Goal: Task Accomplishment & Management: Use online tool/utility

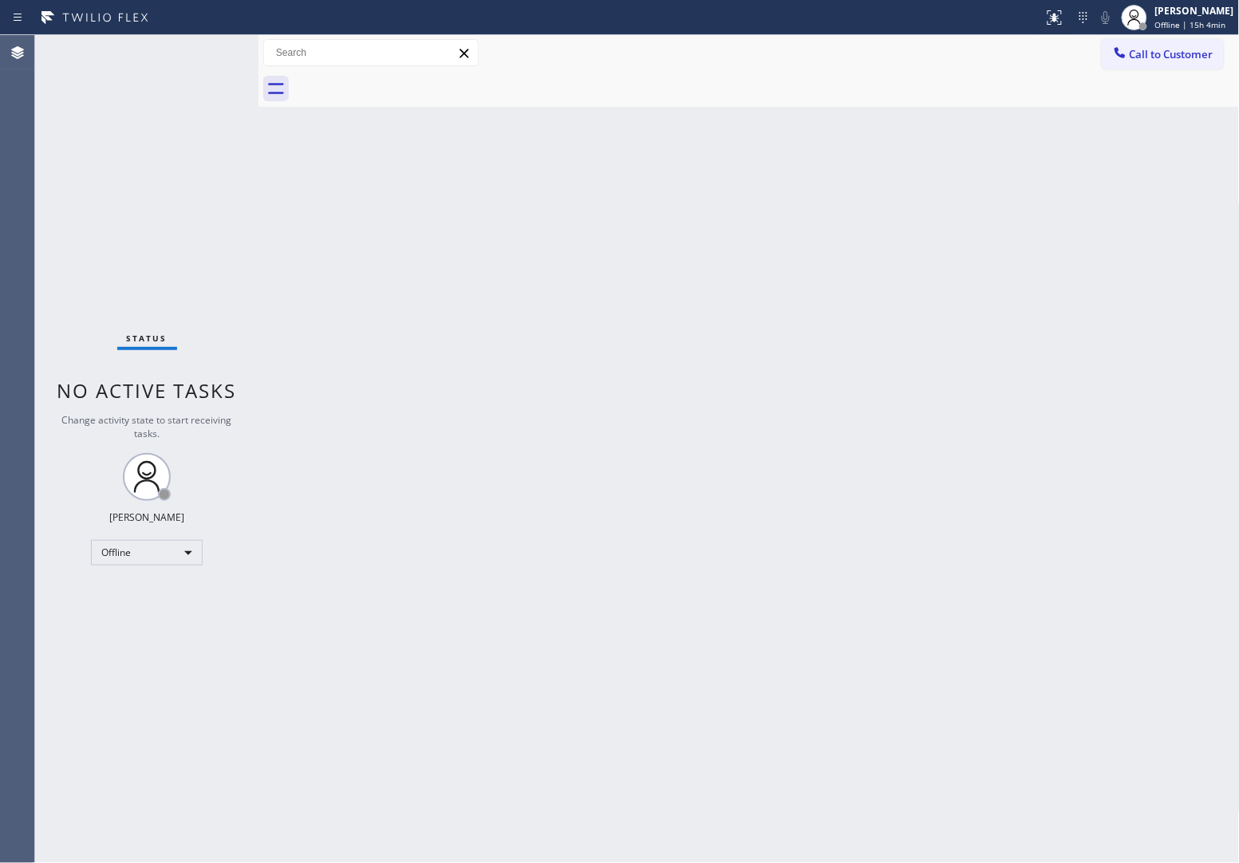
click at [60, 86] on div "Status No active tasks Change activity state to start receiving tasks. JOHN FEL…" at bounding box center [146, 449] width 223 height 828
click at [1157, 19] on span "Offline | 15h 4min" at bounding box center [1190, 24] width 71 height 11
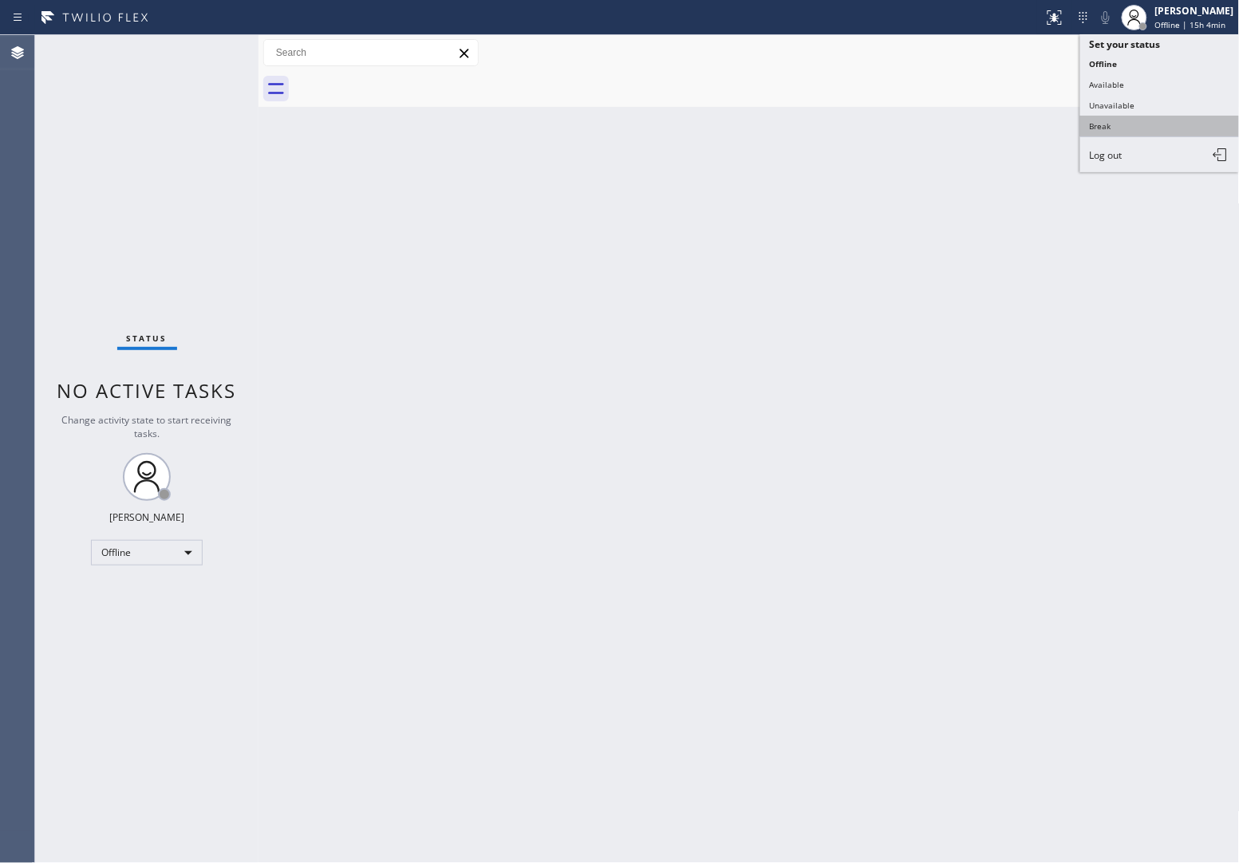
click at [1143, 124] on button "Break" at bounding box center [1160, 126] width 160 height 21
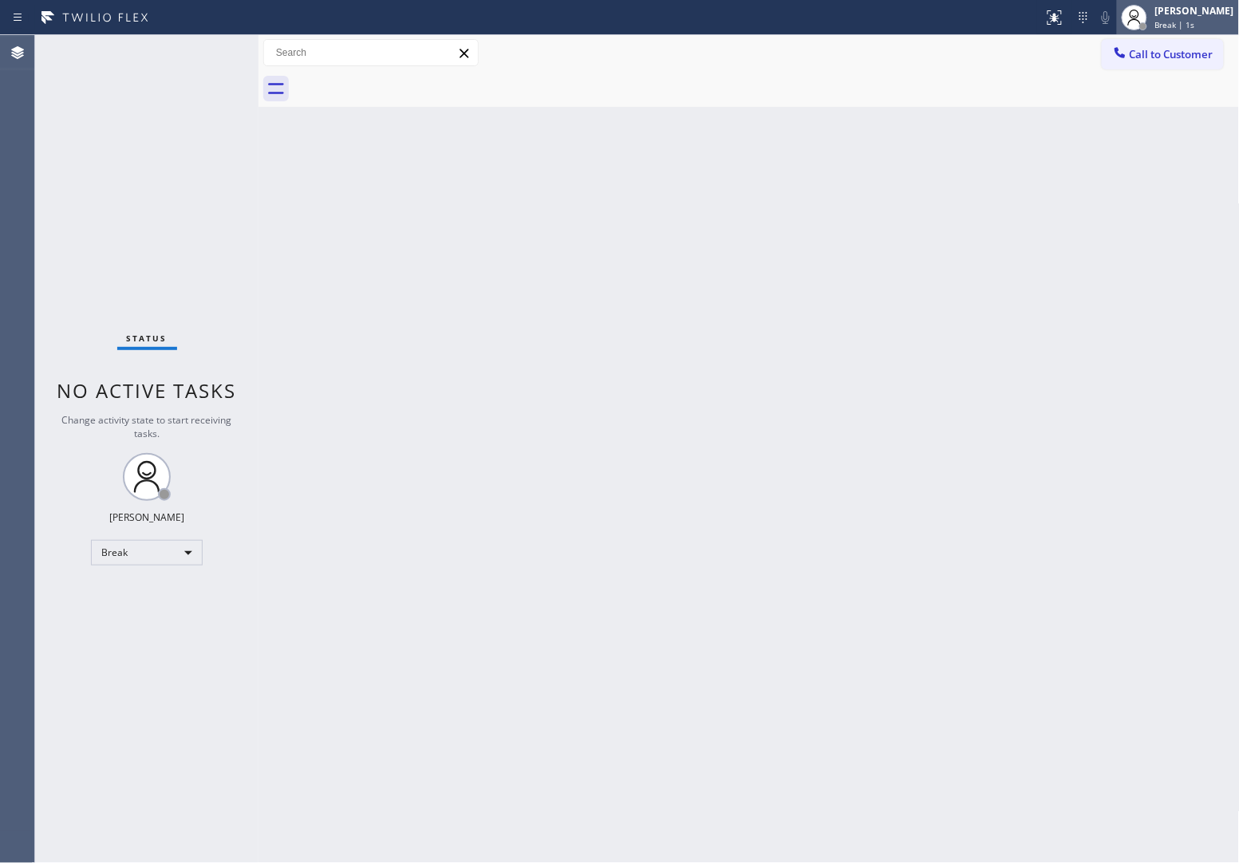
click at [1215, 28] on div "Break | 1s" at bounding box center [1194, 24] width 79 height 11
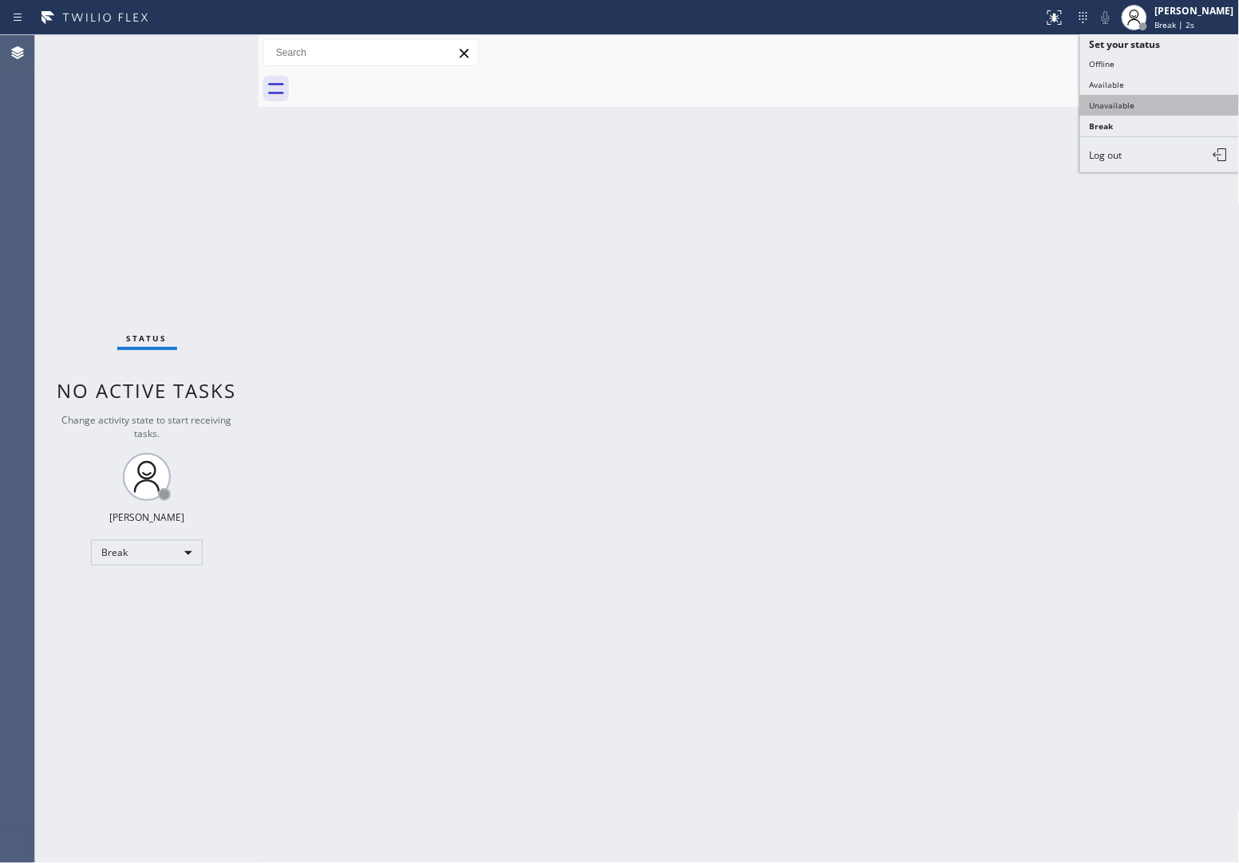
click at [1159, 104] on button "Unavailable" at bounding box center [1160, 105] width 160 height 21
click at [57, 148] on div "Status No active tasks Change activity state to start receiving tasks. [PERSON_…" at bounding box center [146, 449] width 223 height 828
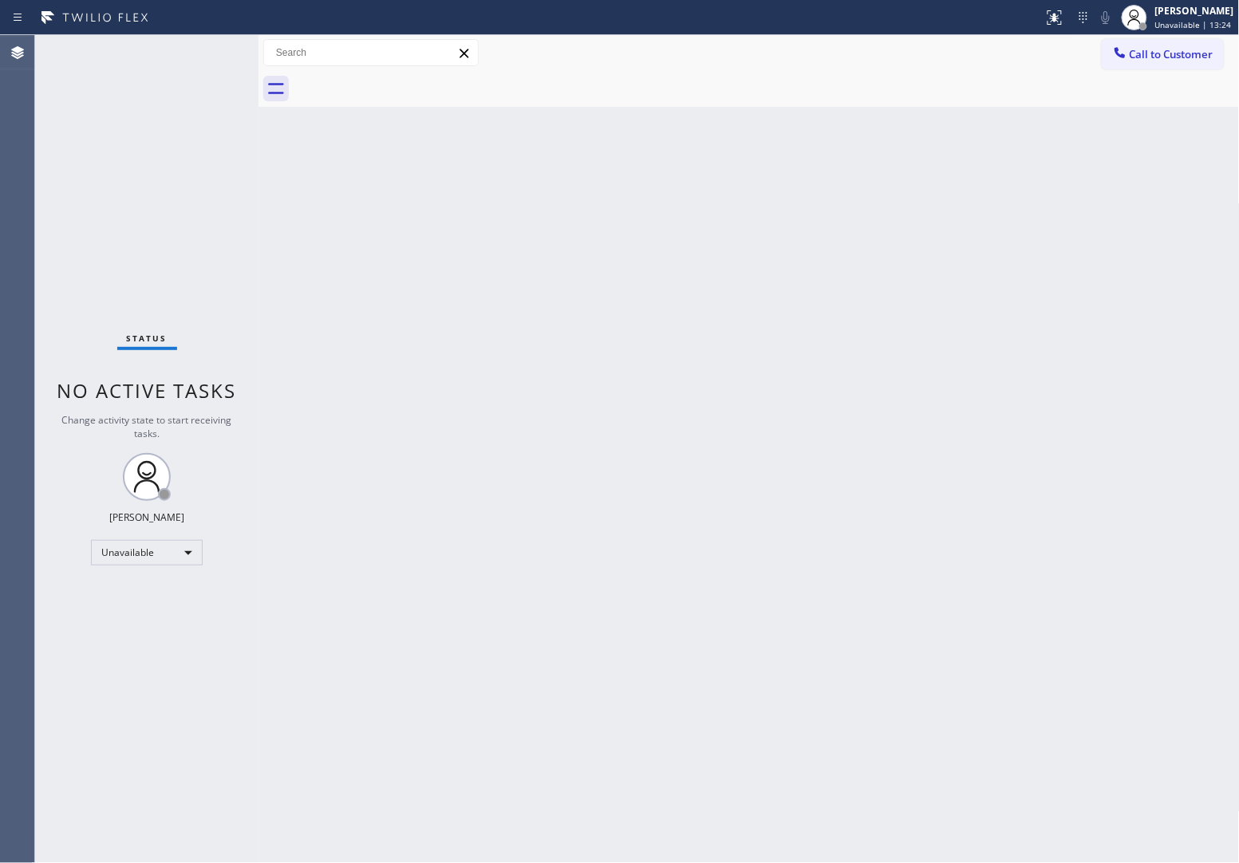
click at [58, 231] on div "Status No active tasks Change activity state to start receiving tasks. [PERSON_…" at bounding box center [146, 449] width 223 height 828
drag, startPoint x: 1202, startPoint y: 60, endPoint x: 1183, endPoint y: 69, distance: 20.3
click at [1201, 60] on span "Call to Customer" at bounding box center [1172, 54] width 84 height 14
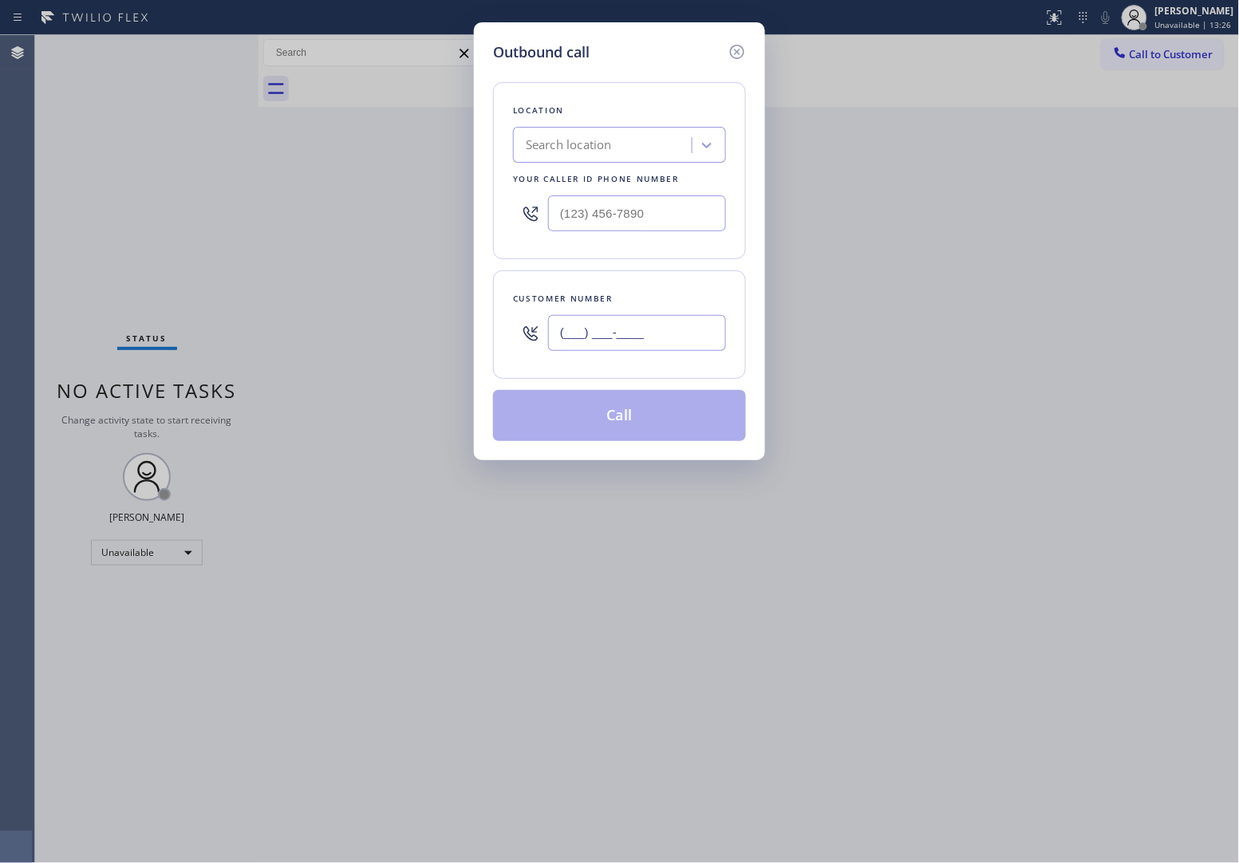
click at [621, 340] on input "(___) ___-____" at bounding box center [637, 333] width 178 height 36
paste input "514) 918-3896"
type input "(514) 918-3896"
drag, startPoint x: 48, startPoint y: 214, endPoint x: 251, endPoint y: 204, distance: 203.7
click at [69, 211] on div "Outbound call Location Search location Your caller id phone number Customer num…" at bounding box center [619, 431] width 1239 height 863
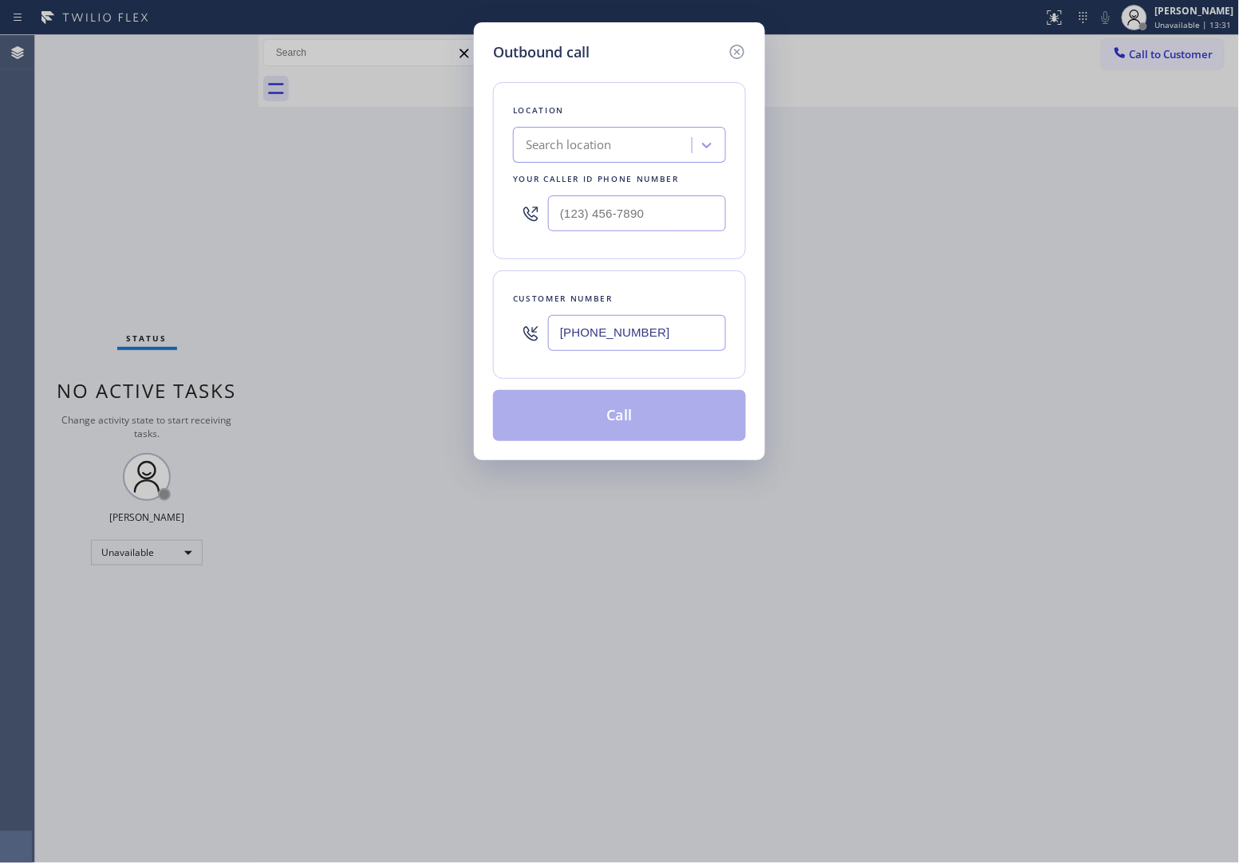
click at [627, 140] on div "Search location" at bounding box center [605, 146] width 174 height 28
type input "LG Repairs"
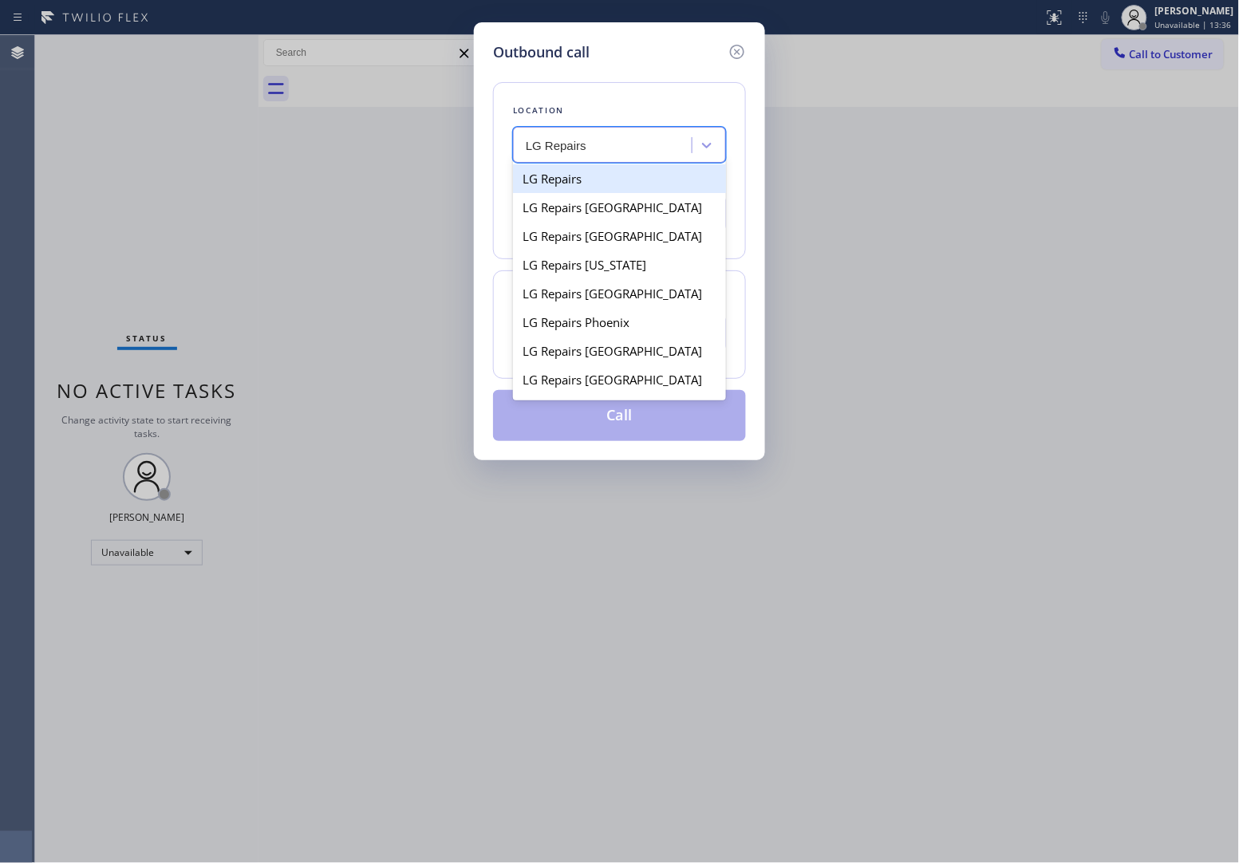
click at [616, 181] on div "LG Repairs" at bounding box center [619, 178] width 213 height 29
type input "(877) 748-5179"
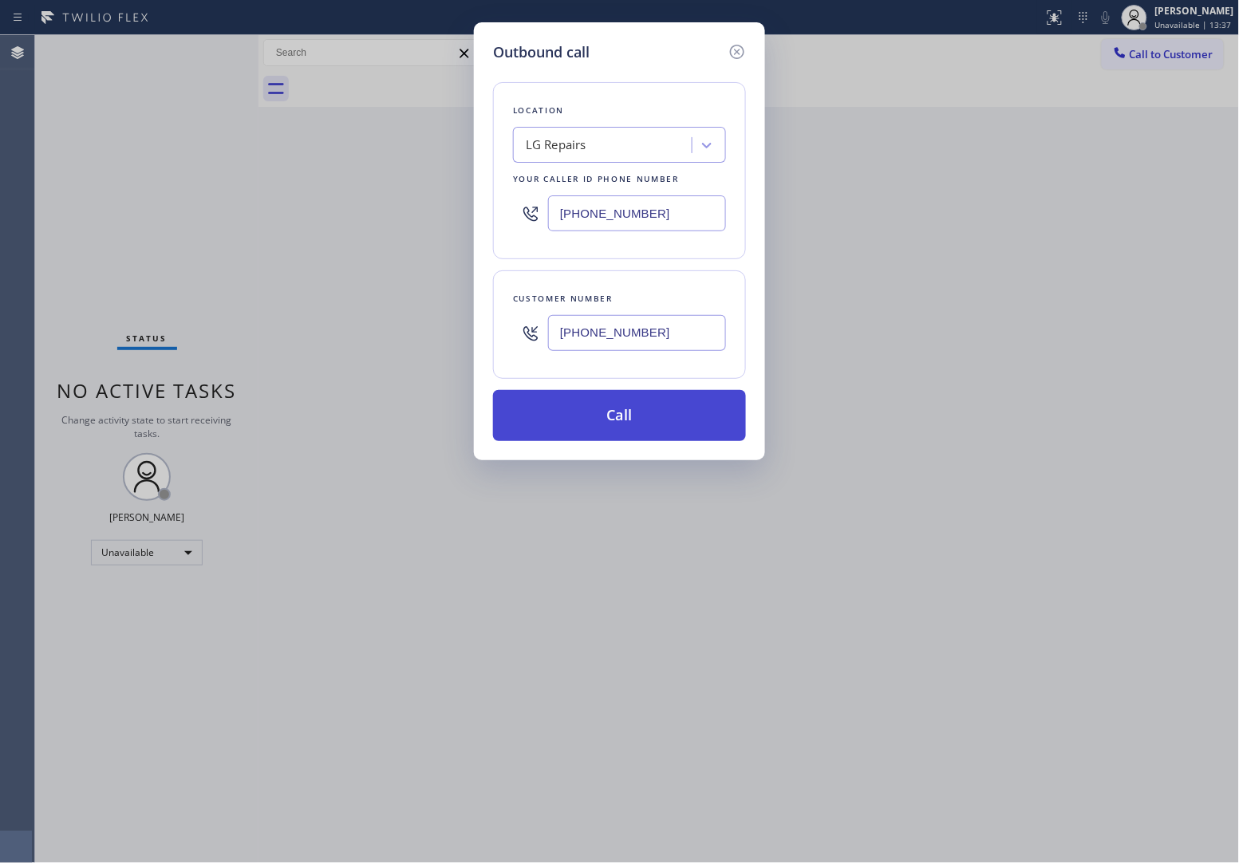
click at [666, 420] on button "Call" at bounding box center [619, 415] width 253 height 51
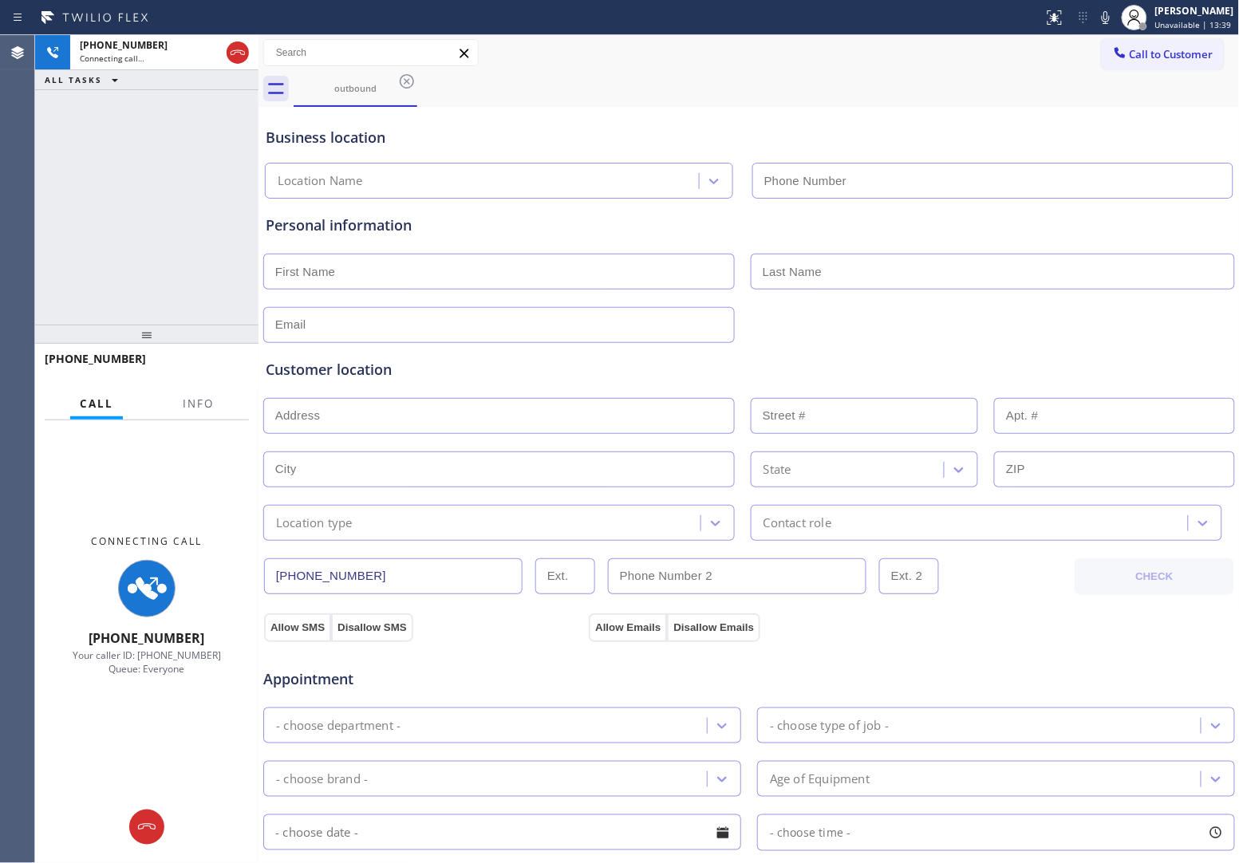
type input "(877) 748-5179"
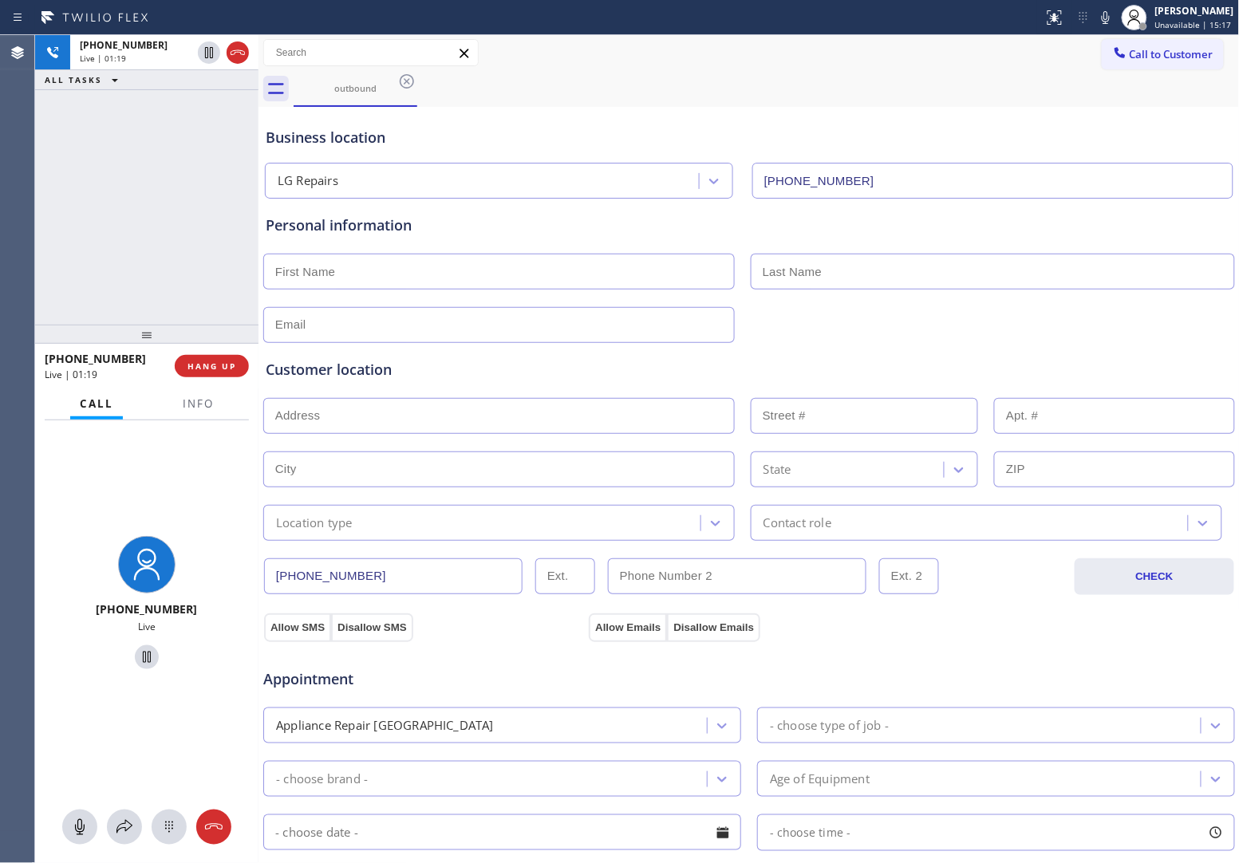
click at [48, 222] on div "+15149183896 Live | 01:19 ALL TASKS ALL TASKS ACTIVE TASKS TASKS IN WRAP UP" at bounding box center [146, 180] width 223 height 290
click at [326, 277] on input "text" at bounding box center [499, 272] width 472 height 36
paste input "Hans Olav"
type input "Hans Olav"
click at [866, 272] on input "text" at bounding box center [993, 272] width 484 height 36
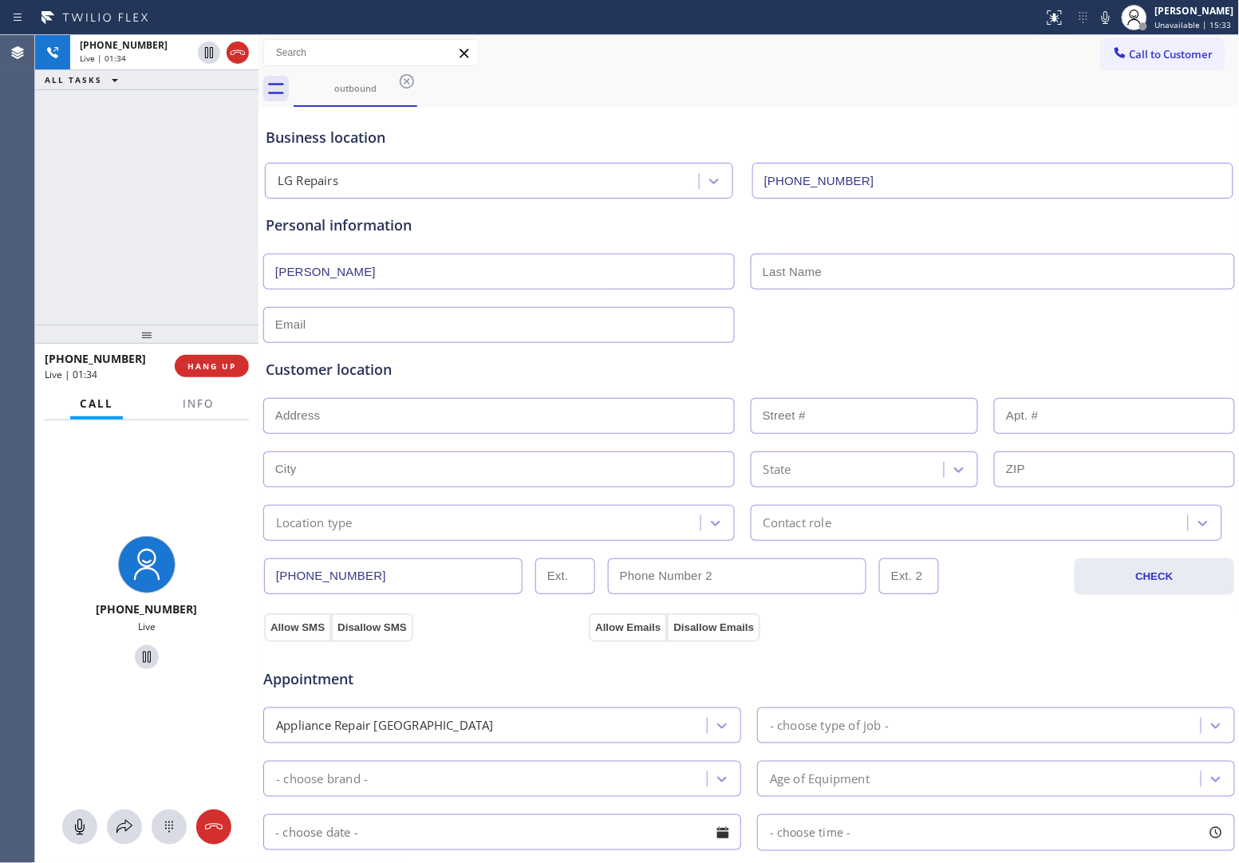
paste input "Larsen"
type input "Larsen"
click at [41, 243] on div "+15149183896 Live | 01:42 ALL TASKS ALL TASKS ACTIVE TASKS TASKS IN WRAP UP" at bounding box center [146, 180] width 223 height 290
click at [311, 319] on input "text" at bounding box center [499, 325] width 472 height 36
paste input "larsenho@yahoo.ca"
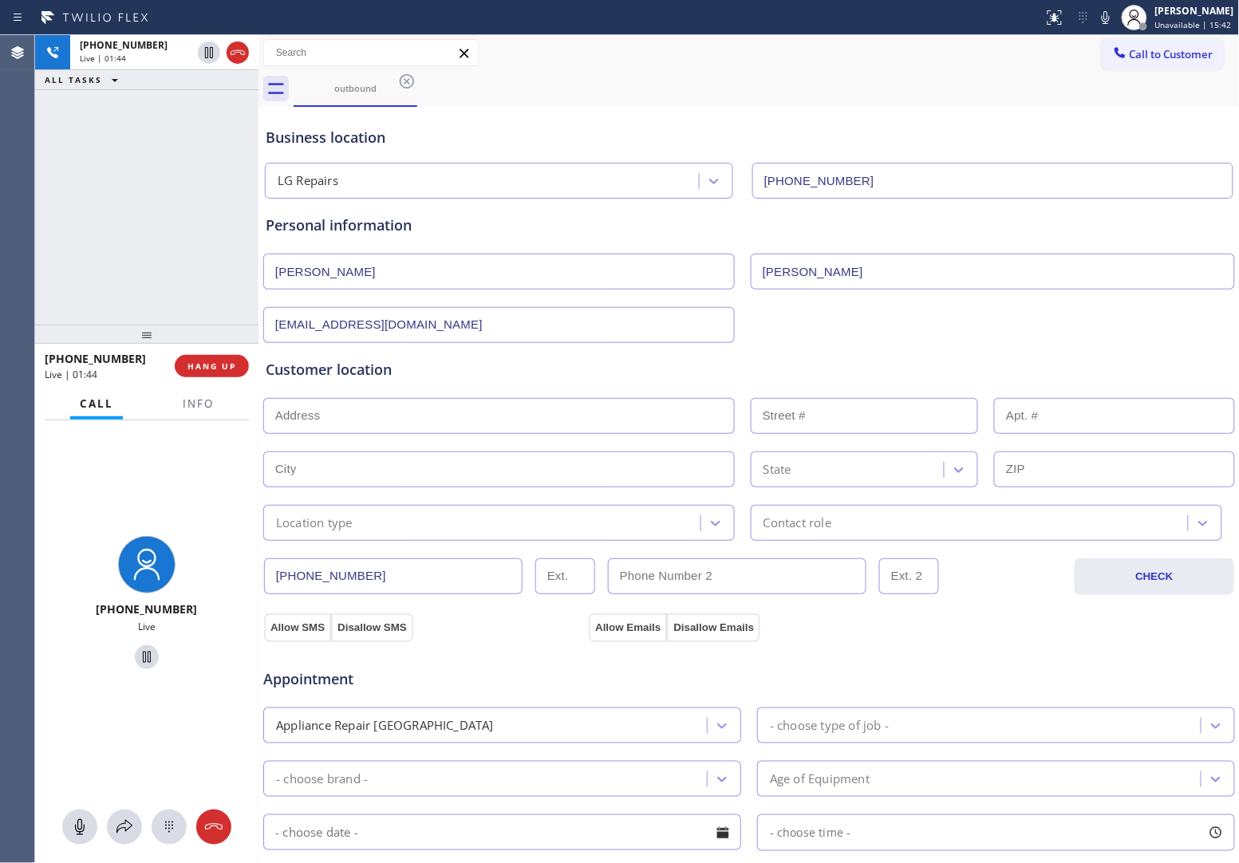
type input "larsenho@yahoo.ca"
click at [348, 405] on input "text" at bounding box center [499, 416] width 472 height 36
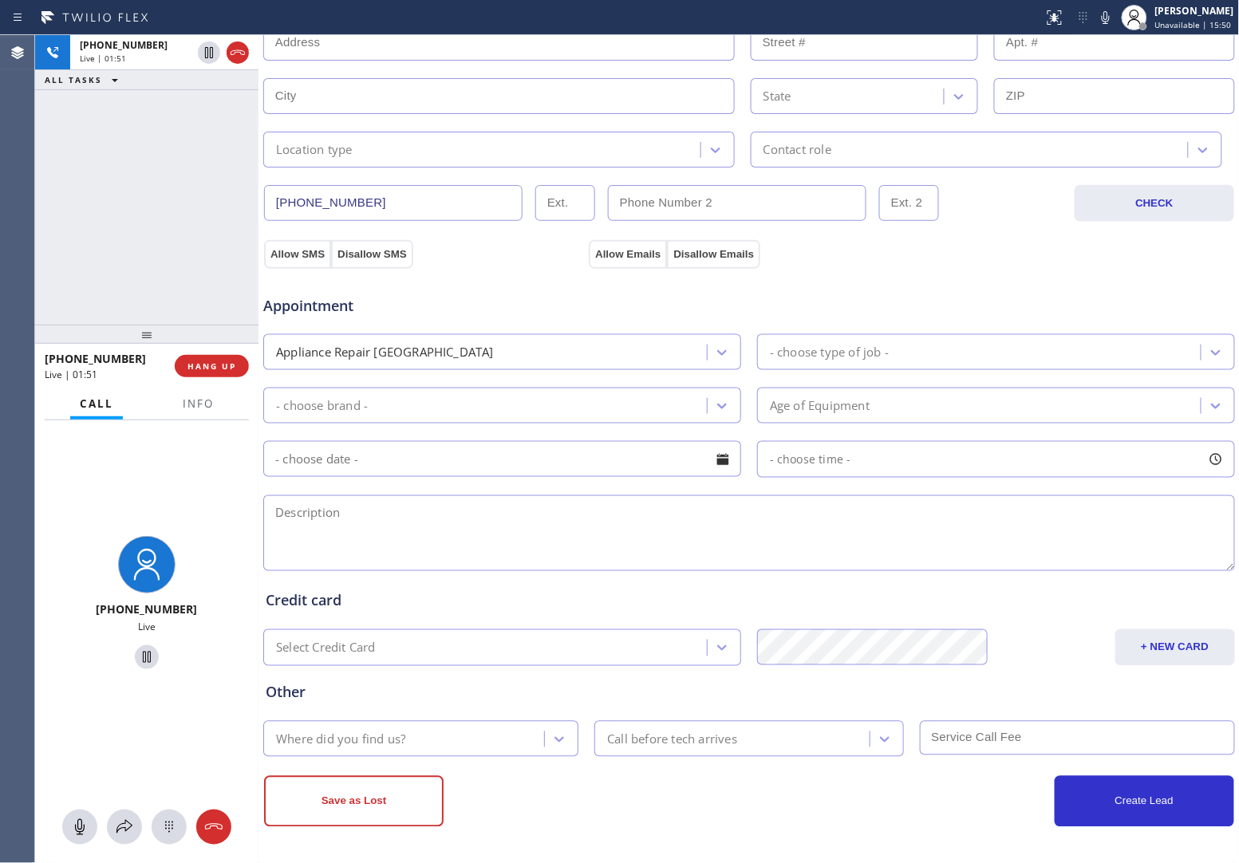
click at [385, 517] on textarea at bounding box center [749, 533] width 972 height 76
paste textarea "LG | Fridge | 3 yrs | stop working | 605 Benoit Est, Longueuil J4J 5H9"
click at [213, 405] on span "Info" at bounding box center [198, 404] width 31 height 14
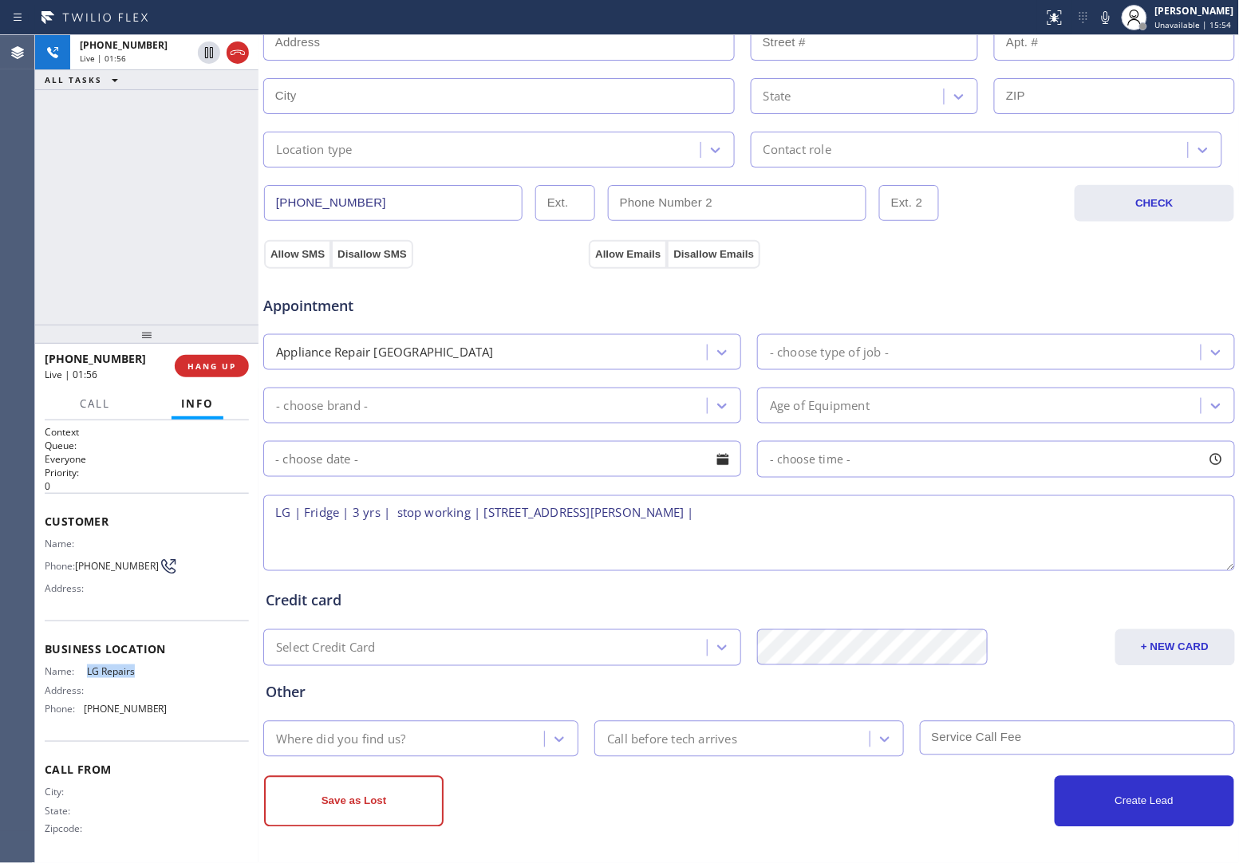
drag, startPoint x: 137, startPoint y: 674, endPoint x: 81, endPoint y: 673, distance: 56.7
click at [81, 673] on div "Name: LG Repairs" at bounding box center [106, 671] width 123 height 12
copy div "LG Repairs"
click at [780, 523] on textarea "LG | Fridge | 3 yrs | stop working | 605 Benoit Est, Longueuil J4J 5H9 |" at bounding box center [749, 533] width 972 height 76
paste textarea "LG Repairs"
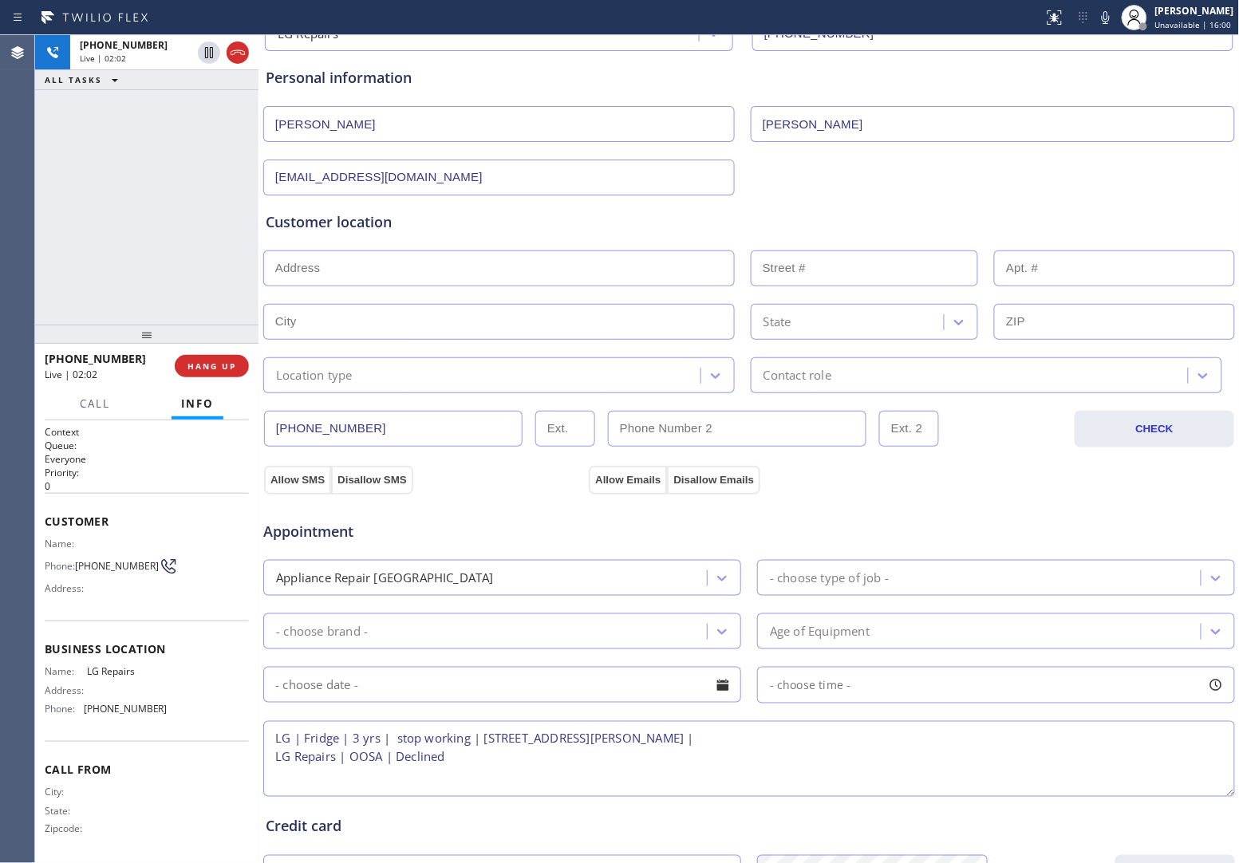
scroll to position [0, 0]
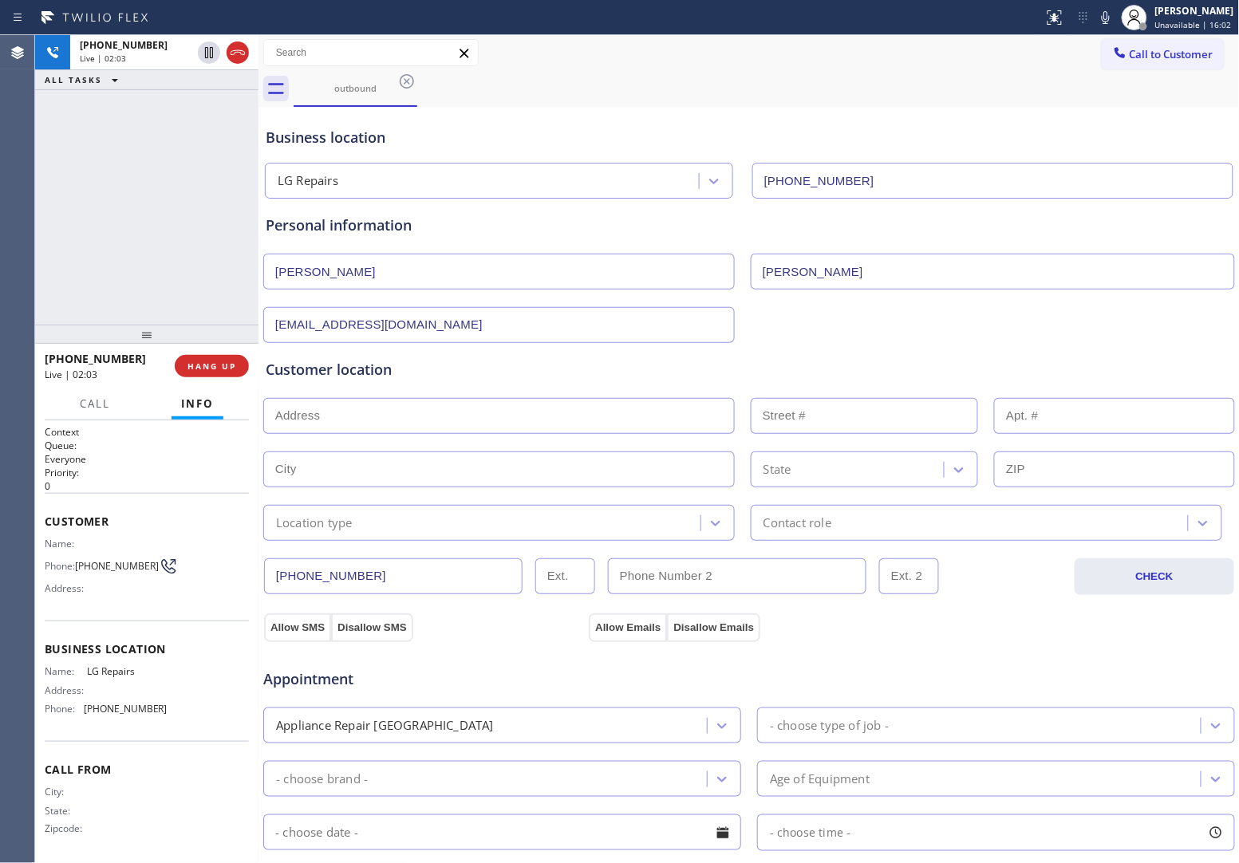
type textarea "LG | Fridge | 3 yrs | stop working | 605 Benoit Est, Longueuil J4J 5H9 | LG Rep…"
click at [401, 411] on input "text" at bounding box center [499, 416] width 472 height 36
paste input "605 Benoit Est, Longueuil J4J 5H9"
click at [485, 409] on input "605 Benoit Est, Longueuil J4J 5H9" at bounding box center [499, 416] width 472 height 36
drag, startPoint x: 424, startPoint y: 415, endPoint x: 261, endPoint y: 411, distance: 162.8
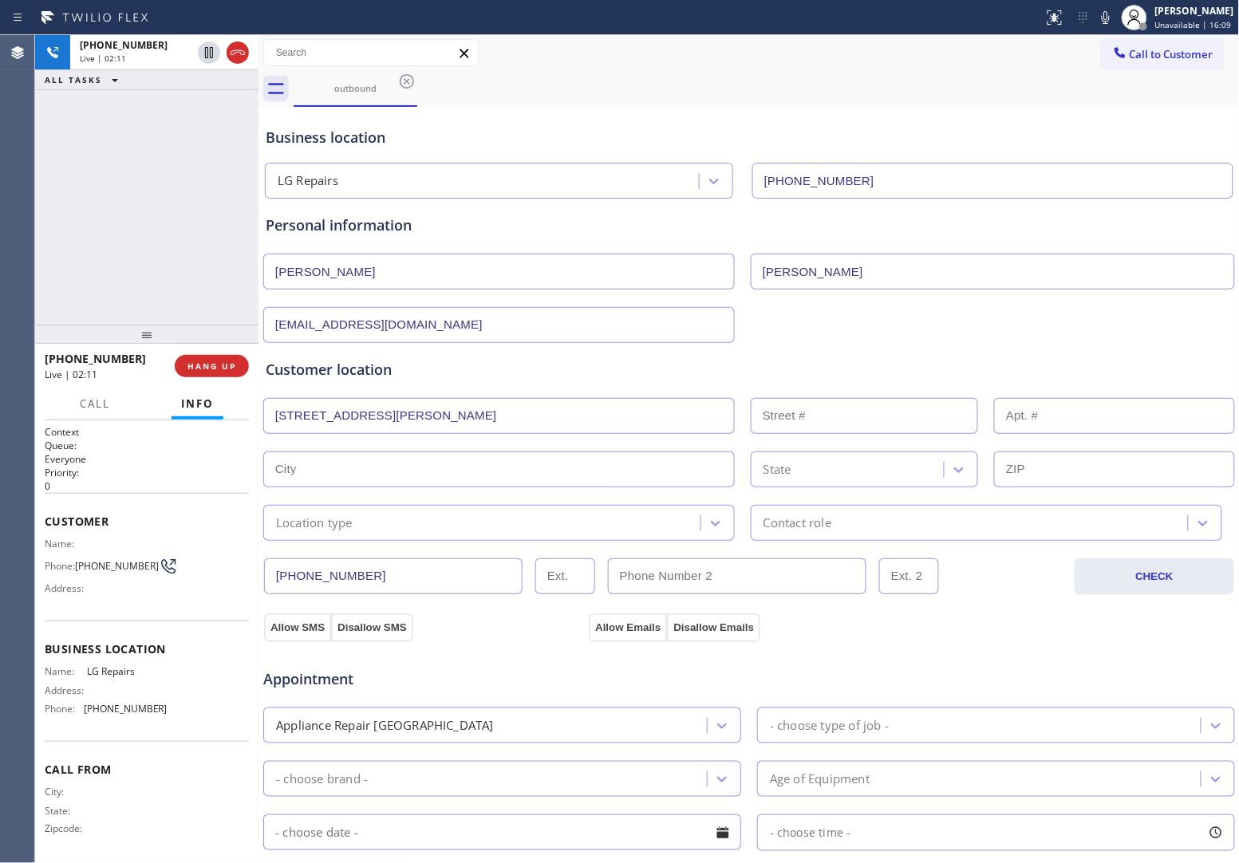
click at [261, 411] on div "+15149183896 Live | 02:11 ALL TASKS ALL TASKS ACTIVE TASKS TASKS IN WRAP UP +15…" at bounding box center [637, 449] width 1204 height 828
click at [519, 423] on input "605 Benoit Est, Longueuil J4J 5H9" at bounding box center [499, 416] width 472 height 36
drag, startPoint x: 527, startPoint y: 420, endPoint x: 268, endPoint y: 420, distance: 259.3
click at [268, 420] on input "605 Benoit Est, Longueuil J4J 5H9" at bounding box center [499, 416] width 472 height 36
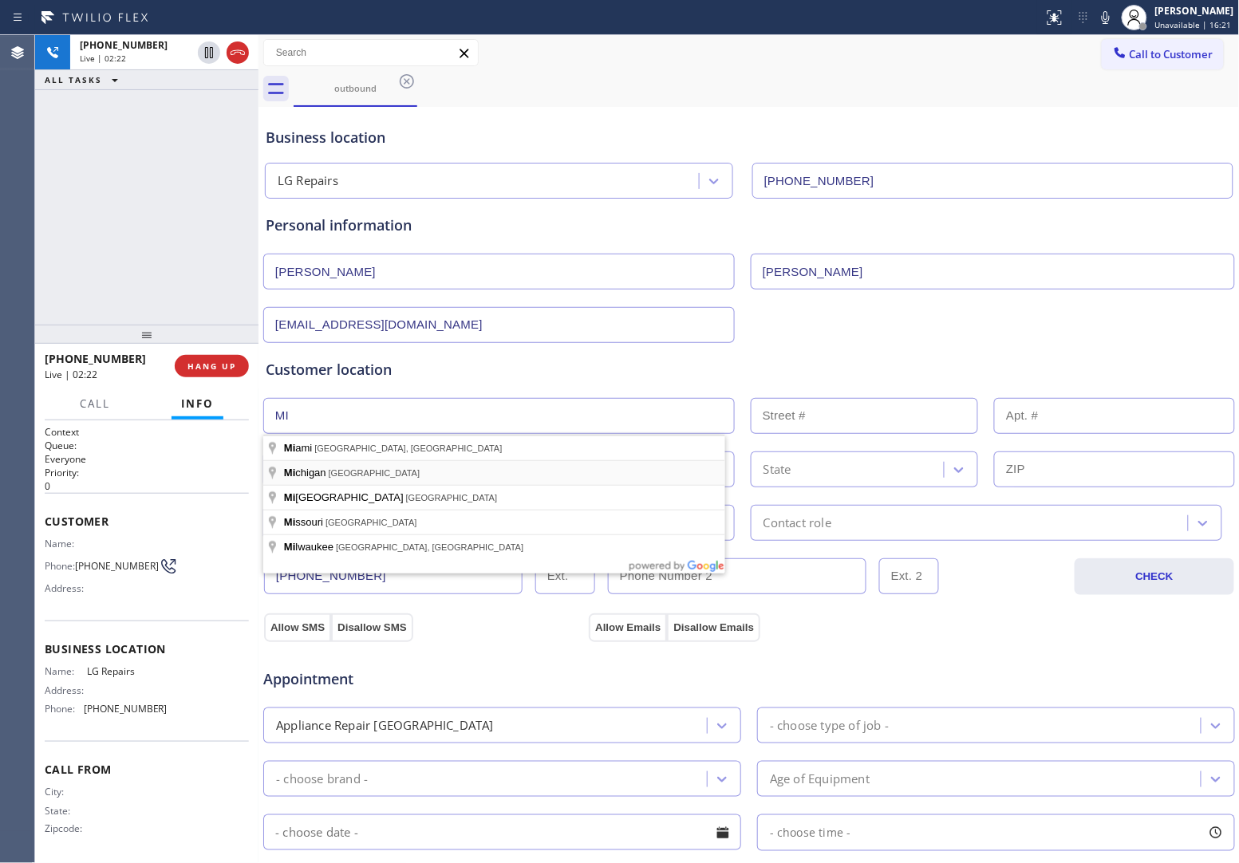
type input "Michigan, USA"
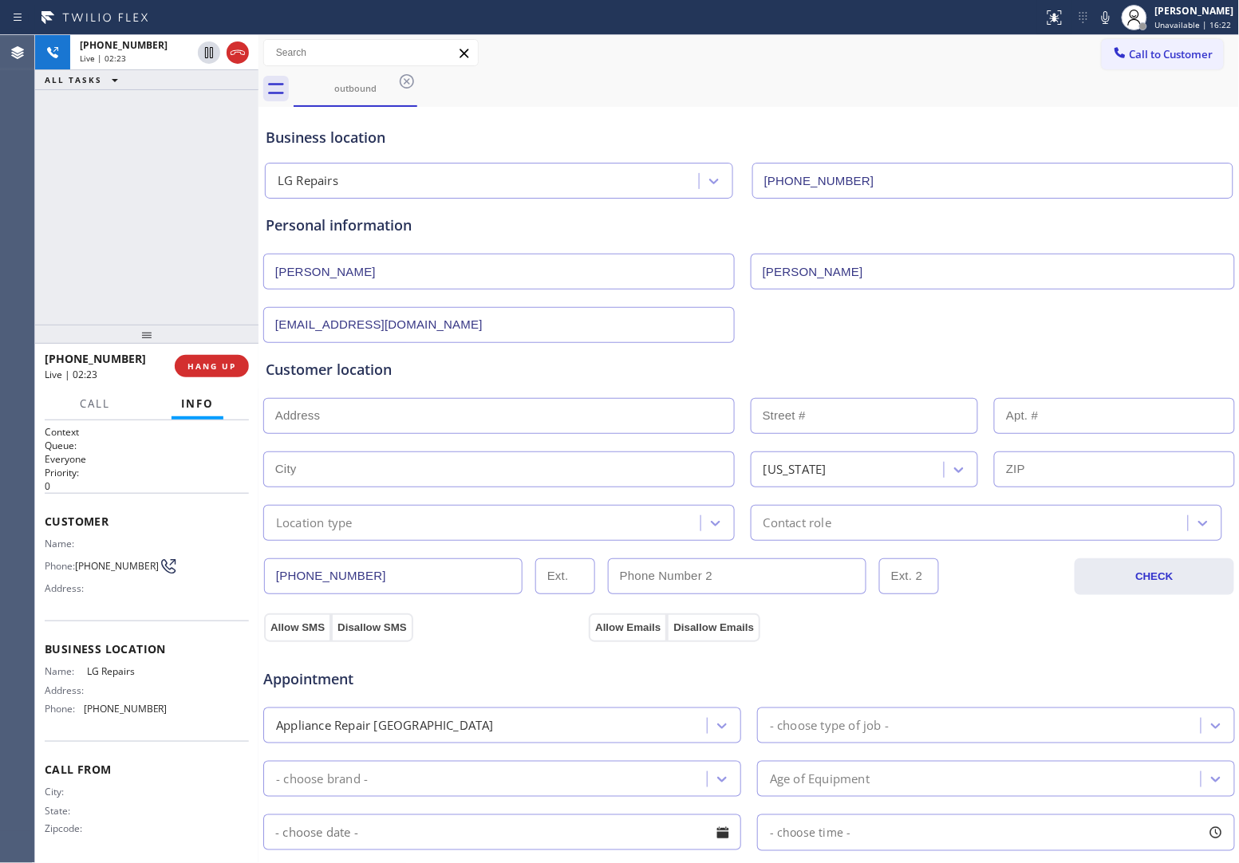
click at [419, 480] on input "text" at bounding box center [499, 470] width 472 height 36
click at [341, 413] on input "text" at bounding box center [499, 416] width 472 height 36
paste input "8531 S Kay Ln, Princes Lakes, IN 46164, USA"
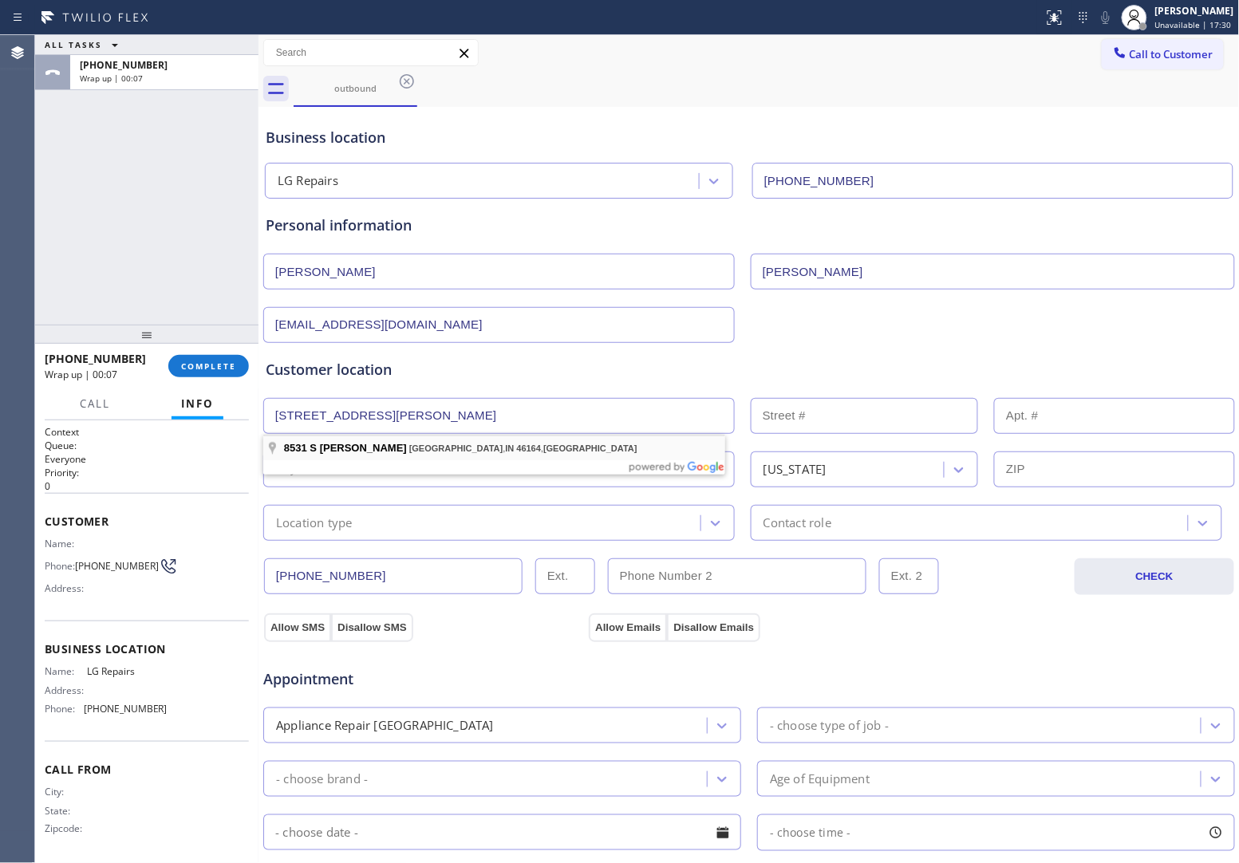
type input "8531 S Kay Ln"
type input "8531"
type input "Princes Lakes"
type input "46164"
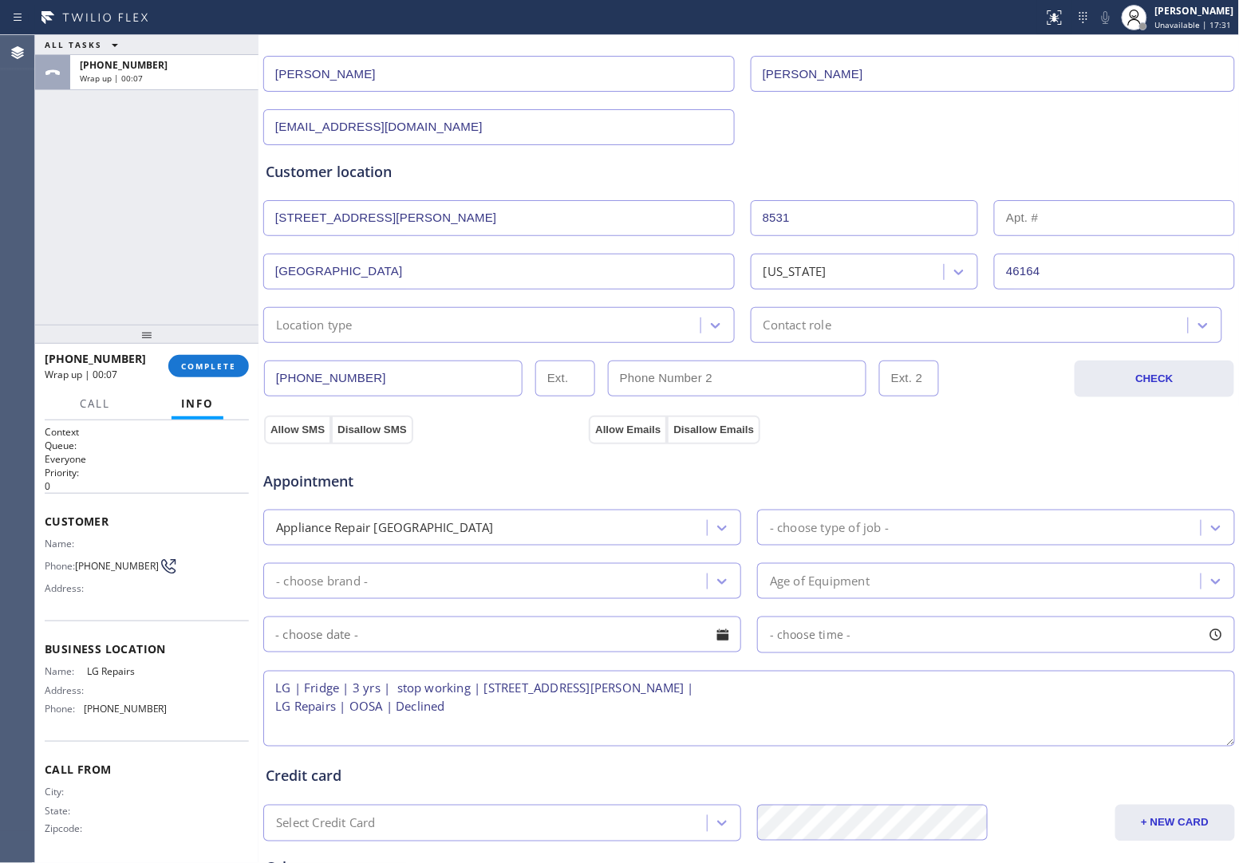
scroll to position [199, 0]
click at [335, 324] on div "Location type" at bounding box center [314, 323] width 77 height 18
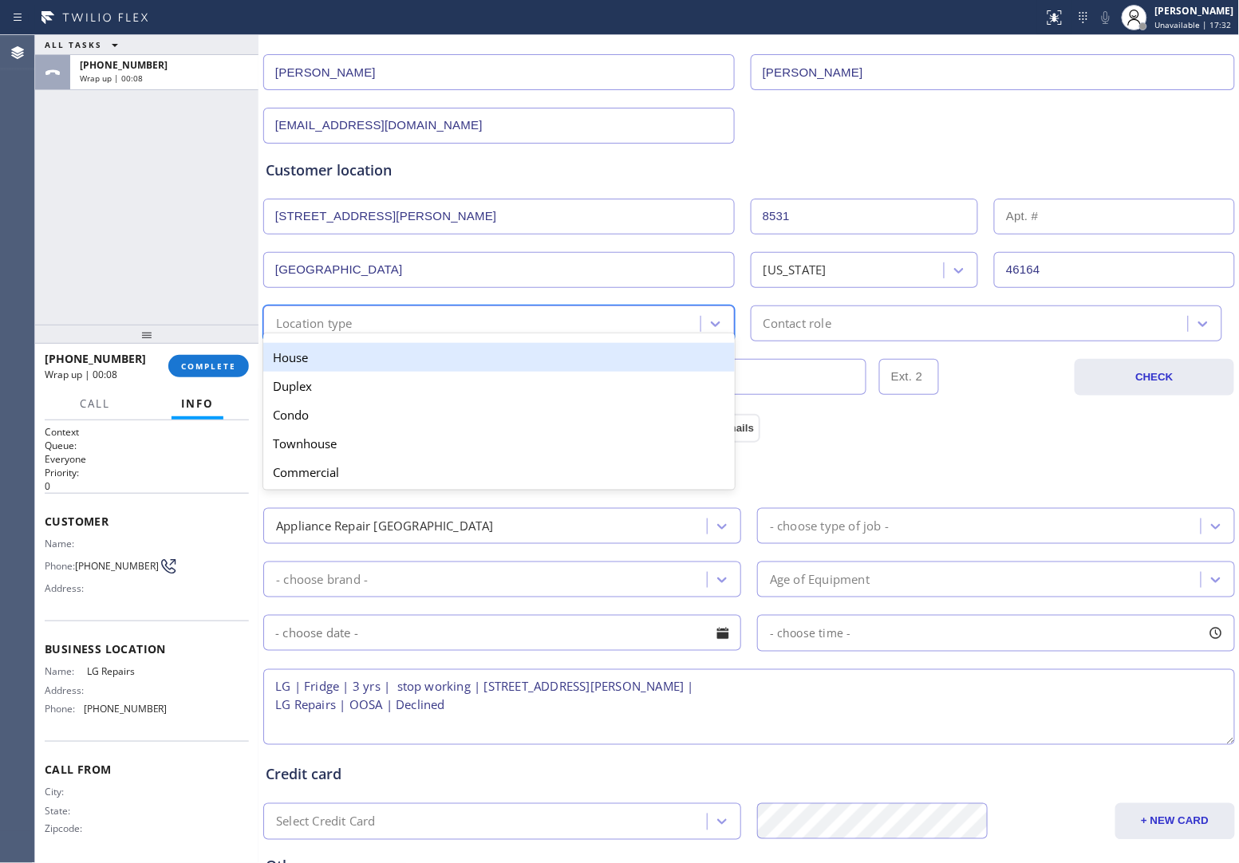
click at [332, 359] on div "House" at bounding box center [499, 357] width 472 height 29
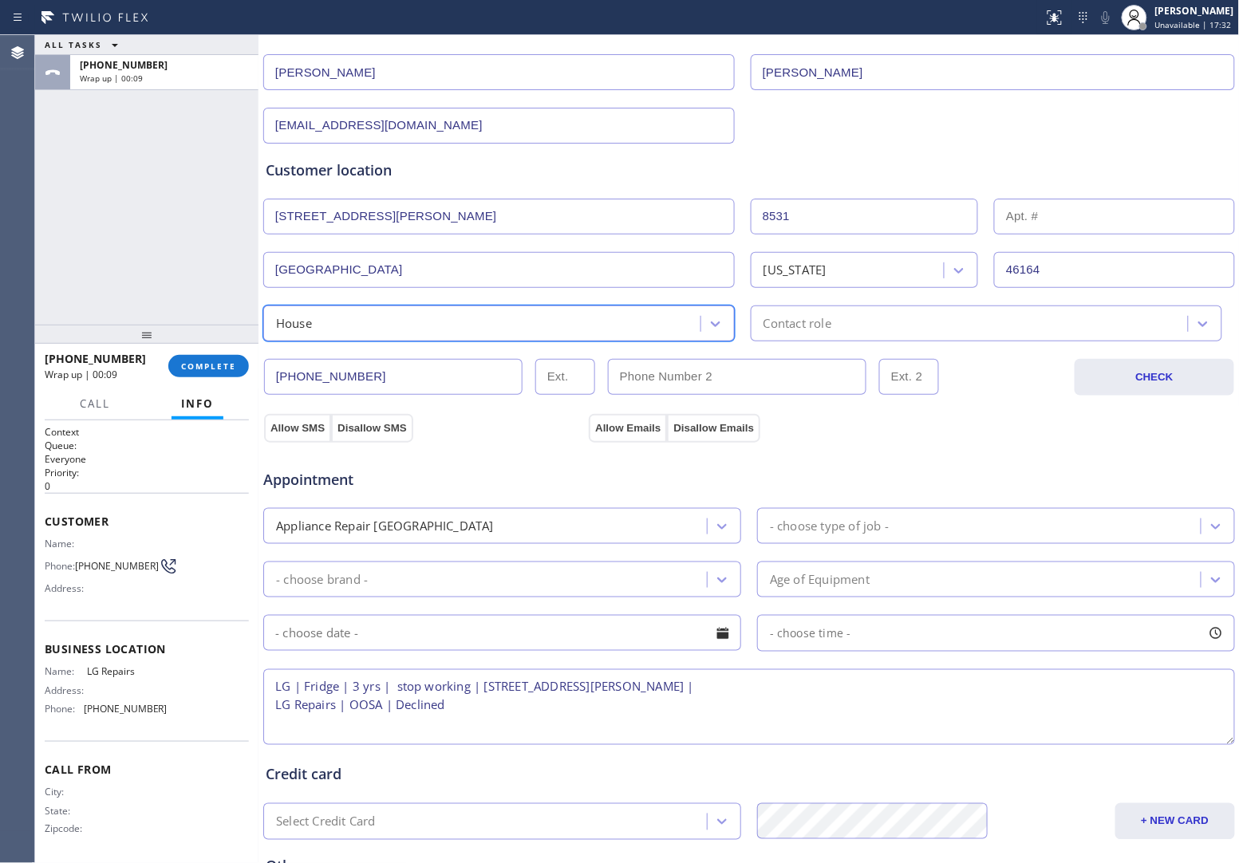
click at [784, 337] on div "Contact role" at bounding box center [987, 324] width 472 height 36
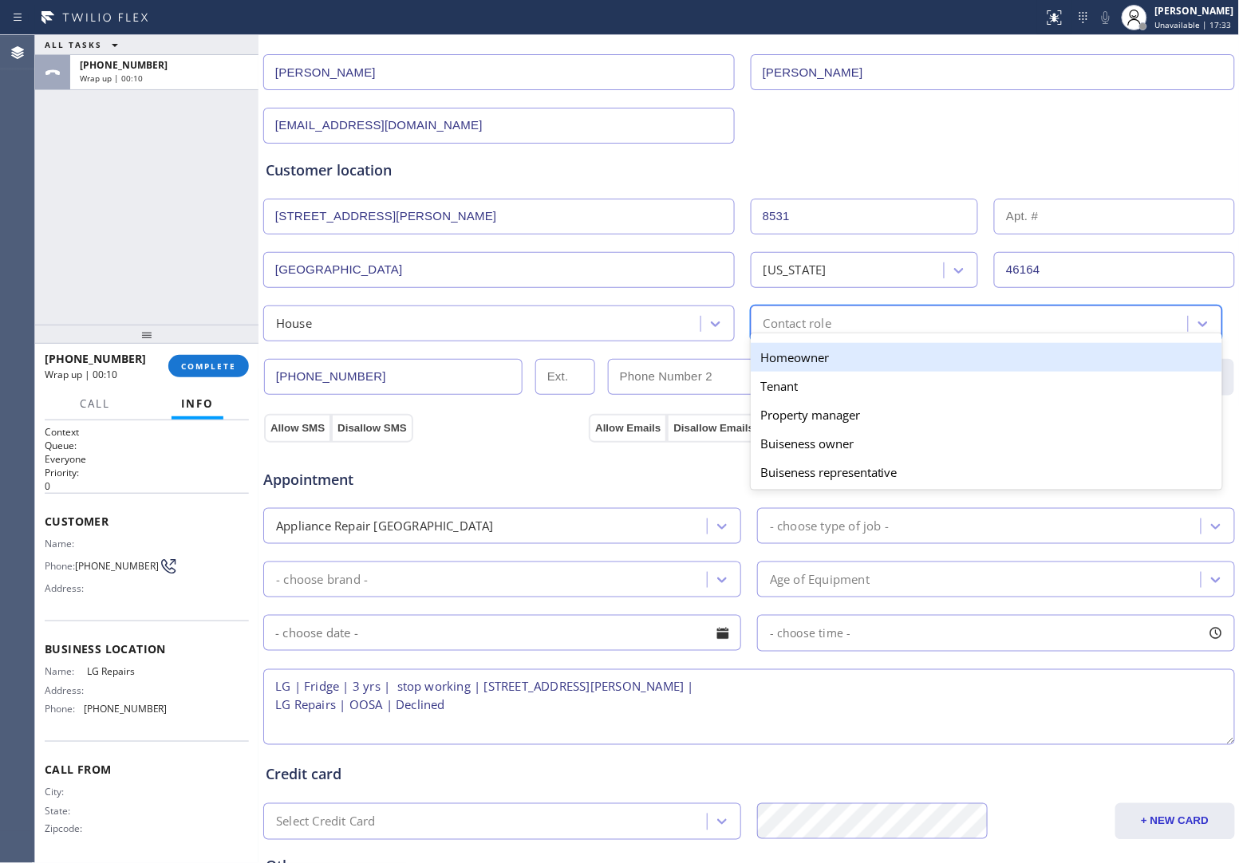
click at [776, 352] on div "Homeowner" at bounding box center [987, 357] width 472 height 29
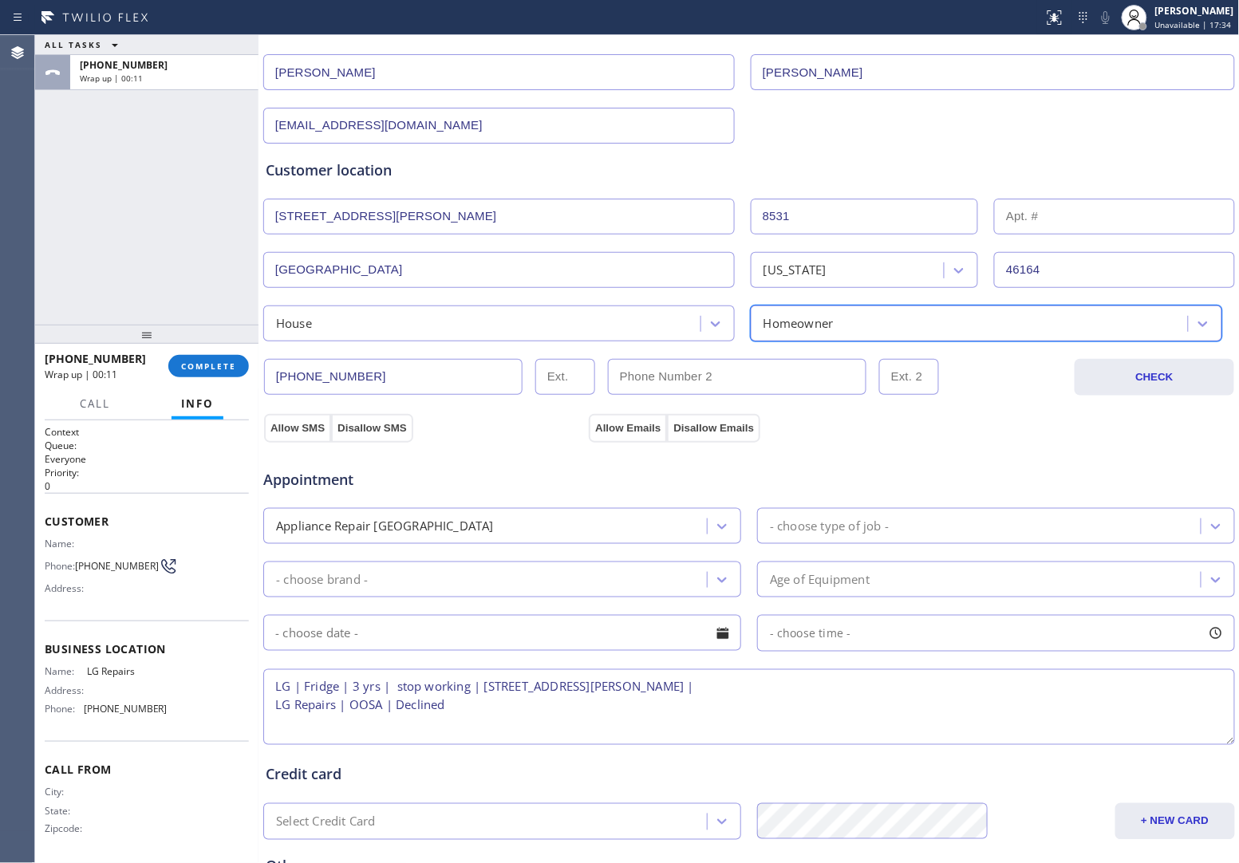
click at [602, 528] on div "Appliance Repair [GEOGRAPHIC_DATA]" at bounding box center [487, 526] width 439 height 28
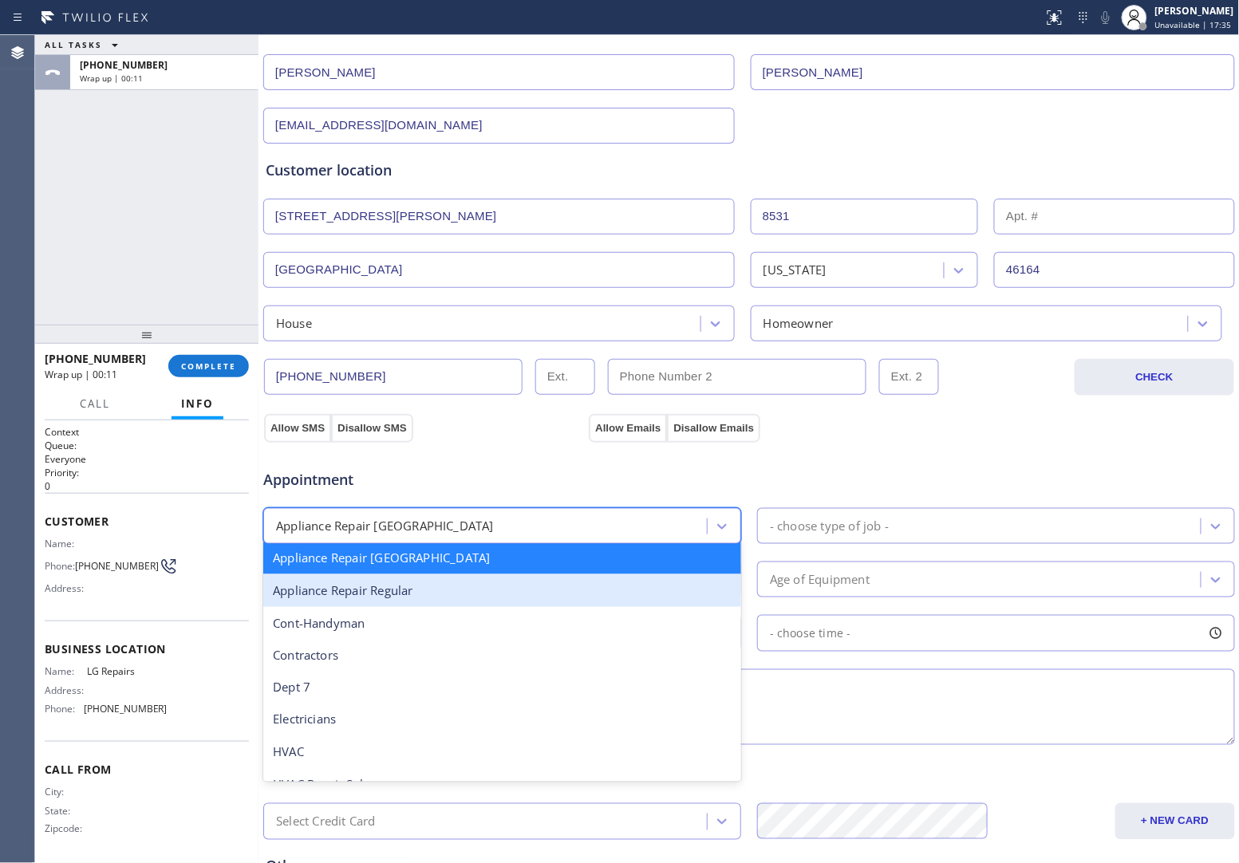
scroll to position [200, 0]
click at [455, 588] on div "Appliance Repair Regular" at bounding box center [502, 588] width 478 height 33
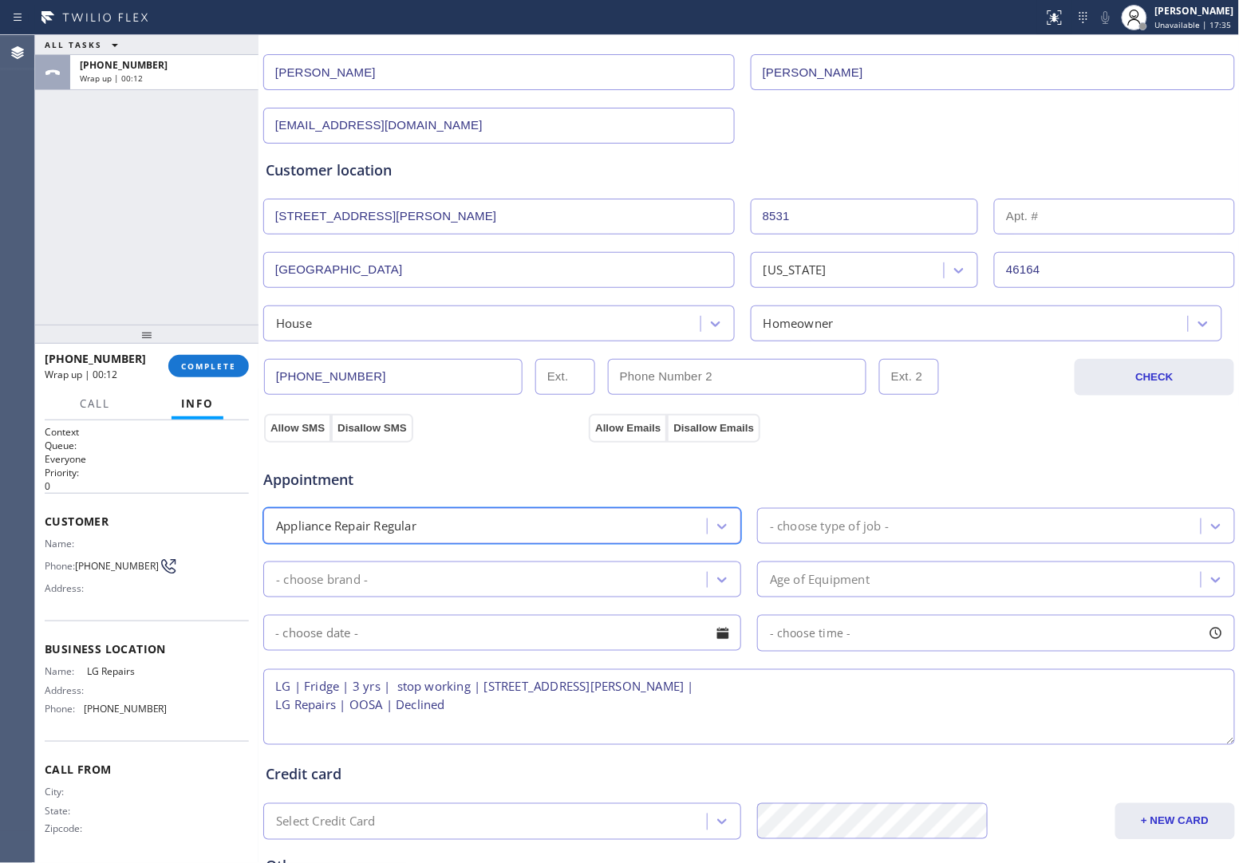
click at [898, 536] on div "- choose type of job -" at bounding box center [981, 526] width 439 height 28
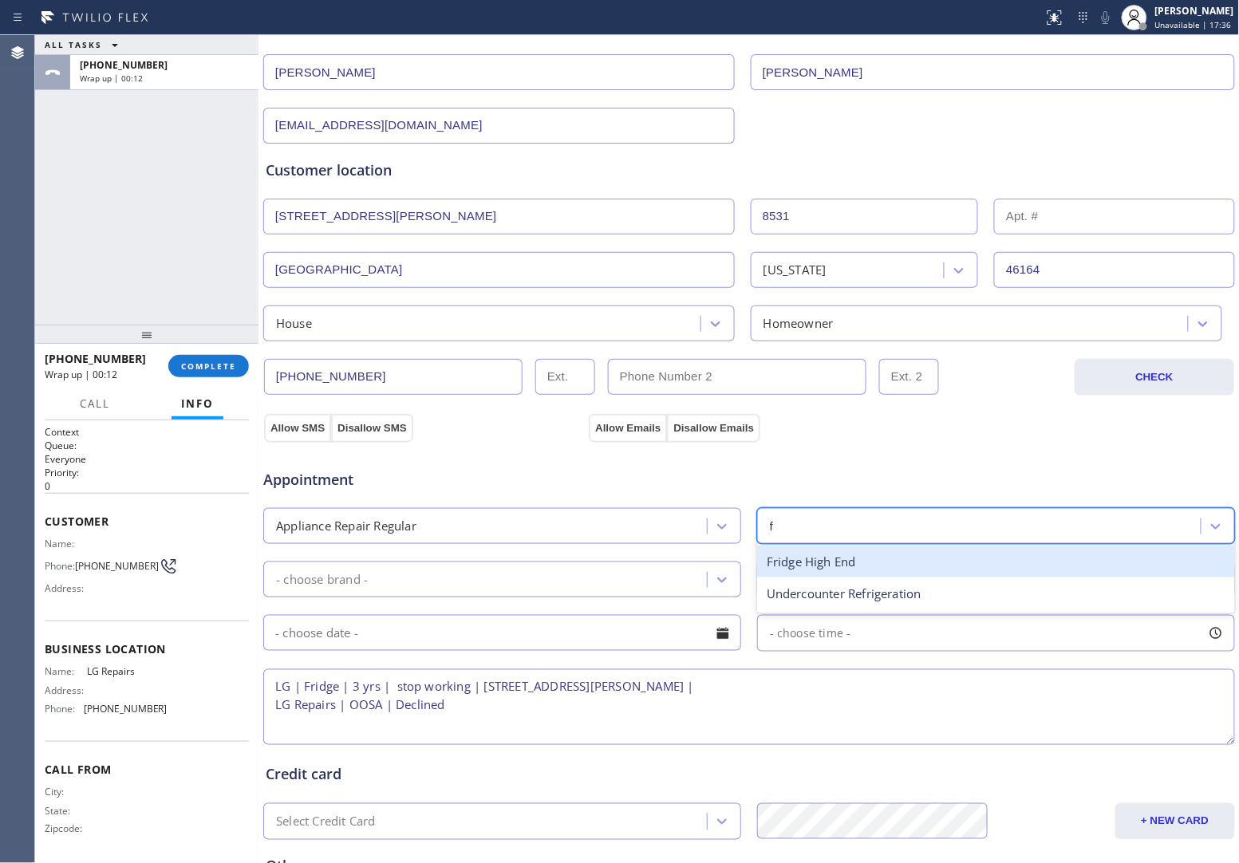
type input "fr"
click at [820, 569] on div "Fridge" at bounding box center [996, 562] width 478 height 33
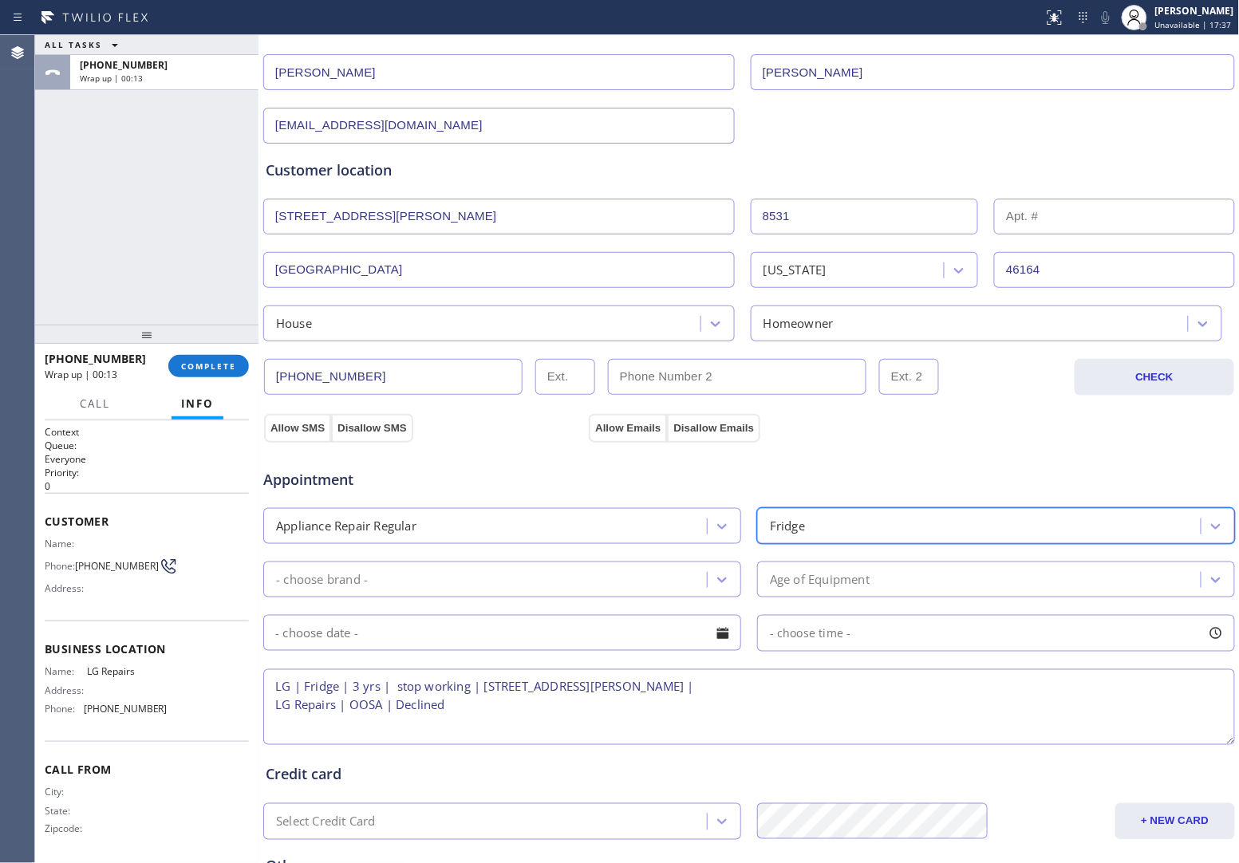
click at [485, 565] on div "- choose brand -" at bounding box center [502, 580] width 478 height 36
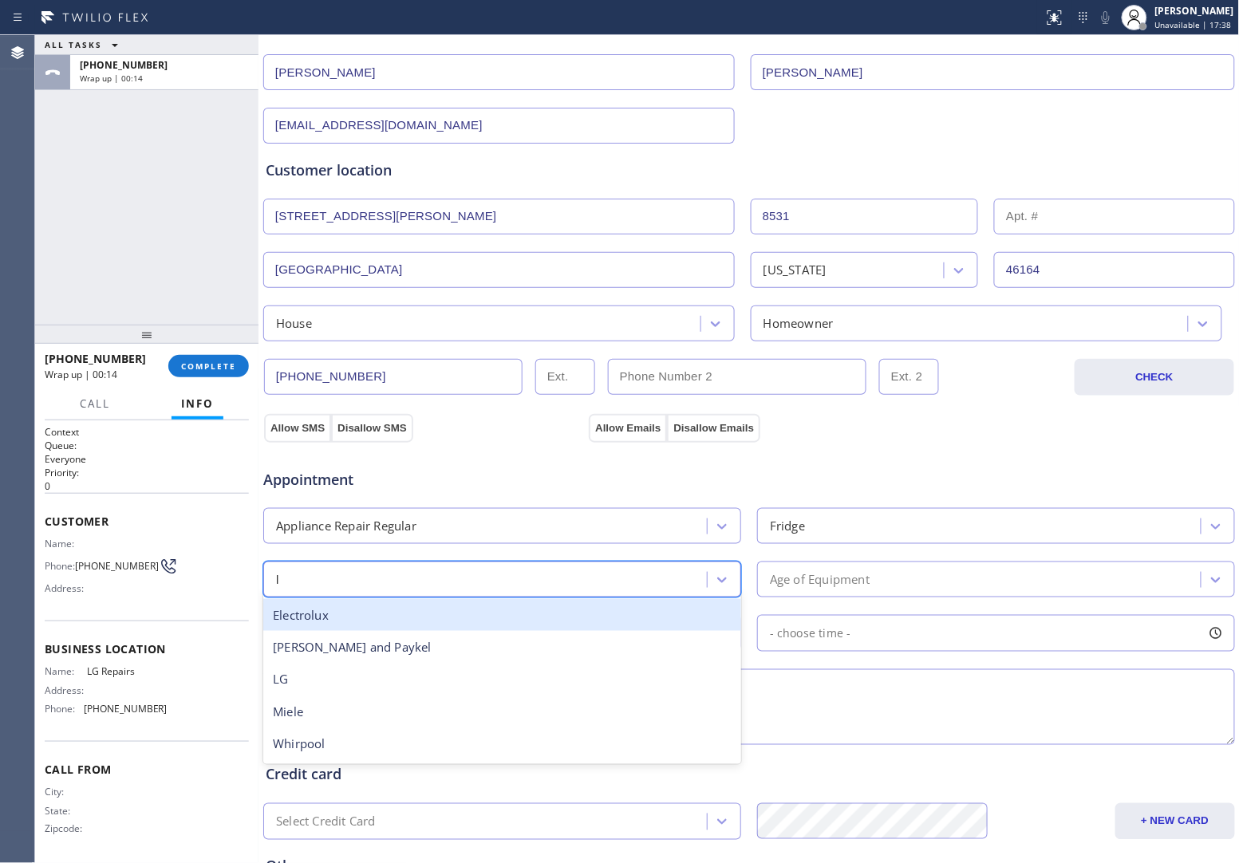
type input "lg"
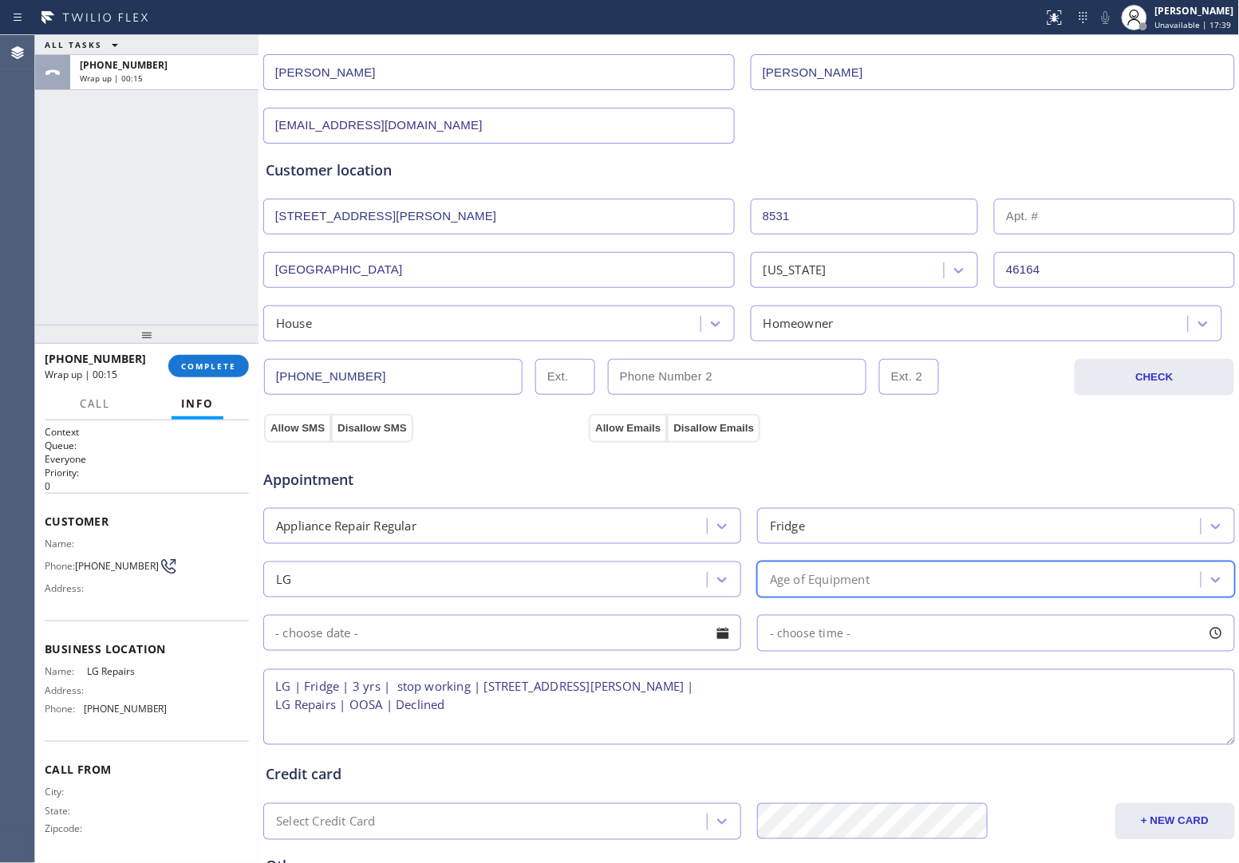
type input "3"
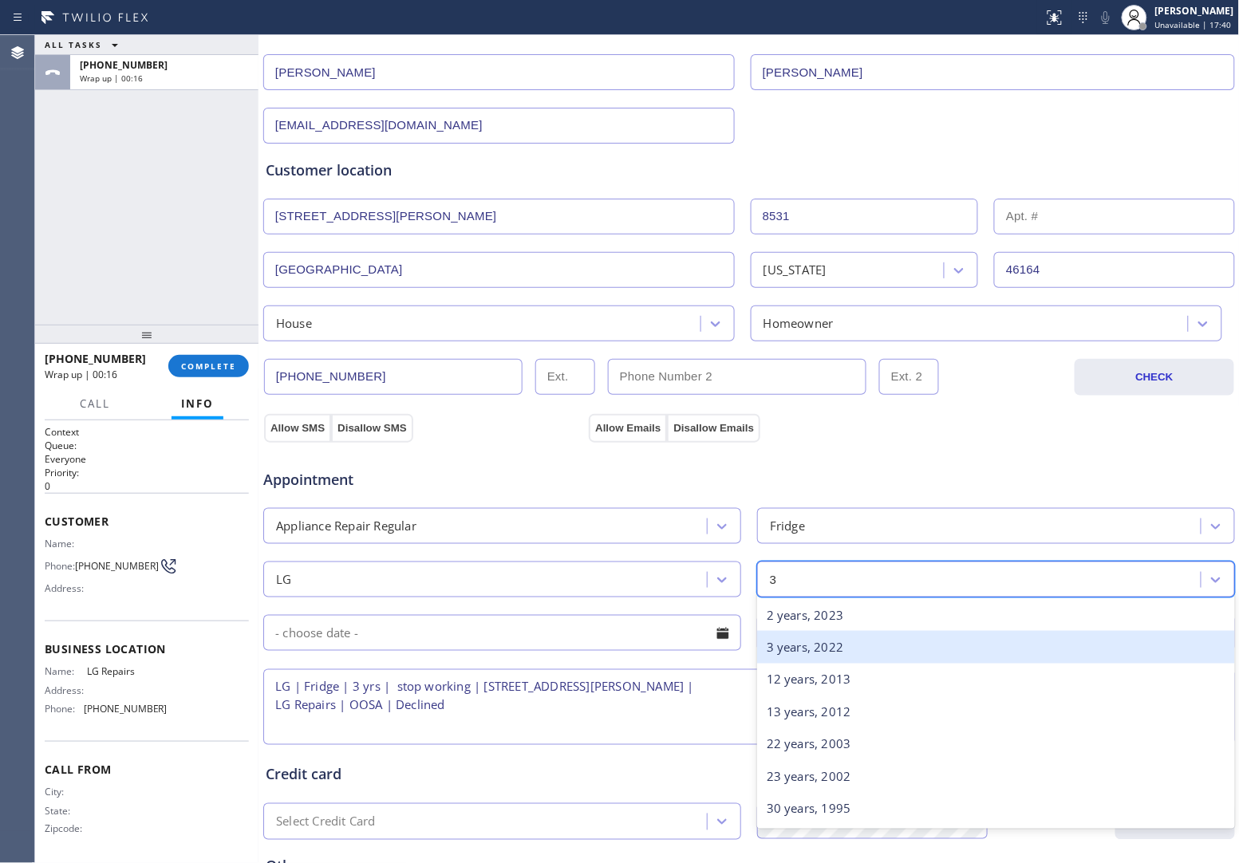
click at [882, 652] on div "3 years, 2022" at bounding box center [996, 647] width 478 height 33
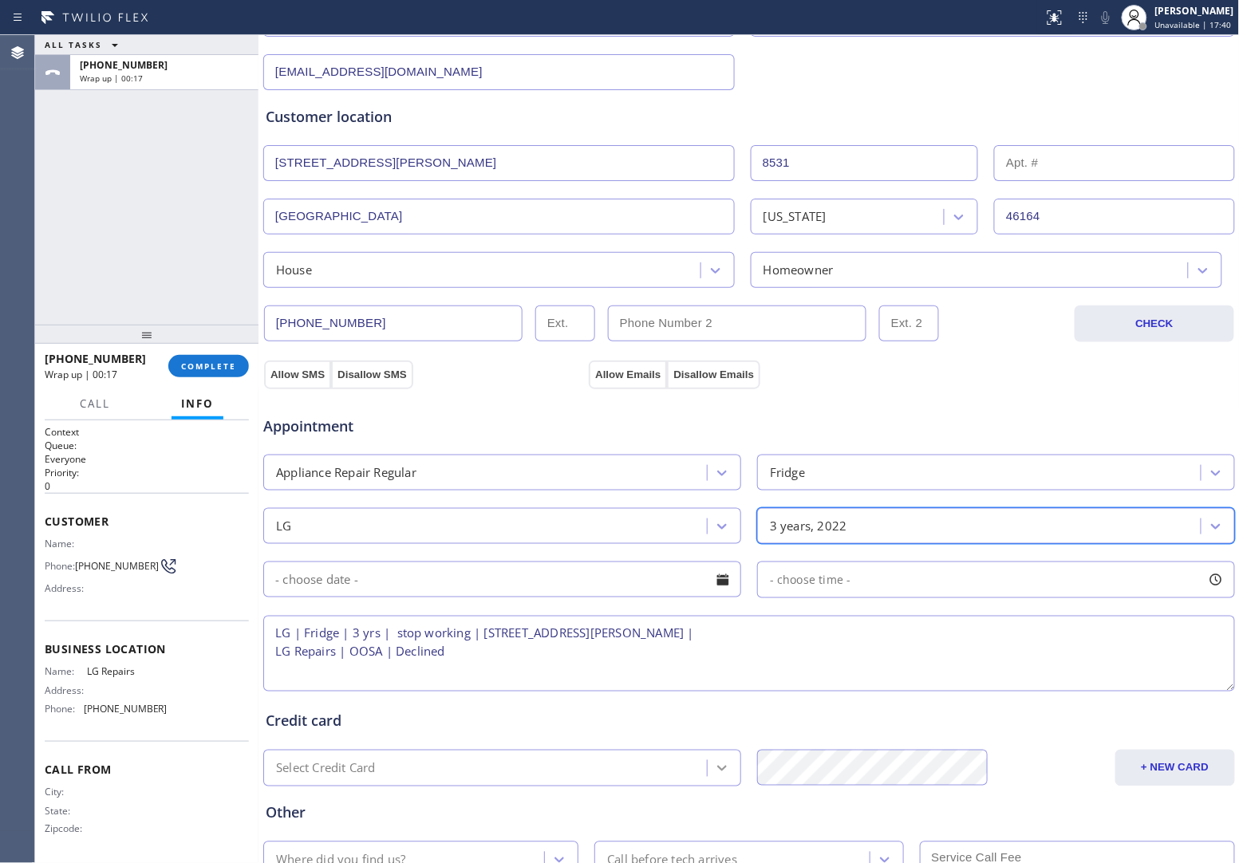
scroll to position [376, 0]
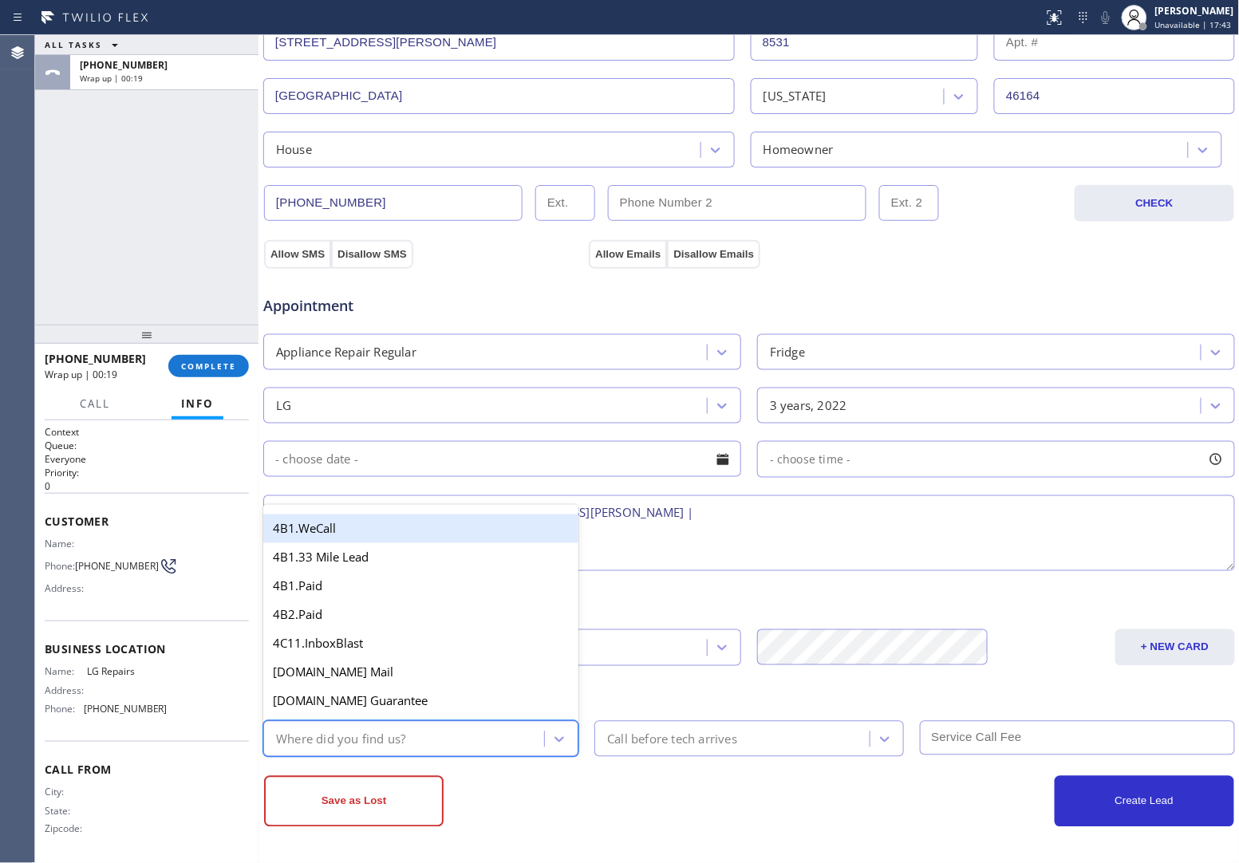
click at [379, 748] on div "Where did you find us?" at bounding box center [340, 739] width 129 height 18
type input "we"
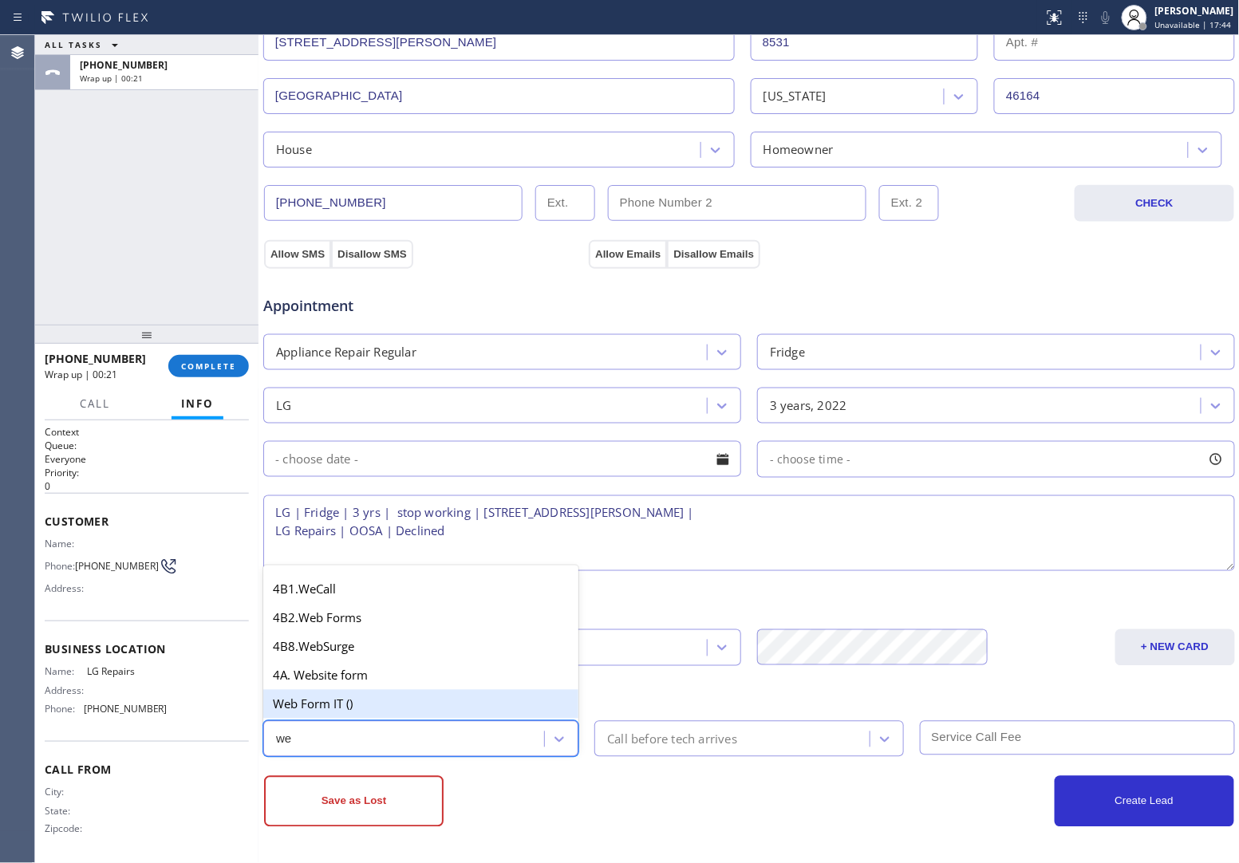
click at [335, 707] on div "Web Form IT ()" at bounding box center [420, 704] width 315 height 29
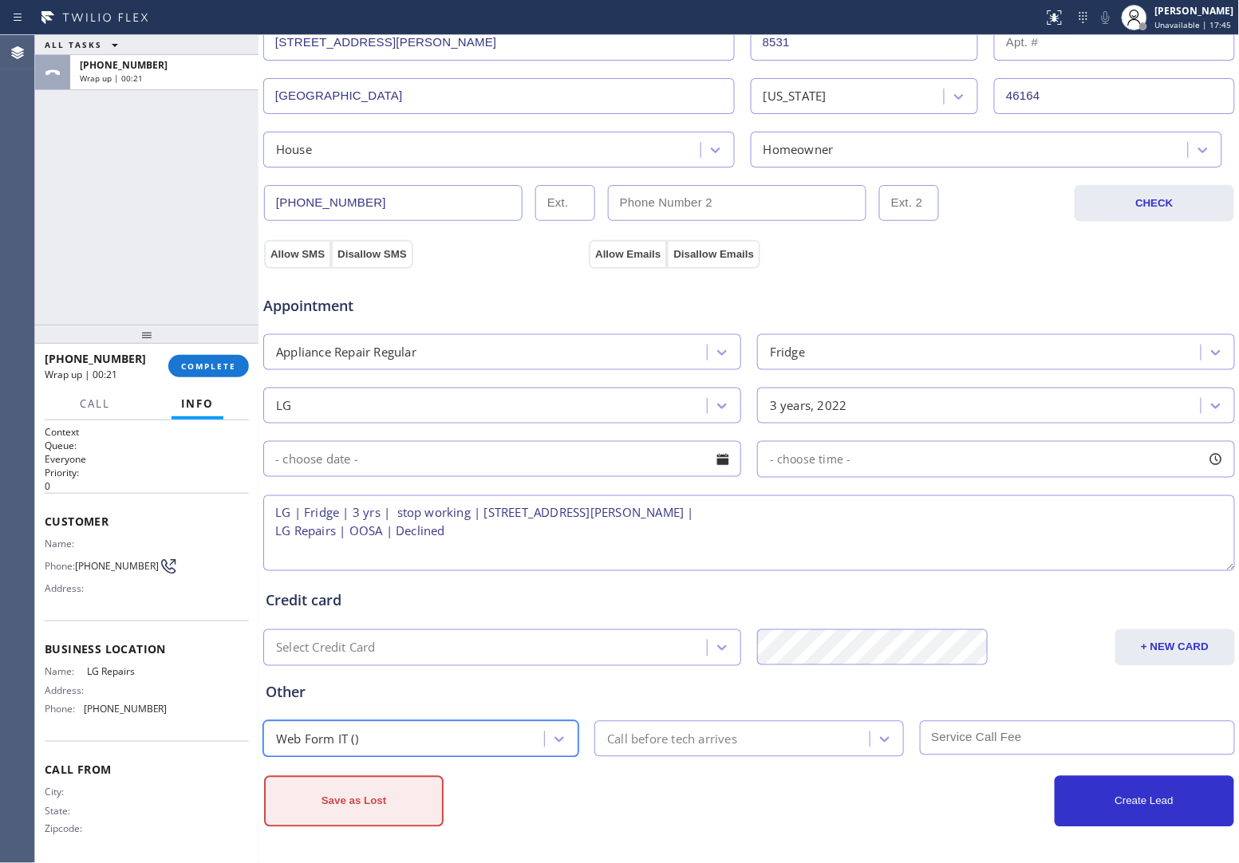
click at [349, 799] on button "Save as Lost" at bounding box center [354, 801] width 180 height 51
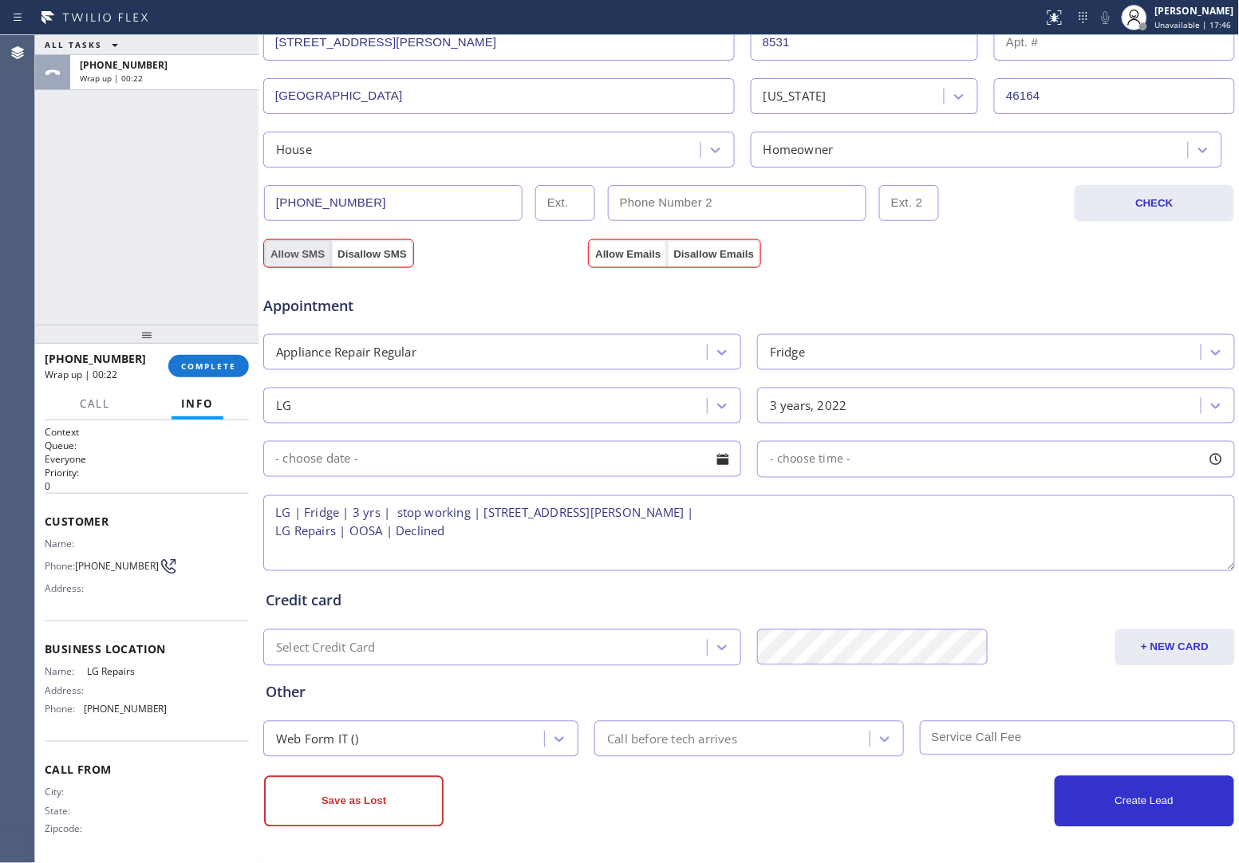
click at [291, 250] on button "Allow SMS" at bounding box center [297, 254] width 67 height 29
click at [637, 245] on button "Allow Emails" at bounding box center [628, 254] width 78 height 29
click at [369, 799] on button "Save as Lost" at bounding box center [354, 801] width 180 height 51
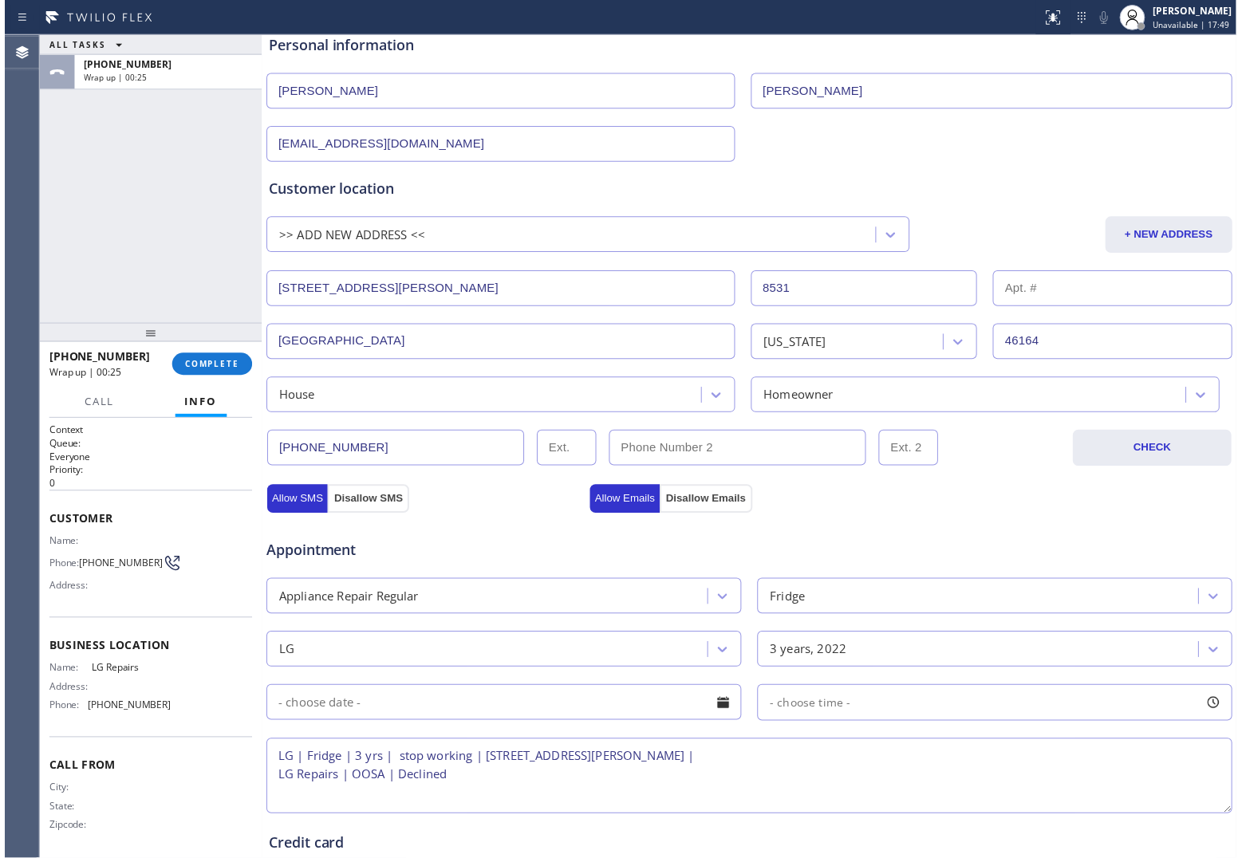
scroll to position [0, 0]
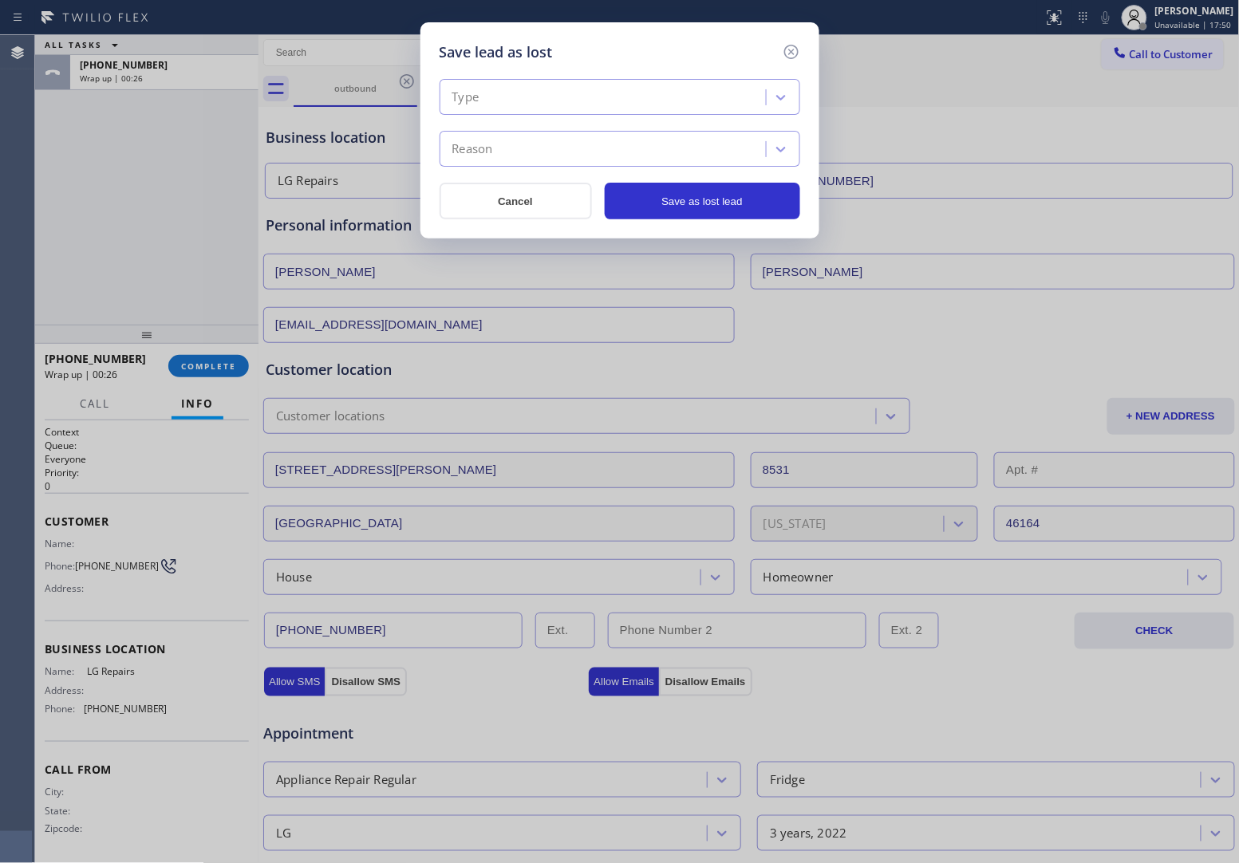
click at [521, 93] on div "Type" at bounding box center [605, 98] width 322 height 28
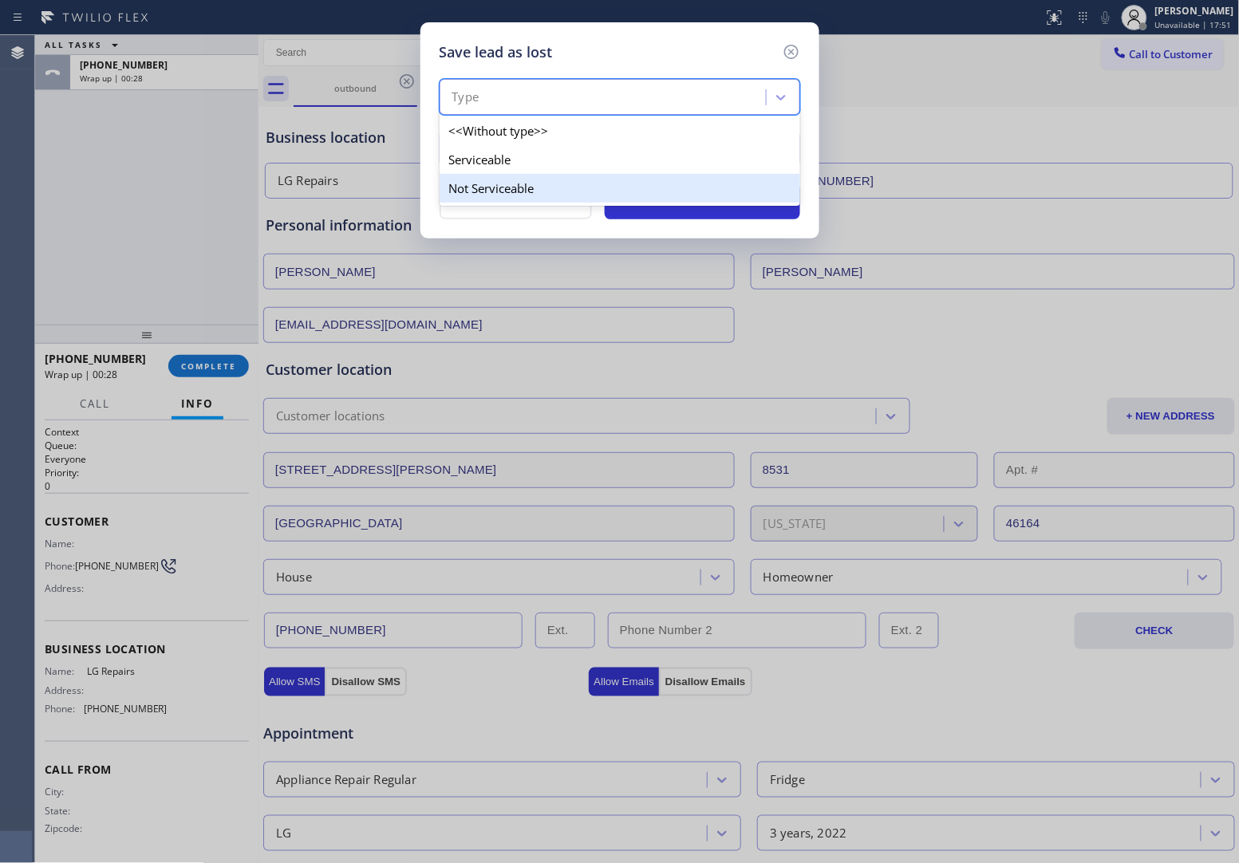
click at [499, 191] on div "Not Serviceable" at bounding box center [620, 188] width 361 height 29
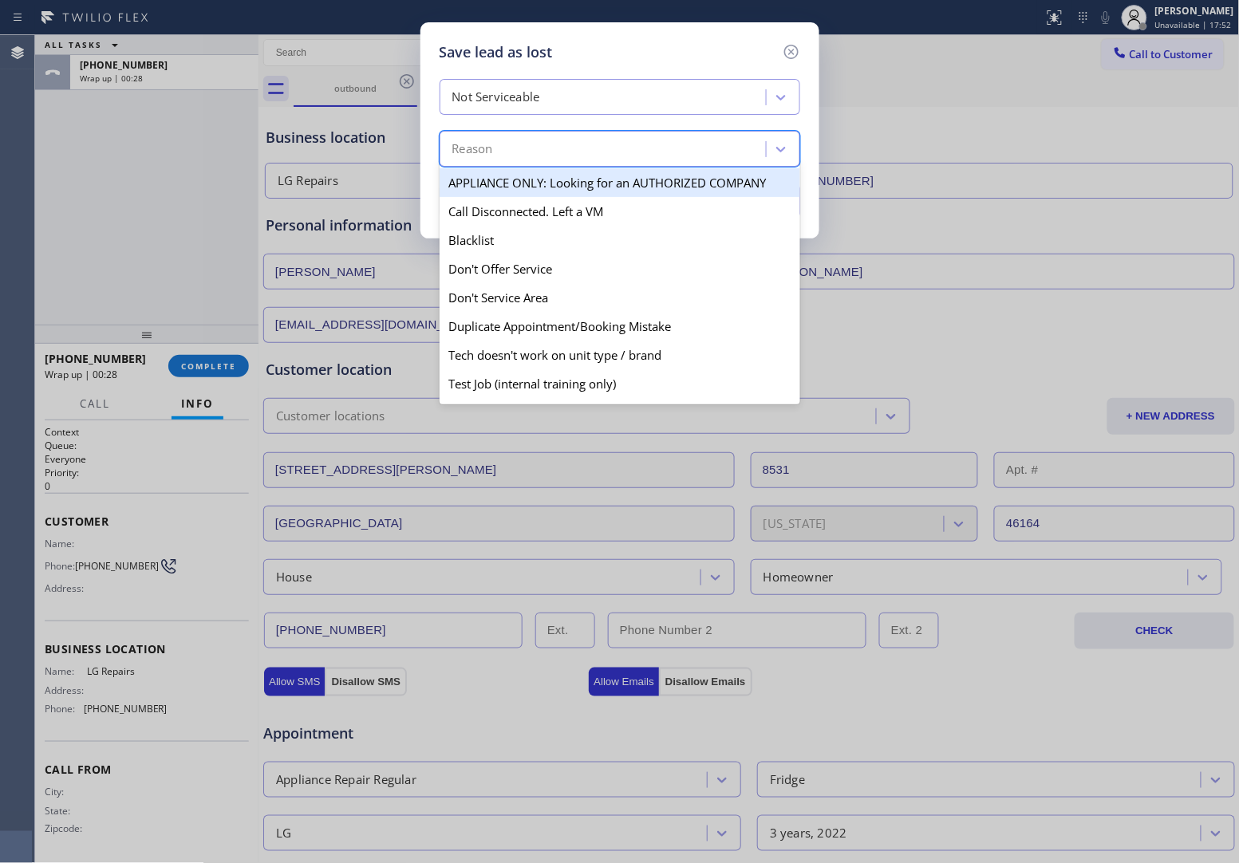
click at [524, 152] on div "Reason" at bounding box center [605, 150] width 322 height 28
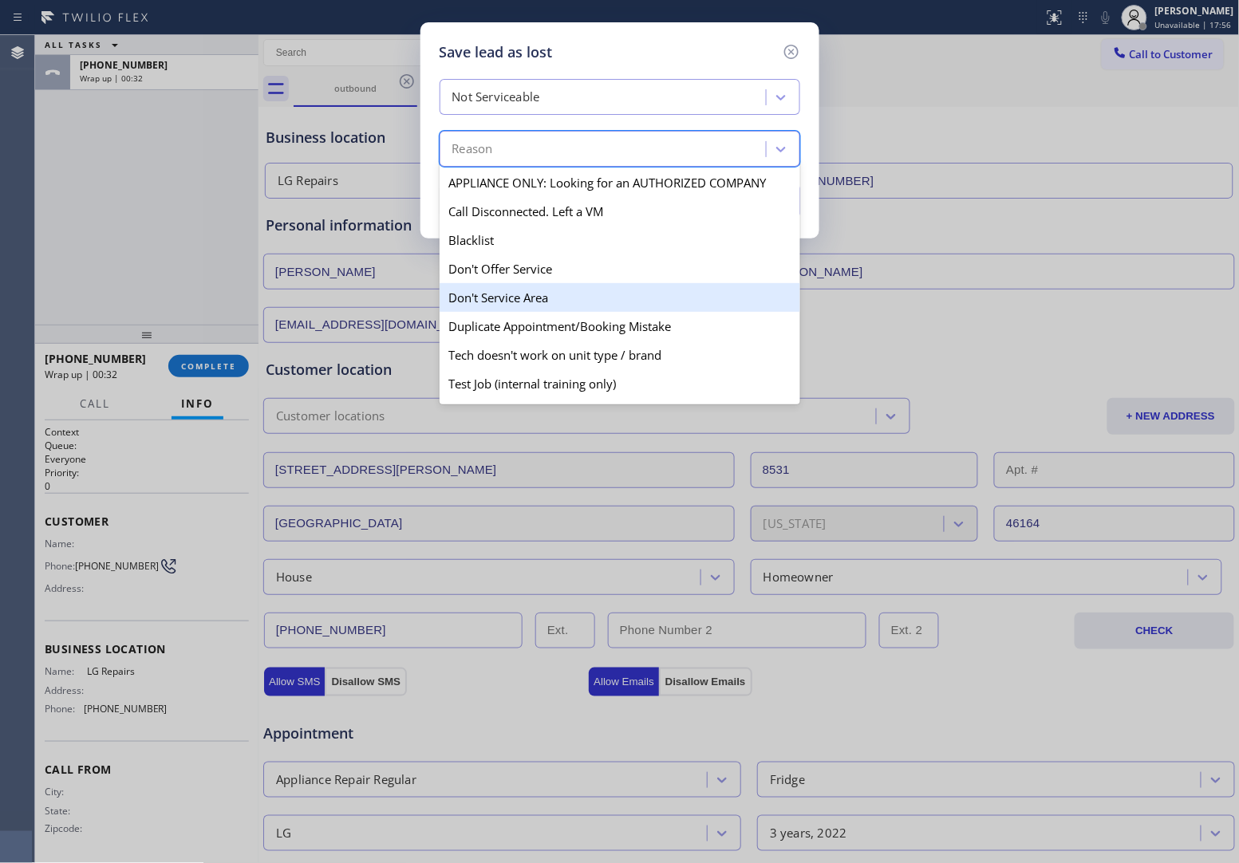
drag, startPoint x: 549, startPoint y: 299, endPoint x: 621, endPoint y: 300, distance: 71.8
click at [555, 299] on div "Don't Service Area" at bounding box center [620, 297] width 361 height 29
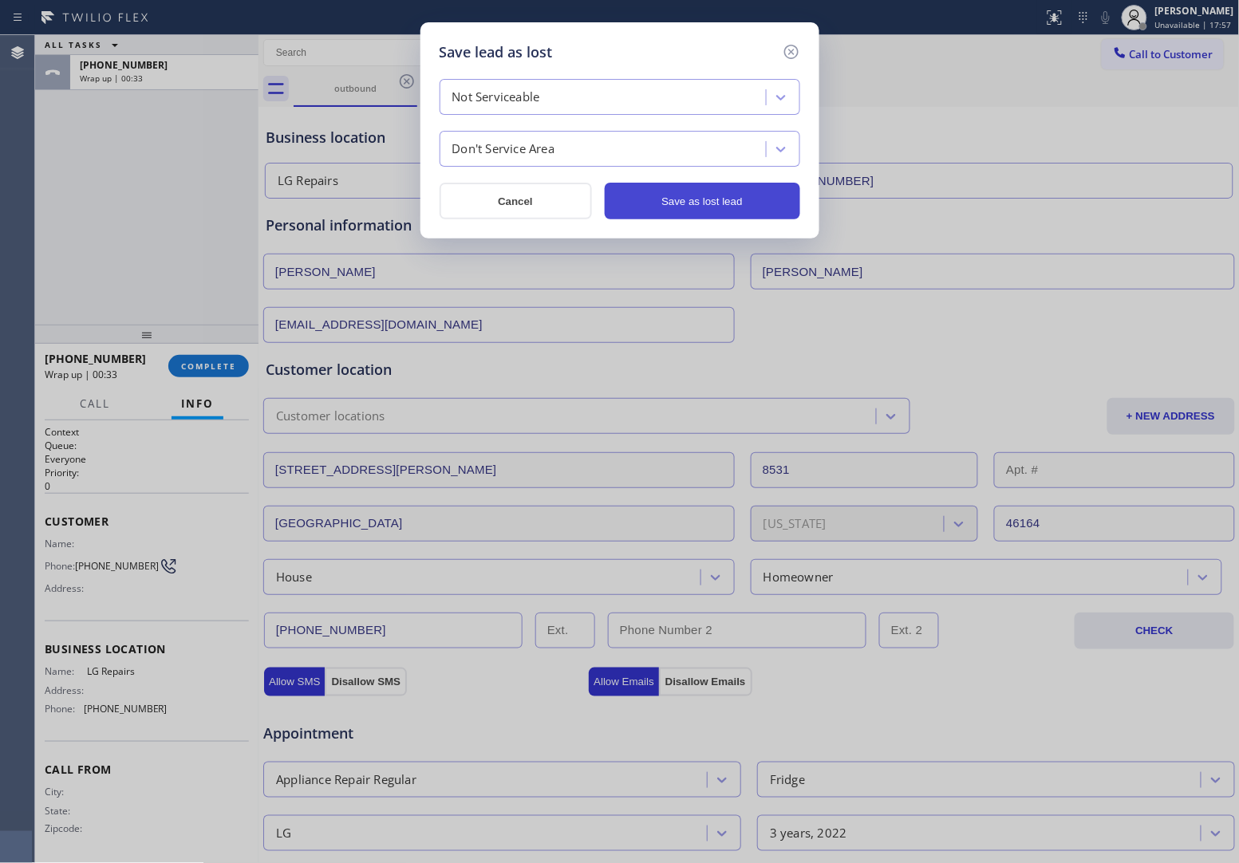
click at [648, 205] on button "Save as lost lead" at bounding box center [702, 201] width 195 height 37
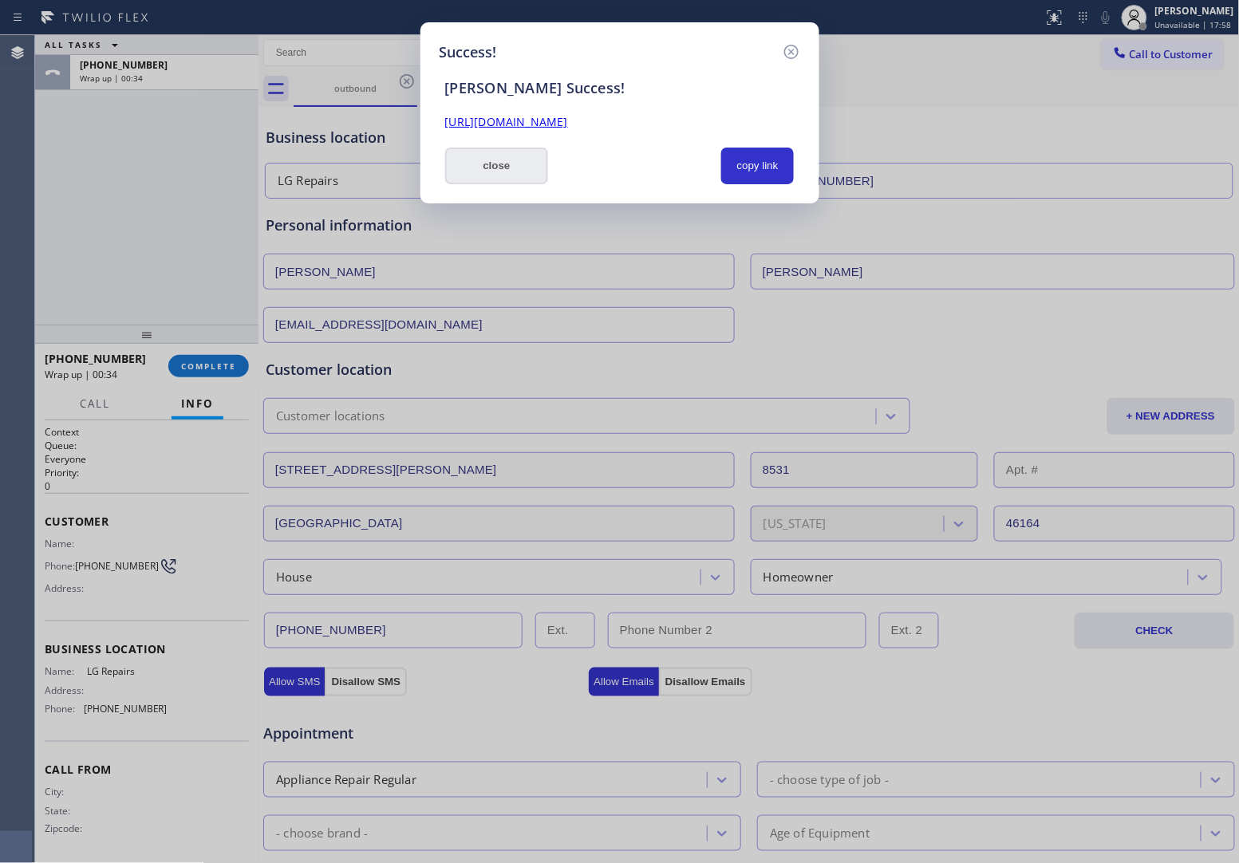
click at [511, 180] on button "close" at bounding box center [497, 166] width 104 height 37
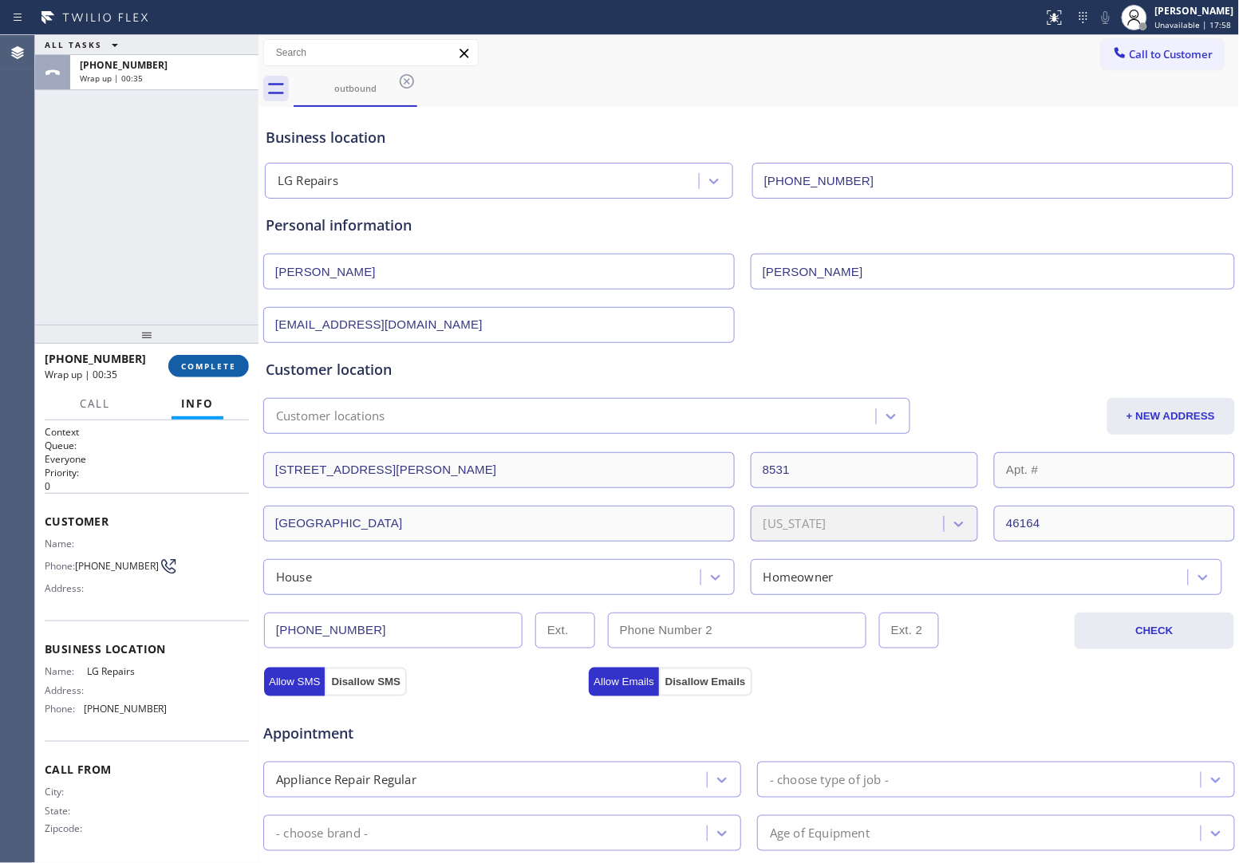
click at [225, 356] on button "COMPLETE" at bounding box center [208, 366] width 81 height 22
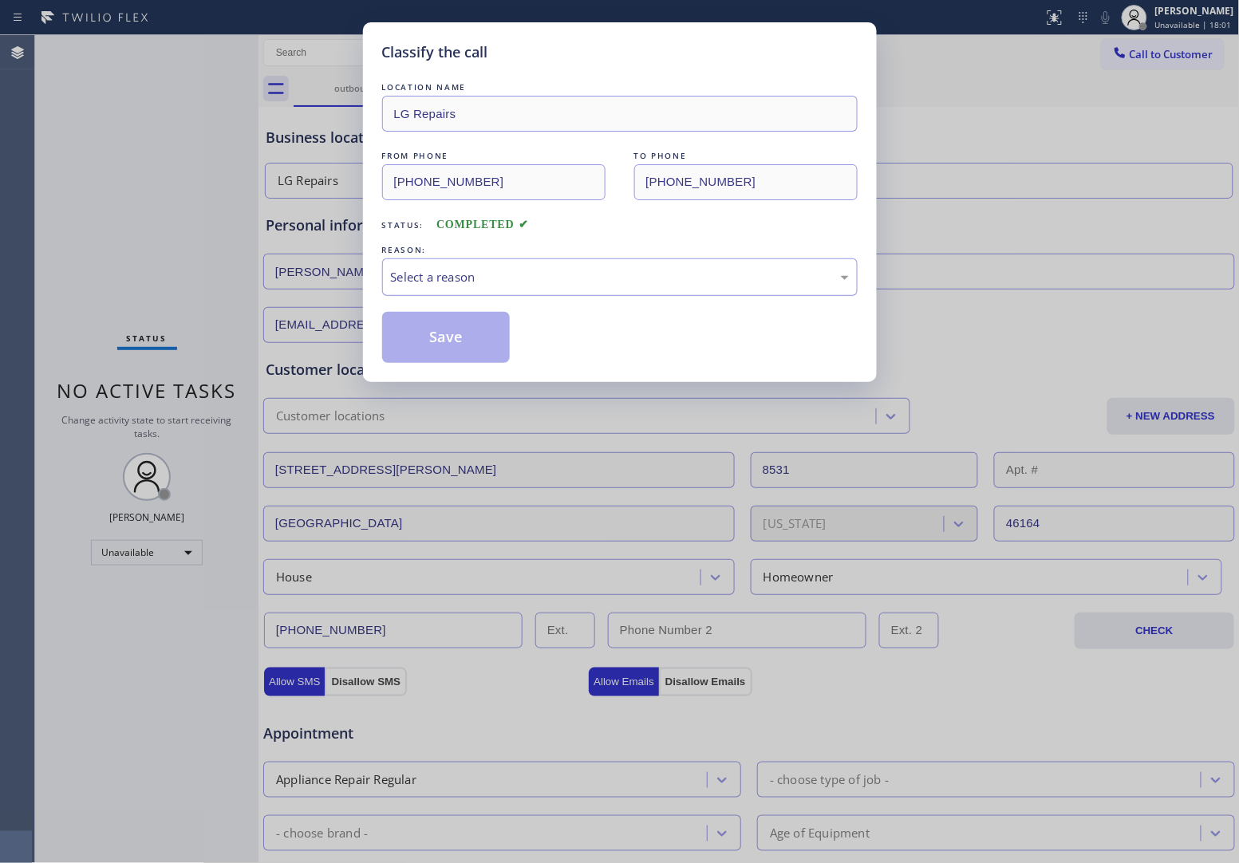
drag, startPoint x: 519, startPoint y: 300, endPoint x: 505, endPoint y: 274, distance: 29.6
click at [515, 291] on div "LOCATION NAME LG Repairs FROM PHONE (877) 748-5179 TO PHONE (514) 918-3896 Stat…" at bounding box center [620, 221] width 476 height 284
click at [507, 274] on div "Select a reason" at bounding box center [620, 277] width 458 height 18
click at [447, 333] on button "Save" at bounding box center [446, 337] width 128 height 51
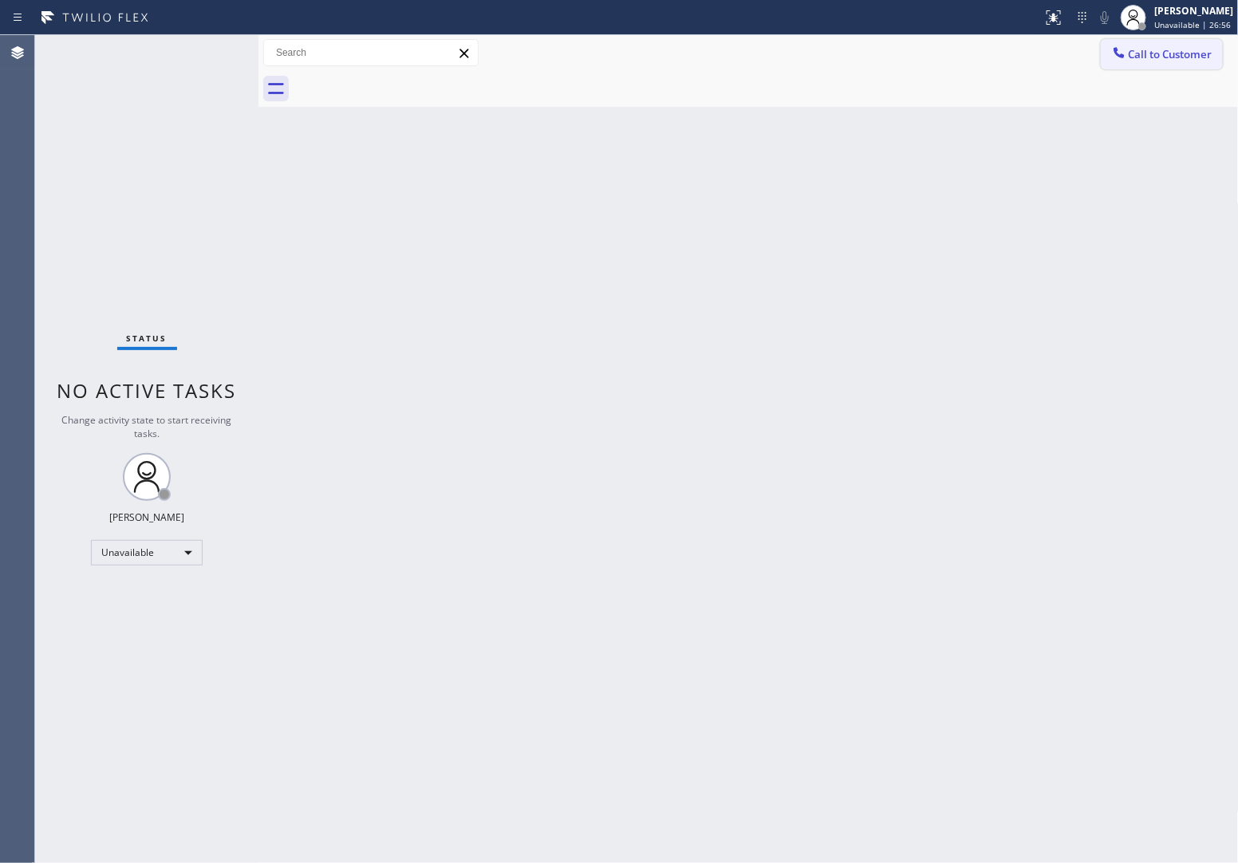
click at [1141, 49] on span "Call to Customer" at bounding box center [1171, 54] width 84 height 14
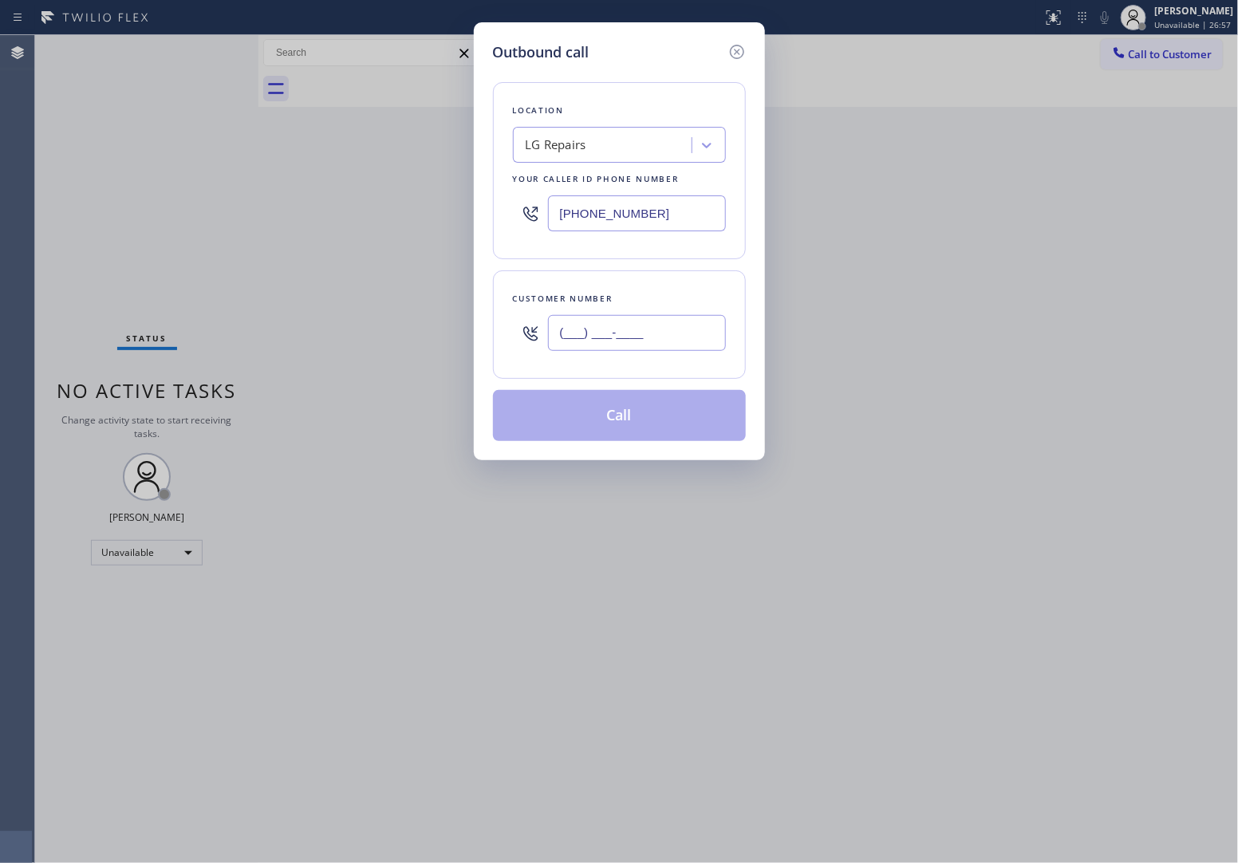
click at [644, 323] on input "(___) ___-____" at bounding box center [637, 333] width 178 height 36
paste input "718) 792-4878"
type input "[PHONE_NUMBER]"
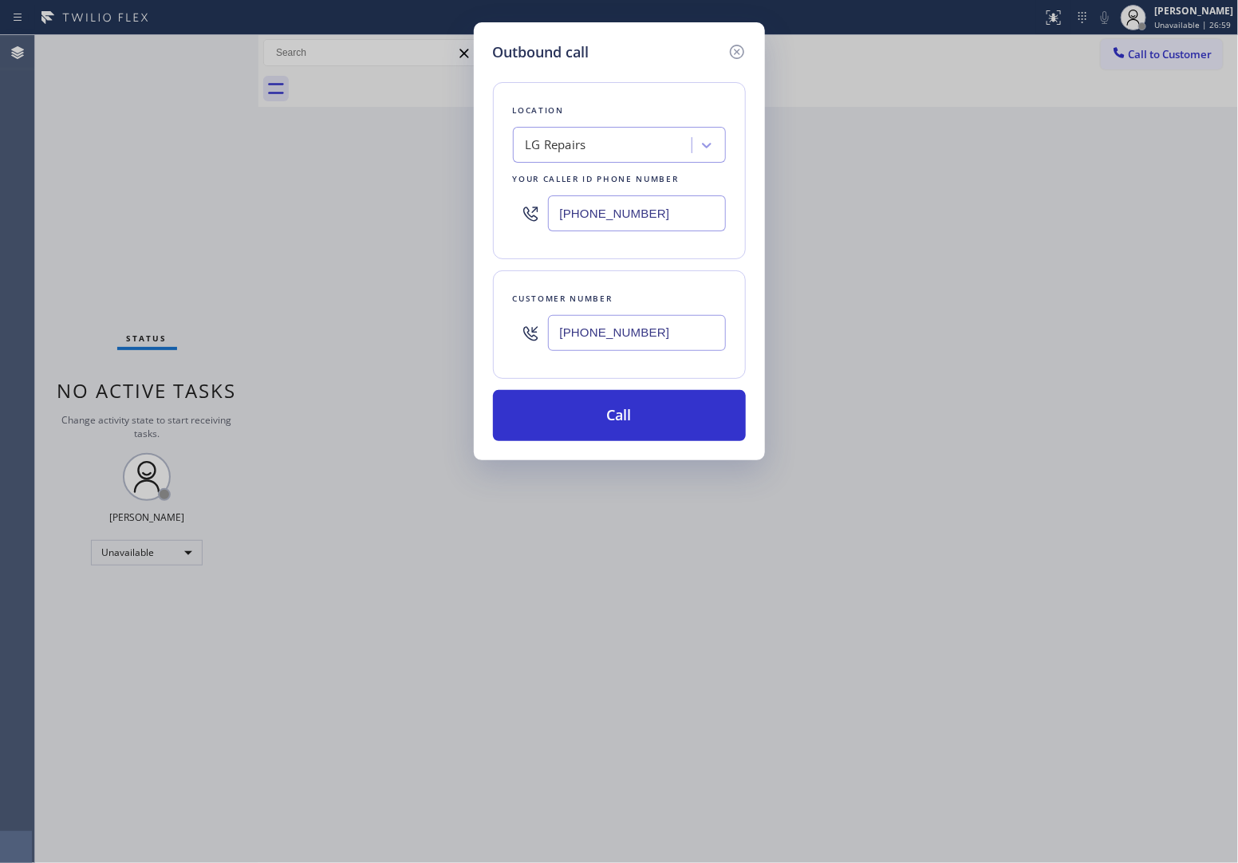
drag, startPoint x: 619, startPoint y: 209, endPoint x: 668, endPoint y: 344, distance: 143.4
click at [619, 211] on input "(877) 748-5179" at bounding box center [637, 213] width 178 height 36
paste input "516) 430-7756"
type input "[PHONE_NUMBER]"
click at [659, 431] on button "Call" at bounding box center [619, 415] width 253 height 51
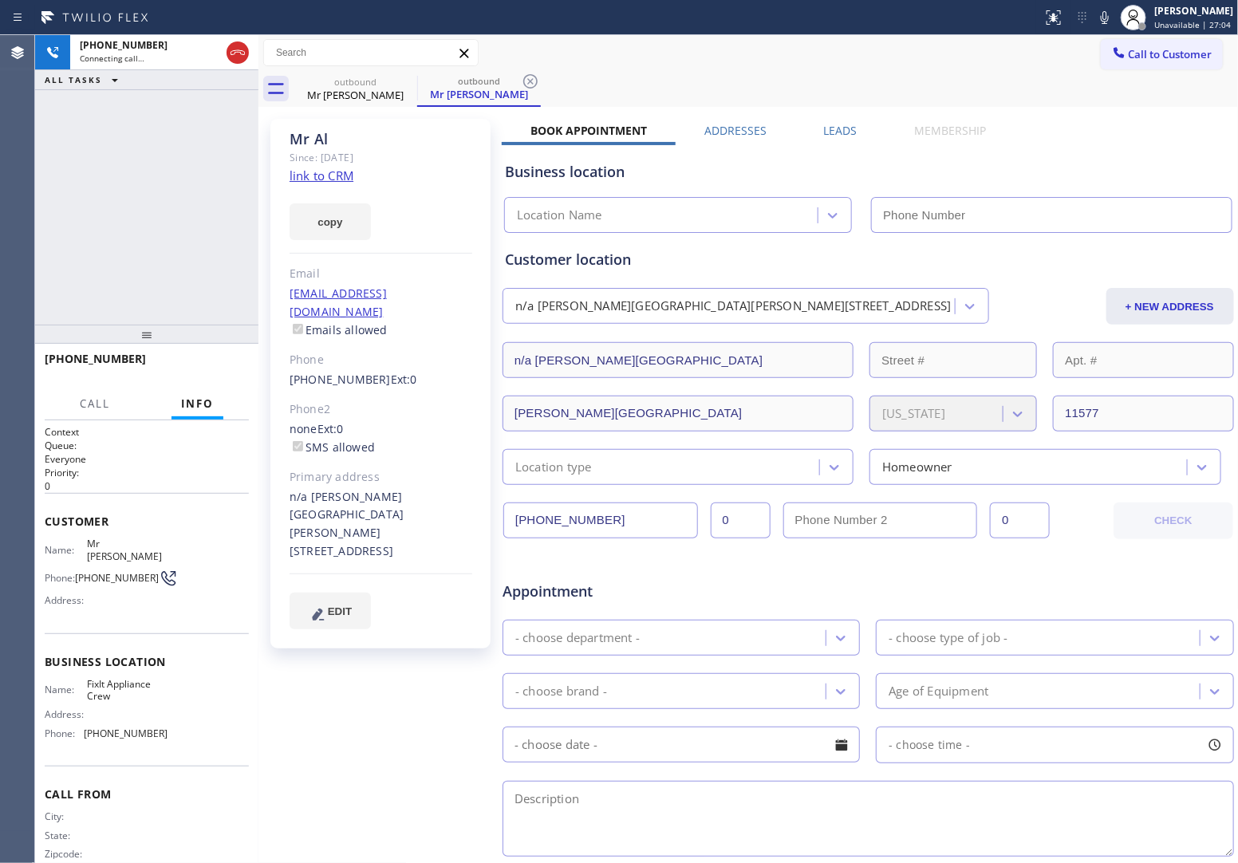
type input "[PHONE_NUMBER]"
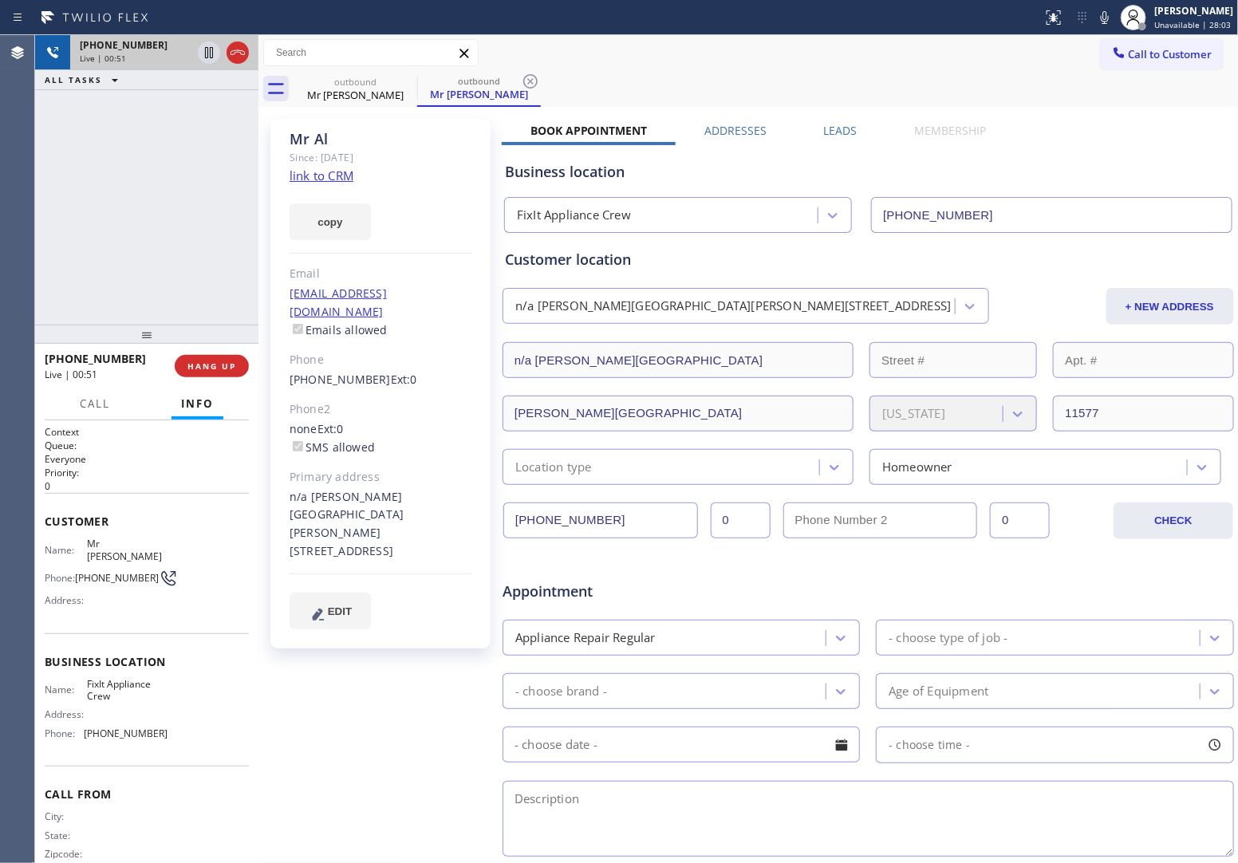
drag, startPoint x: 245, startPoint y: 45, endPoint x: 233, endPoint y: 56, distance: 16.4
click at [242, 45] on icon at bounding box center [237, 52] width 19 height 19
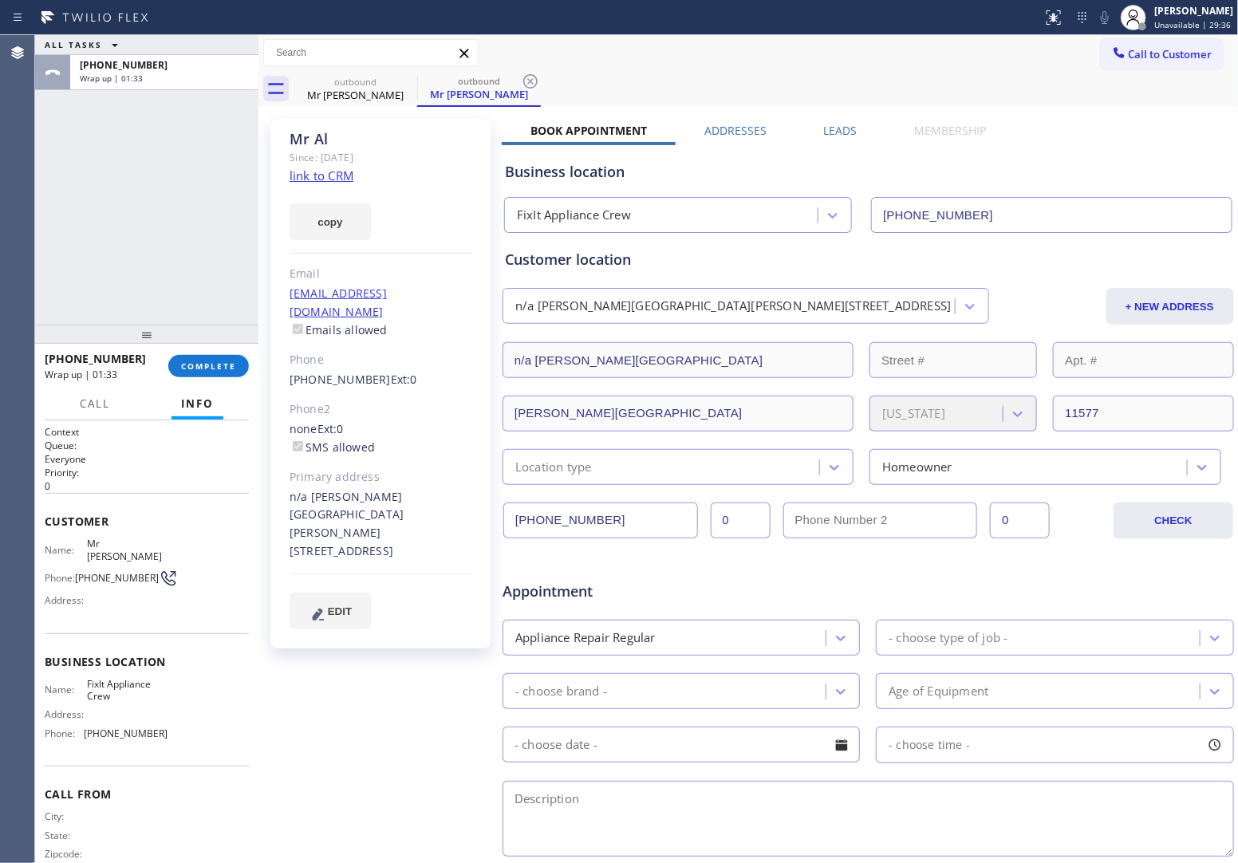
drag, startPoint x: 1129, startPoint y: 44, endPoint x: 1107, endPoint y: 72, distance: 35.8
click at [1129, 45] on button "Call to Customer" at bounding box center [1162, 54] width 122 height 30
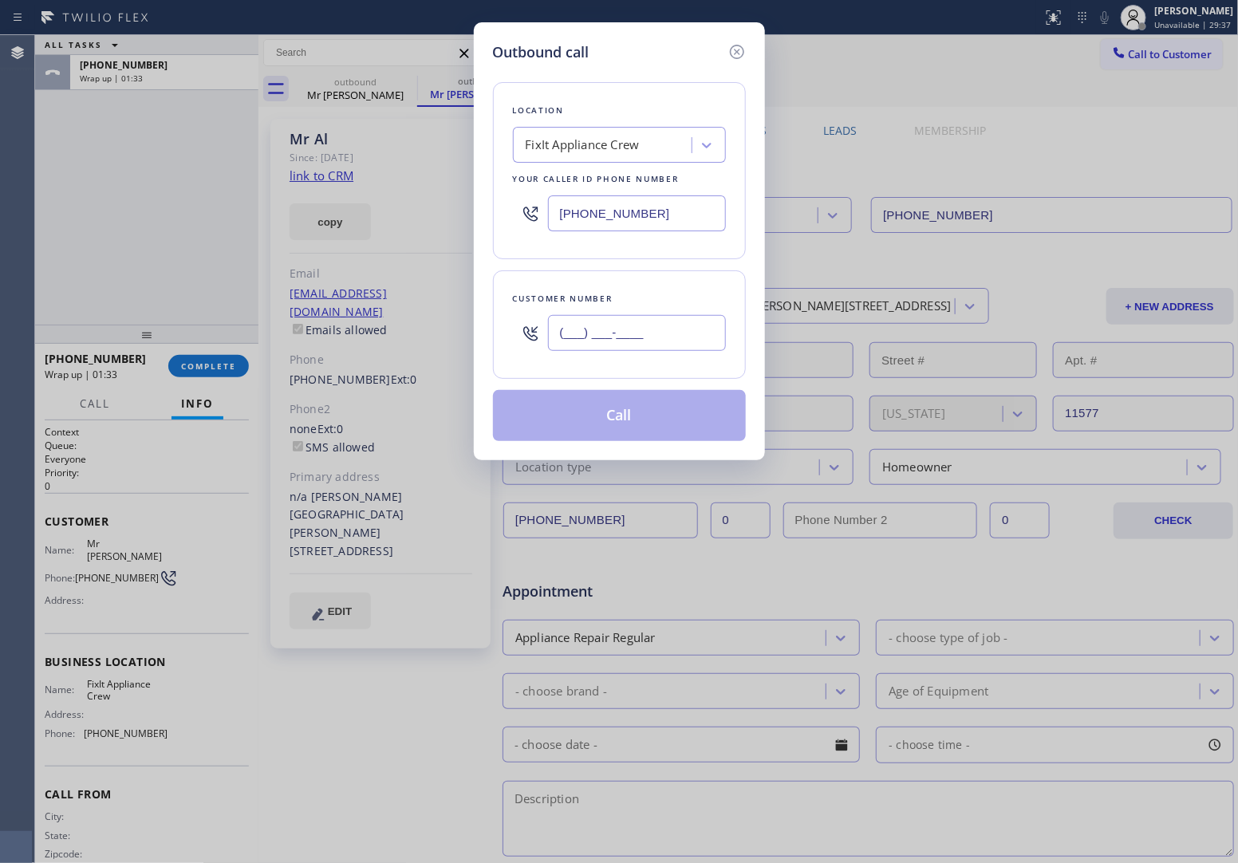
click at [647, 337] on input "(___) ___-____" at bounding box center [637, 333] width 178 height 36
paste input "718) 792-4878"
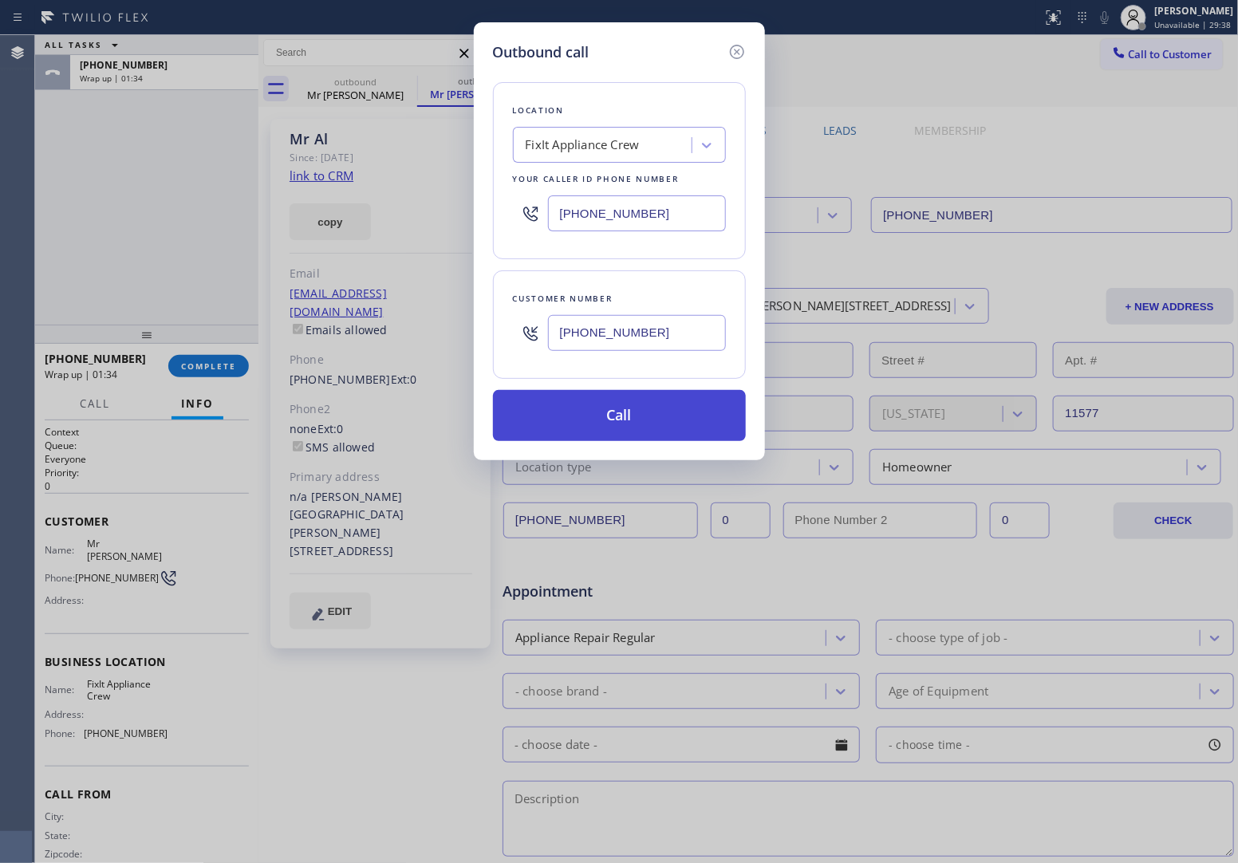
type input "[PHONE_NUMBER]"
click at [658, 428] on button "Call" at bounding box center [619, 415] width 253 height 51
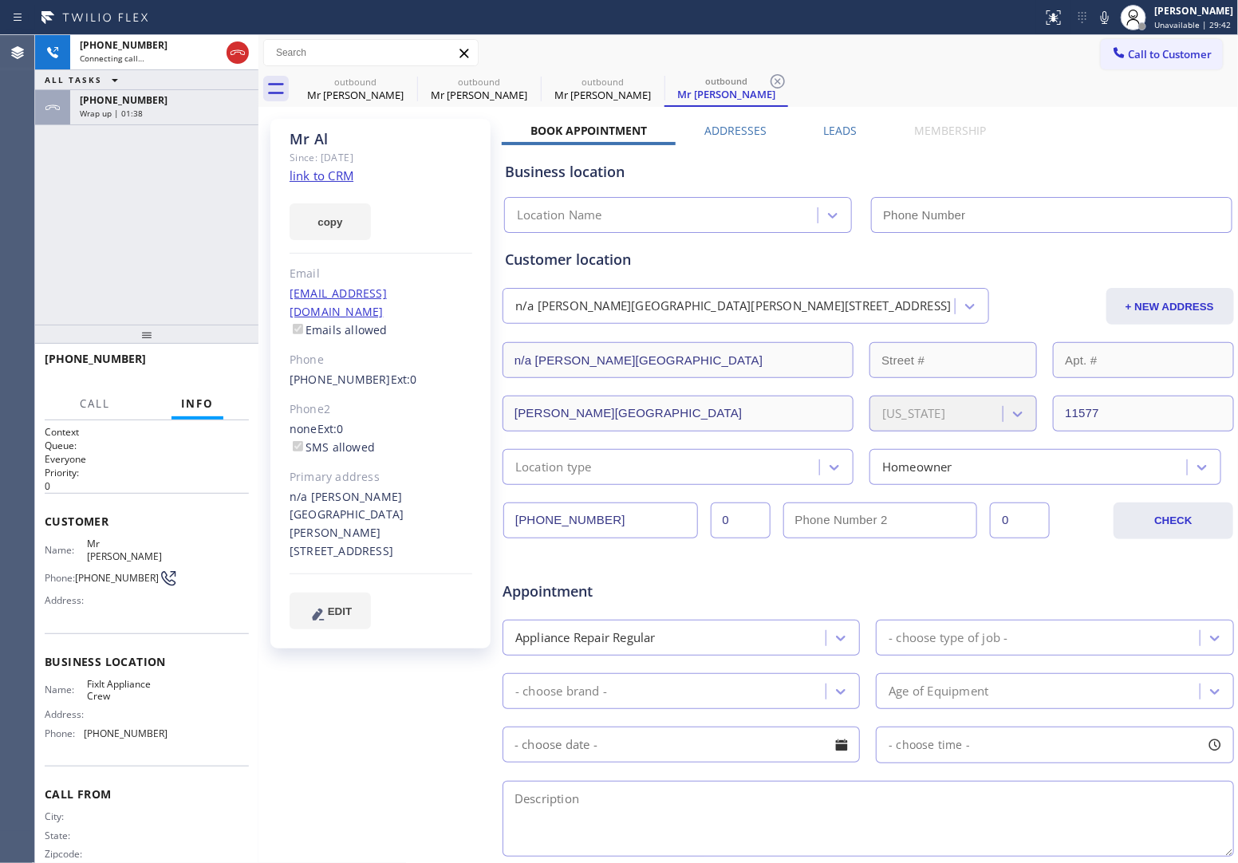
type input "[PHONE_NUMBER]"
click at [53, 185] on div "+17187924878 Connecting call… ALL TASKS ALL TASKS ACTIVE TASKS TASKS IN WRAP UP…" at bounding box center [146, 180] width 223 height 290
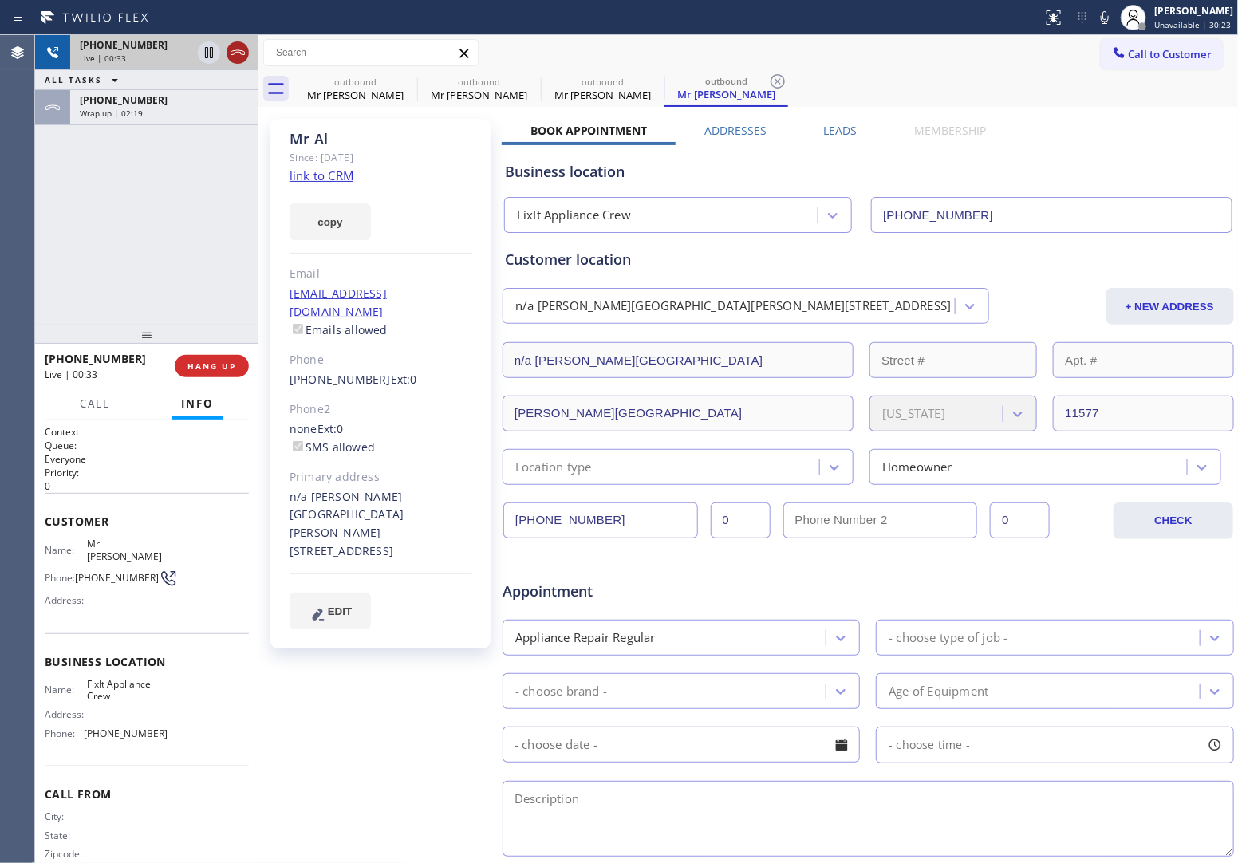
click at [235, 54] on icon at bounding box center [237, 52] width 19 height 19
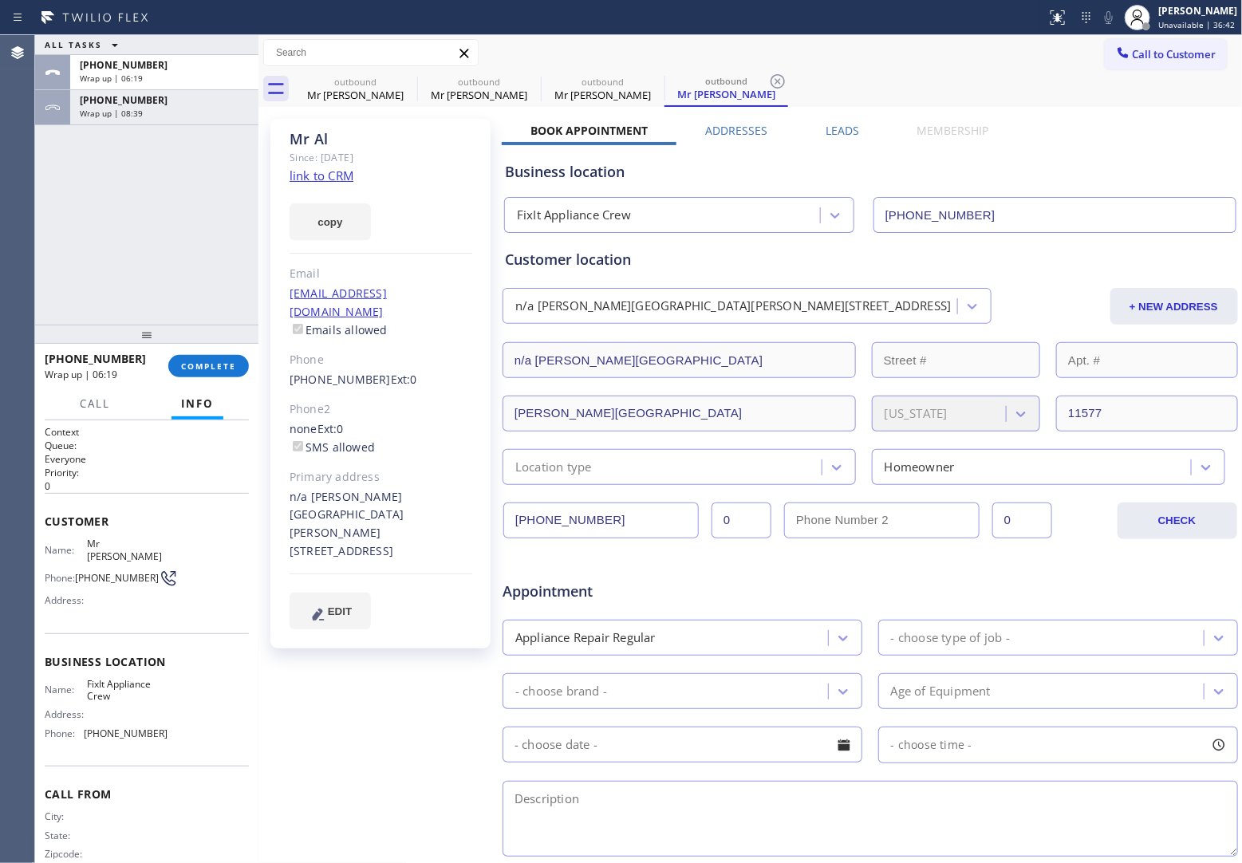
click at [1146, 37] on div "Call to Customer Outbound call Location FixIt Appliance Crew Your caller id pho…" at bounding box center [751, 53] width 985 height 36
click at [1139, 60] on span "Call to Customer" at bounding box center [1175, 54] width 84 height 14
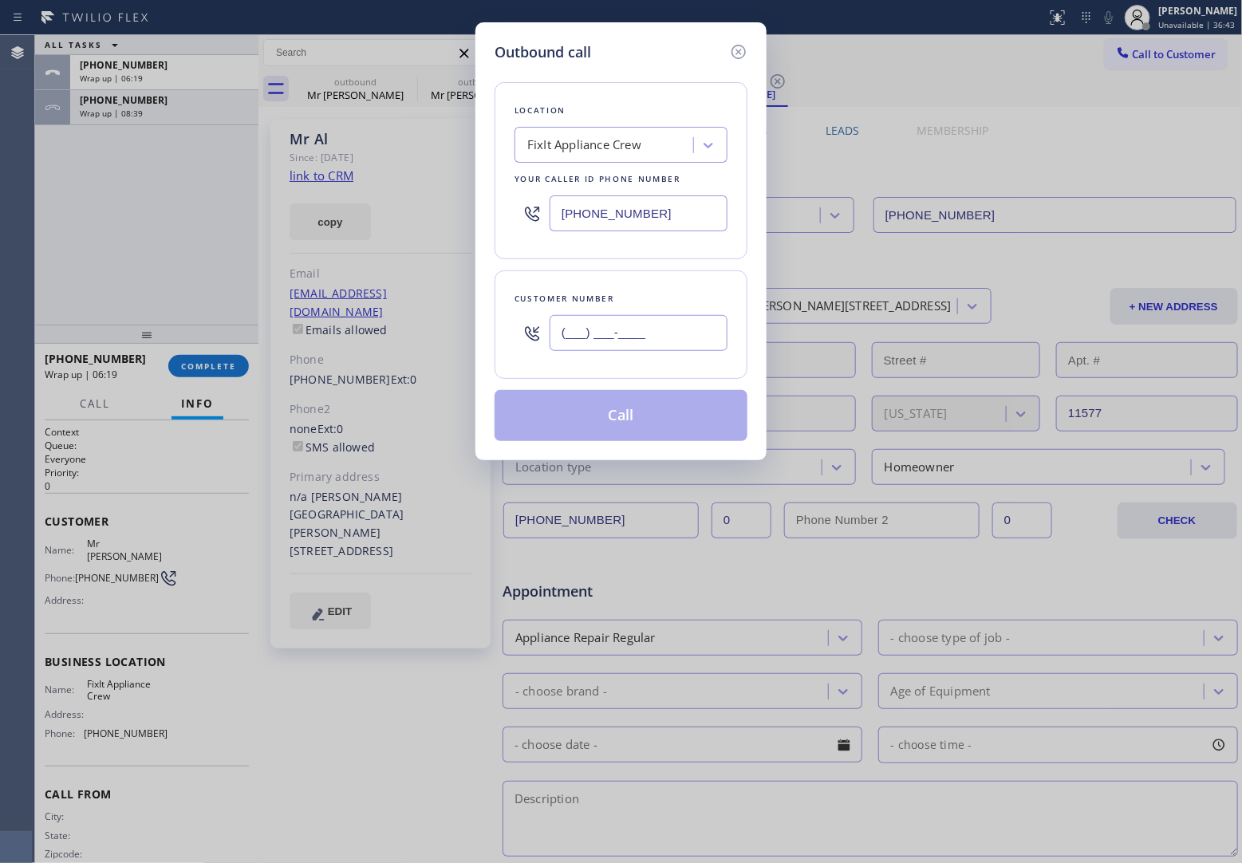
drag, startPoint x: 622, startPoint y: 335, endPoint x: 697, endPoint y: 275, distance: 95.3
click at [629, 330] on input "(___) ___-____" at bounding box center [639, 333] width 178 height 36
paste input "818) 497-6341"
type input "(818) 497-6341"
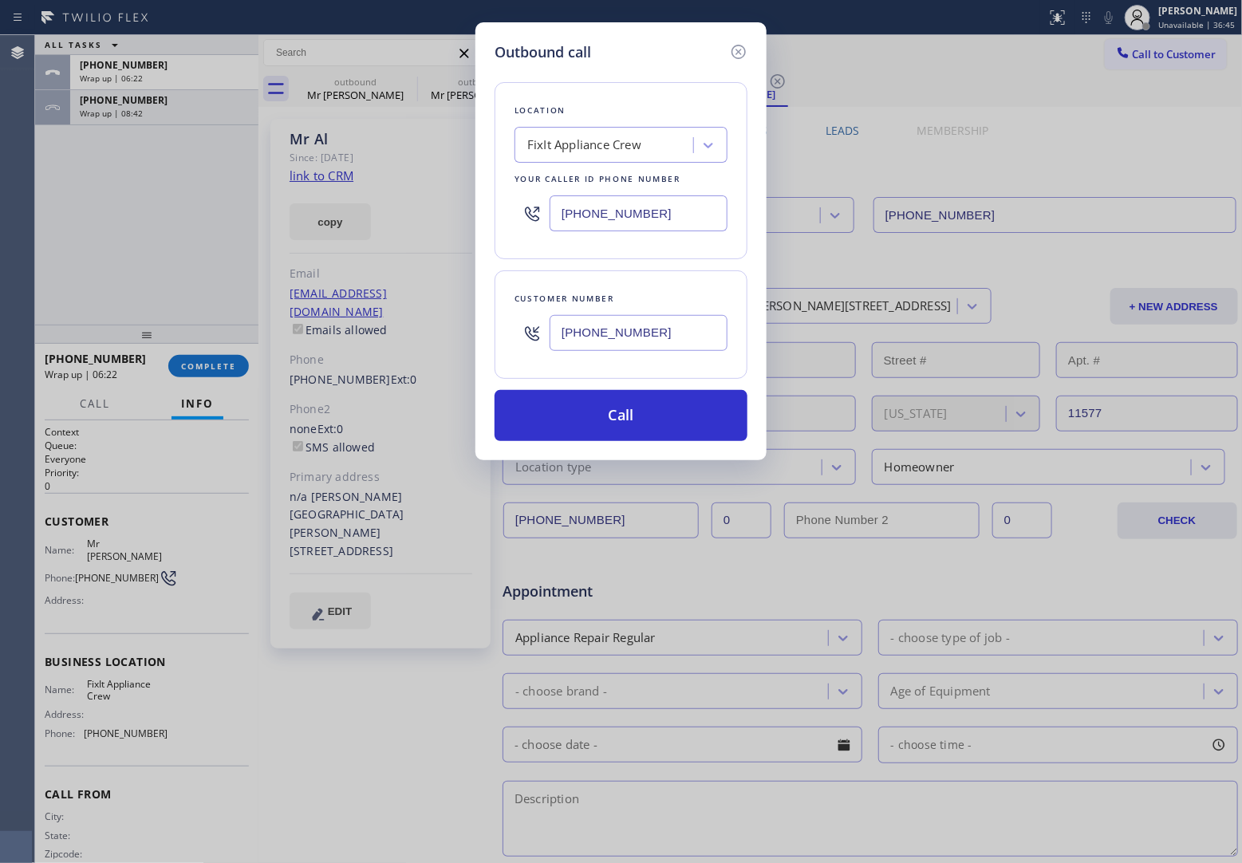
click at [647, 214] on input "[PHONE_NUMBER]" at bounding box center [639, 213] width 178 height 36
paste input "661) 493-9035"
type input "(661) 493-9035"
click at [647, 416] on button "Call" at bounding box center [621, 415] width 253 height 51
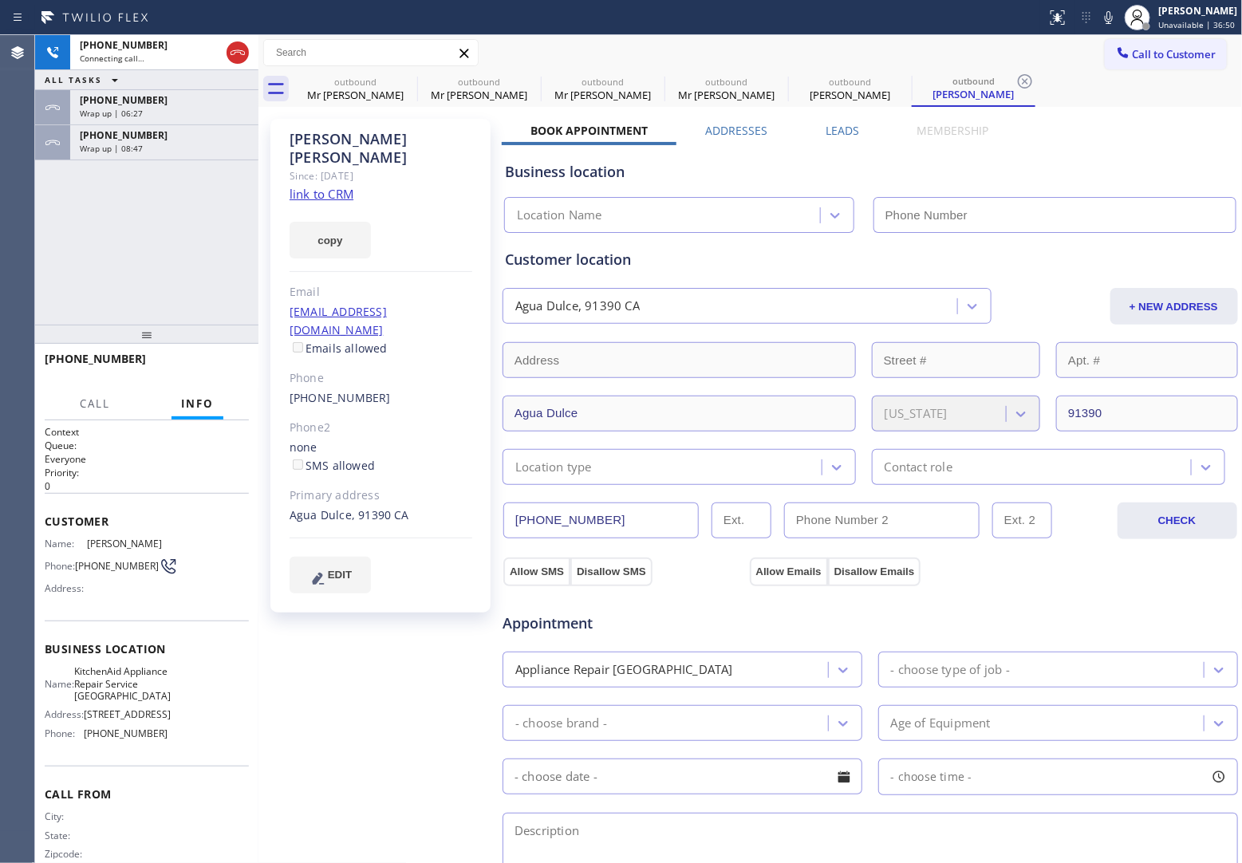
type input "(661) 493-9035"
drag, startPoint x: 233, startPoint y: 364, endPoint x: 133, endPoint y: 541, distance: 203.3
click at [232, 365] on span "HANG UP" at bounding box center [211, 366] width 49 height 11
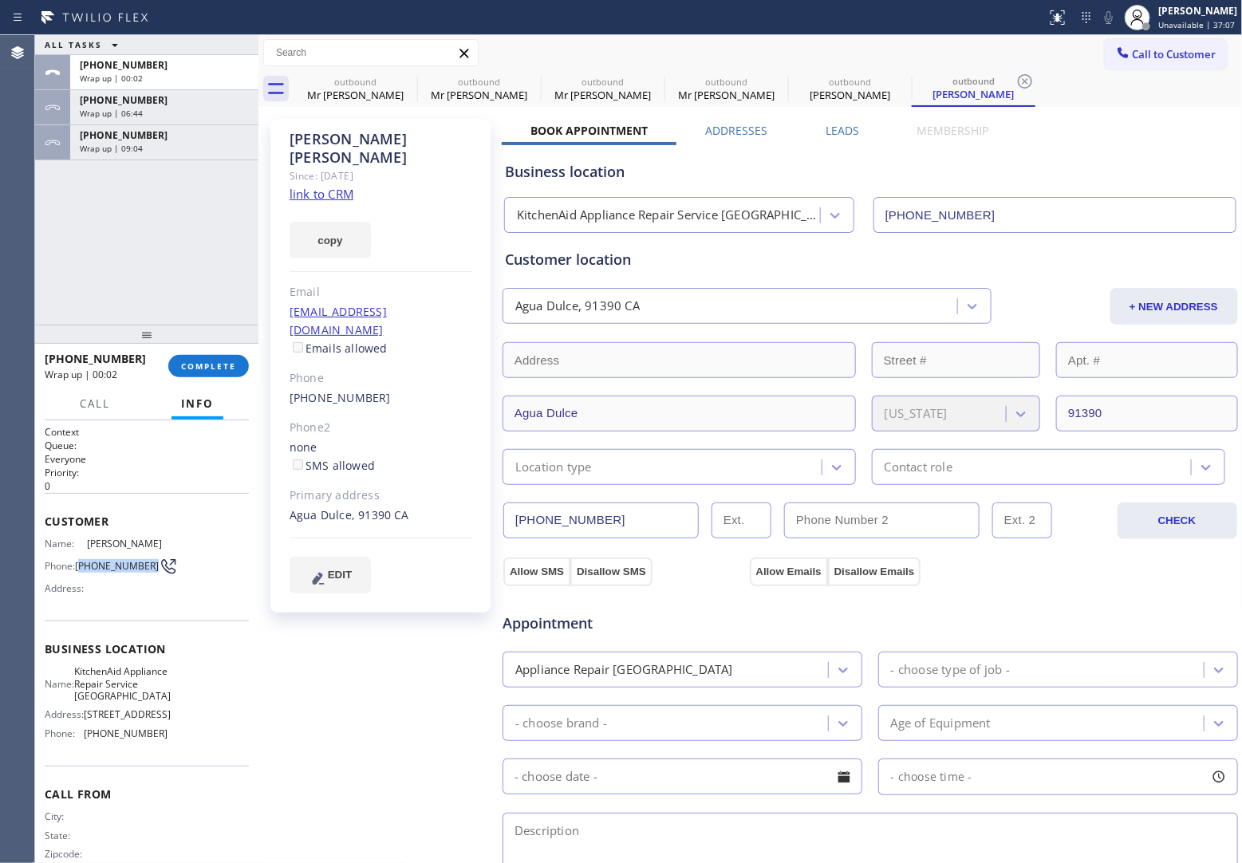
drag, startPoint x: 109, startPoint y: 574, endPoint x: 81, endPoint y: 557, distance: 33.0
click at [81, 560] on span "(818) 497-6341" at bounding box center [117, 566] width 84 height 12
copy span "818) 497-6341"
click at [1155, 57] on span "Call to Customer" at bounding box center [1175, 54] width 84 height 14
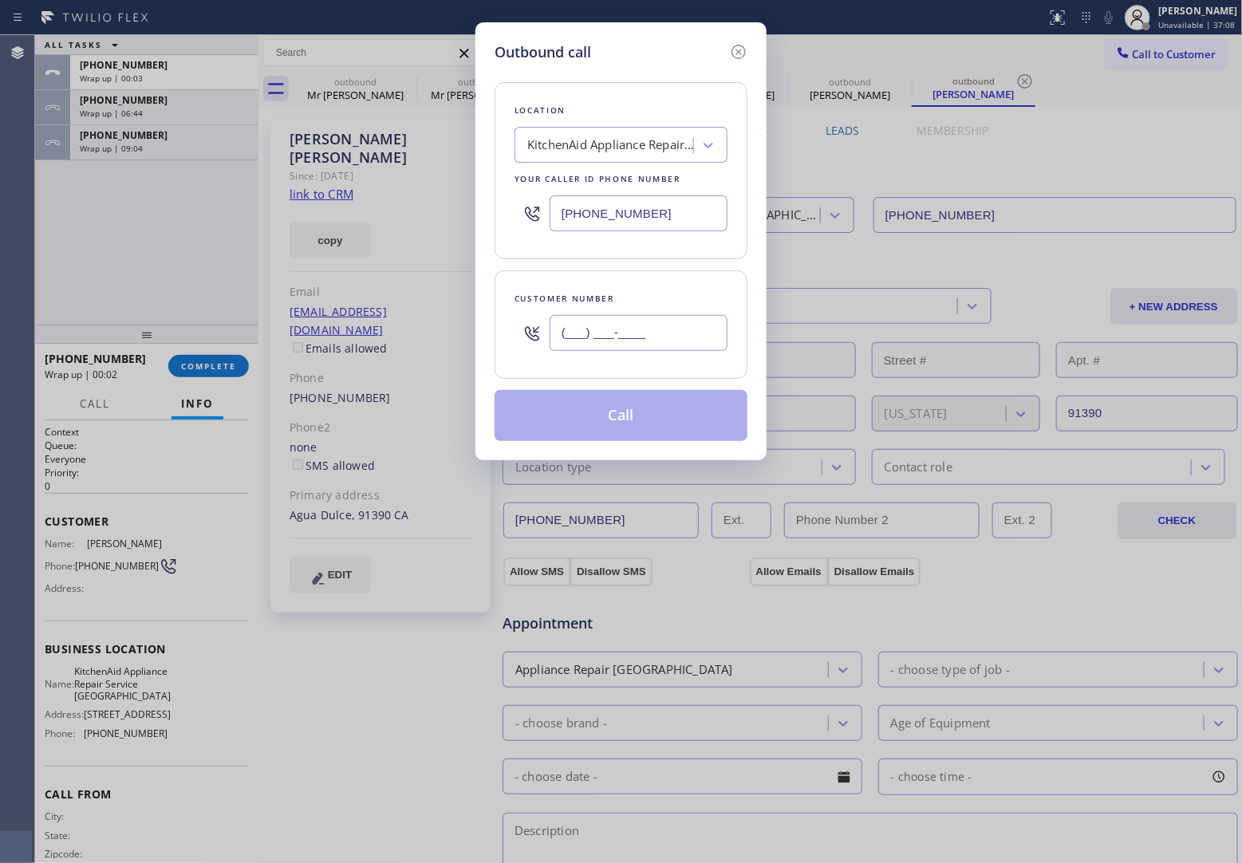
click at [608, 337] on input "(___) ___-____" at bounding box center [639, 333] width 178 height 36
paste input "818) 497-6341"
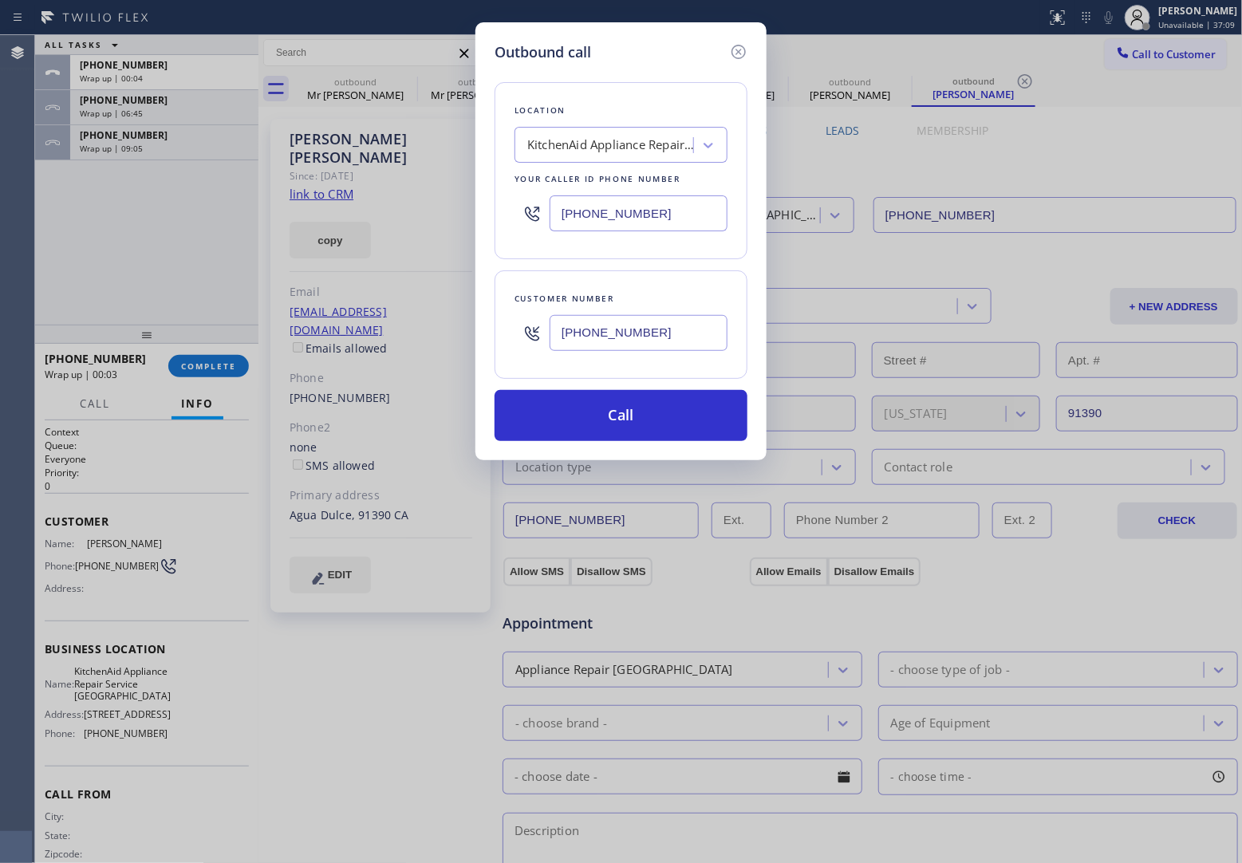
type input "(818) 497-6341"
click at [579, 133] on div "KitchenAid Appliance Repair Service Valencia" at bounding box center [606, 146] width 174 height 28
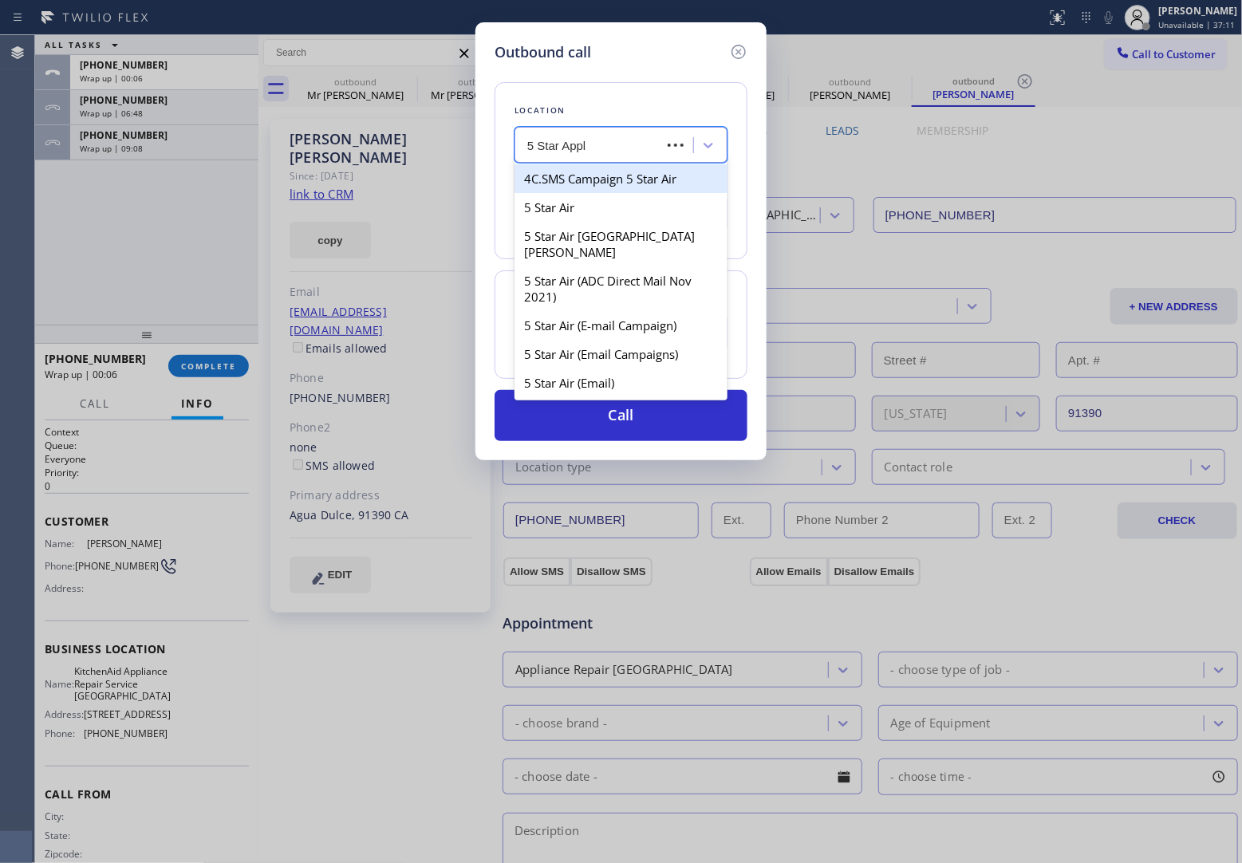
type input "5 Star Appli"
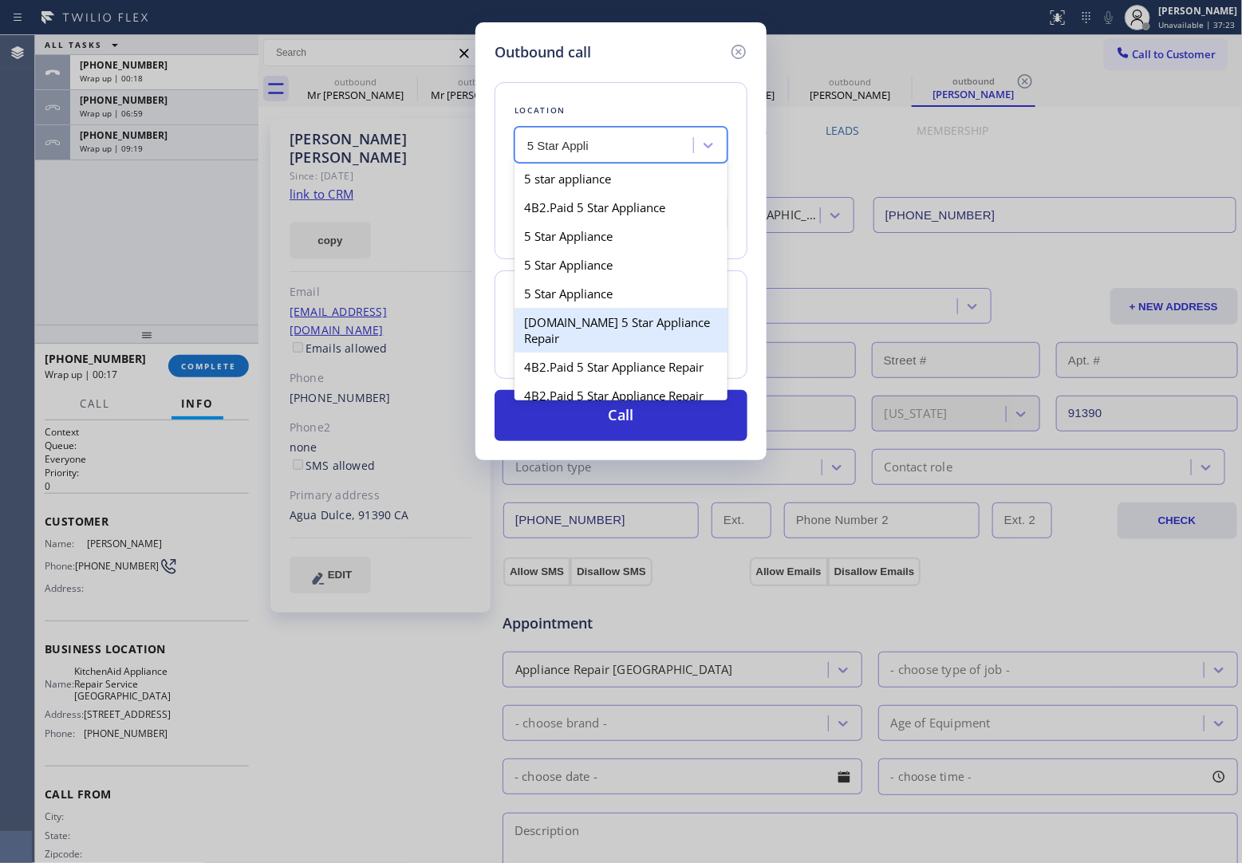
click at [665, 333] on div "4C.Email 5 Star Appliance Repair" at bounding box center [621, 330] width 213 height 45
type input "(844) 524-0372"
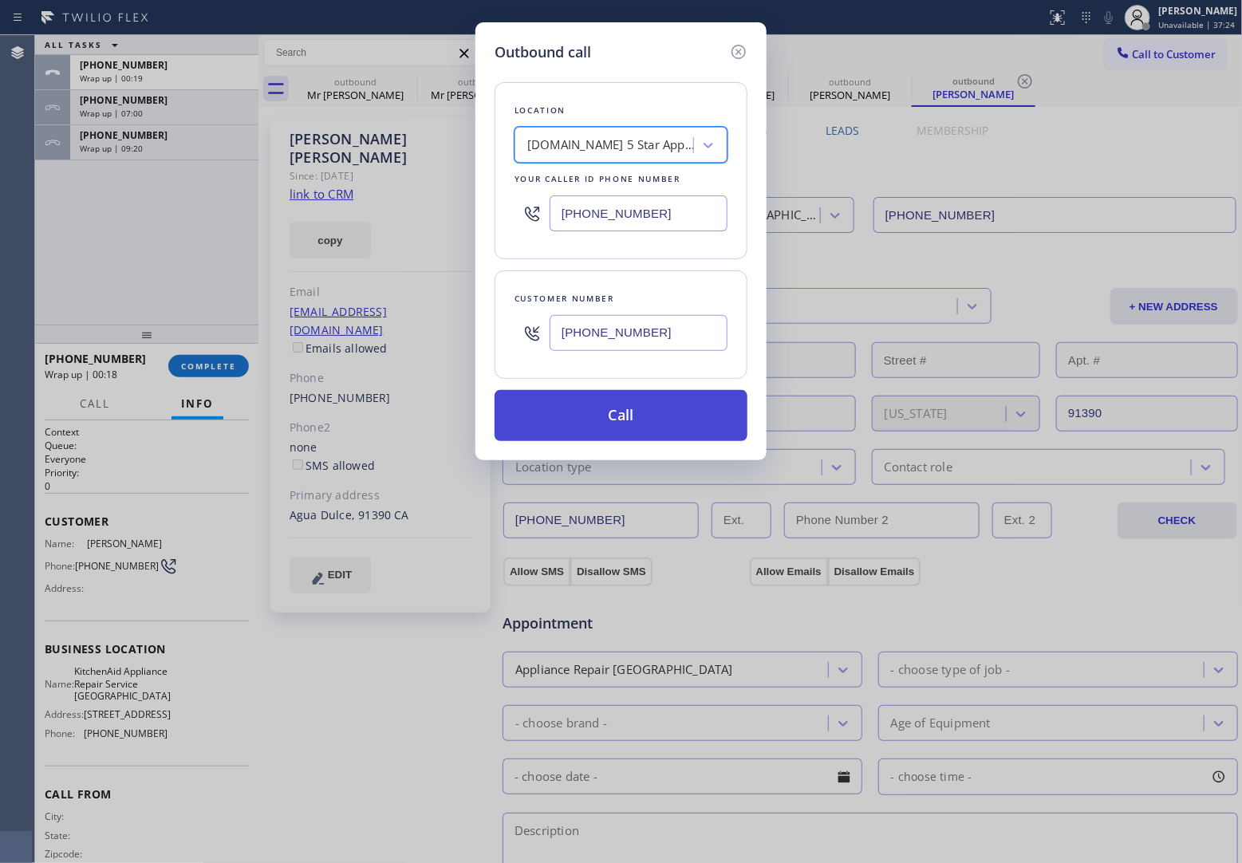
click at [676, 411] on button "Call" at bounding box center [621, 415] width 253 height 51
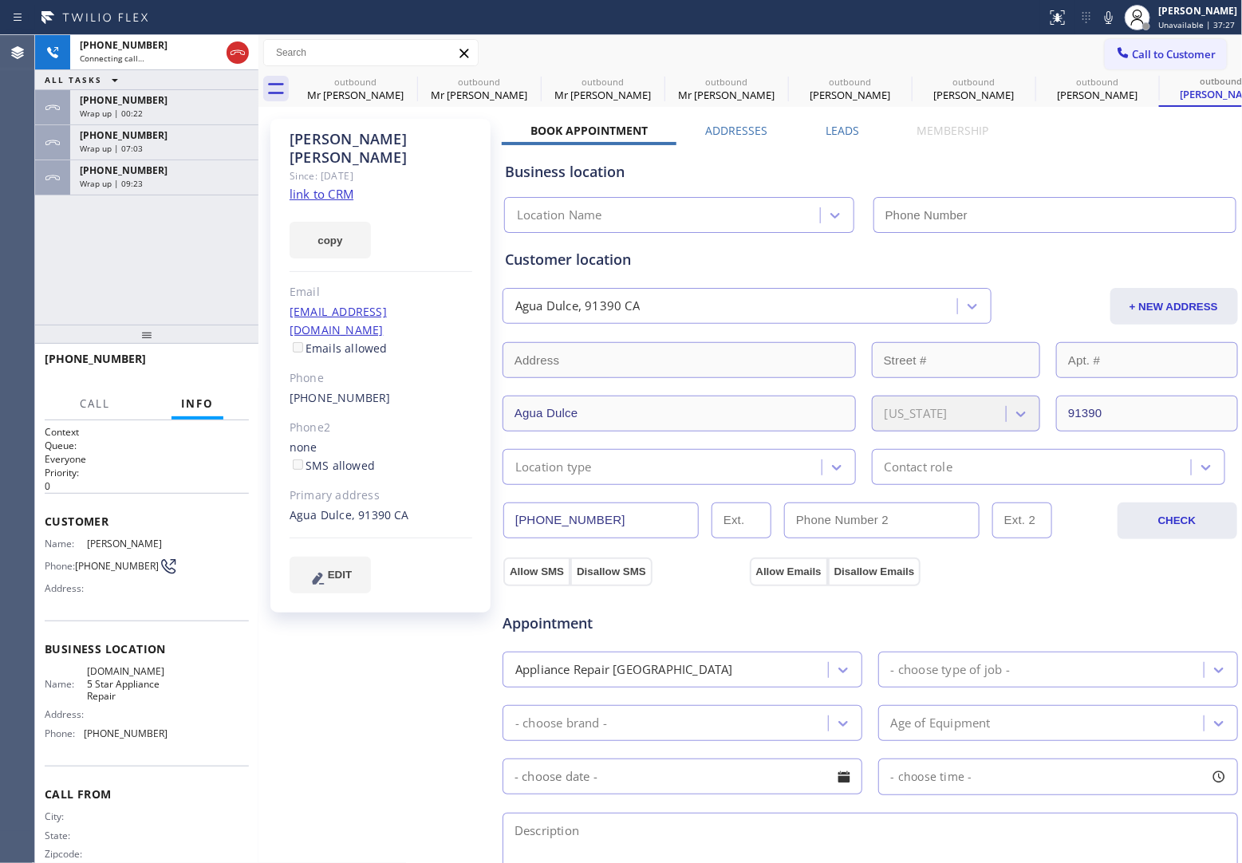
type input "(844) 524-0372"
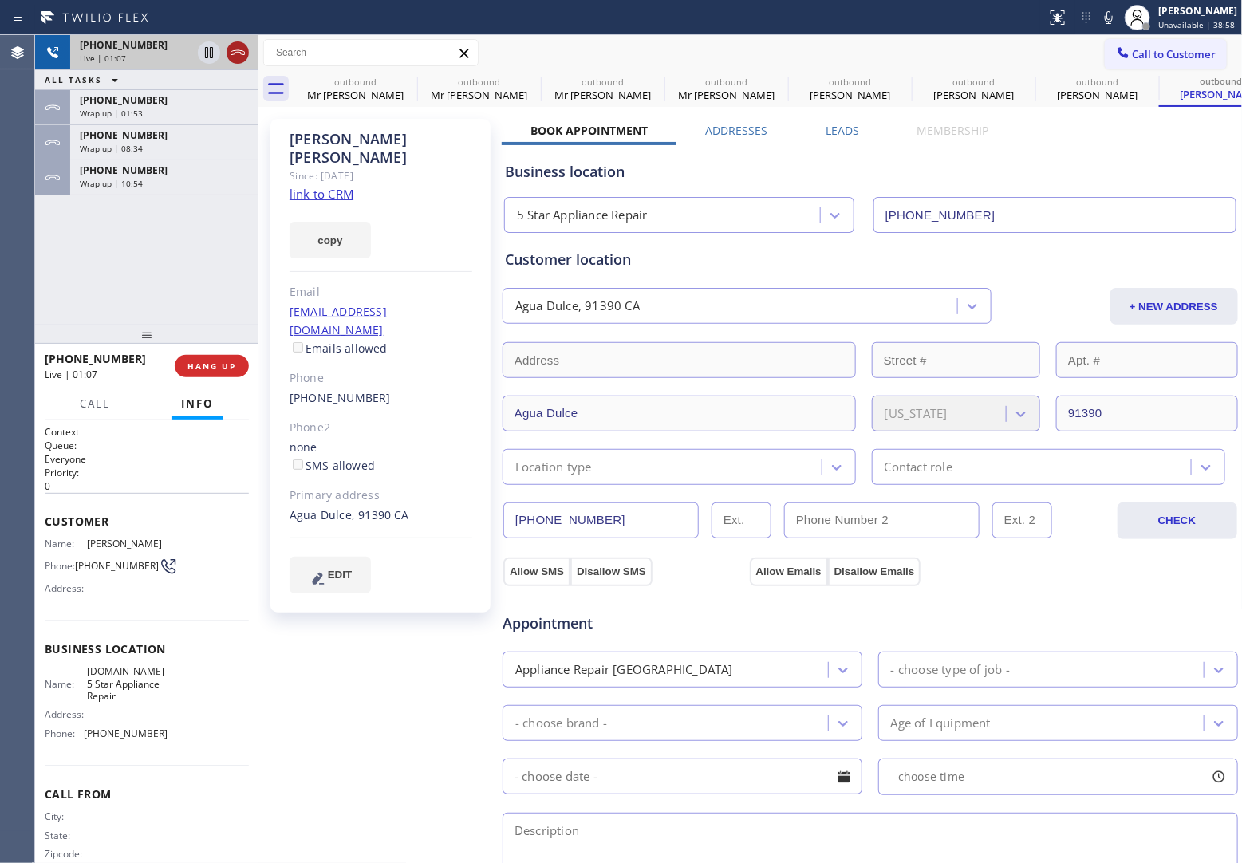
click at [234, 52] on icon at bounding box center [237, 52] width 19 height 19
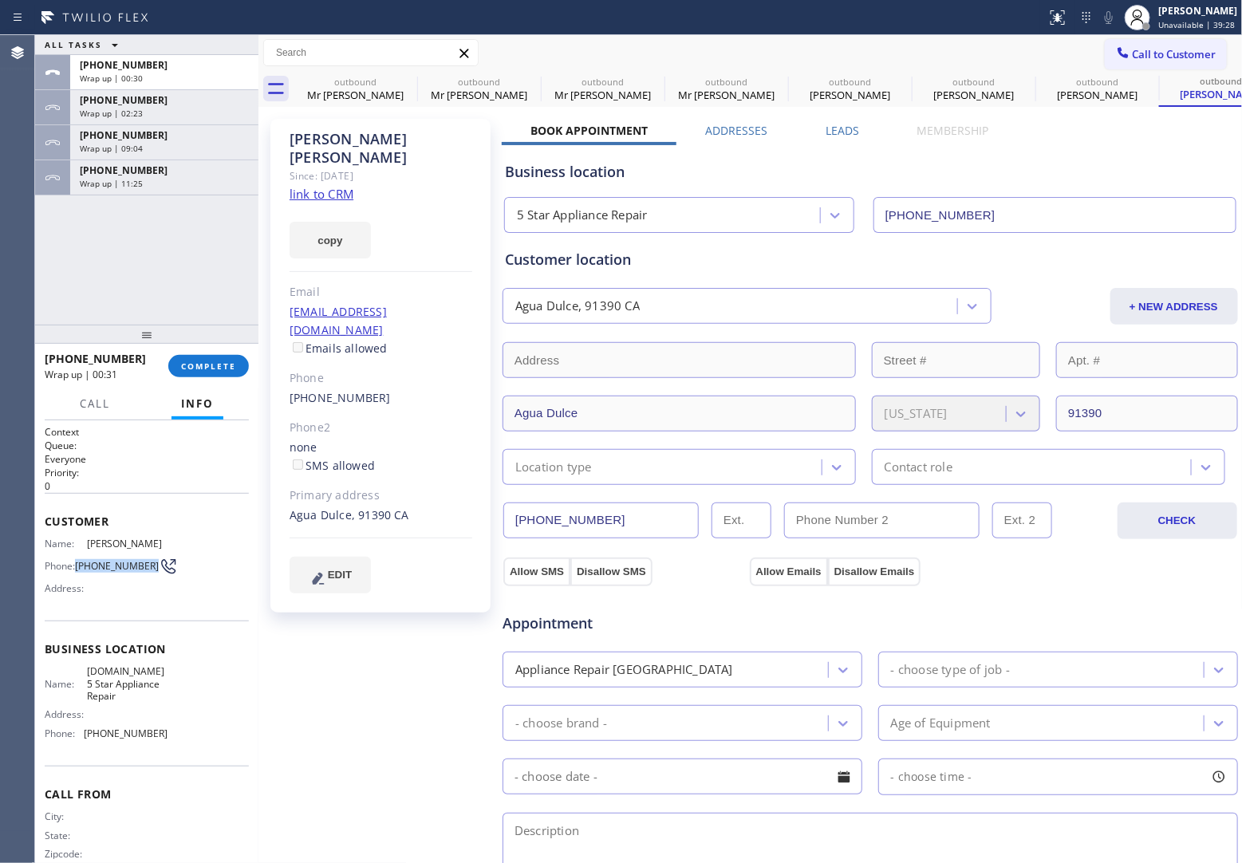
drag, startPoint x: 110, startPoint y: 575, endPoint x: 78, endPoint y: 556, distance: 37.2
click at [78, 560] on span "(818) 497-6341" at bounding box center [117, 566] width 84 height 12
copy span "(818) 497-6341"
click at [1143, 48] on span "Call to Customer" at bounding box center [1175, 54] width 84 height 14
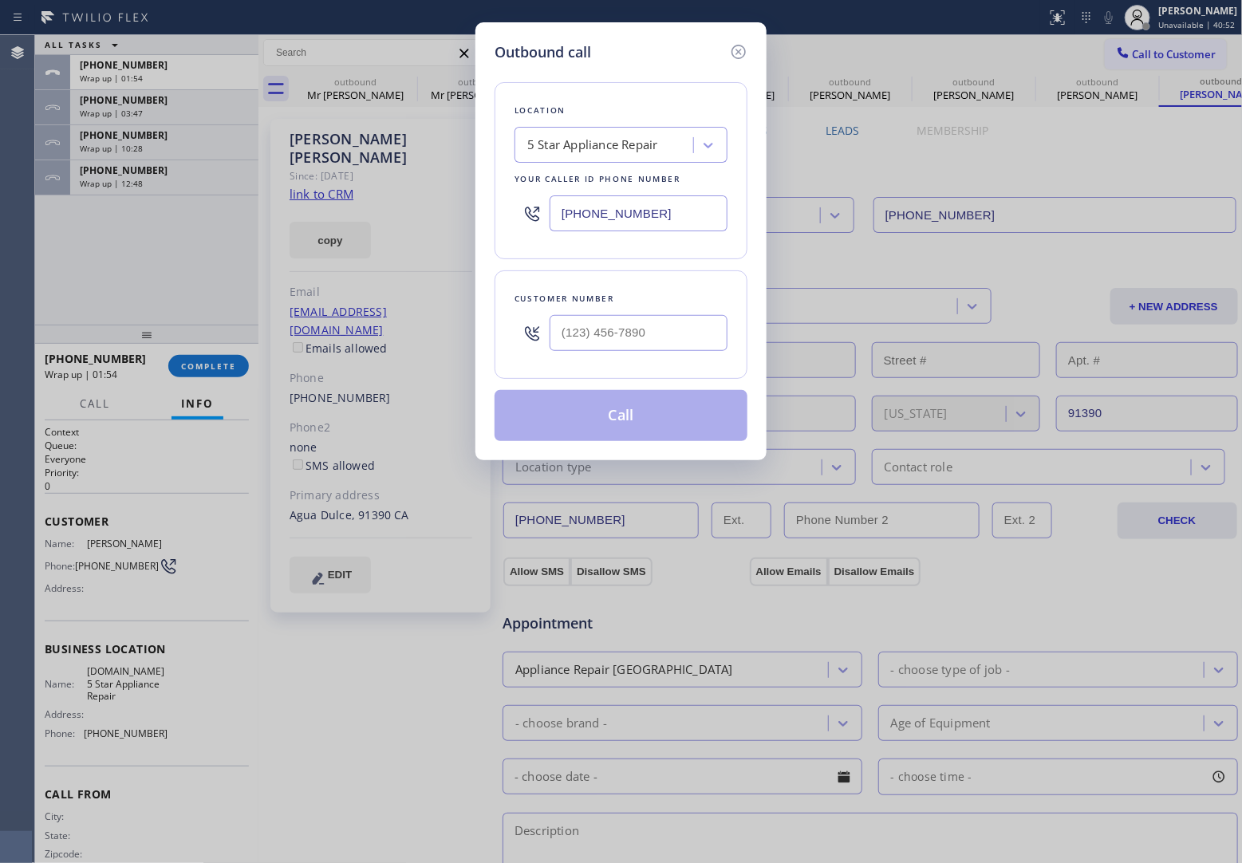
click at [663, 208] on input "(844) 524-0372" at bounding box center [639, 213] width 178 height 36
paste input "551) 550-9365"
type input "(551) 550-9365"
type input "(___) ___-____"
click at [643, 331] on input "(___) ___-____" at bounding box center [639, 333] width 178 height 36
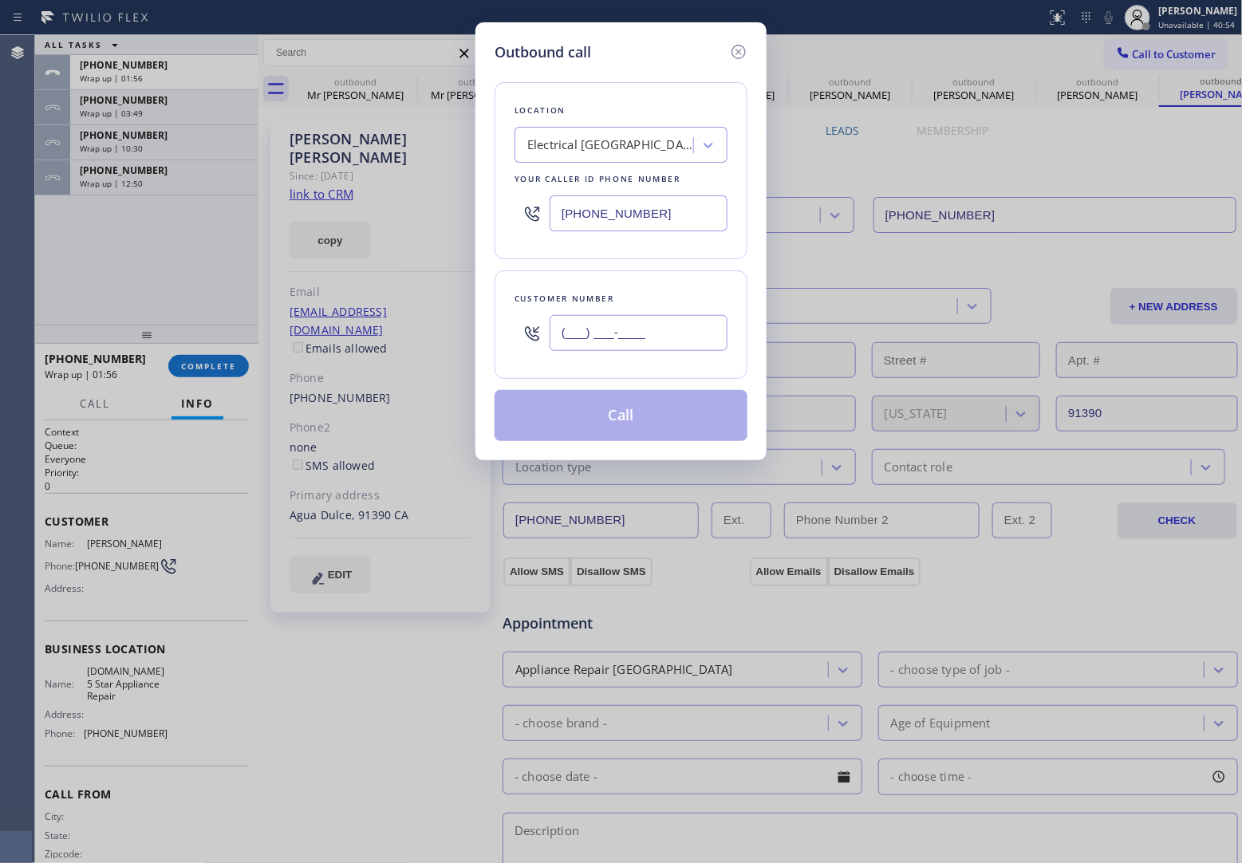
paste input "347) 362-1517"
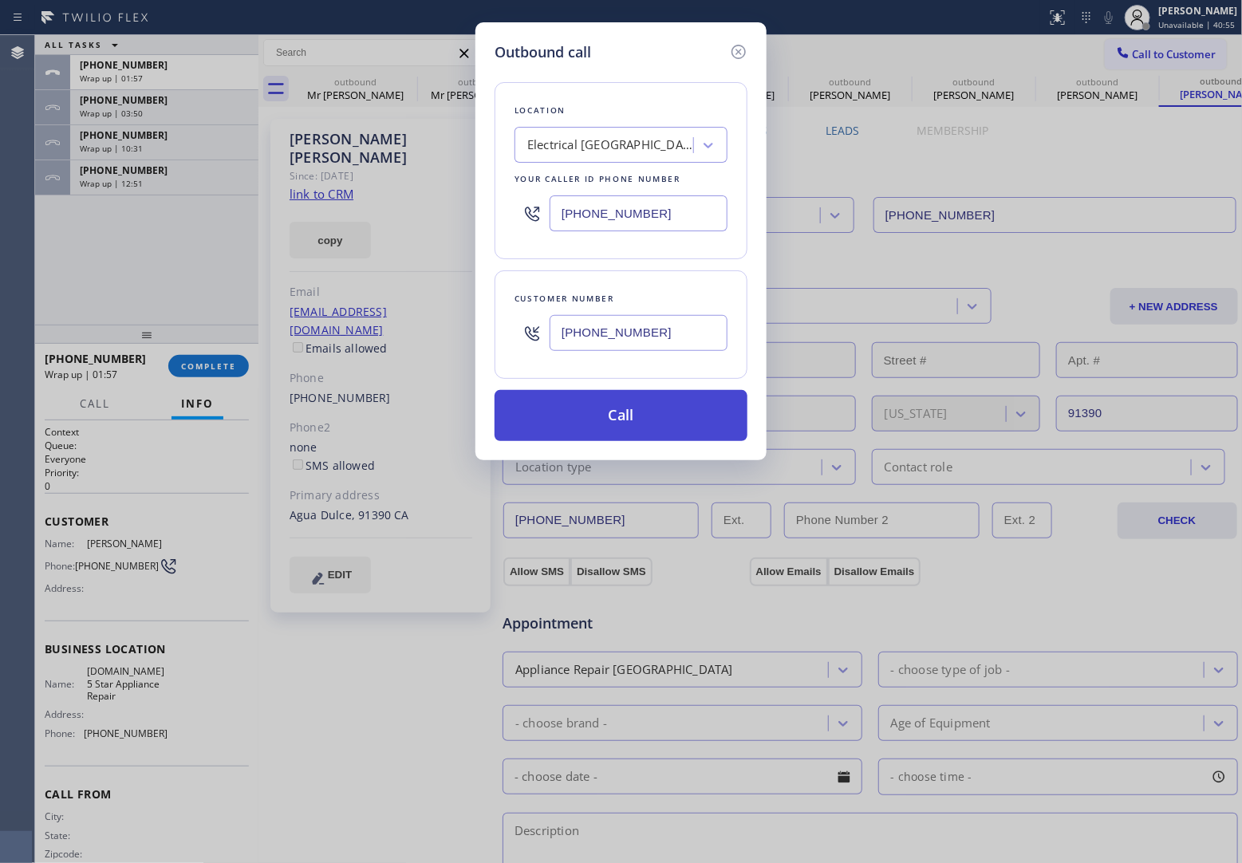
type input "(347) 362-1517"
click at [663, 425] on button "Call" at bounding box center [621, 415] width 253 height 51
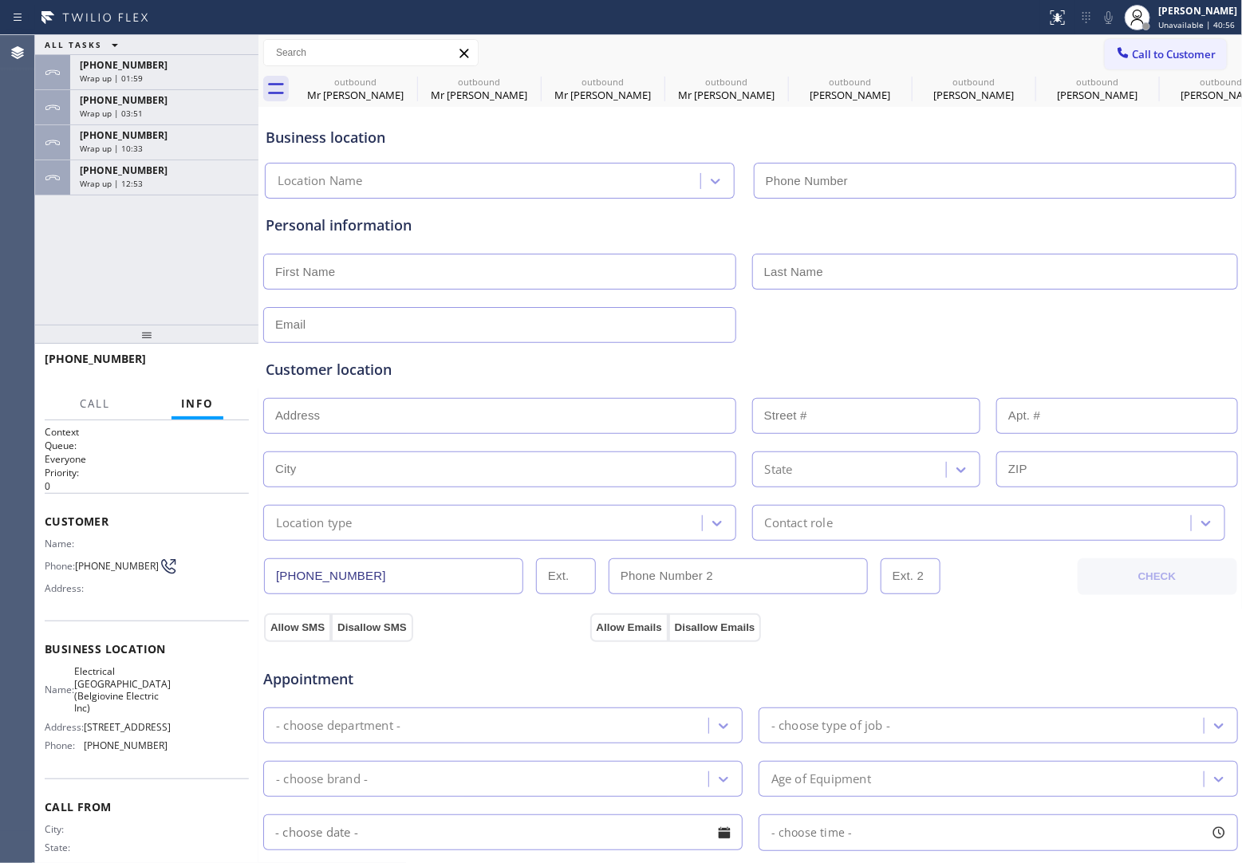
type input "(551) 550-9365"
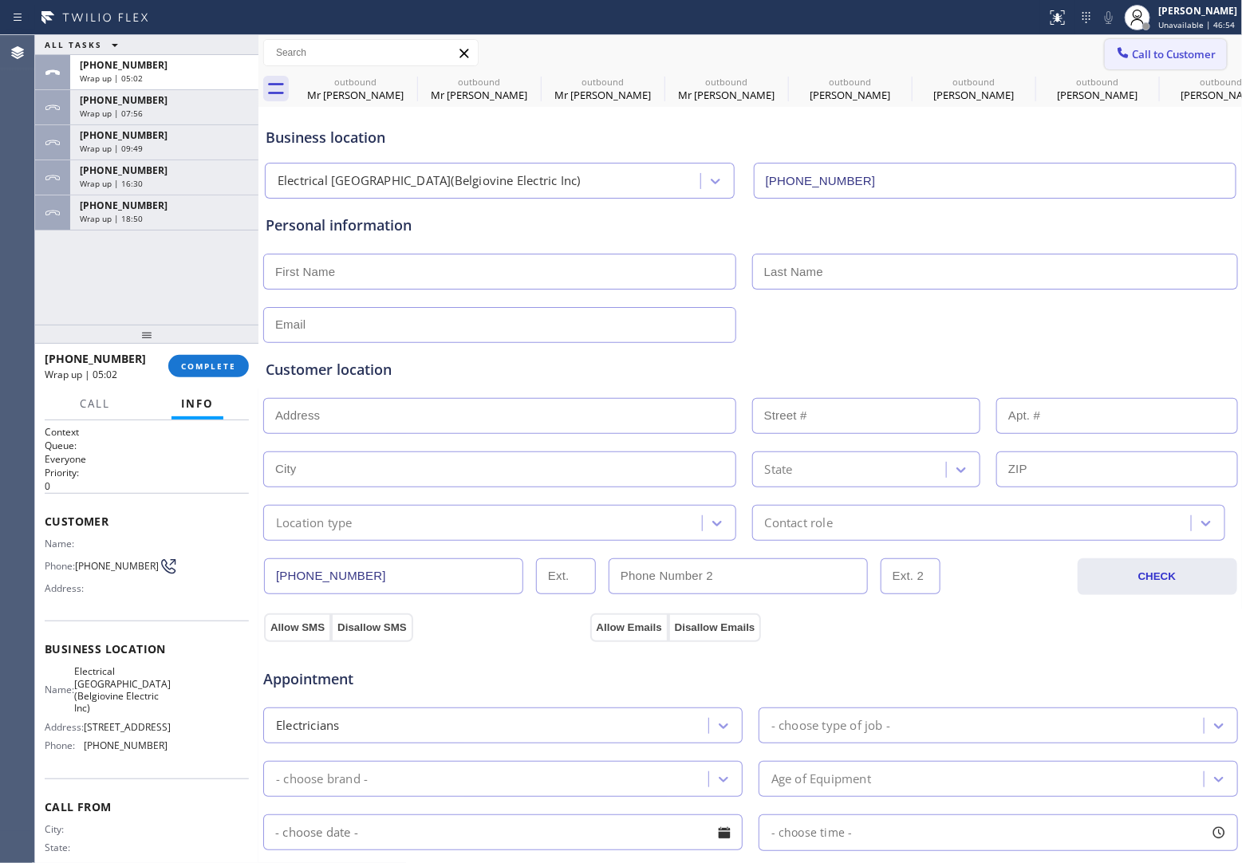
click at [1170, 61] on span "Call to Customer" at bounding box center [1175, 54] width 84 height 14
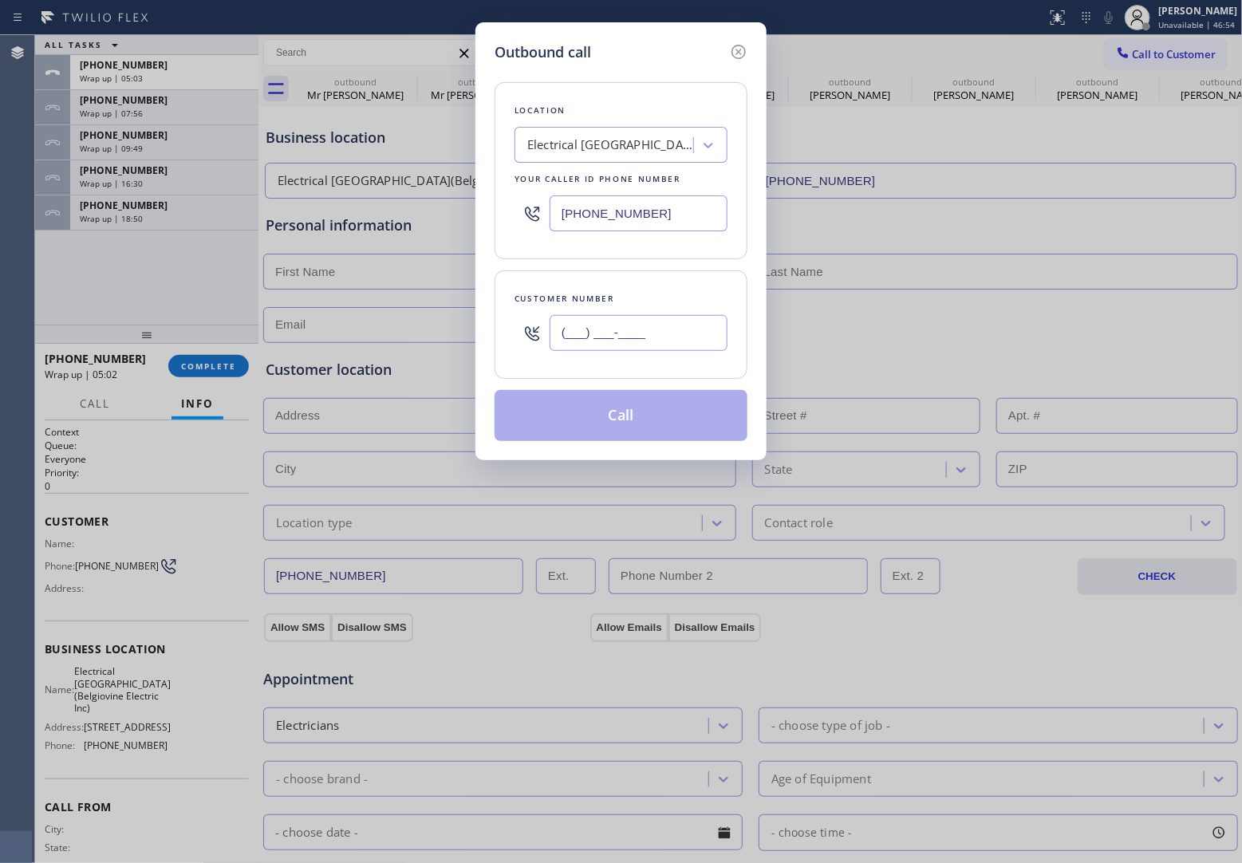
drag, startPoint x: 656, startPoint y: 340, endPoint x: 730, endPoint y: 255, distance: 112.5
click at [655, 340] on input "(___) ___-____" at bounding box center [639, 333] width 178 height 36
paste input "818) 497-6341"
type input "(818) 497-6341"
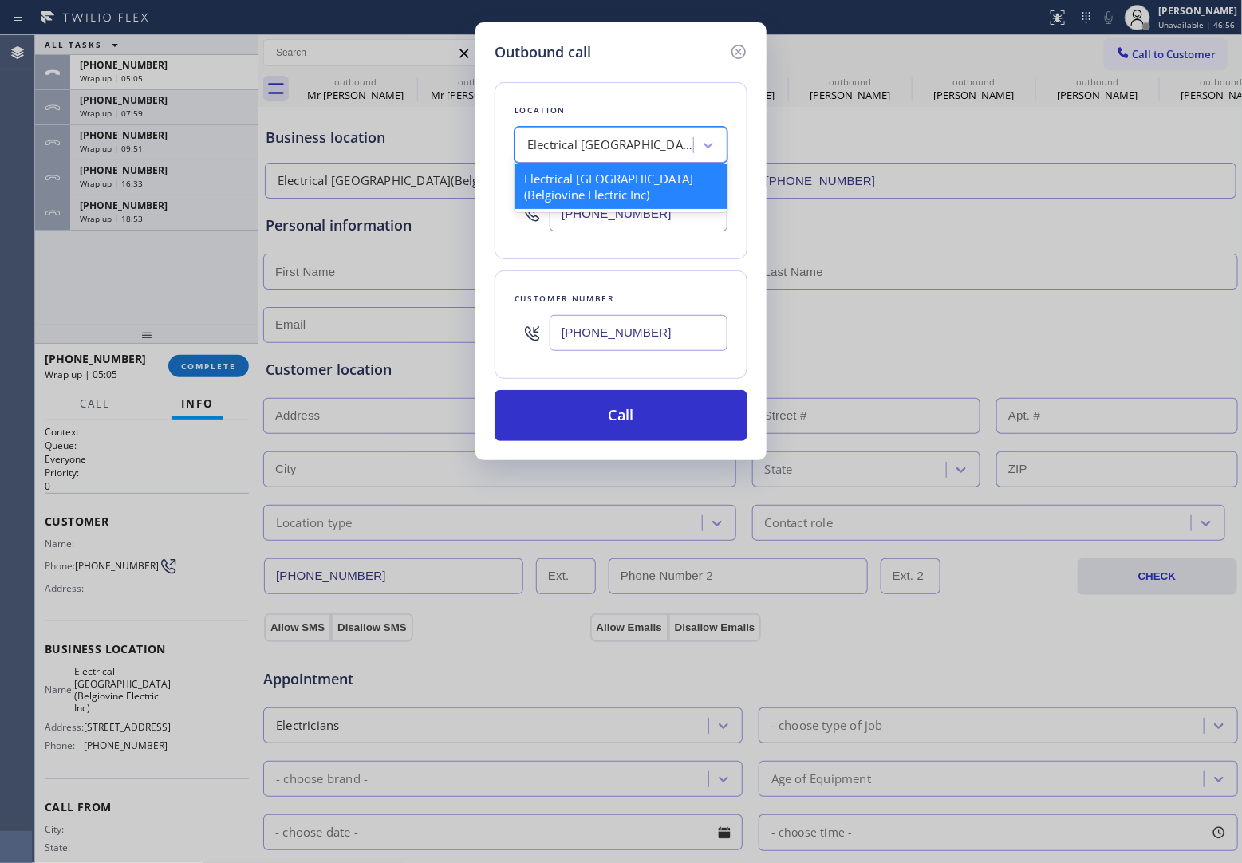
click at [653, 153] on div "Electrical Empire Saddle Brook(Belgiovine Electric Inc)" at bounding box center [611, 145] width 168 height 18
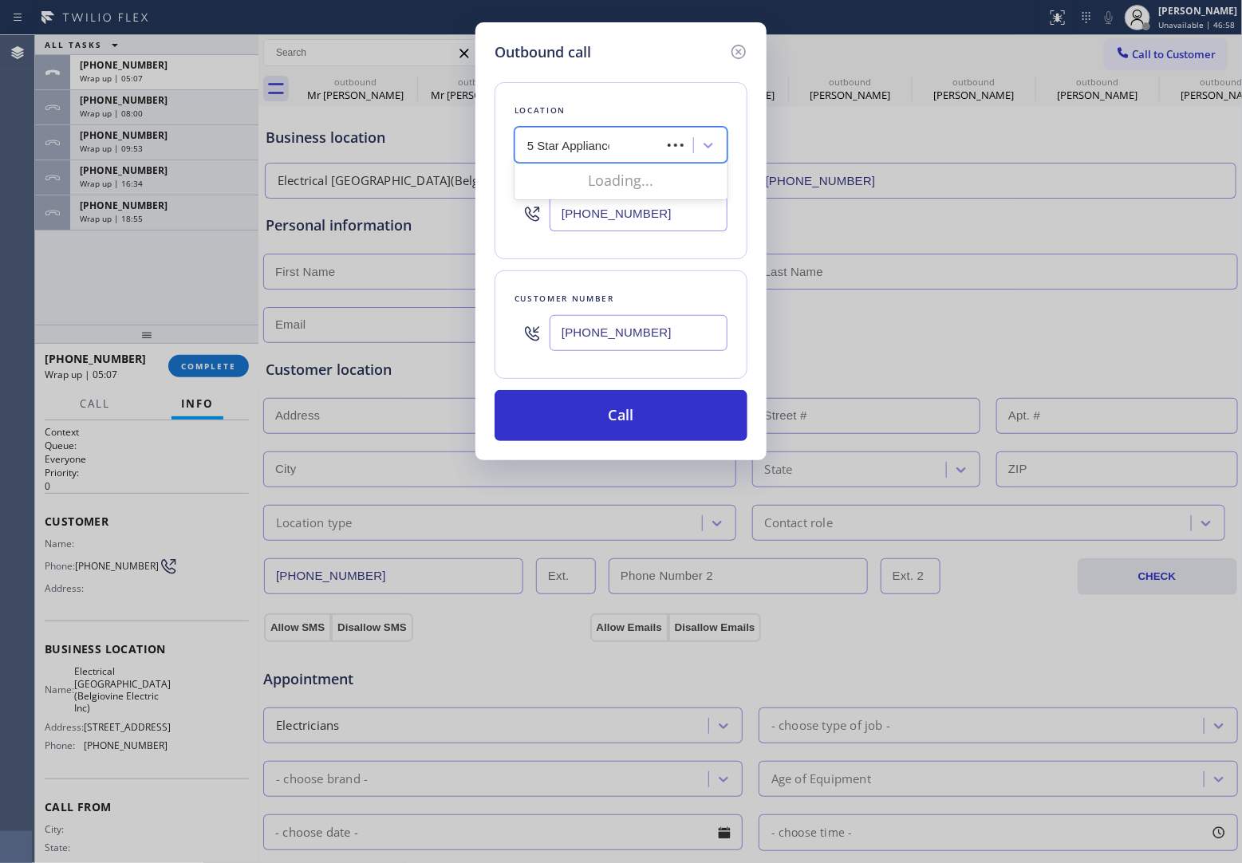
type input "5 Star Appliance"
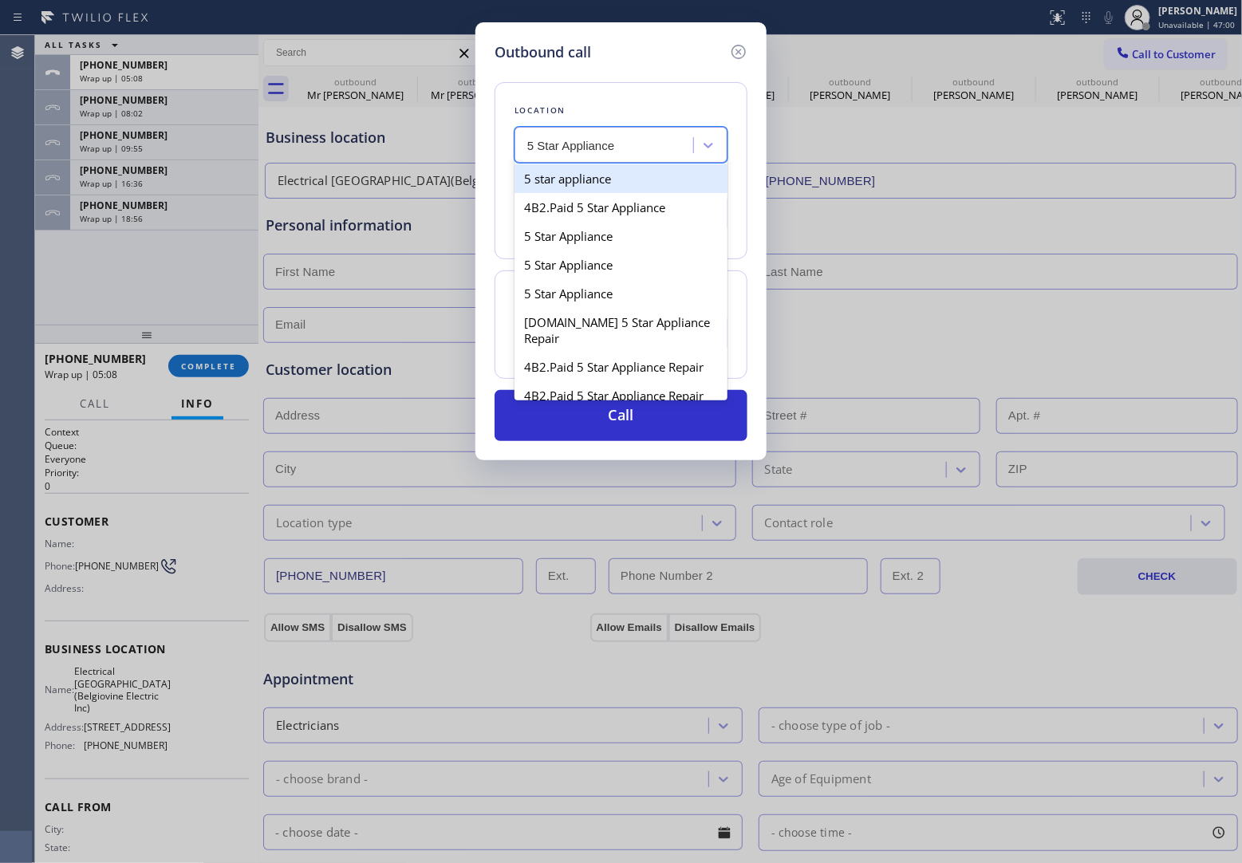
drag, startPoint x: 632, startPoint y: 176, endPoint x: 692, endPoint y: 436, distance: 267.7
click at [632, 176] on div "5 star appliance" at bounding box center [621, 178] width 213 height 29
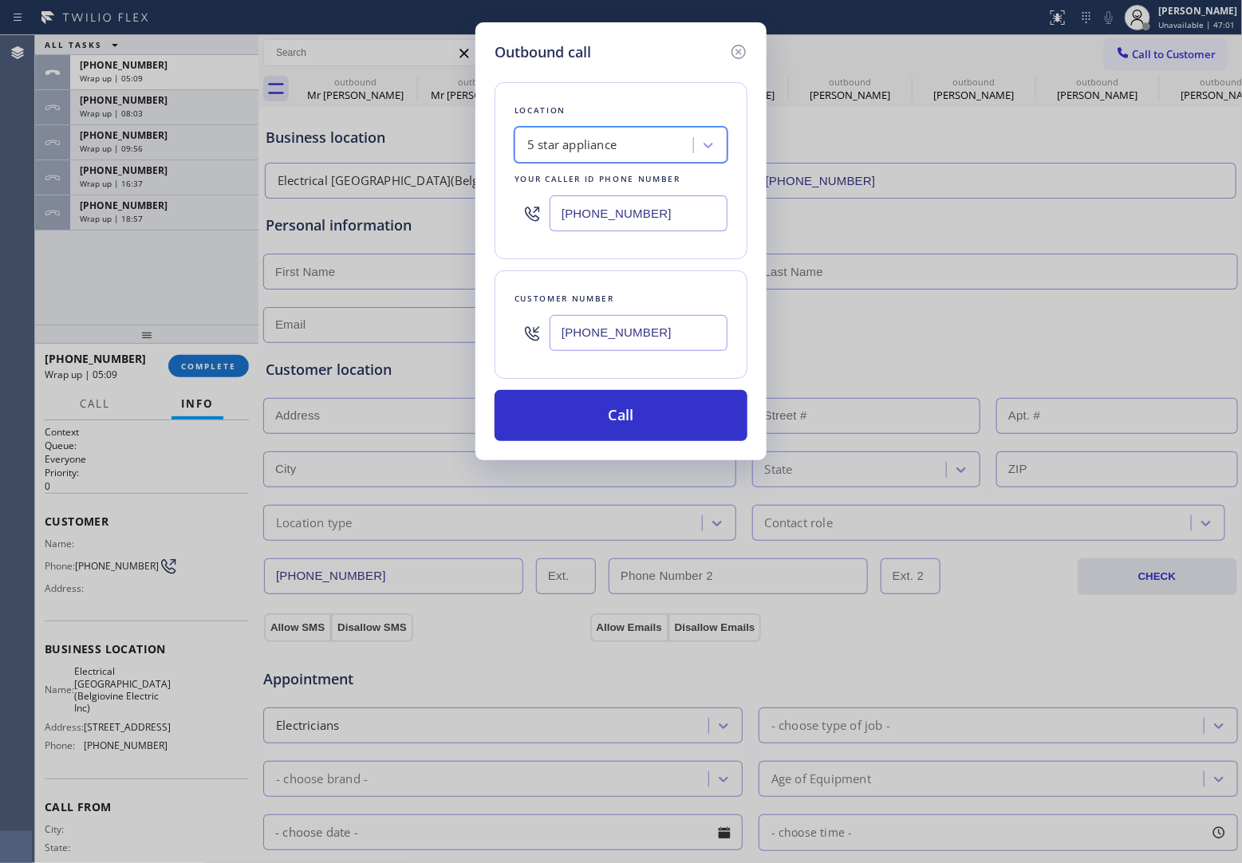
drag, startPoint x: 630, startPoint y: 132, endPoint x: 639, endPoint y: 141, distance: 12.4
click at [630, 133] on div "5 star appliance" at bounding box center [606, 146] width 174 height 28
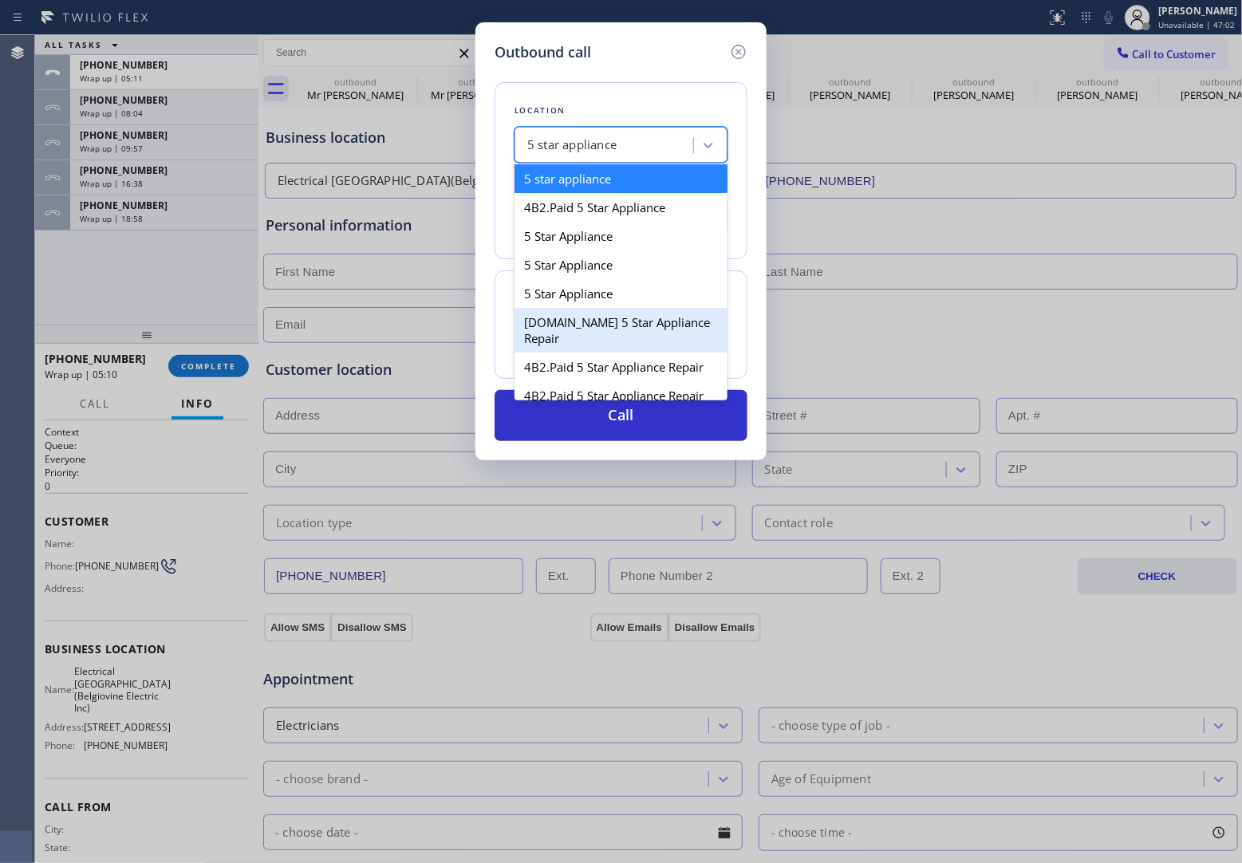
click at [626, 344] on div "4C.Email 5 Star Appliance Repair" at bounding box center [621, 330] width 213 height 45
type input "(844) 524-0372"
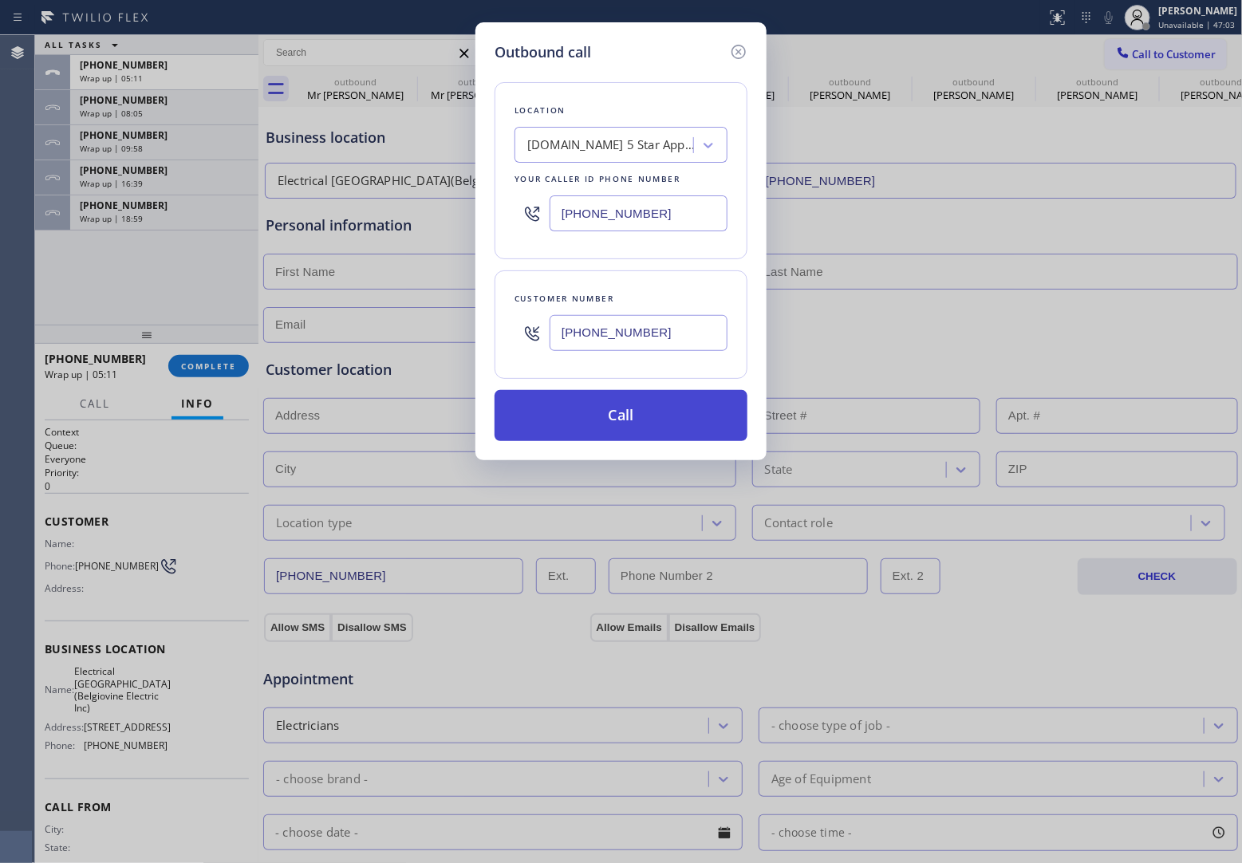
click at [672, 421] on button "Call" at bounding box center [621, 415] width 253 height 51
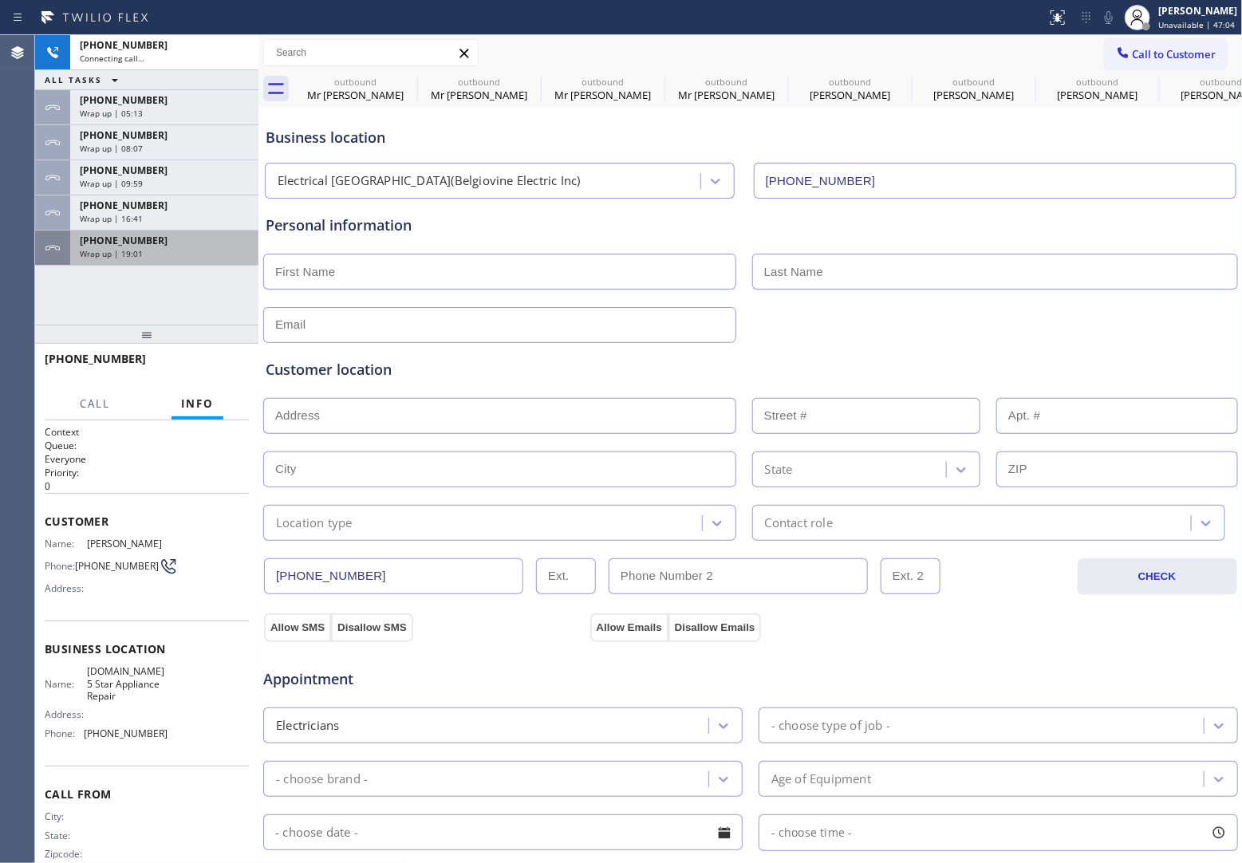
click at [148, 252] on div "Wrap up | 19:01" at bounding box center [164, 253] width 169 height 11
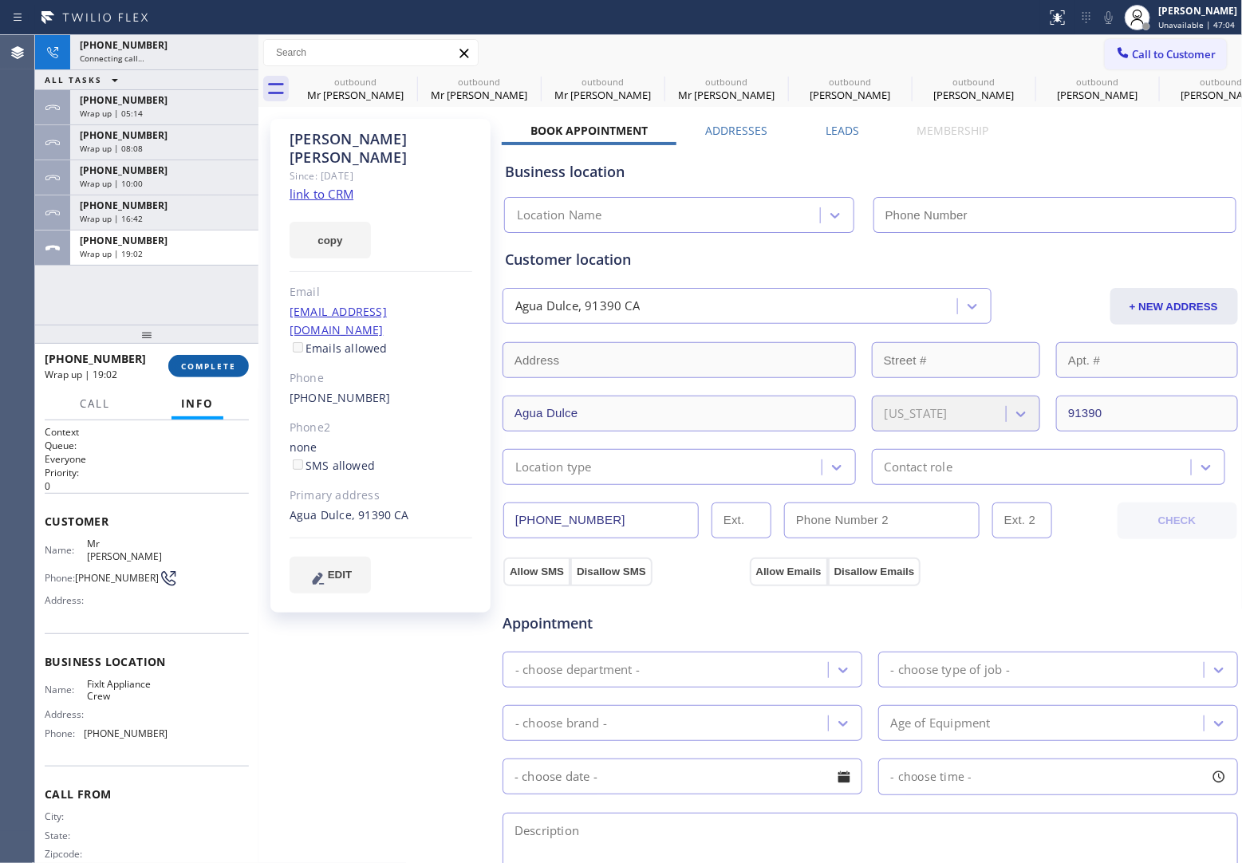
click at [225, 372] on span "COMPLETE" at bounding box center [208, 366] width 55 height 11
drag, startPoint x: 432, startPoint y: 371, endPoint x: 456, endPoint y: 371, distance: 23.9
click at [440, 371] on div "Jeff Lewis Since: 20 may 2020 link to CRM copy Email not@gmail.com Emails allow…" at bounding box center [380, 366] width 220 height 494
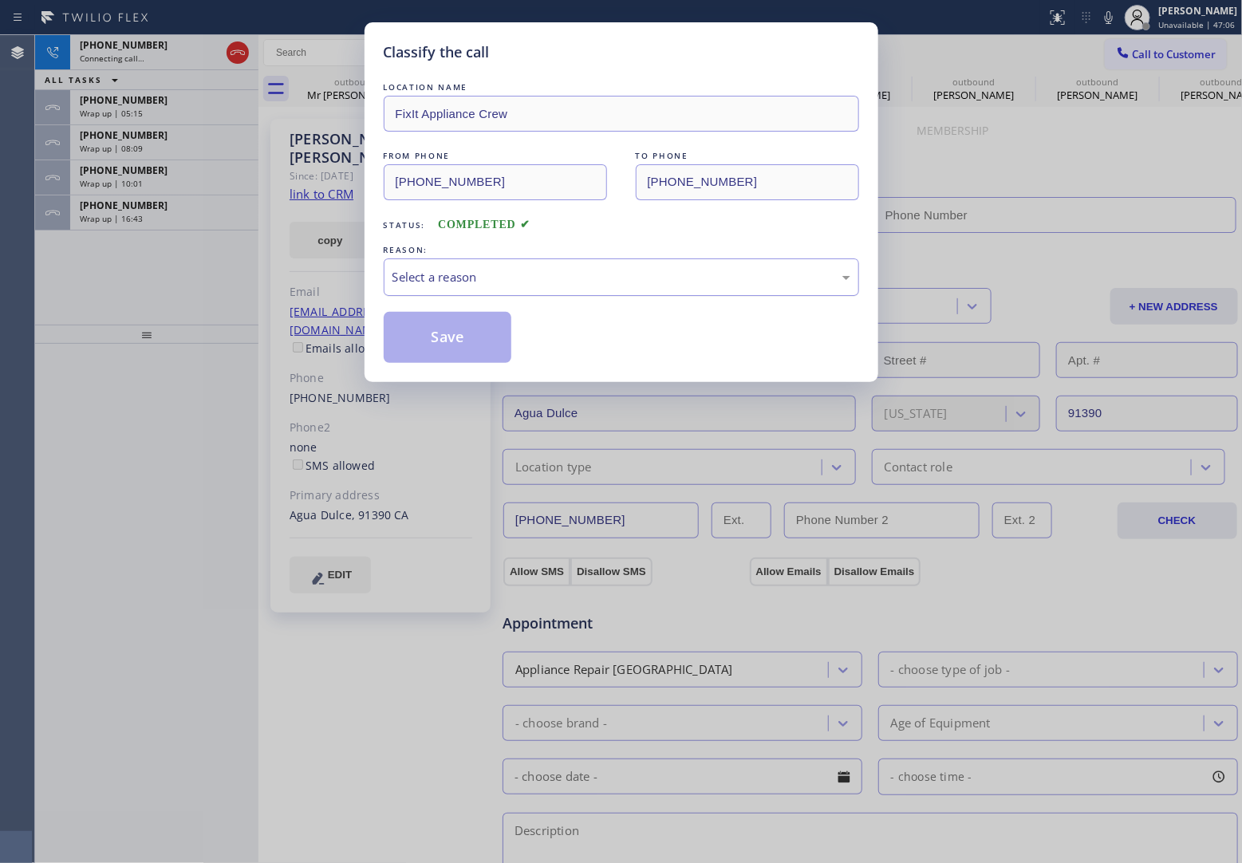
click at [497, 265] on div "Select a reason" at bounding box center [622, 277] width 476 height 37
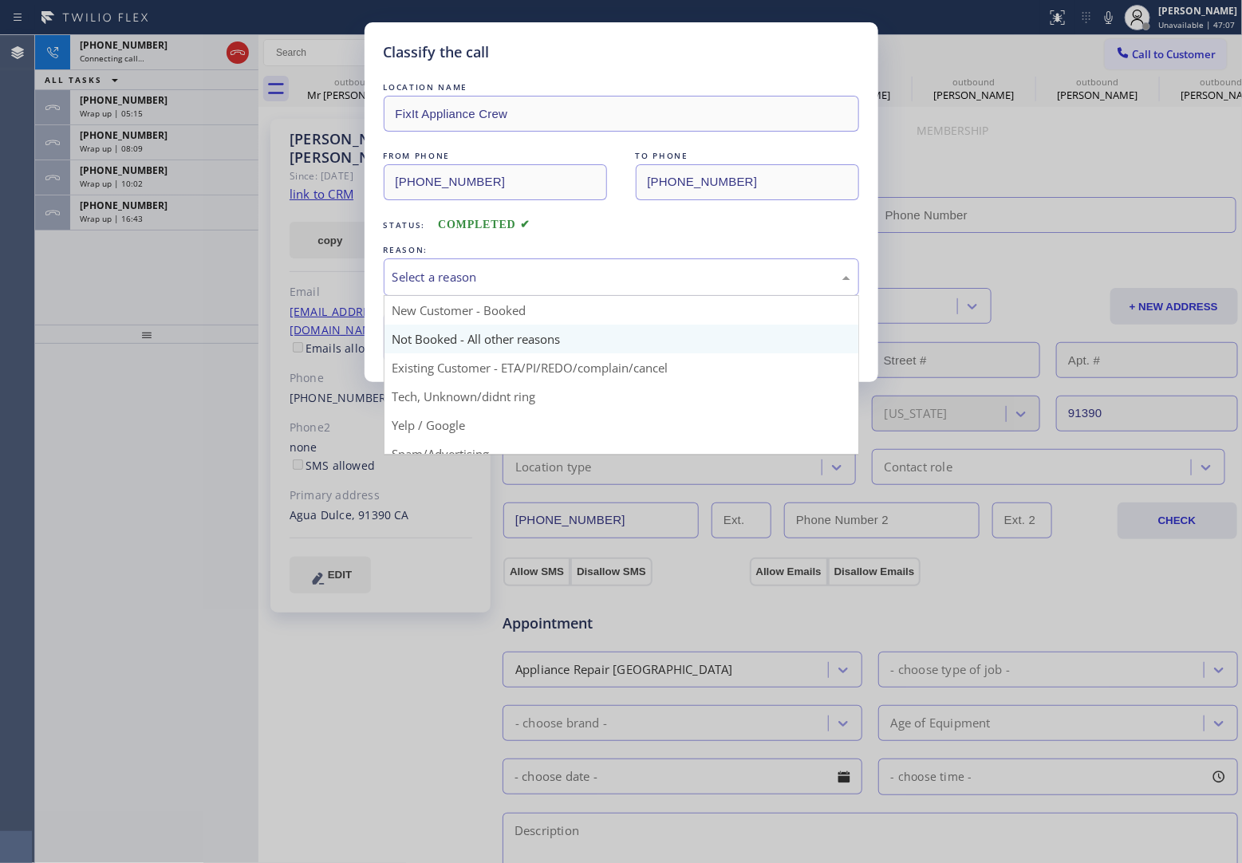
type input "(844) 524-0372"
click at [469, 348] on button "Save" at bounding box center [448, 337] width 128 height 51
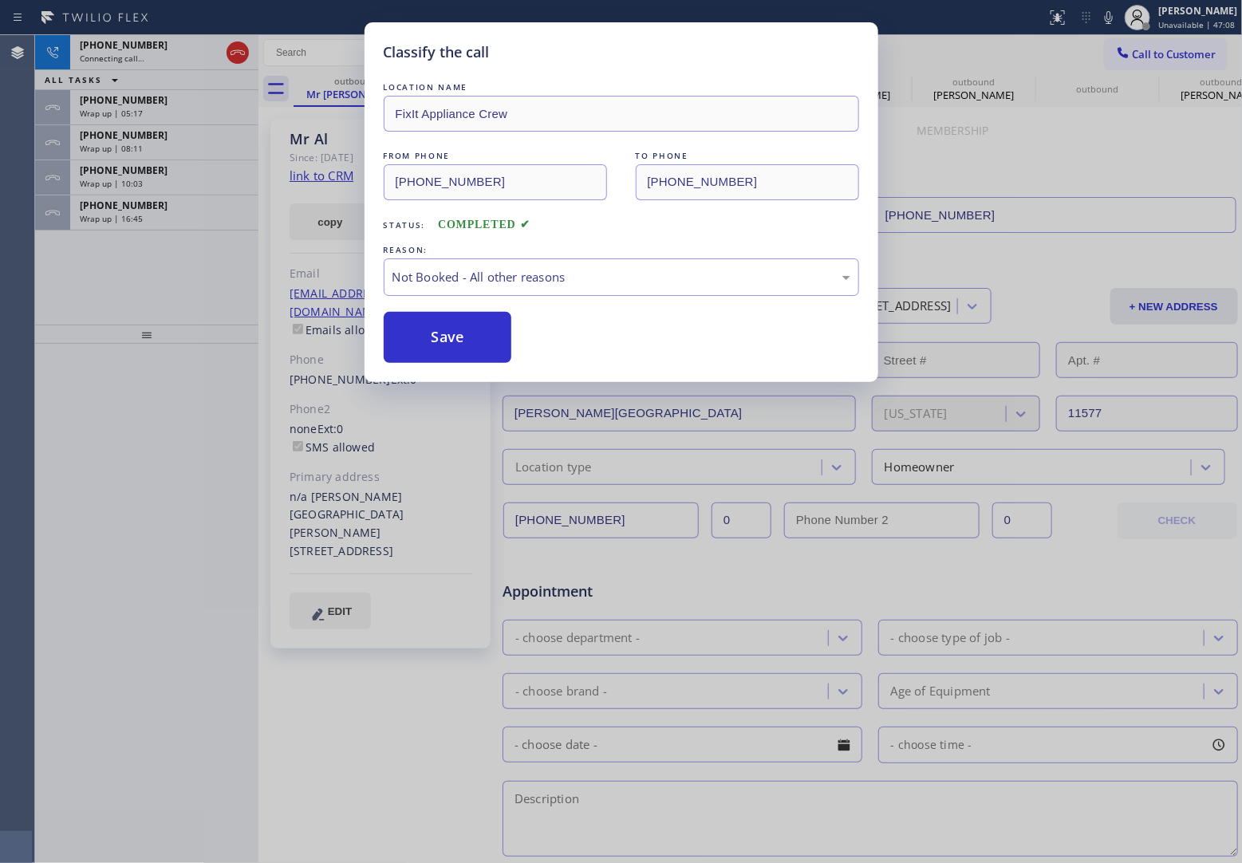
click at [160, 213] on div "Classify the call LOCATION NAME FixIt Appliance Crew FROM PHONE (516) 430-7756 …" at bounding box center [621, 431] width 1242 height 863
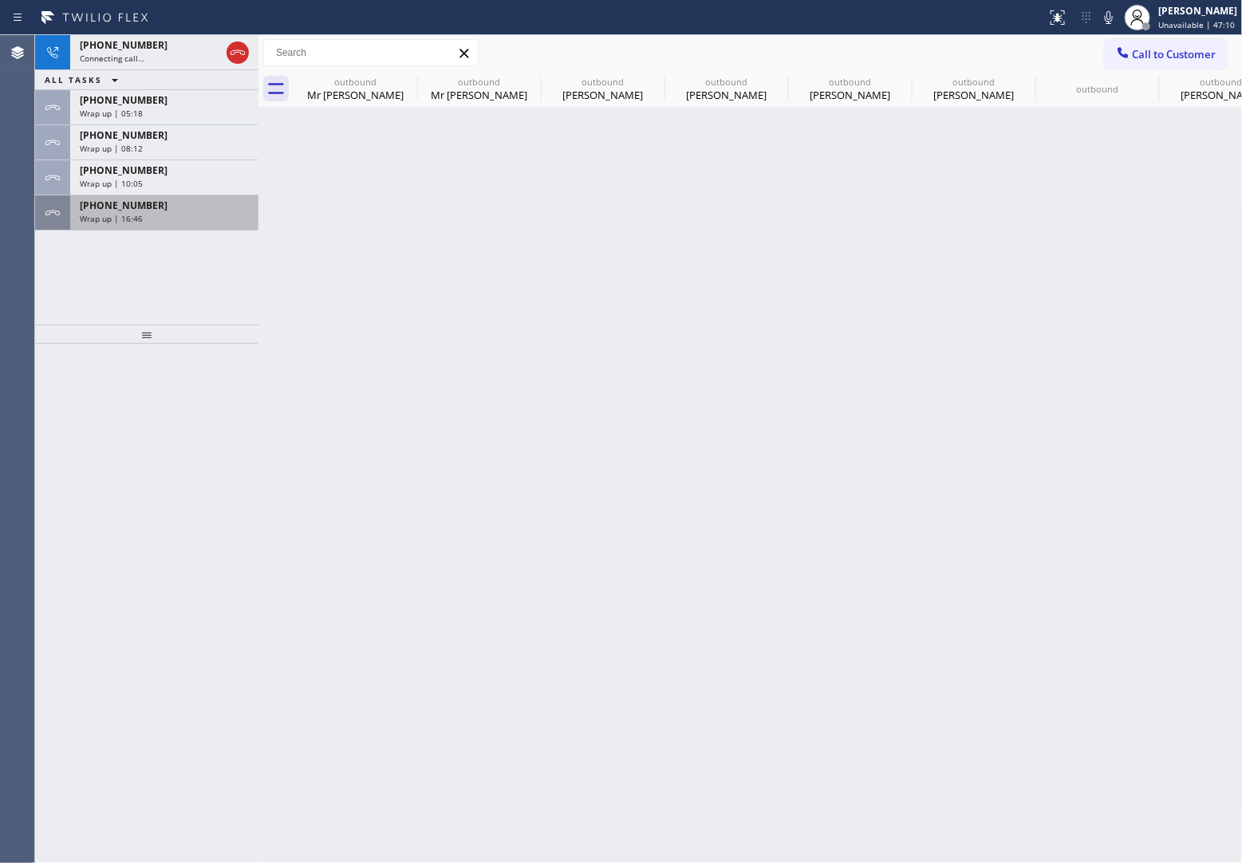
click at [148, 213] on div "Wrap up | 16:46" at bounding box center [164, 218] width 169 height 11
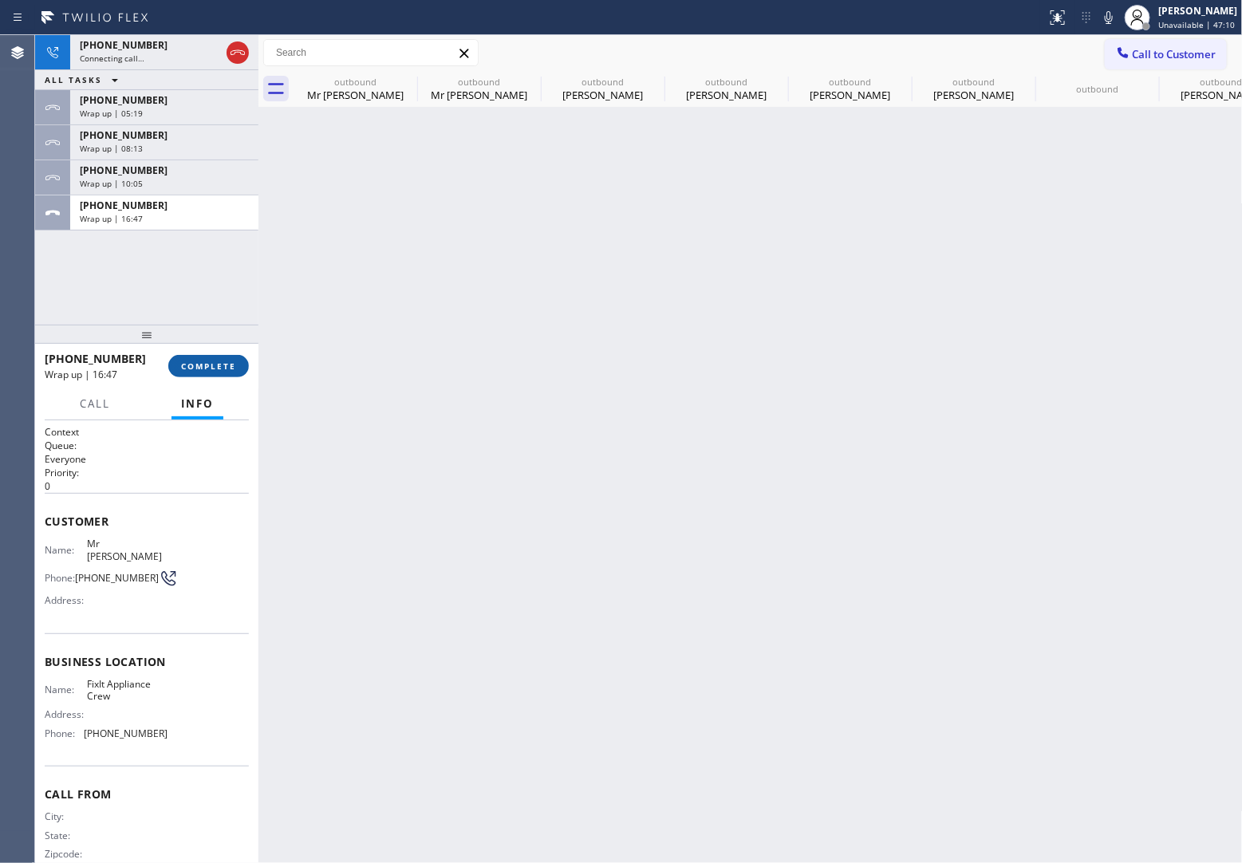
click at [218, 371] on span "COMPLETE" at bounding box center [208, 366] width 55 height 11
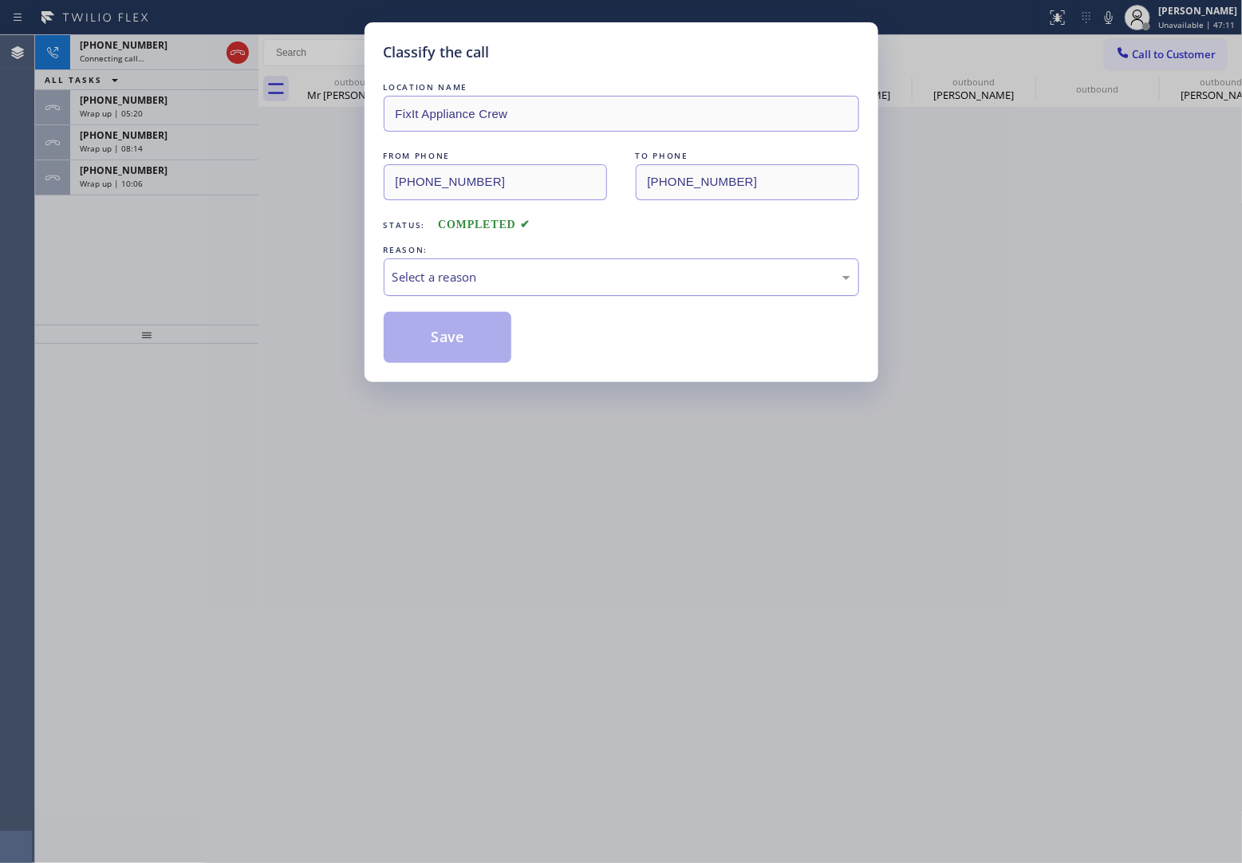
click at [495, 282] on div "Select a reason" at bounding box center [622, 277] width 458 height 18
click at [460, 337] on button "Save" at bounding box center [448, 337] width 128 height 51
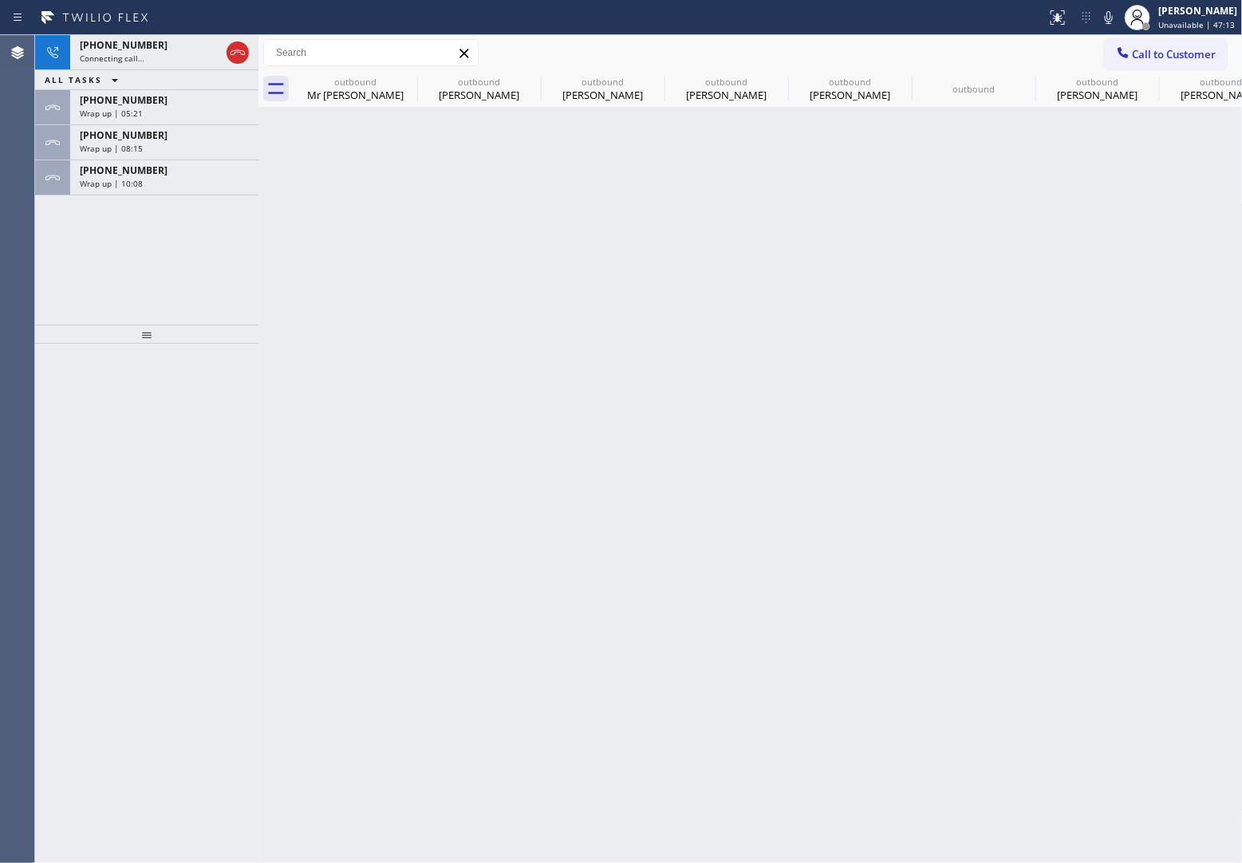
click at [152, 180] on div "Wrap up | 10:08" at bounding box center [164, 183] width 169 height 11
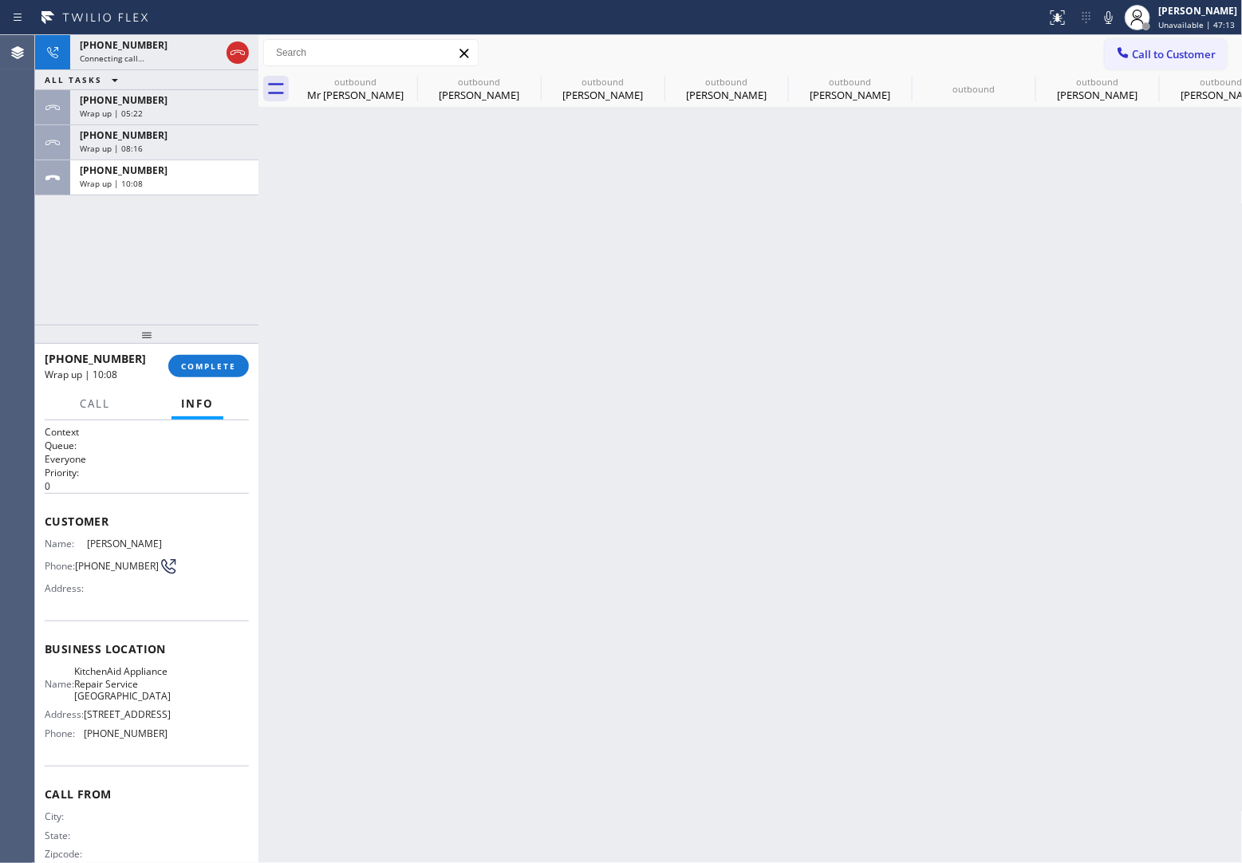
click at [152, 180] on div "Wrap up | 10:08" at bounding box center [164, 183] width 169 height 11
click at [206, 375] on button "COMPLETE" at bounding box center [208, 366] width 81 height 22
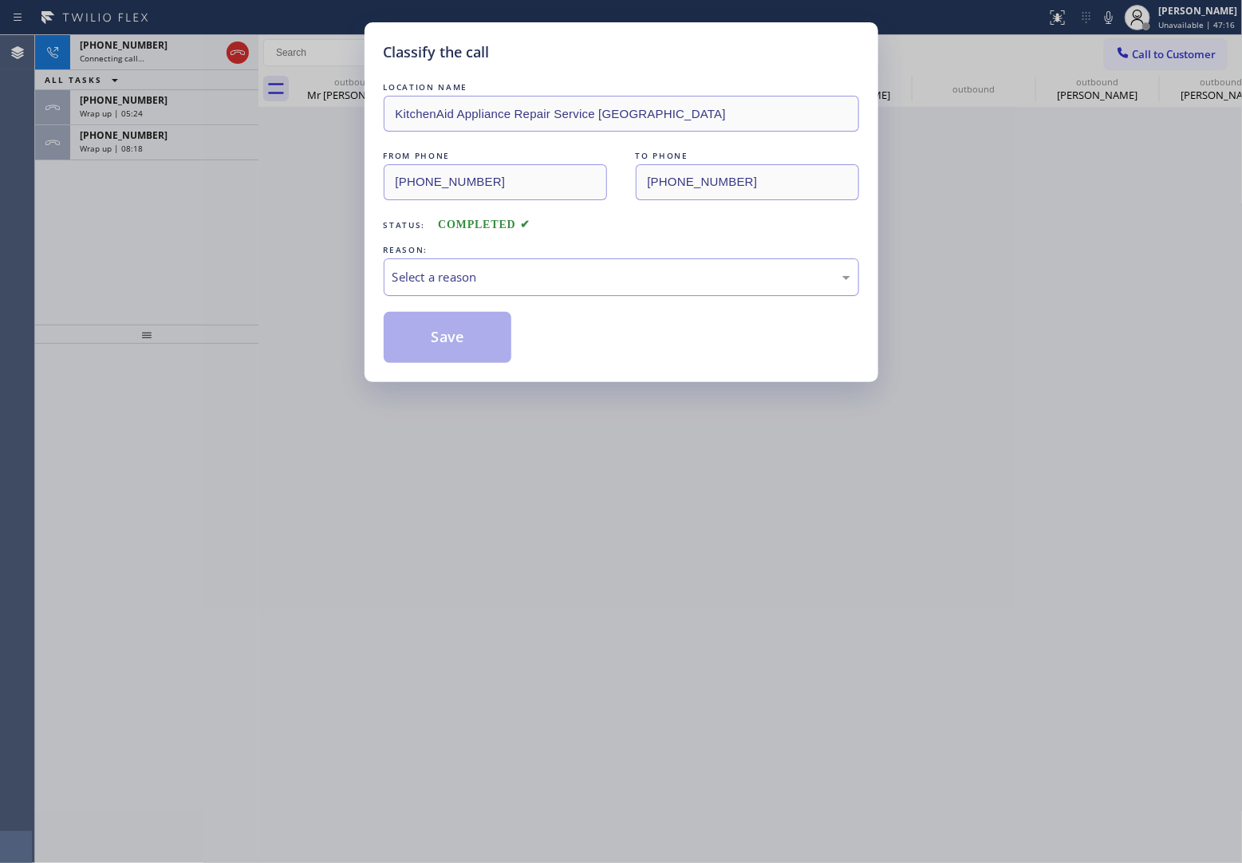
click at [523, 278] on div "Select a reason" at bounding box center [622, 277] width 458 height 18
click at [468, 340] on button "Save" at bounding box center [448, 337] width 128 height 51
type input "(661) 493-9035"
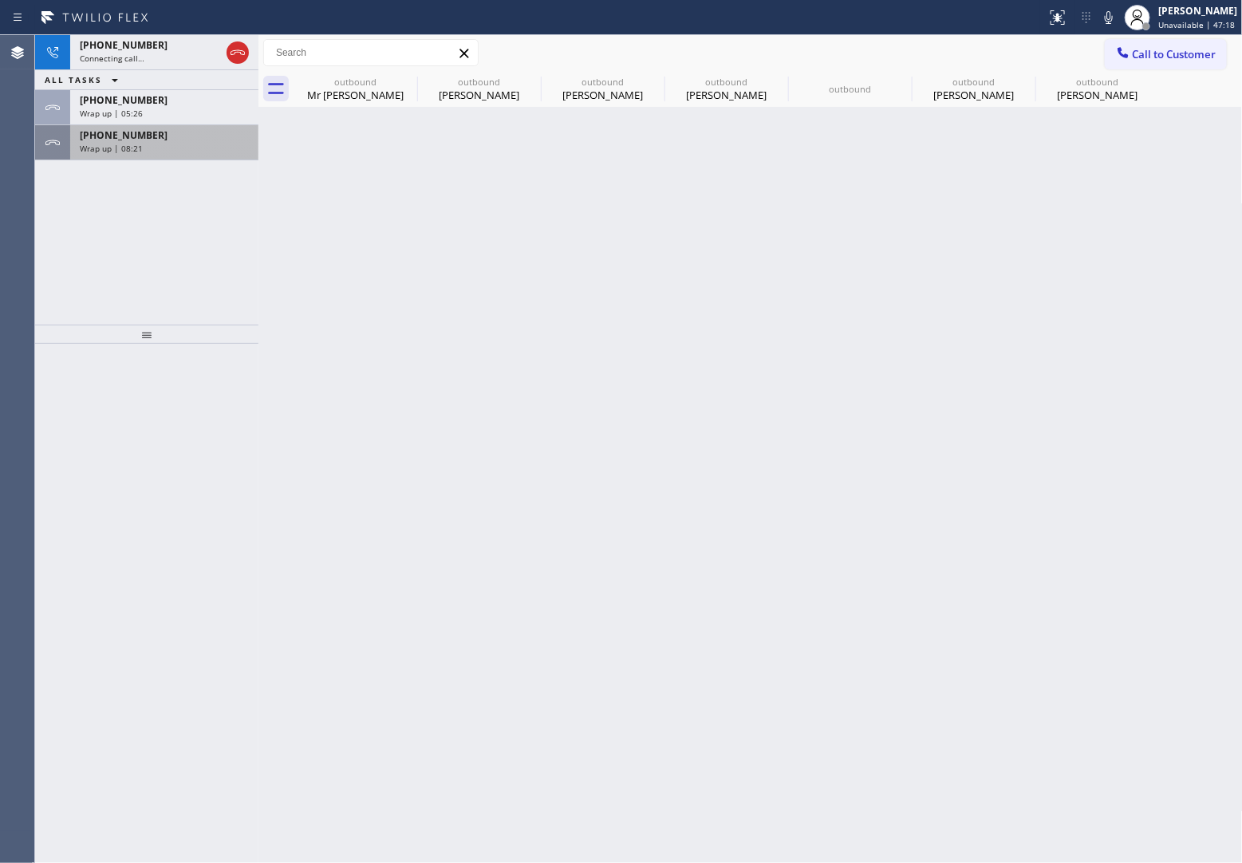
click at [146, 152] on div "Wrap up | 08:21" at bounding box center [164, 148] width 169 height 11
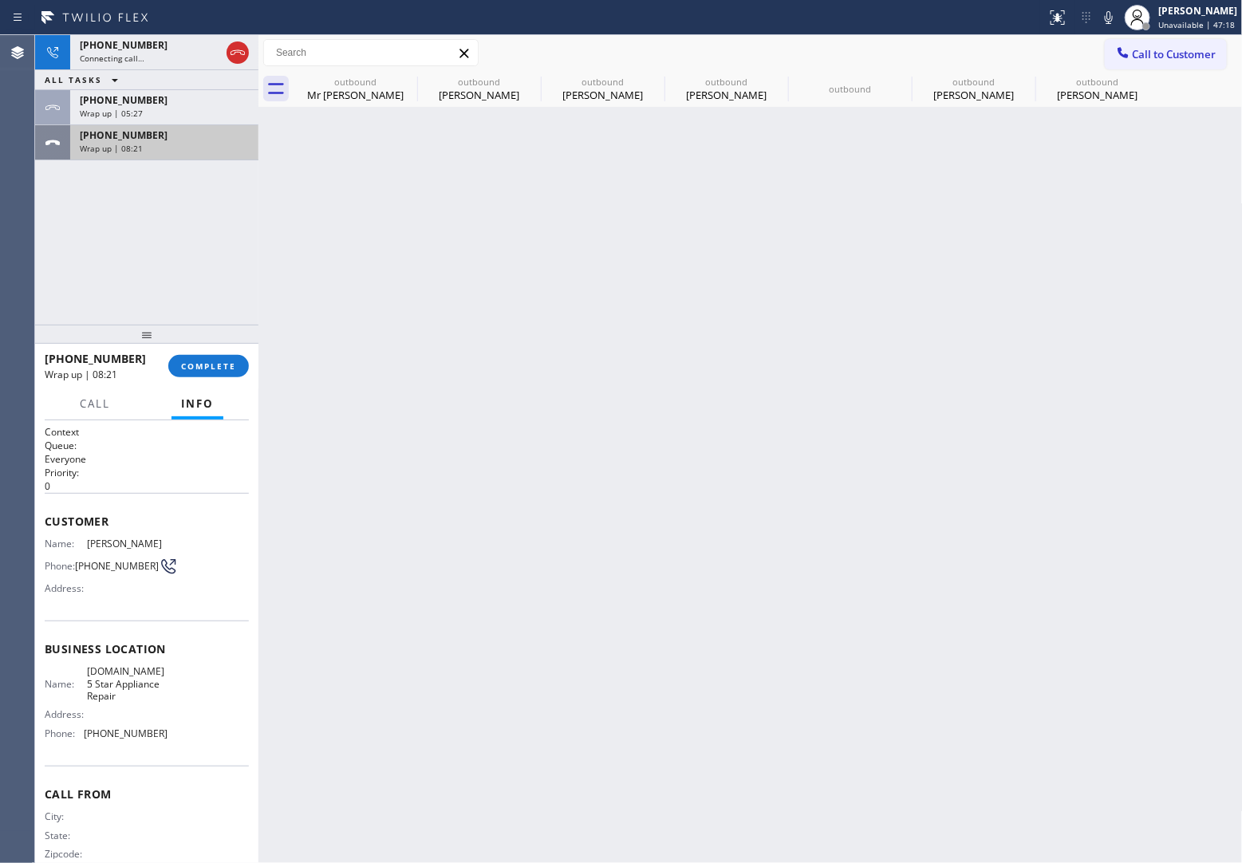
click at [146, 152] on div "Wrap up | 08:21" at bounding box center [164, 148] width 169 height 11
click at [222, 368] on span "COMPLETE" at bounding box center [208, 366] width 55 height 11
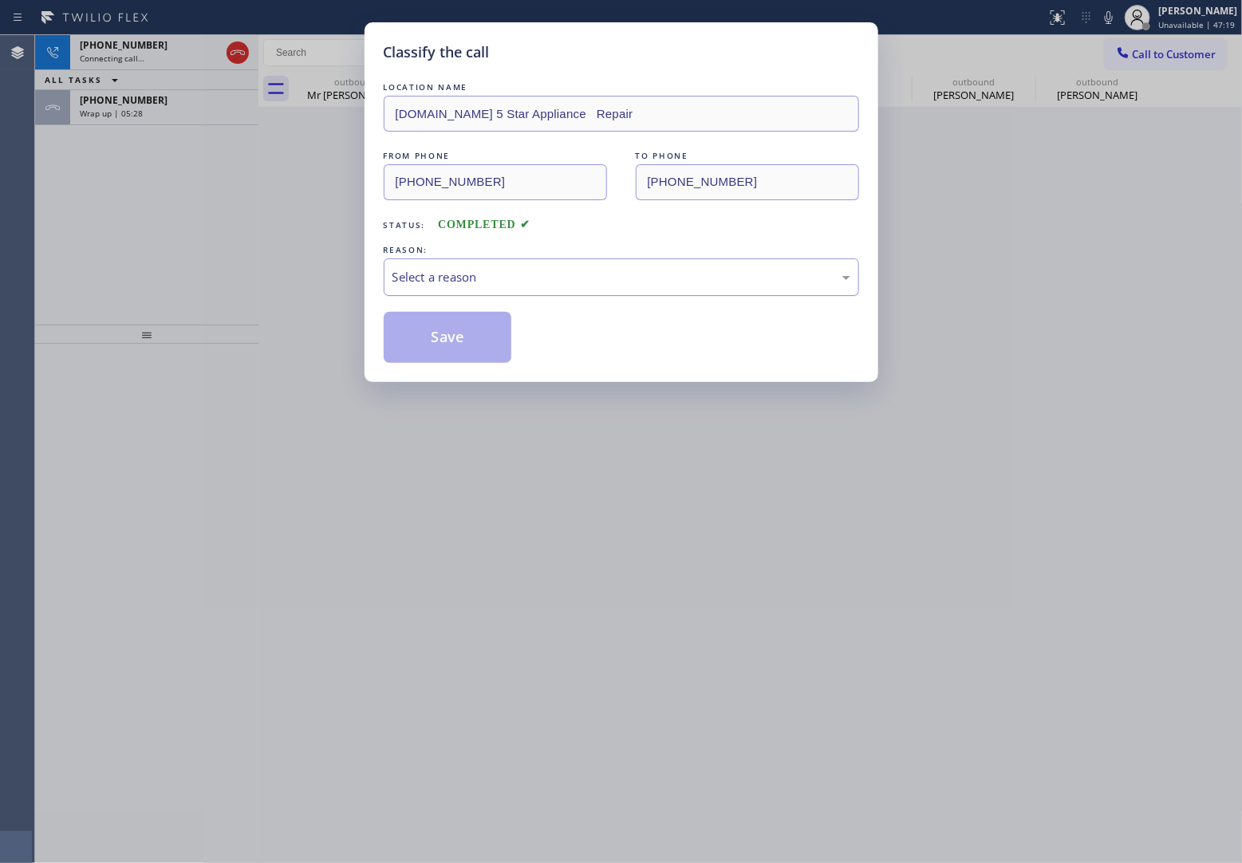
click at [480, 261] on div "Select a reason" at bounding box center [622, 277] width 476 height 37
click at [461, 352] on button "Save" at bounding box center [448, 337] width 128 height 51
type input "(844) 524-0372"
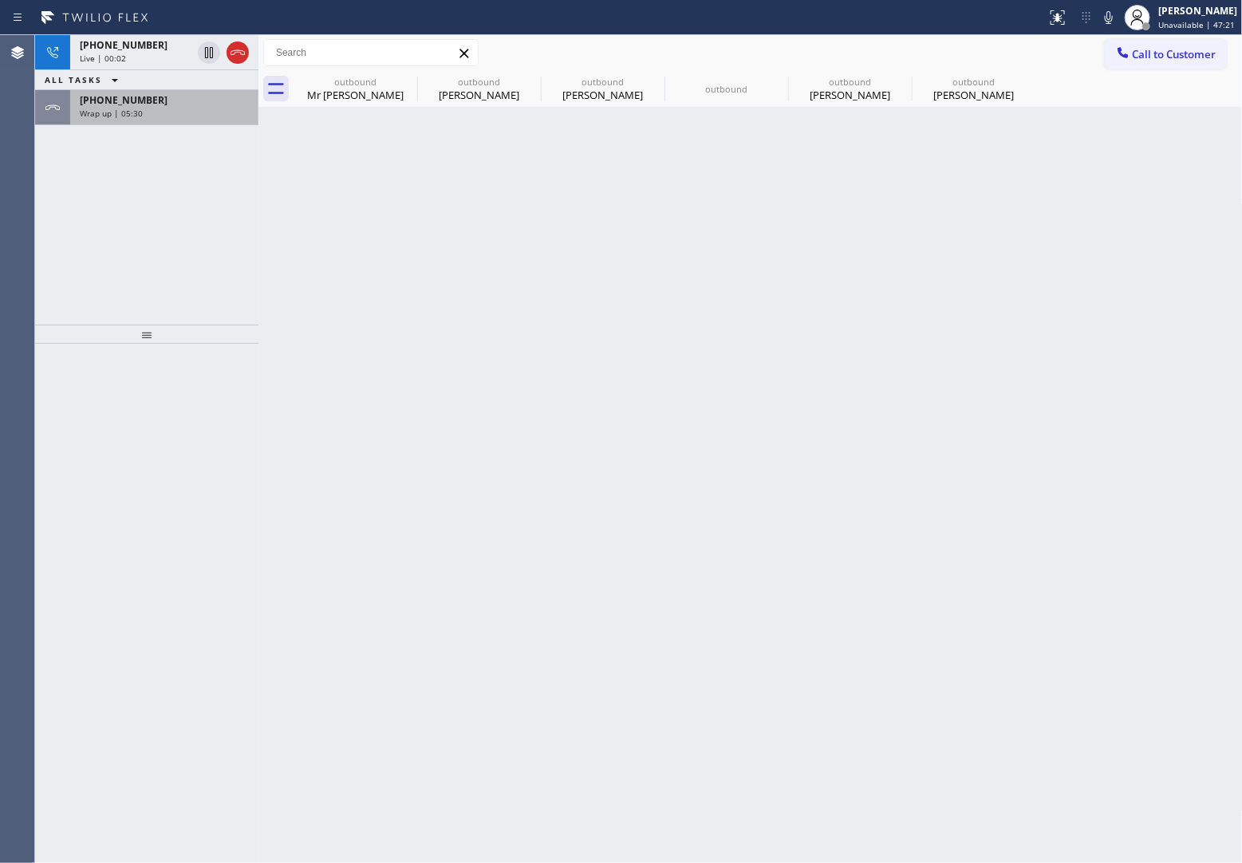
click at [145, 120] on div "+13473621517 Wrap up | 05:30" at bounding box center [161, 107] width 182 height 35
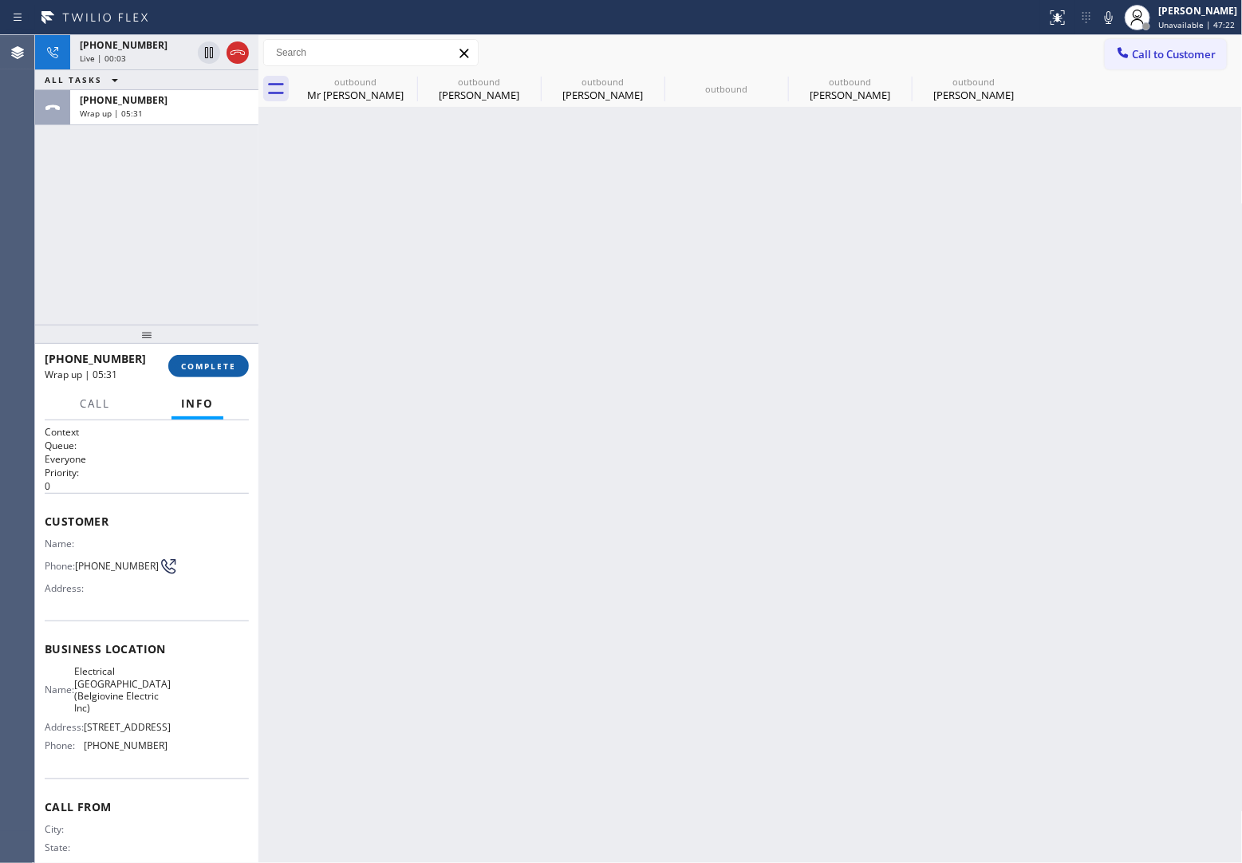
click at [224, 363] on span "COMPLETE" at bounding box center [208, 366] width 55 height 11
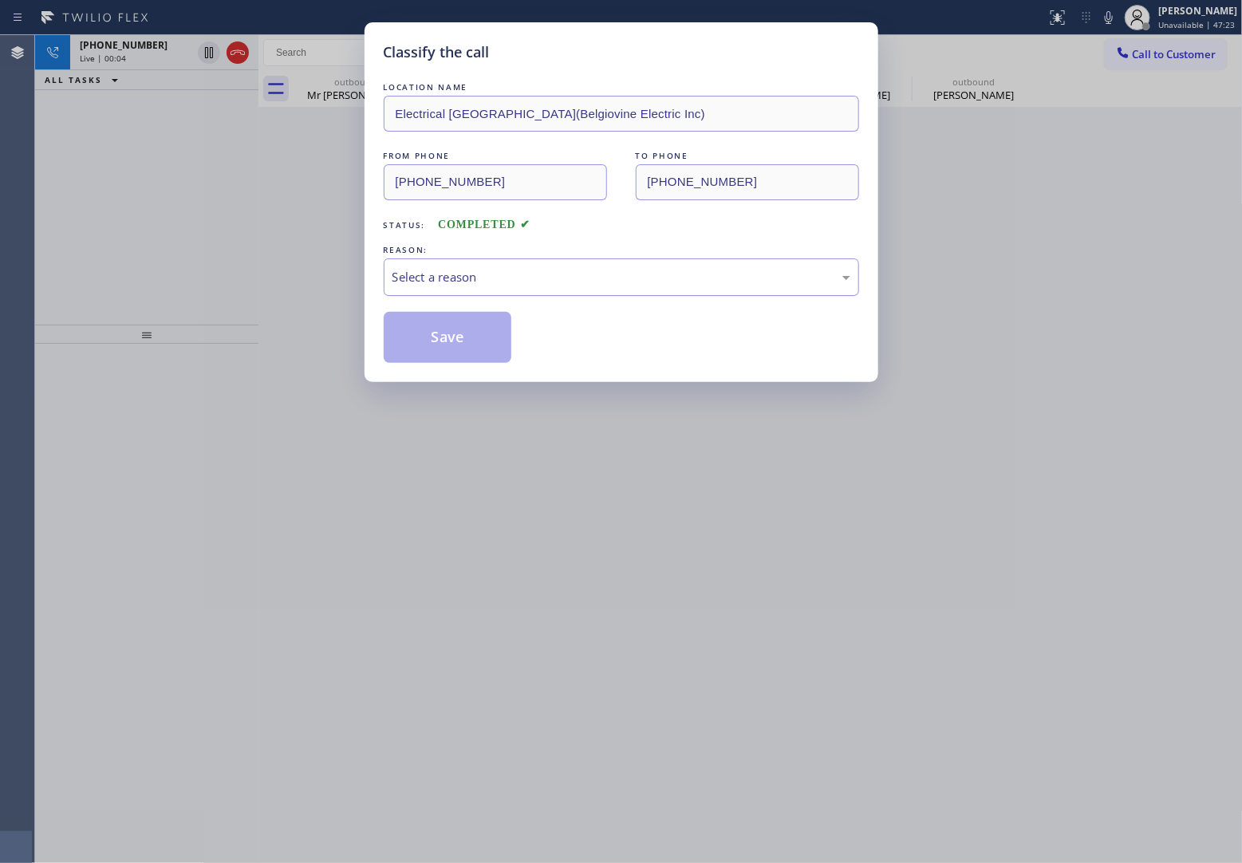
click at [471, 276] on div "Select a reason" at bounding box center [622, 277] width 458 height 18
click at [464, 333] on button "Save" at bounding box center [448, 337] width 128 height 51
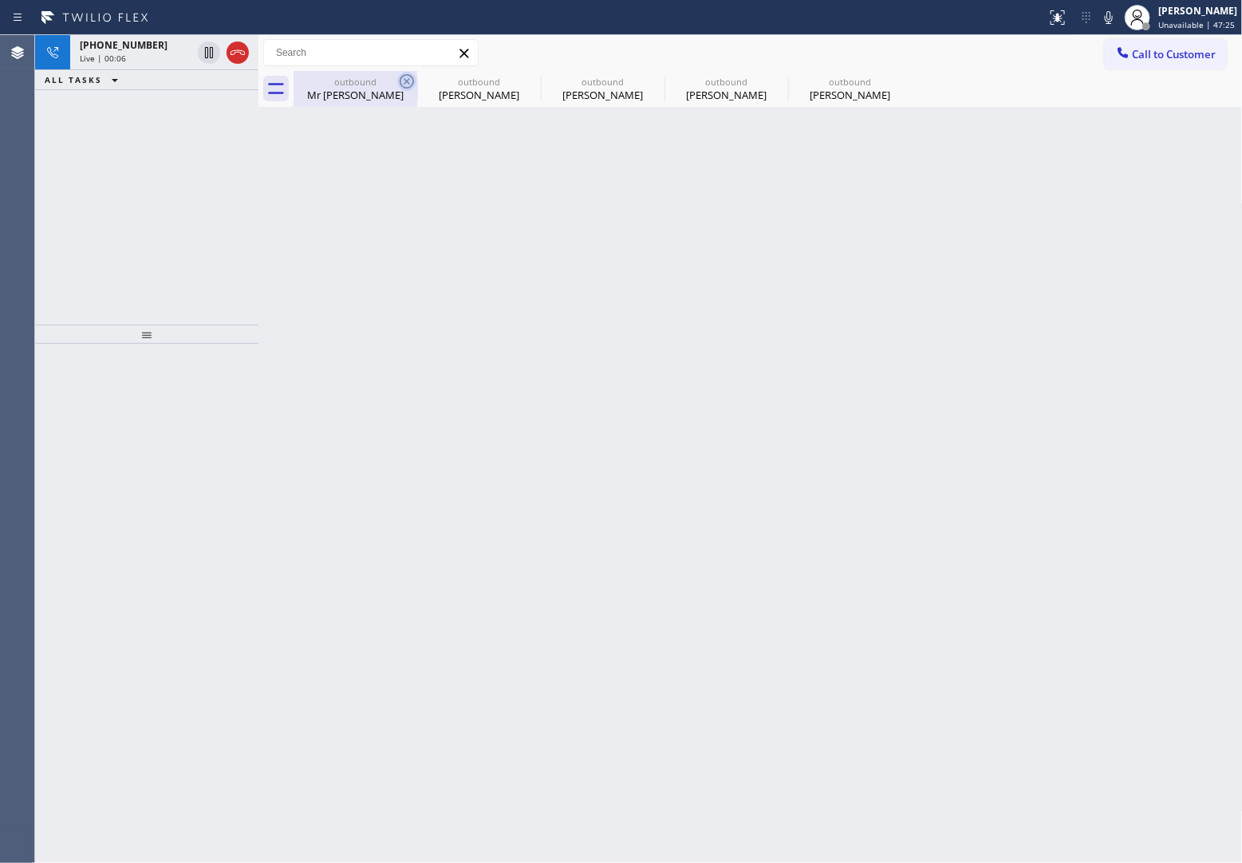
click at [405, 81] on icon at bounding box center [406, 81] width 19 height 19
click at [0, 0] on icon at bounding box center [0, 0] width 0 height 0
type input "(844) 524-0372"
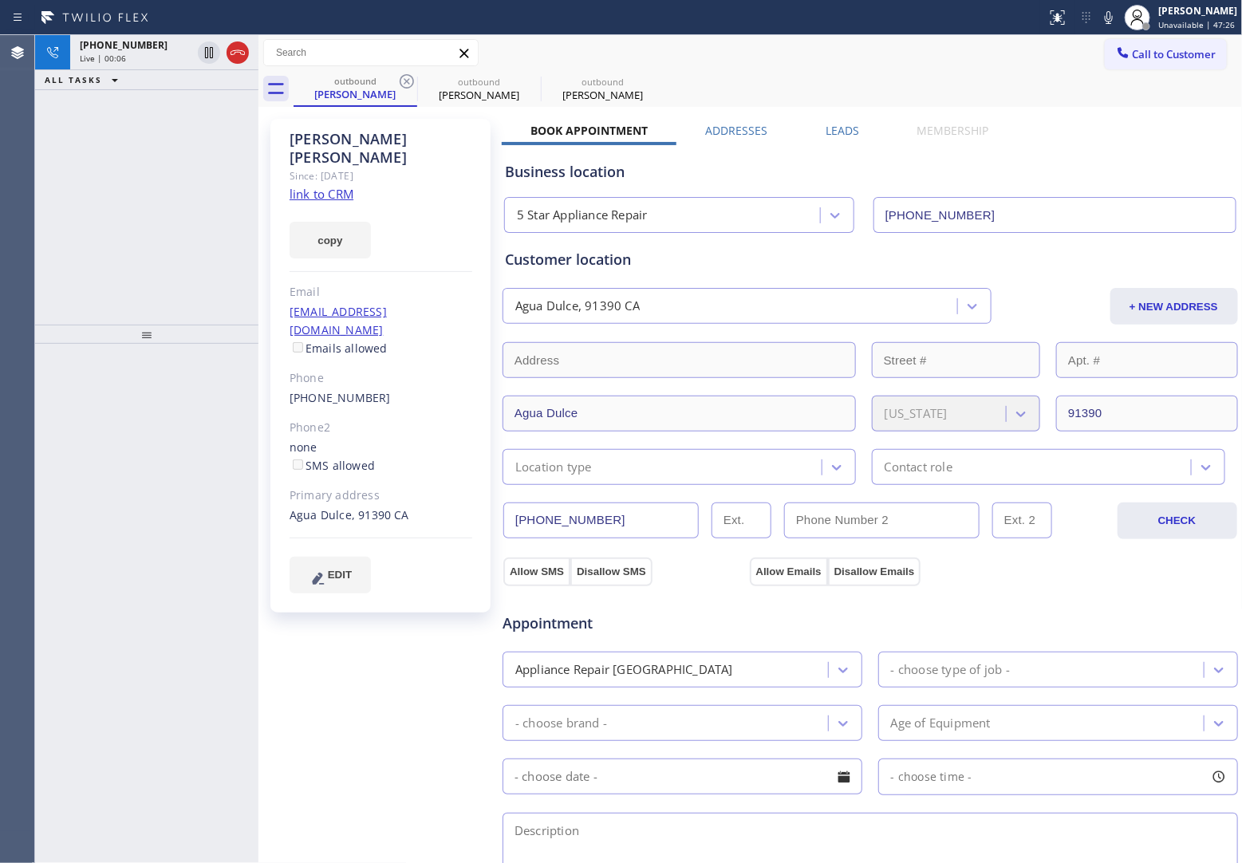
click at [405, 81] on icon at bounding box center [406, 81] width 19 height 19
click at [0, 0] on icon at bounding box center [0, 0] width 0 height 0
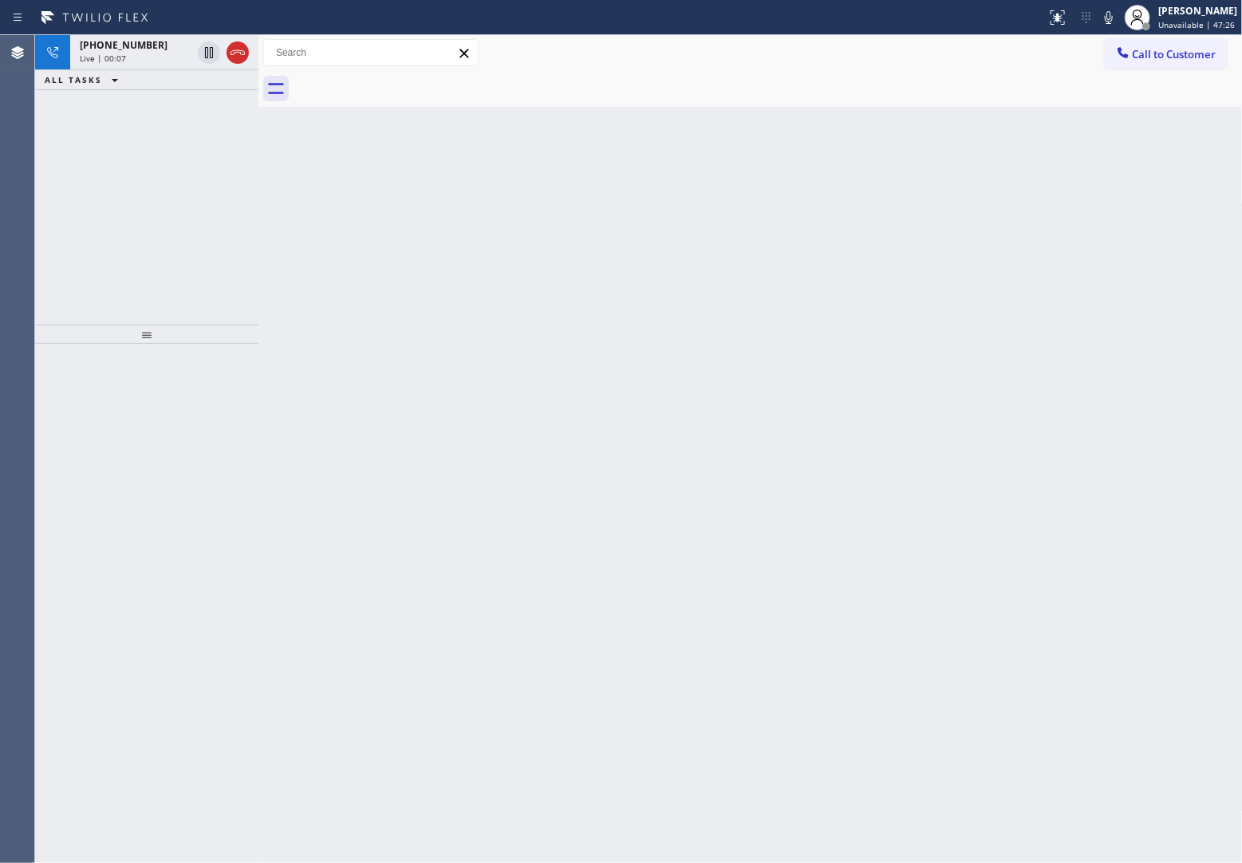
click at [405, 81] on div at bounding box center [768, 89] width 949 height 36
drag, startPoint x: 243, startPoint y: 52, endPoint x: 676, endPoint y: 16, distance: 433.9
click at [240, 49] on icon at bounding box center [237, 52] width 19 height 19
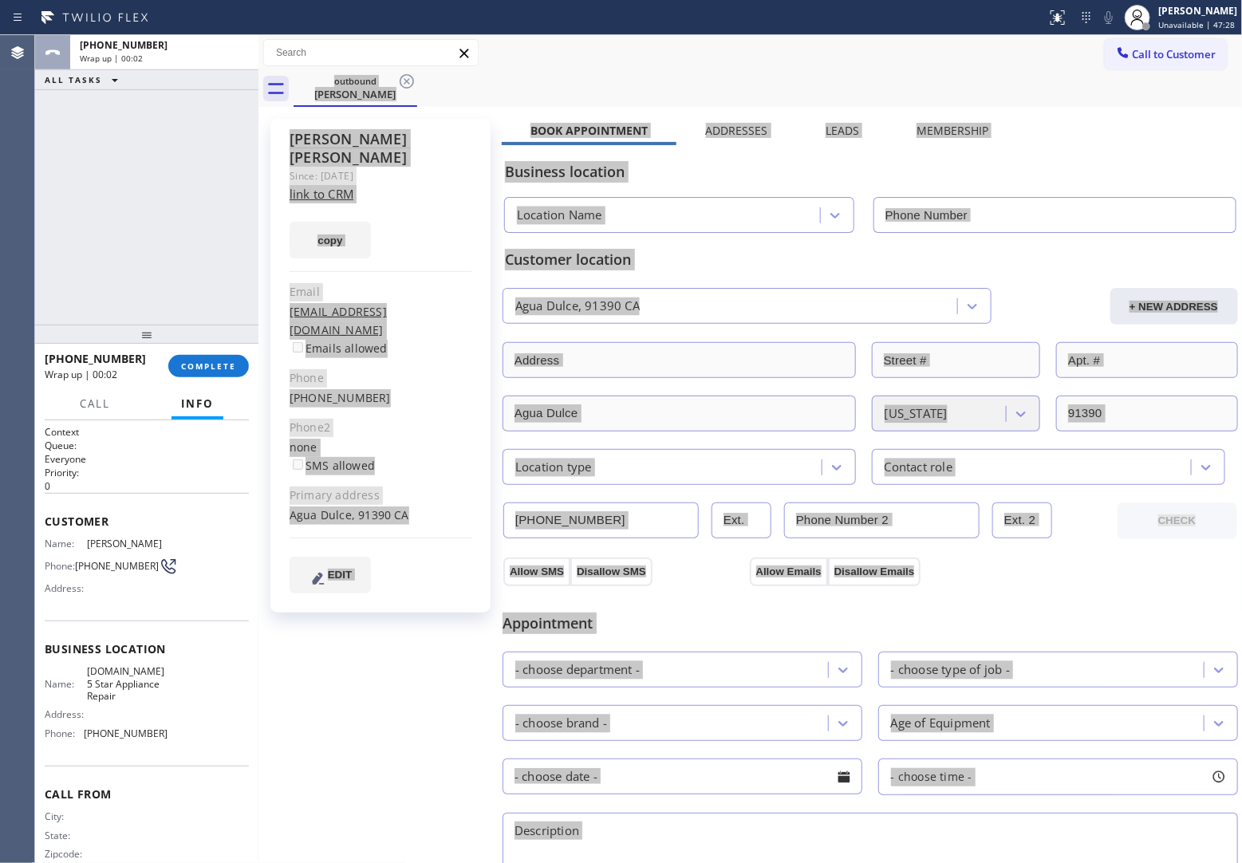
type input "(844) 524-0372"
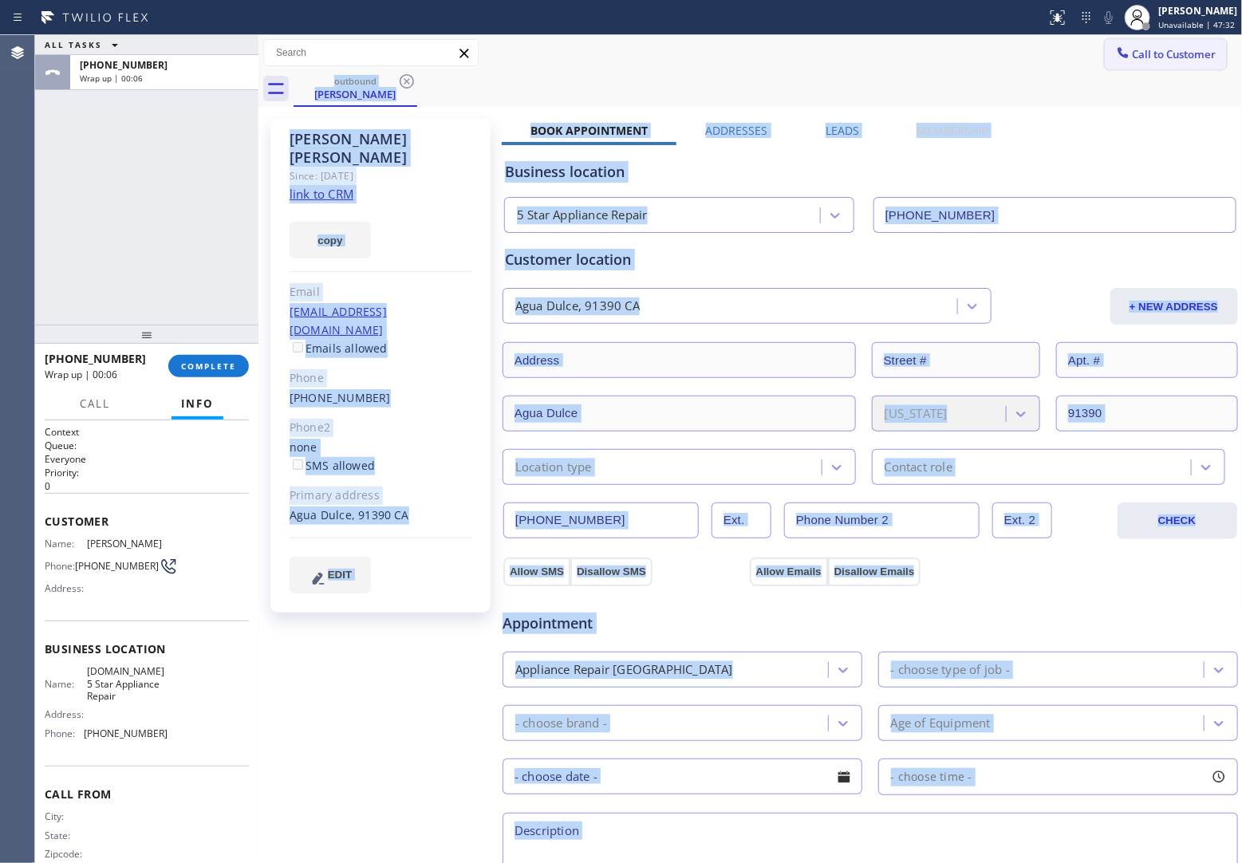
click at [1151, 65] on button "Call to Customer" at bounding box center [1166, 54] width 122 height 30
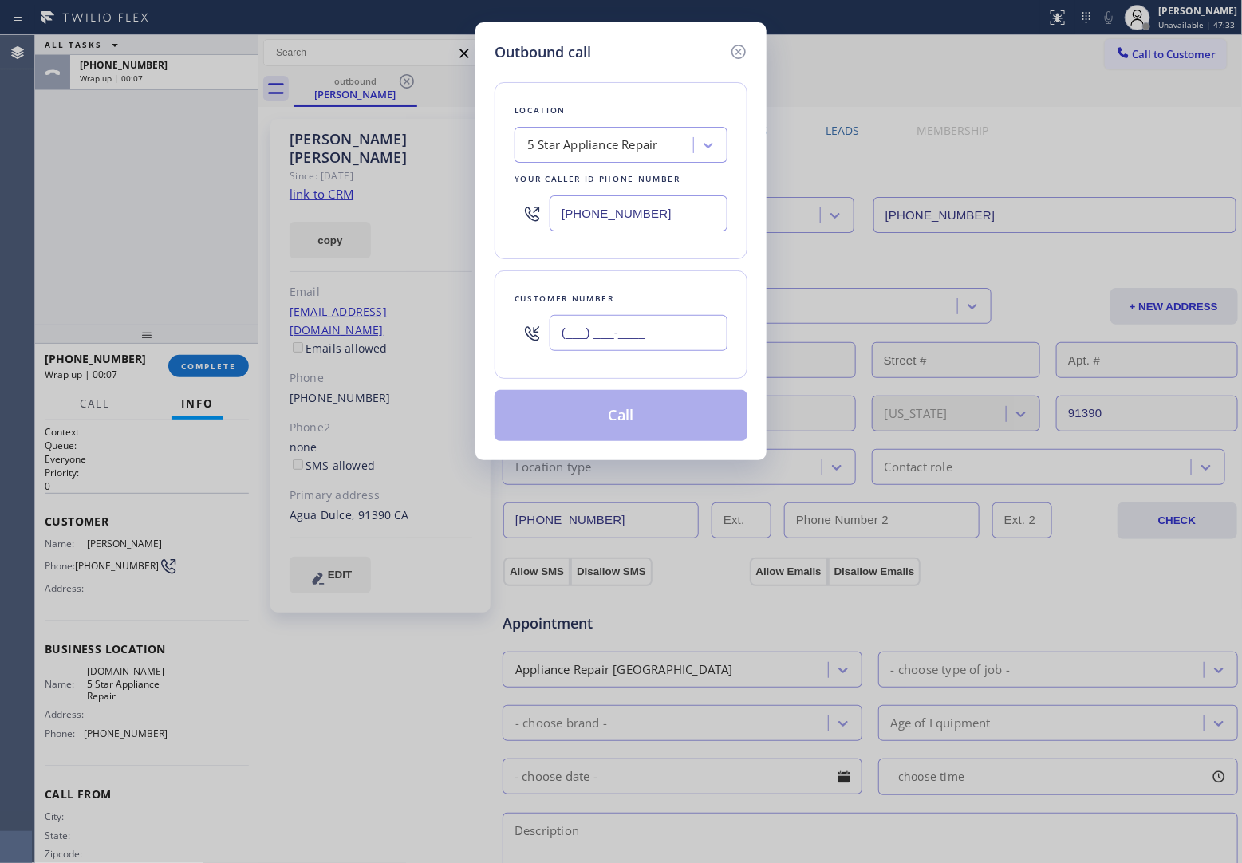
click at [678, 337] on input "(___) ___-____" at bounding box center [639, 333] width 178 height 36
paste input "818) 497-6341"
type input "(818) 497-6341"
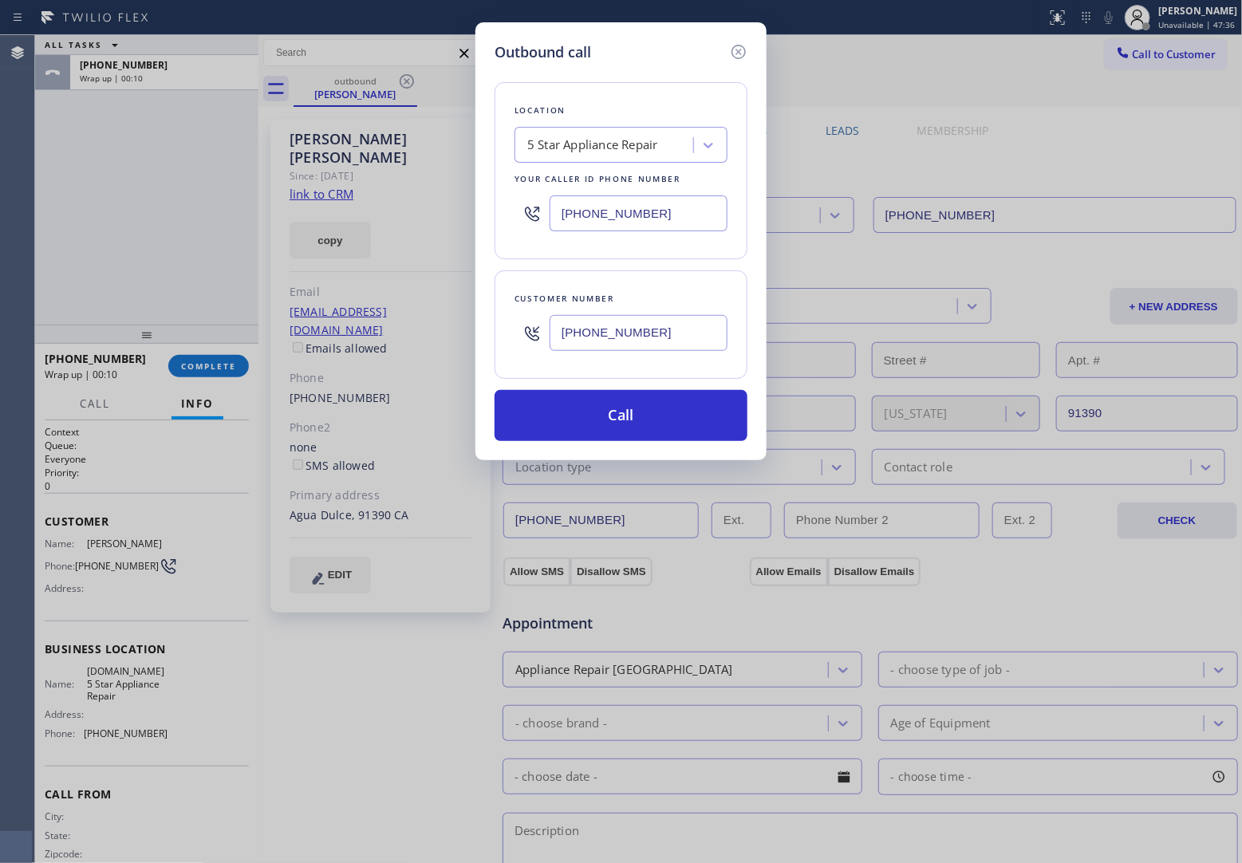
click at [624, 212] on input "(844) 524-0372" at bounding box center [639, 213] width 178 height 36
paste input "661) 493-9035"
type input "(661) 493-9035"
click at [615, 420] on button "Call" at bounding box center [621, 415] width 253 height 51
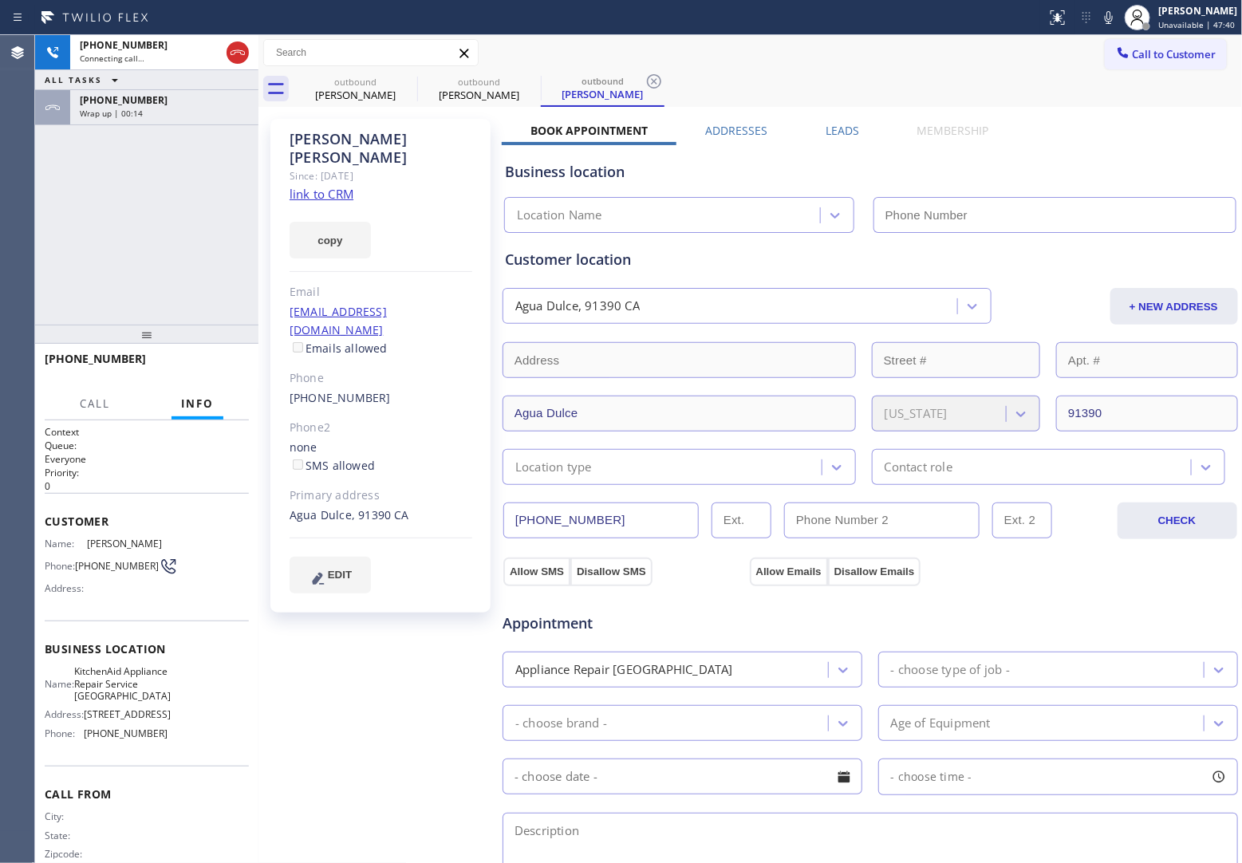
type input "(661) 493-9035"
click at [46, 257] on div "+18184976341 Connecting call… ALL TASKS ALL TASKS ACTIVE TASKS TASKS IN WRAP UP…" at bounding box center [146, 180] width 223 height 290
click at [112, 411] on button "Call" at bounding box center [94, 404] width 49 height 31
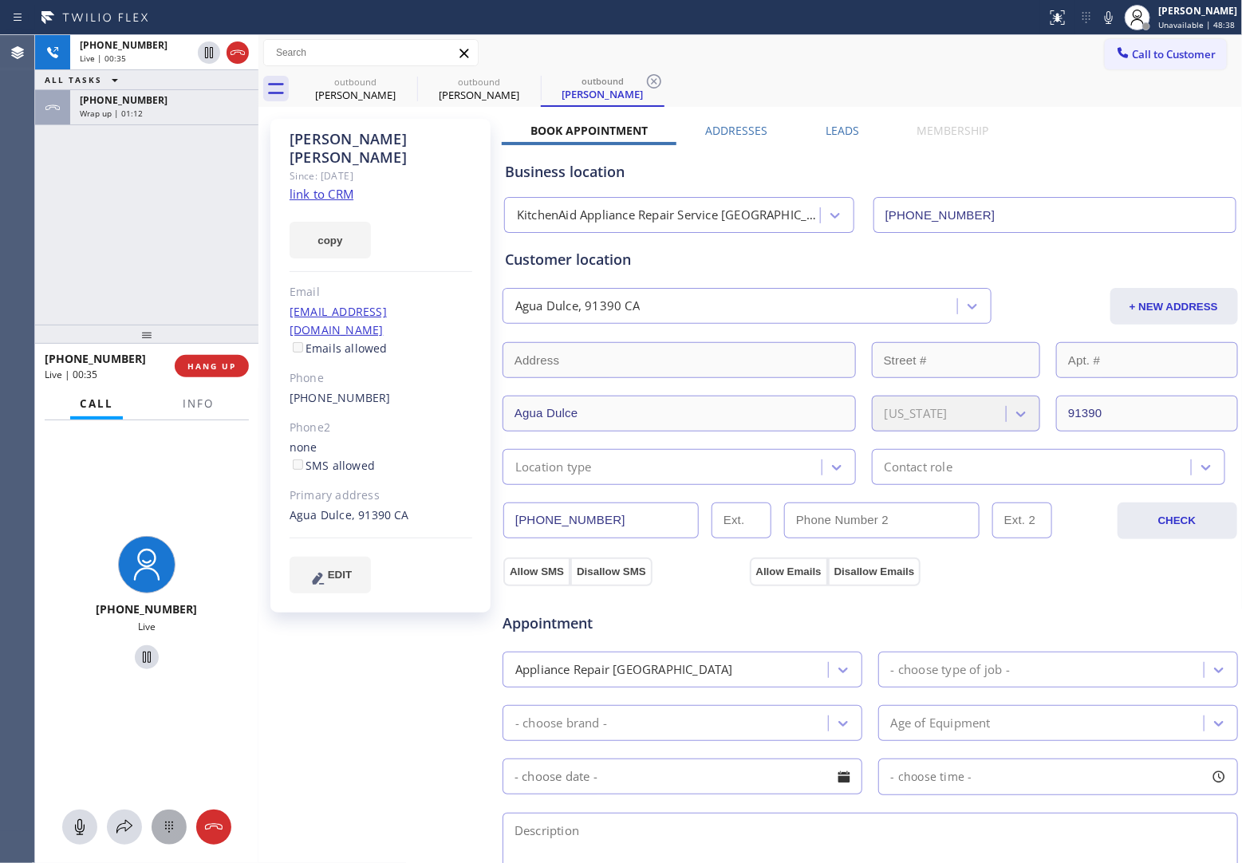
click at [174, 828] on icon at bounding box center [169, 827] width 19 height 19
click at [146, 555] on span "2" at bounding box center [146, 551] width 8 height 19
click at [73, 211] on div "+18184976341 Live | 01:24 ALL TASKS ALL TASKS ACTIVE TASKS TASKS IN WRAP UP +18…" at bounding box center [146, 180] width 223 height 290
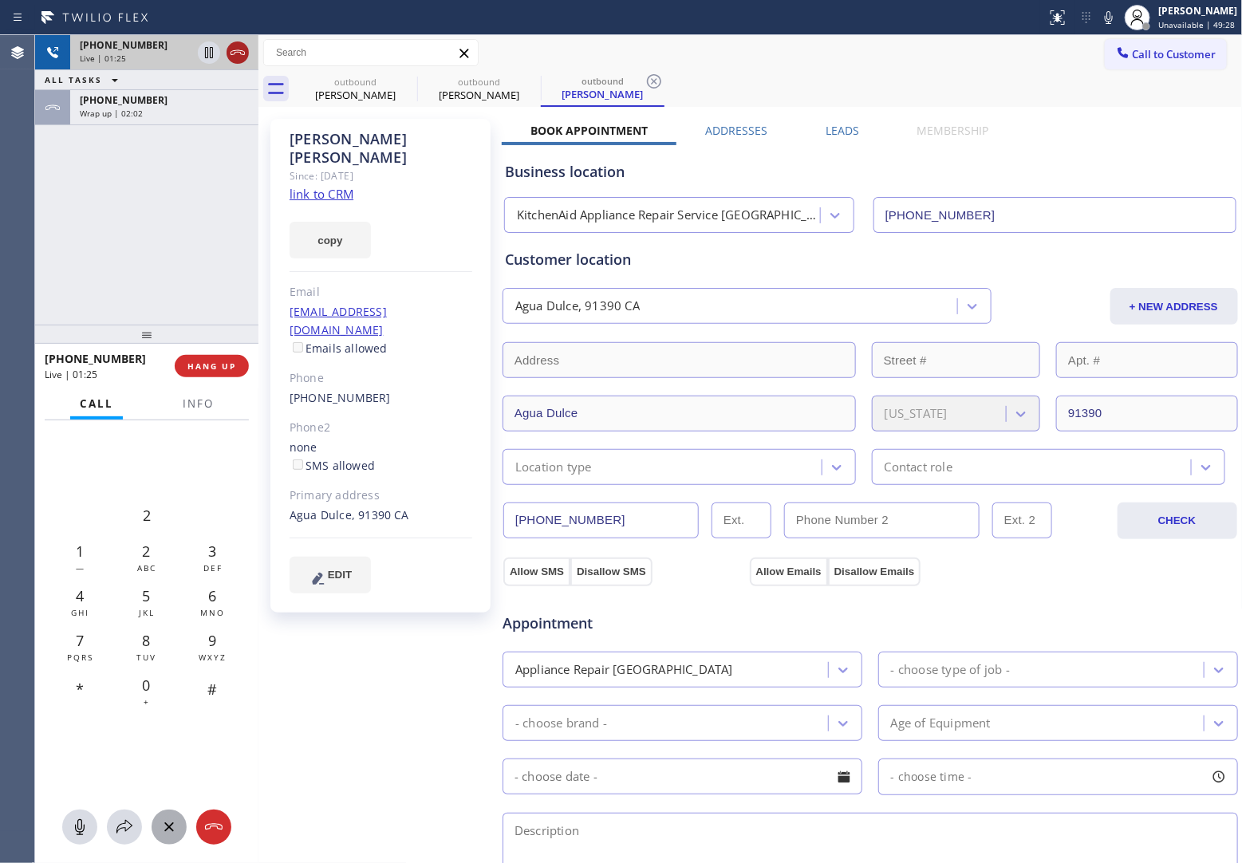
click at [236, 45] on icon at bounding box center [237, 52] width 19 height 19
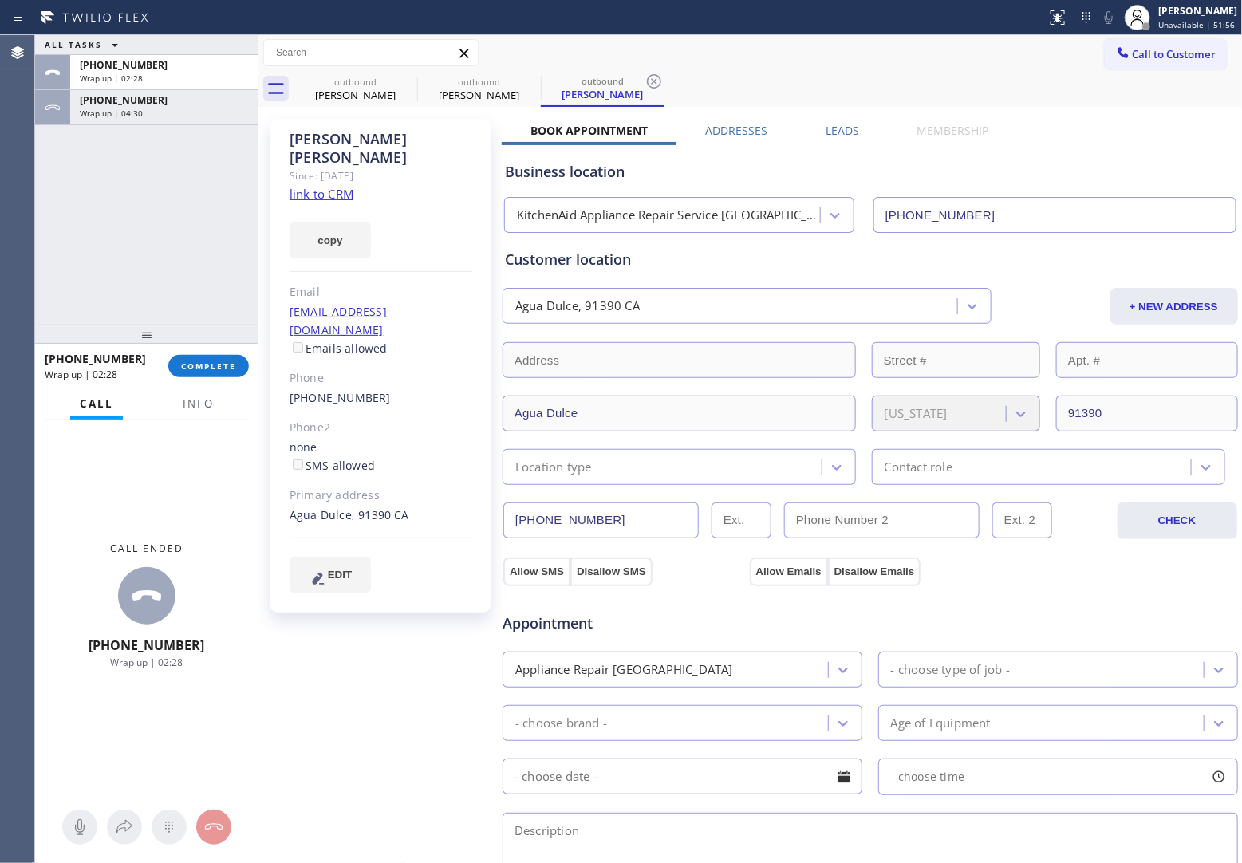
click at [45, 207] on div "ALL TASKS ALL TASKS ACTIVE TASKS TASKS IN WRAP UP +18184976341 Wrap up | 02:28 …" at bounding box center [146, 180] width 223 height 290
click at [227, 372] on span "COMPLETE" at bounding box center [208, 366] width 55 height 11
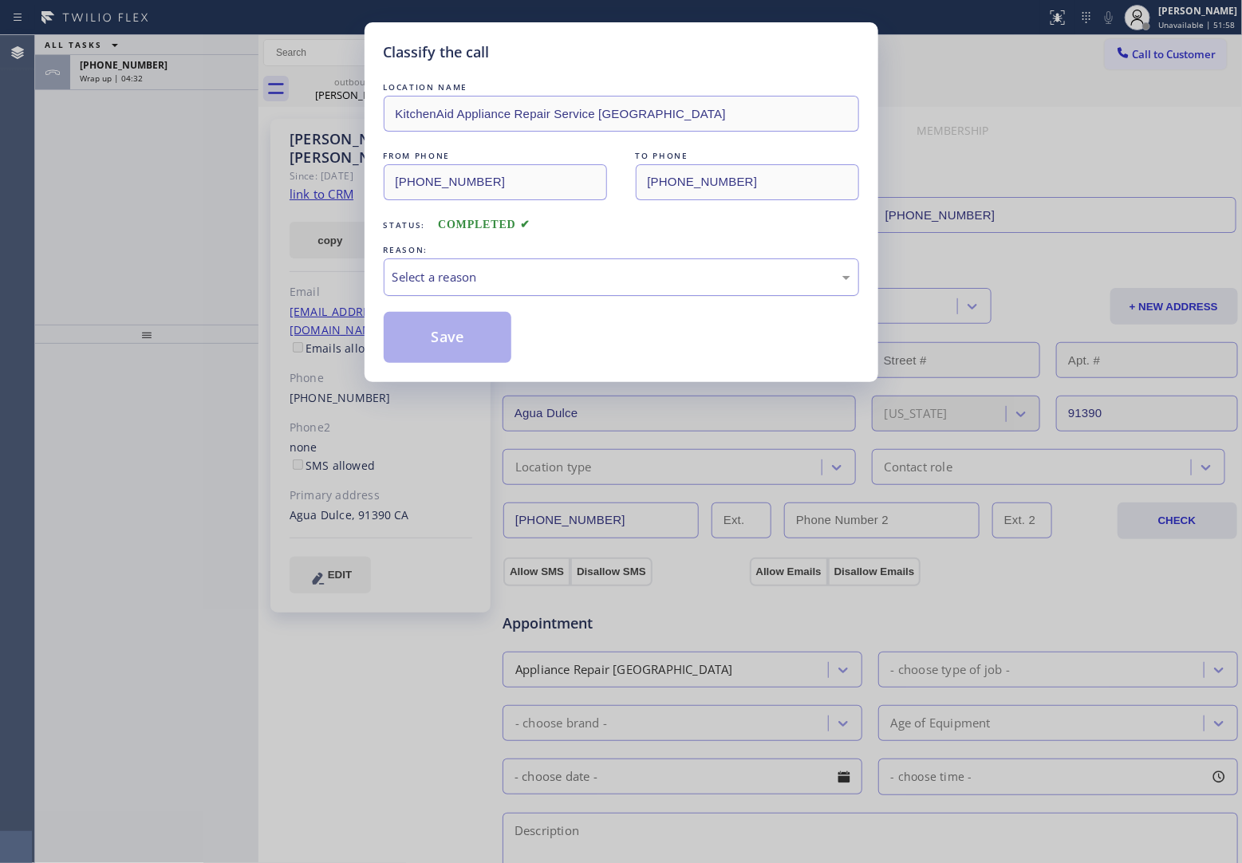
click at [459, 276] on div "Select a reason" at bounding box center [622, 277] width 458 height 18
click at [440, 337] on button "Save" at bounding box center [448, 337] width 128 height 51
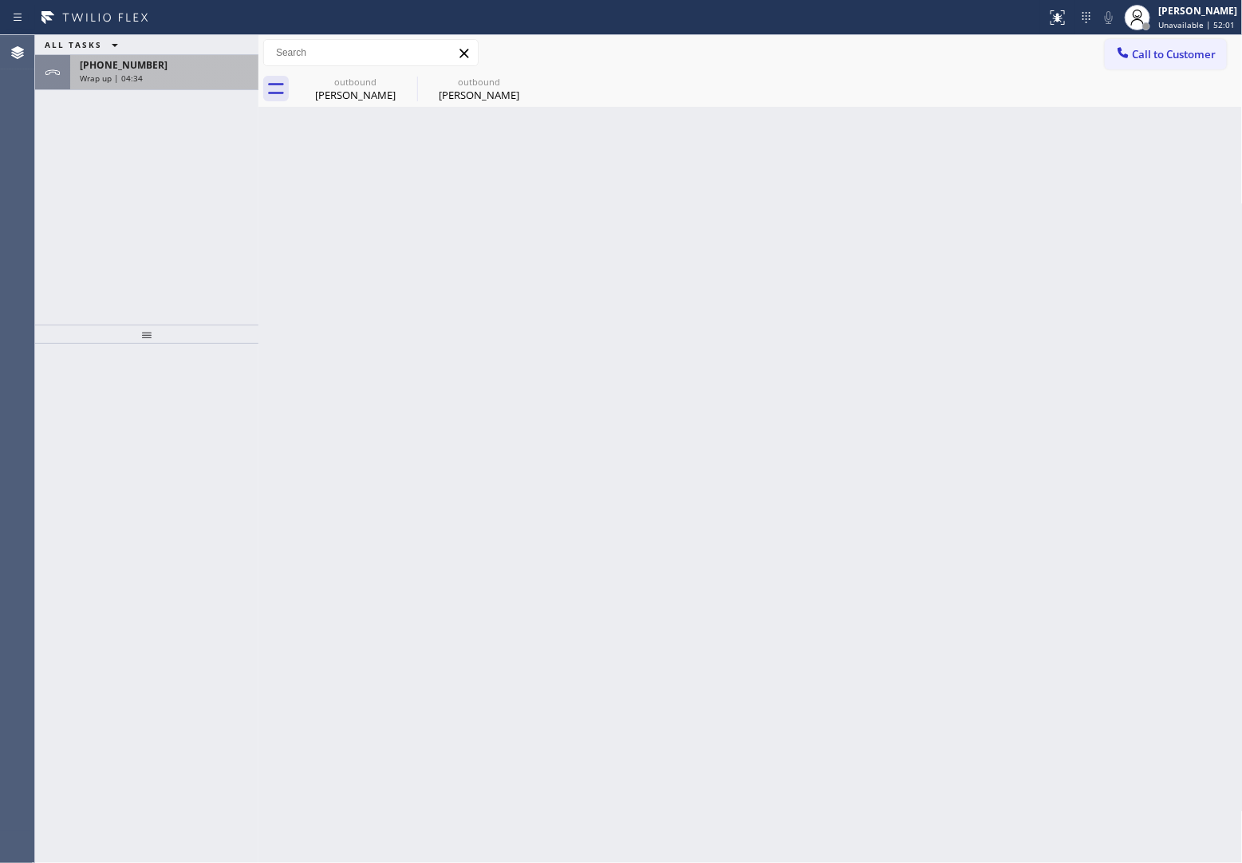
click at [148, 77] on div "Wrap up | 04:34" at bounding box center [164, 78] width 169 height 11
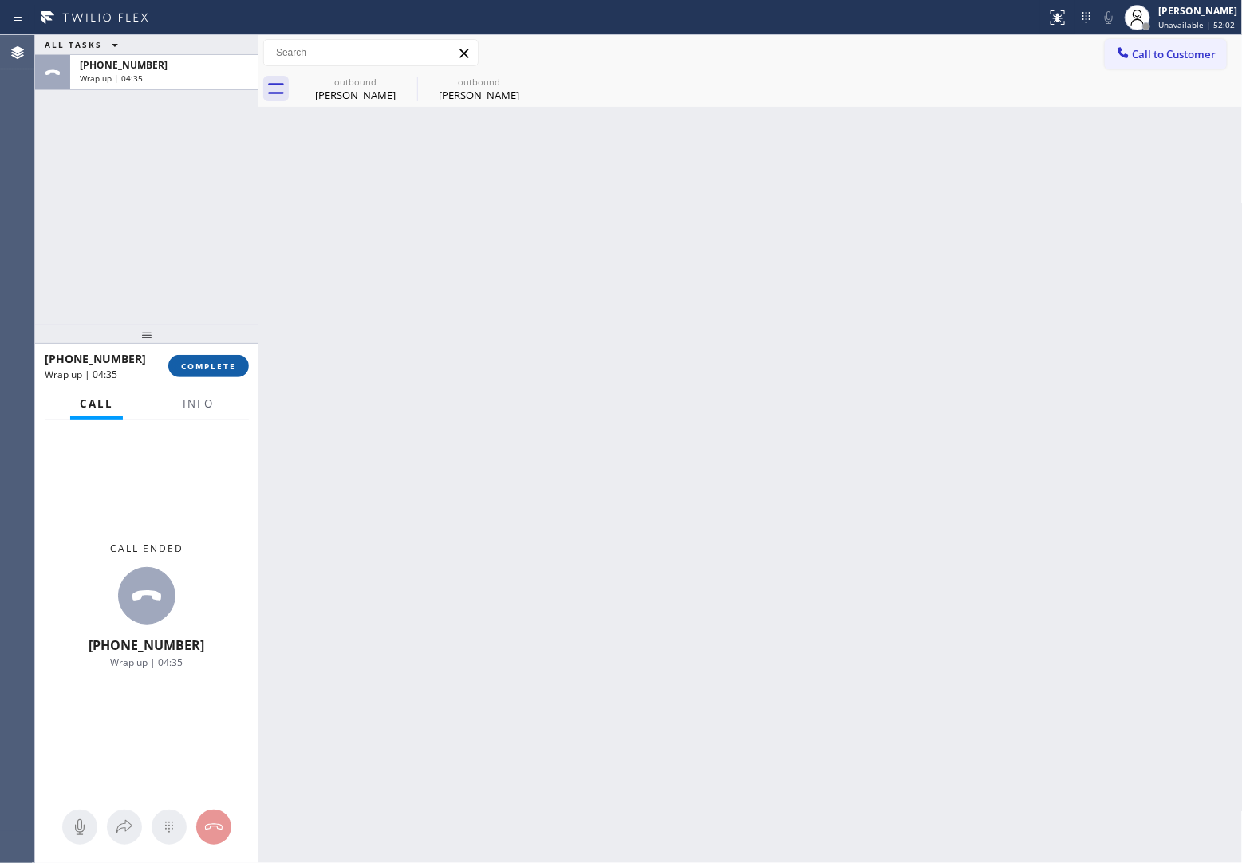
click at [209, 377] on button "COMPLETE" at bounding box center [208, 366] width 81 height 22
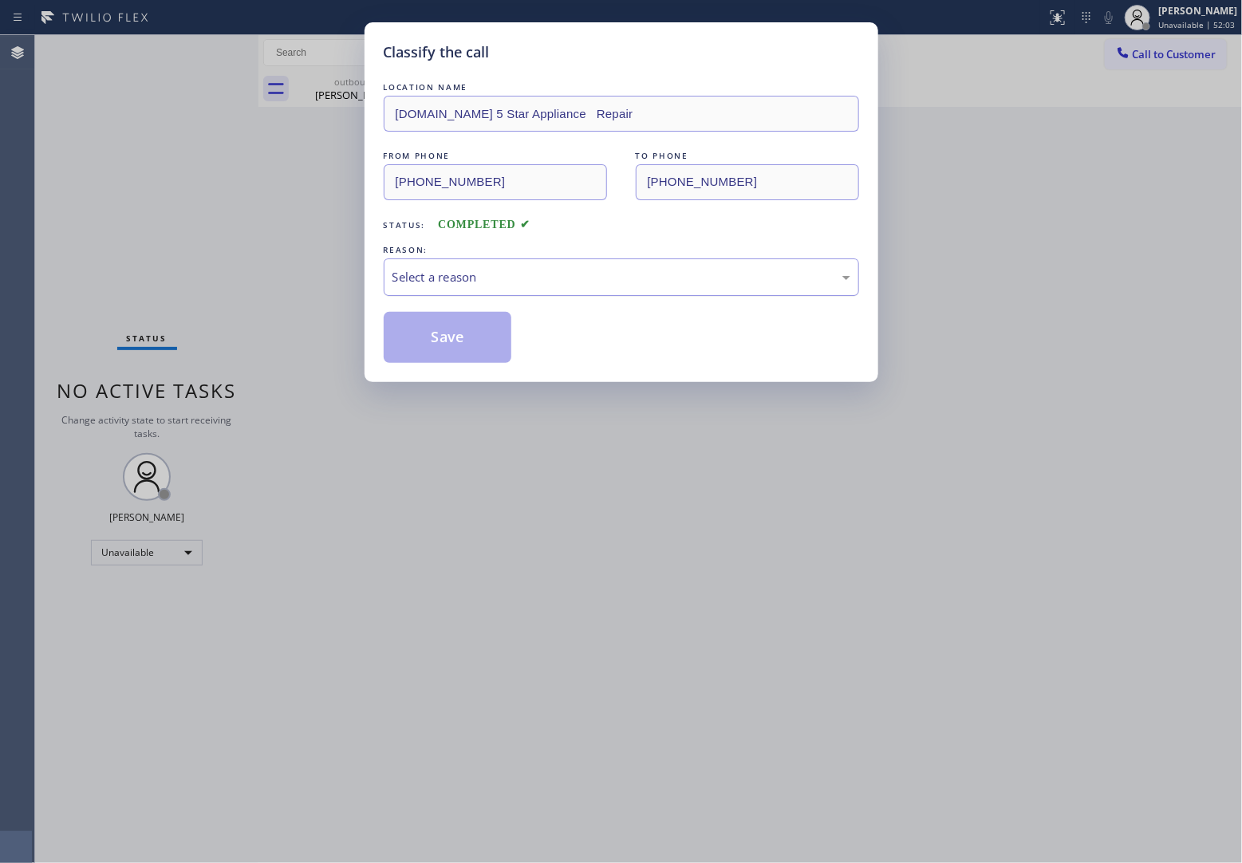
click at [425, 291] on div "Select a reason" at bounding box center [622, 277] width 476 height 37
click at [445, 337] on button "Save" at bounding box center [448, 337] width 128 height 51
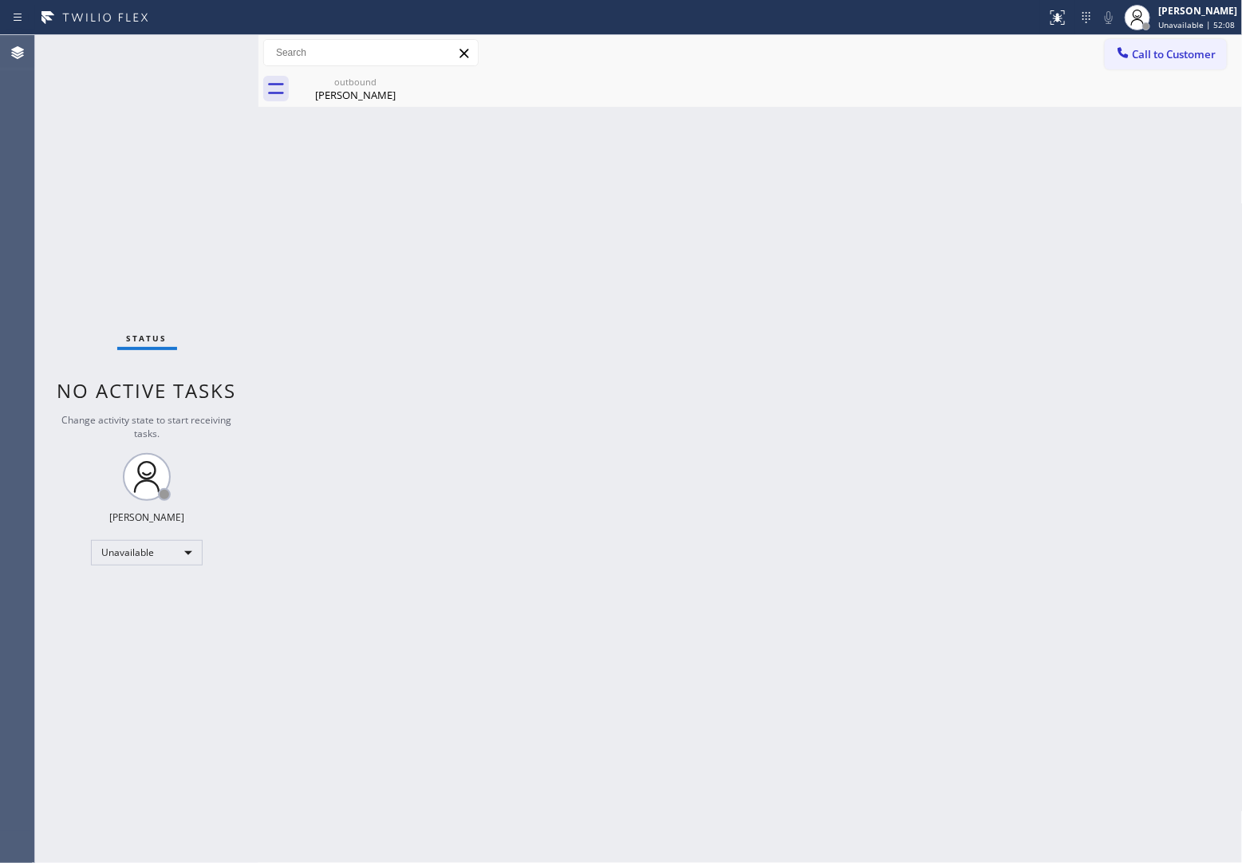
click at [41, 218] on div "Status No active tasks Change activity state to start receiving tasks. [PERSON_…" at bounding box center [146, 449] width 223 height 828
drag, startPoint x: 18, startPoint y: 156, endPoint x: 357, endPoint y: 0, distance: 373.1
click at [18, 156] on div "Agent Desktop" at bounding box center [17, 449] width 34 height 828
click at [1189, 56] on span "Call to Customer" at bounding box center [1175, 54] width 84 height 14
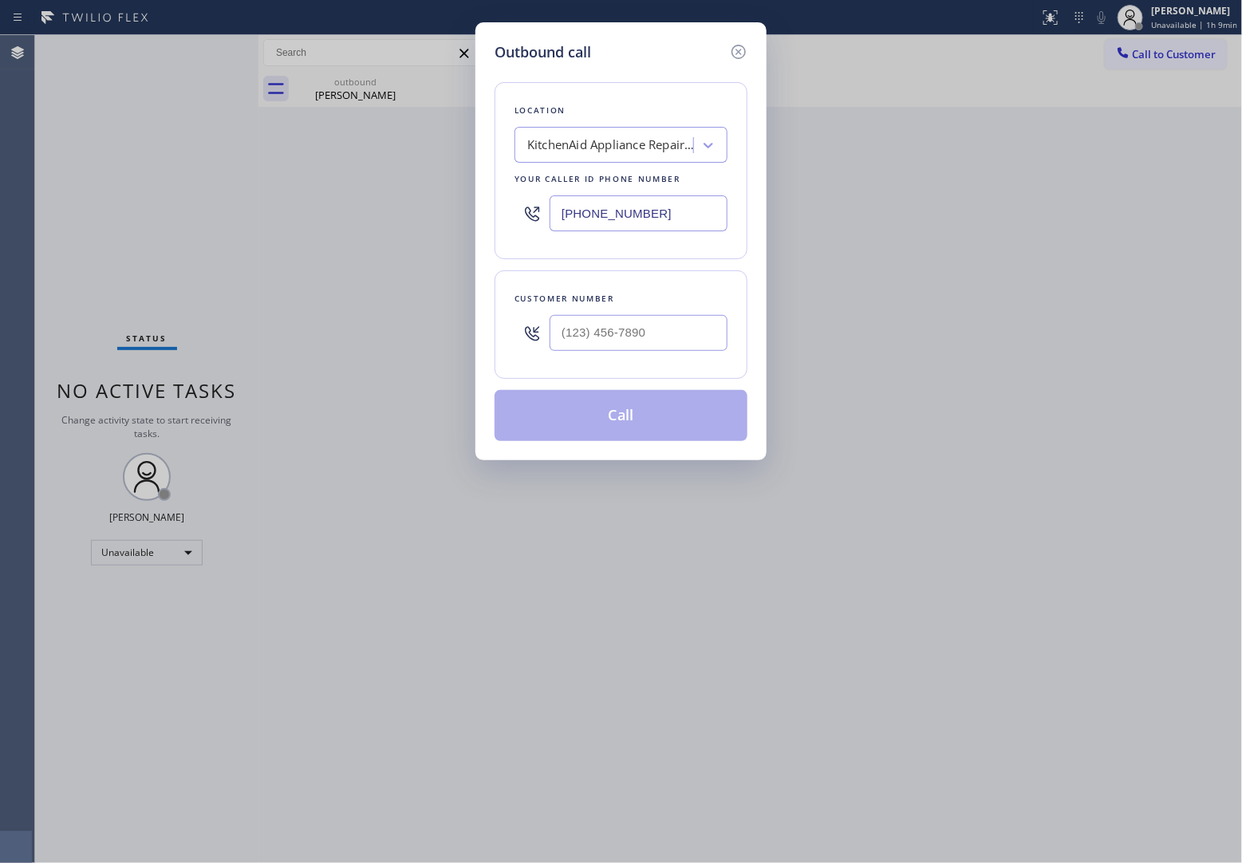
click at [591, 221] on input "(661) 493-9035" at bounding box center [639, 213] width 178 height 36
paste input "351) 300-7577"
type input "(351) 300-7577"
type input "(___) ___-____"
click at [642, 328] on input "(___) ___-____" at bounding box center [639, 333] width 178 height 36
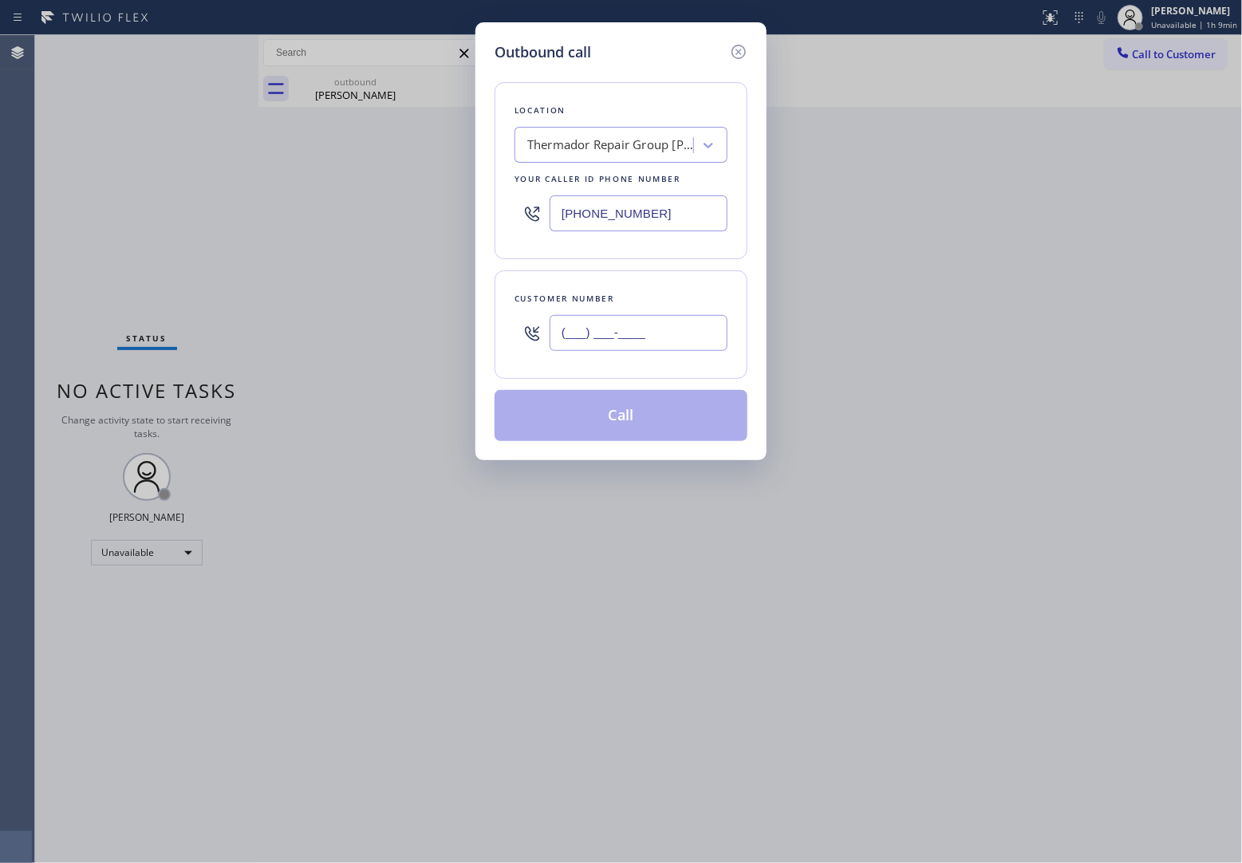
paste input "978) 443-4122"
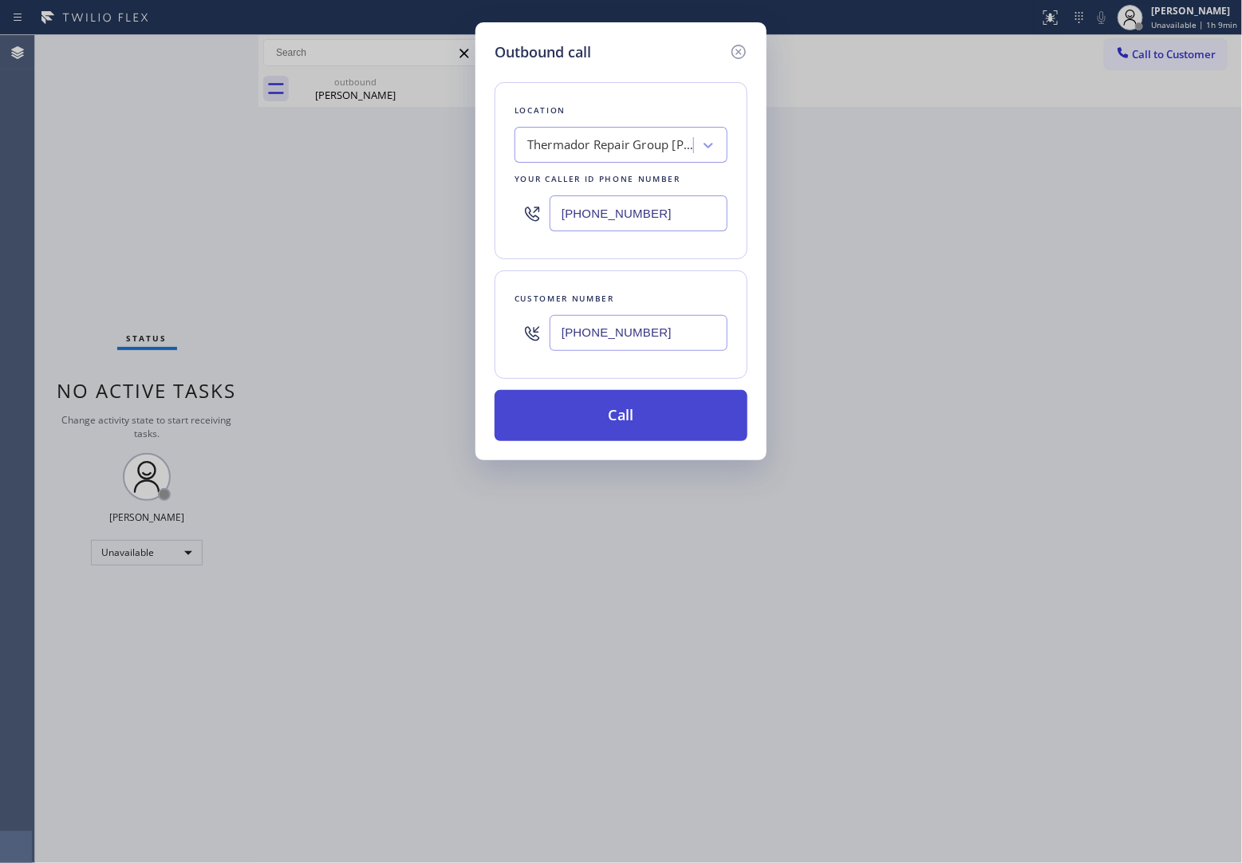
type input "(978) 443-4122"
click at [662, 423] on button "Call" at bounding box center [621, 415] width 253 height 51
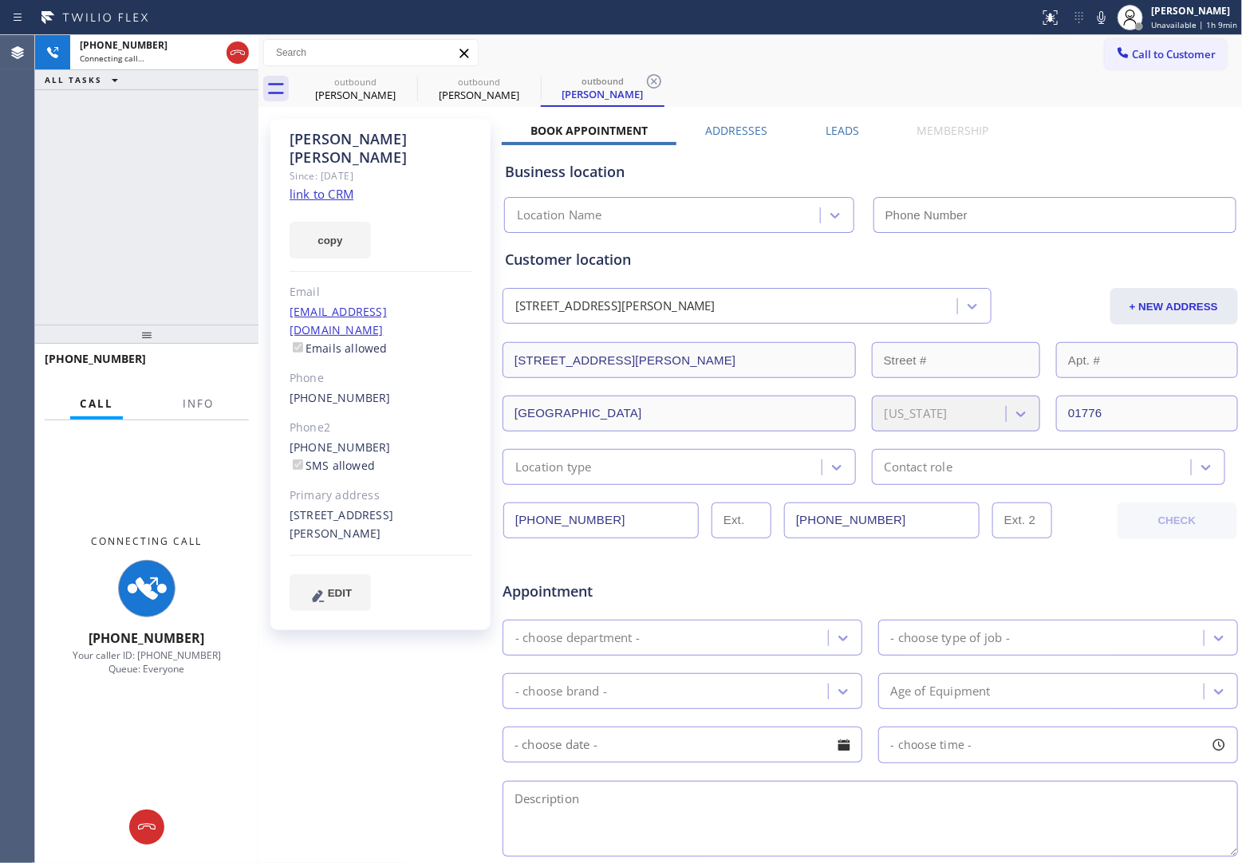
type input "(351) 300-7577"
click at [330, 186] on link "link to CRM" at bounding box center [322, 194] width 64 height 16
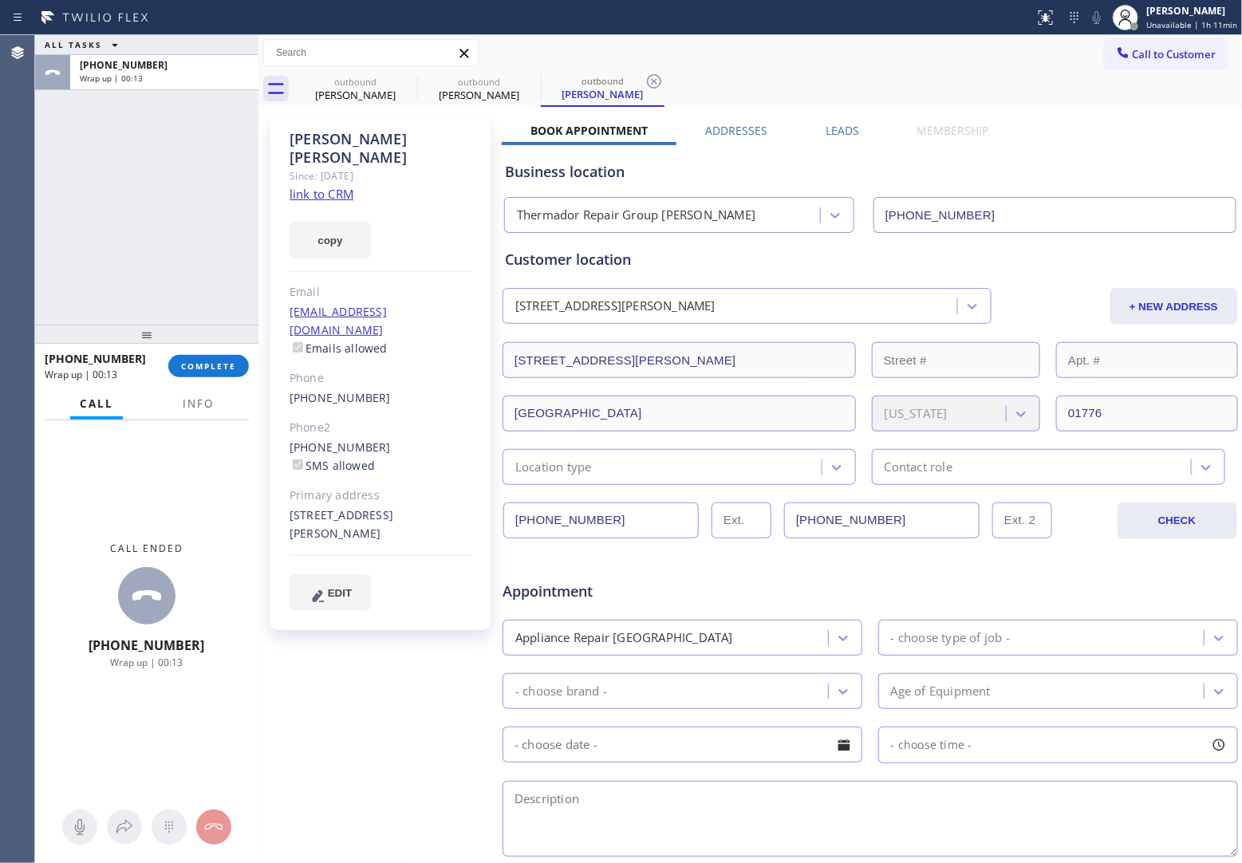
drag, startPoint x: 1143, startPoint y: 58, endPoint x: 876, endPoint y: 193, distance: 299.4
click at [1143, 57] on span "Call to Customer" at bounding box center [1175, 54] width 84 height 14
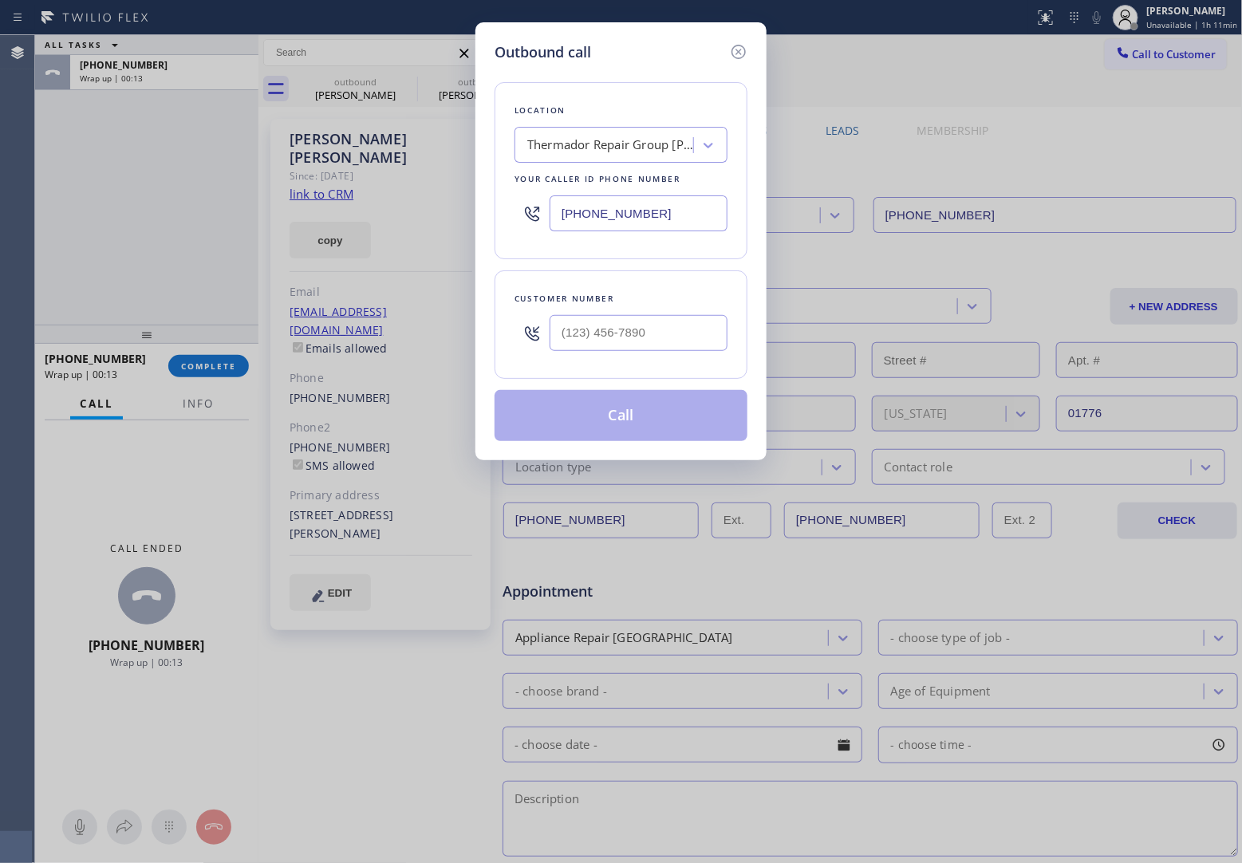
click at [635, 214] on input "(351) 300-7577" at bounding box center [639, 213] width 178 height 36
paste input "848) 343-2256"
type input "(848) 343-2256"
type input "(___) ___-____"
click at [642, 339] on input "(___) ___-____" at bounding box center [639, 333] width 178 height 36
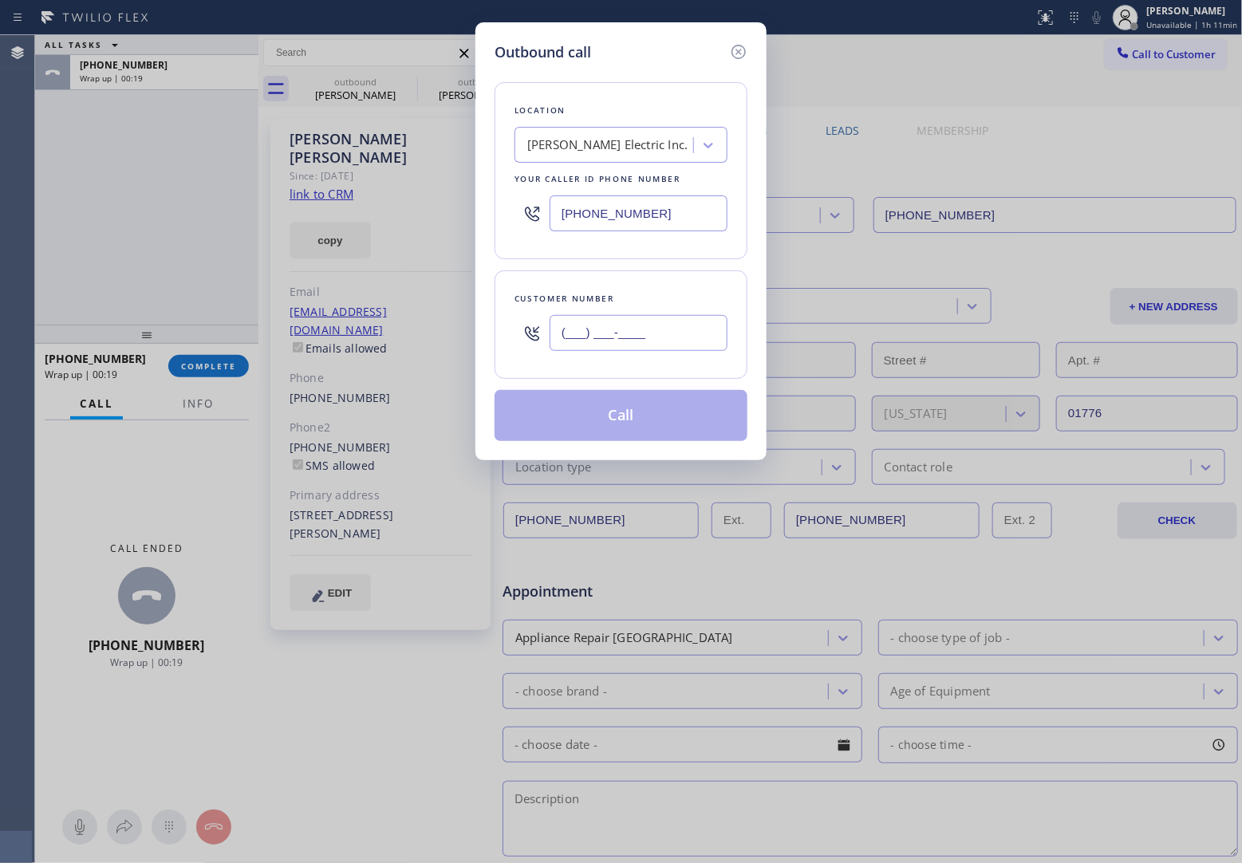
paste input "908) 247-2283"
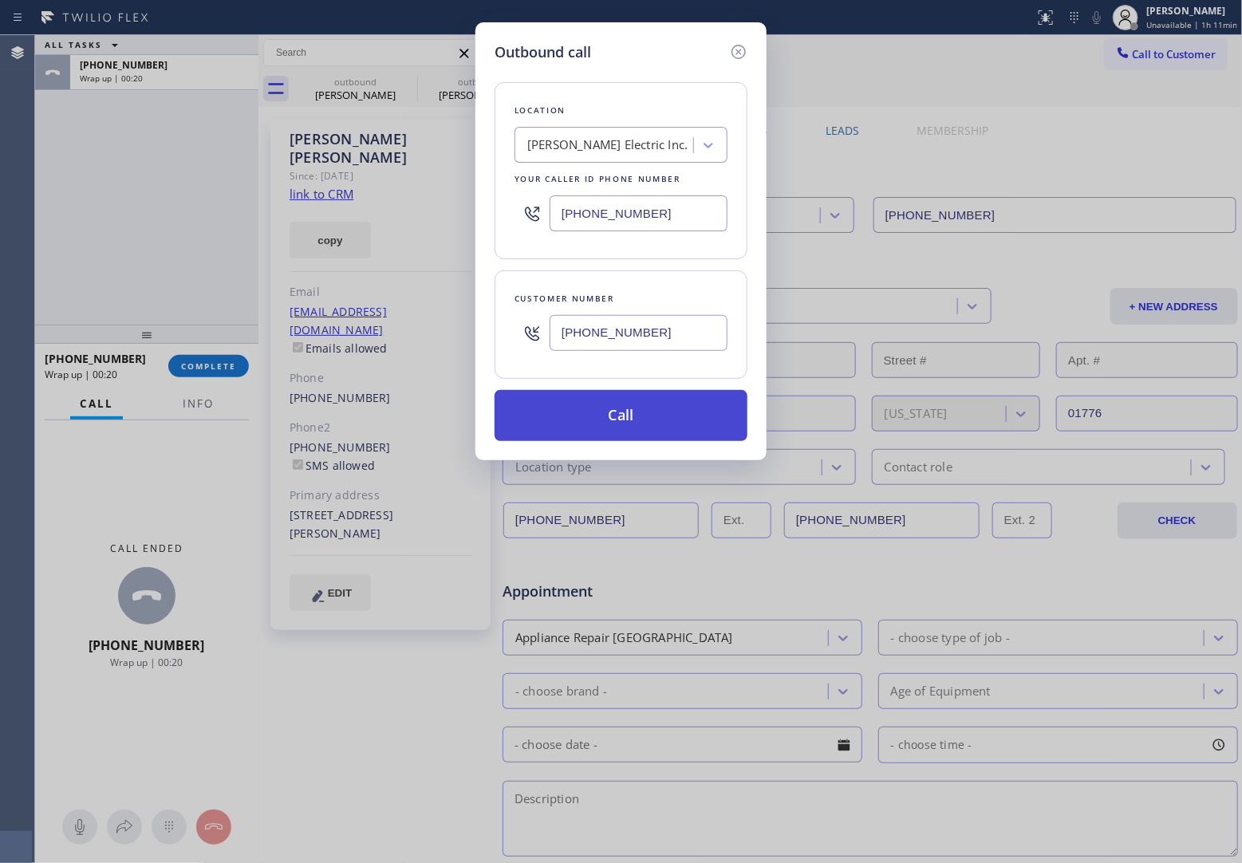
type input "(908) 247-2283"
click at [645, 412] on button "Call" at bounding box center [621, 415] width 253 height 51
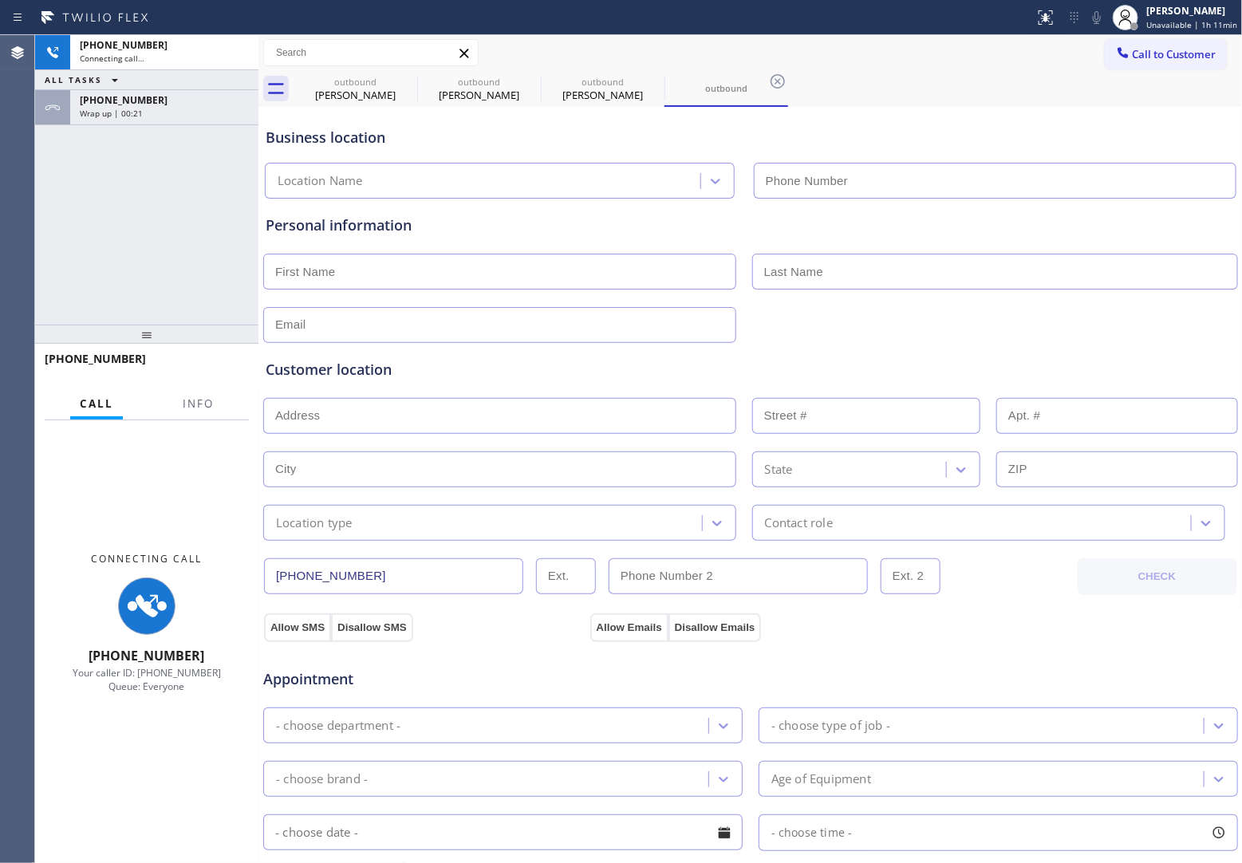
type input "(848) 343-2256"
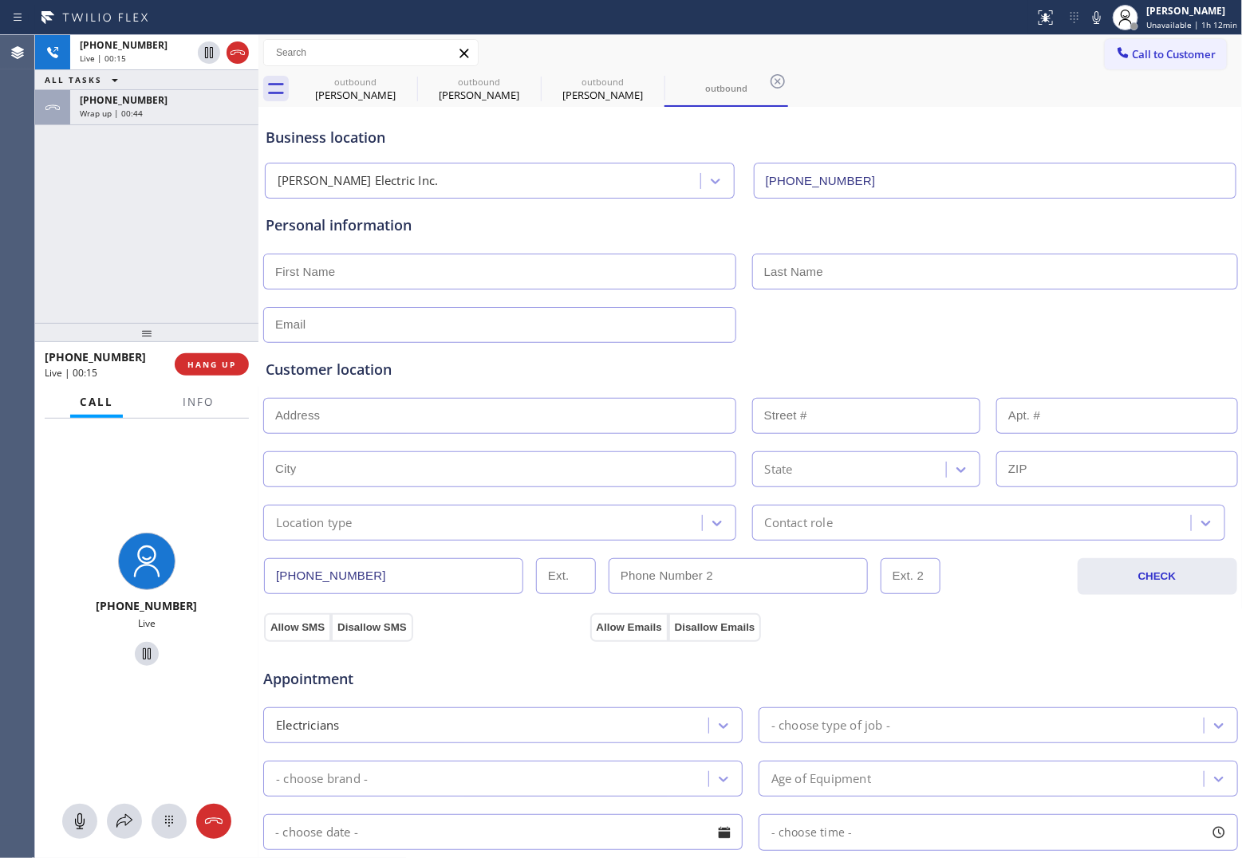
click at [69, 228] on div "+19082472283 Live | 00:15 ALL TASKS ALL TASKS ACTIVE TASKS TASKS IN WRAP UP +19…" at bounding box center [146, 179] width 223 height 288
click at [56, 206] on div "+19082472283 Live | 04:21 ALL TASKS ALL TASKS ACTIVE TASKS TASKS IN WRAP UP +19…" at bounding box center [146, 179] width 223 height 288
click at [198, 401] on span "Info" at bounding box center [198, 402] width 31 height 14
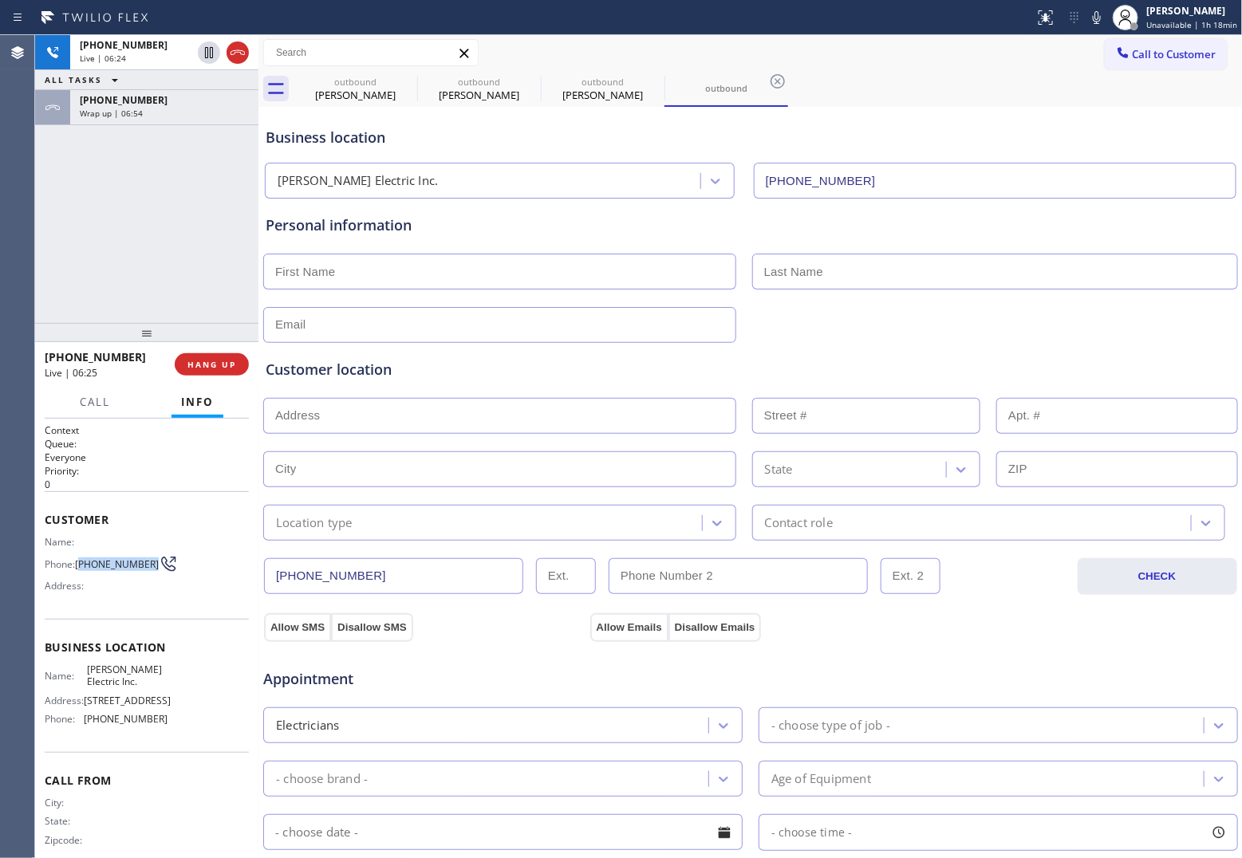
drag, startPoint x: 102, startPoint y: 571, endPoint x: 81, endPoint y: 551, distance: 29.4
click at [81, 559] on span "(908) 247-2283" at bounding box center [117, 565] width 84 height 12
copy span "908) 247-2283"
click at [41, 214] on div "+19082472283 Live | 06:41 ALL TASKS ALL TASKS ACTIVE TASKS TASKS IN WRAP UP +19…" at bounding box center [146, 179] width 223 height 288
click at [360, 269] on input "text" at bounding box center [499, 272] width 473 height 36
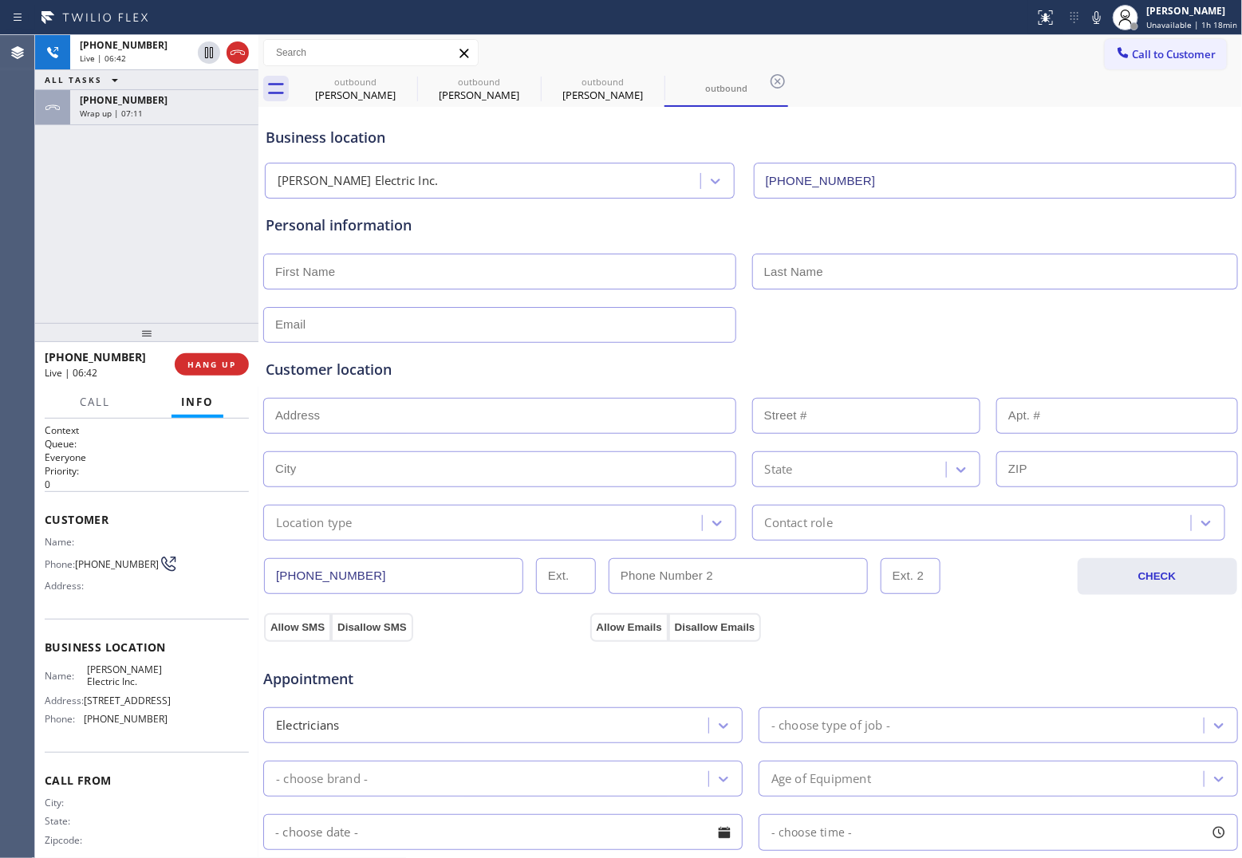
paste input "Juan"
type input "Juan"
type input "Perez"
click at [336, 335] on input "text" at bounding box center [499, 325] width 473 height 36
paste input "jperezwest@gmail.com"
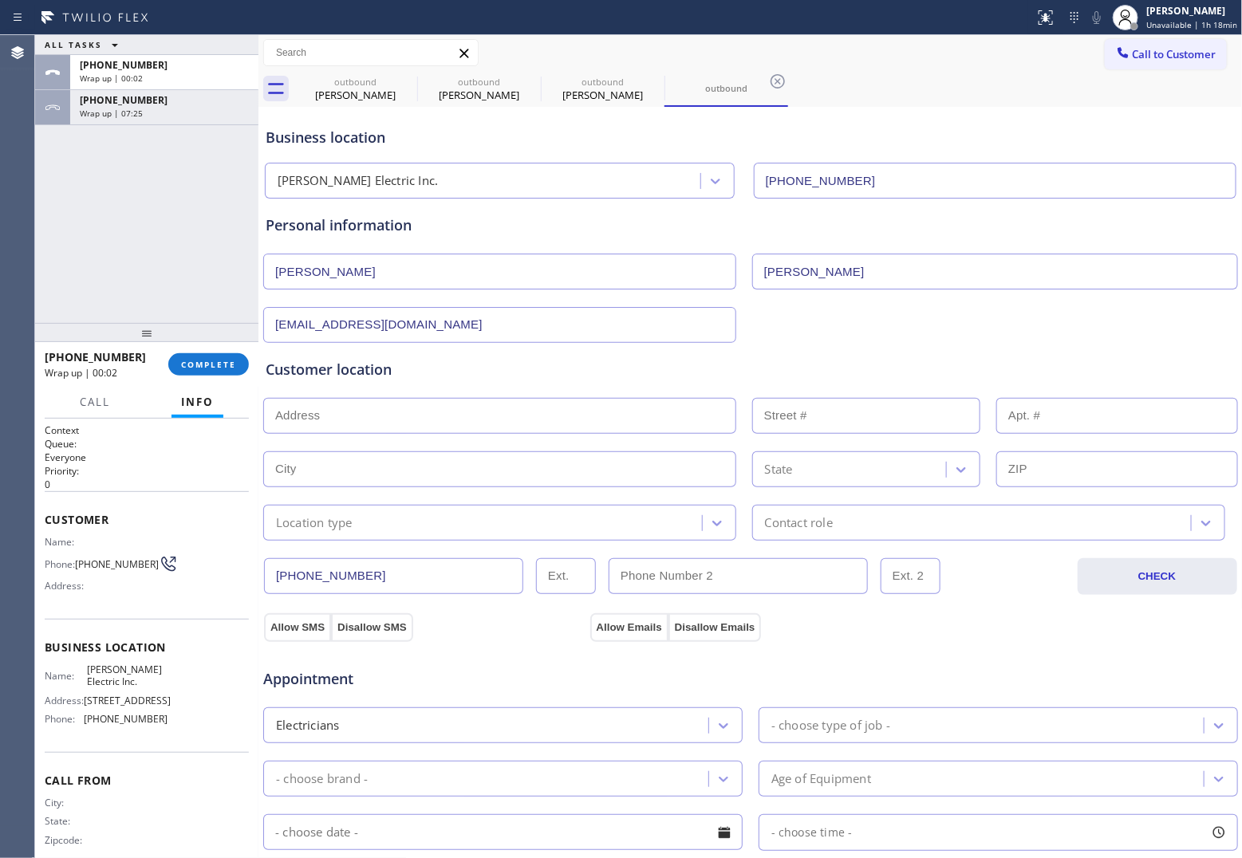
type input "jperezwest@gmail.com"
click at [389, 404] on input "text" at bounding box center [499, 416] width 473 height 36
click at [46, 207] on div "ALL TASKS ALL TASKS ACTIVE TASKS TASKS IN WRAP UP +19082472283 Wrap up | 00:17 …" at bounding box center [146, 179] width 223 height 288
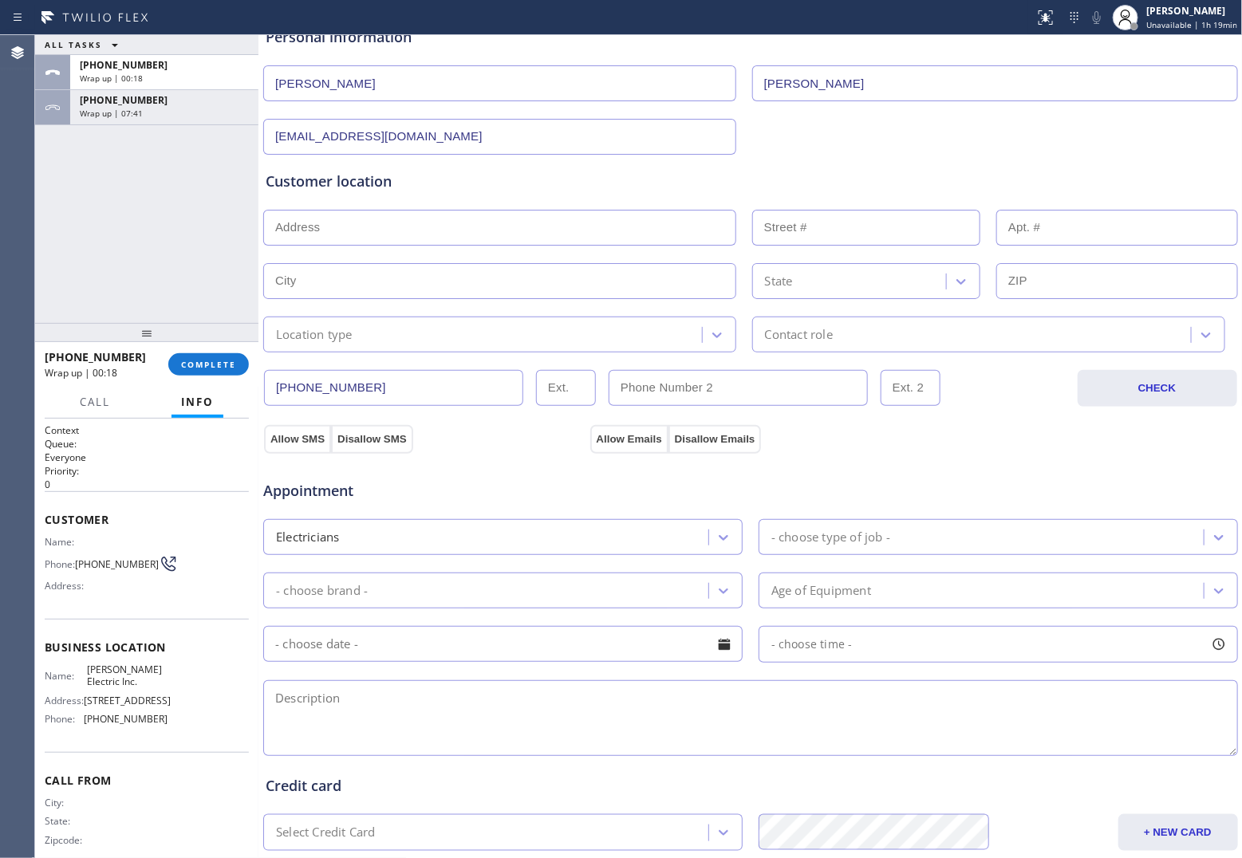
scroll to position [381, 0]
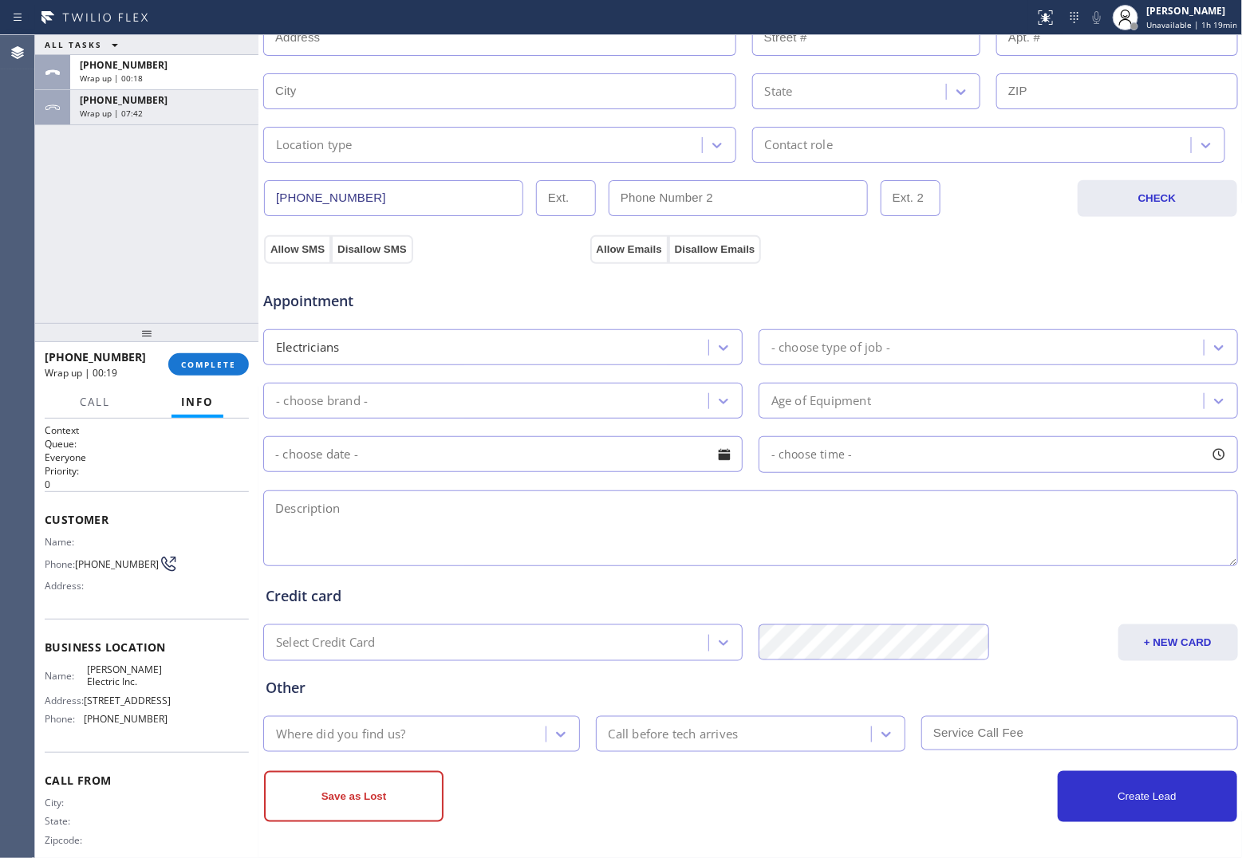
click at [371, 541] on textarea at bounding box center [750, 529] width 975 height 76
paste textarea "The pcb piepe entrance pipe broke. and need to repair the entrance peipe | 0887…"
click at [419, 507] on textarea "12-3 | $150 | The pcb piepe entrance pipe broke. and need to repair the entranc…" at bounding box center [750, 529] width 975 height 76
drag, startPoint x: 419, startPoint y: 507, endPoint x: 445, endPoint y: 551, distance: 51.9
click at [465, 557] on textarea "12-3 | $150 | The pcb piepe entrance pipe broke. and need to repair the entranc…" at bounding box center [750, 529] width 975 height 76
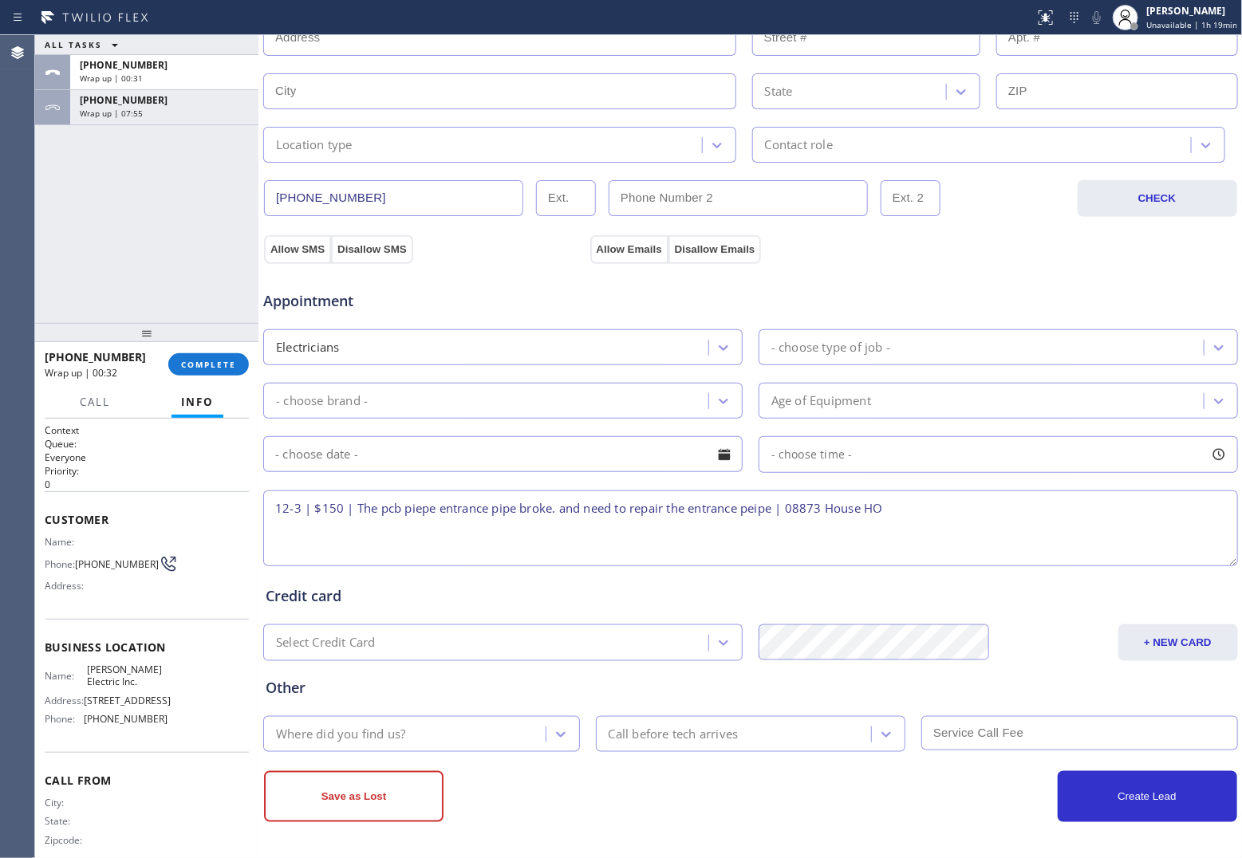
click at [417, 505] on textarea "12-3 | $150 | The pcb piepe entrance pipe broke. and need to repair the entranc…" at bounding box center [750, 529] width 975 height 76
click at [744, 505] on textarea "12-3 | $150 | The pcb pipe entrance pipe broke. and need to repair the entrance…" at bounding box center [750, 529] width 975 height 76
click at [746, 505] on textarea "12-3 | $150 | The pcb pipe entrance pipe broke. and need to repair the entrance…" at bounding box center [750, 529] width 975 height 76
drag, startPoint x: 40, startPoint y: 230, endPoint x: 65, endPoint y: 237, distance: 26.5
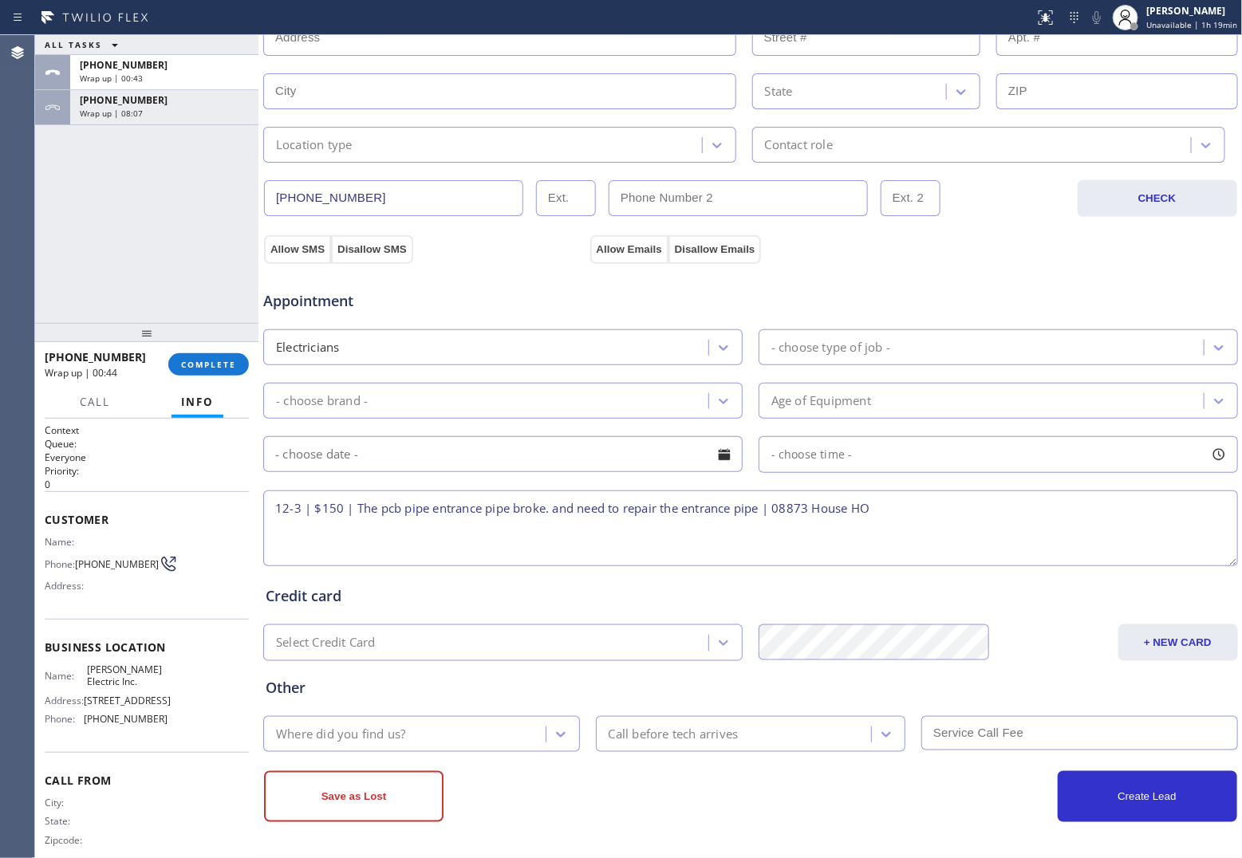
click at [49, 232] on div "ALL TASKS ALL TASKS ACTIVE TASKS TASKS IN WRAP UP +19082472283 Wrap up | 00:43 …" at bounding box center [146, 179] width 223 height 288
click at [767, 507] on textarea "12-3 | $150 | The pcb pipe entrance pipe broke. and need to repair the entrance…" at bounding box center [750, 529] width 975 height 76
paste textarea "they didn't clam the pcd pipe |"
drag, startPoint x: 1097, startPoint y: 511, endPoint x: 1126, endPoint y: 519, distance: 30.0
click at [1097, 511] on textarea "12-3 | $150 | The pcb pipe entrance pipe broke. and need to repair the entrance…" at bounding box center [750, 529] width 975 height 76
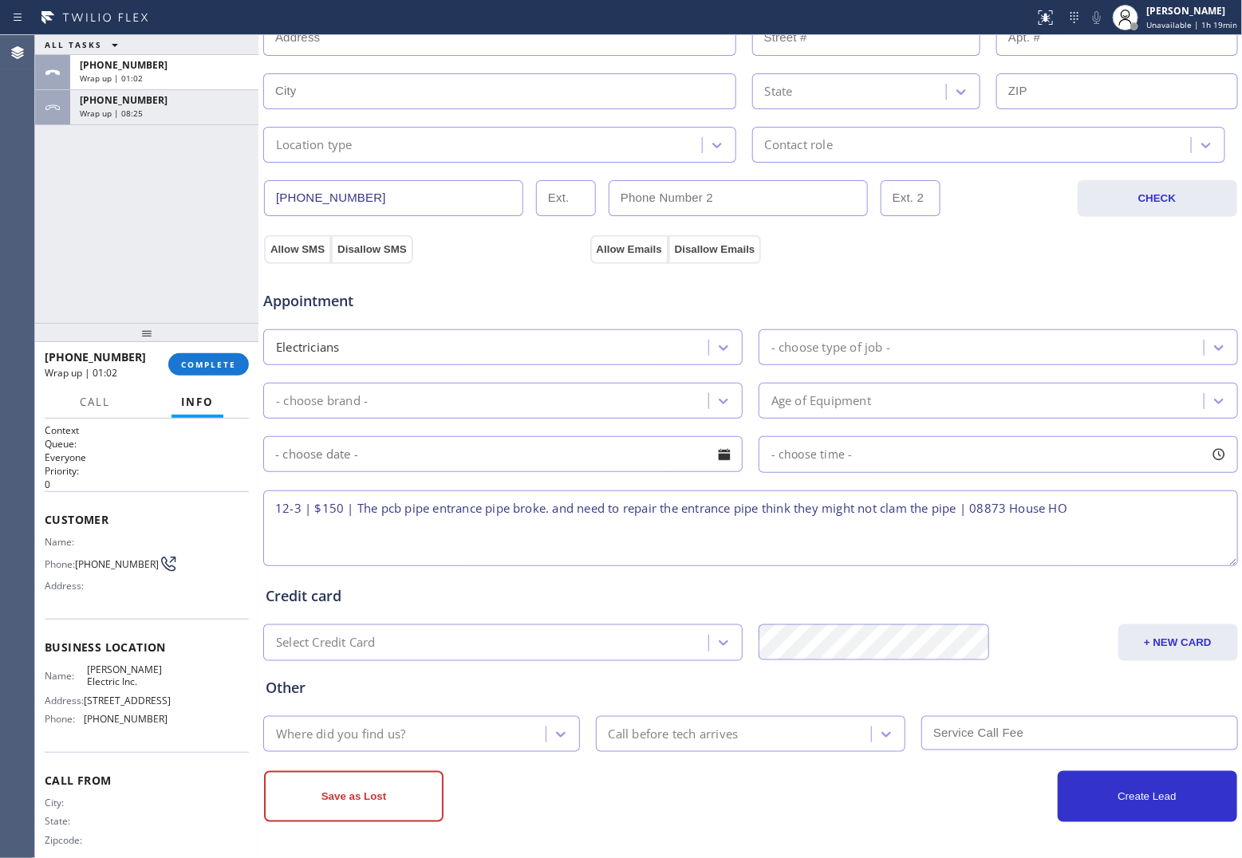
paste textarea "21 Tripplet RdSomerset, NJ 08873, USA Hous"
drag, startPoint x: 1117, startPoint y: 511, endPoint x: 979, endPoint y: 508, distance: 138.1
click at [979, 508] on textarea "12-3 | $150 | The pcb pipe entrance pipe broke. and need to repair the entrance…" at bounding box center [750, 529] width 975 height 76
paste textarea "21 Tripplet RdSomerset, NJ 08873, USA Hous"
drag, startPoint x: 96, startPoint y: 682, endPoint x: 85, endPoint y: 675, distance: 13.3
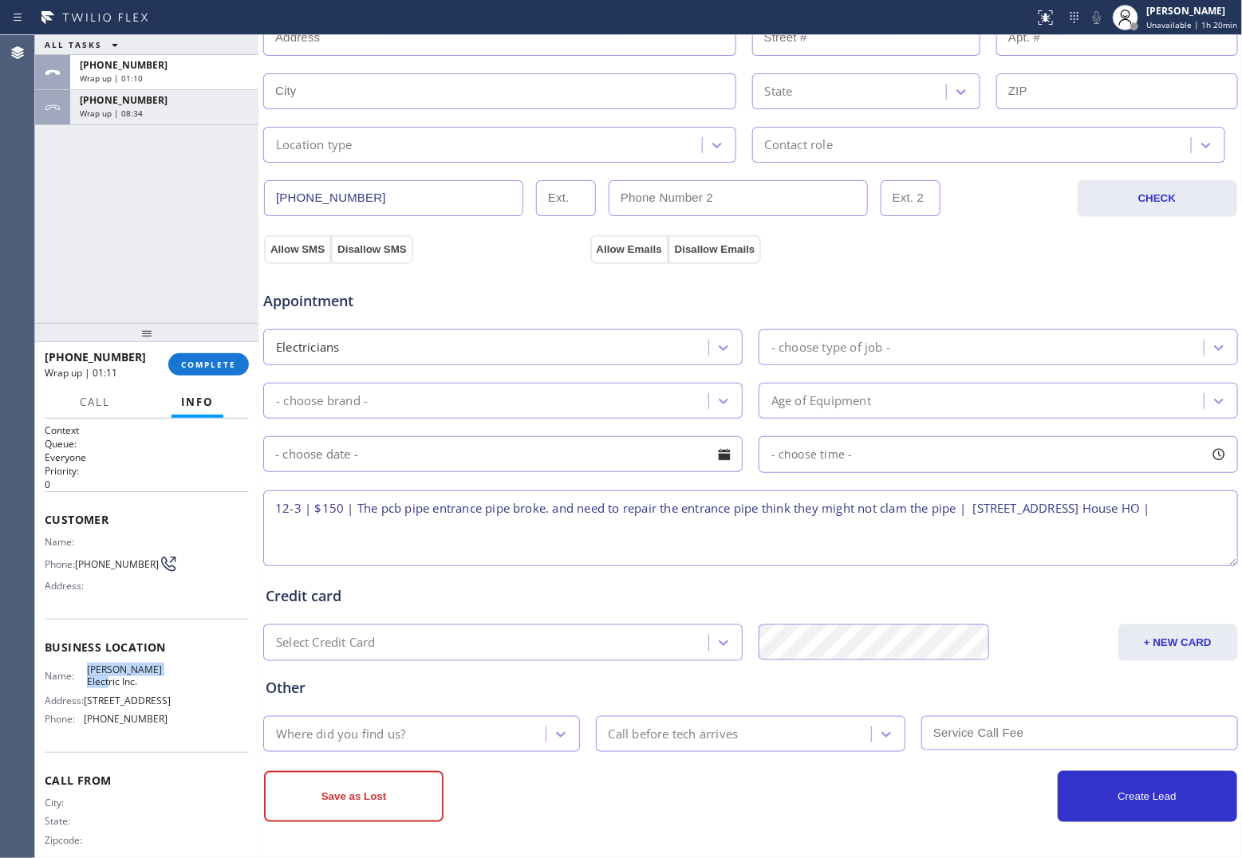
click at [87, 675] on span "Sudia Electric Inc." at bounding box center [127, 676] width 80 height 25
copy span "Sudia Electric Inc."
click at [384, 535] on textarea "12-3 | $150 | The pcb pipe entrance pipe broke. and need to repair the entrance…" at bounding box center [750, 529] width 975 height 76
paste textarea "Sudia Electric Inc."
click at [468, 528] on textarea "12-3 | $150 | The pcb pipe entrance pipe broke. and need to repair the entrance…" at bounding box center [750, 529] width 975 height 76
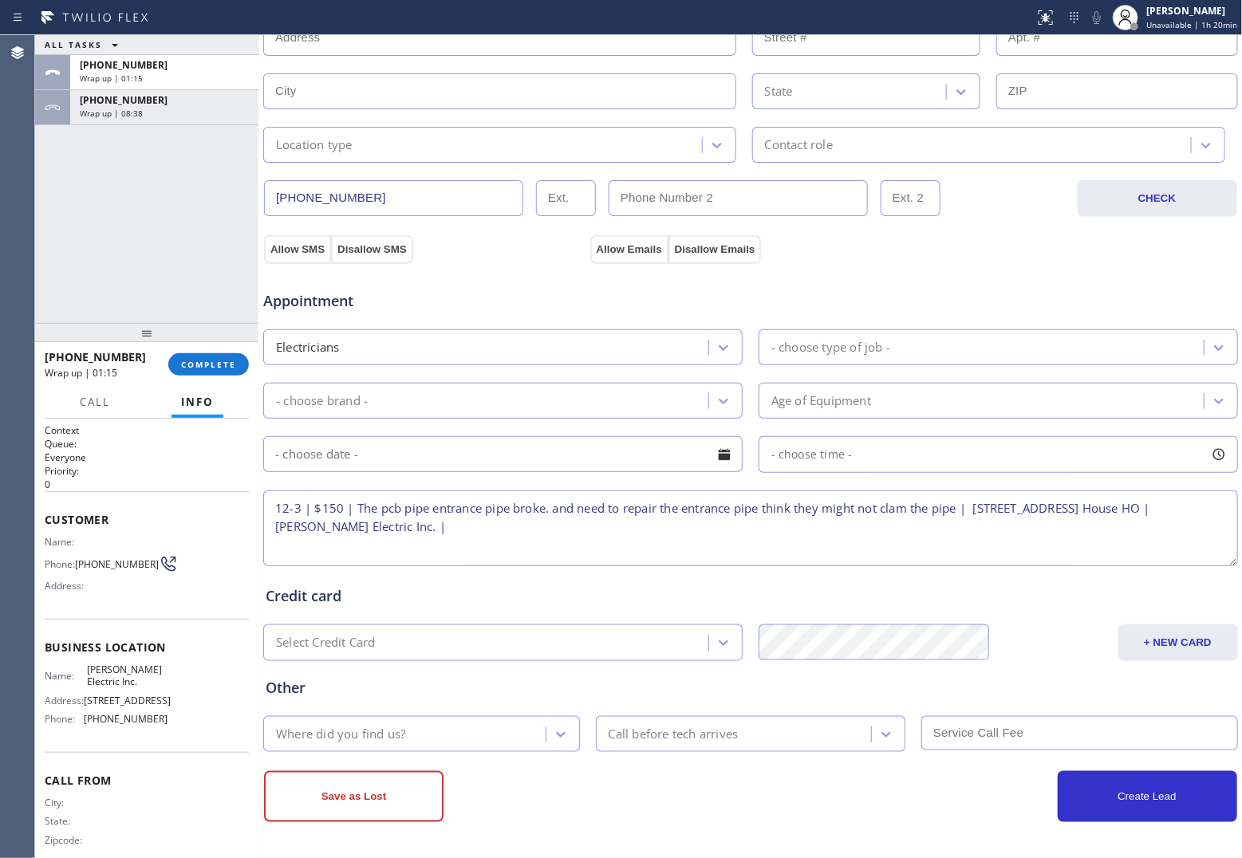
paste textarea "Please call 30 minutes prior to arrival."
click at [706, 529] on textarea "12-3 | $150 | The pcb pipe entrance pipe broke. and need to repair the entrance…" at bounding box center [750, 529] width 975 height 76
paste textarea "908) 247-2283"
click at [46, 209] on div "ALL TASKS ALL TASKS ACTIVE TASKS TASKS IN WRAP UP +19082472283 Wrap up | 01:38 …" at bounding box center [146, 179] width 223 height 288
click at [938, 345] on div "- choose type of job -" at bounding box center [984, 348] width 440 height 28
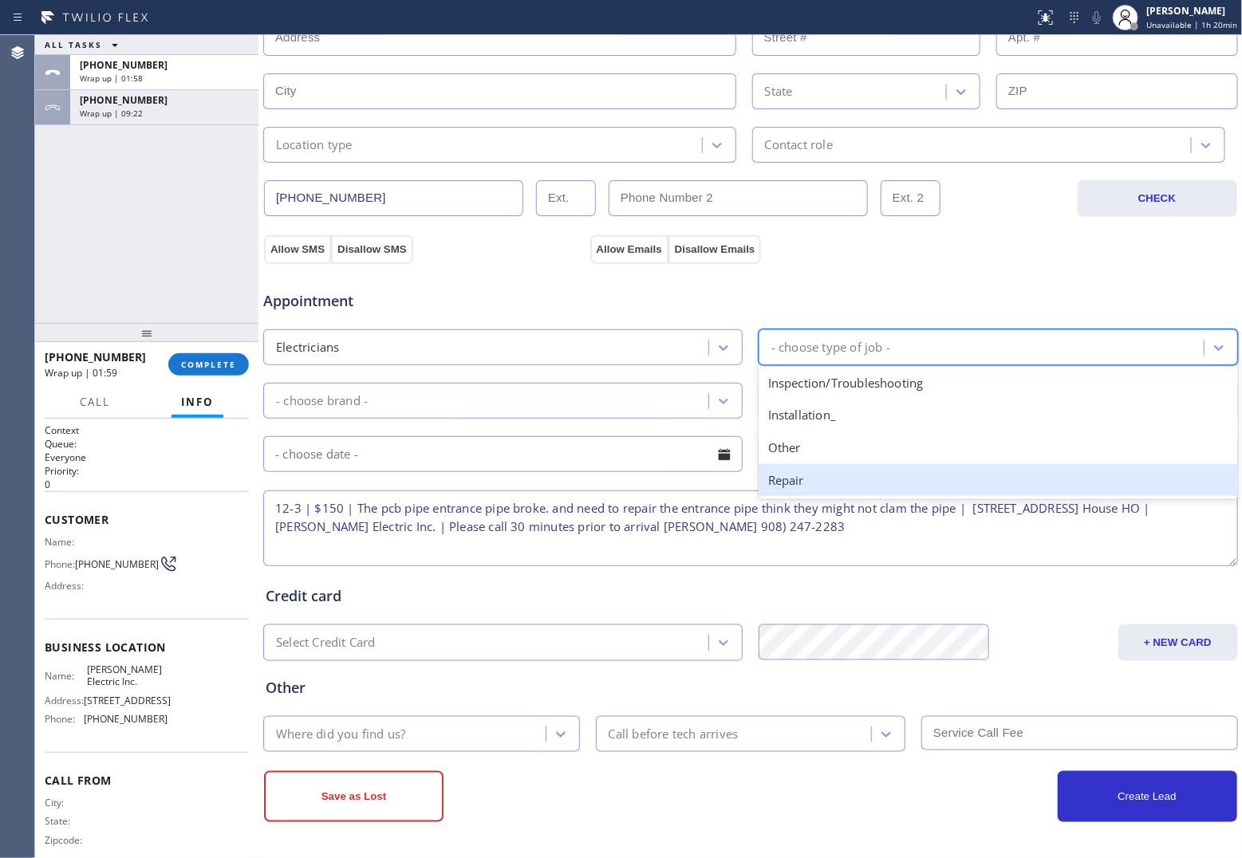
click at [840, 479] on div "Repair" at bounding box center [999, 480] width 480 height 33
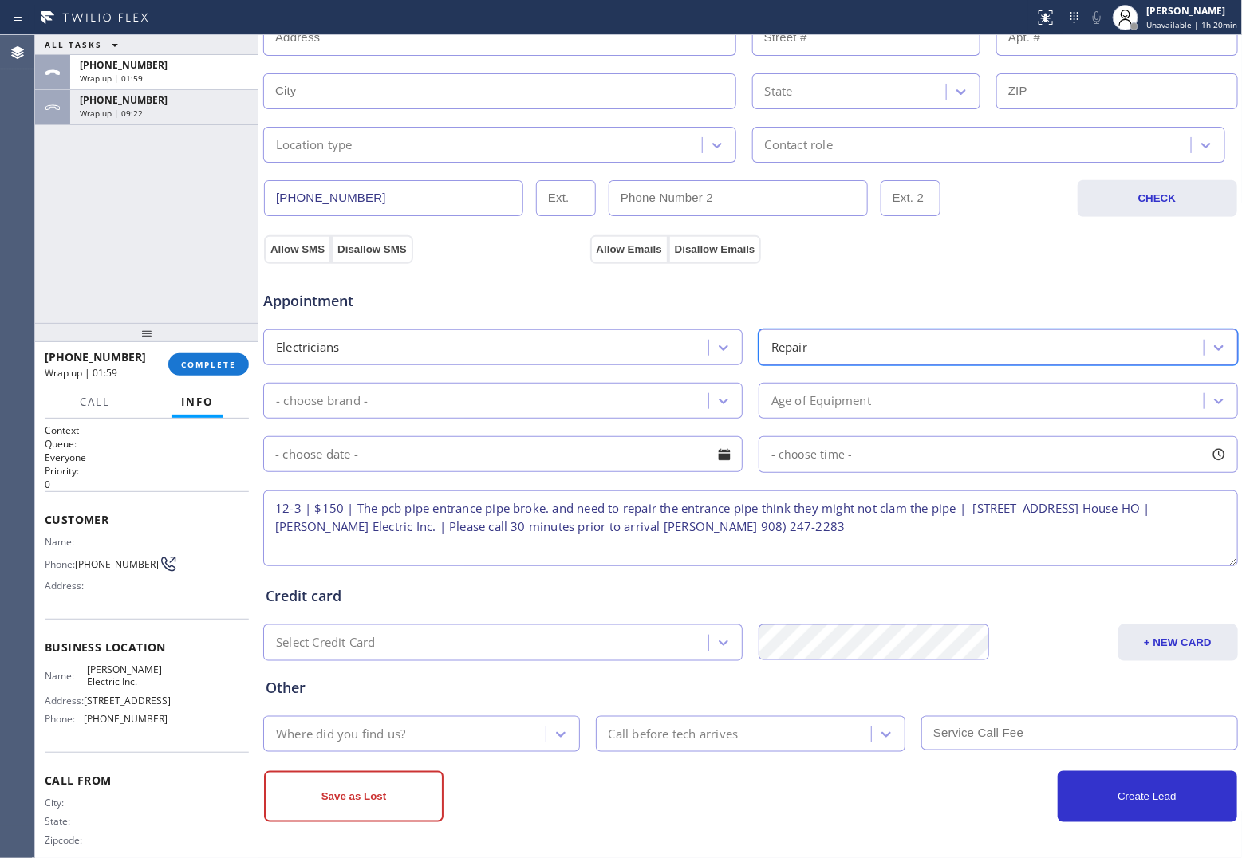
click at [527, 409] on div "- choose brand -" at bounding box center [488, 401] width 440 height 28
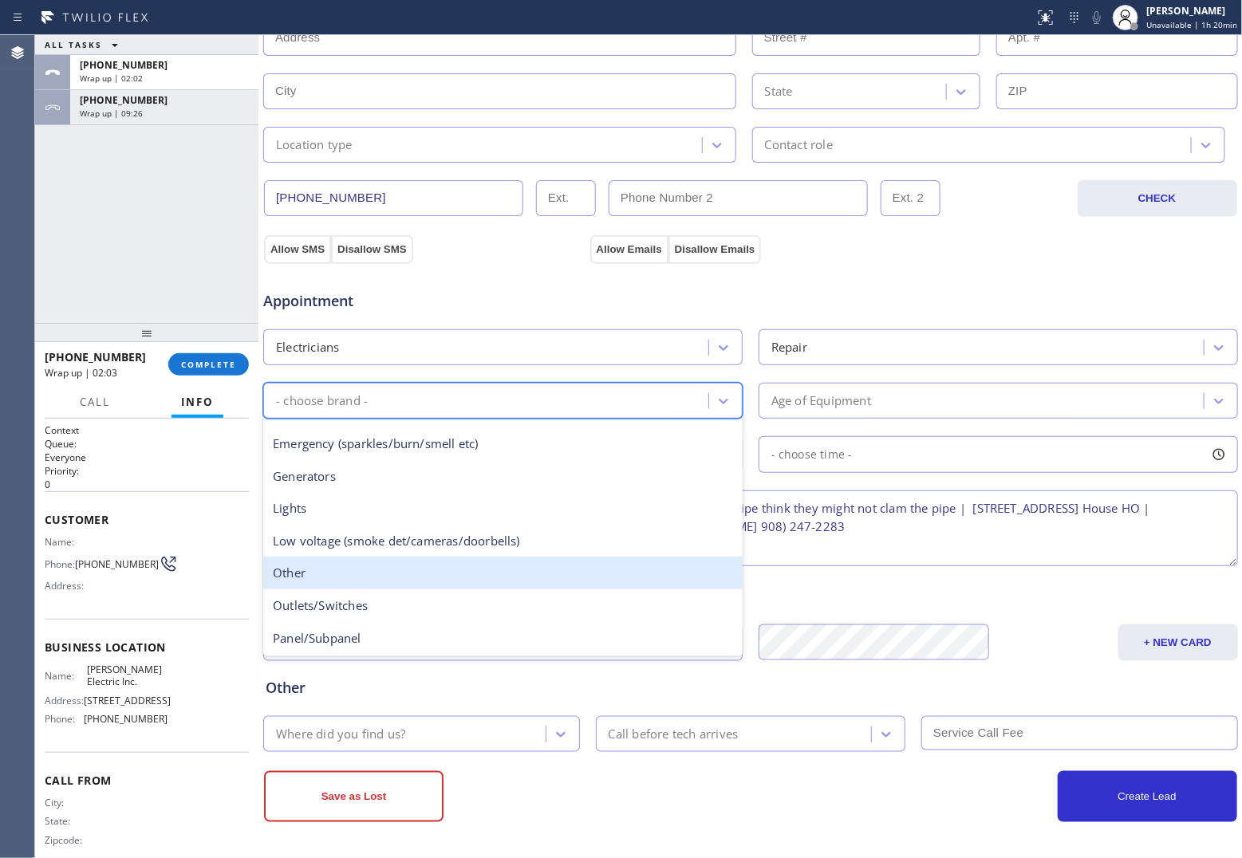
scroll to position [22, 0]
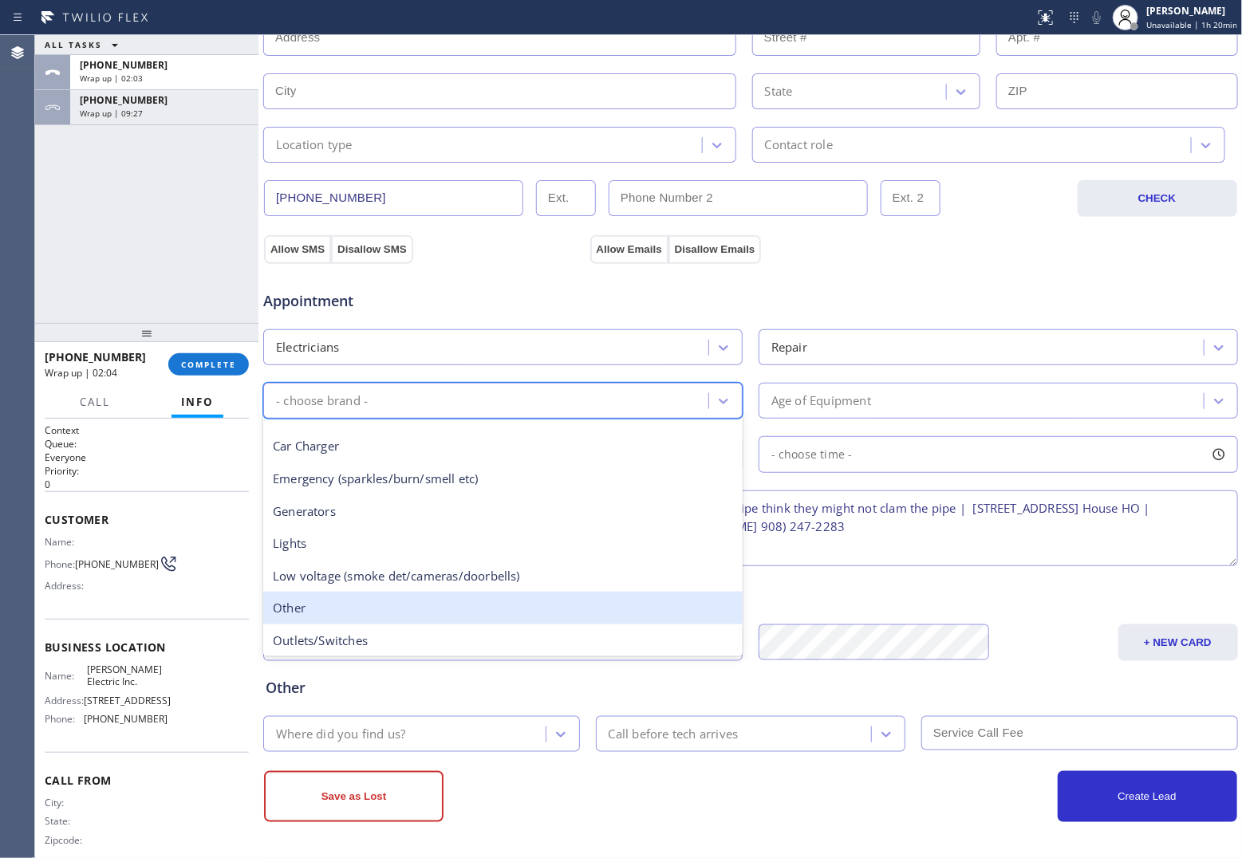
click at [334, 603] on div "Other" at bounding box center [503, 608] width 480 height 33
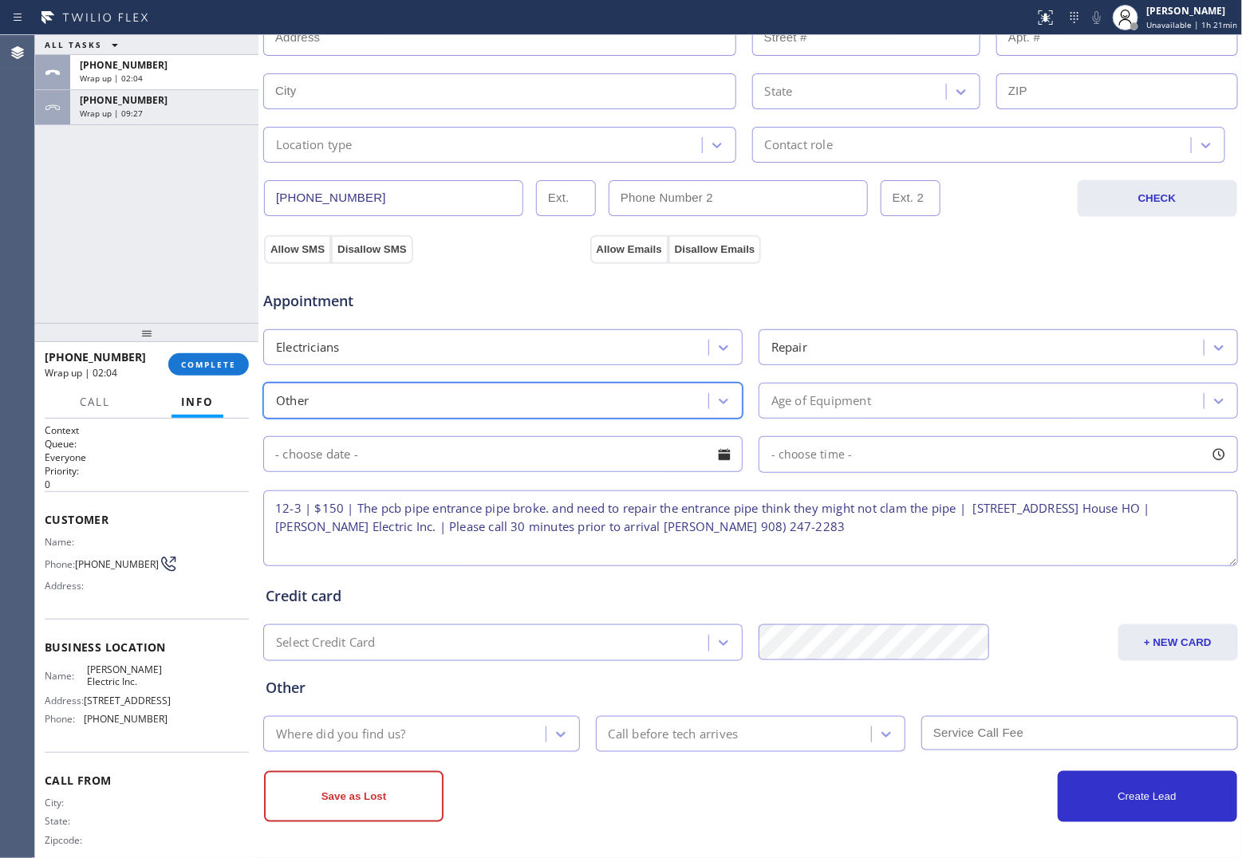
click at [852, 389] on div "Age of Equipment" at bounding box center [984, 401] width 440 height 28
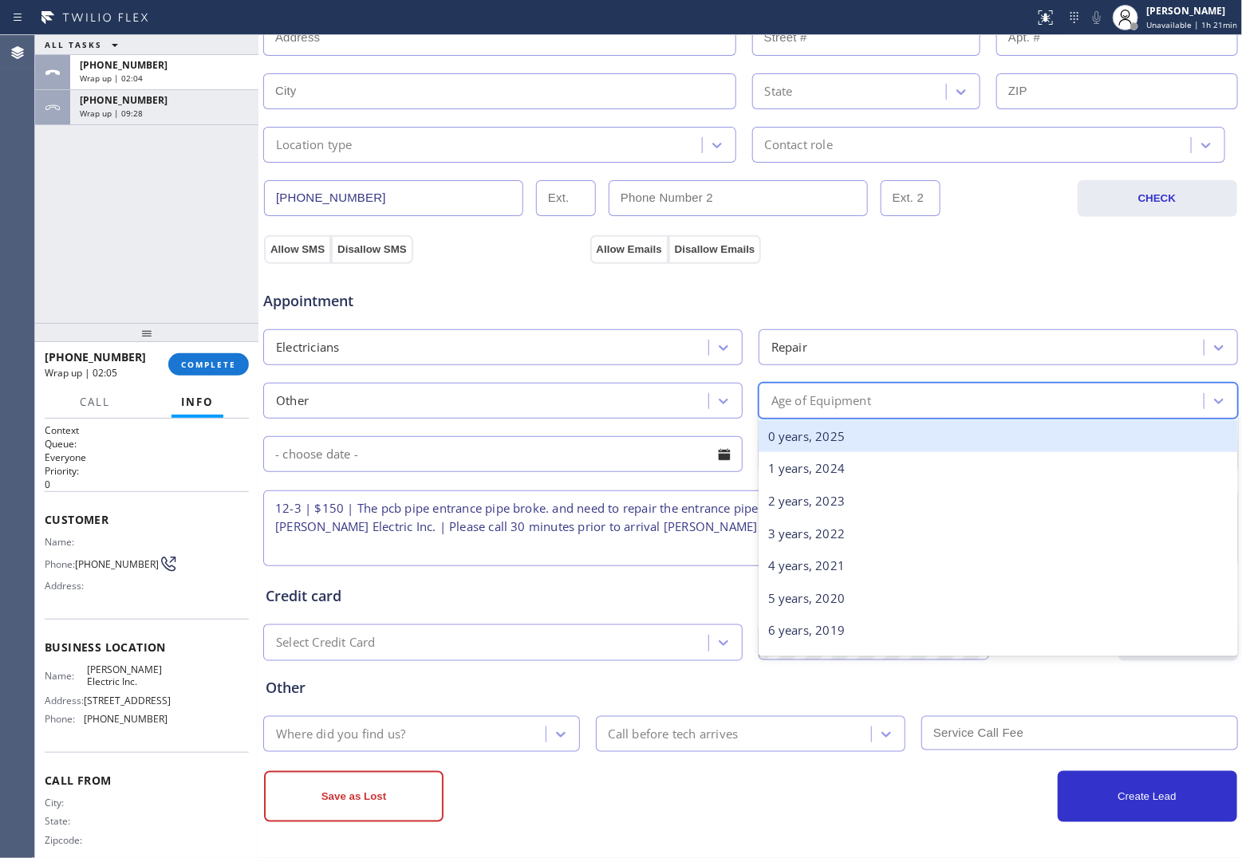
click at [836, 443] on div "0 years, 2025" at bounding box center [999, 436] width 480 height 33
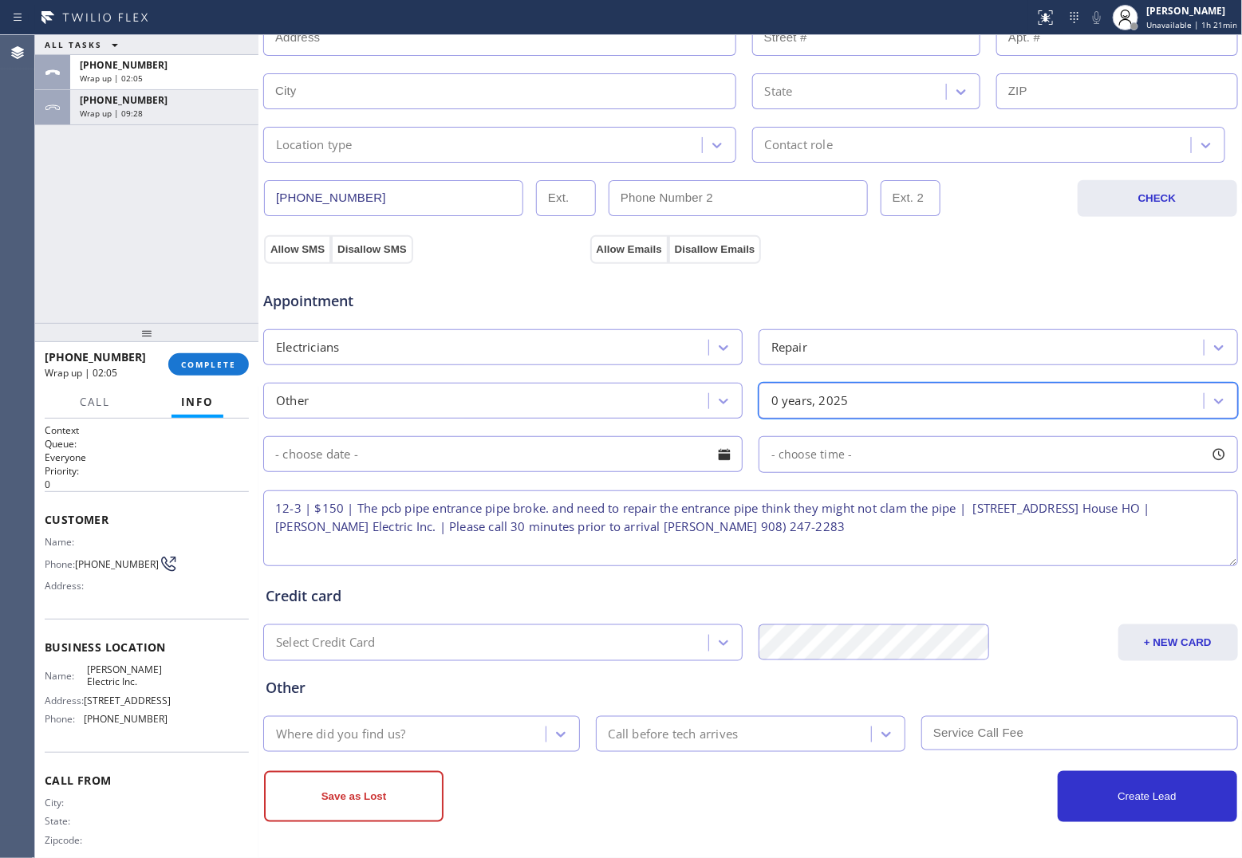
click at [842, 405] on div "0 years, 2025" at bounding box center [984, 401] width 440 height 28
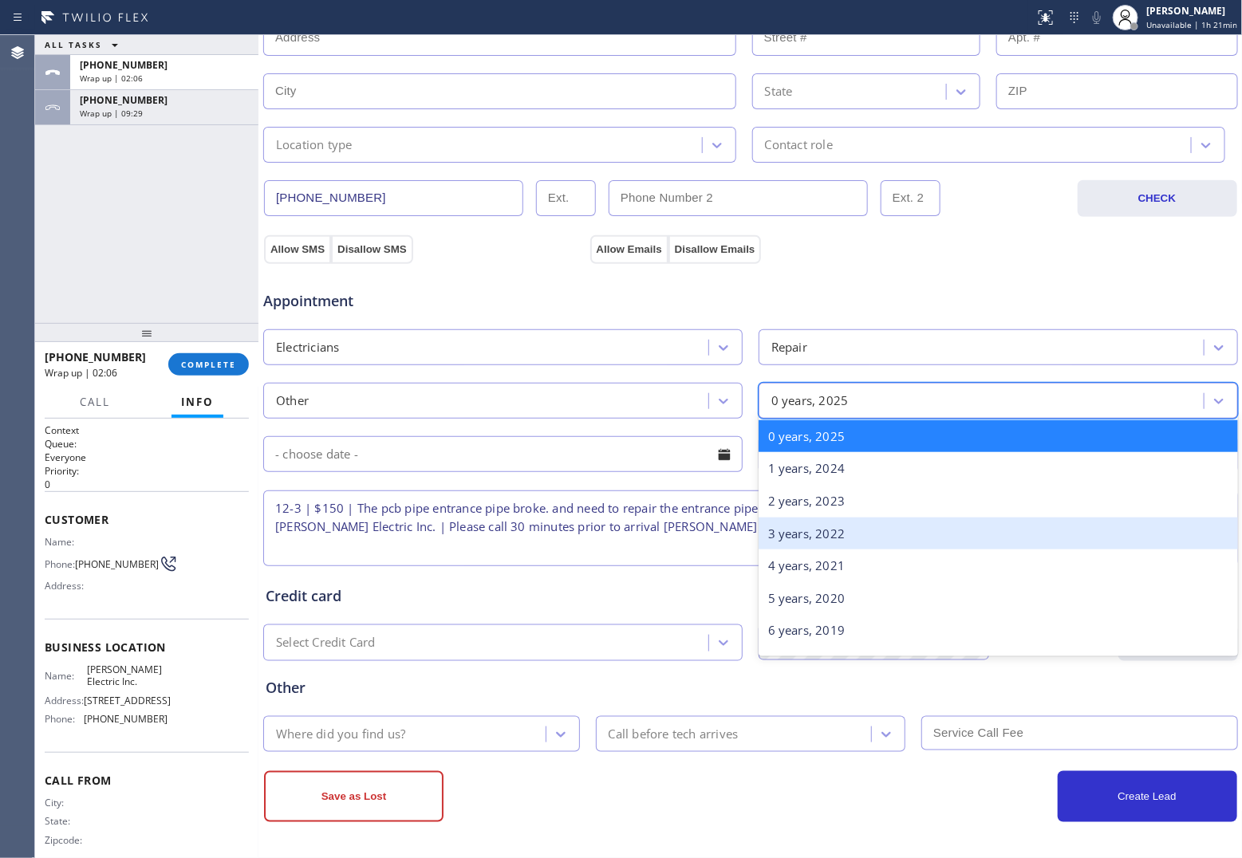
click at [810, 540] on div "3 years, 2022" at bounding box center [999, 534] width 480 height 33
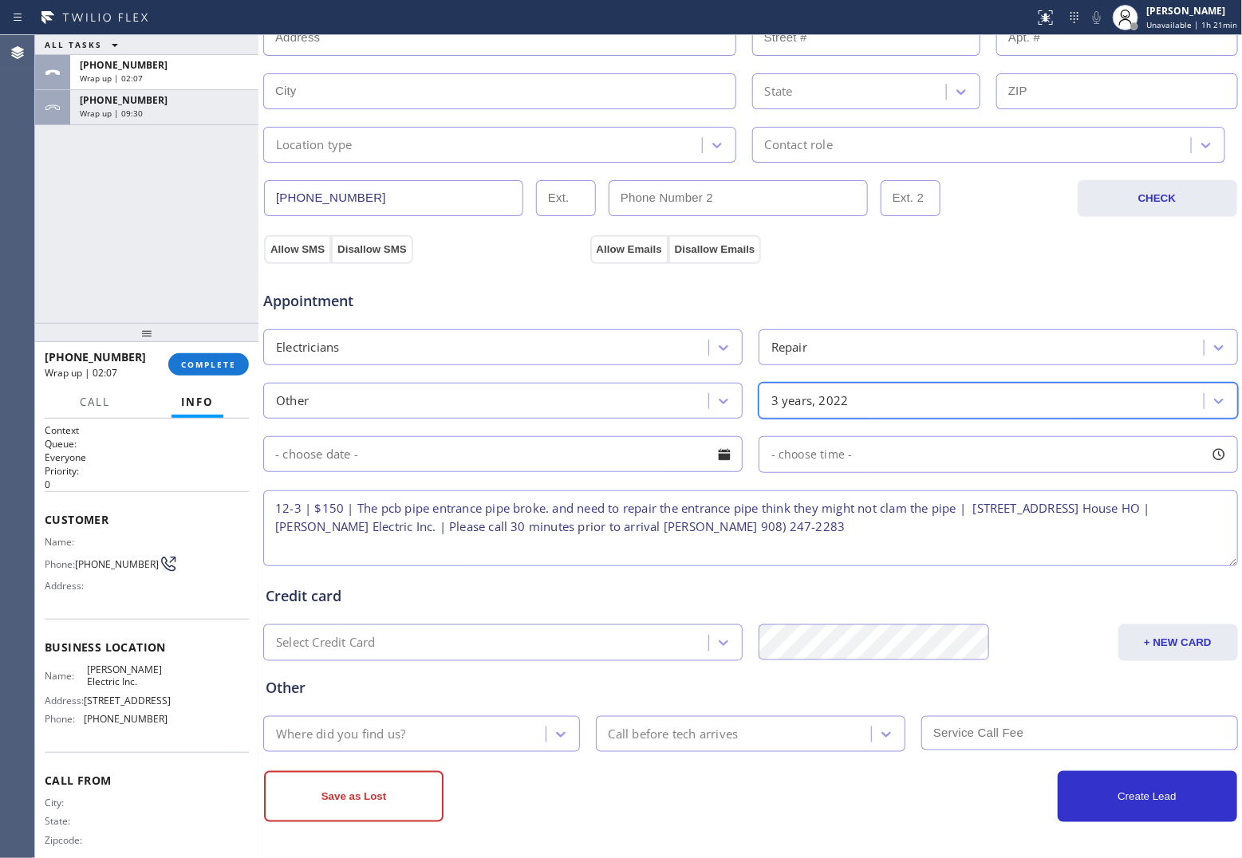
click at [353, 504] on textarea "12-3 | $150 | The pcb pipe entrance pipe broke. and need to repair the entrance…" at bounding box center [750, 529] width 975 height 76
click at [975, 508] on textarea "12-3 | $150 | The pcb pipe entrance pipe broke. and need to repair the entrance…" at bounding box center [750, 529] width 975 height 76
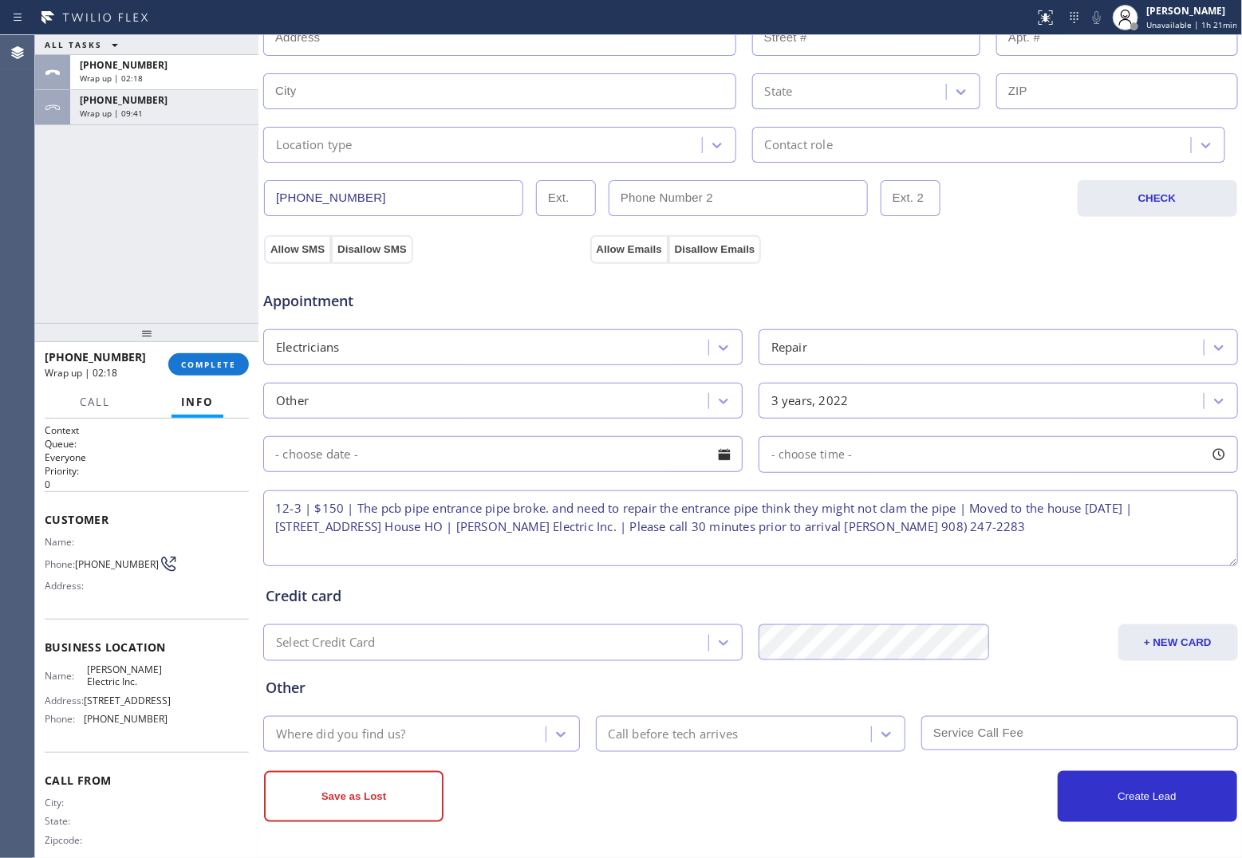
type textarea "12-3 | $150 | The pcb pipe entrance pipe broke. and need to repair the entrance…"
click at [436, 468] on input "text" at bounding box center [503, 454] width 480 height 36
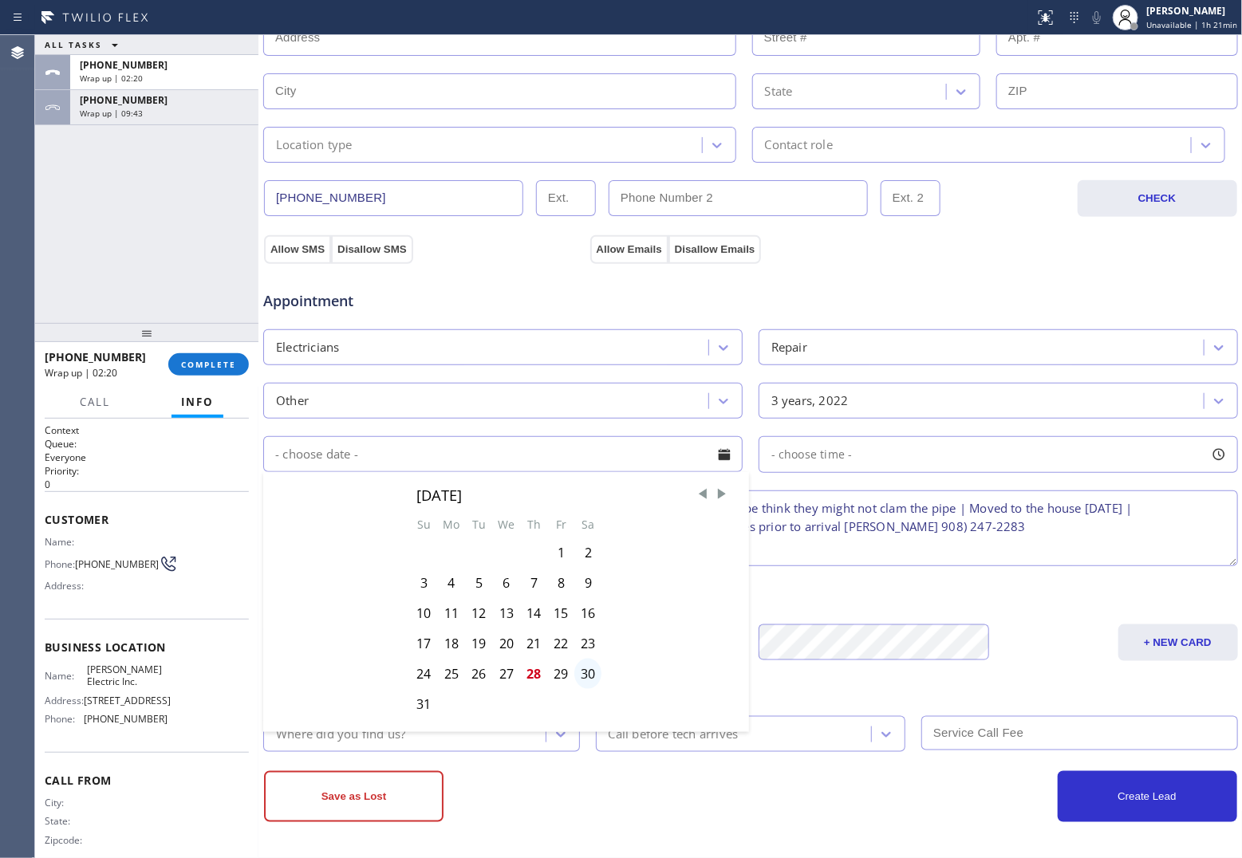
click at [585, 679] on div "30" at bounding box center [587, 674] width 27 height 30
type input "08/30/2025"
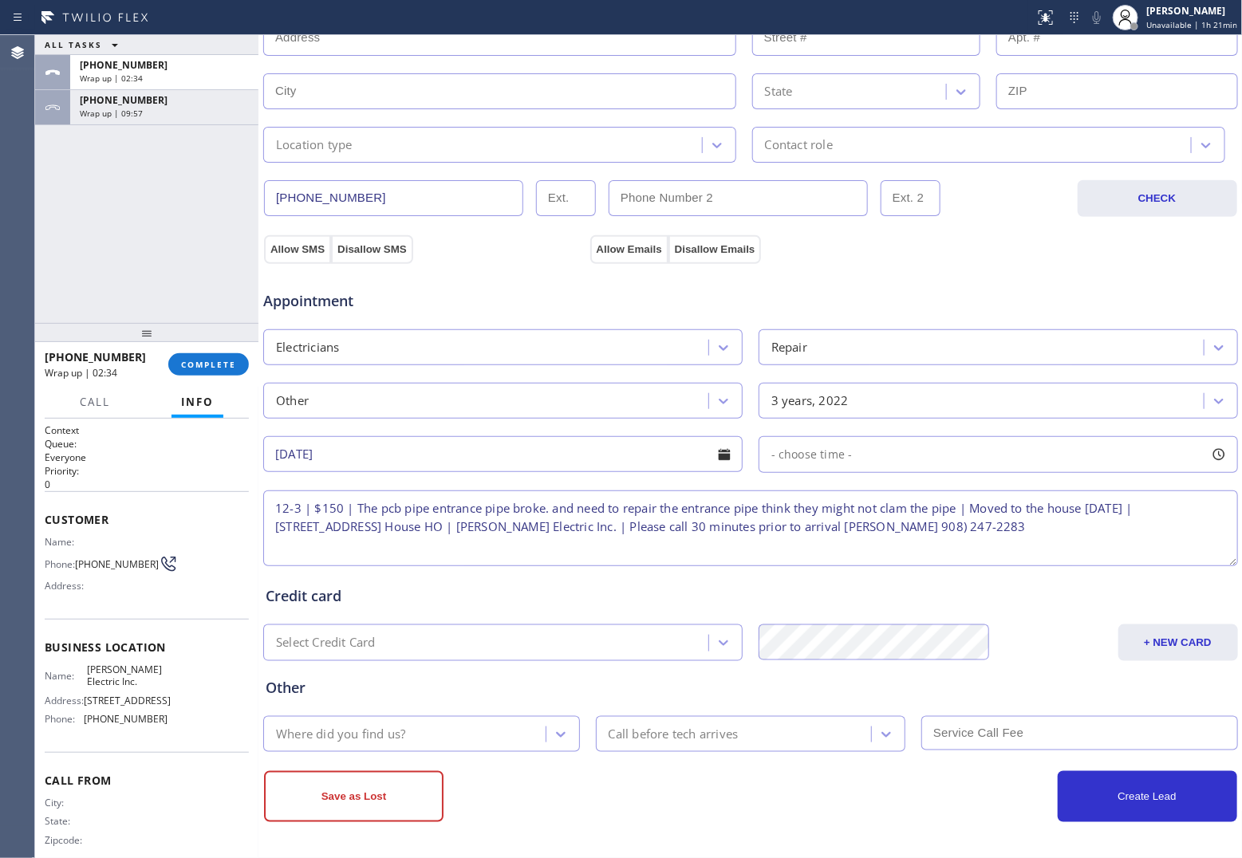
click at [49, 218] on div "ALL TASKS ALL TASKS ACTIVE TASKS TASKS IN WRAP UP +19082472283 Wrap up | 02:34 …" at bounding box center [146, 179] width 223 height 288
click at [839, 456] on span "- choose time -" at bounding box center [812, 454] width 81 height 15
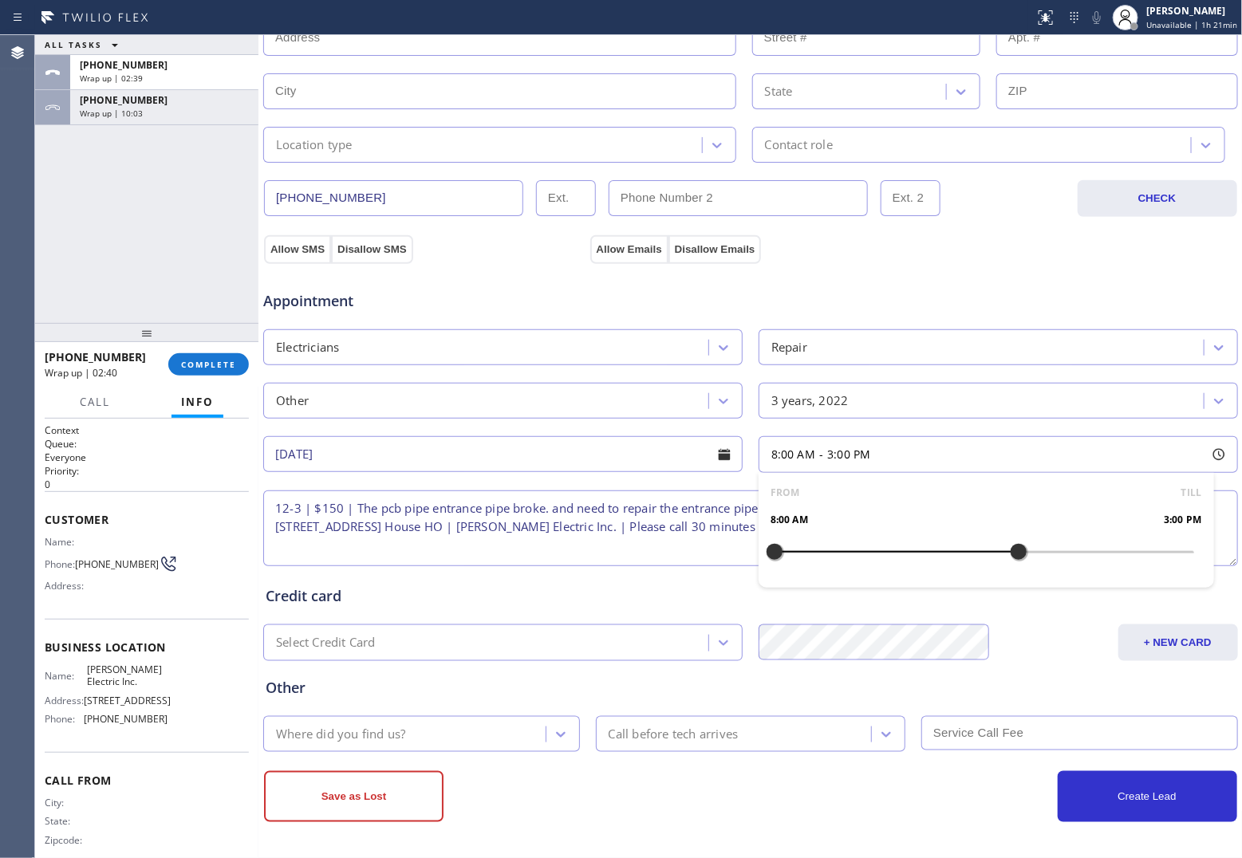
drag, startPoint x: 770, startPoint y: 552, endPoint x: 1001, endPoint y: 559, distance: 231.5
click at [1009, 559] on div at bounding box center [1018, 552] width 19 height 34
drag, startPoint x: 764, startPoint y: 555, endPoint x: 910, endPoint y: 557, distance: 146.0
click at [910, 557] on div at bounding box center [914, 552] width 19 height 34
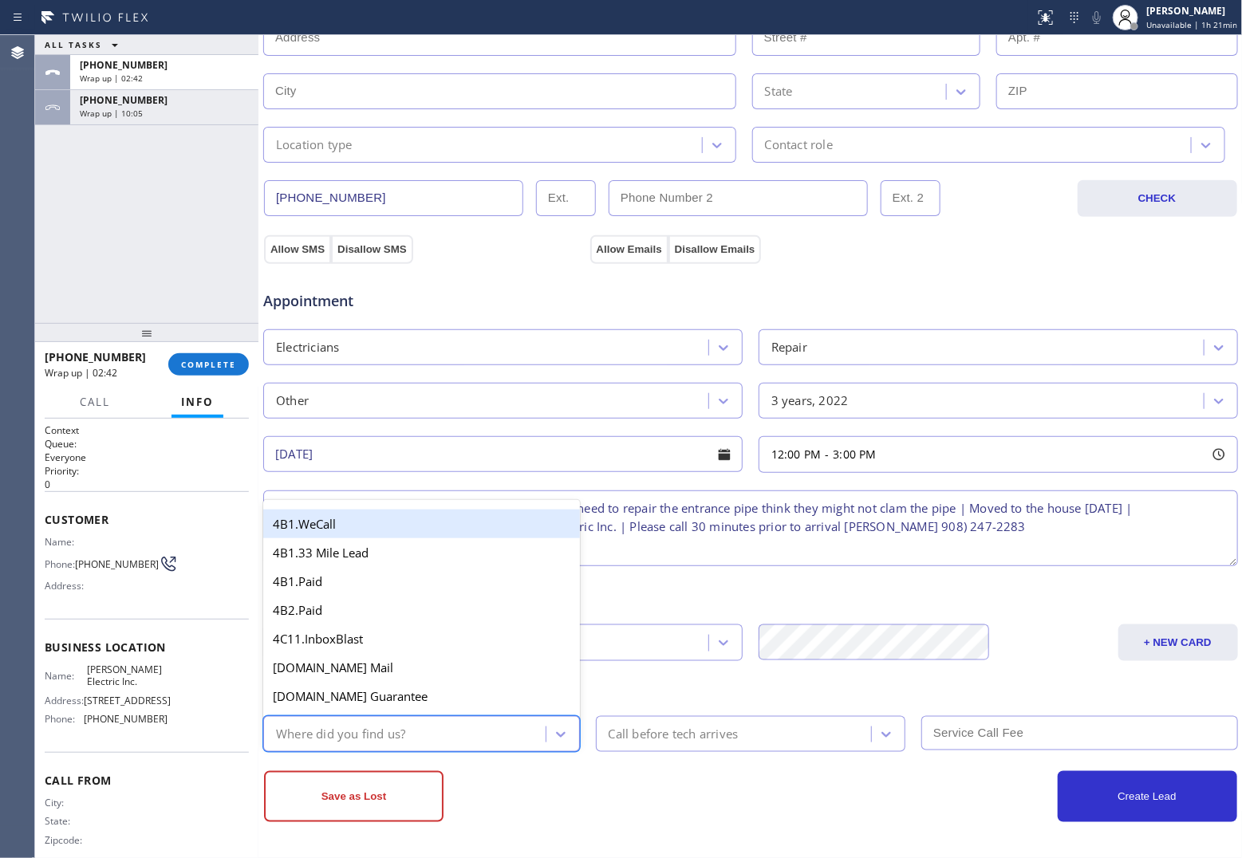
click at [375, 740] on div "Where did you find us?" at bounding box center [340, 734] width 129 height 18
type input "go"
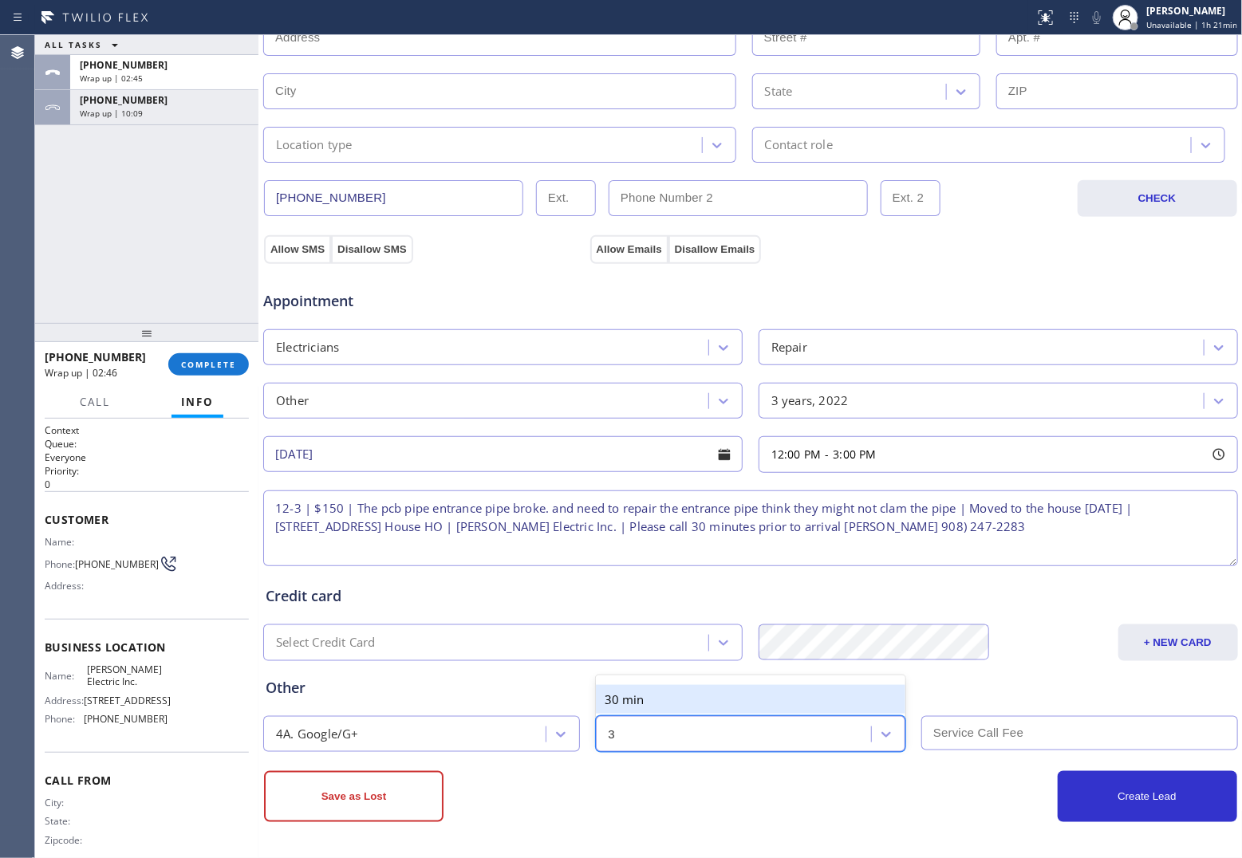
type input "30"
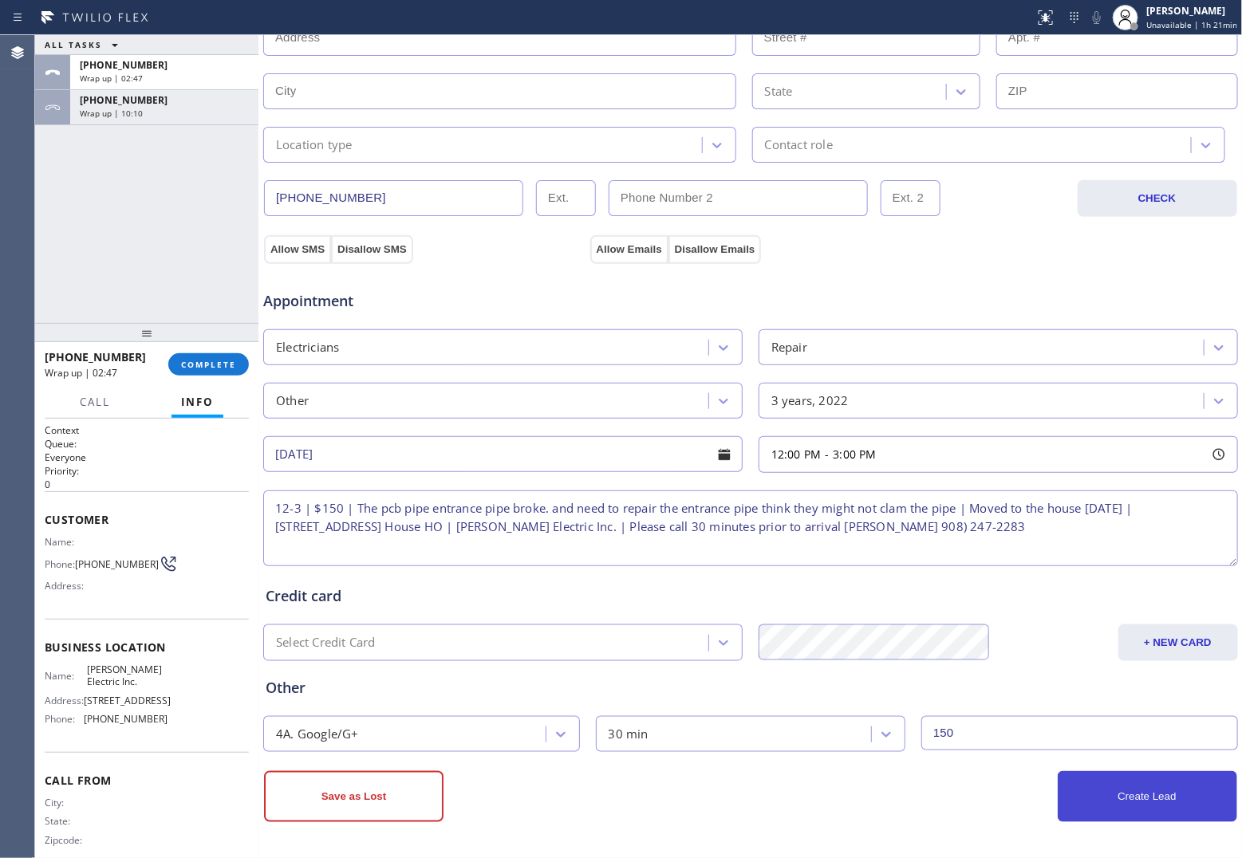
type input "150"
click at [1135, 811] on button "Create Lead" at bounding box center [1148, 797] width 180 height 51
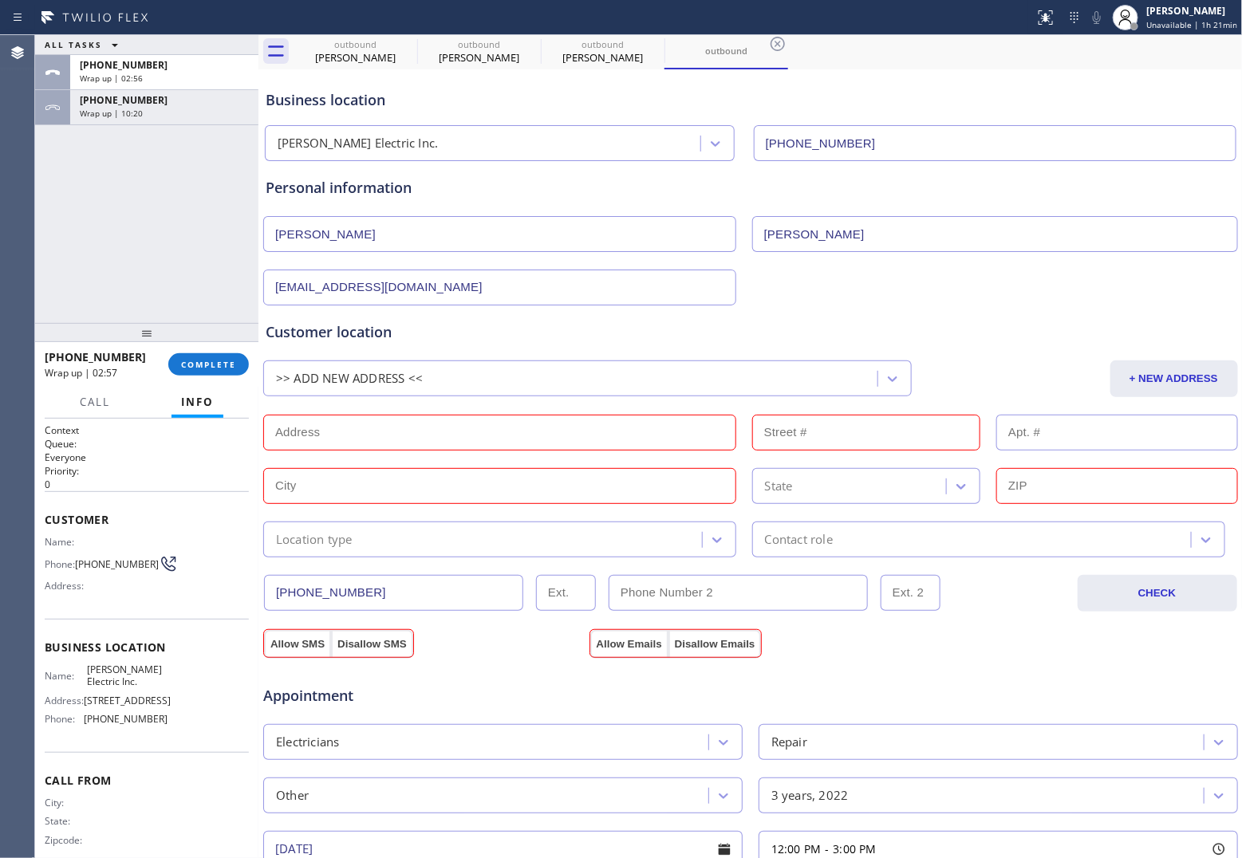
scroll to position [36, 0]
click at [318, 445] on input "text" at bounding box center [499, 434] width 473 height 36
paste input "21 Tripplet RdSomerset, NJ 08873"
type input "21 Tripplet Rd"
type input "21"
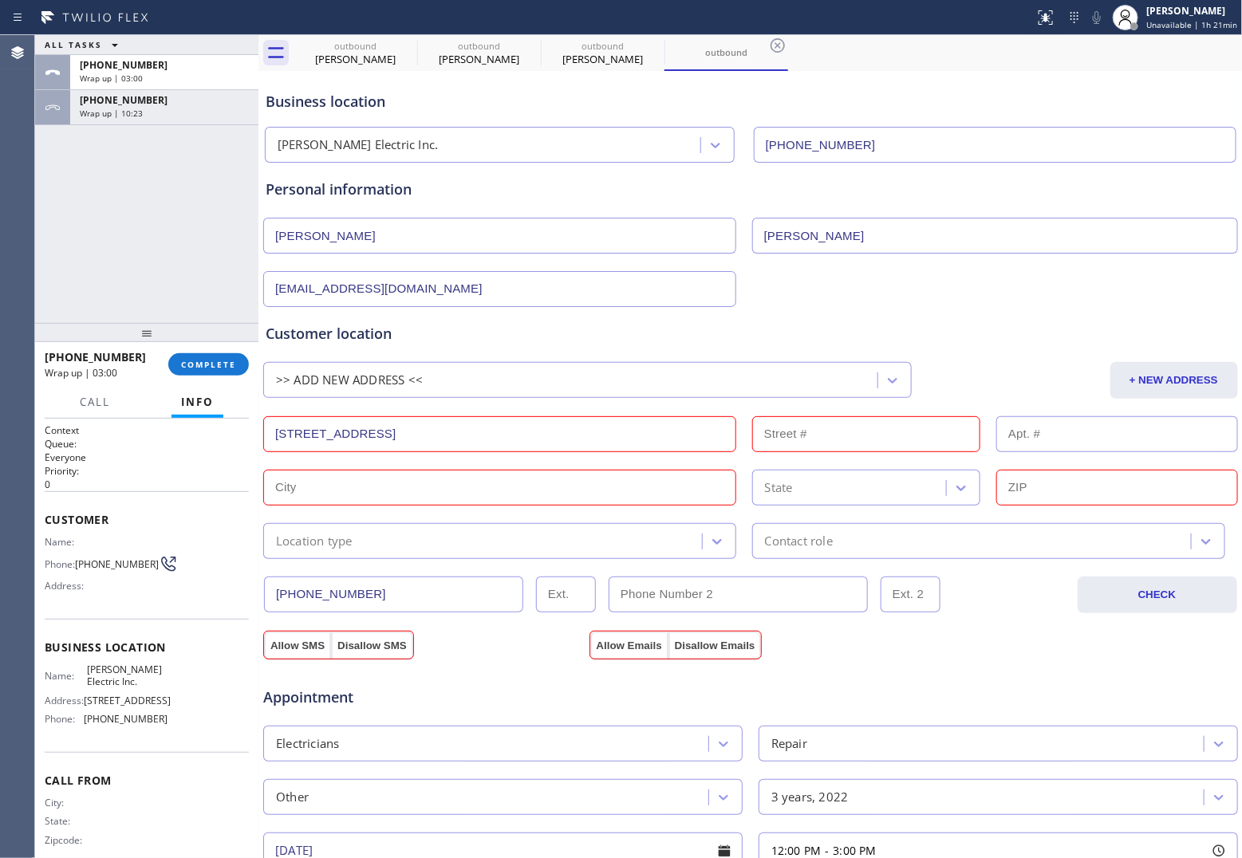
type input "Franklin Township"
type input "08873"
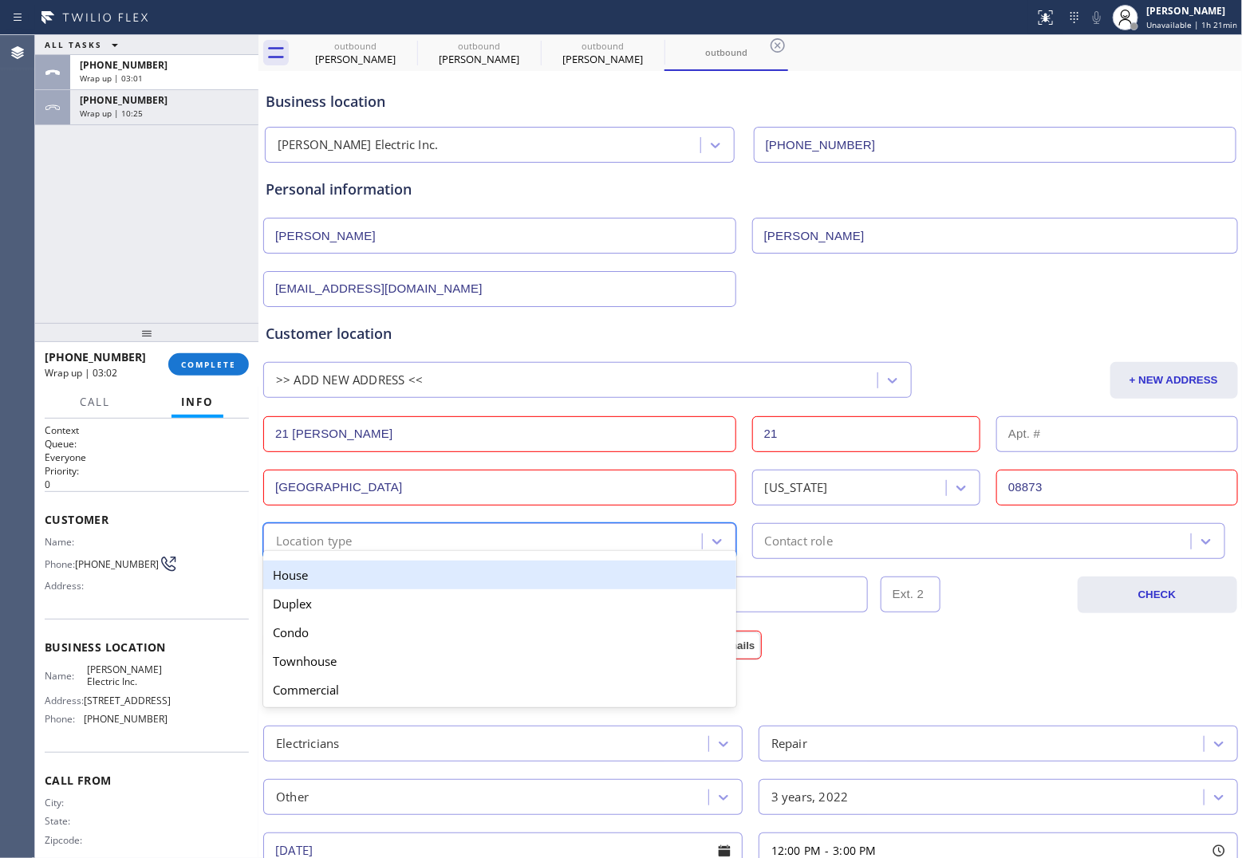
drag, startPoint x: 448, startPoint y: 547, endPoint x: 431, endPoint y: 578, distance: 36.0
click at [447, 547] on div "Location type" at bounding box center [485, 541] width 434 height 28
click at [424, 583] on div "House" at bounding box center [499, 575] width 473 height 29
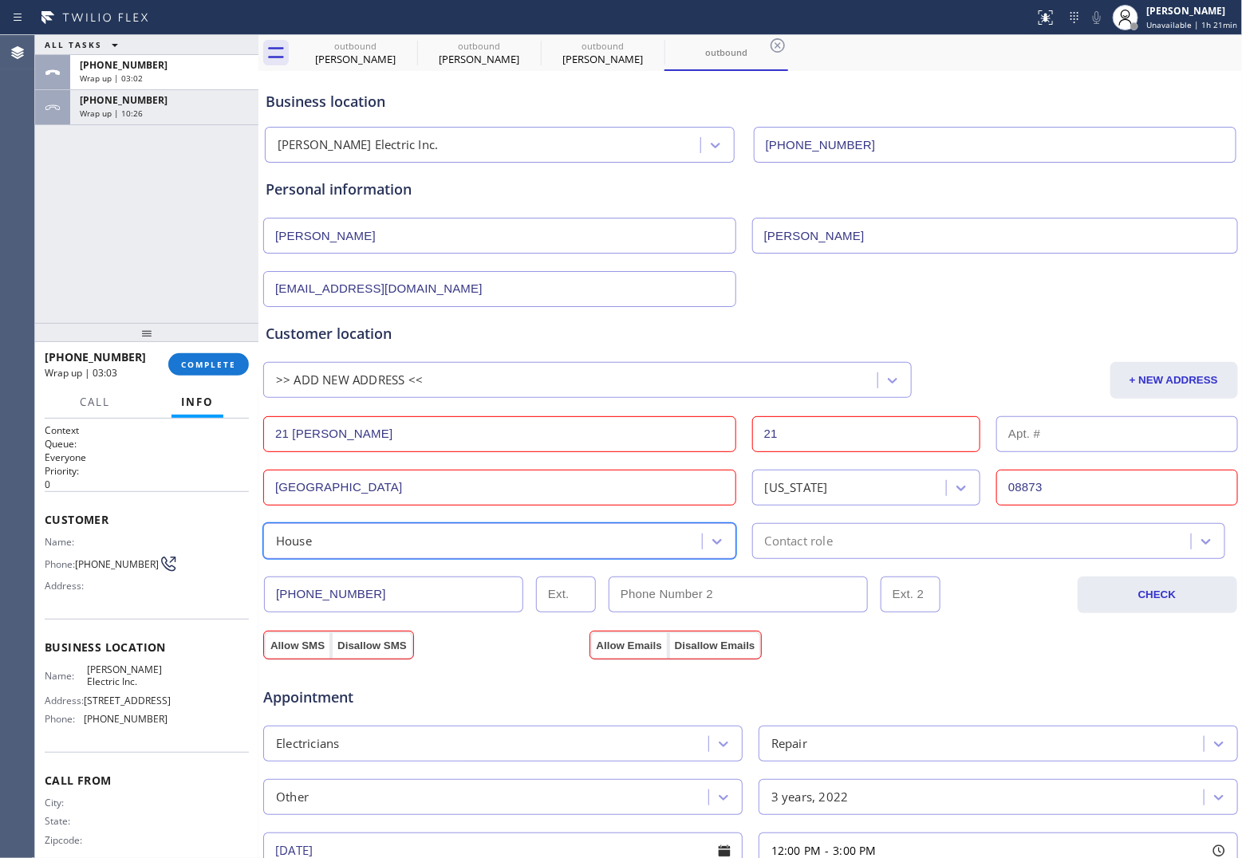
click at [902, 547] on div "Contact role" at bounding box center [974, 541] width 434 height 28
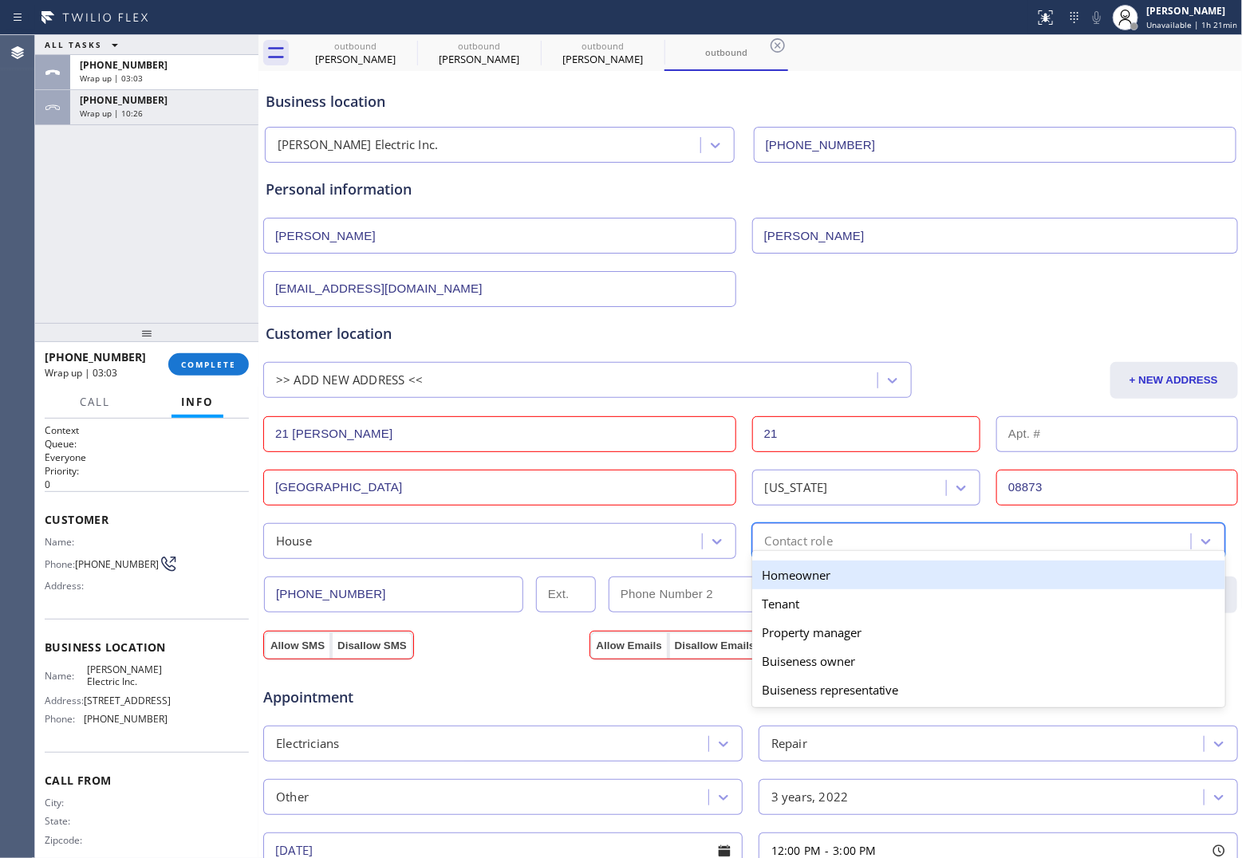
click at [835, 585] on div "Homeowner" at bounding box center [988, 575] width 473 height 29
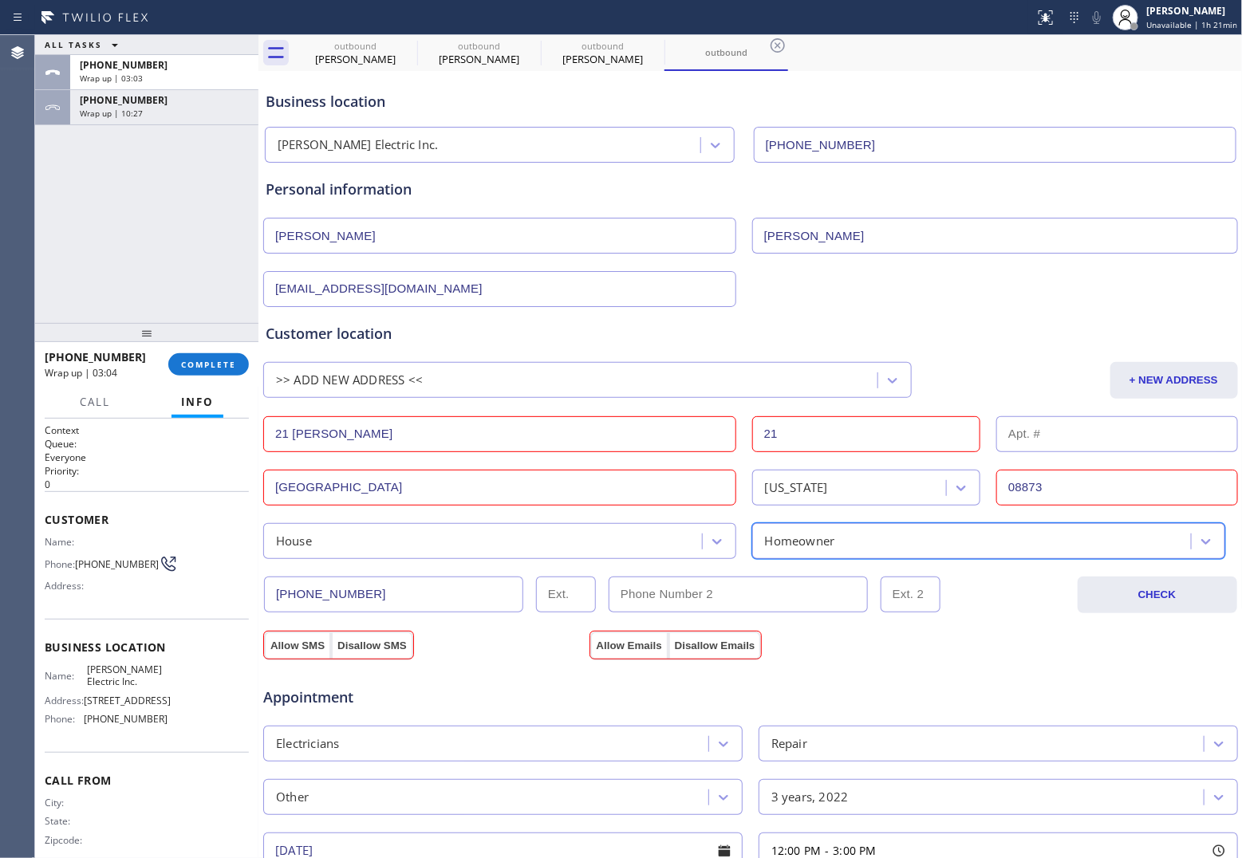
click at [289, 655] on div "Appointment Electricians Repair Other 3 years, 2022 08/30/2025 12:00 PM - 3:00 …" at bounding box center [750, 809] width 977 height 313
click at [288, 651] on button "Allow SMS" at bounding box center [297, 646] width 67 height 29
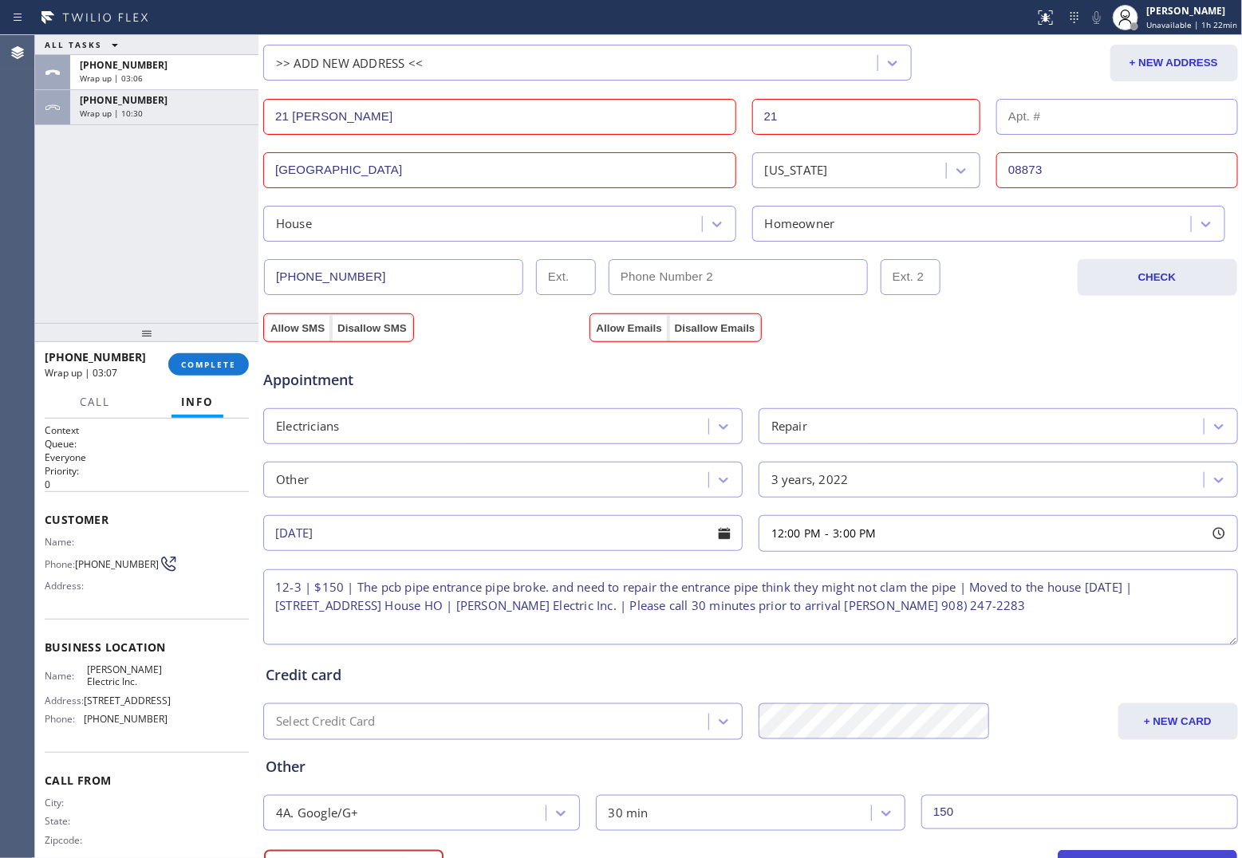
scroll to position [435, 0]
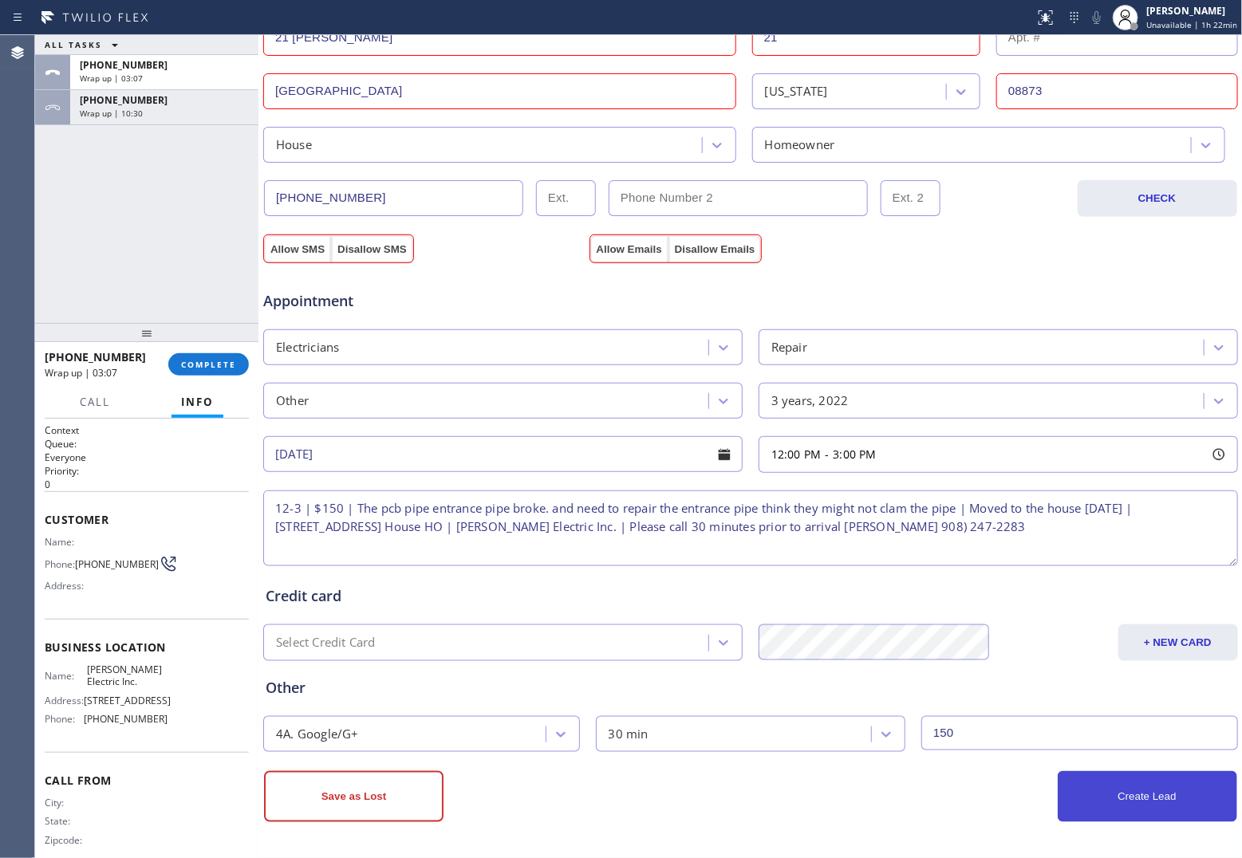
click at [1127, 803] on button "Create Lead" at bounding box center [1148, 797] width 180 height 51
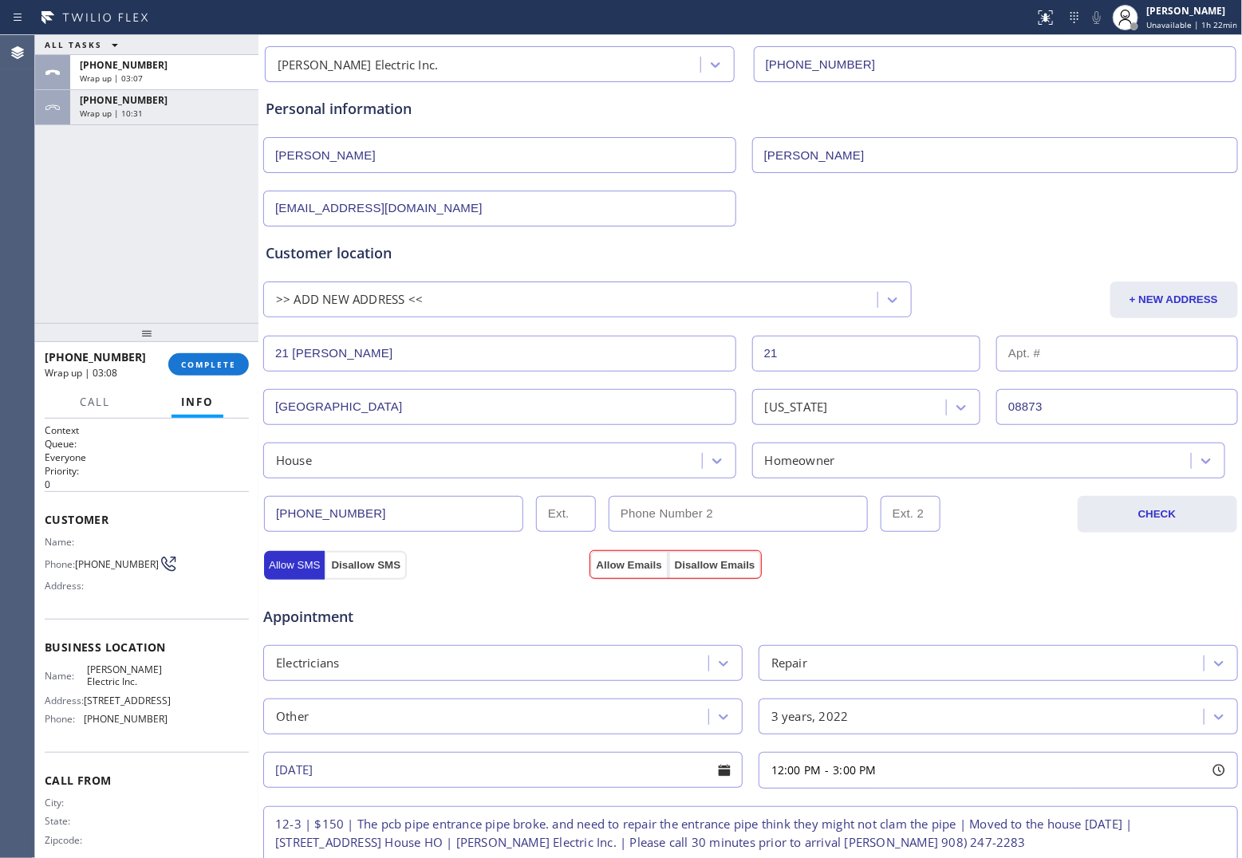
scroll to position [0, 0]
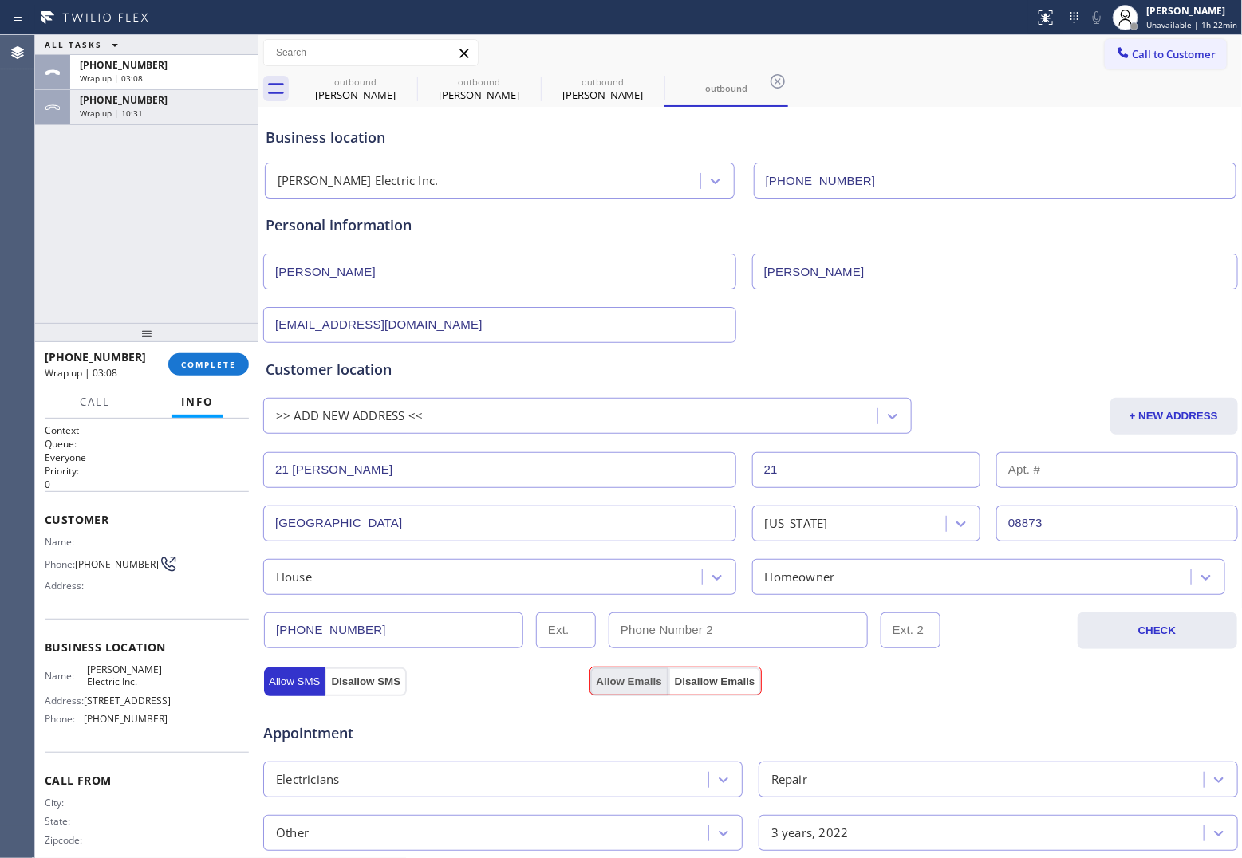
click at [631, 680] on button "Allow Emails" at bounding box center [629, 682] width 78 height 29
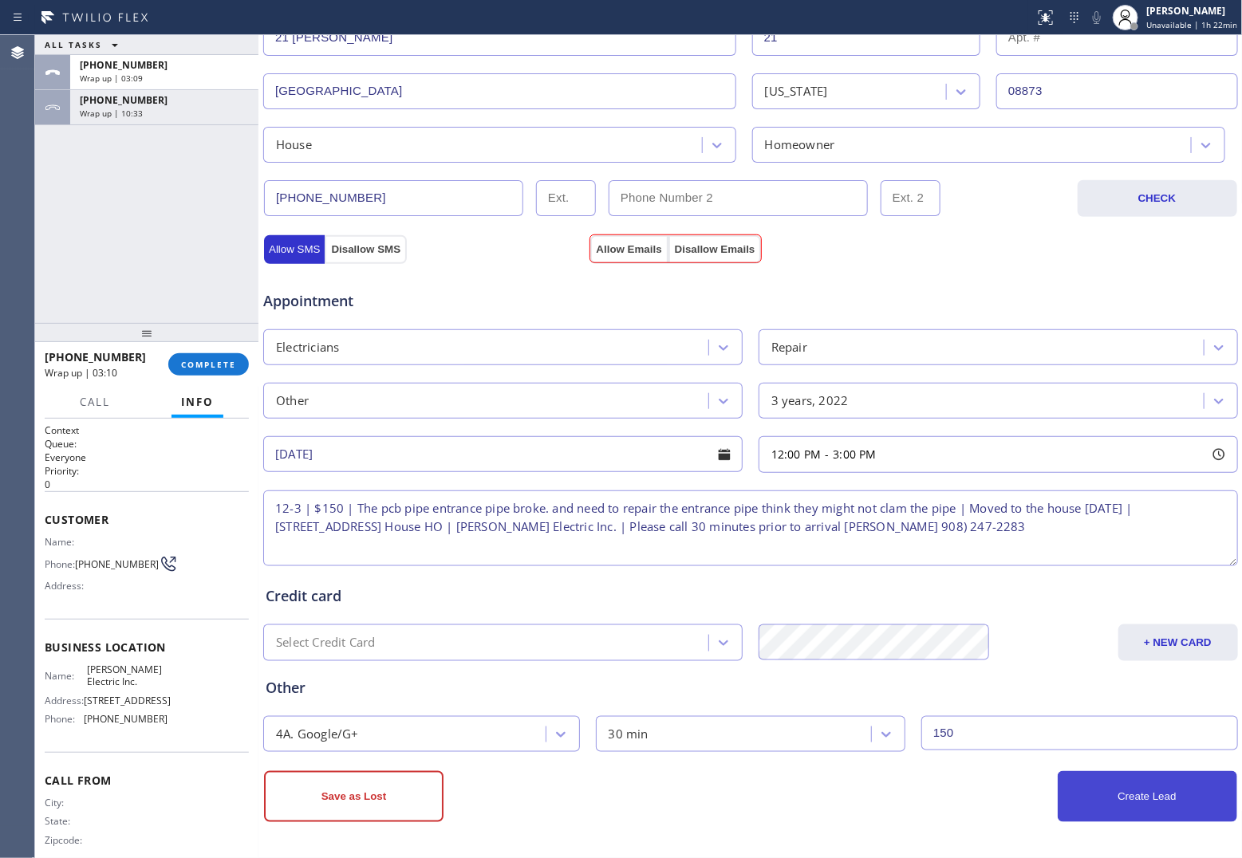
click at [1178, 808] on button "Create Lead" at bounding box center [1148, 797] width 180 height 51
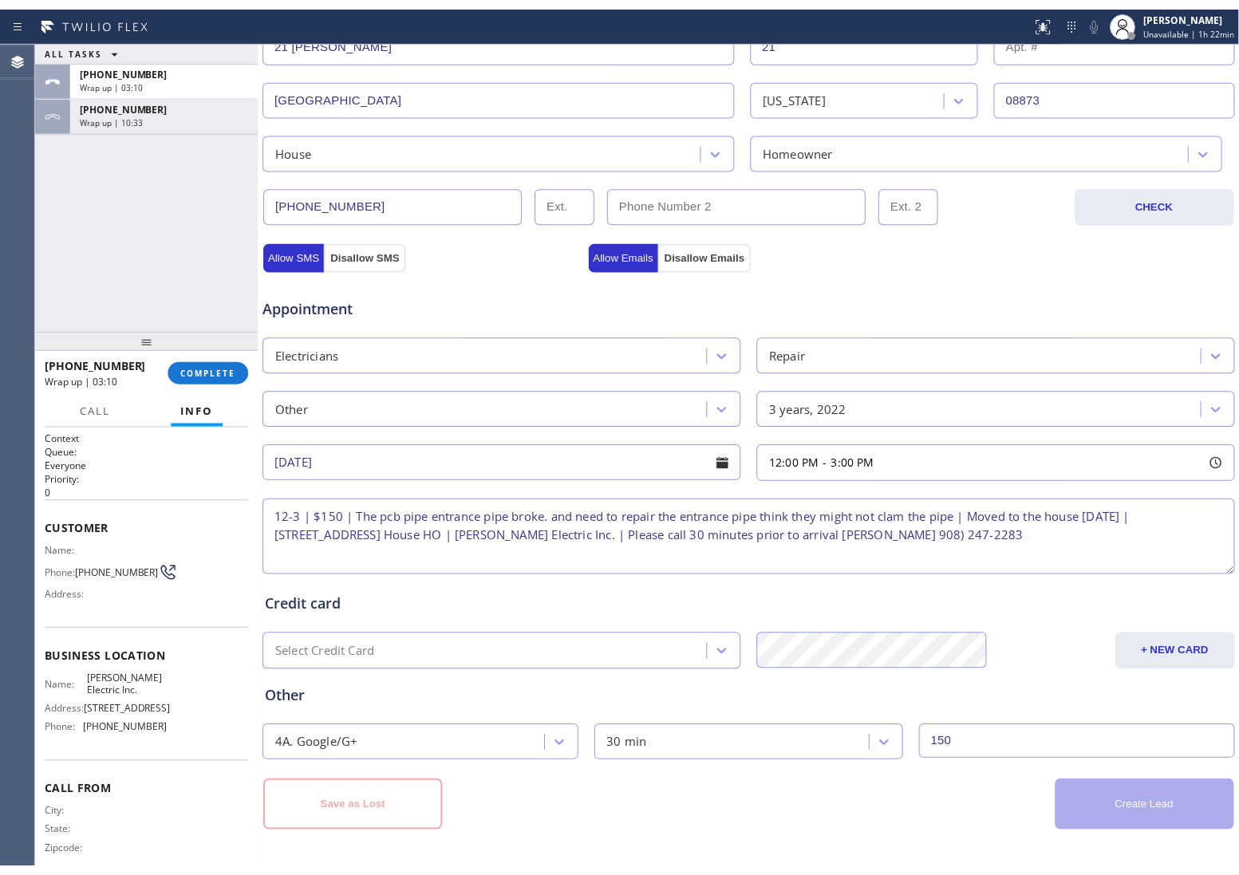
scroll to position [0, 0]
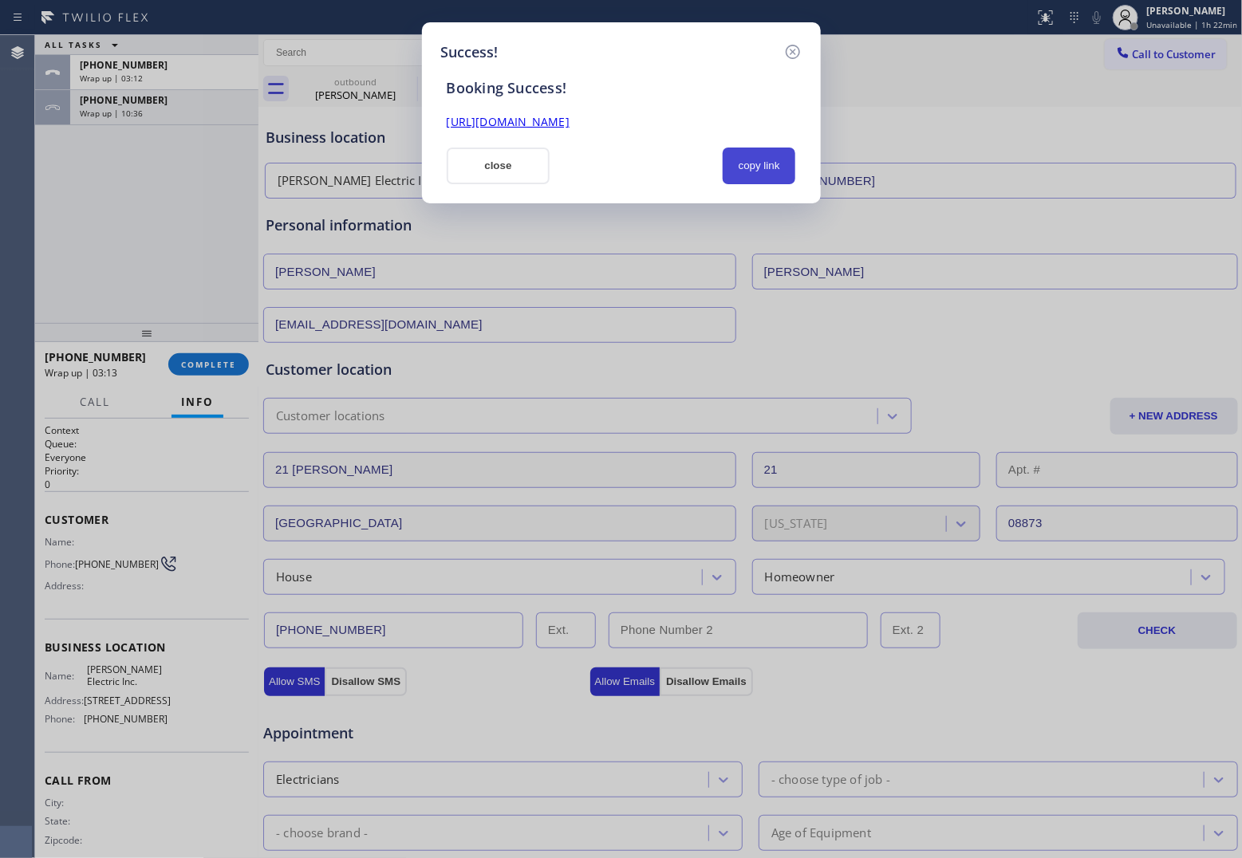
click at [764, 166] on button "copy link" at bounding box center [759, 166] width 73 height 37
click at [64, 226] on div "Success! Booking Success! https://erp.apollosoft.co/customer/759761#portlet_lea…" at bounding box center [621, 429] width 1242 height 858
drag, startPoint x: 523, startPoint y: 158, endPoint x: 389, endPoint y: 243, distance: 159.6
click at [523, 160] on button "close" at bounding box center [499, 166] width 104 height 37
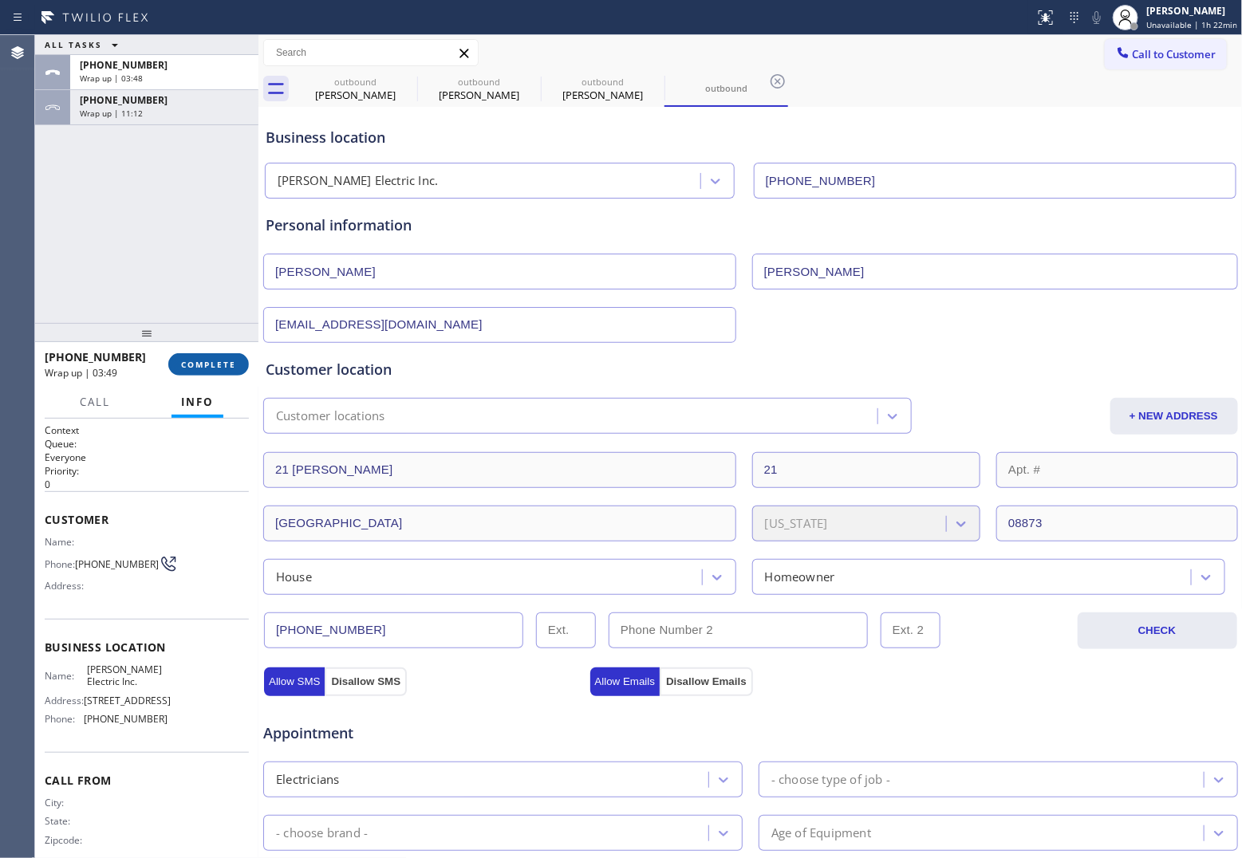
click at [226, 365] on span "COMPLETE" at bounding box center [208, 364] width 55 height 11
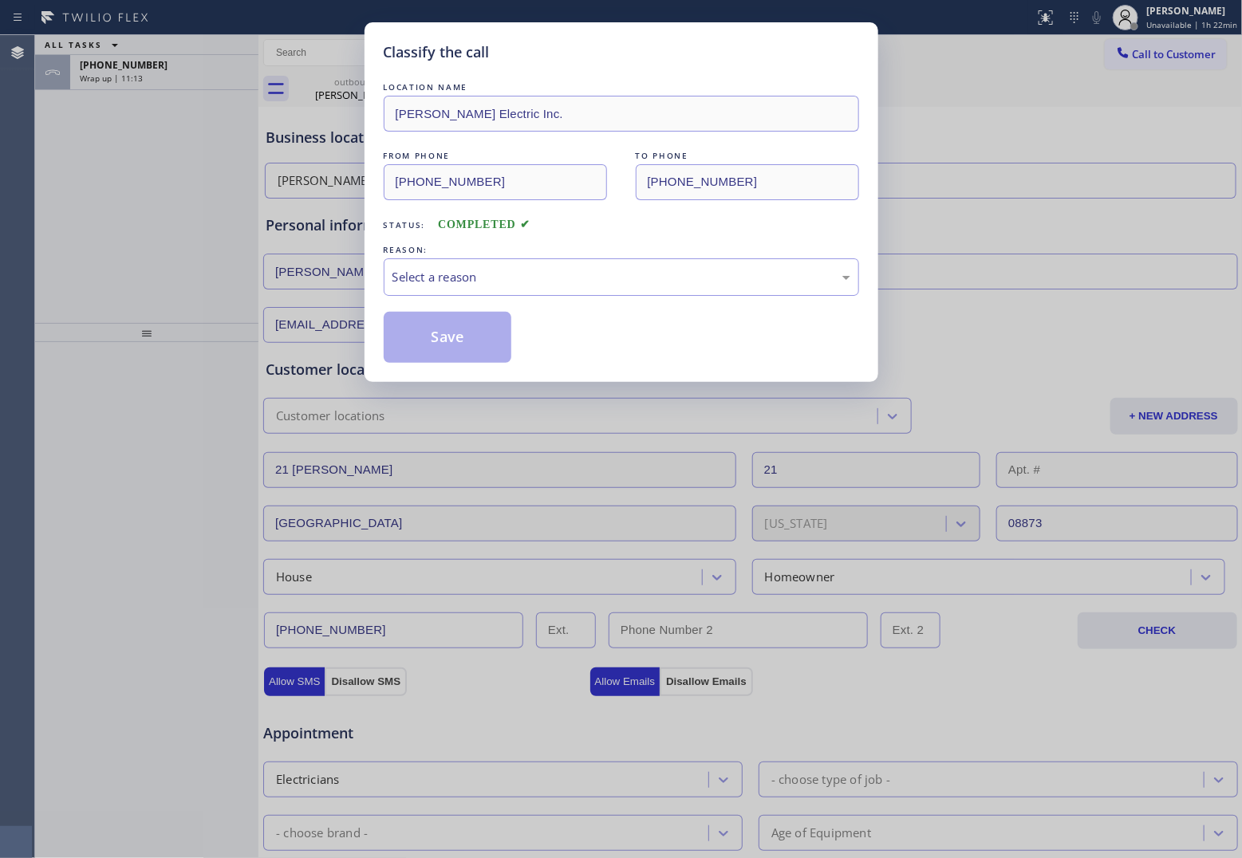
click at [487, 258] on div "REASON:" at bounding box center [622, 250] width 476 height 17
click at [487, 264] on div "Select a reason" at bounding box center [622, 277] width 476 height 37
click at [449, 334] on button "Save" at bounding box center [448, 337] width 128 height 51
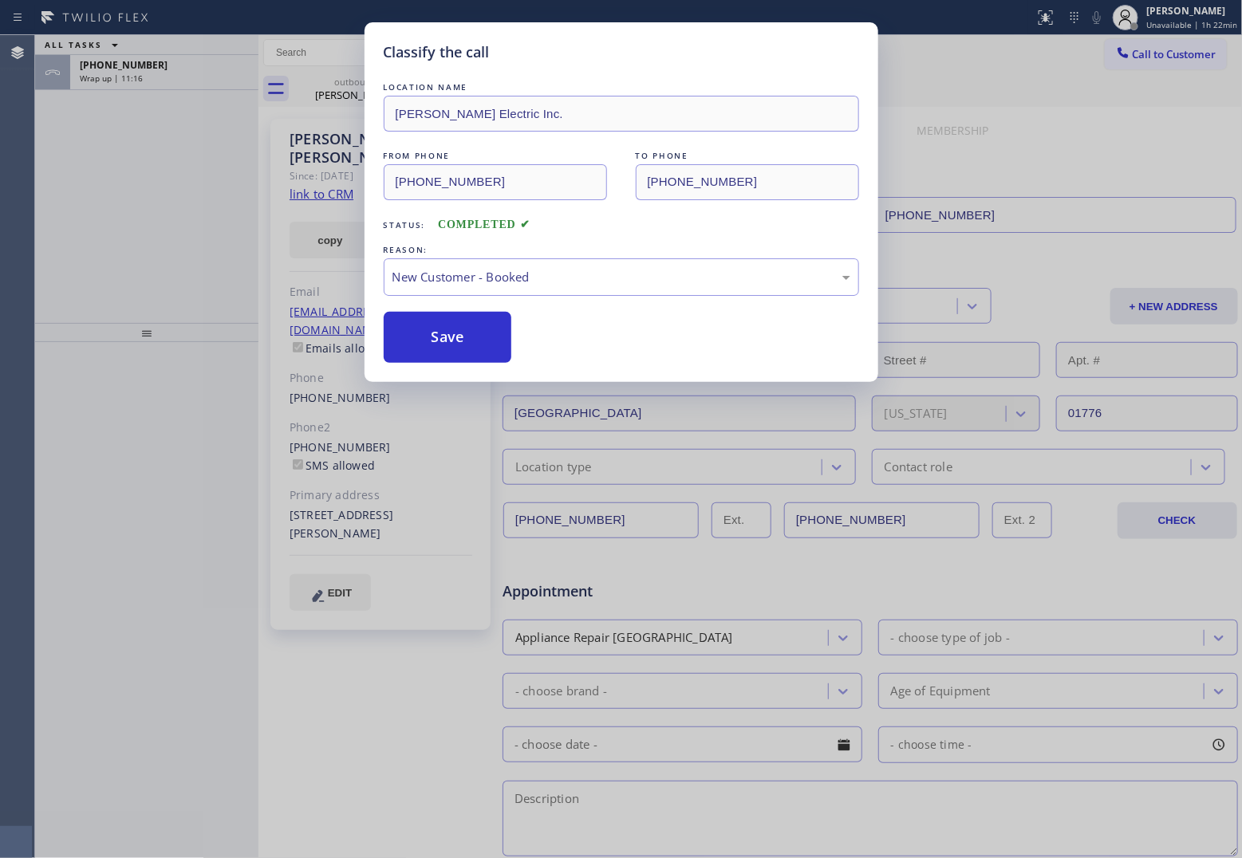
click at [129, 81] on span "Wrap up | 11:16" at bounding box center [111, 78] width 63 height 11
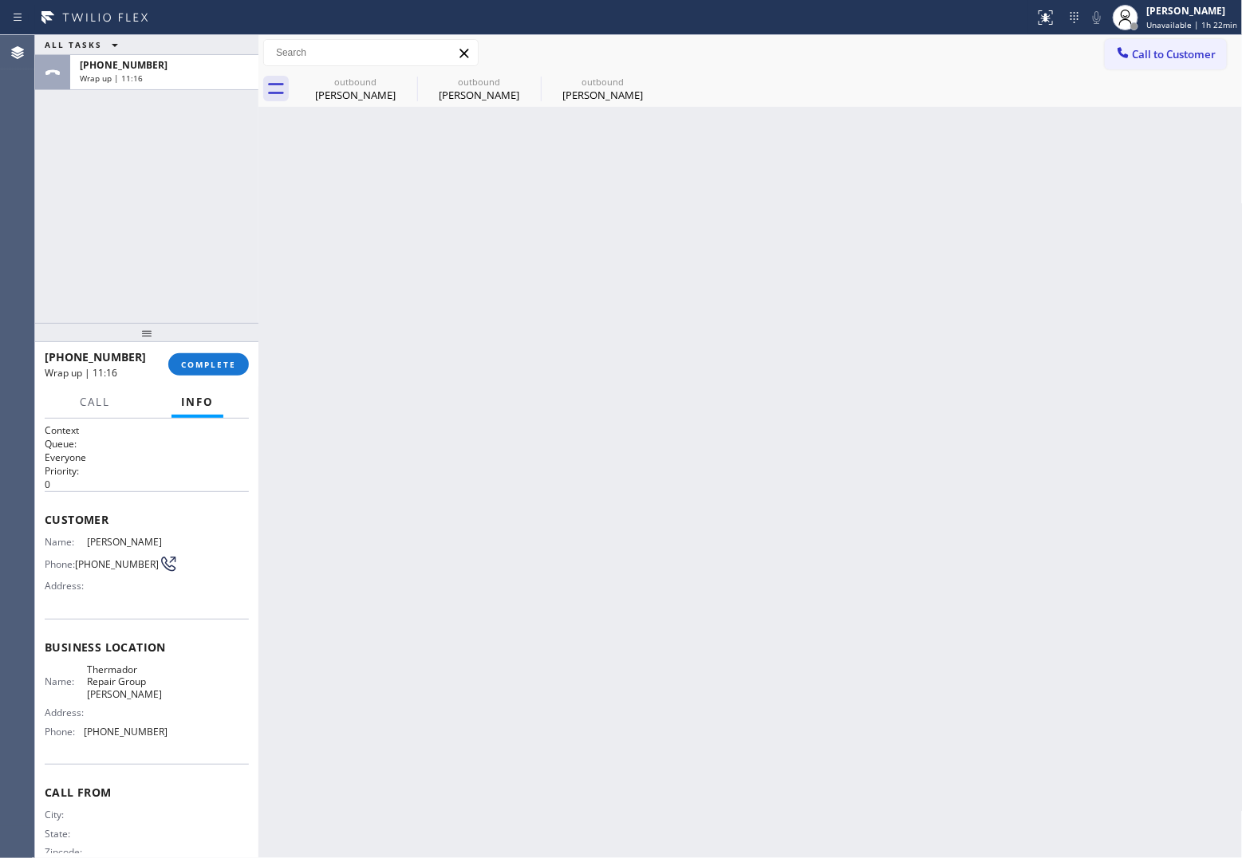
click at [129, 81] on span "Wrap up | 11:16" at bounding box center [111, 78] width 63 height 11
click at [199, 368] on span "COMPLETE" at bounding box center [208, 364] width 55 height 11
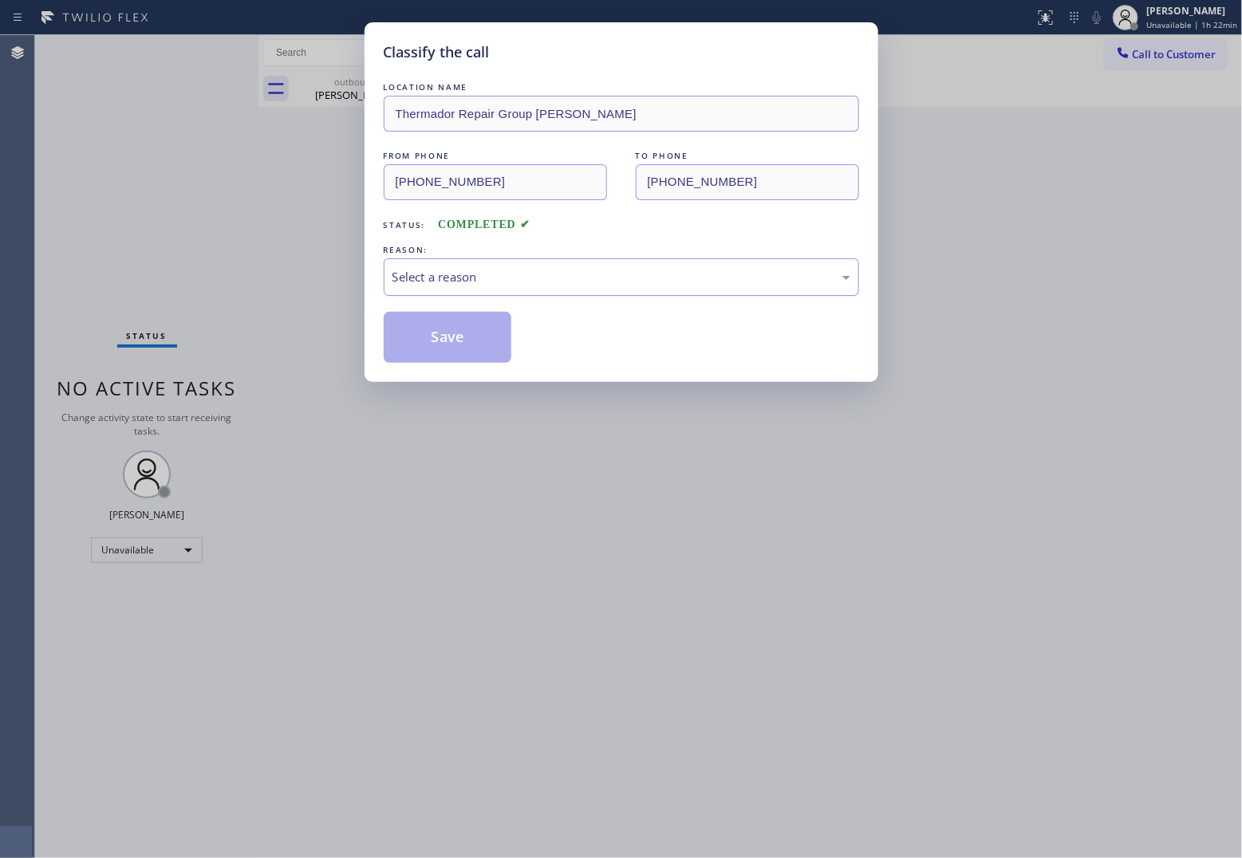
click at [515, 282] on div "Select a reason" at bounding box center [622, 277] width 458 height 18
drag, startPoint x: 436, startPoint y: 364, endPoint x: 432, endPoint y: 347, distance: 17.1
click at [435, 363] on button "Save" at bounding box center [448, 337] width 128 height 51
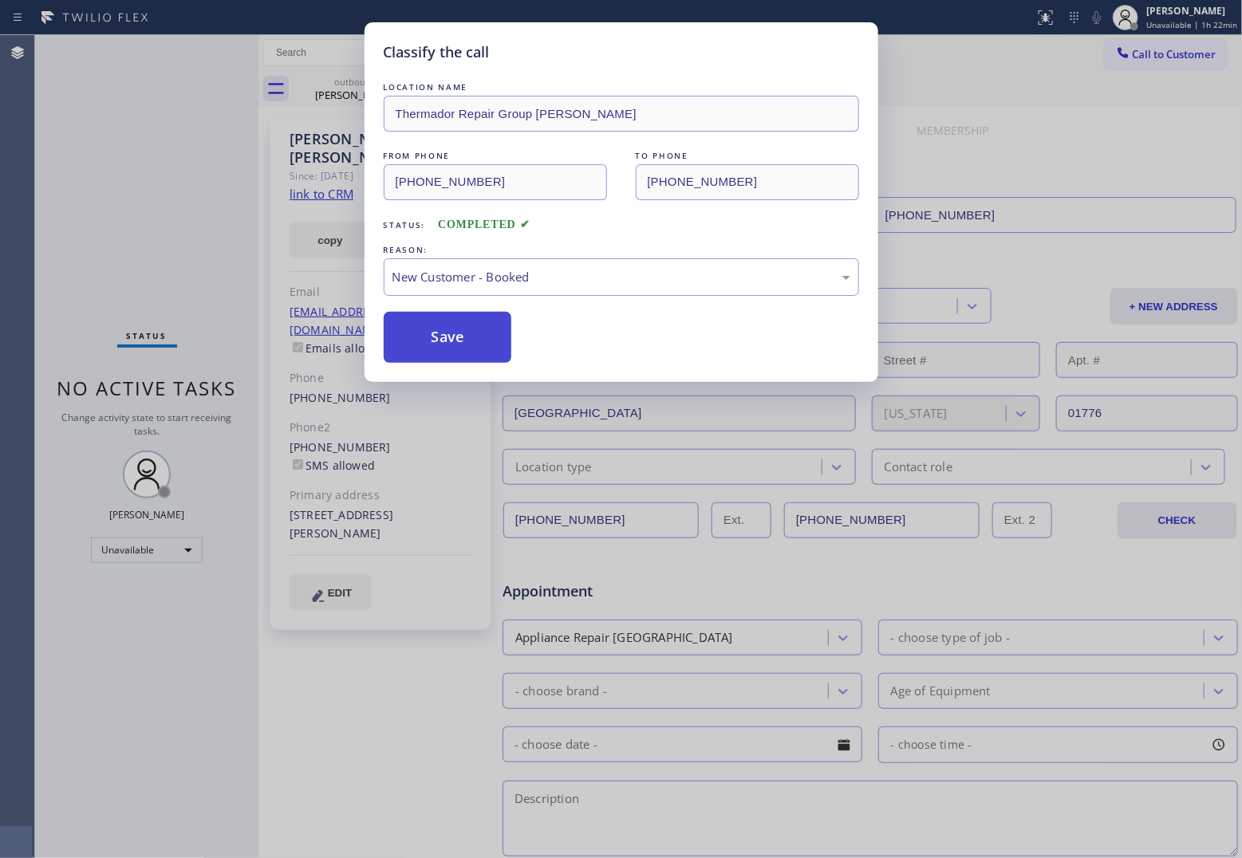
click at [432, 336] on button "Save" at bounding box center [448, 337] width 128 height 51
type input "(661) 493-9035"
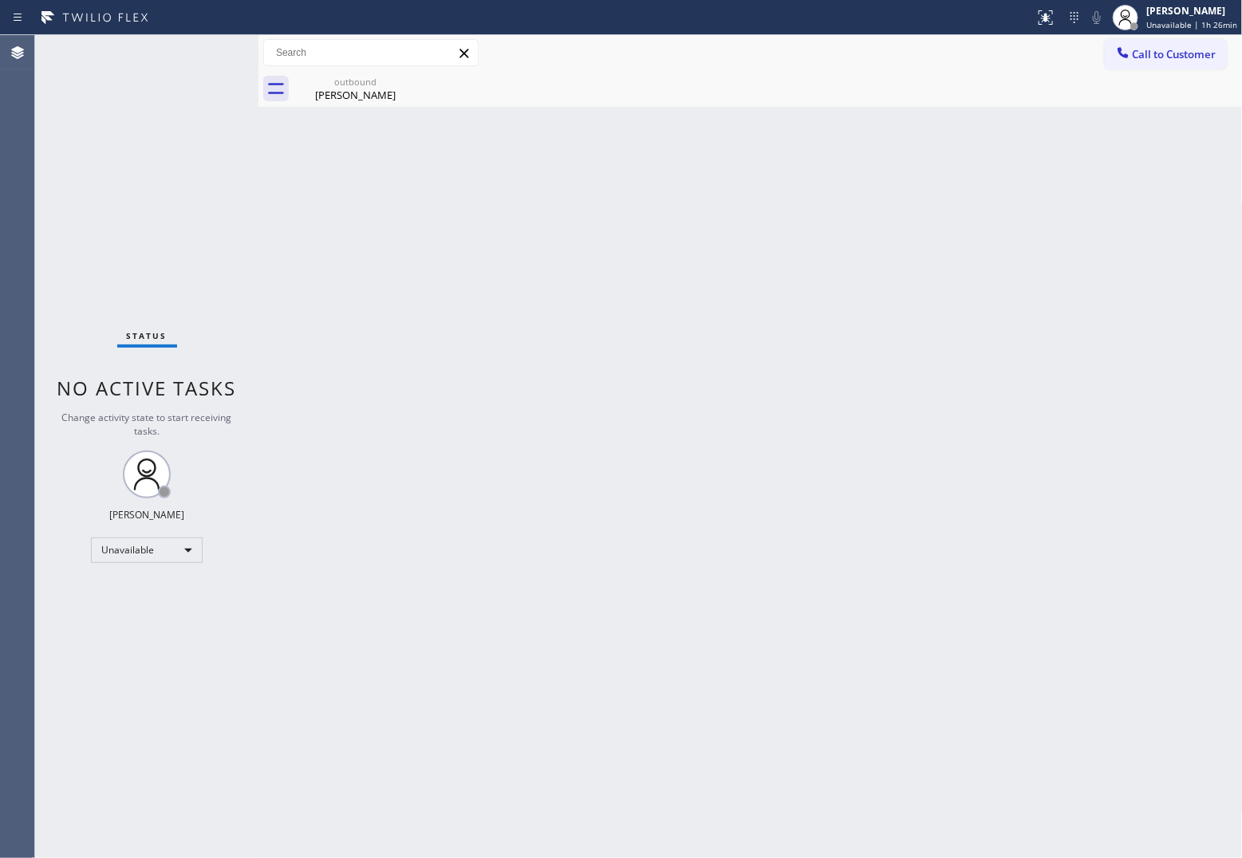
click at [1155, 66] on button "Call to Customer" at bounding box center [1166, 54] width 122 height 30
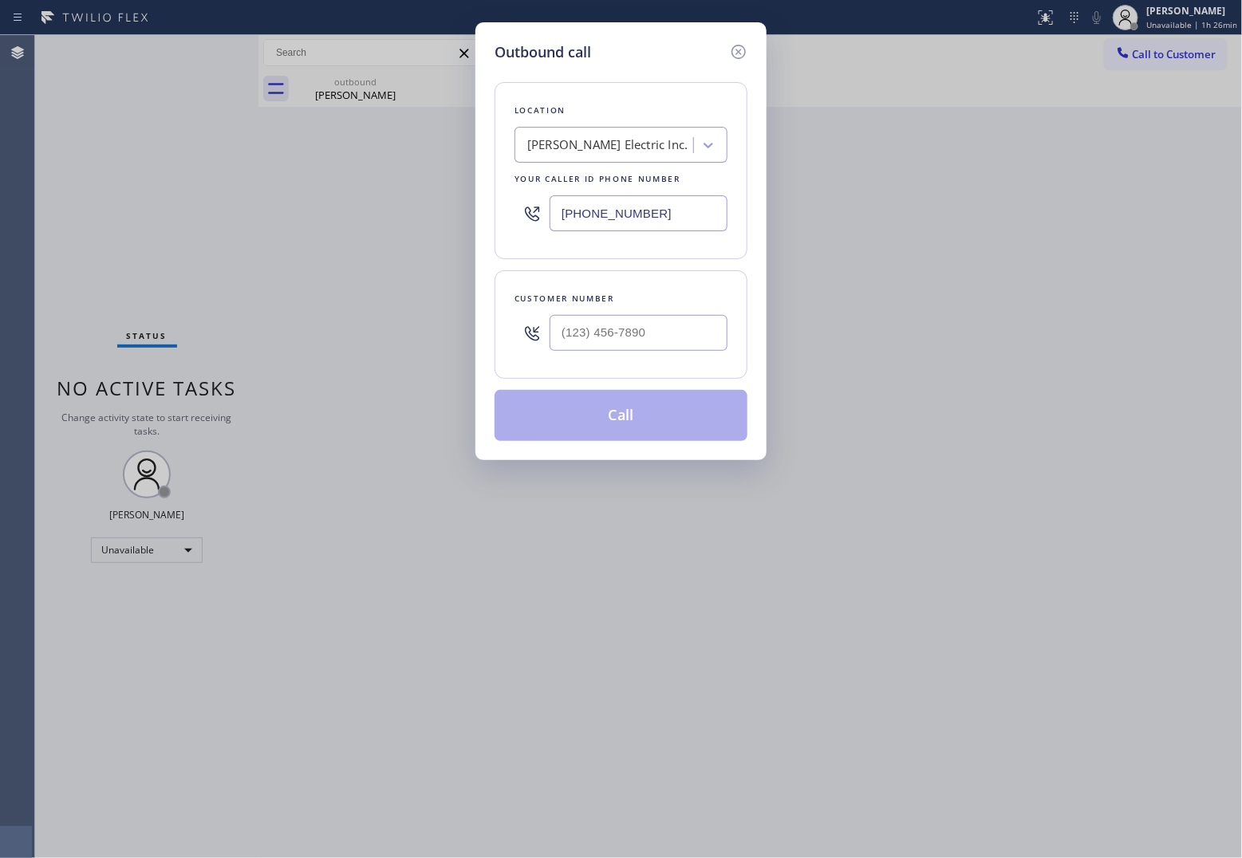
click at [683, 204] on input "(848) 343-2256" at bounding box center [639, 213] width 178 height 36
paste input "949) 828-3895"
type input "(949) 828-3895"
type input "(___) ___-____"
click at [608, 335] on input "text" at bounding box center [639, 333] width 178 height 36
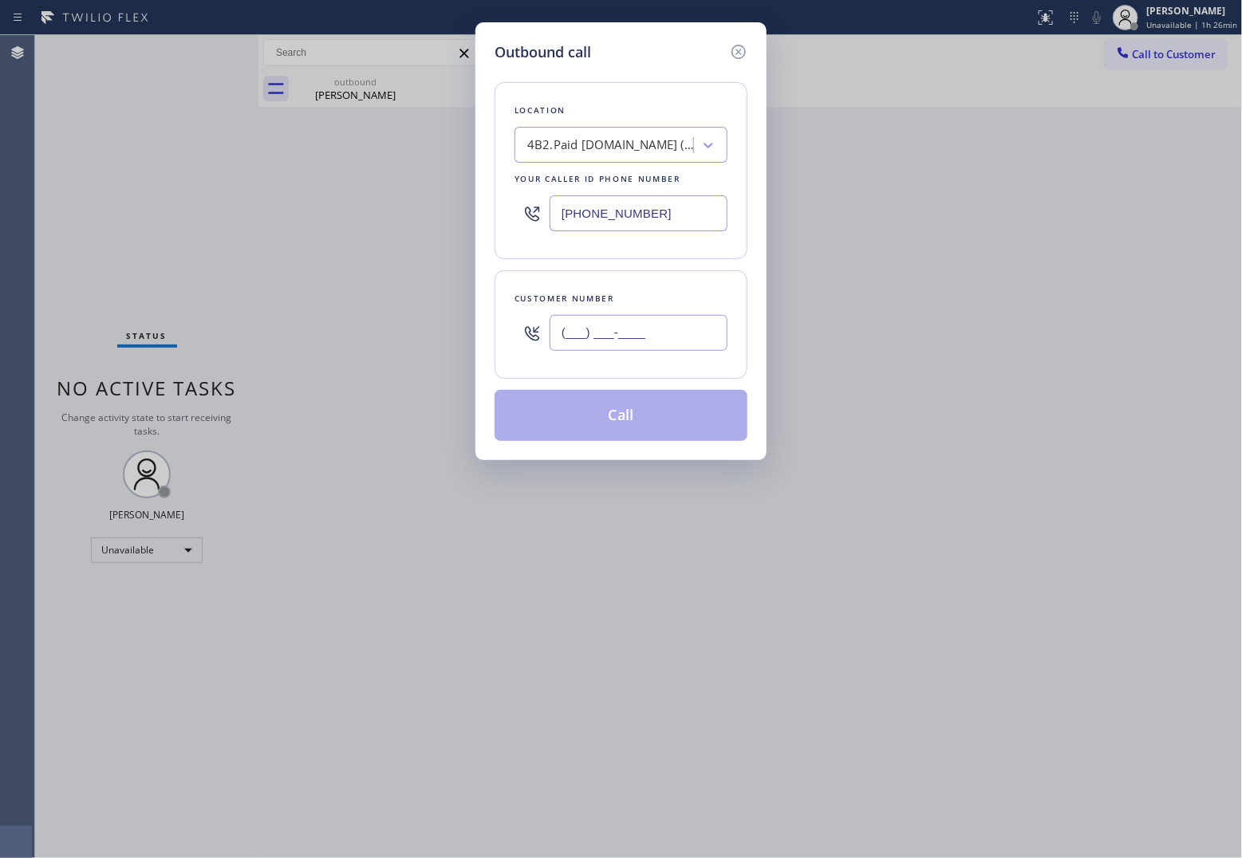
paste input "714) 328-8053"
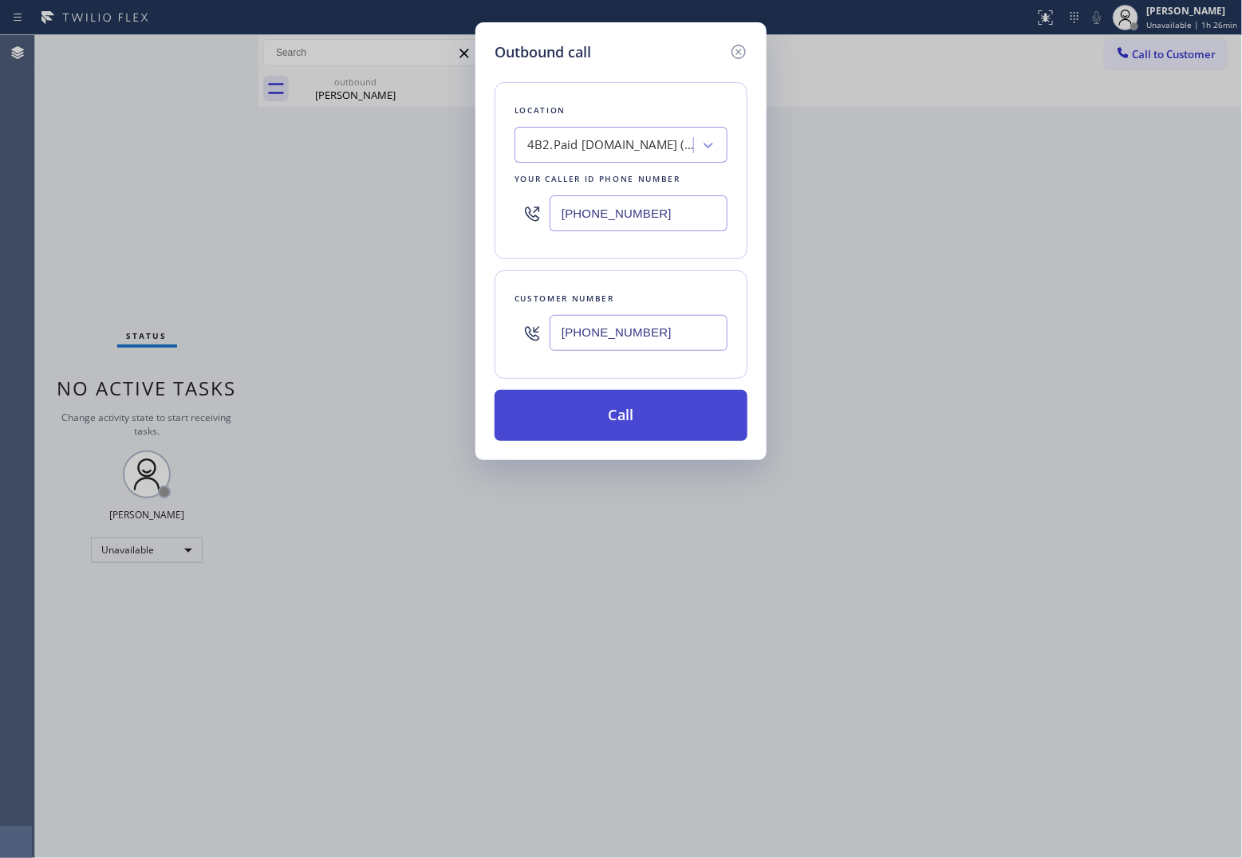
type input "(714) 328-8053"
click at [648, 424] on button "Call" at bounding box center [621, 415] width 253 height 51
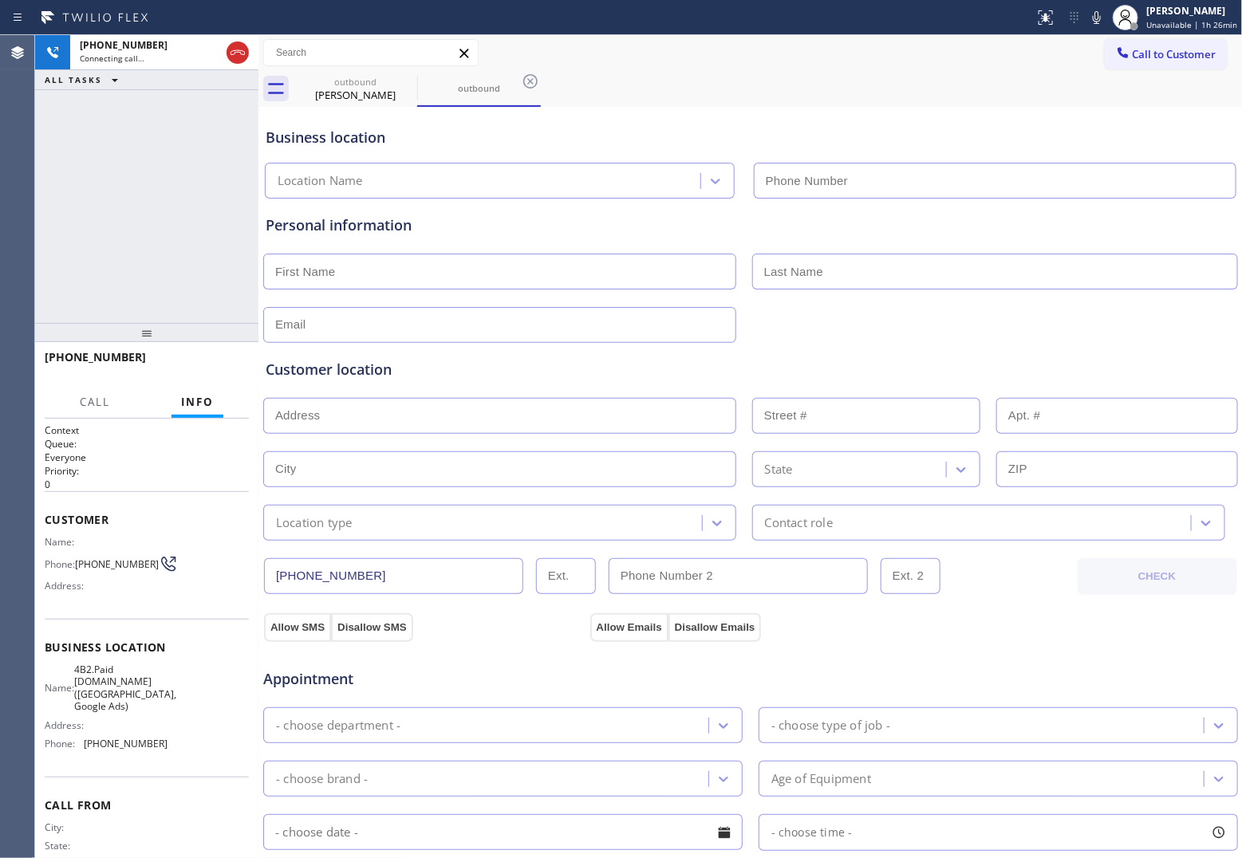
type input "(949) 828-3895"
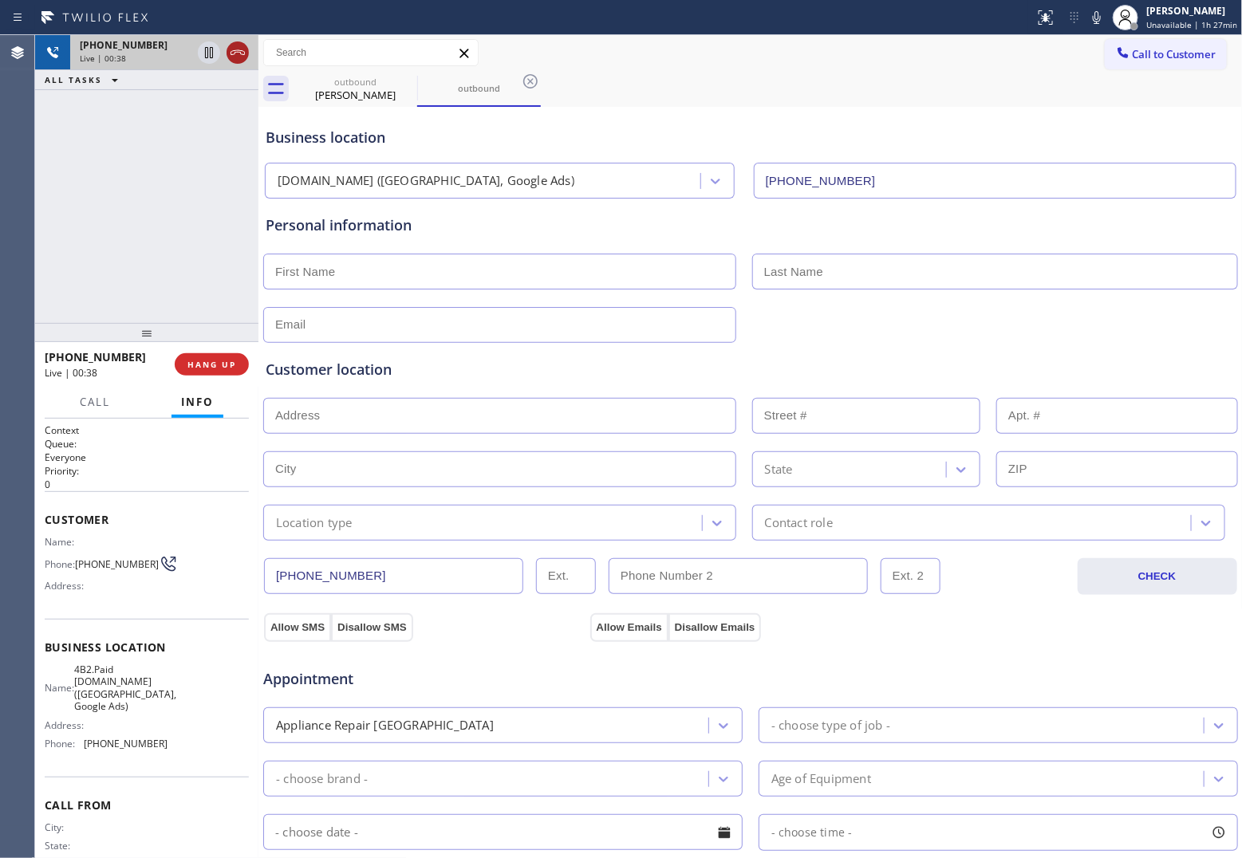
click at [232, 61] on icon at bounding box center [237, 52] width 19 height 19
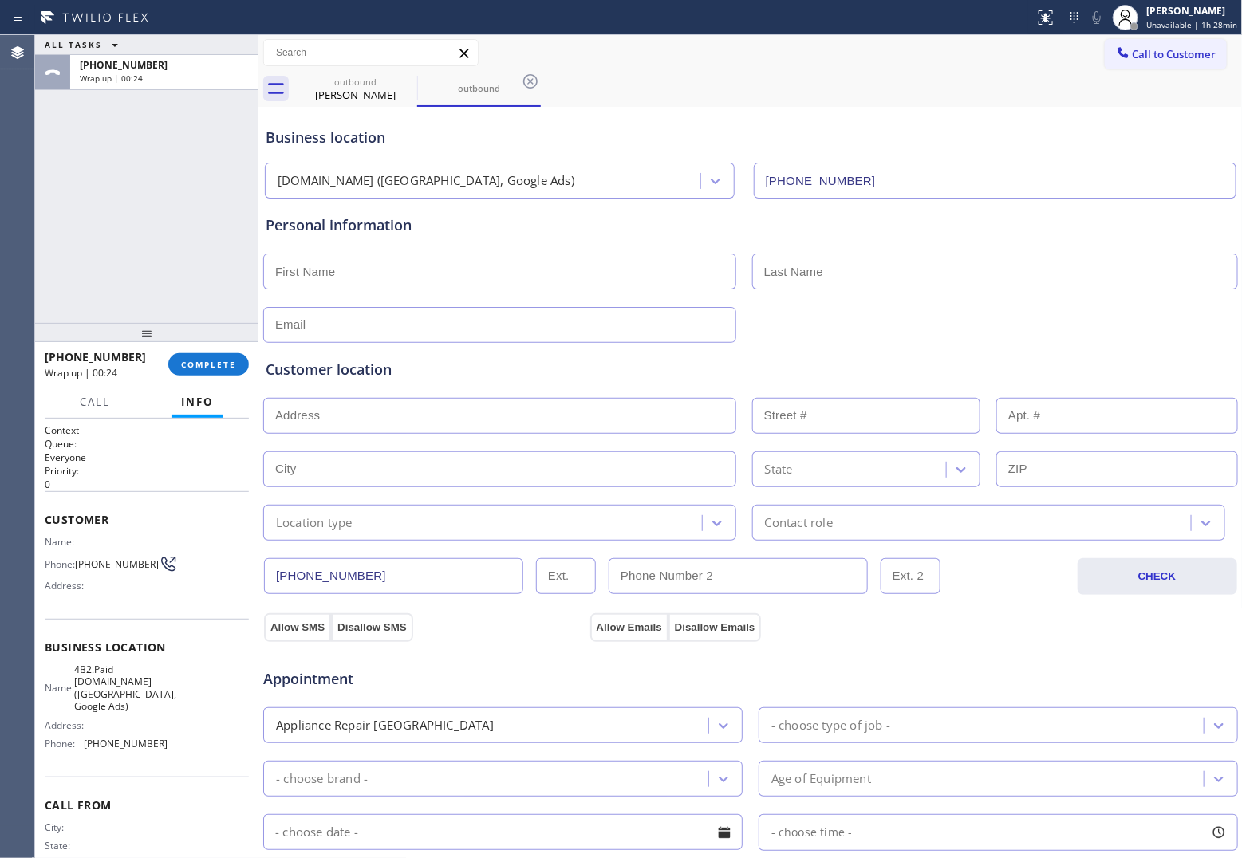
drag, startPoint x: 69, startPoint y: 185, endPoint x: 202, endPoint y: 122, distance: 146.7
click at [69, 185] on div "ALL TASKS ALL TASKS ACTIVE TASKS TASKS IN WRAP UP +17143288053 Wrap up | 00:24" at bounding box center [146, 179] width 223 height 288
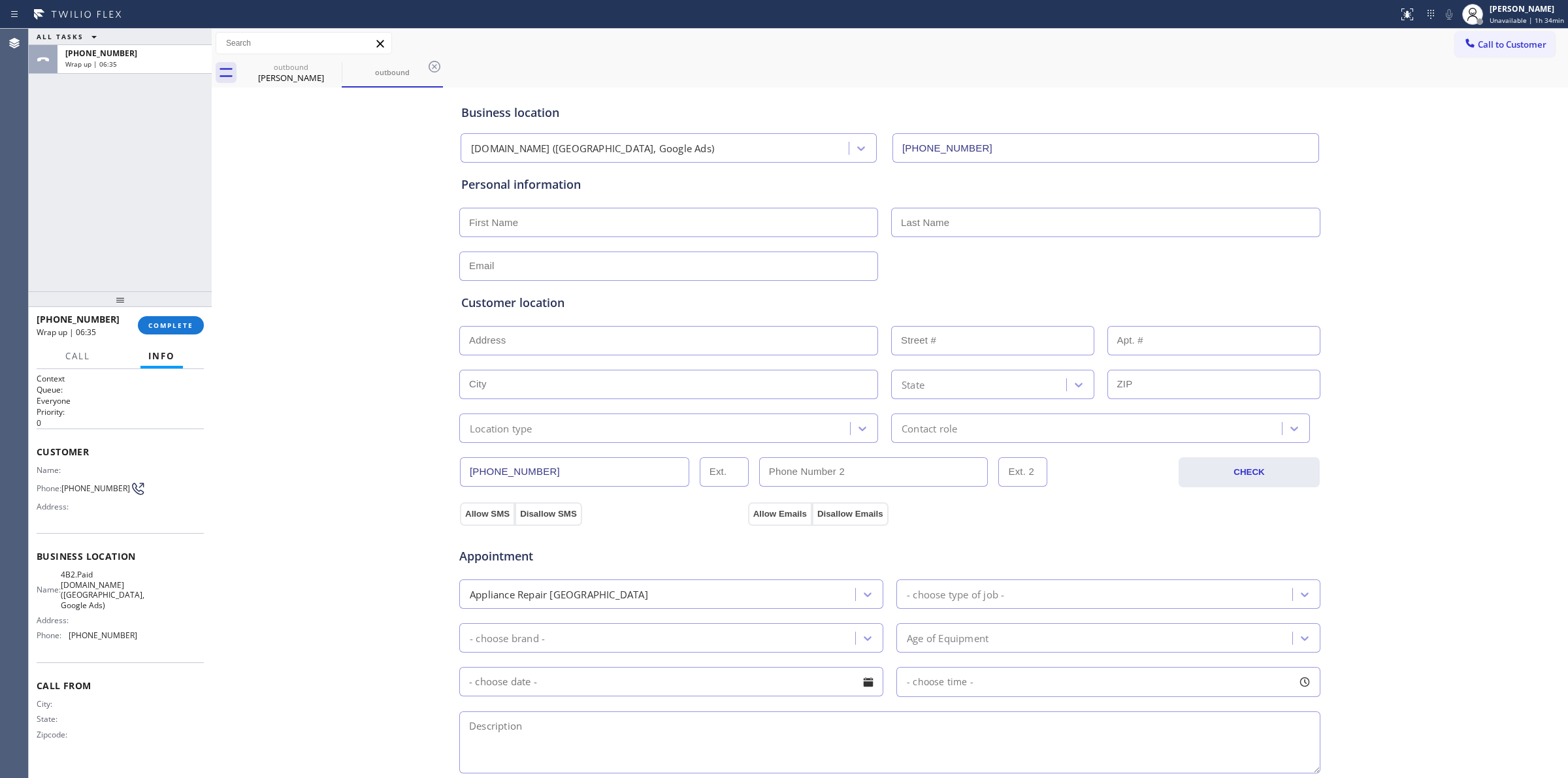
click at [1016, 47] on span "Call to Customer" at bounding box center [1512, 44] width 69 height 11
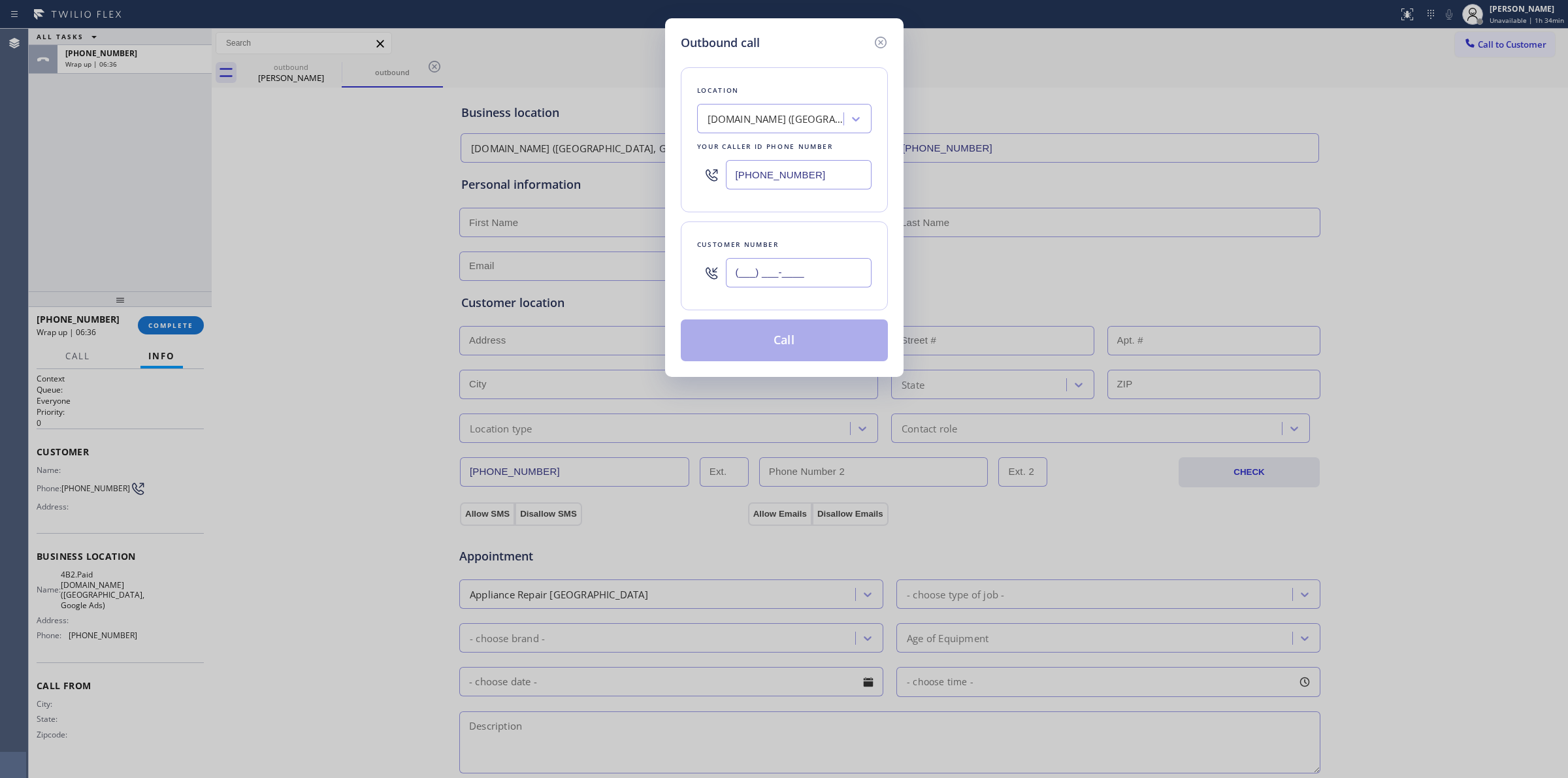
click at [796, 274] on input "(___) ___-____" at bounding box center [798, 273] width 146 height 29
paste input "312) 629-4729"
type input "(312) 629-4729"
click at [783, 174] on input "(949) 828-3895" at bounding box center [798, 174] width 146 height 29
paste input "224) 246-8323"
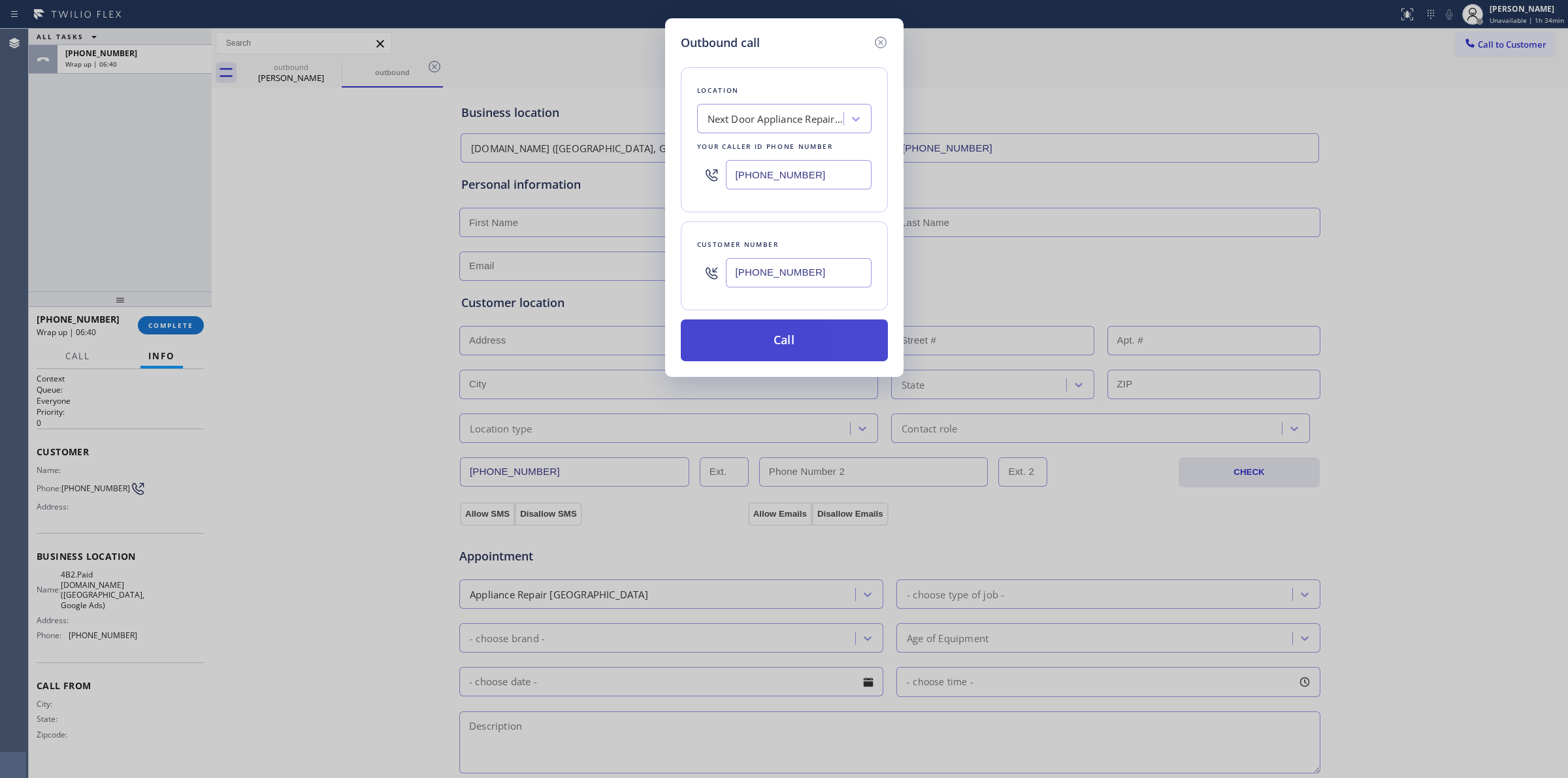
type input "(224) 246-8323"
click at [796, 351] on button "Call" at bounding box center [784, 340] width 207 height 42
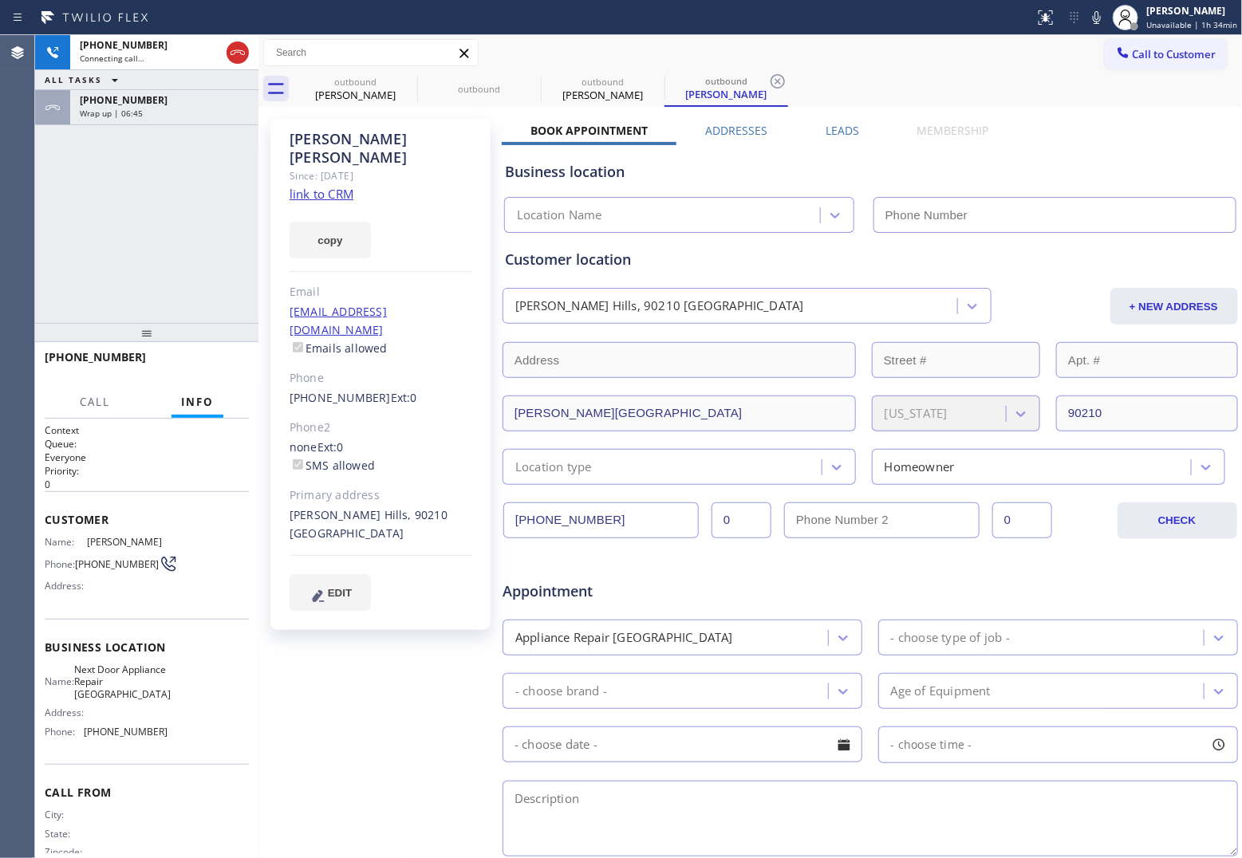
type input "(224) 246-8323"
click at [1106, 10] on icon at bounding box center [1096, 17] width 19 height 19
click at [42, 219] on div "+13126294729 Live | 01:56 ALL TASKS ALL TASKS ACTIVE TASKS TASKS IN WRAP UP +17…" at bounding box center [146, 179] width 223 height 288
drag, startPoint x: 156, startPoint y: 748, endPoint x: 85, endPoint y: 754, distance: 70.4
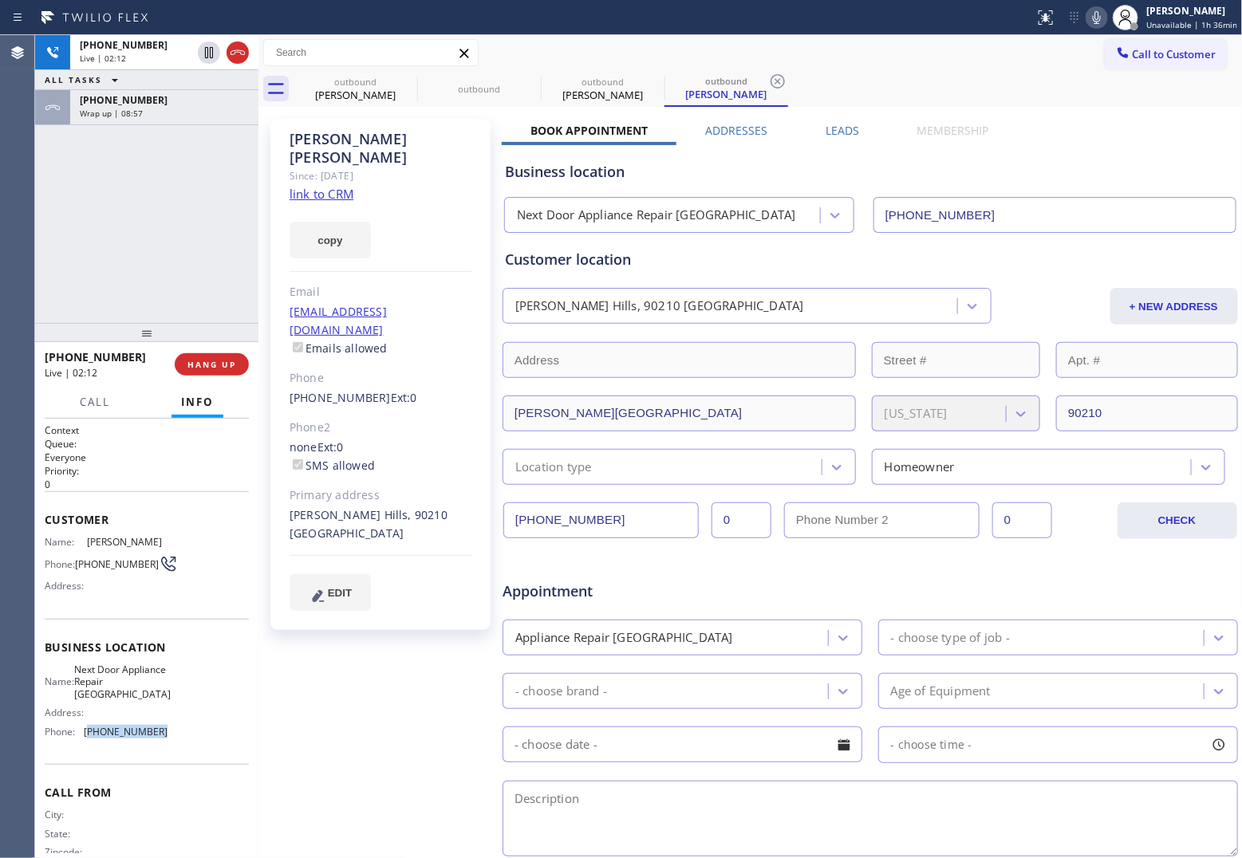
click at [85, 744] on div "Name: Next Door Appliance Repair Frankfort Address: Phone: (224) 246-8323" at bounding box center [106, 704] width 123 height 81
click at [73, 250] on div "+13126294729 Live | 02:29 ALL TASKS ALL TASKS ACTIVE TASKS TASKS IN WRAP UP +17…" at bounding box center [146, 179] width 223 height 288
click at [53, 235] on div "+13126294729 Live | 02:33 ALL TASKS ALL TASKS ACTIVE TASKS TASKS IN WRAP UP +17…" at bounding box center [146, 179] width 223 height 288
click at [305, 138] on div "Michaela Watson" at bounding box center [381, 148] width 183 height 37
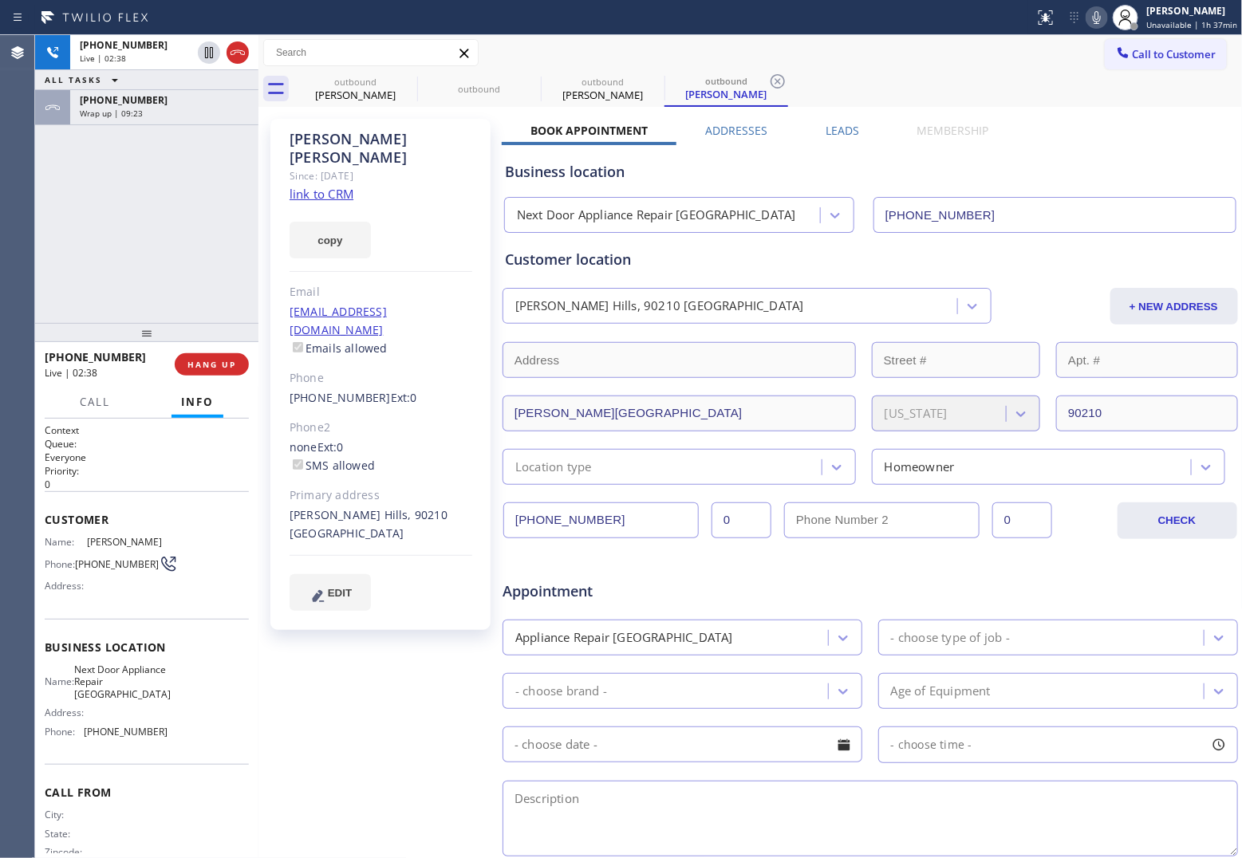
click at [413, 141] on div "Michaela Watson" at bounding box center [381, 148] width 183 height 37
drag, startPoint x: 413, startPoint y: 138, endPoint x: 282, endPoint y: 136, distance: 131.7
click at [282, 136] on div "Michaela Watson Since: 20 may 2020 link to CRM copy Email no@gmail.com Emails a…" at bounding box center [380, 374] width 220 height 511
click at [770, 824] on textarea at bounding box center [871, 819] width 736 height 76
click at [52, 212] on div "+13126294729 Live | 03:08 ALL TASKS ALL TASKS ACTIVE TASKS TASKS IN WRAP UP +17…" at bounding box center [146, 179] width 223 height 288
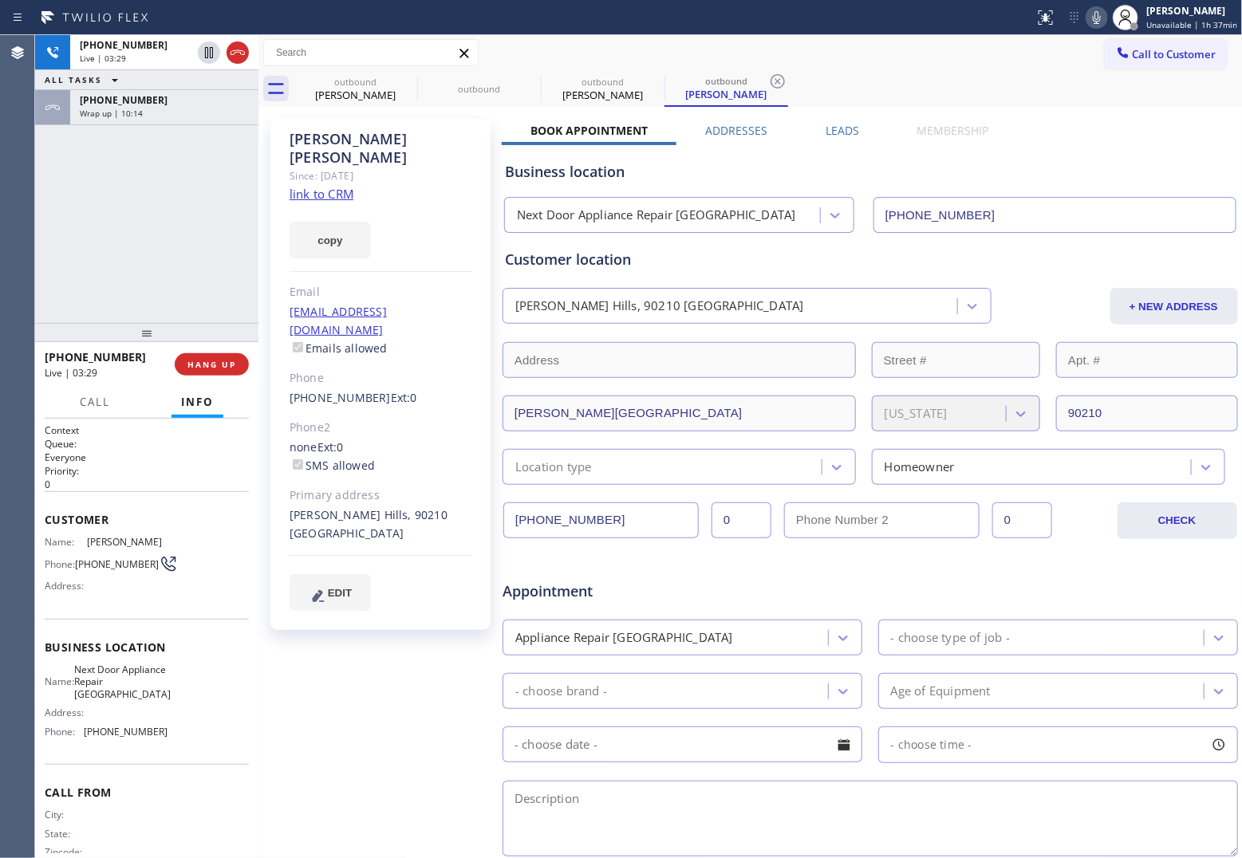
click at [42, 240] on div "+13126294729 Live | 03:29 ALL TASKS ALL TASKS ACTIVE TASKS TASKS IN WRAP UP +17…" at bounding box center [146, 179] width 223 height 288
click at [1133, 58] on span "Call to Customer" at bounding box center [1175, 54] width 84 height 14
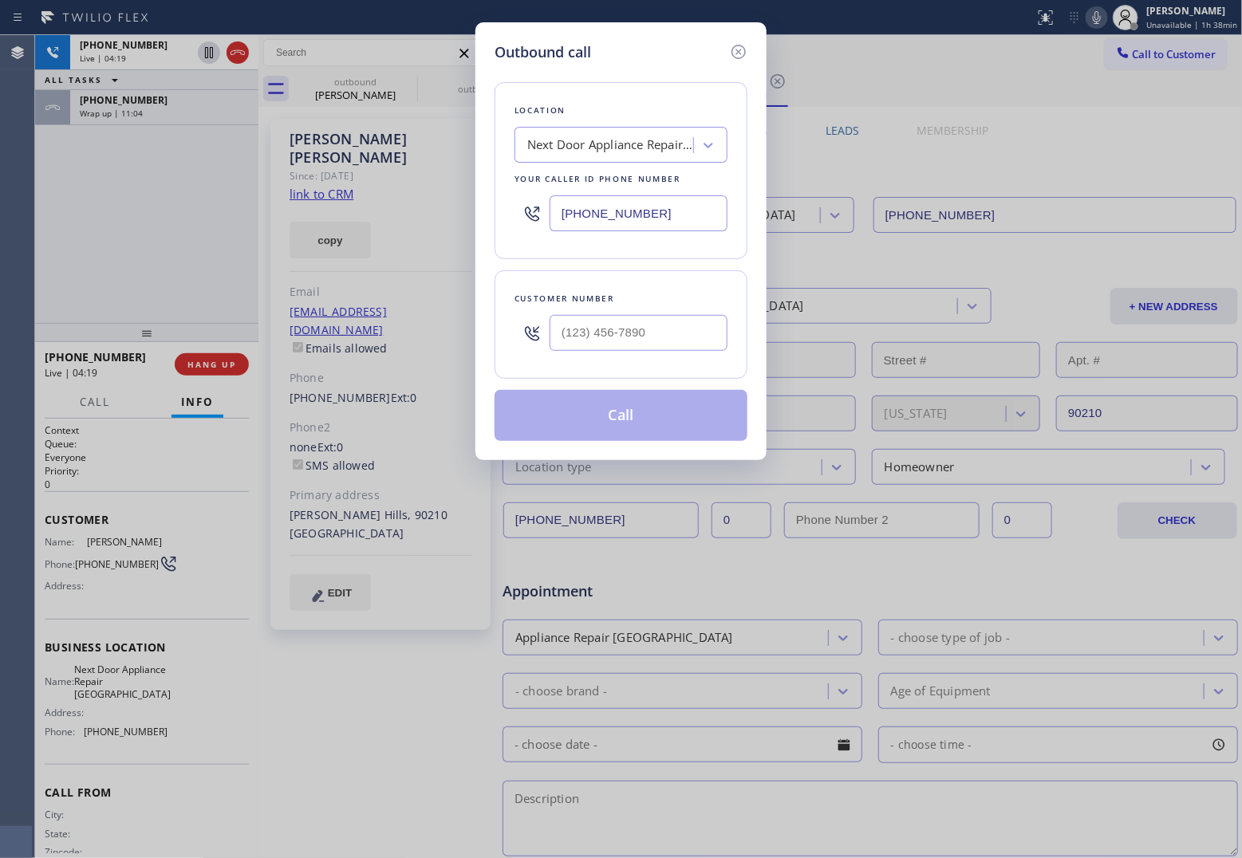
click at [634, 202] on input "(224) 246-8323" at bounding box center [639, 213] width 178 height 36
paste input "949) 570-6676"
type input "(949) 570-6676"
click at [736, 48] on icon at bounding box center [738, 51] width 19 height 19
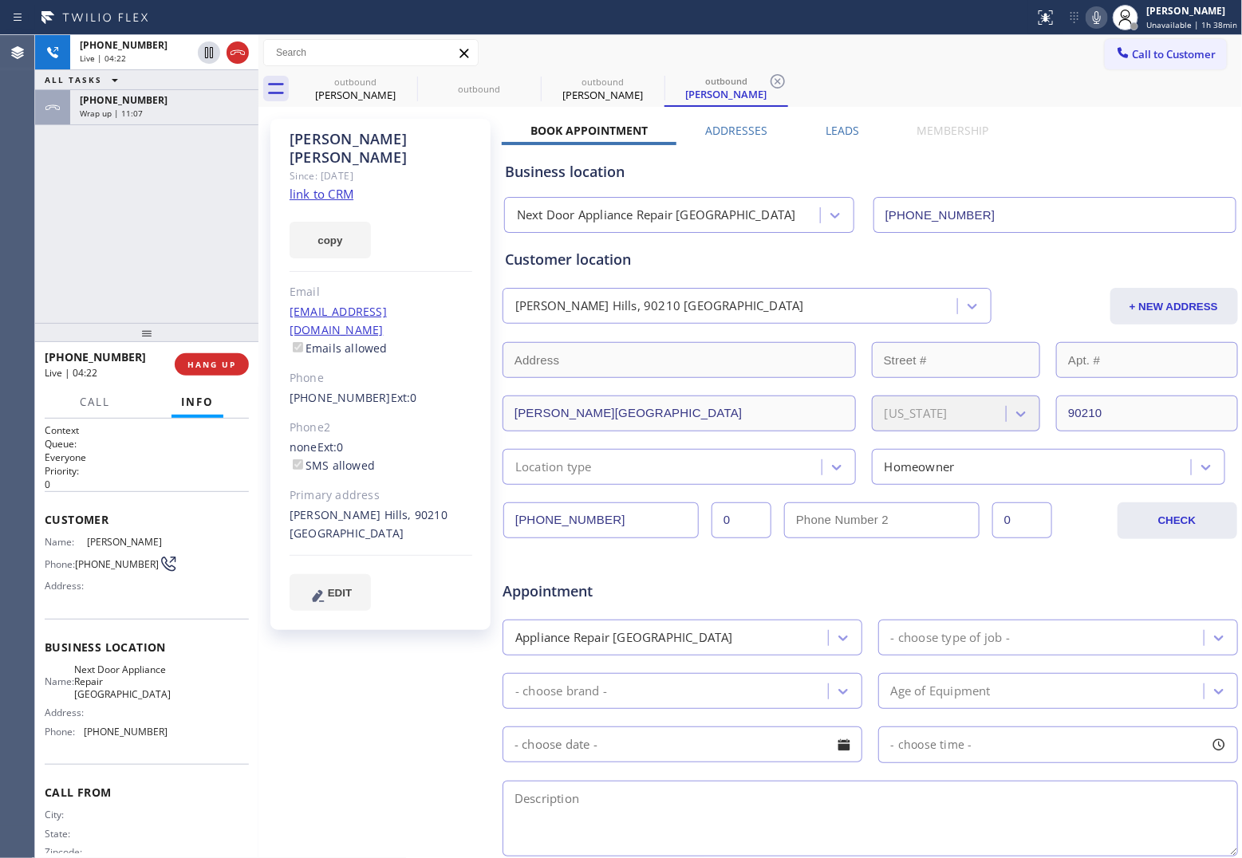
drag, startPoint x: 38, startPoint y: 268, endPoint x: 747, endPoint y: 156, distance: 717.3
click at [49, 268] on div "+13126294729 Live | 04:22 ALL TASKS ALL TASKS ACTIVE TASKS TASKS IN WRAP UP +17…" at bounding box center [146, 179] width 223 height 288
click at [1099, 22] on icon at bounding box center [1096, 17] width 19 height 19
drag, startPoint x: 49, startPoint y: 176, endPoint x: 847, endPoint y: 134, distance: 798.2
click at [56, 176] on div "+13126294729 Live | 04:25 ALL TASKS ALL TASKS ACTIVE TASKS TASKS IN WRAP UP +17…" at bounding box center [146, 179] width 223 height 288
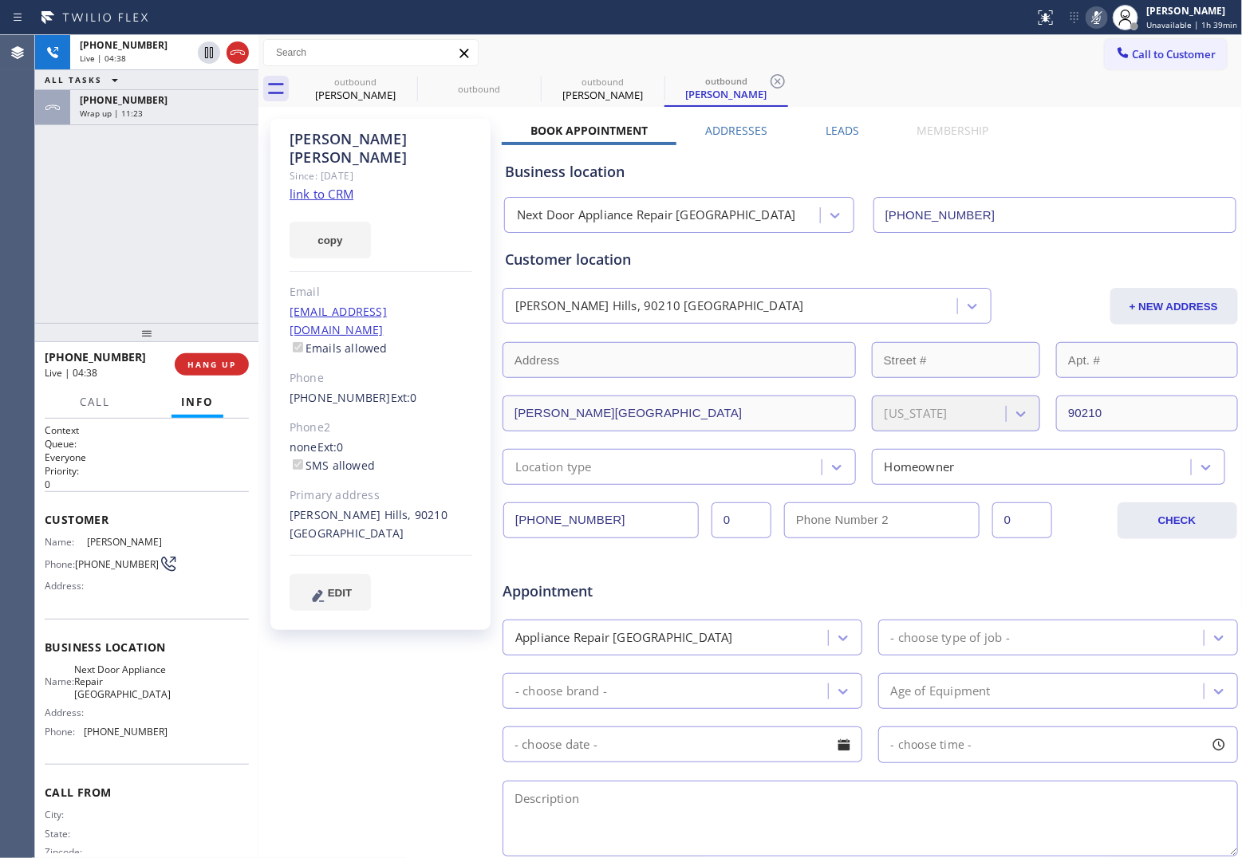
drag, startPoint x: 52, startPoint y: 180, endPoint x: 744, endPoint y: 121, distance: 694.3
click at [52, 180] on div "+13126294729 Live | 04:38 ALL TASKS ALL TASKS ACTIVE TASKS TASKS IN WRAP UP +17…" at bounding box center [146, 179] width 223 height 288
click at [1106, 18] on icon at bounding box center [1096, 17] width 19 height 19
click at [206, 365] on span "HANG UP" at bounding box center [211, 364] width 49 height 11
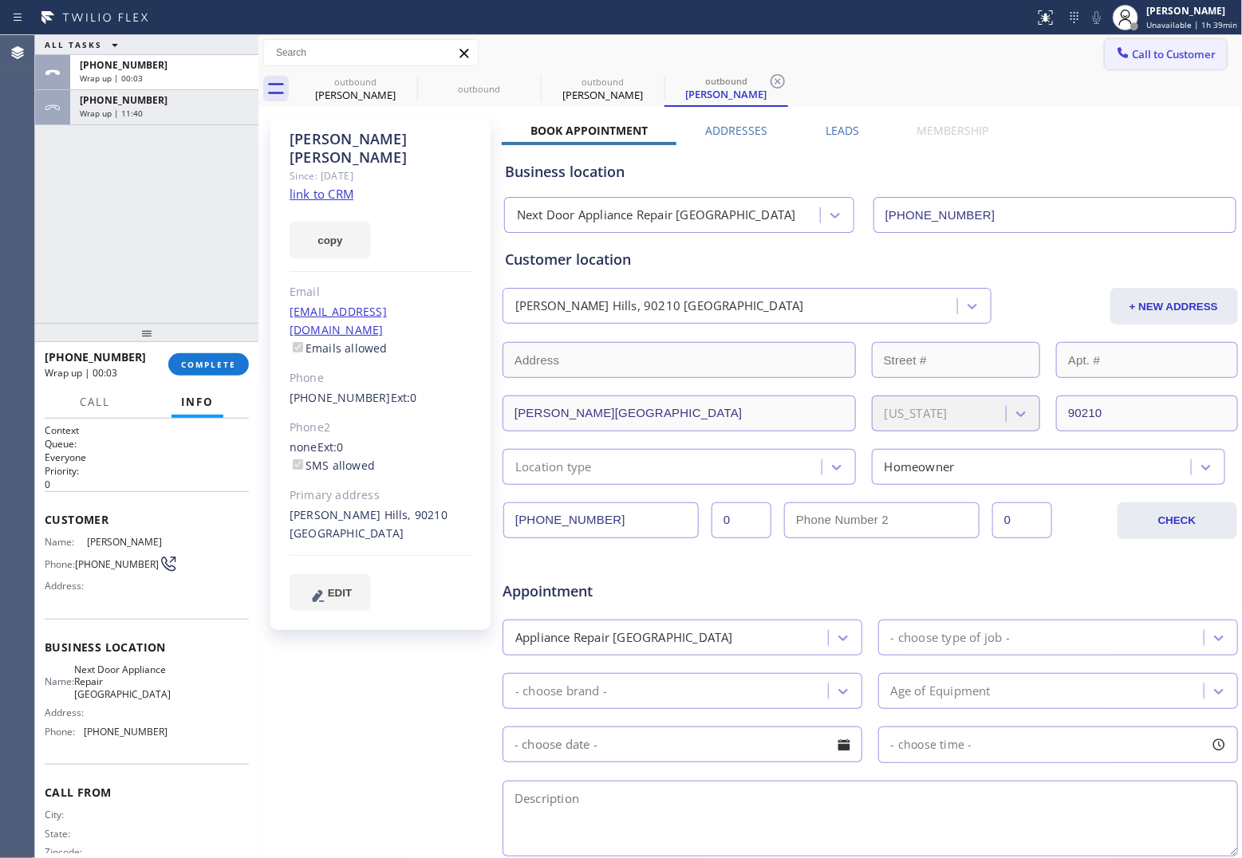
click at [1170, 61] on button "Call to Customer" at bounding box center [1166, 54] width 122 height 30
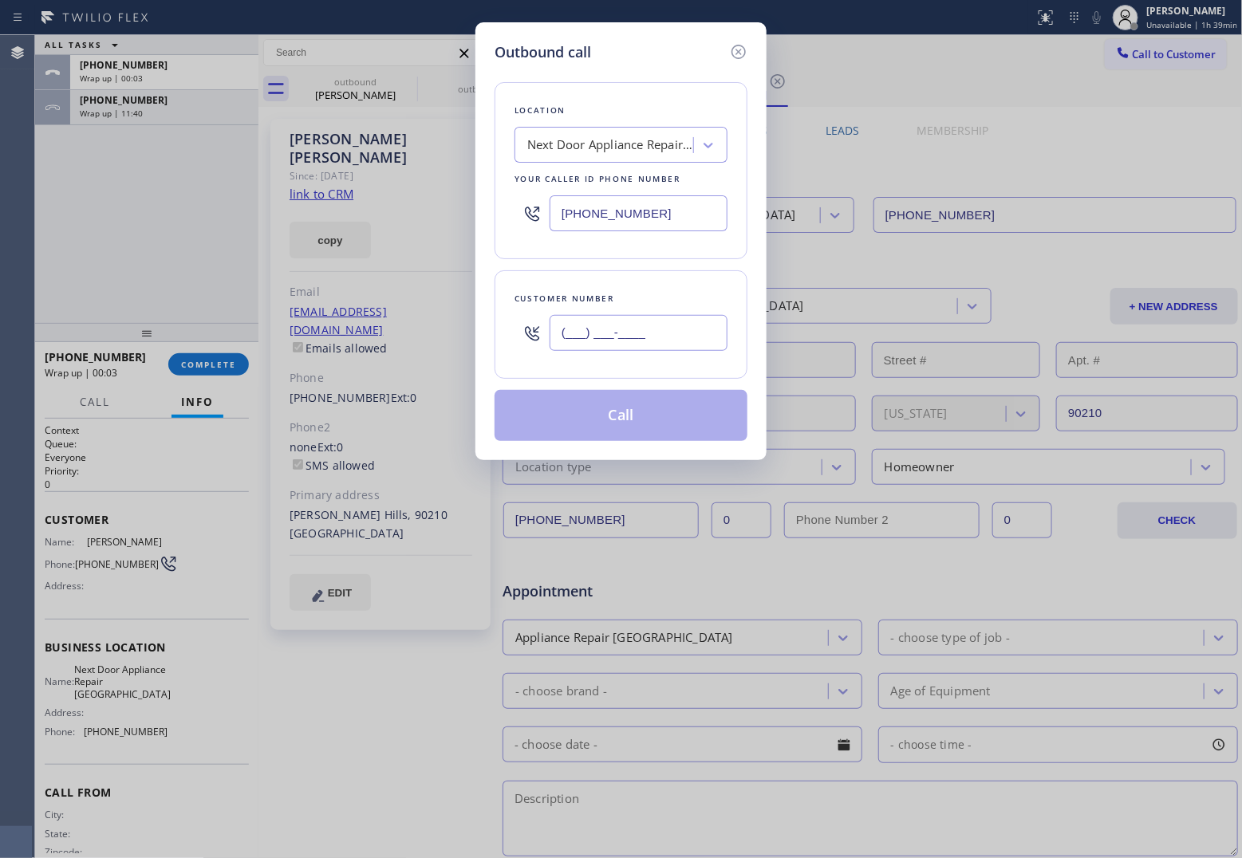
click at [601, 337] on input "(___) ___-____" at bounding box center [639, 333] width 178 height 36
paste input "949) 202-5618"
type input "(949) 202-5618"
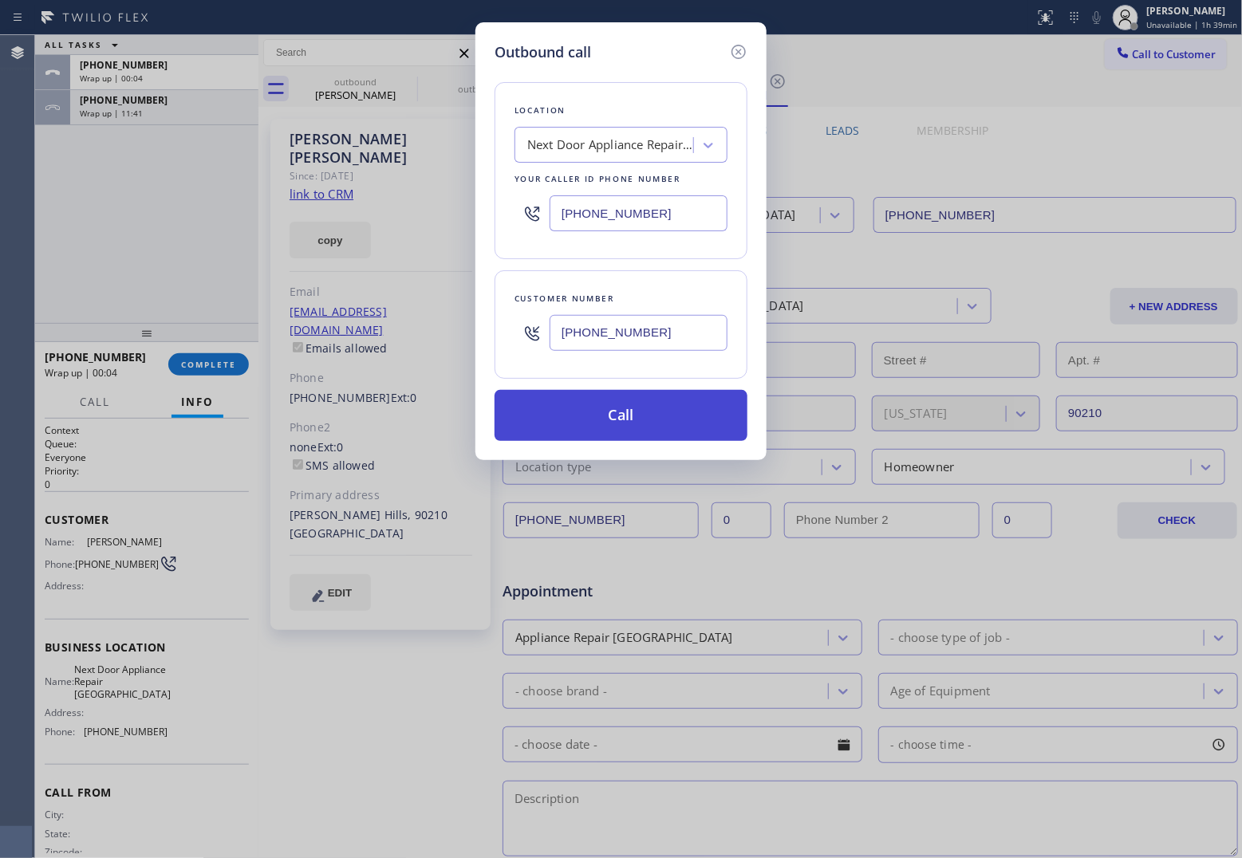
click at [637, 412] on button "Call" at bounding box center [621, 415] width 253 height 51
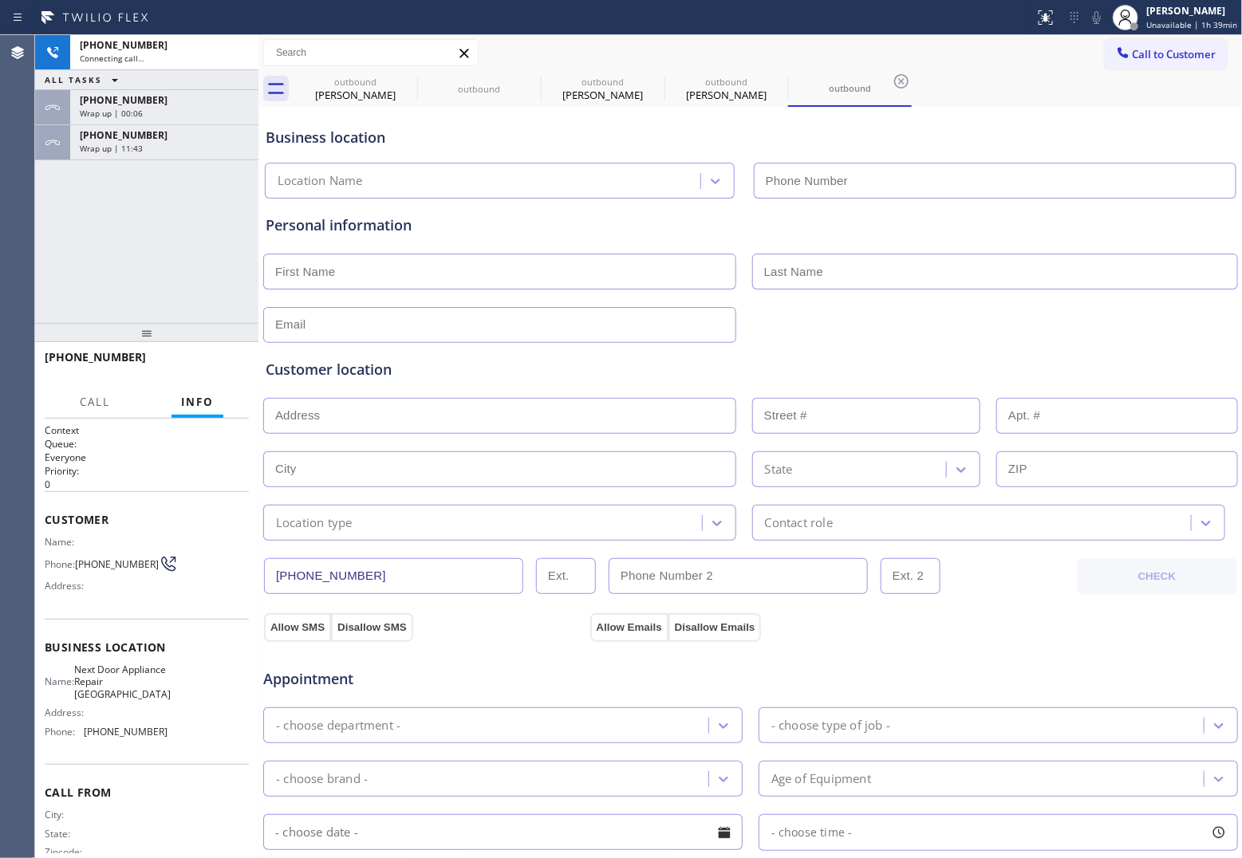
type input "(949) 570-6676"
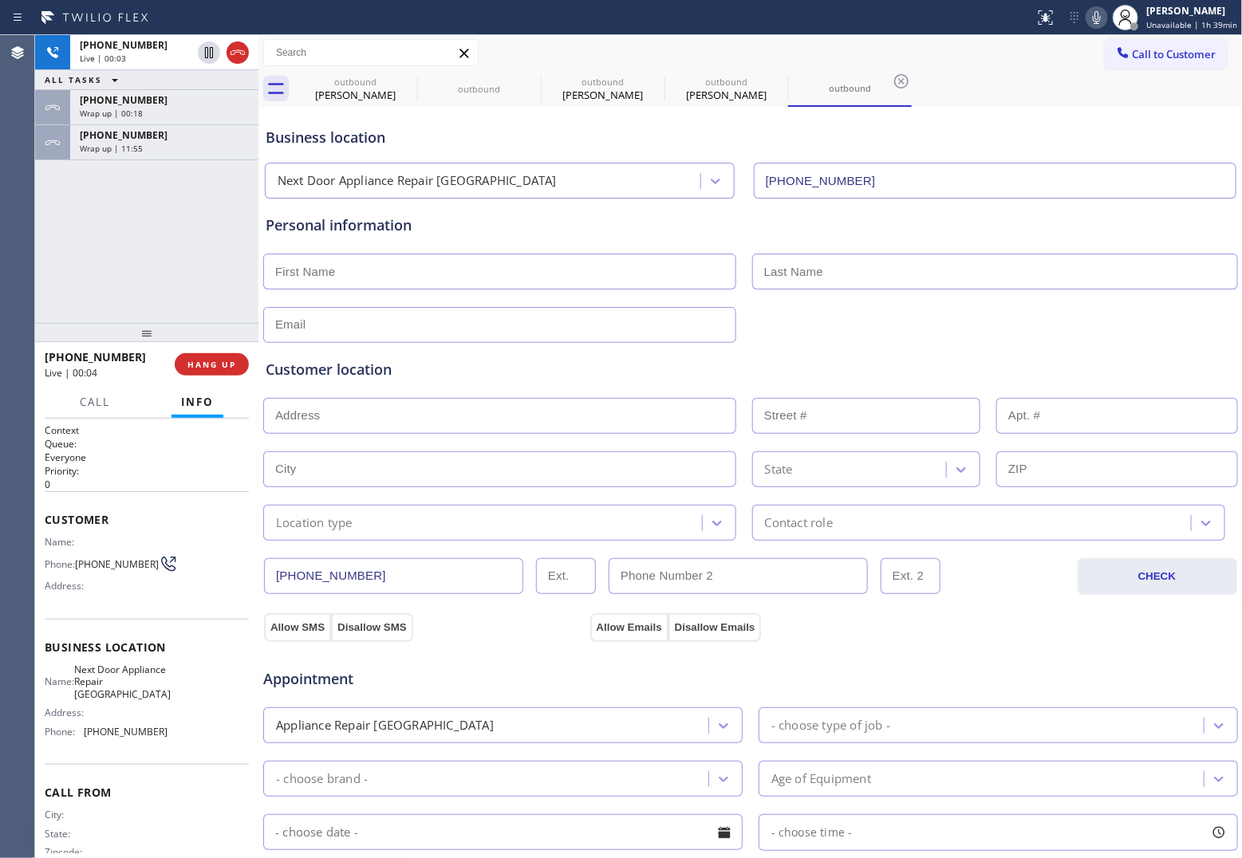
click at [45, 243] on div "+19492025618 Live | 00:03 ALL TASKS ALL TASKS ACTIVE TASKS TASKS IN WRAP UP +13…" at bounding box center [146, 179] width 223 height 288
click at [238, 53] on icon at bounding box center [237, 52] width 19 height 19
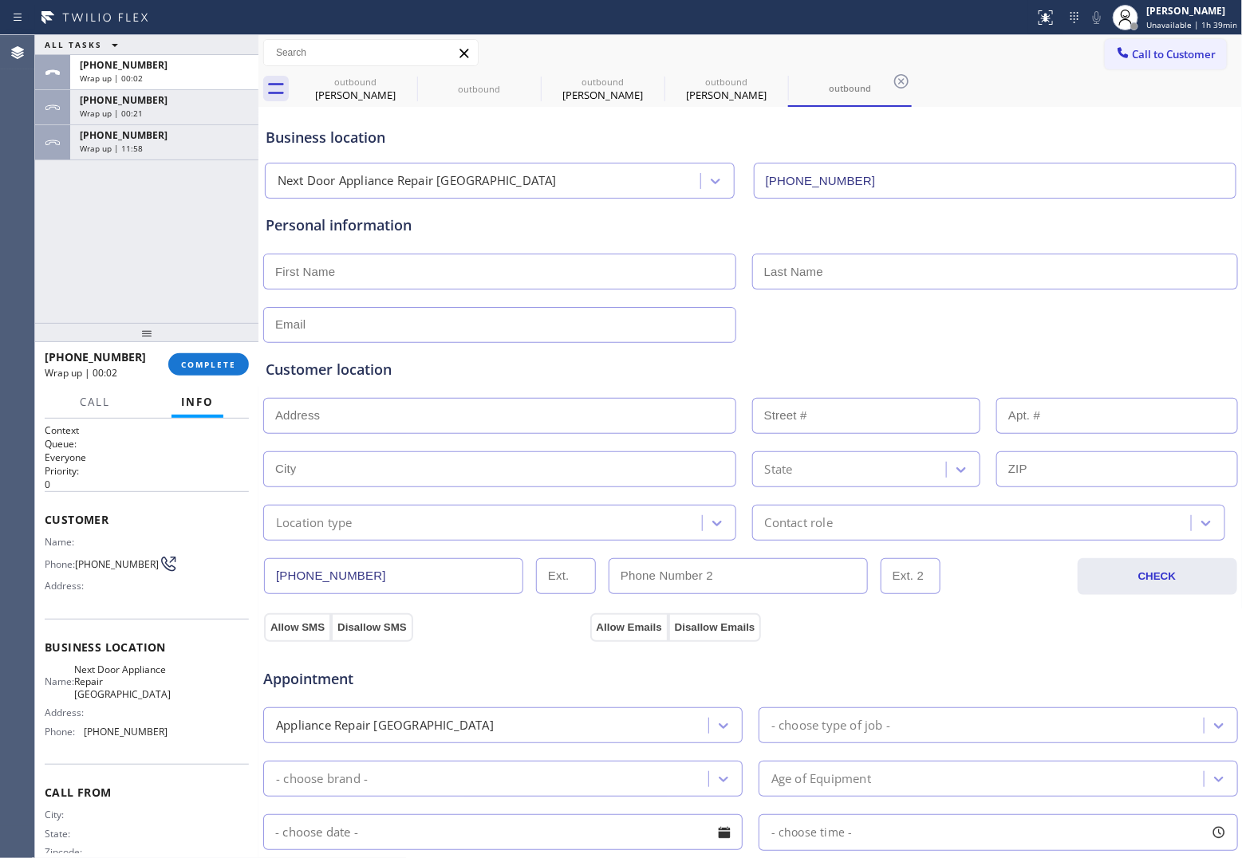
drag, startPoint x: 1134, startPoint y: 57, endPoint x: 1037, endPoint y: 105, distance: 108.1
click at [1131, 61] on button "Call to Customer" at bounding box center [1166, 54] width 122 height 30
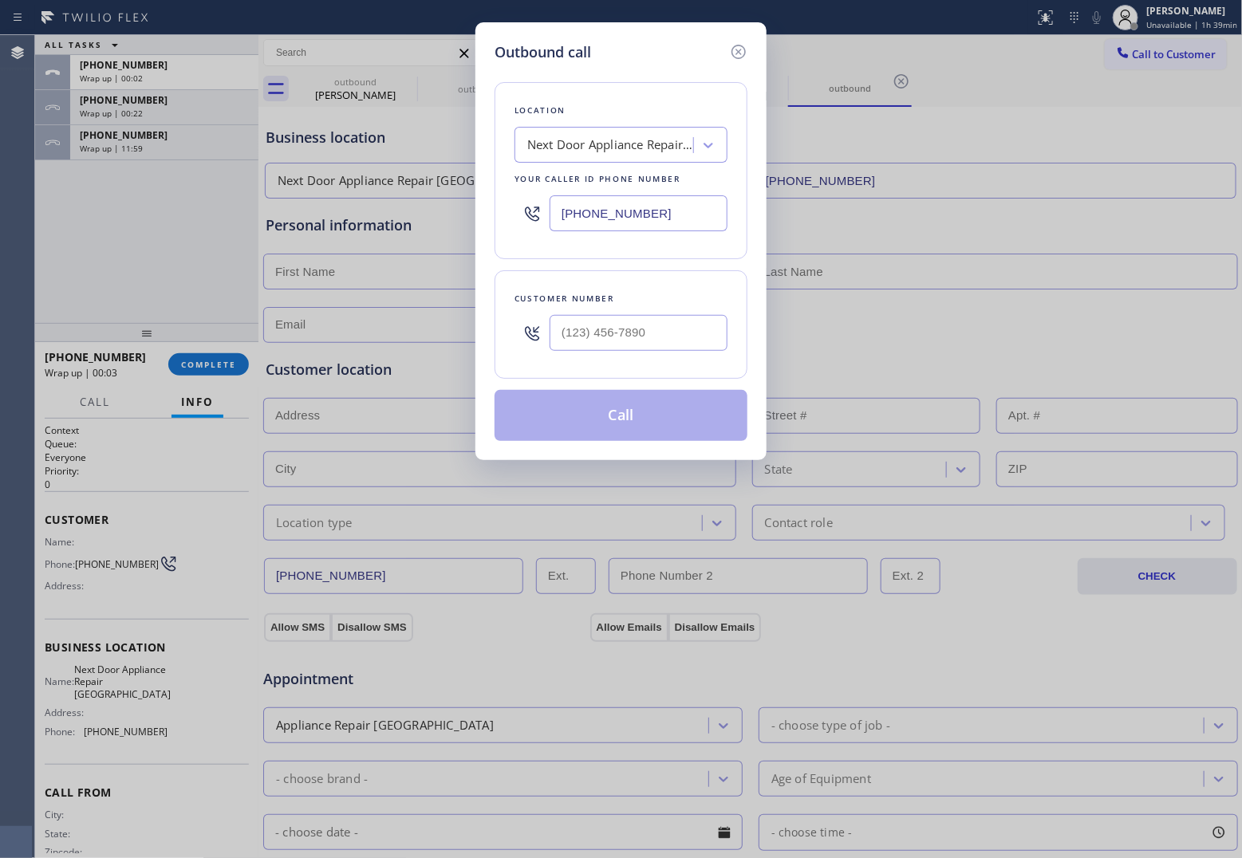
click at [689, 203] on input "(949) 570-6676" at bounding box center [639, 213] width 178 height 36
paste input "408) 872-9690"
type input "(408) 872-9690"
type input "(___) ___-____"
click at [605, 337] on input "text" at bounding box center [639, 333] width 178 height 36
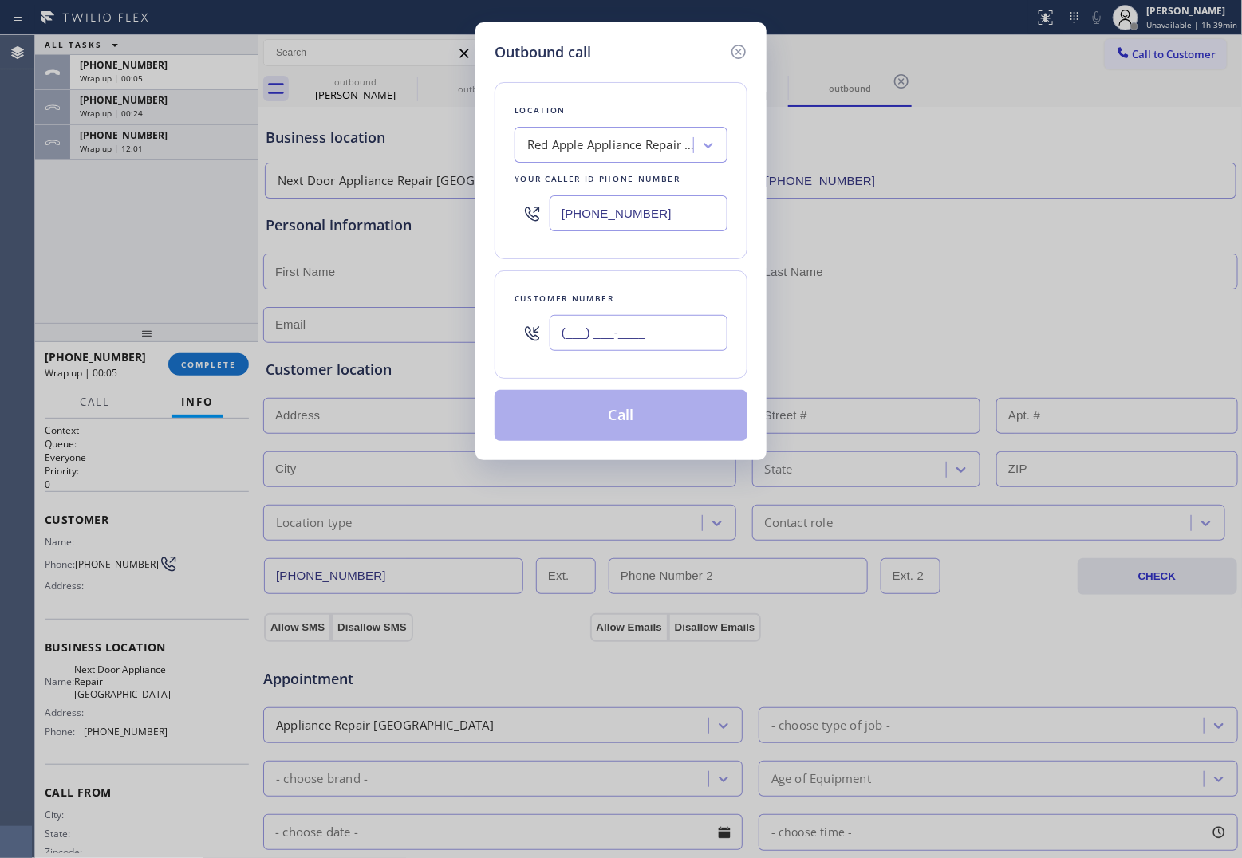
paste input "408) 220-2442"
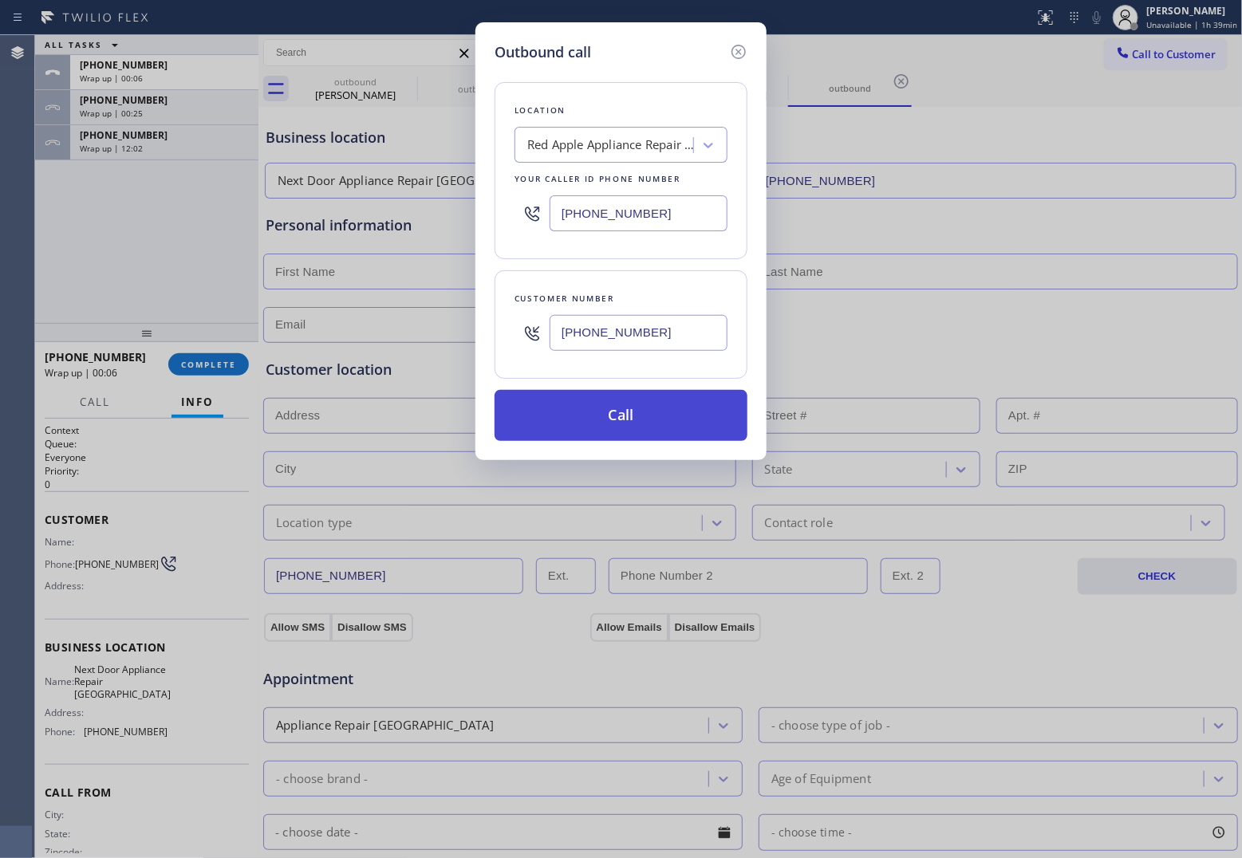
type input "(408) 220-2442"
click at [636, 428] on button "Call" at bounding box center [621, 415] width 253 height 51
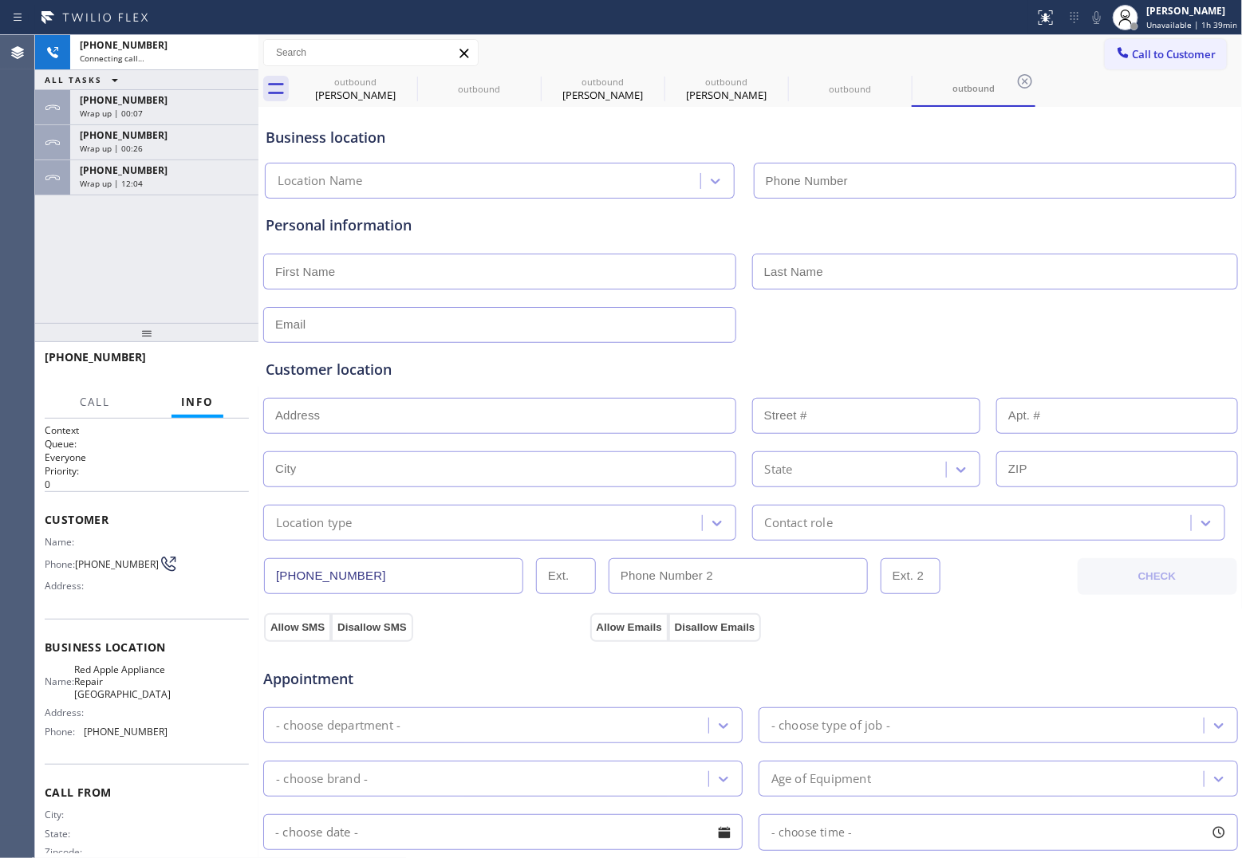
type input "(408) 872-9690"
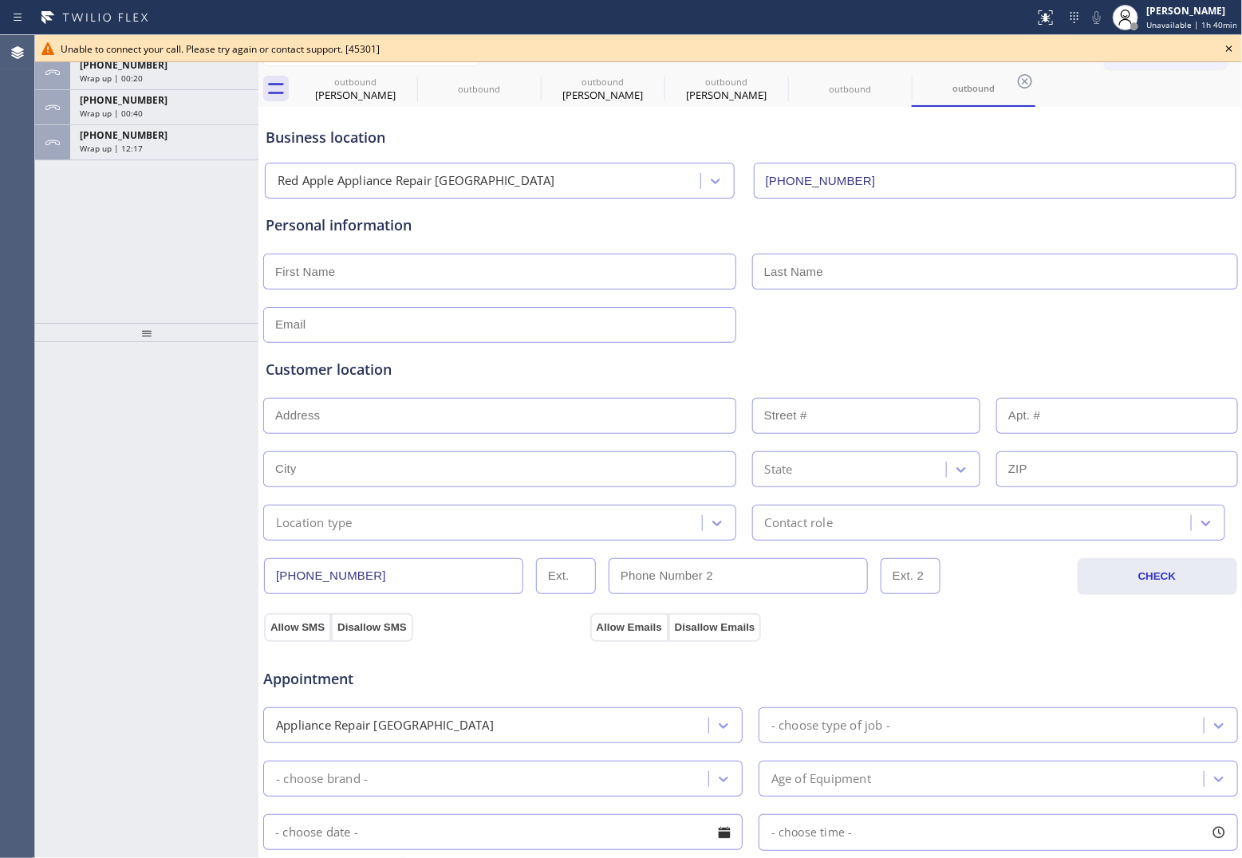
drag, startPoint x: 56, startPoint y: 228, endPoint x: 690, endPoint y: 156, distance: 638.4
click at [56, 227] on div "ALL TASKS ALL TASKS ACTIVE TASKS TASKS IN WRAP UP +19492025618 Wrap up | 00:20 …" at bounding box center [146, 179] width 223 height 288
click at [1230, 50] on icon at bounding box center [1229, 48] width 19 height 19
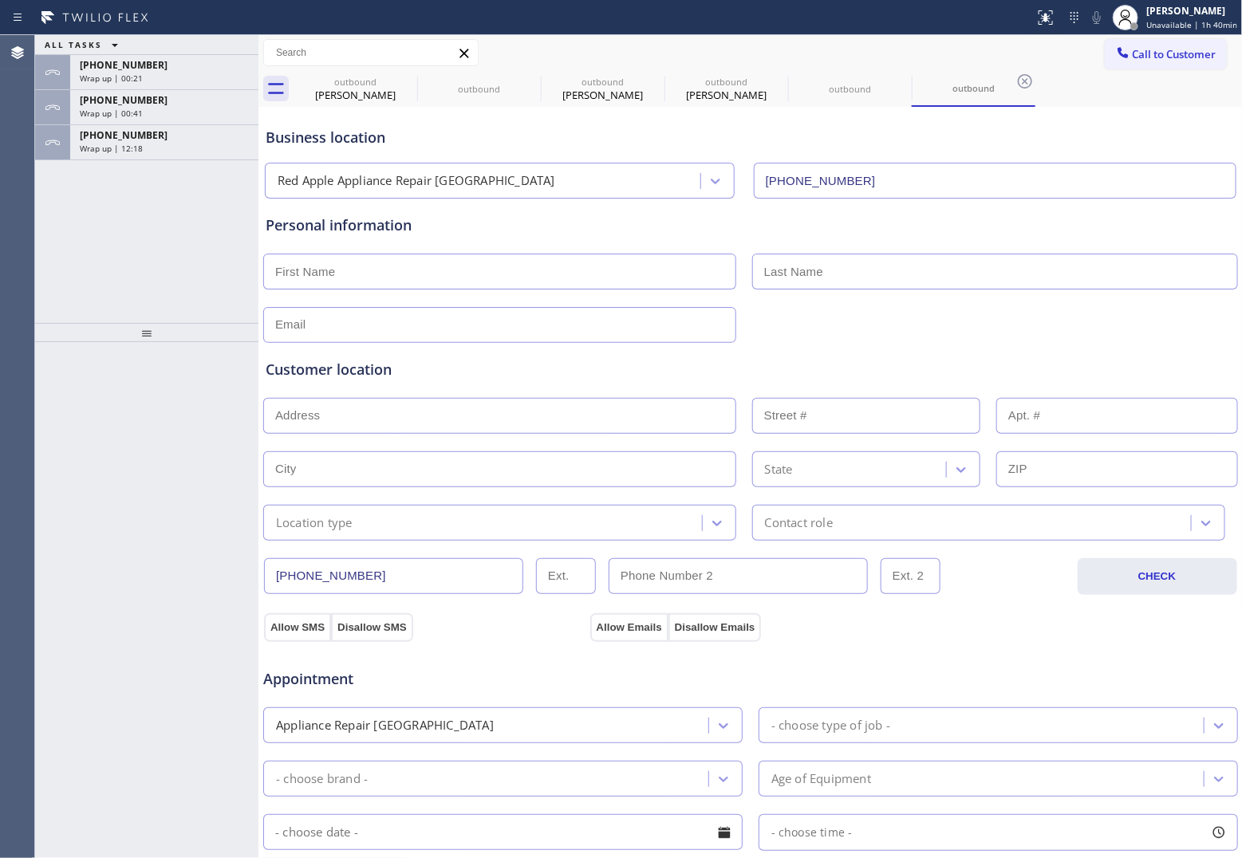
drag, startPoint x: 1178, startPoint y: 52, endPoint x: 882, endPoint y: 125, distance: 305.0
click at [1178, 52] on span "Call to Customer" at bounding box center [1175, 54] width 84 height 14
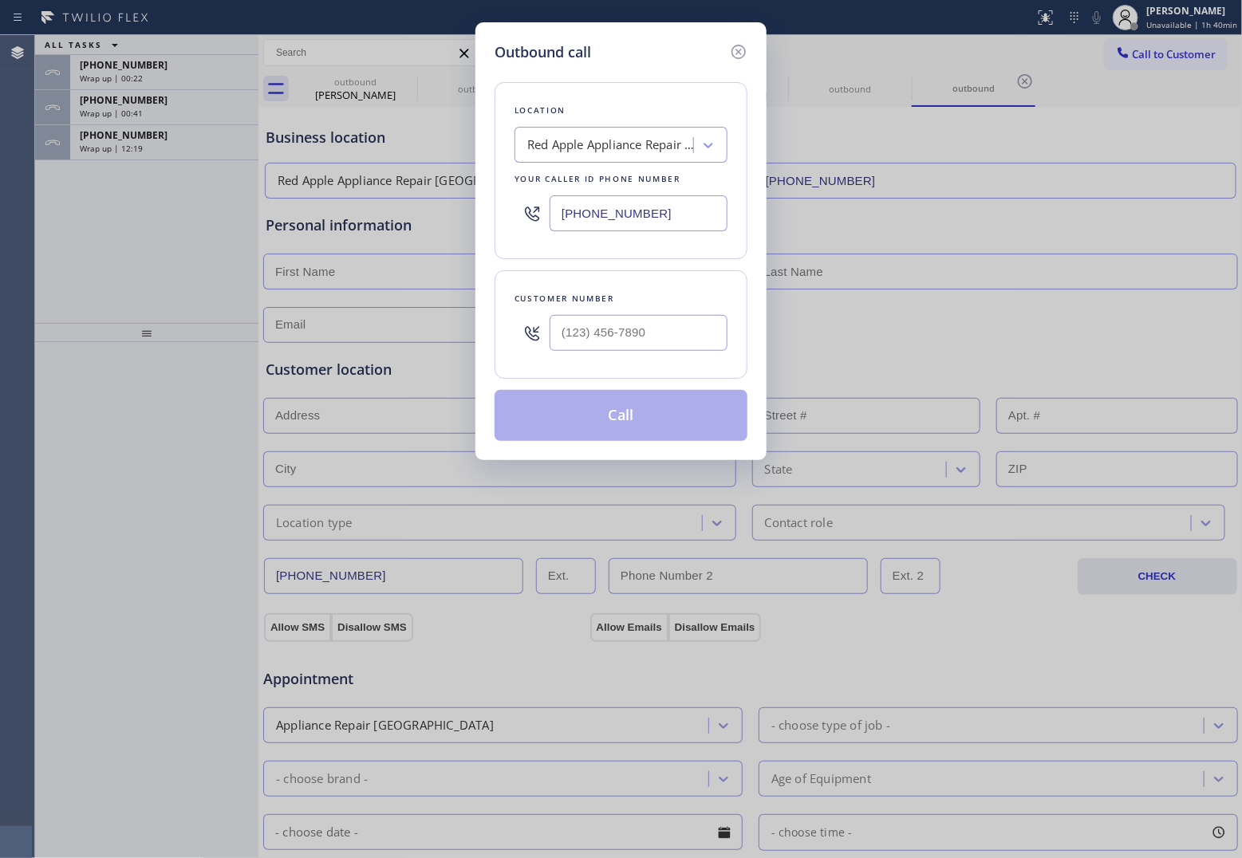
click at [639, 144] on div "Red Apple Appliance Repair Sunnyvale" at bounding box center [611, 145] width 168 height 18
type input "5 Star Appliance Re"
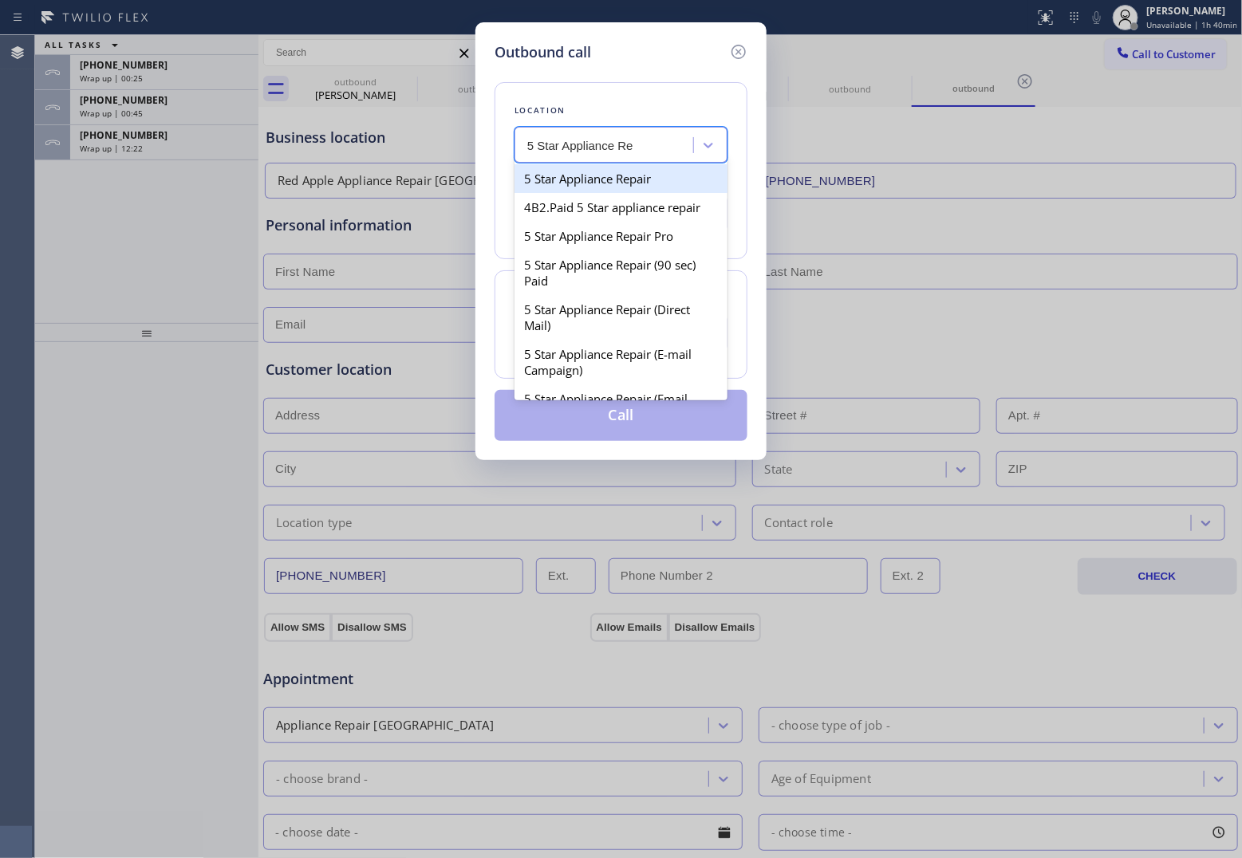
type input "[PHONE_NUMBER]"
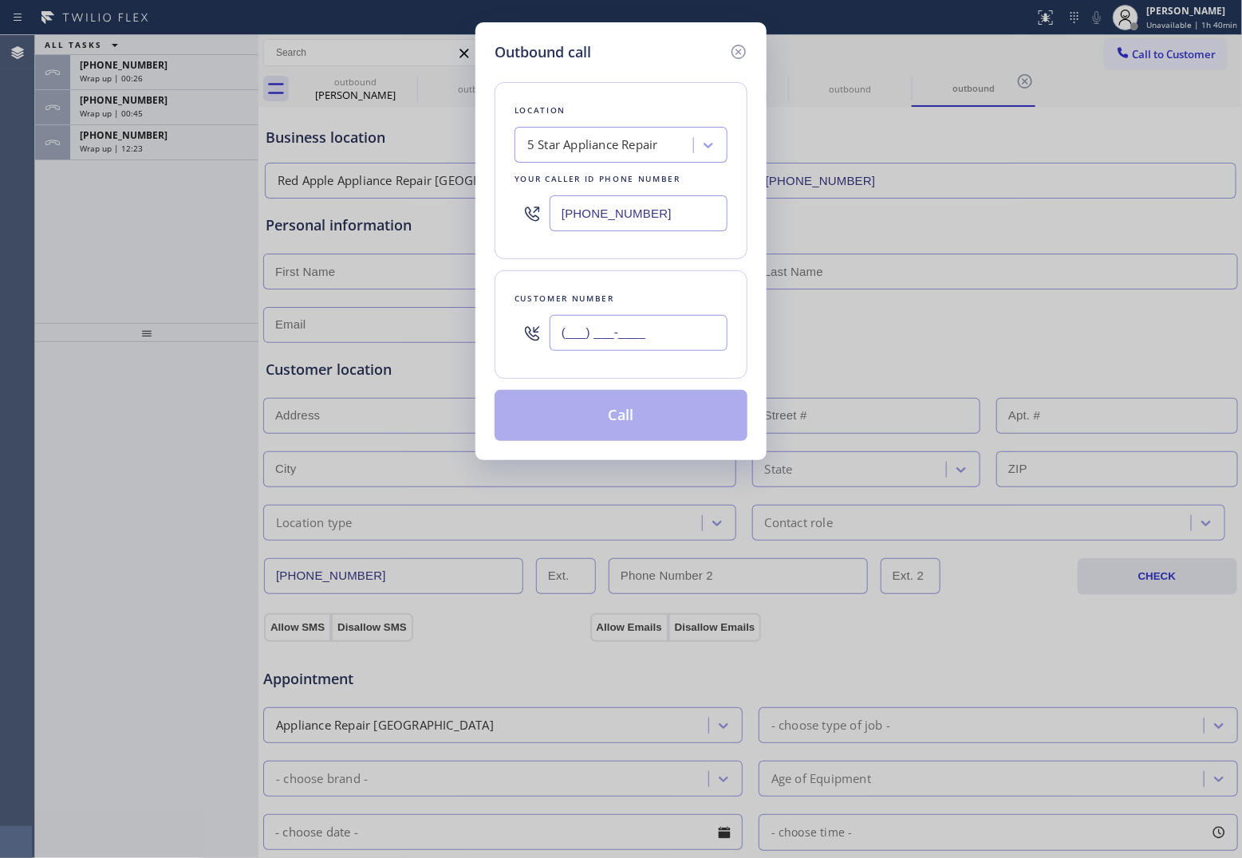
paste input "408) 220-2442"
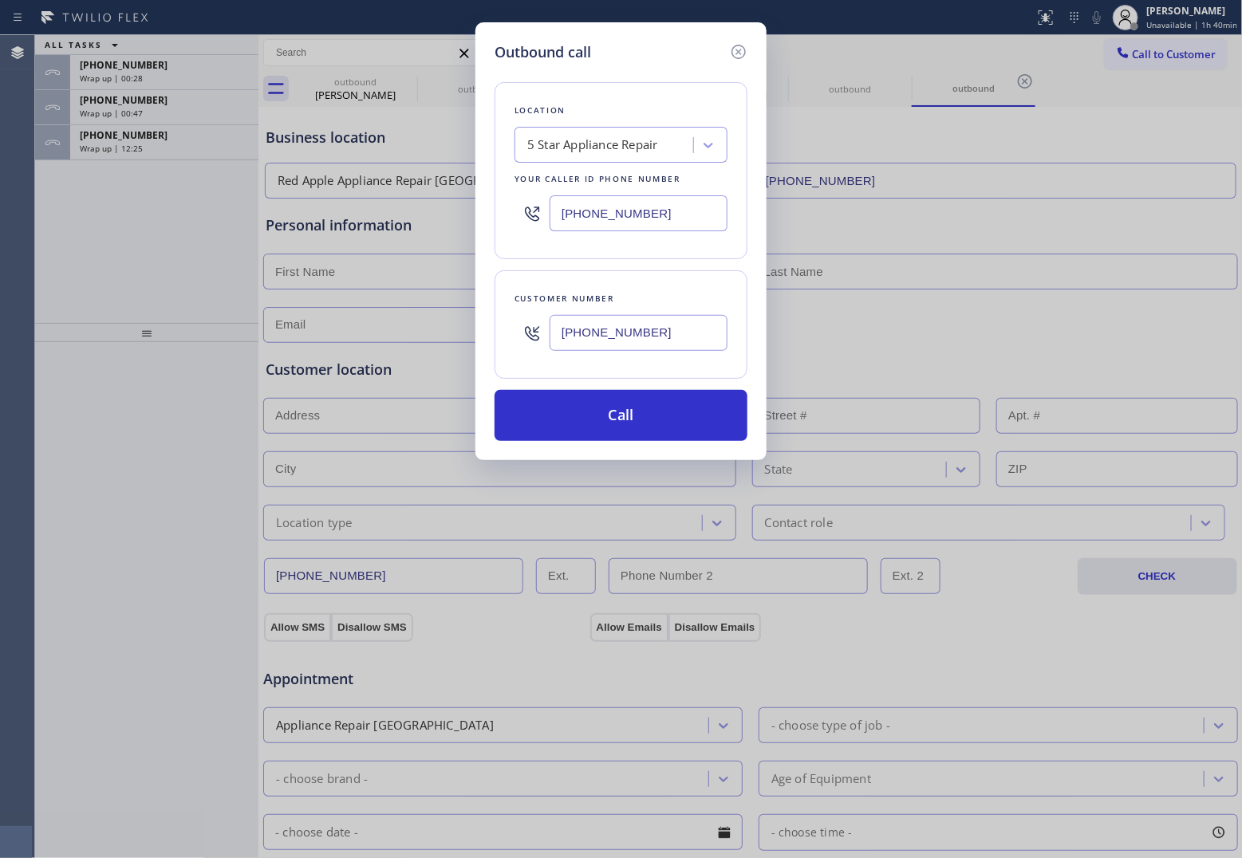
type input "(408) 220-2442"
click at [653, 389] on div "Location 5 Star Appliance Repair Your caller id phone number (855) 731-4952 Cus…" at bounding box center [621, 252] width 253 height 378
click at [658, 413] on button "Call" at bounding box center [621, 415] width 253 height 51
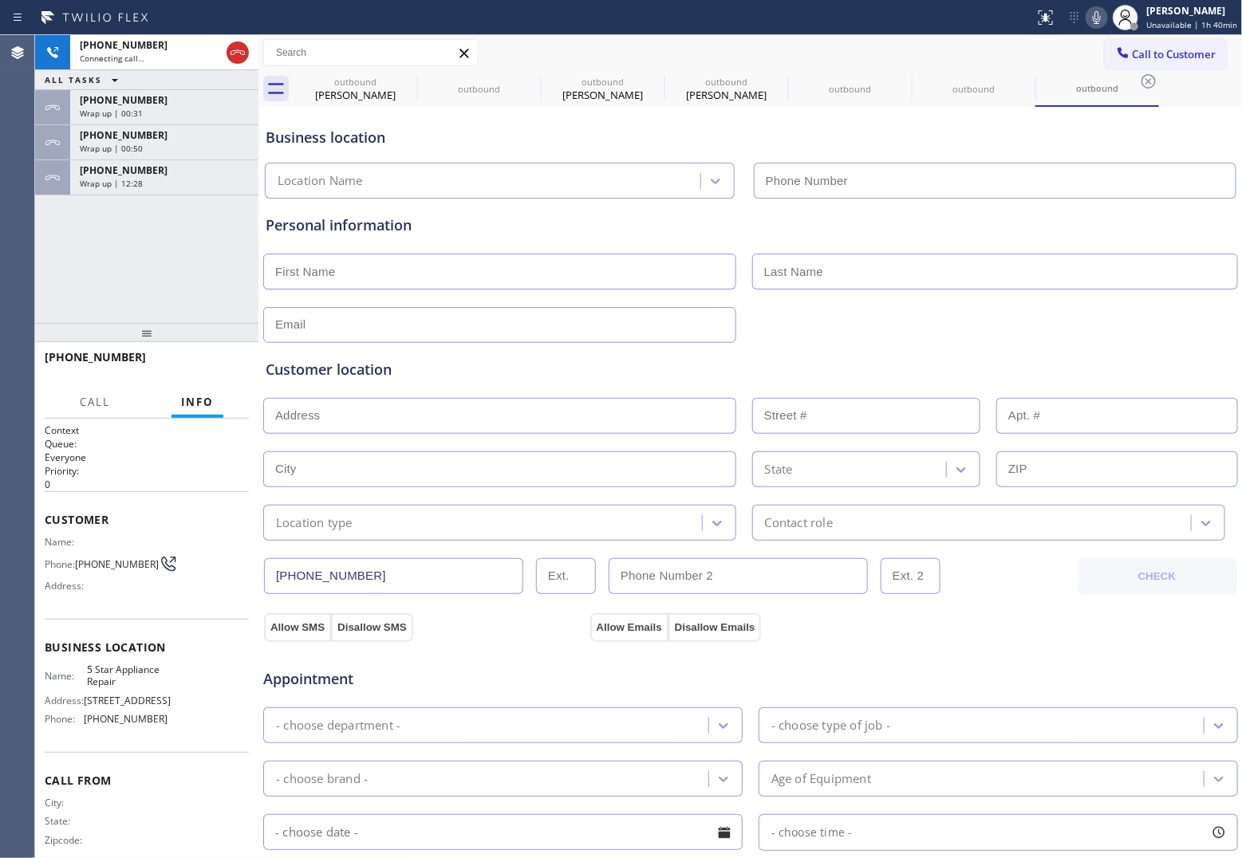
type input "[PHONE_NUMBER]"
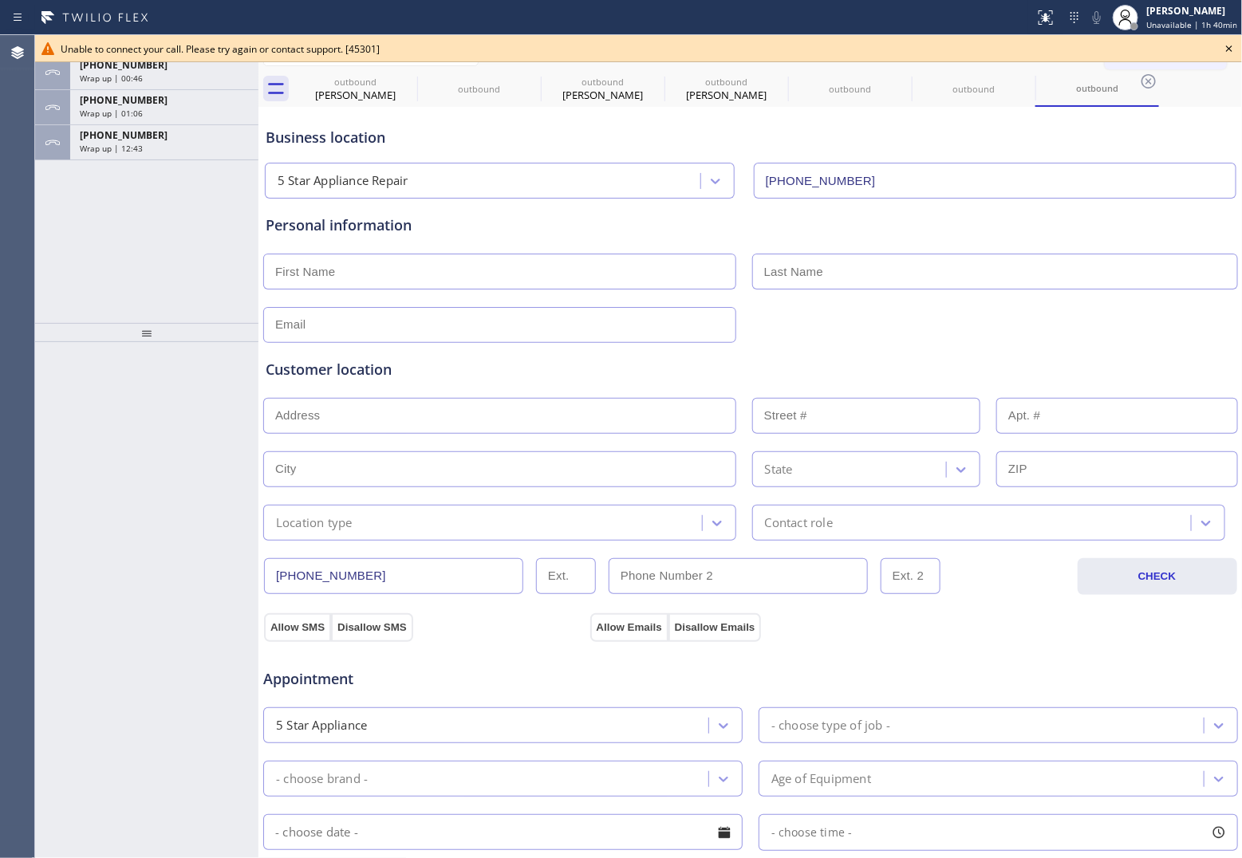
click at [53, 205] on div "ALL TASKS ALL TASKS ACTIVE TASKS TASKS IN WRAP UP +19492025618 Wrap up | 00:46 …" at bounding box center [146, 179] width 223 height 288
click at [1229, 58] on div "Unable to connect your call. Please try again or contact support. [45301]" at bounding box center [638, 48] width 1207 height 27
click at [1220, 46] on icon at bounding box center [1229, 48] width 19 height 19
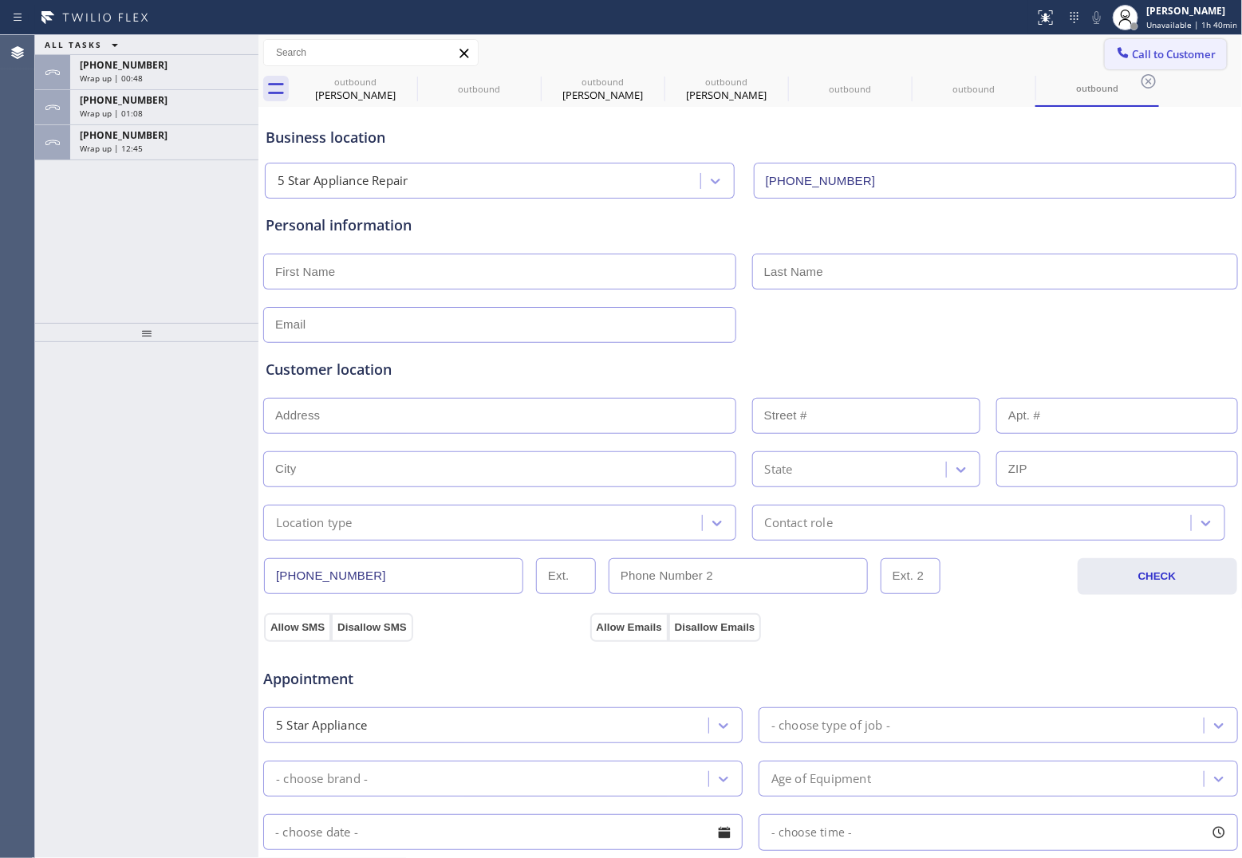
click at [1169, 47] on span "Call to Customer" at bounding box center [1175, 54] width 84 height 14
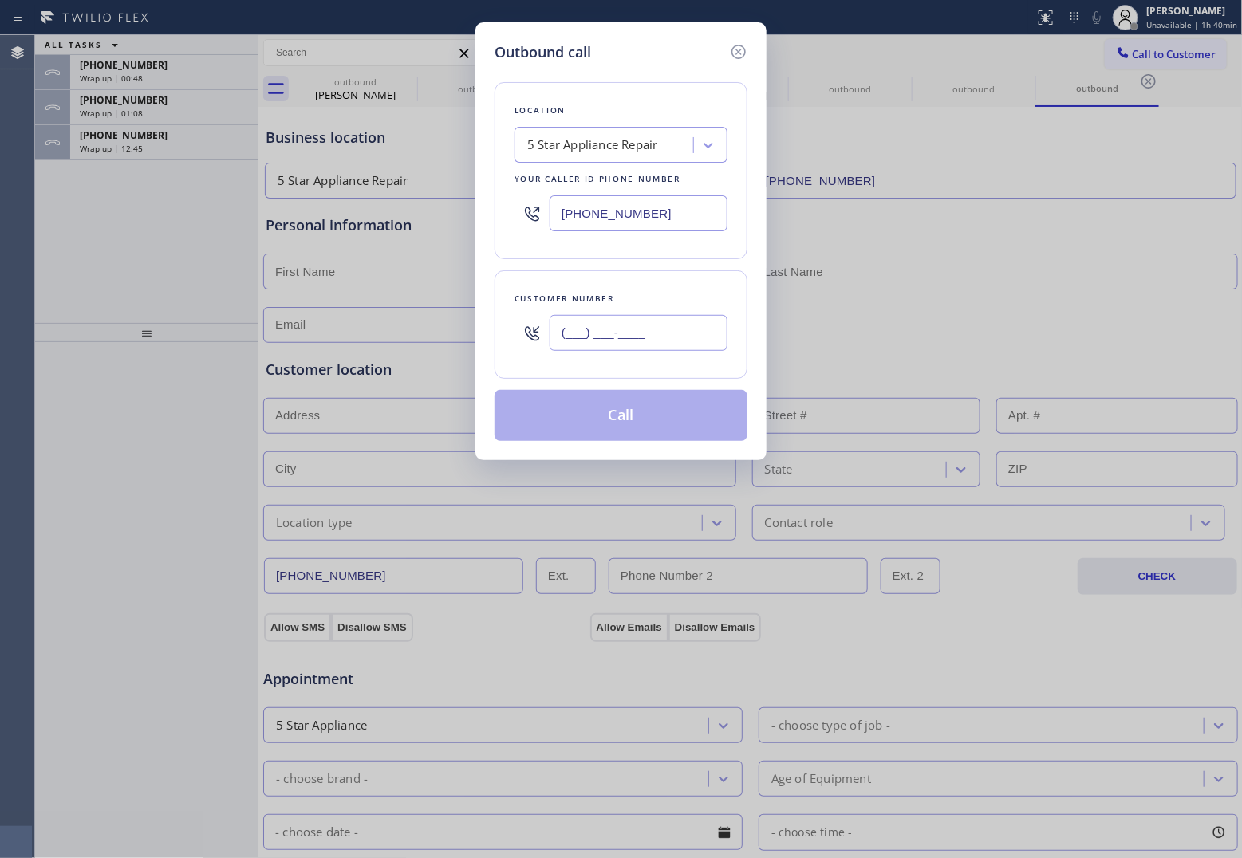
click at [655, 332] on input "(___) ___-____" at bounding box center [639, 333] width 178 height 36
paste input "949) 202-5618"
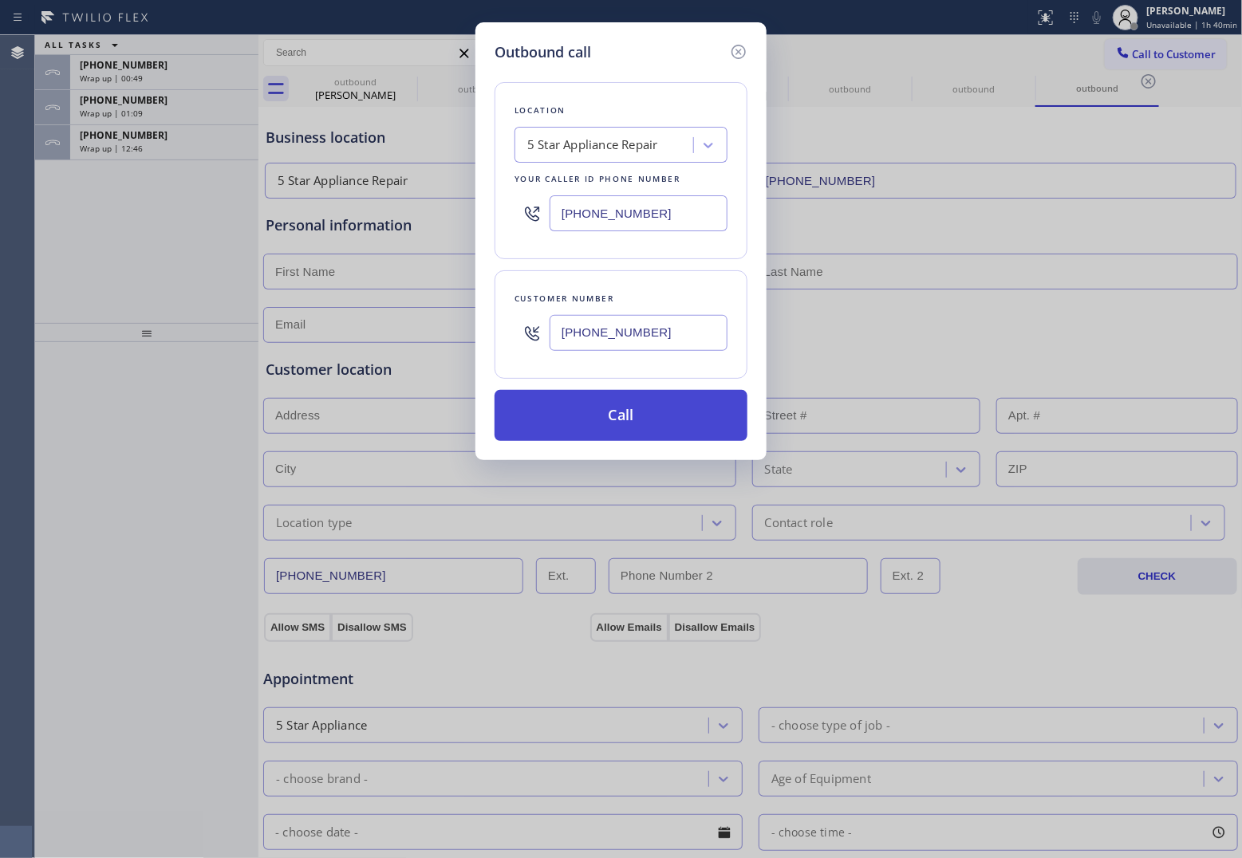
type input "(949) 202-5618"
click at [674, 429] on button "Call" at bounding box center [621, 415] width 253 height 51
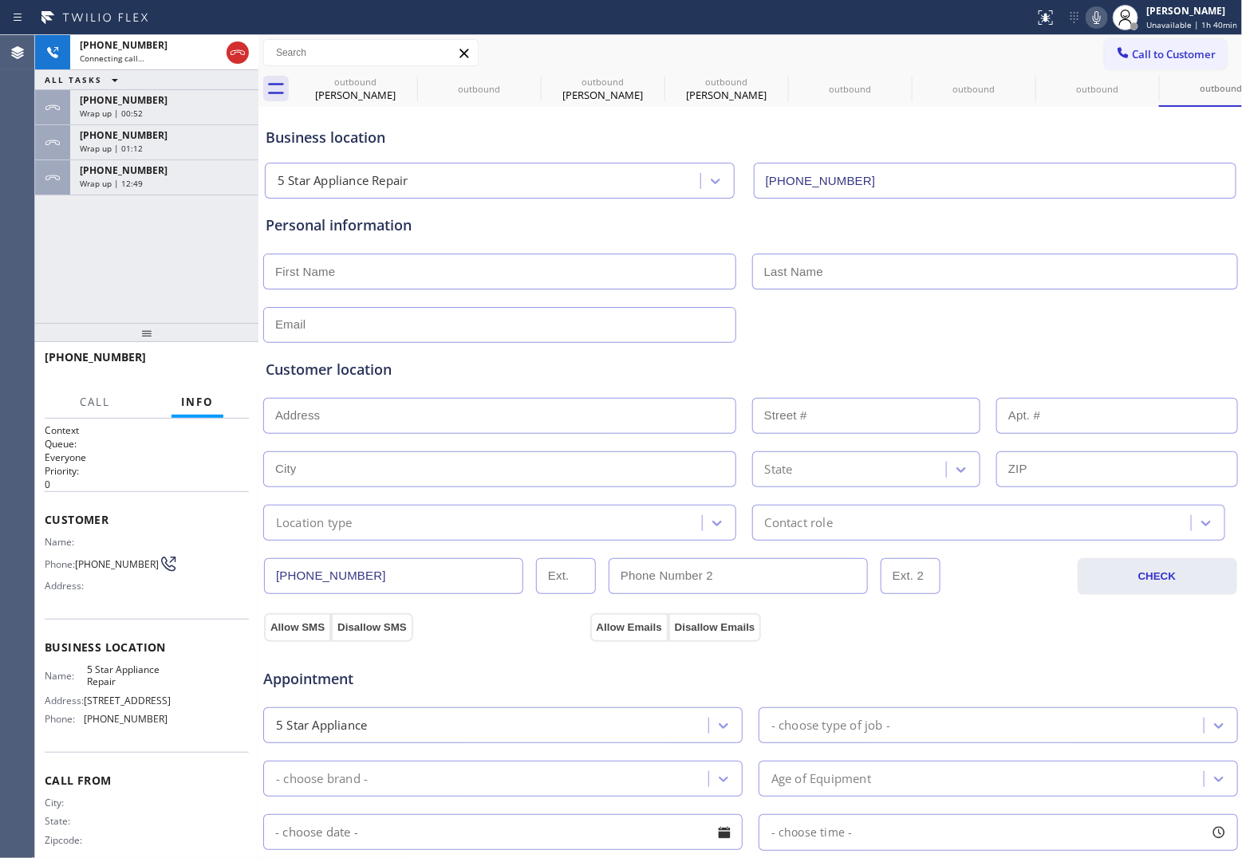
type input "[PHONE_NUMBER]"
drag, startPoint x: 40, startPoint y: 233, endPoint x: 118, endPoint y: 217, distance: 79.8
click at [45, 234] on div "+19492025618 Connecting call… ALL TASKS ALL TASKS ACTIVE TASKS TASKS IN WRAP UP…" at bounding box center [146, 179] width 223 height 288
click at [170, 178] on div "Wrap up | 12:51" at bounding box center [164, 183] width 169 height 11
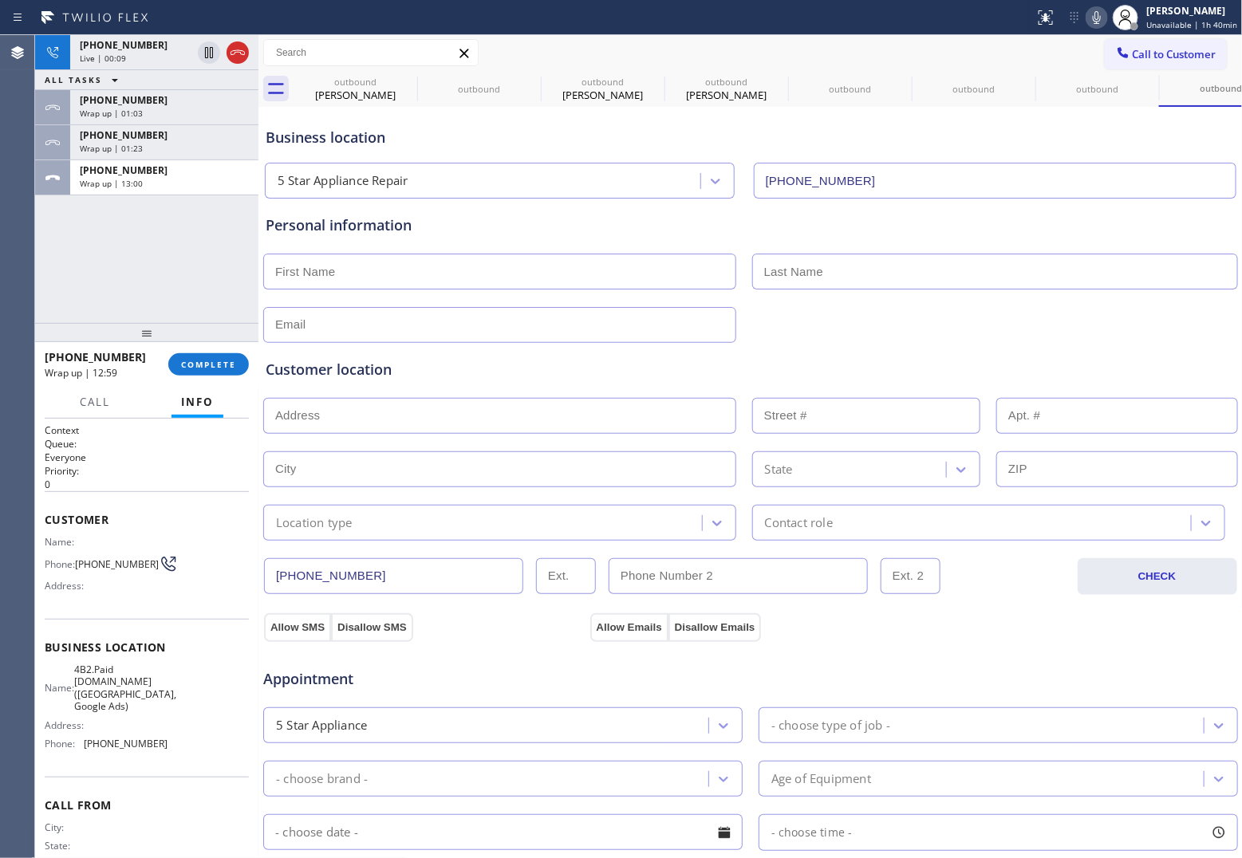
click at [235, 367] on span "COMPLETE" at bounding box center [208, 364] width 55 height 11
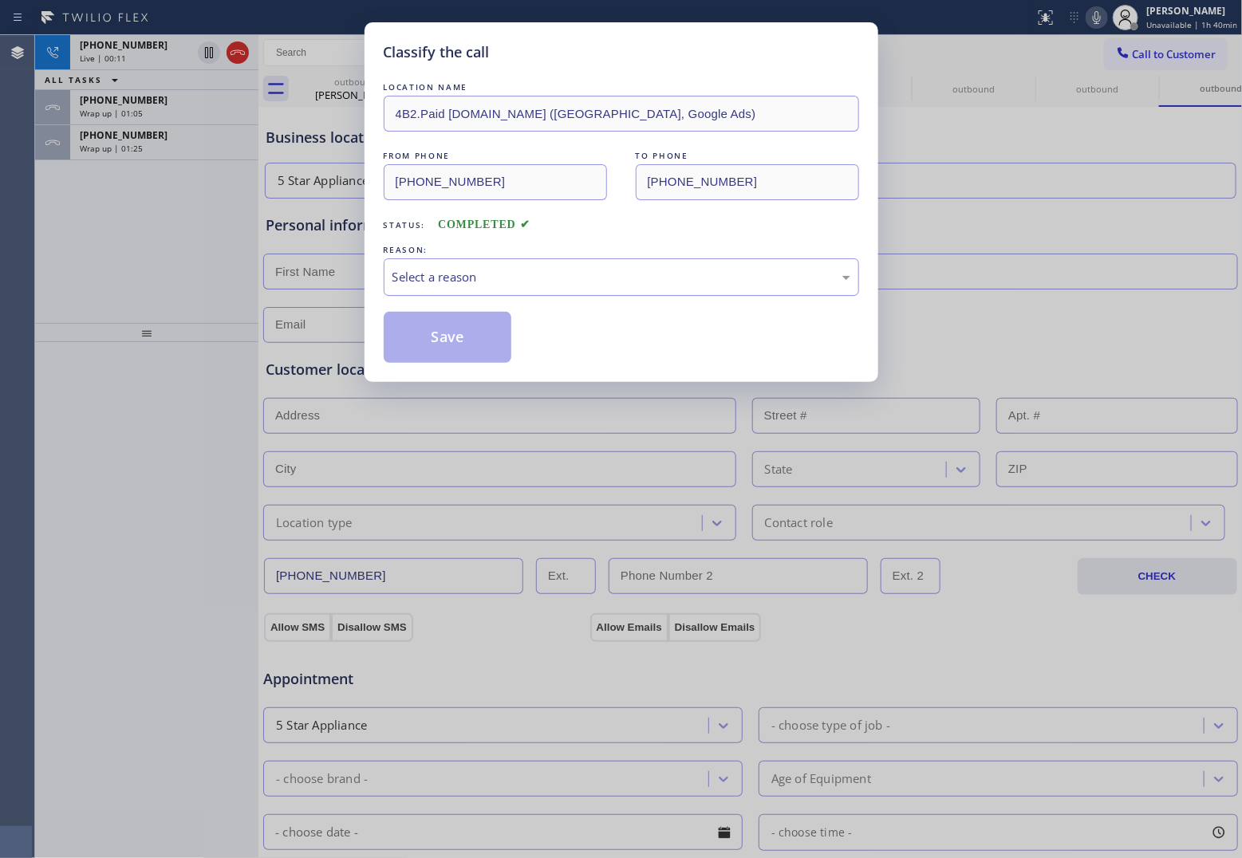
click at [571, 277] on div "Select a reason" at bounding box center [622, 277] width 458 height 18
click at [476, 345] on button "Save" at bounding box center [448, 337] width 128 height 51
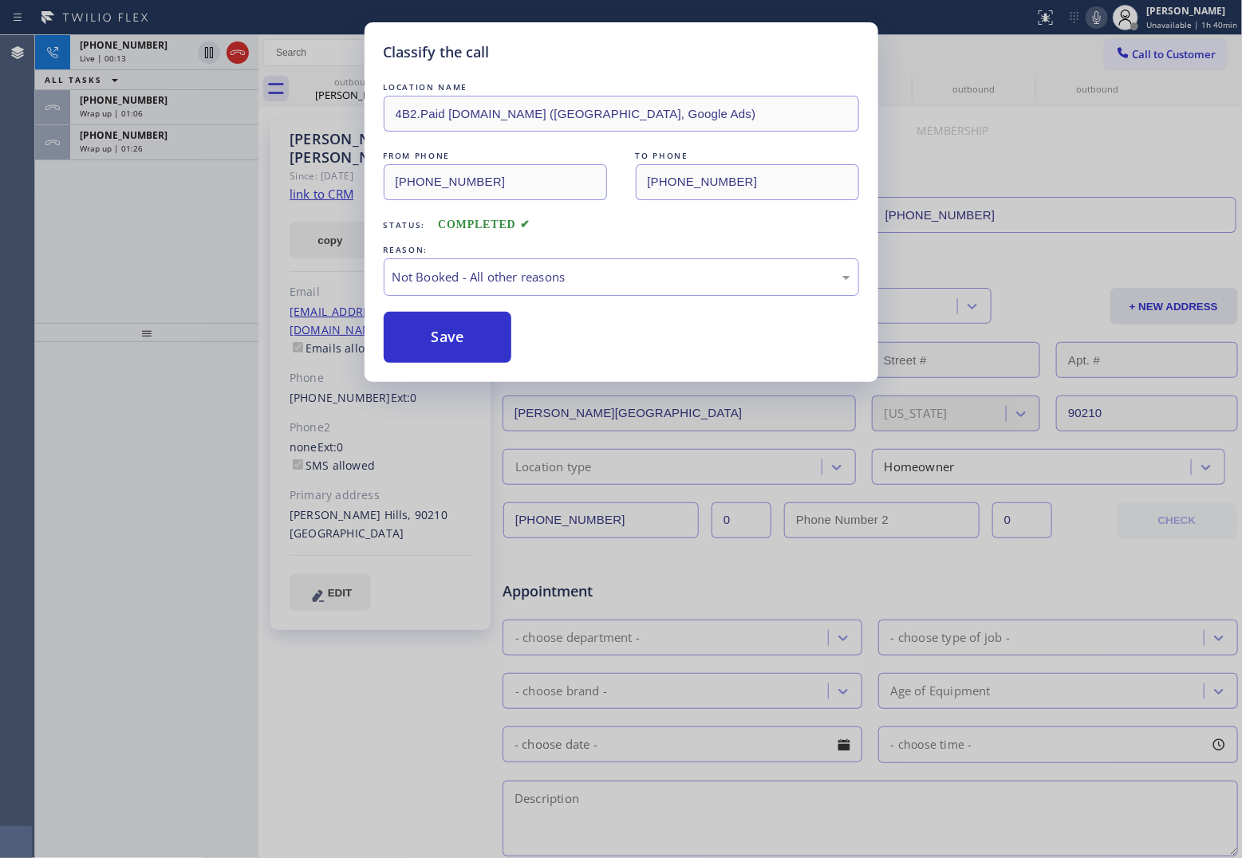
click at [239, 53] on div "Classify the call LOCATION NAME 4B2.Paid SubzeroExperts.online (Orange County, …" at bounding box center [621, 429] width 1242 height 858
click at [239, 53] on icon at bounding box center [237, 52] width 19 height 19
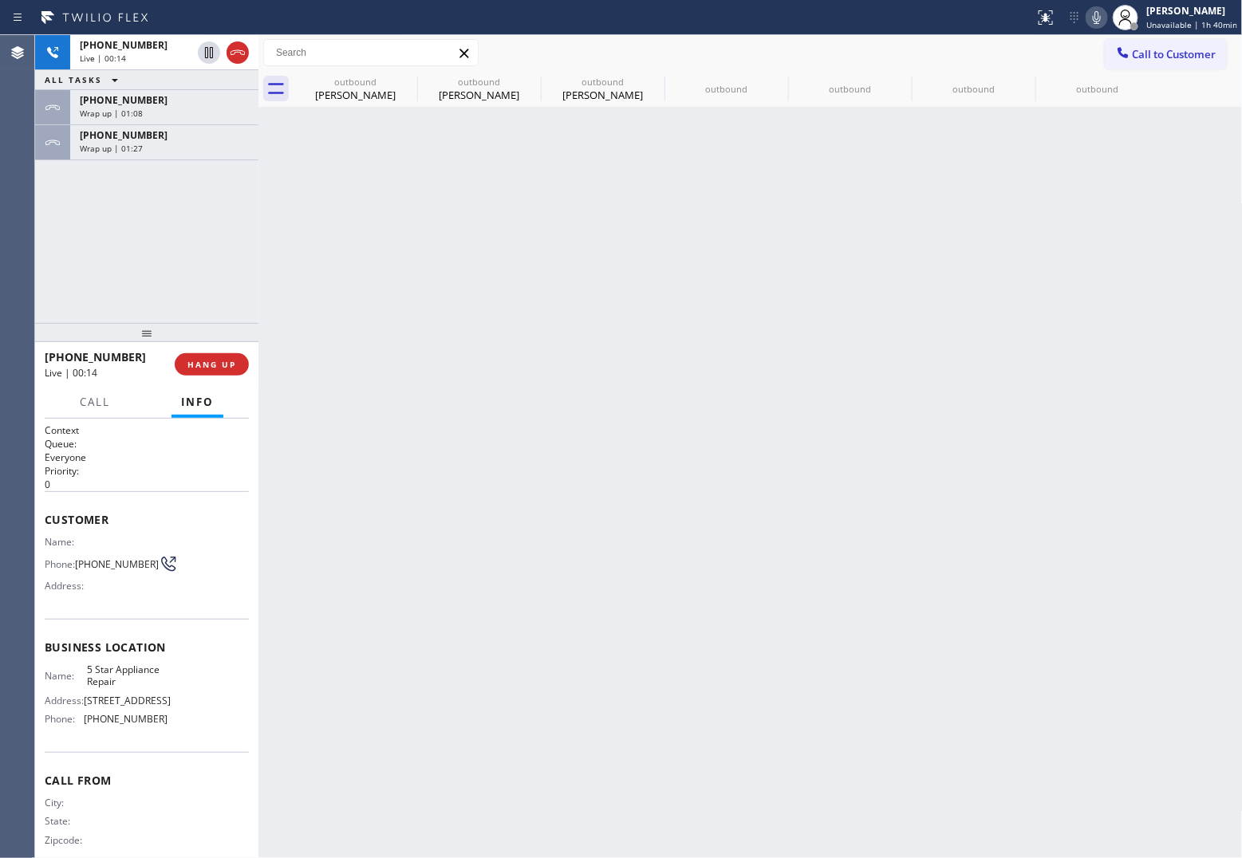
click at [239, 53] on icon at bounding box center [237, 52] width 19 height 19
drag, startPoint x: 239, startPoint y: 53, endPoint x: 574, endPoint y: 215, distance: 372.2
click at [239, 53] on div "Live | 00:14" at bounding box center [164, 58] width 169 height 11
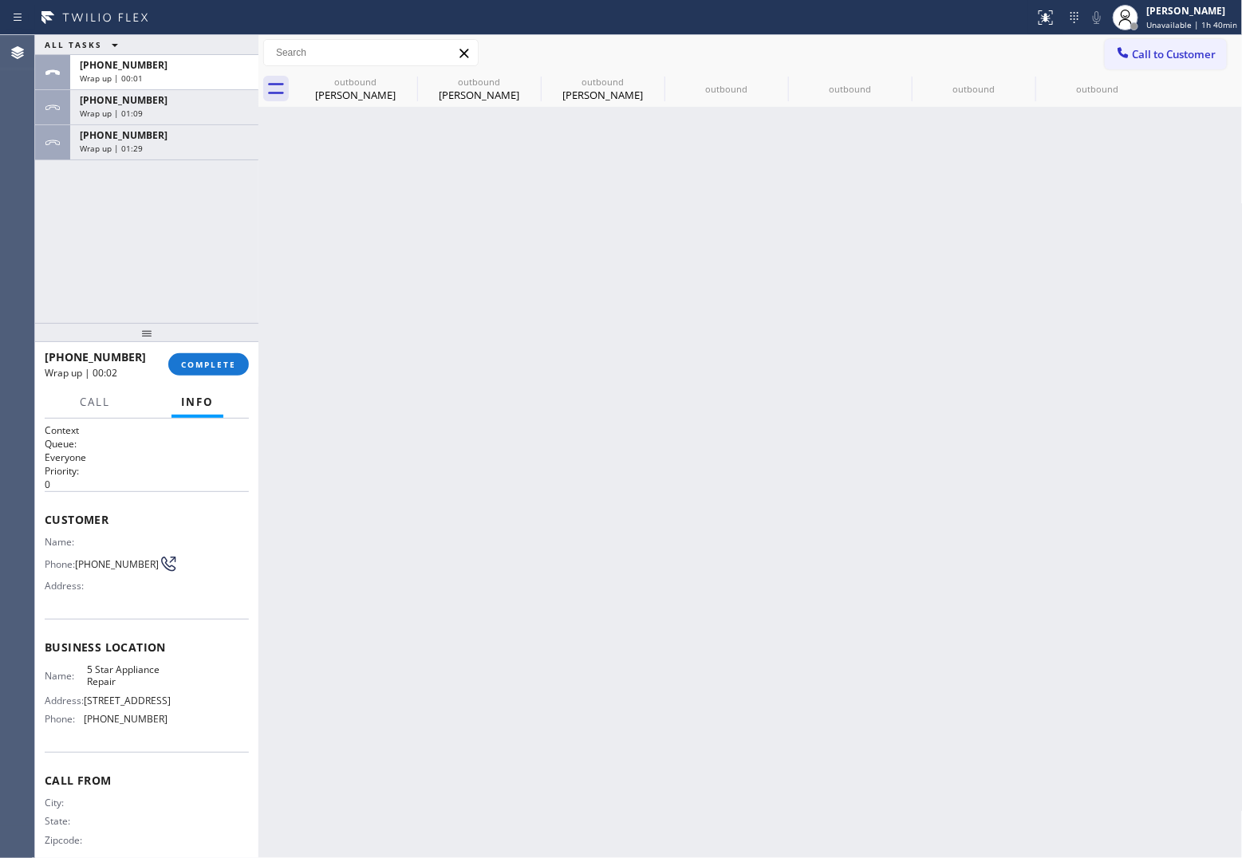
drag, startPoint x: 1179, startPoint y: 60, endPoint x: 689, endPoint y: 210, distance: 513.1
click at [1158, 69] on div "Call to Customer Outbound call Location 5 Star Appliance Repair Your caller id …" at bounding box center [751, 53] width 985 height 36
click at [1146, 53] on span "Call to Customer" at bounding box center [1175, 54] width 84 height 14
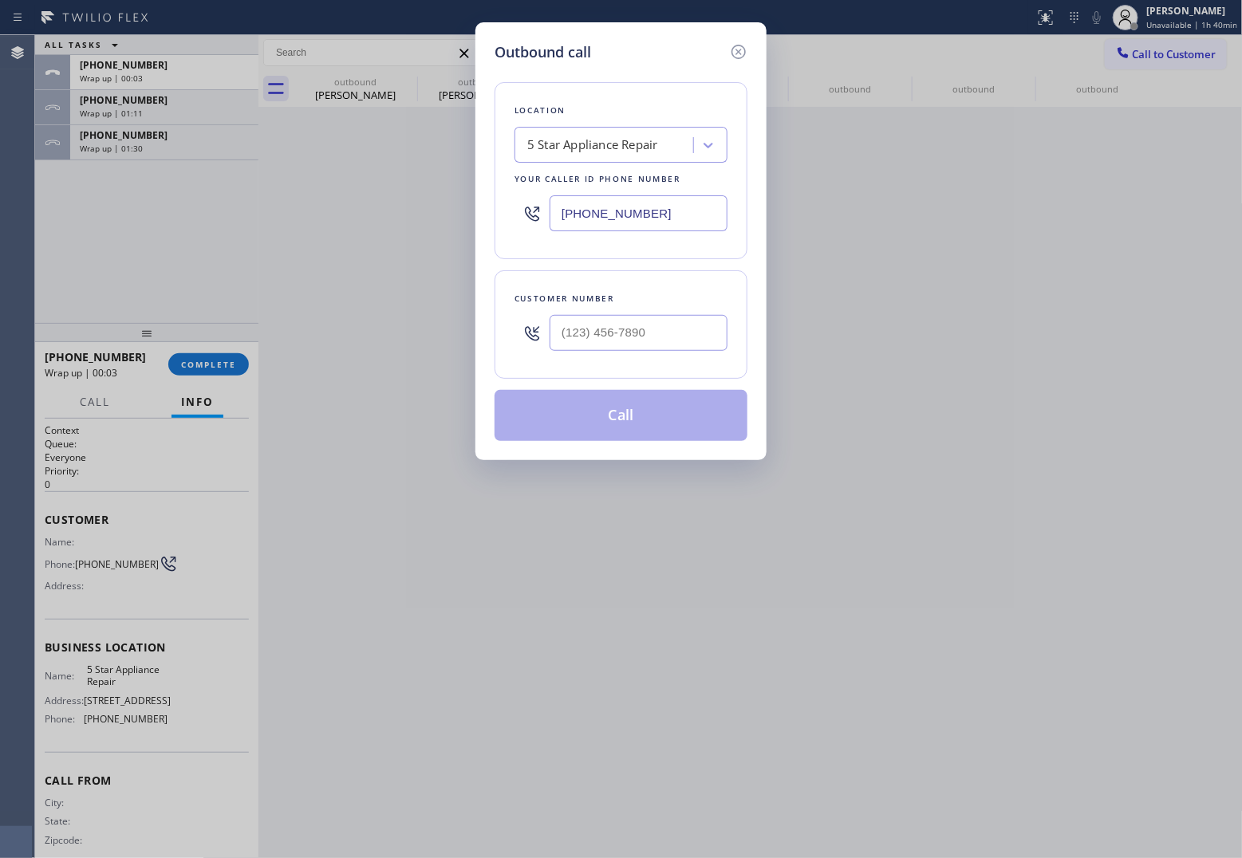
click at [690, 222] on input "[PHONE_NUMBER]" at bounding box center [639, 213] width 178 height 36
paste input "949) 570-6676"
type input "(949) 570-6676"
type input "(___) ___-____"
click at [642, 335] on input "text" at bounding box center [639, 333] width 178 height 36
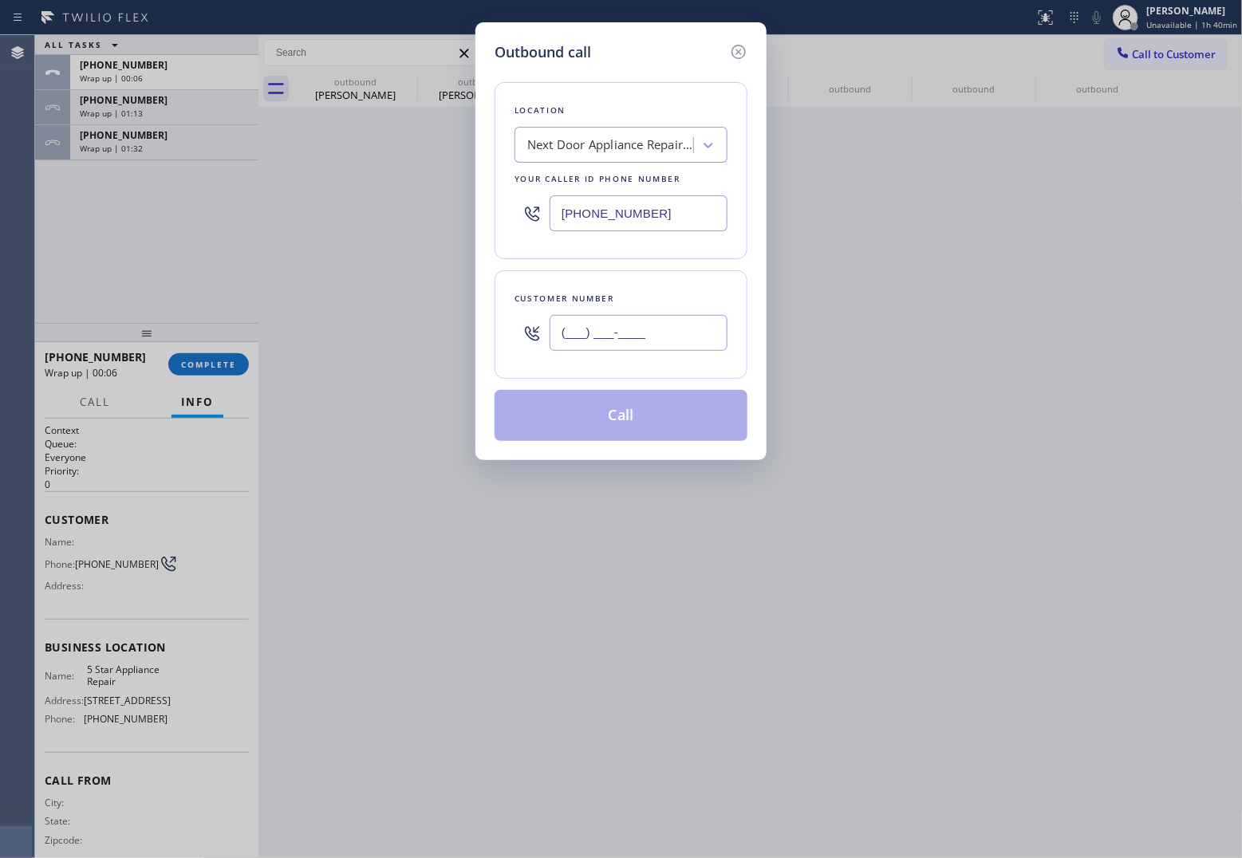
paste input "949) 202-5618"
type input "(949) 202-5618"
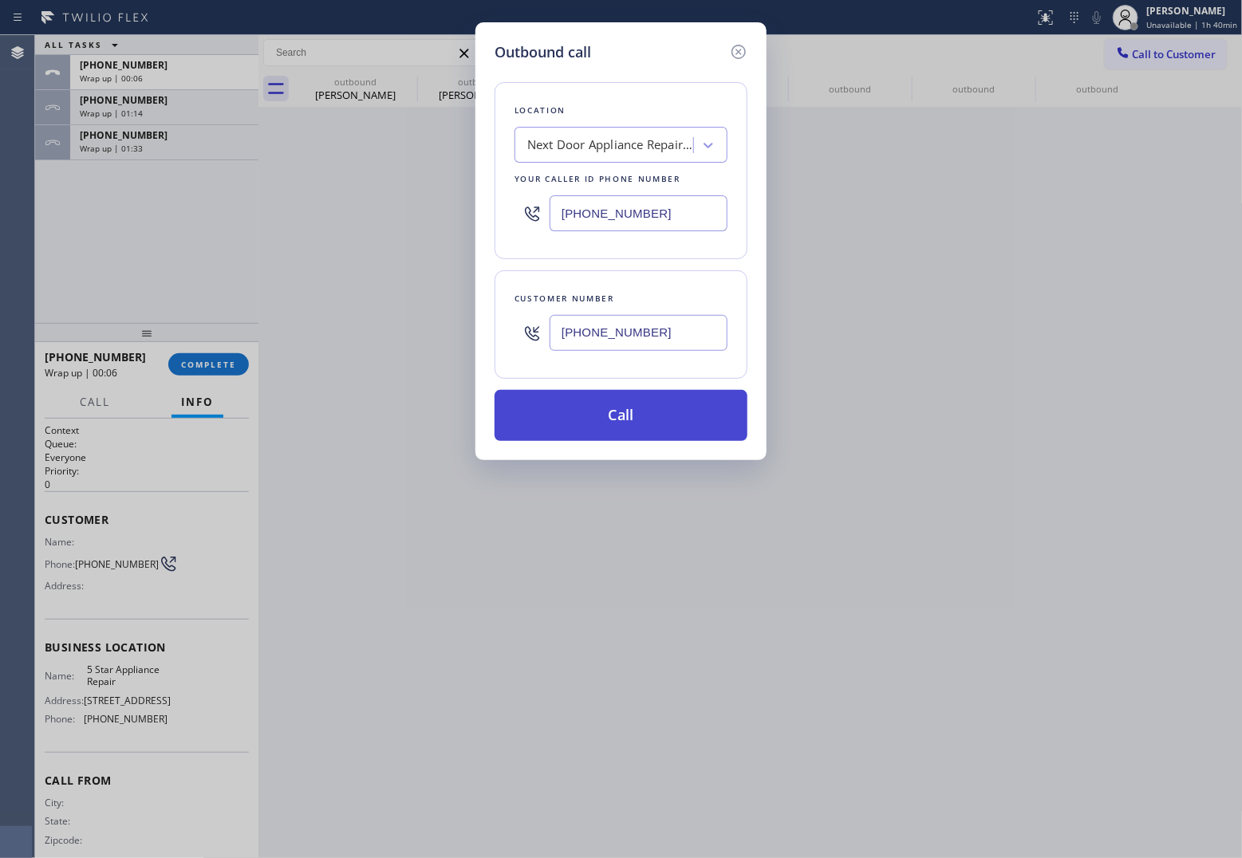
click at [651, 424] on button "Call" at bounding box center [621, 415] width 253 height 51
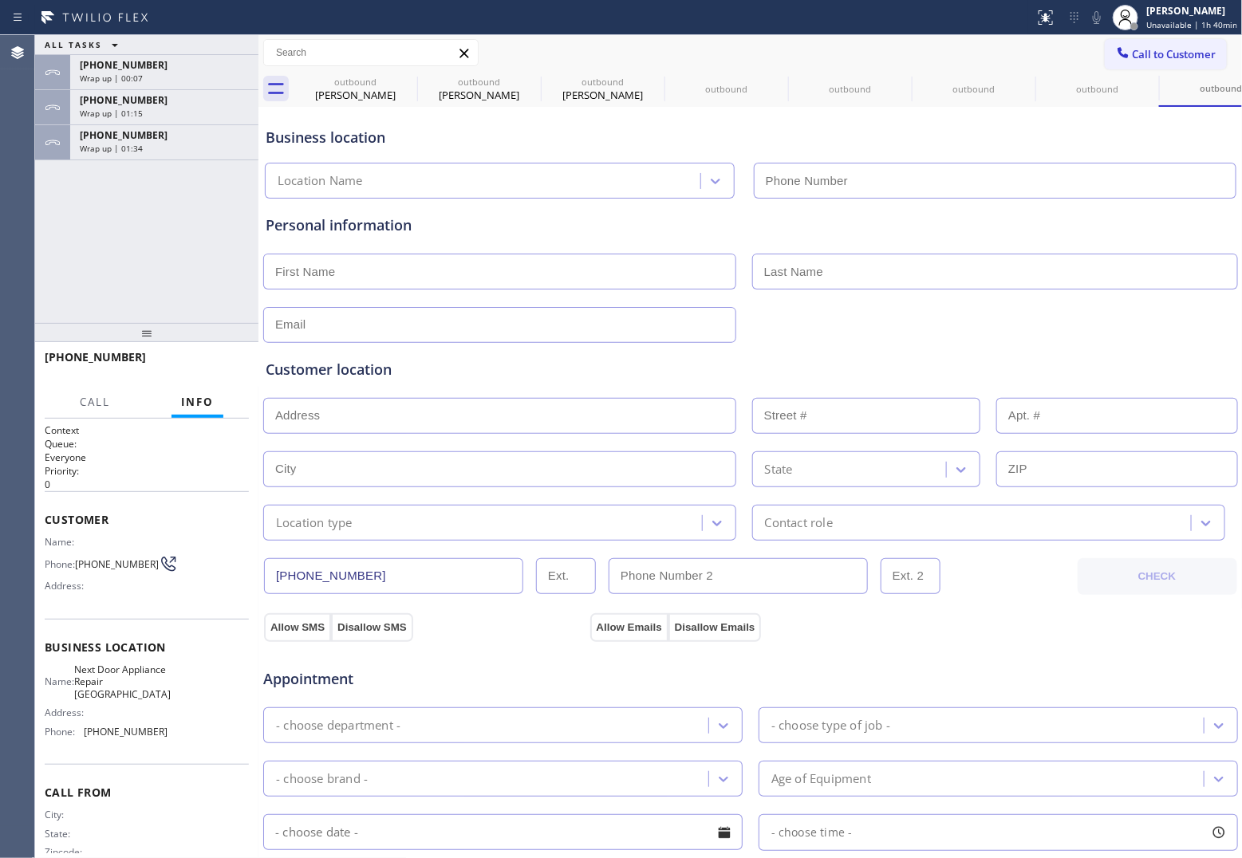
type input "(949) 570-6676"
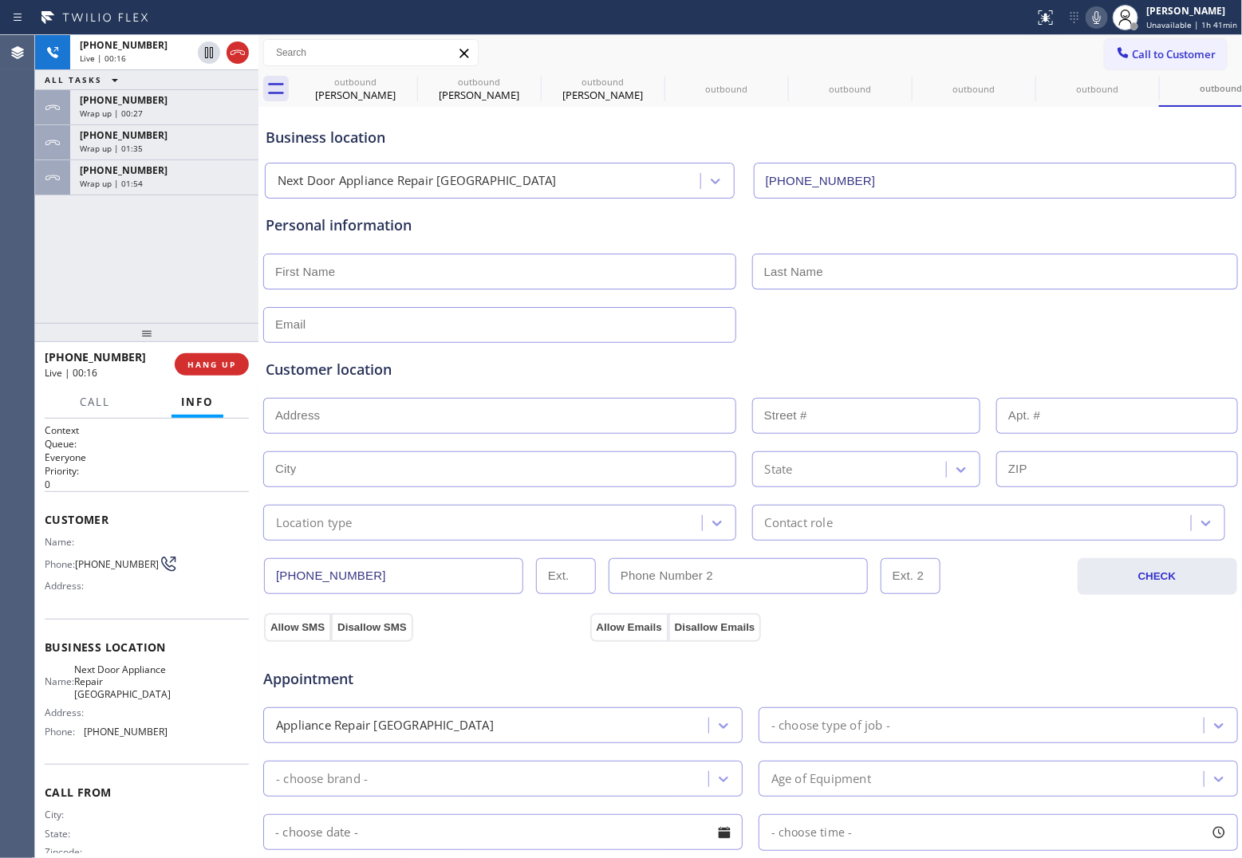
drag, startPoint x: 237, startPoint y: 57, endPoint x: 1221, endPoint y: 225, distance: 998.1
click at [237, 56] on icon at bounding box center [237, 52] width 19 height 19
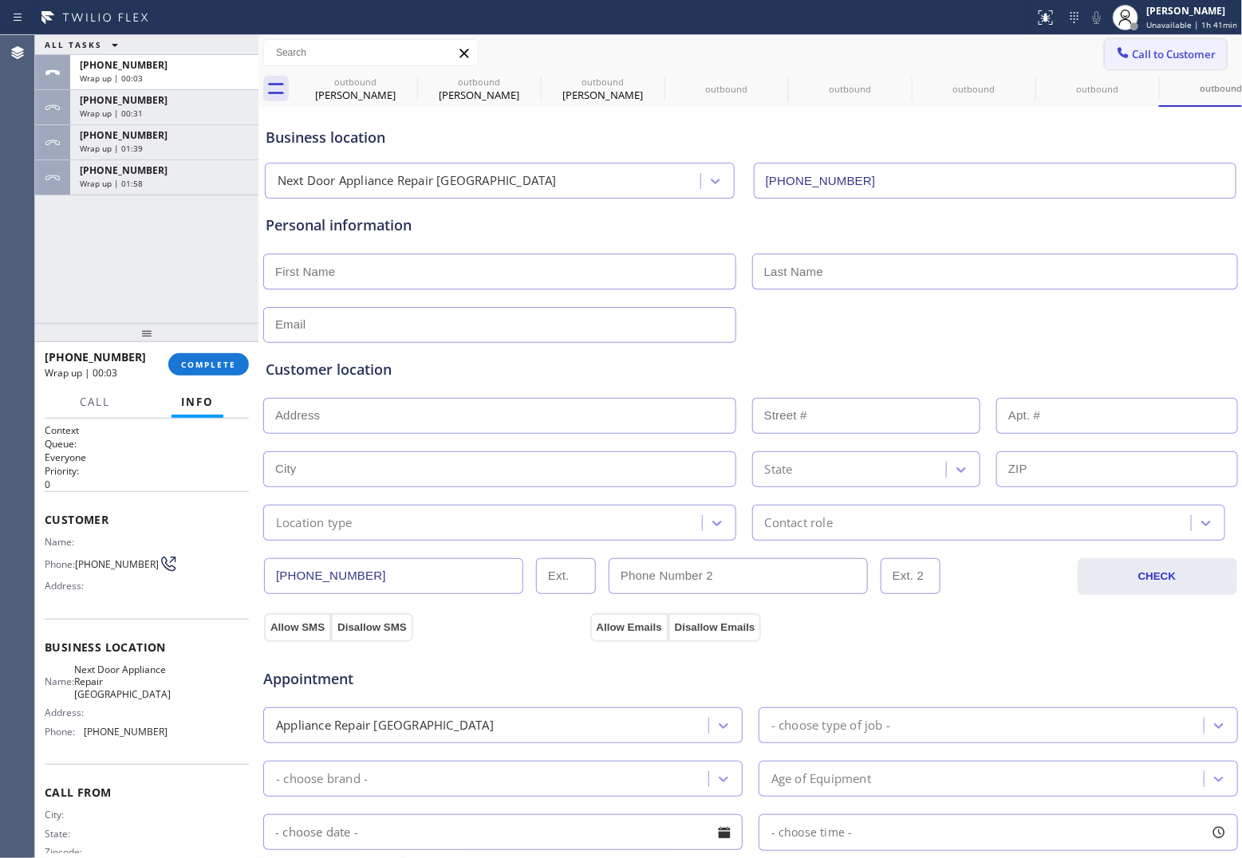
click at [1133, 57] on span "Call to Customer" at bounding box center [1175, 54] width 84 height 14
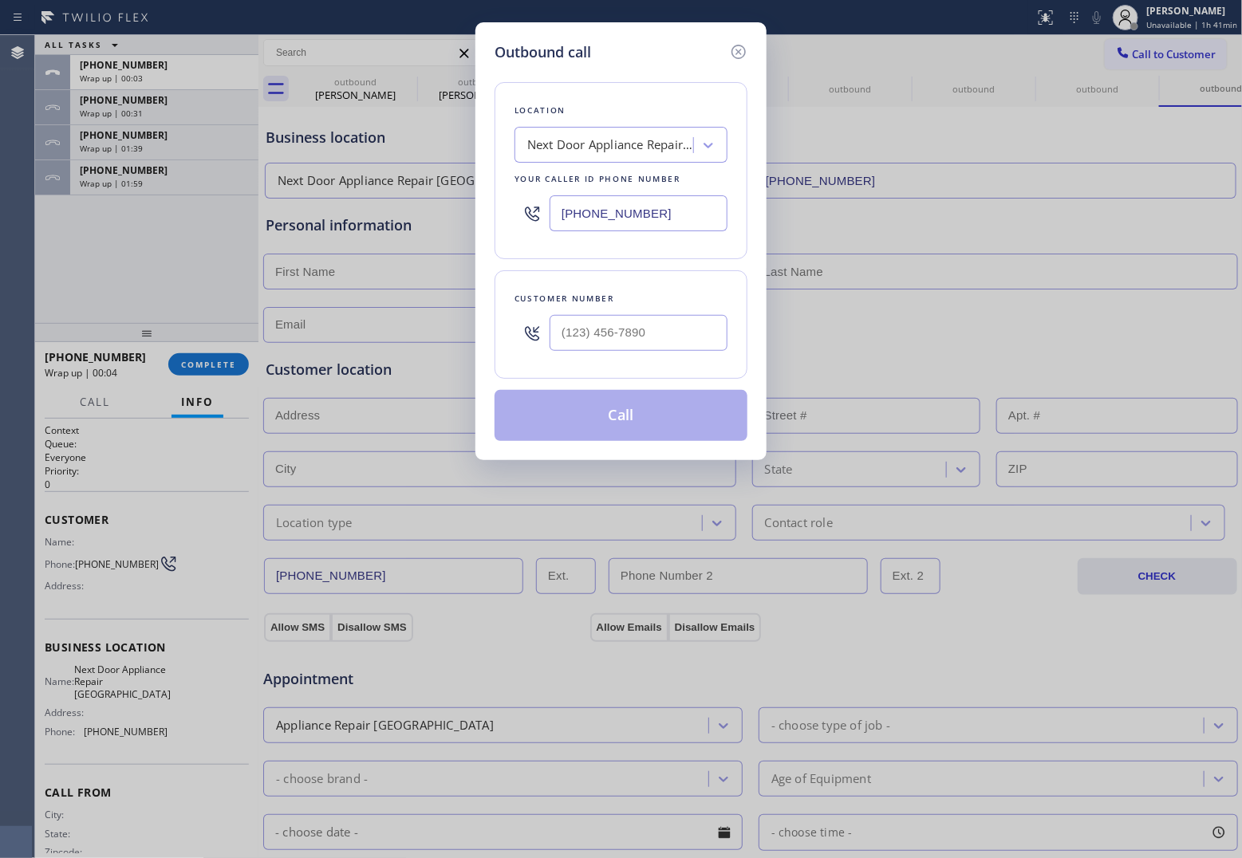
click at [637, 225] on input "(949) 570-6676" at bounding box center [639, 213] width 178 height 36
paste input "828-3895"
type input "(949) 828-3895"
type input "(___) ___-____"
click at [637, 316] on div at bounding box center [639, 333] width 178 height 52
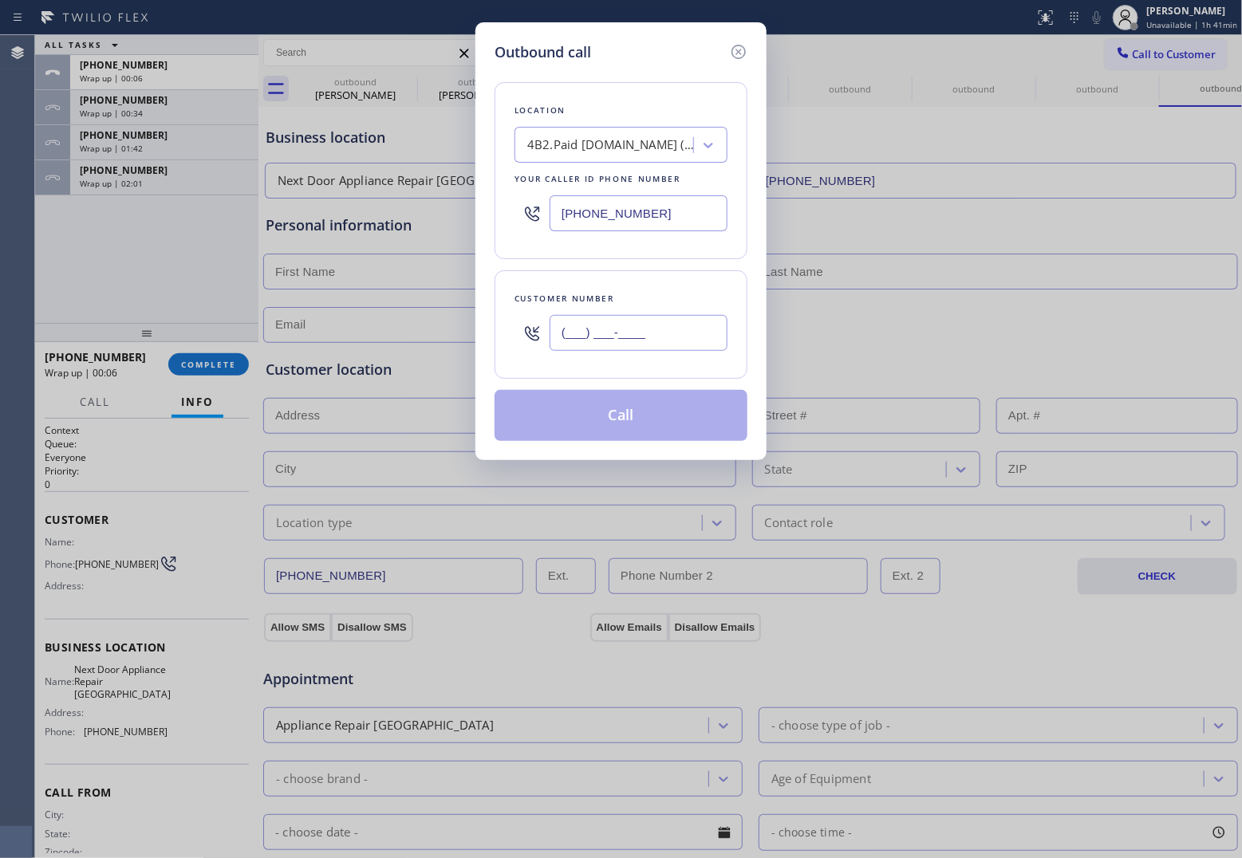
click at [640, 337] on input "(___) ___-____" at bounding box center [639, 333] width 178 height 36
paste input "714) 328-8053"
type input "(714) 328-8053"
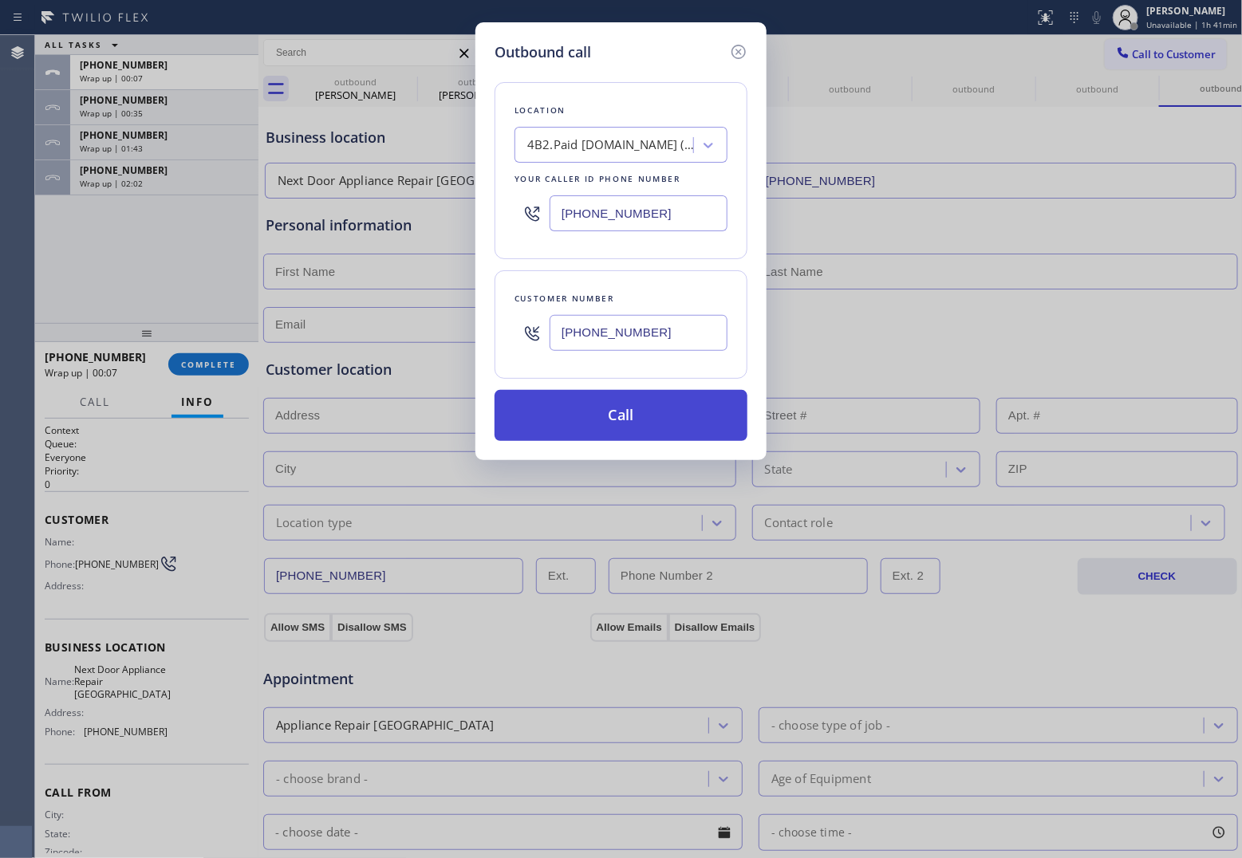
click at [624, 412] on button "Call" at bounding box center [621, 415] width 253 height 51
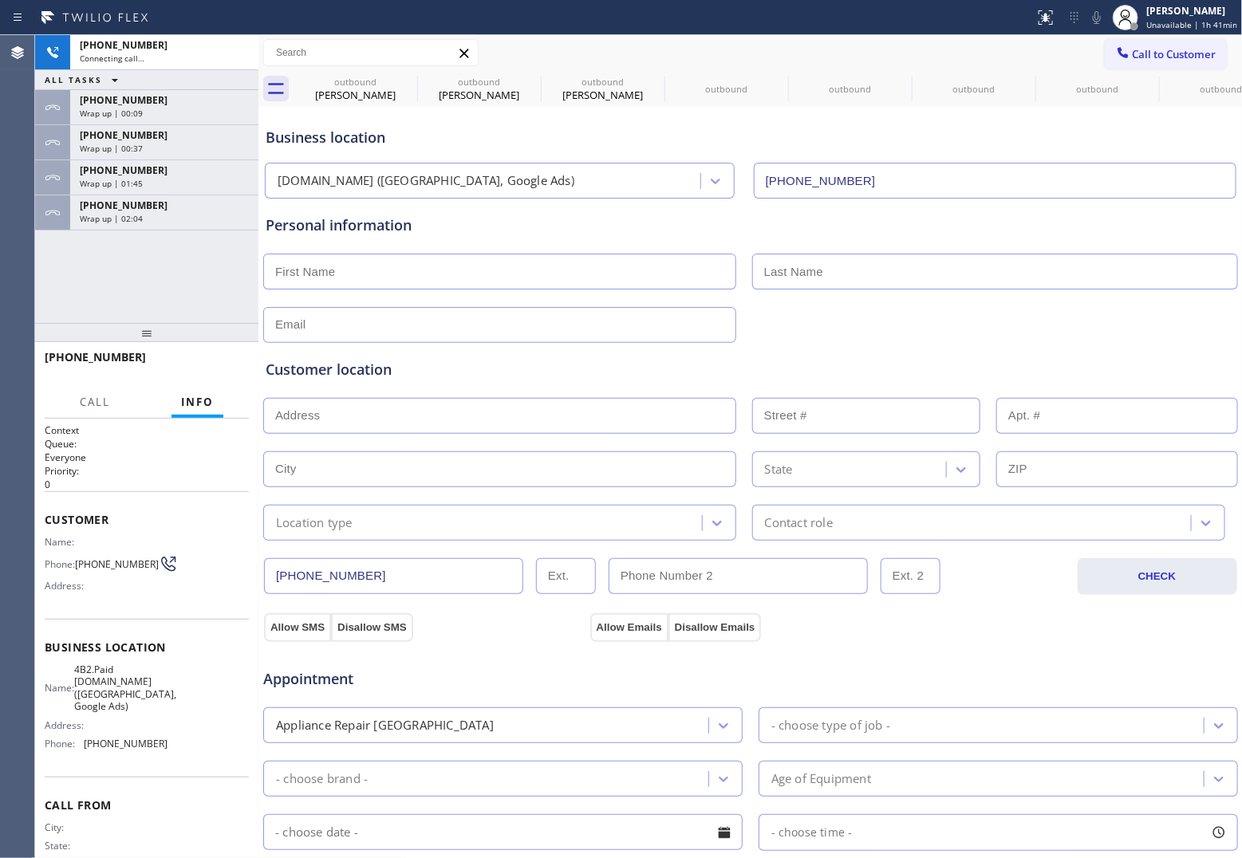
type input "(949) 828-3895"
click at [26, 283] on div "Agent Desktop" at bounding box center [17, 446] width 34 height 823
click at [172, 196] on div "+13126294729 Wrap up | 02:07" at bounding box center [161, 212] width 182 height 35
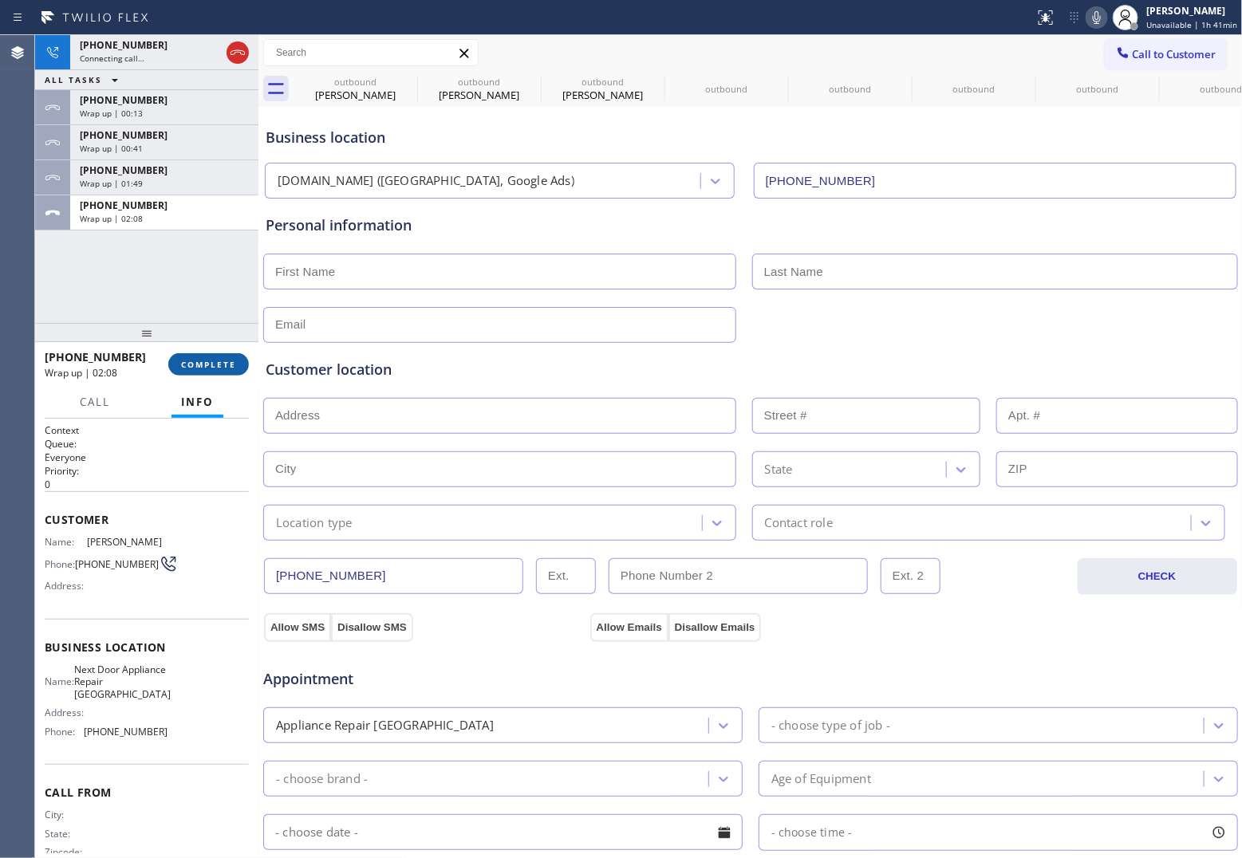
click at [218, 369] on span "COMPLETE" at bounding box center [208, 364] width 55 height 11
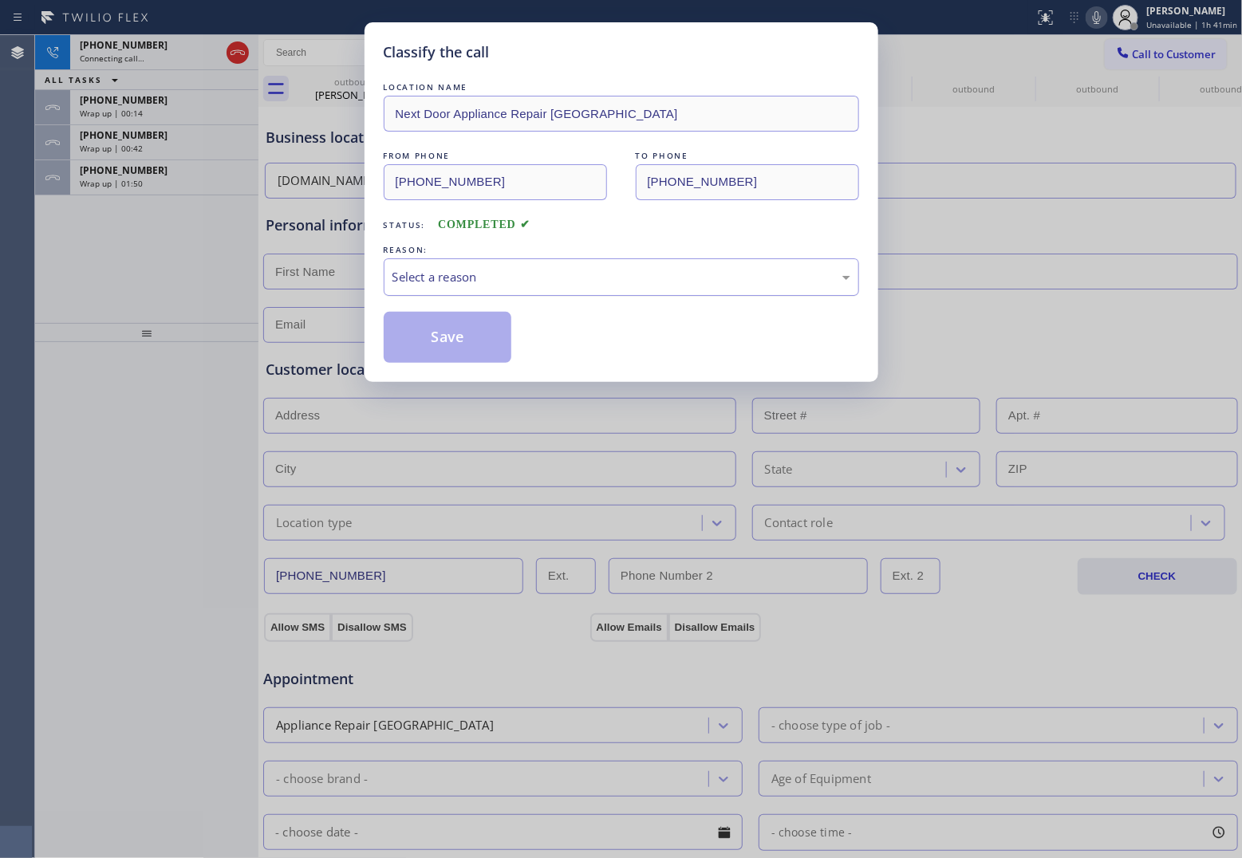
click at [532, 286] on div "Select a reason" at bounding box center [622, 277] width 458 height 18
drag, startPoint x: 485, startPoint y: 334, endPoint x: 477, endPoint y: 327, distance: 10.2
click at [484, 334] on button "Save" at bounding box center [448, 337] width 128 height 51
type input "(224) 246-8323"
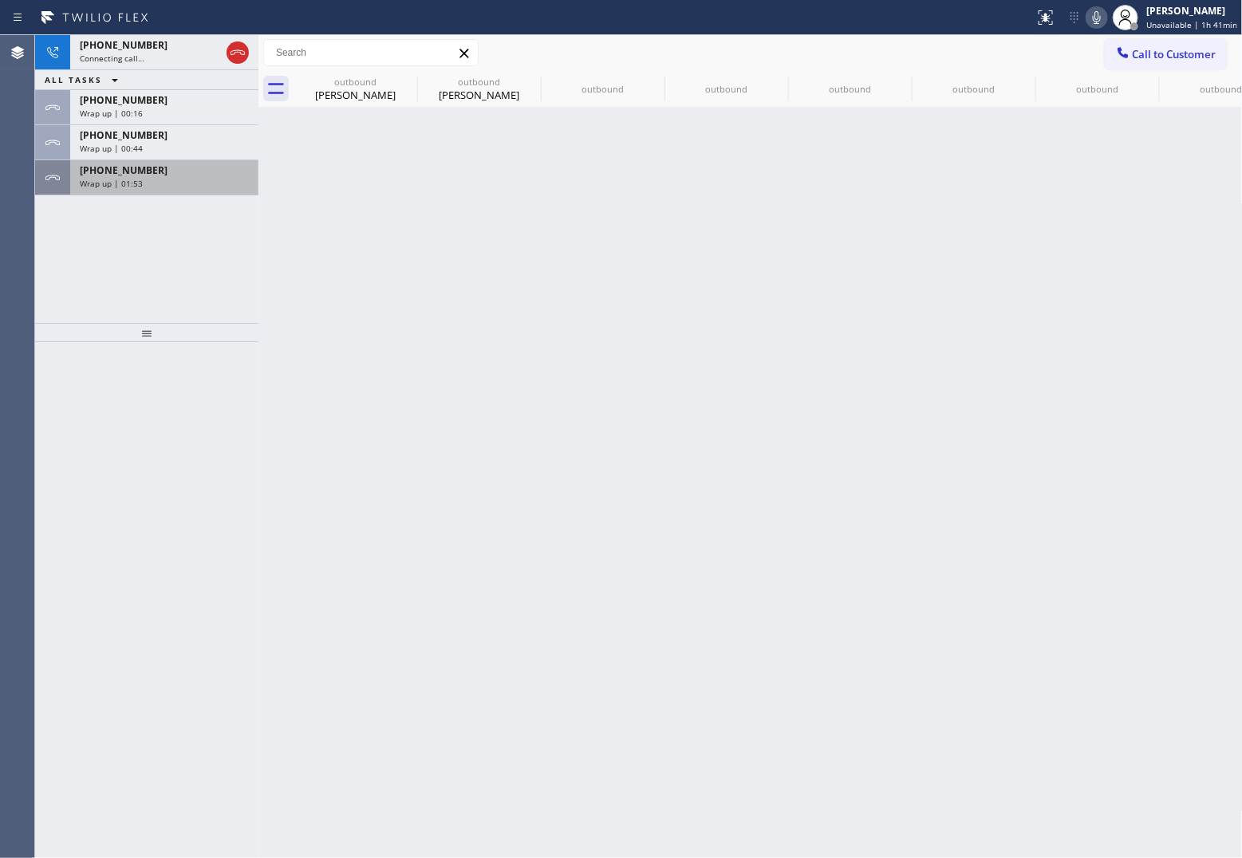
click at [190, 182] on div "Wrap up | 01:53" at bounding box center [164, 183] width 169 height 11
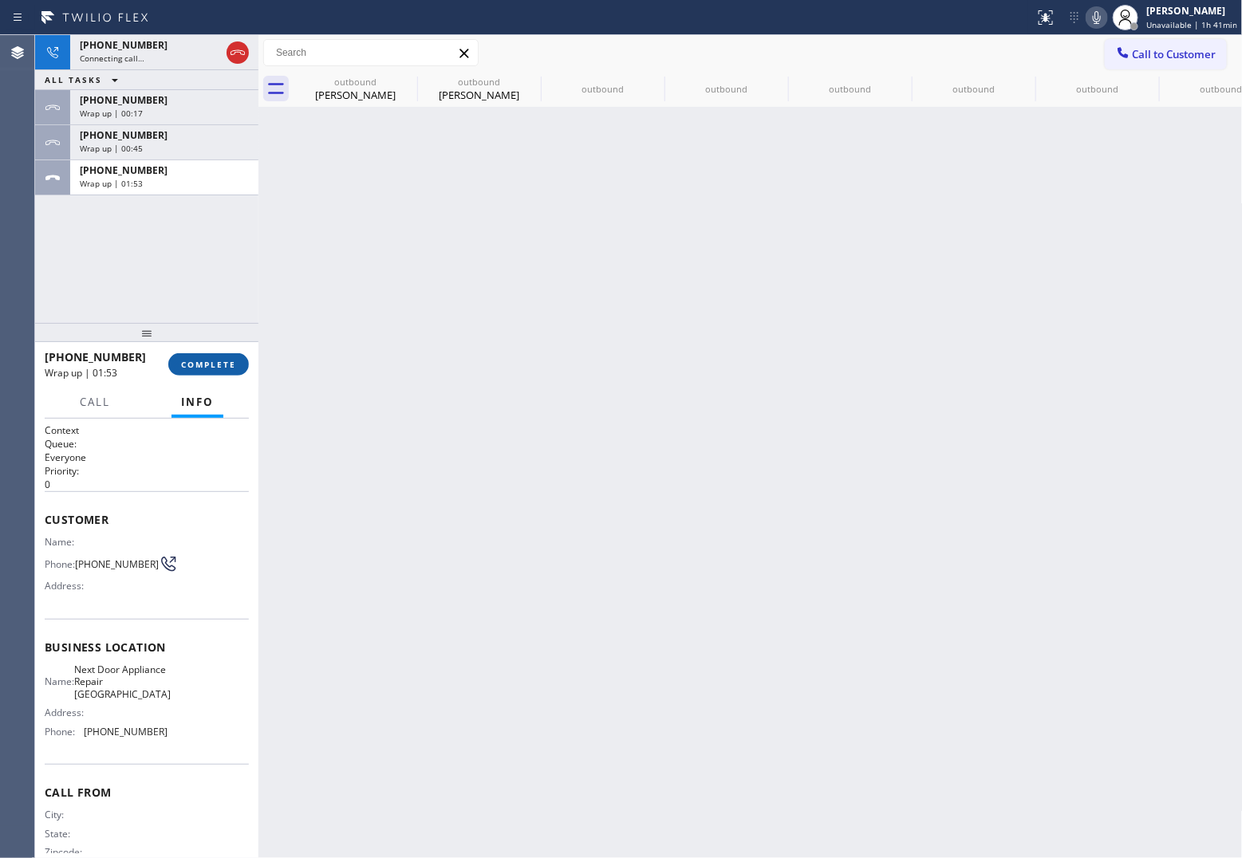
click at [236, 360] on button "COMPLETE" at bounding box center [208, 364] width 81 height 22
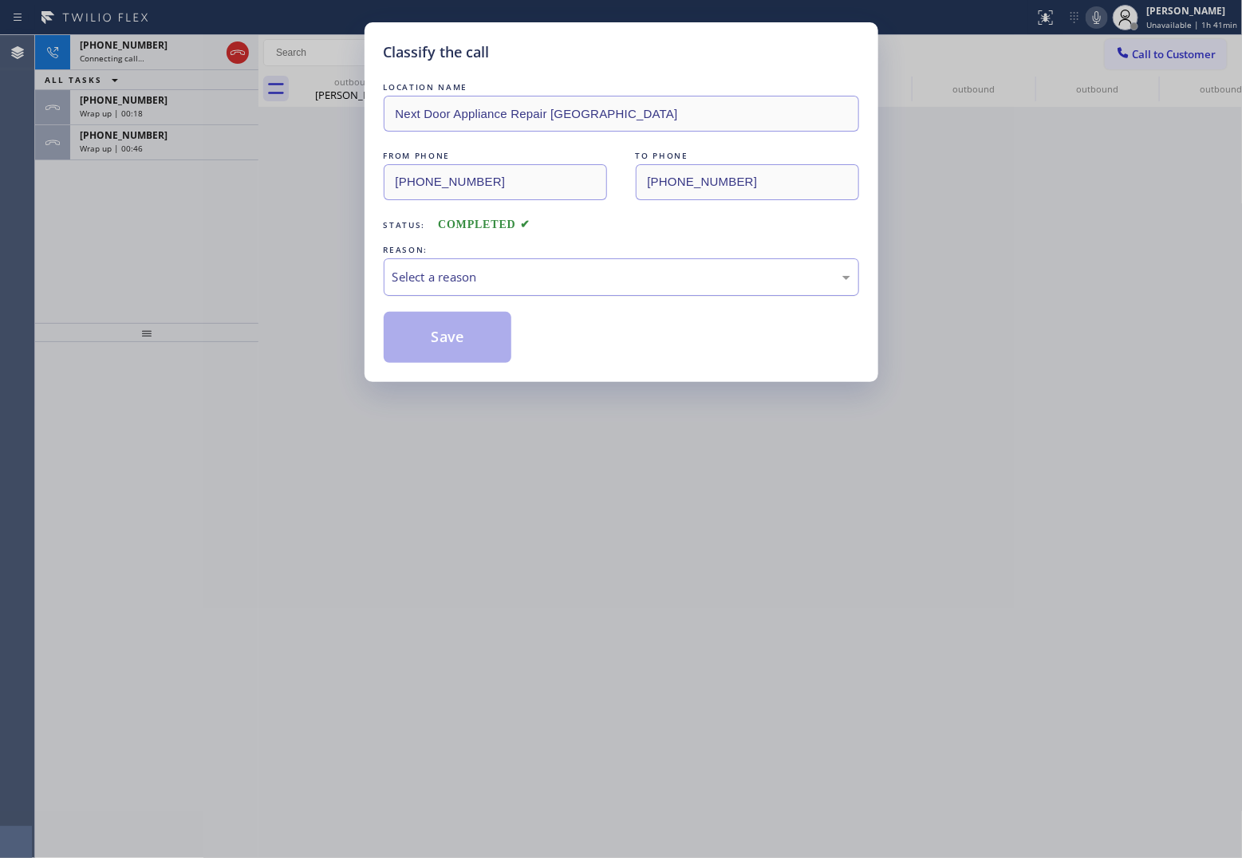
drag, startPoint x: 513, startPoint y: 284, endPoint x: 508, endPoint y: 291, distance: 8.6
click at [515, 283] on div "Select a reason" at bounding box center [622, 277] width 458 height 18
click at [472, 334] on button "Save" at bounding box center [448, 337] width 128 height 51
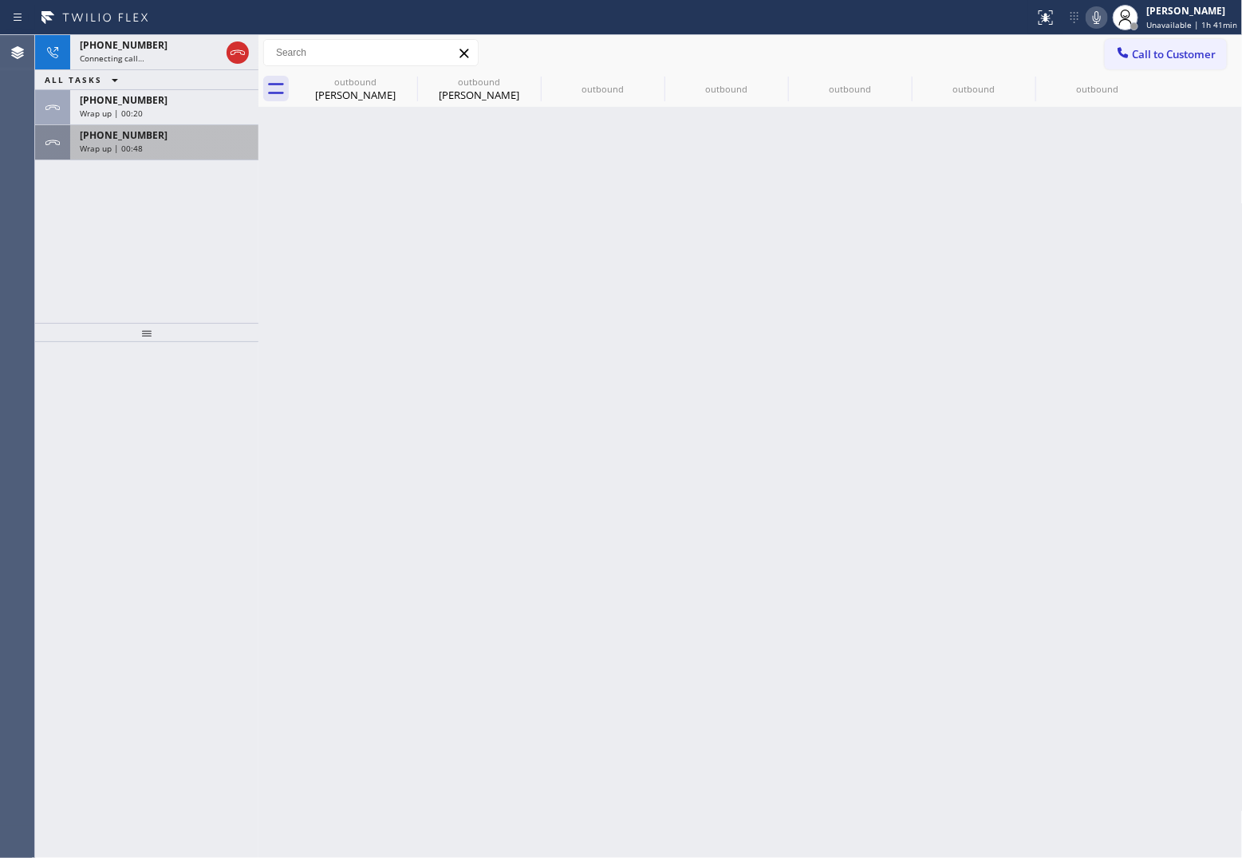
click at [97, 149] on span "Wrap up | 00:48" at bounding box center [111, 148] width 63 height 11
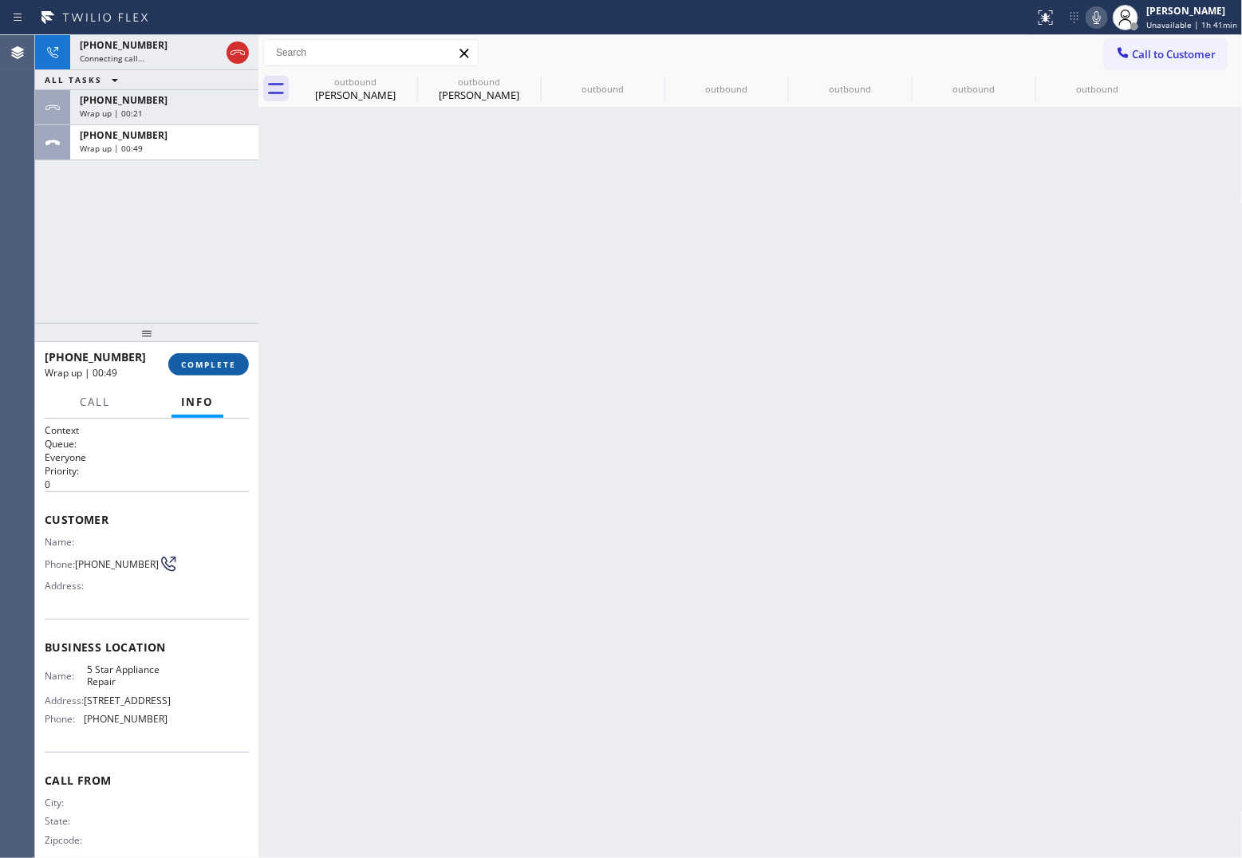
click at [220, 371] on button "COMPLETE" at bounding box center [208, 364] width 81 height 22
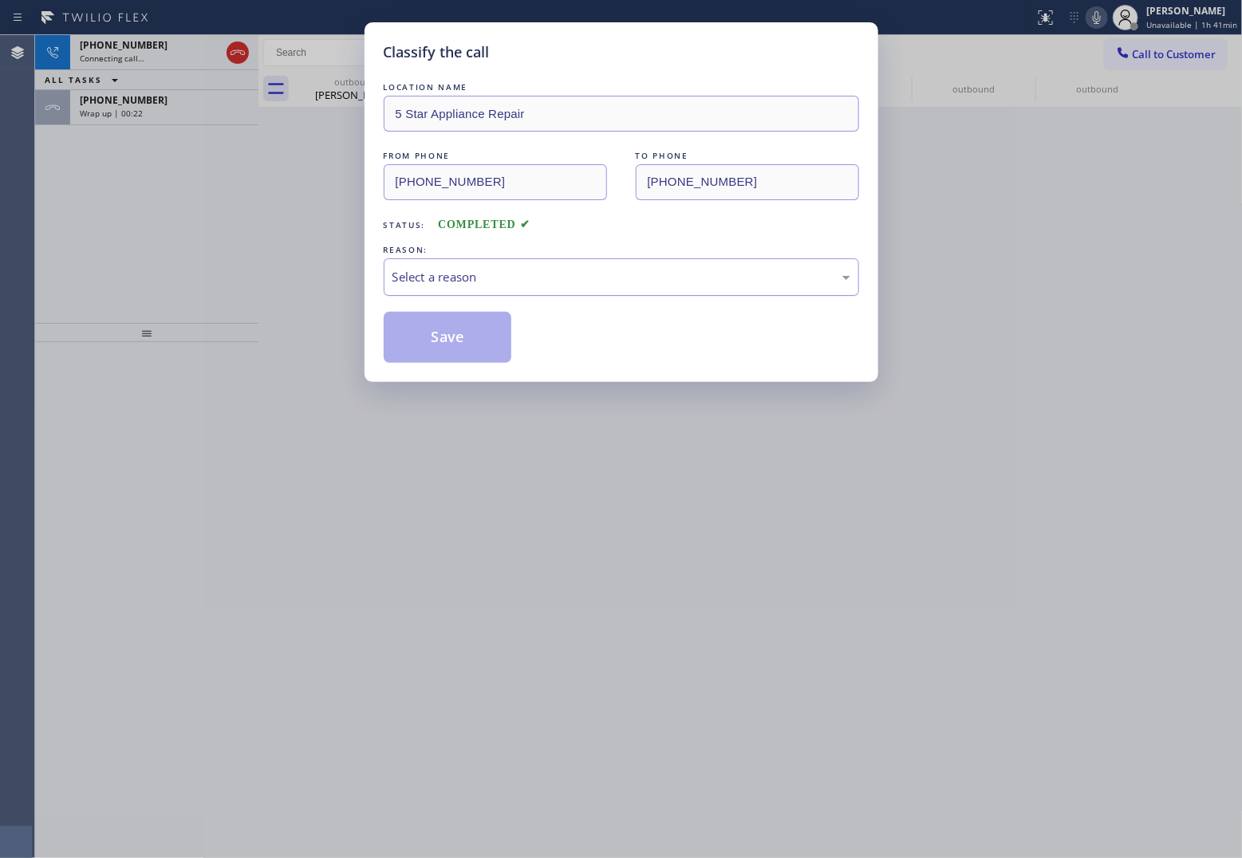
drag, startPoint x: 515, startPoint y: 275, endPoint x: 516, endPoint y: 287, distance: 12.0
click at [515, 279] on div "Select a reason" at bounding box center [622, 277] width 458 height 18
click at [479, 345] on button "Save" at bounding box center [448, 337] width 128 height 51
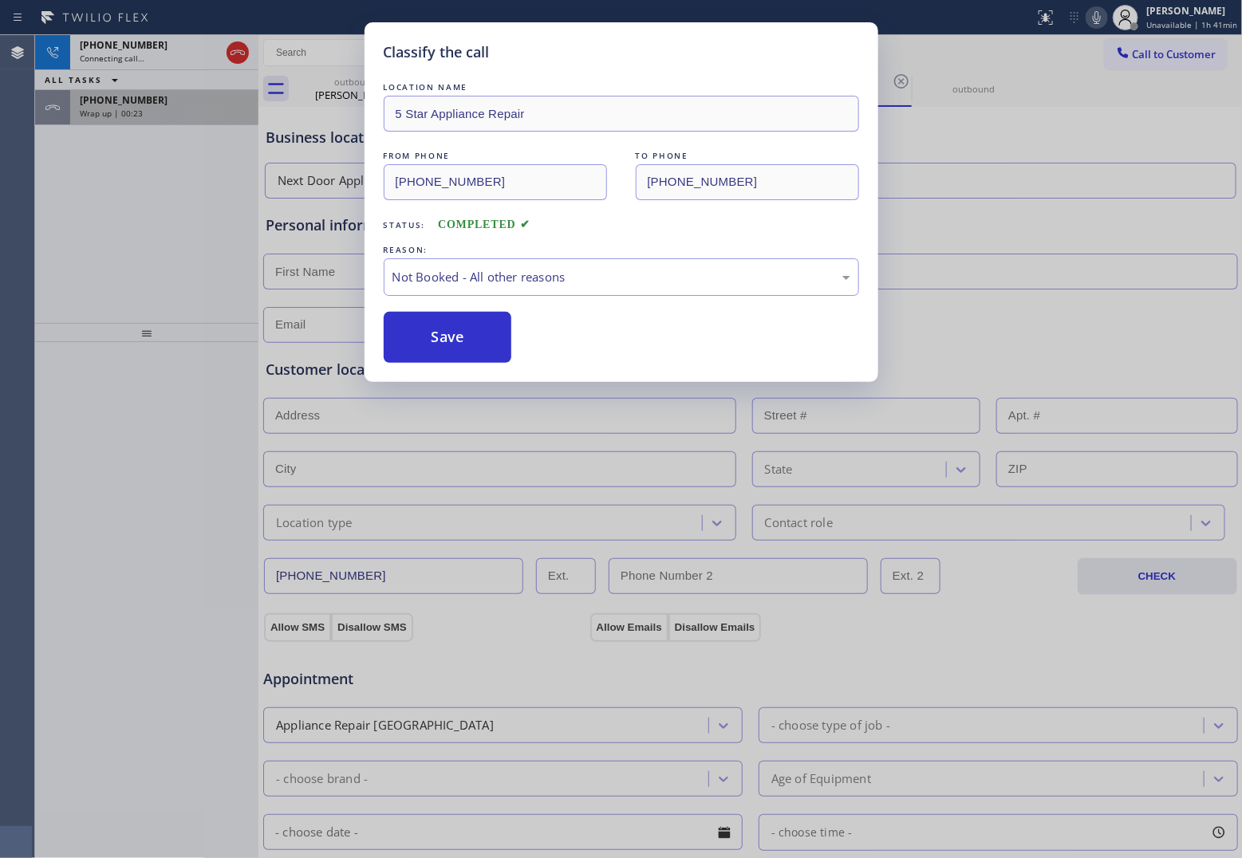
click at [170, 96] on div "+19492025618" at bounding box center [164, 100] width 169 height 14
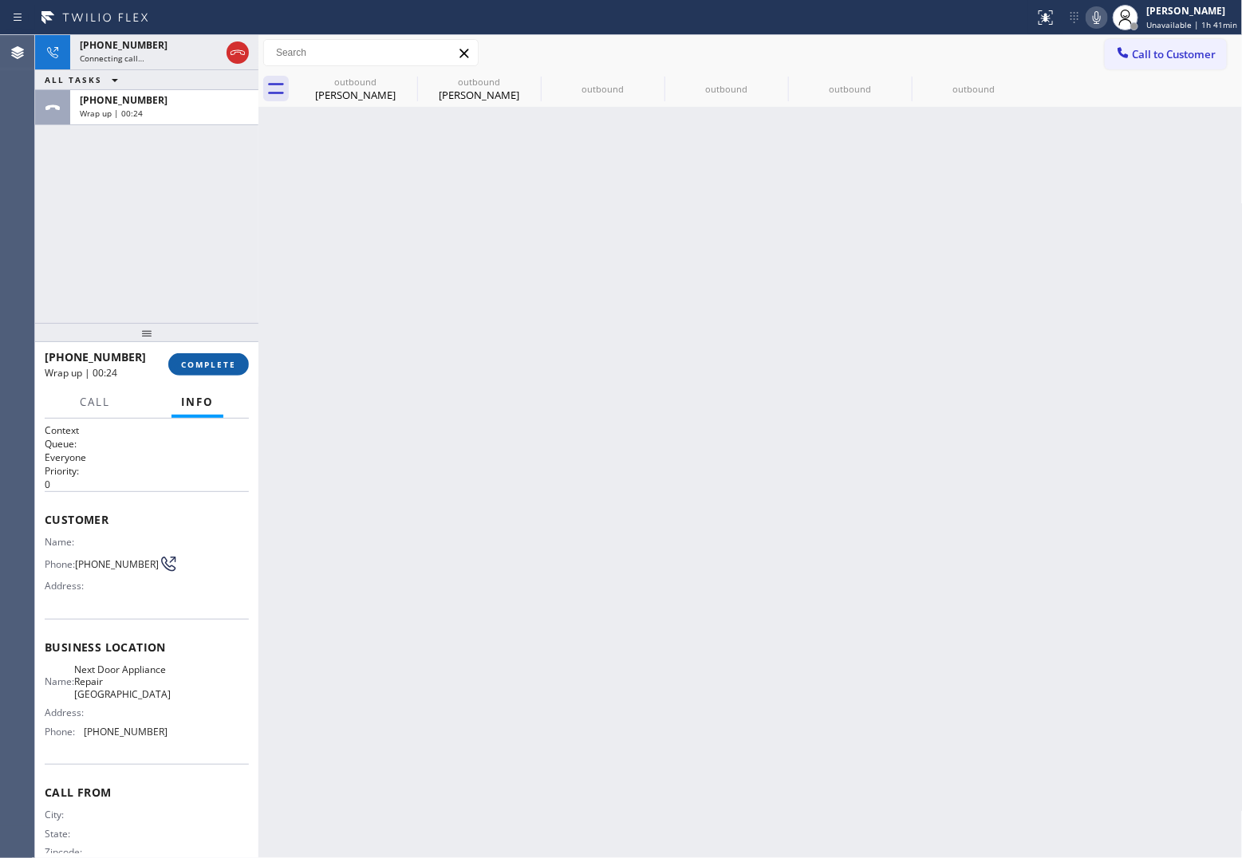
click at [217, 367] on span "COMPLETE" at bounding box center [208, 364] width 55 height 11
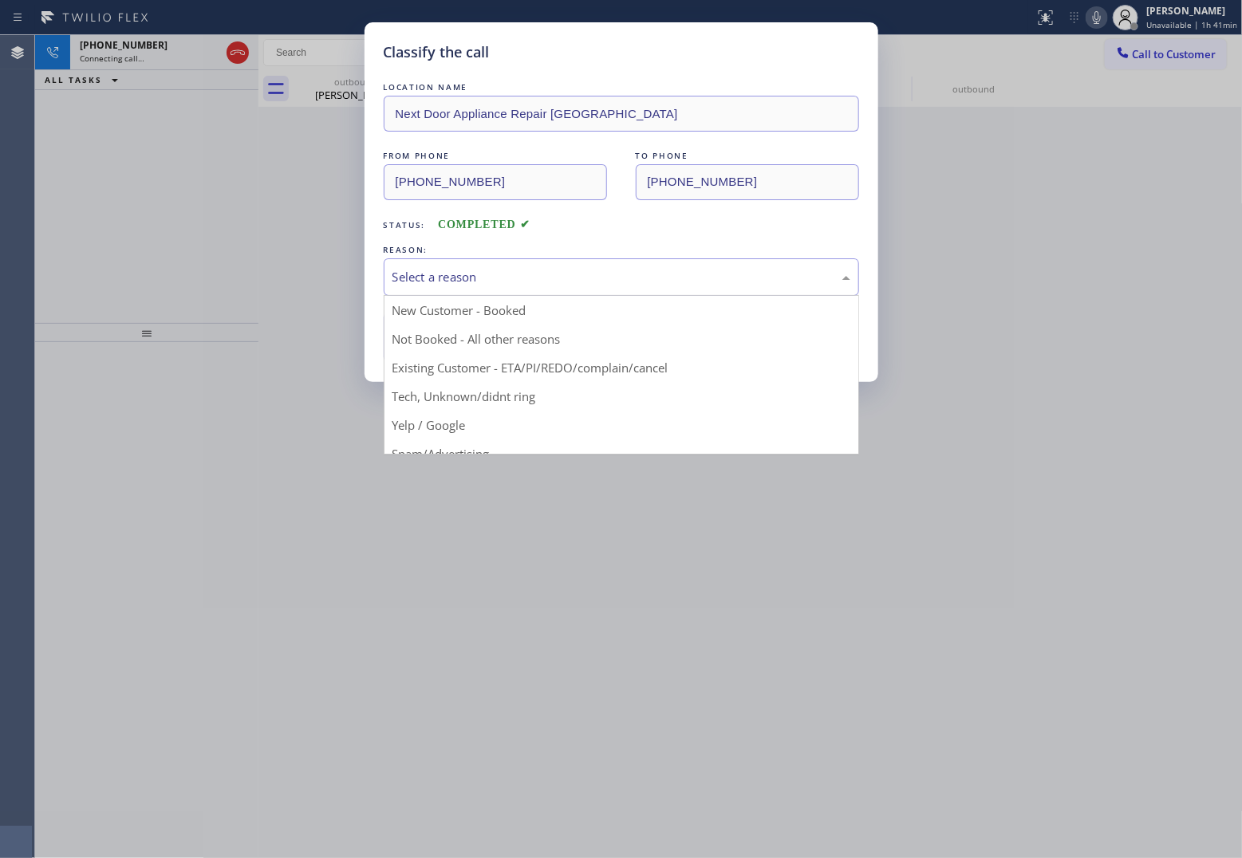
click at [563, 272] on div "Select a reason" at bounding box center [622, 277] width 458 height 18
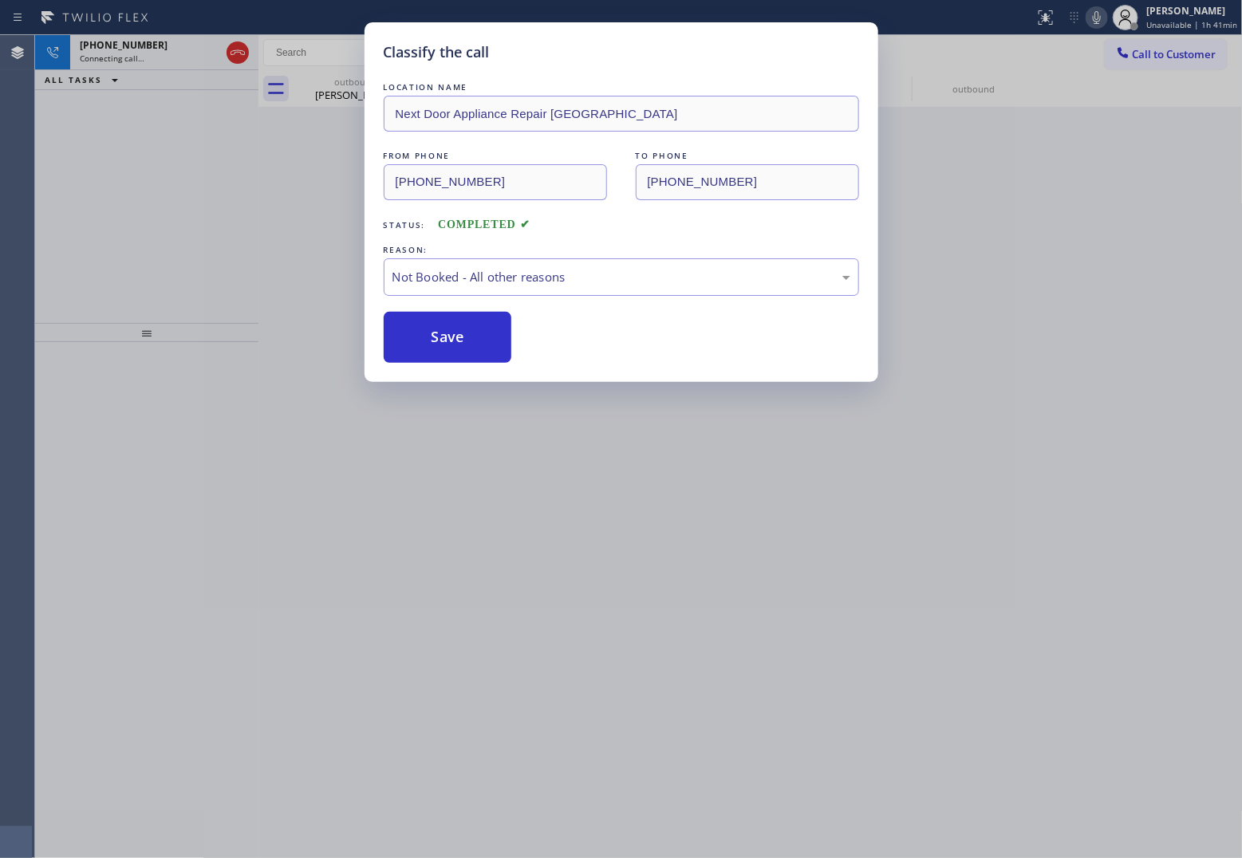
click at [477, 345] on button "Save" at bounding box center [448, 337] width 128 height 51
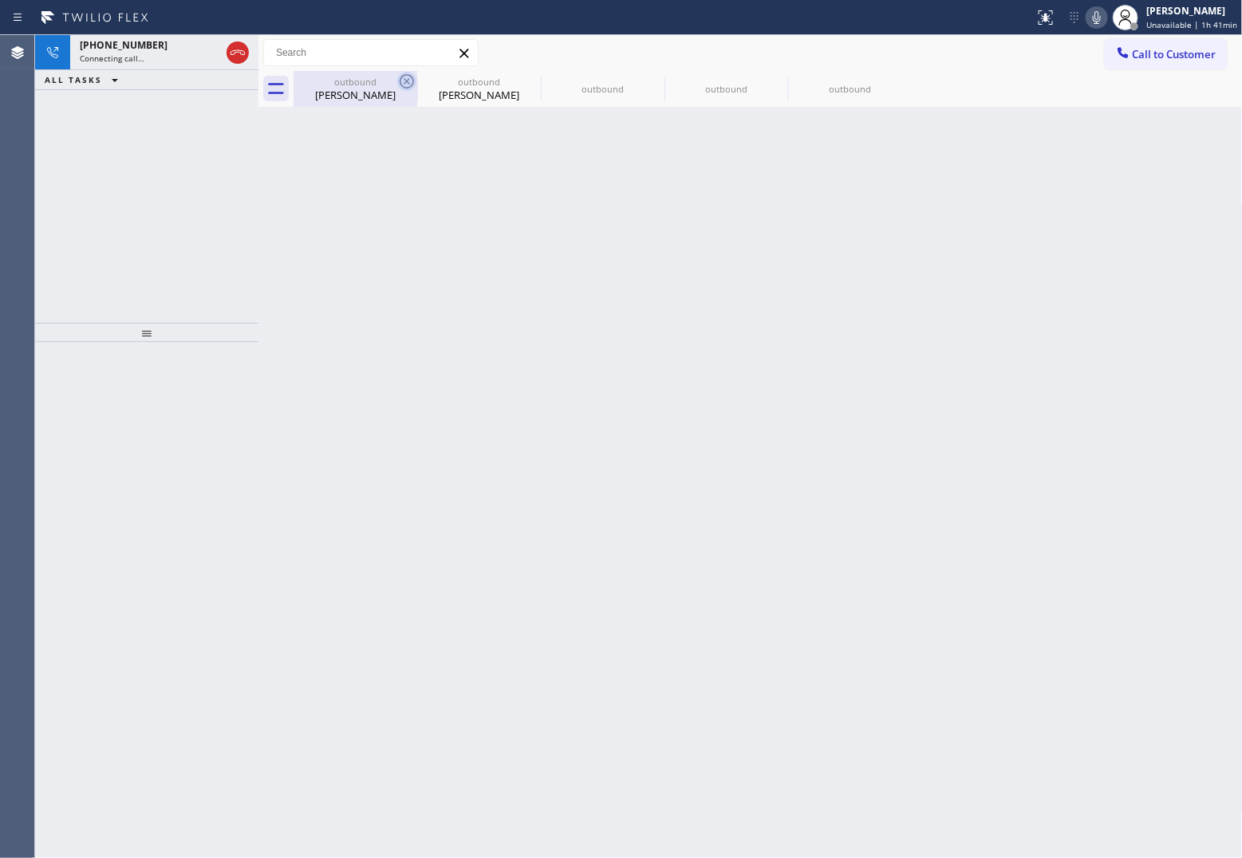
click at [400, 81] on icon at bounding box center [407, 81] width 14 height 14
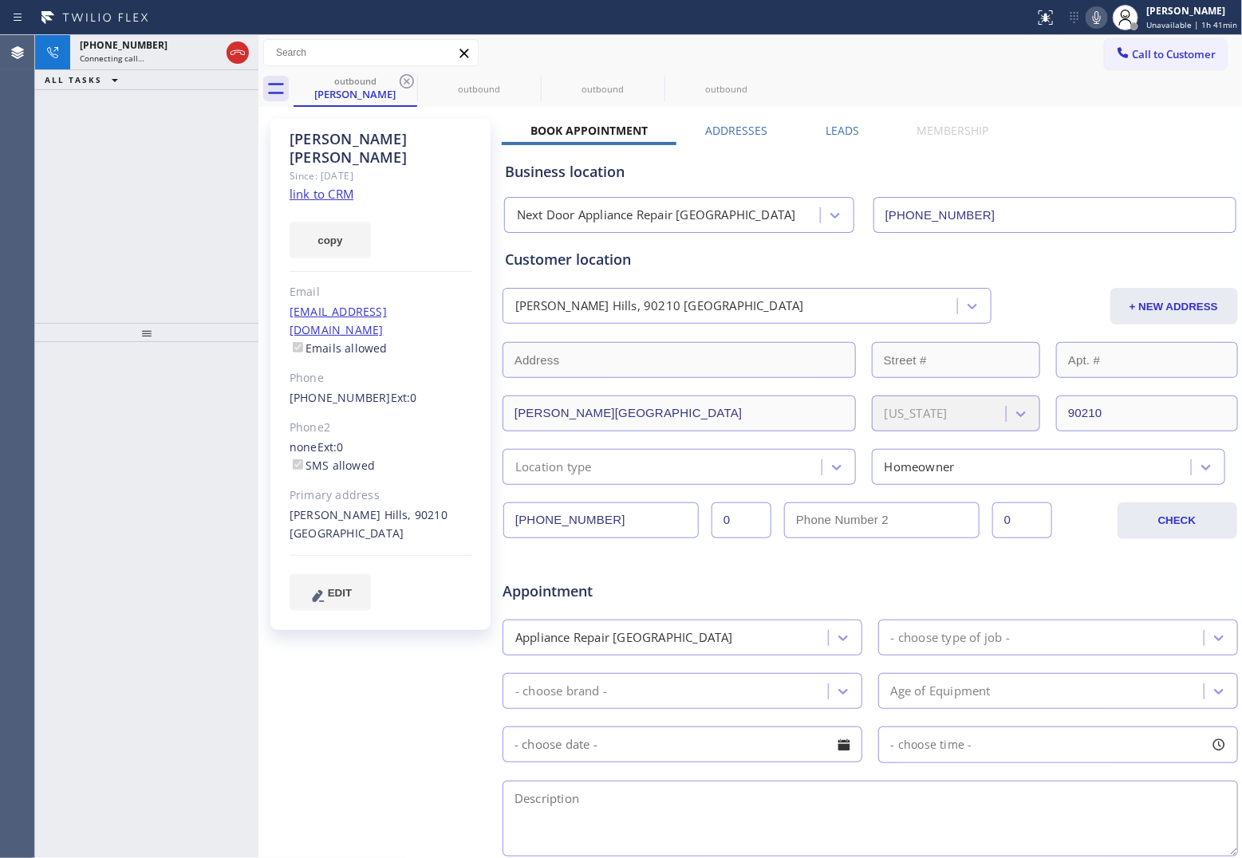
click at [400, 81] on icon at bounding box center [407, 81] width 14 height 14
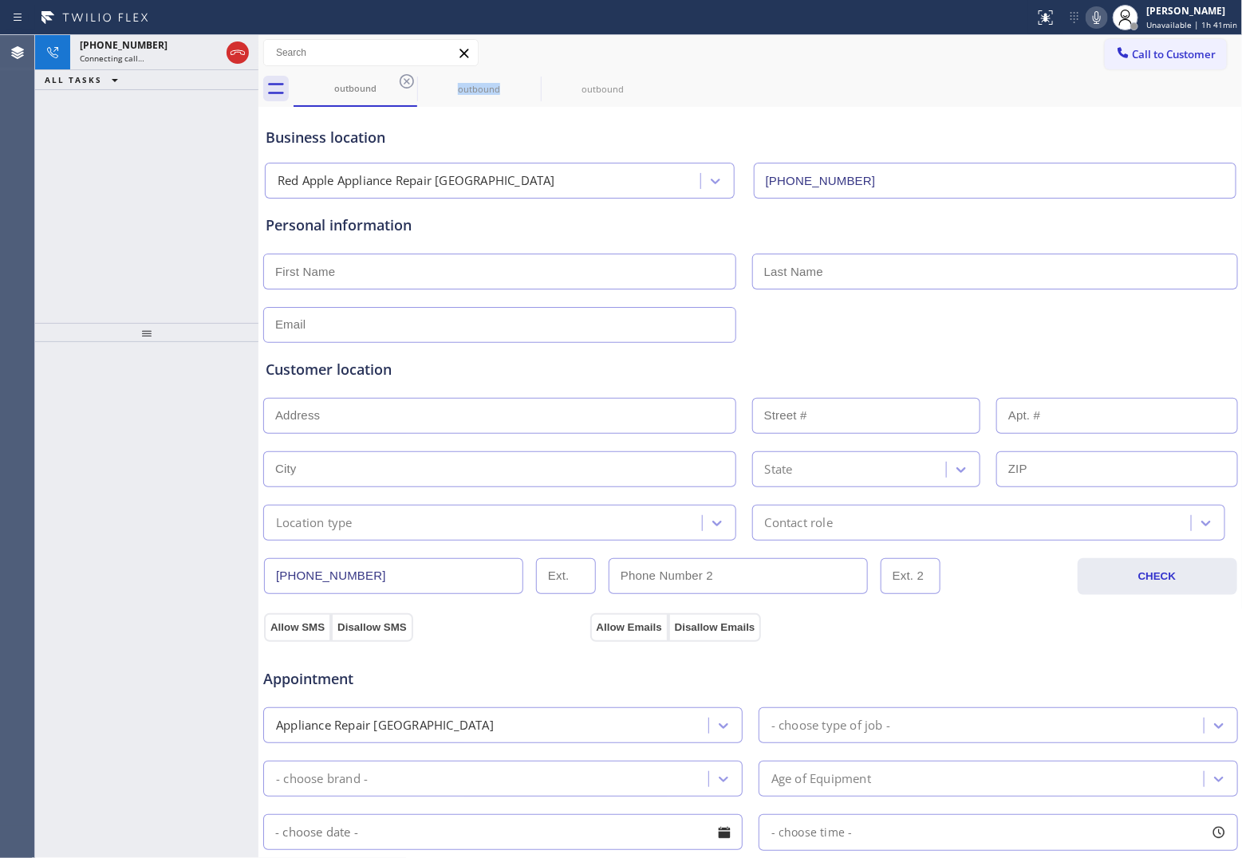
click at [400, 81] on icon at bounding box center [407, 81] width 14 height 14
click at [0, 0] on icon at bounding box center [0, 0] width 0 height 0
click at [400, 81] on icon at bounding box center [407, 81] width 14 height 14
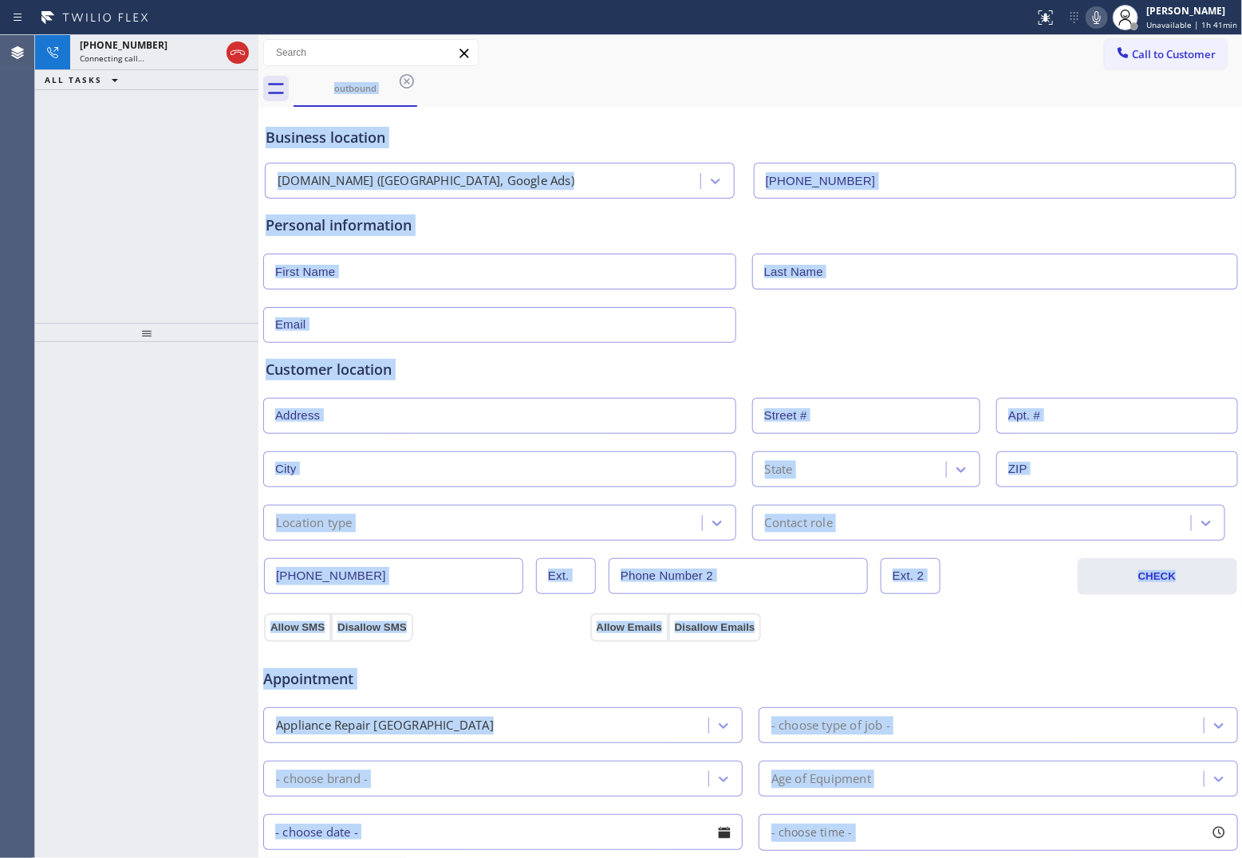
click at [400, 81] on div "outbound" at bounding box center [768, 89] width 949 height 36
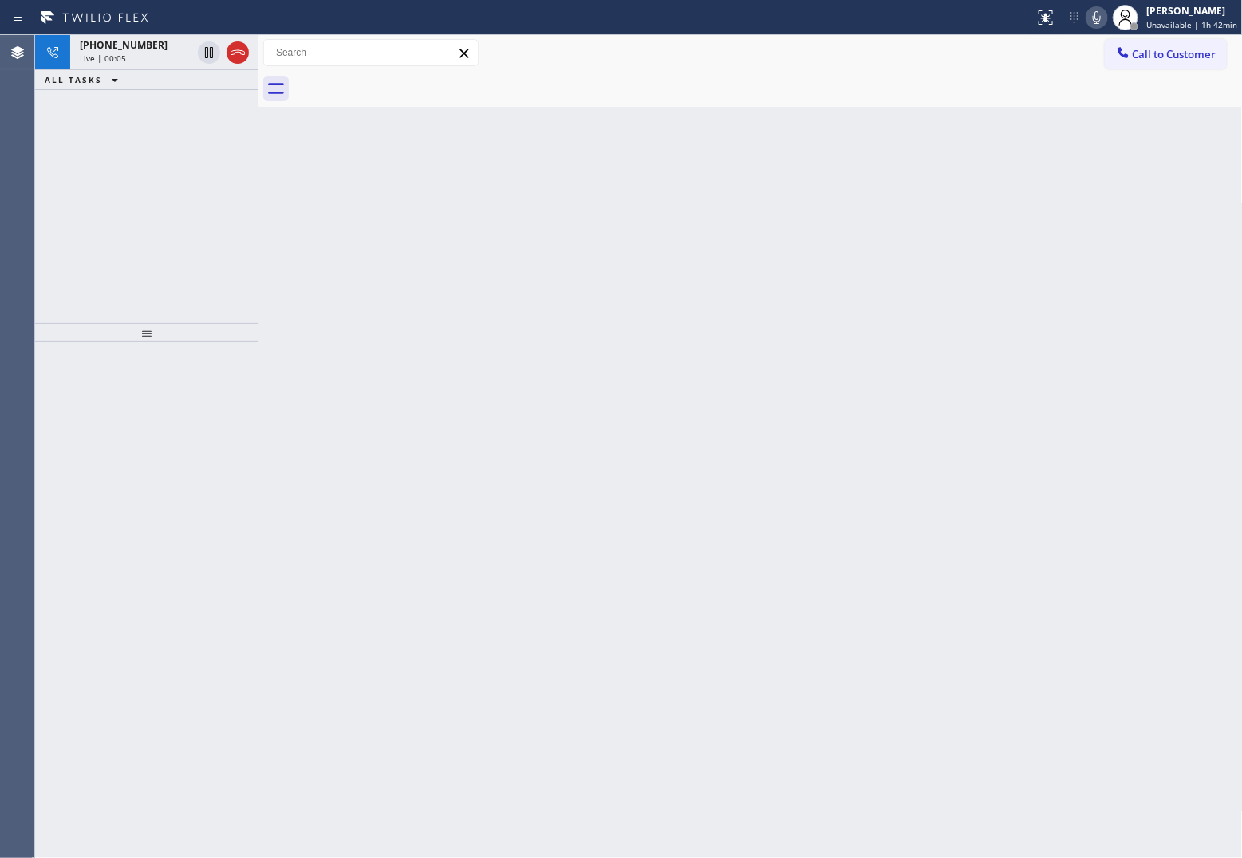
click at [36, 136] on div "Agent Desktop Classify the call LOCATION NAME LG Repairs FROM PHONE (877) 748-5…" at bounding box center [621, 446] width 1242 height 823
click at [236, 50] on icon at bounding box center [237, 52] width 19 height 19
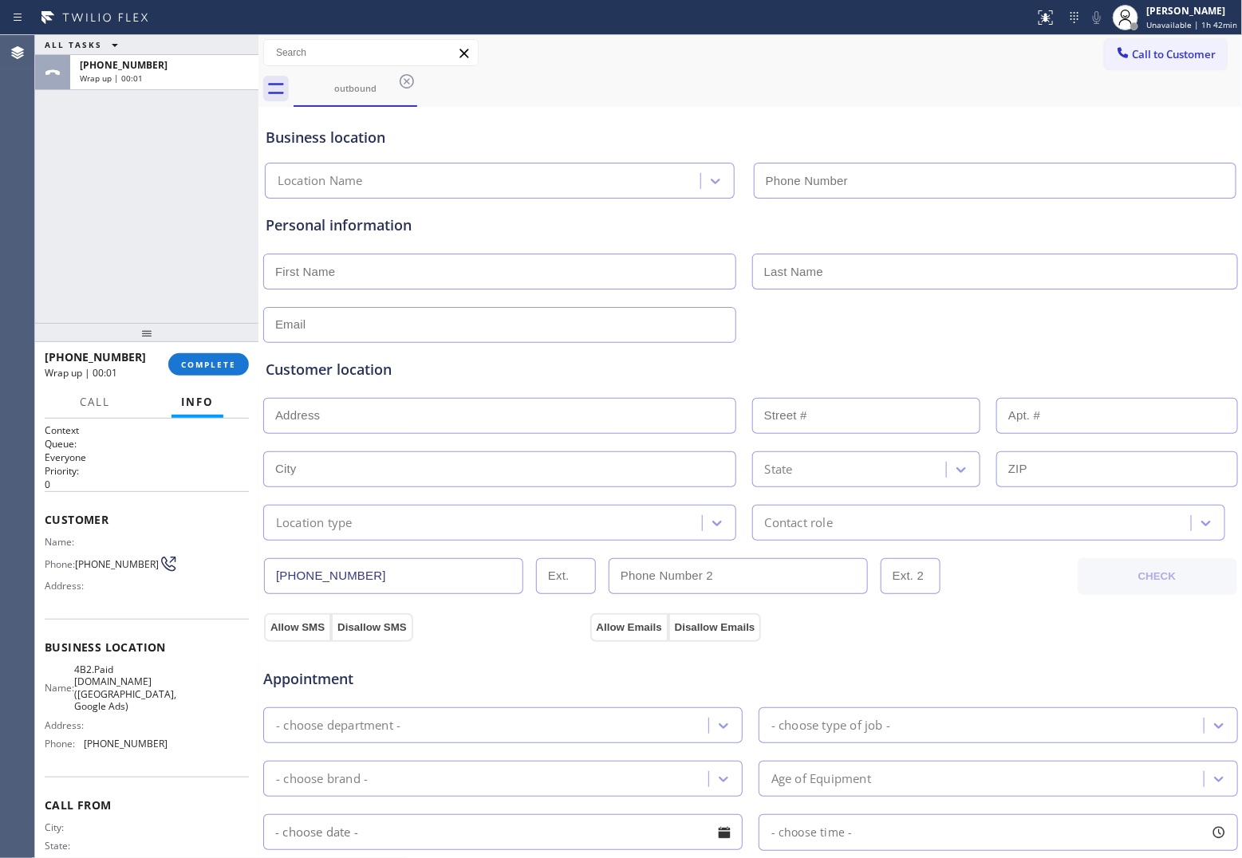
type input "(949) 828-3895"
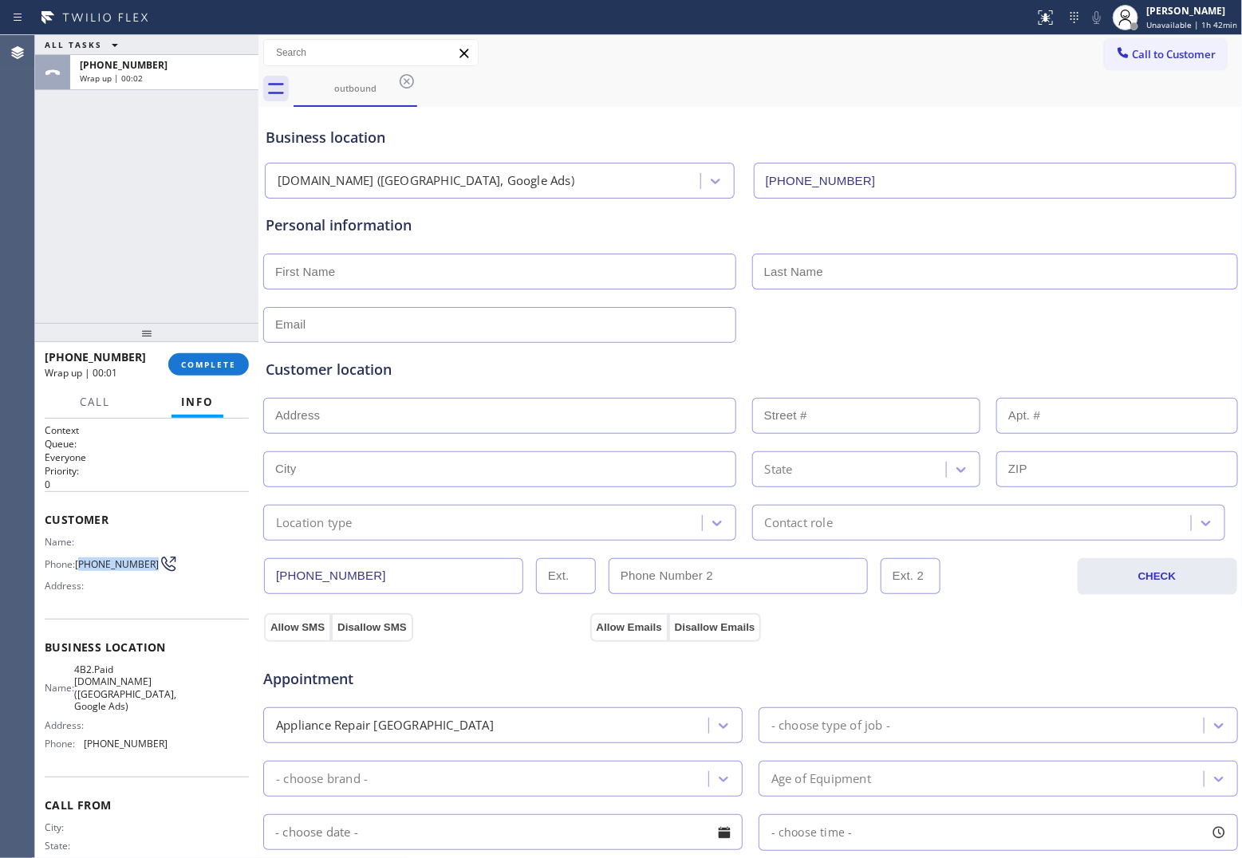
drag, startPoint x: 105, startPoint y: 572, endPoint x: 80, endPoint y: 556, distance: 29.4
click at [80, 559] on span "(714) 328-8053" at bounding box center [117, 565] width 84 height 12
copy span "714) 328-8053"
click at [1166, 57] on span "Call to Customer" at bounding box center [1175, 54] width 84 height 14
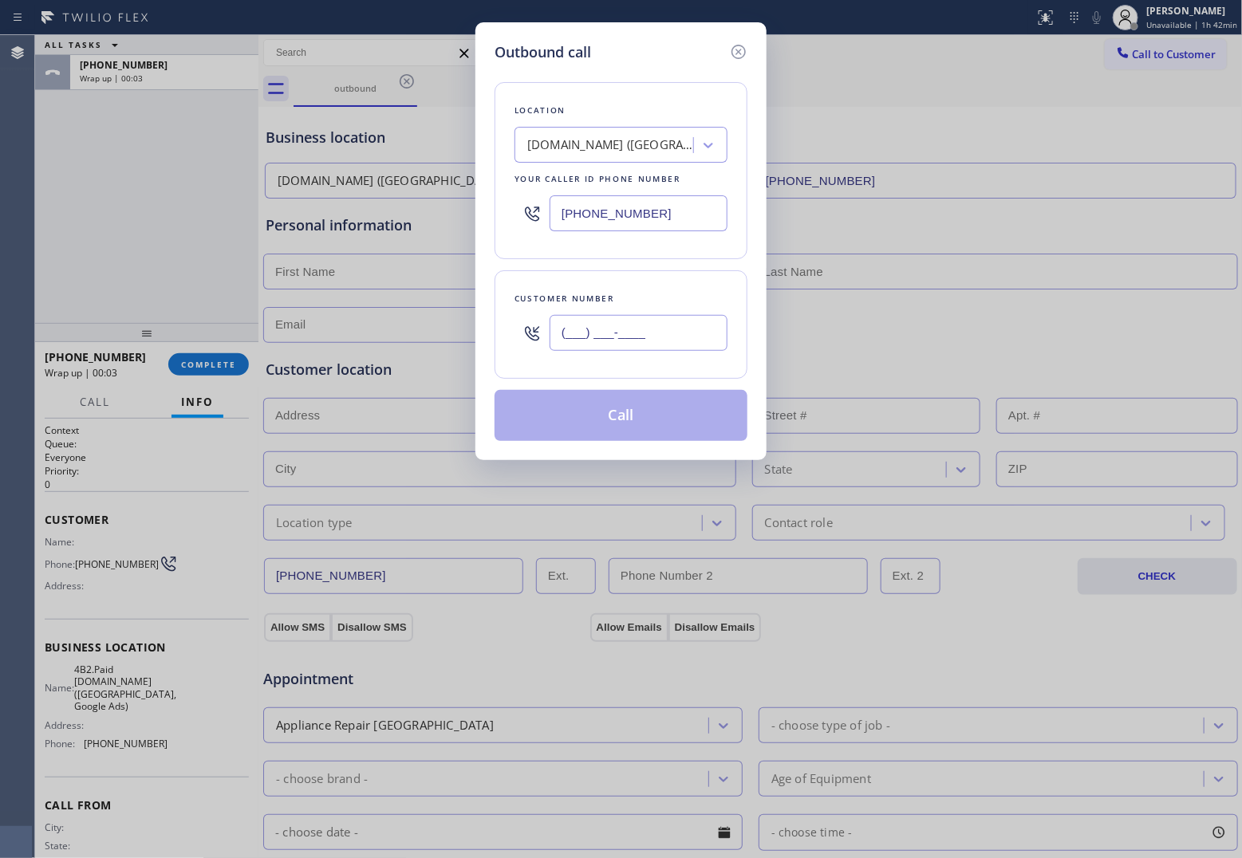
drag, startPoint x: 609, startPoint y: 340, endPoint x: 594, endPoint y: 244, distance: 96.8
click at [607, 334] on input "(___) ___-____" at bounding box center [639, 333] width 178 height 36
paste input "714) 328-8053"
type input "(714) 328-8053"
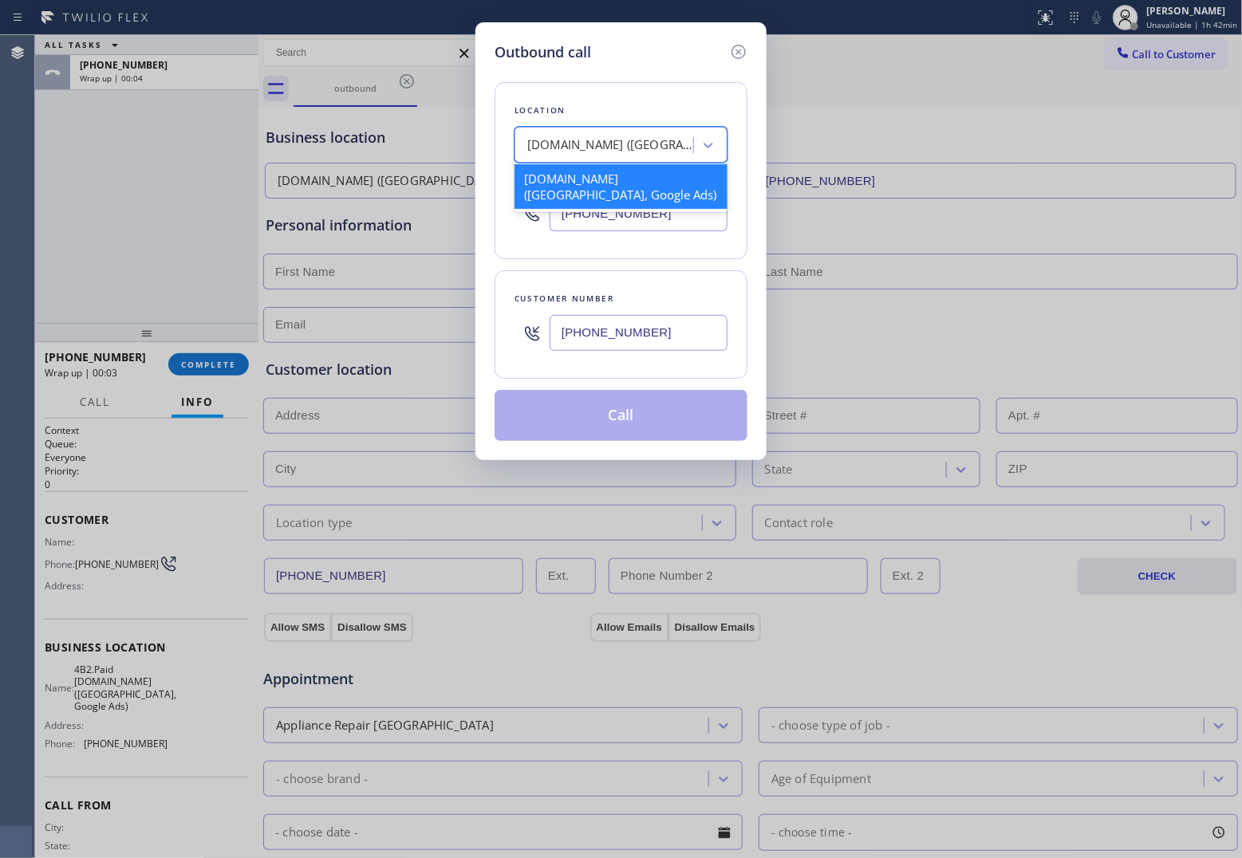
click at [598, 136] on div "SubzeroExperts.online (Orange County, Google Ads)" at bounding box center [611, 145] width 168 height 18
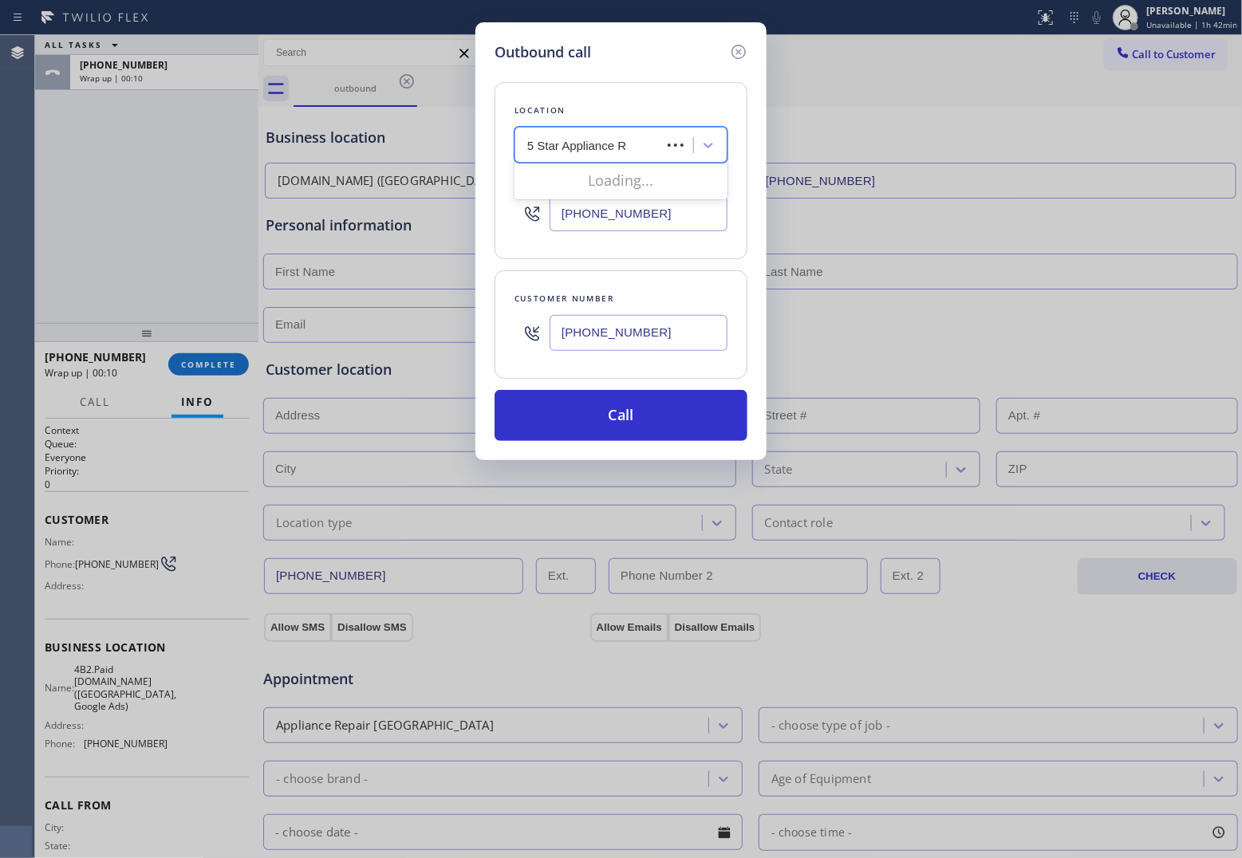
type input "5 Star Appliance Re"
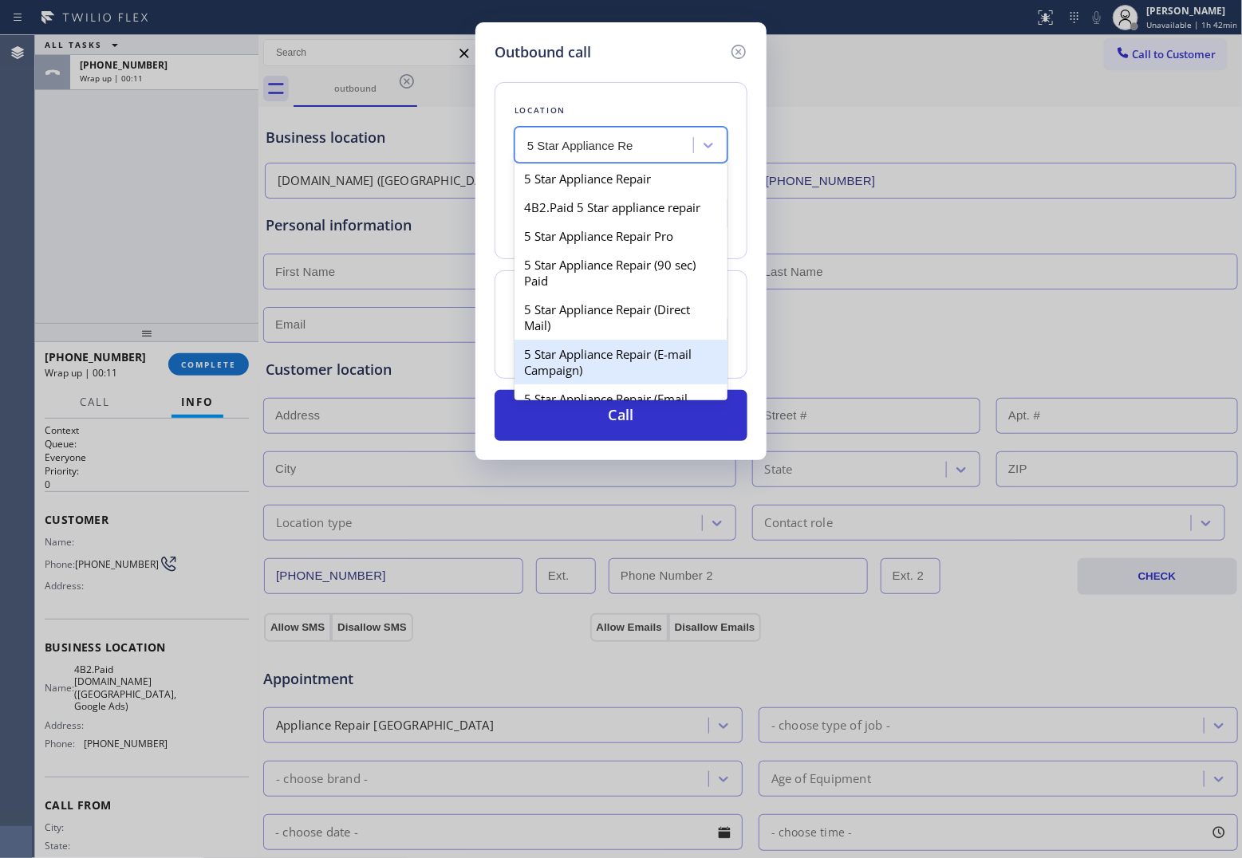
click at [604, 367] on div "5 Star Appliance Repair (E-mail Campaign)" at bounding box center [621, 362] width 213 height 45
type input "[PHONE_NUMBER]"
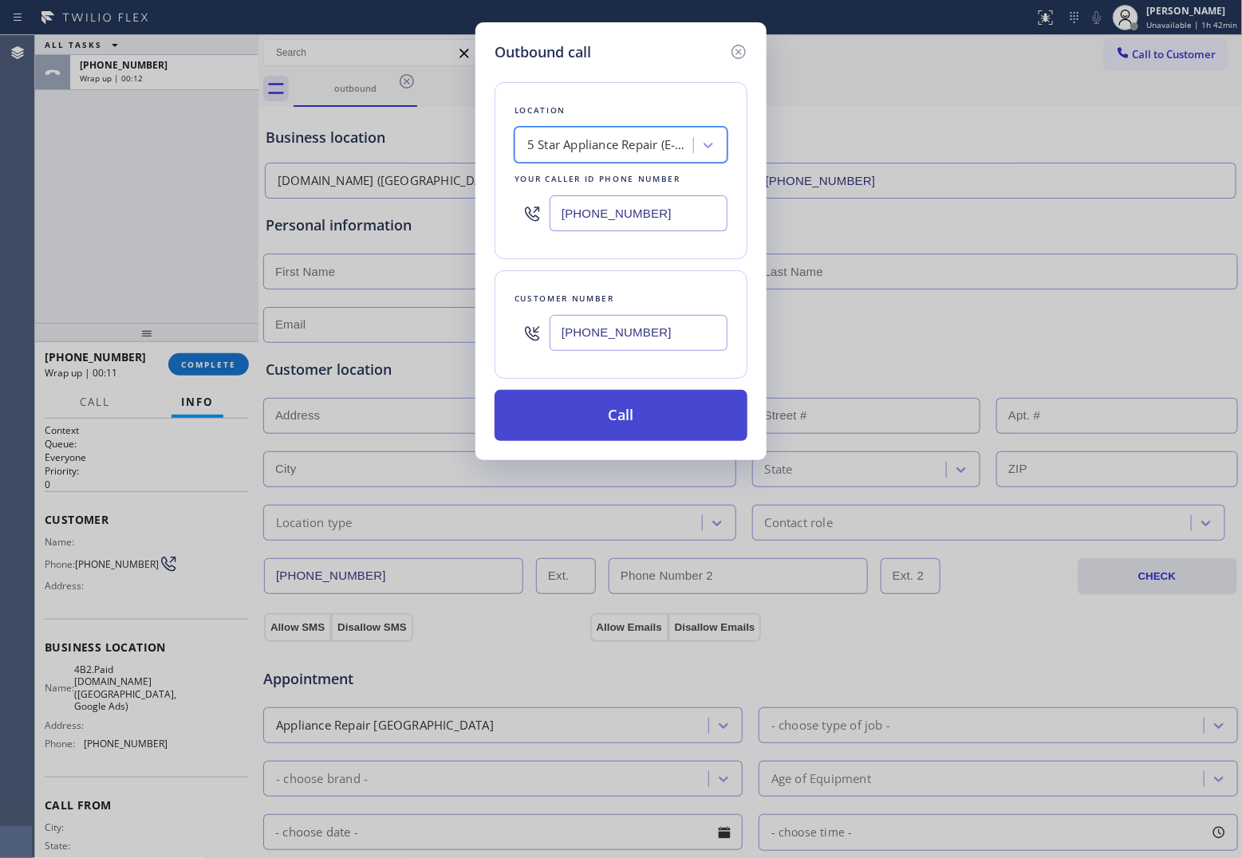
click at [632, 424] on button "Call" at bounding box center [621, 415] width 253 height 51
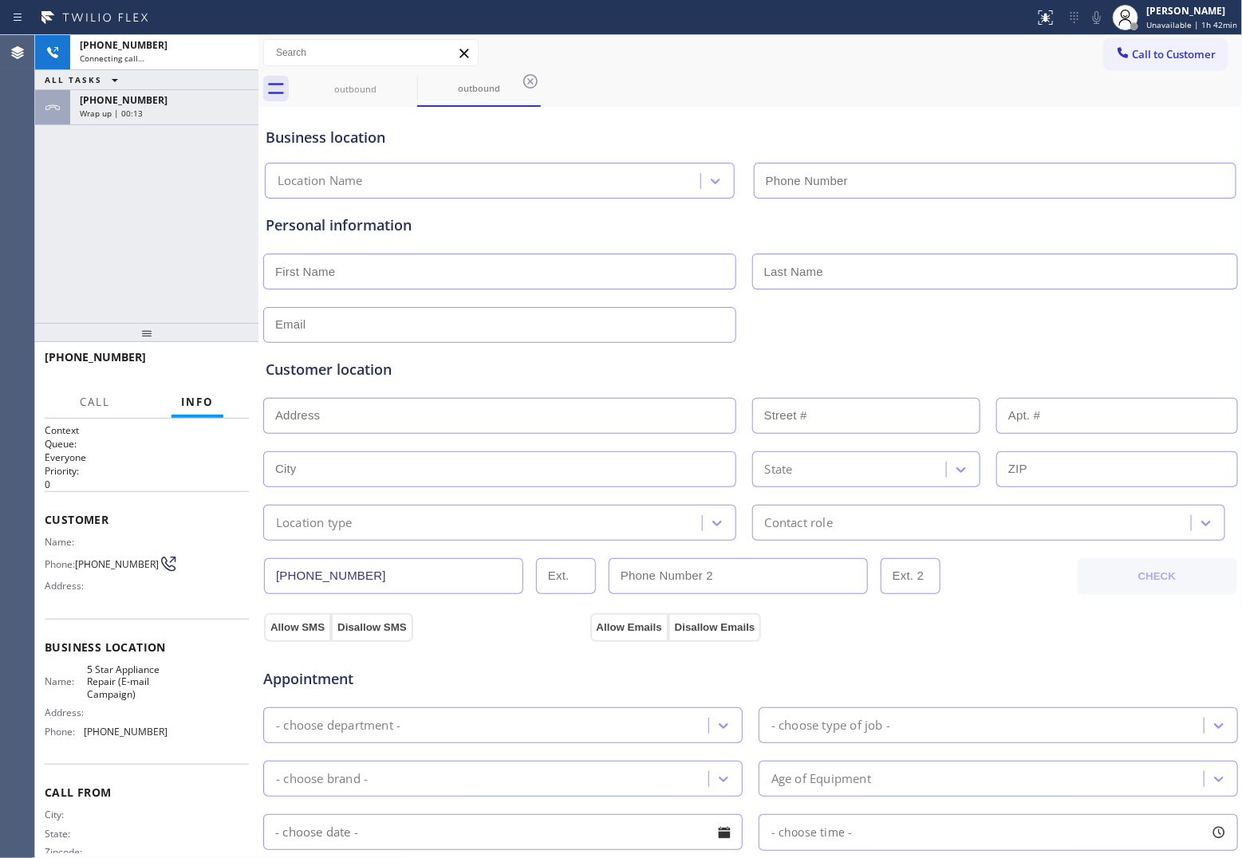
type input "[PHONE_NUMBER]"
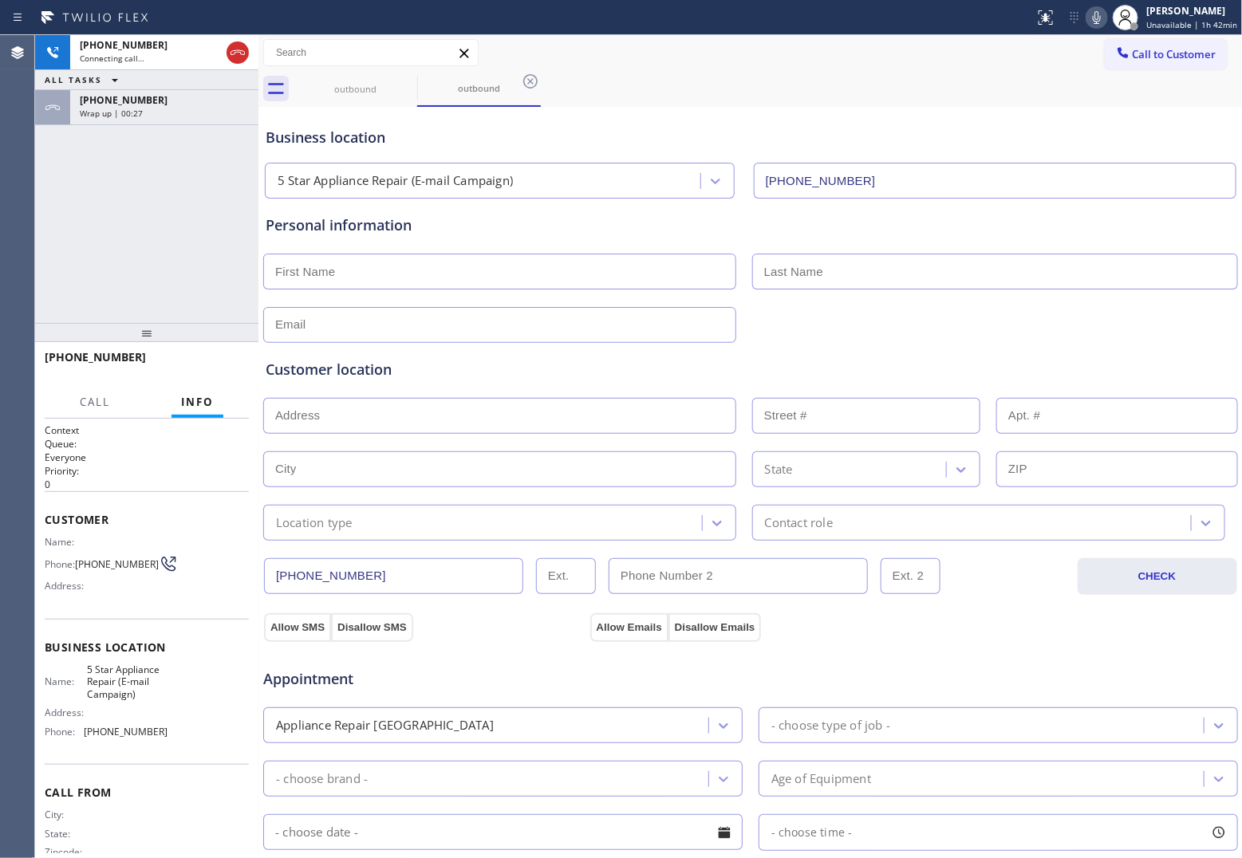
click at [53, 227] on div "+17143288053 Connecting call… ALL TASKS ALL TASKS ACTIVE TASKS TASKS IN WRAP UP…" at bounding box center [146, 179] width 223 height 288
click at [57, 205] on div "+17143288053 Connecting call… ALL TASKS ALL TASKS ACTIVE TASKS TASKS IN WRAP UP…" at bounding box center [146, 179] width 223 height 288
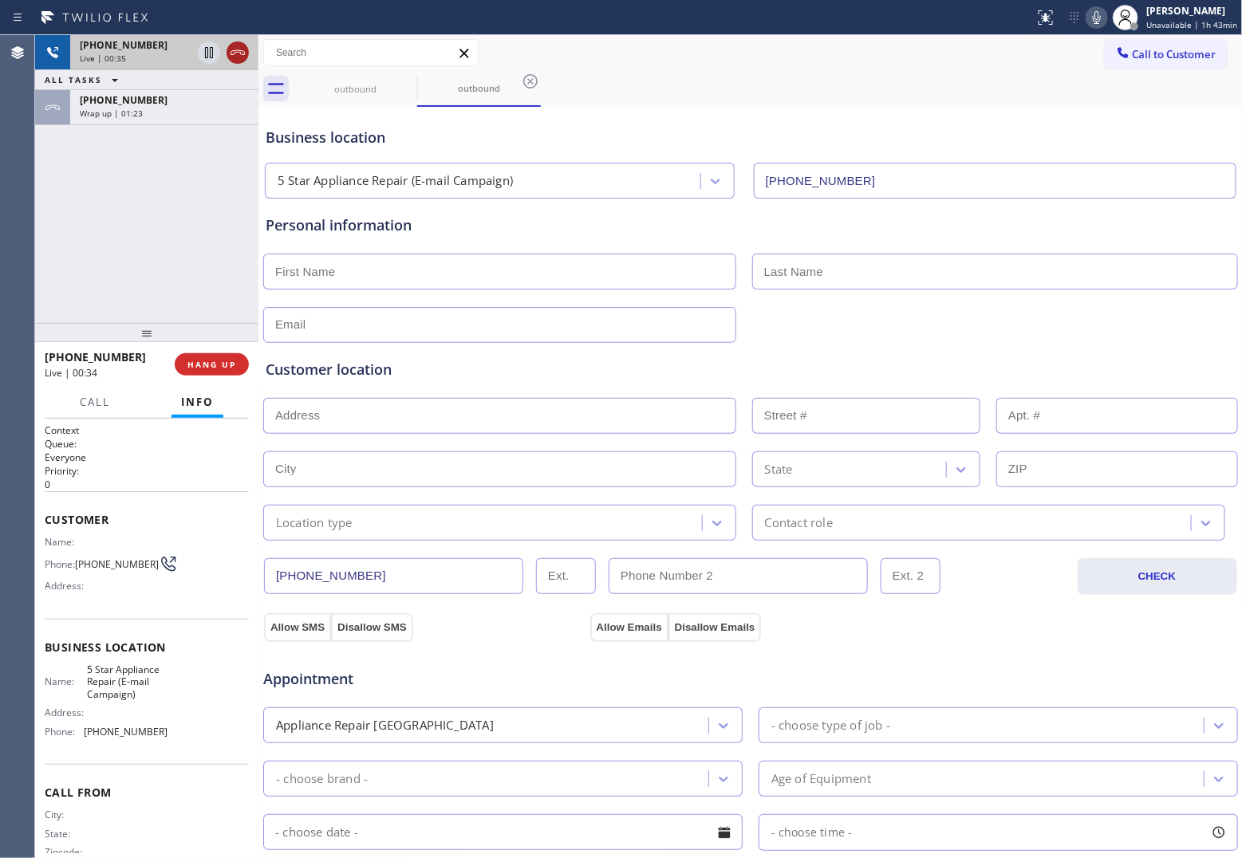
click at [231, 45] on icon at bounding box center [237, 52] width 19 height 19
click at [1153, 45] on button "Call to Customer" at bounding box center [1166, 54] width 122 height 30
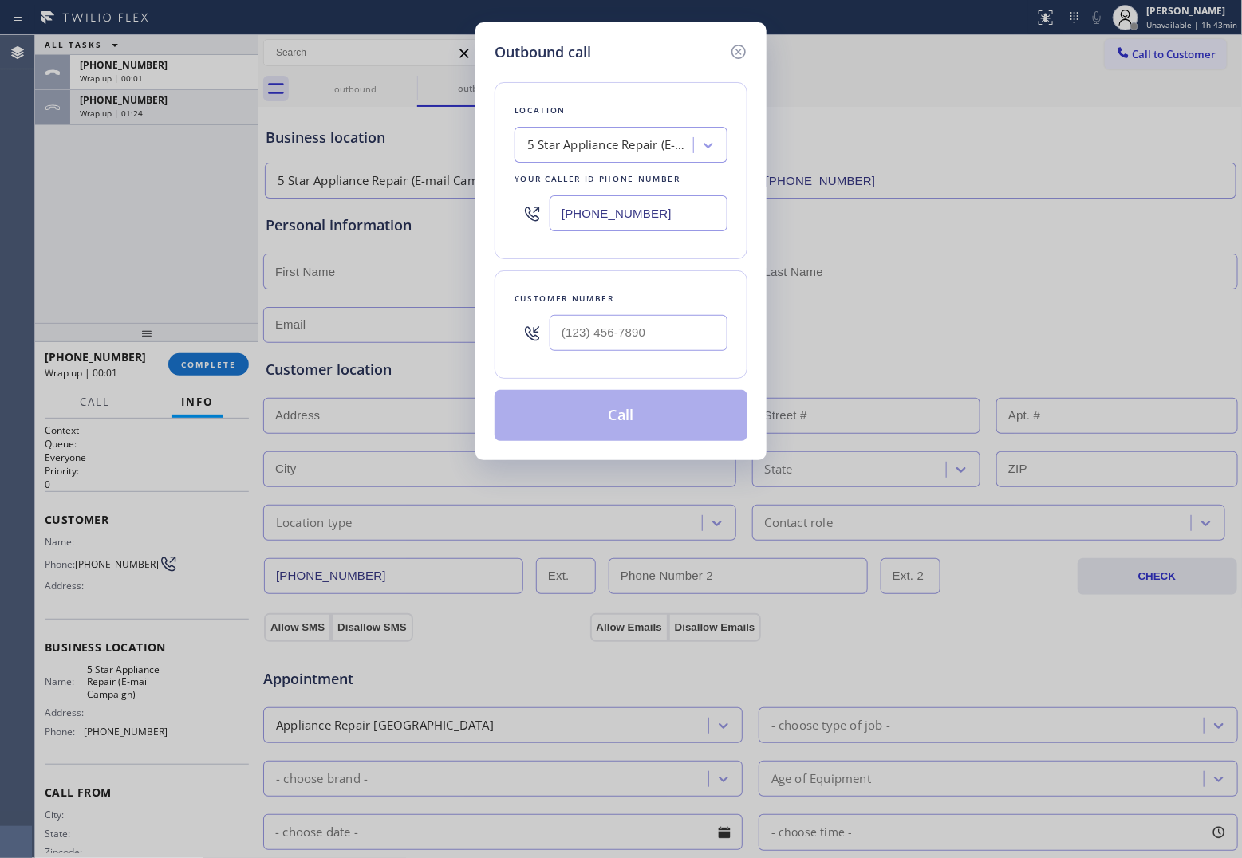
click at [653, 212] on input "[PHONE_NUMBER]" at bounding box center [639, 213] width 178 height 36
paste input "77) 777-0796"
type input "(877) 777-0796"
type input "(___) ___-____"
click at [596, 357] on div at bounding box center [639, 333] width 178 height 52
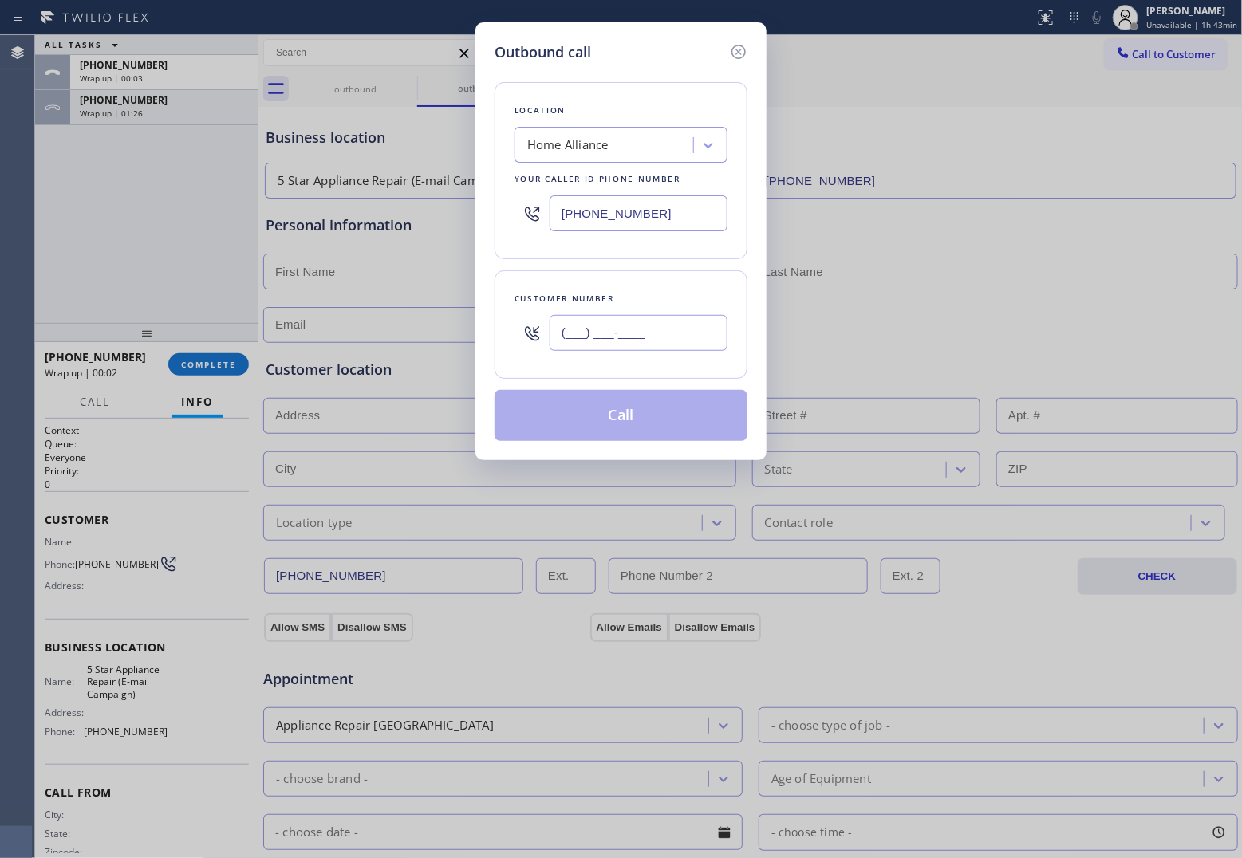
click at [597, 335] on input "(___) ___-____" at bounding box center [639, 333] width 178 height 36
paste input "917) 535-2533"
type input "(917) 535-2533"
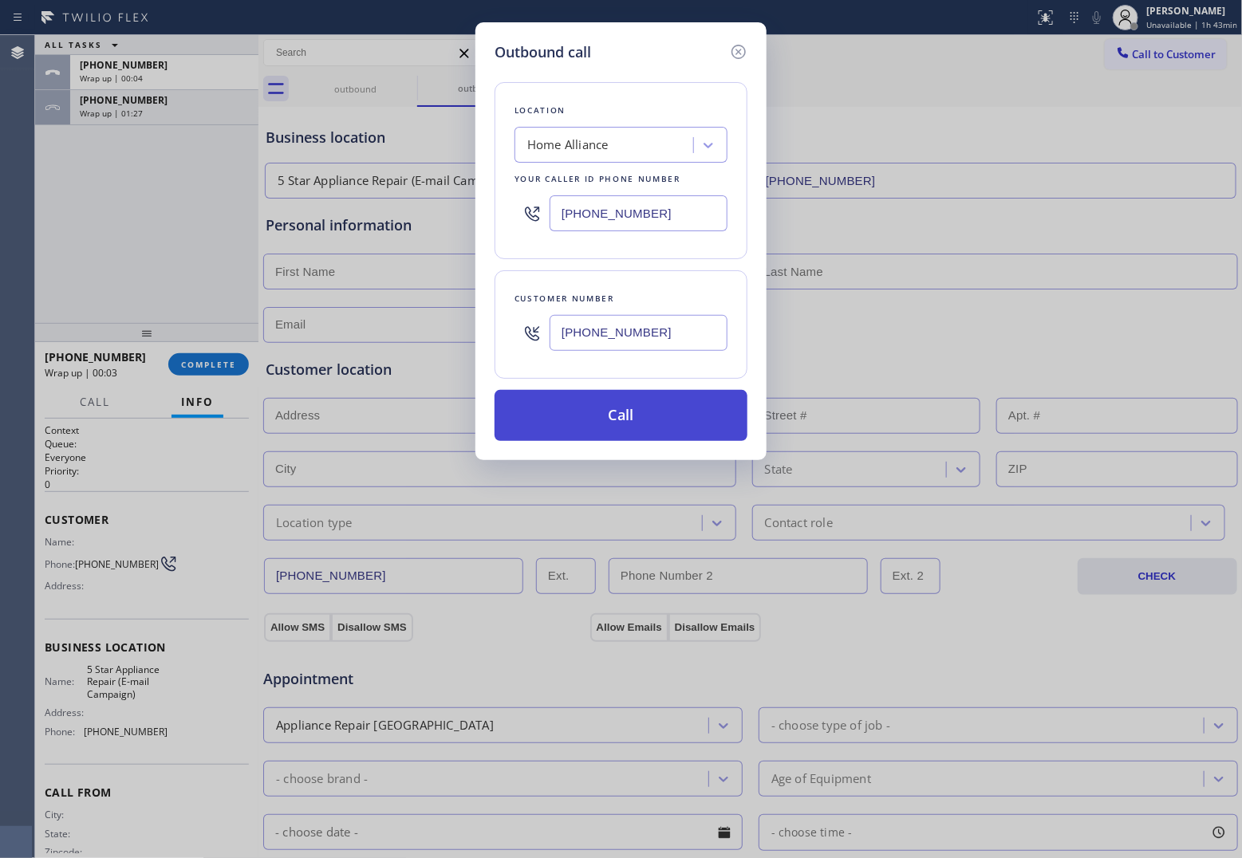
click at [644, 432] on button "Call" at bounding box center [621, 415] width 253 height 51
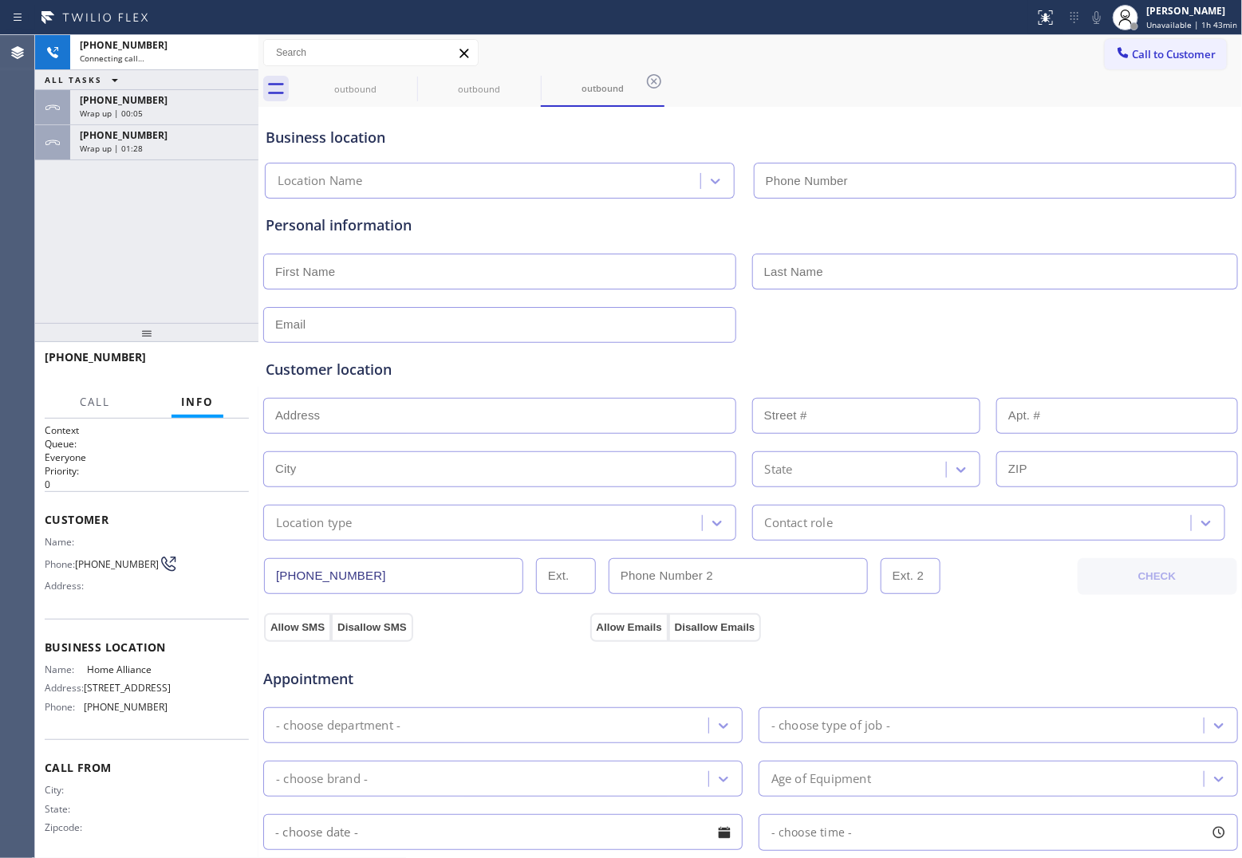
type input "(877) 777-0796"
click at [57, 221] on div "+19175352533 Connecting call… ALL TASKS ALL TASKS ACTIVE TASKS TASKS IN WRAP UP…" at bounding box center [146, 179] width 223 height 288
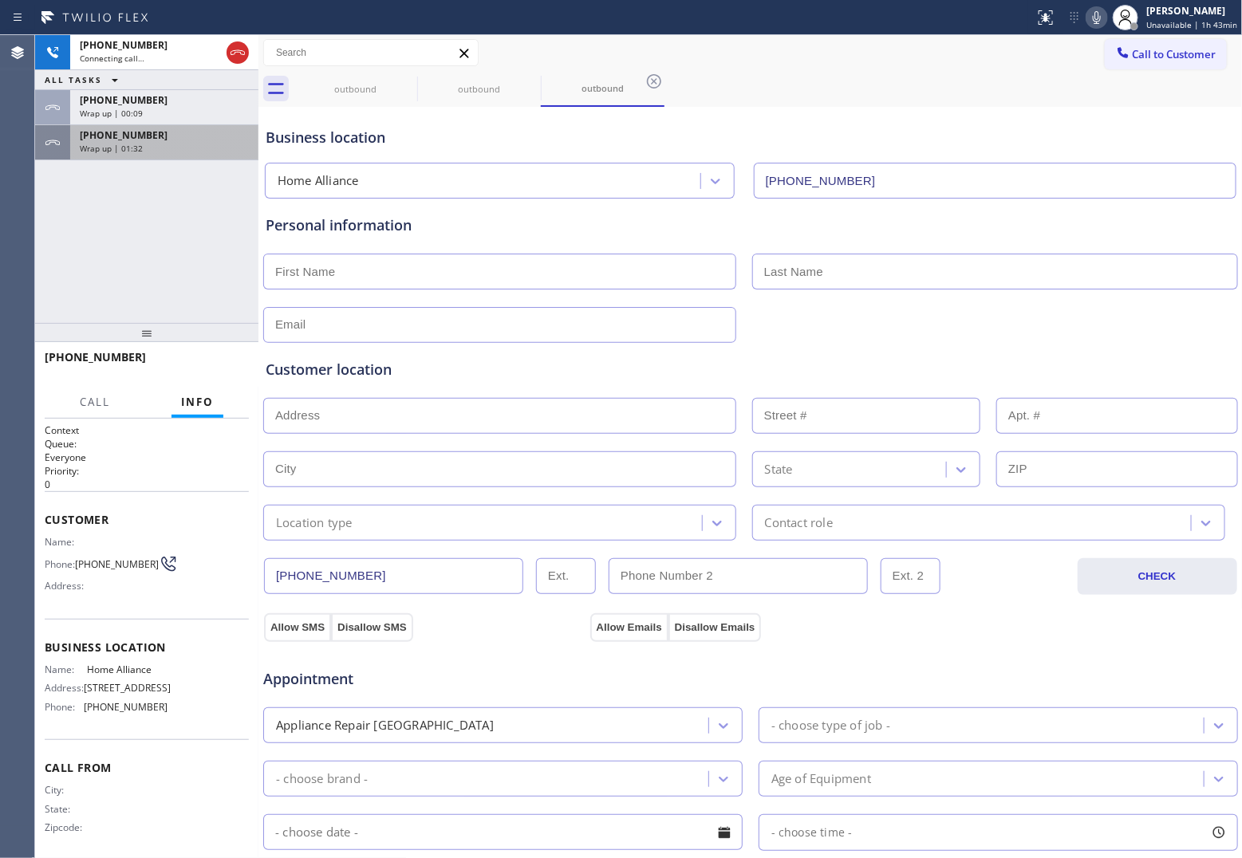
click at [227, 146] on div "Wrap up | 01:32" at bounding box center [164, 148] width 169 height 11
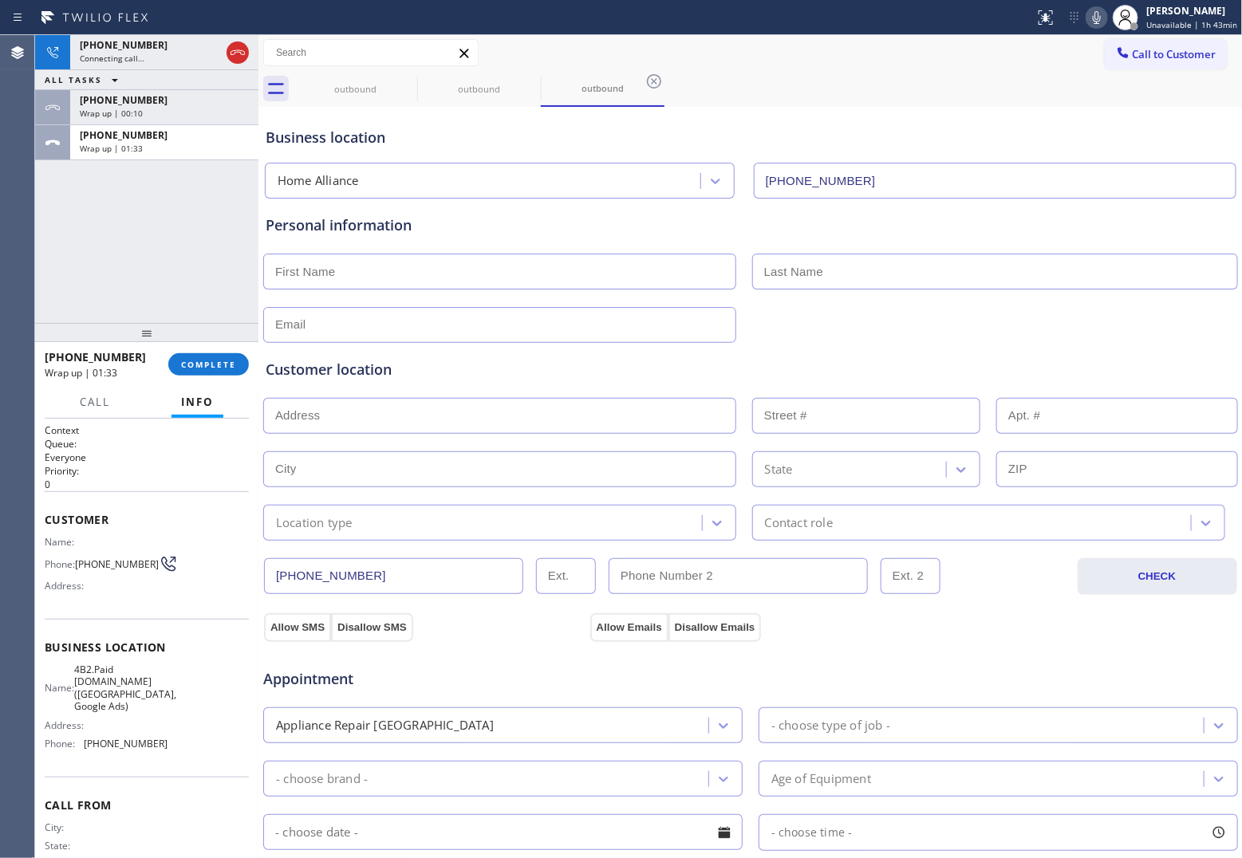
click at [216, 377] on div "+17143288053 Wrap up | 01:33 COMPLETE" at bounding box center [147, 364] width 204 height 41
click at [199, 357] on button "COMPLETE" at bounding box center [208, 364] width 81 height 22
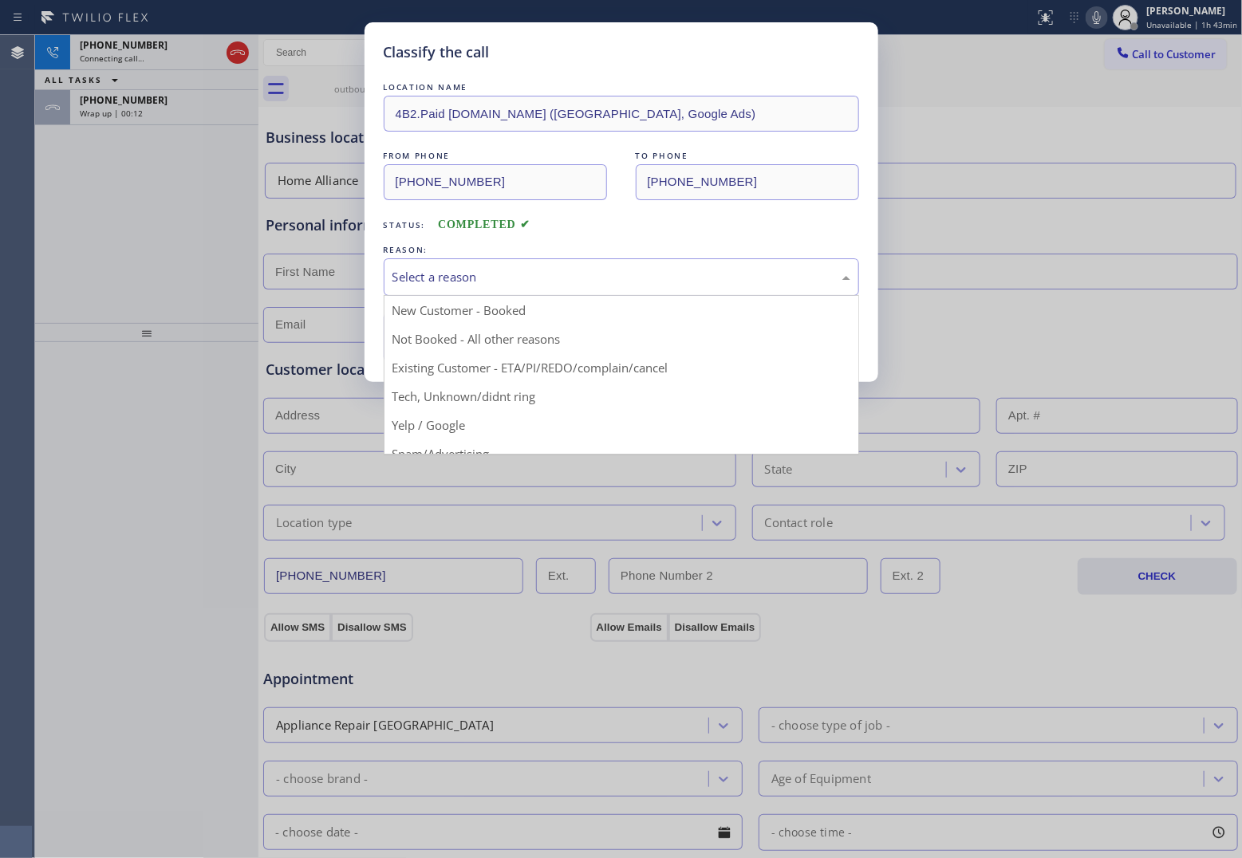
click at [503, 274] on div "Select a reason" at bounding box center [622, 277] width 458 height 18
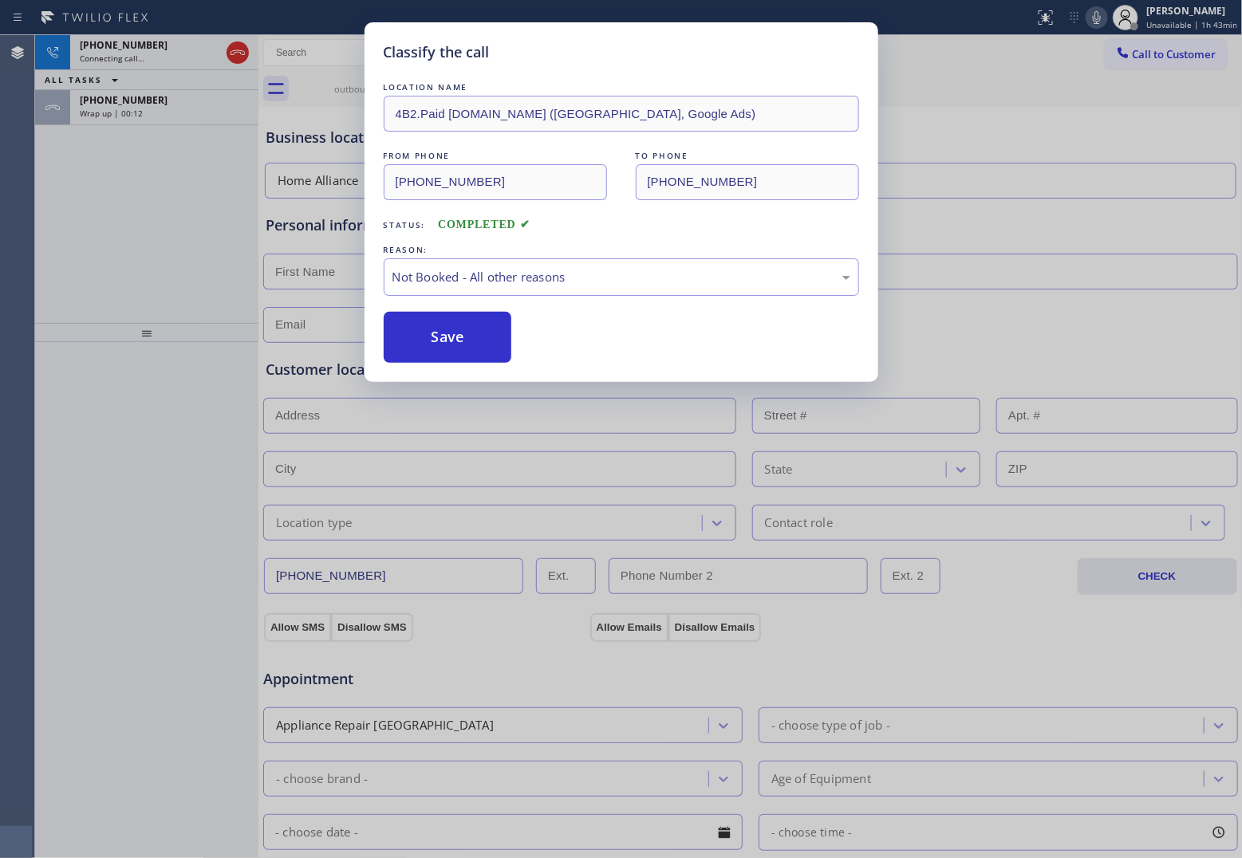
click at [476, 334] on button "Save" at bounding box center [448, 337] width 128 height 51
click at [144, 120] on div "+17143288053 Wrap up | 00:13" at bounding box center [161, 107] width 182 height 35
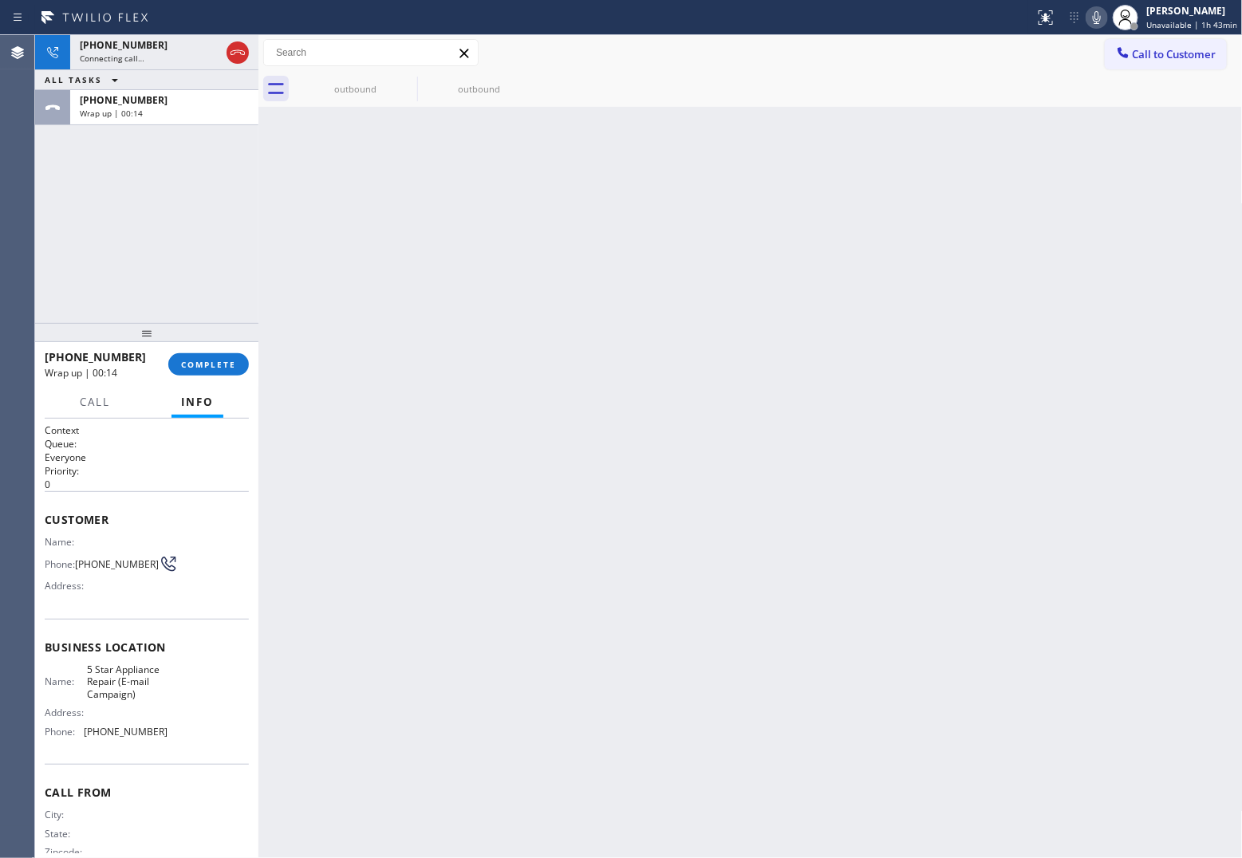
click at [144, 120] on div "+17143288053 Wrap up | 00:14" at bounding box center [161, 107] width 182 height 35
click at [170, 356] on div "+17143288053 Wrap up | 00:14 COMPLETE" at bounding box center [147, 364] width 204 height 41
click at [182, 361] on span "COMPLETE" at bounding box center [208, 364] width 55 height 11
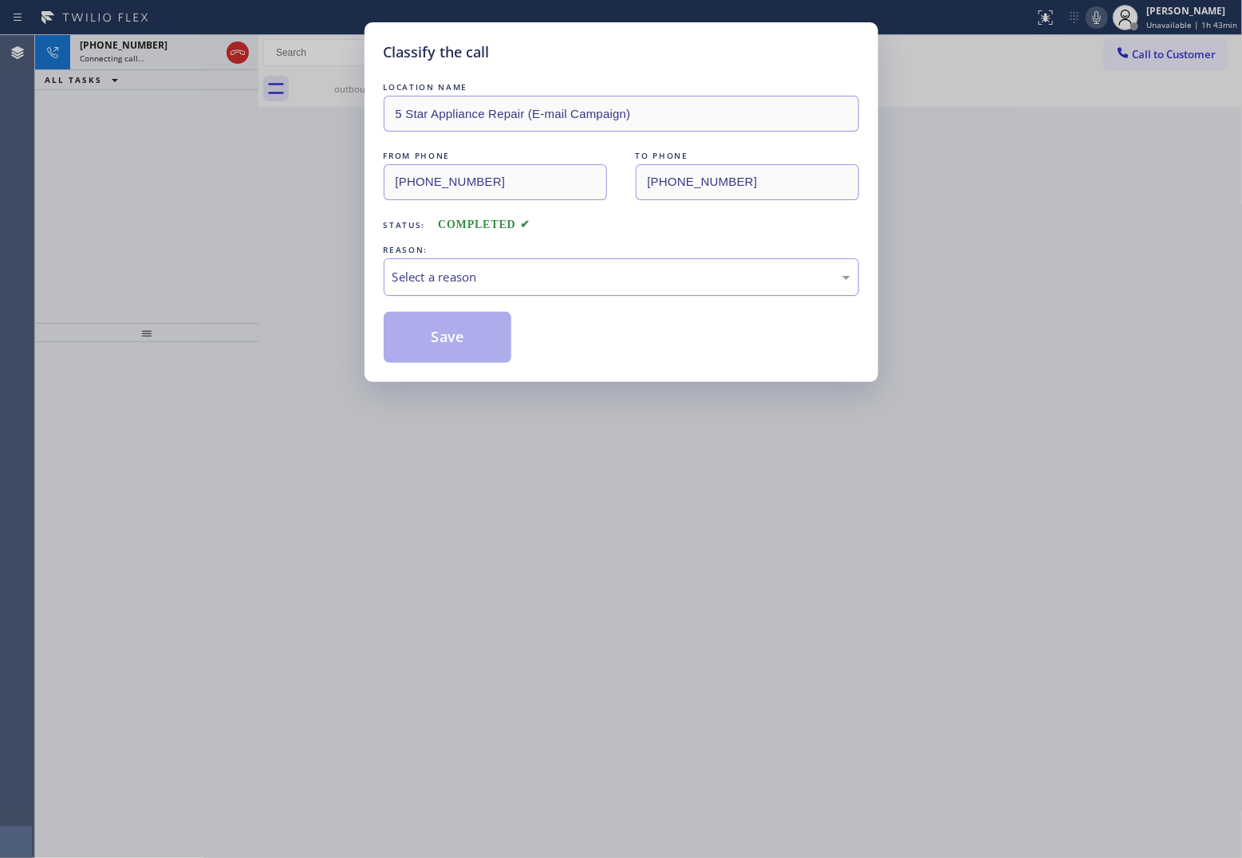
click at [600, 292] on div "Select a reason" at bounding box center [622, 277] width 476 height 37
click at [420, 337] on button "Save" at bounding box center [448, 337] width 128 height 51
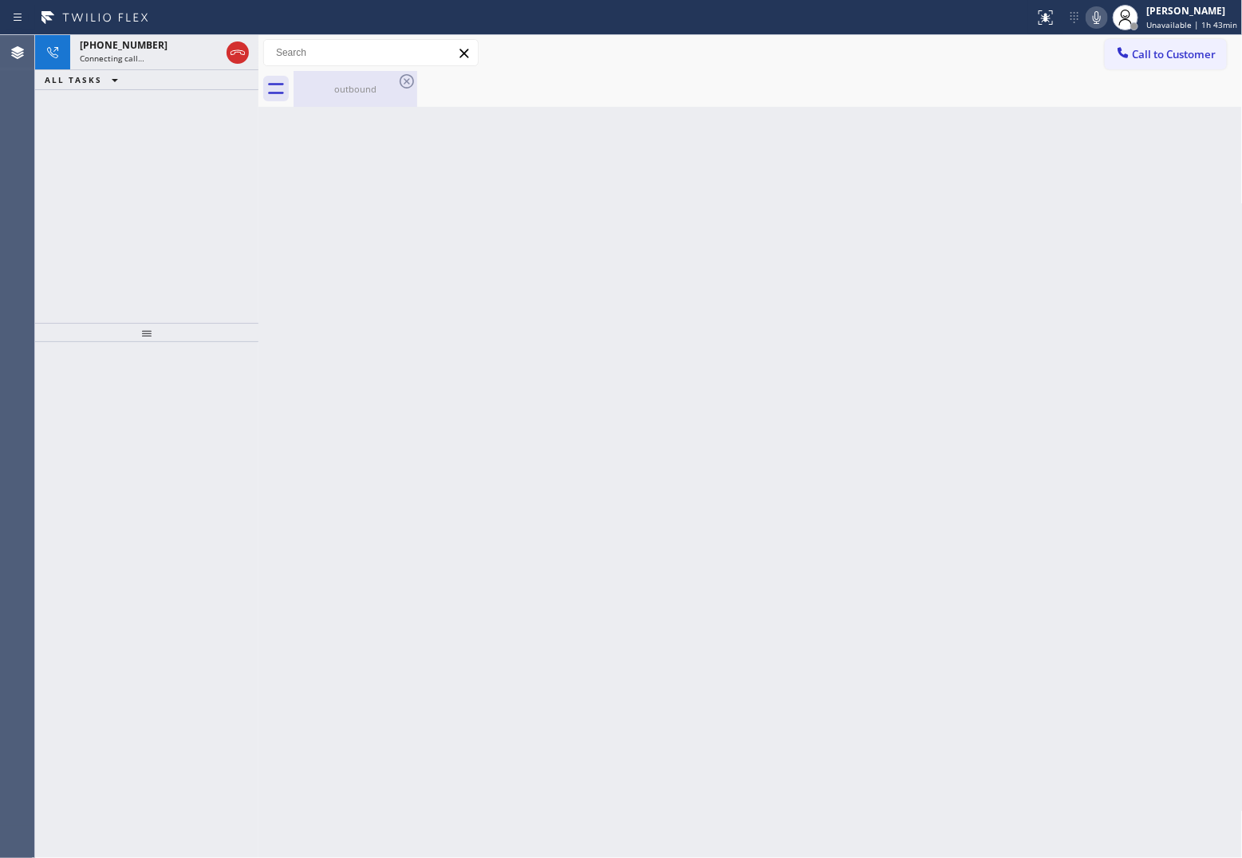
click at [396, 77] on div "outbound" at bounding box center [355, 89] width 120 height 36
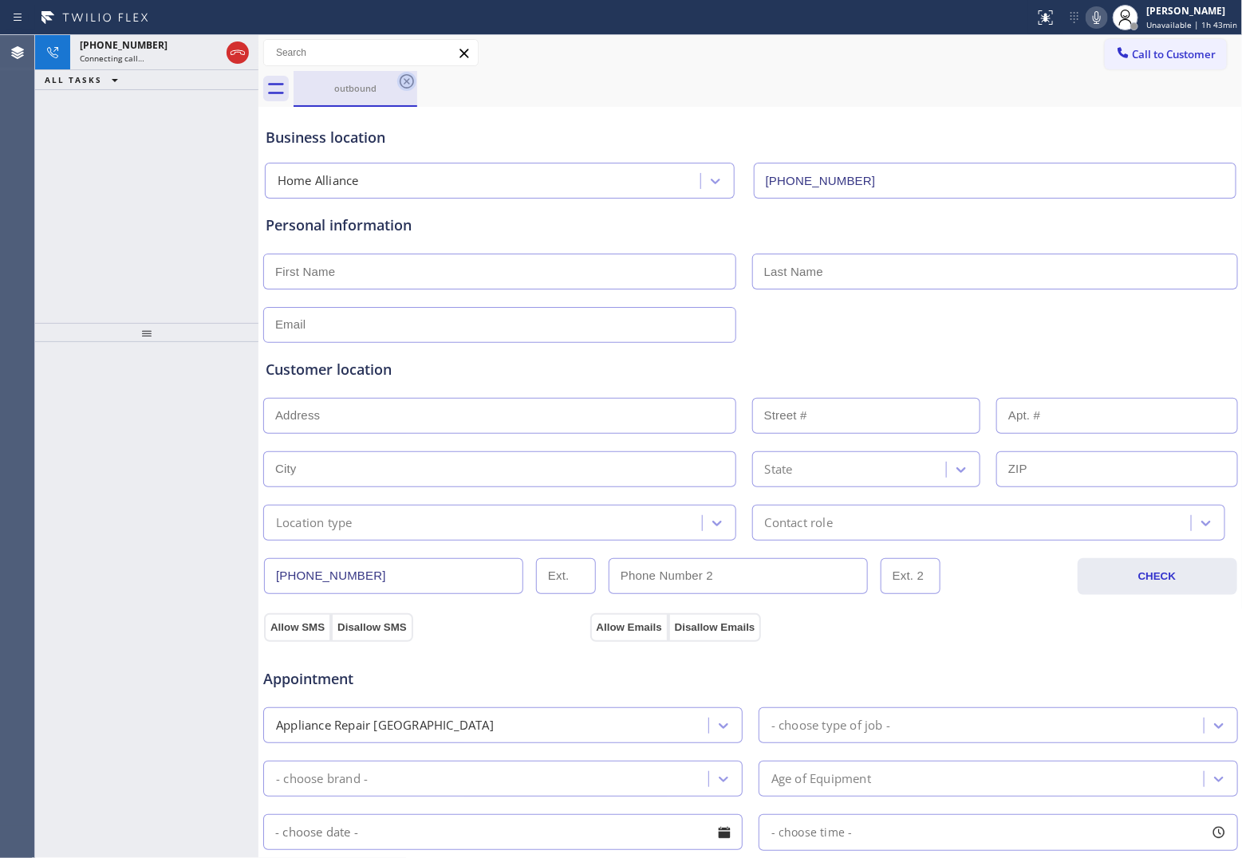
click at [405, 84] on icon at bounding box center [407, 81] width 14 height 14
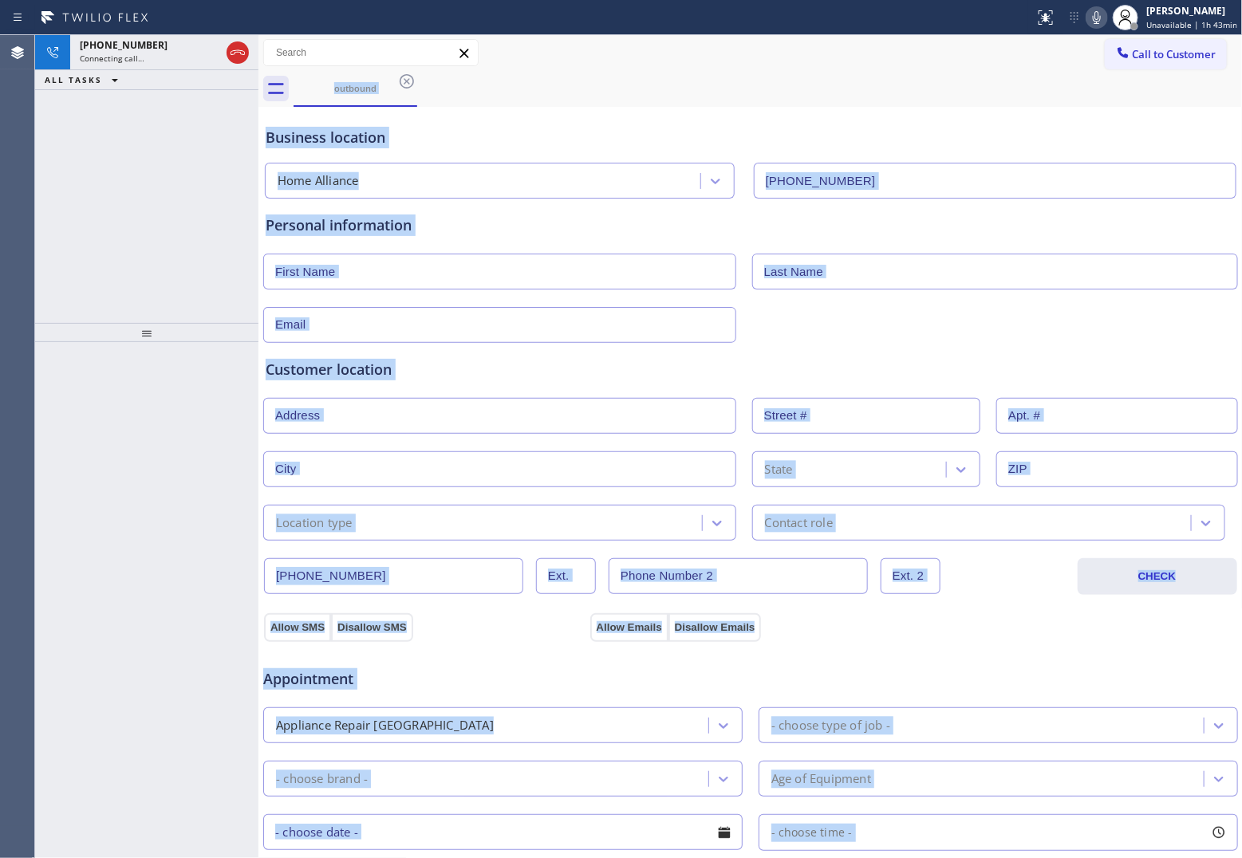
click at [405, 81] on div "outbound" at bounding box center [768, 89] width 949 height 36
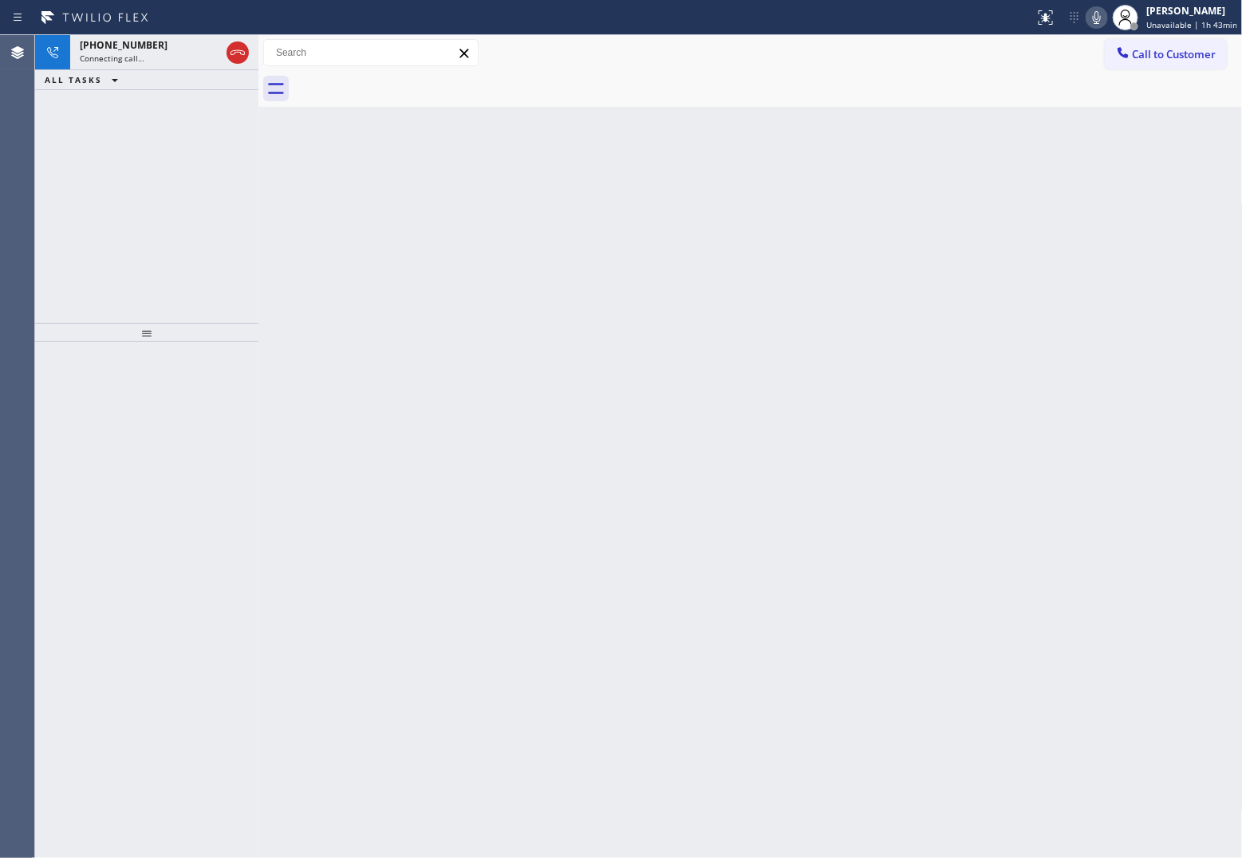
click at [65, 264] on div "+19175352533 Connecting call… ALL TASKS ALL TASKS ACTIVE TASKS TASKS IN WRAP UP" at bounding box center [146, 179] width 223 height 288
click at [1101, 18] on icon at bounding box center [1097, 17] width 8 height 13
click at [1106, 14] on icon at bounding box center [1096, 17] width 19 height 19
click at [240, 53] on icon at bounding box center [237, 52] width 19 height 19
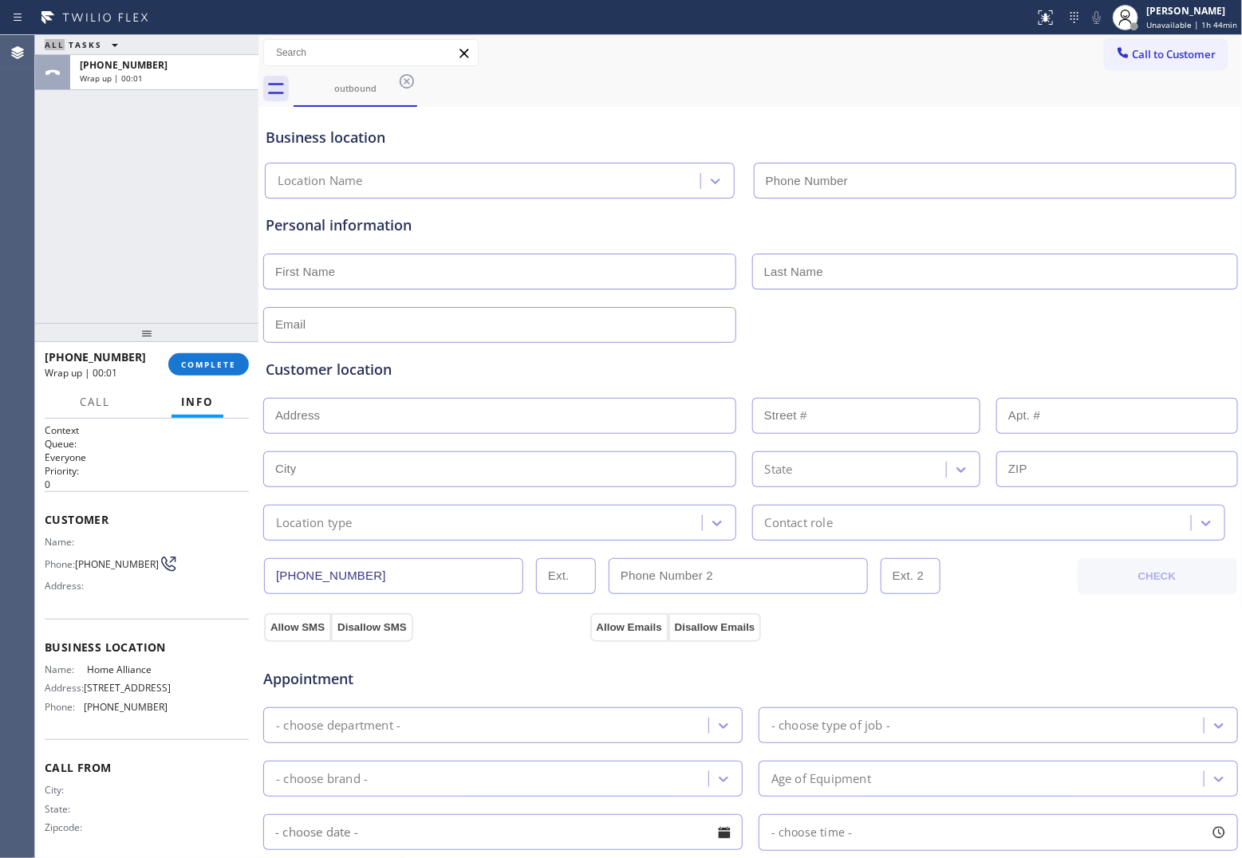
type input "(877) 777-0796"
click at [1105, 57] on button "Call to Customer" at bounding box center [1166, 54] width 122 height 30
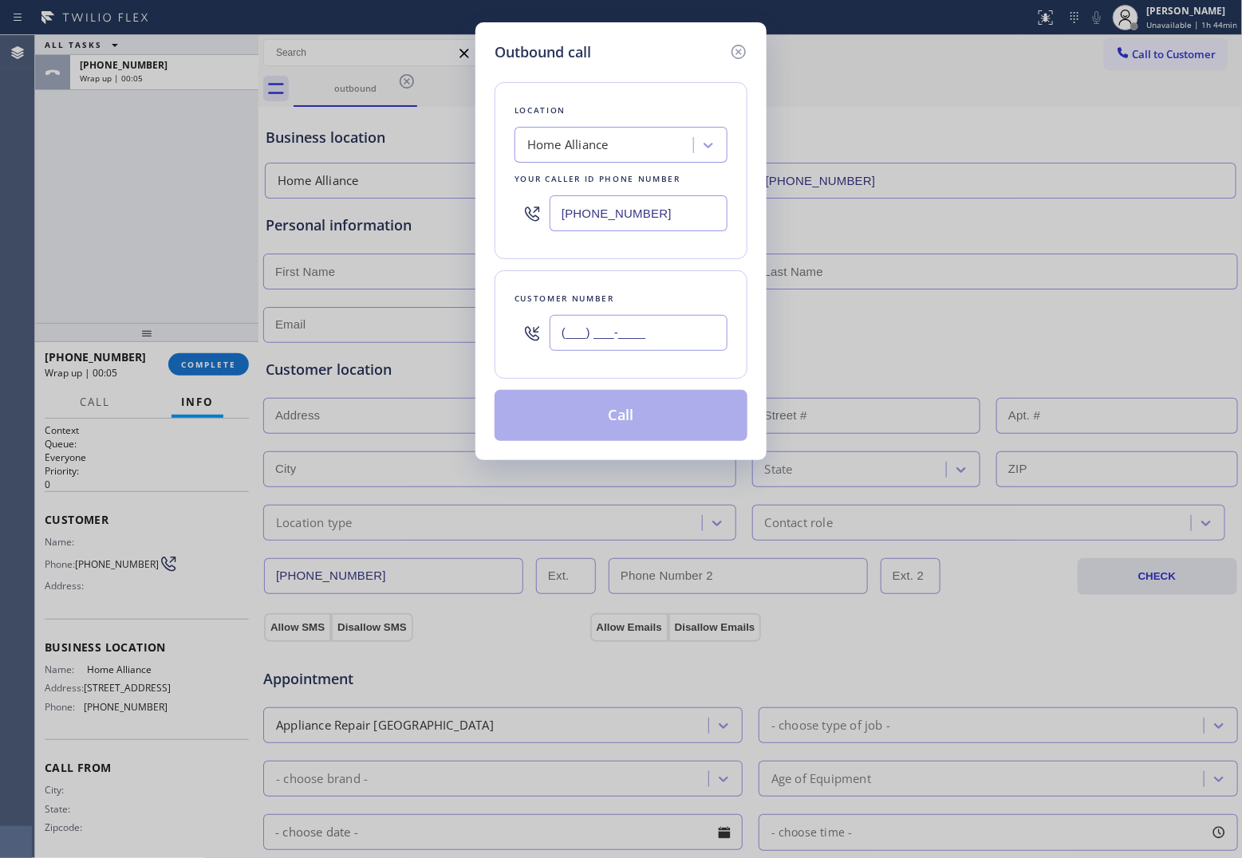
click at [626, 343] on input "(___) ___-____" at bounding box center [639, 333] width 178 height 36
paste input "562) 477-2533"
type input "[PHONE_NUMBER]"
click at [904, 848] on div "Outbound call Location Home Alliance Your caller id phone number (877) 777-0796…" at bounding box center [621, 429] width 1242 height 858
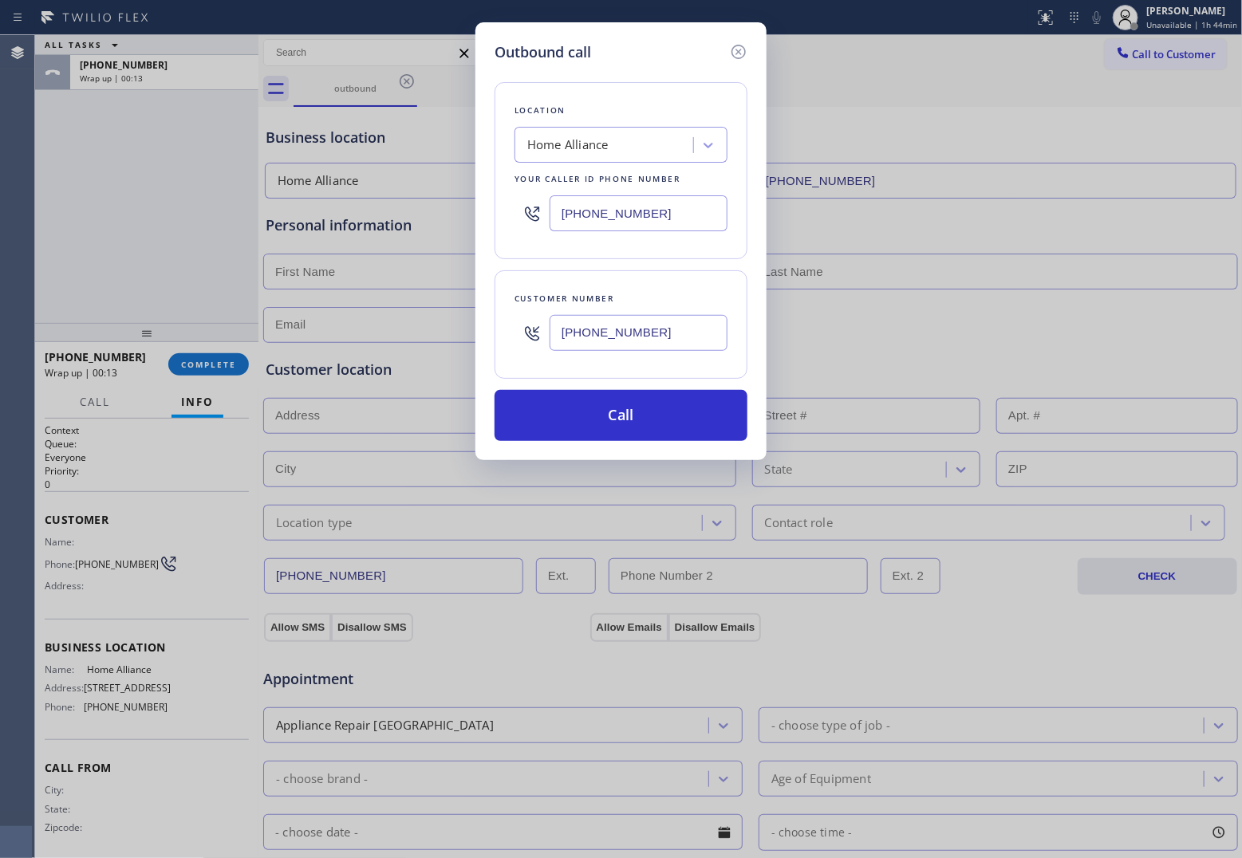
click at [48, 225] on div "Outbound call Location Home Alliance Your caller id phone number (877) 777-0796…" at bounding box center [621, 429] width 1242 height 858
click at [610, 210] on input "(877) 777-0796" at bounding box center [639, 213] width 178 height 36
paste input "88) 553-8605"
type input "[PHONE_NUMBER]"
click at [660, 413] on button "Call" at bounding box center [621, 415] width 253 height 51
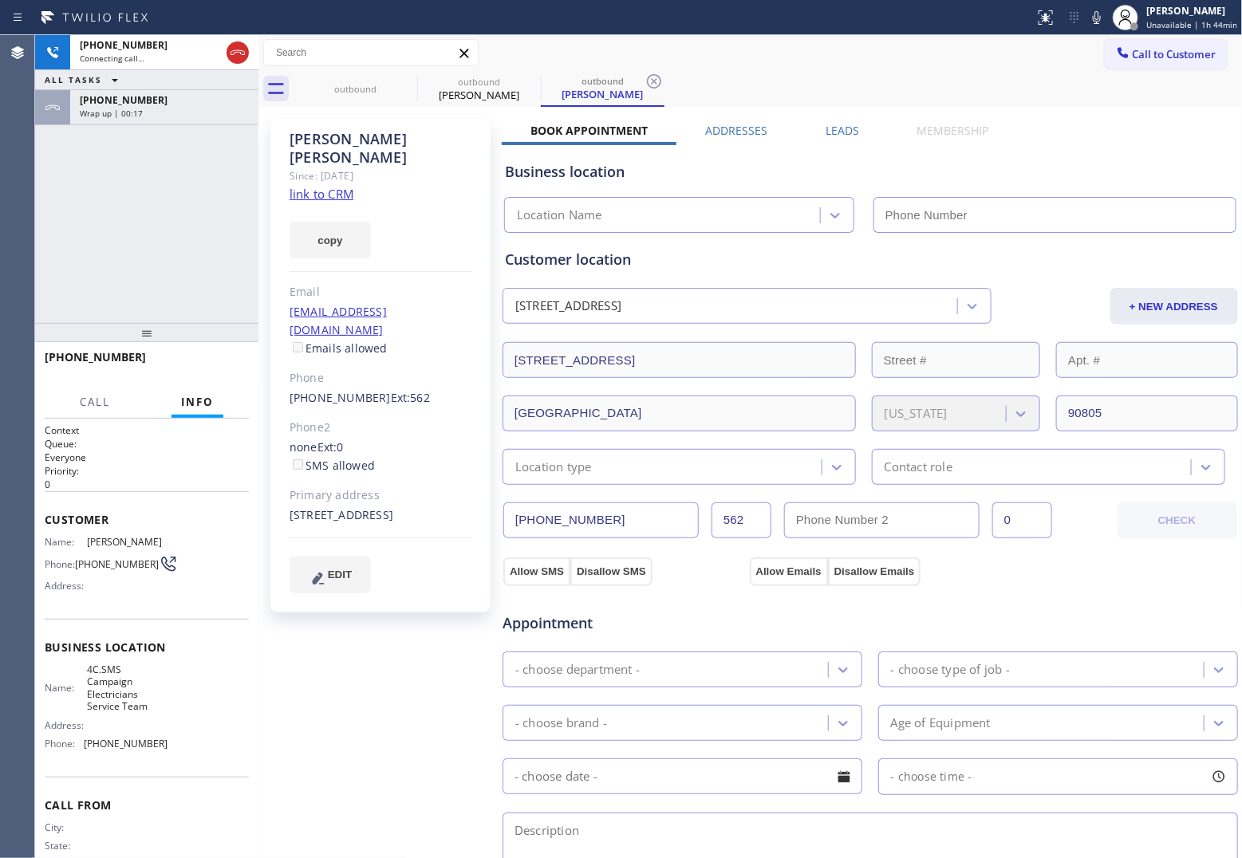
click at [328, 186] on link "link to CRM" at bounding box center [322, 194] width 64 height 16
type input "[PHONE_NUMBER]"
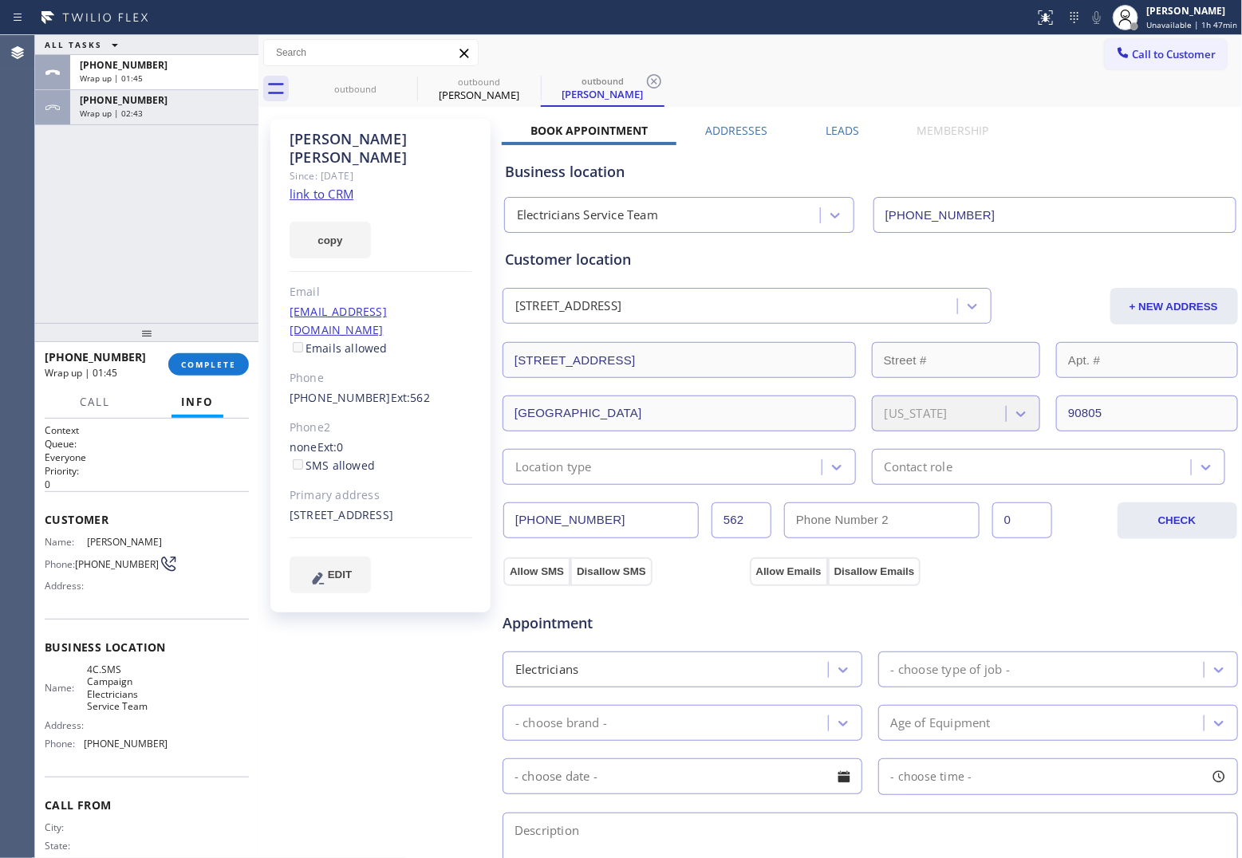
click at [61, 251] on div "ALL TASKS ALL TASKS ACTIVE TASKS TASKS IN WRAP UP +15624772533 Wrap up | 01:45 …" at bounding box center [146, 179] width 223 height 288
click at [222, 365] on span "COMPLETE" at bounding box center [208, 364] width 55 height 11
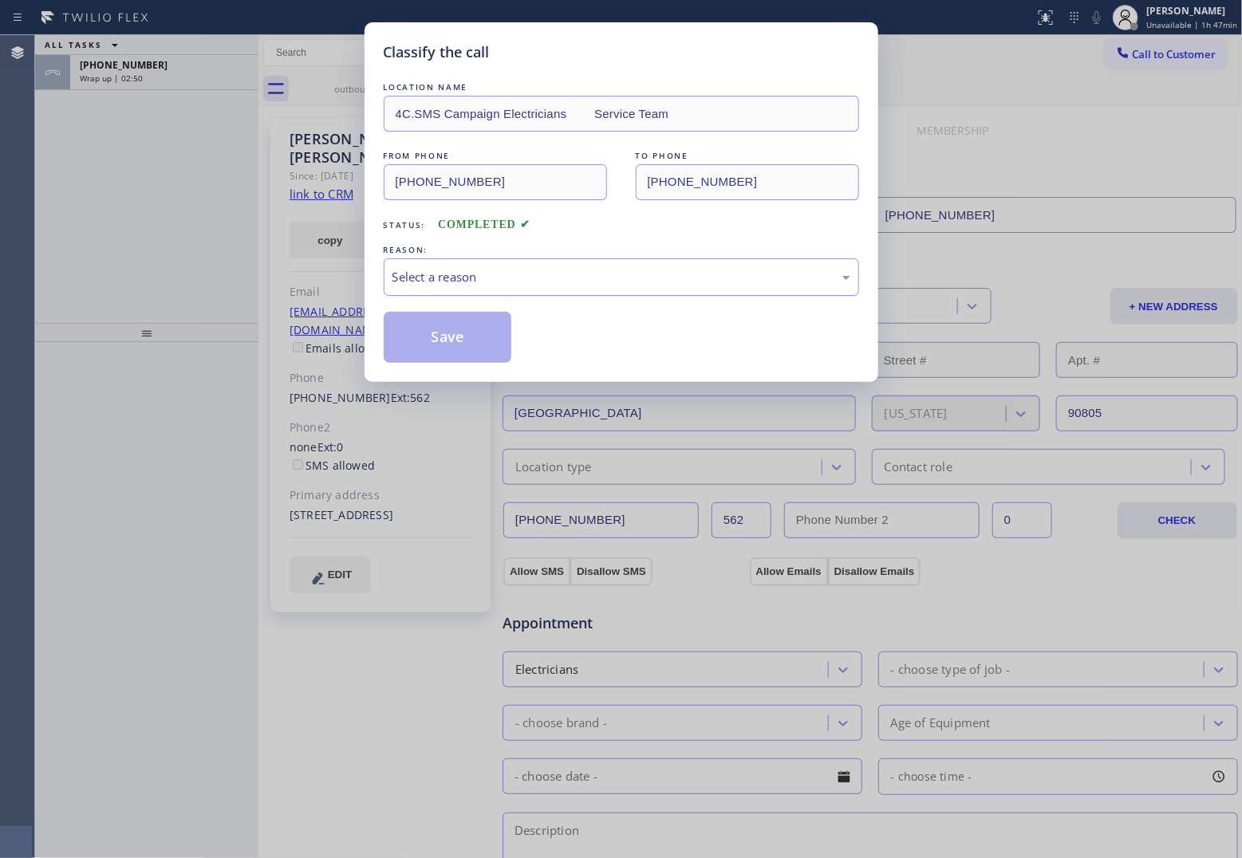
click at [509, 284] on div "Select a reason" at bounding box center [622, 277] width 458 height 18
click at [453, 348] on button "Save" at bounding box center [448, 337] width 128 height 51
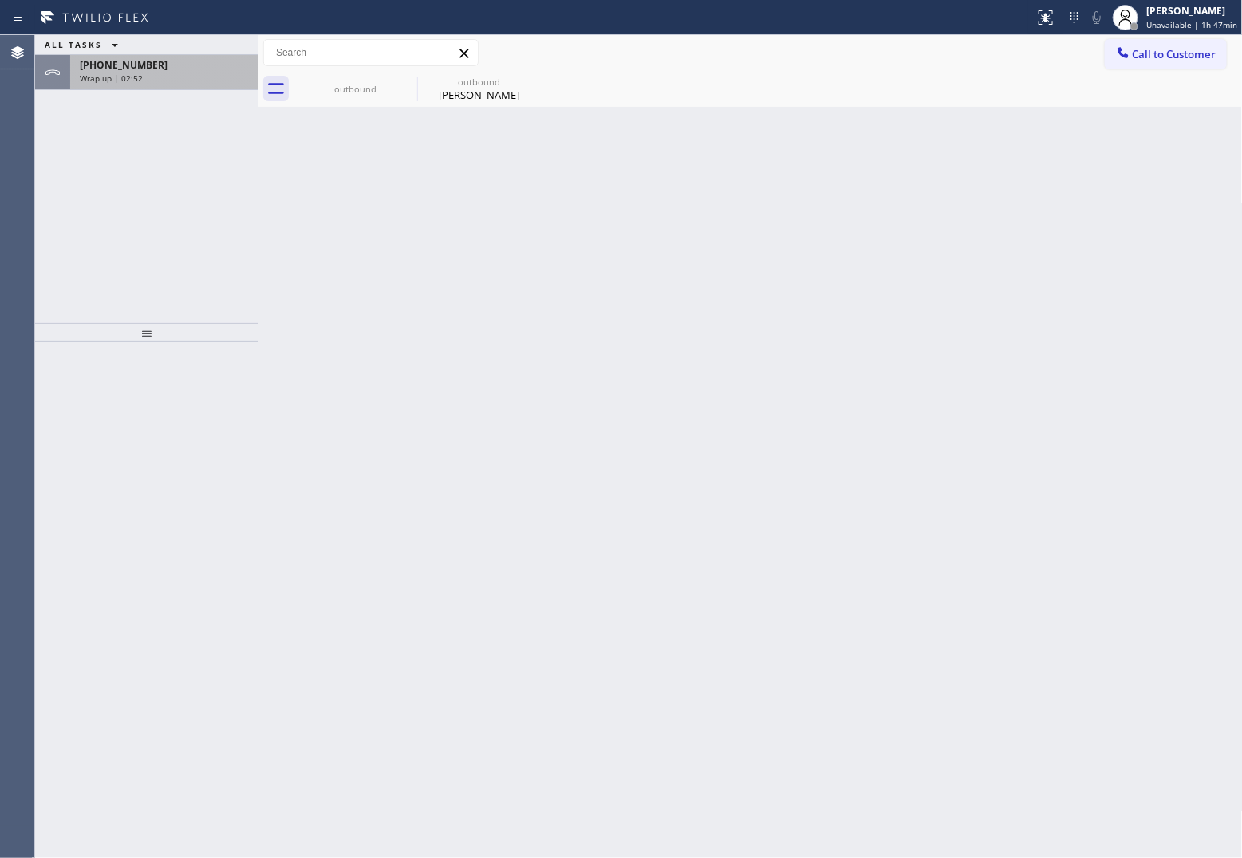
click at [140, 73] on div "Wrap up | 02:52" at bounding box center [164, 78] width 169 height 11
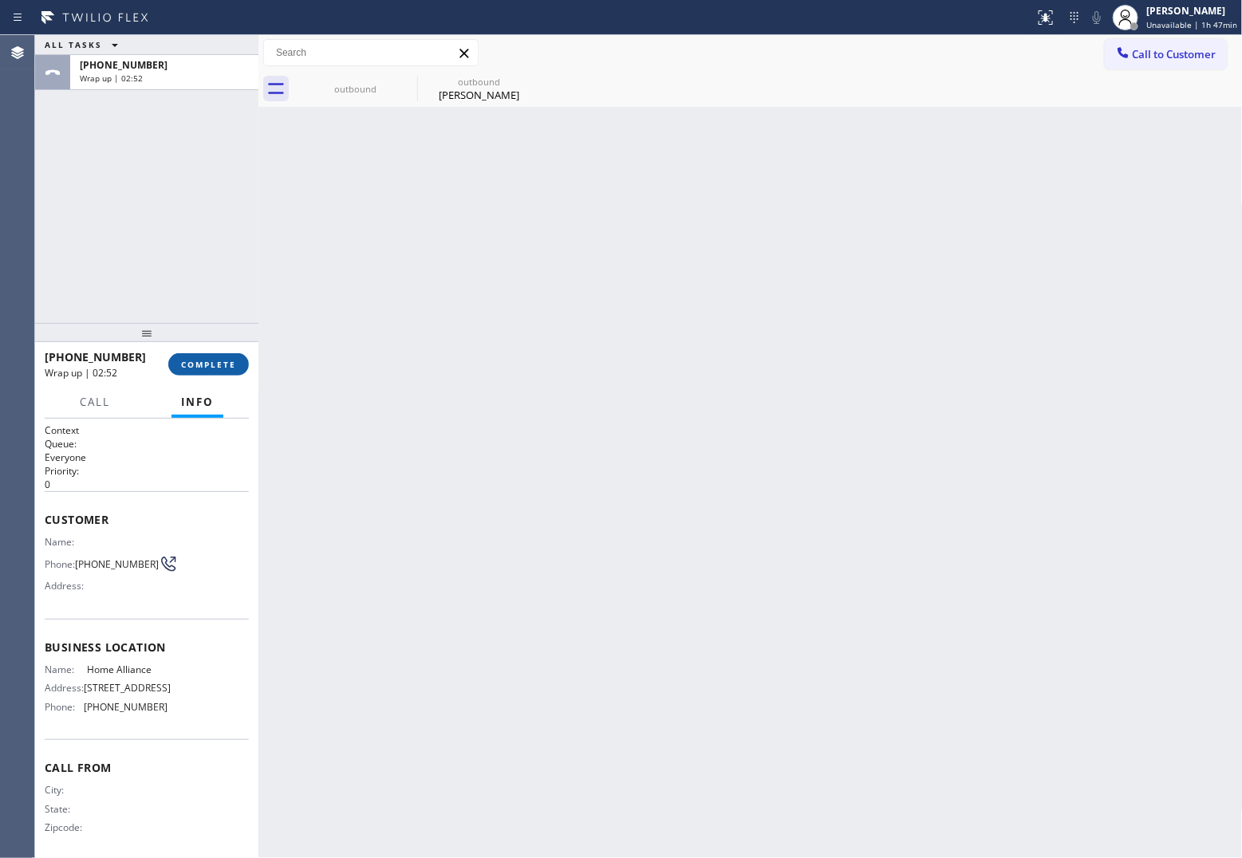
click at [217, 364] on span "COMPLETE" at bounding box center [208, 364] width 55 height 11
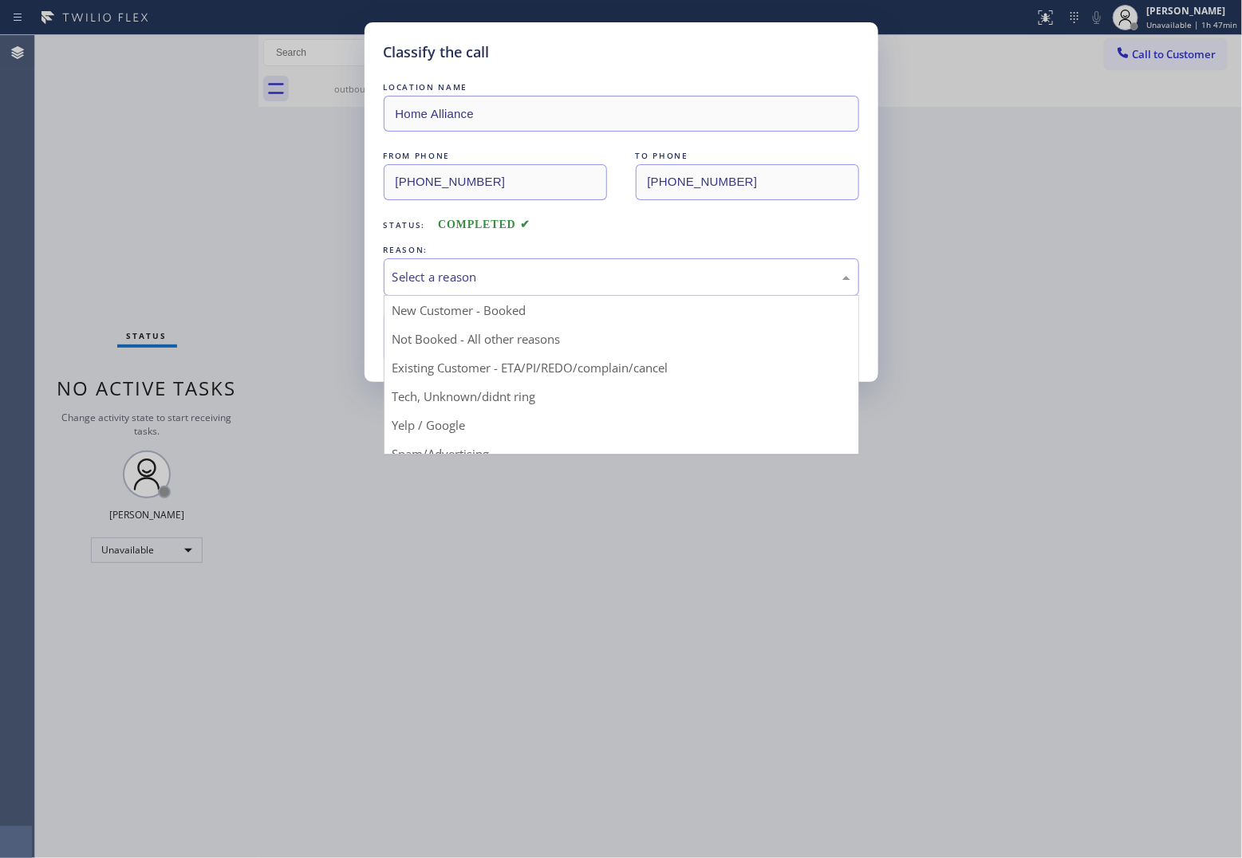
click at [511, 271] on div "Select a reason" at bounding box center [622, 277] width 458 height 18
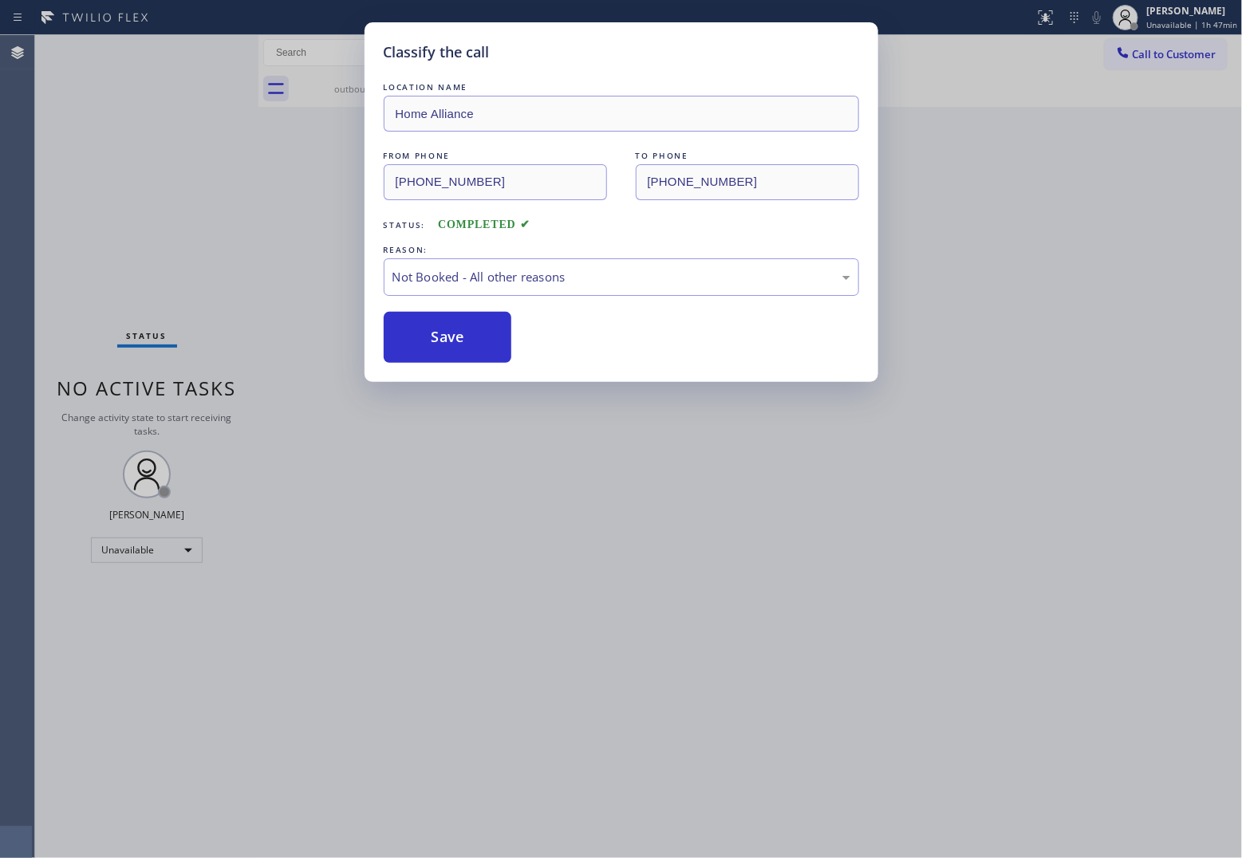
click at [457, 341] on button "Save" at bounding box center [448, 337] width 128 height 51
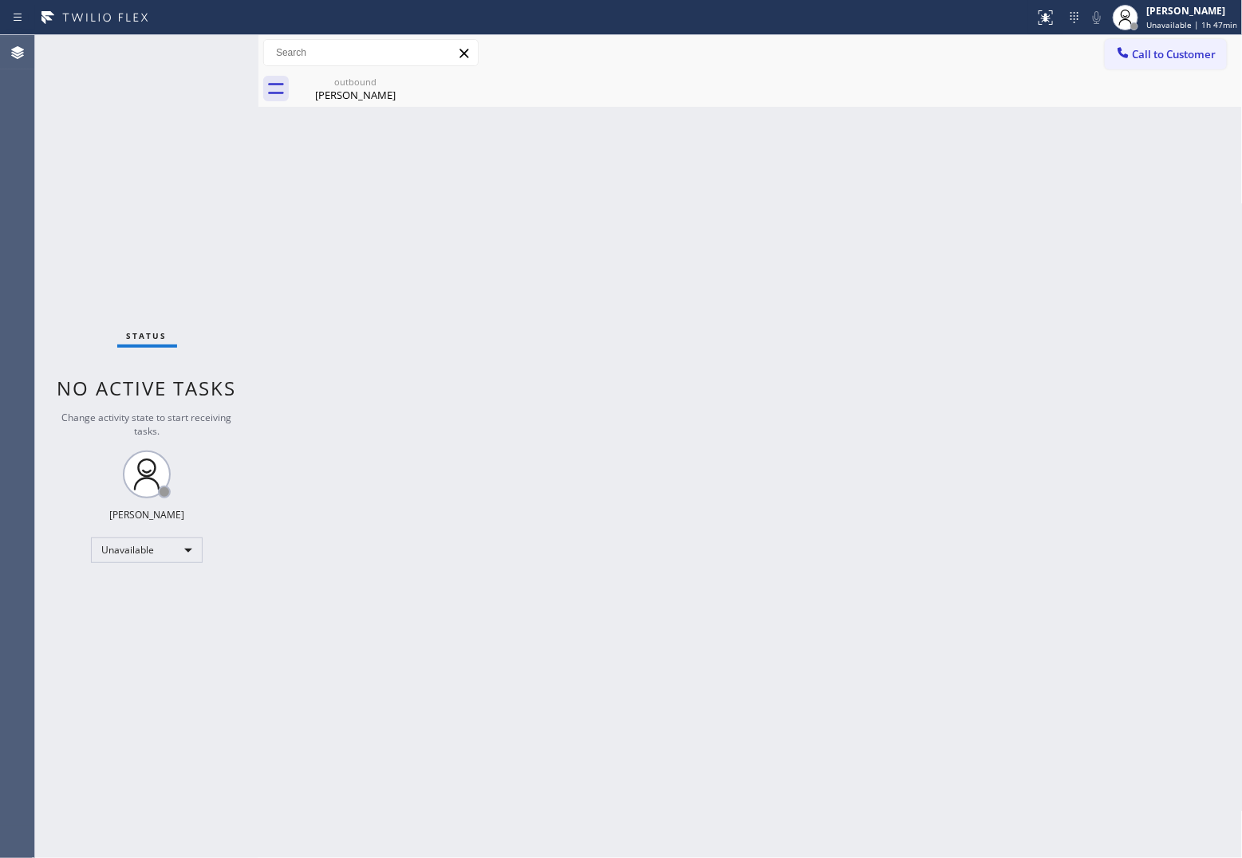
click at [37, 188] on div "Status No active tasks Change activity state to start receiving tasks. [PERSON_…" at bounding box center [146, 446] width 223 height 823
click at [1167, 56] on span "Call to Customer" at bounding box center [1175, 54] width 84 height 14
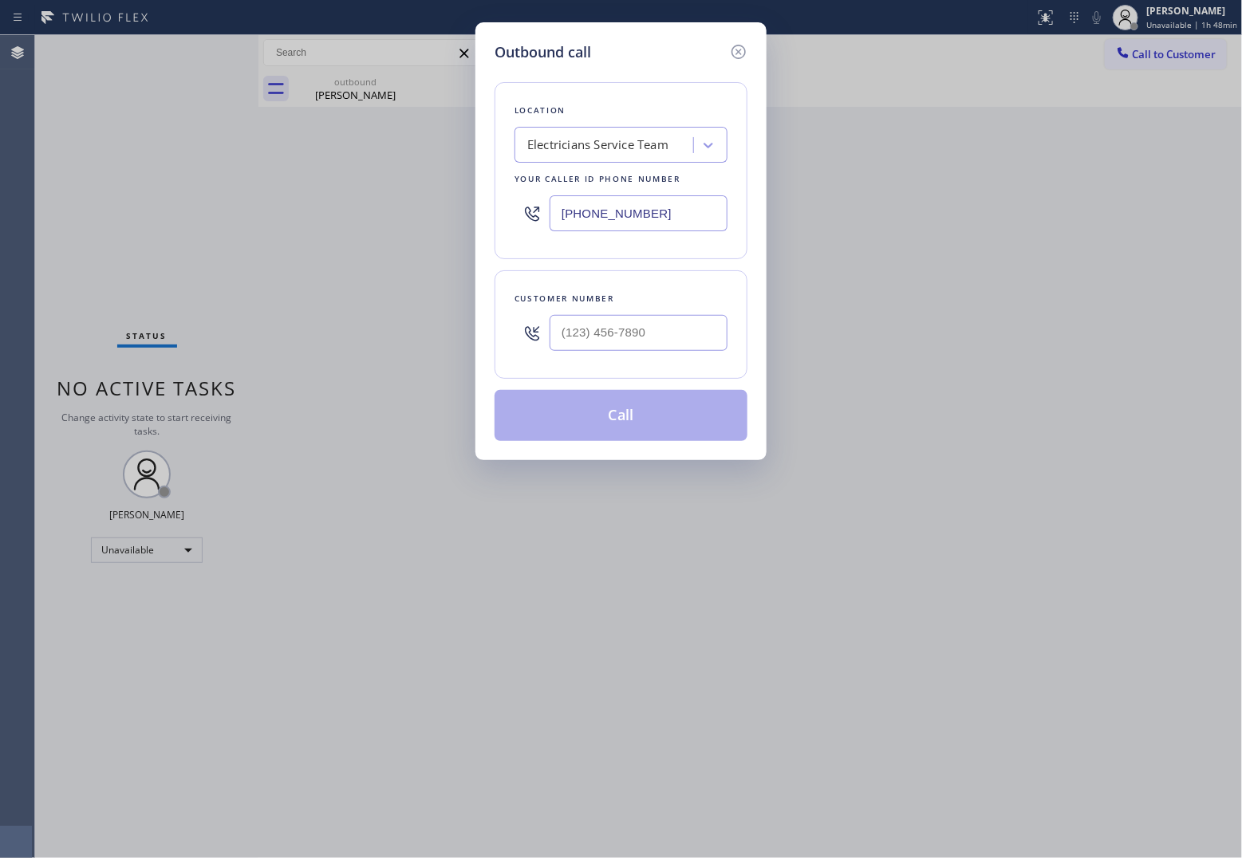
drag, startPoint x: 613, startPoint y: 220, endPoint x: 1122, endPoint y: 344, distance: 523.8
click at [613, 219] on input "[PHONE_NUMBER]" at bounding box center [639, 213] width 178 height 36
paste input "949) 239-0346"
type input "(949) 239-0346"
type input "(___) ___-____"
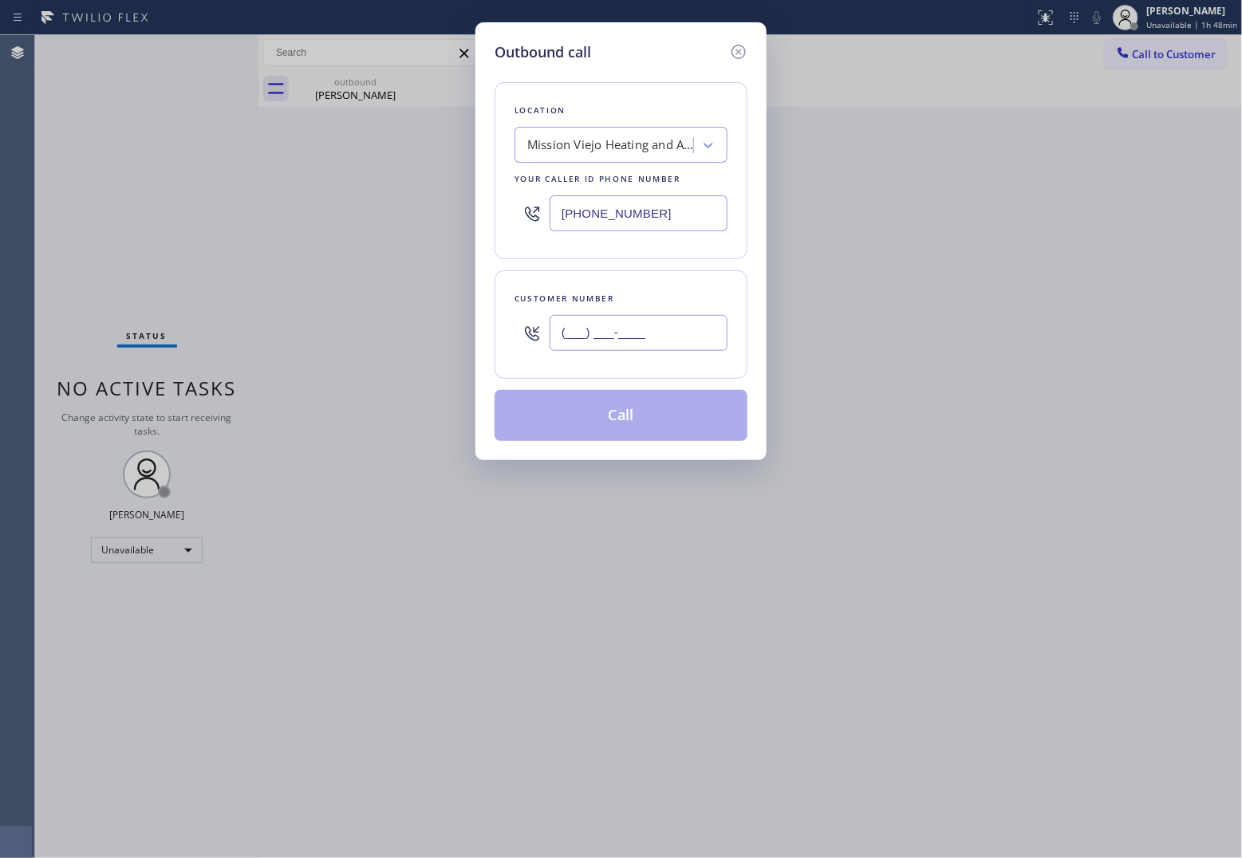
click at [678, 333] on input "(___) ___-____" at bounding box center [639, 333] width 178 height 36
paste input "760) 978-9193"
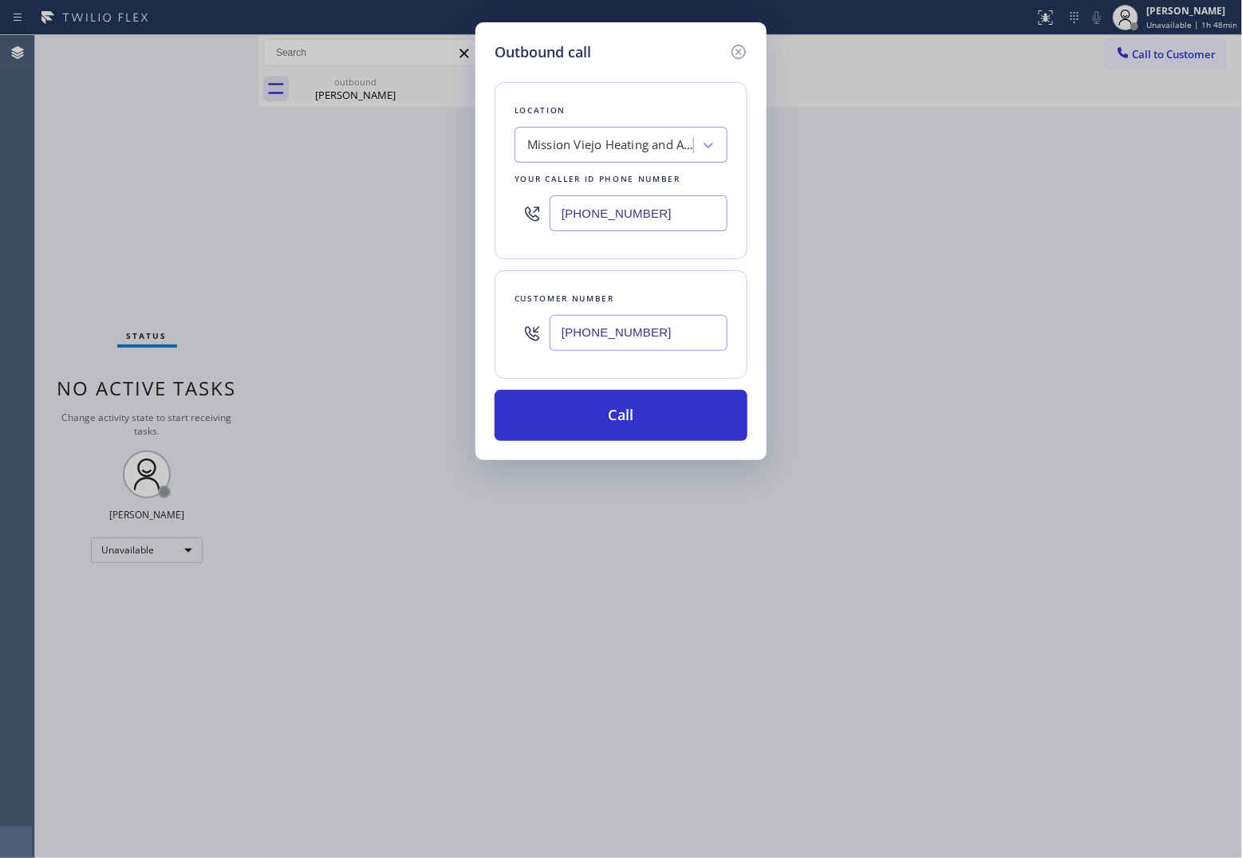
type input "(760) 978-9193"
click at [597, 219] on input "(949) 239-0346" at bounding box center [639, 213] width 178 height 36
paste input "text"
type input "(949) 239-0346"
click at [635, 419] on button "Call" at bounding box center [621, 415] width 253 height 51
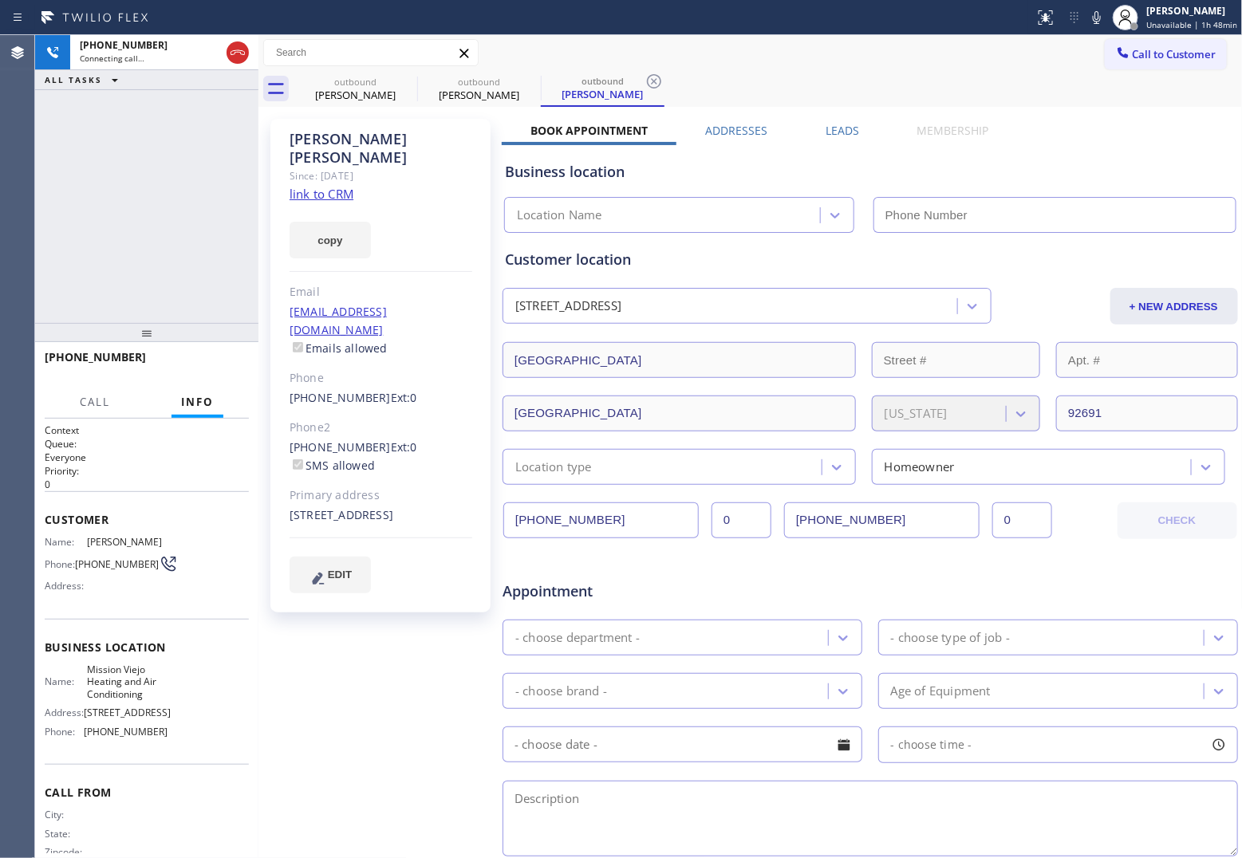
type input "(949) 239-0346"
click at [52, 181] on div "+17609789193 Live | 00:02 ALL TASKS ALL TASKS ACTIVE TASKS TASKS IN WRAP UP" at bounding box center [146, 179] width 223 height 288
click at [323, 186] on link "link to CRM" at bounding box center [322, 194] width 64 height 16
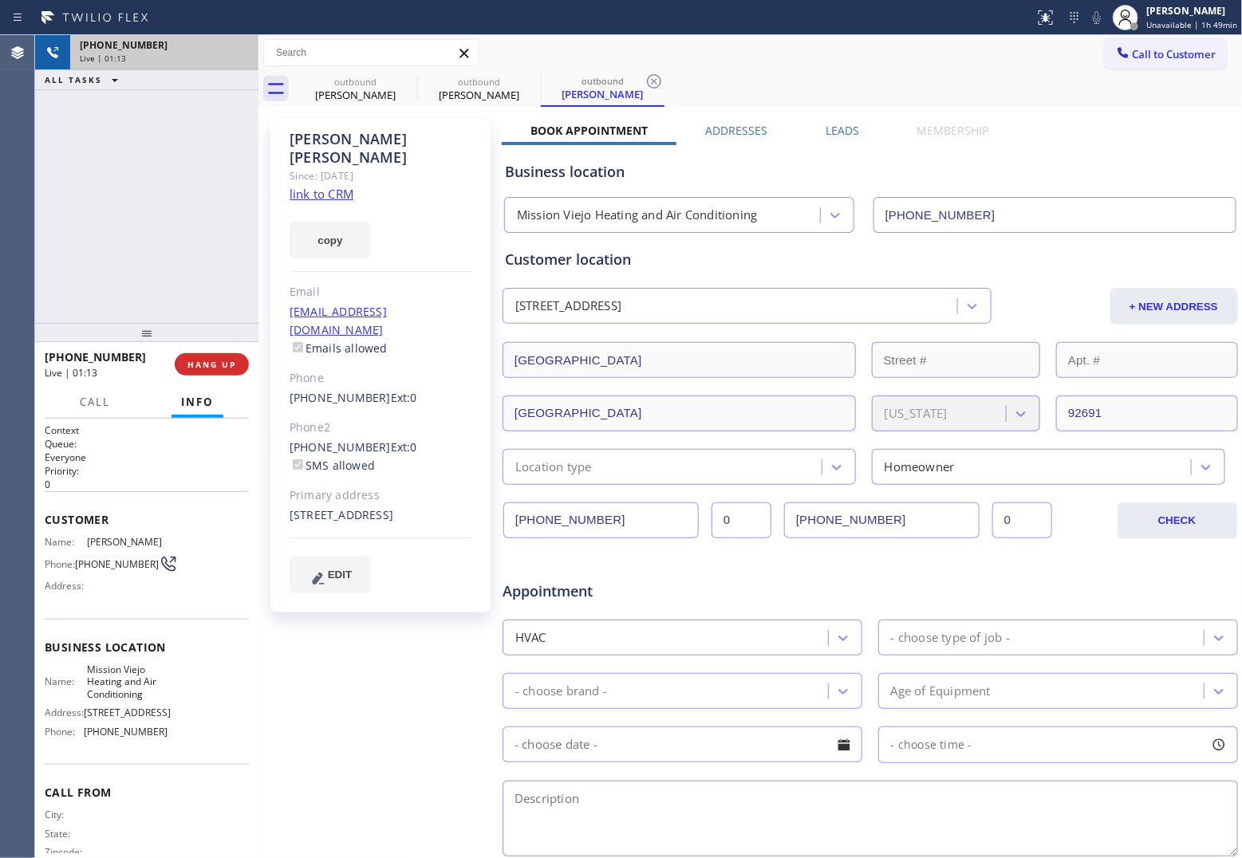
drag, startPoint x: 237, startPoint y: 50, endPoint x: 353, endPoint y: 157, distance: 157.5
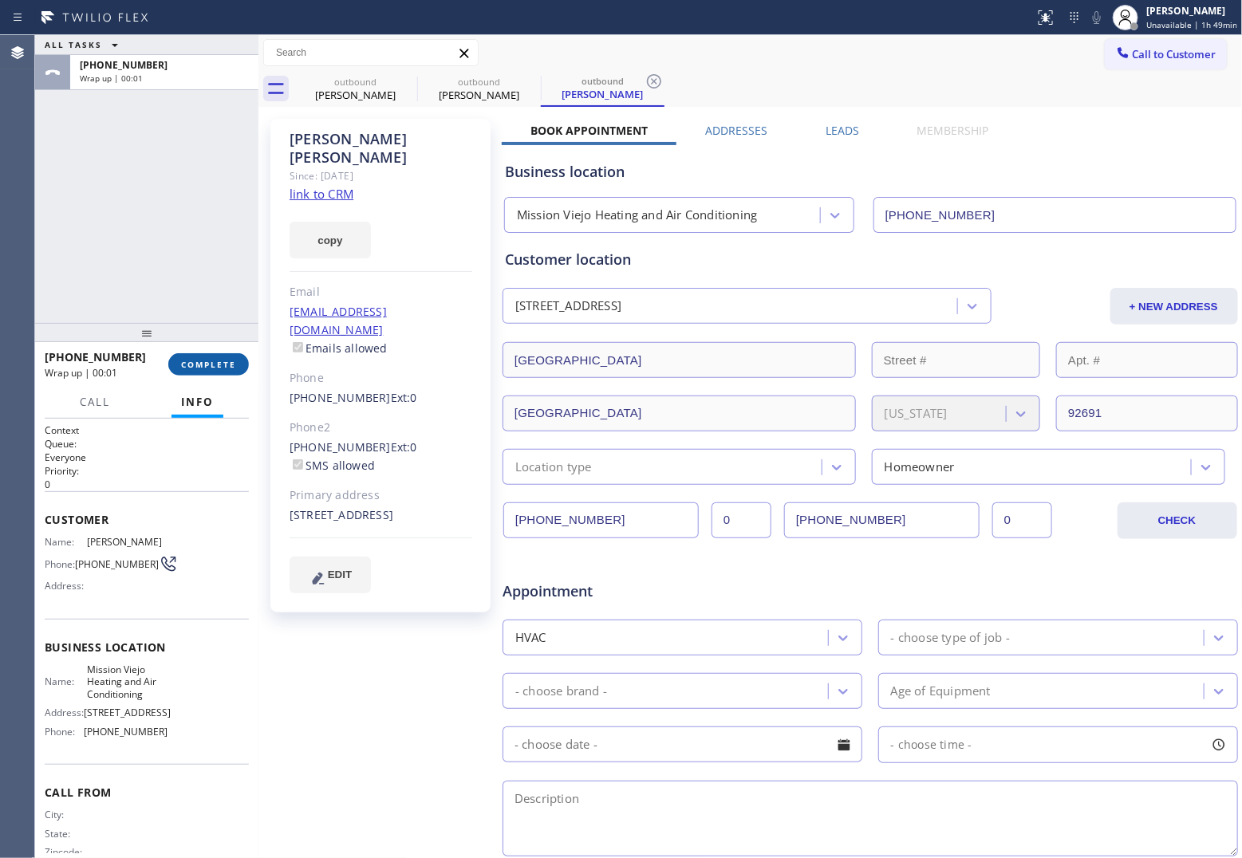
click at [233, 365] on span "COMPLETE" at bounding box center [208, 364] width 55 height 11
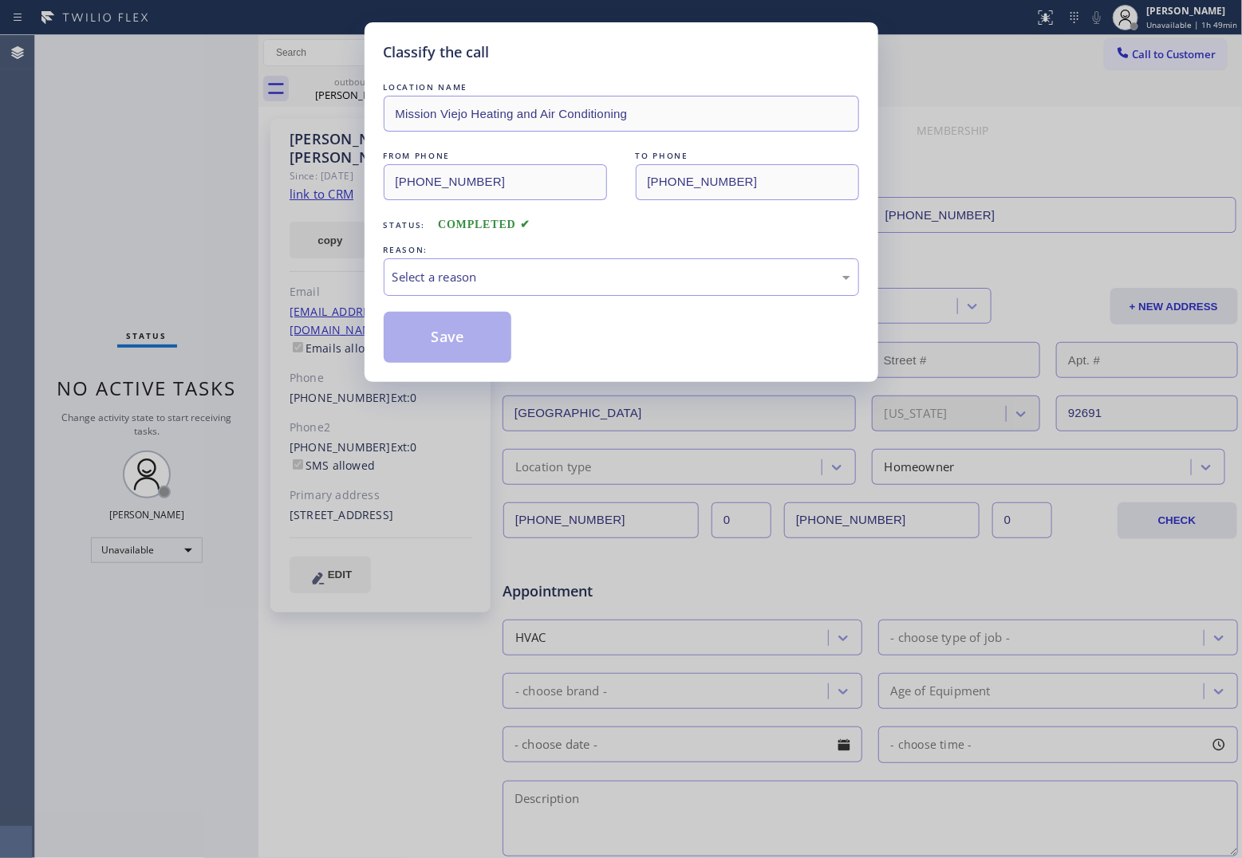
click at [30, 230] on div "Classify the call LOCATION NAME Mission Viejo Heating and Air Conditioning FROM…" at bounding box center [621, 429] width 1242 height 858
drag, startPoint x: 537, startPoint y: 280, endPoint x: 523, endPoint y: 291, distance: 17.6
click at [535, 281] on div "Select a reason" at bounding box center [622, 277] width 458 height 18
click at [457, 343] on button "Save" at bounding box center [448, 337] width 128 height 51
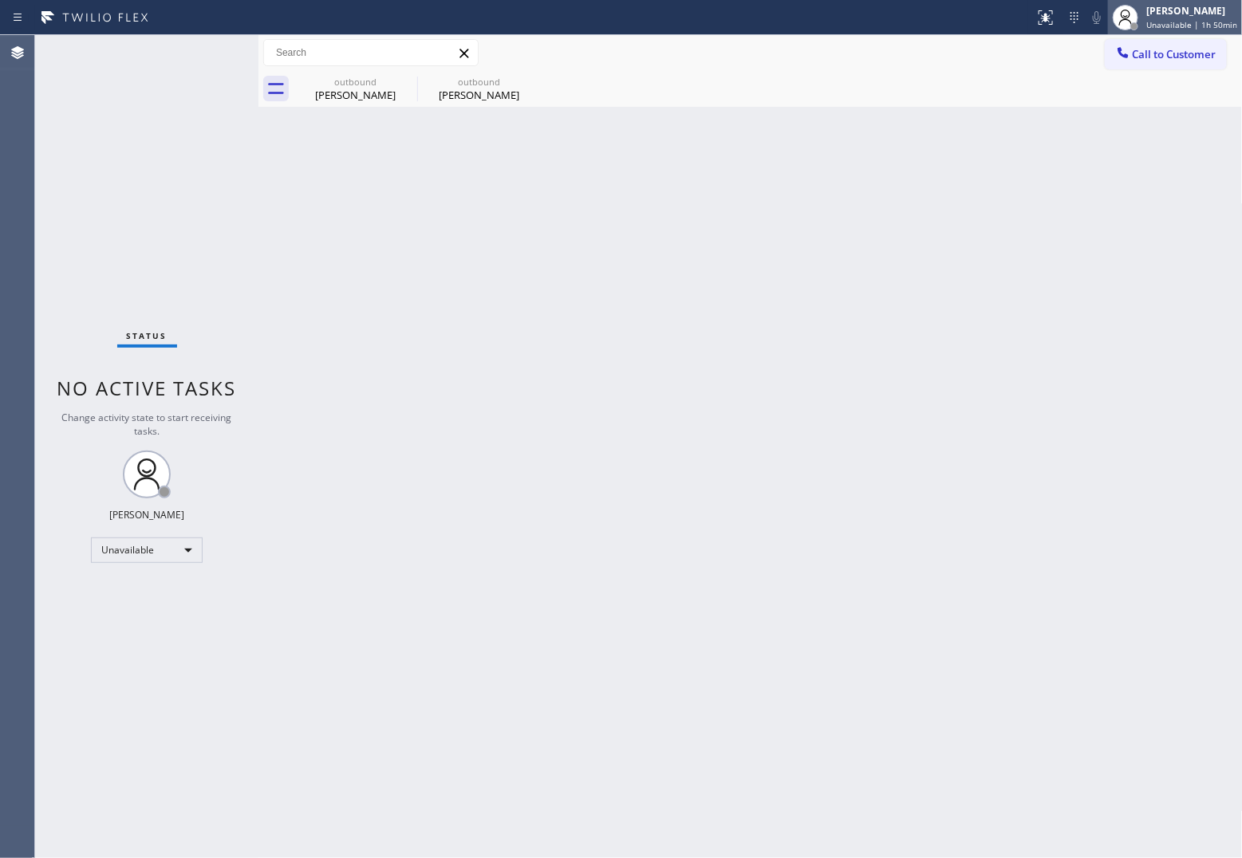
click at [1179, 14] on div "[PERSON_NAME]" at bounding box center [1192, 11] width 91 height 14
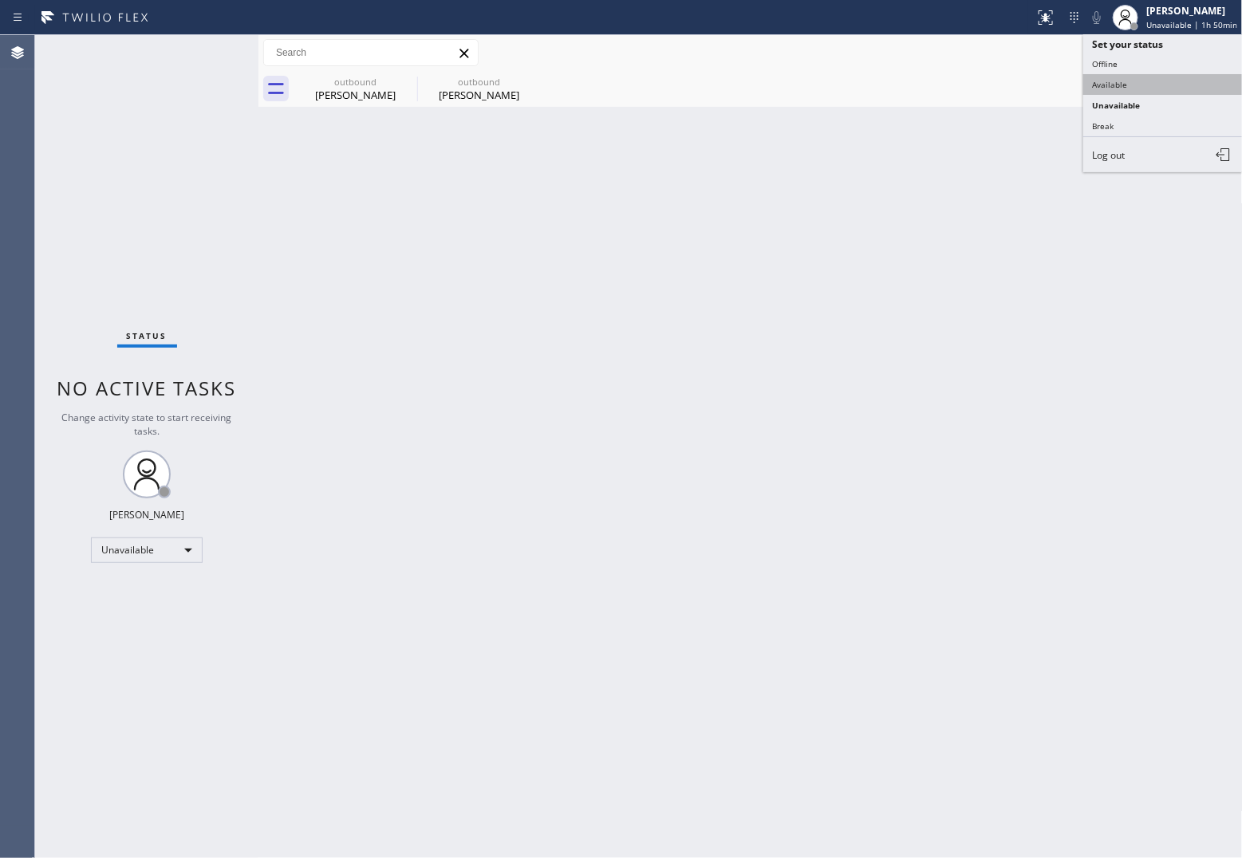
click at [1119, 80] on button "Available" at bounding box center [1163, 84] width 160 height 21
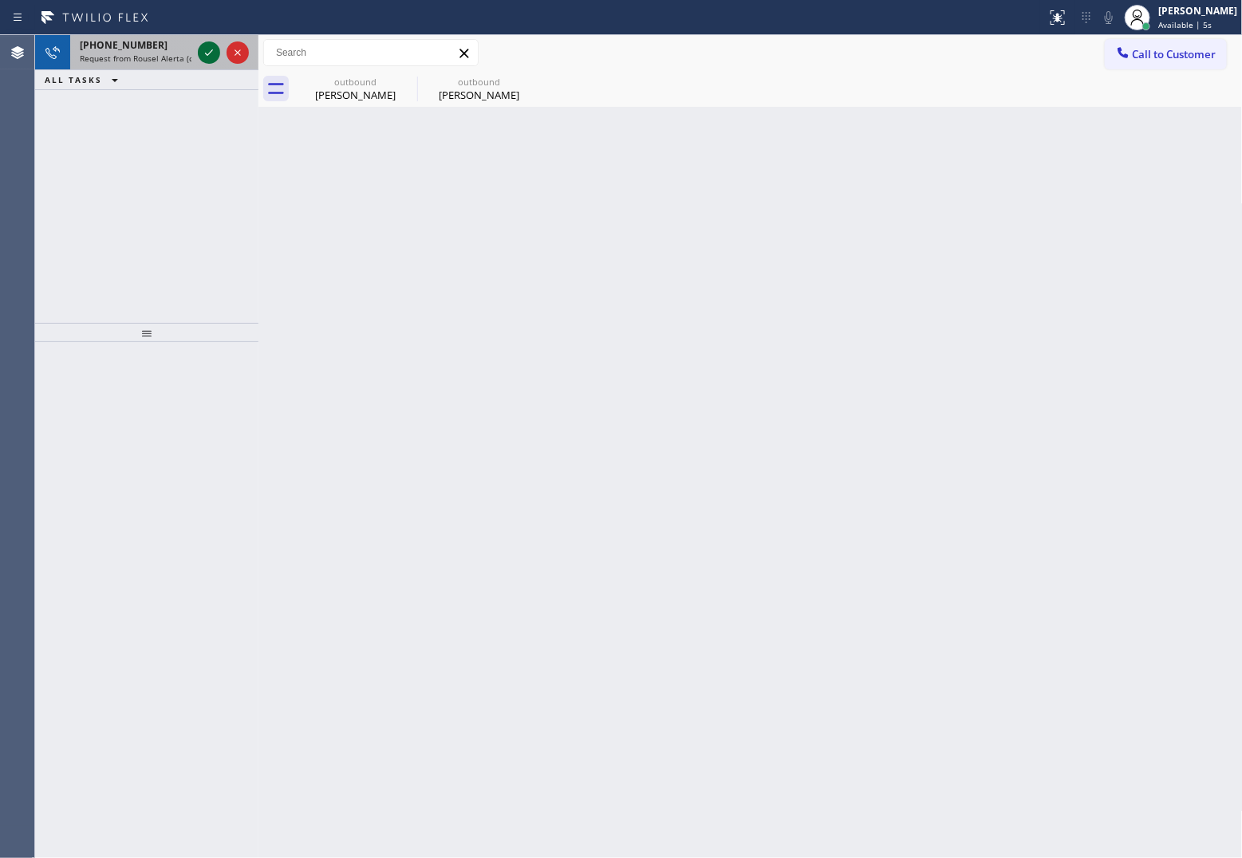
click at [215, 45] on icon at bounding box center [208, 52] width 19 height 19
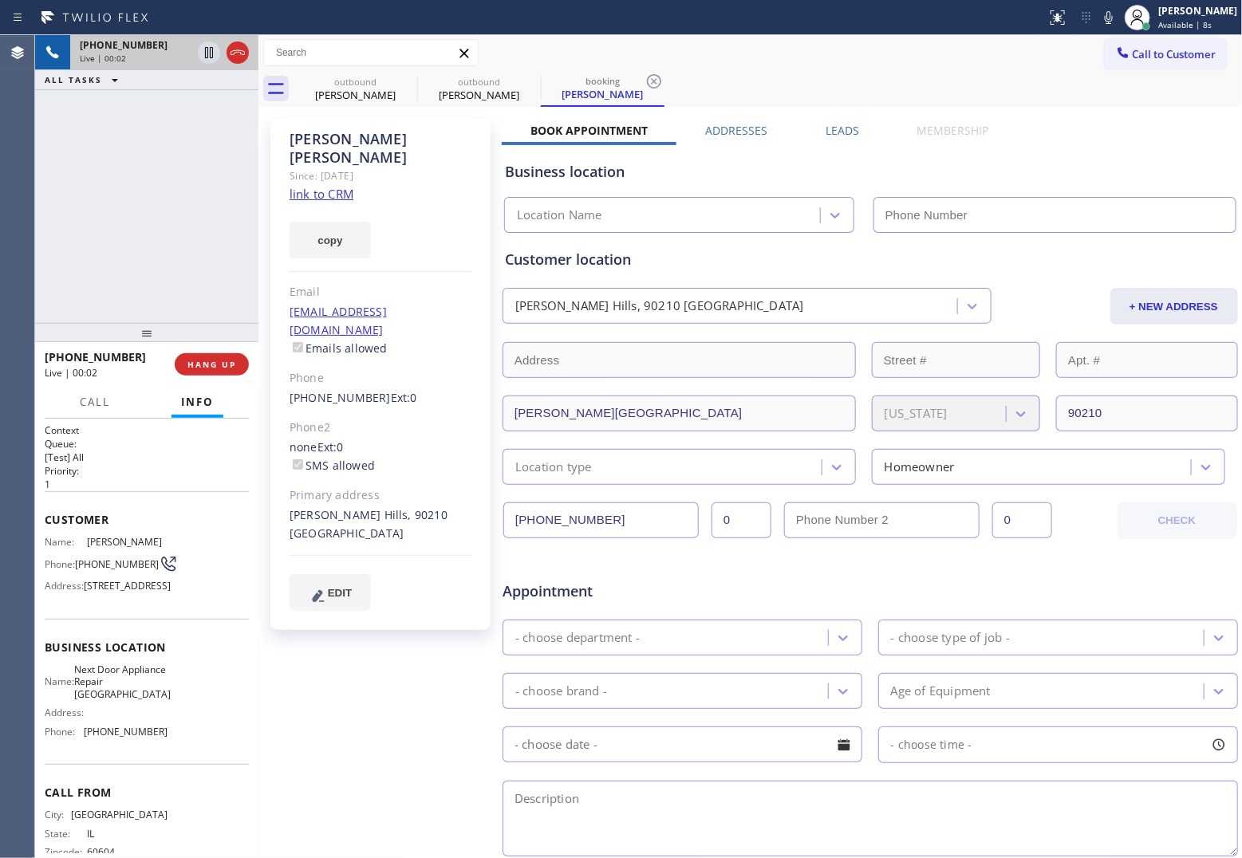
type input "(224) 246-8323"
drag, startPoint x: 156, startPoint y: 223, endPoint x: 533, endPoint y: 58, distance: 411.2
click at [156, 222] on div "+13126294729 Live | 00:06 ALL TASKS ALL TASKS ACTIVE TASKS TASKS IN WRAP UP" at bounding box center [146, 179] width 223 height 288
drag, startPoint x: 26, startPoint y: 223, endPoint x: 38, endPoint y: 219, distance: 13.4
click at [26, 223] on div "Agent Desktop" at bounding box center [17, 446] width 34 height 823
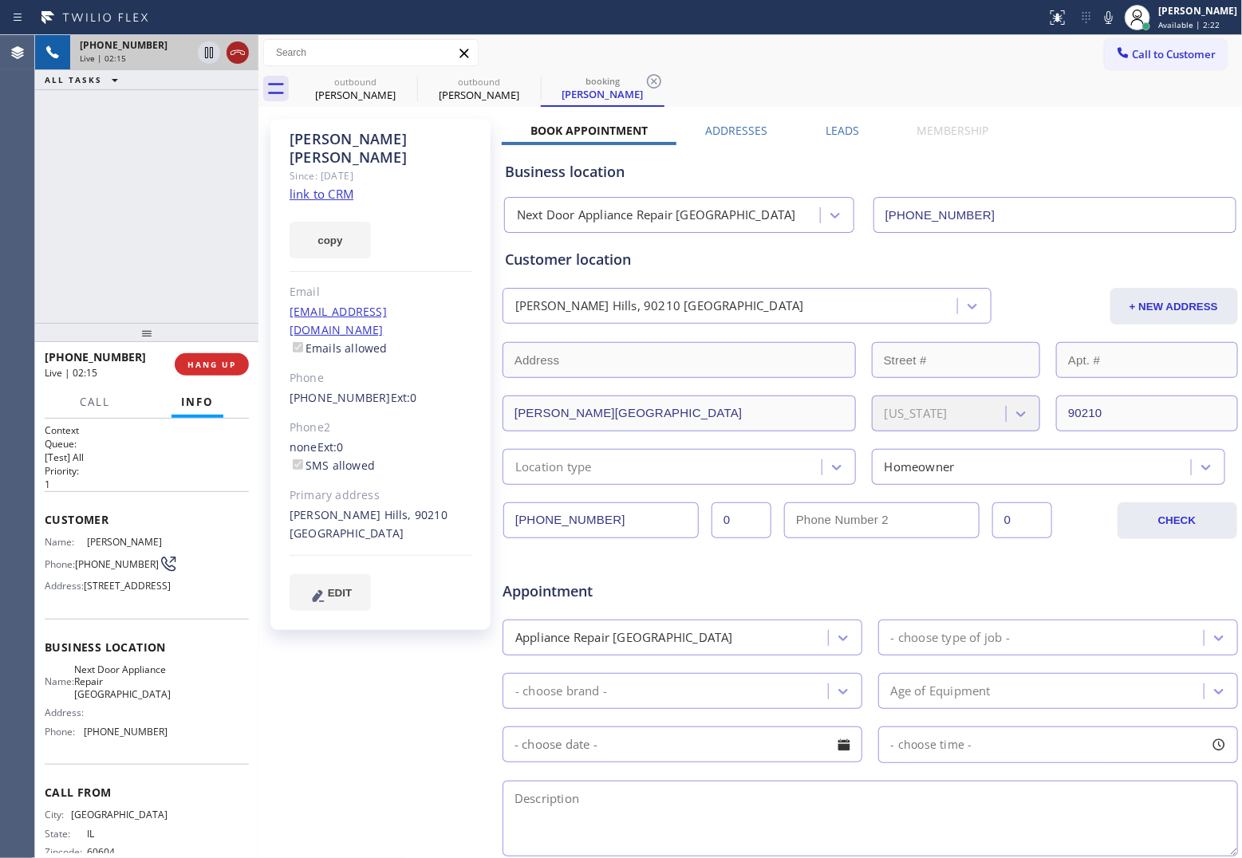
click at [239, 57] on icon at bounding box center [237, 52] width 19 height 19
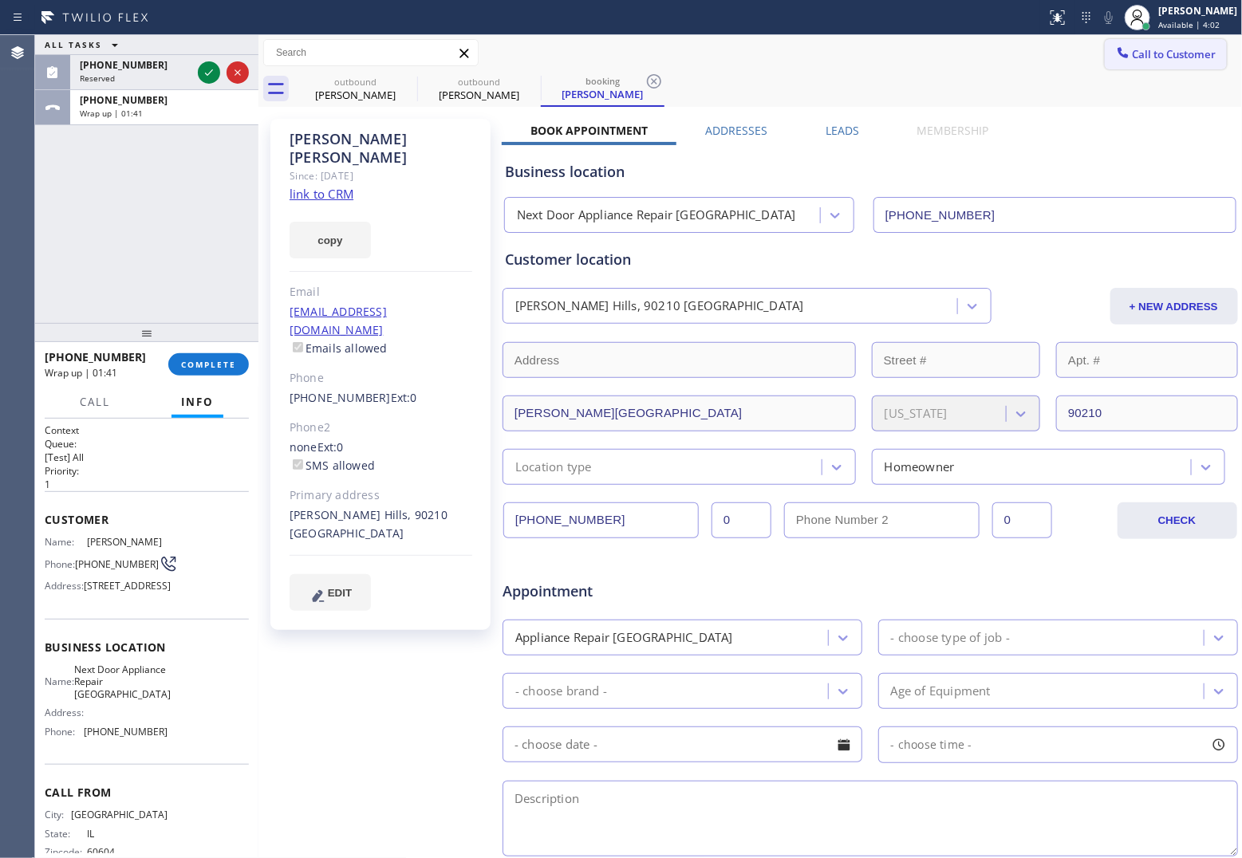
click at [1149, 47] on span "Call to Customer" at bounding box center [1175, 54] width 84 height 14
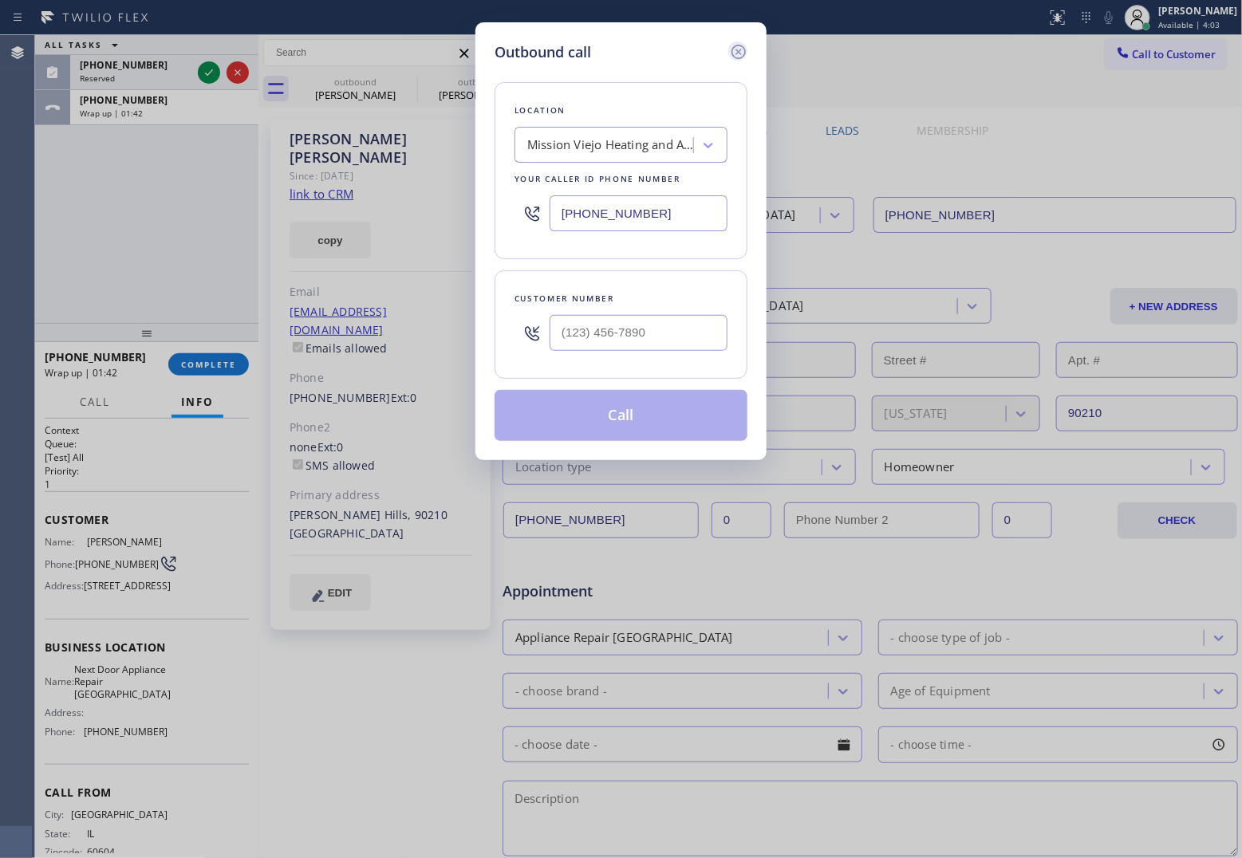
click at [739, 49] on icon at bounding box center [738, 51] width 19 height 19
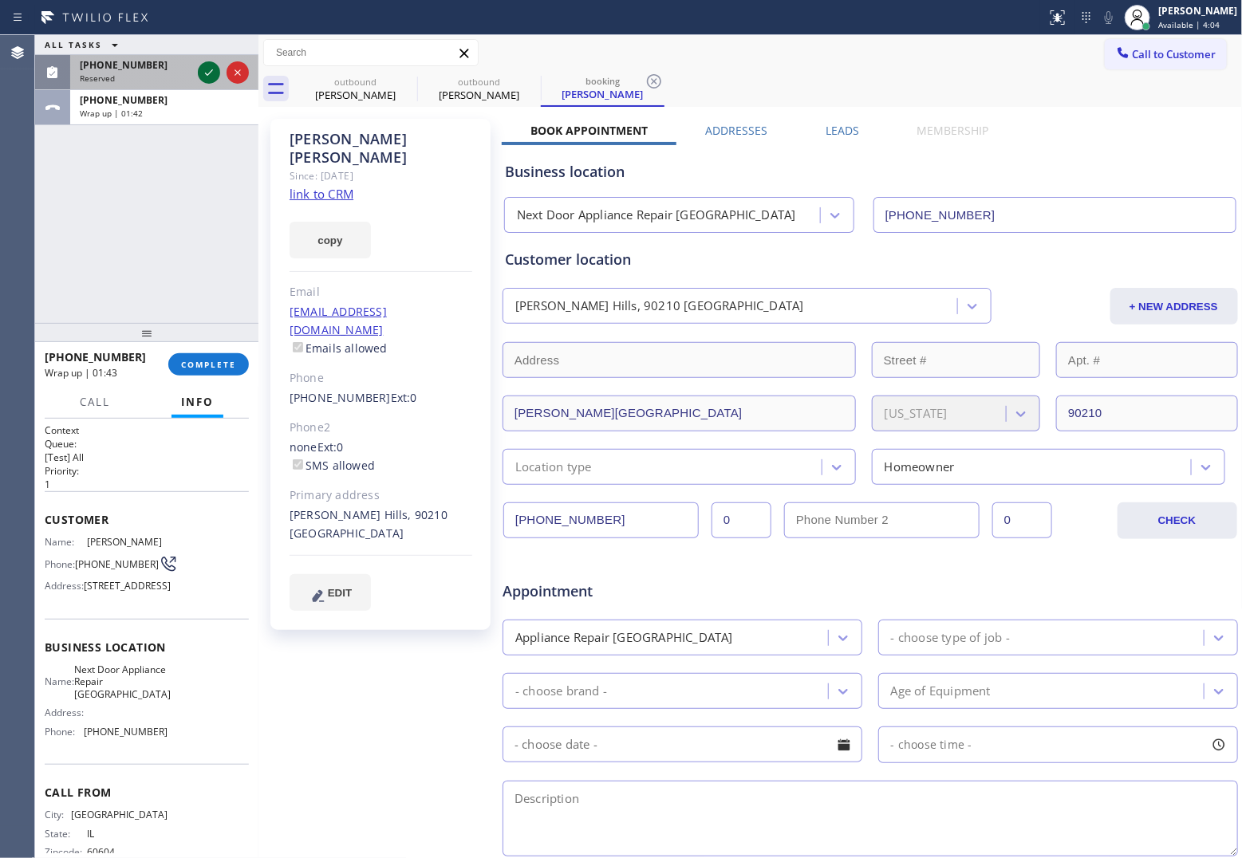
click at [200, 68] on icon at bounding box center [208, 72] width 19 height 19
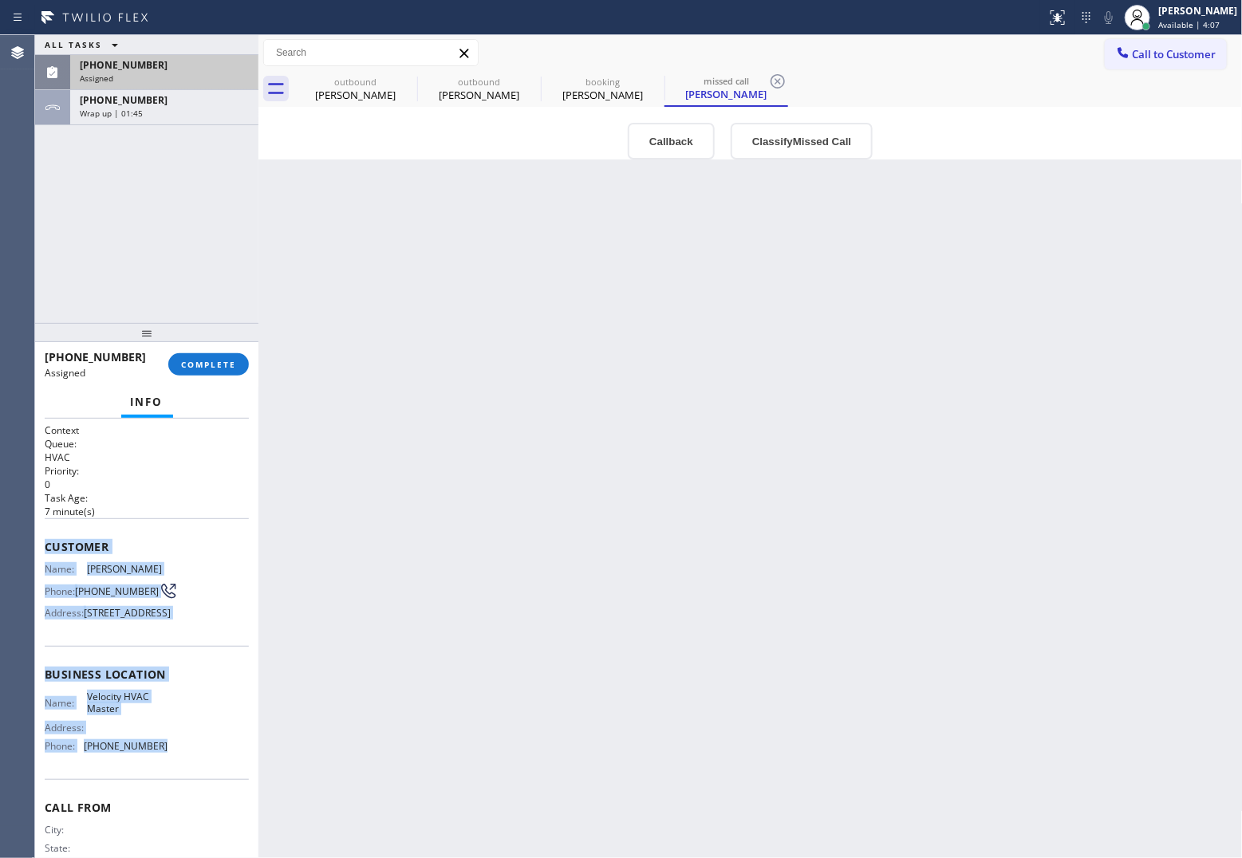
drag, startPoint x: 169, startPoint y: 791, endPoint x: 41, endPoint y: 543, distance: 279.4
click at [41, 543] on div "Context Queue: HVAC Priority: 0 Task Age: 7 minute(s) Customer Name: Enrique Be…" at bounding box center [146, 639] width 223 height 440
copy div "Customer Name: Enrique Bello Phone: (561) 716-8783 Address: 8851 Hawthorne Ave,…"
click at [1155, 22] on div "JOHN FELIX PEREZ Available | 4:14" at bounding box center [1198, 17] width 87 height 28
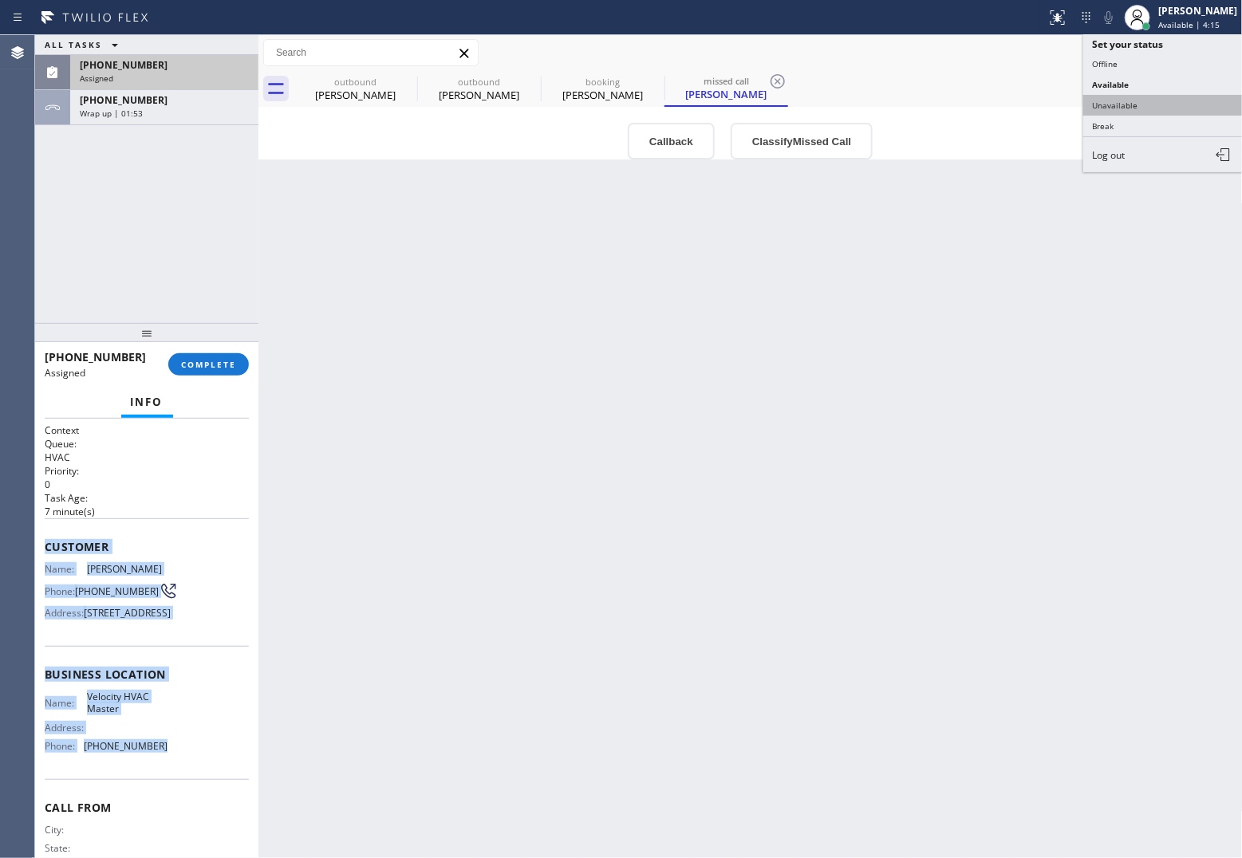
click at [1147, 109] on button "Unavailable" at bounding box center [1163, 105] width 160 height 21
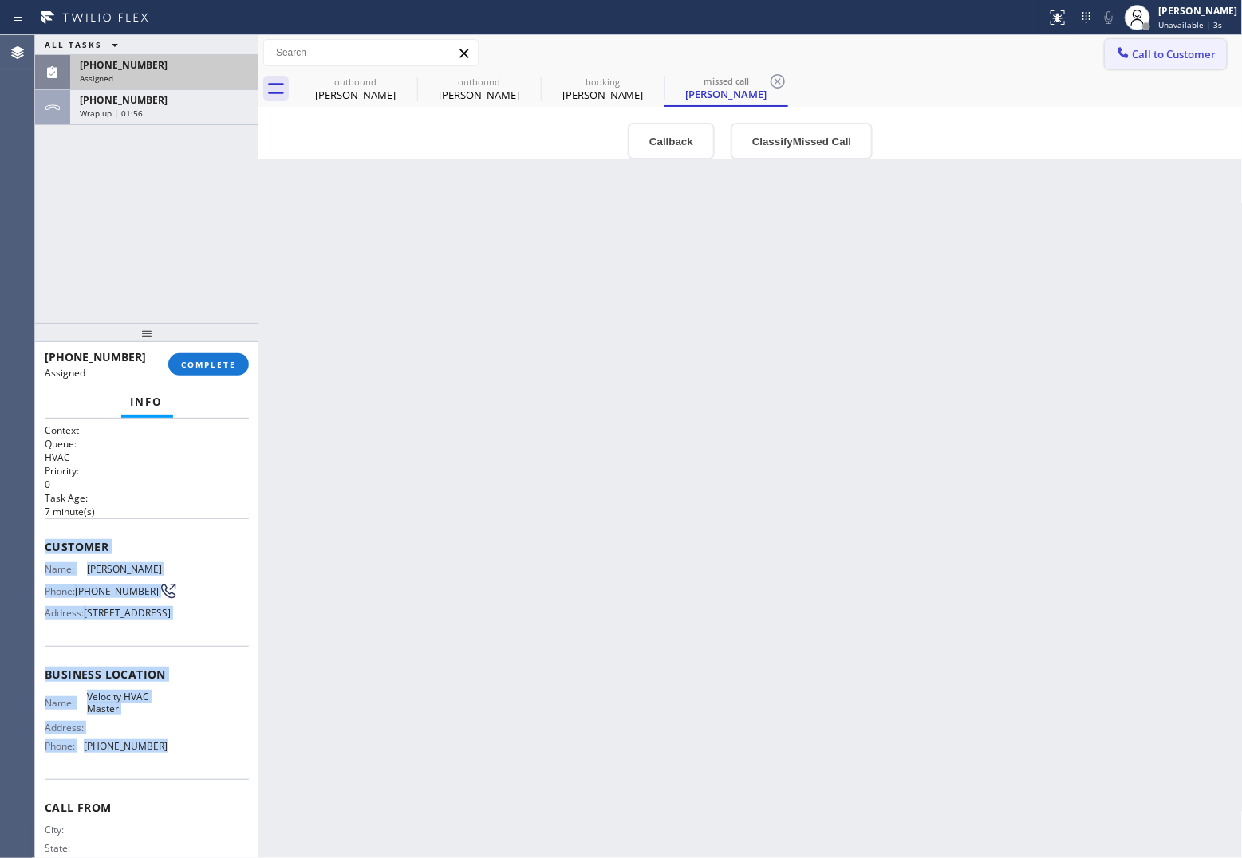
click at [1177, 47] on span "Call to Customer" at bounding box center [1175, 54] width 84 height 14
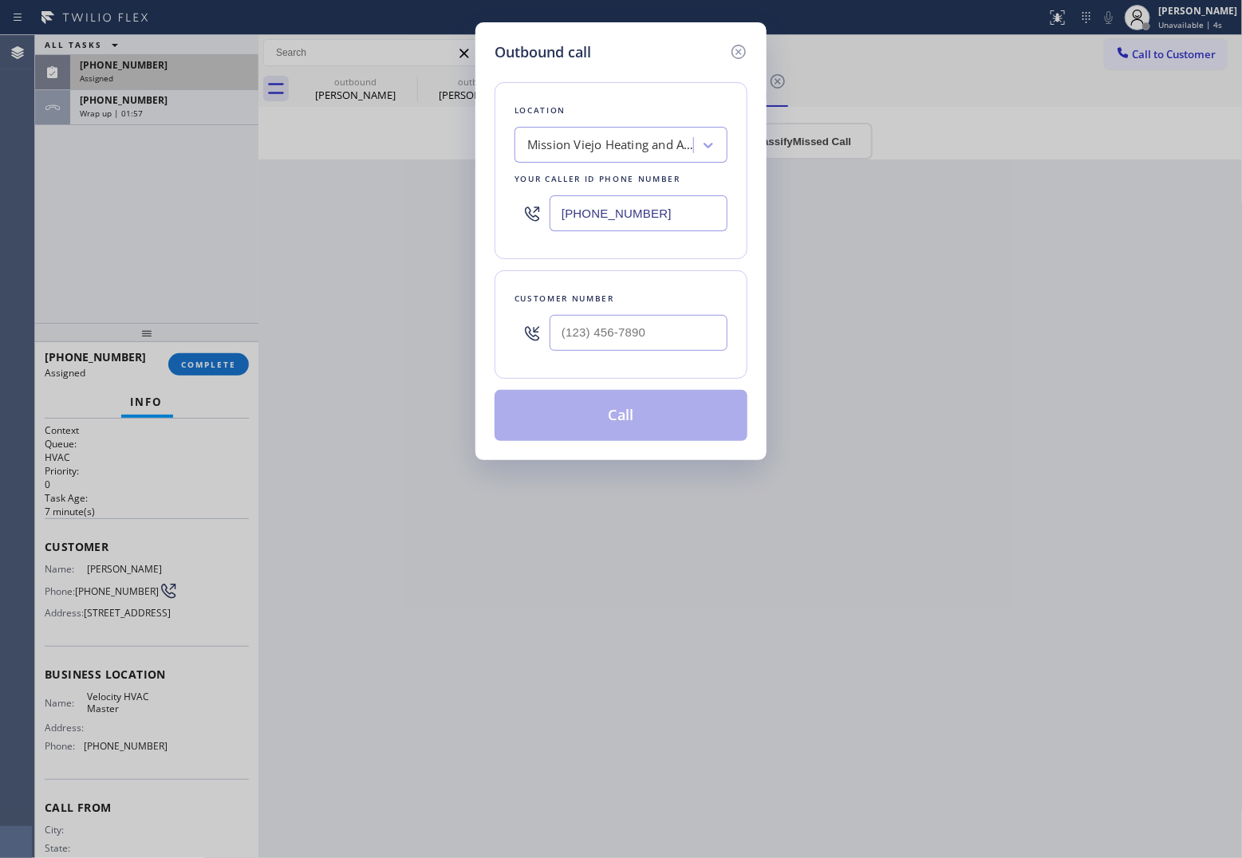
drag, startPoint x: 647, startPoint y: 232, endPoint x: 639, endPoint y: 216, distance: 17.8
click at [642, 229] on div "(949) 239-0346" at bounding box center [621, 213] width 213 height 52
click at [639, 216] on input "(949) 239-0346" at bounding box center [639, 213] width 178 height 36
paste input "786) 761-712"
type input "(786) 761-7126"
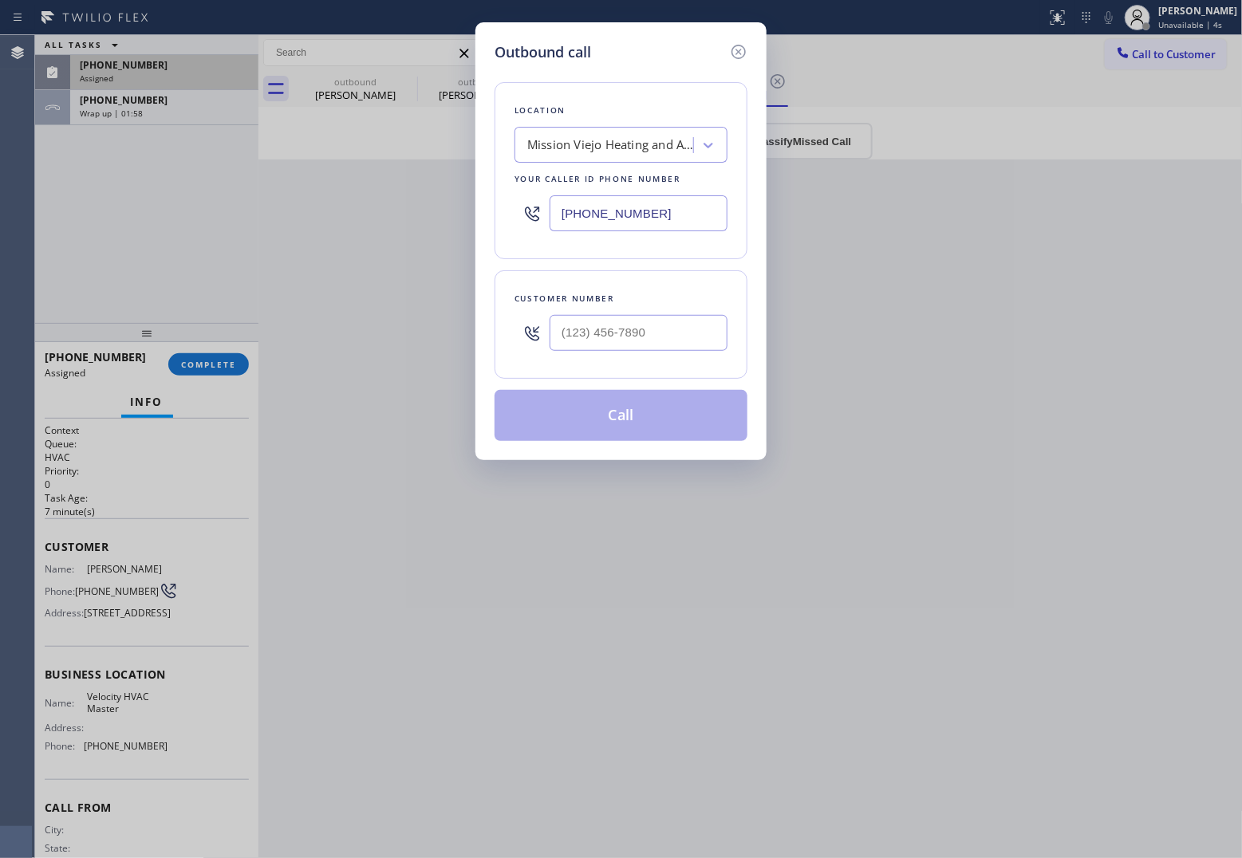
type input "(___) ___-____"
click at [626, 343] on input "(___) ___-____" at bounding box center [639, 333] width 178 height 36
paste input "561) 716-8783"
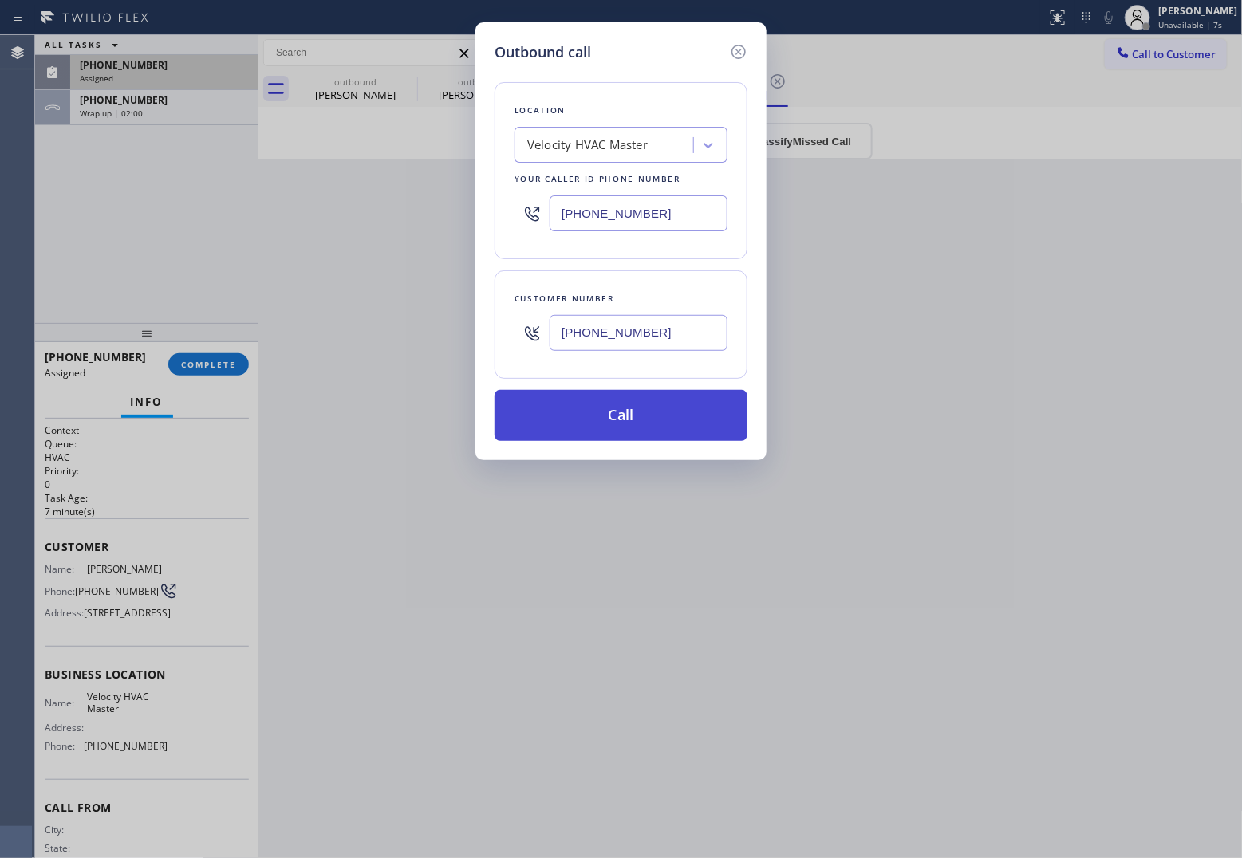
type input "(561) 716-8783"
click at [663, 416] on button "Call" at bounding box center [621, 415] width 253 height 51
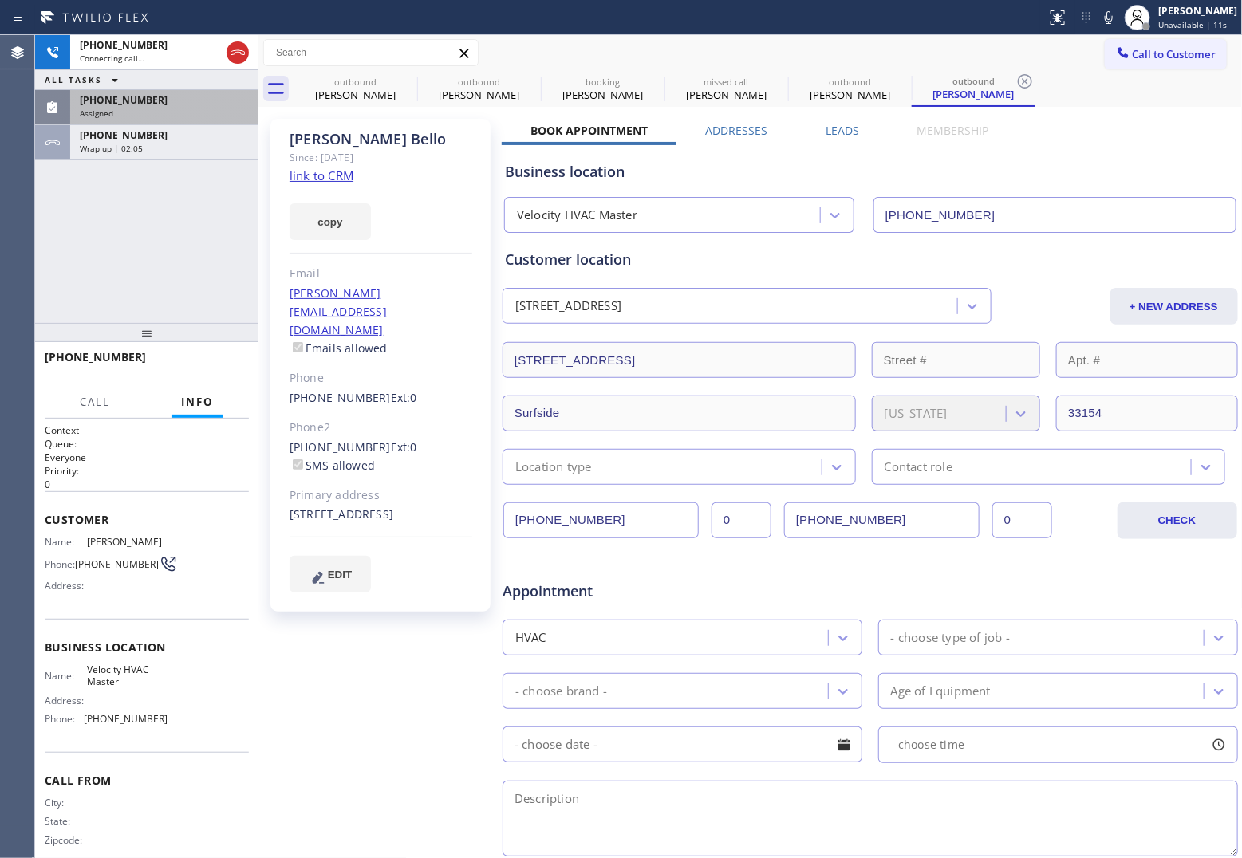
type input "(786) 761-7126"
click at [314, 173] on link "link to CRM" at bounding box center [322, 176] width 64 height 16
click at [242, 52] on icon at bounding box center [237, 52] width 19 height 19
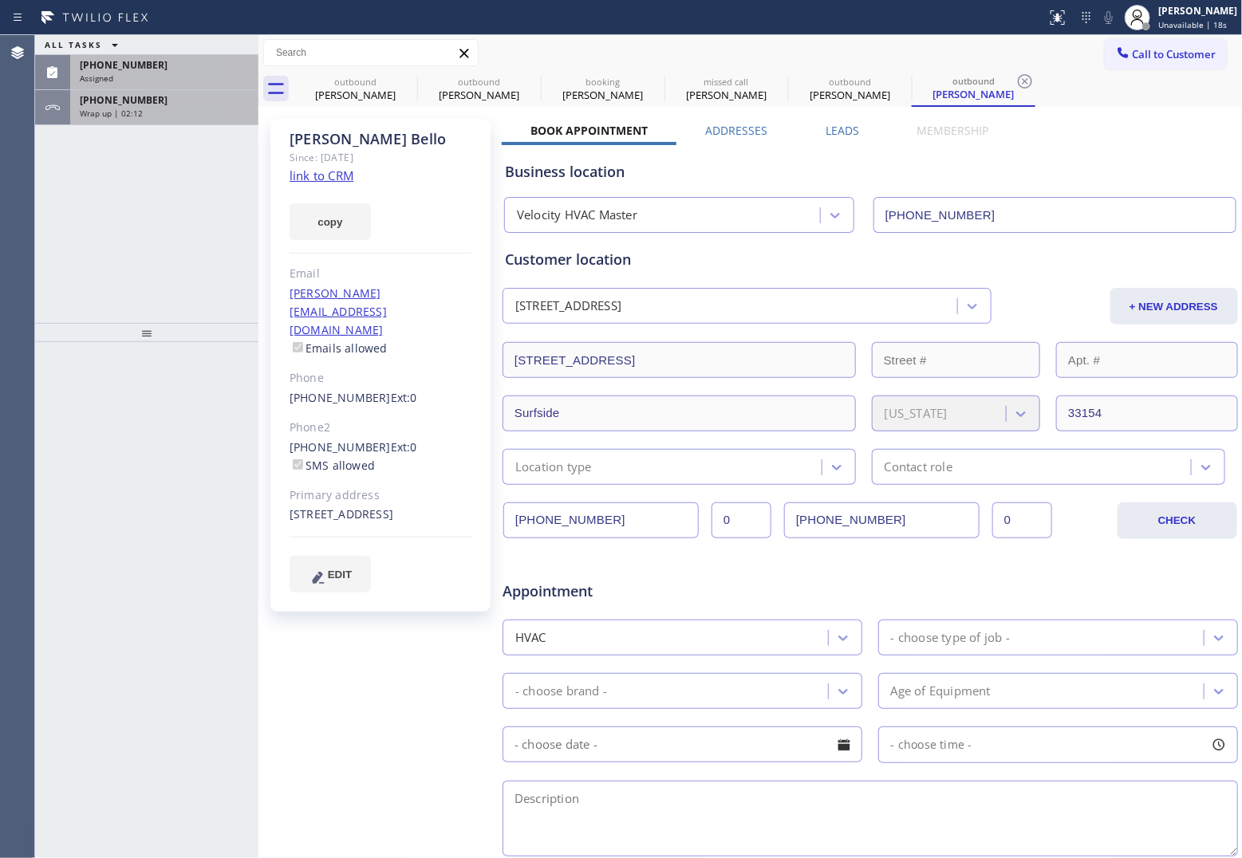
click at [156, 119] on div "Wrap up | 02:12" at bounding box center [164, 113] width 169 height 11
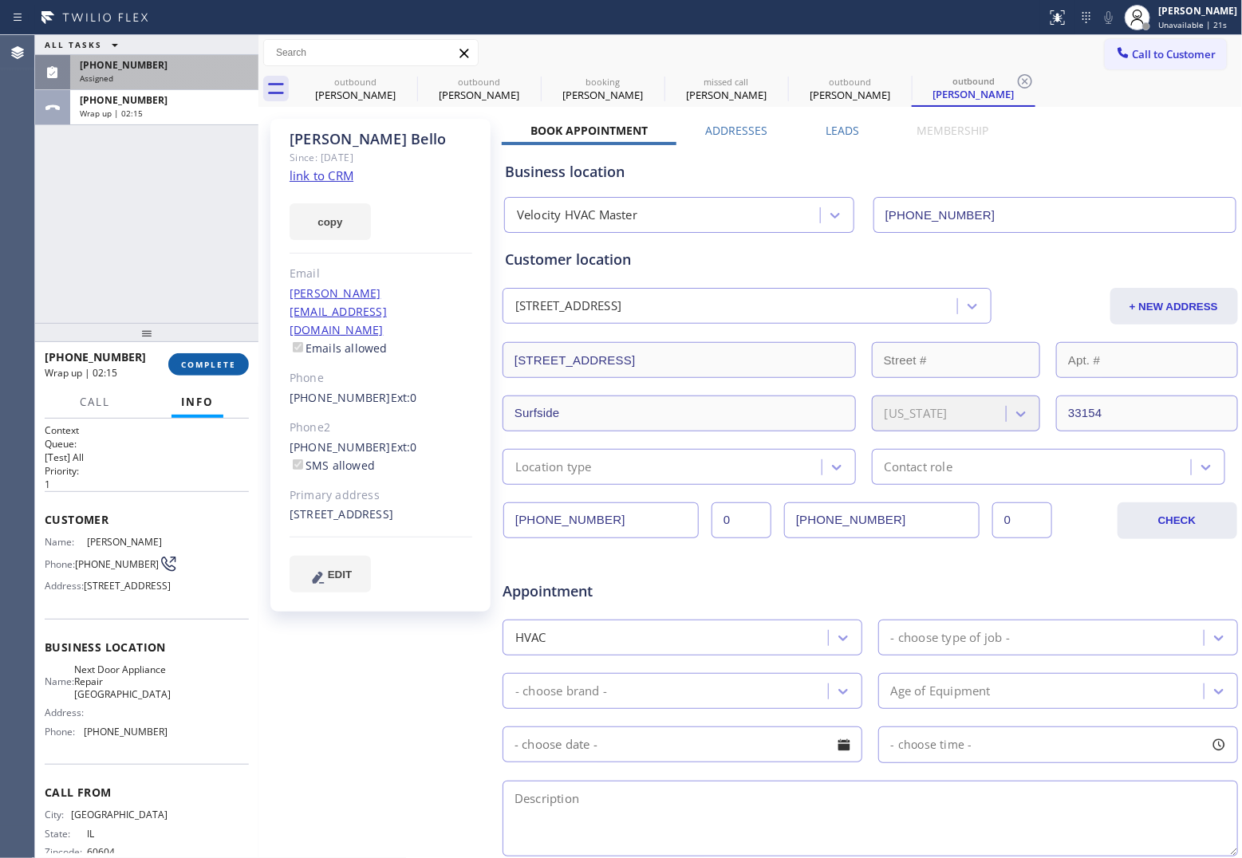
click at [210, 365] on span "COMPLETE" at bounding box center [208, 364] width 55 height 11
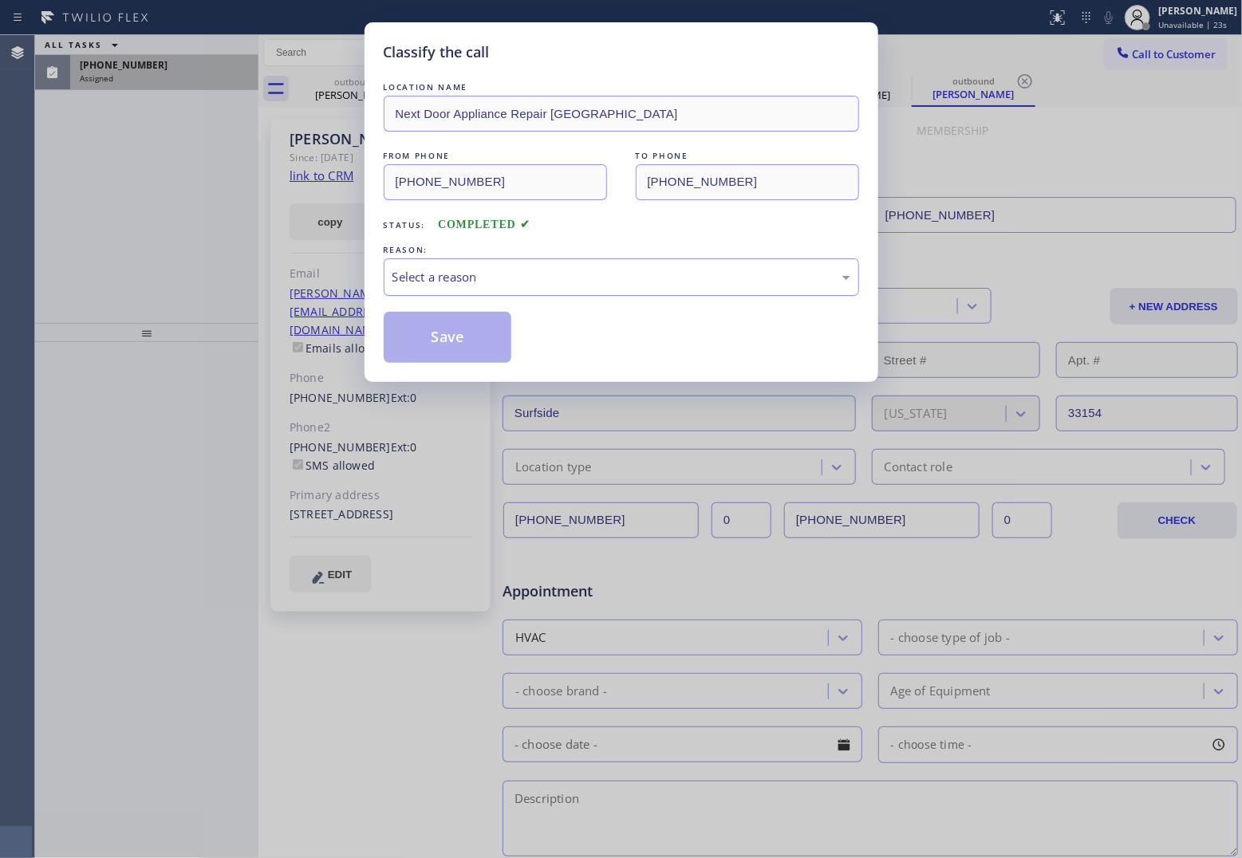
click at [464, 281] on div "Select a reason" at bounding box center [622, 277] width 458 height 18
click at [449, 277] on div "New Customer - Booked" at bounding box center [622, 277] width 458 height 18
click at [447, 337] on button "Save" at bounding box center [448, 337] width 128 height 51
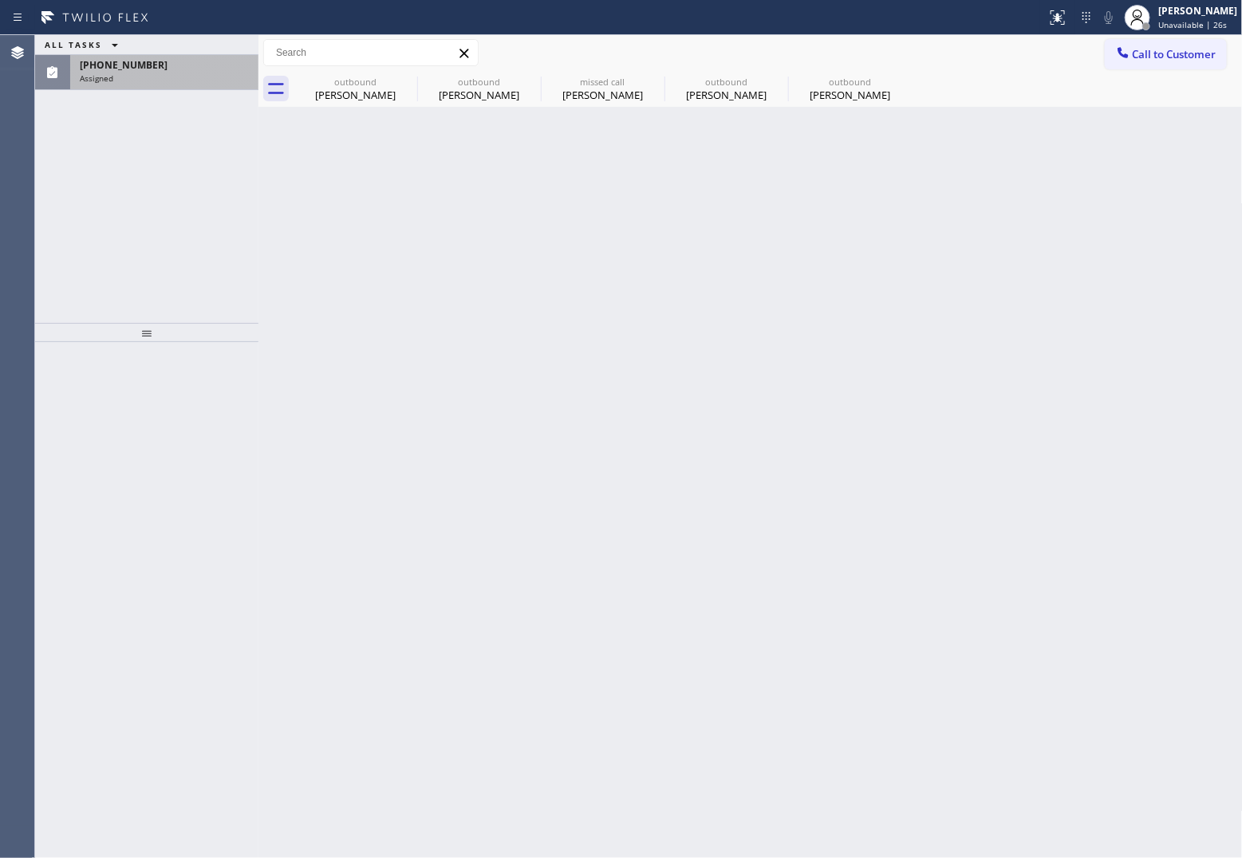
click at [149, 77] on div "Assigned" at bounding box center [164, 78] width 169 height 11
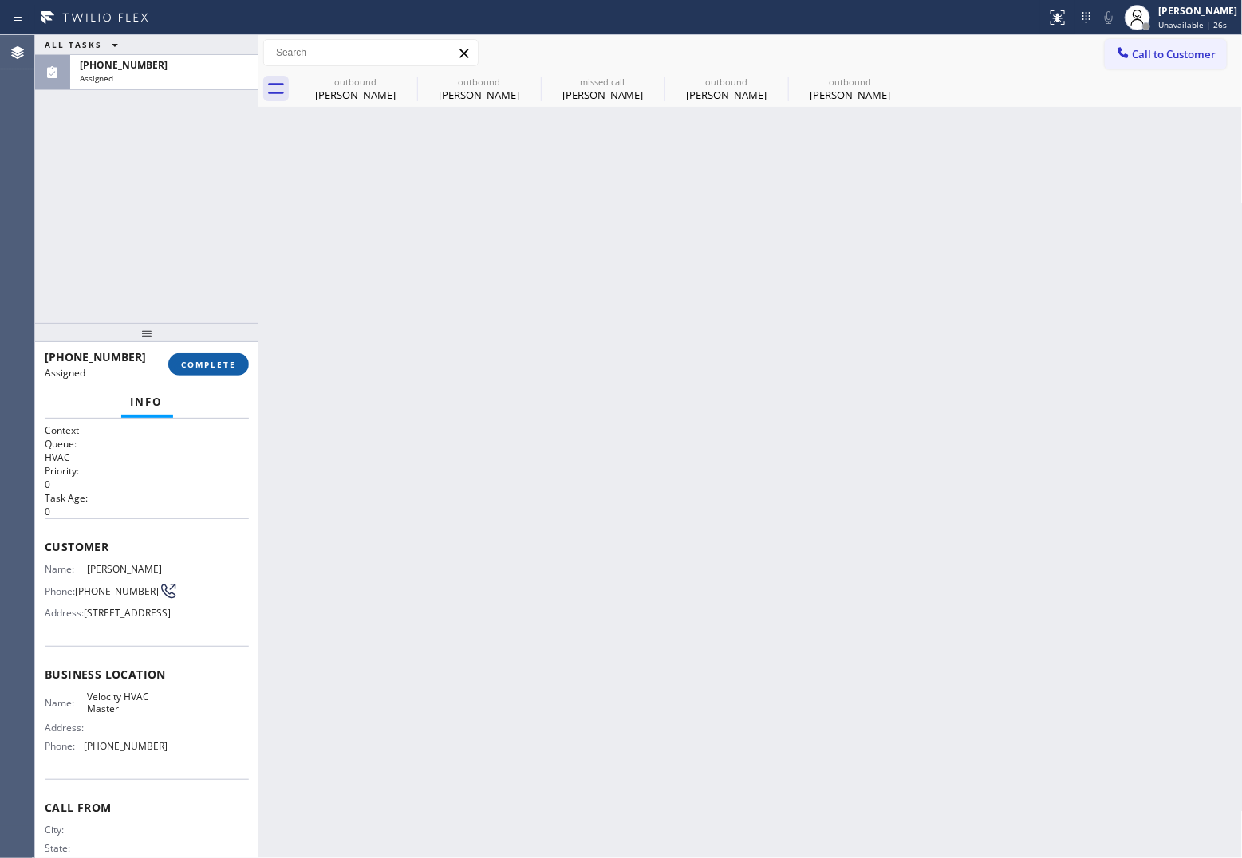
click at [205, 359] on div "(561) 716-8783 Assigned COMPLETE" at bounding box center [147, 364] width 204 height 41
click at [205, 369] on span "COMPLETE" at bounding box center [208, 364] width 55 height 11
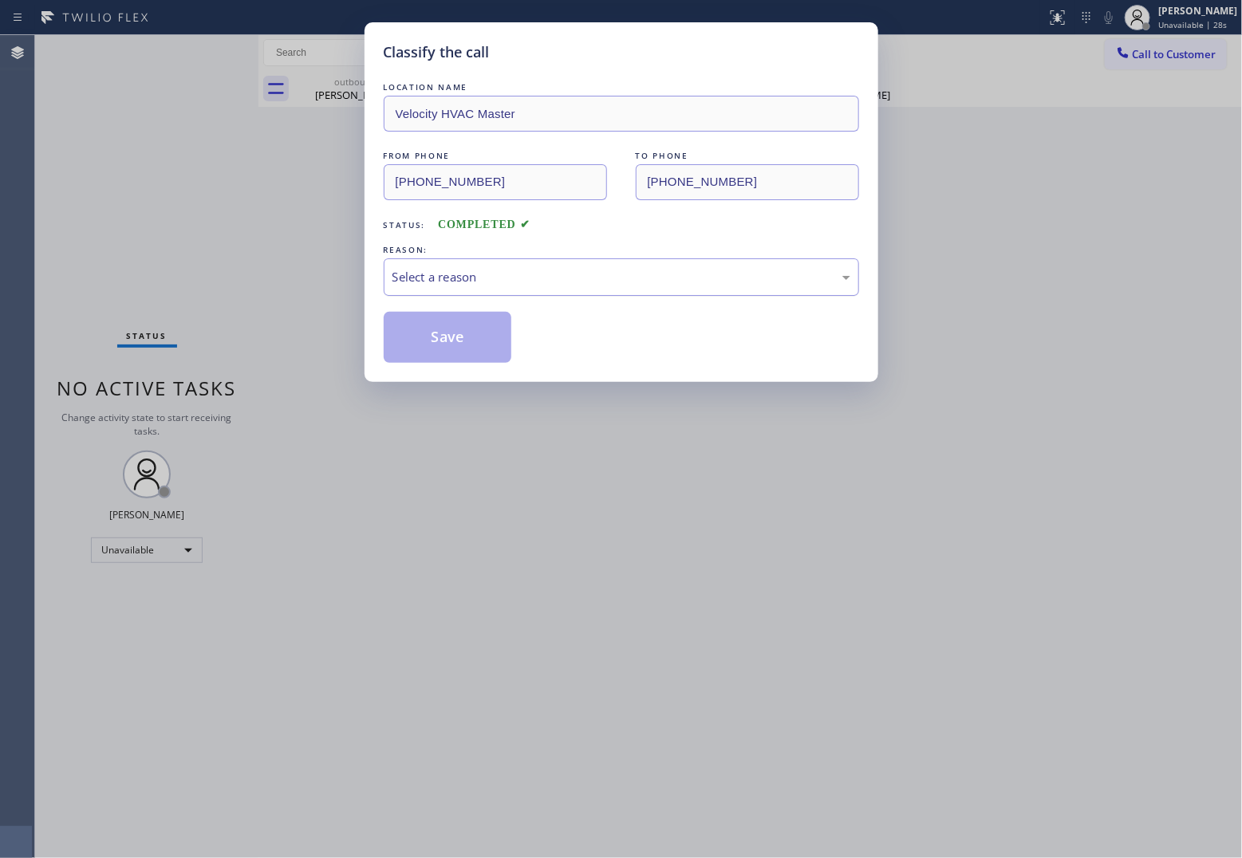
drag, startPoint x: 505, startPoint y: 268, endPoint x: 516, endPoint y: 295, distance: 29.3
click at [505, 271] on div "Select a reason" at bounding box center [622, 277] width 458 height 18
click at [473, 345] on button "Save" at bounding box center [448, 337] width 128 height 51
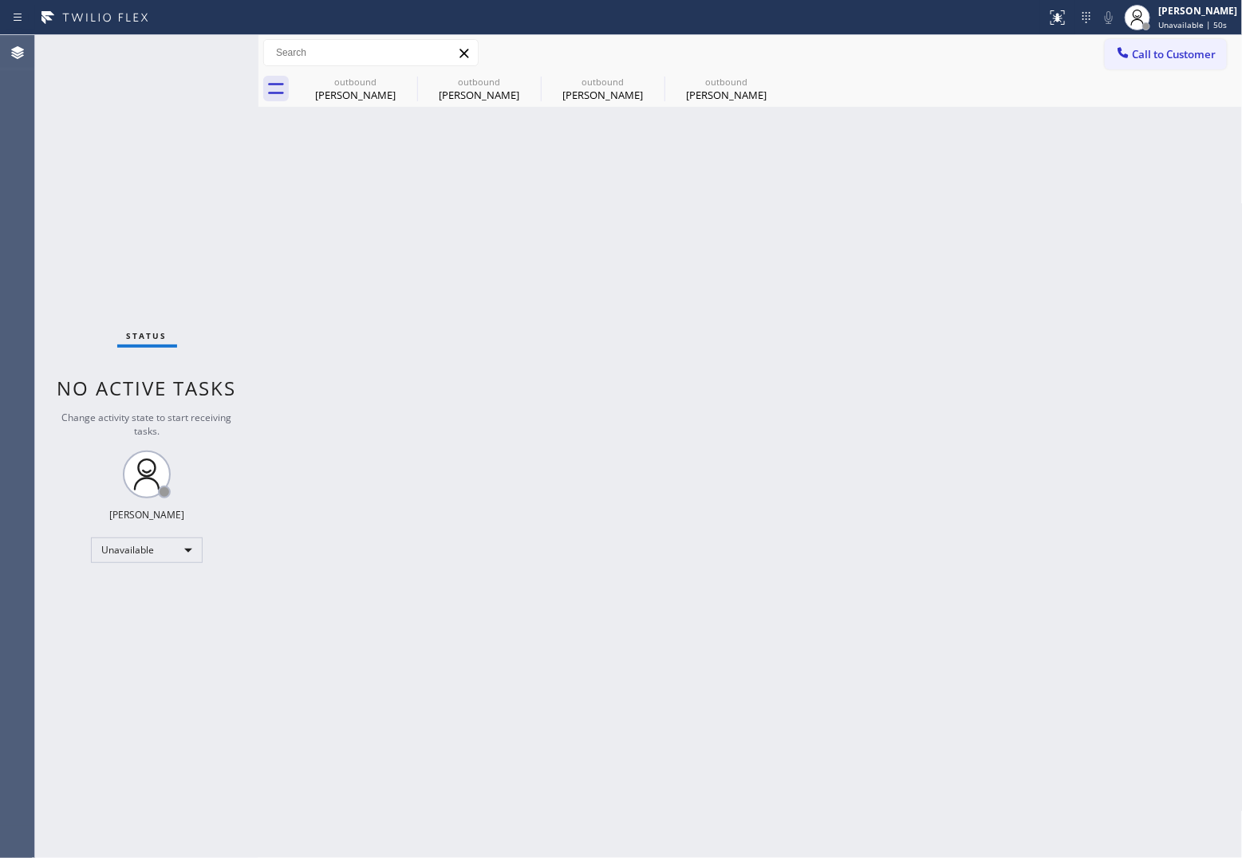
click at [52, 172] on div "Status No active tasks Change activity state to start receiving tasks. [PERSON_…" at bounding box center [146, 446] width 223 height 823
click at [1185, 49] on span "Call to Customer" at bounding box center [1175, 54] width 84 height 14
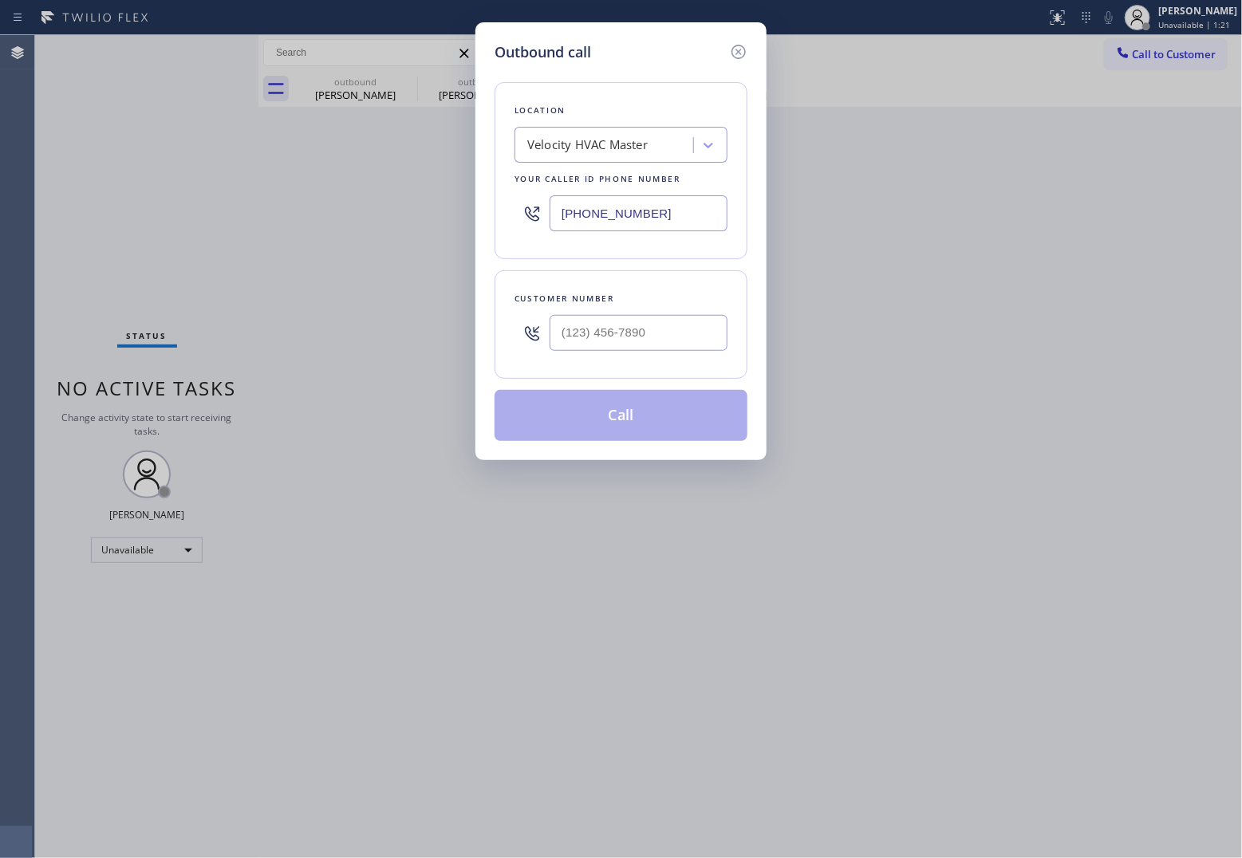
click at [656, 211] on input "(786) 761-7126" at bounding box center [639, 213] width 178 height 36
paste input "856) 502-1317"
type input "(856) 502-1317"
type input "(___) ___-____"
click at [639, 330] on input "(___) ___-____" at bounding box center [639, 333] width 178 height 36
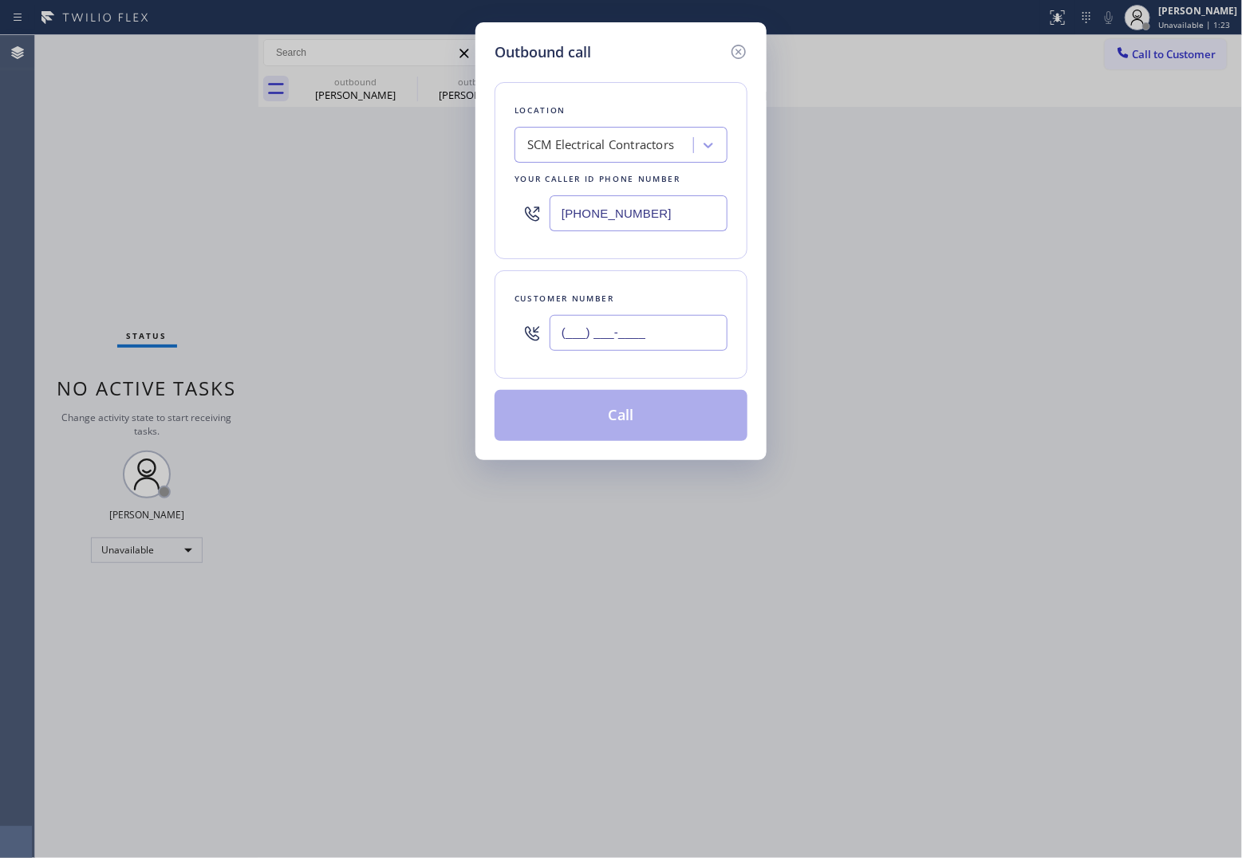
paste input "609) 359-4569"
type input "(609) 359-4569"
click at [651, 420] on button "Call" at bounding box center [621, 415] width 253 height 51
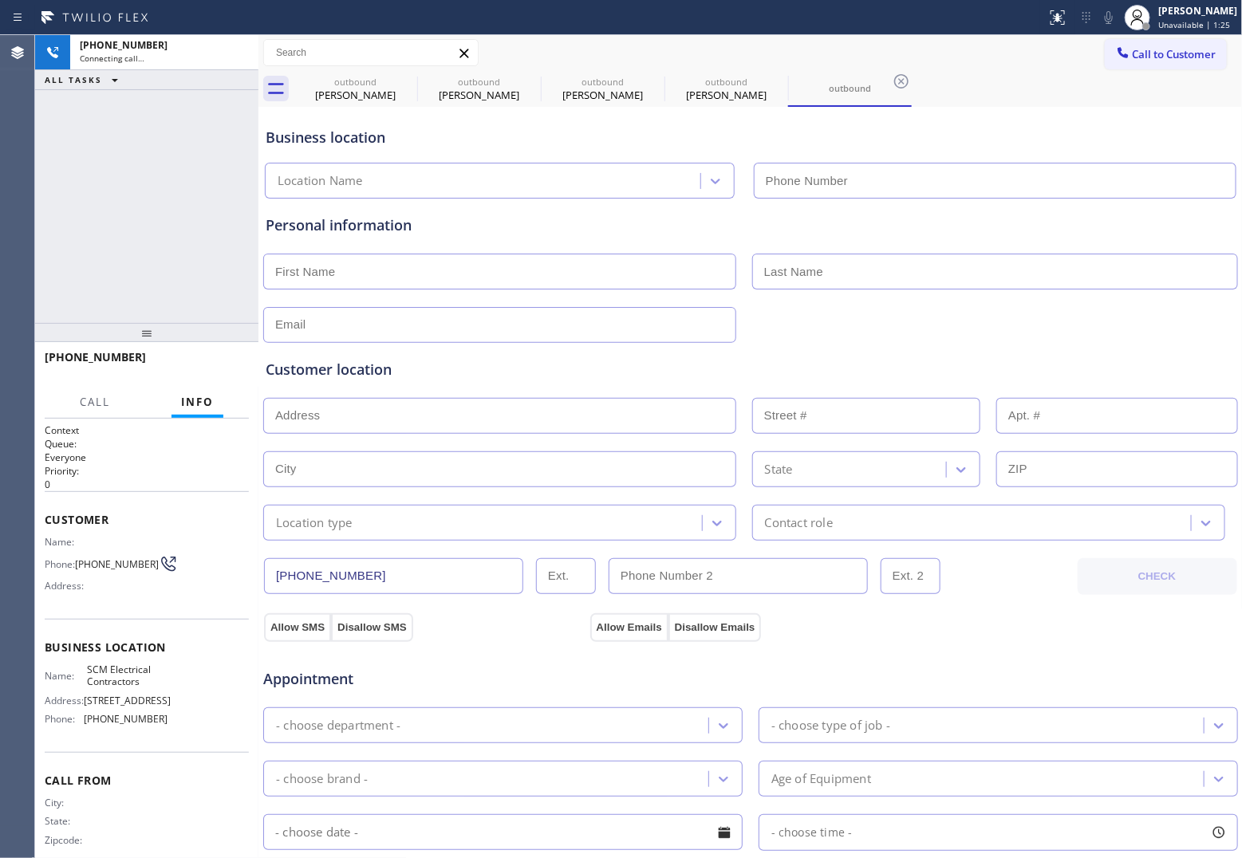
type input "(856) 502-1317"
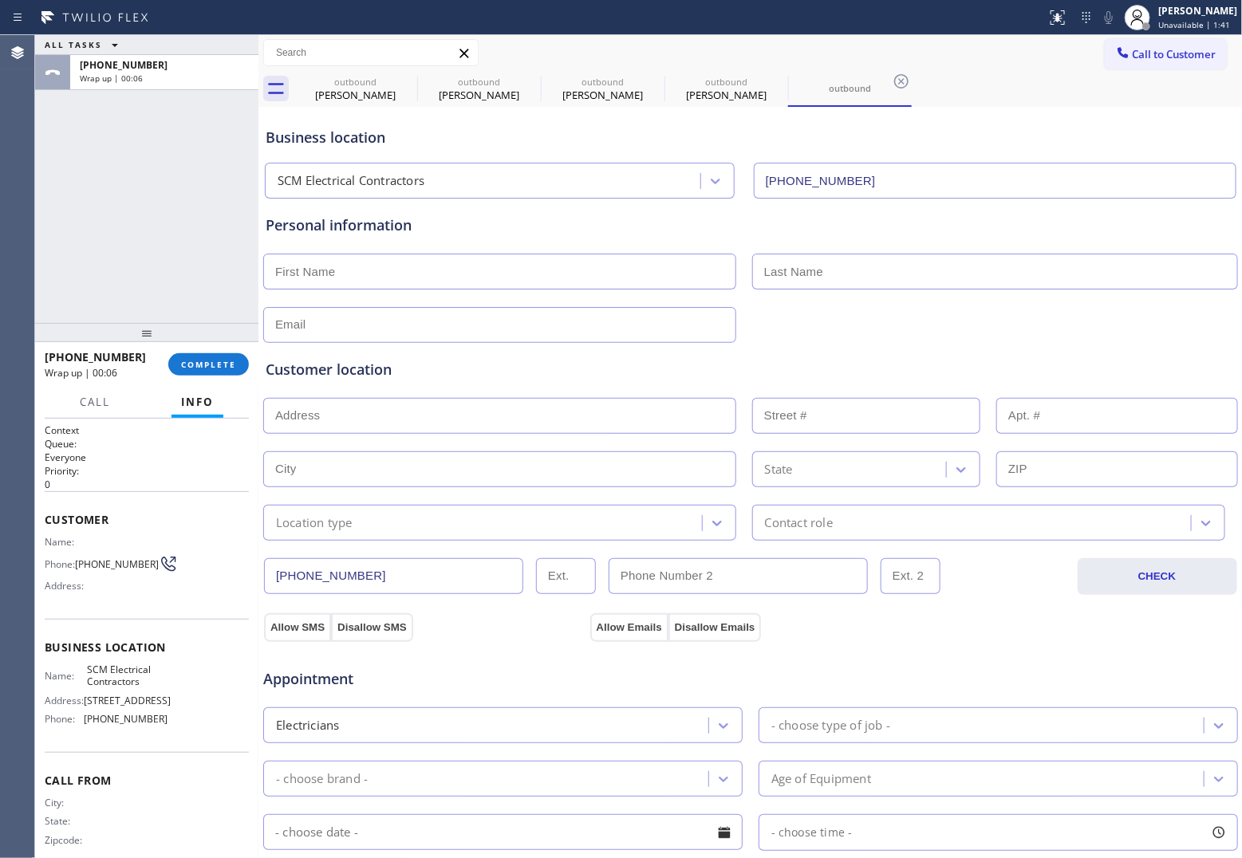
click at [30, 226] on div "Agent Desktop" at bounding box center [17, 446] width 34 height 823
click at [1130, 45] on button "Call to Customer" at bounding box center [1166, 54] width 122 height 30
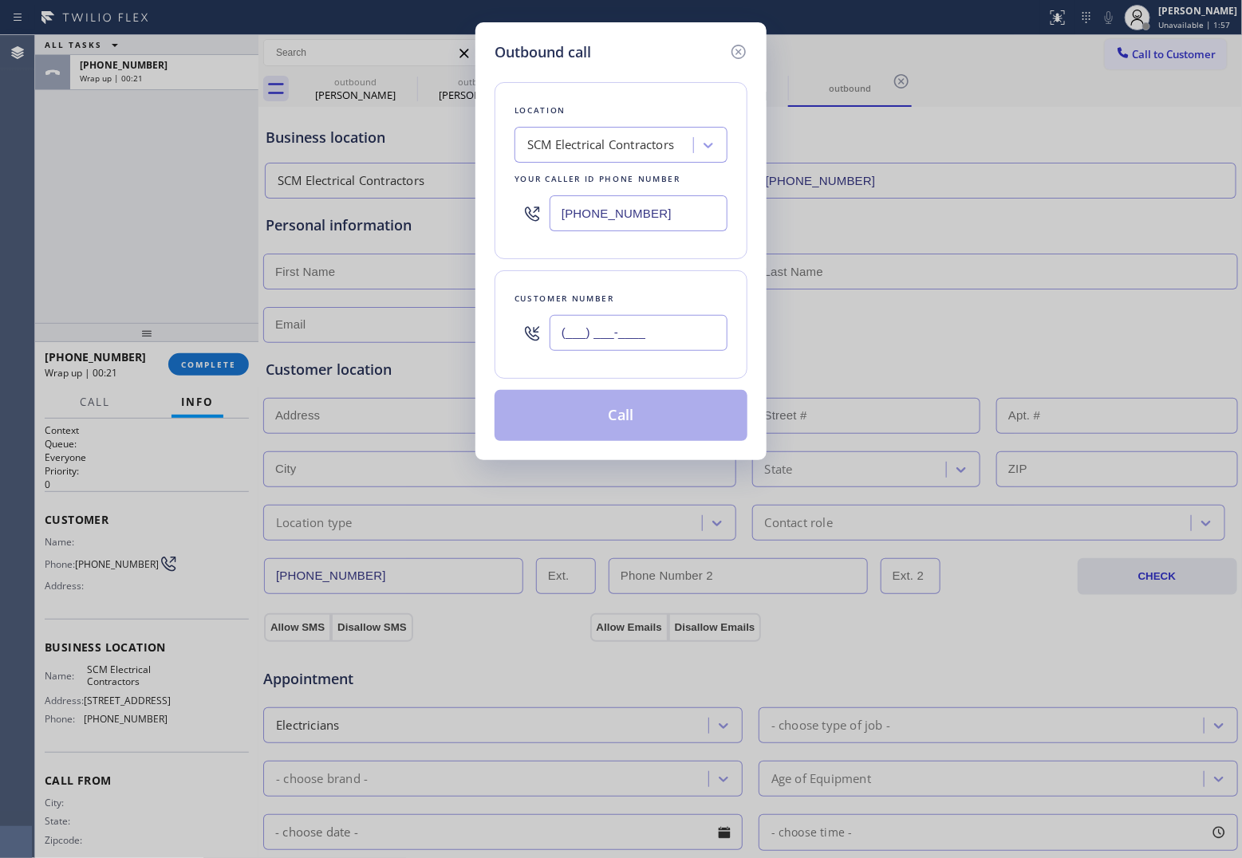
click at [657, 347] on input "(___) ___-____" at bounding box center [639, 333] width 178 height 36
paste input "562) 477-2533"
type input "[PHONE_NUMBER]"
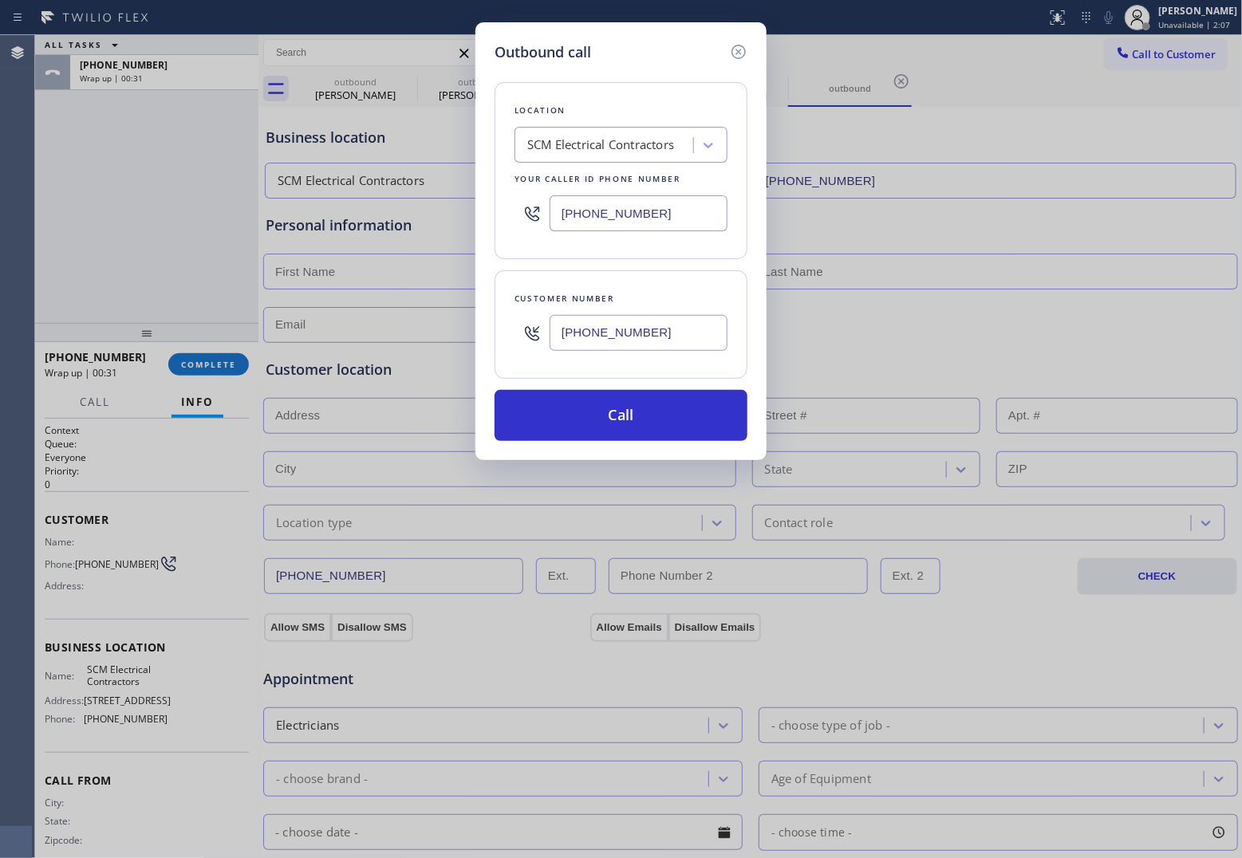
drag, startPoint x: 26, startPoint y: 210, endPoint x: 652, endPoint y: 174, distance: 626.6
click at [65, 210] on div "Outbound call Location SCM Electrical Contractors Your caller id phone number (…" at bounding box center [621, 429] width 1242 height 858
click at [647, 216] on input "(856) 502-1317" at bounding box center [639, 213] width 178 height 36
paste input "88) 553-8605"
type input "[PHONE_NUMBER]"
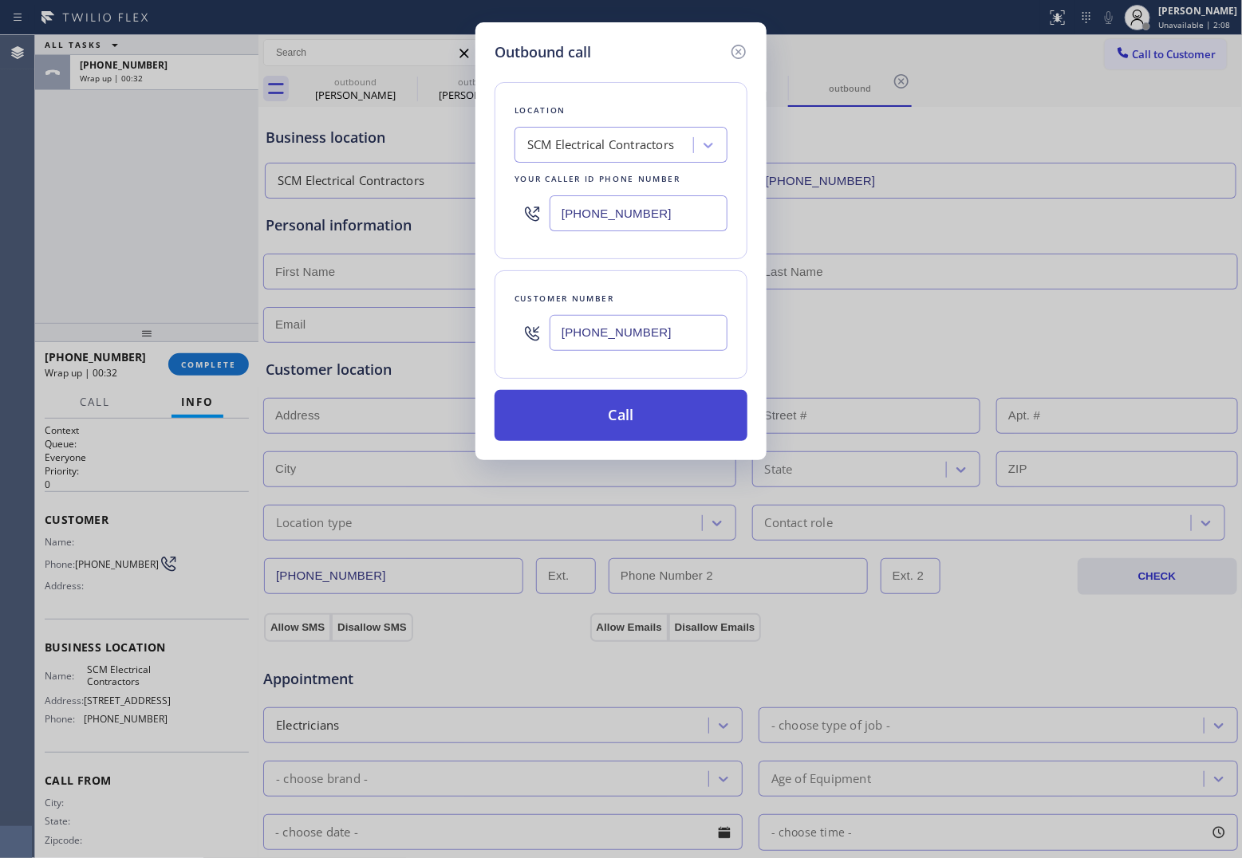
click at [670, 428] on button "Call" at bounding box center [621, 415] width 253 height 51
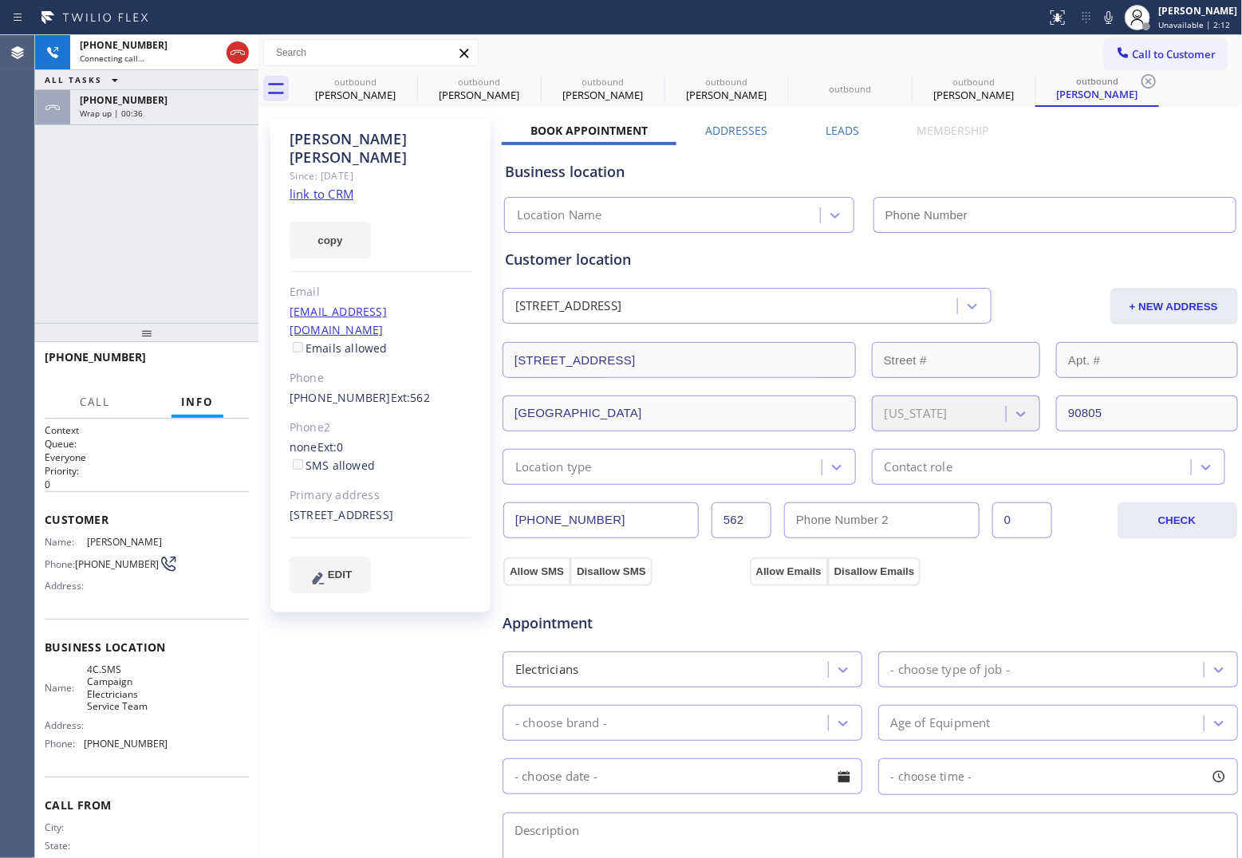
type input "[PHONE_NUMBER]"
click at [57, 197] on div "+15624772533 Connecting call… ALL TASKS ALL TASKS ACTIVE TASKS TASKS IN WRAP UP…" at bounding box center [146, 179] width 223 height 288
click at [60, 195] on div "+15624772533 Connecting call… ALL TASKS ALL TASKS ACTIVE TASKS TASKS IN WRAP UP…" at bounding box center [146, 179] width 223 height 288
copy span "562) 477-2533"
drag, startPoint x: 105, startPoint y: 564, endPoint x: 116, endPoint y: 536, distance: 30.4
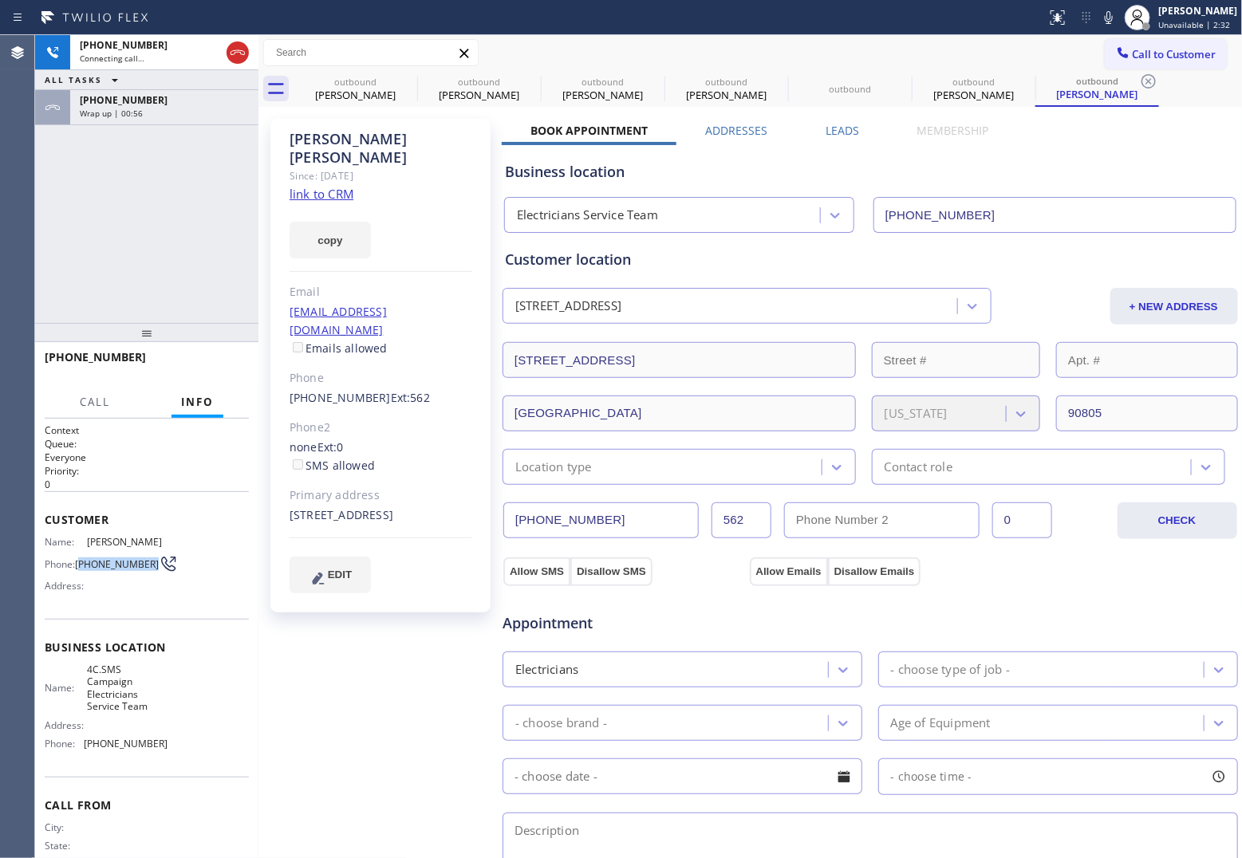
click at [81, 559] on span "[PHONE_NUMBER]" at bounding box center [117, 565] width 84 height 12
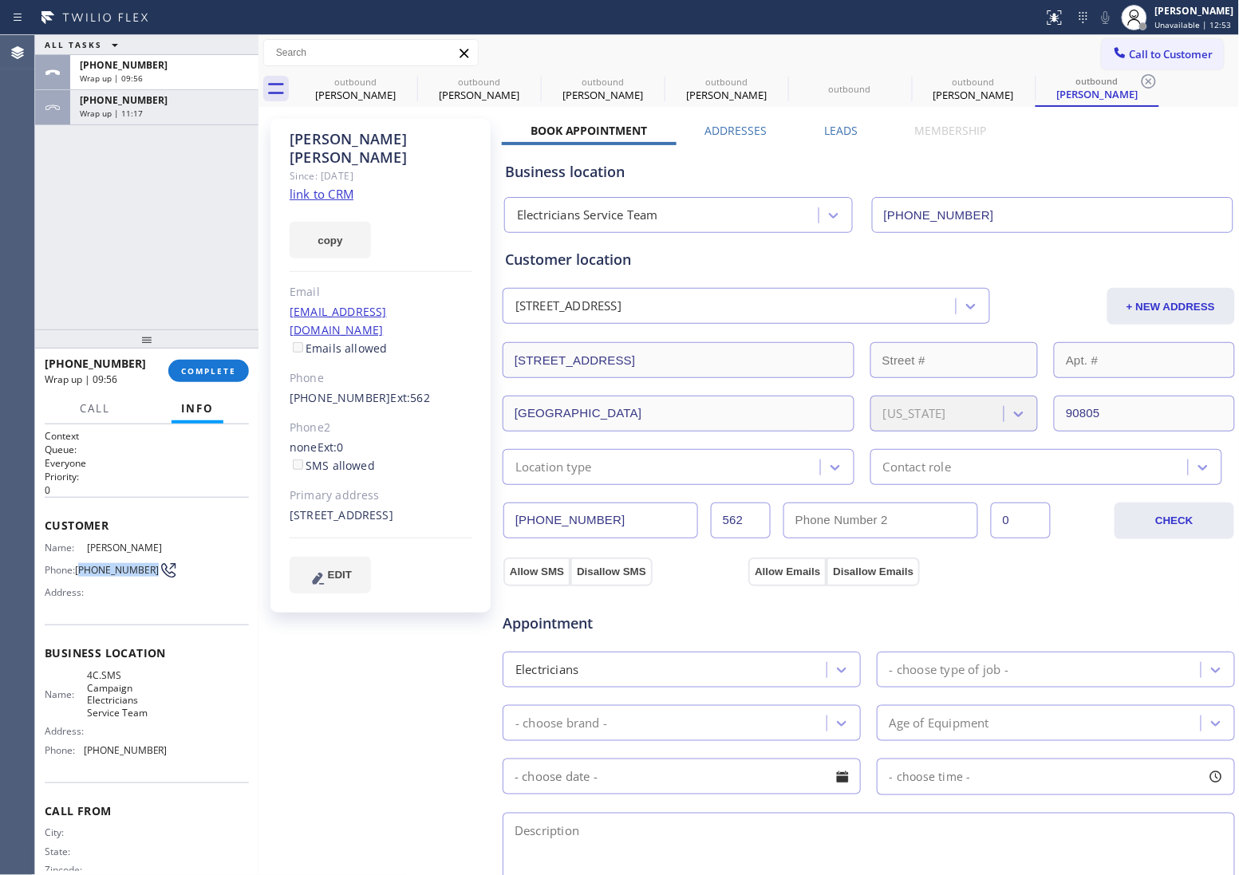
drag, startPoint x: 1162, startPoint y: 57, endPoint x: 698, endPoint y: 289, distance: 518.1
click at [1159, 57] on span "Call to Customer" at bounding box center [1172, 54] width 84 height 14
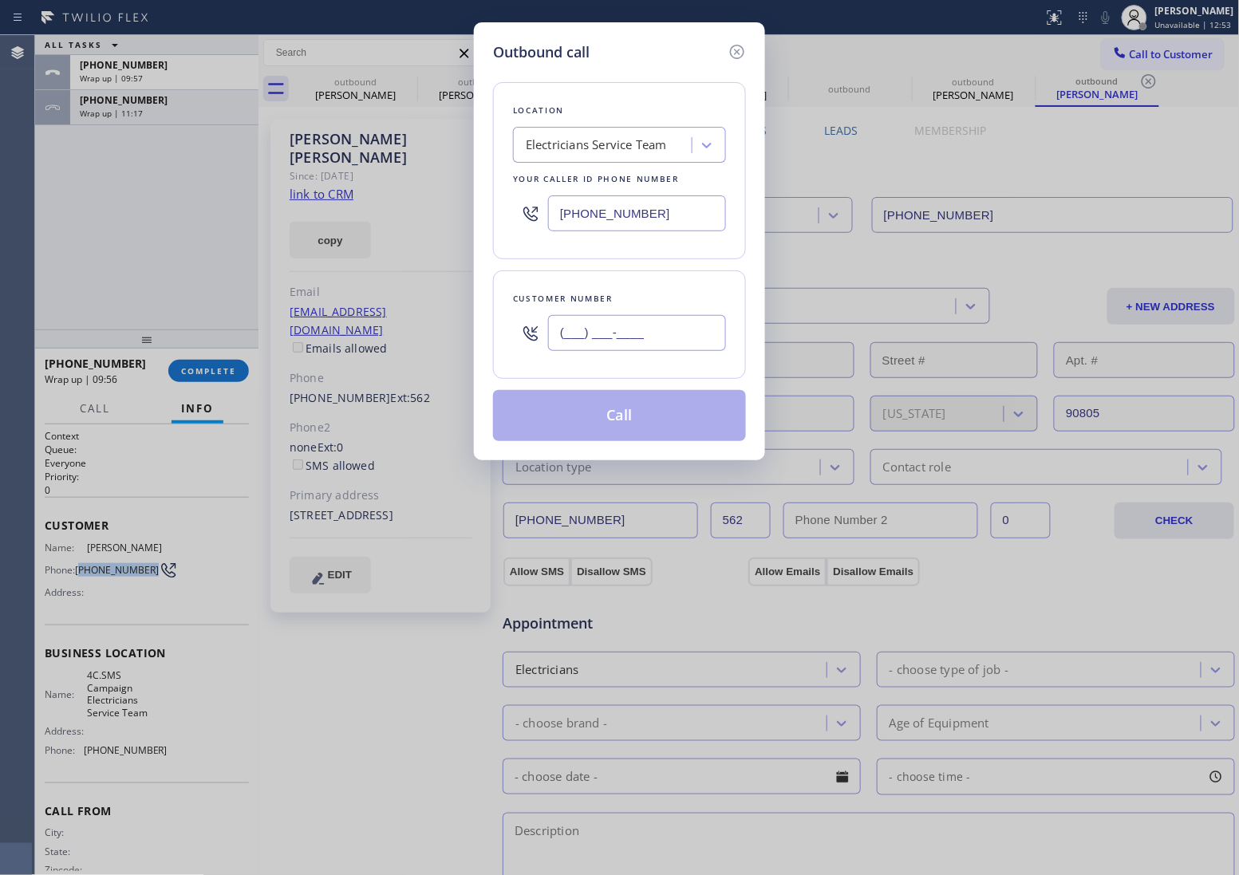
click at [662, 345] on input "(___) ___-____" at bounding box center [637, 333] width 178 height 36
paste input "480) 275-0668"
type input "[PHONE_NUMBER]"
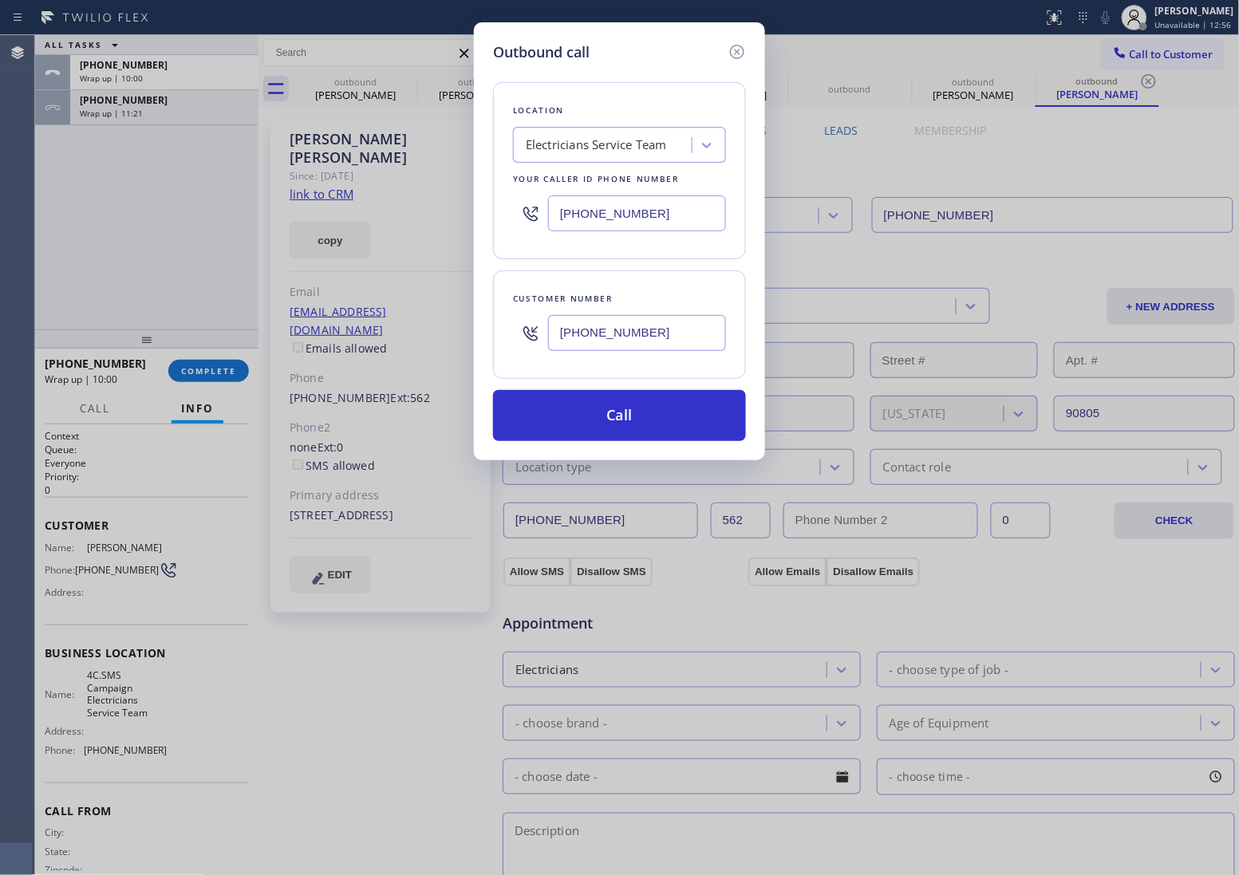
click at [638, 218] on input "[PHONE_NUMBER]" at bounding box center [637, 213] width 178 height 36
paste input "480) 680-9844"
type input "[PHONE_NUMBER]"
click at [686, 412] on button "Call" at bounding box center [619, 415] width 253 height 51
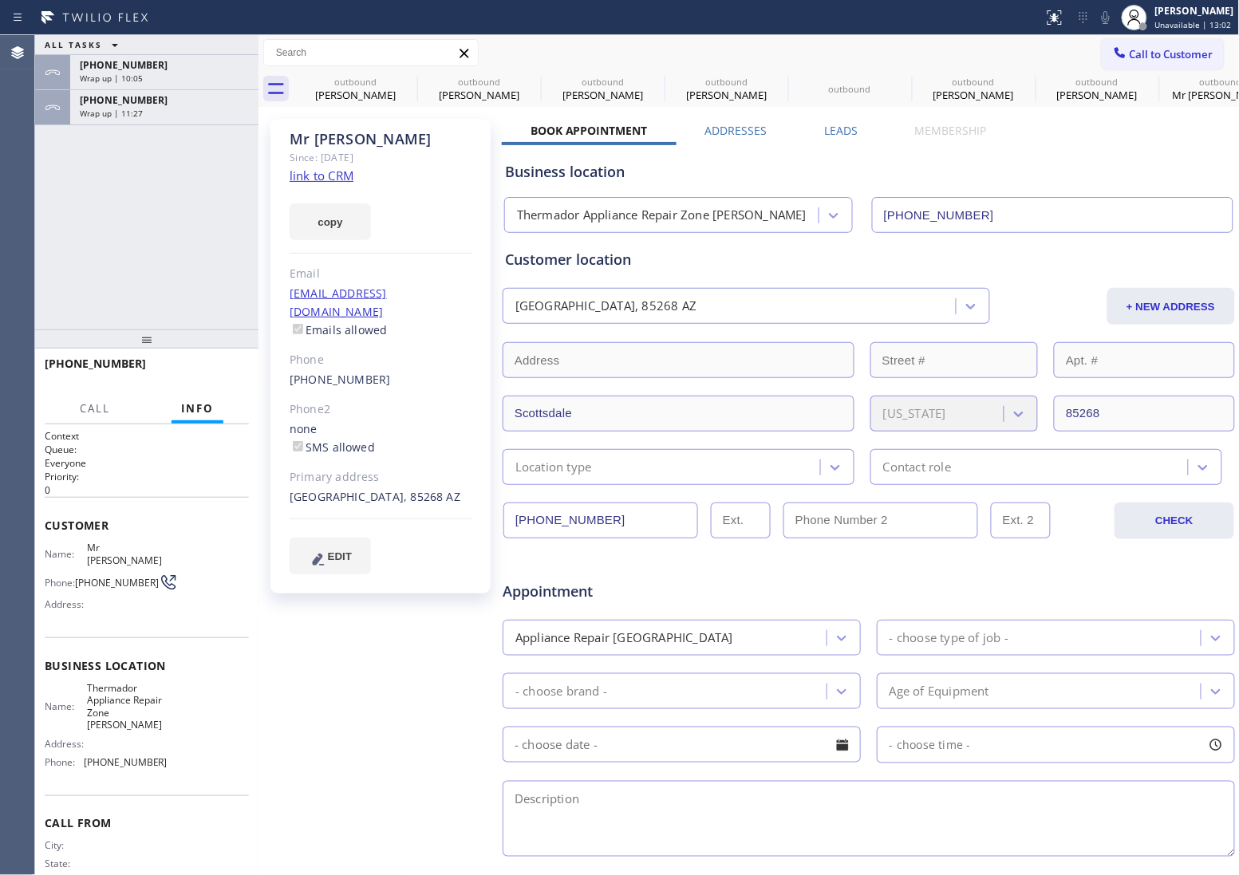
type input "[PHONE_NUMBER]"
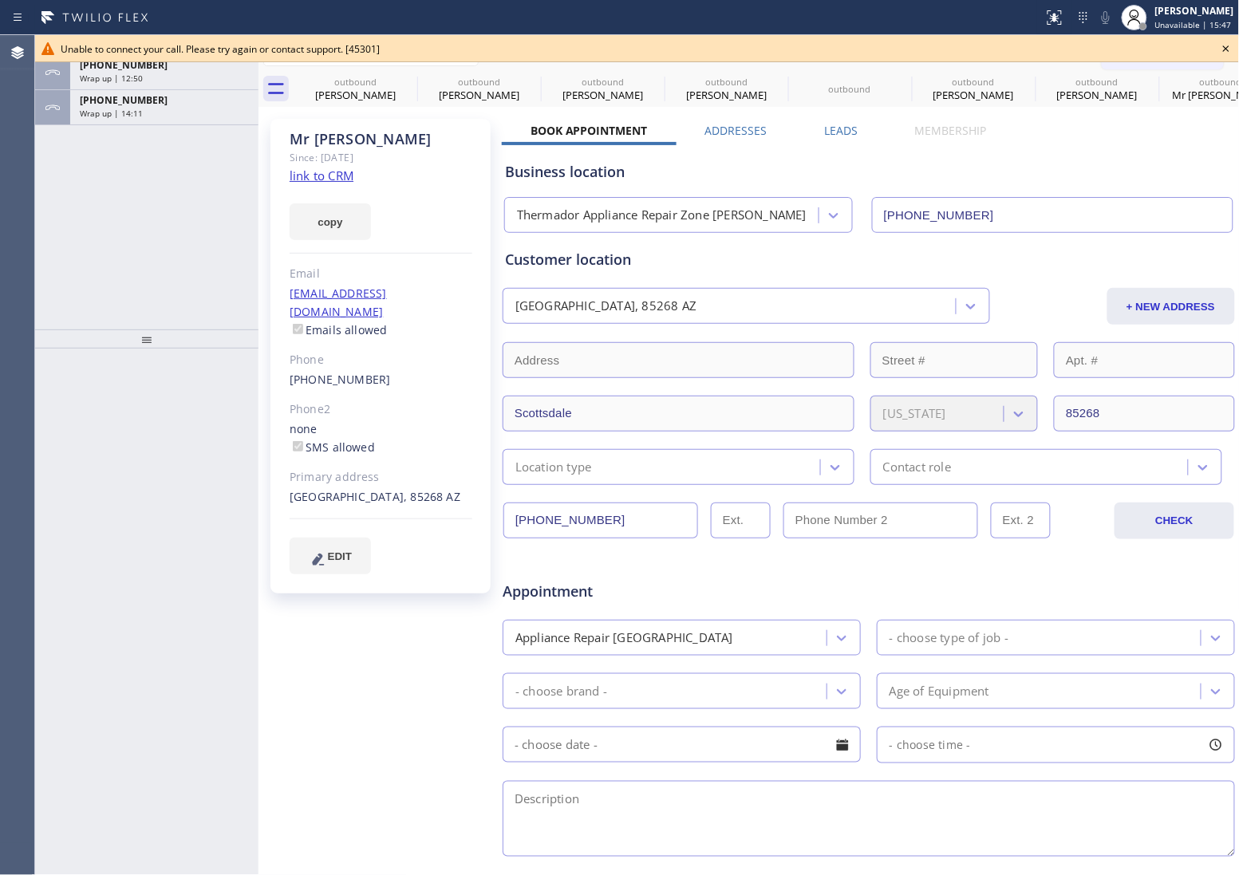
click at [1222, 52] on icon at bounding box center [1226, 48] width 19 height 19
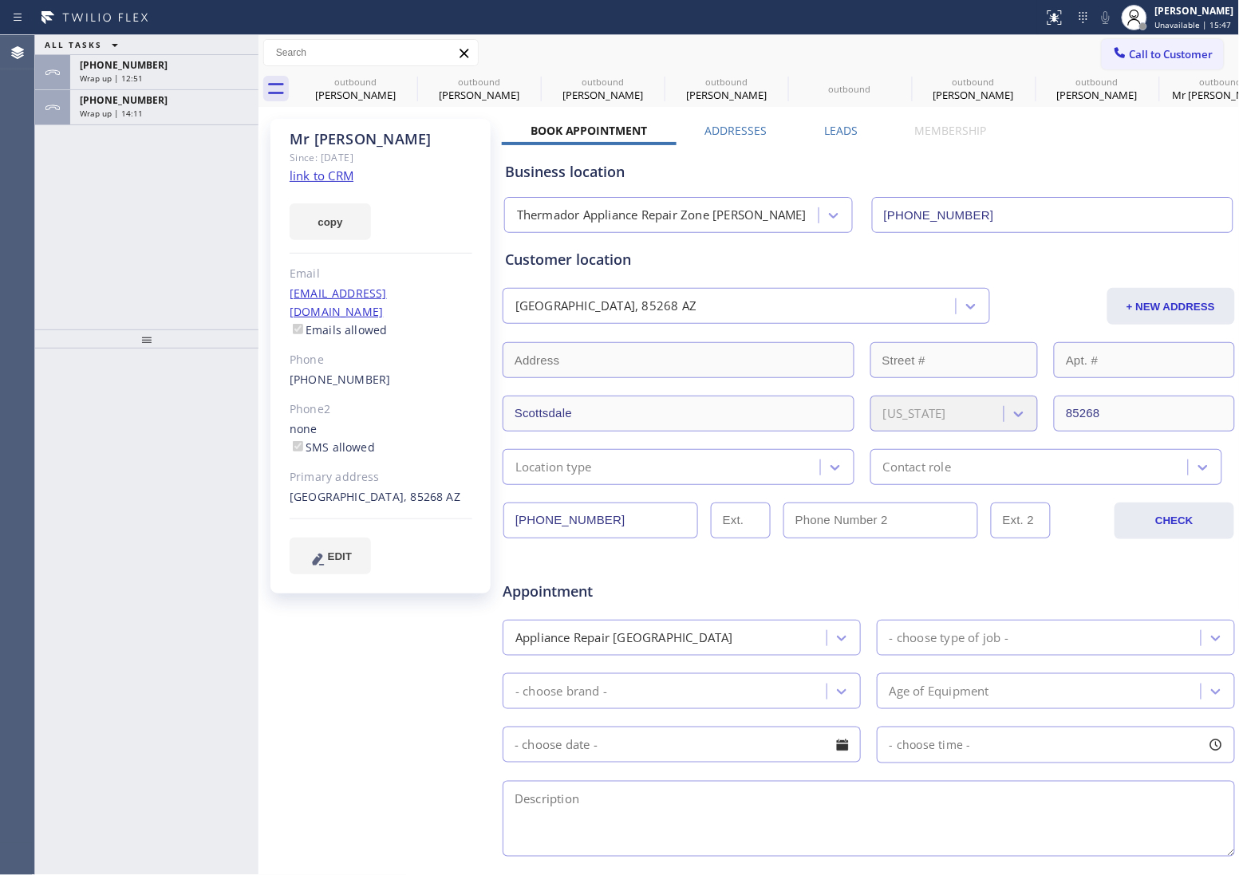
drag, startPoint x: 1199, startPoint y: 49, endPoint x: 1035, endPoint y: 112, distance: 175.7
click at [1193, 52] on span "Call to Customer" at bounding box center [1172, 54] width 84 height 14
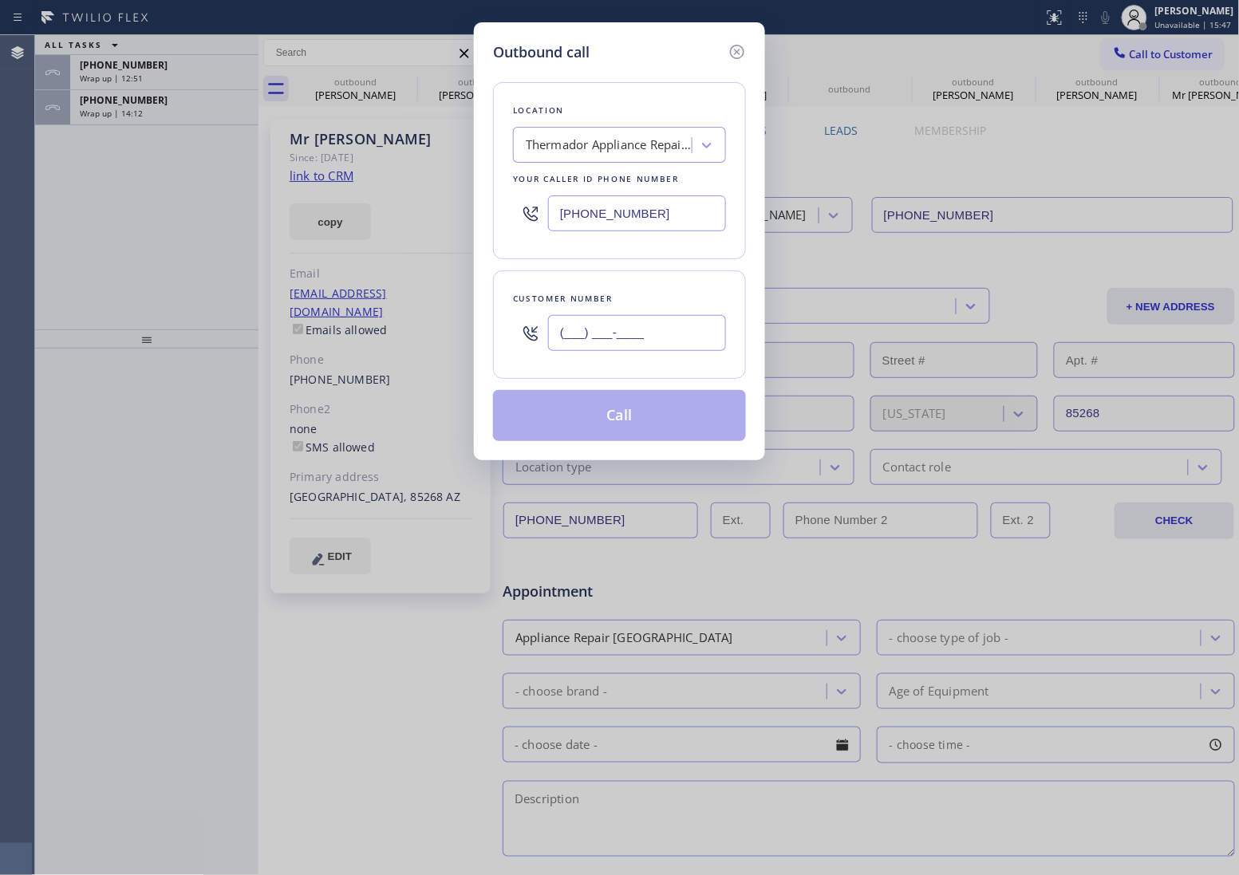
drag, startPoint x: 663, startPoint y: 327, endPoint x: 596, endPoint y: 172, distance: 168.7
click at [662, 327] on input "(___) ___-____" at bounding box center [637, 333] width 178 height 36
paste input "480) 275-0668"
type input "[PHONE_NUMBER]"
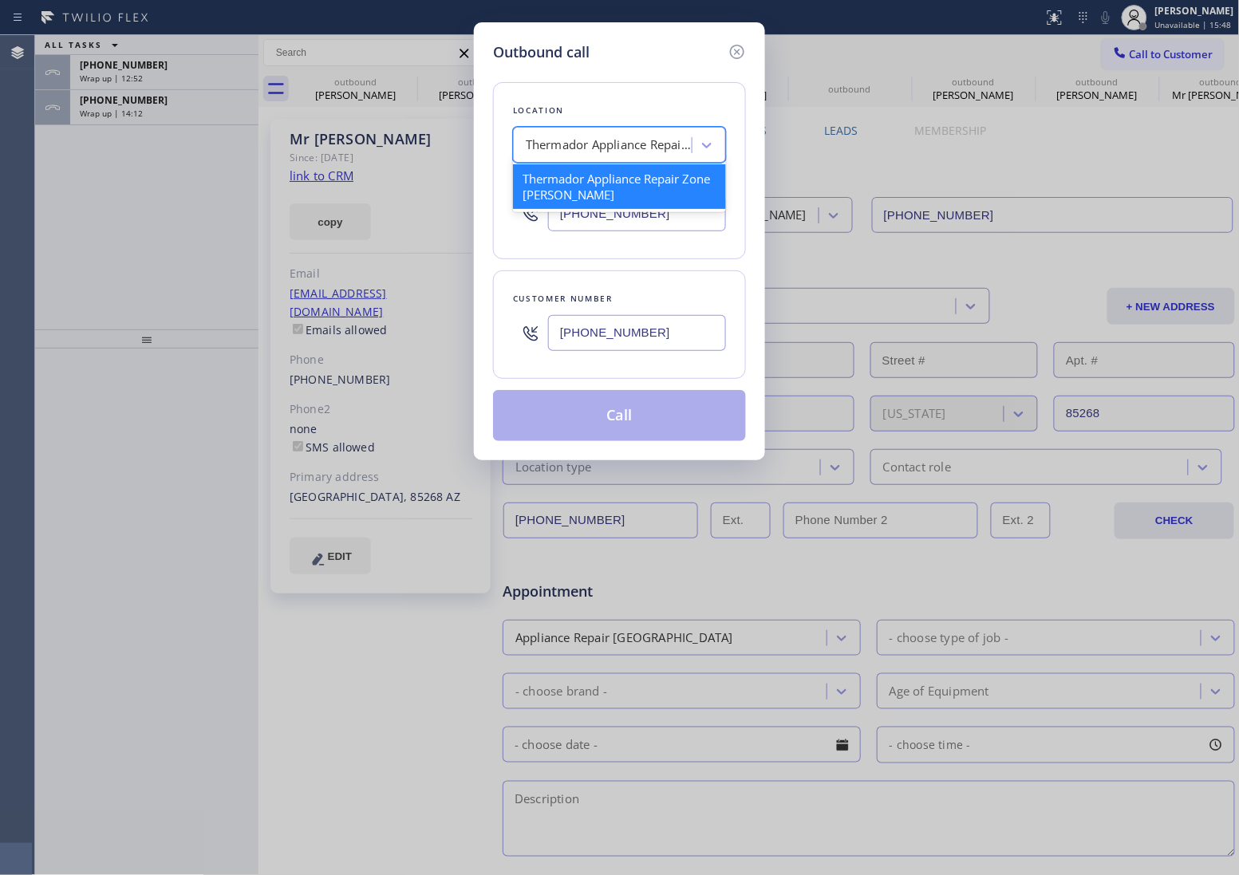
click at [584, 142] on div "Thermador Appliance Repair Zone [PERSON_NAME]" at bounding box center [610, 145] width 168 height 18
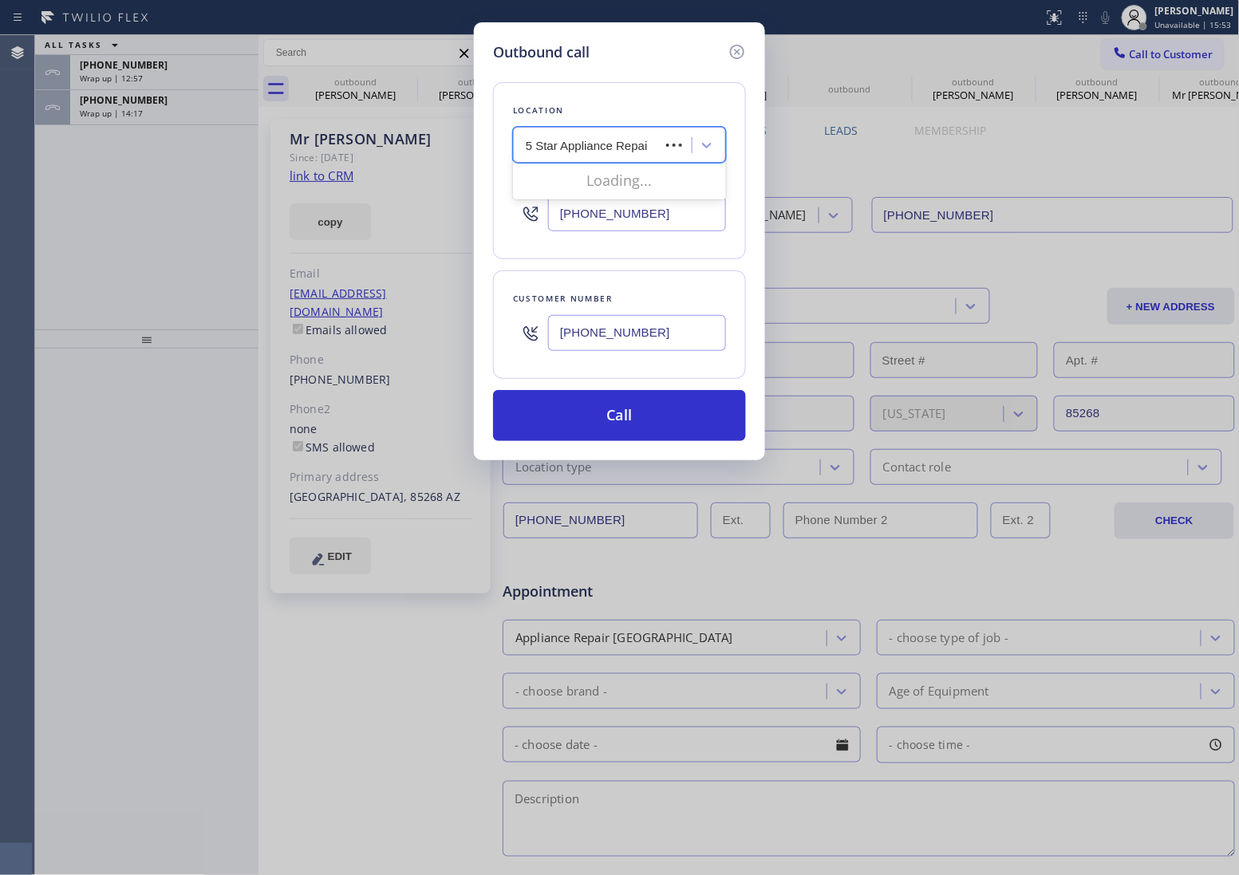
type input "5 Star Appliance Repair"
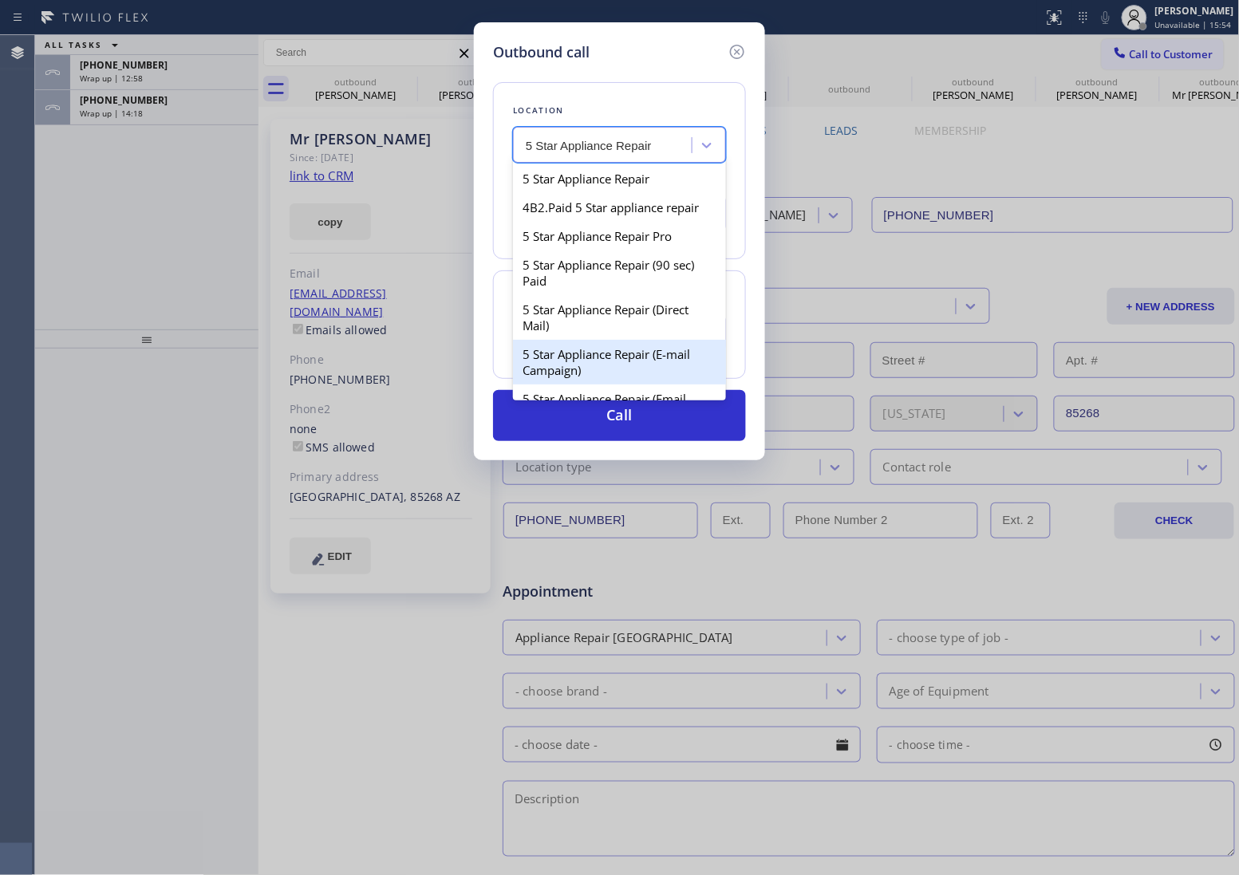
click at [646, 360] on div "5 Star Appliance Repair (E-mail Campaign)" at bounding box center [619, 362] width 213 height 45
type input "[PHONE_NUMBER]"
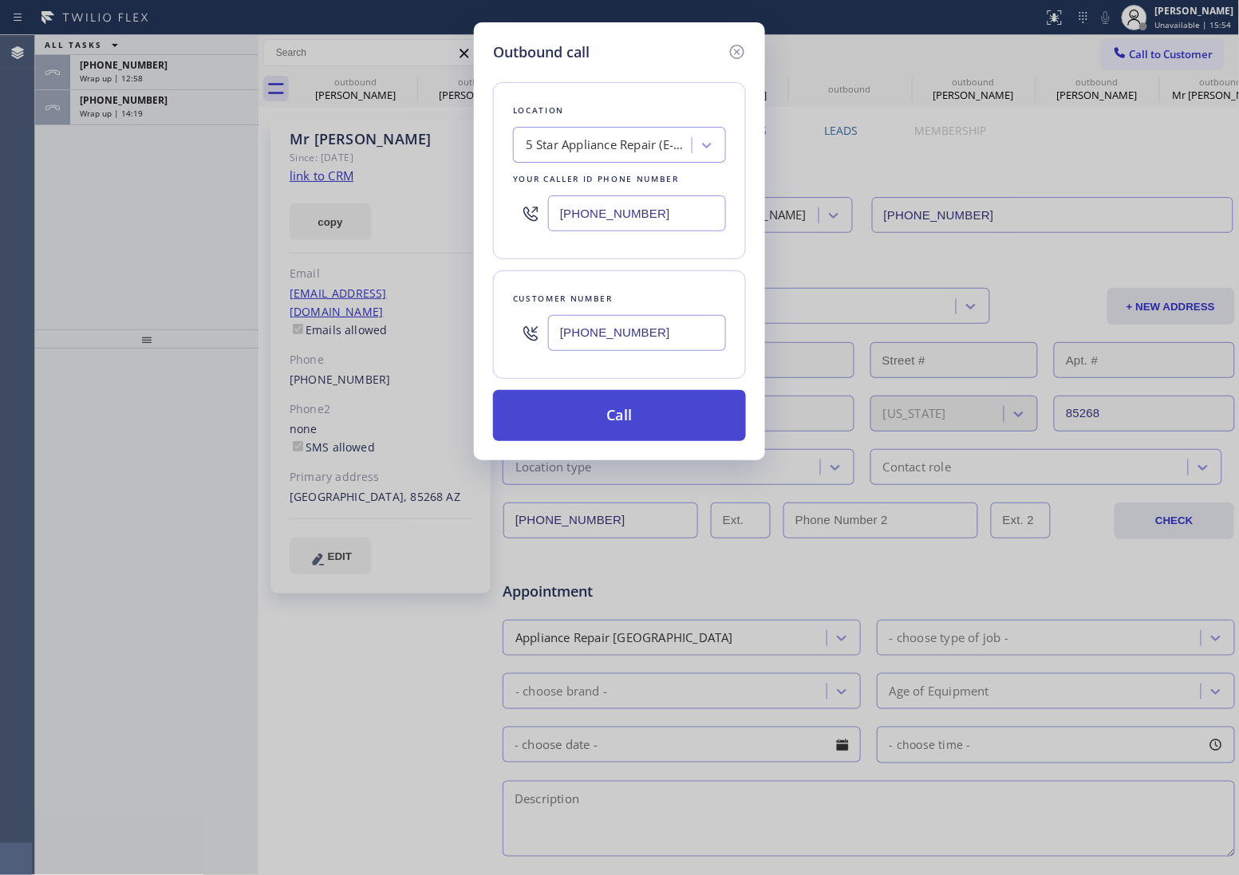
click at [654, 435] on button "Call" at bounding box center [619, 415] width 253 height 51
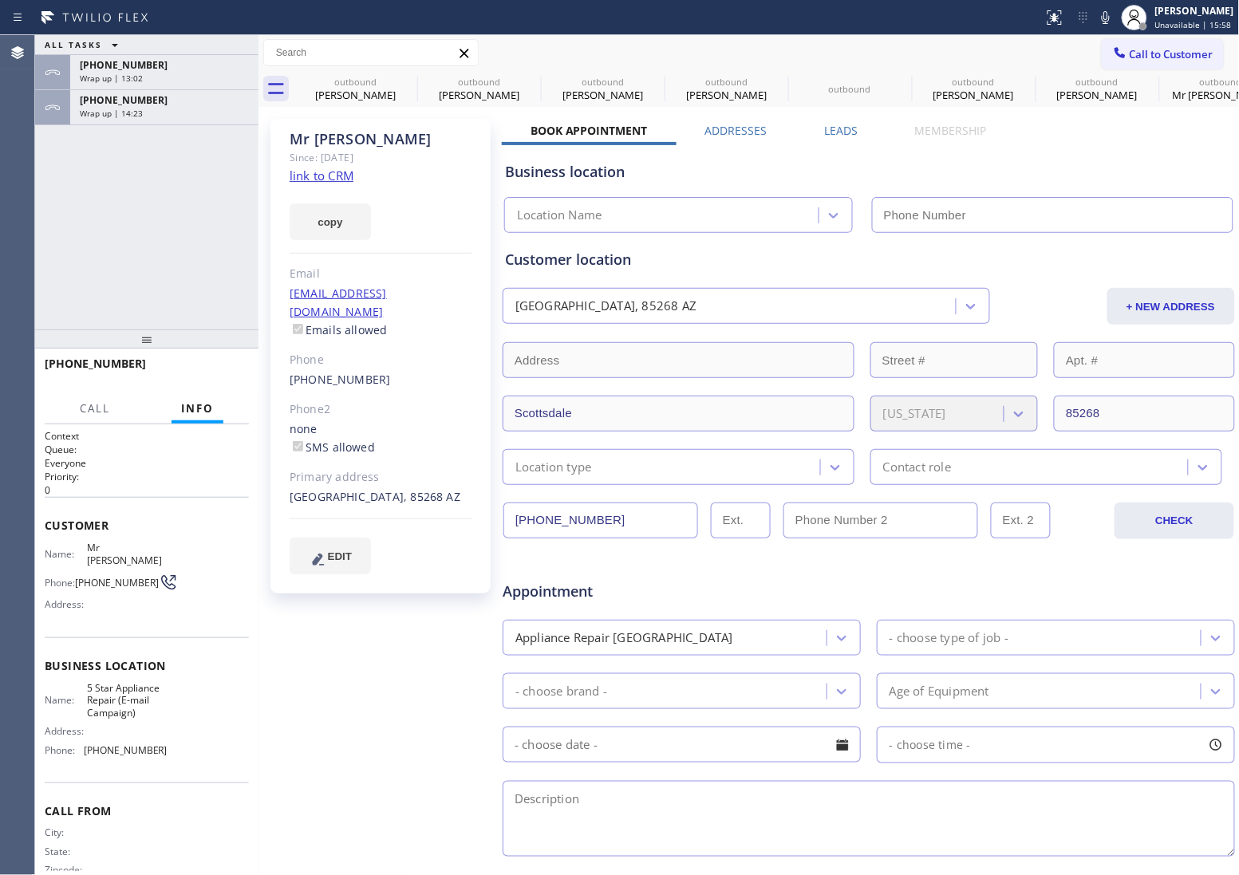
type input "[PHONE_NUMBER]"
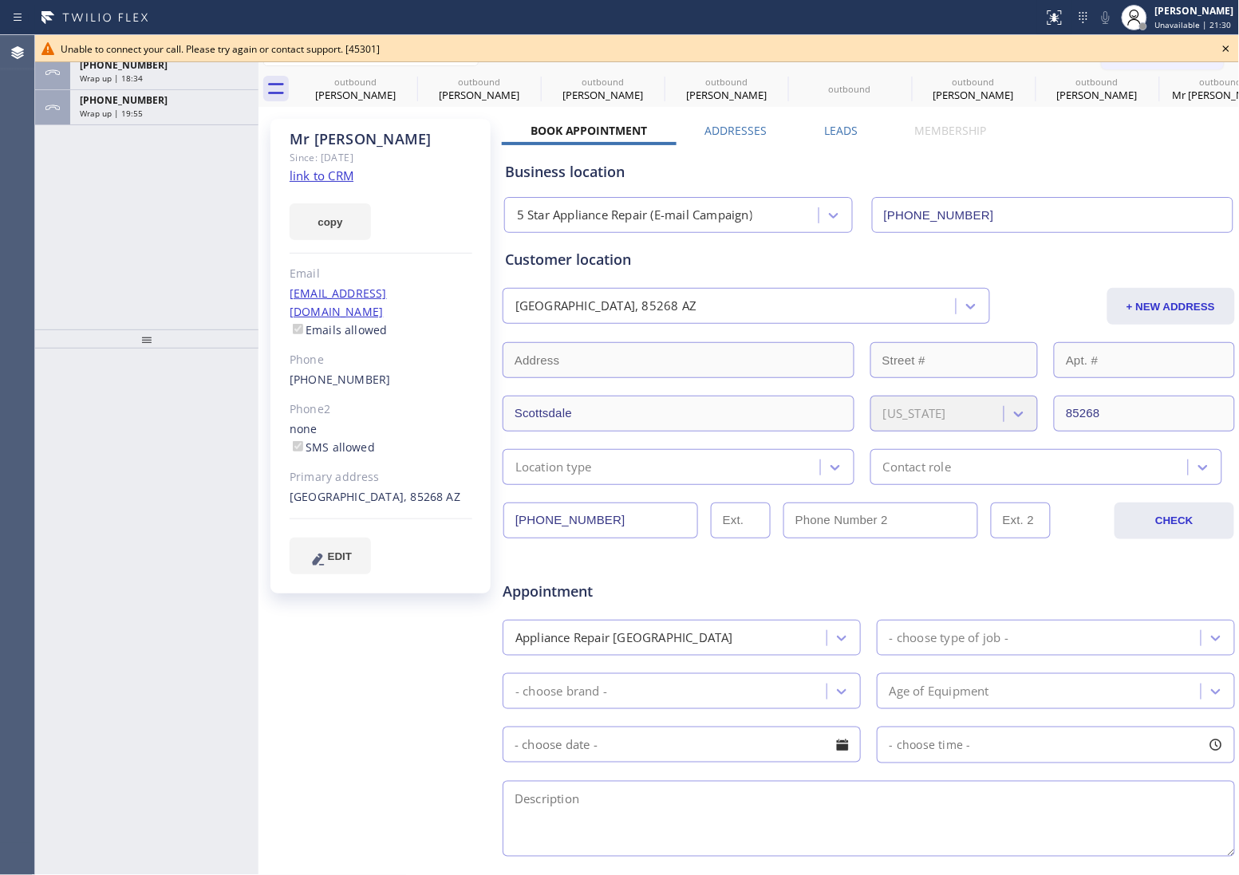
click at [1229, 49] on icon at bounding box center [1226, 48] width 19 height 19
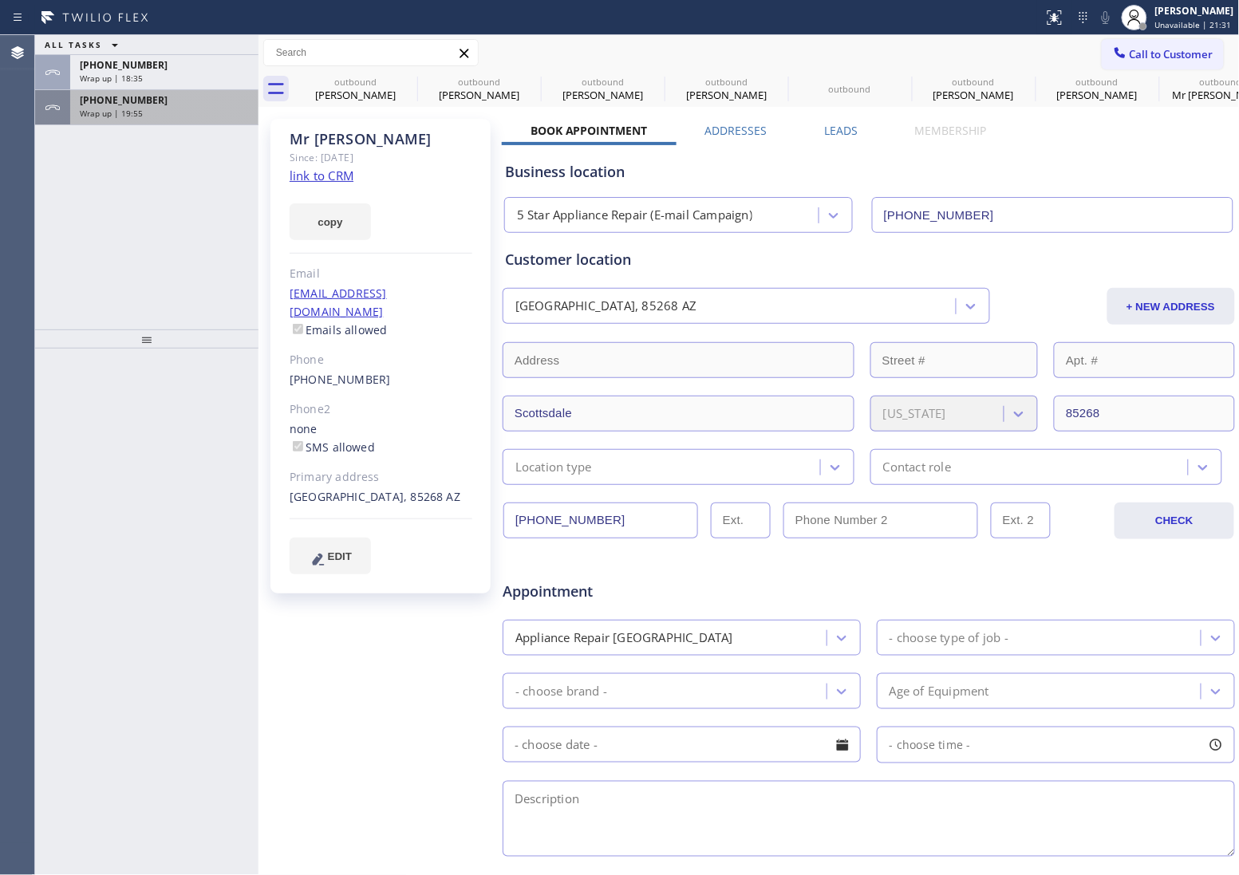
click at [152, 108] on div "Wrap up | 19:55" at bounding box center [164, 113] width 169 height 11
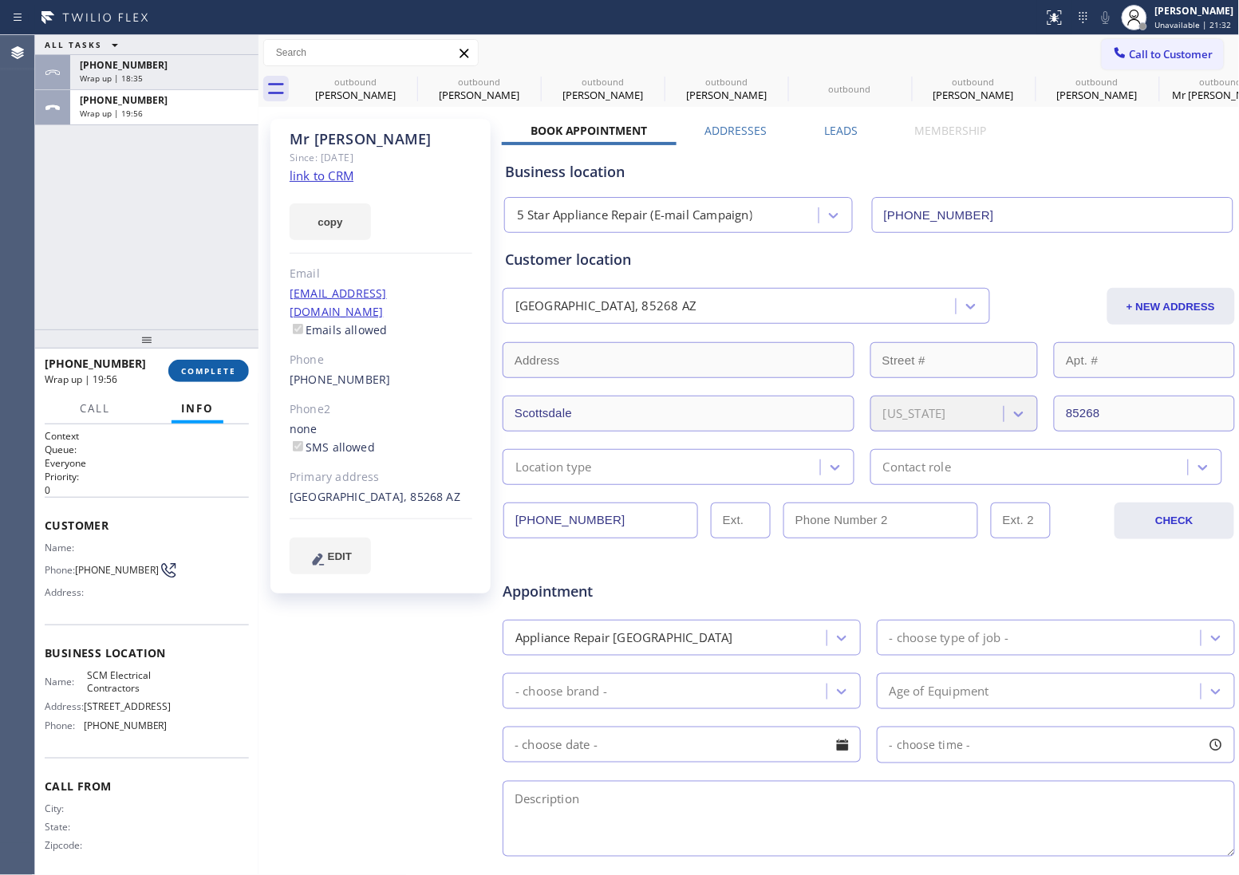
click at [210, 380] on button "COMPLETE" at bounding box center [208, 371] width 81 height 22
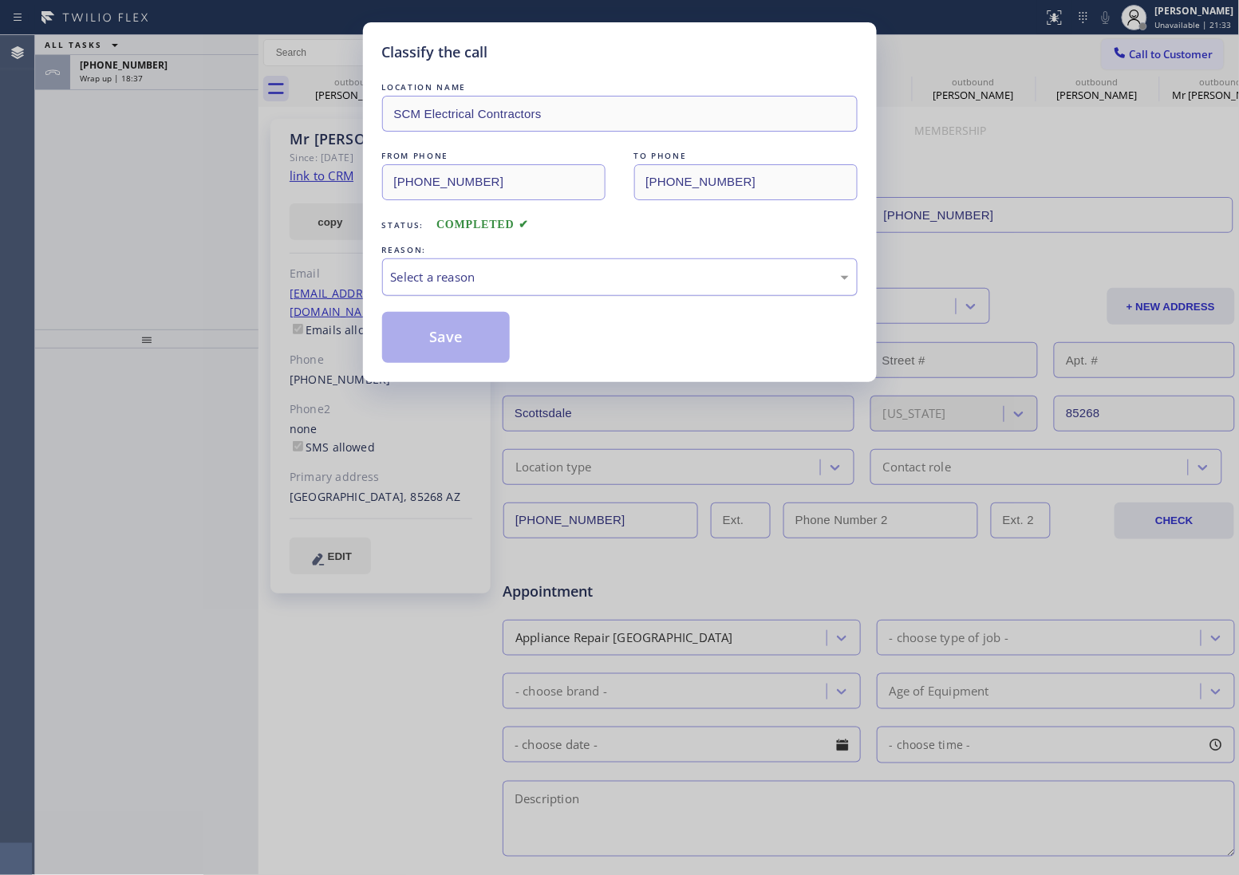
click at [459, 280] on div "Select a reason" at bounding box center [620, 277] width 458 height 18
drag, startPoint x: 449, startPoint y: 343, endPoint x: 1163, endPoint y: 614, distance: 763.9
click at [485, 352] on button "Save" at bounding box center [446, 337] width 128 height 51
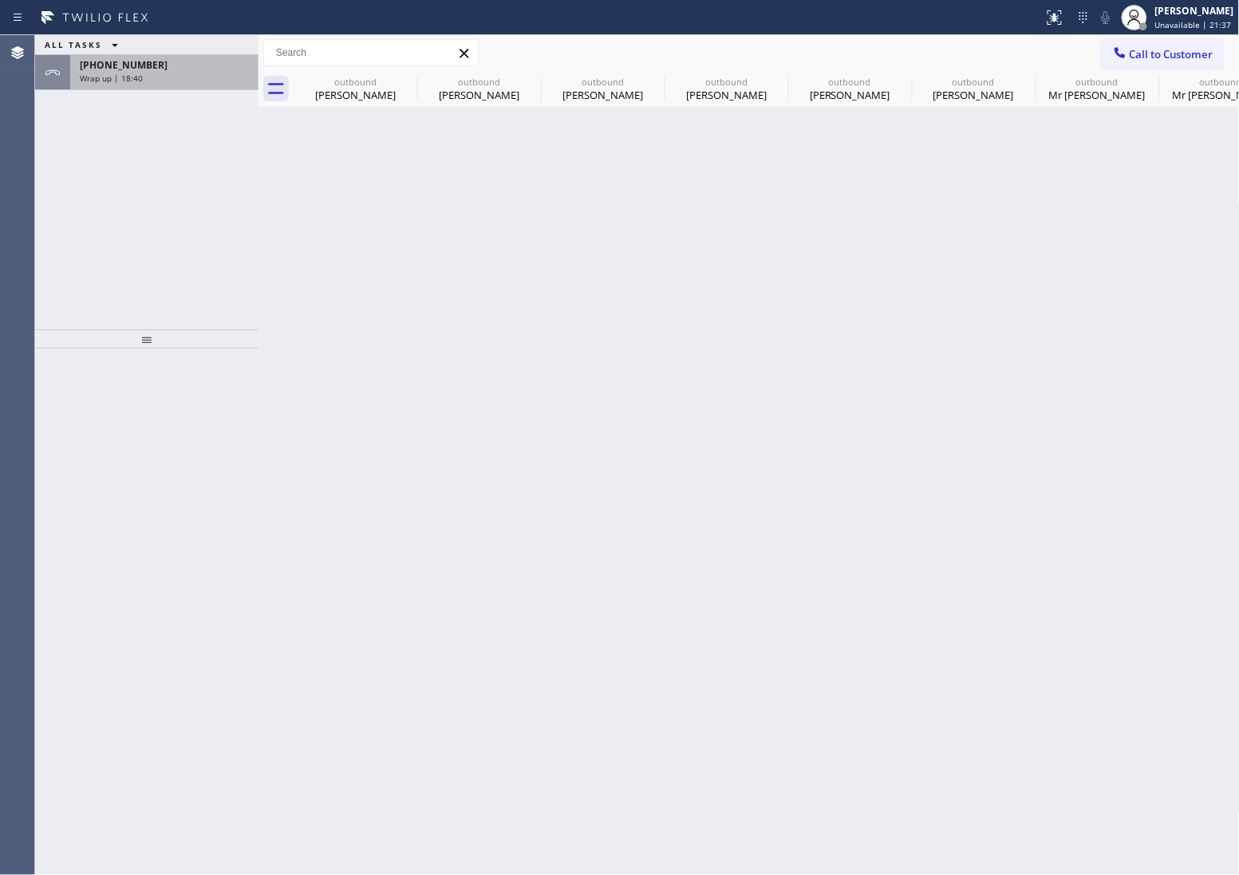
click at [121, 82] on span "Wrap up | 18:40" at bounding box center [111, 78] width 63 height 11
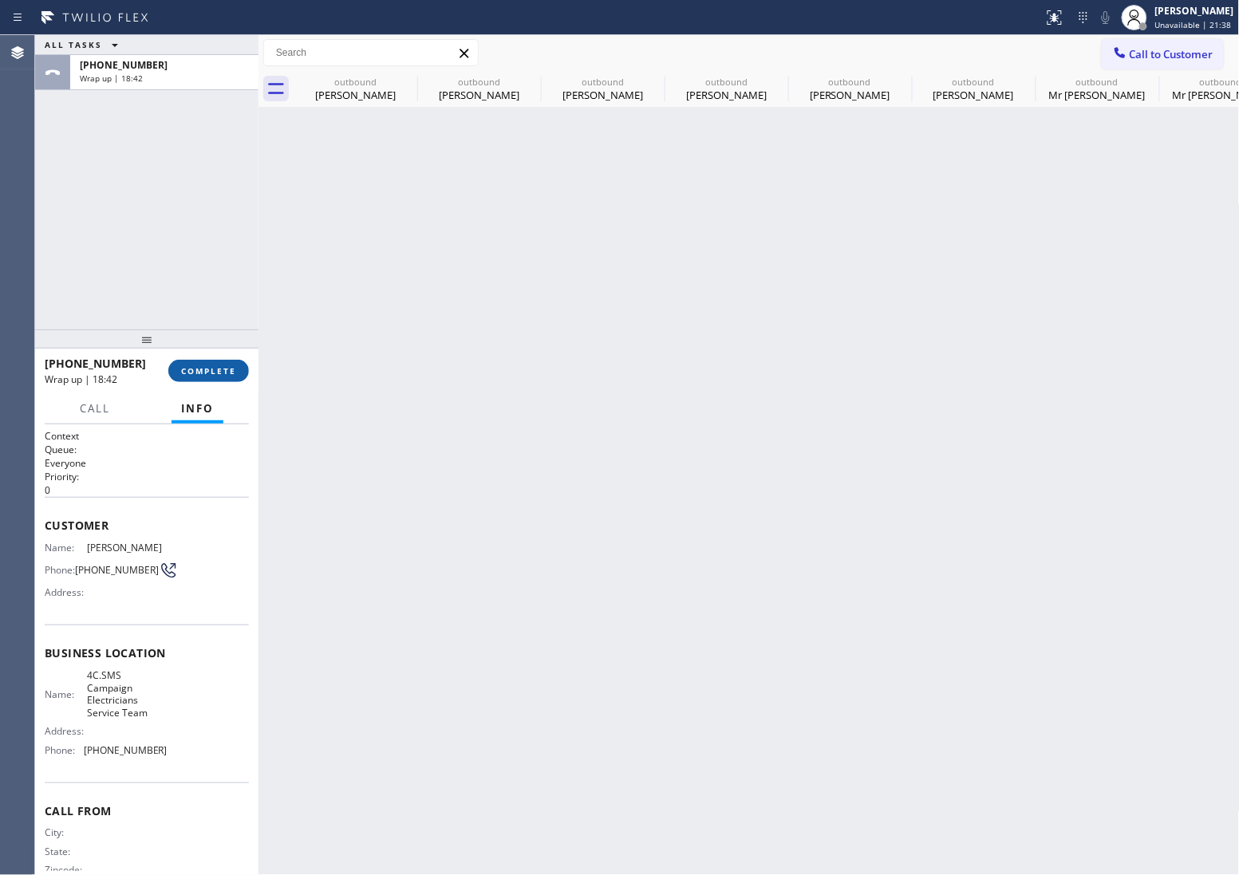
click at [224, 367] on span "COMPLETE" at bounding box center [208, 370] width 55 height 11
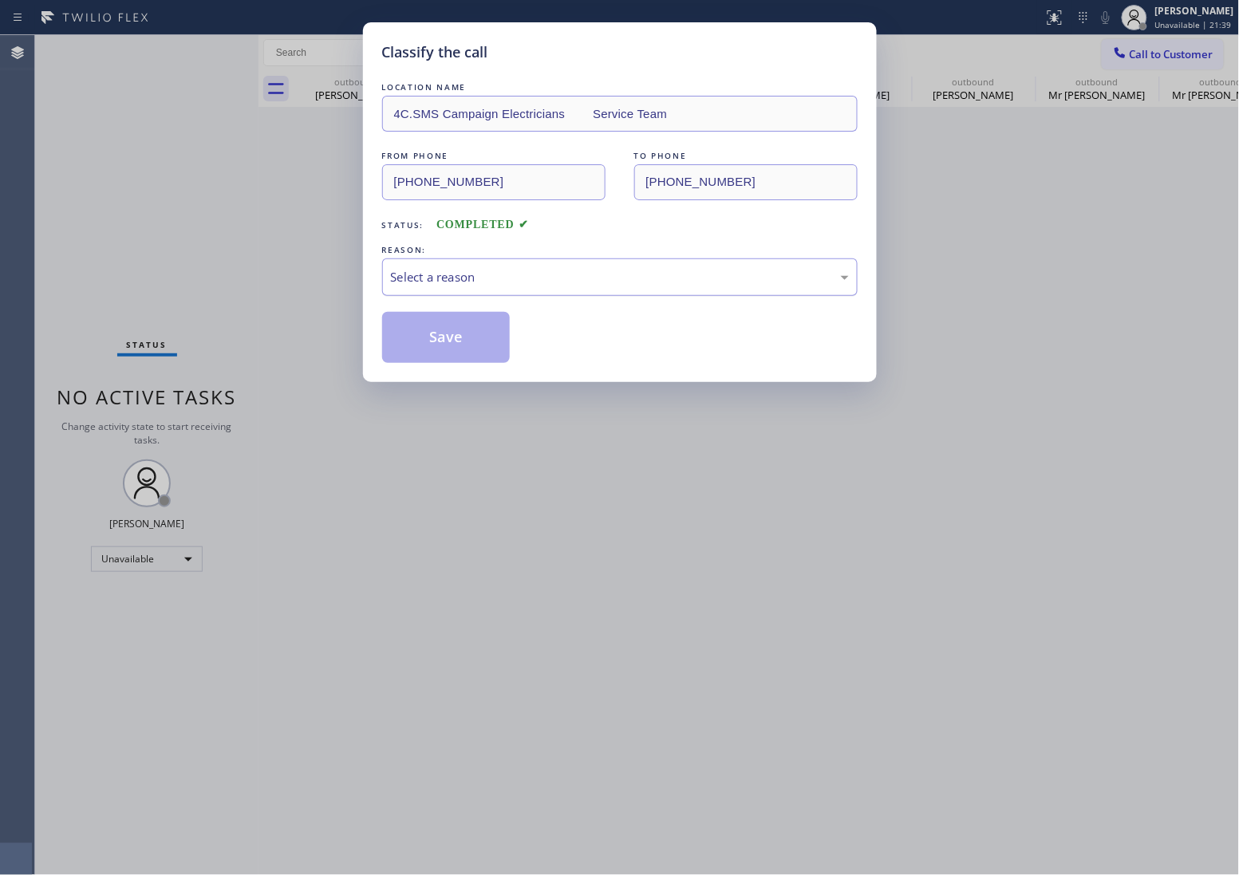
click at [503, 275] on div "Select a reason" at bounding box center [620, 277] width 458 height 18
click at [467, 335] on button "Save" at bounding box center [446, 337] width 128 height 51
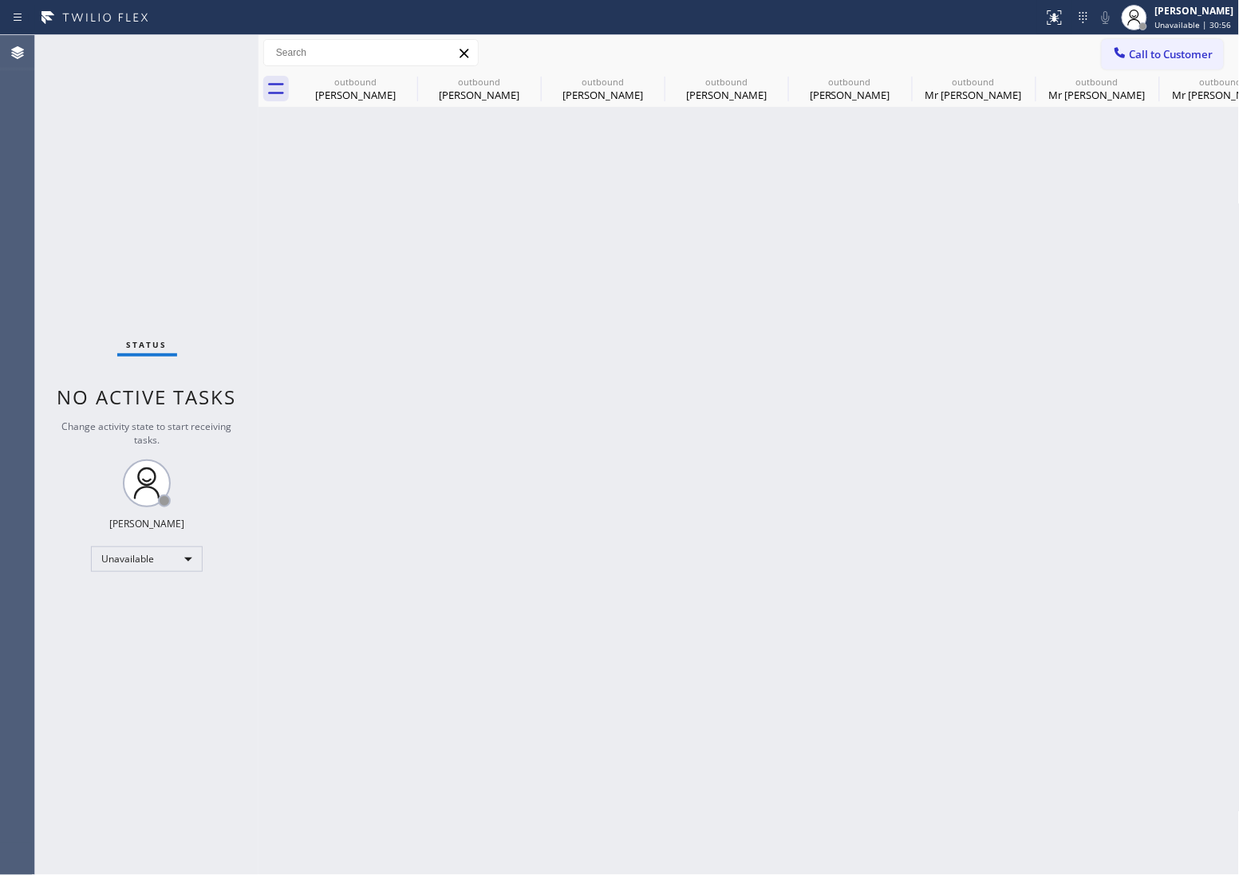
click at [1173, 22] on span "Unavailable | 30:56" at bounding box center [1193, 24] width 77 height 11
drag, startPoint x: 690, startPoint y: 89, endPoint x: 425, endPoint y: 74, distance: 265.3
click at [685, 89] on div "Enrique Bello" at bounding box center [726, 95] width 120 height 14
type input "(786) 761-7126"
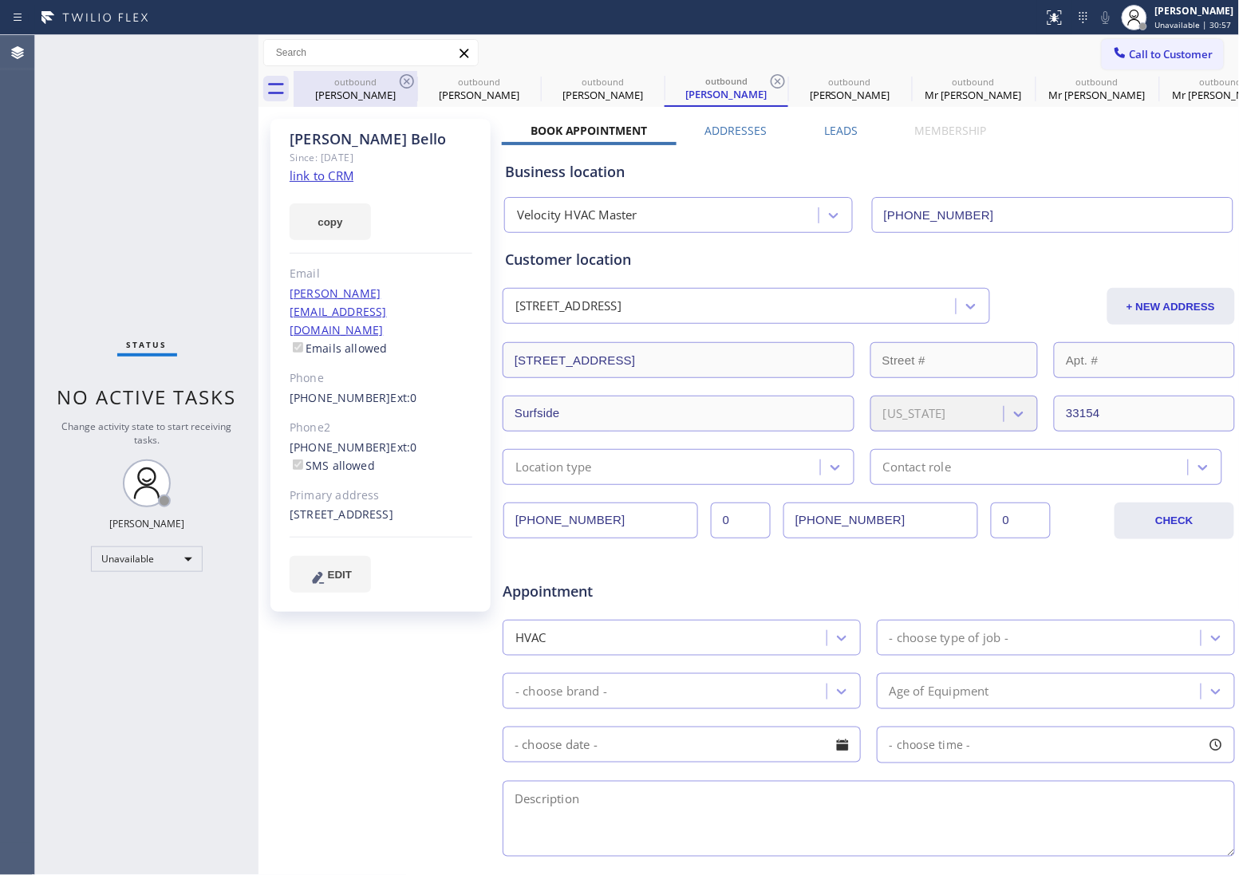
drag, startPoint x: 425, startPoint y: 74, endPoint x: 409, endPoint y: 77, distance: 17.1
click at [419, 74] on div "outbound Kevin Sadeghian" at bounding box center [479, 89] width 120 height 36
click at [409, 77] on icon at bounding box center [406, 81] width 19 height 19
type input "(949) 239-0346"
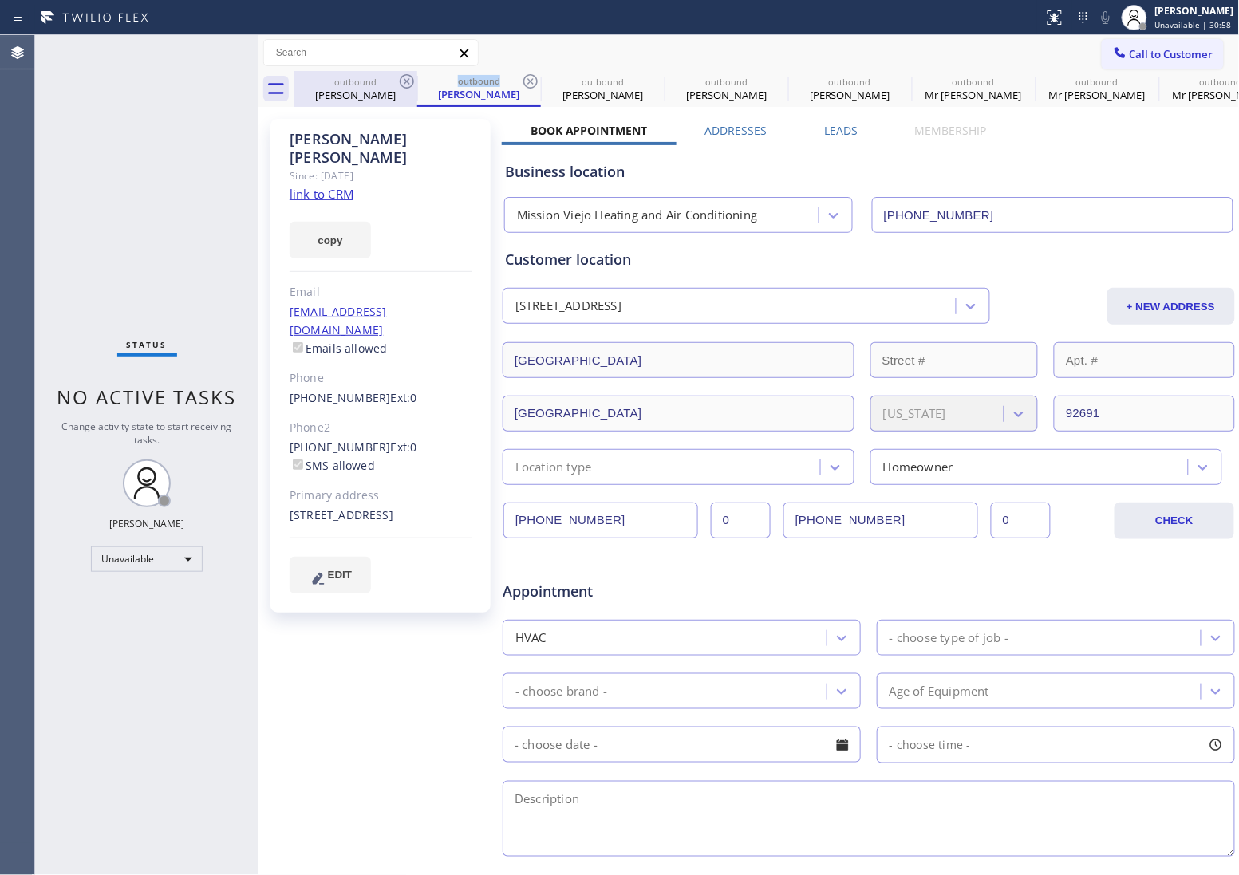
click at [409, 77] on icon at bounding box center [406, 81] width 19 height 19
click at [417, 77] on div "outbound Kevin Sadeghian" at bounding box center [479, 89] width 124 height 36
click at [521, 77] on icon at bounding box center [530, 81] width 19 height 19
click at [0, 0] on icon at bounding box center [0, 0] width 0 height 0
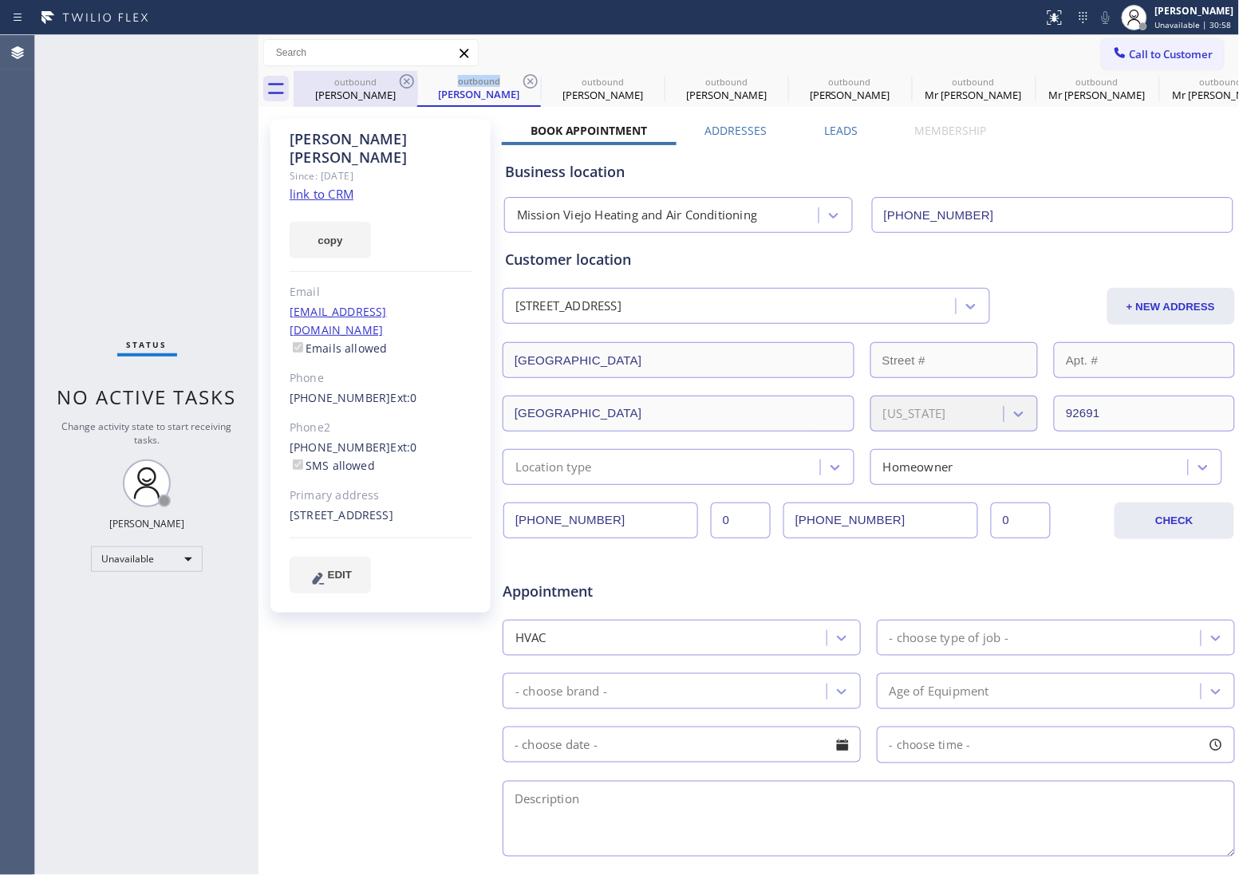
click at [0, 0] on icon at bounding box center [0, 0] width 0 height 0
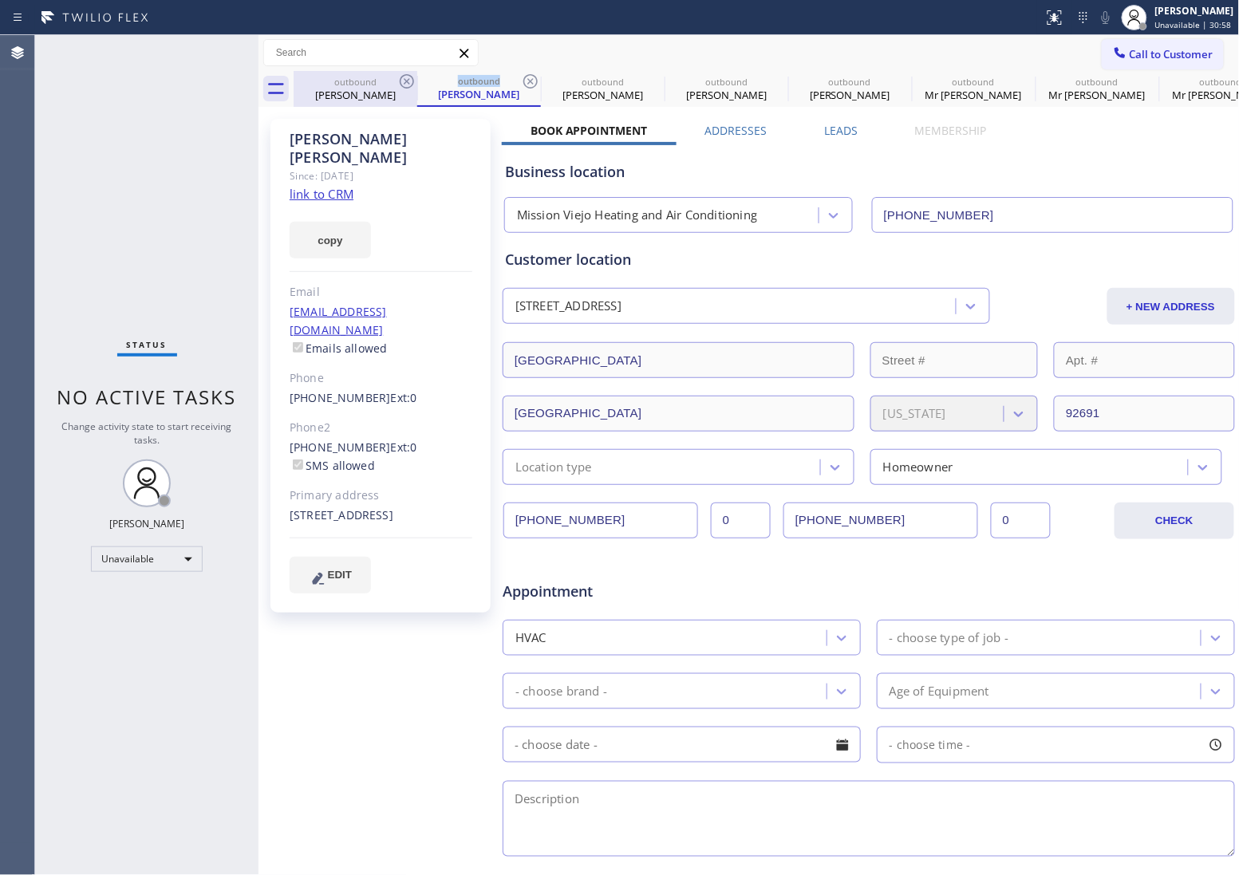
click at [409, 77] on div "outbound Lisa Davis outbound Kevin Sadeghian outbound Enrique Bello outbound En…" at bounding box center [767, 89] width 946 height 36
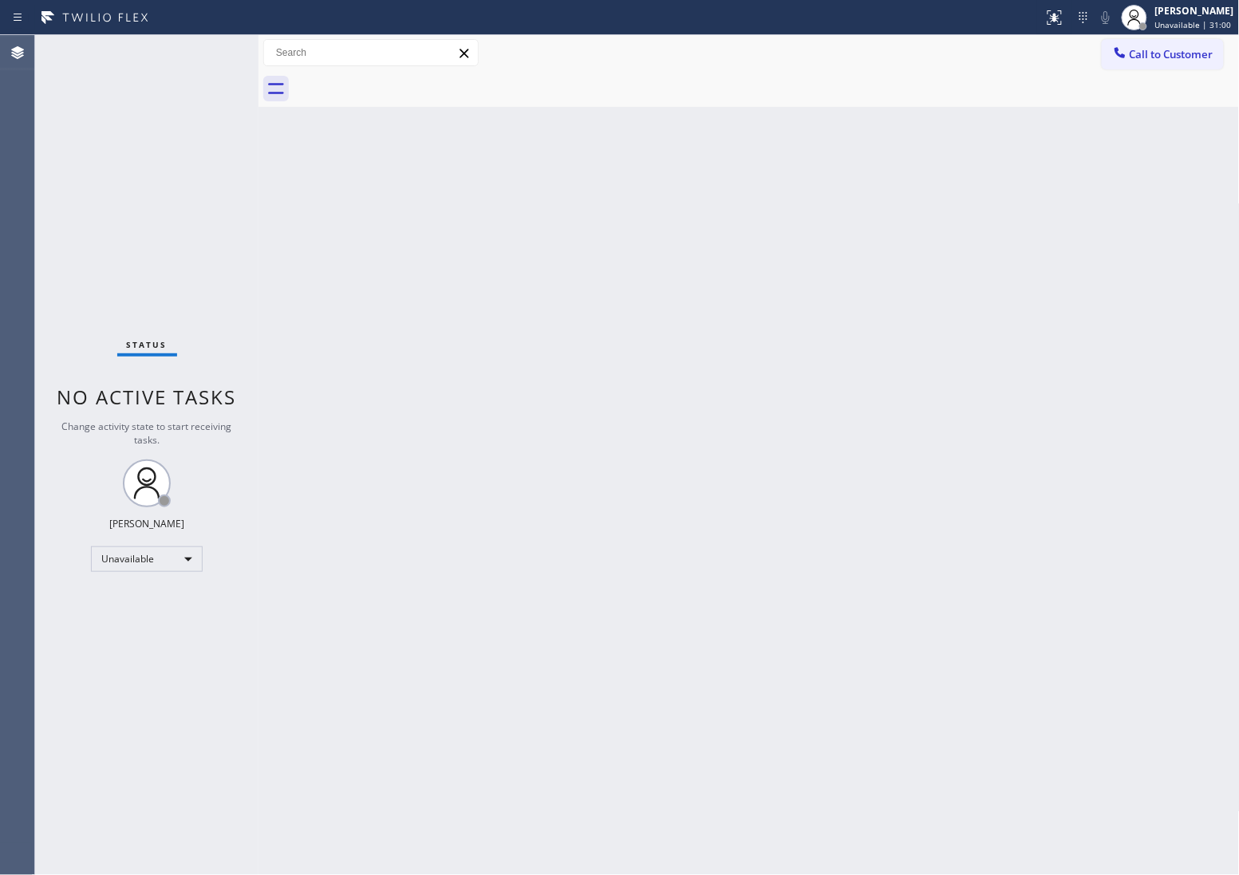
click at [409, 77] on div at bounding box center [767, 89] width 946 height 36
click at [1186, 45] on button "Call to Customer" at bounding box center [1163, 54] width 122 height 30
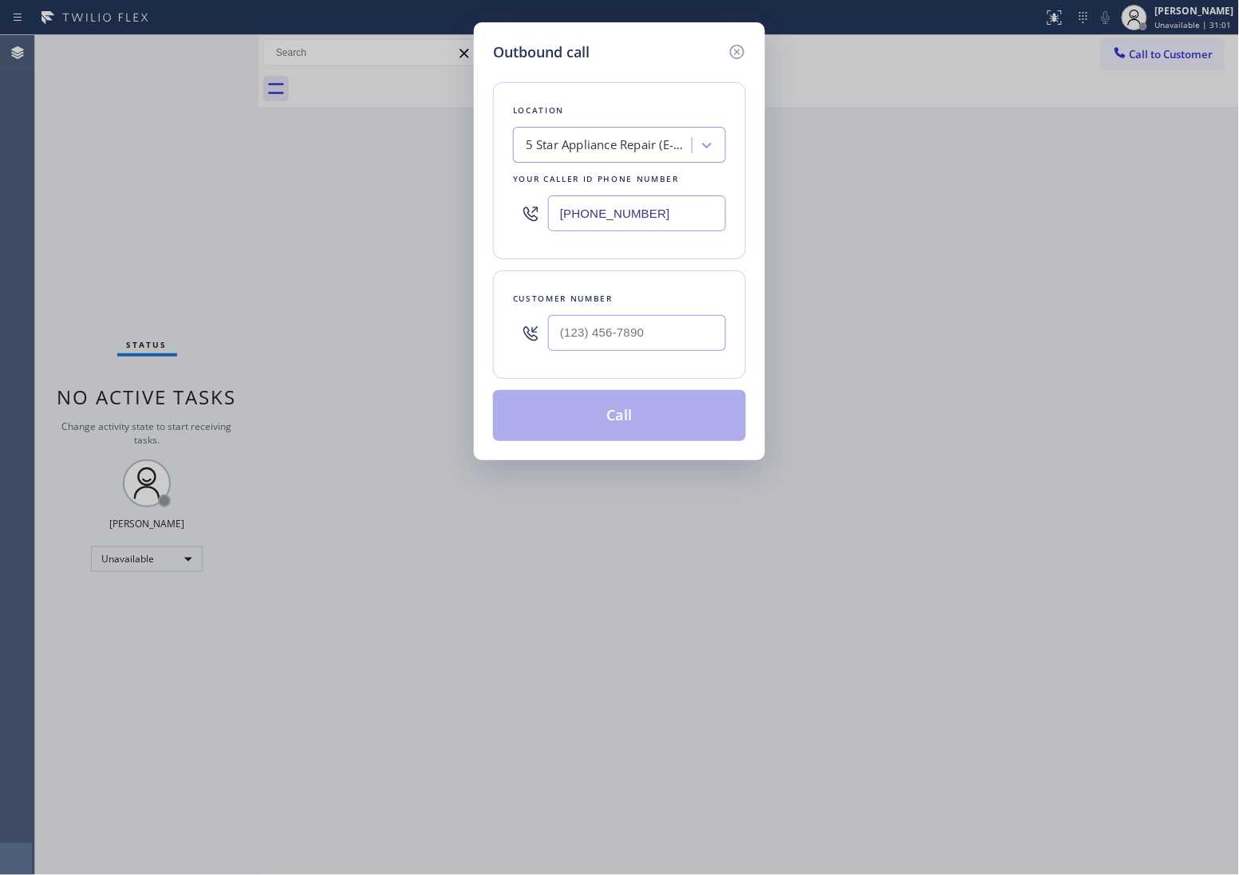
click at [637, 230] on input "[PHONE_NUMBER]" at bounding box center [637, 213] width 178 height 36
paste input "917) 789-5751"
type input "[PHONE_NUMBER]"
type input "(___) ___-____"
click at [649, 351] on input "(___) ___-____" at bounding box center [637, 333] width 178 height 36
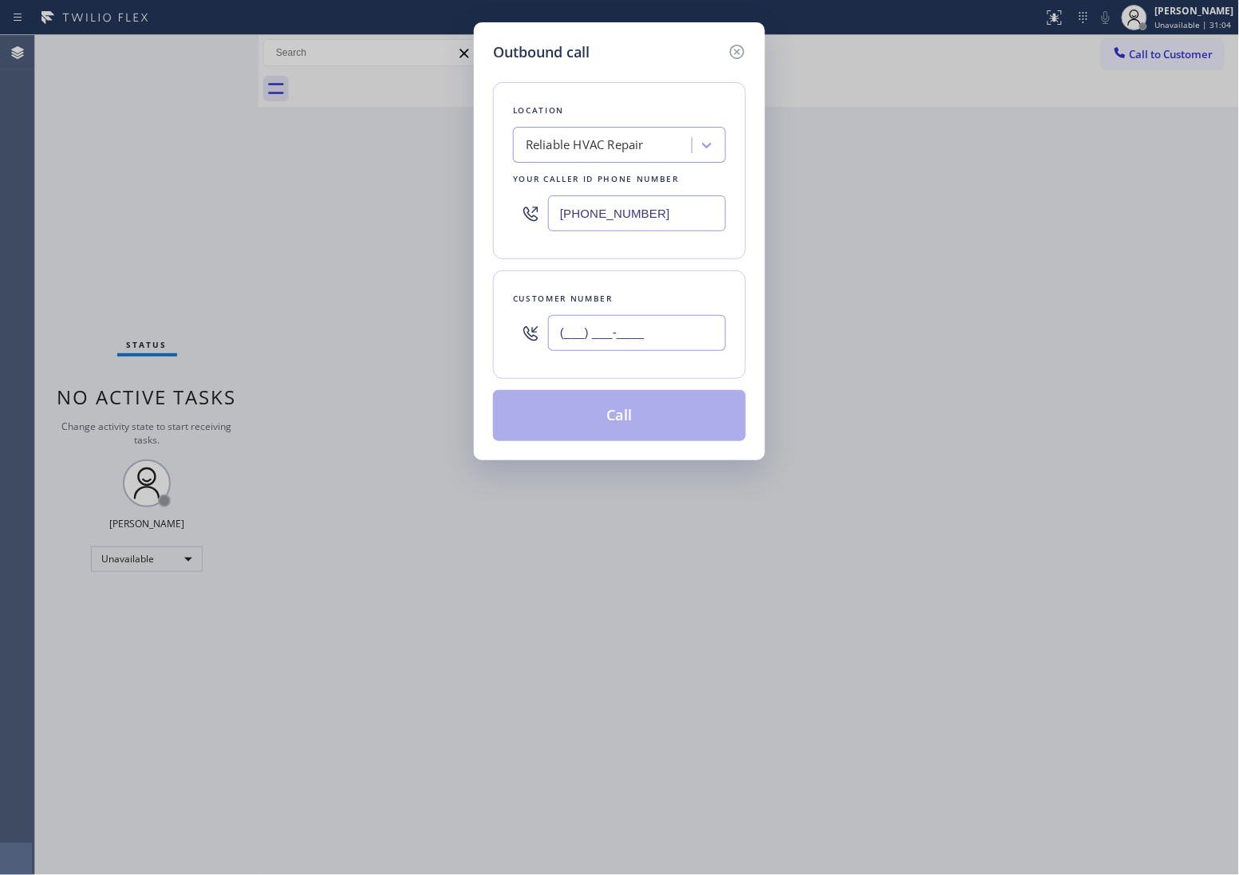
paste input "858) 205-5762"
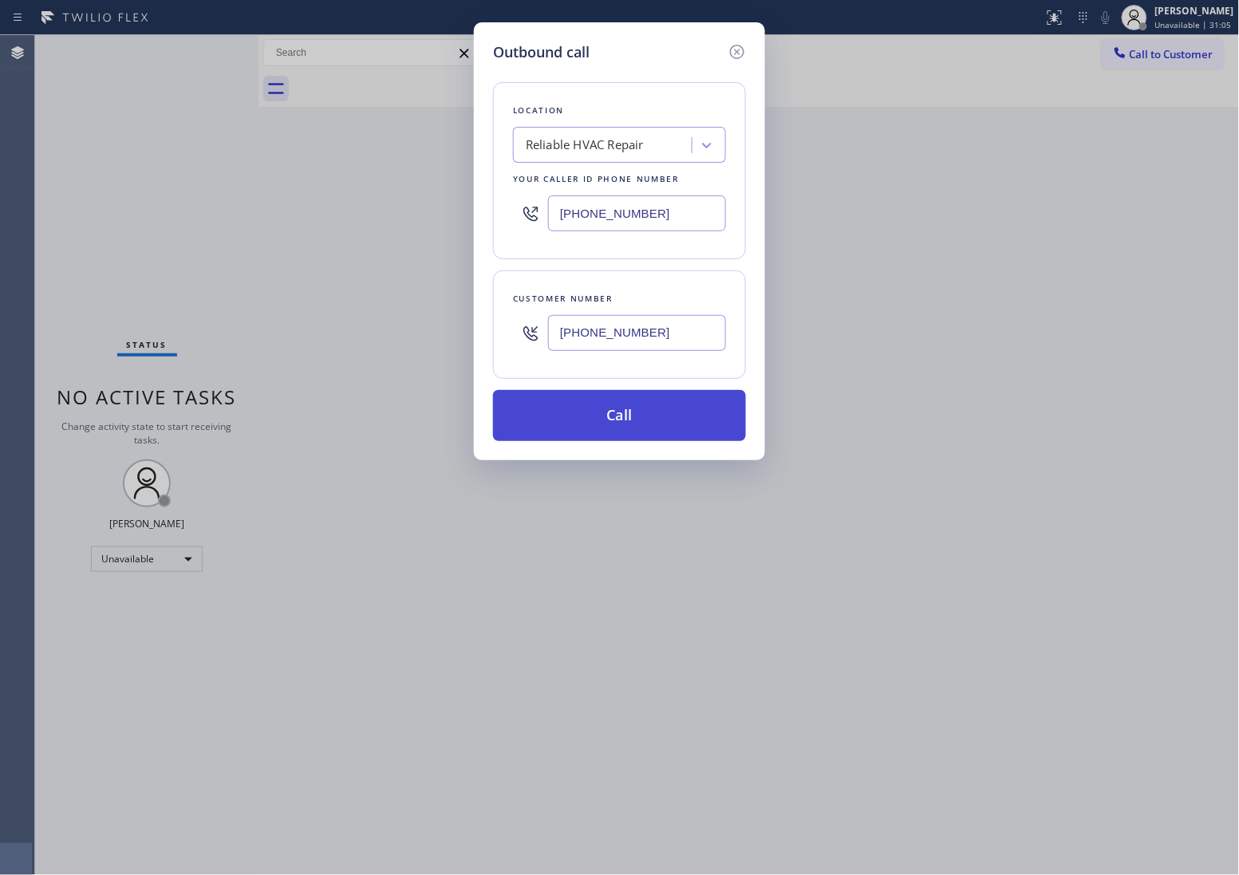
type input "[PHONE_NUMBER]"
click at [664, 423] on button "Call" at bounding box center [619, 415] width 253 height 51
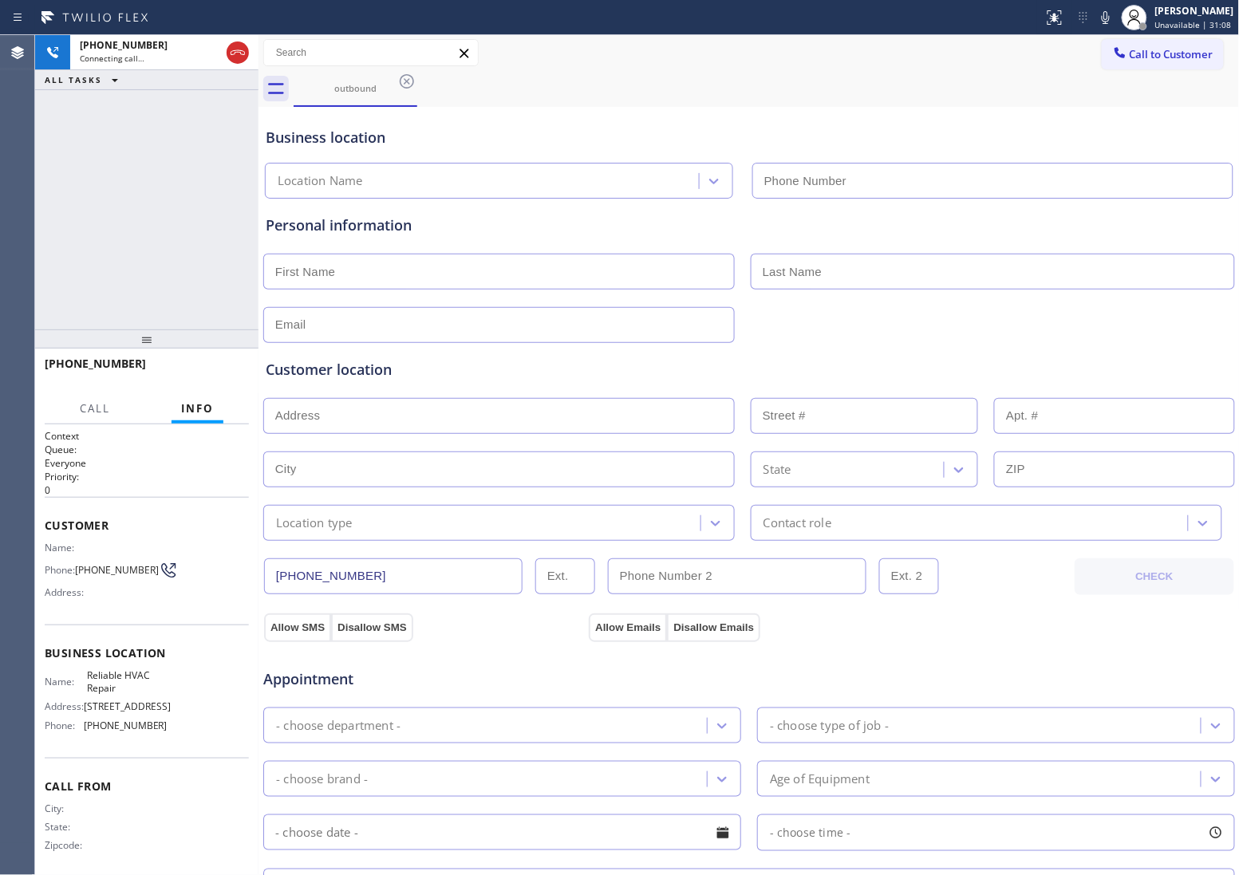
type input "[PHONE_NUMBER]"
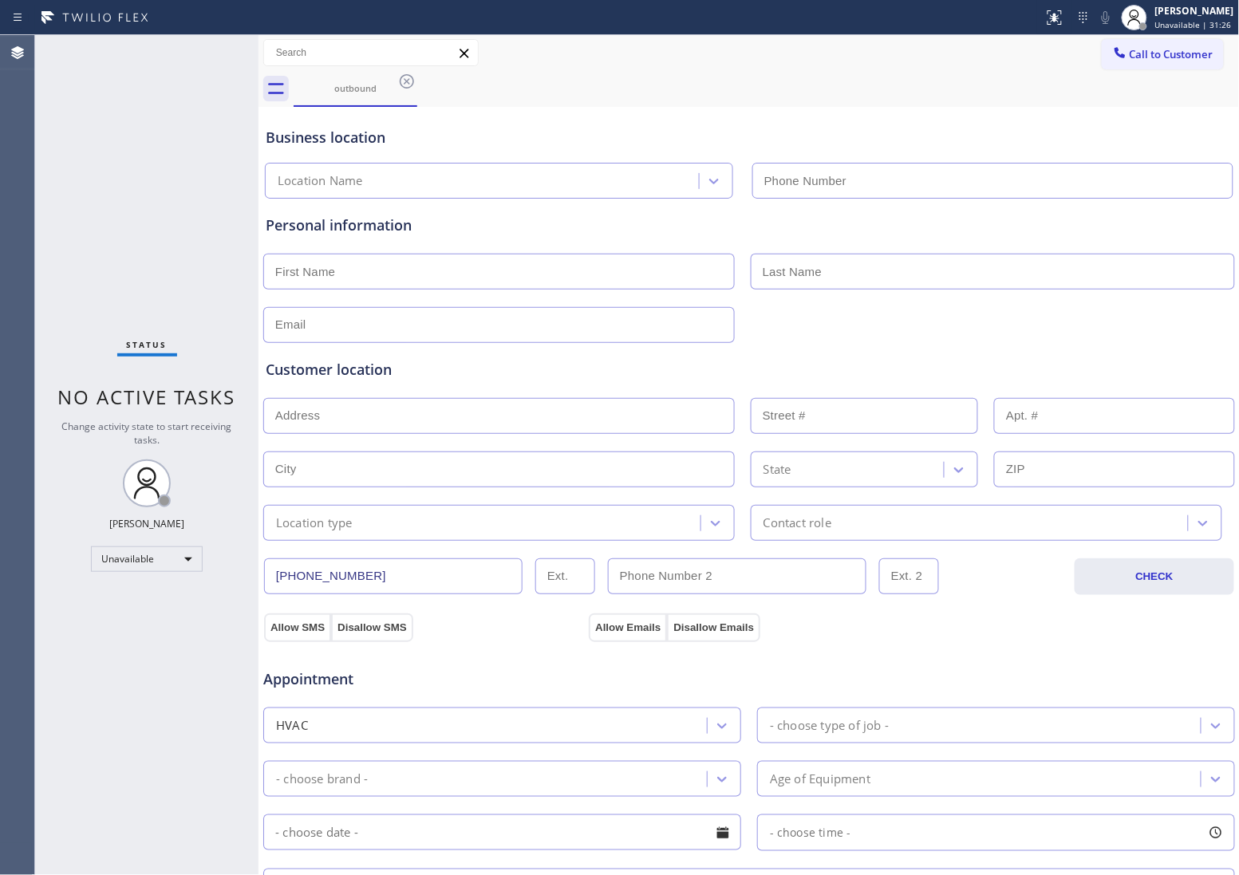
type input "[PHONE_NUMBER]"
click at [37, 165] on div "Status No active tasks Change activity state to start receiving tasks. [PERSON_…" at bounding box center [146, 455] width 223 height 840
click at [1150, 61] on button "Call to Customer" at bounding box center [1163, 54] width 122 height 30
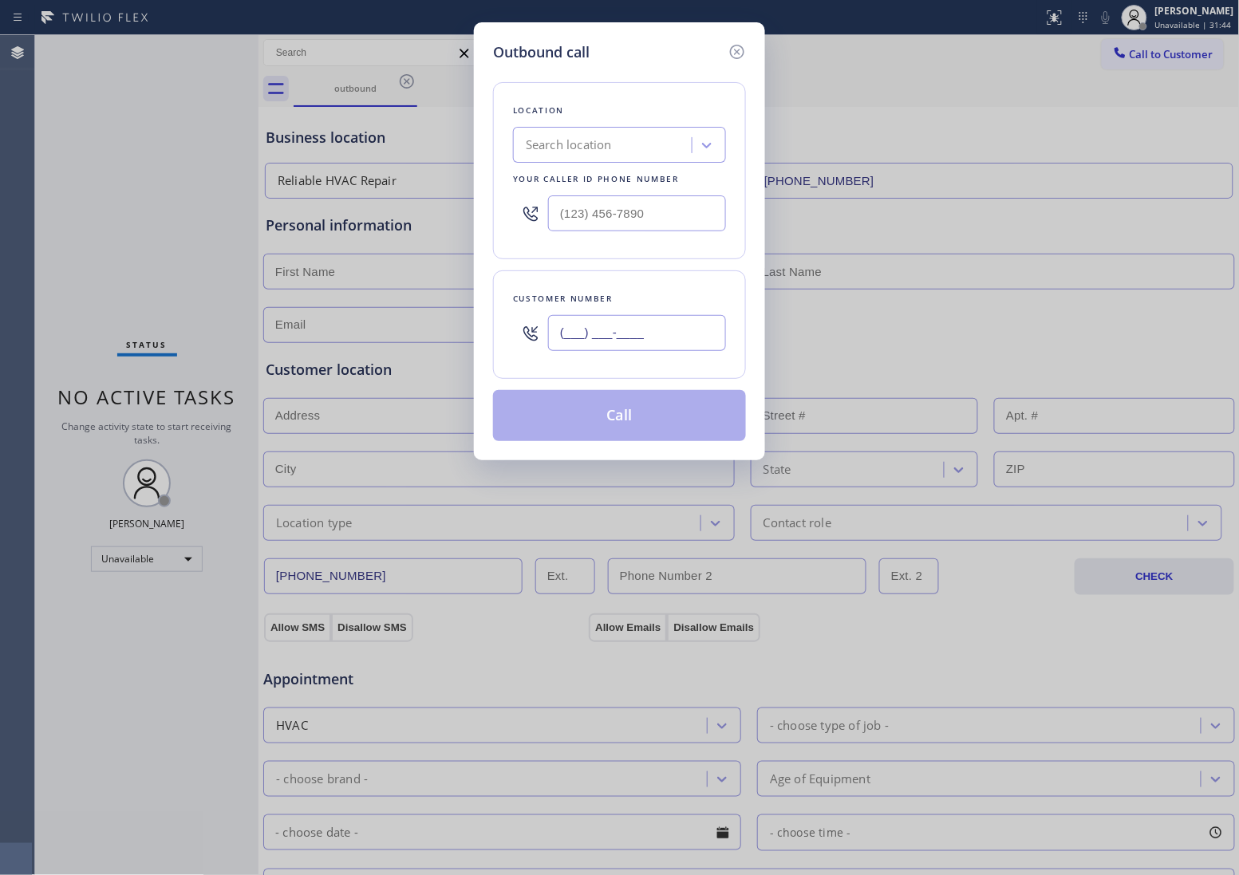
click at [646, 319] on input "(___) ___-____" at bounding box center [637, 333] width 178 height 36
paste input "858) 205-5762"
type input "[PHONE_NUMBER]"
click at [575, 156] on div "Search location" at bounding box center [605, 146] width 174 height 28
paste input "Reliable HVAC Repair"
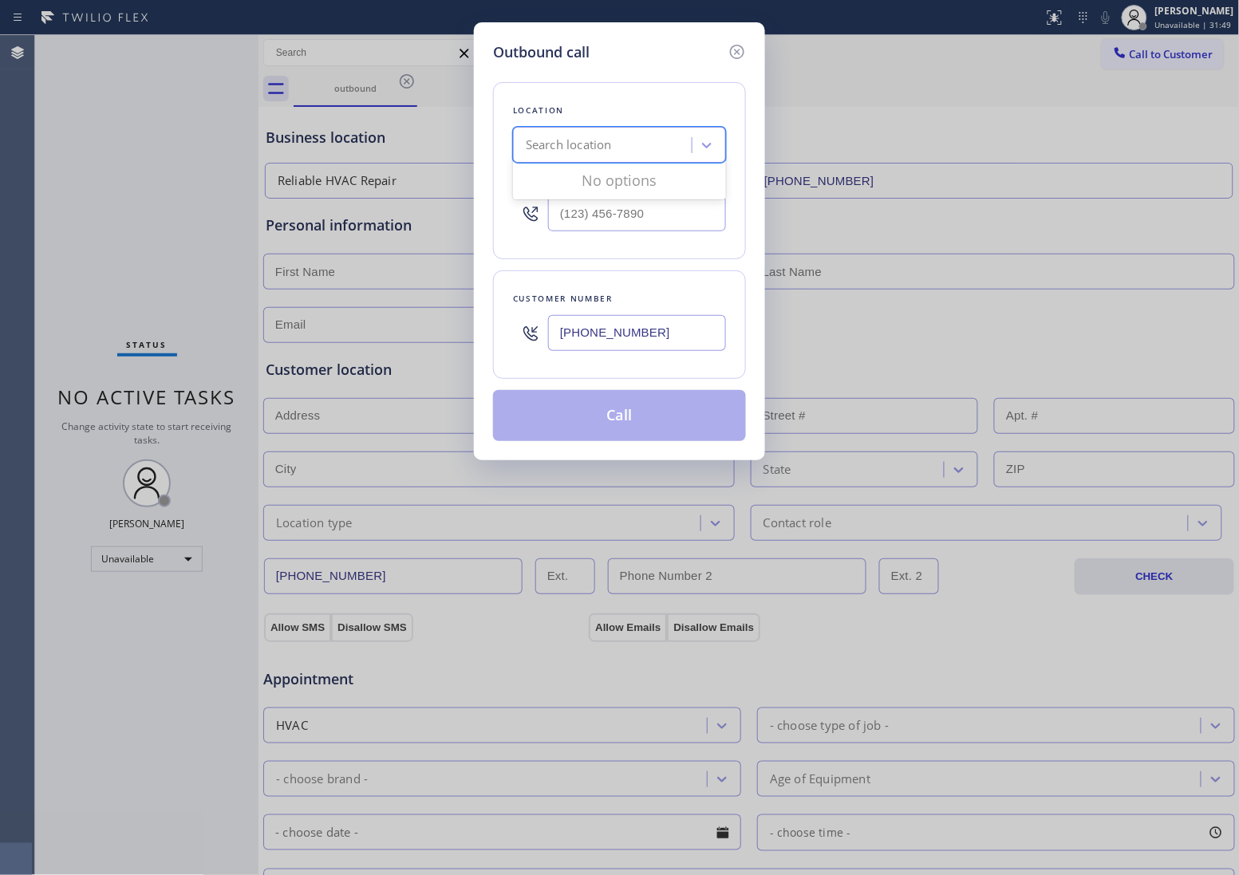
type input "Reliable HVAC Repair"
click at [594, 177] on div "Reliable HVAC Repair" at bounding box center [619, 178] width 213 height 29
type input "[PHONE_NUMBER]"
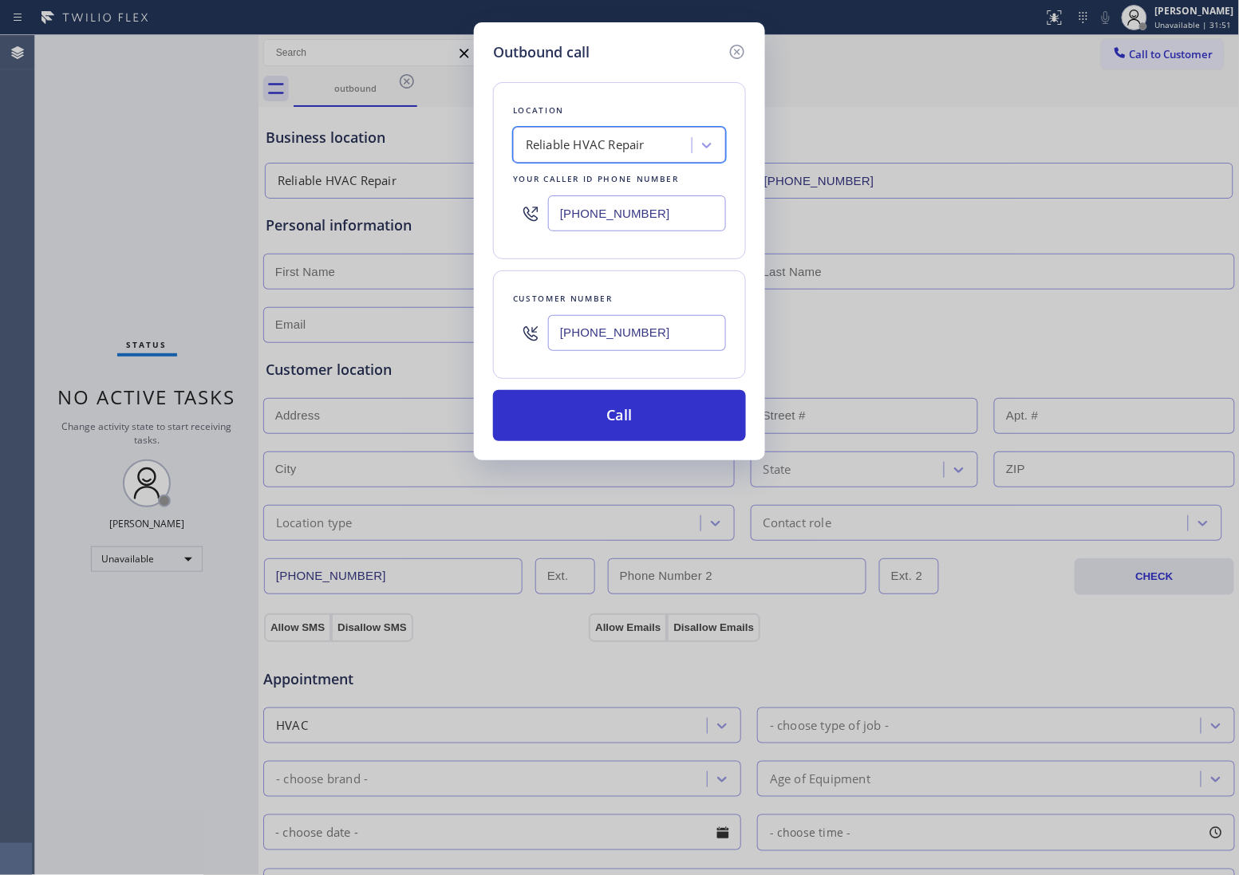
drag, startPoint x: 590, startPoint y: 417, endPoint x: 679, endPoint y: 475, distance: 105.6
click at [590, 419] on button "Call" at bounding box center [619, 415] width 253 height 51
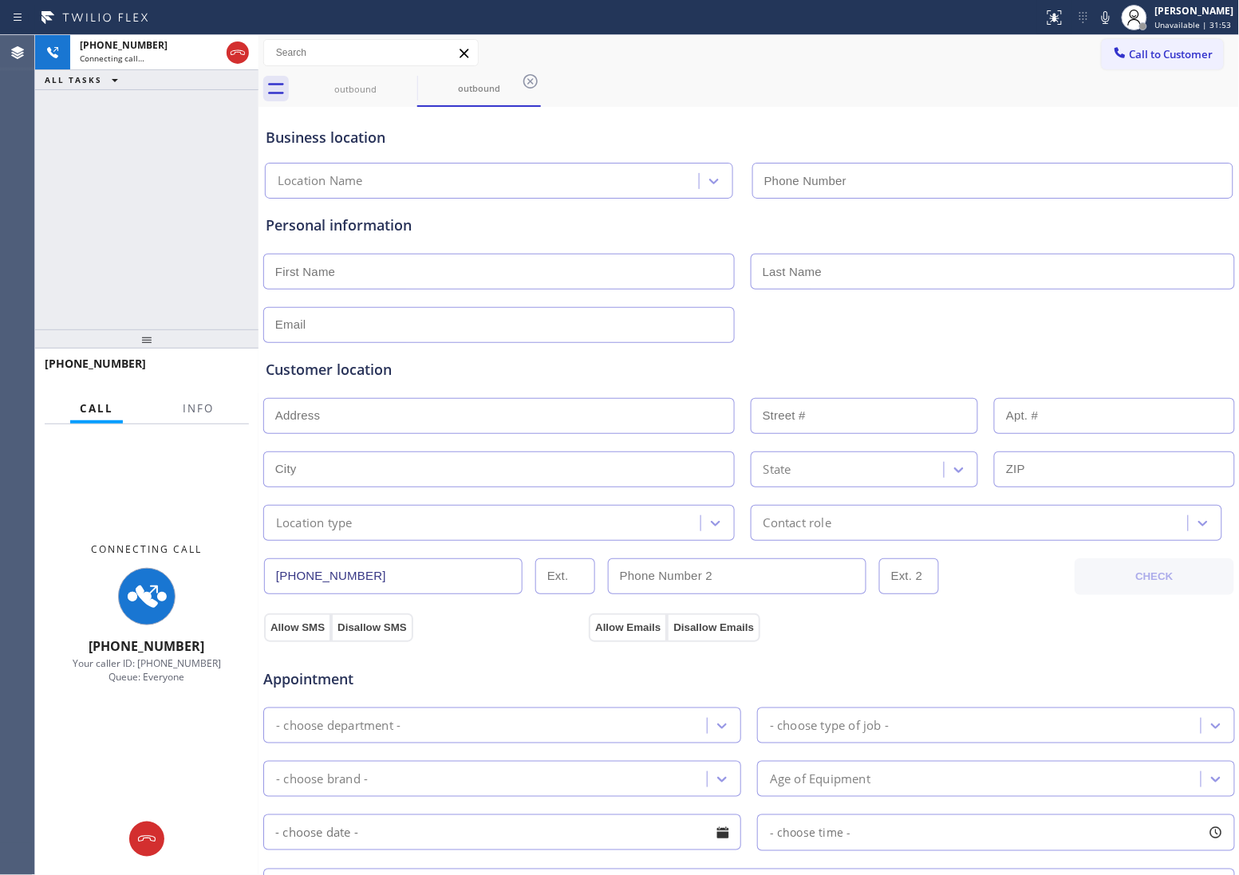
type input "[PHONE_NUMBER]"
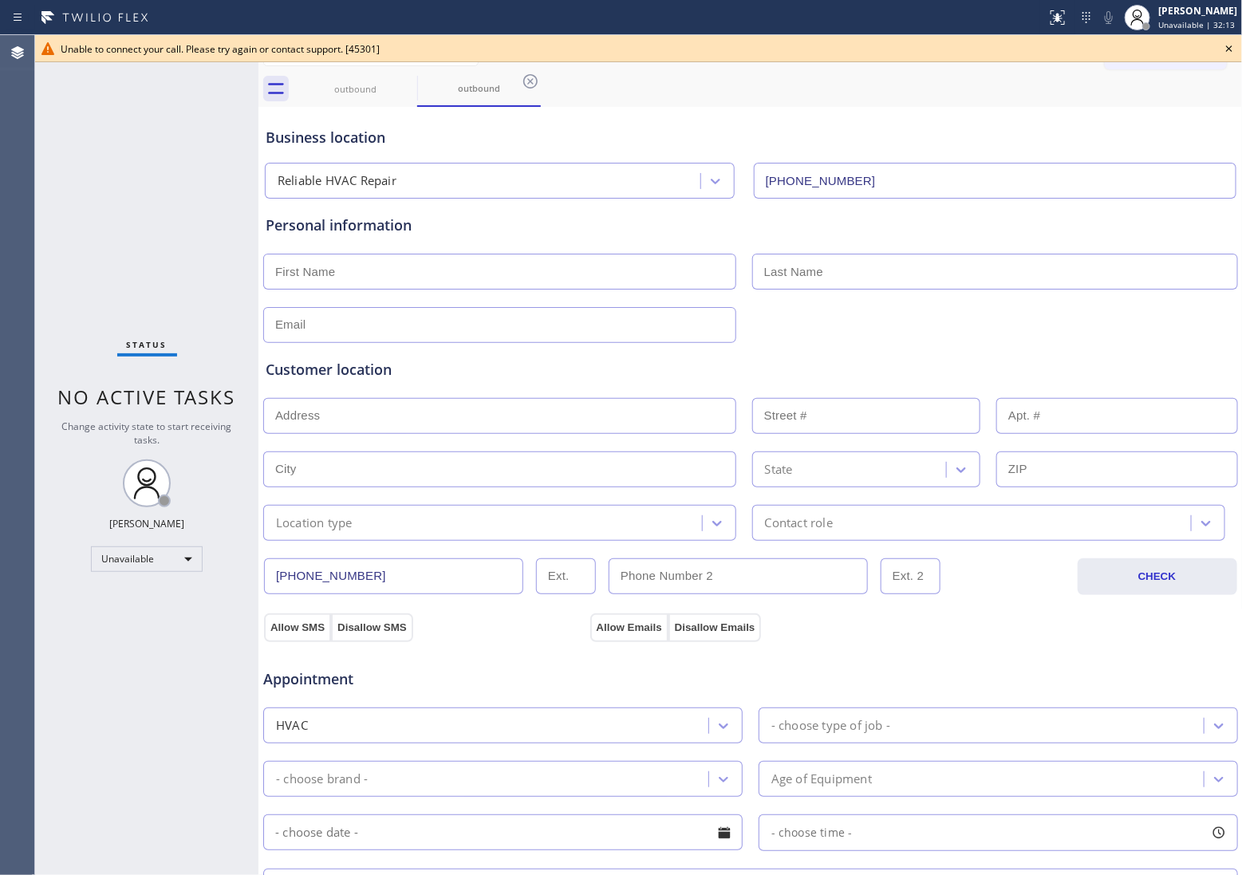
click at [1226, 52] on icon at bounding box center [1229, 48] width 19 height 19
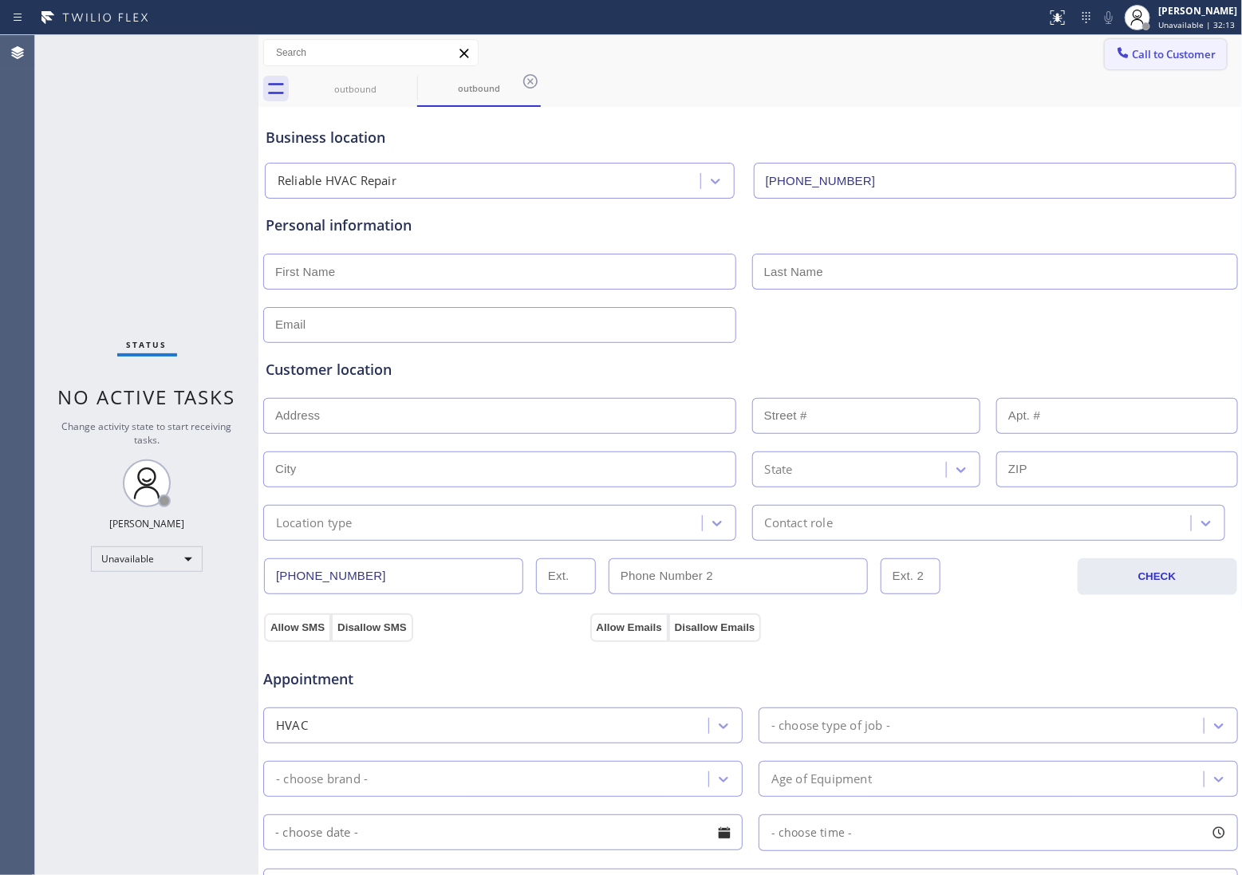
click at [1186, 60] on span "Call to Customer" at bounding box center [1175, 54] width 84 height 14
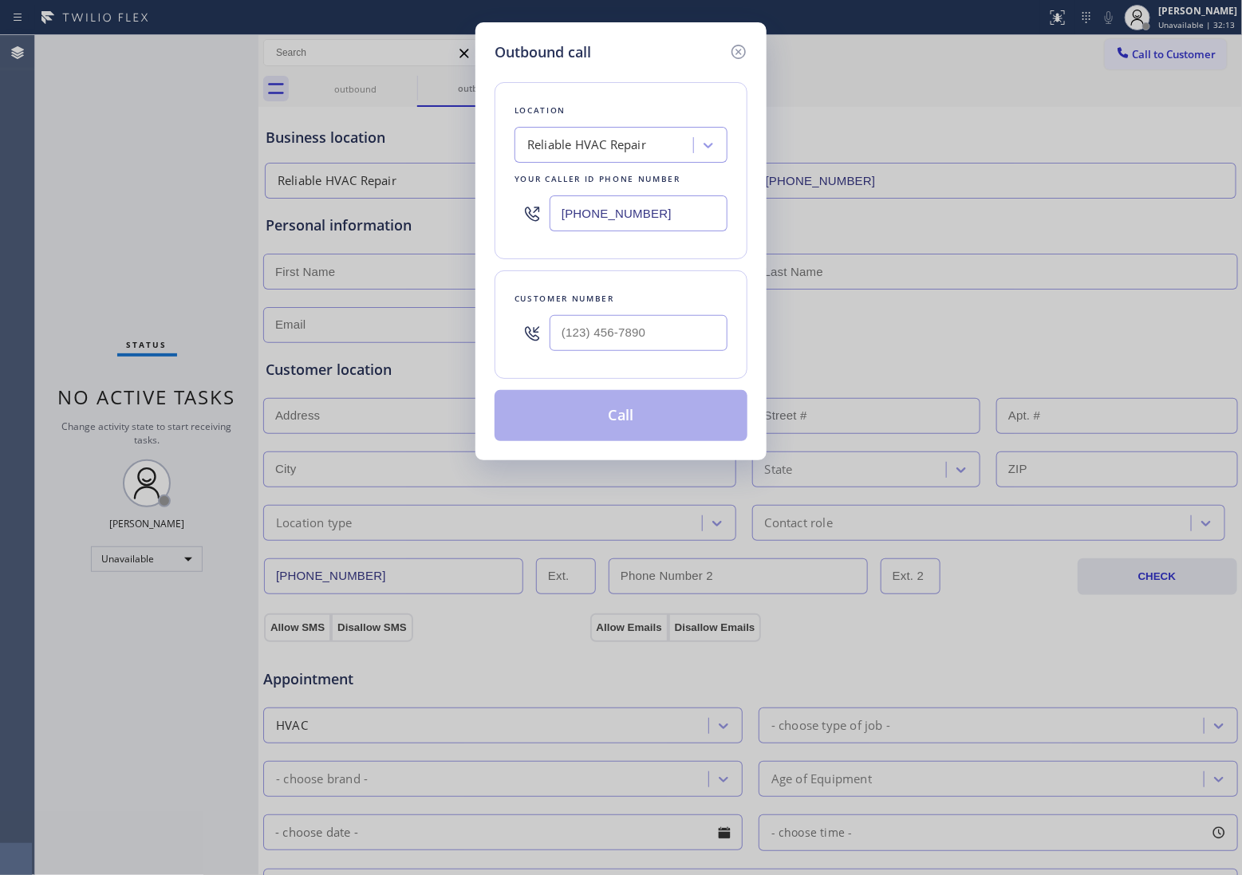
click at [633, 226] on input "[PHONE_NUMBER]" at bounding box center [639, 213] width 178 height 36
paste input "25) 222-2903"
type input "[PHONE_NUMBER]"
type input "(___) ___-____"
click at [639, 343] on input "text" at bounding box center [639, 333] width 178 height 36
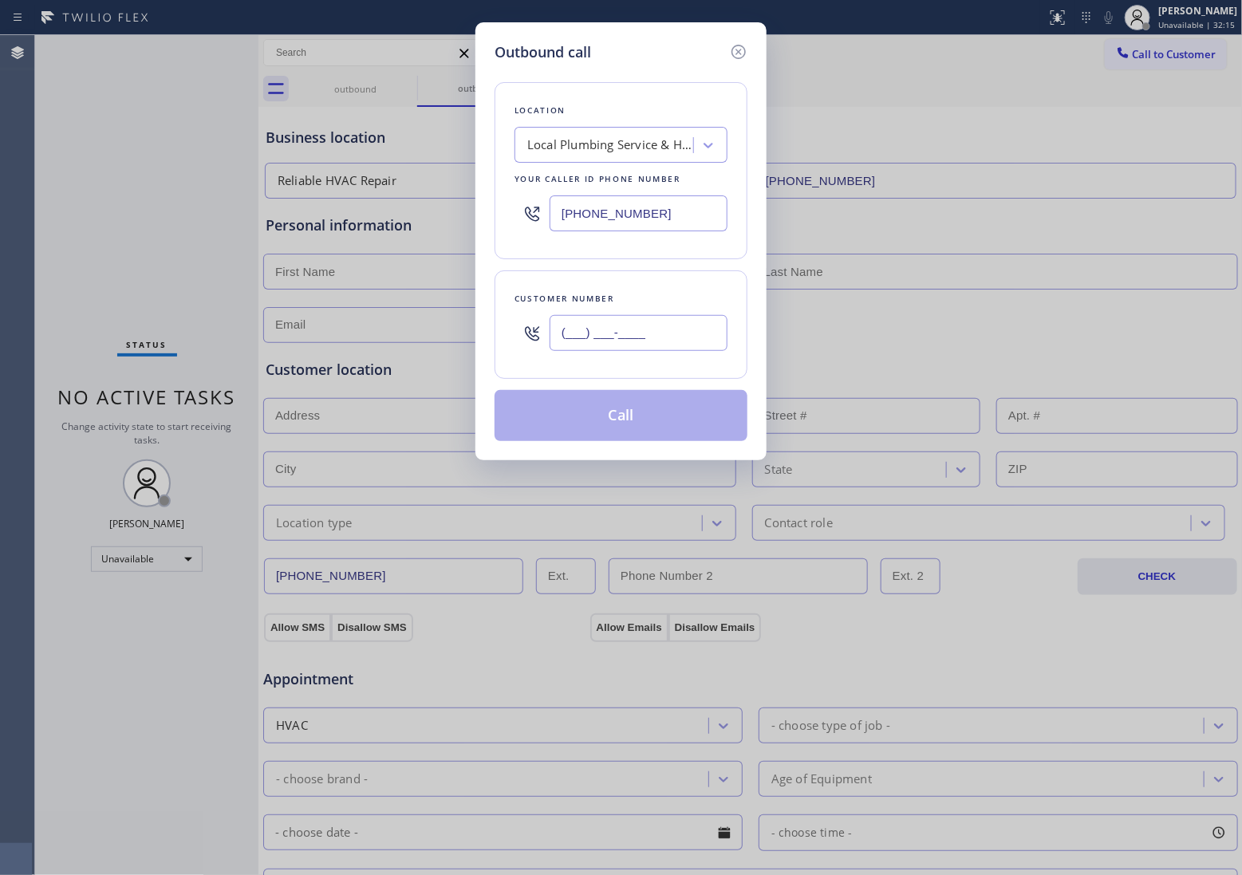
paste input "682) 227-0732"
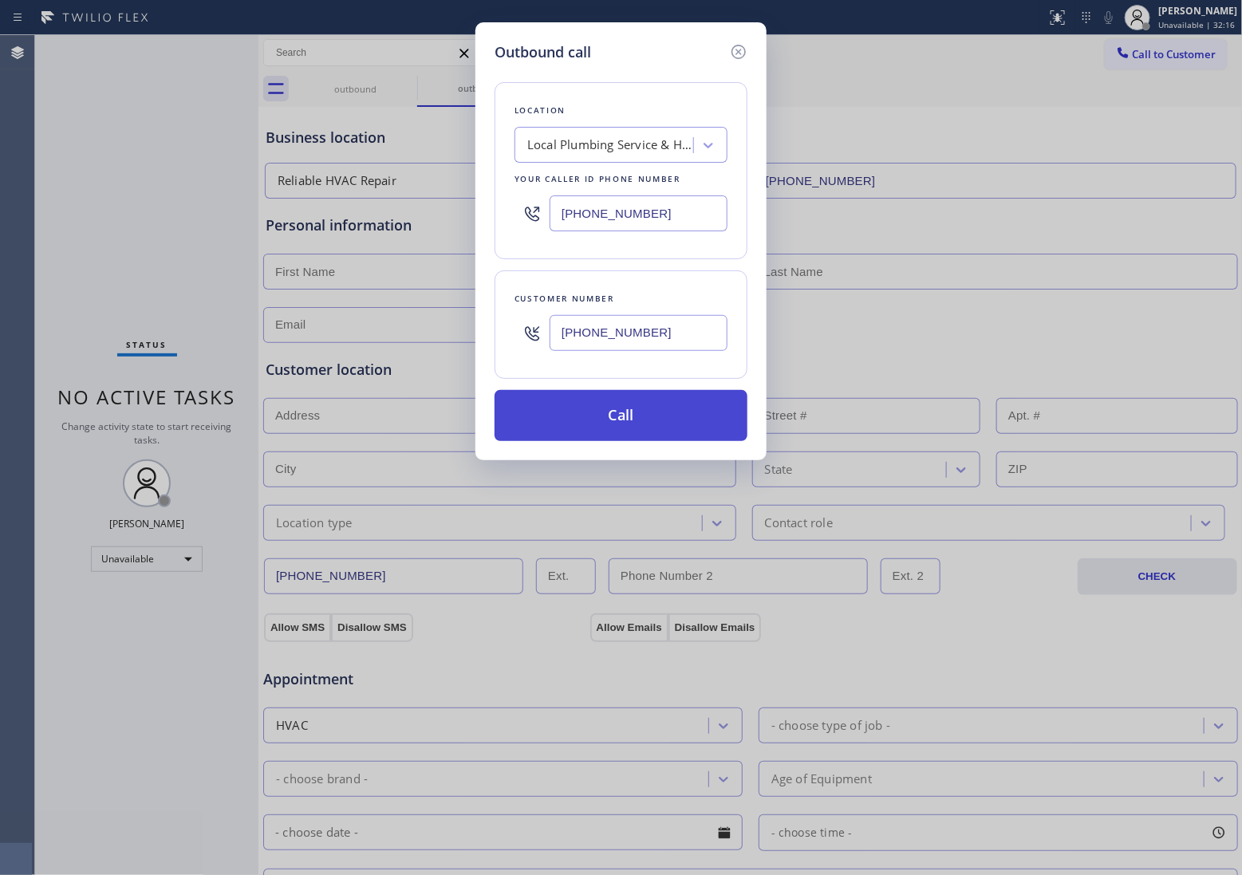
type input "[PHONE_NUMBER]"
click at [668, 428] on button "Call" at bounding box center [621, 415] width 253 height 51
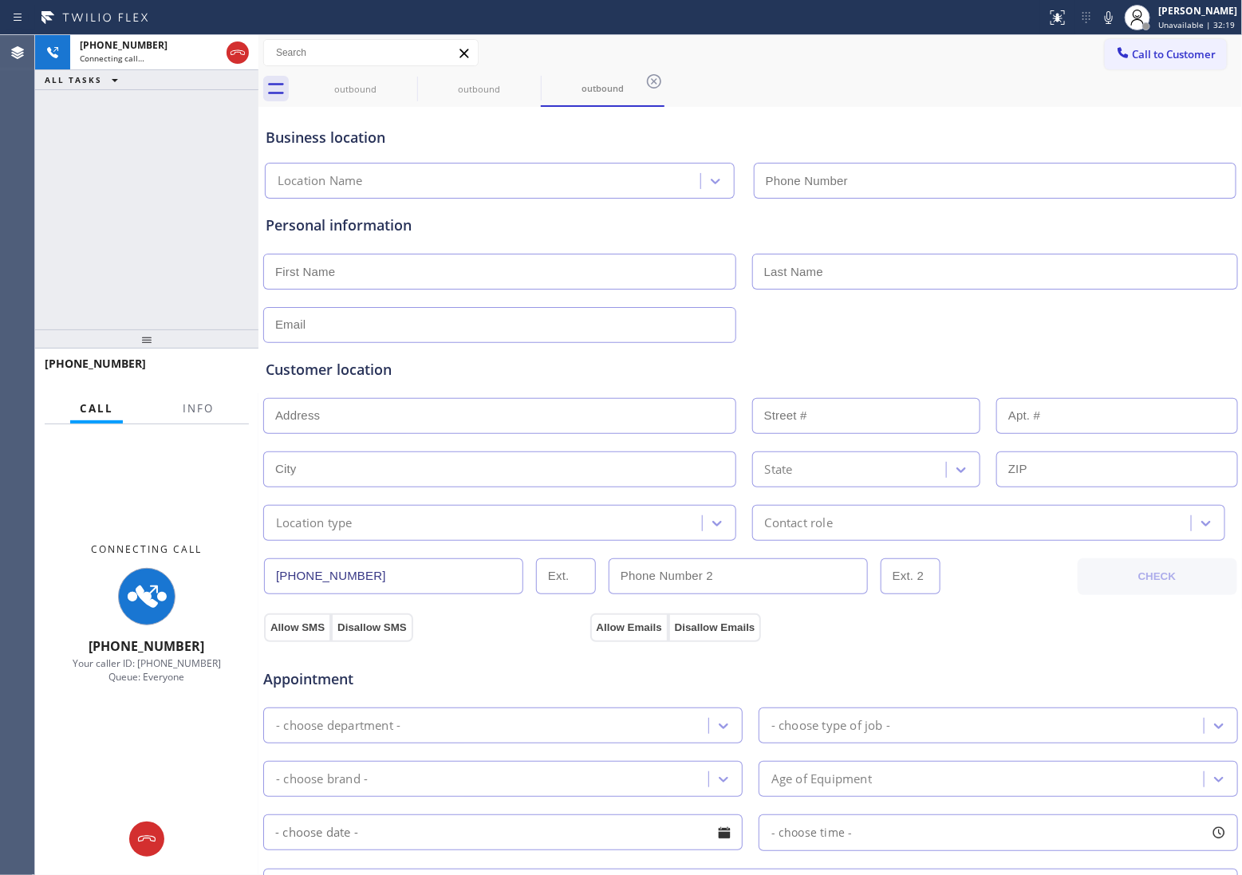
type input "[PHONE_NUMBER]"
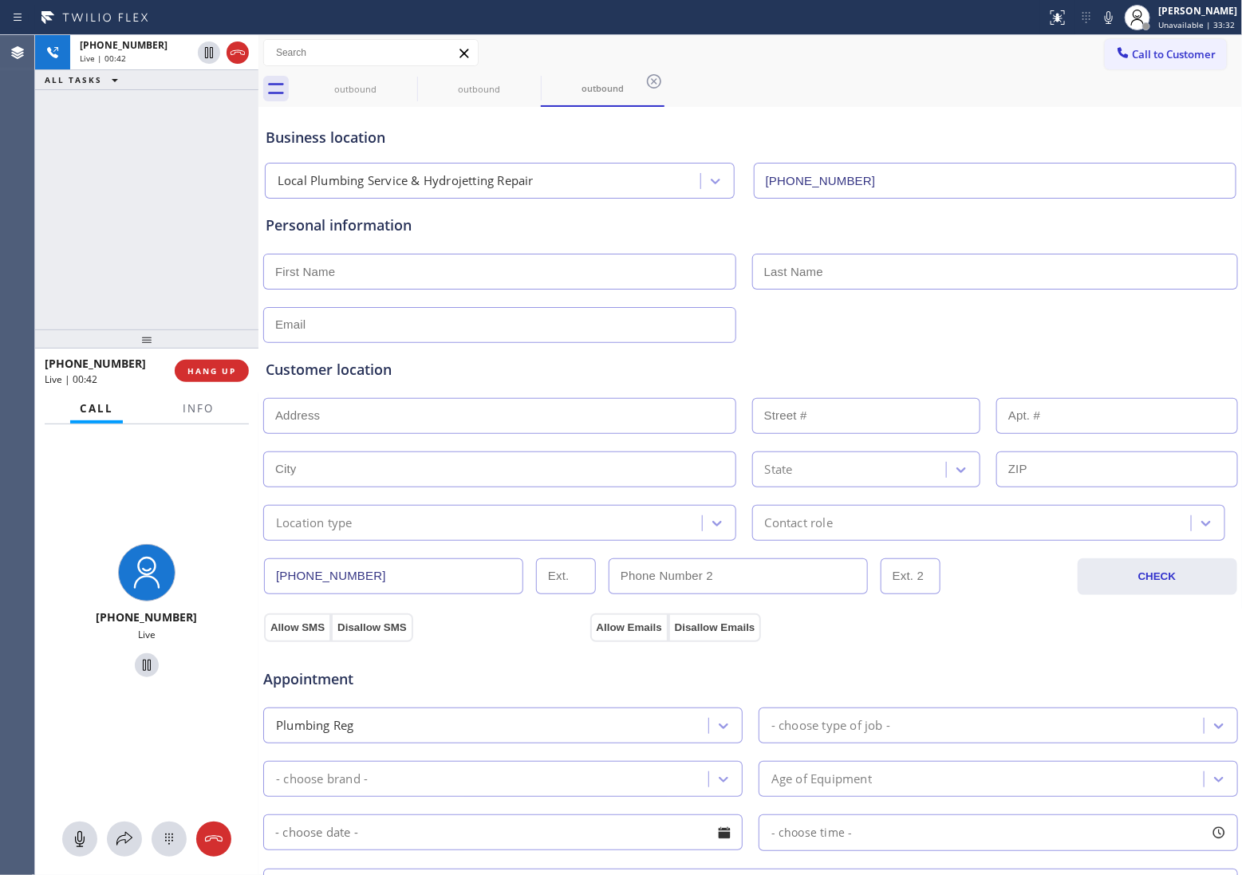
drag, startPoint x: 37, startPoint y: 187, endPoint x: 93, endPoint y: 180, distance: 55.6
click at [38, 187] on div "[PHONE_NUMBER] Live | 00:42 ALL TASKS ALL TASKS ACTIVE TASKS TASKS IN WRAP UP" at bounding box center [146, 182] width 223 height 294
click at [239, 54] on icon at bounding box center [237, 52] width 19 height 19
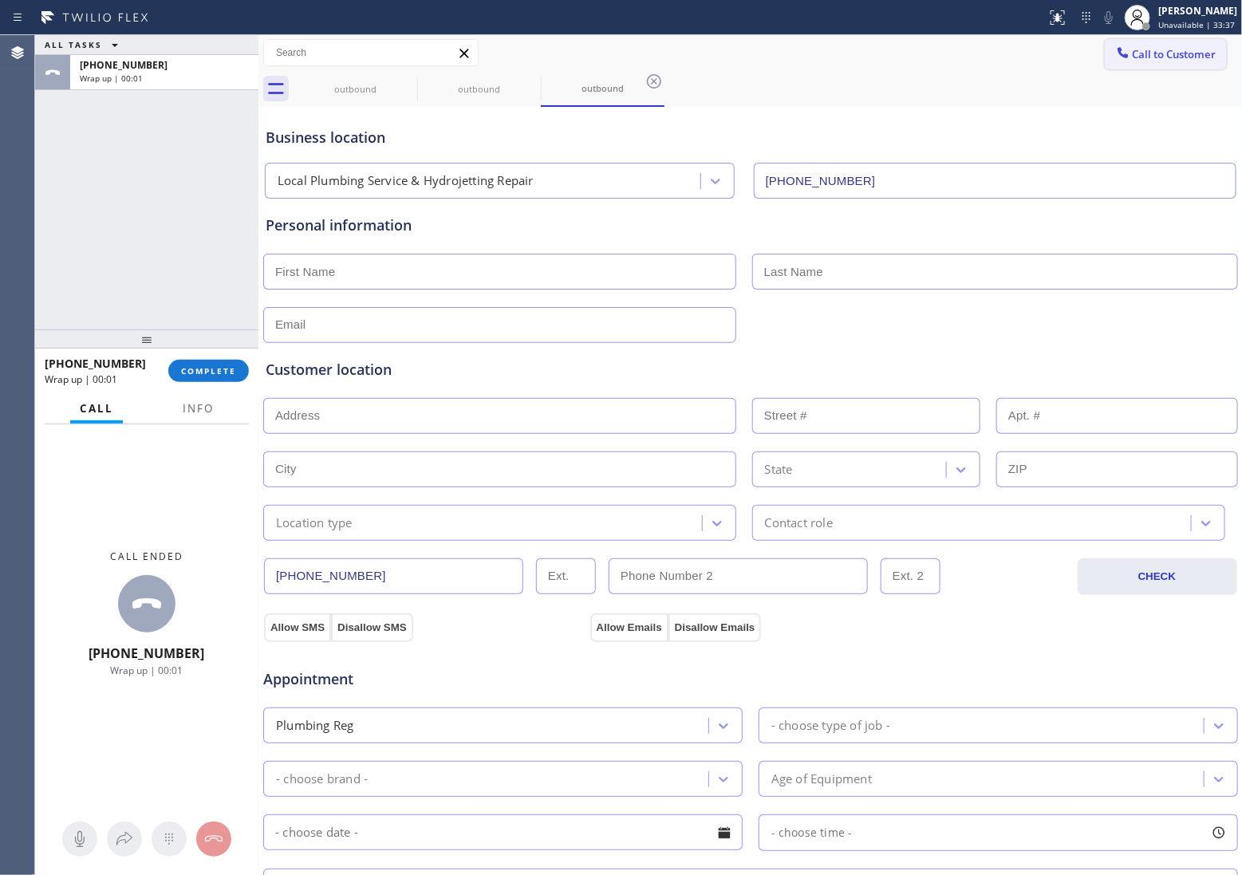
click at [1143, 48] on span "Call to Customer" at bounding box center [1175, 54] width 84 height 14
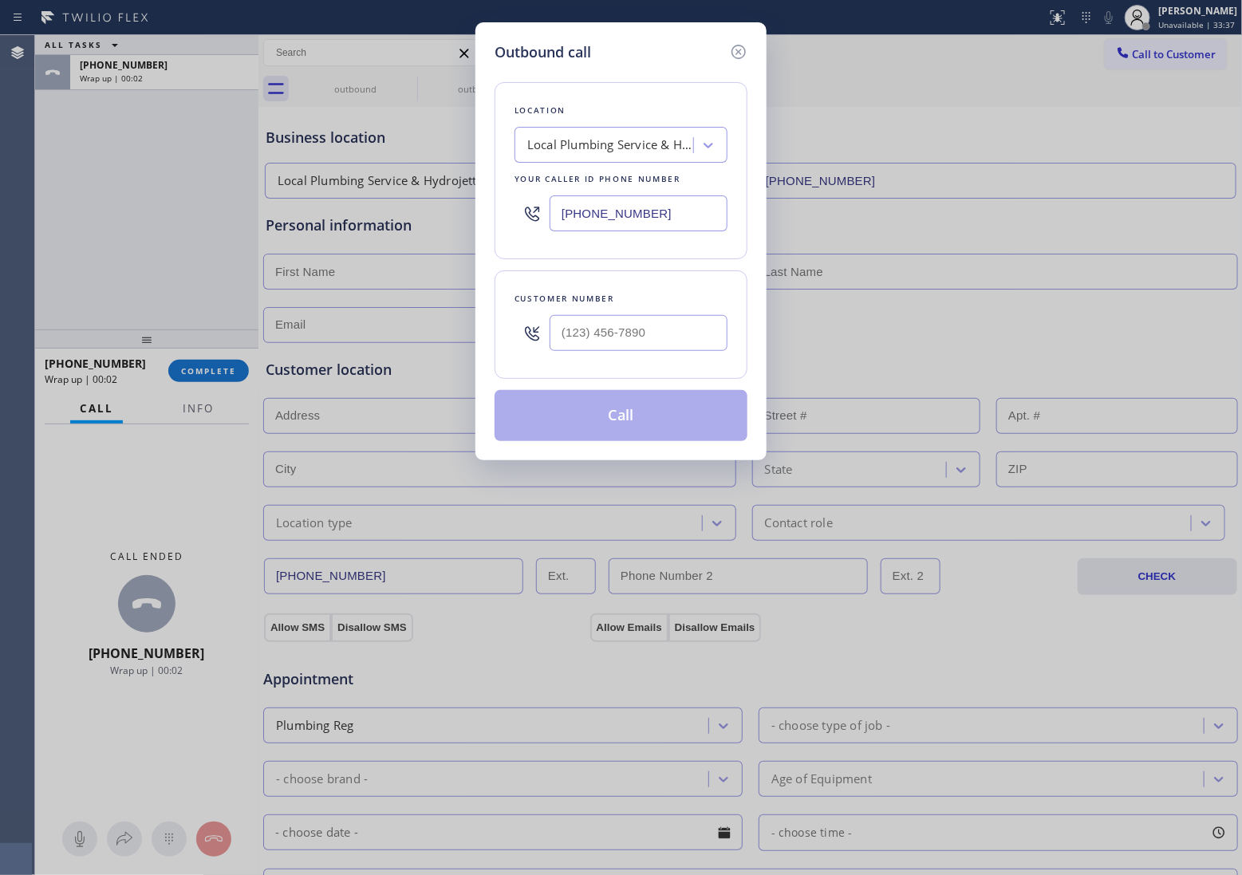
click at [569, 209] on input "[PHONE_NUMBER]" at bounding box center [639, 213] width 178 height 36
paste input "818) 332-3442"
type input "[PHONE_NUMBER]"
type input "(___) ___-____"
click at [914, 862] on div "Outbound call Location 4C.SMS Campaign SMS Preventive Maintenance LA Your calle…" at bounding box center [621, 437] width 1242 height 875
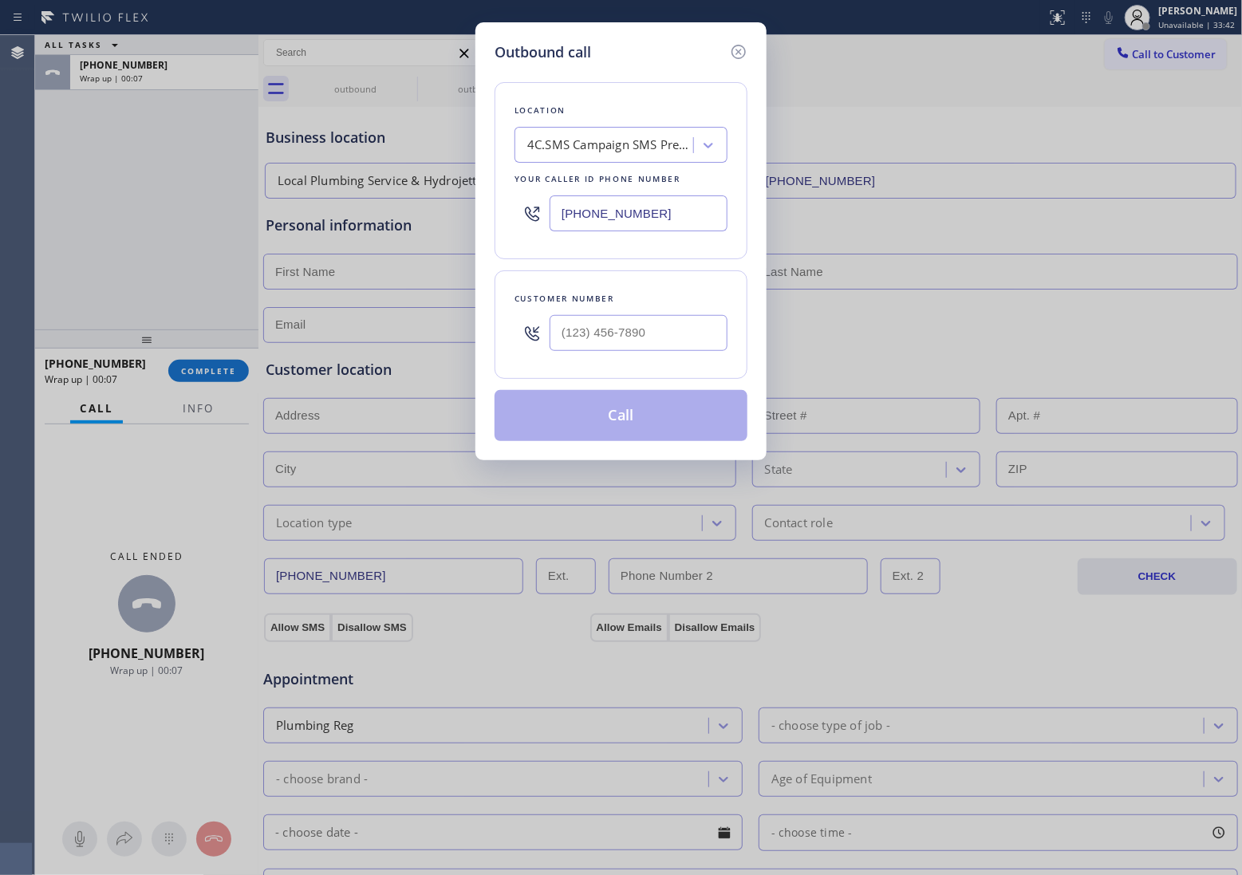
drag, startPoint x: 42, startPoint y: 162, endPoint x: 724, endPoint y: 349, distance: 707.3
click at [49, 165] on div "Outbound call Location 4C.SMS Campaign SMS Preventive Maintenance LA Your calle…" at bounding box center [621, 437] width 1242 height 875
click at [666, 333] on input "(___) ___-____" at bounding box center [639, 333] width 178 height 36
paste input "510) 706-6994"
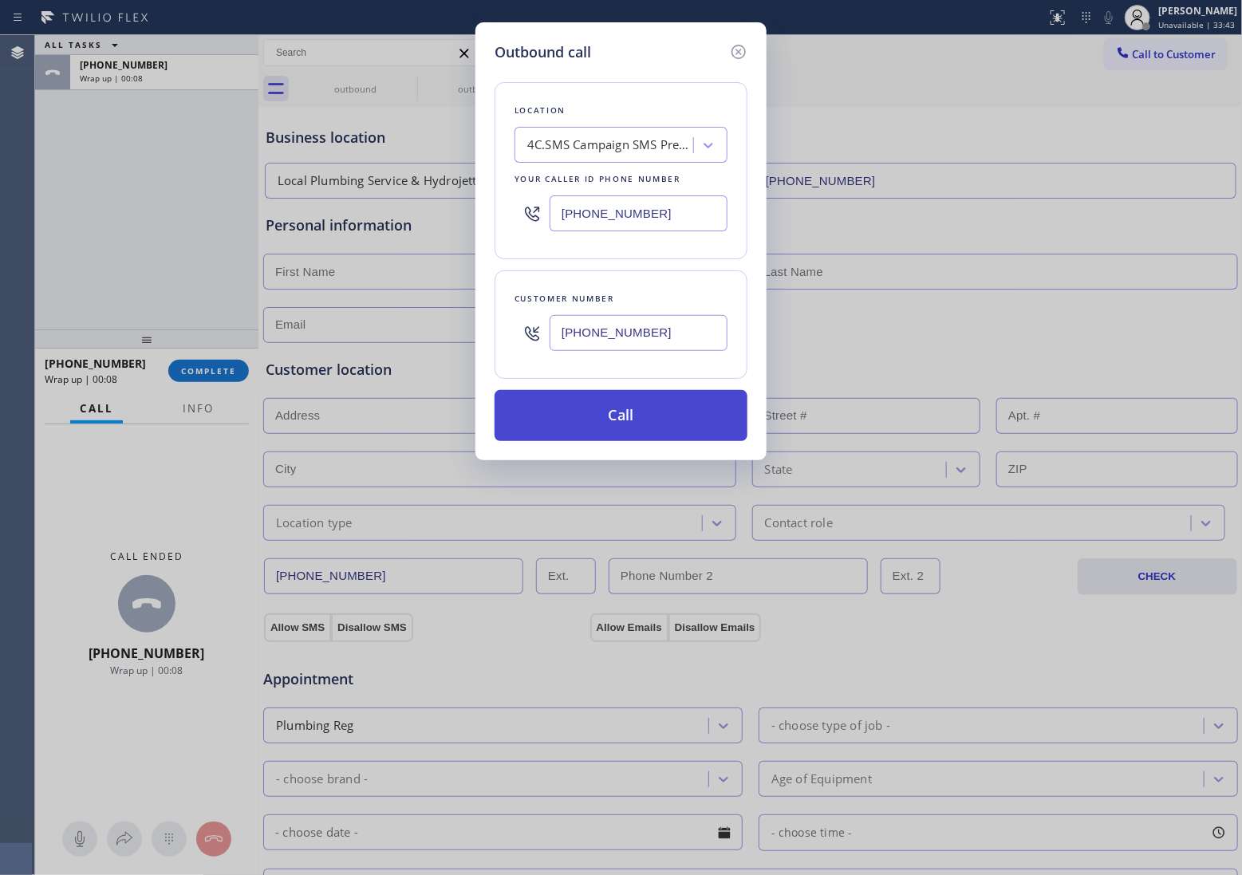
type input "[PHONE_NUMBER]"
click at [652, 412] on button "Call" at bounding box center [621, 415] width 253 height 51
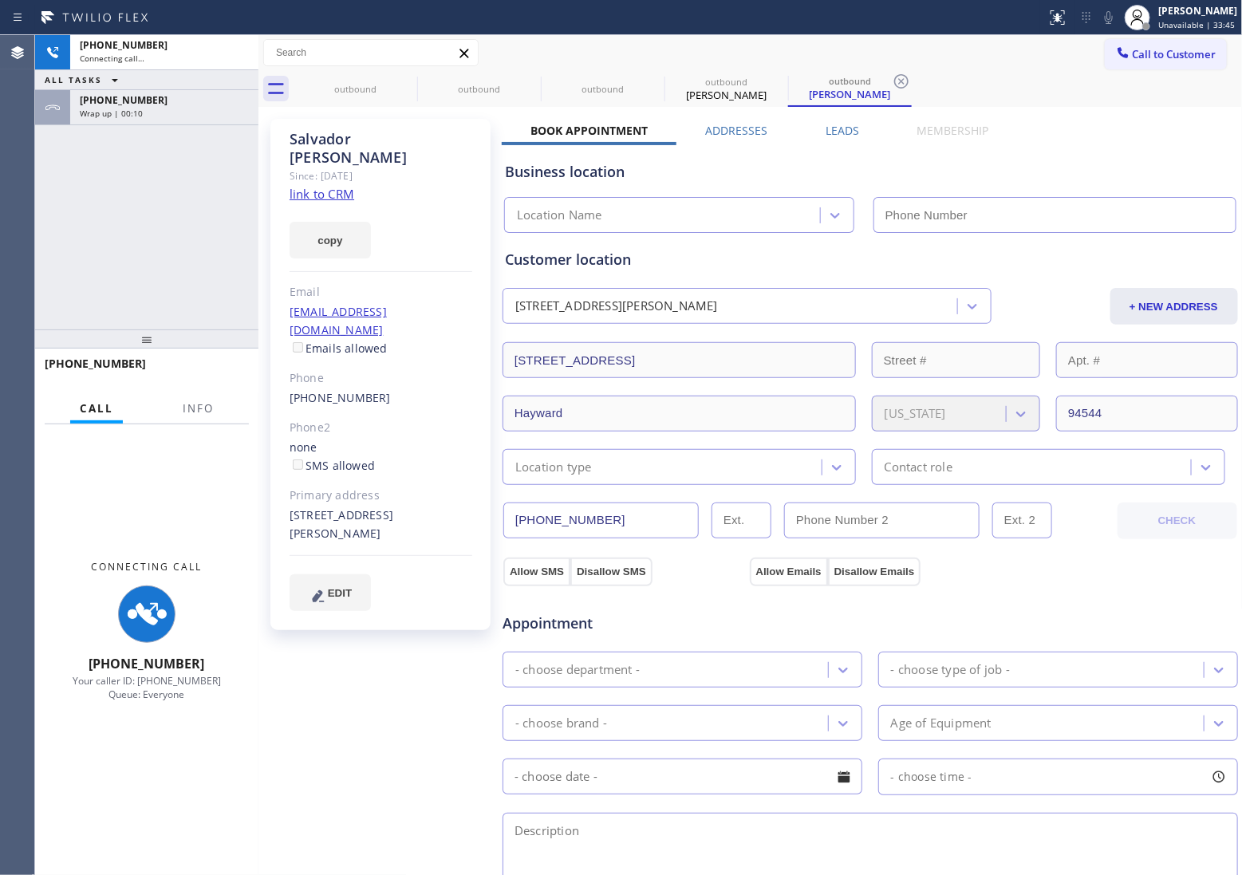
click at [329, 186] on link "link to CRM" at bounding box center [322, 194] width 65 height 16
type input "[PHONE_NUMBER]"
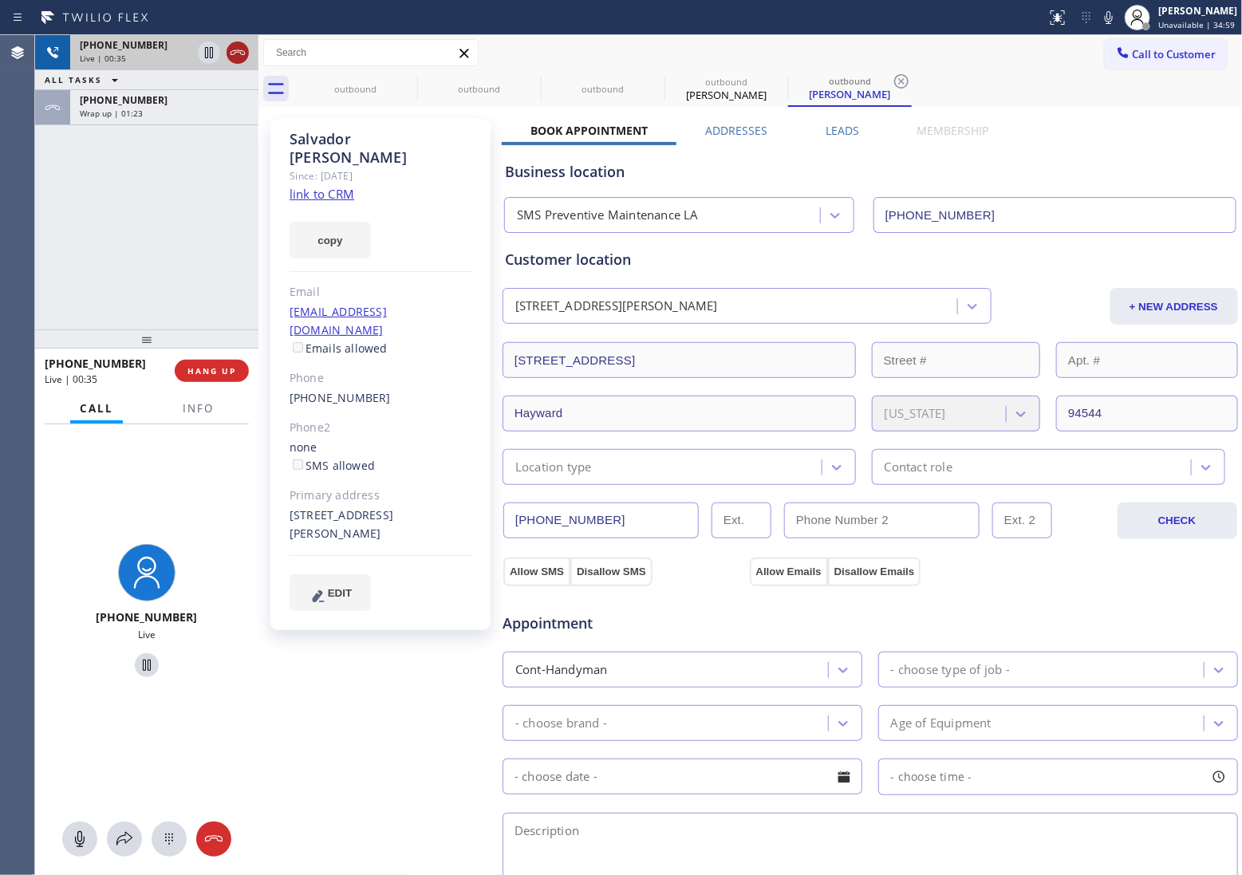
click at [238, 57] on icon at bounding box center [237, 52] width 19 height 19
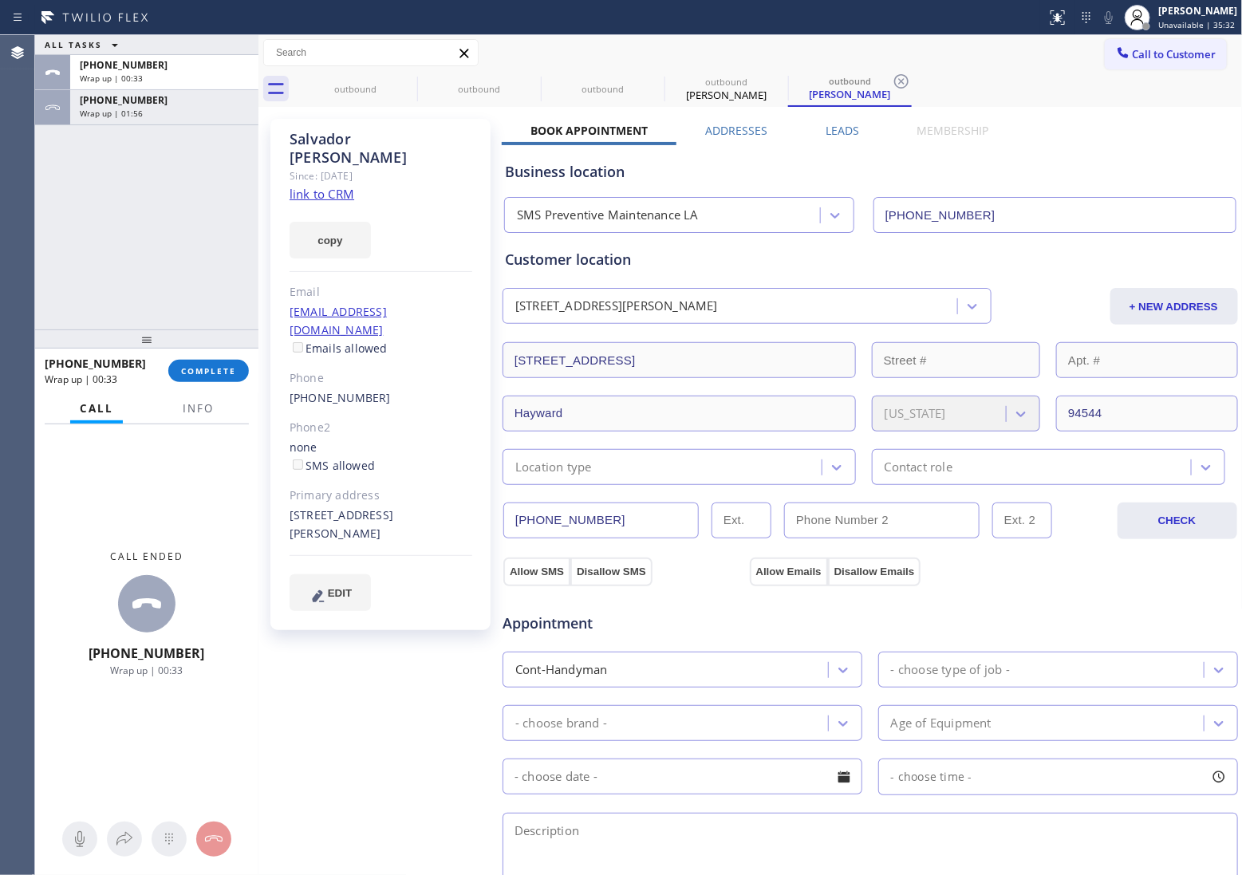
click at [1199, 45] on button "Call to Customer" at bounding box center [1166, 54] width 122 height 30
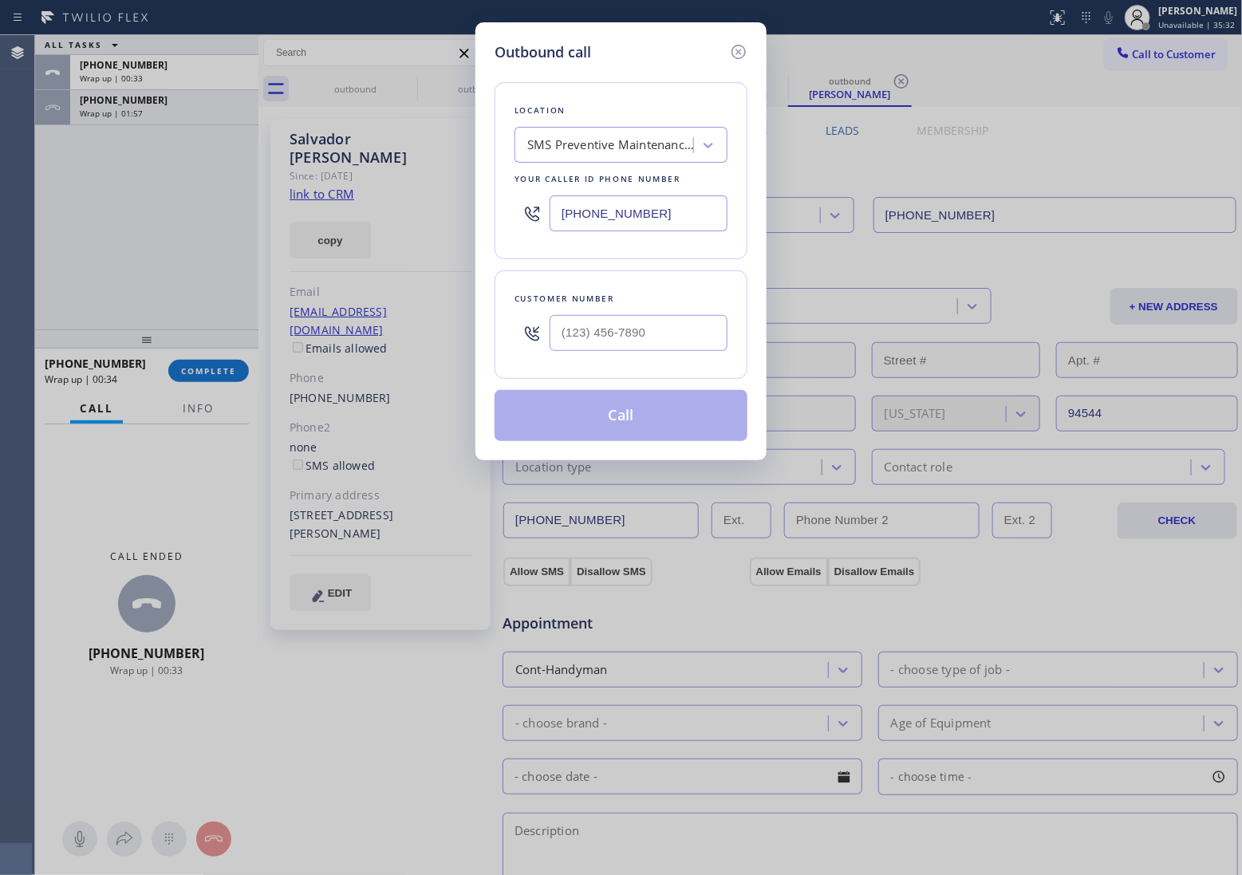
click at [680, 218] on input "[PHONE_NUMBER]" at bounding box center [639, 213] width 178 height 36
paste input "650) 456-2633"
type input "[PHONE_NUMBER]"
type input "(___) ___-____"
click at [656, 329] on input "(___) ___-____" at bounding box center [639, 333] width 178 height 36
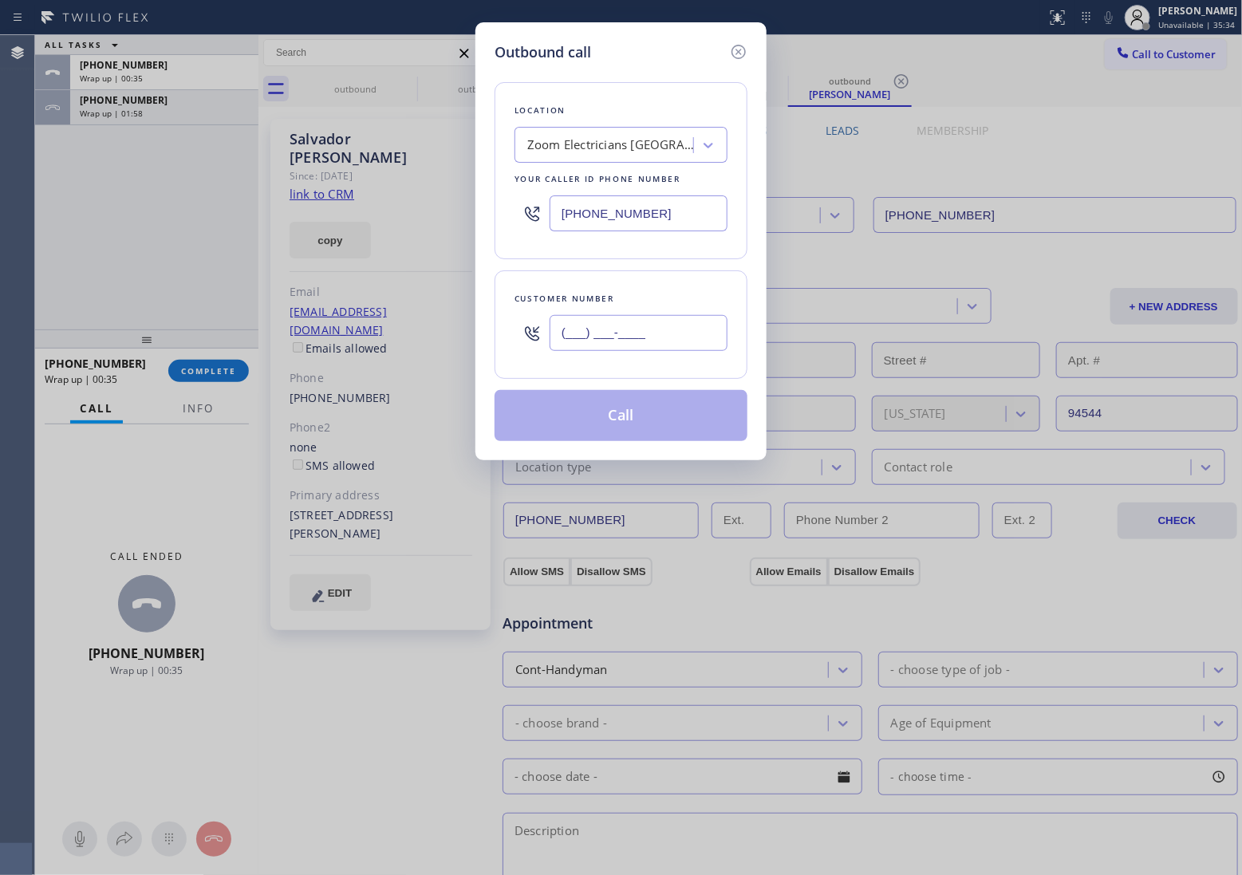
paste input "408) 242-0335"
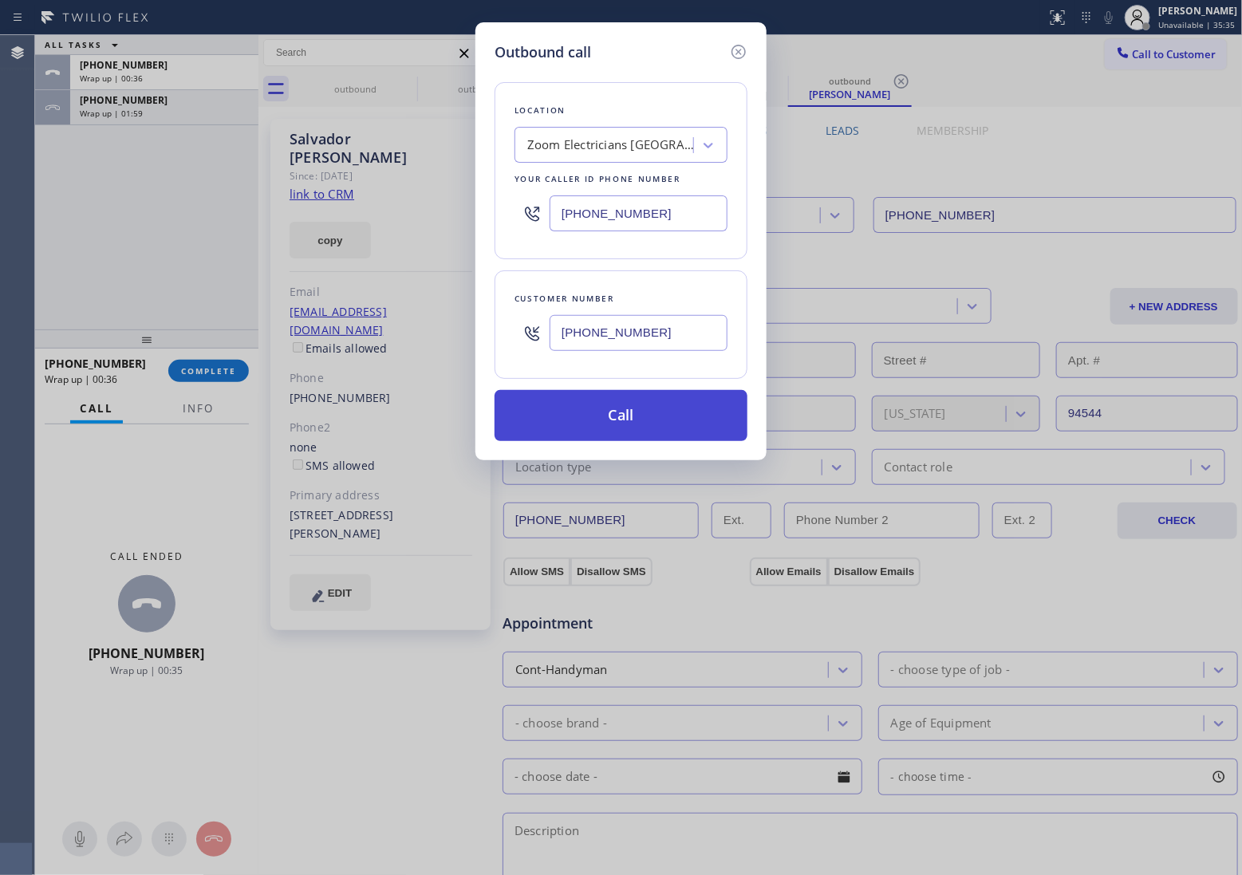
type input "[PHONE_NUMBER]"
click at [670, 431] on button "Call" at bounding box center [621, 415] width 253 height 51
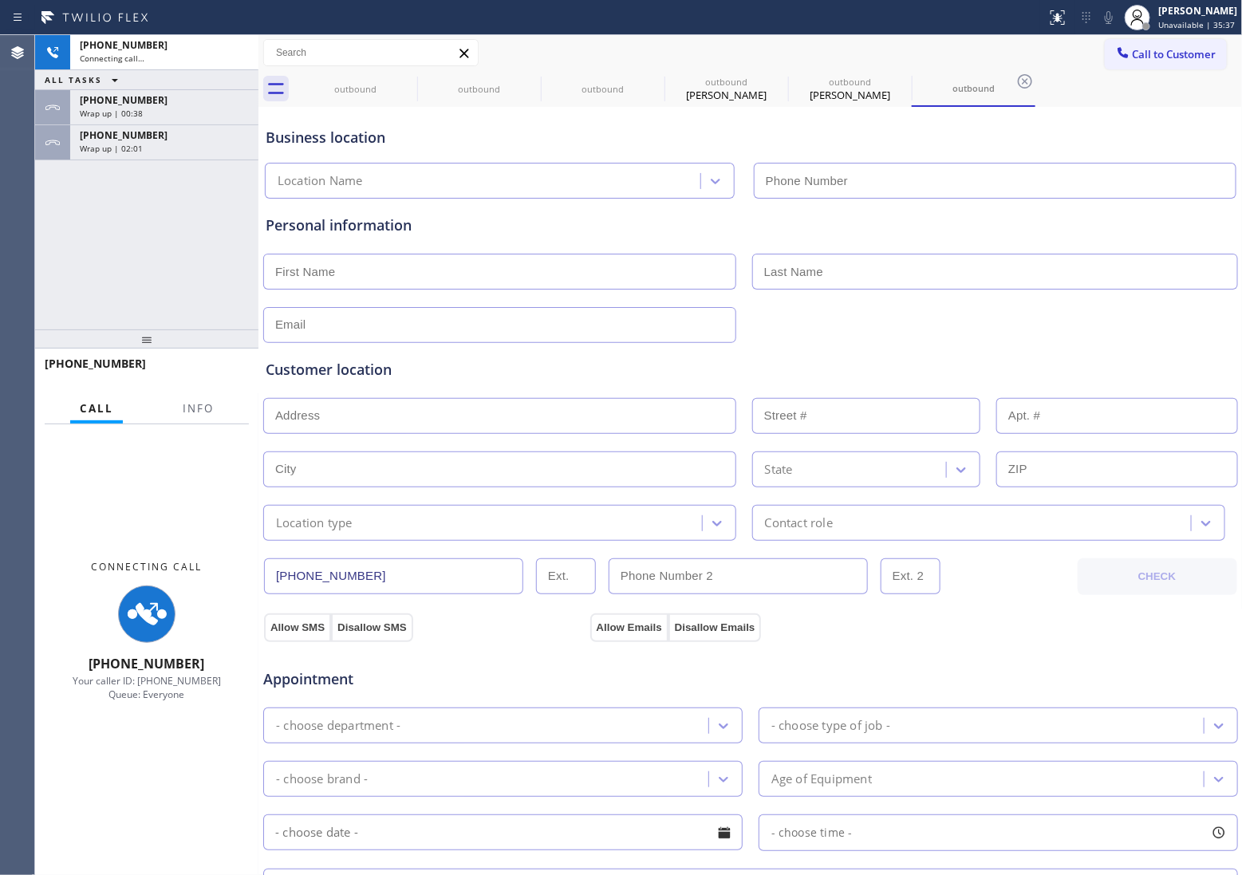
type input "[PHONE_NUMBER]"
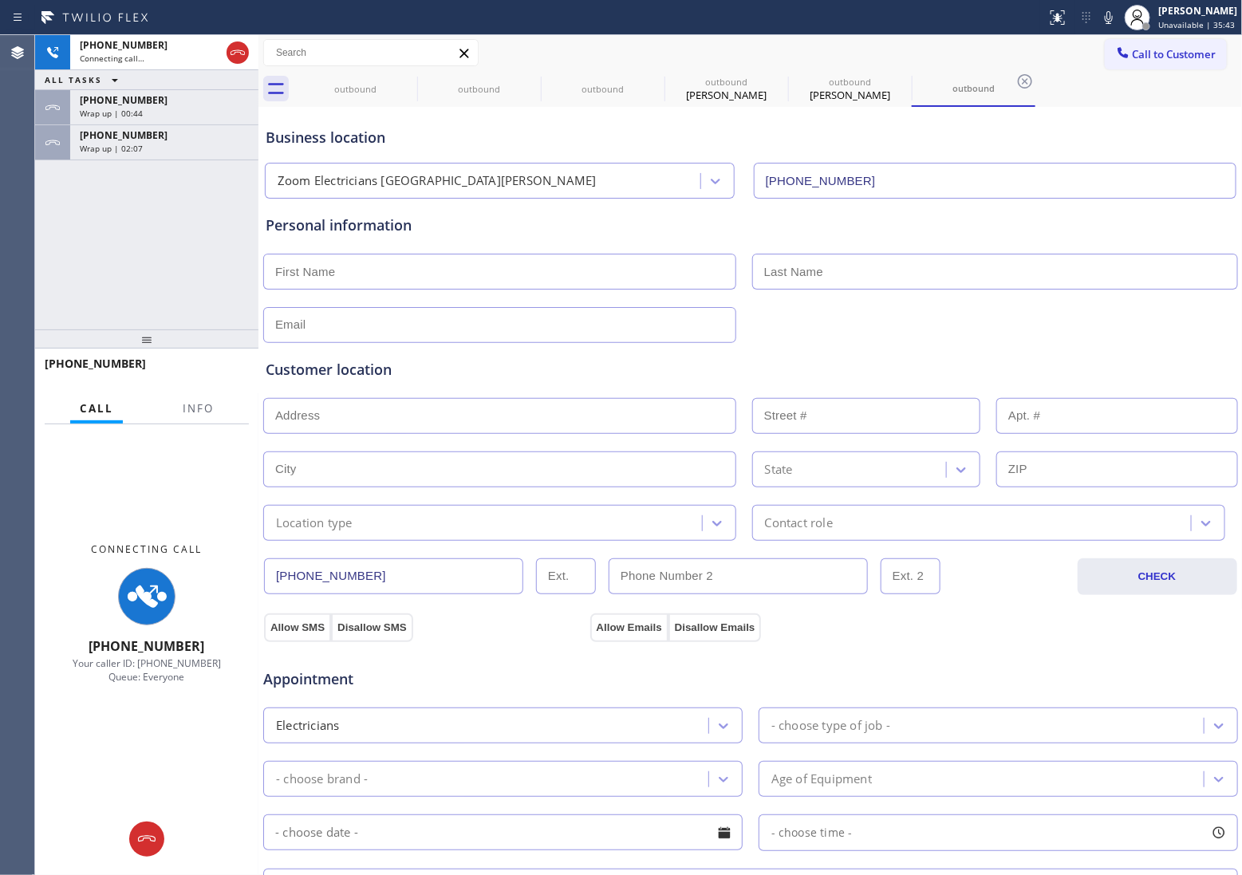
click at [41, 259] on div "[PHONE_NUMBER] Connecting call… ALL TASKS ALL TASKS ACTIVE TASKS TASKS IN WRAP …" at bounding box center [146, 182] width 223 height 294
click at [1103, 28] on div "Status report No issues detected If you experience an issue, please download th…" at bounding box center [1141, 17] width 202 height 35
click at [1102, 24] on icon at bounding box center [1108, 17] width 19 height 19
click at [150, 148] on div "Wrap up | 02:17" at bounding box center [164, 148] width 169 height 11
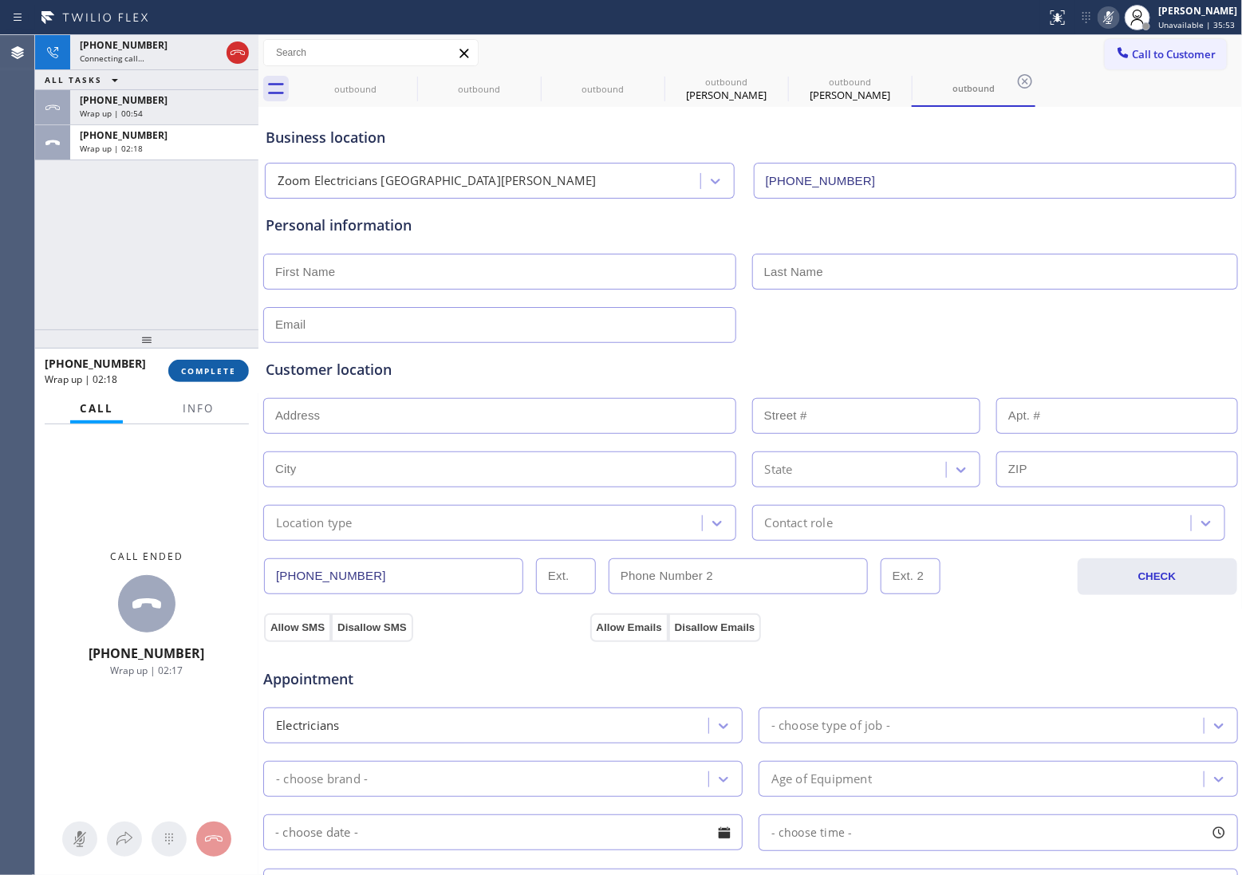
click at [224, 369] on span "COMPLETE" at bounding box center [208, 370] width 55 height 11
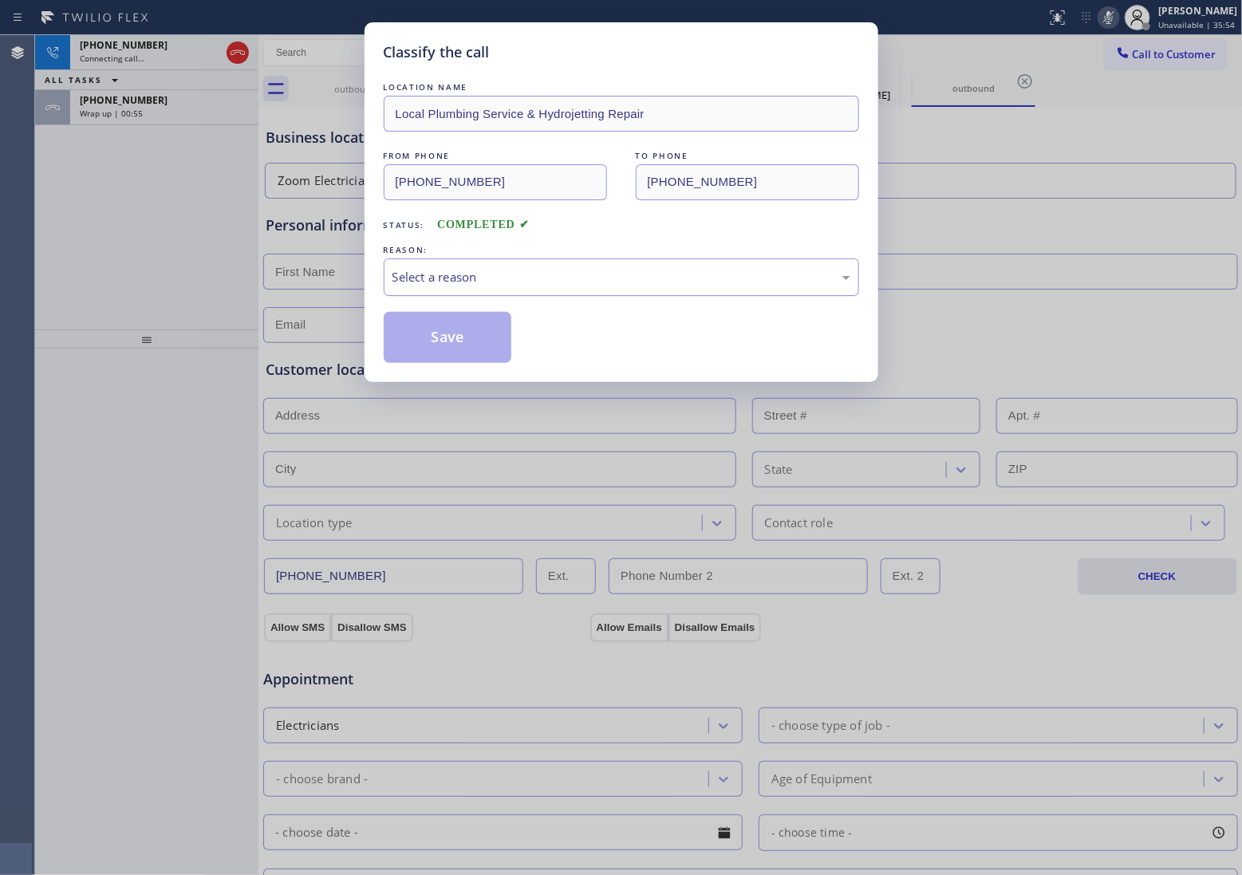
click at [455, 278] on div "Select a reason" at bounding box center [622, 277] width 458 height 18
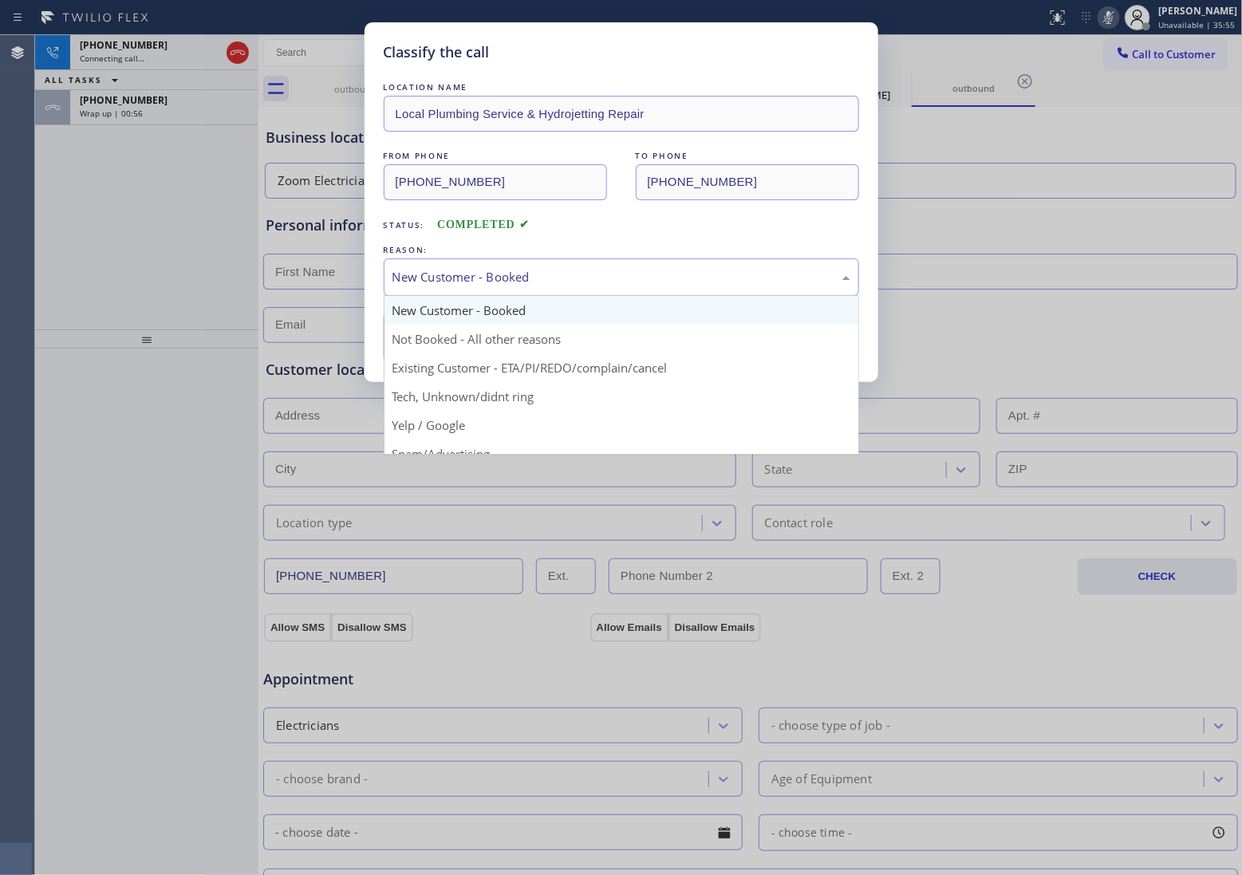
click at [456, 277] on div "New Customer - Booked" at bounding box center [622, 277] width 458 height 18
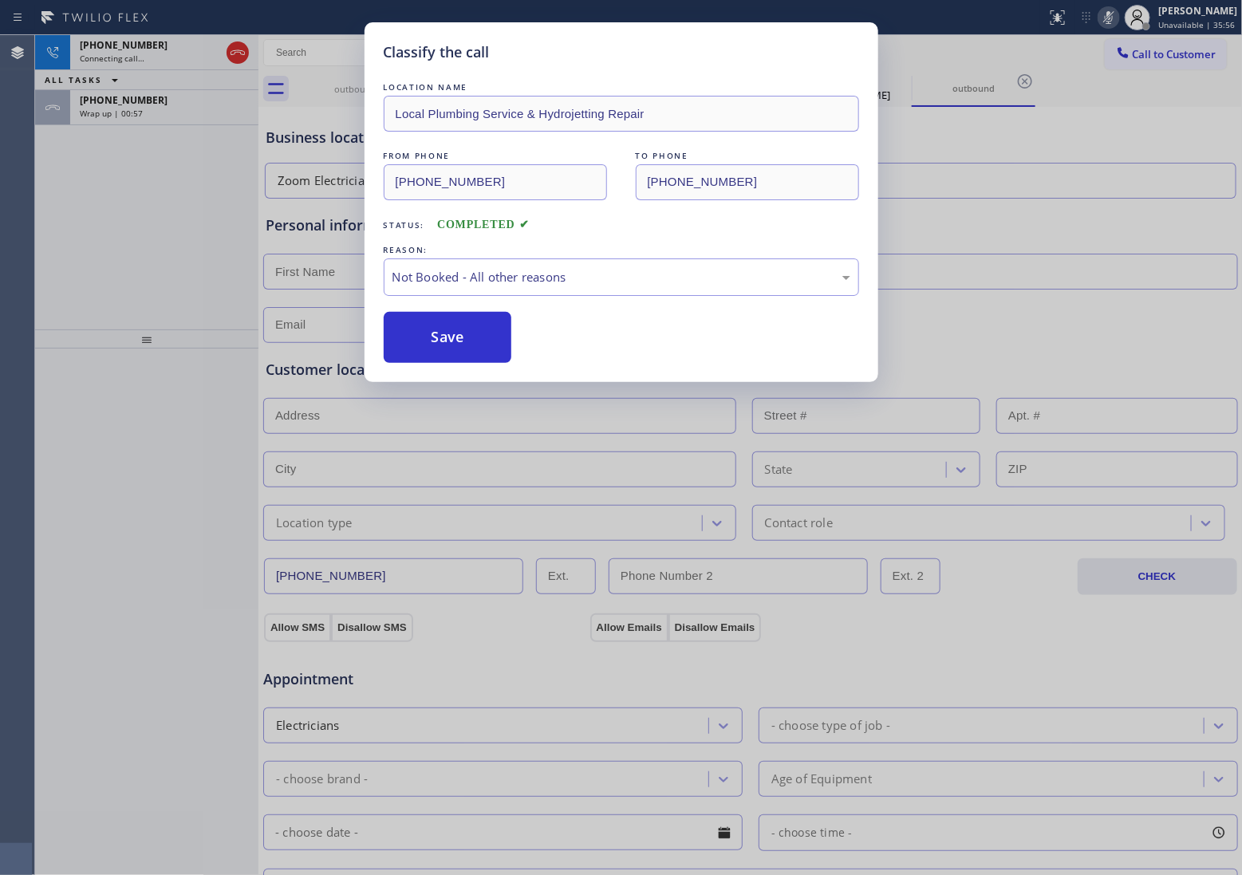
click at [467, 337] on button "Save" at bounding box center [448, 337] width 128 height 51
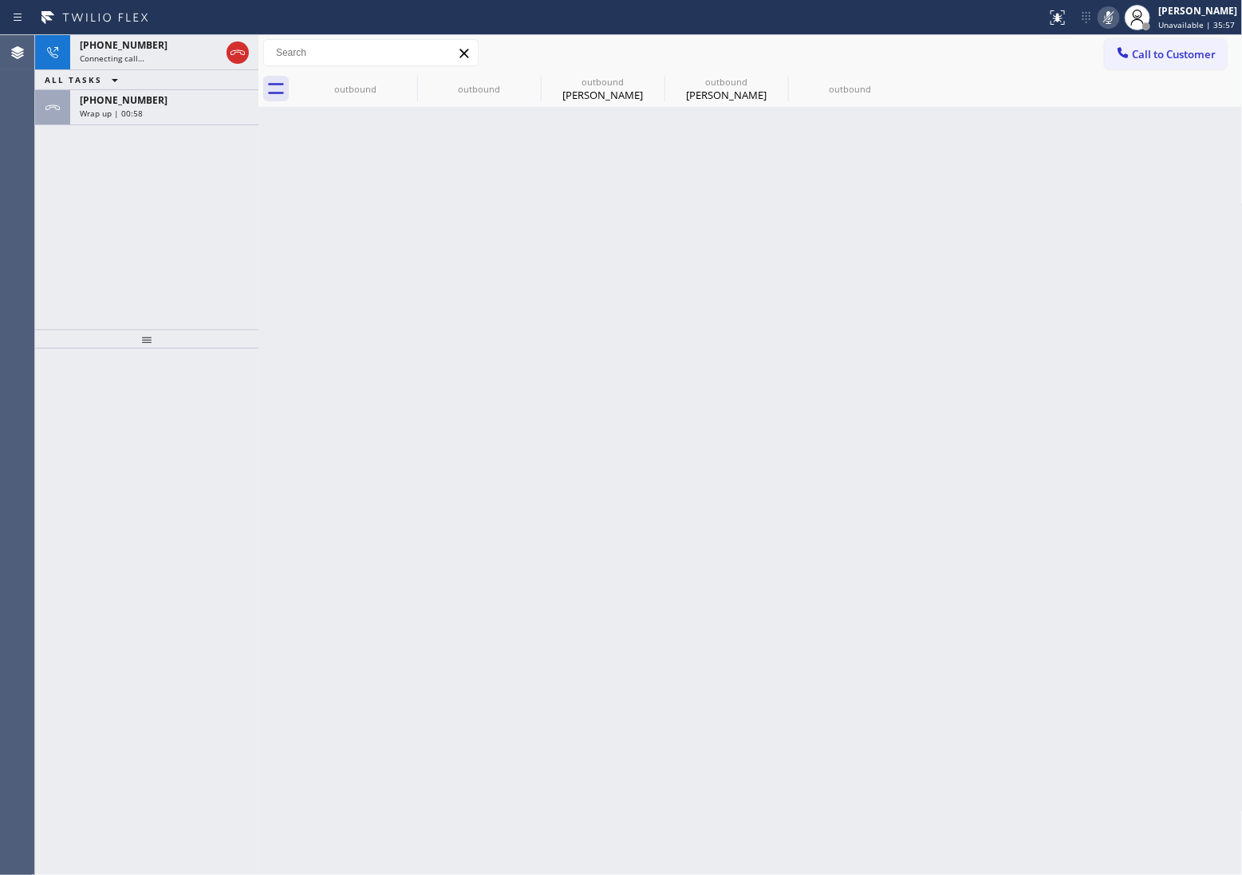
click at [133, 116] on span "Wrap up | 00:58" at bounding box center [111, 113] width 63 height 11
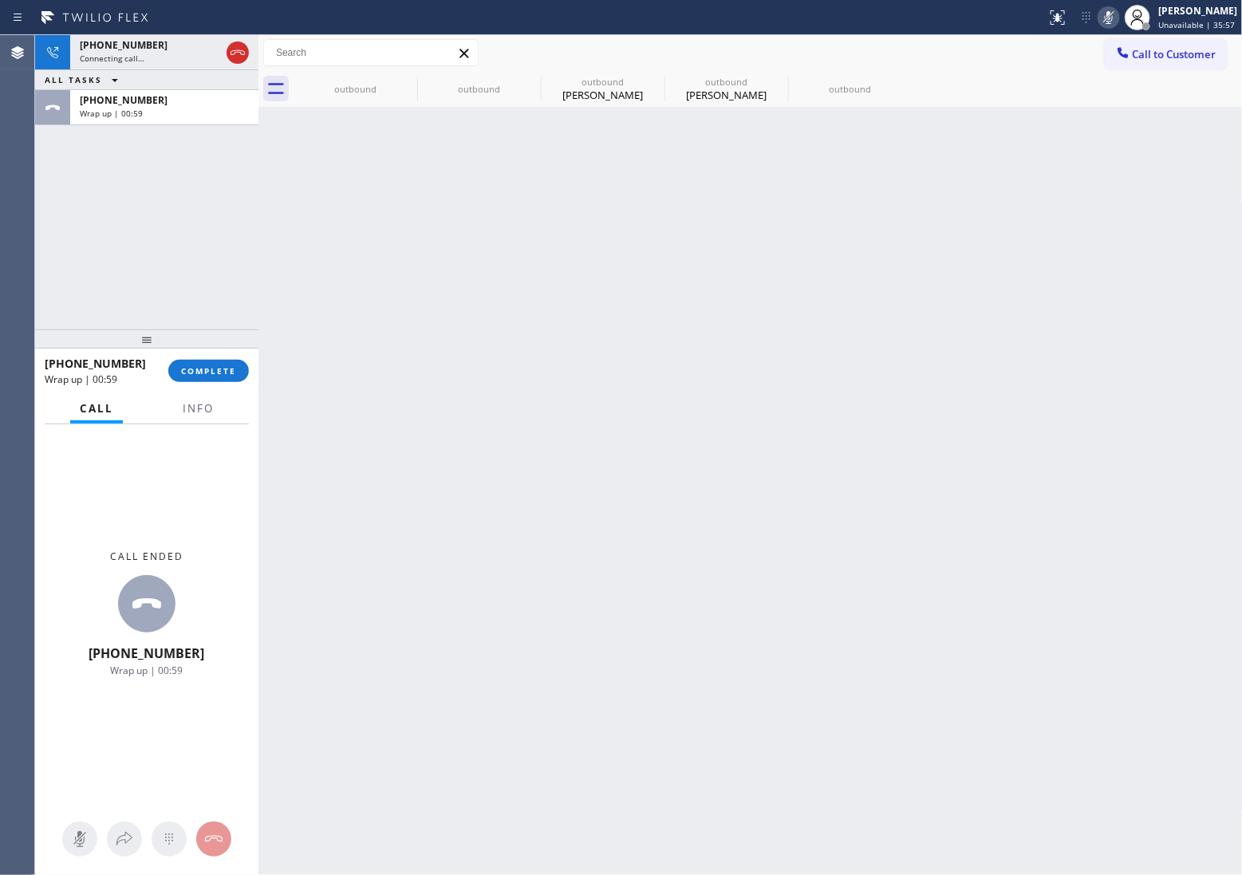
click at [133, 116] on span "Wrap up | 00:59" at bounding box center [111, 113] width 63 height 11
click at [218, 363] on button "COMPLETE" at bounding box center [208, 371] width 81 height 22
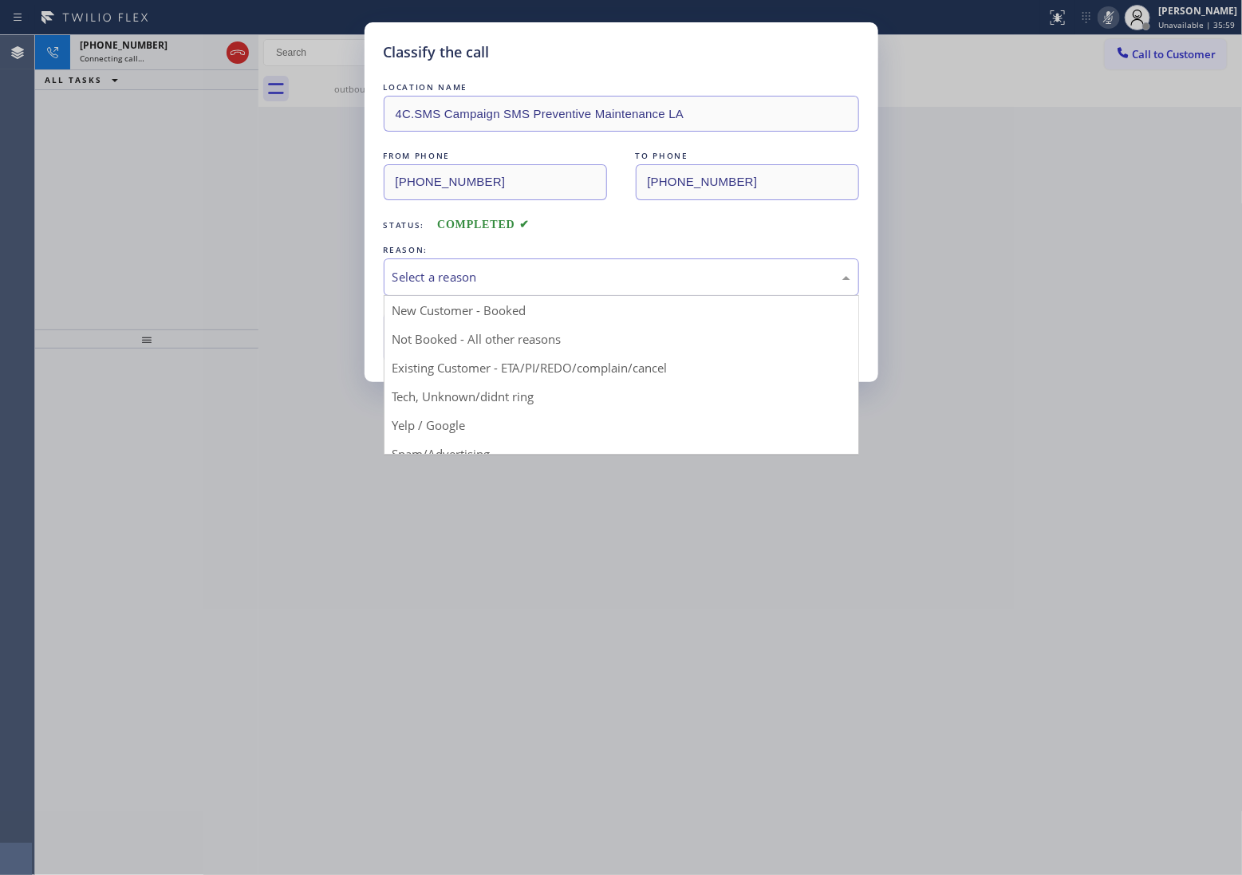
click at [487, 267] on div "Select a reason" at bounding box center [622, 277] width 476 height 37
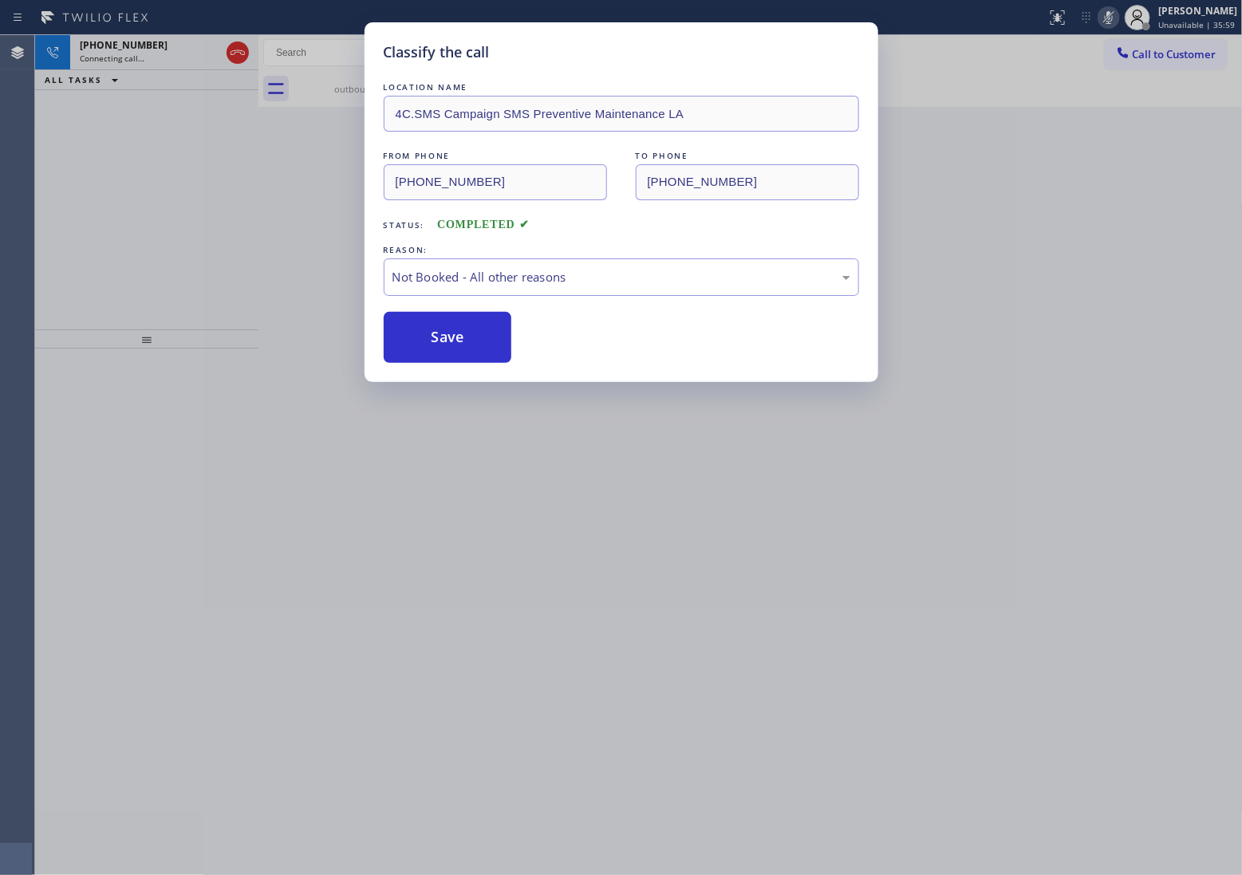
click at [469, 337] on button "Save" at bounding box center [448, 337] width 128 height 51
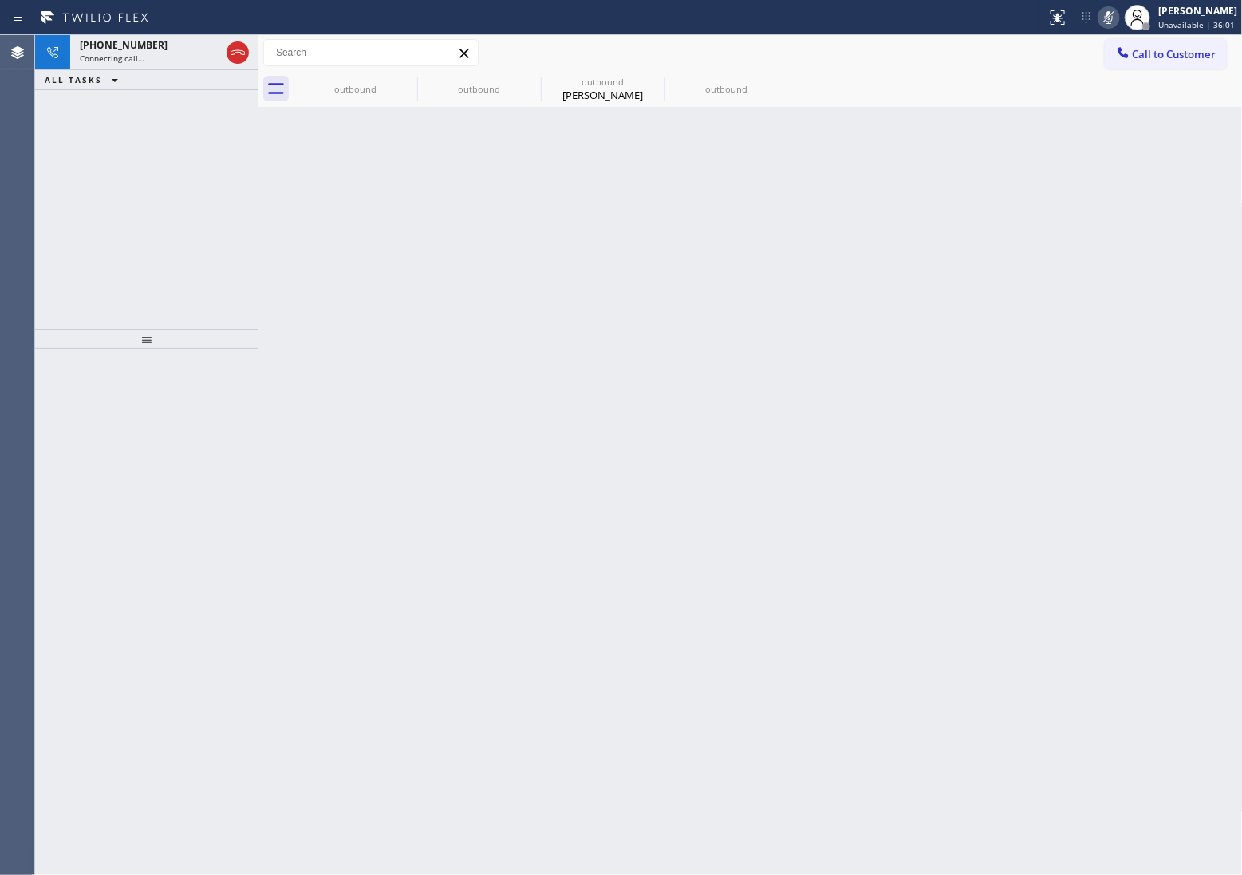
click at [1103, 20] on rect at bounding box center [1108, 15] width 11 height 11
click at [408, 82] on icon at bounding box center [407, 81] width 14 height 14
click at [0, 0] on icon at bounding box center [0, 0] width 0 height 0
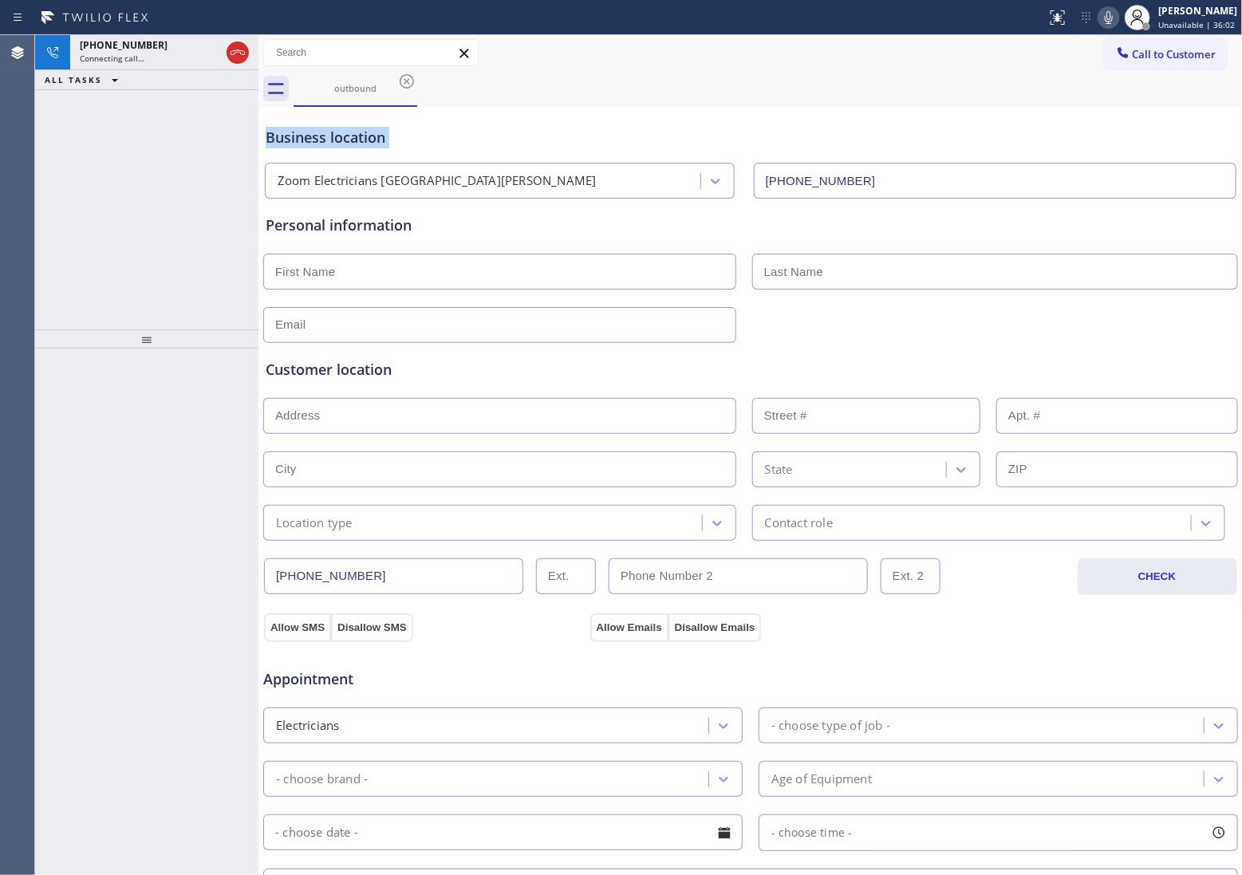
click at [408, 82] on icon at bounding box center [407, 81] width 14 height 14
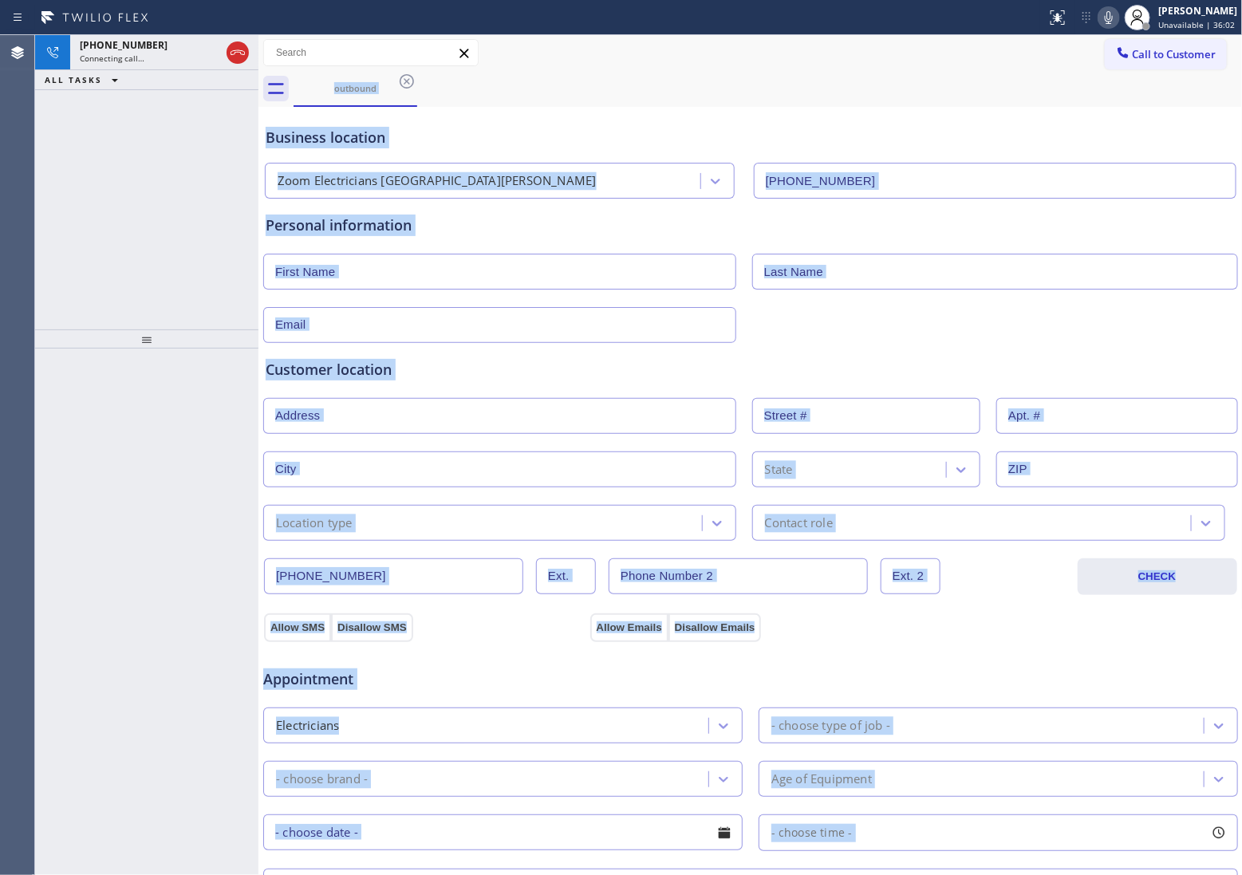
click at [408, 82] on div "outbound" at bounding box center [768, 89] width 949 height 36
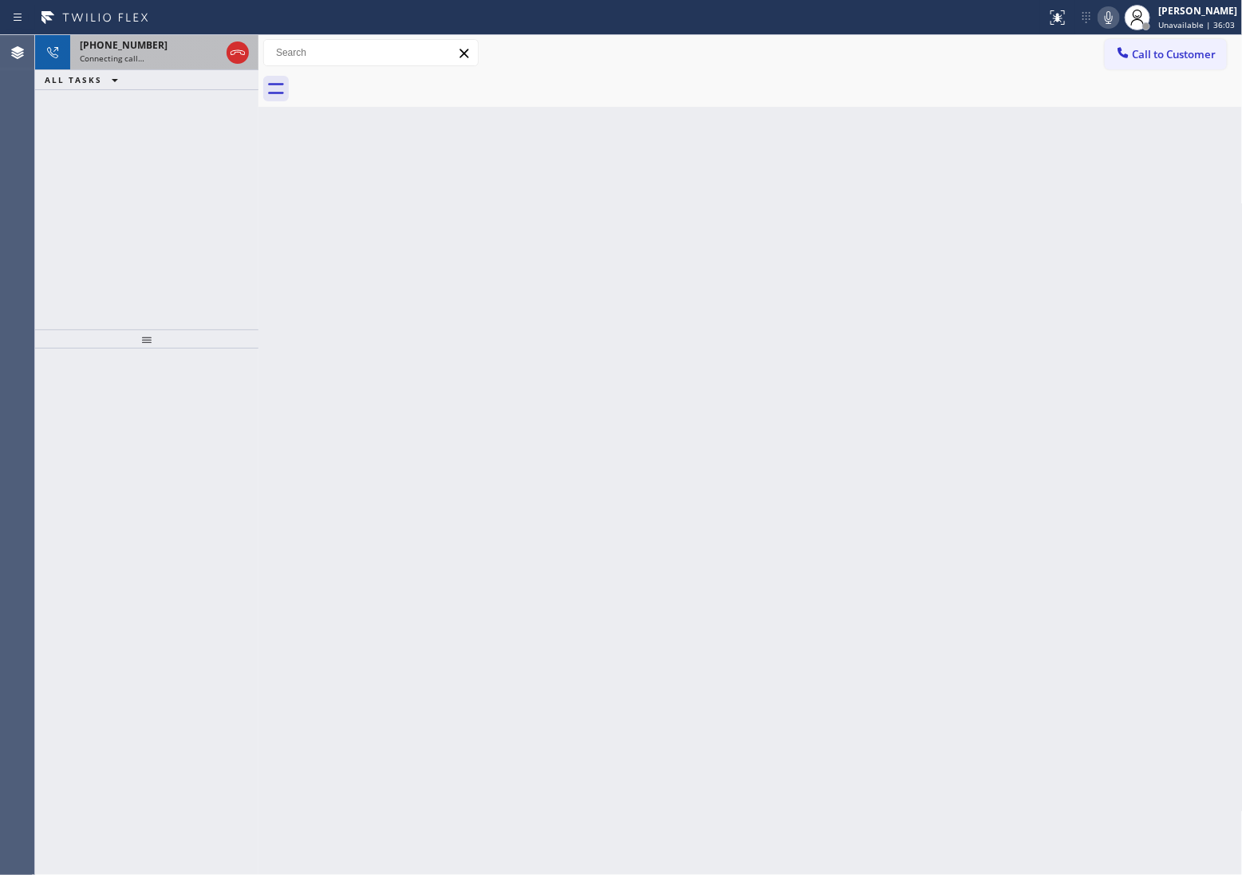
click at [156, 65] on div "[PHONE_NUMBER] Connecting call…" at bounding box center [146, 52] width 153 height 35
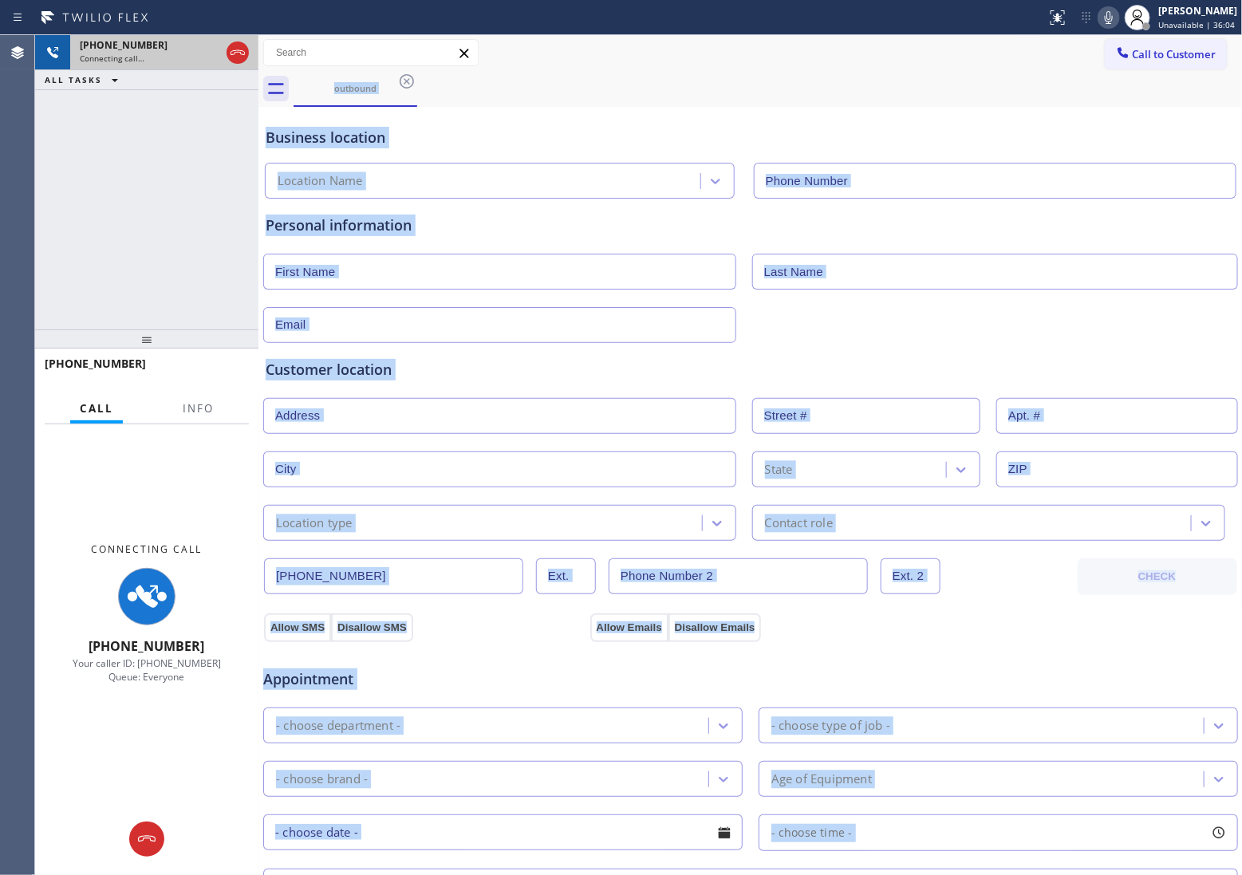
type input "[PHONE_NUMBER]"
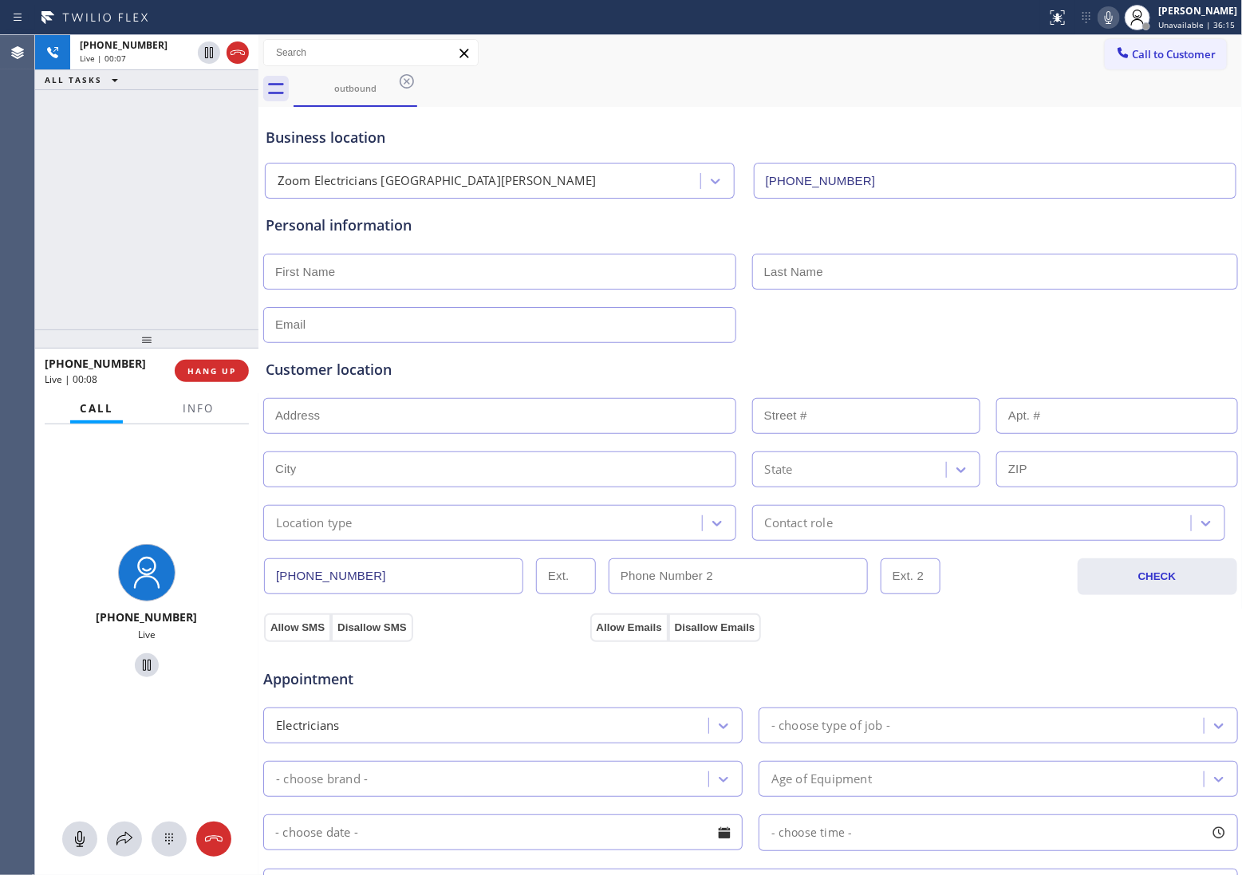
click at [29, 180] on div "Agent Desktop" at bounding box center [17, 455] width 34 height 840
click at [1103, 18] on icon at bounding box center [1108, 17] width 19 height 19
click at [1105, 18] on icon at bounding box center [1109, 17] width 8 height 13
click at [44, 207] on div "[PHONE_NUMBER] Live | 00:36 ALL TASKS ALL TASKS ACTIVE TASKS TASKS IN WRAP UP" at bounding box center [146, 182] width 223 height 294
click at [235, 54] on icon at bounding box center [237, 52] width 19 height 19
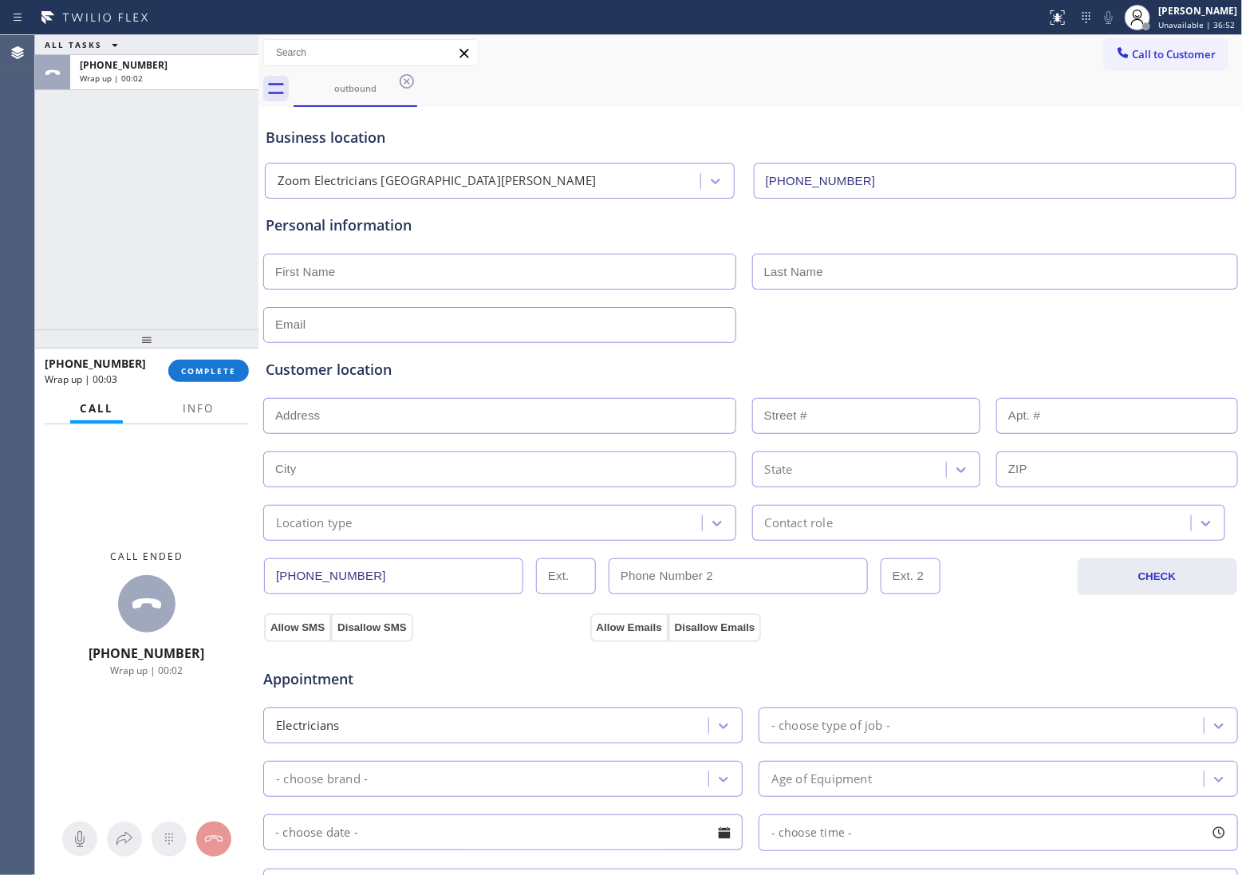
click at [1149, 56] on span "Call to Customer" at bounding box center [1175, 54] width 84 height 14
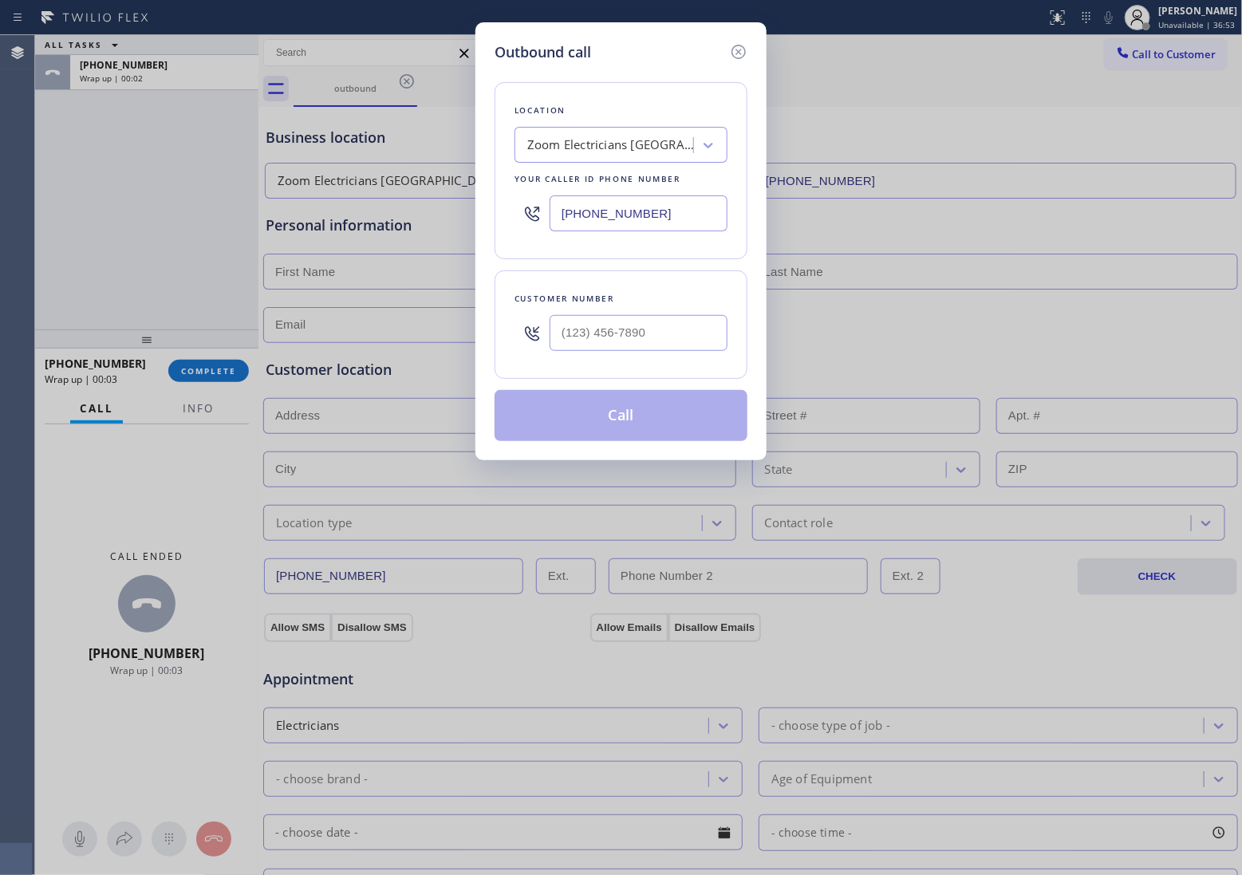
drag, startPoint x: 648, startPoint y: 204, endPoint x: 1158, endPoint y: 272, distance: 514.3
click at [647, 205] on input "[PHONE_NUMBER]" at bounding box center [639, 213] width 178 height 36
paste input "714) 804-05"
type input "[PHONE_NUMBER]"
click at [601, 341] on input "text" at bounding box center [639, 333] width 178 height 36
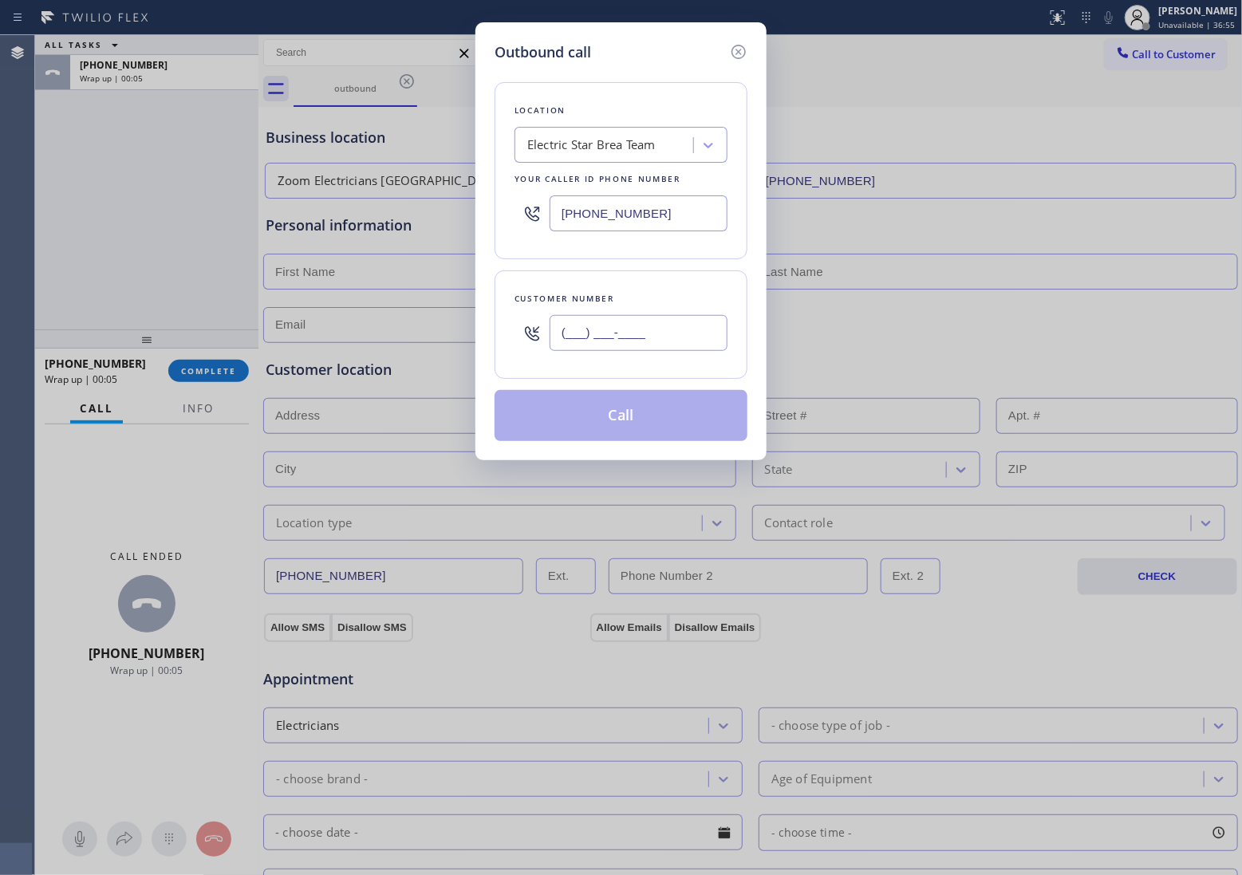
paste input "714) 307-8887"
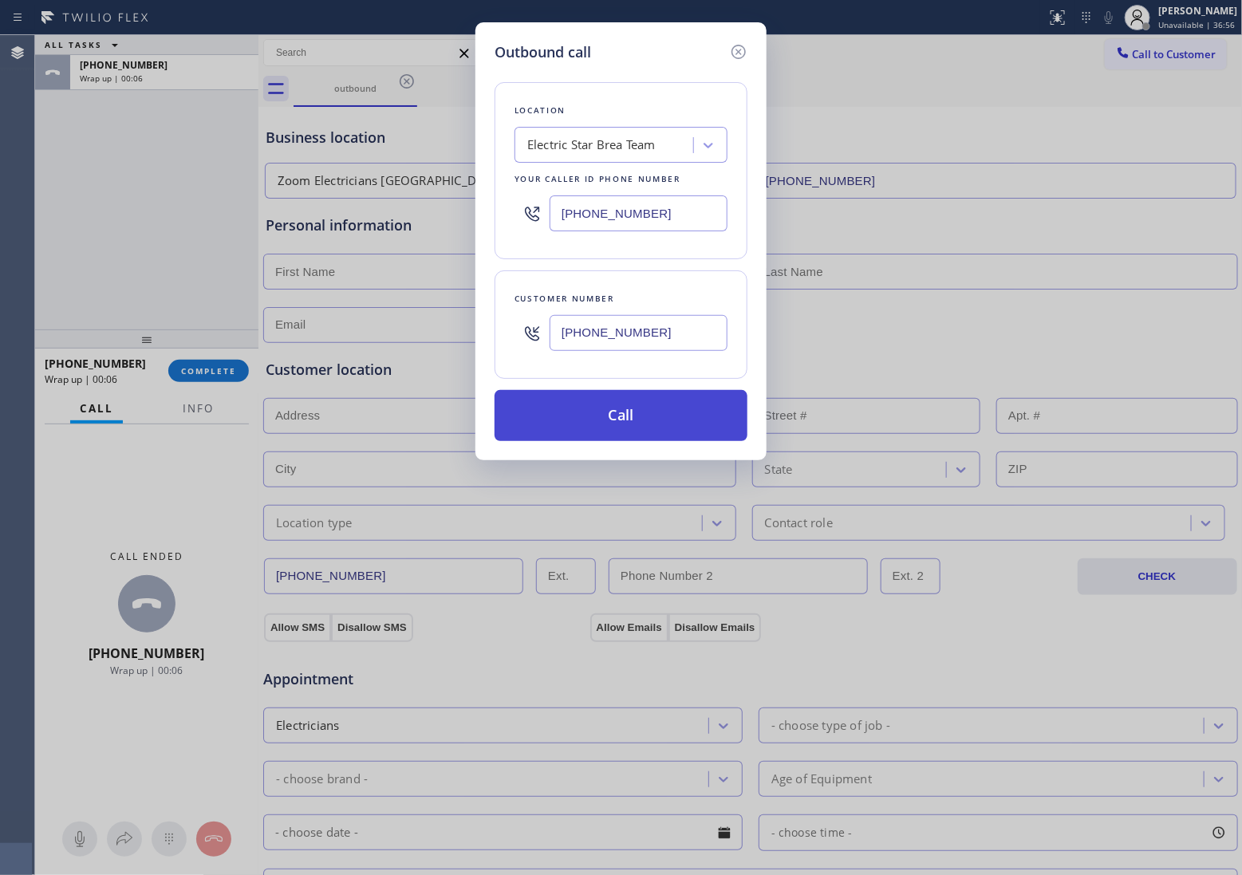
type input "[PHONE_NUMBER]"
click at [666, 423] on button "Call" at bounding box center [621, 415] width 253 height 51
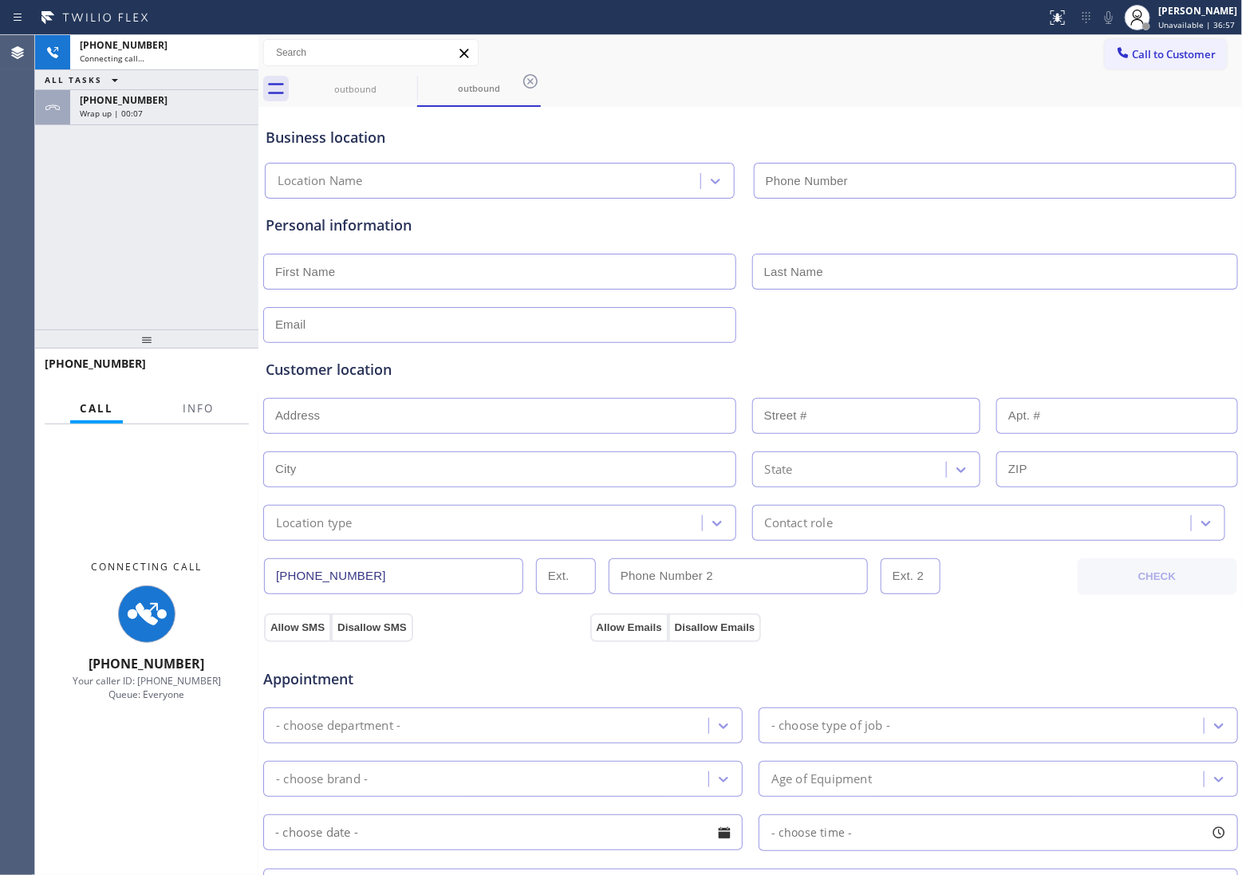
type input "[PHONE_NUMBER]"
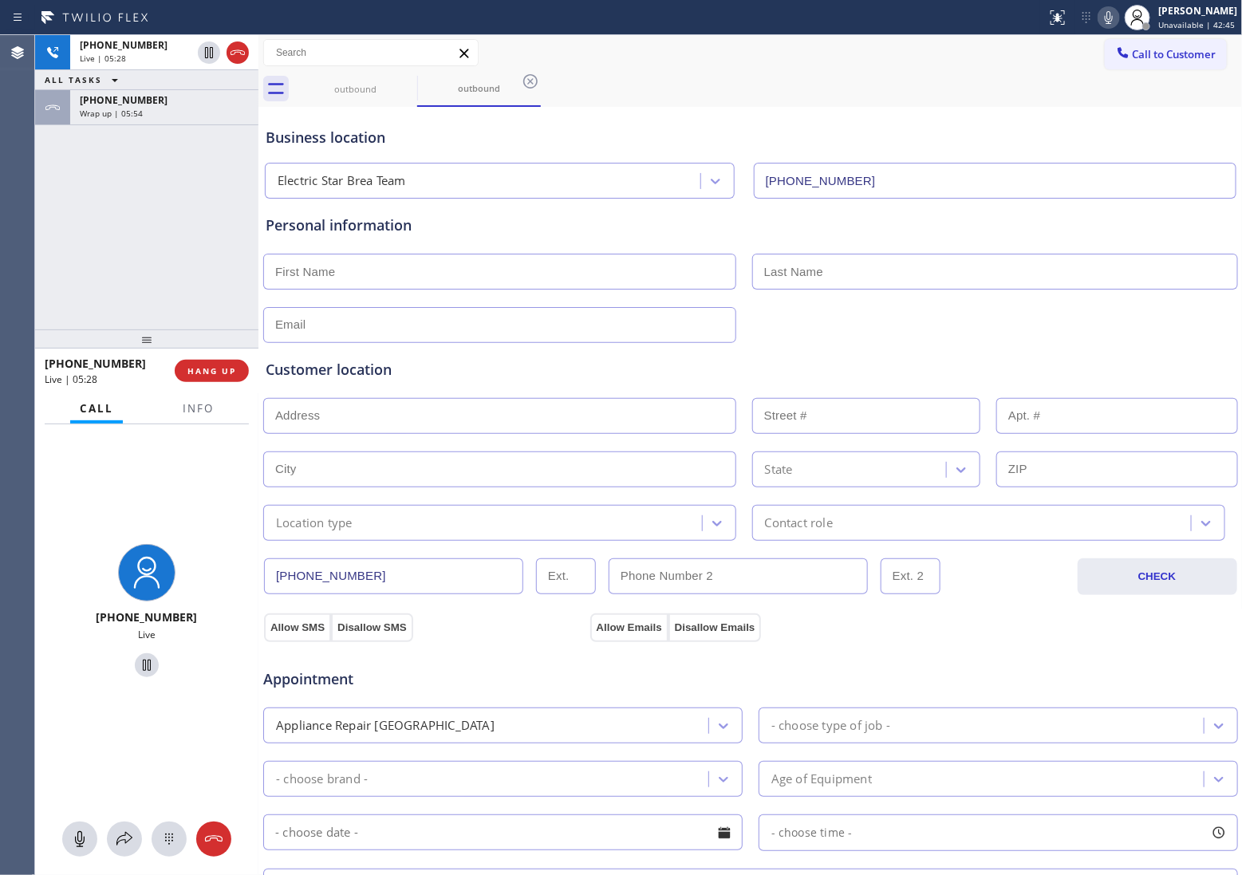
drag, startPoint x: 50, startPoint y: 195, endPoint x: 160, endPoint y: 8, distance: 217.4
click at [52, 195] on div "[PHONE_NUMBER] Live | 05:28 ALL TASKS ALL TASKS ACTIVE TASKS TASKS IN WRAP UP […" at bounding box center [146, 182] width 223 height 294
click at [207, 53] on icon at bounding box center [208, 52] width 19 height 19
click at [1110, 18] on icon at bounding box center [1108, 17] width 19 height 19
drag, startPoint x: 60, startPoint y: 174, endPoint x: 256, endPoint y: 77, distance: 218.7
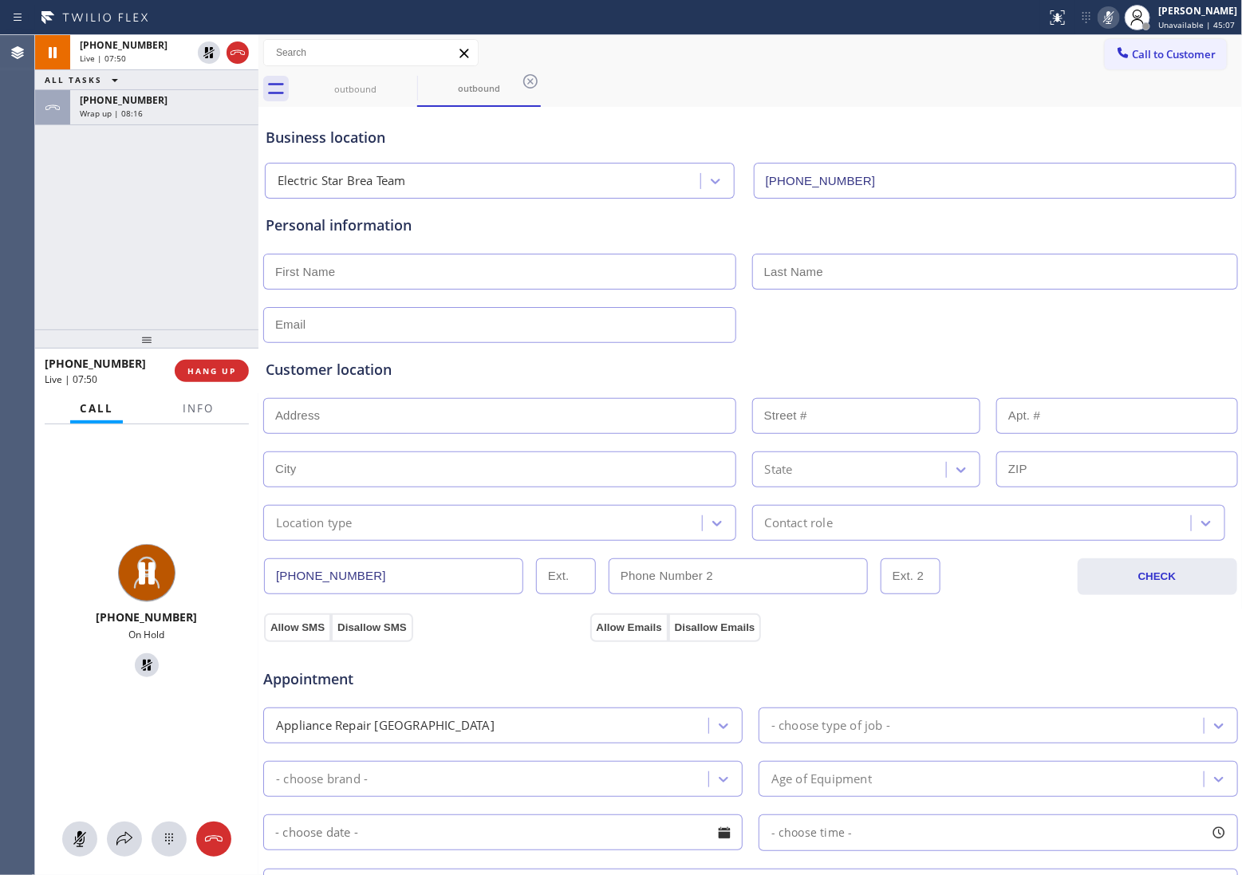
click at [69, 170] on div "[PHONE_NUMBER] Live | 07:50 ALL TASKS ALL TASKS ACTIVE TASKS TASKS IN WRAP UP […" at bounding box center [146, 182] width 223 height 294
click at [212, 57] on icon at bounding box center [208, 52] width 11 height 11
click at [1105, 18] on icon at bounding box center [1109, 17] width 8 height 13
click at [211, 57] on icon at bounding box center [208, 52] width 11 height 11
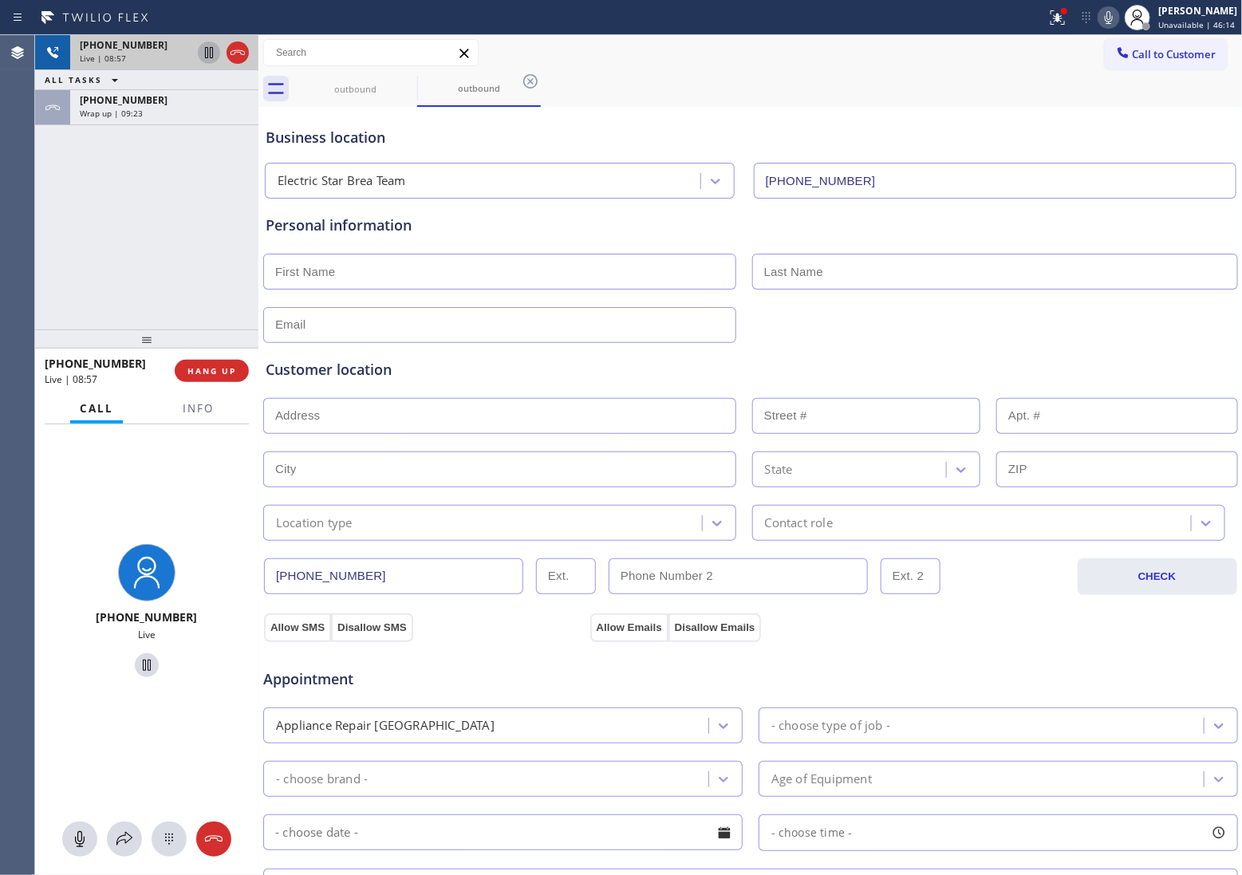
drag, startPoint x: 13, startPoint y: 249, endPoint x: 34, endPoint y: 254, distance: 21.3
click at [16, 249] on div "Agent Desktop" at bounding box center [17, 455] width 34 height 840
click at [211, 411] on span "Info" at bounding box center [198, 408] width 31 height 14
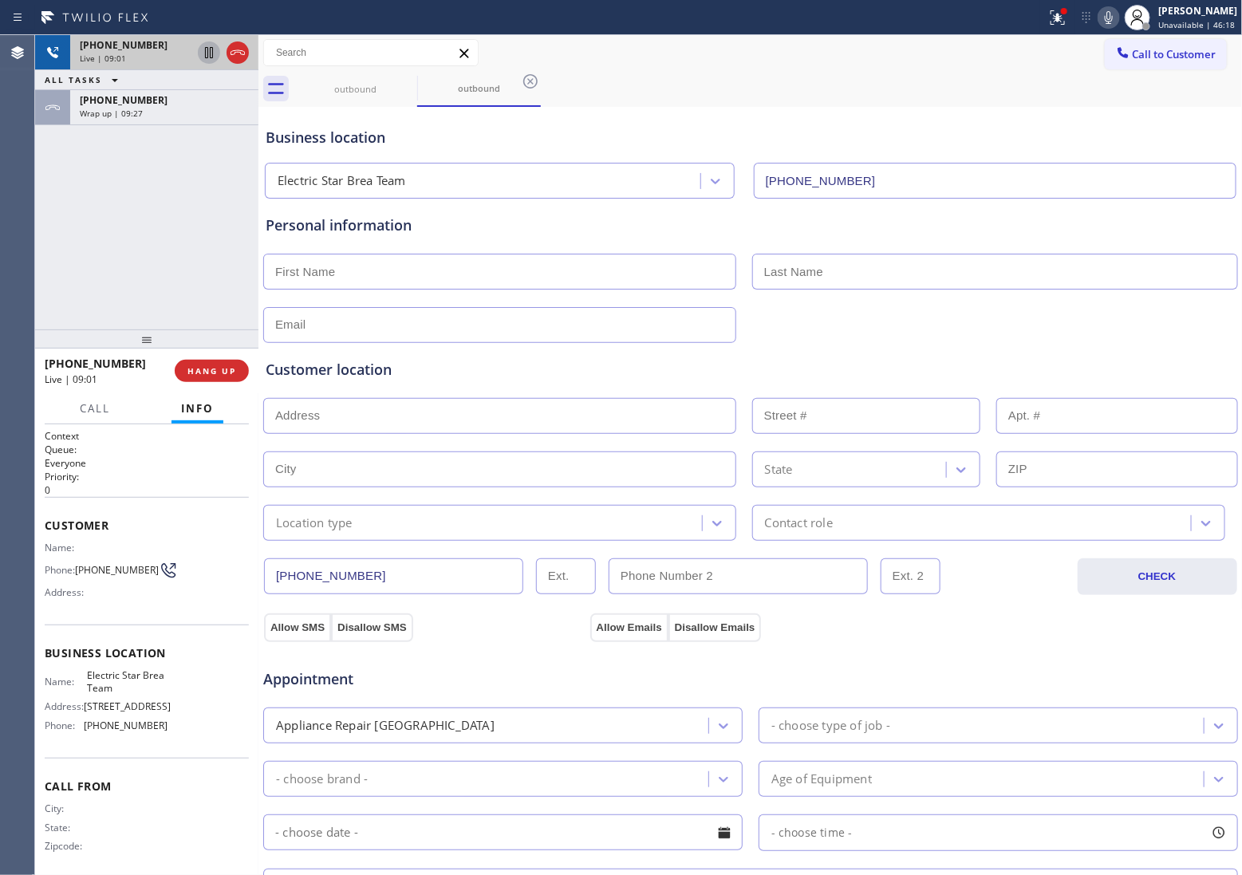
click at [42, 271] on div "[PHONE_NUMBER] Live | 09:01 ALL TASKS ALL TASKS ACTIVE TASKS TASKS IN WRAP UP […" at bounding box center [146, 182] width 223 height 294
click at [60, 308] on div "[PHONE_NUMBER] Live | 09:12 ALL TASKS ALL TASKS ACTIVE TASKS TASKS IN WRAP UP […" at bounding box center [146, 182] width 223 height 294
click at [46, 295] on div "[PHONE_NUMBER] Live | 09:18 ALL TASKS ALL TASKS ACTIVE TASKS TASKS IN WRAP UP […" at bounding box center [146, 182] width 223 height 294
click at [37, 229] on div "[PHONE_NUMBER] Live | 09:42 ALL TASKS ALL TASKS ACTIVE TASKS TASKS IN WRAP UP […" at bounding box center [146, 182] width 223 height 294
click at [457, 267] on input "text" at bounding box center [499, 272] width 473 height 36
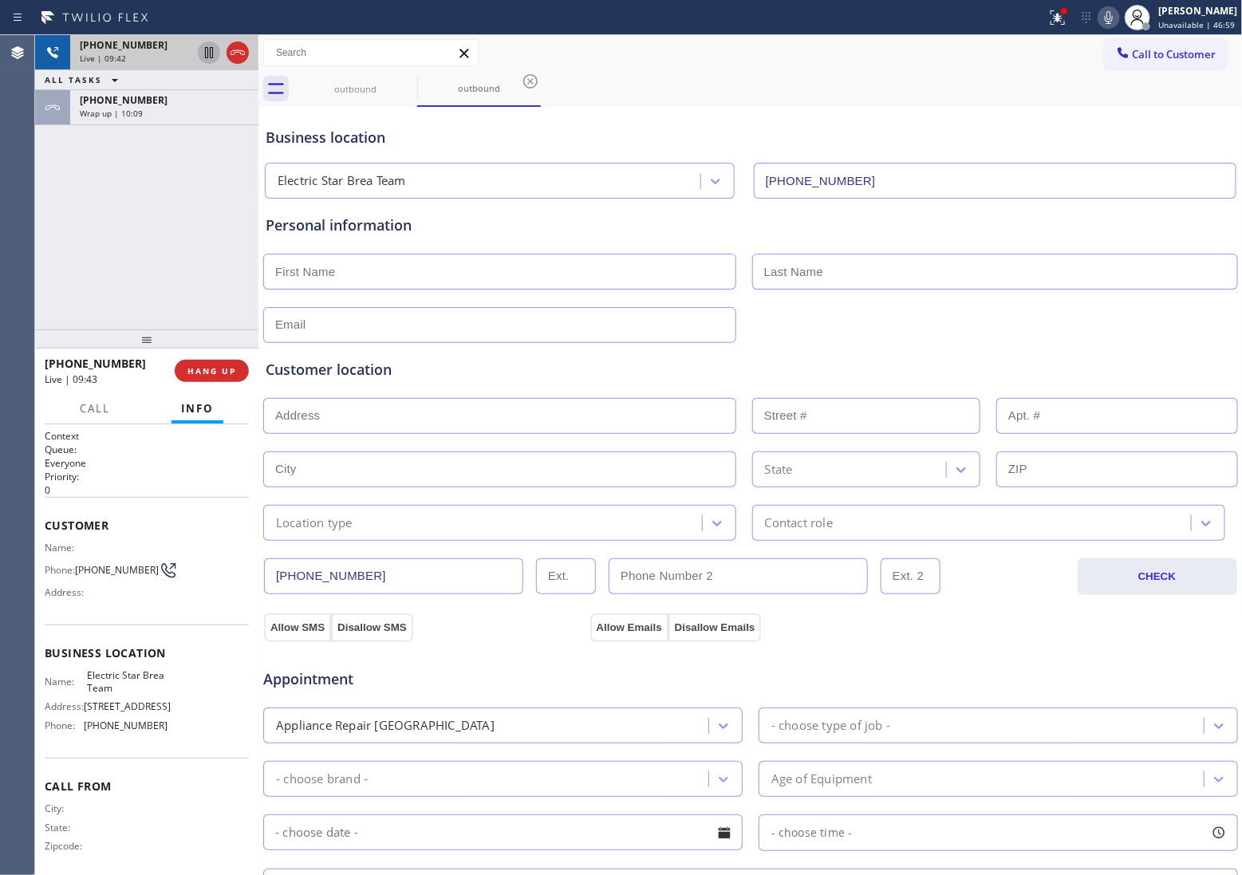
paste input "[PERSON_NAME]"
type input "[PERSON_NAME]"
click at [57, 243] on div "[PHONE_NUMBER] Live | 10:06 ALL TASKS ALL TASKS ACTIVE TASKS TASKS IN WRAP UP […" at bounding box center [146, 182] width 223 height 294
drag, startPoint x: 44, startPoint y: 285, endPoint x: 72, endPoint y: 399, distance: 117.5
click at [45, 286] on div "[PHONE_NUMBER] Live | 10:24 ALL TASKS ALL TASKS ACTIVE TASKS TASKS IN WRAP UP […" at bounding box center [146, 182] width 223 height 294
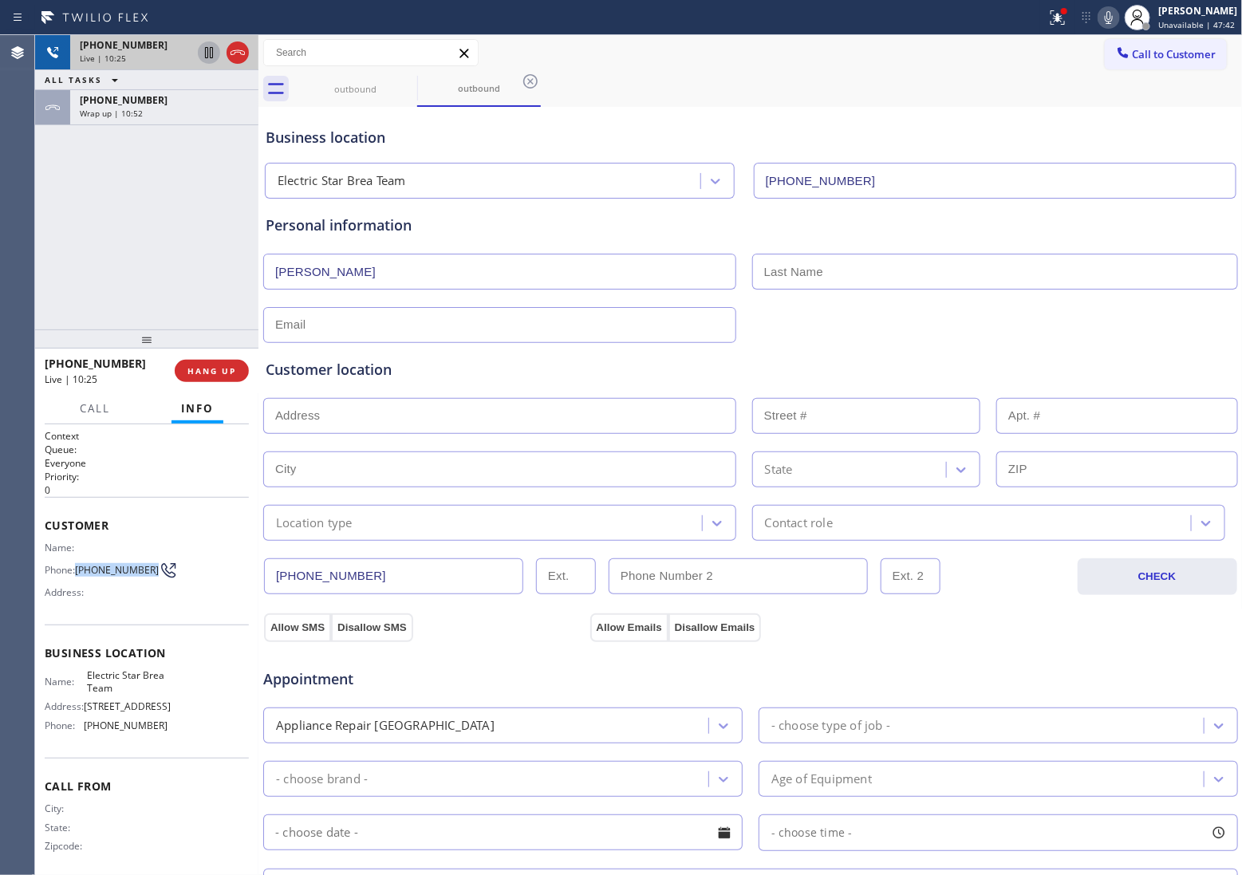
drag, startPoint x: 93, startPoint y: 572, endPoint x: 76, endPoint y: 561, distance: 20.8
click at [76, 561] on div "Phone: [PHONE_NUMBER]" at bounding box center [106, 570] width 123 height 19
copy span "[PHONE_NUMBER]"
click at [58, 188] on div "[PHONE_NUMBER] Live | 11:48 ALL TASKS ALL TASKS ACTIVE TASKS TASKS IN WRAP UP […" at bounding box center [146, 182] width 223 height 294
click at [53, 238] on div "[PHONE_NUMBER] Live | 14:03 ALL TASKS ALL TASKS ACTIVE TASKS TASKS IN WRAP UP […" at bounding box center [146, 182] width 223 height 294
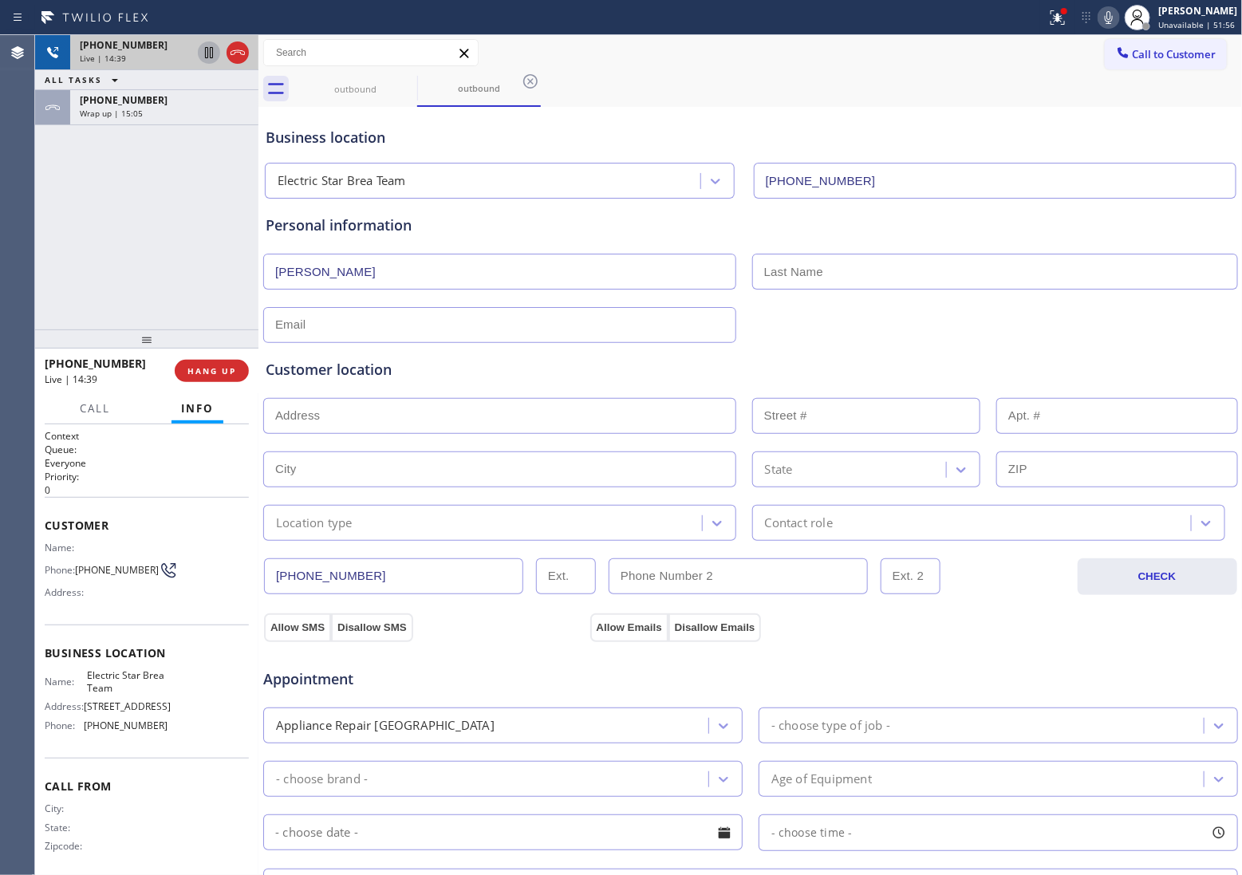
click at [776, 275] on input "text" at bounding box center [995, 272] width 486 height 36
type input "[PERSON_NAME]"
click at [395, 332] on input "text" at bounding box center [499, 325] width 473 height 36
paste input "[EMAIL_ADDRESS][DOMAIN_NAME]"
type input "[EMAIL_ADDRESS][DOMAIN_NAME]"
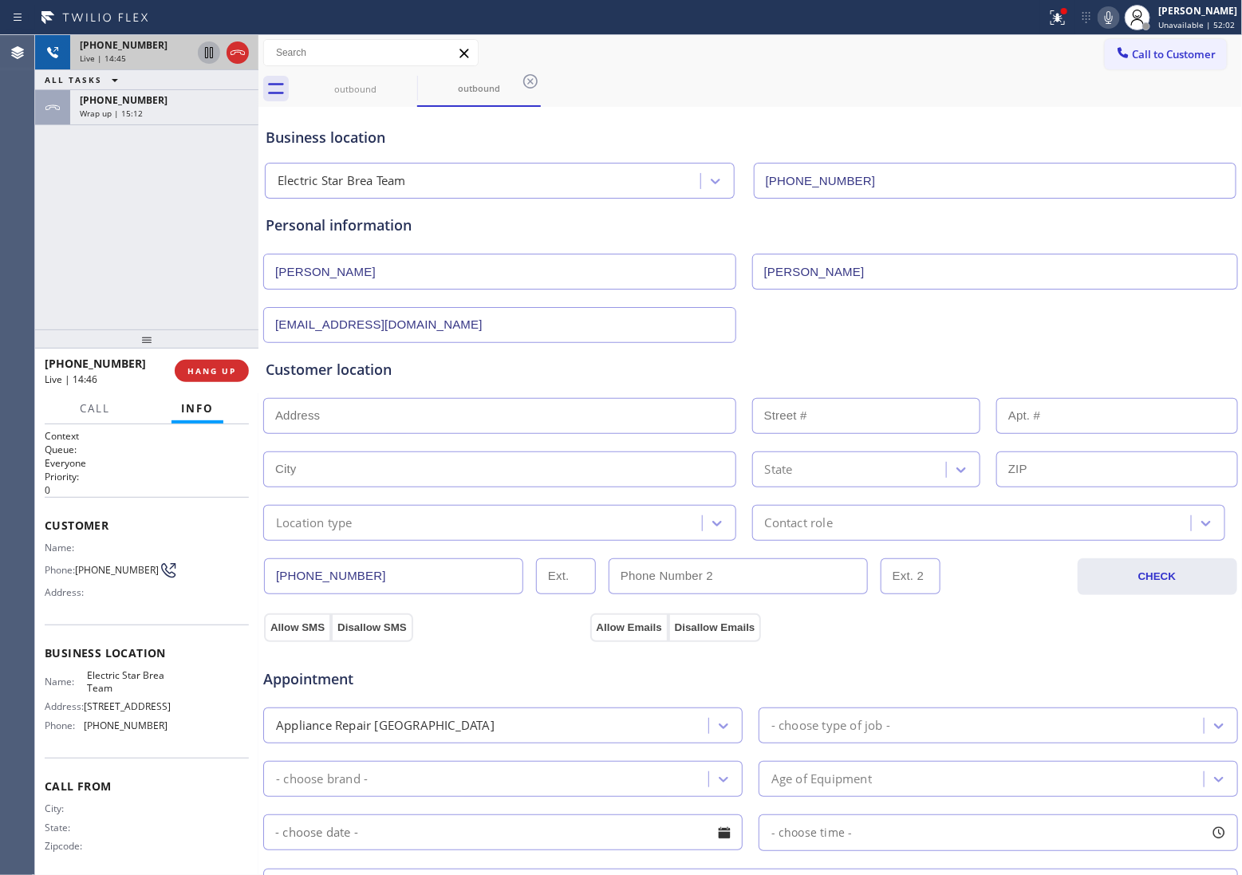
click at [424, 415] on input "text" at bounding box center [499, 416] width 473 height 36
click at [241, 56] on icon at bounding box center [237, 52] width 19 height 19
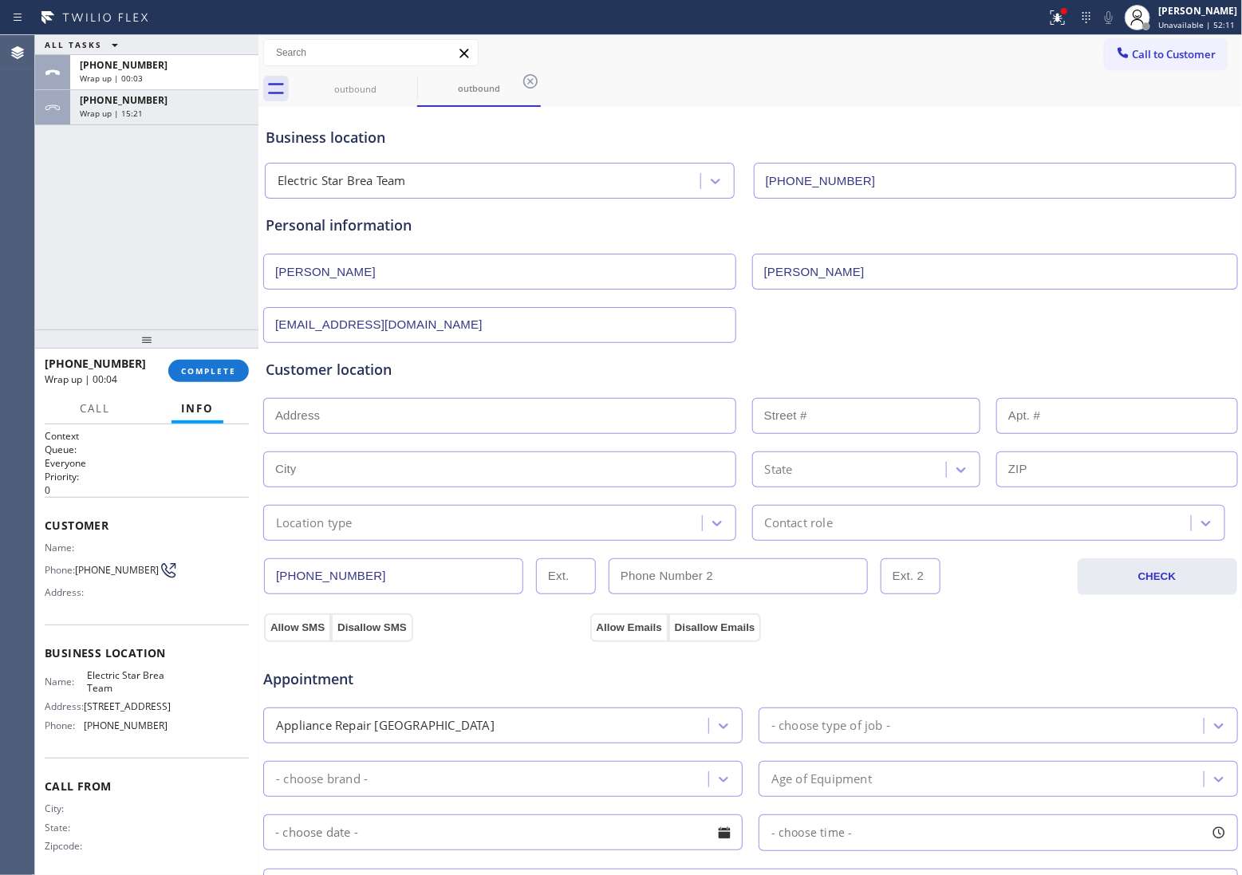
click at [385, 424] on input "text" at bounding box center [499, 416] width 473 height 36
paste input "[STREET_ADDRESS]"
type input "[STREET_ADDRESS]"
type input "1248"
type input "Brea"
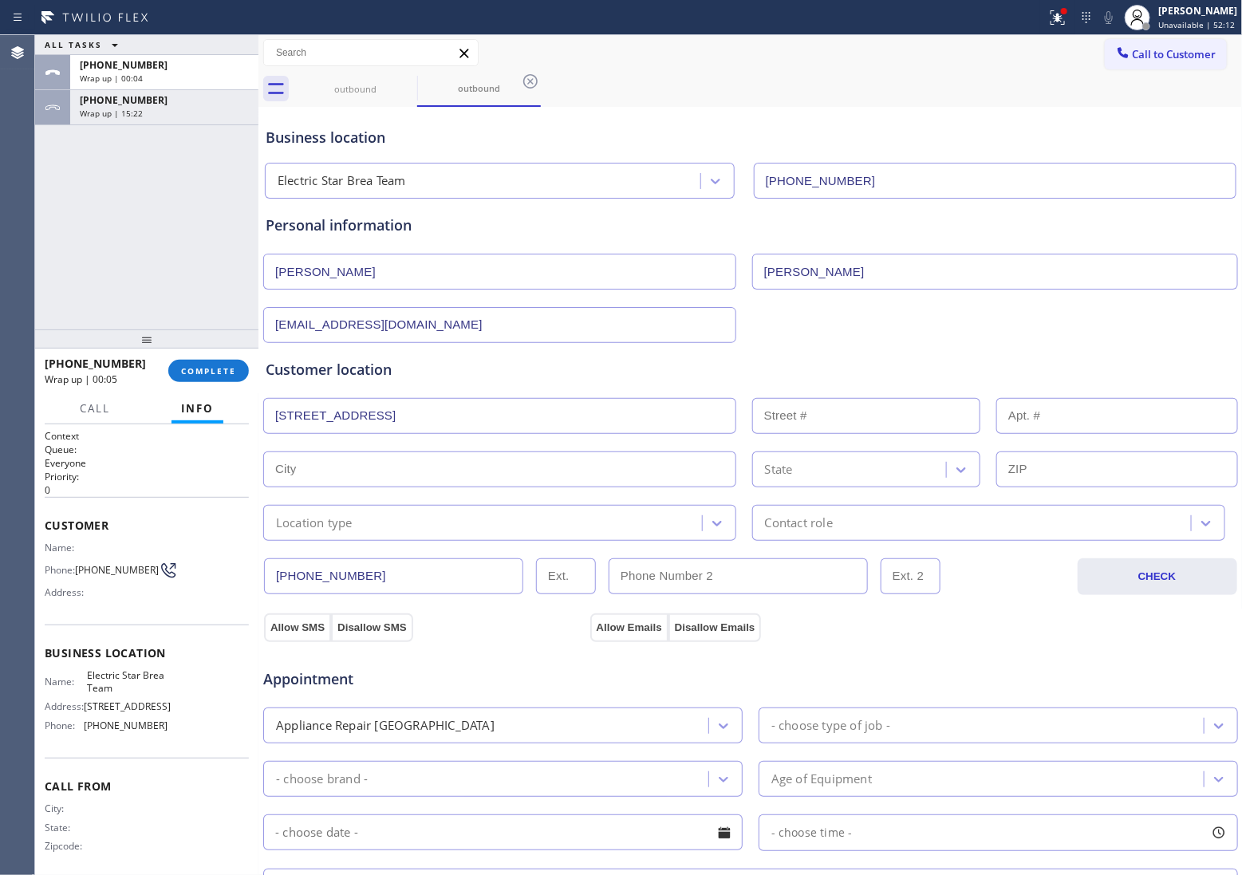
type input "92821"
click at [336, 517] on div "Location type" at bounding box center [314, 523] width 77 height 18
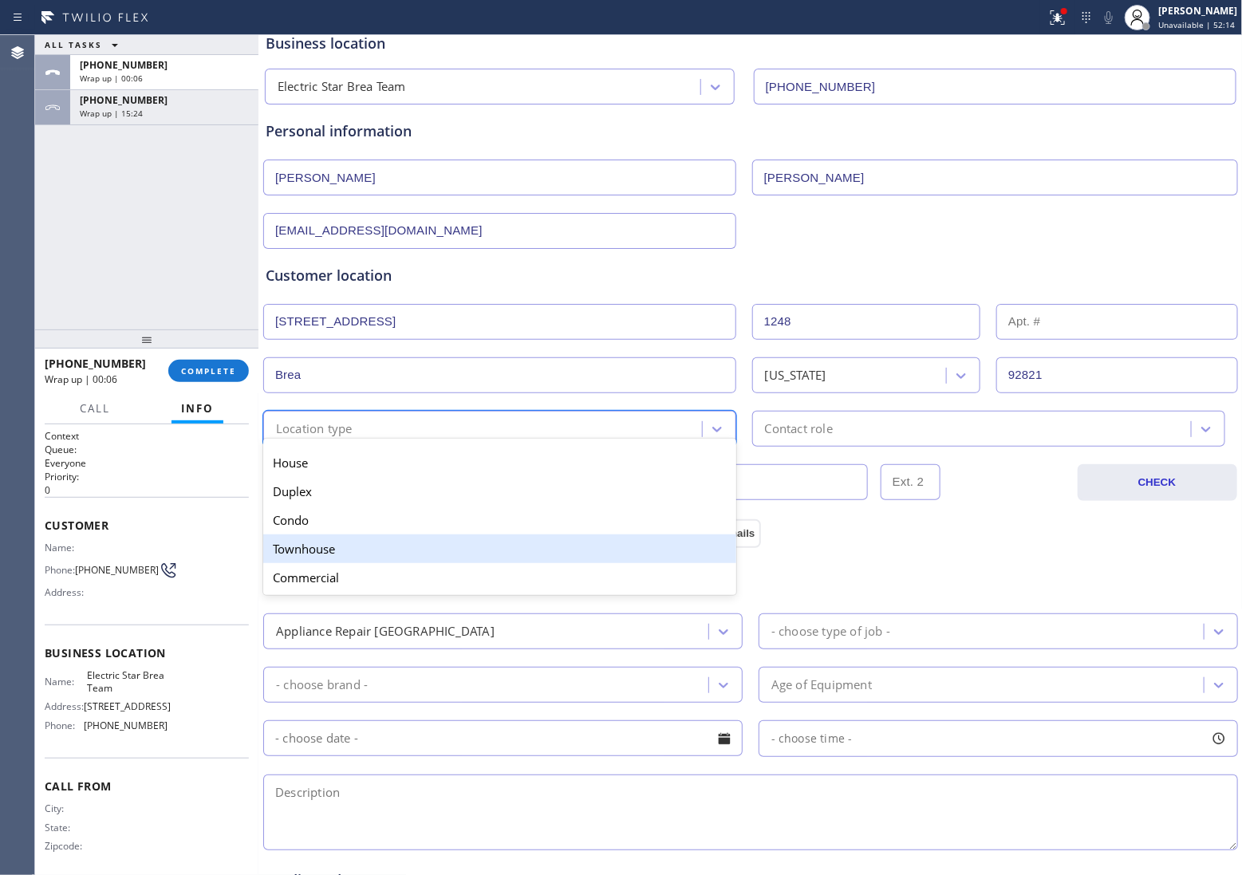
scroll to position [100, 0]
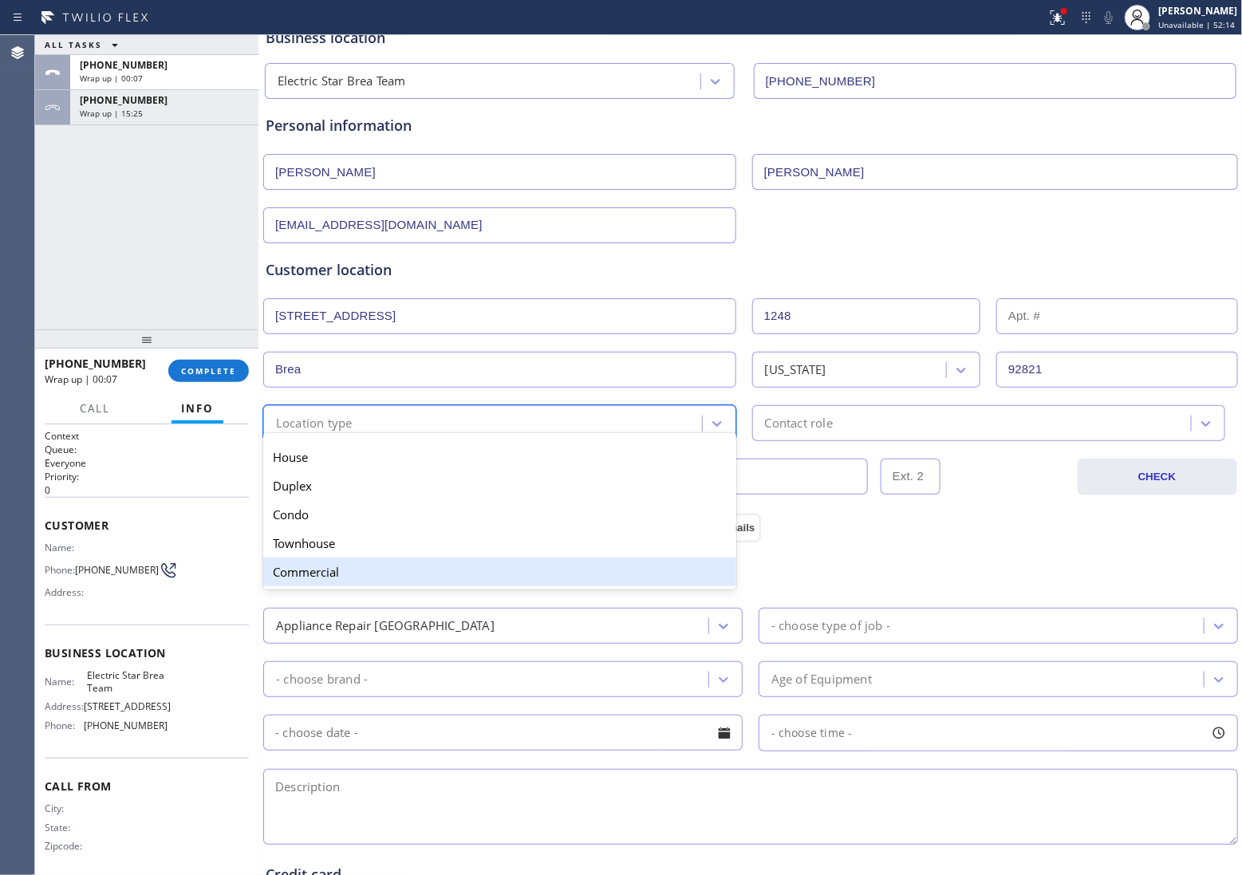
click at [336, 577] on div "Commercial" at bounding box center [499, 572] width 473 height 29
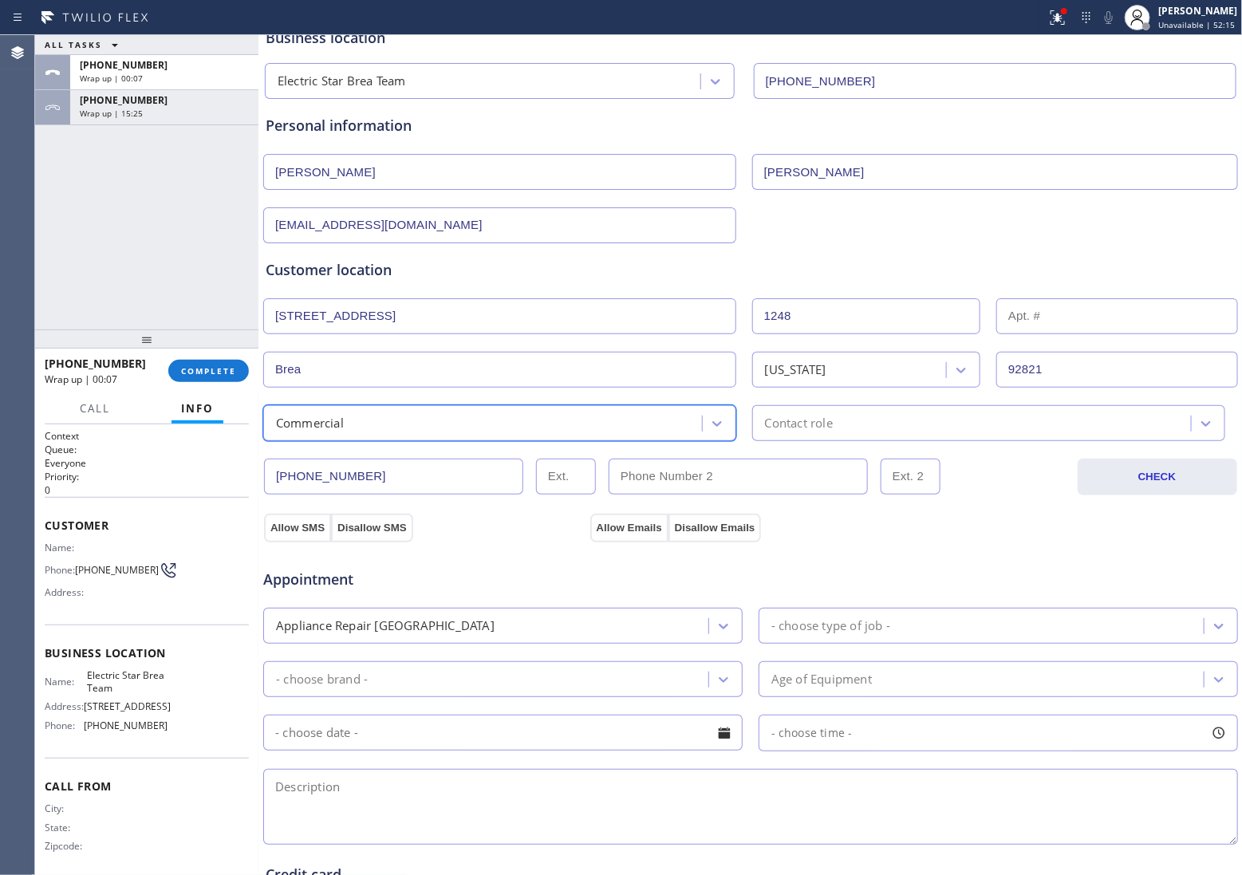
click at [871, 433] on div "Contact role" at bounding box center [974, 423] width 434 height 28
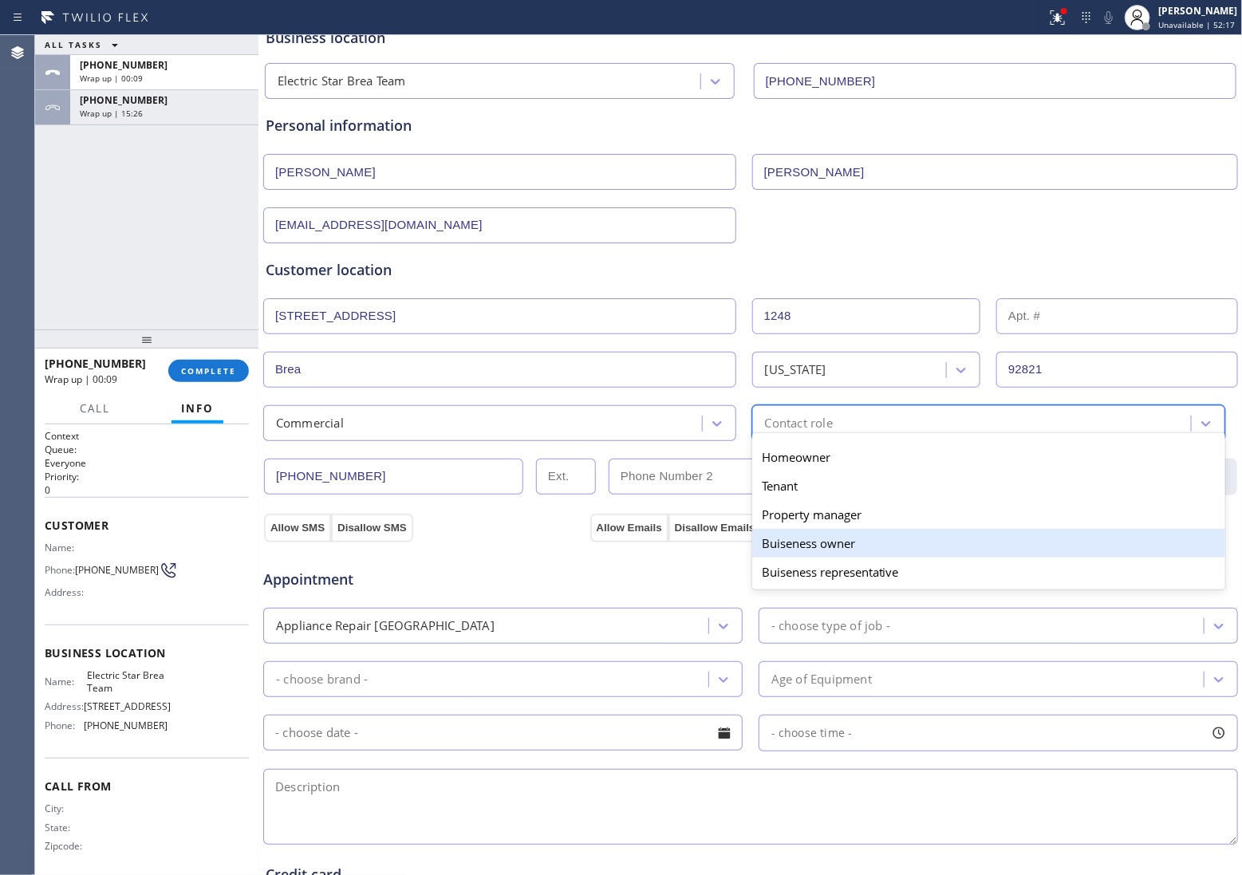
click at [843, 551] on div "Buiseness owner" at bounding box center [988, 543] width 473 height 29
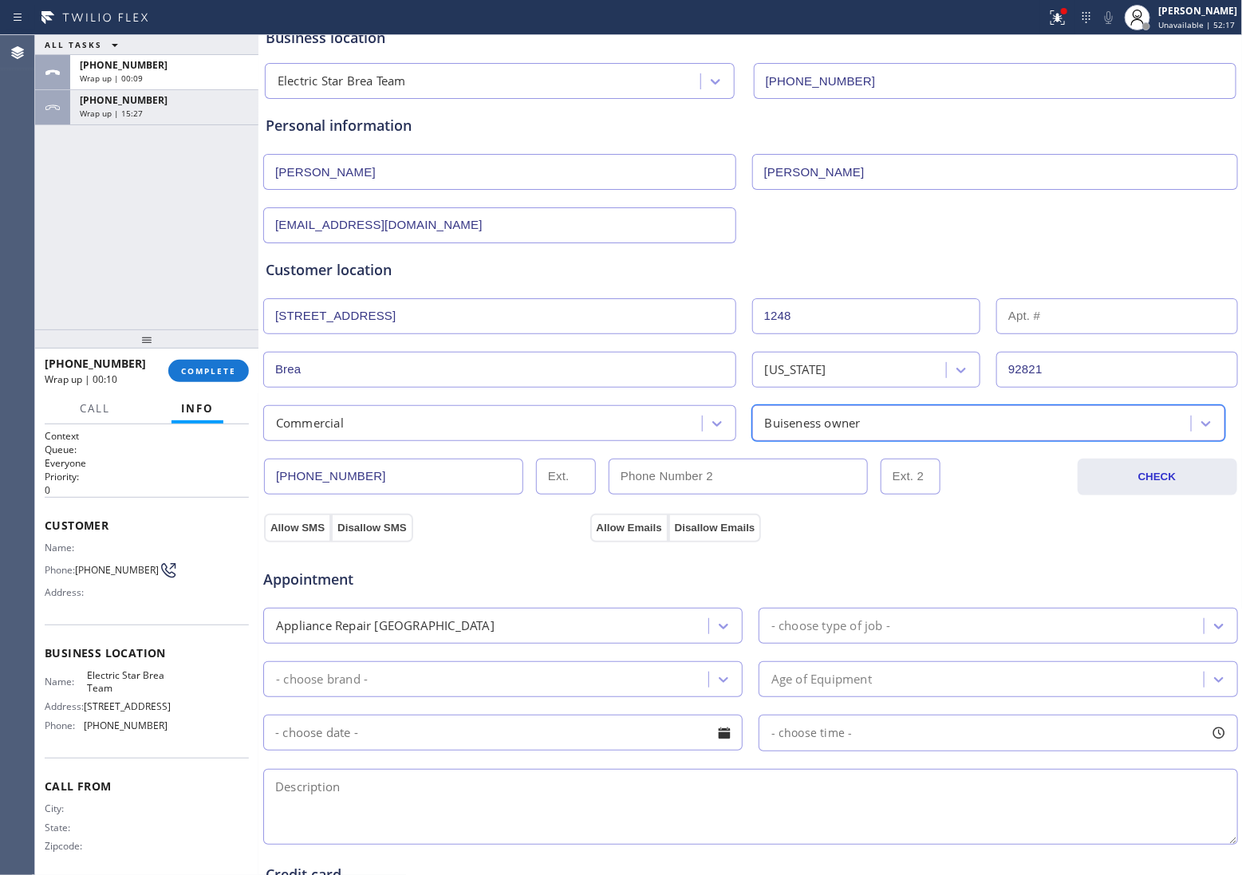
click at [280, 539] on div "Appointment Appliance Repair High End - choose type of job - - choose brand - A…" at bounding box center [750, 691] width 977 height 313
click at [295, 528] on button "Allow SMS" at bounding box center [297, 528] width 67 height 29
click at [622, 529] on button "Allow Emails" at bounding box center [629, 528] width 78 height 29
click at [549, 630] on div "Appliance Repair [GEOGRAPHIC_DATA]" at bounding box center [488, 626] width 440 height 28
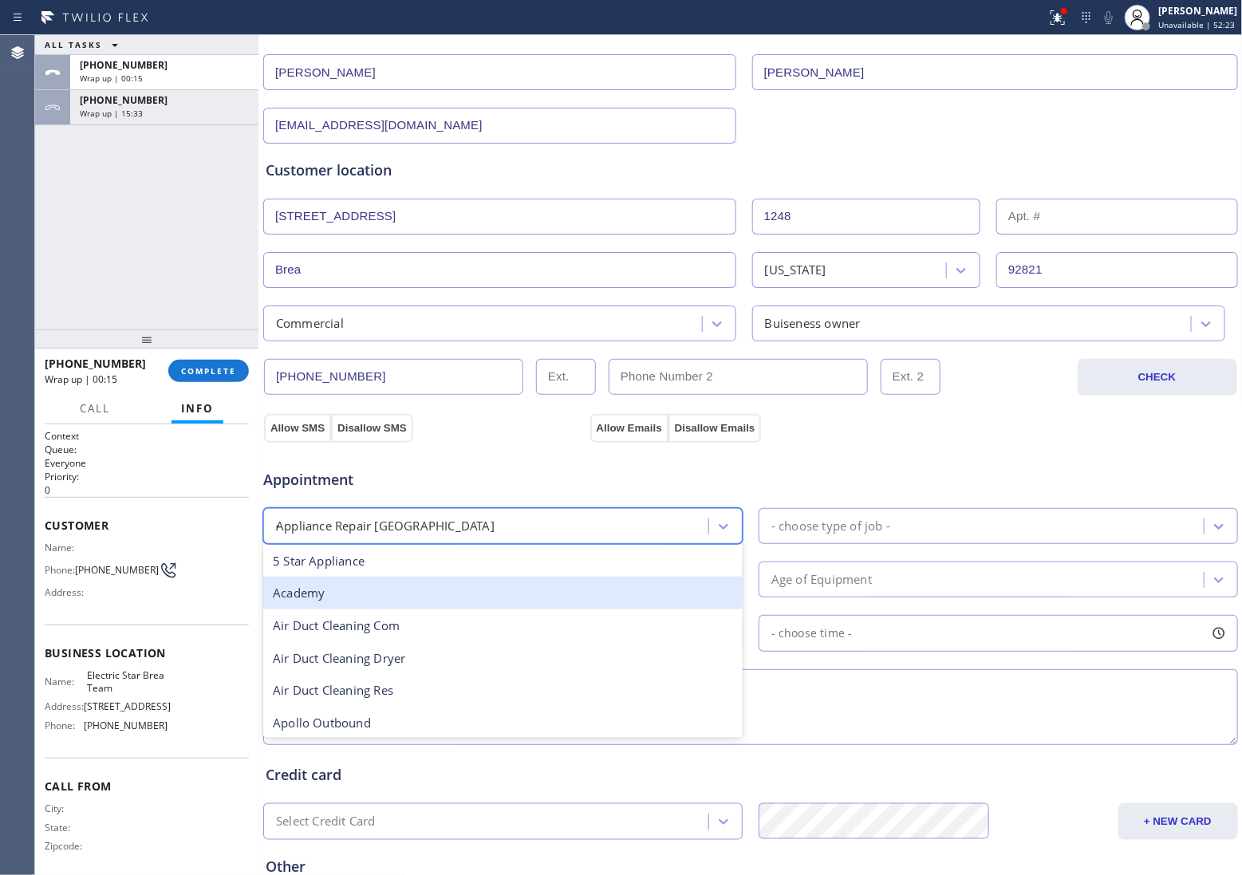
scroll to position [0, 0]
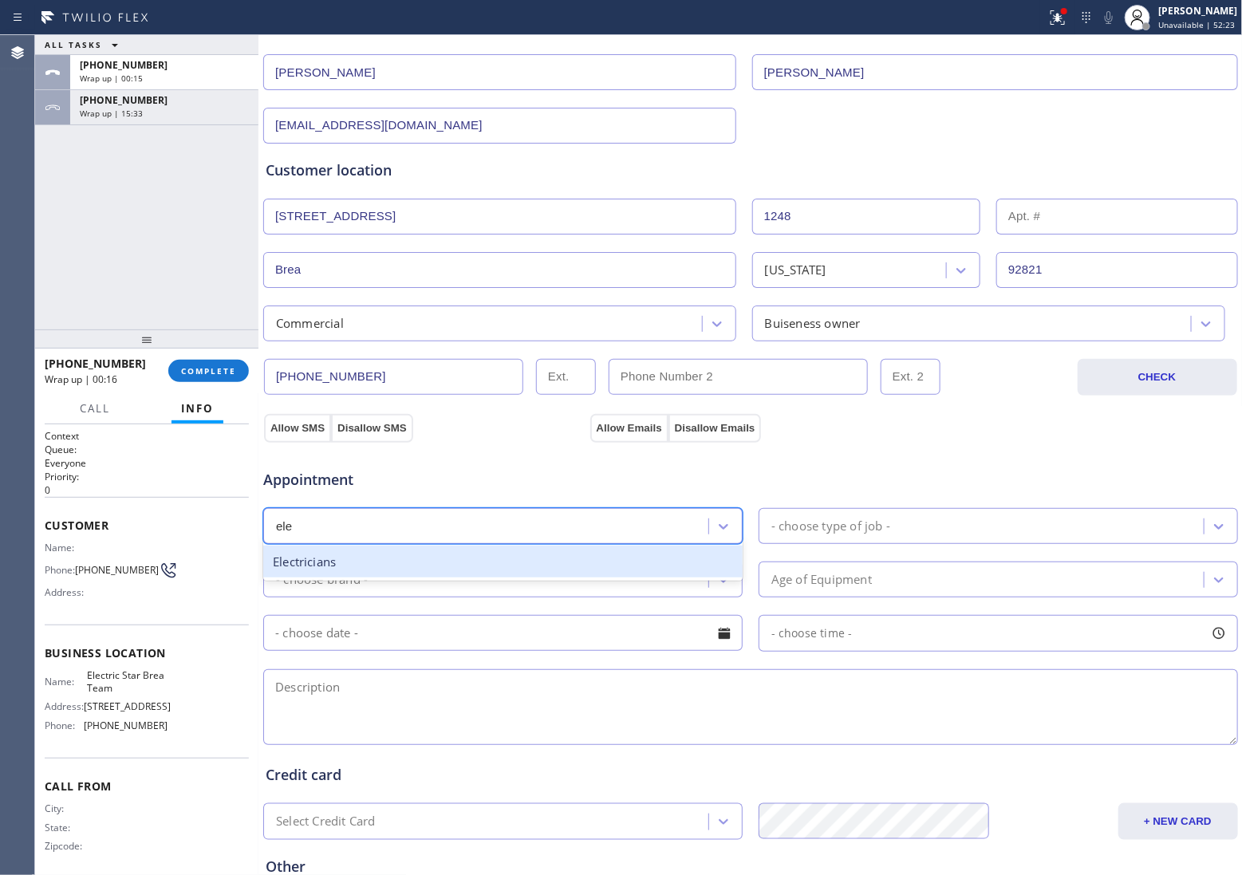
type input "elec"
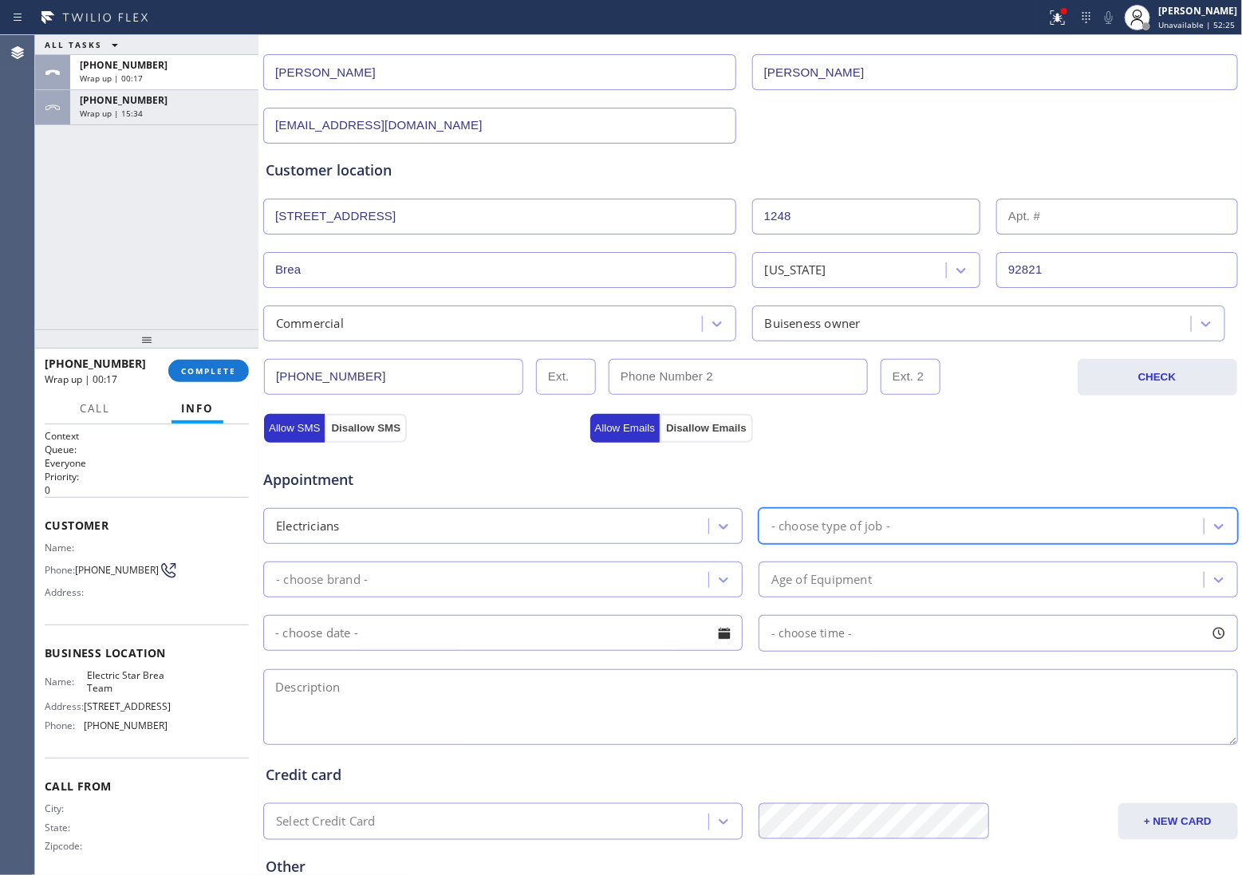
click at [852, 507] on div "Electricians 4 results available. Select is focused ,type to refine list, press…" at bounding box center [751, 524] width 978 height 39
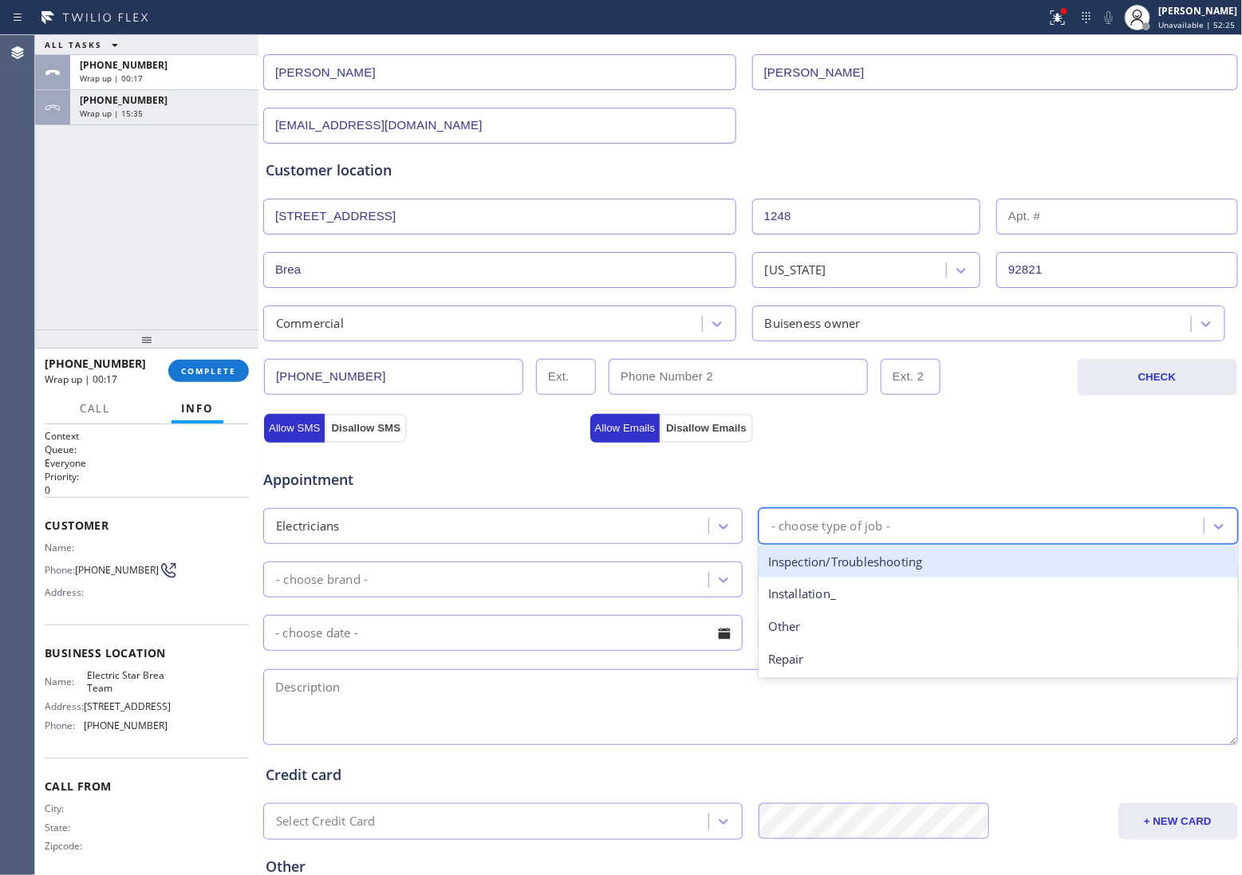
click at [854, 523] on div "- choose type of job -" at bounding box center [831, 526] width 119 height 18
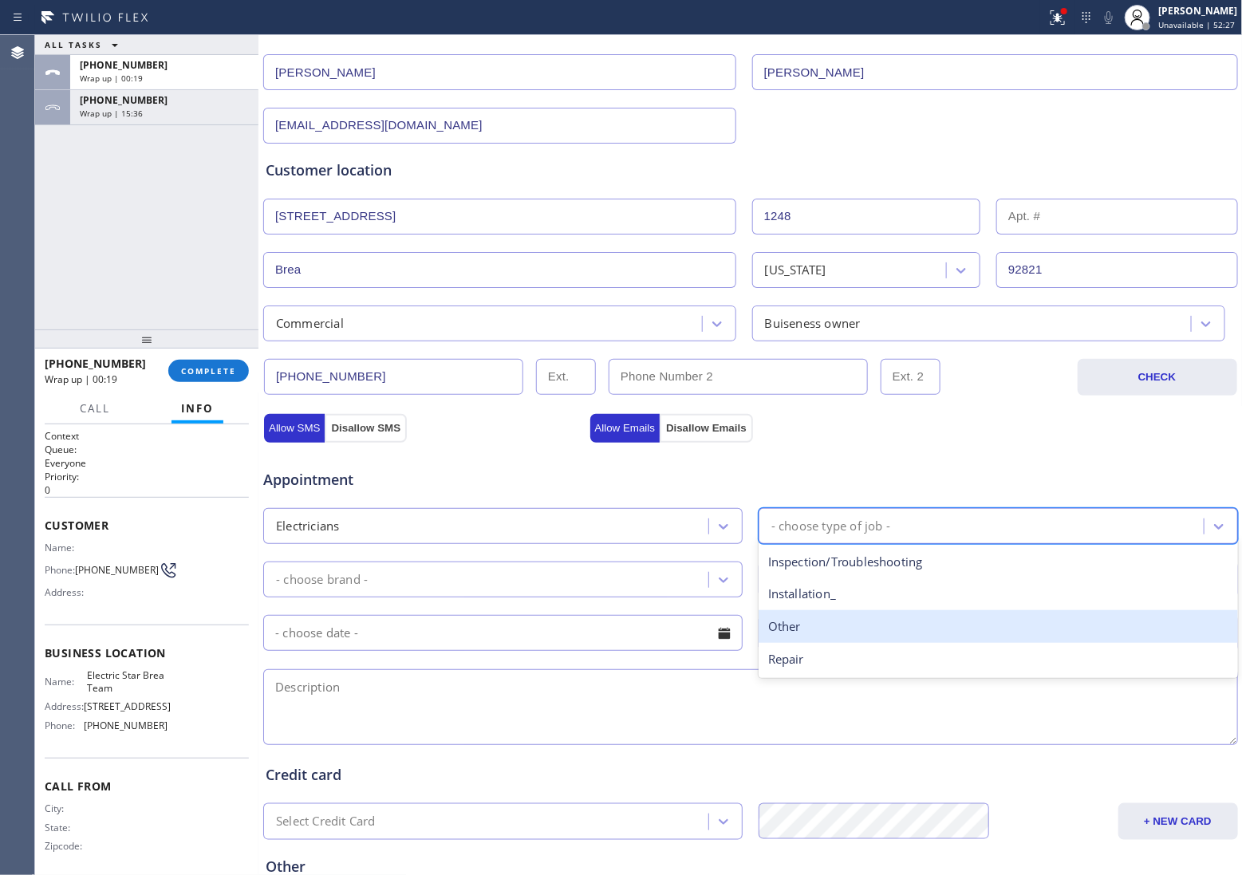
click at [822, 636] on div "Other" at bounding box center [999, 626] width 480 height 33
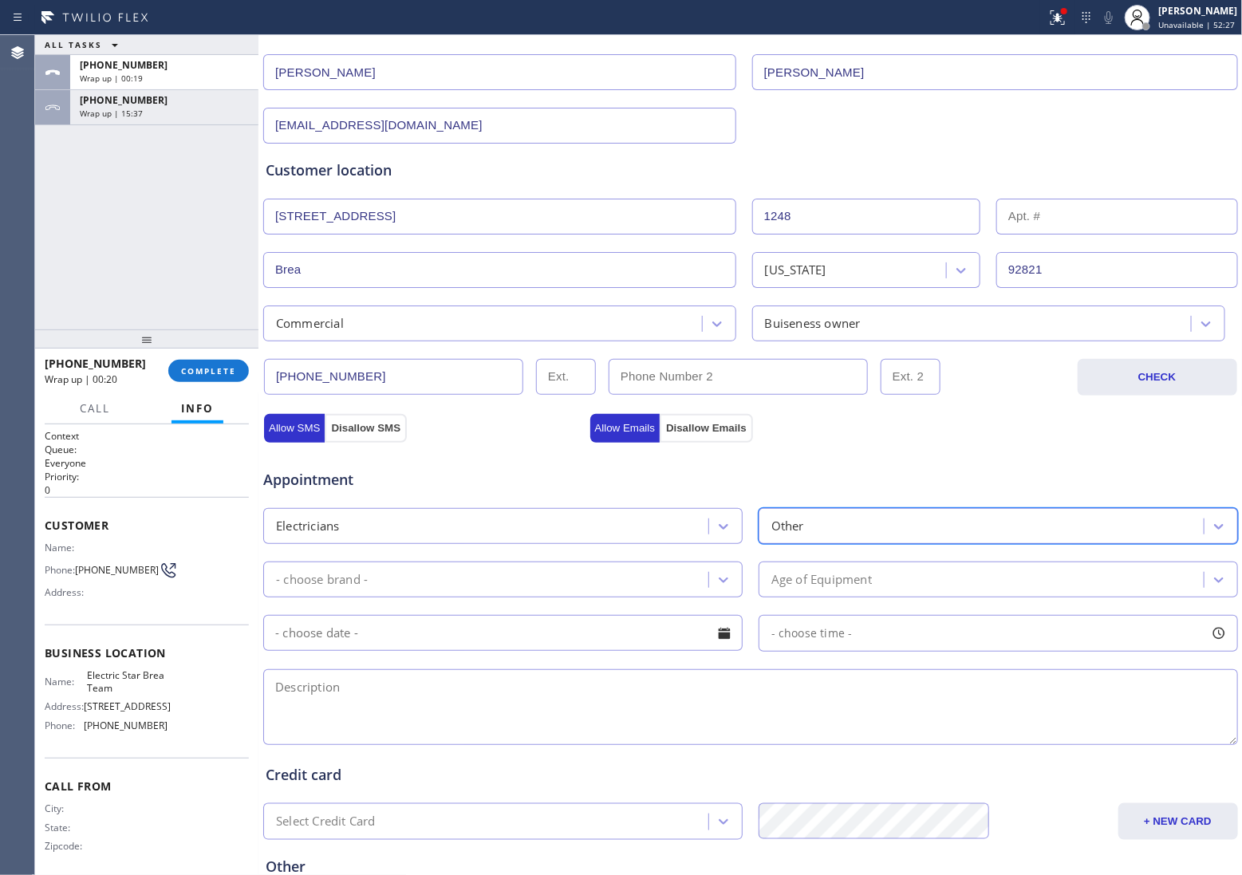
click at [613, 591] on div "- choose brand -" at bounding box center [488, 580] width 440 height 28
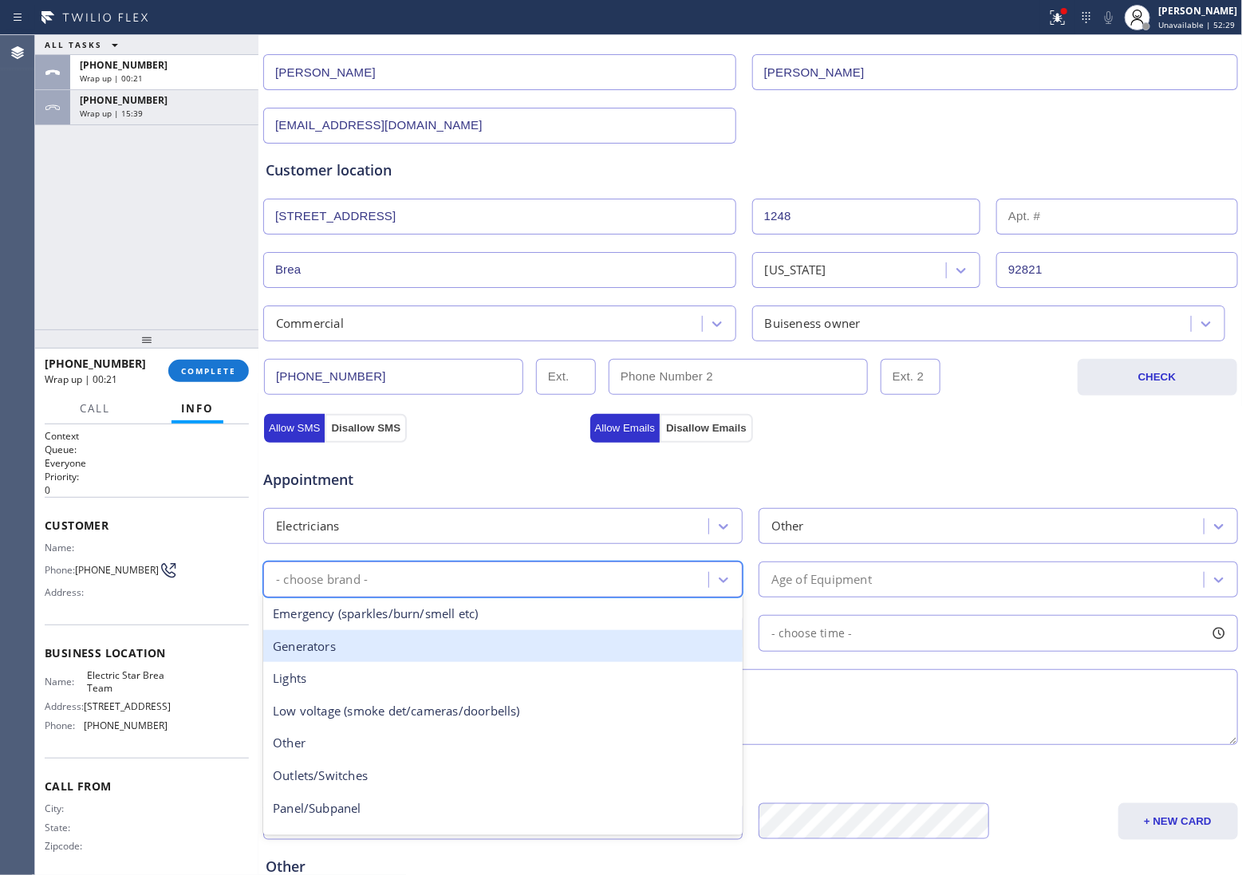
scroll to position [100, 0]
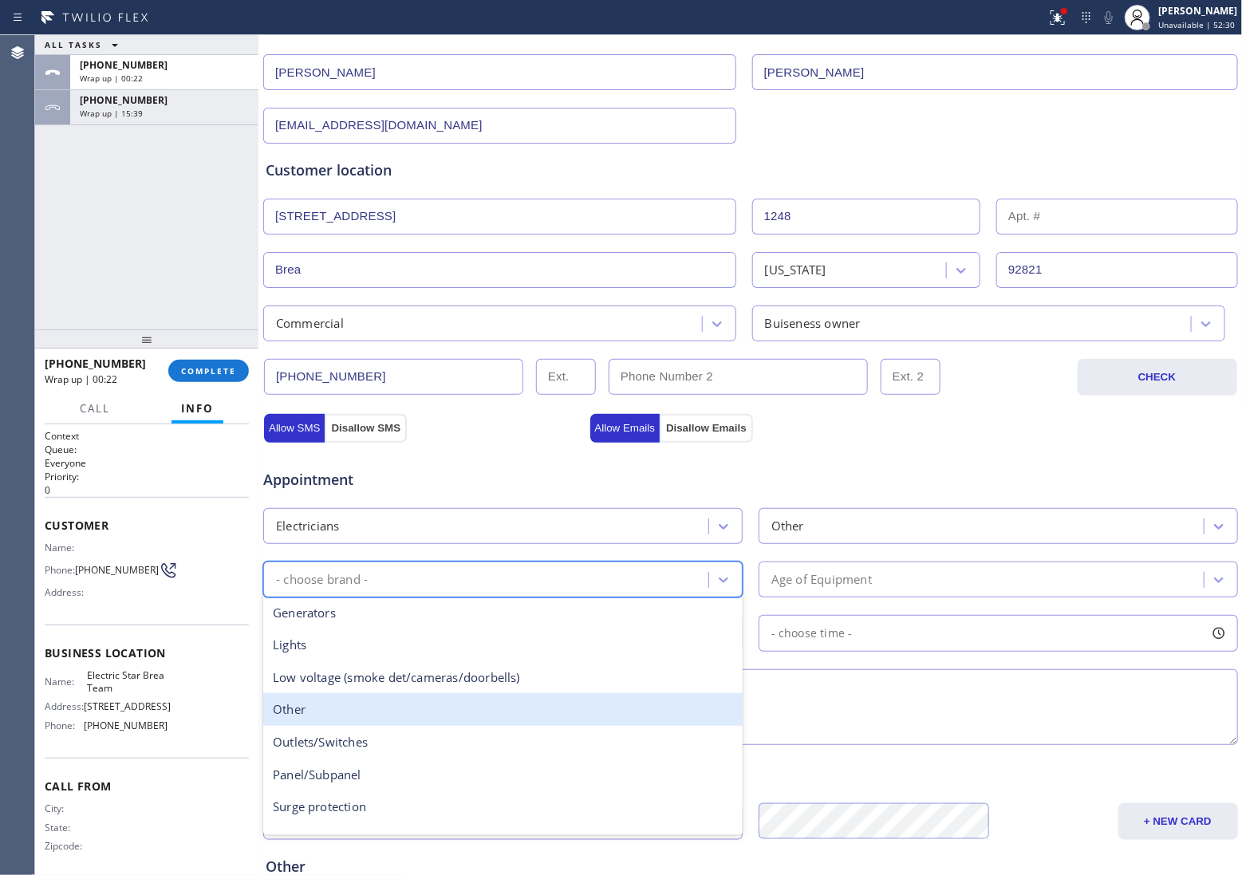
click at [313, 718] on div "Other" at bounding box center [503, 709] width 480 height 33
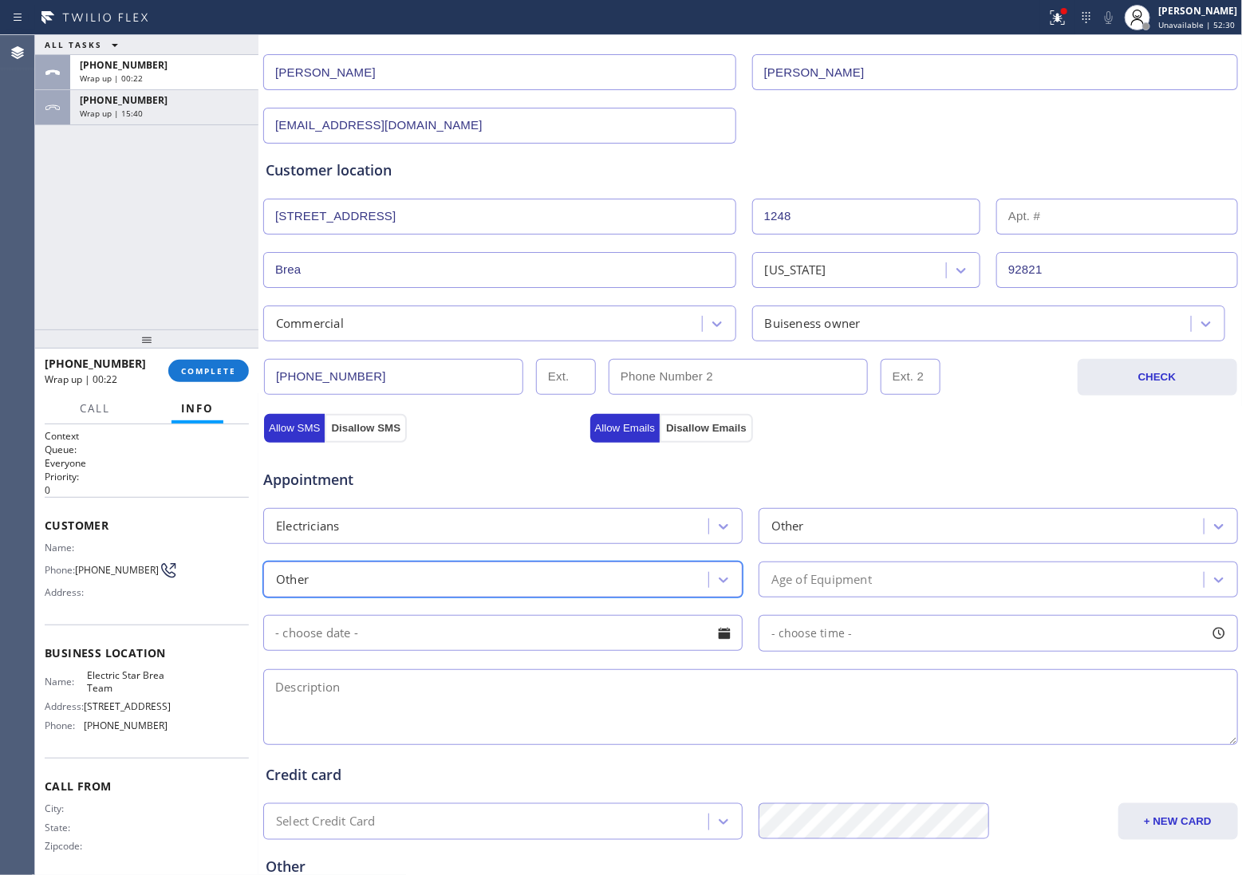
click at [820, 568] on div "Age of Equipment" at bounding box center [984, 580] width 440 height 28
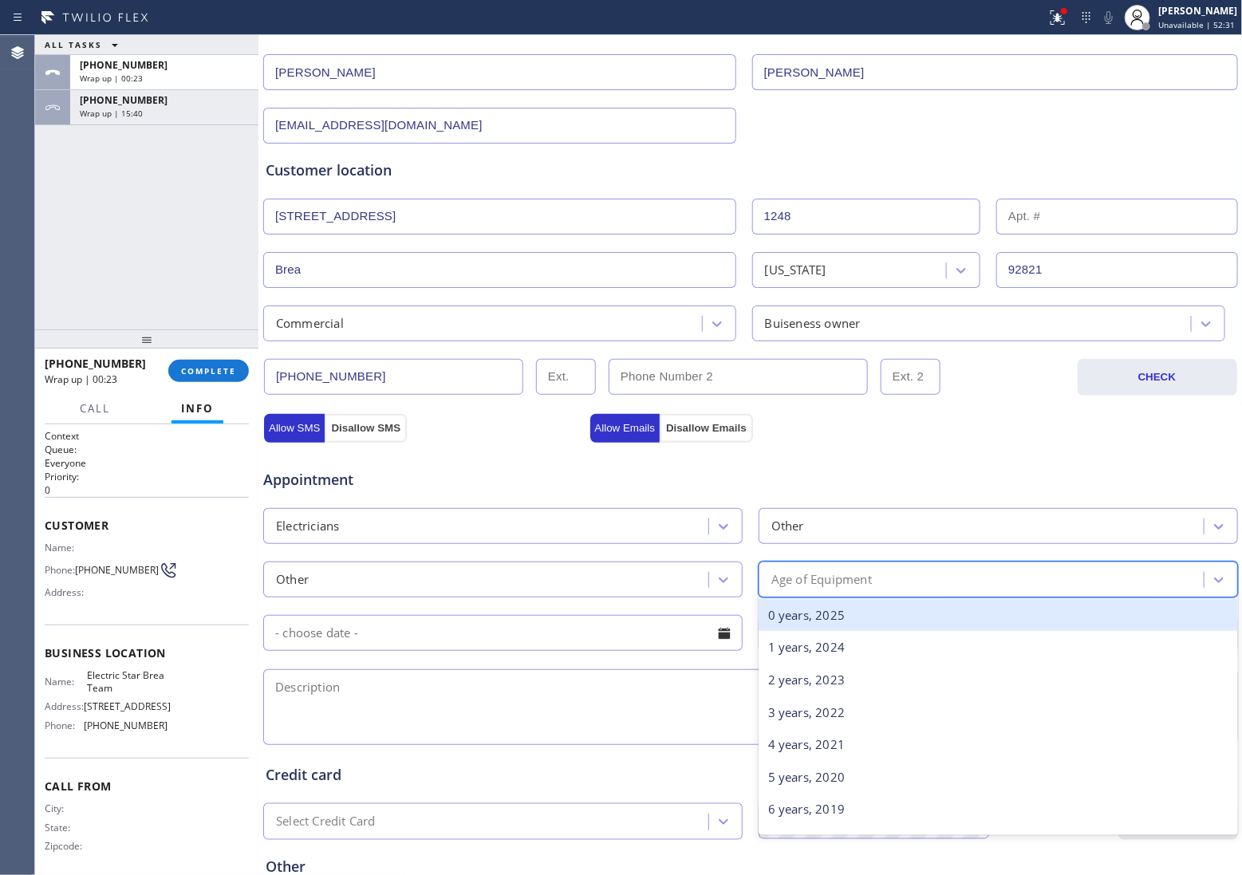
click at [823, 620] on div "0 years, 2025" at bounding box center [999, 615] width 480 height 33
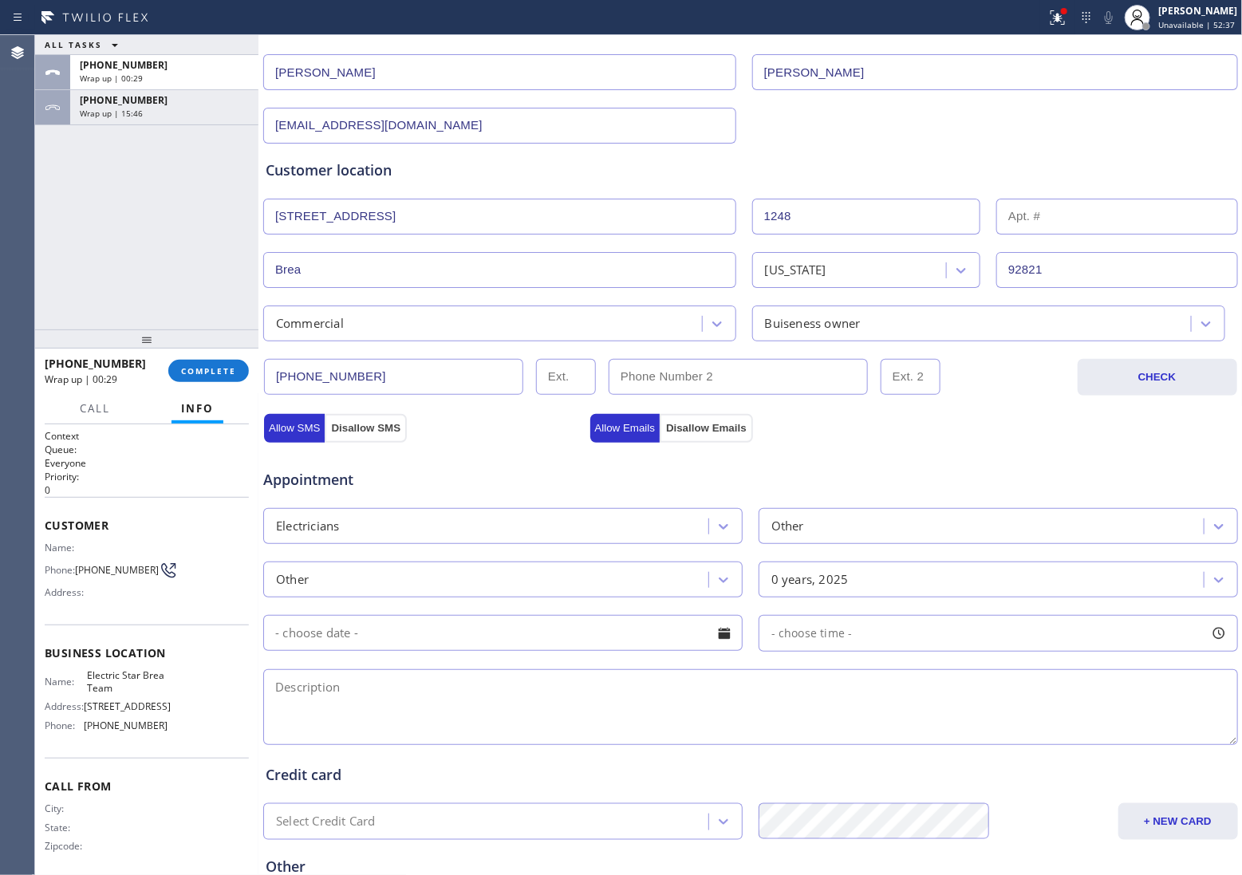
click at [703, 708] on textarea at bounding box center [750, 707] width 975 height 76
paste textarea "2 tennis court have 2 big lights and middle of the court thre's a staneless box…"
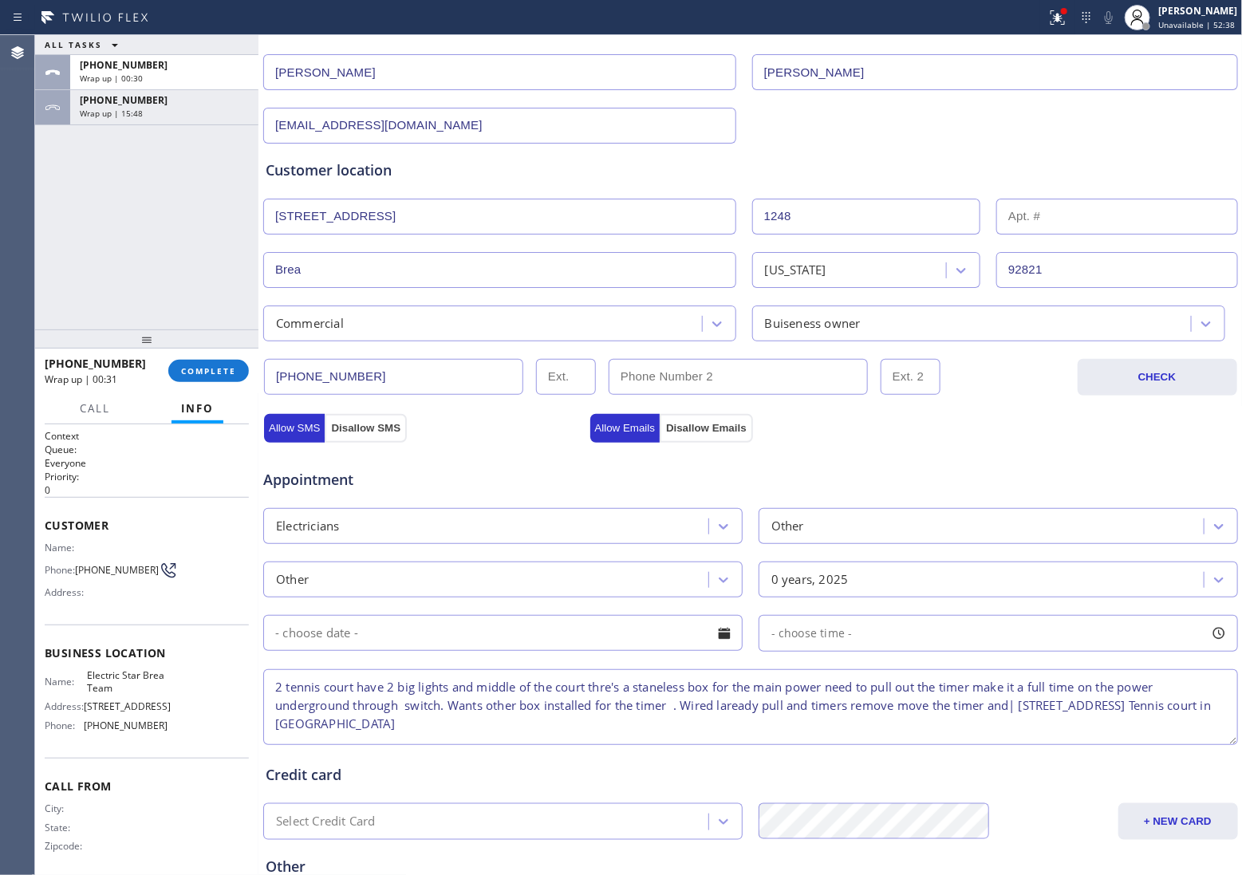
click at [273, 687] on textarea "2 tennis court have 2 big lights and middle of the court thre's a staneless box…" at bounding box center [750, 707] width 975 height 76
click at [704, 692] on textarea "12-3 | Free SCF | 2 tennis court have 2 big lights and middle of the court thre…" at bounding box center [750, 707] width 975 height 76
click at [759, 687] on textarea "12-3 | Free SCF | 2 tennis court have 2 big lights and middle of the court ther…" at bounding box center [750, 707] width 975 height 76
click at [786, 707] on textarea "12-3 | Free SCF | 2 tennis court have 2 big lights and middle of the court ther…" at bounding box center [750, 707] width 975 height 76
click at [560, 732] on textarea "12-3 | Free SCF | 2 tennis court have 2 big lights and middle of the court ther…" at bounding box center [750, 707] width 975 height 76
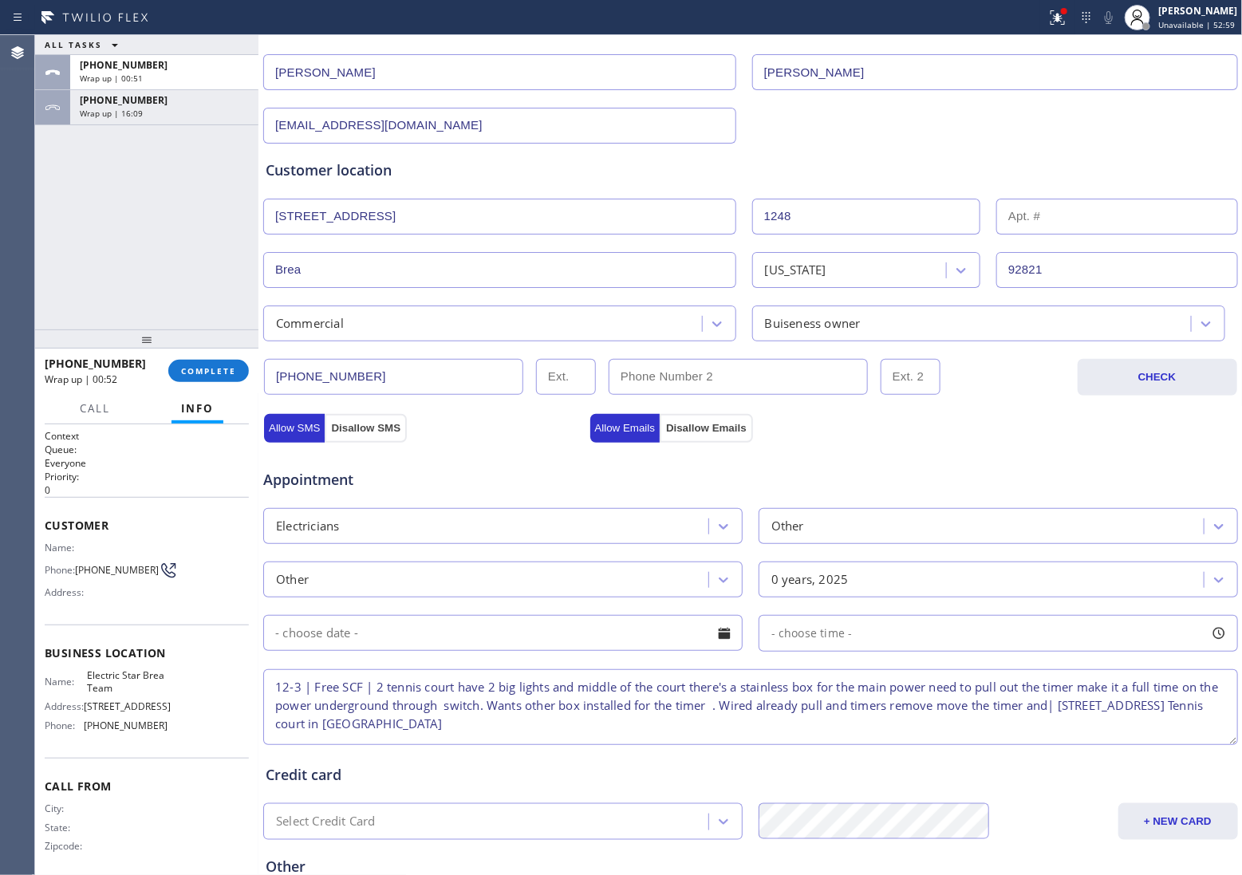
click at [499, 724] on textarea "12-3 | Free SCF | 2 tennis court have 2 big lights and middle of the court ther…" at bounding box center [750, 707] width 975 height 76
click at [556, 731] on textarea "12-3 | Free SCF | 2 tennis court have 2 big lights and middle of the court ther…" at bounding box center [750, 707] width 975 height 76
drag, startPoint x: 556, startPoint y: 731, endPoint x: 501, endPoint y: 724, distance: 55.5
click at [501, 724] on textarea "12-3 | Free SCF | 2 tennis court have 2 big lights and middle of the court ther…" at bounding box center [750, 707] width 975 height 76
click at [555, 730] on textarea "12-3 | Free SCF | 2 tennis court have 2 big lights and middle of the court ther…" at bounding box center [750, 707] width 975 height 76
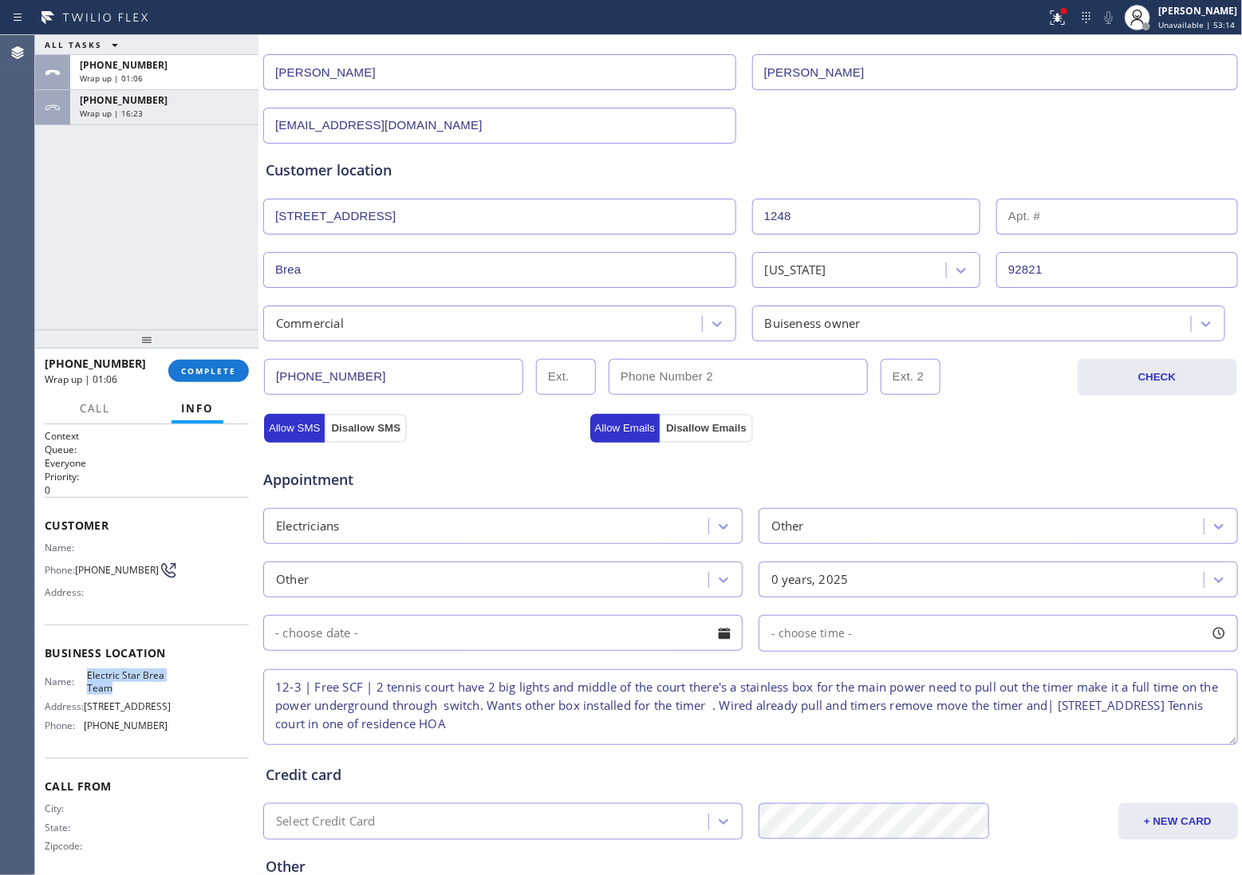
drag, startPoint x: 141, startPoint y: 688, endPoint x: 85, endPoint y: 678, distance: 56.7
click at [87, 678] on span "Electric Star Brea Team" at bounding box center [127, 681] width 80 height 25
copy span "Electric Star Brea Team"
click at [670, 731] on textarea "12-3 | Free SCF | 2 tennis court have 2 big lights and middle of the court ther…" at bounding box center [750, 707] width 975 height 76
paste textarea "Electric Star Brea Team"
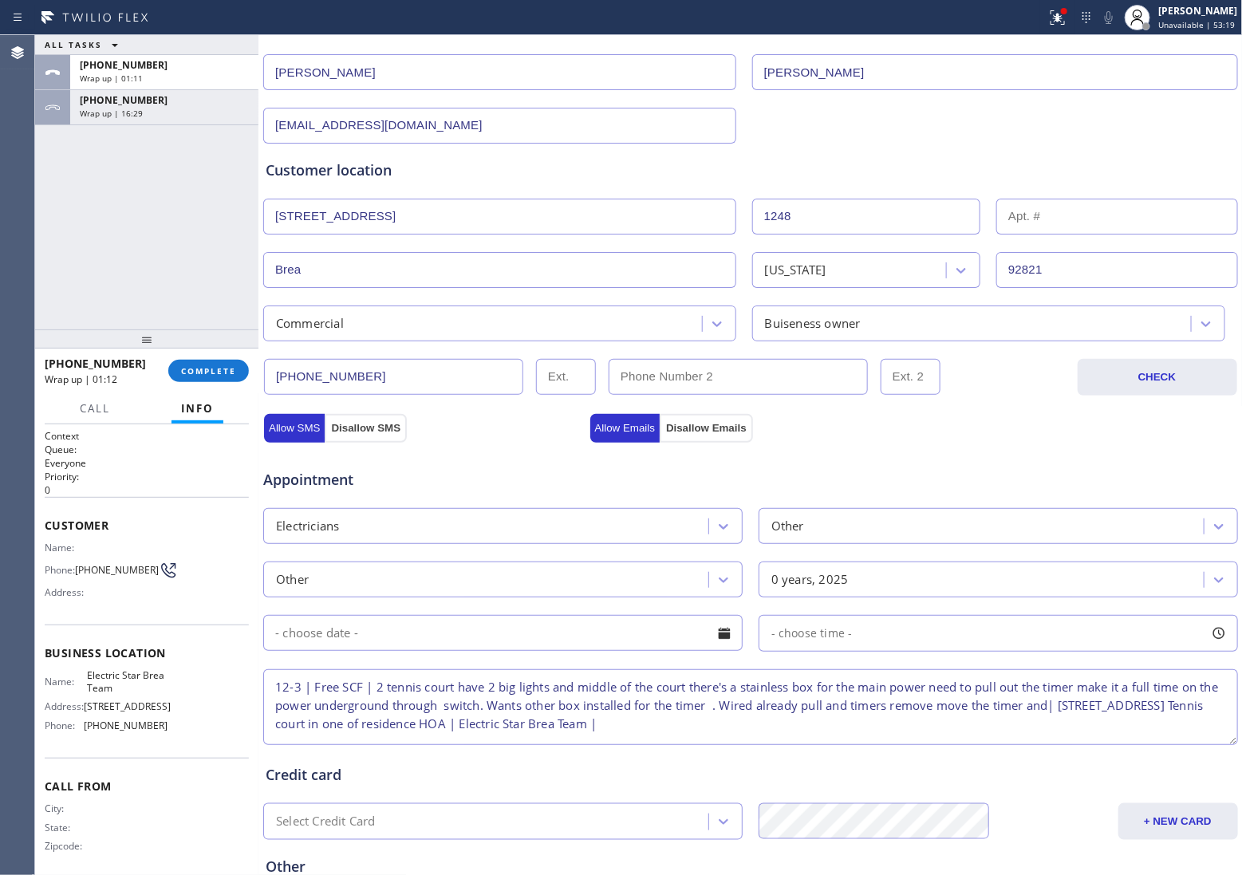
click at [826, 732] on textarea "12-3 | Free SCF | 2 tennis court have 2 big lights and middle of the court ther…" at bounding box center [750, 707] width 975 height 76
paste textarea "Please call 30 minutes prior to arrival."
click at [1058, 724] on textarea "12-3 | Free SCF | 2 tennis court have 2 big lights and middle of the court ther…" at bounding box center [750, 707] width 975 height 76
paste textarea "[PHONE_NUMBER]"
type textarea "12-3 | Free SCF | 2 tennis court have 2 big lights and middle of the court ther…"
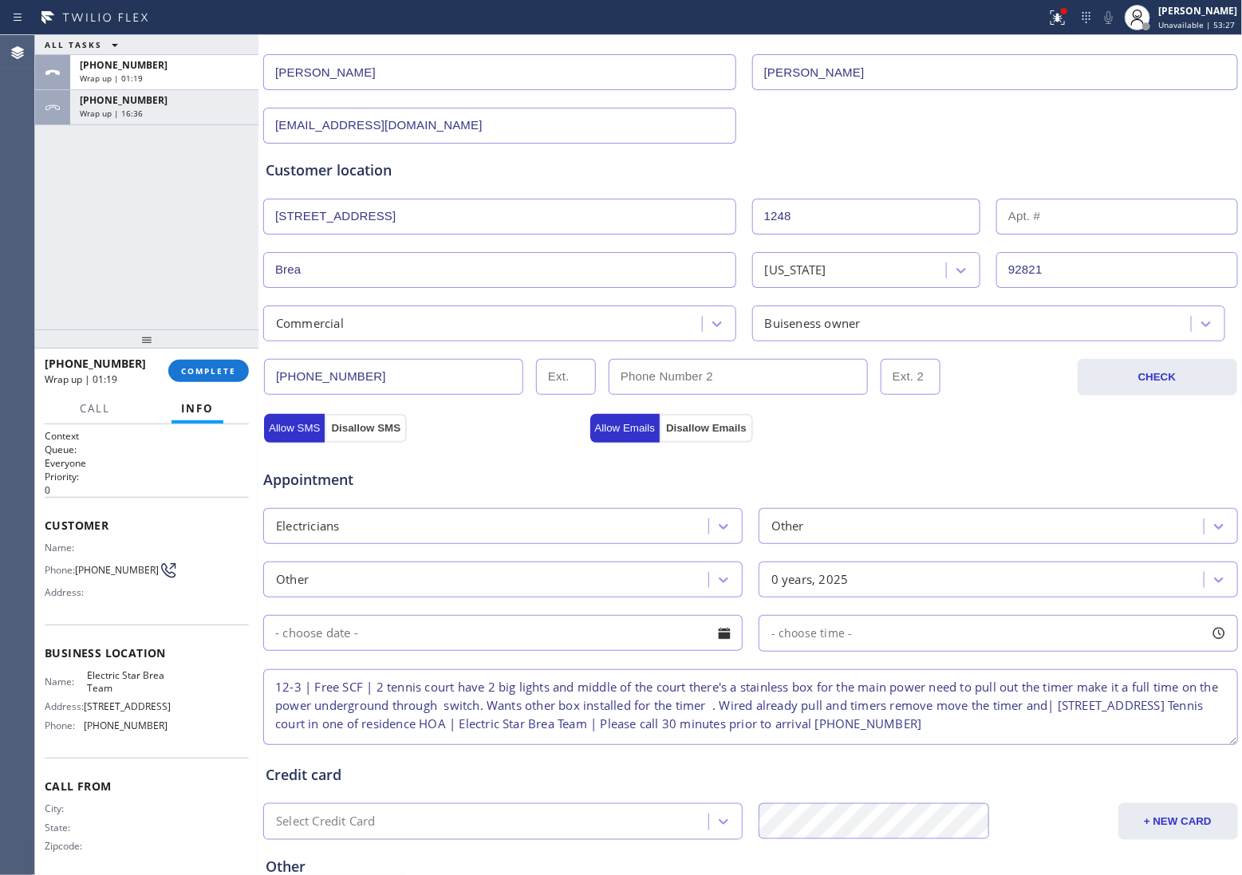
click at [424, 633] on input "text" at bounding box center [503, 633] width 480 height 36
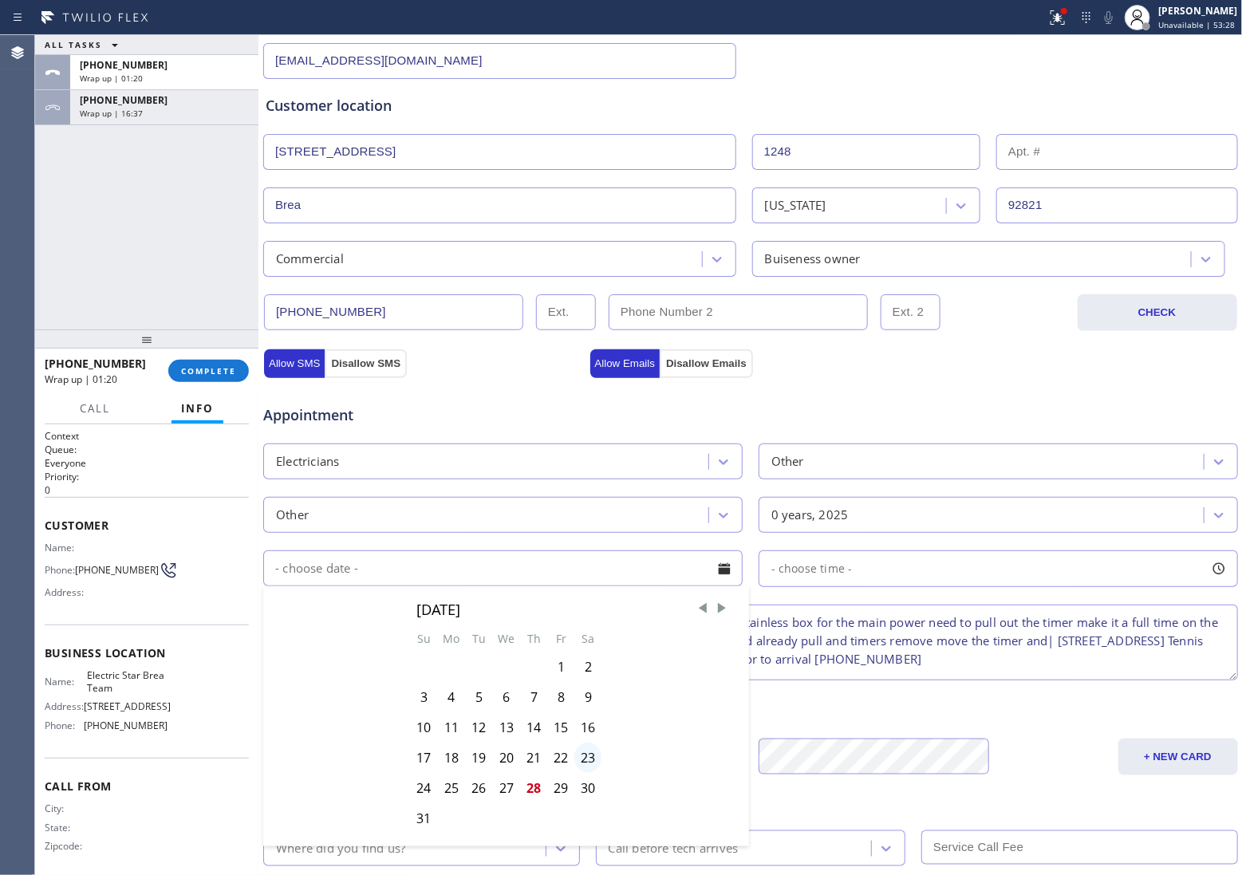
scroll to position [299, 0]
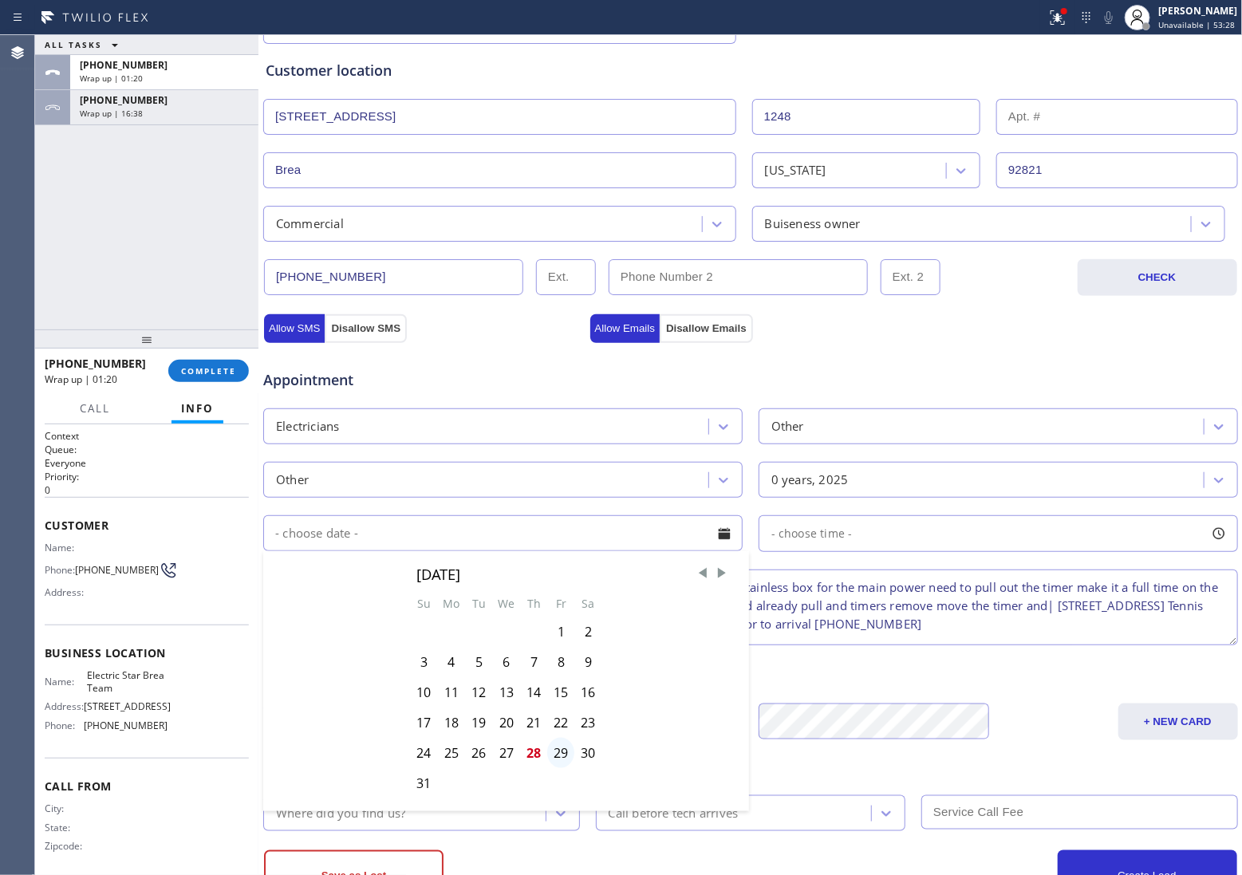
click at [556, 751] on div "29" at bounding box center [560, 753] width 27 height 30
type input "[DATE]"
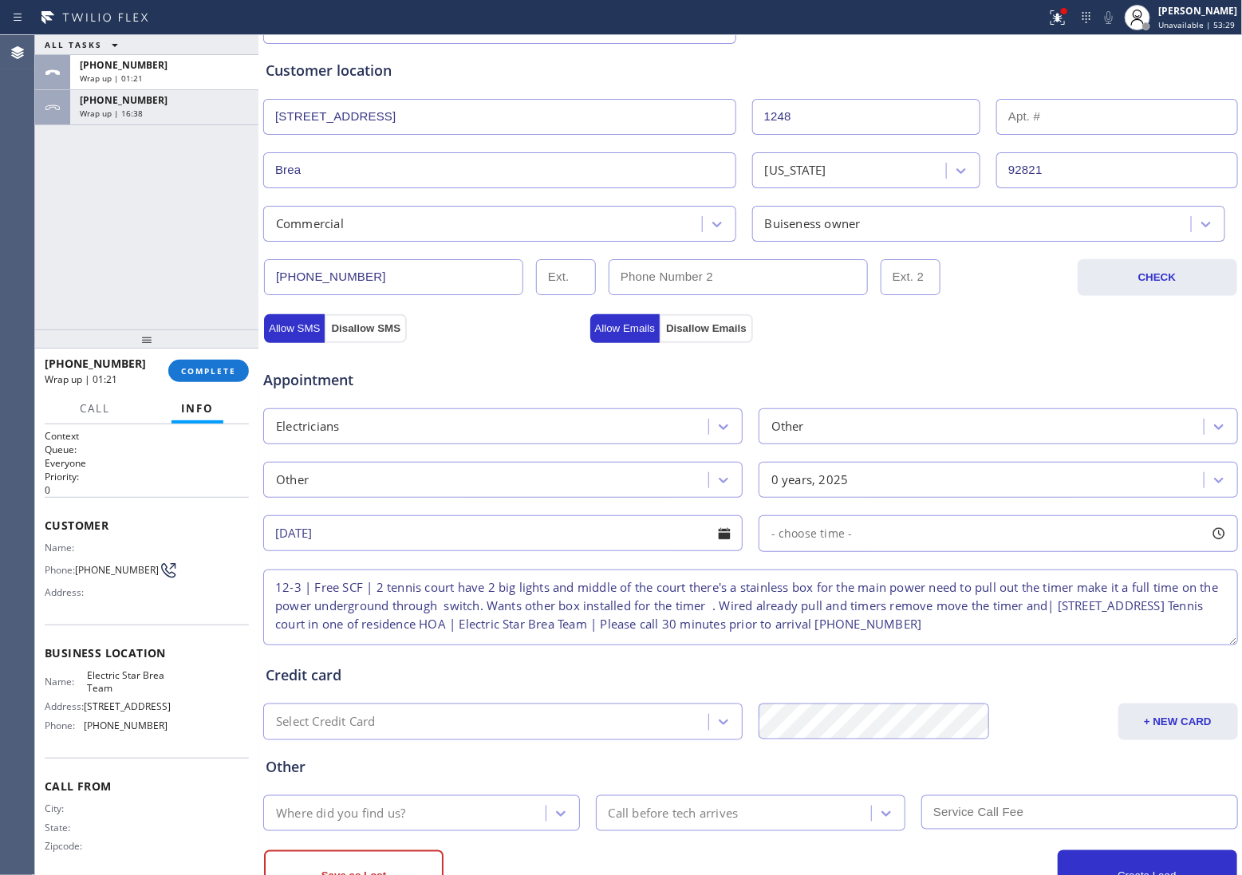
click at [818, 552] on div "- choose time -" at bounding box center [999, 533] width 480 height 37
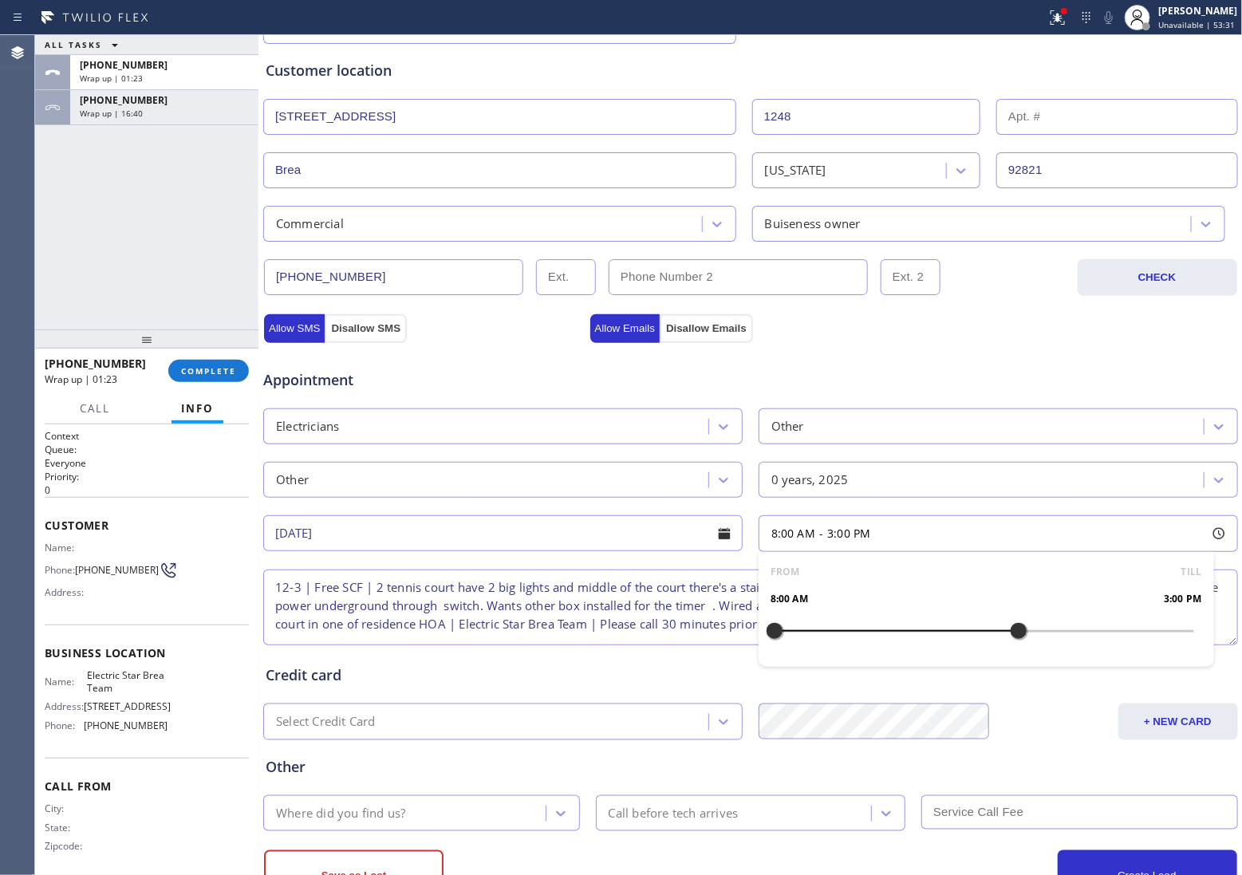
drag, startPoint x: 830, startPoint y: 636, endPoint x: 858, endPoint y: 640, distance: 29.0
click at [1011, 646] on div at bounding box center [1018, 631] width 19 height 34
drag, startPoint x: 767, startPoint y: 633, endPoint x: 907, endPoint y: 665, distance: 144.0
click at [907, 665] on div "FROM TILL 12:00 PM 3:00 PM" at bounding box center [987, 609] width 456 height 115
click at [485, 807] on div "Where did you find us?" at bounding box center [407, 813] width 278 height 28
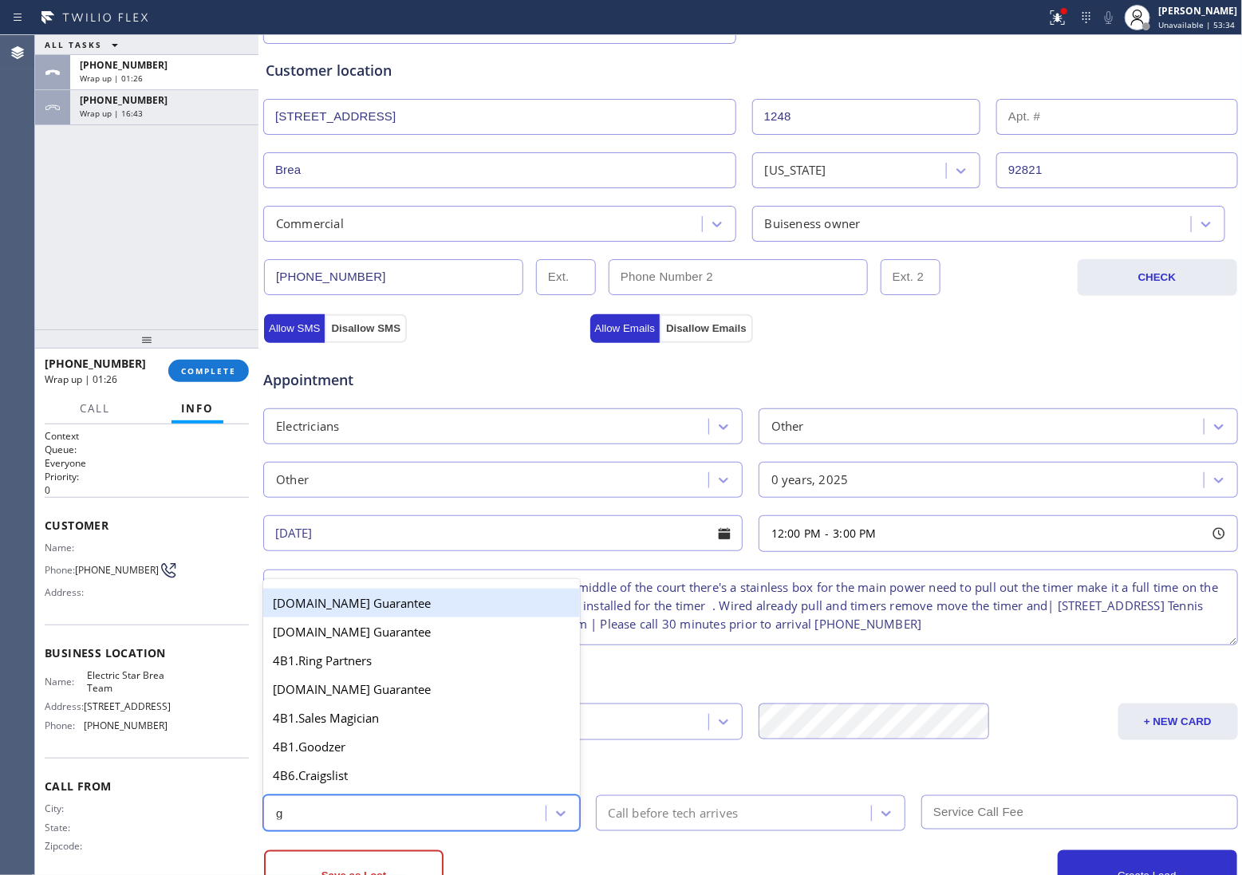
type input "go"
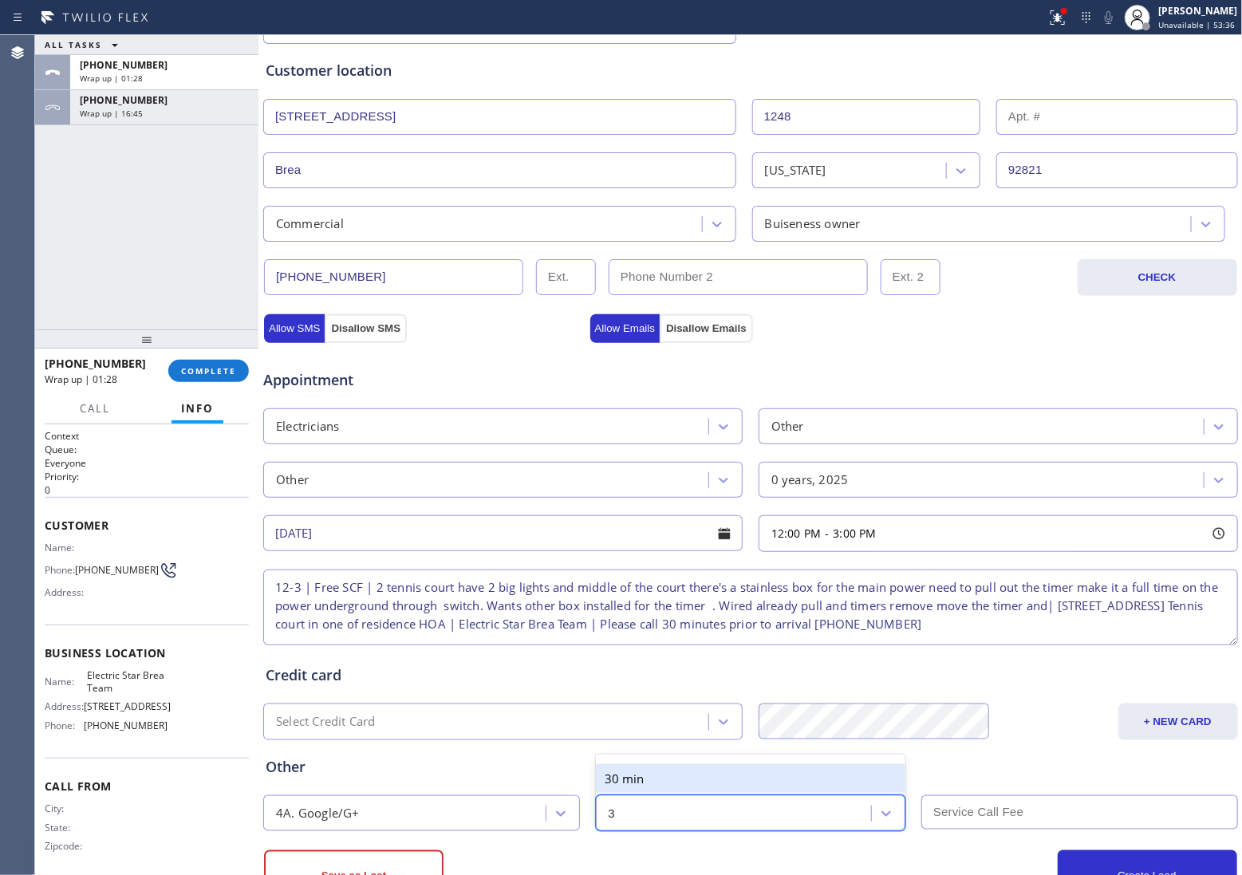
type input "30"
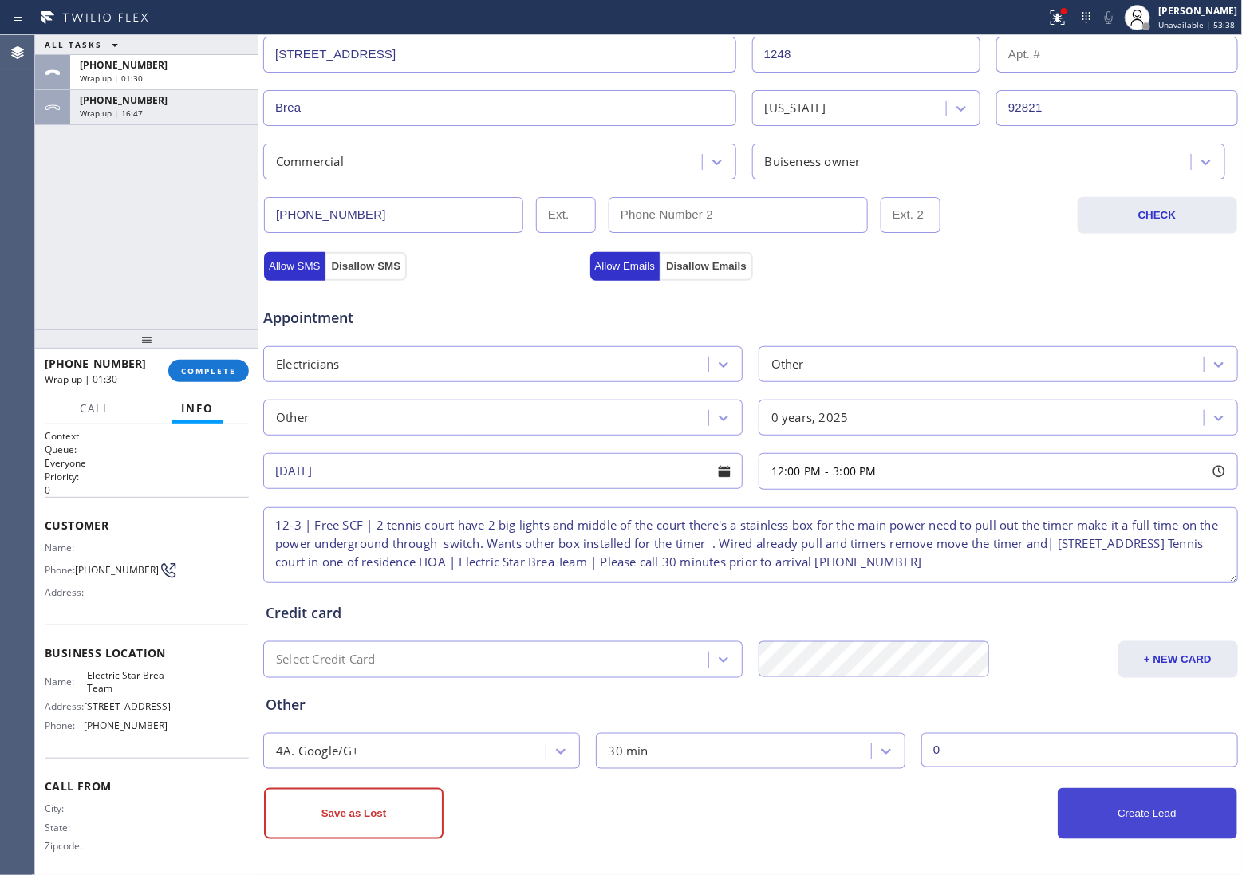
type input "0"
click at [1130, 819] on button "Create Lead" at bounding box center [1148, 813] width 180 height 51
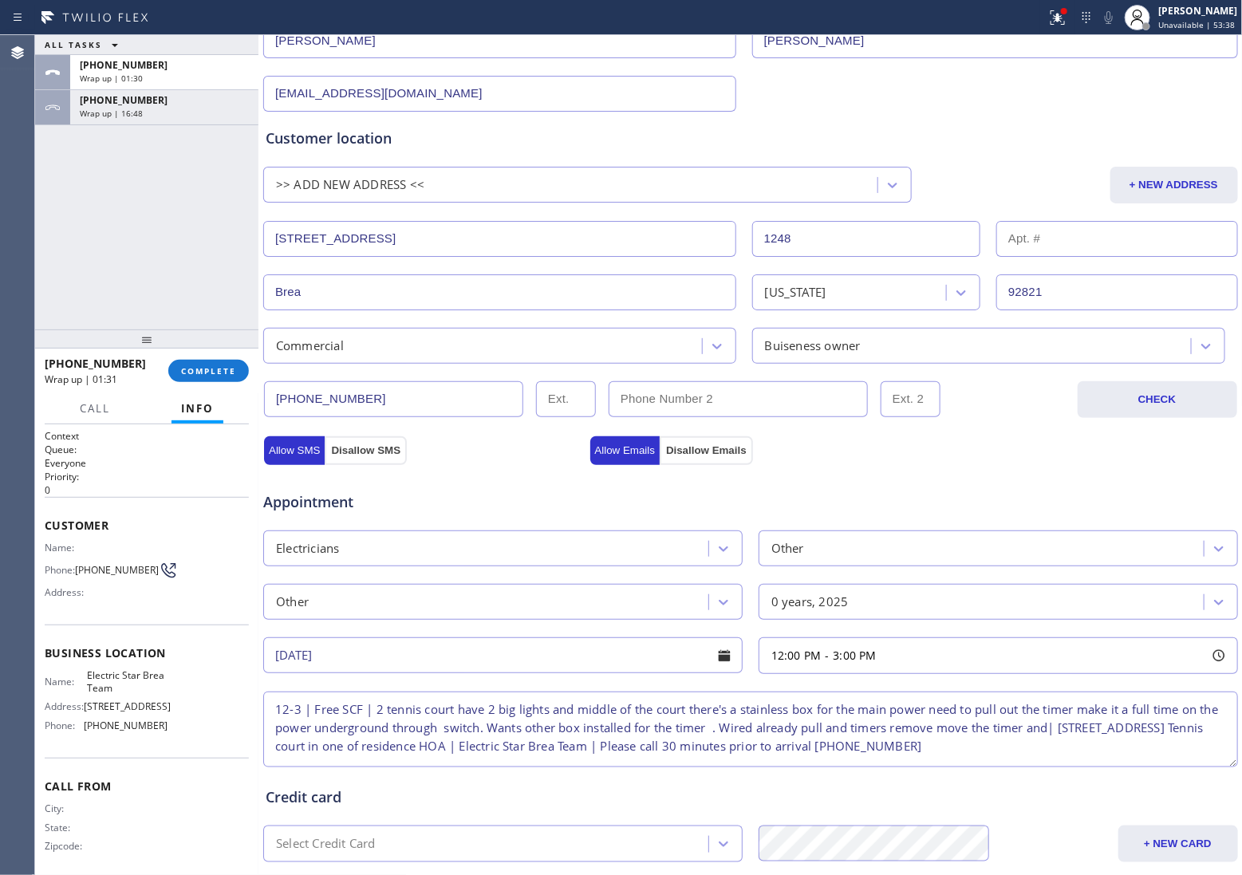
scroll to position [0, 0]
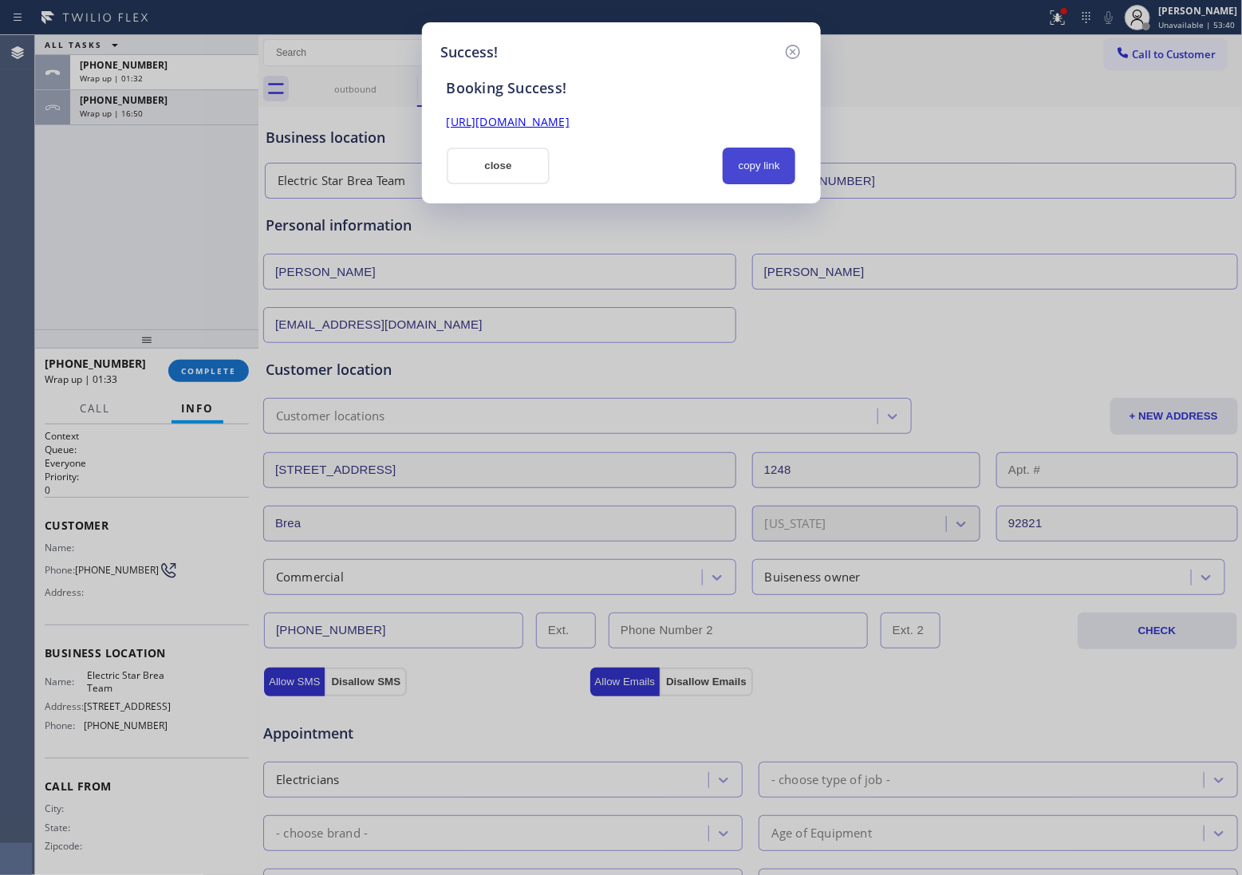
click at [762, 160] on button "copy link" at bounding box center [759, 166] width 73 height 37
click at [487, 165] on button "close" at bounding box center [499, 166] width 104 height 37
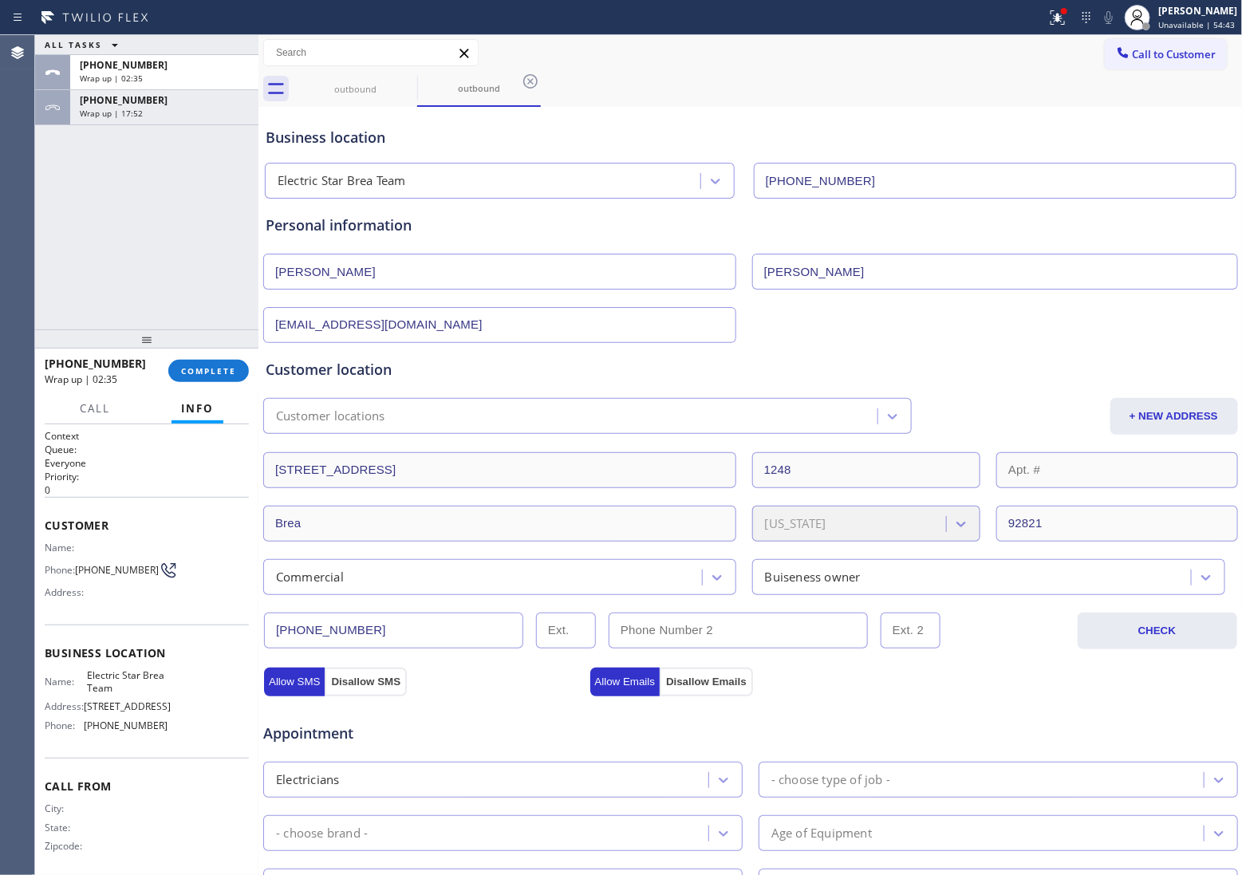
click at [1171, 57] on span "Call to Customer" at bounding box center [1175, 54] width 84 height 14
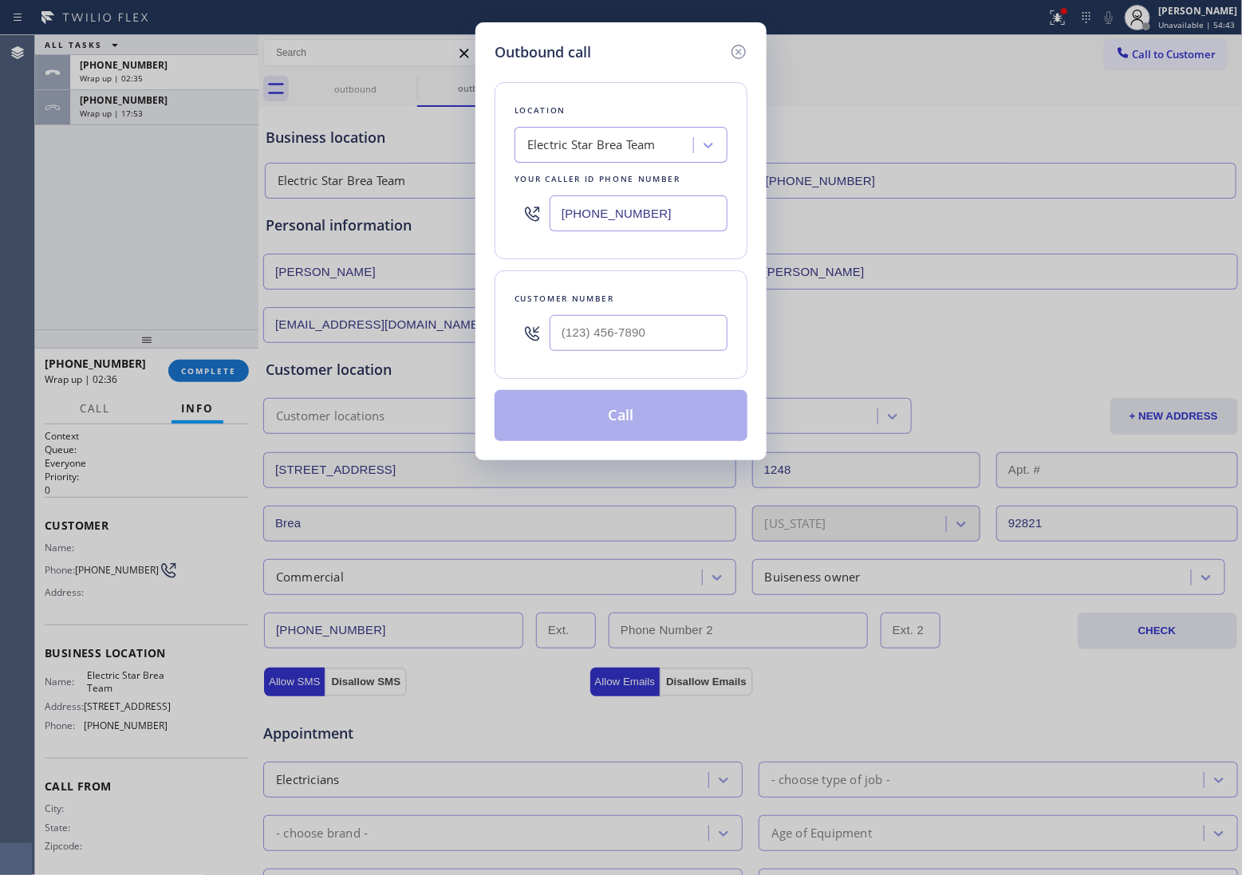
click at [635, 223] on input "[PHONE_NUMBER]" at bounding box center [639, 213] width 178 height 36
paste input "925) 222-290"
type input "[PHONE_NUMBER]"
type input "(___) ___-____"
click at [638, 333] on input "text" at bounding box center [639, 333] width 178 height 36
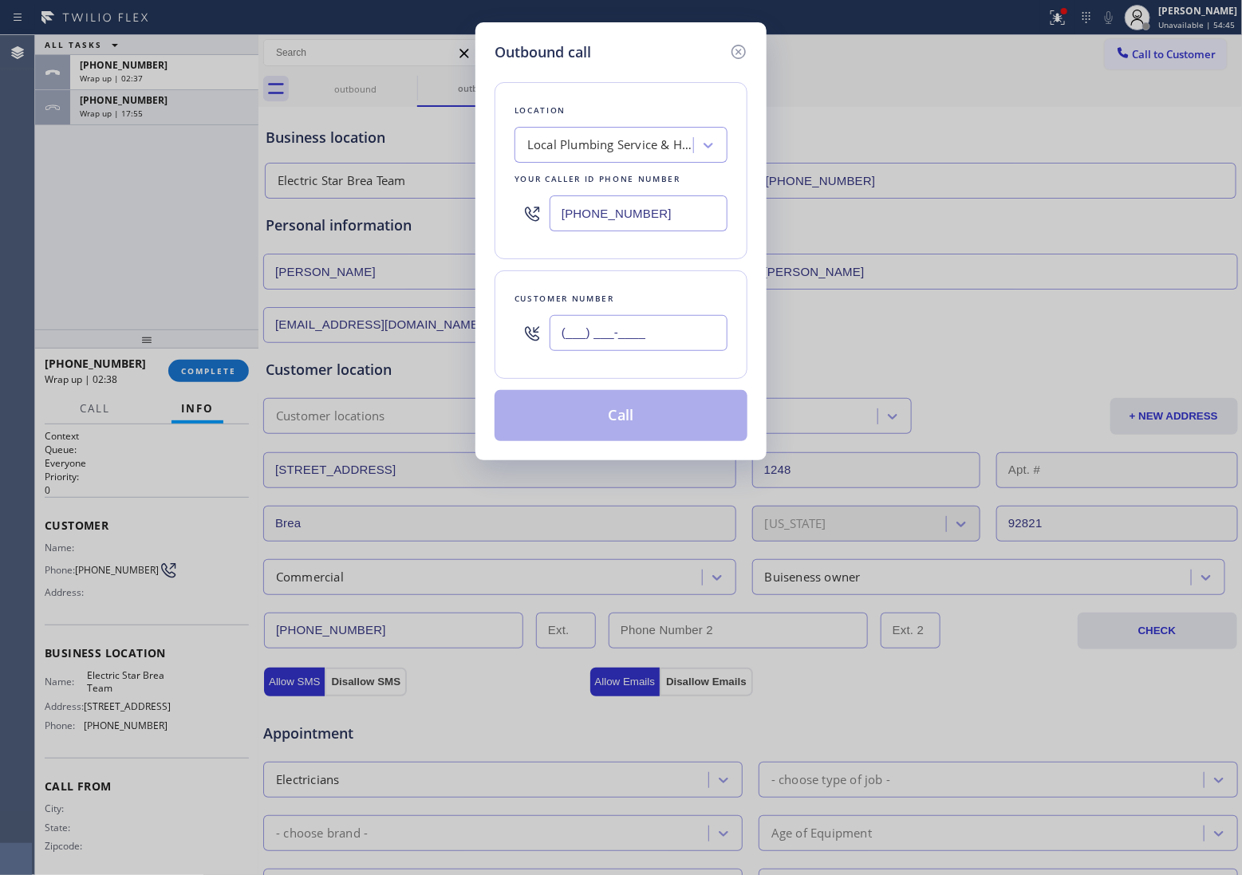
paste input "925) 322-9857"
type input "[PHONE_NUMBER]"
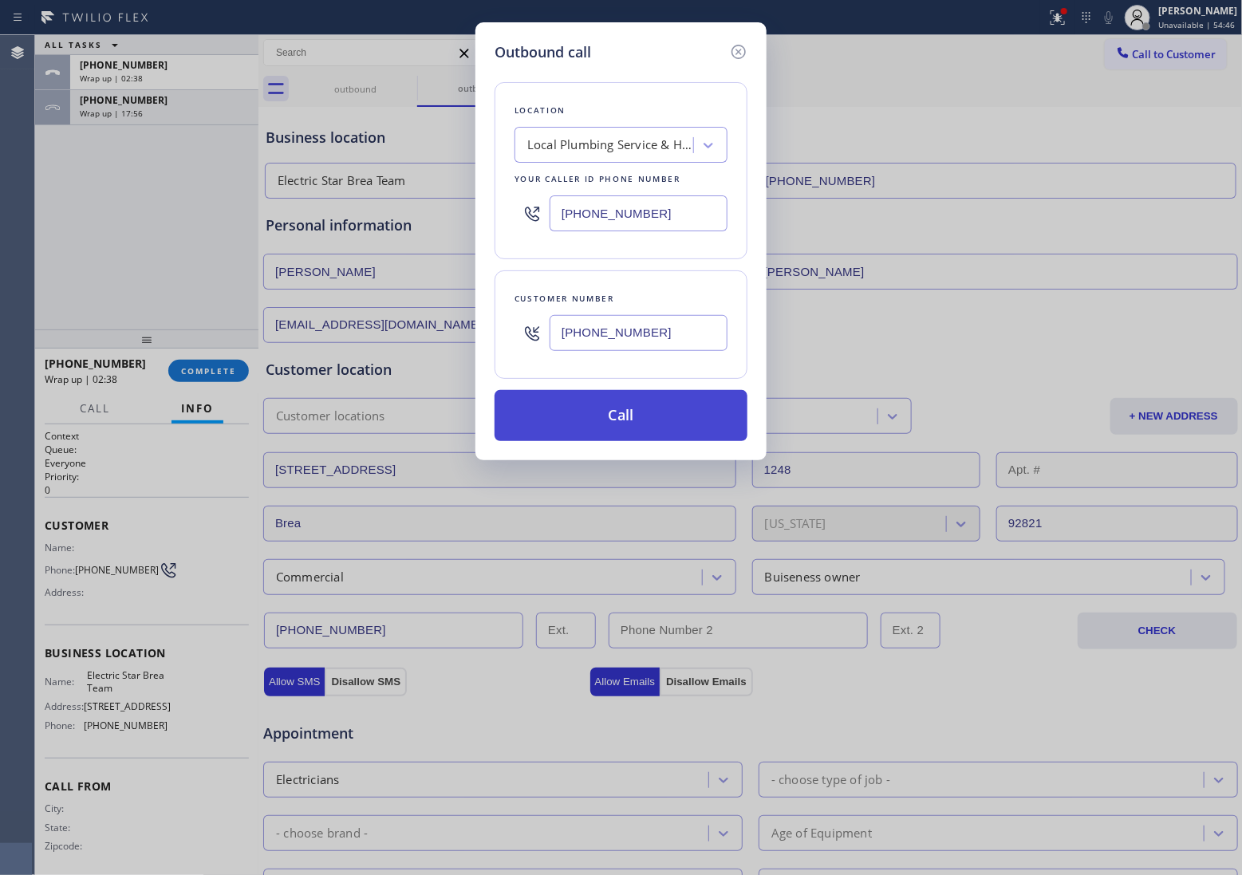
click at [645, 415] on button "Call" at bounding box center [621, 415] width 253 height 51
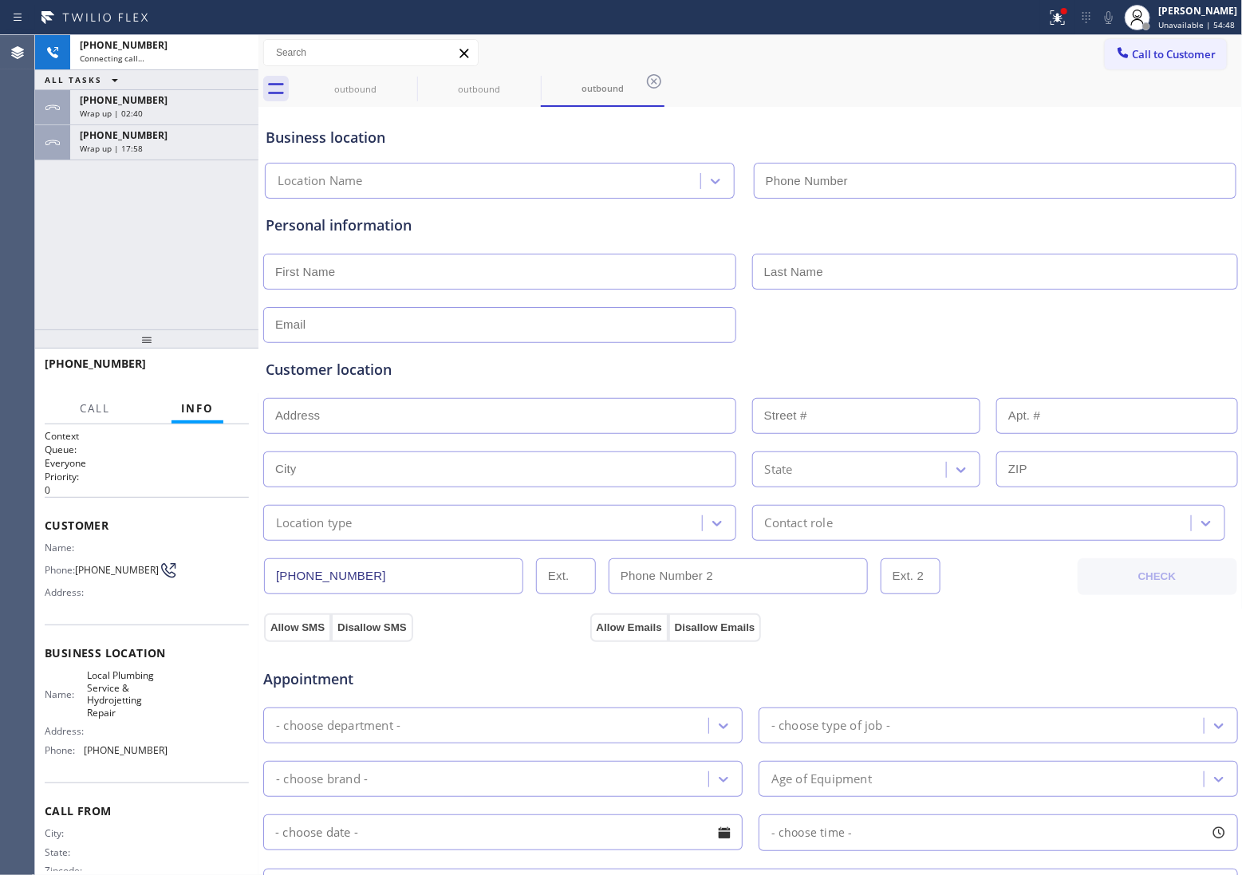
type input "[PHONE_NUMBER]"
click at [235, 49] on icon at bounding box center [237, 52] width 19 height 19
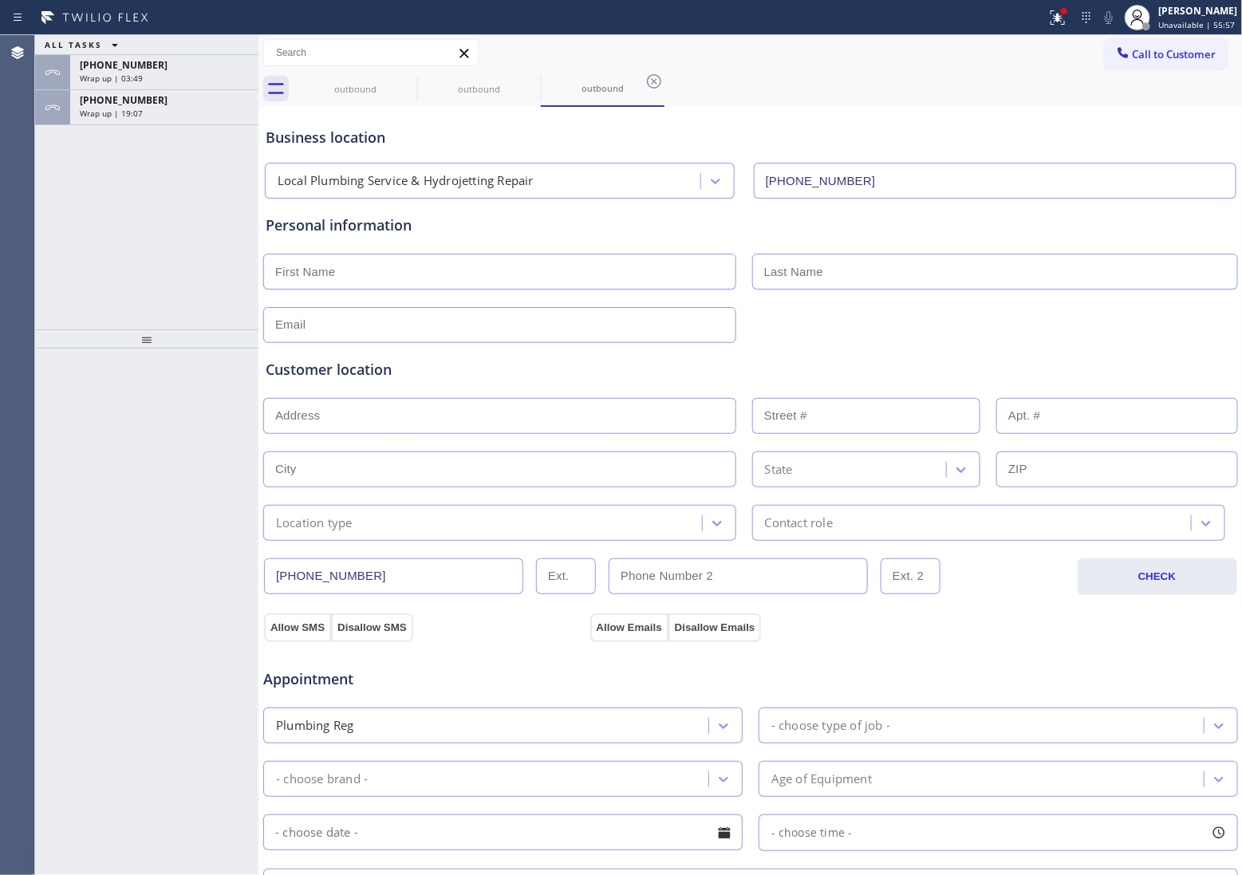
click at [1174, 53] on span "Call to Customer" at bounding box center [1175, 54] width 84 height 14
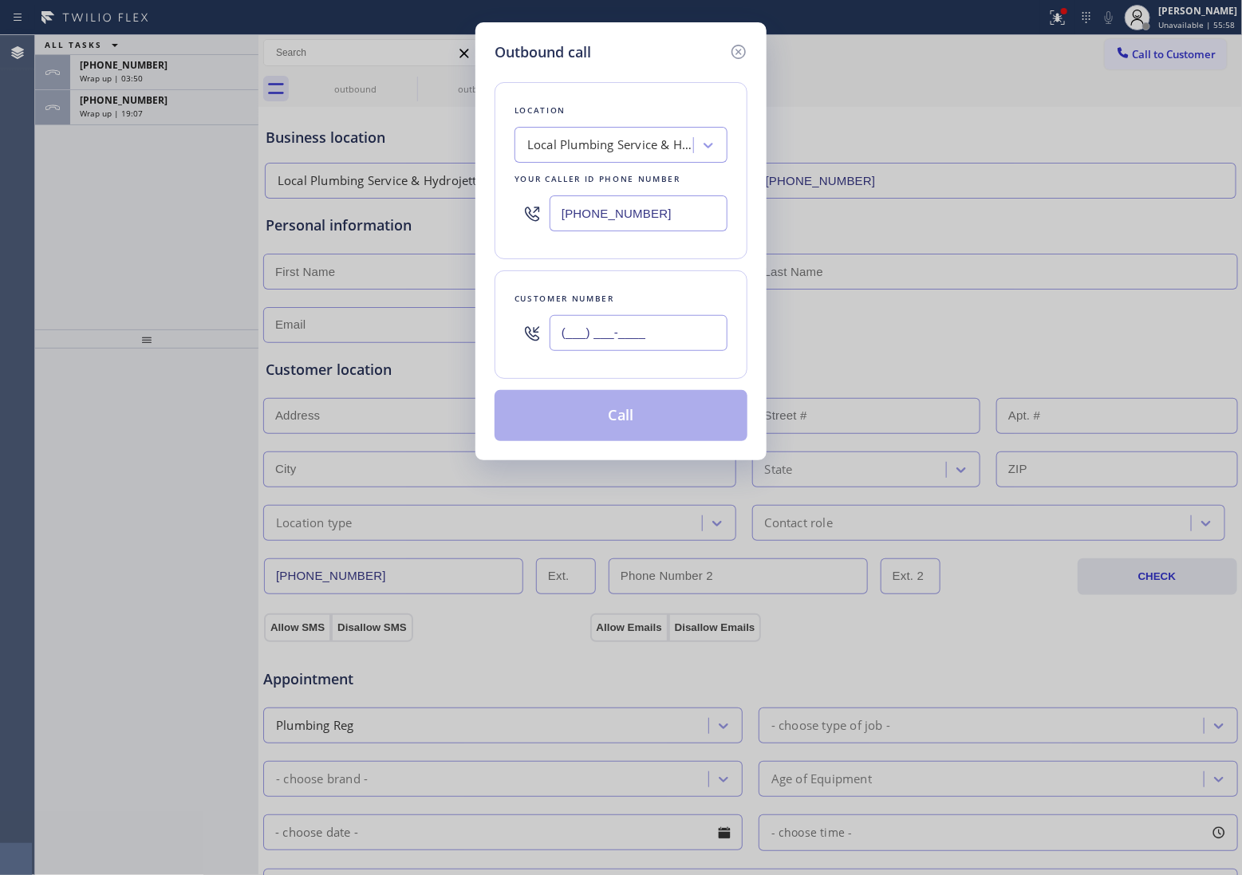
click at [640, 336] on input "(___) ___-____" at bounding box center [639, 333] width 178 height 36
paste input "480) 275-0668"
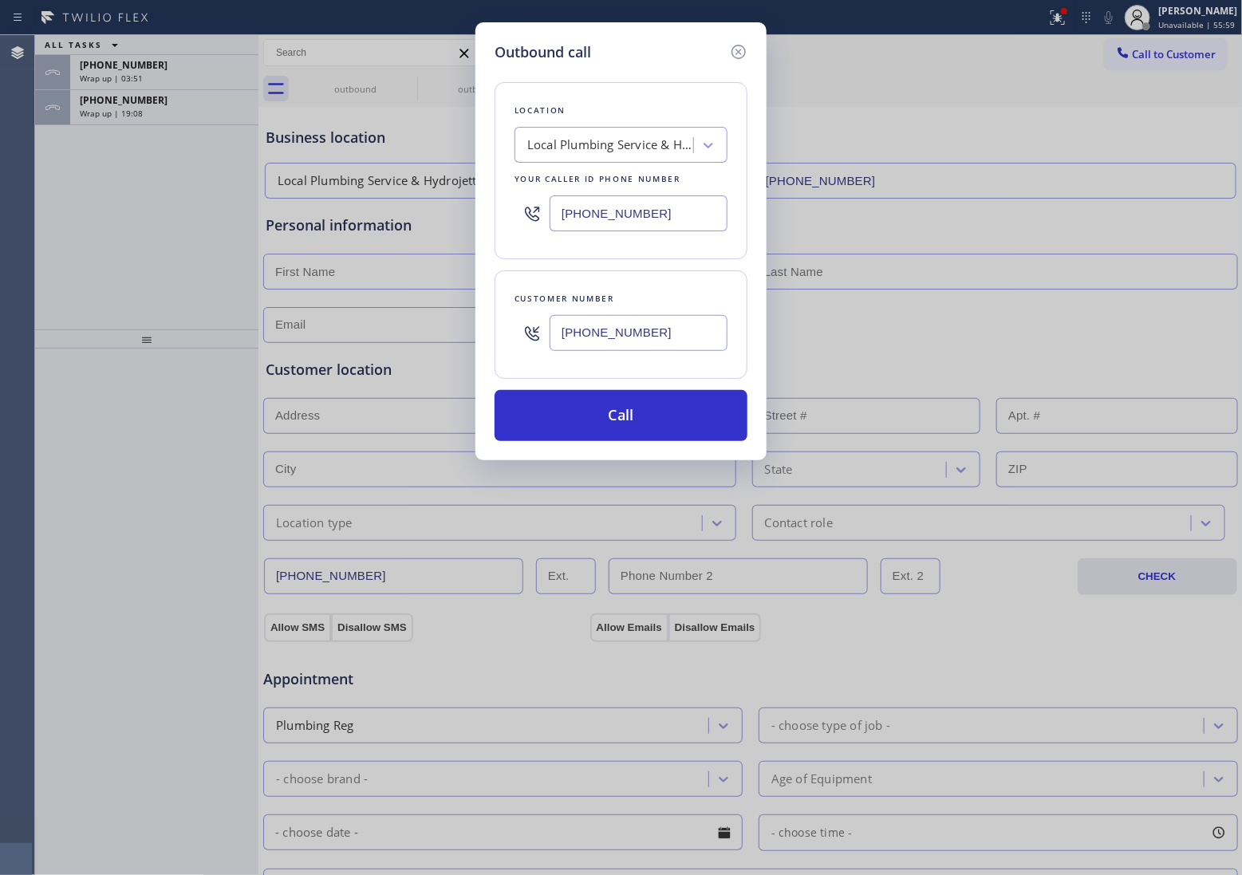
type input "[PHONE_NUMBER]"
click at [646, 206] on input "[PHONE_NUMBER]" at bounding box center [639, 213] width 178 height 36
paste input "480) 680-9844"
type input "[PHONE_NUMBER]"
click at [639, 337] on input "[PHONE_NUMBER]" at bounding box center [639, 333] width 178 height 36
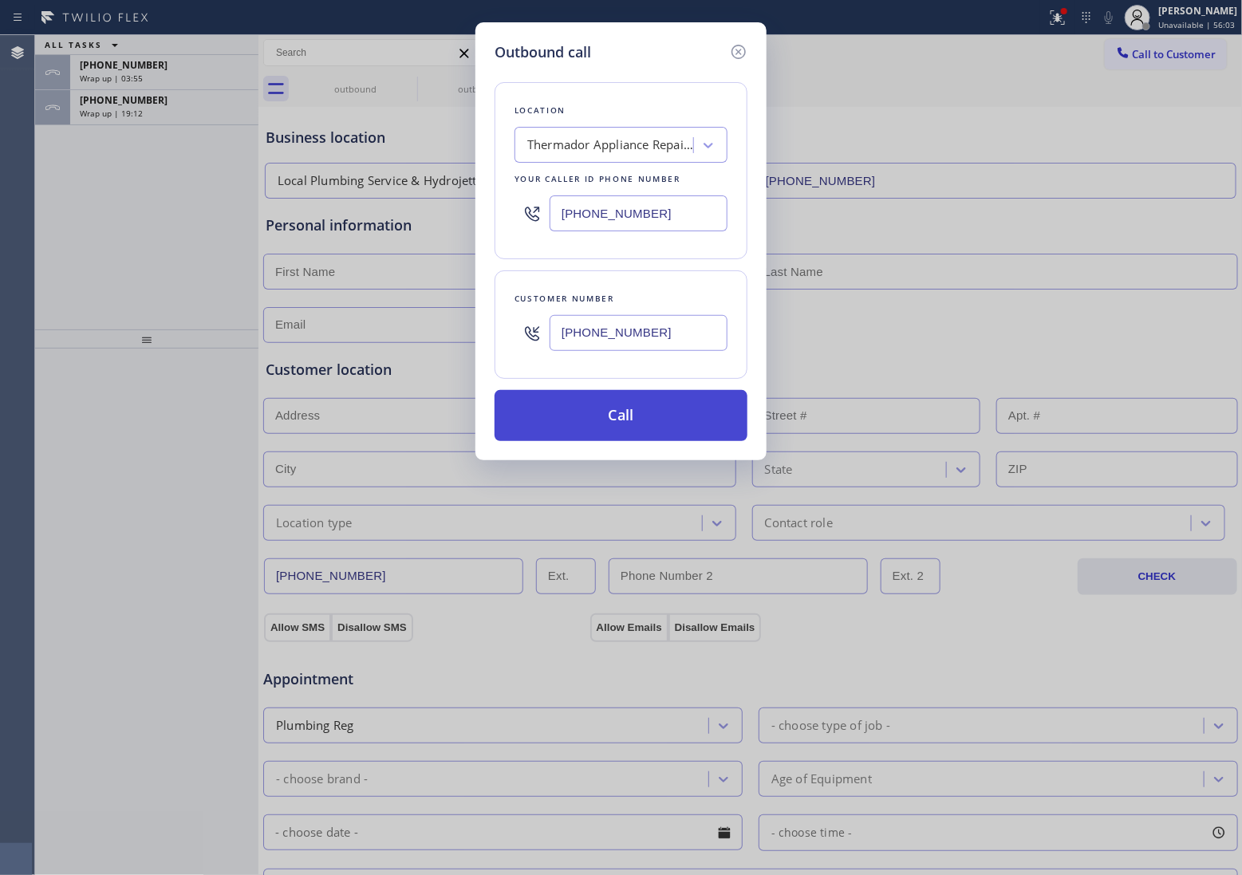
click at [648, 411] on button "Call" at bounding box center [621, 415] width 253 height 51
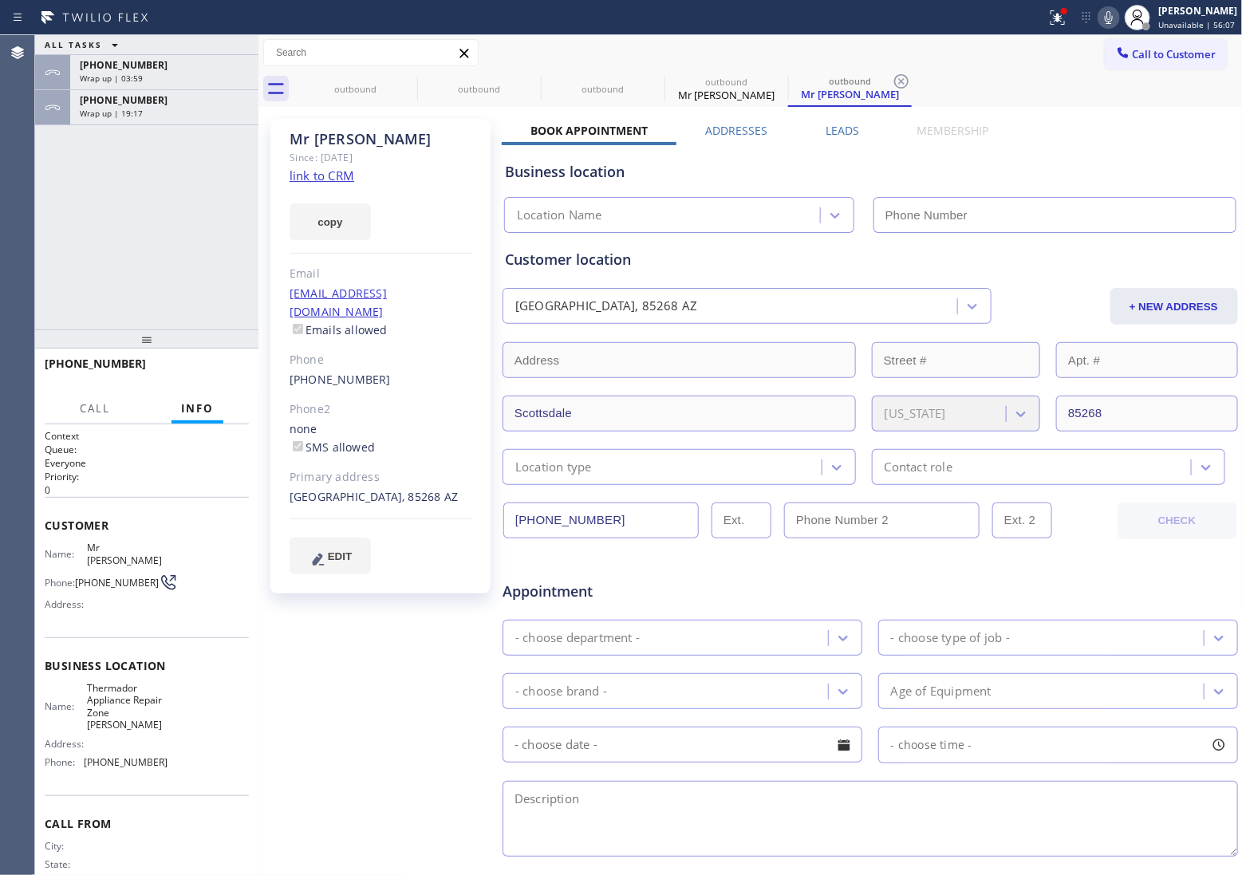
type input "[PHONE_NUMBER]"
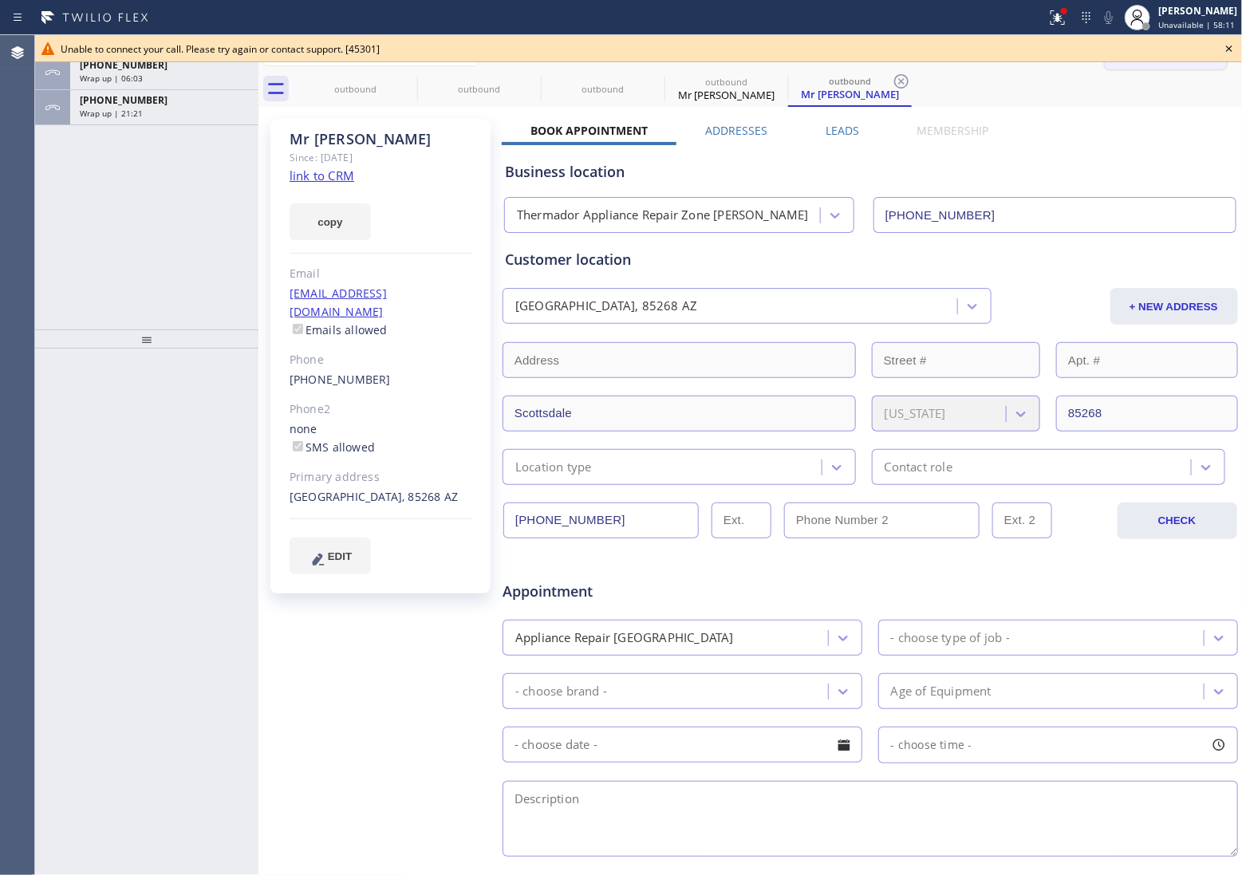
drag, startPoint x: 1234, startPoint y: 52, endPoint x: 1203, endPoint y: 52, distance: 31.1
click at [1233, 52] on icon at bounding box center [1229, 48] width 19 height 19
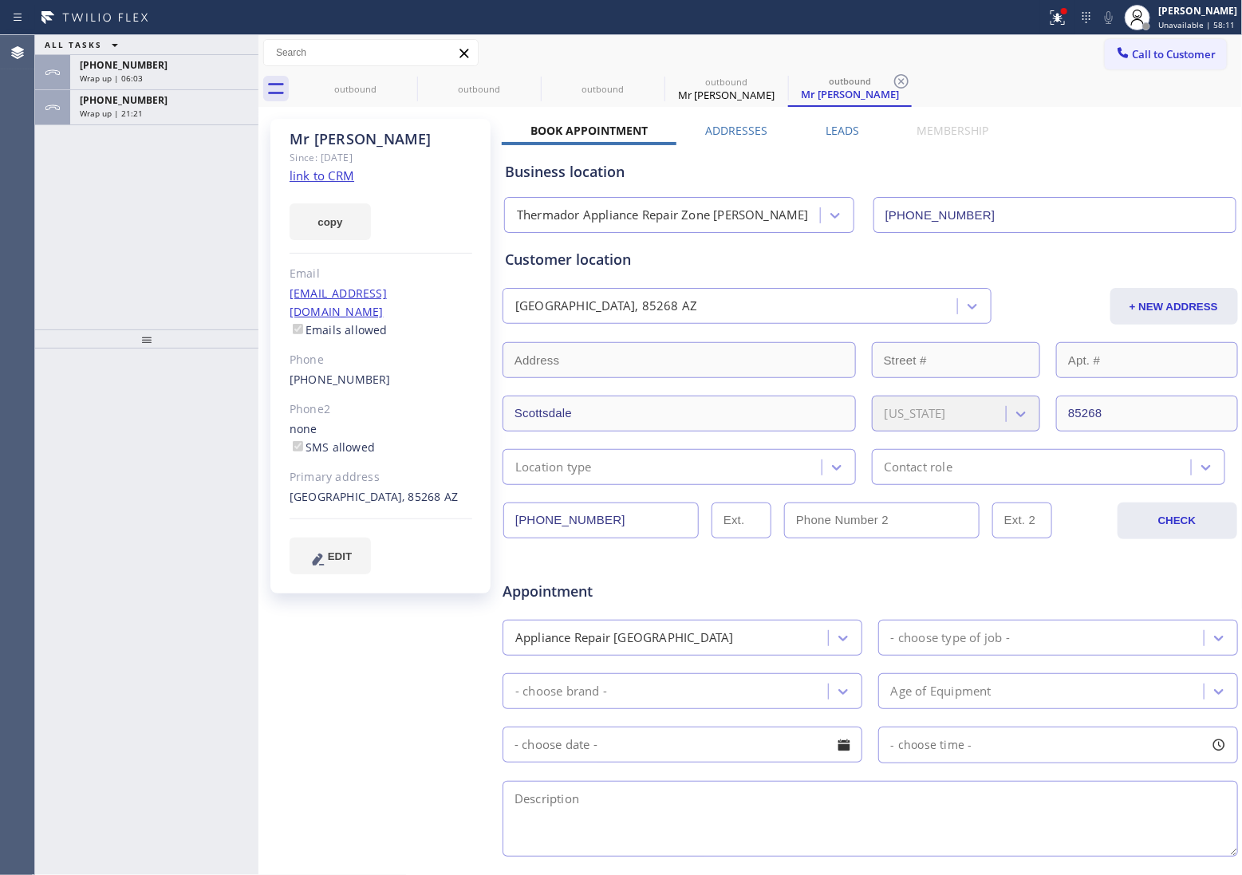
click at [1193, 52] on span "Call to Customer" at bounding box center [1175, 54] width 84 height 14
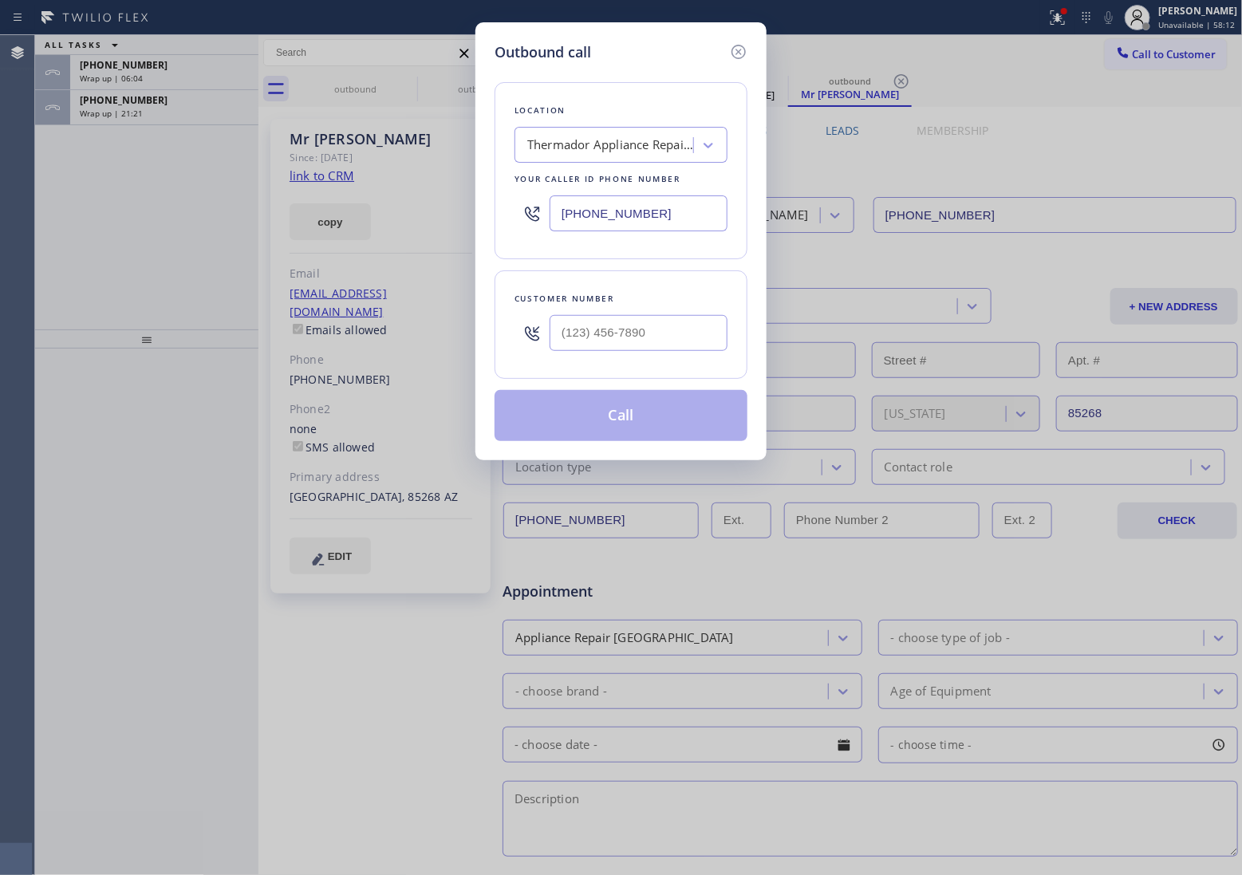
click at [660, 222] on input "[PHONE_NUMBER]" at bounding box center [639, 213] width 178 height 36
paste input "516) 430-7756"
type input "[PHONE_NUMBER]"
type input "(___) ___-____"
click at [620, 319] on input "text" at bounding box center [639, 333] width 178 height 36
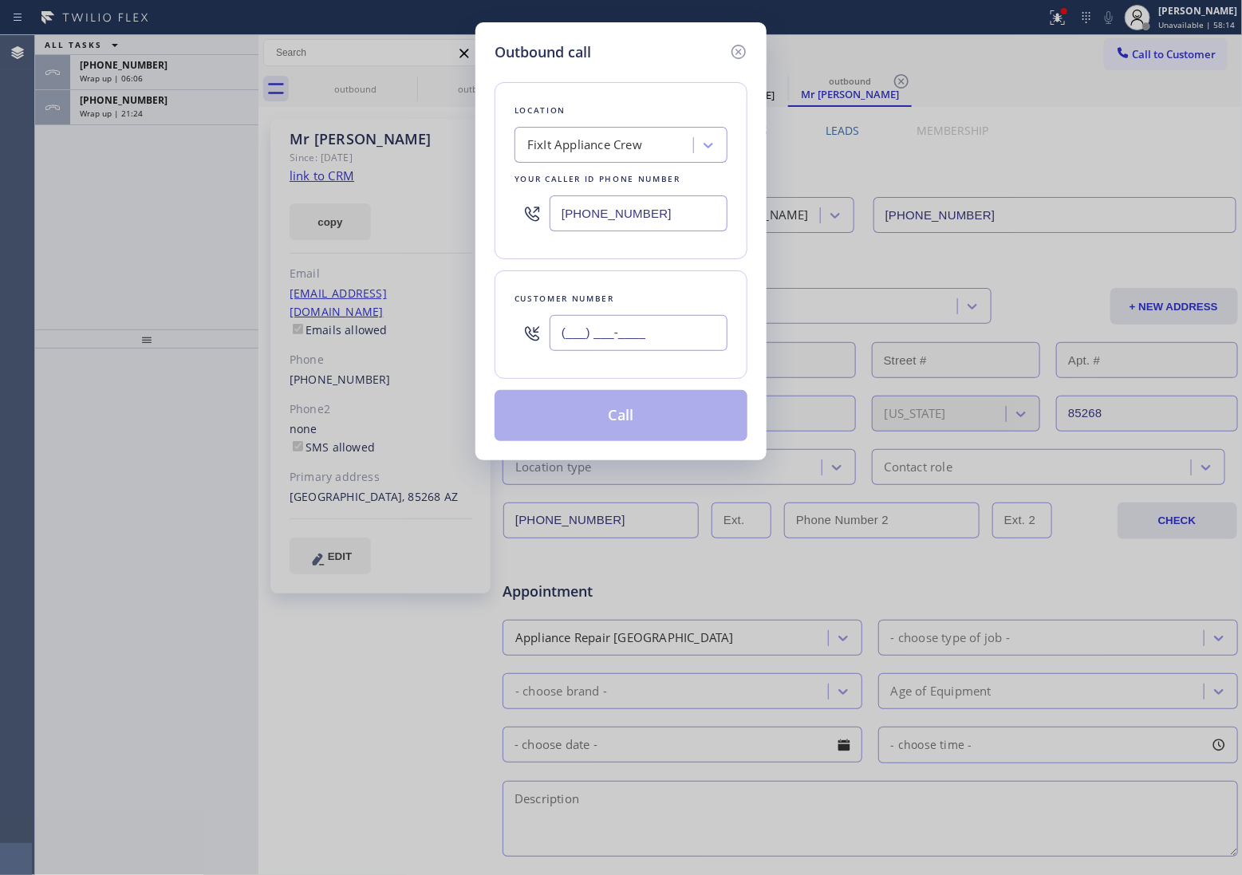
paste input "929) 332-0729"
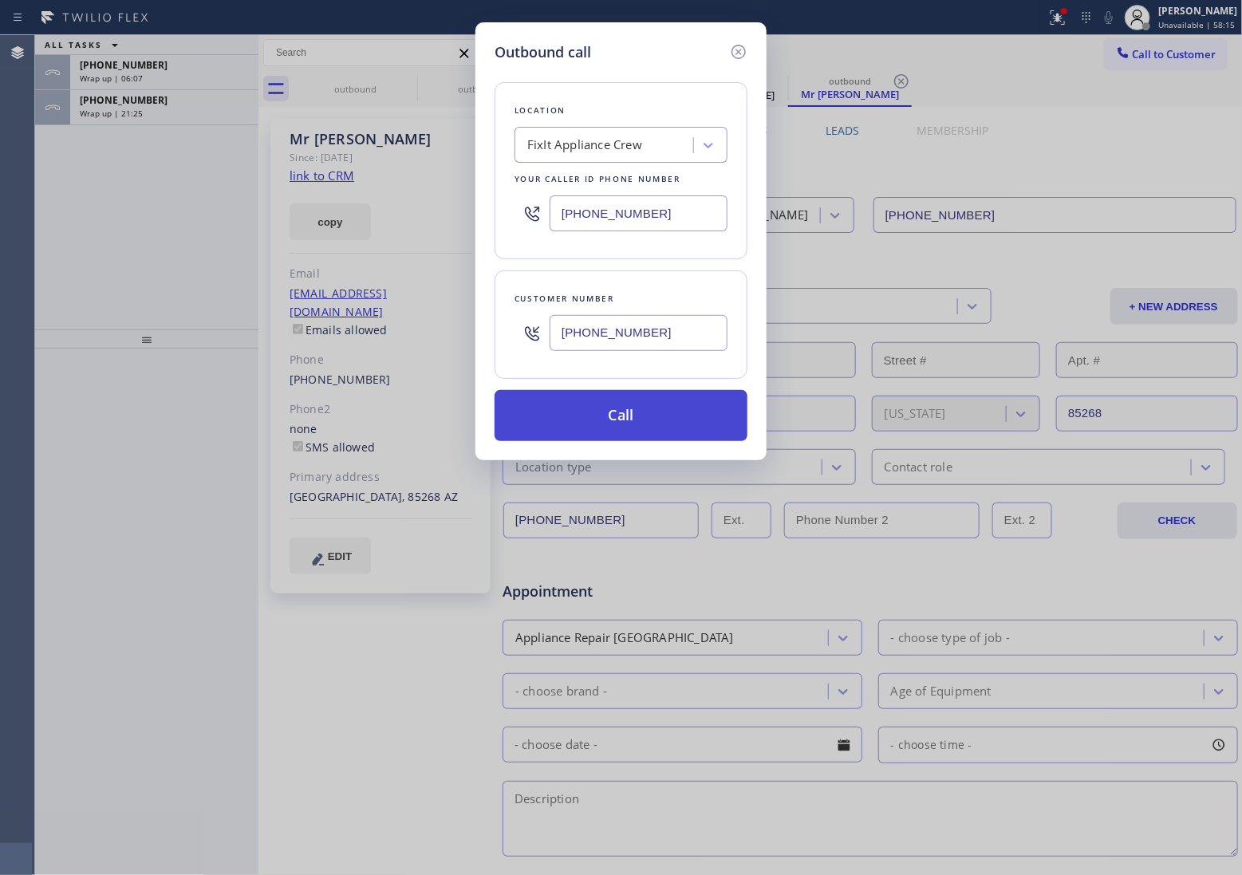
type input "[PHONE_NUMBER]"
click at [654, 415] on button "Call" at bounding box center [621, 415] width 253 height 51
click at [495, 390] on button "Call" at bounding box center [621, 415] width 253 height 51
click button "Call" at bounding box center [621, 415] width 253 height 51
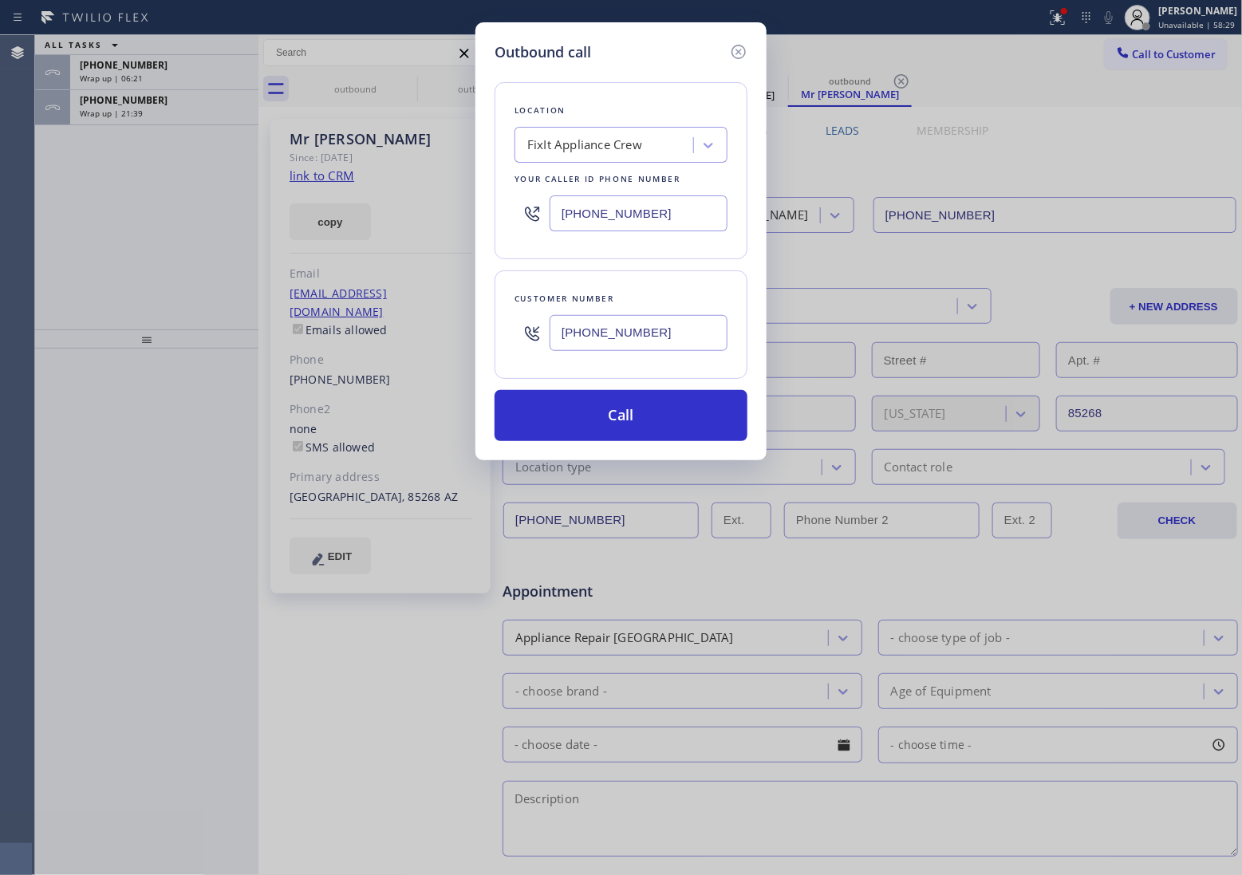
click button "Call" at bounding box center [621, 415] width 253 height 51
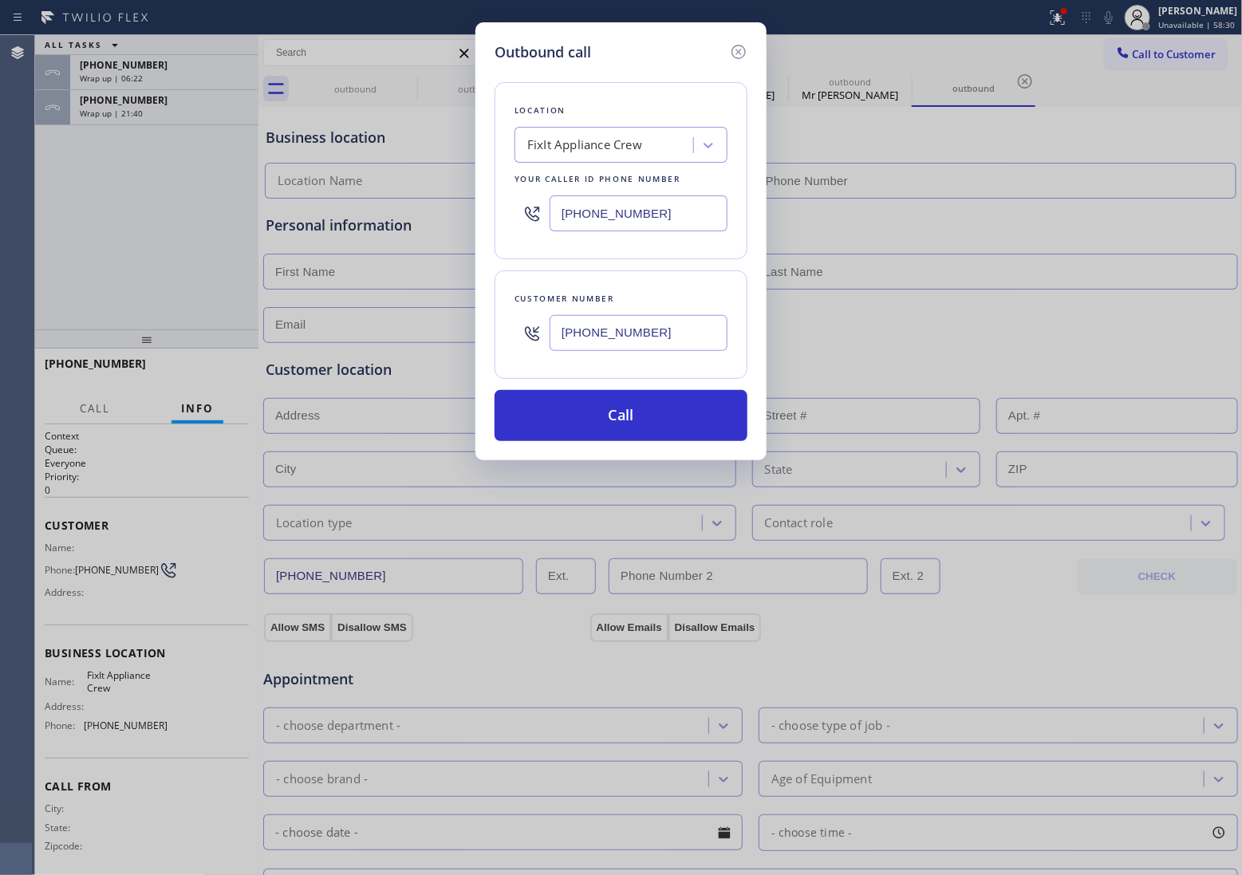
type input "[PHONE_NUMBER]"
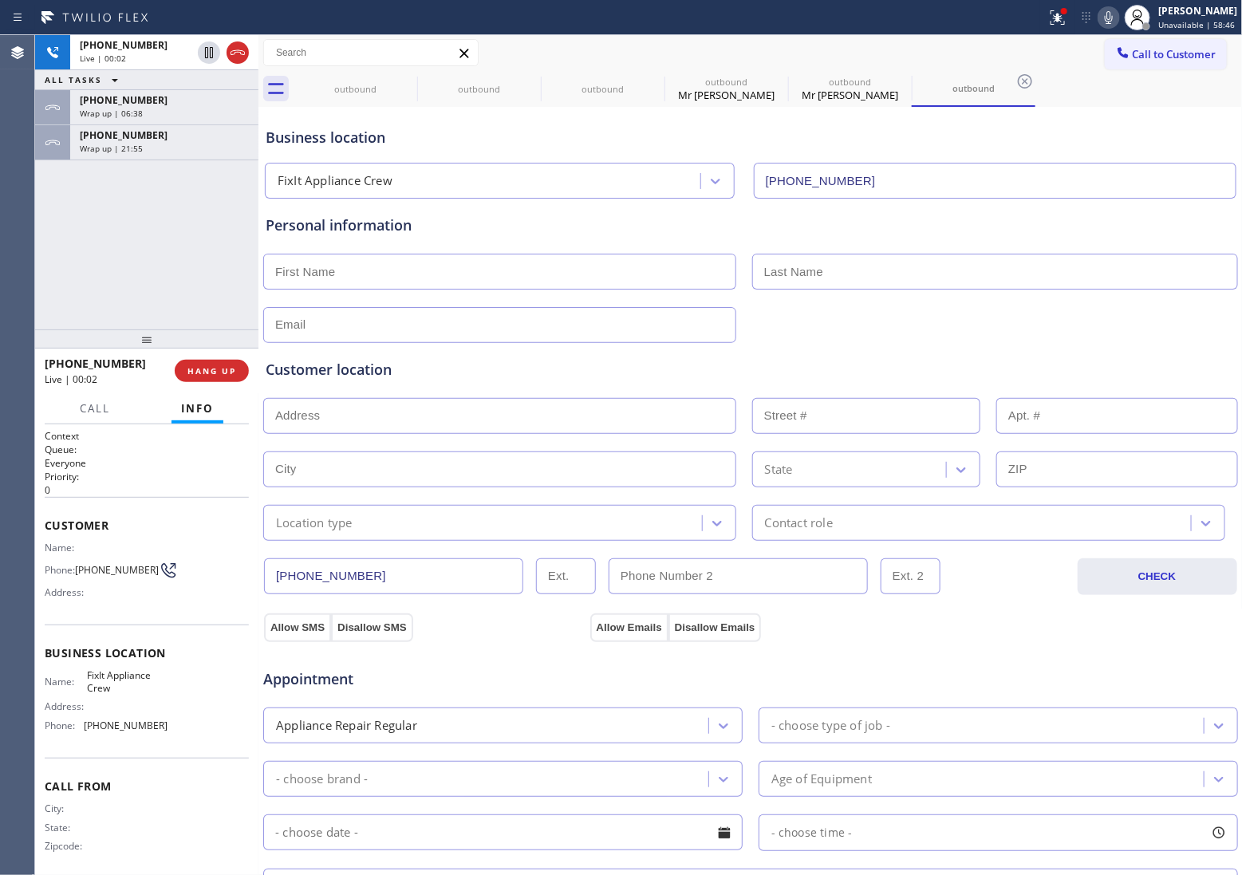
click at [60, 259] on div "[PHONE_NUMBER] Live | 00:02 ALL TASKS ALL TASKS ACTIVE TASKS TASKS IN WRAP UP […" at bounding box center [146, 182] width 223 height 294
drag, startPoint x: 34, startPoint y: 241, endPoint x: 285, endPoint y: 105, distance: 284.9
click at [34, 241] on div "Agent Desktop" at bounding box center [17, 455] width 35 height 840
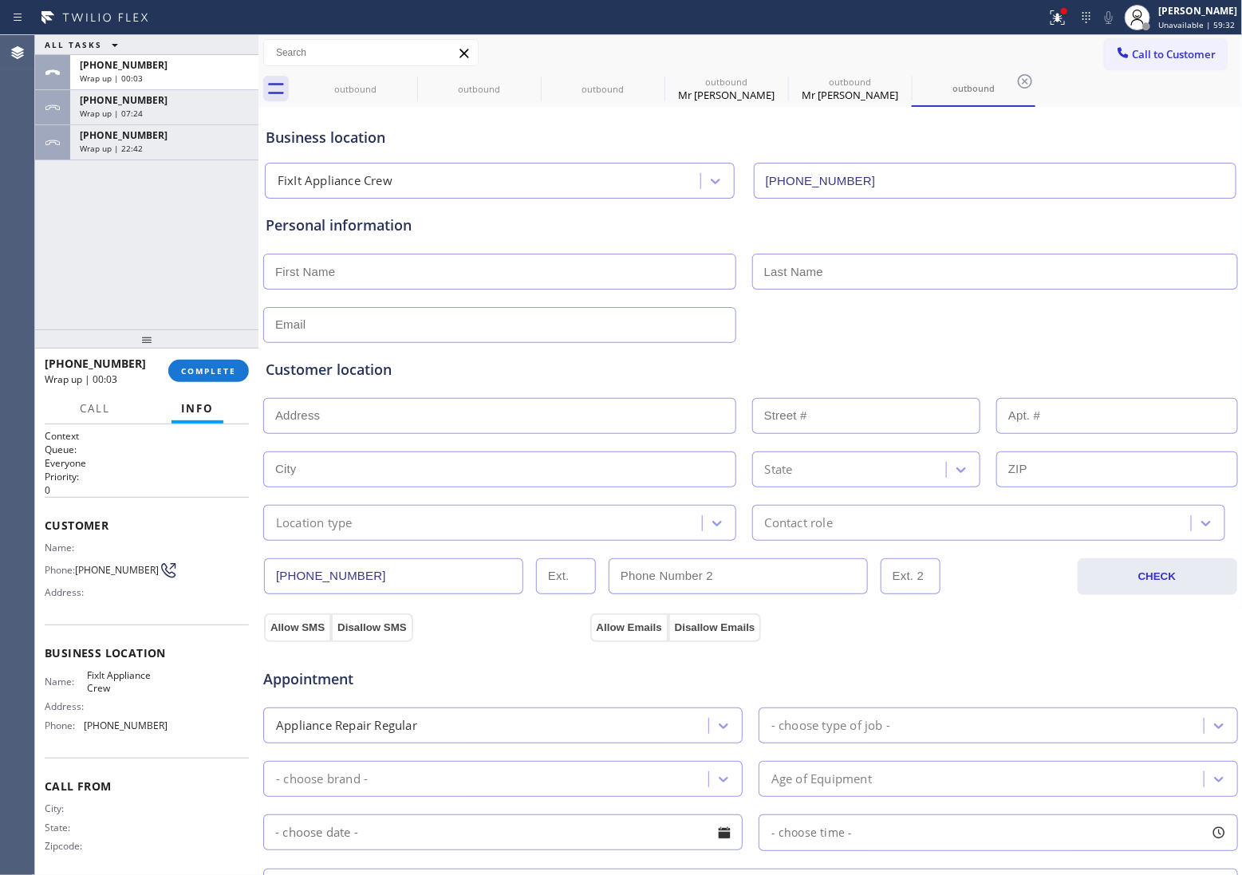
click at [1133, 53] on span "Call to Customer" at bounding box center [1175, 54] width 84 height 14
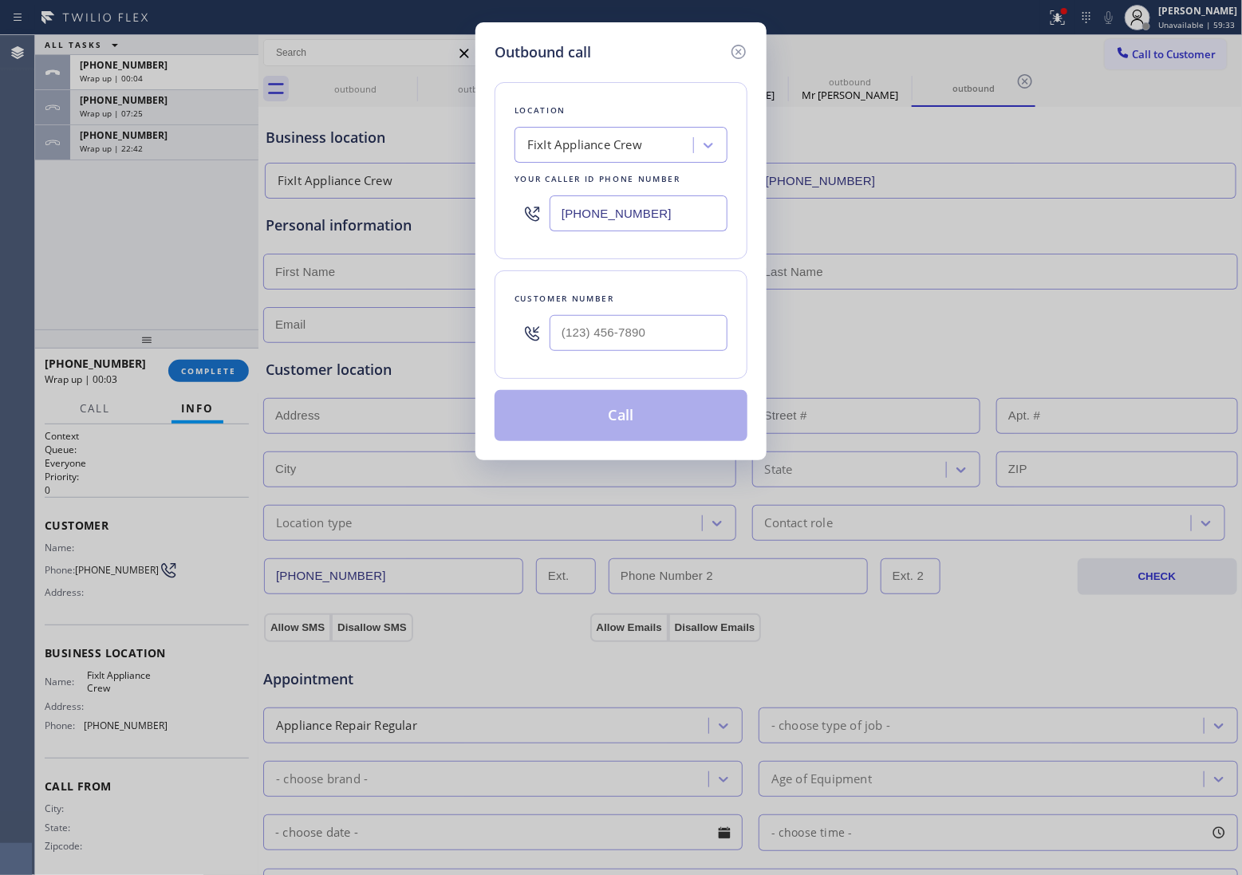
click at [606, 221] on input "[PHONE_NUMBER]" at bounding box center [639, 213] width 178 height 36
paste input "805) 303-5747"
type input "[PHONE_NUMBER]"
type input "(___) ___-____"
click at [646, 345] on input "text" at bounding box center [639, 333] width 178 height 36
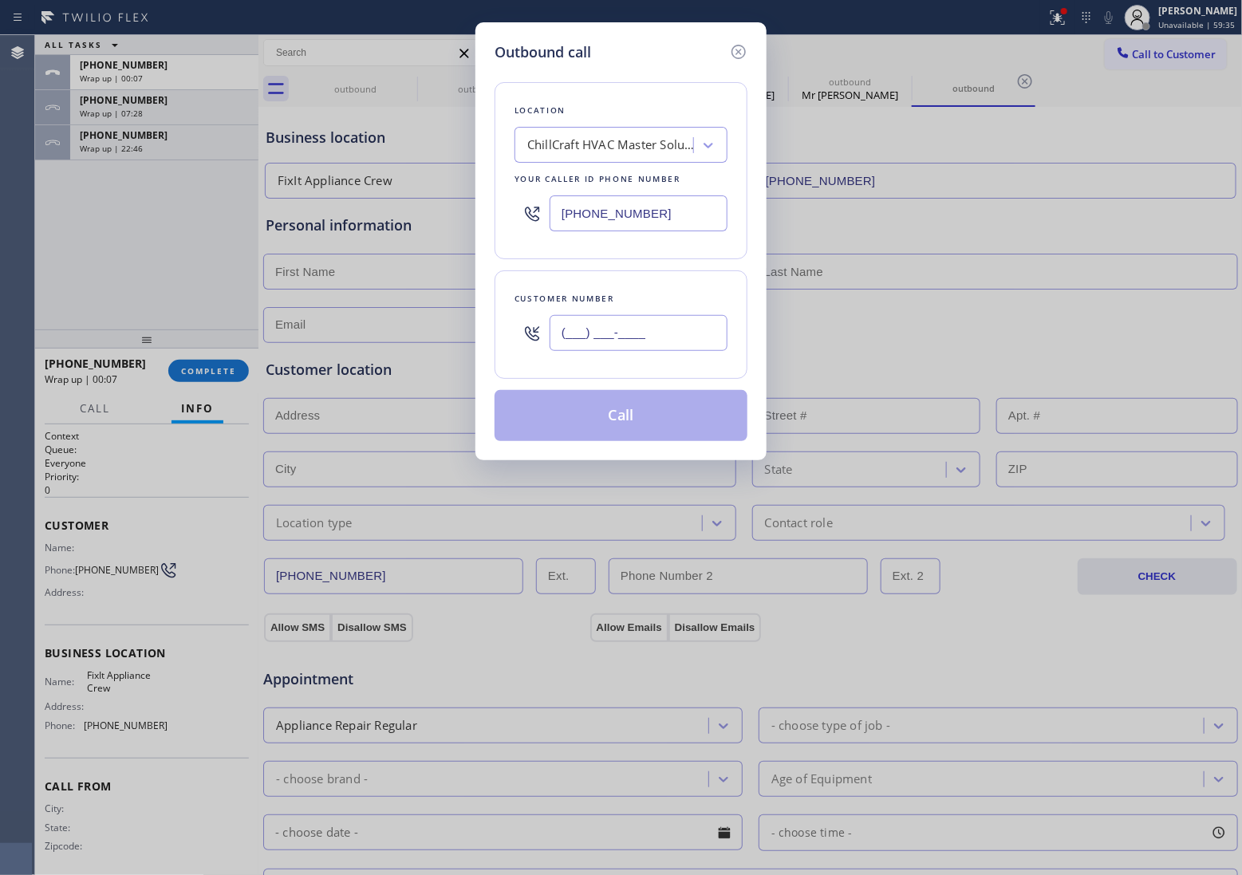
paste input "805) 612-2921"
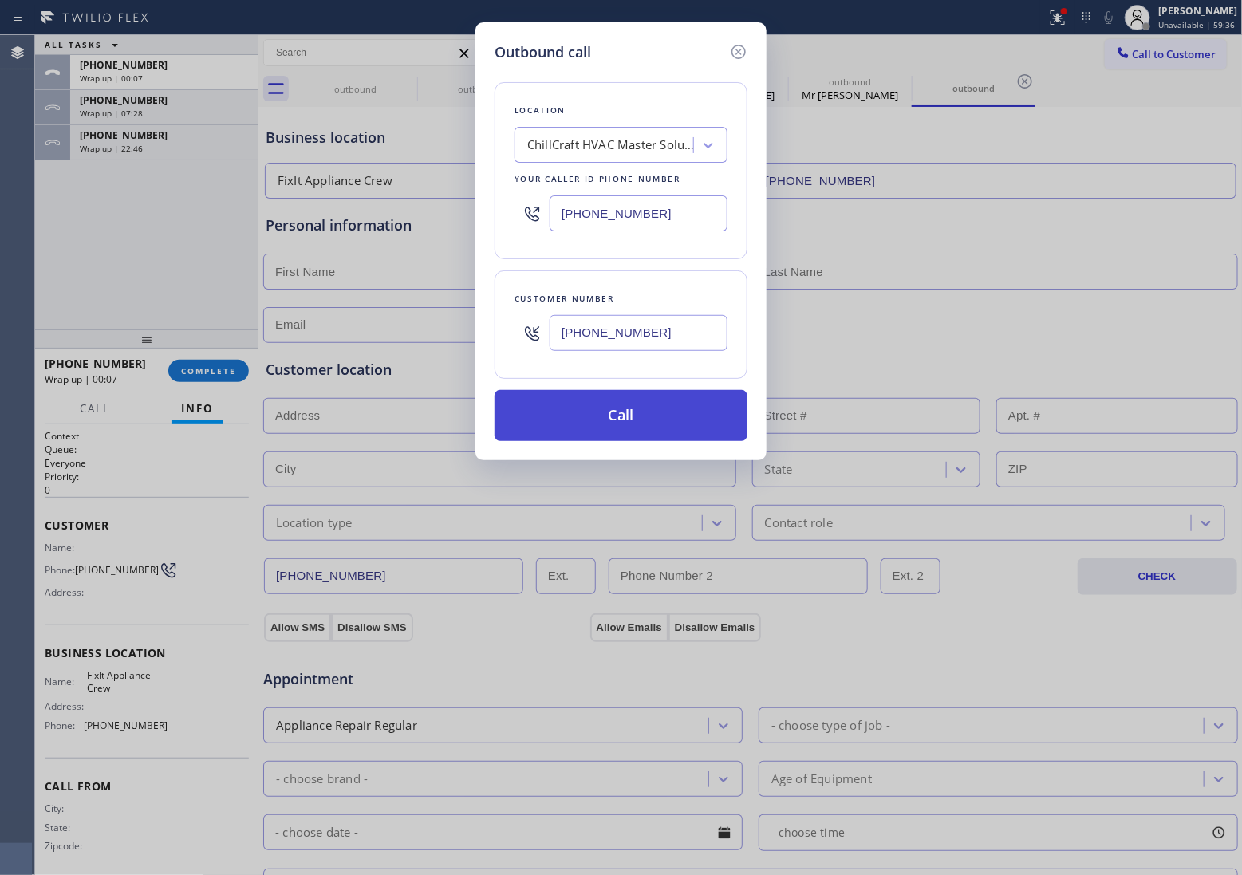
type input "[PHONE_NUMBER]"
drag, startPoint x: 674, startPoint y: 428, endPoint x: 978, endPoint y: 744, distance: 437.9
click at [682, 432] on button "Call" at bounding box center [621, 415] width 253 height 51
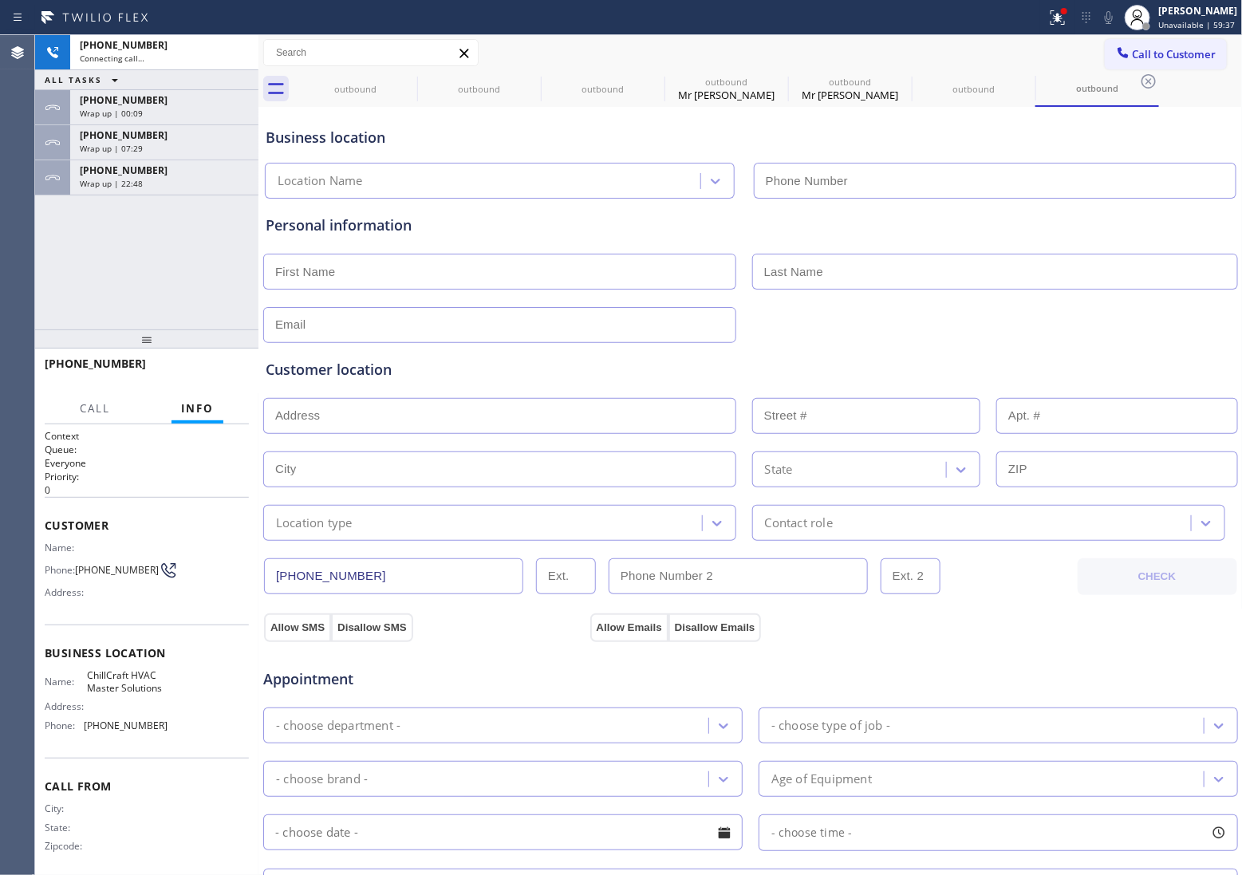
type input "[PHONE_NUMBER]"
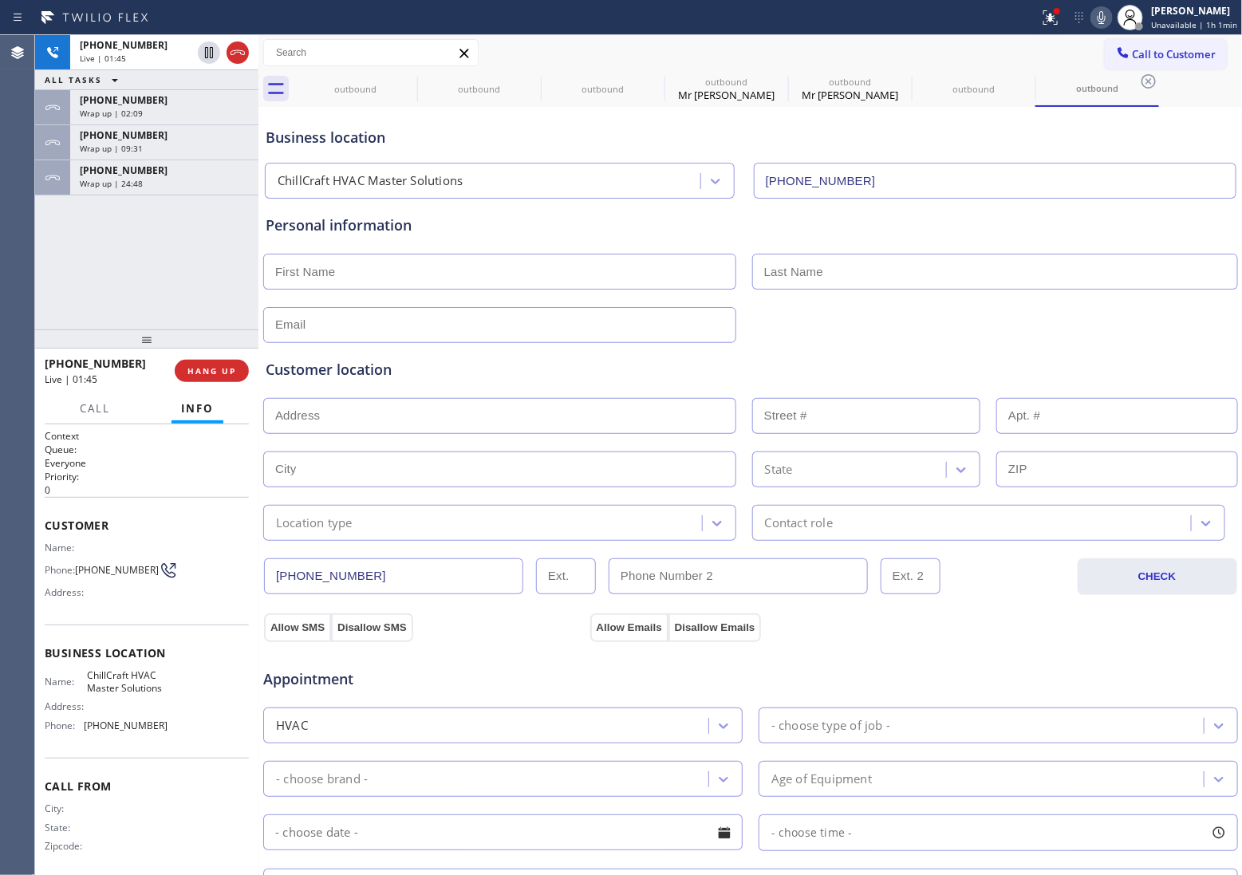
click at [49, 255] on div "[PHONE_NUMBER] Live | 01:45 ALL TASKS ALL TASKS ACTIVE TASKS TASKS IN WRAP UP […" at bounding box center [146, 182] width 223 height 294
drag, startPoint x: 235, startPoint y: 53, endPoint x: 1146, endPoint y: 371, distance: 964.4
click at [1157, 42] on button "Call to Customer" at bounding box center [1166, 54] width 122 height 30
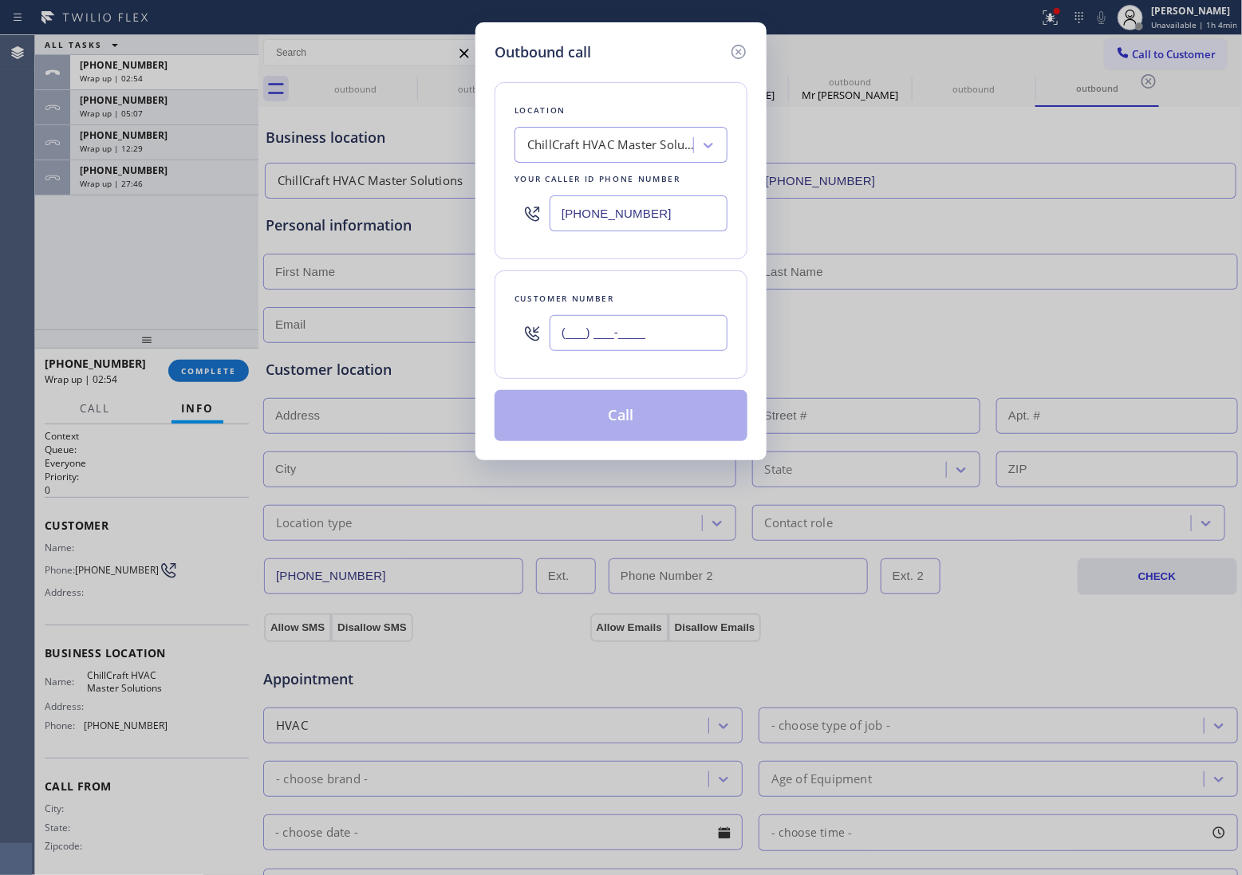
drag, startPoint x: 620, startPoint y: 330, endPoint x: 447, endPoint y: 72, distance: 310.5
click at [620, 331] on input "(___) ___-____" at bounding box center [639, 333] width 178 height 36
paste input "510) 706-6994"
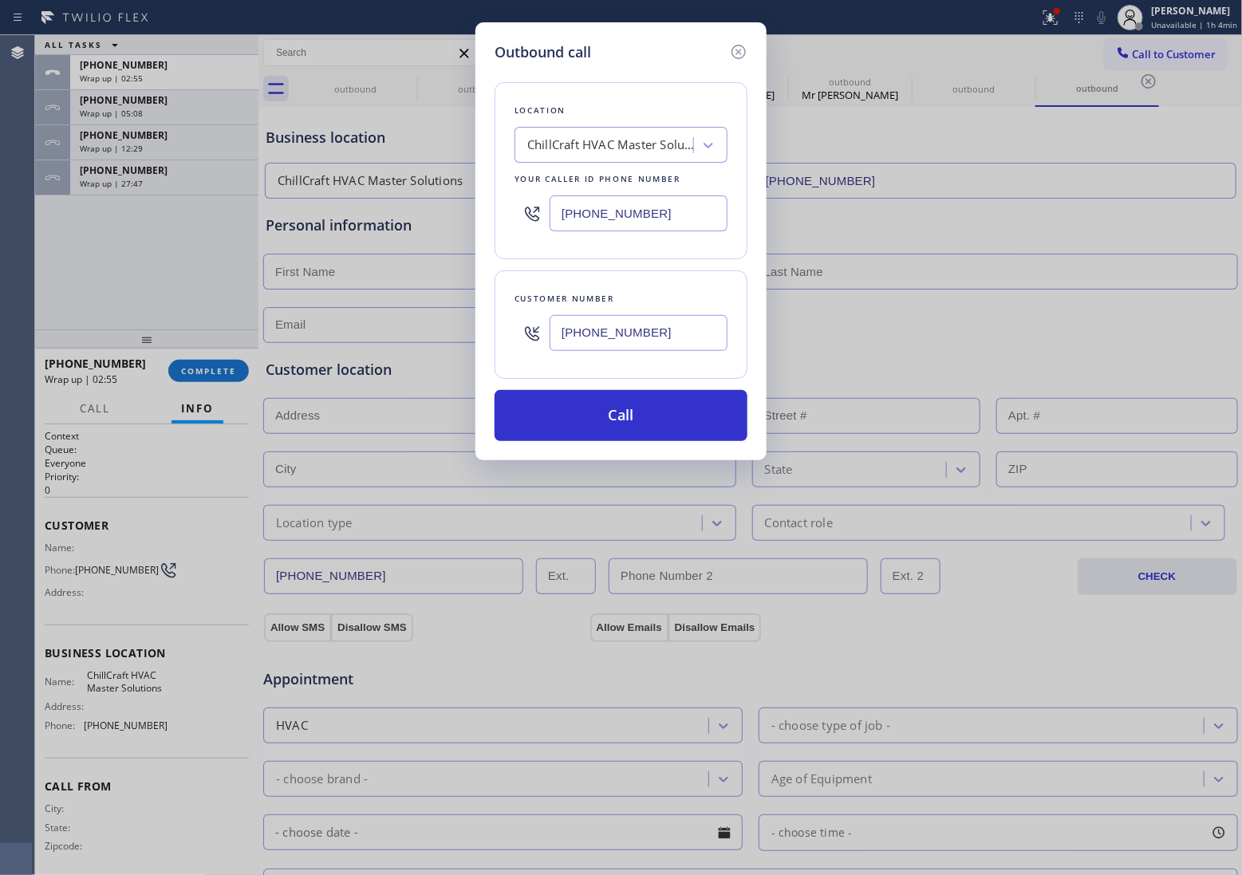
type input "[PHONE_NUMBER]"
click at [633, 198] on input "[PHONE_NUMBER]" at bounding box center [639, 213] width 178 height 36
paste input "510) 851-8664"
type input "[PHONE_NUMBER]"
click at [640, 421] on button "Call" at bounding box center [621, 415] width 253 height 51
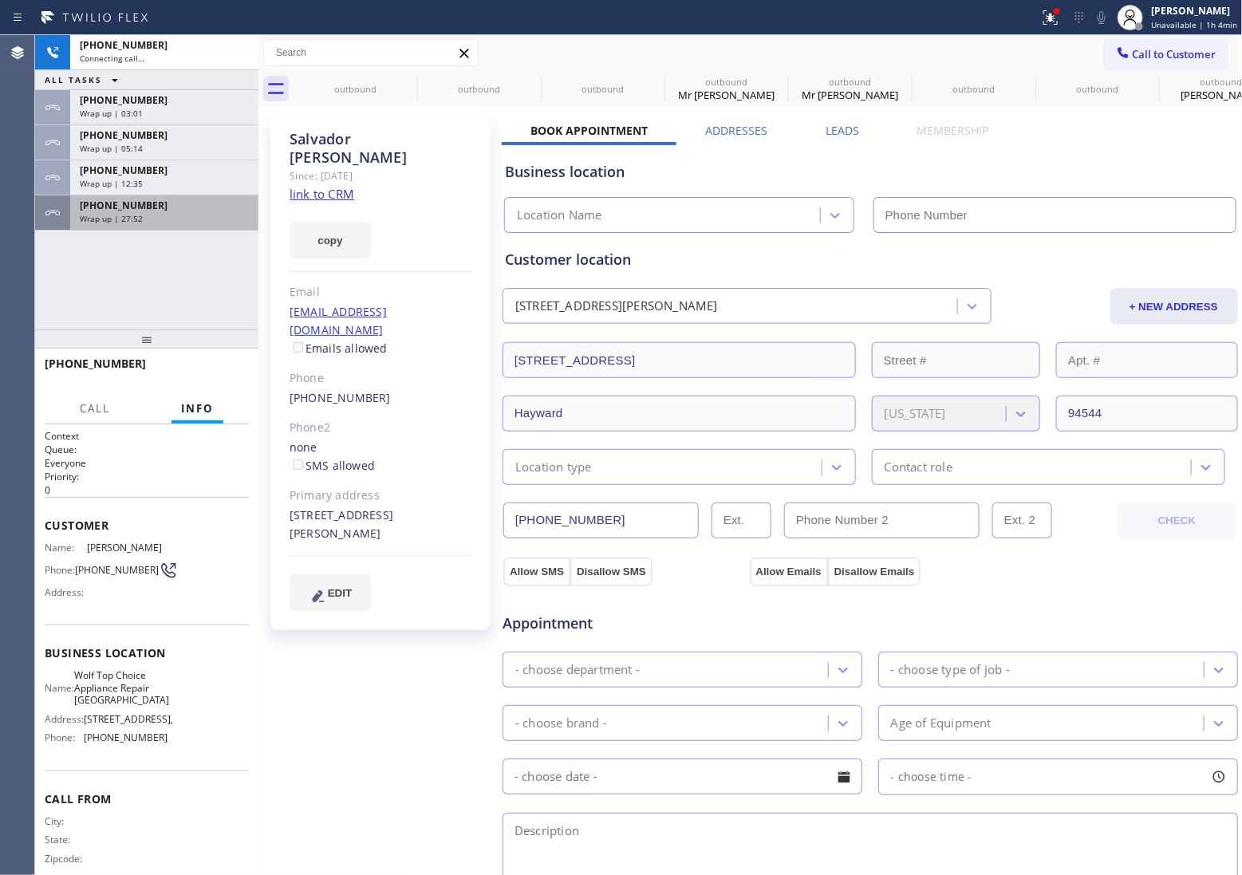
click at [148, 219] on div "Wrap up | 27:52" at bounding box center [164, 218] width 169 height 11
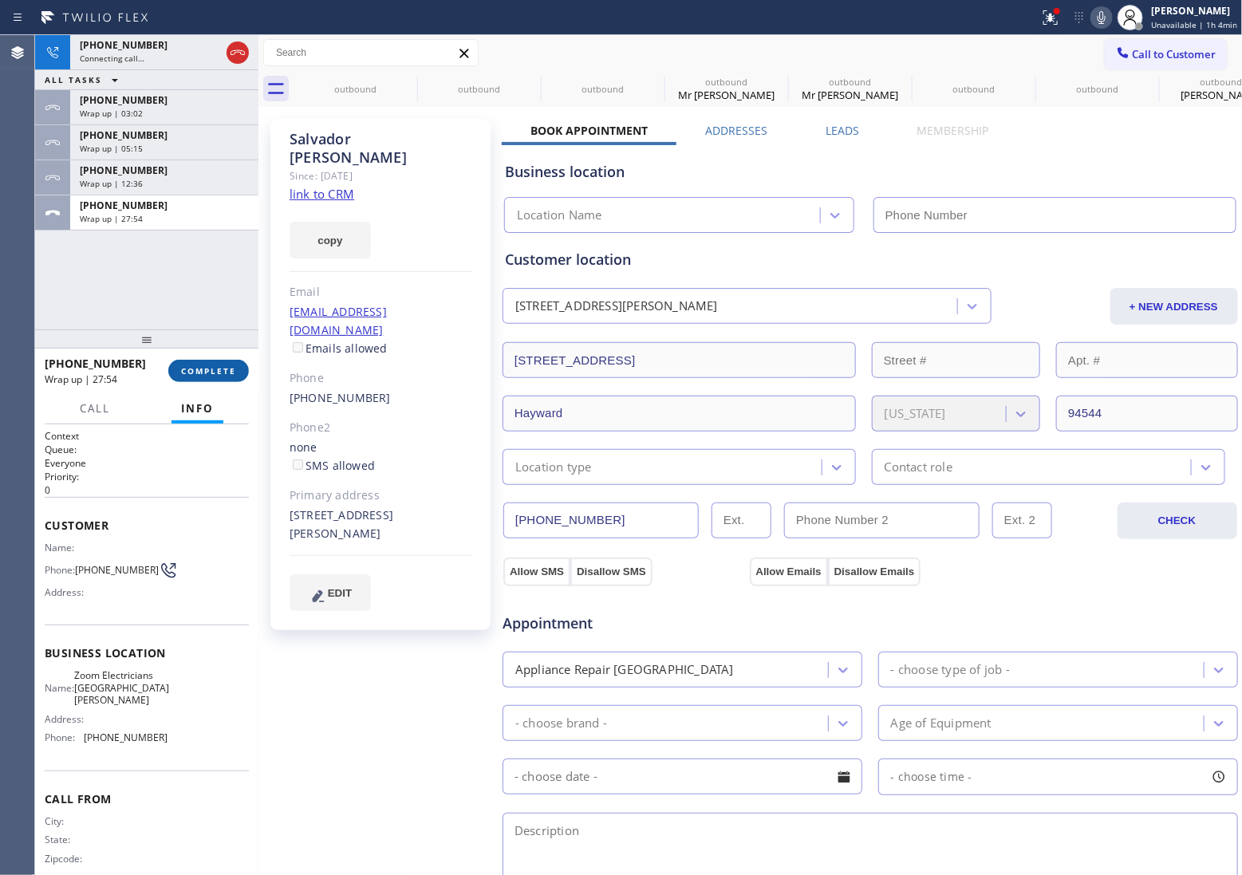
click at [222, 373] on span "COMPLETE" at bounding box center [208, 370] width 55 height 11
type input "[PHONE_NUMBER]"
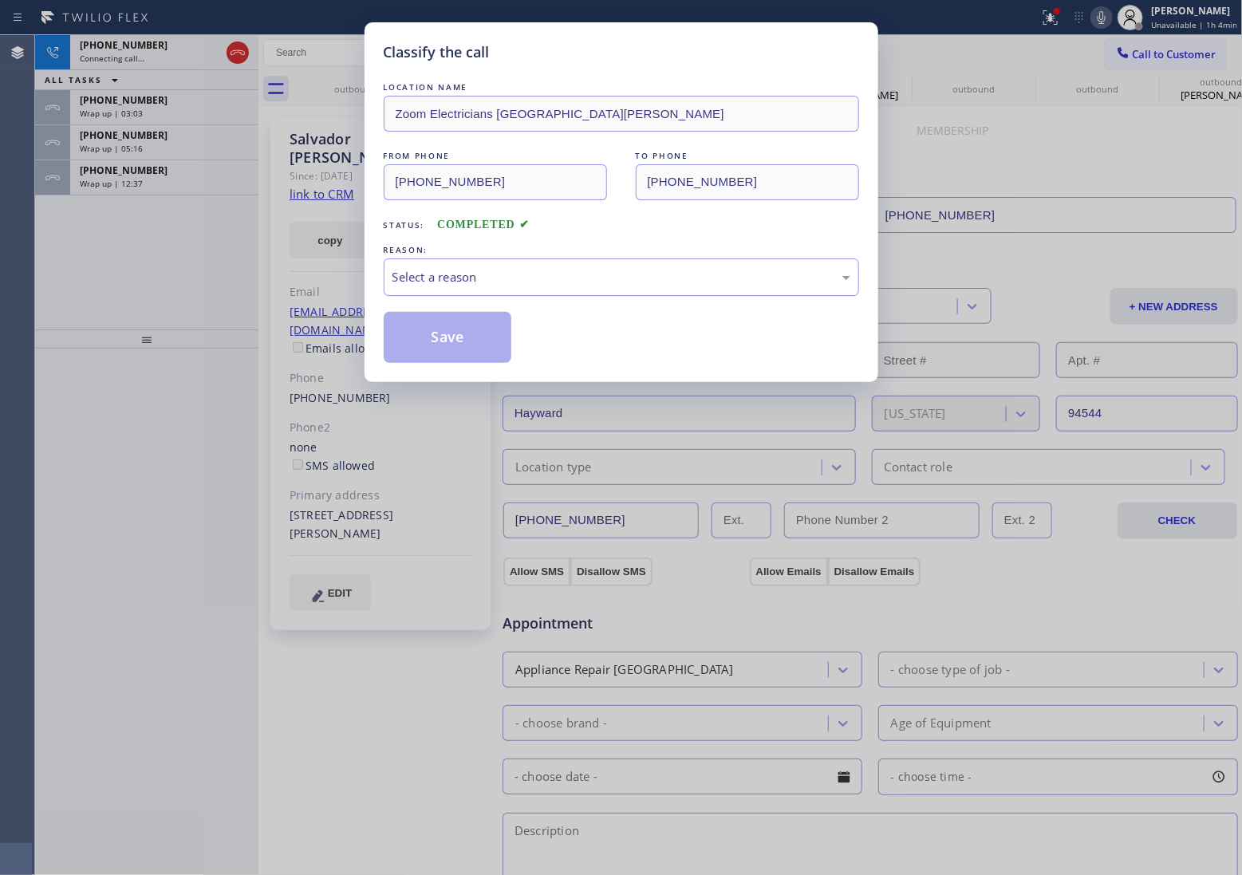
click at [507, 278] on div "Select a reason" at bounding box center [622, 277] width 458 height 18
click at [487, 341] on button "Save" at bounding box center [448, 337] width 128 height 51
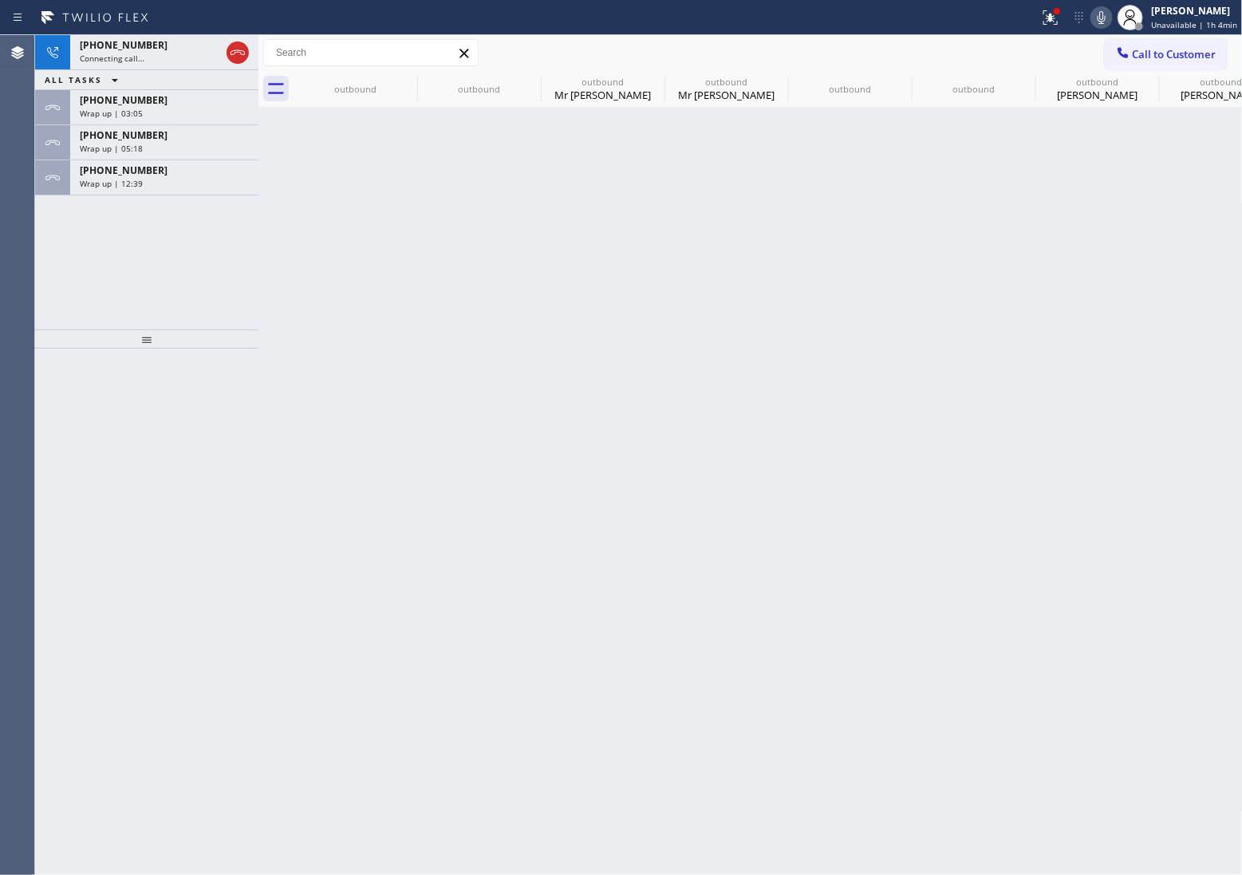
click at [138, 178] on span "Wrap up | 12:39" at bounding box center [111, 183] width 63 height 11
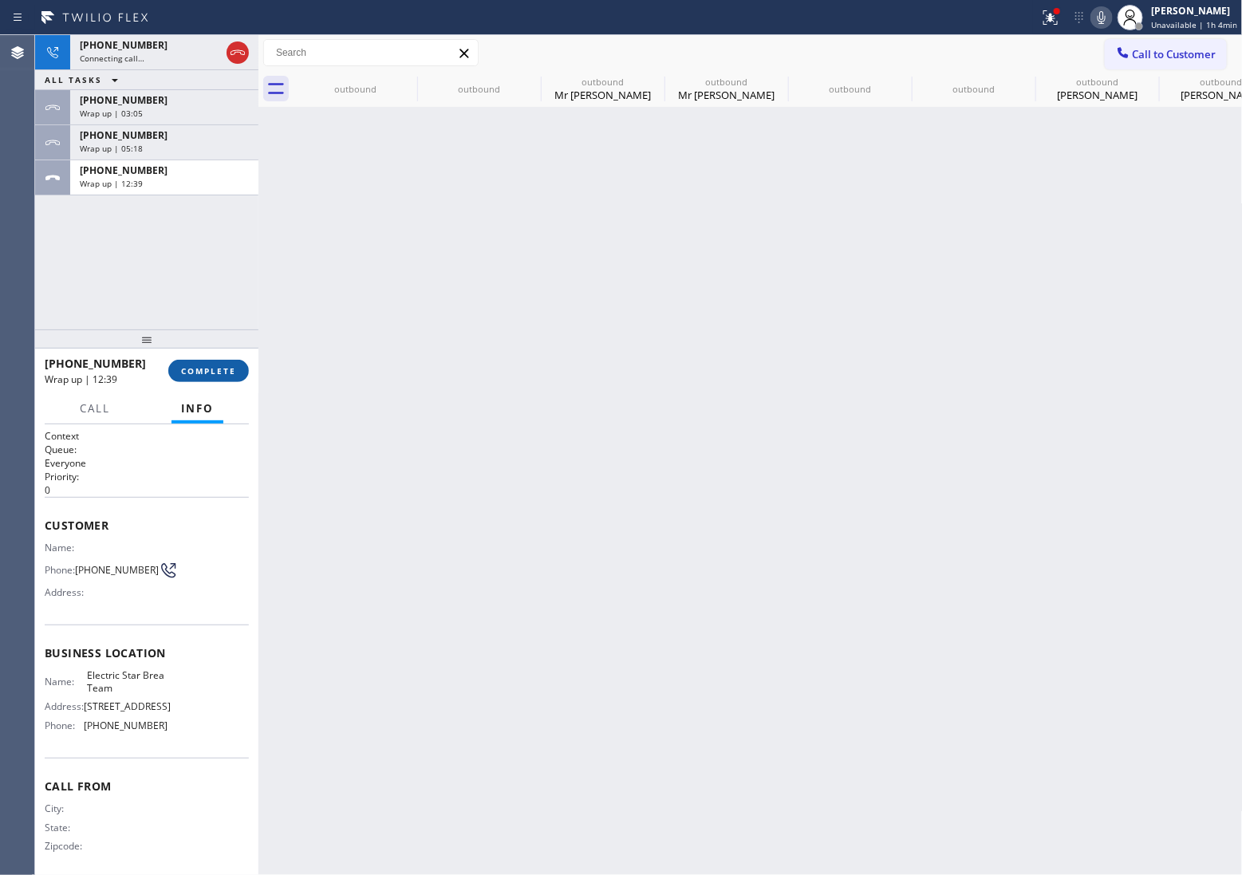
click at [217, 365] on span "COMPLETE" at bounding box center [208, 370] width 55 height 11
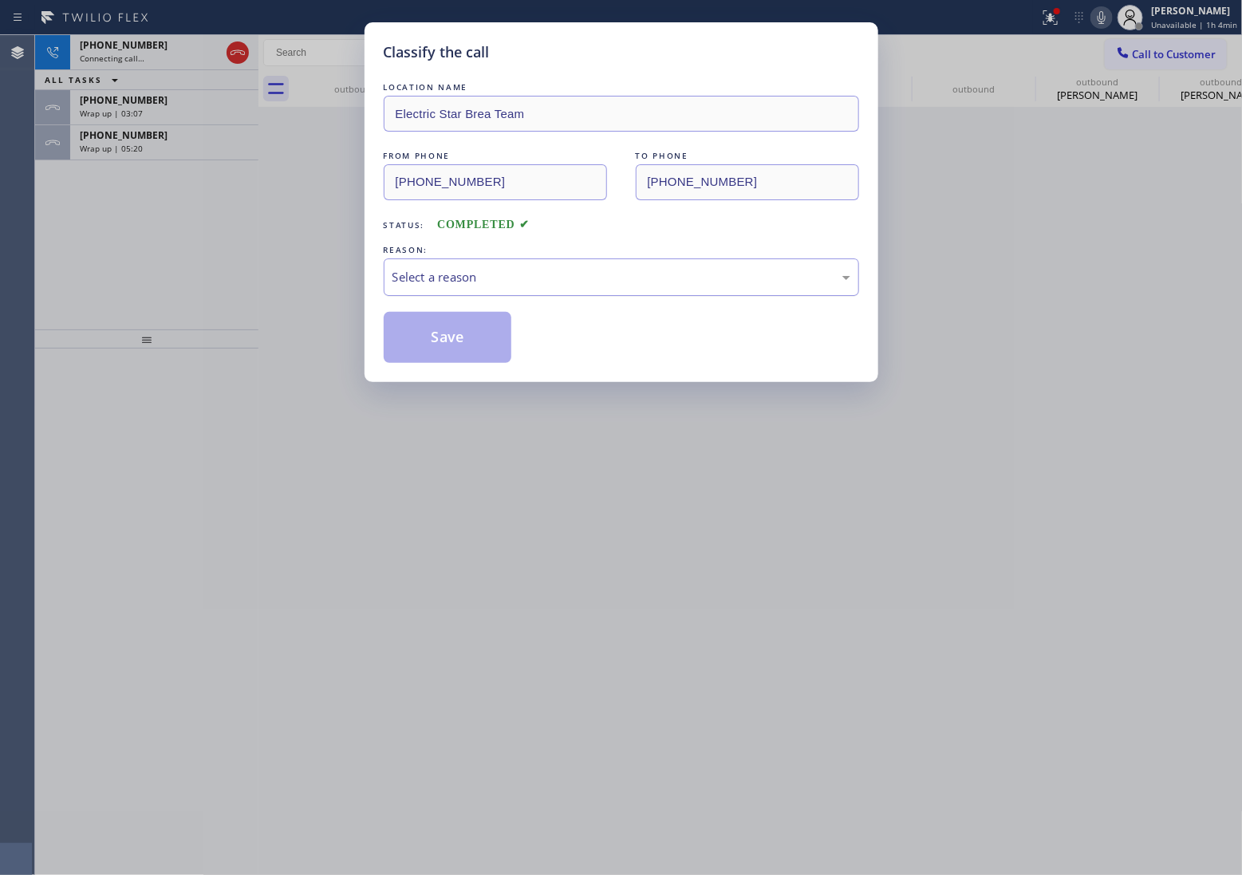
click at [493, 271] on div "Select a reason" at bounding box center [622, 277] width 458 height 18
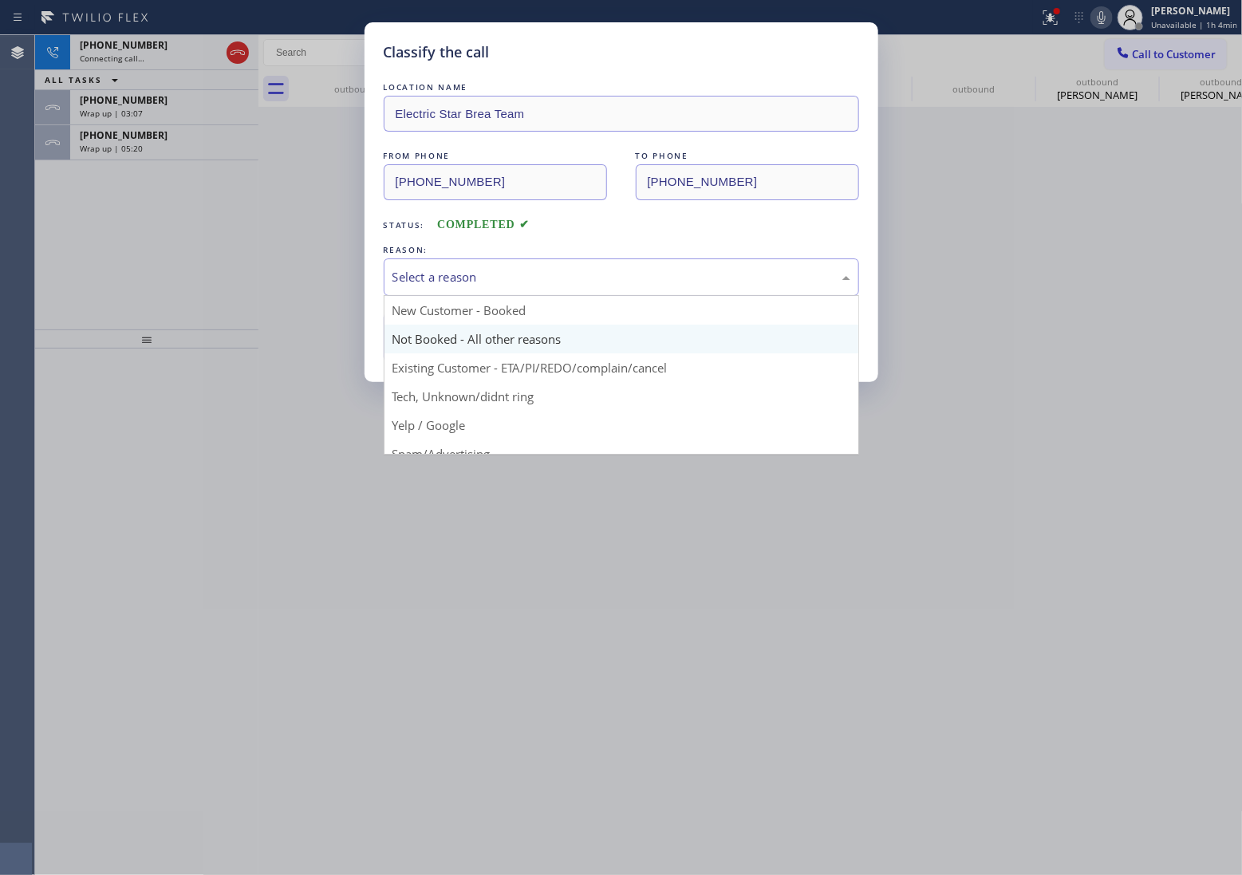
click at [452, 337] on button "Save" at bounding box center [448, 337] width 128 height 51
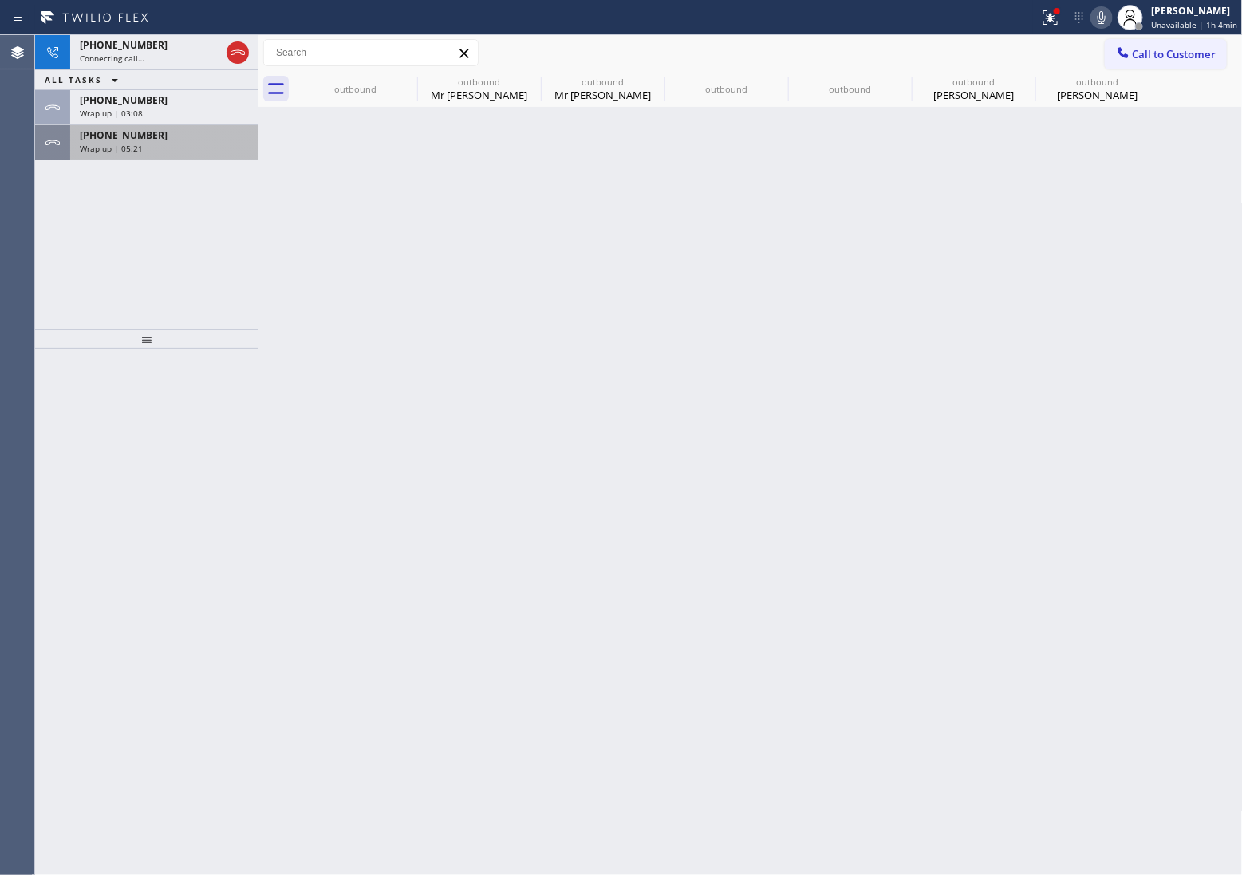
click at [156, 143] on div "Wrap up | 05:21" at bounding box center [164, 148] width 169 height 11
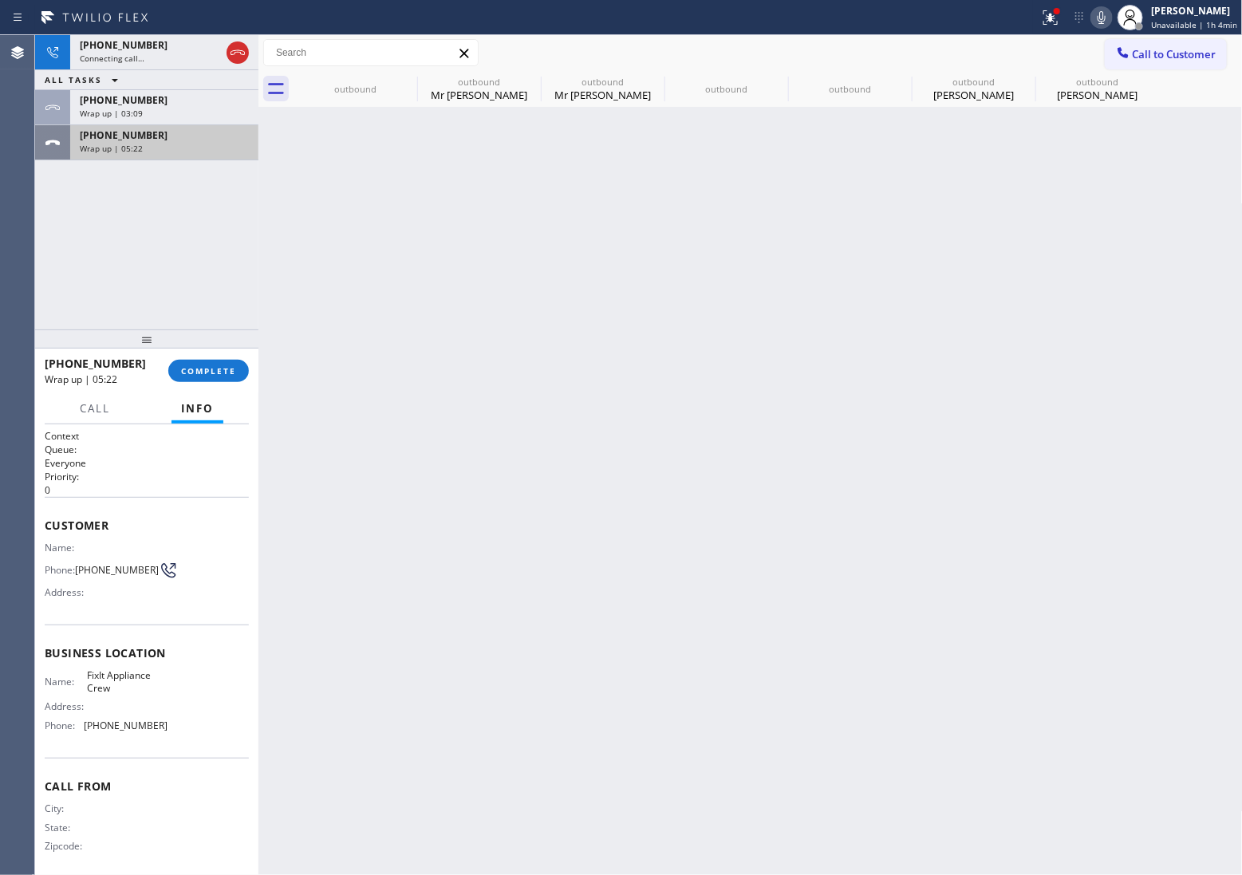
click at [156, 143] on div "Wrap up | 05:22" at bounding box center [164, 148] width 169 height 11
click at [217, 365] on span "COMPLETE" at bounding box center [208, 370] width 55 height 11
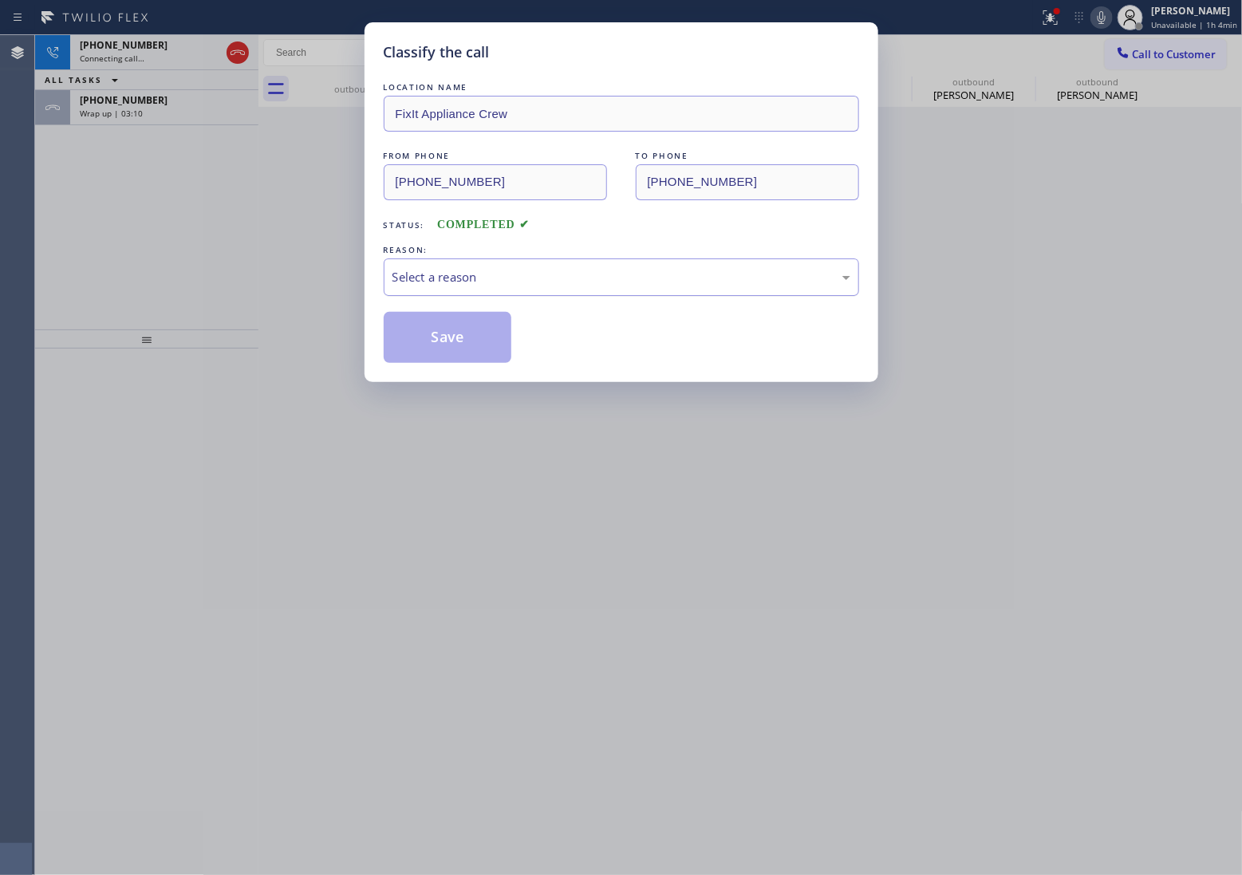
click at [499, 267] on div "Select a reason" at bounding box center [622, 277] width 476 height 37
click at [476, 280] on div "Not Booked - All other reasons" at bounding box center [622, 277] width 458 height 18
click at [451, 337] on button "Save" at bounding box center [448, 337] width 128 height 51
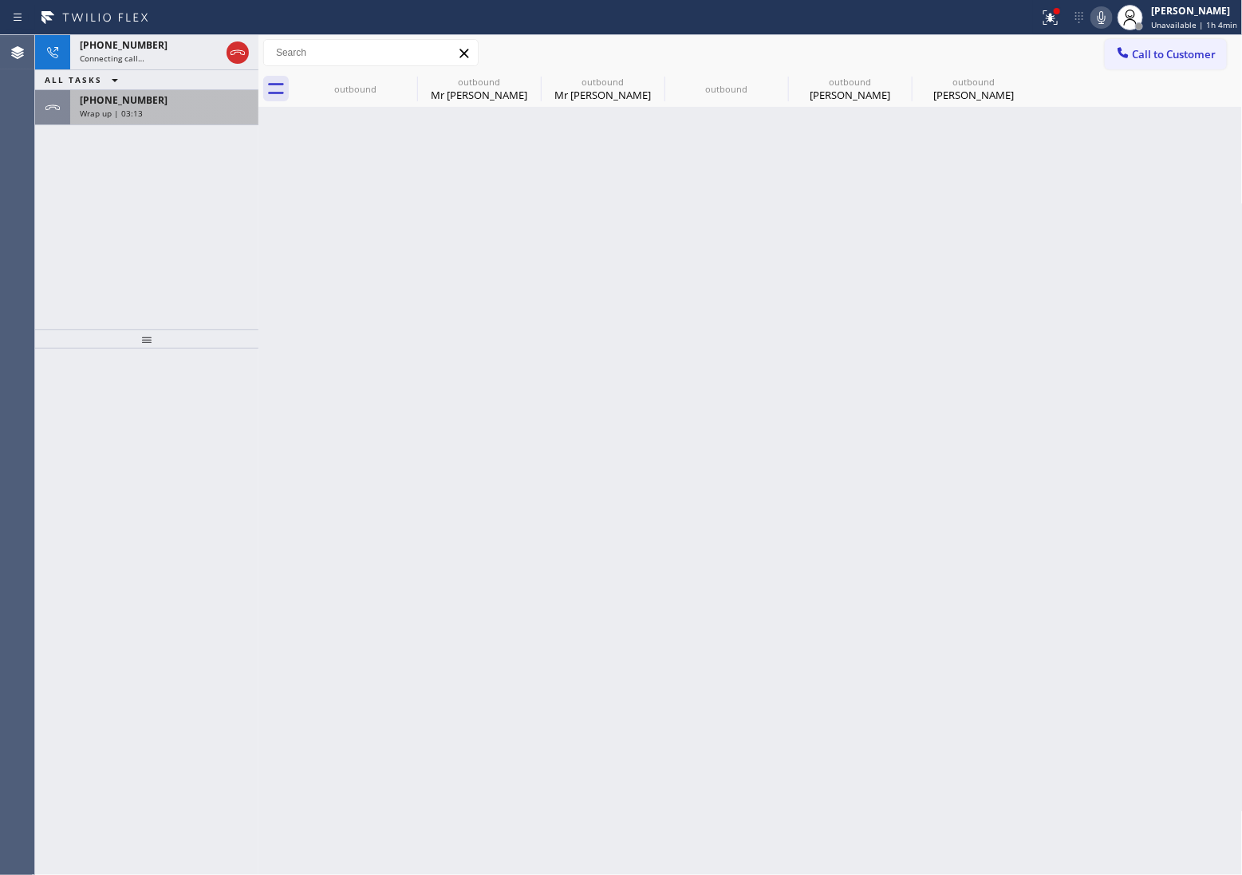
click at [148, 116] on div "Wrap up | 03:13" at bounding box center [164, 113] width 169 height 11
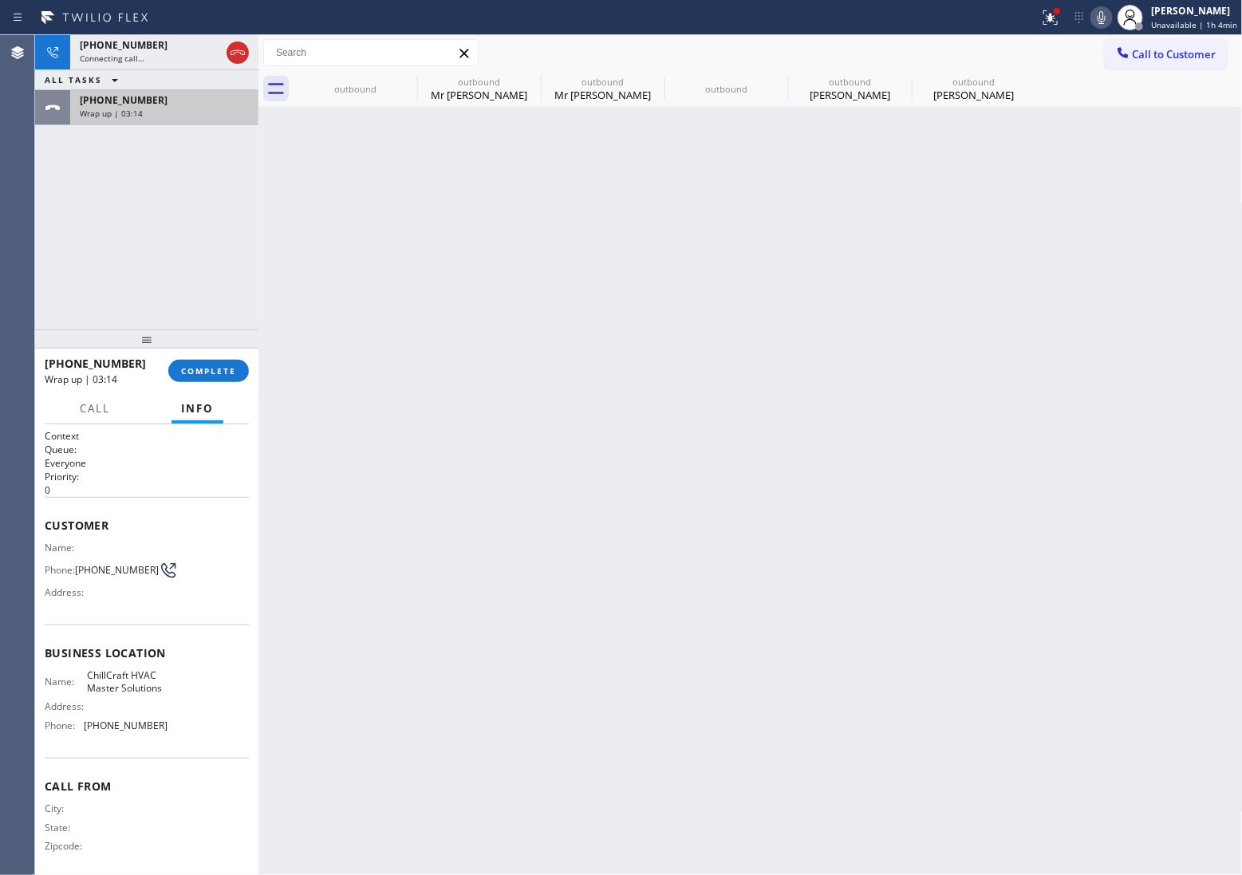
click at [148, 116] on div "Wrap up | 03:14" at bounding box center [164, 113] width 169 height 11
click at [231, 371] on span "COMPLETE" at bounding box center [208, 370] width 55 height 11
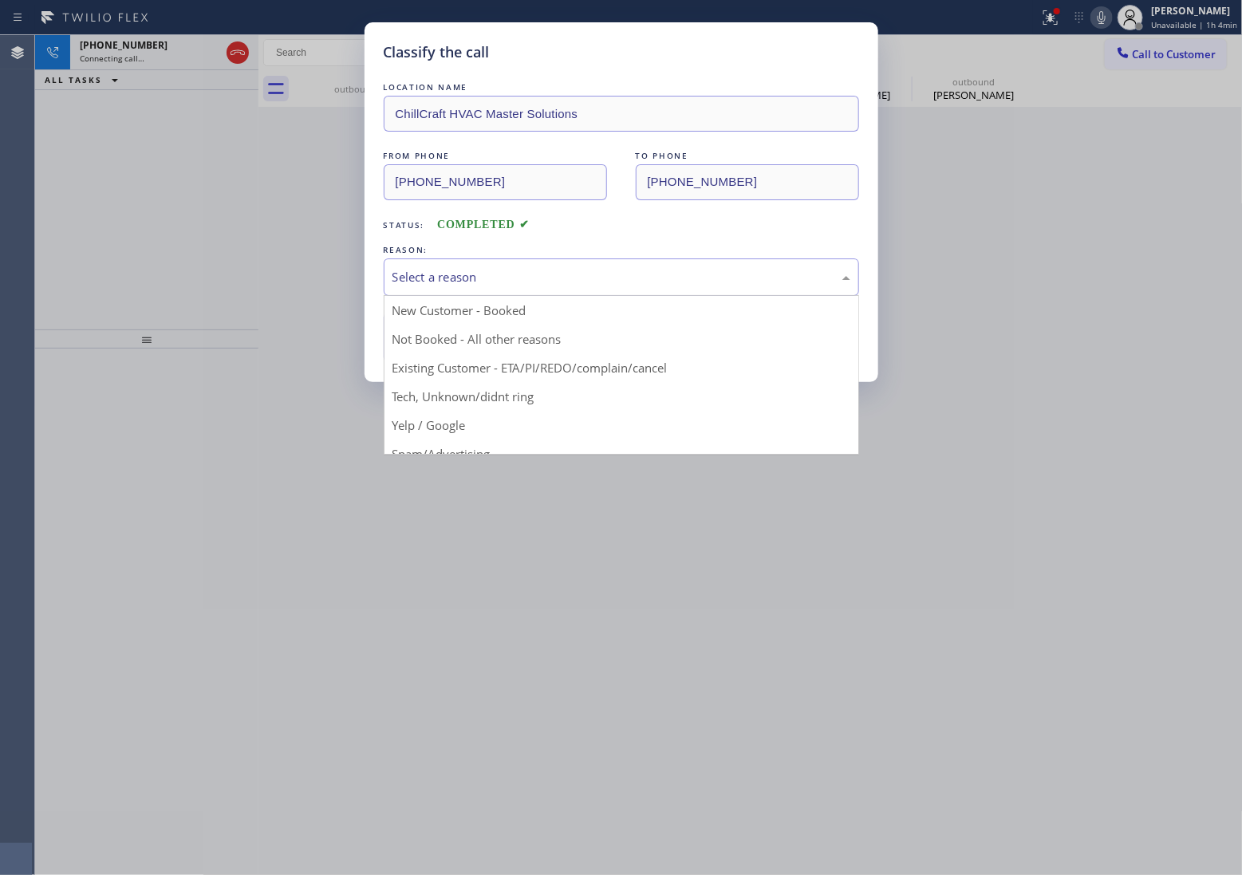
click at [585, 278] on div "Select a reason" at bounding box center [622, 277] width 458 height 18
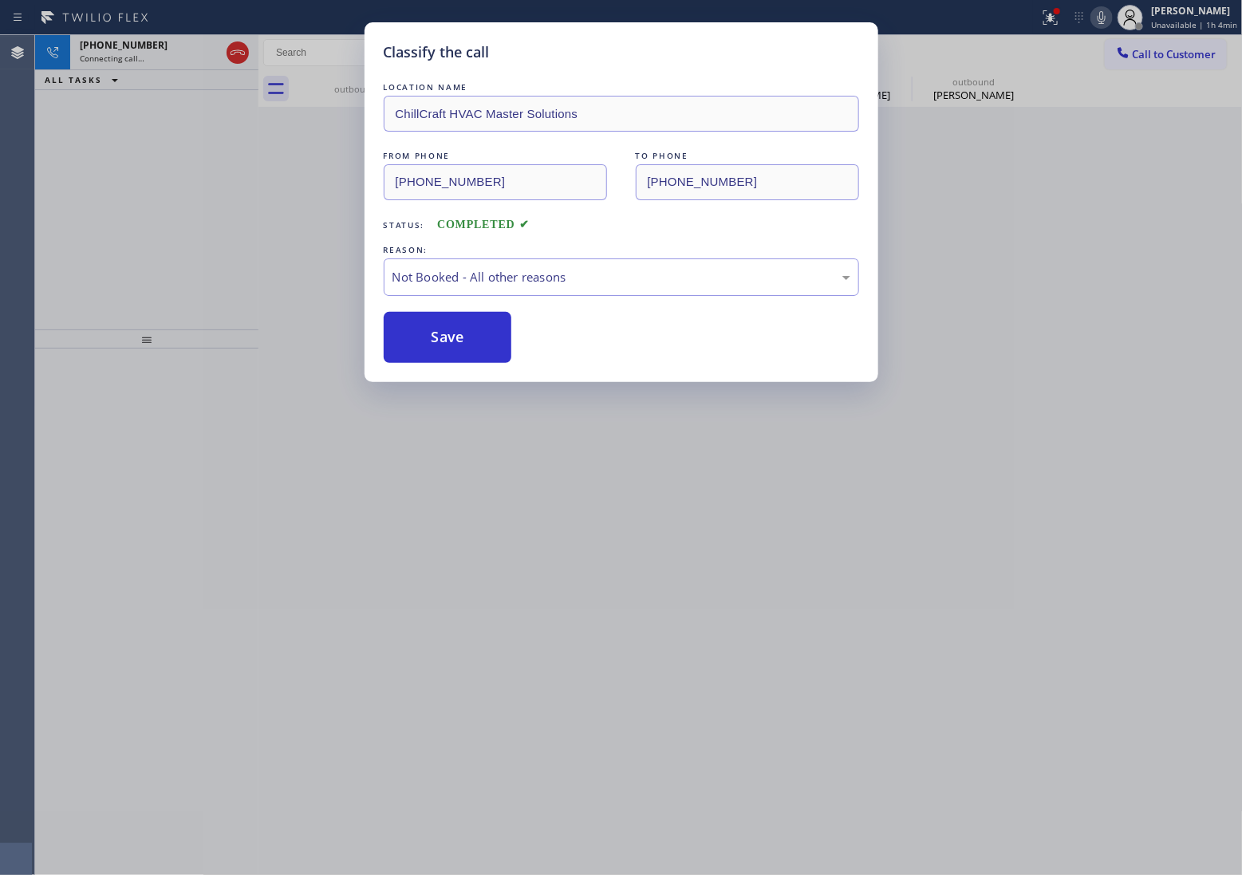
click at [472, 334] on button "Save" at bounding box center [448, 337] width 128 height 51
type input "[PHONE_NUMBER]"
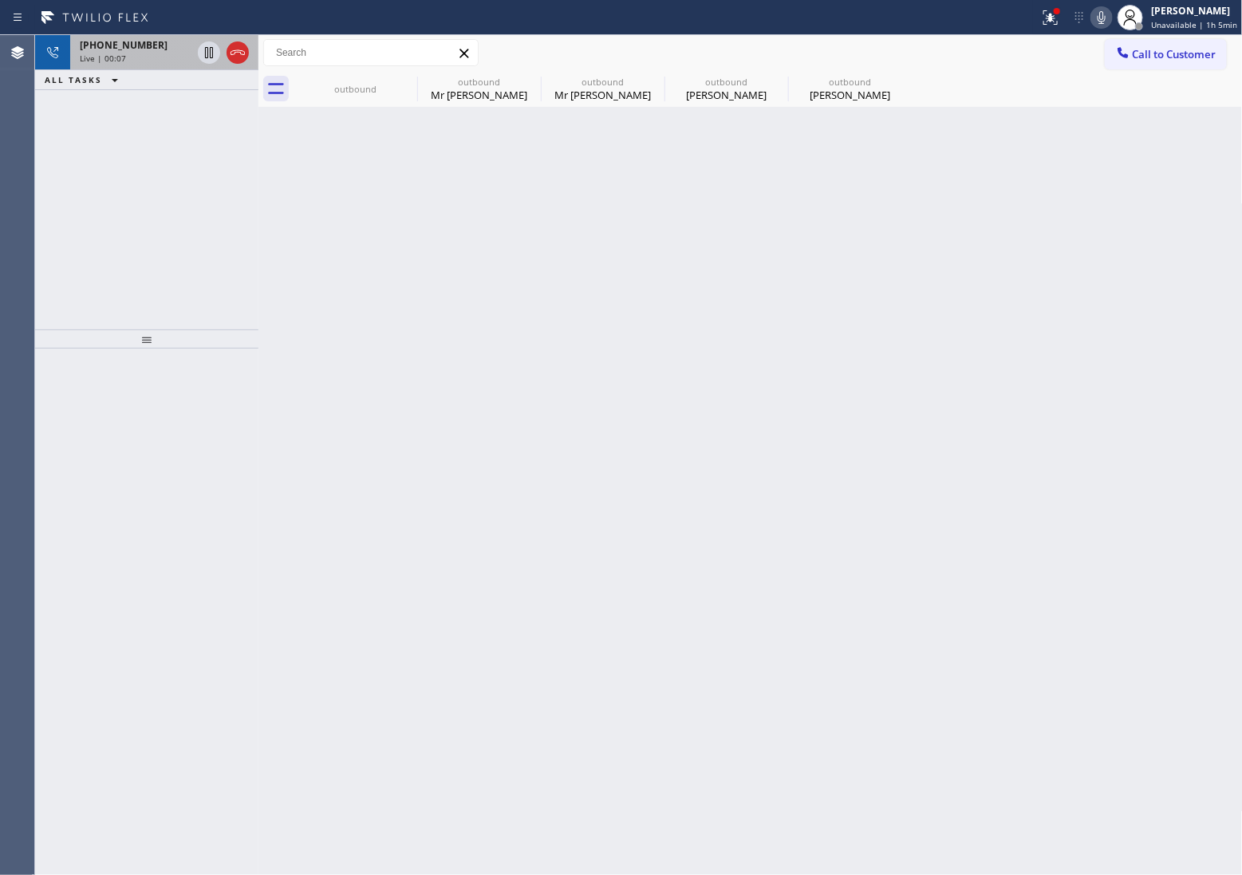
click at [156, 53] on div "Live | 00:07" at bounding box center [136, 58] width 112 height 11
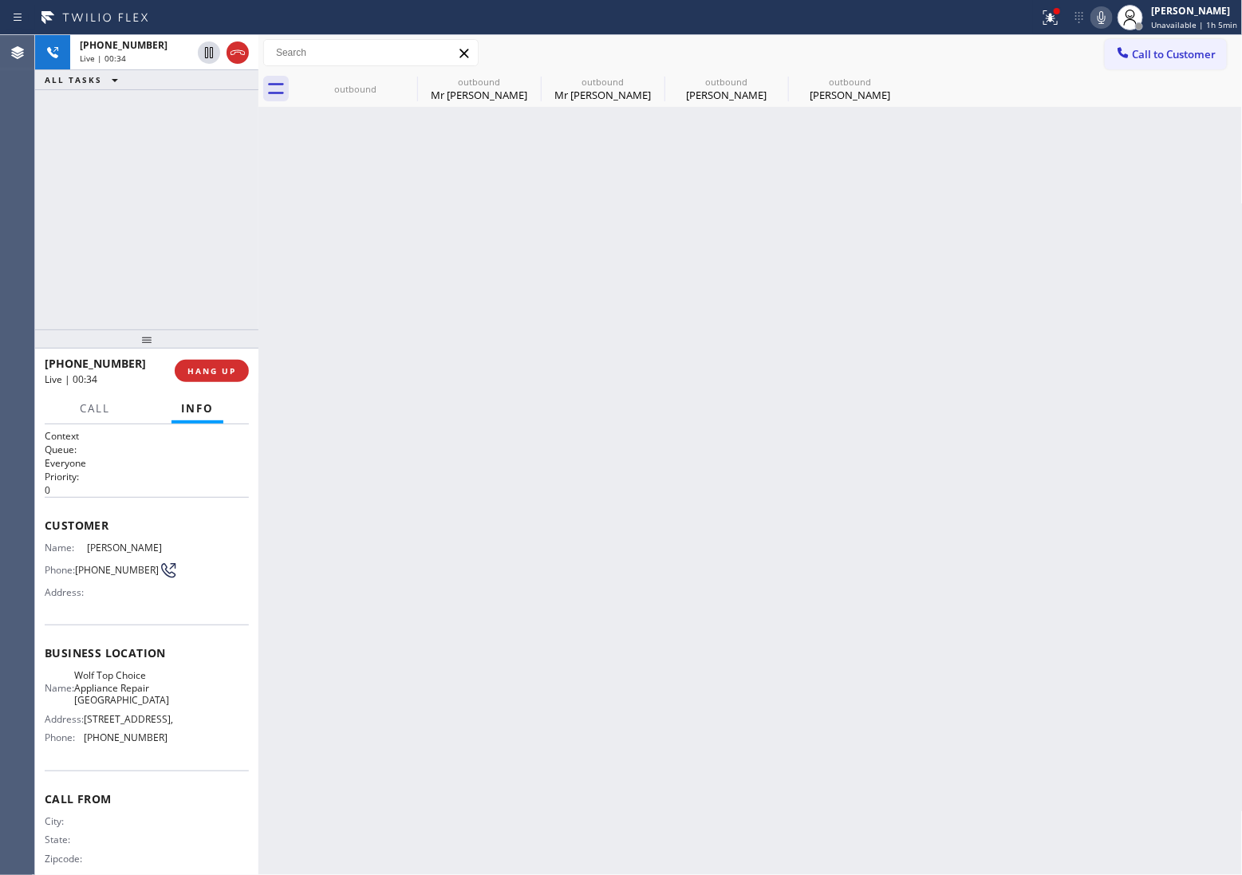
click at [65, 222] on div "[PHONE_NUMBER] Live | 00:34 ALL TASKS ALL TASKS ACTIVE TASKS TASKS IN WRAP UP" at bounding box center [146, 182] width 223 height 294
click at [243, 57] on icon at bounding box center [237, 52] width 19 height 19
drag, startPoint x: 30, startPoint y: 228, endPoint x: 116, endPoint y: 214, distance: 88.1
click at [30, 227] on div "Agent Desktop" at bounding box center [17, 455] width 34 height 840
click at [1190, 37] on div "Status report Issues detected These issues could affect your workflow. Please c…" at bounding box center [621, 437] width 1242 height 875
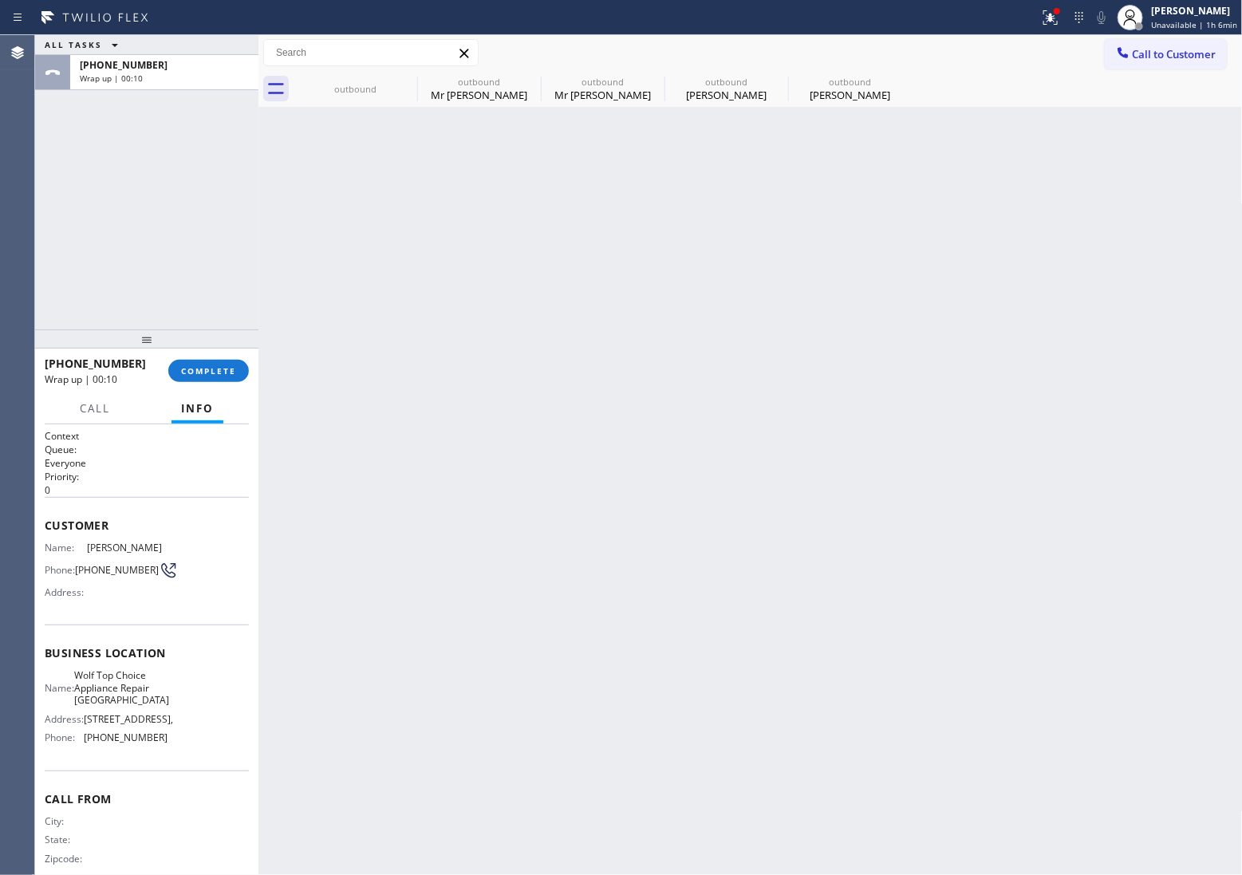
drag, startPoint x: 1173, startPoint y: 54, endPoint x: 847, endPoint y: 193, distance: 354.6
click at [1173, 53] on span "Call to Customer" at bounding box center [1175, 54] width 84 height 14
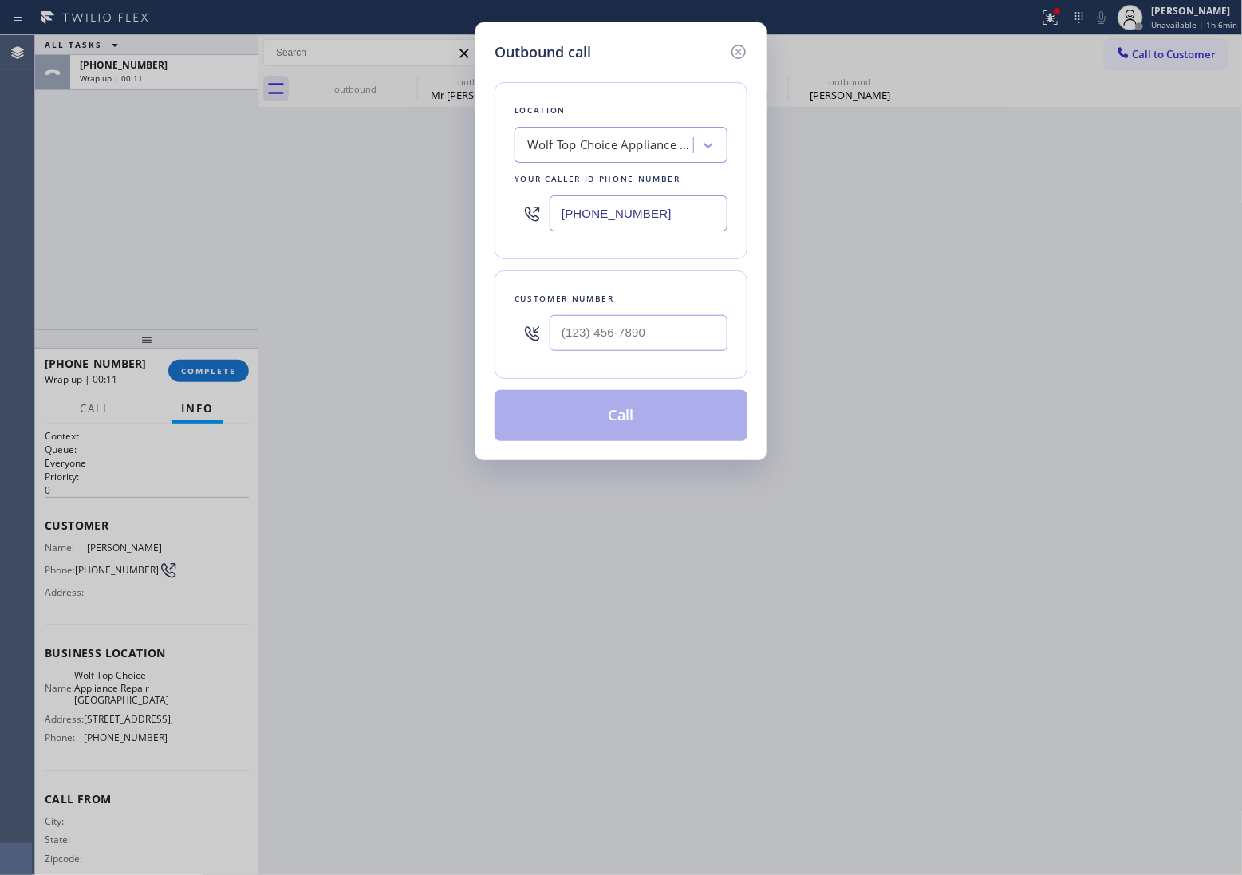
click at [668, 223] on input "[PHONE_NUMBER]" at bounding box center [639, 213] width 178 height 36
paste input "925) 222-2903"
type input "[PHONE_NUMBER]"
type input "(___) ___-____"
click at [41, 201] on div "Outbound call Location Local Plumbing Service & Hydrojetting Repair Your caller…" at bounding box center [621, 437] width 1242 height 875
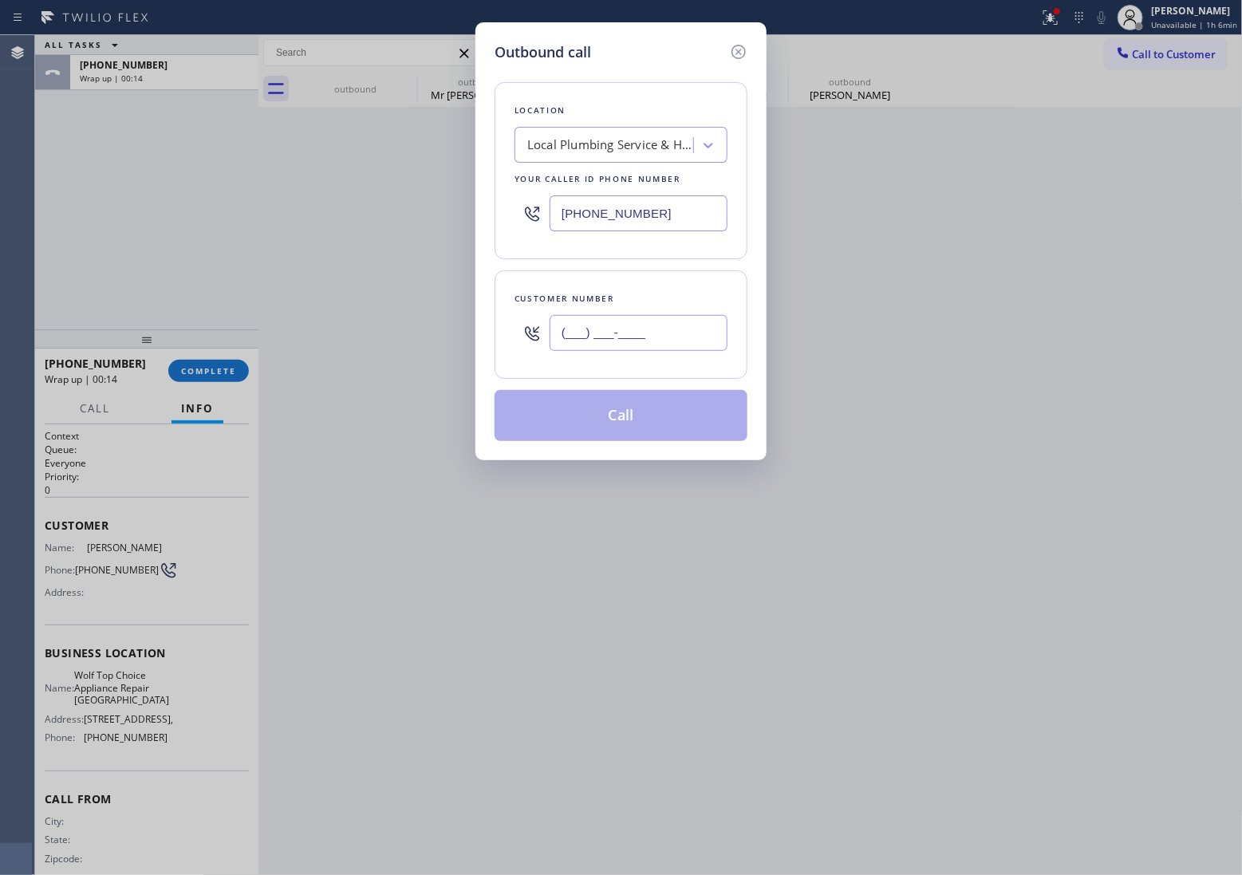
click at [638, 329] on input "(___) ___-____" at bounding box center [639, 333] width 178 height 36
paste input "925) 322-9857"
type input "[PHONE_NUMBER]"
click at [614, 423] on button "Call" at bounding box center [621, 415] width 253 height 51
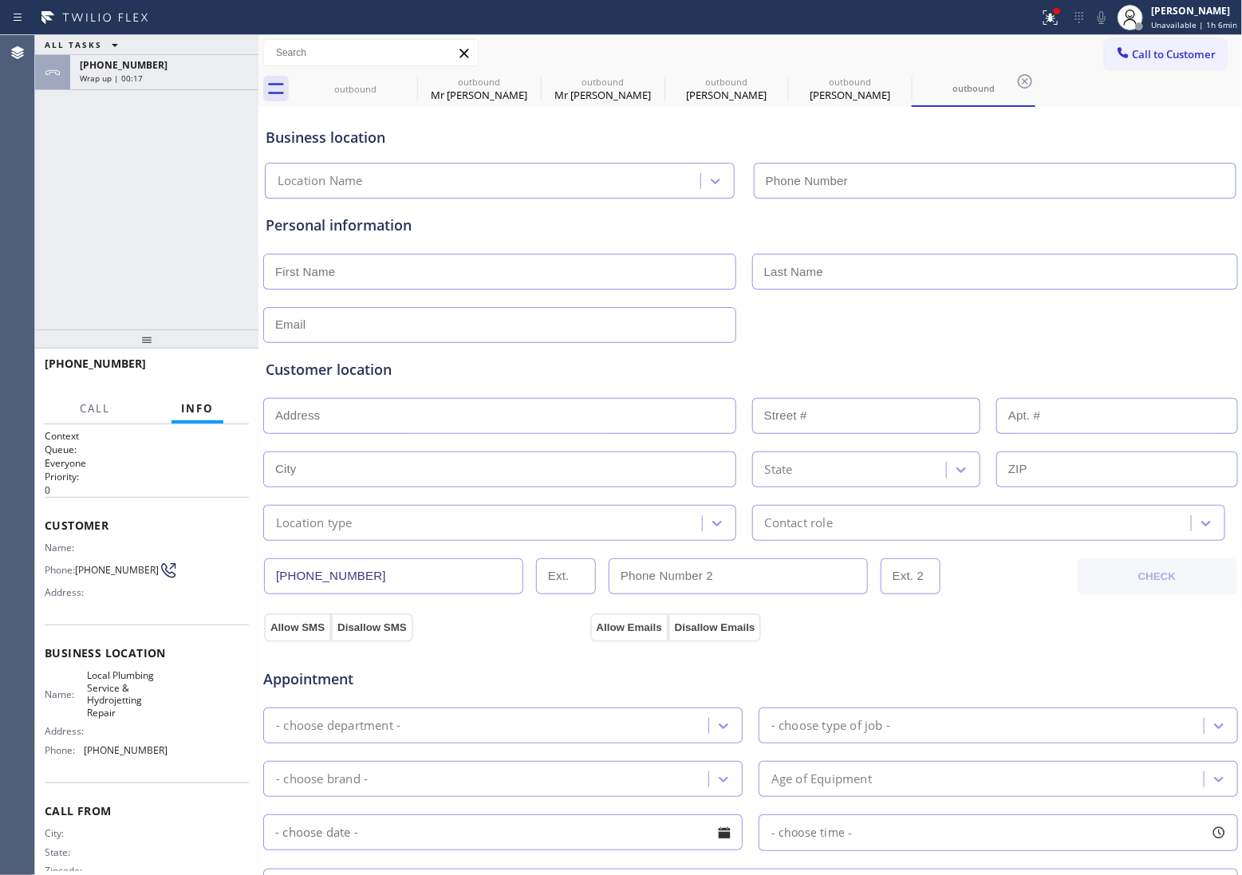
type input "[PHONE_NUMBER]"
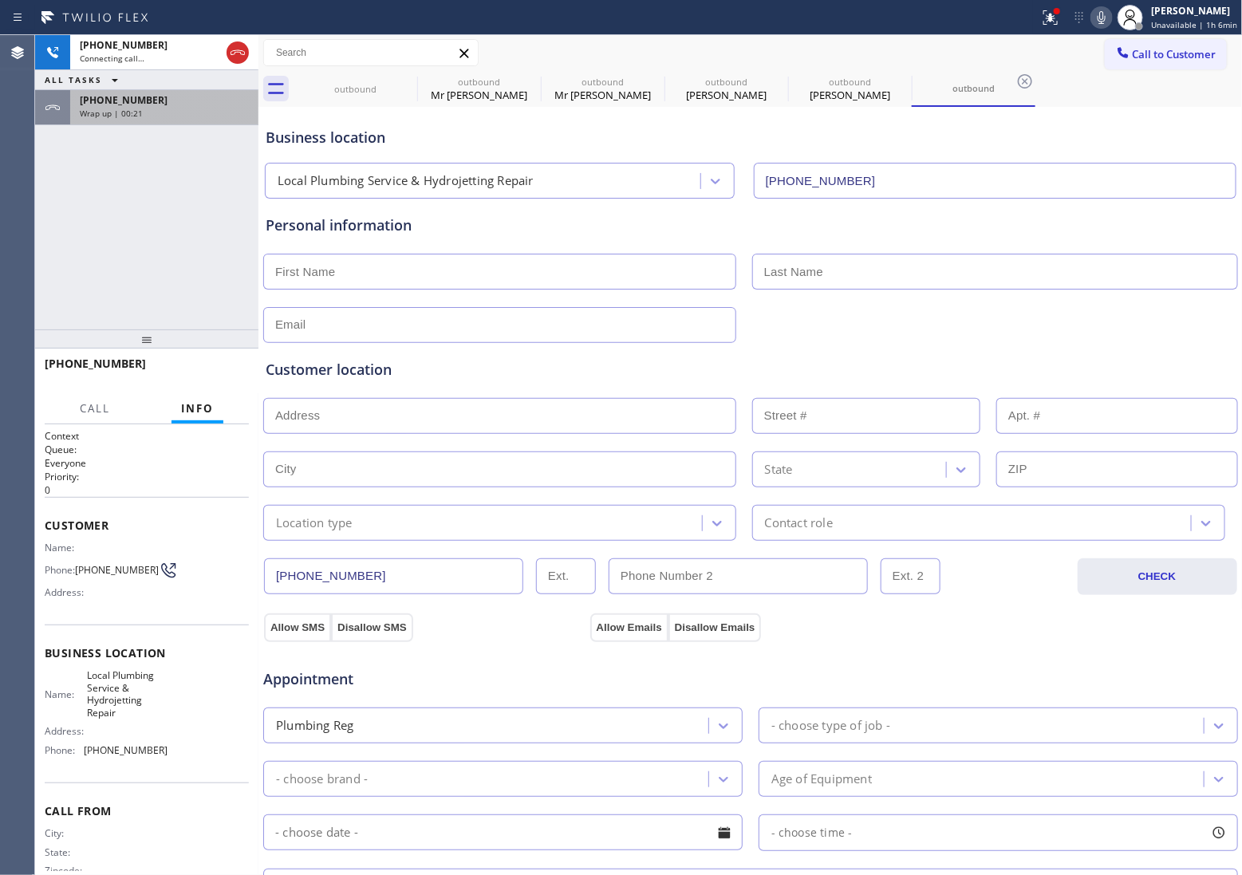
click at [152, 109] on div "Wrap up | 00:21" at bounding box center [164, 113] width 169 height 11
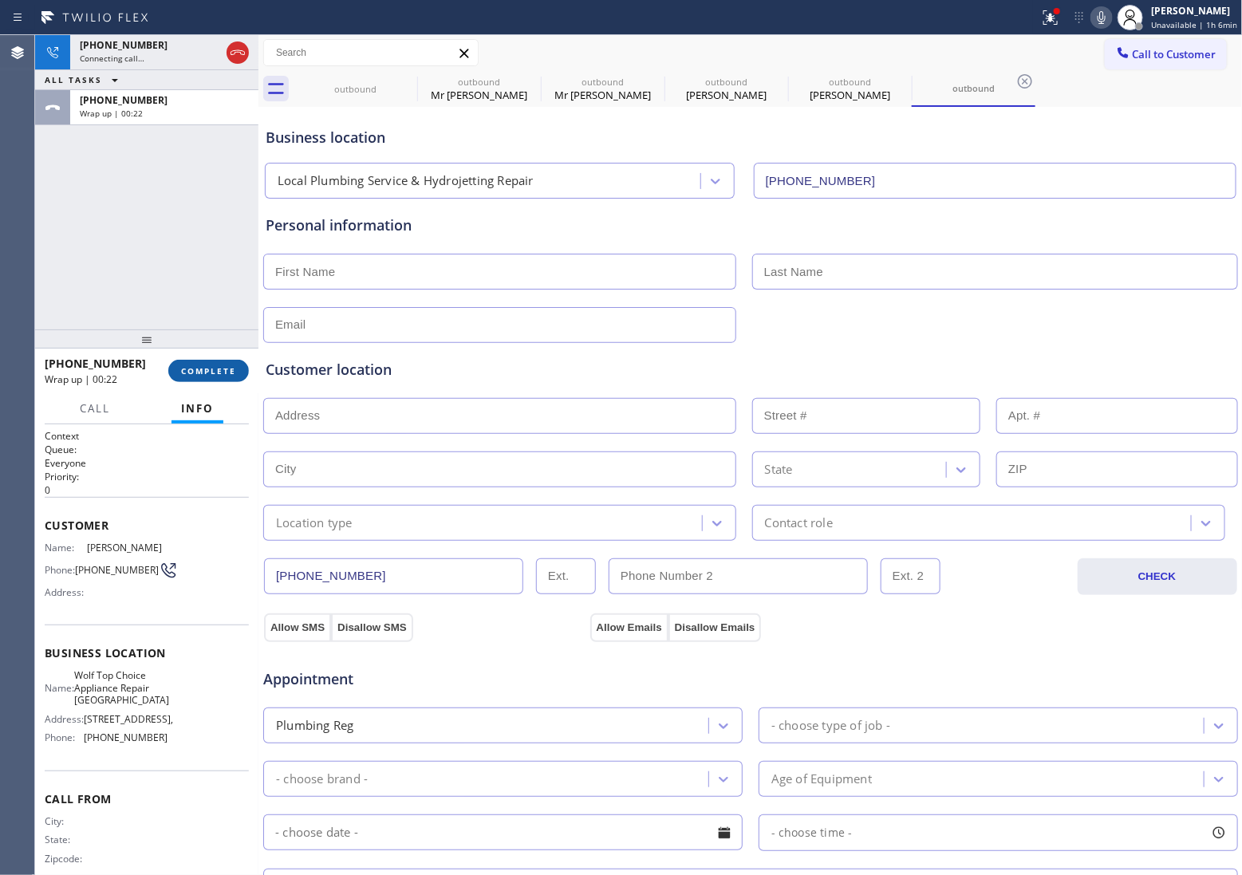
click at [213, 368] on span "COMPLETE" at bounding box center [208, 370] width 55 height 11
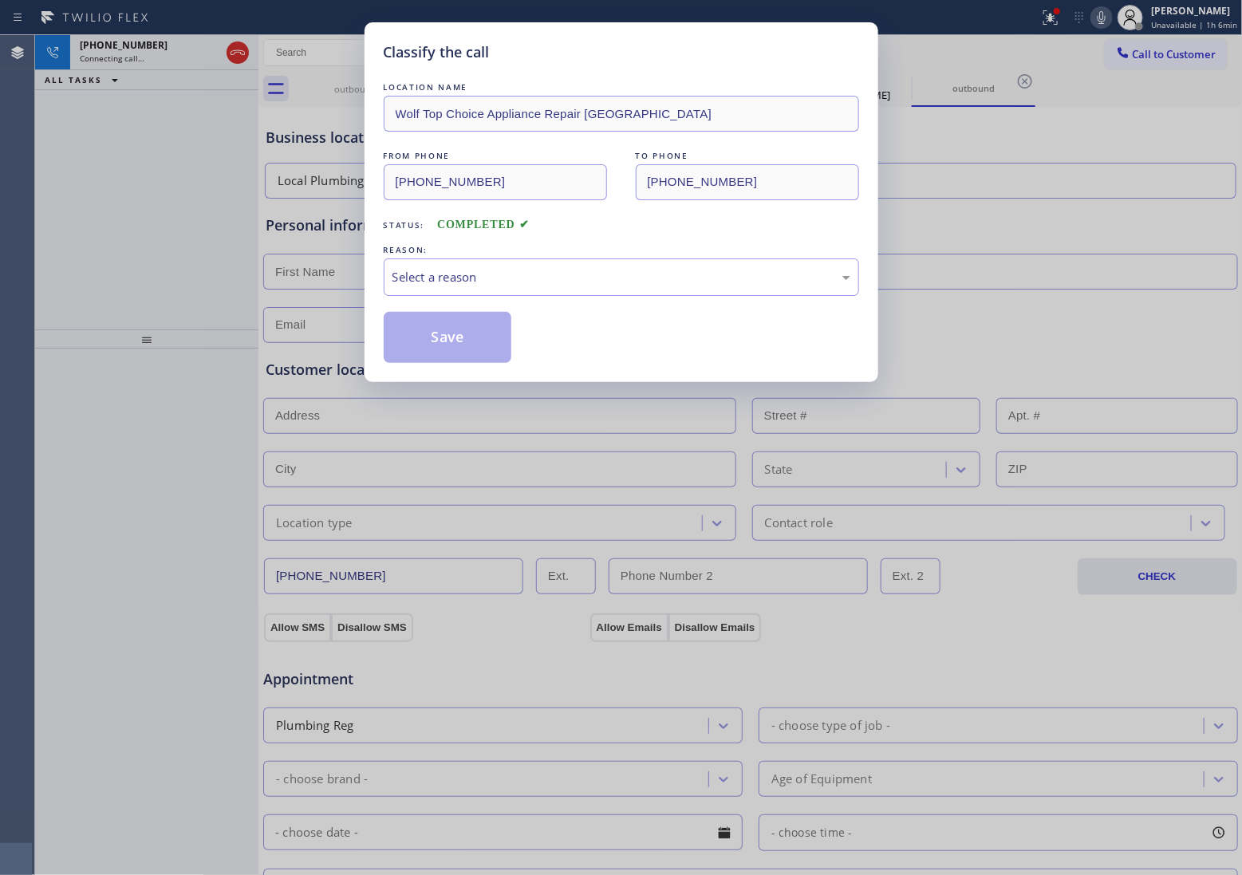
click at [480, 253] on div "REASON:" at bounding box center [622, 250] width 476 height 17
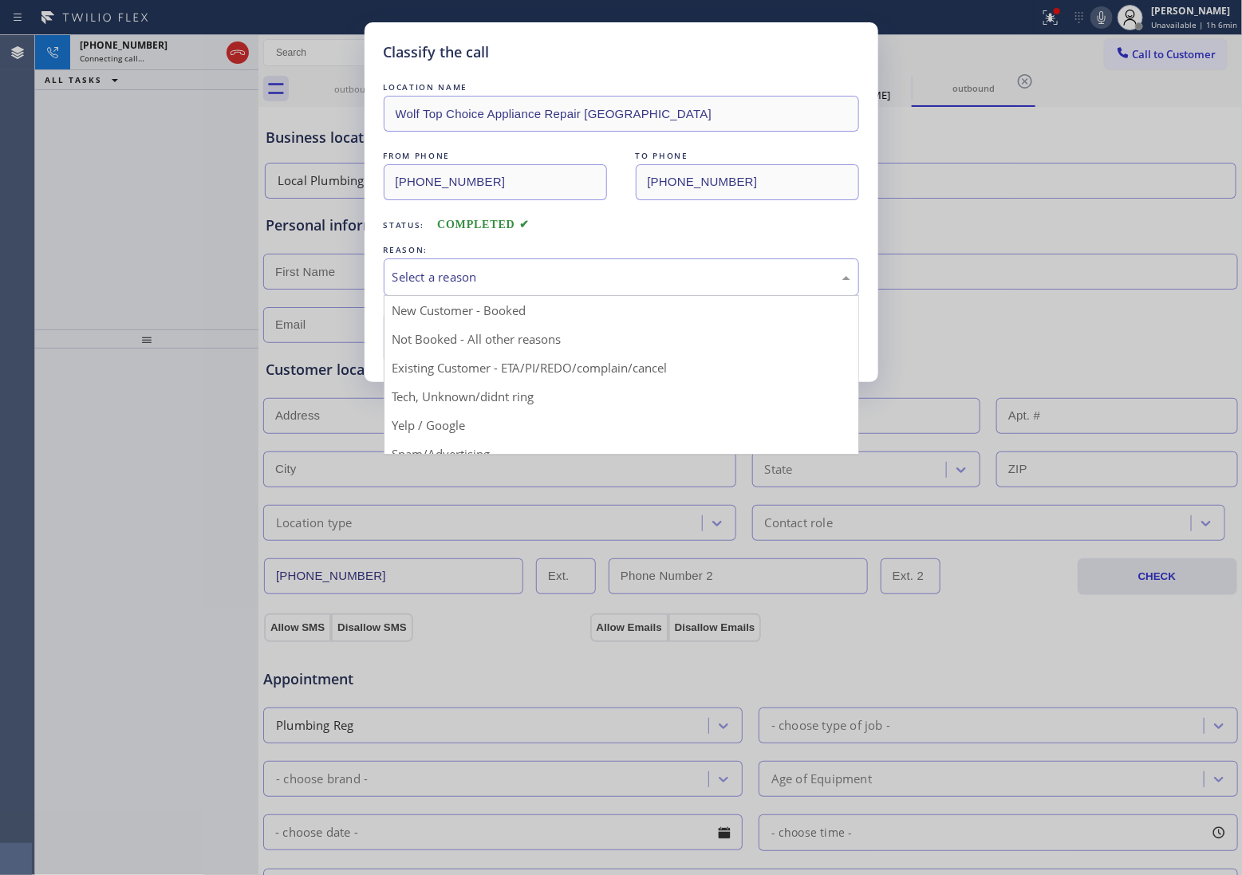
click at [487, 278] on div "Select a reason" at bounding box center [622, 277] width 458 height 18
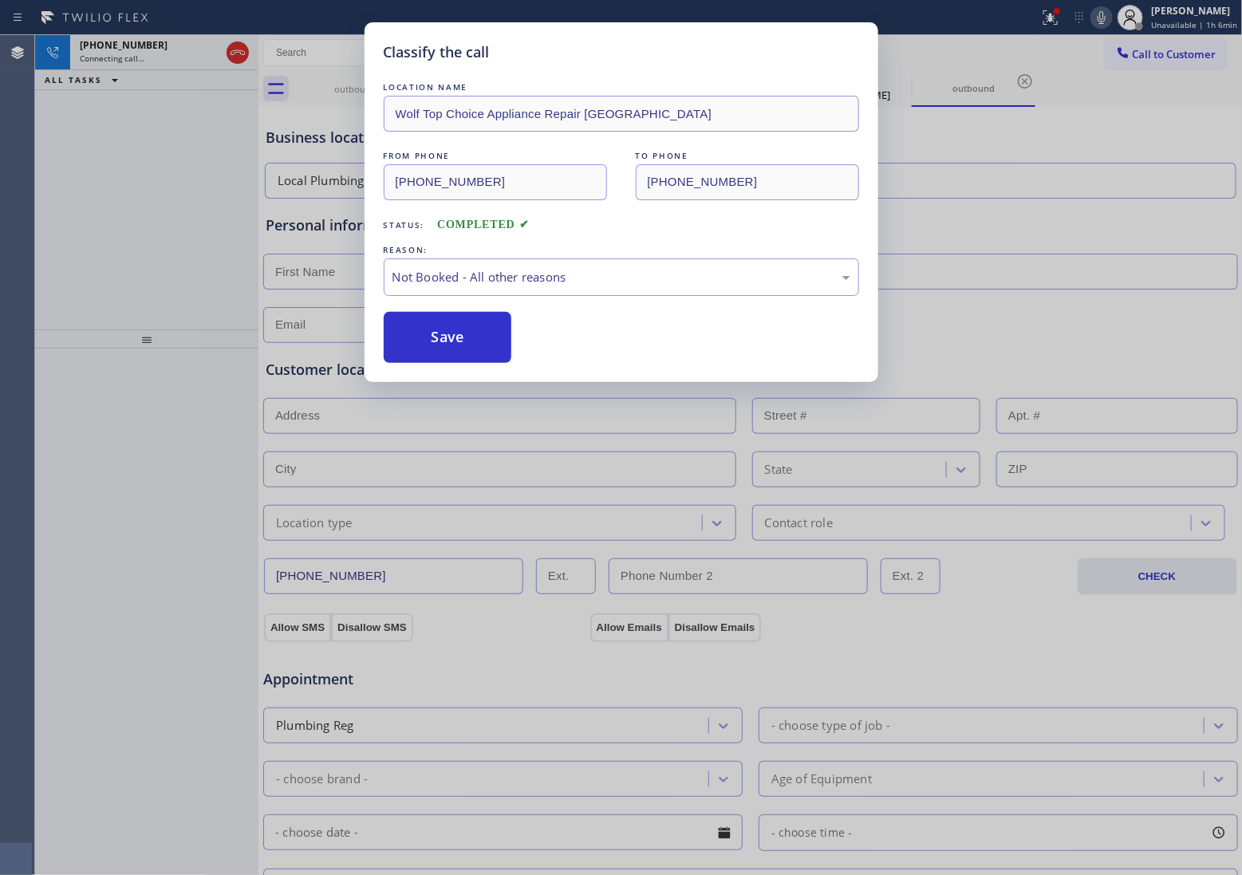
click at [451, 348] on button "Save" at bounding box center [448, 337] width 128 height 51
type input "[PHONE_NUMBER]"
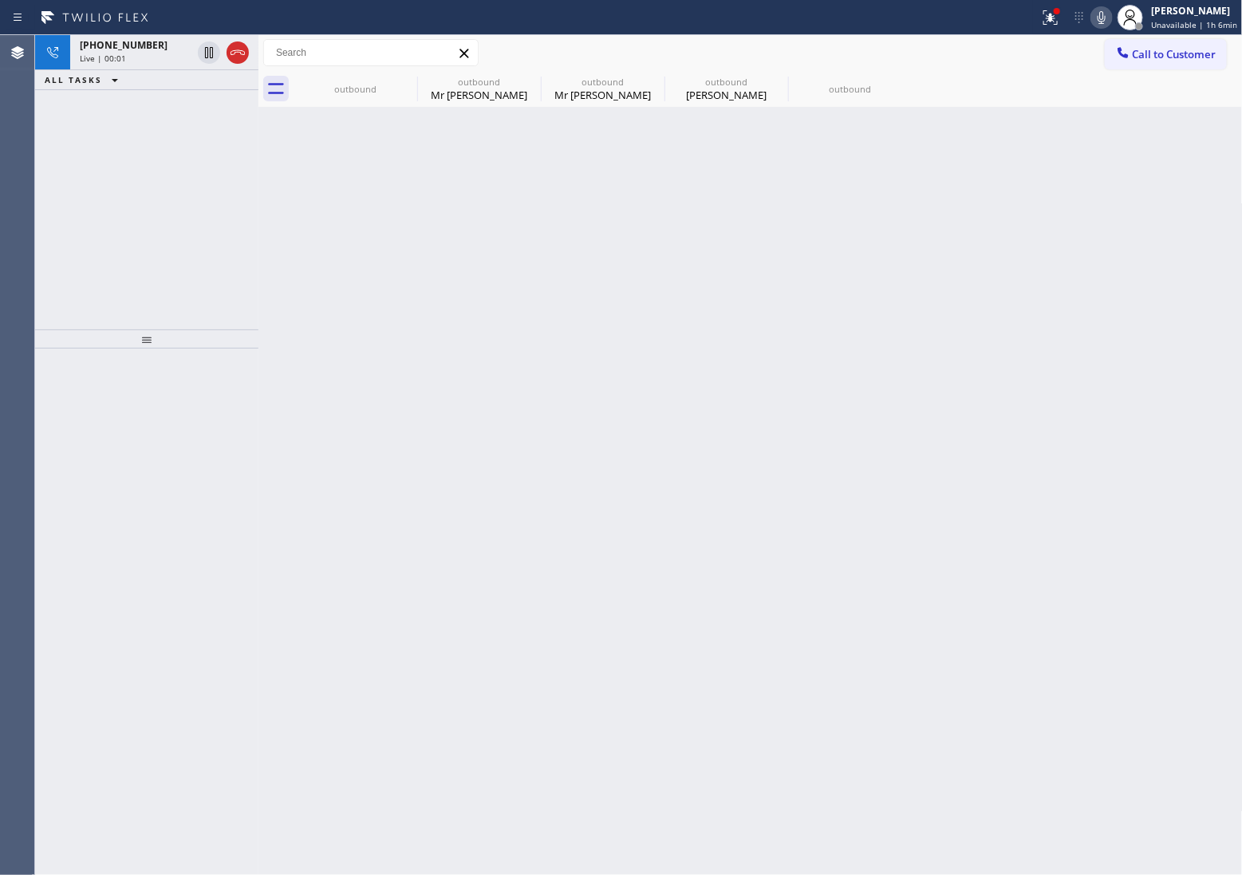
drag, startPoint x: 69, startPoint y: 124, endPoint x: 73, endPoint y: 105, distance: 19.7
click at [69, 122] on div "[PHONE_NUMBER] Live | 00:01 ALL TASKS ALL TASKS ACTIVE TASKS TASKS IN WRAP UP" at bounding box center [146, 182] width 223 height 294
click at [97, 66] on div "[PHONE_NUMBER] Live | 00:01" at bounding box center [132, 52] width 124 height 35
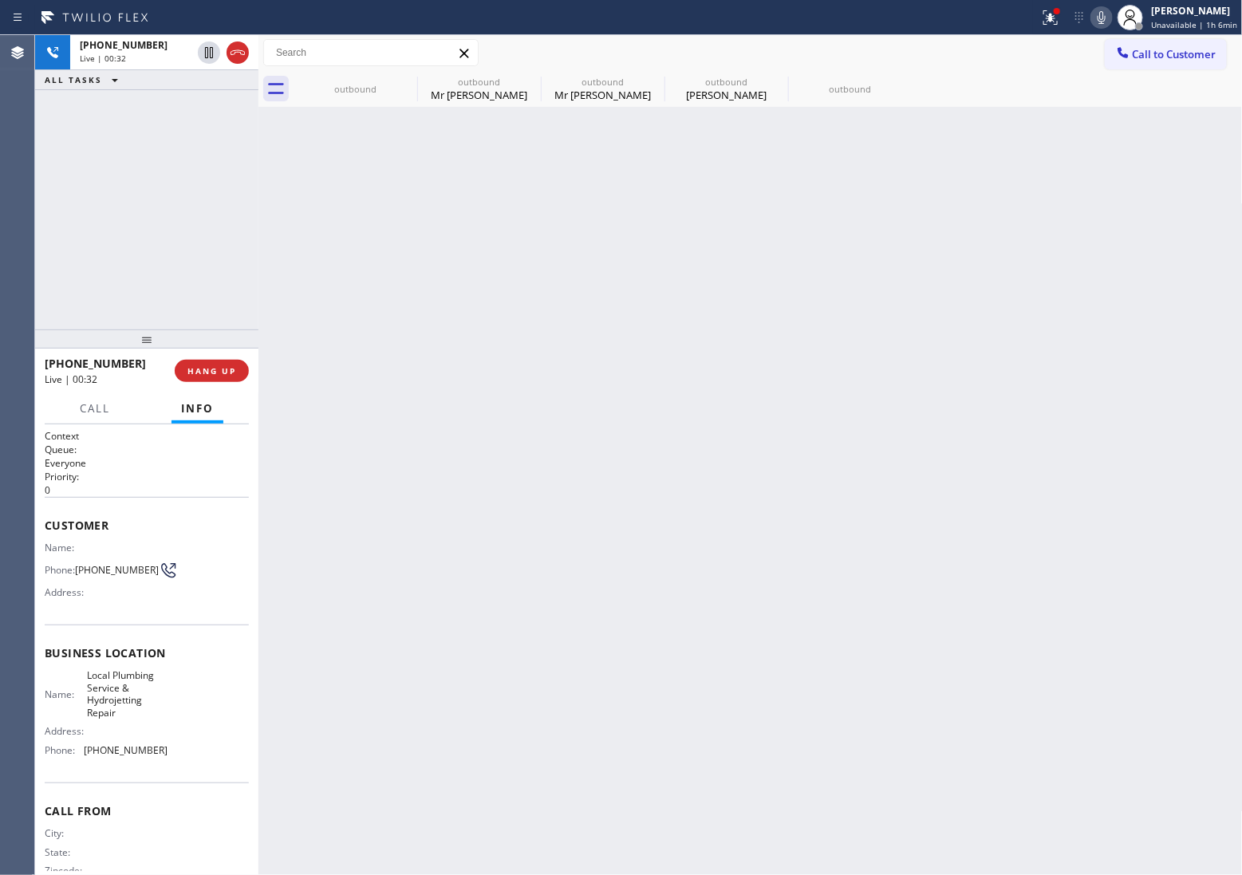
click at [50, 153] on div "[PHONE_NUMBER] Live | 00:32 ALL TASKS ALL TASKS ACTIVE TASKS TASKS IN WRAP UP" at bounding box center [146, 182] width 223 height 294
click at [187, 371] on span "COMPLETE" at bounding box center [208, 370] width 55 height 11
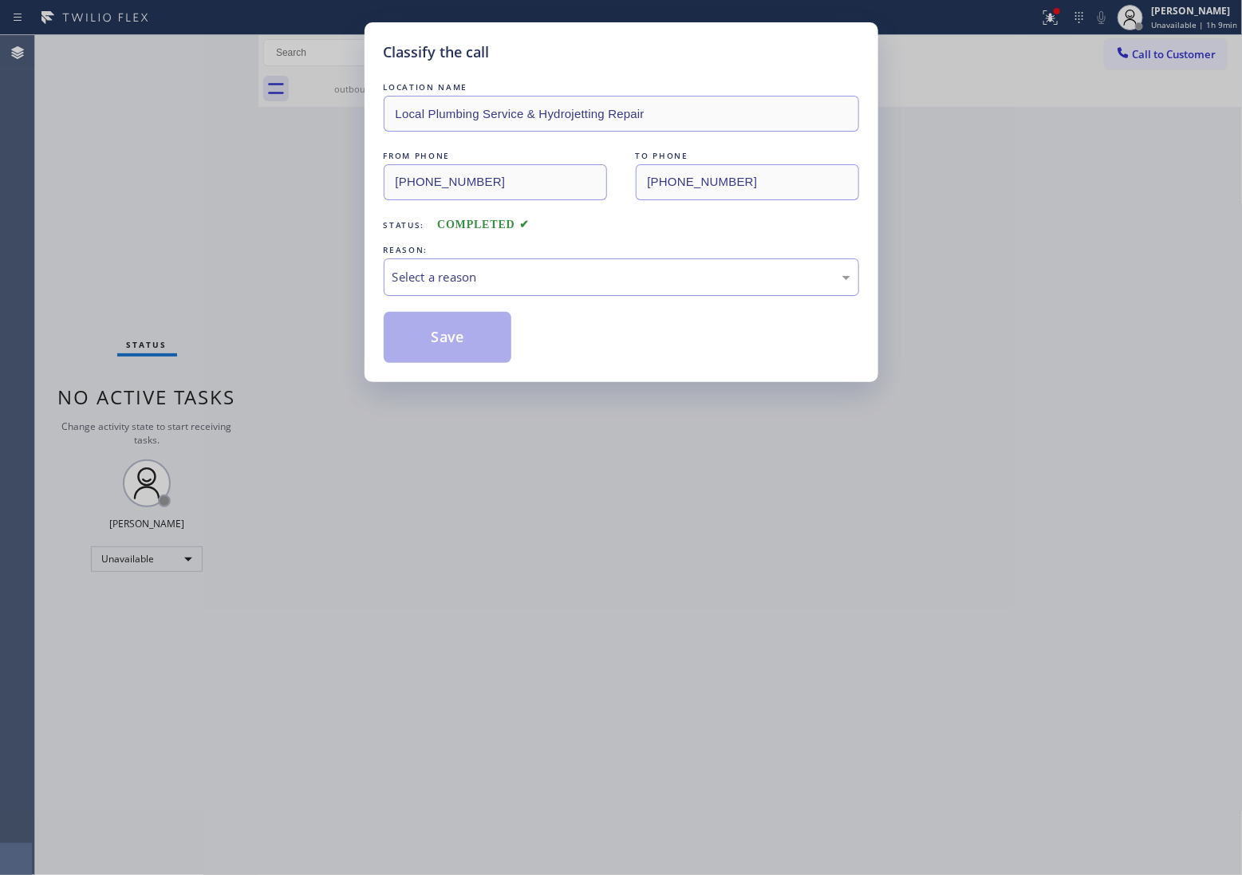
click at [460, 286] on div "Select a reason" at bounding box center [622, 277] width 458 height 18
click at [447, 337] on button "Save" at bounding box center [448, 337] width 128 height 51
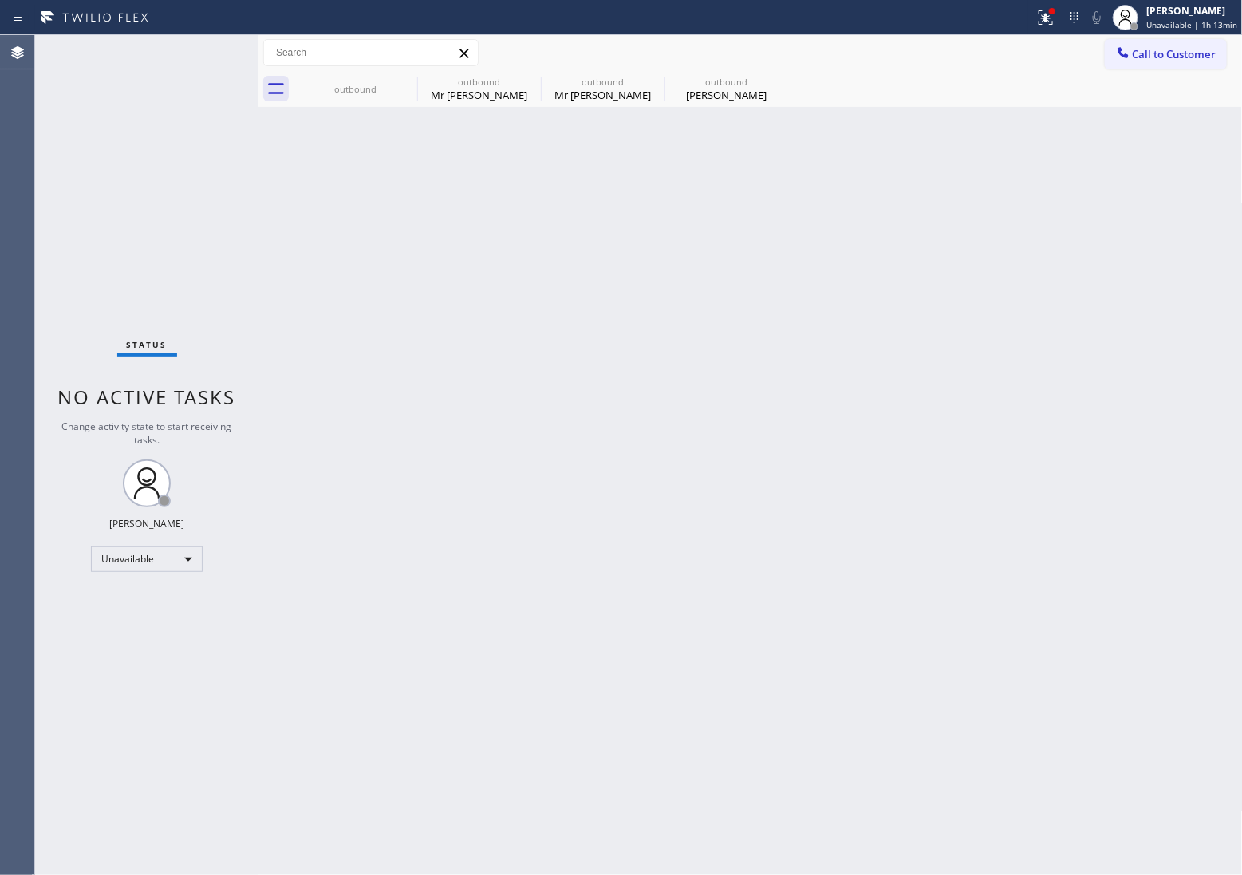
click at [12, 172] on div "Agent Desktop" at bounding box center [17, 455] width 34 height 840
click at [1157, 57] on span "Call to Customer" at bounding box center [1175, 54] width 84 height 14
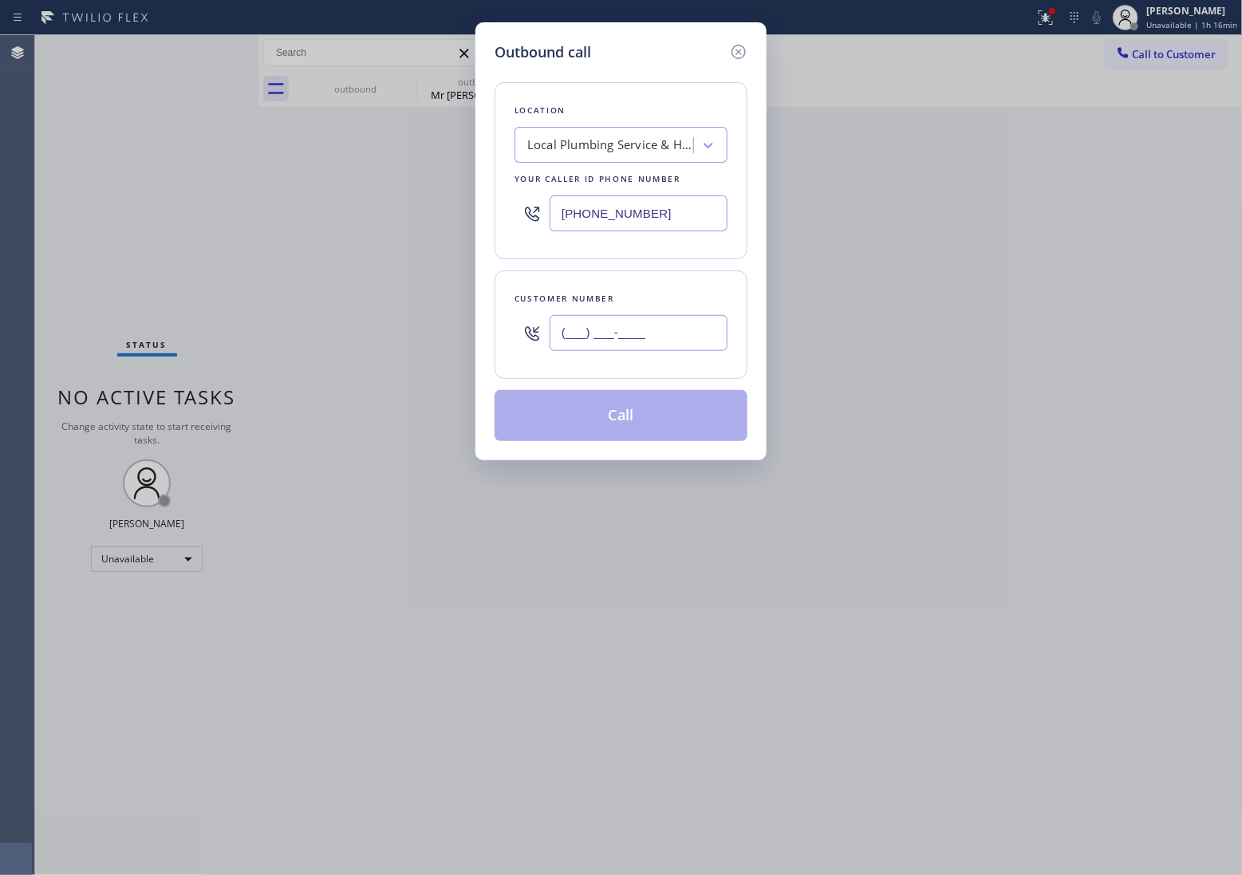
click at [609, 334] on input "(___) ___-____" at bounding box center [639, 333] width 178 height 36
paste input "718) 792-4878"
type input "[PHONE_NUMBER]"
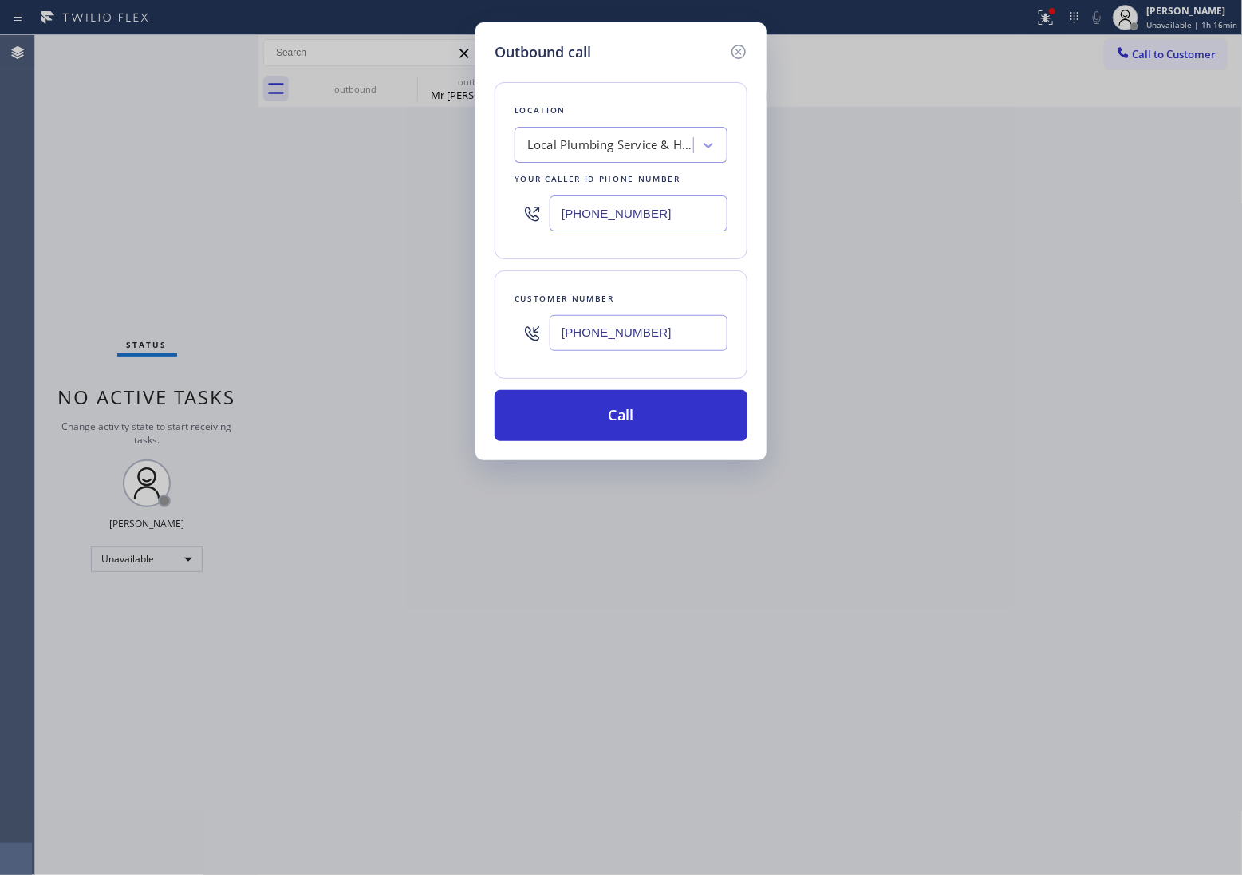
click at [603, 203] on input "[PHONE_NUMBER]" at bounding box center [639, 213] width 178 height 36
paste input "516) 430-7756"
type input "[PHONE_NUMBER]"
click at [649, 433] on button "Call" at bounding box center [621, 415] width 253 height 51
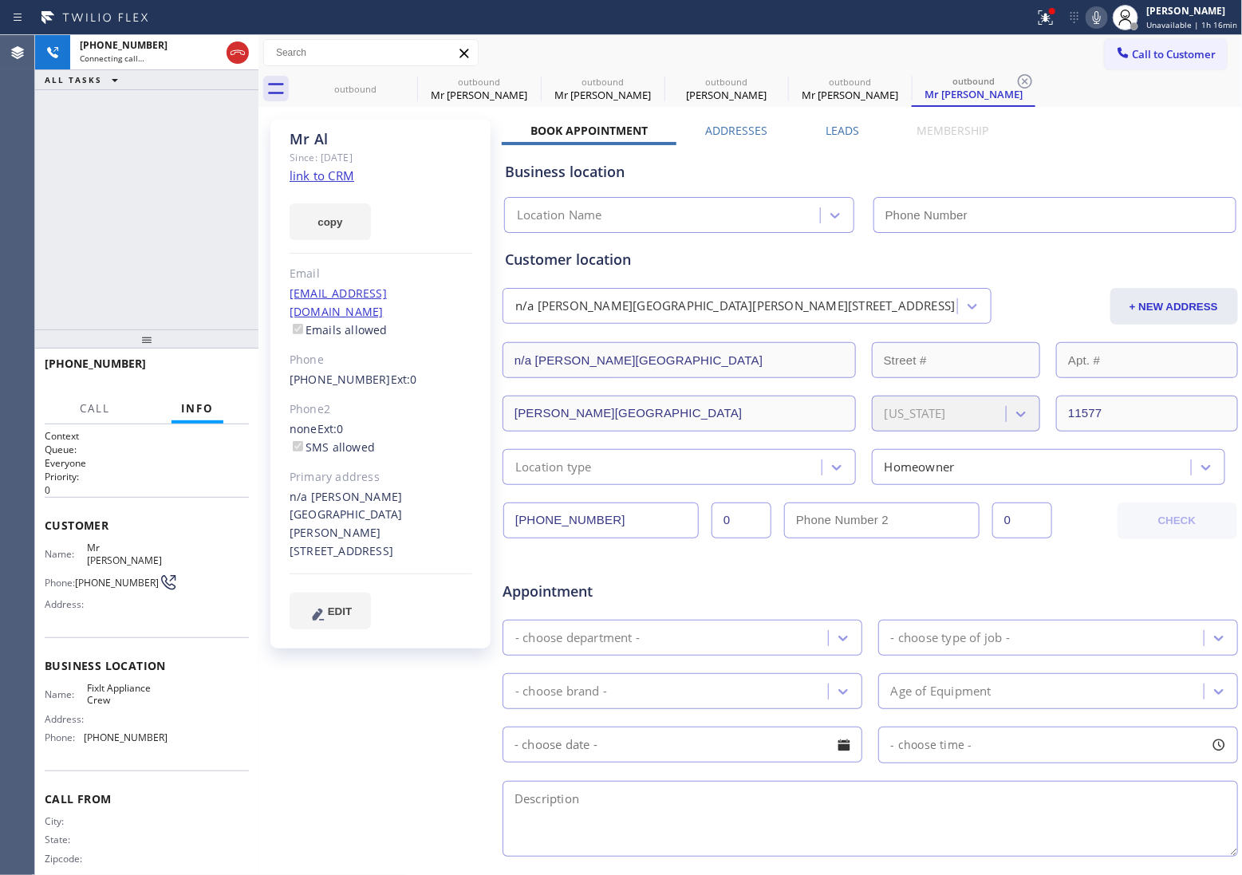
type input "[PHONE_NUMBER]"
click at [38, 238] on div "[PHONE_NUMBER] Live | 00:05 ALL TASKS ALL TASKS ACTIVE TASKS TASKS IN WRAP UP" at bounding box center [146, 182] width 223 height 294
click at [109, 407] on span "Call" at bounding box center [95, 408] width 30 height 14
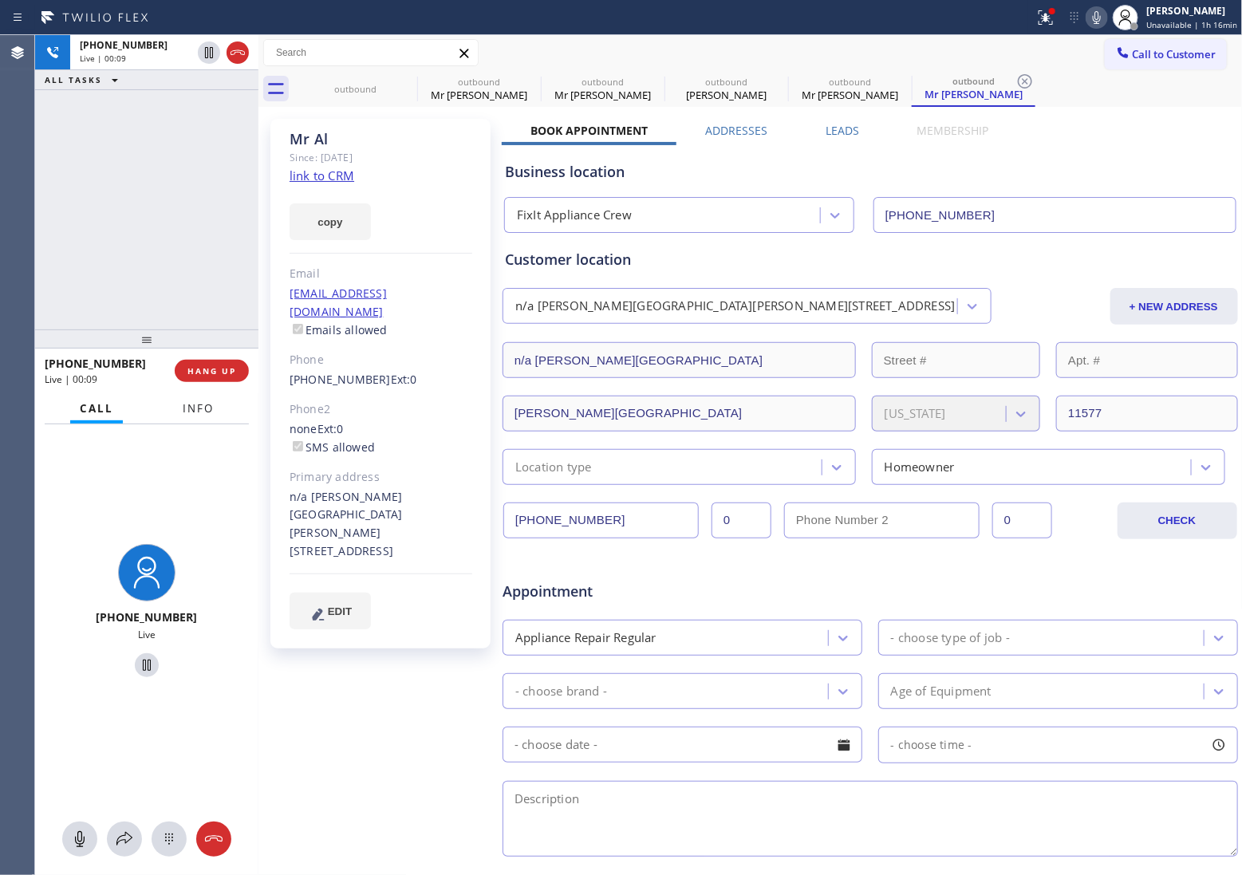
click at [196, 405] on span "Info" at bounding box center [198, 408] width 31 height 14
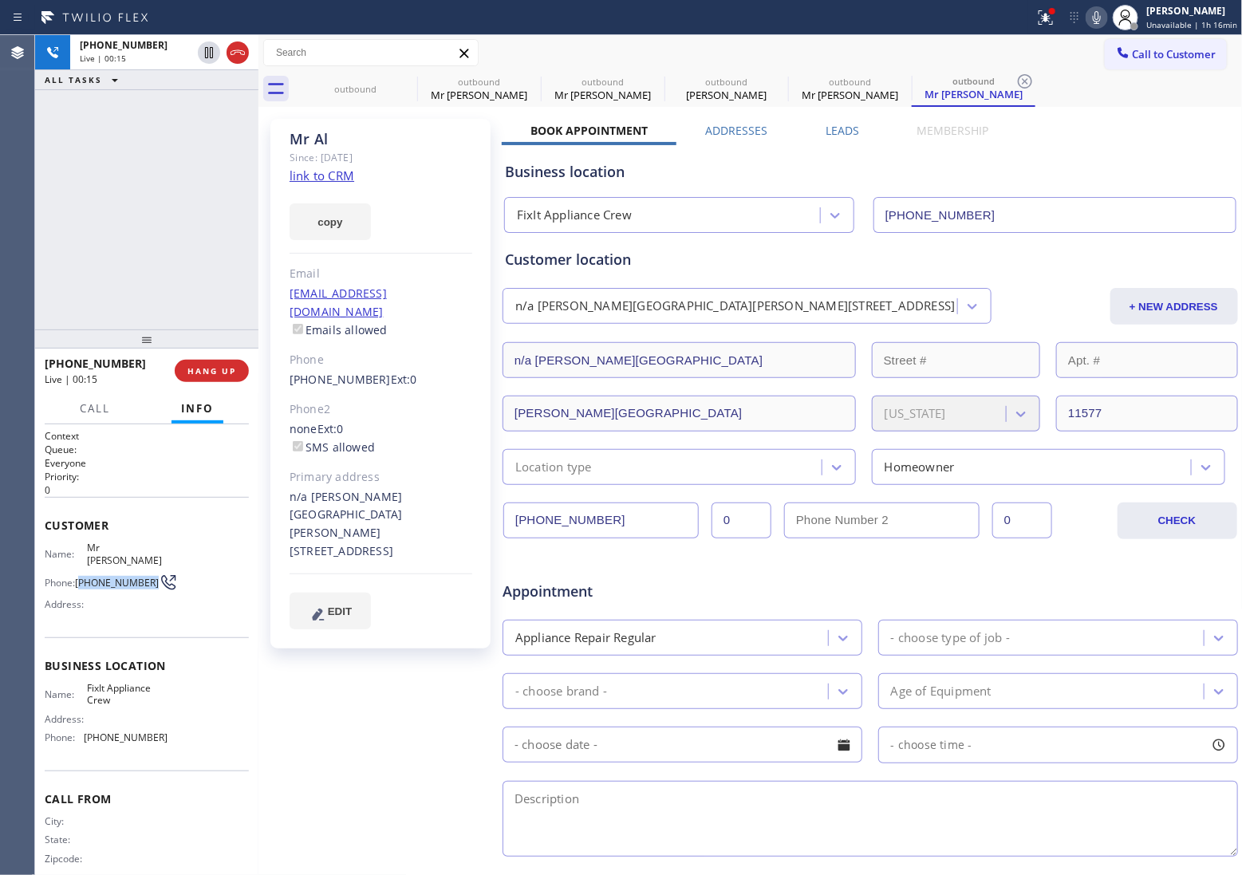
drag, startPoint x: 98, startPoint y: 576, endPoint x: 80, endPoint y: 560, distance: 24.3
click at [80, 577] on span "[PHONE_NUMBER]" at bounding box center [117, 583] width 84 height 12
copy span "718) 792-4878"
click at [109, 401] on span "Call" at bounding box center [95, 408] width 30 height 14
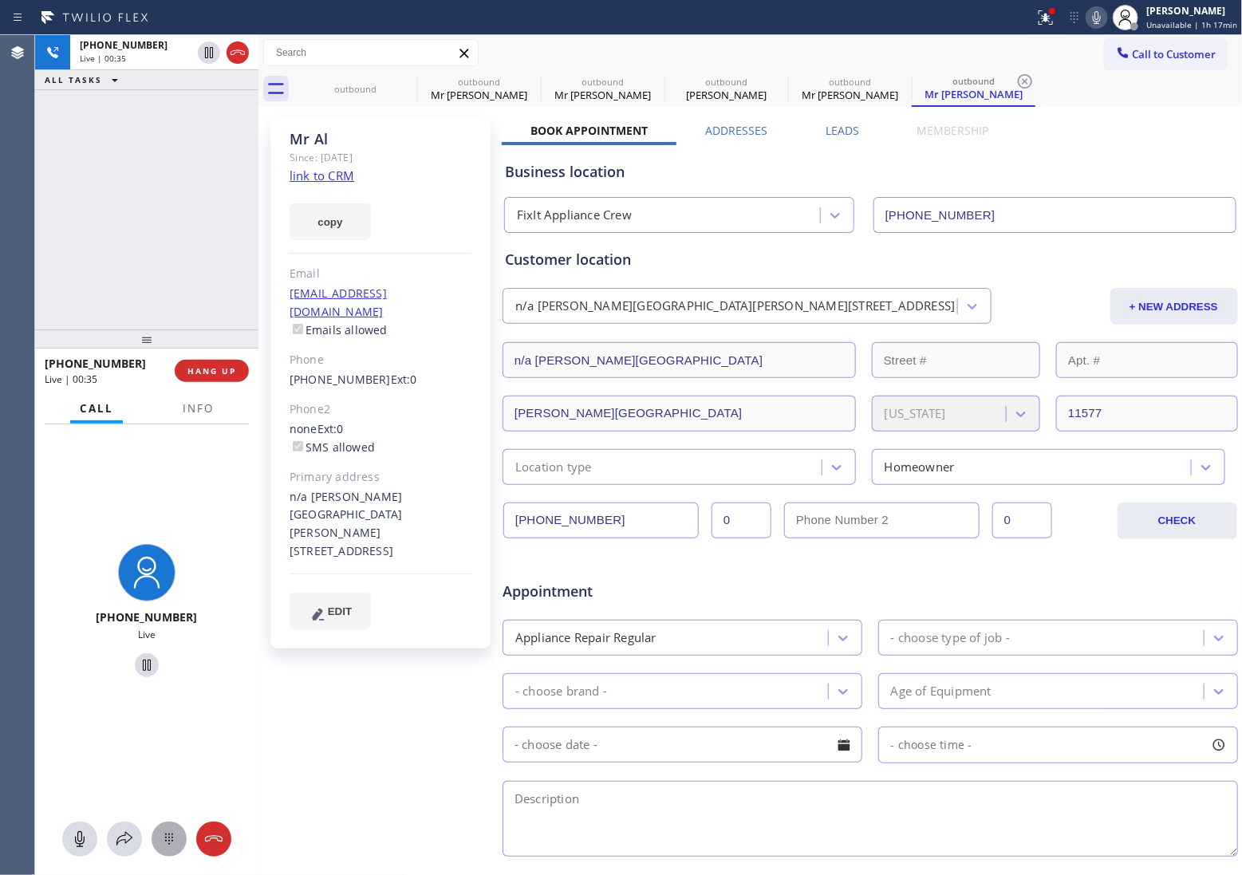
click at [166, 847] on icon at bounding box center [169, 839] width 19 height 19
click at [204, 407] on span "Info" at bounding box center [198, 408] width 31 height 14
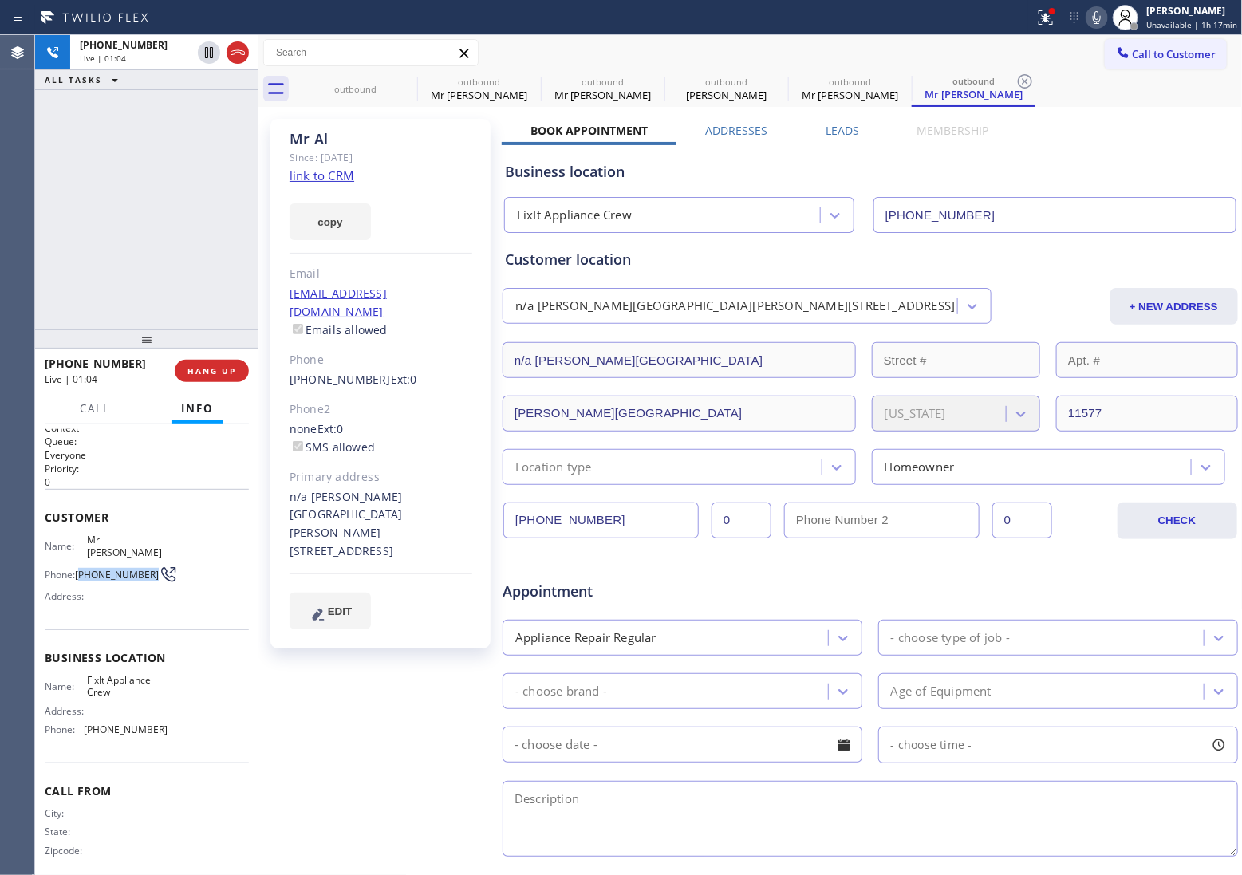
scroll to position [10, 0]
click at [96, 409] on span "Call" at bounding box center [95, 408] width 30 height 14
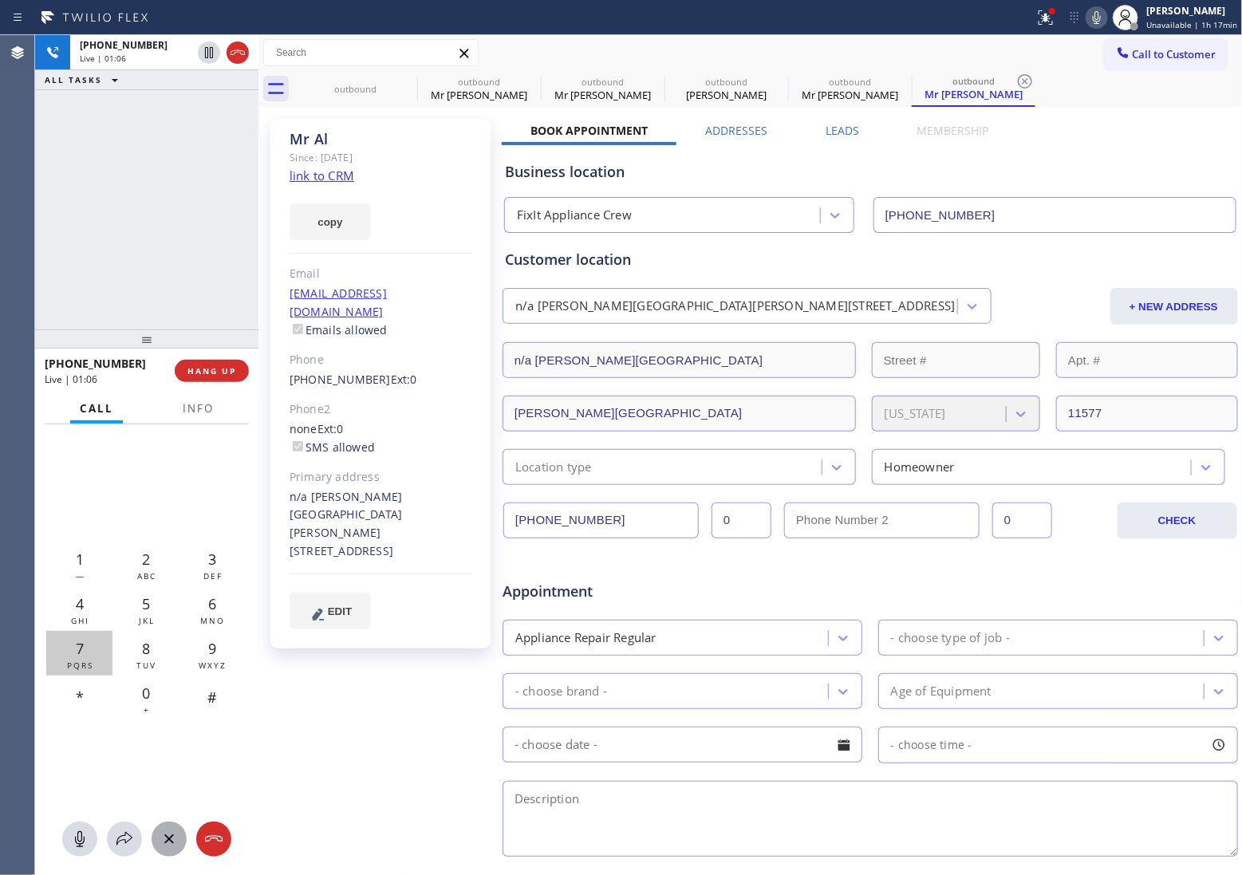
click at [88, 653] on div "7 PQRS" at bounding box center [79, 653] width 66 height 45
drag, startPoint x: 64, startPoint y: 198, endPoint x: 88, endPoint y: 202, distance: 24.3
click at [64, 198] on div "[PHONE_NUMBER] Live | 01:15 ALL TASKS ALL TASKS ACTIVE TASKS TASKS IN WRAP UP" at bounding box center [146, 182] width 223 height 294
click at [30, 219] on div "Agent Desktop" at bounding box center [17, 455] width 34 height 840
click at [241, 46] on icon at bounding box center [237, 52] width 19 height 19
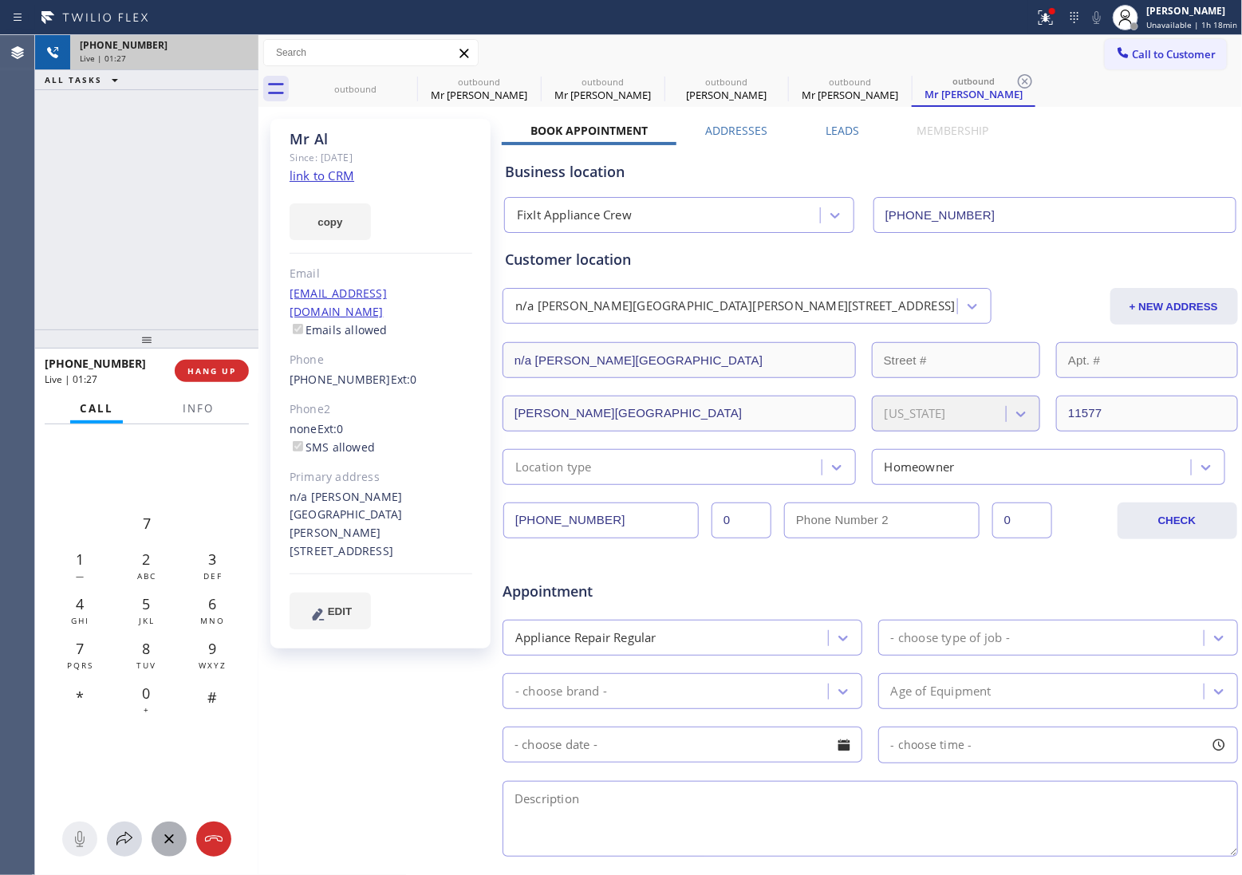
click at [1134, 54] on span "Call to Customer" at bounding box center [1175, 54] width 84 height 14
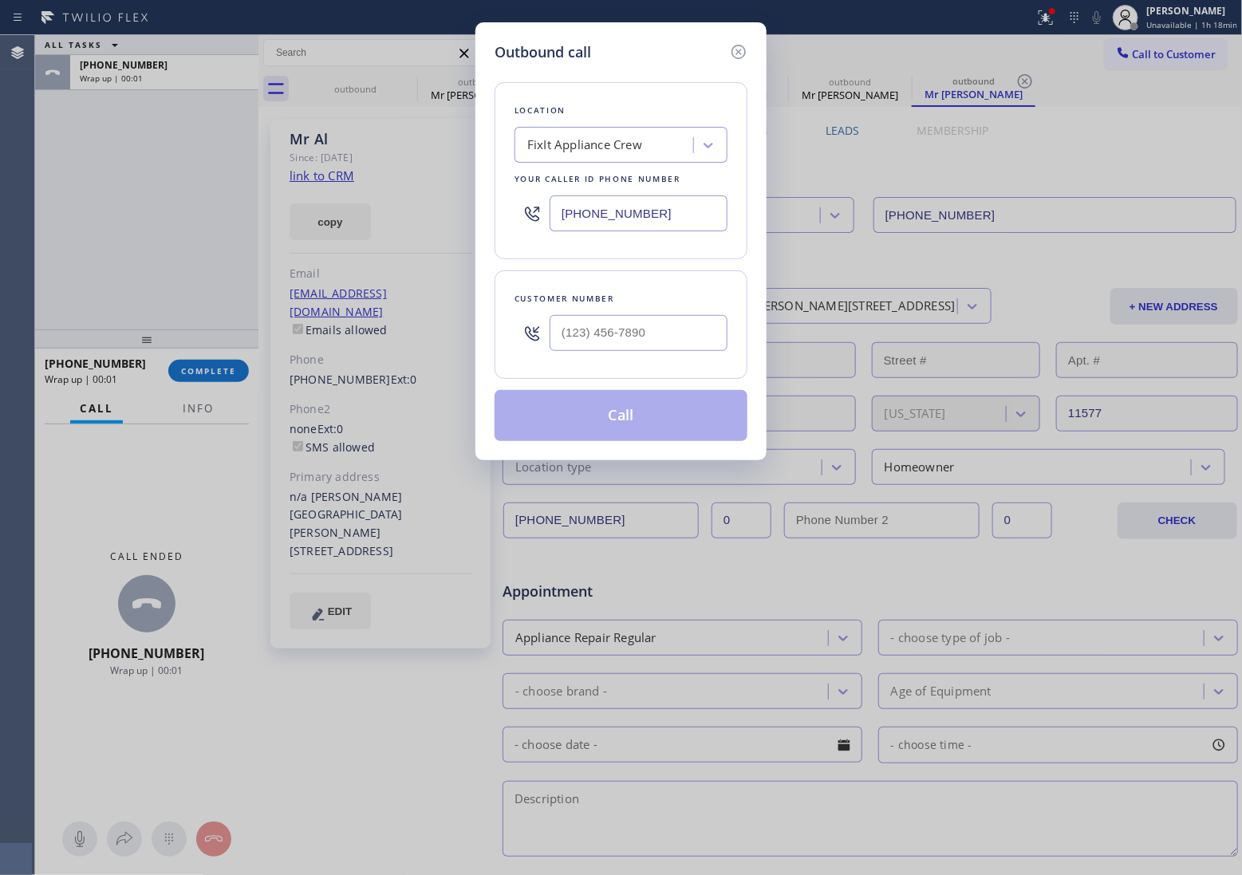
drag, startPoint x: 662, startPoint y: 213, endPoint x: 666, endPoint y: 223, distance: 11.1
click at [659, 217] on input "[PHONE_NUMBER]" at bounding box center [639, 213] width 178 height 36
paste input "650) 534-0355"
type input "[PHONE_NUMBER]"
click at [686, 339] on input "text" at bounding box center [639, 333] width 178 height 36
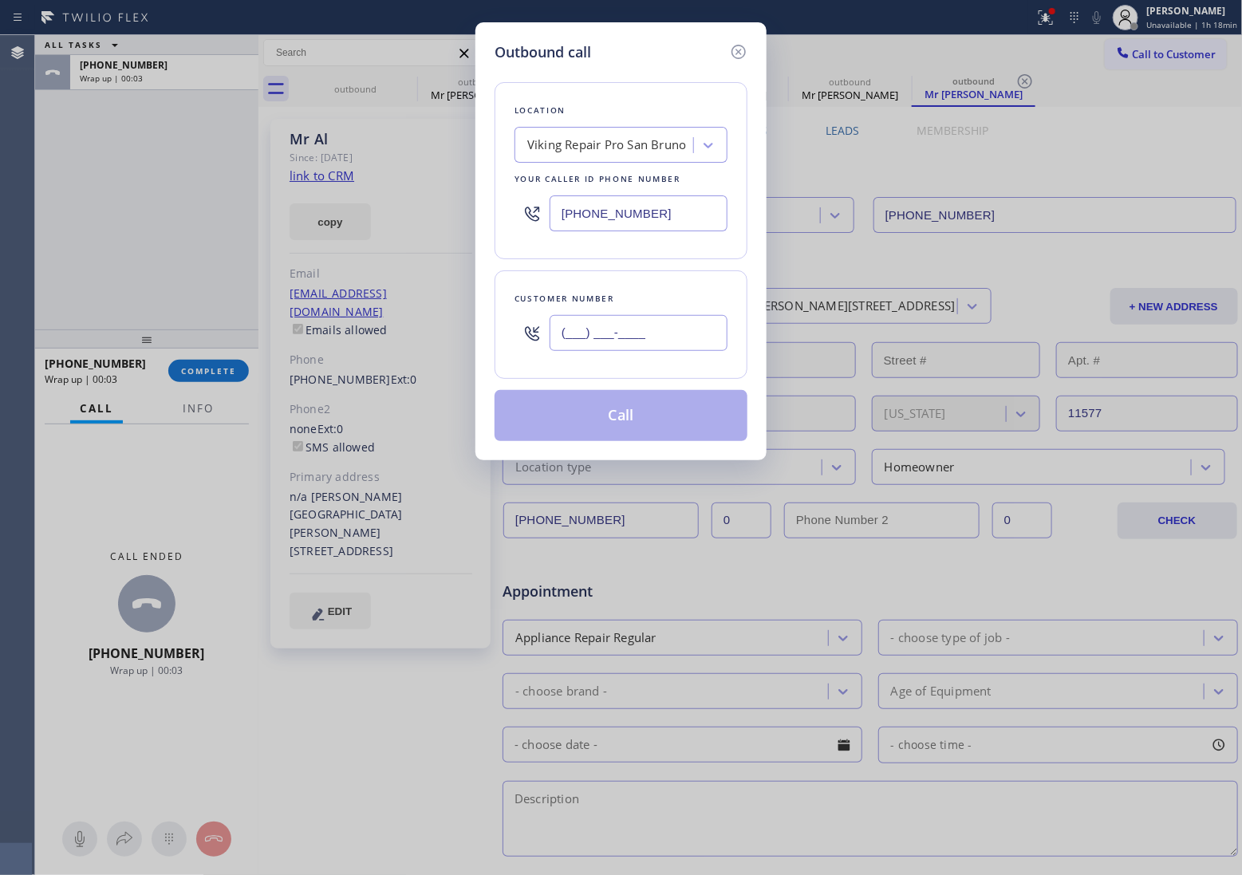
paste input "650) 772-7234"
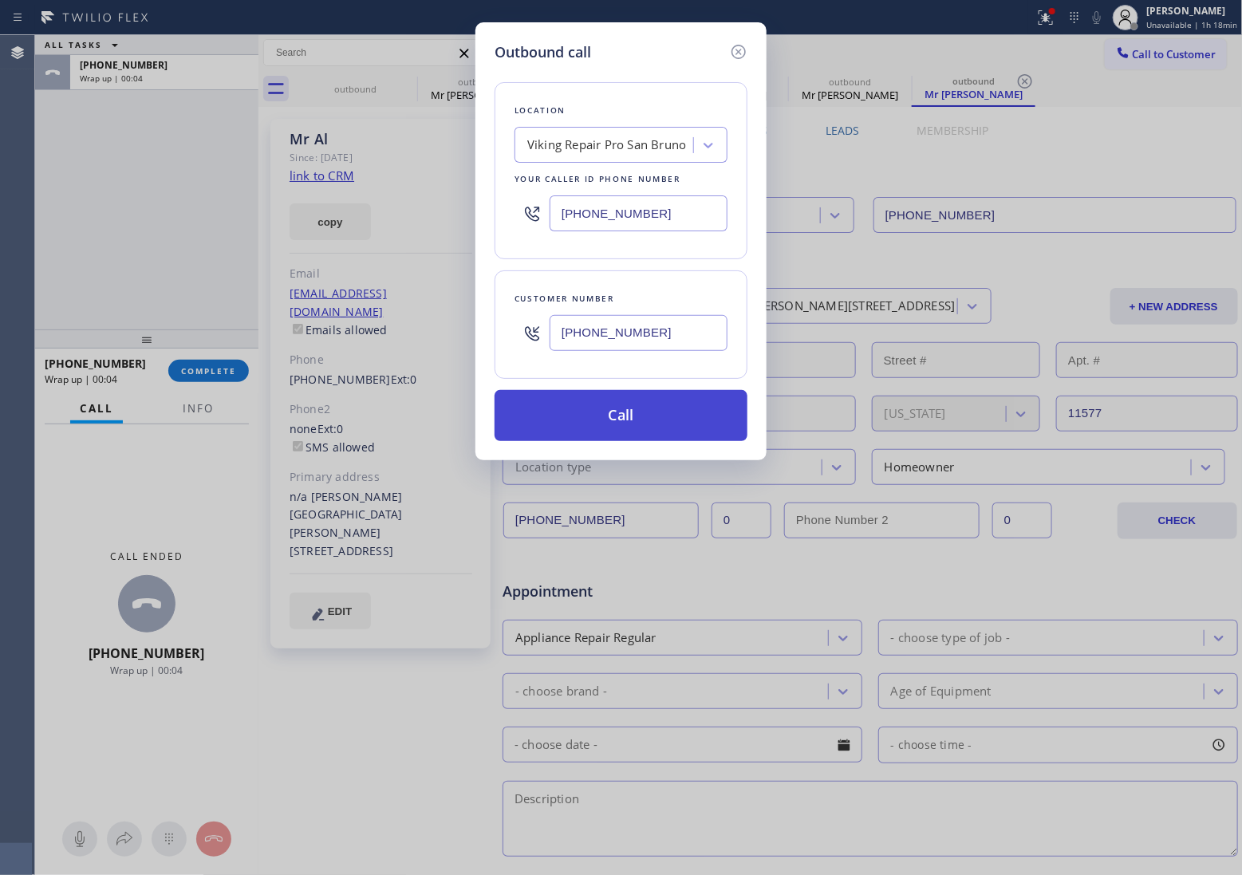
type input "[PHONE_NUMBER]"
click at [654, 427] on button "Call" at bounding box center [621, 415] width 253 height 51
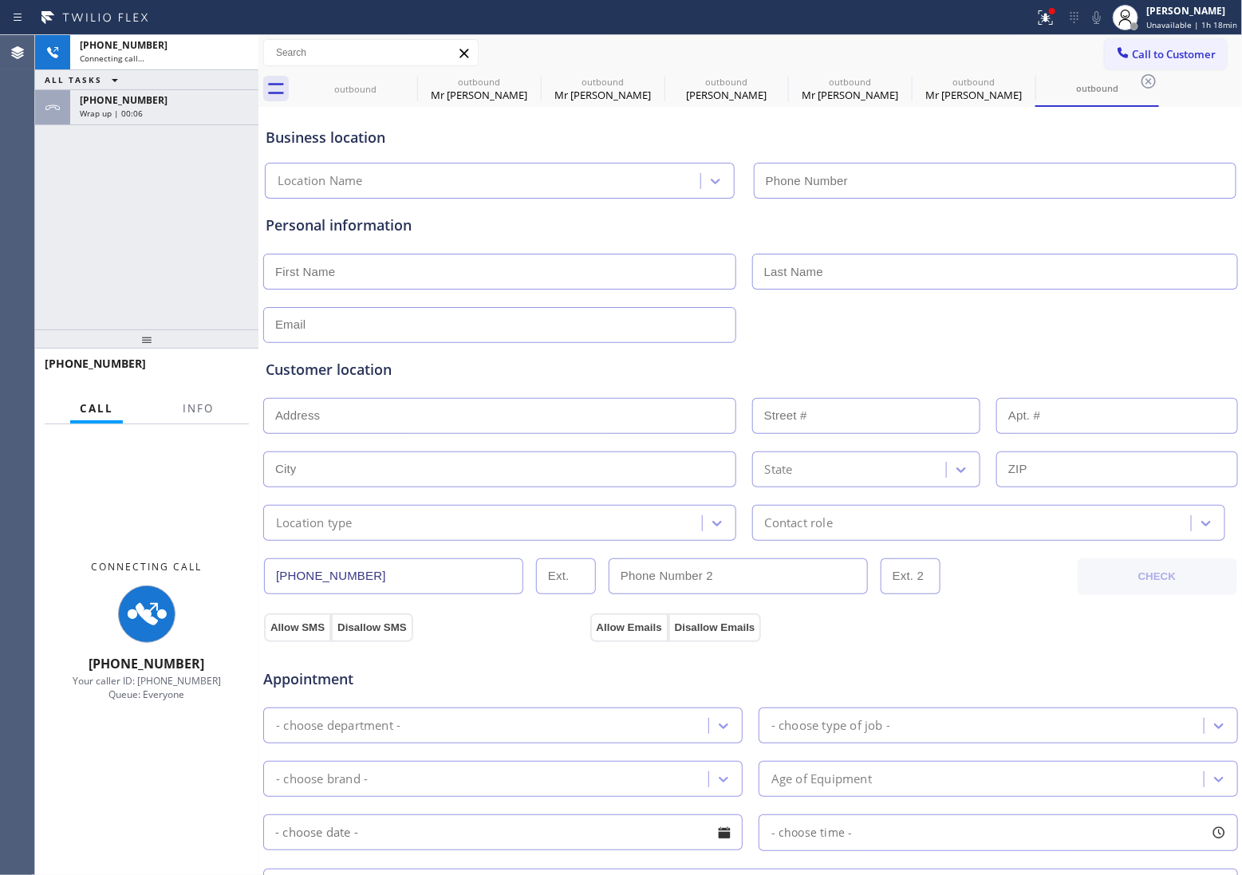
type input "[PHONE_NUMBER]"
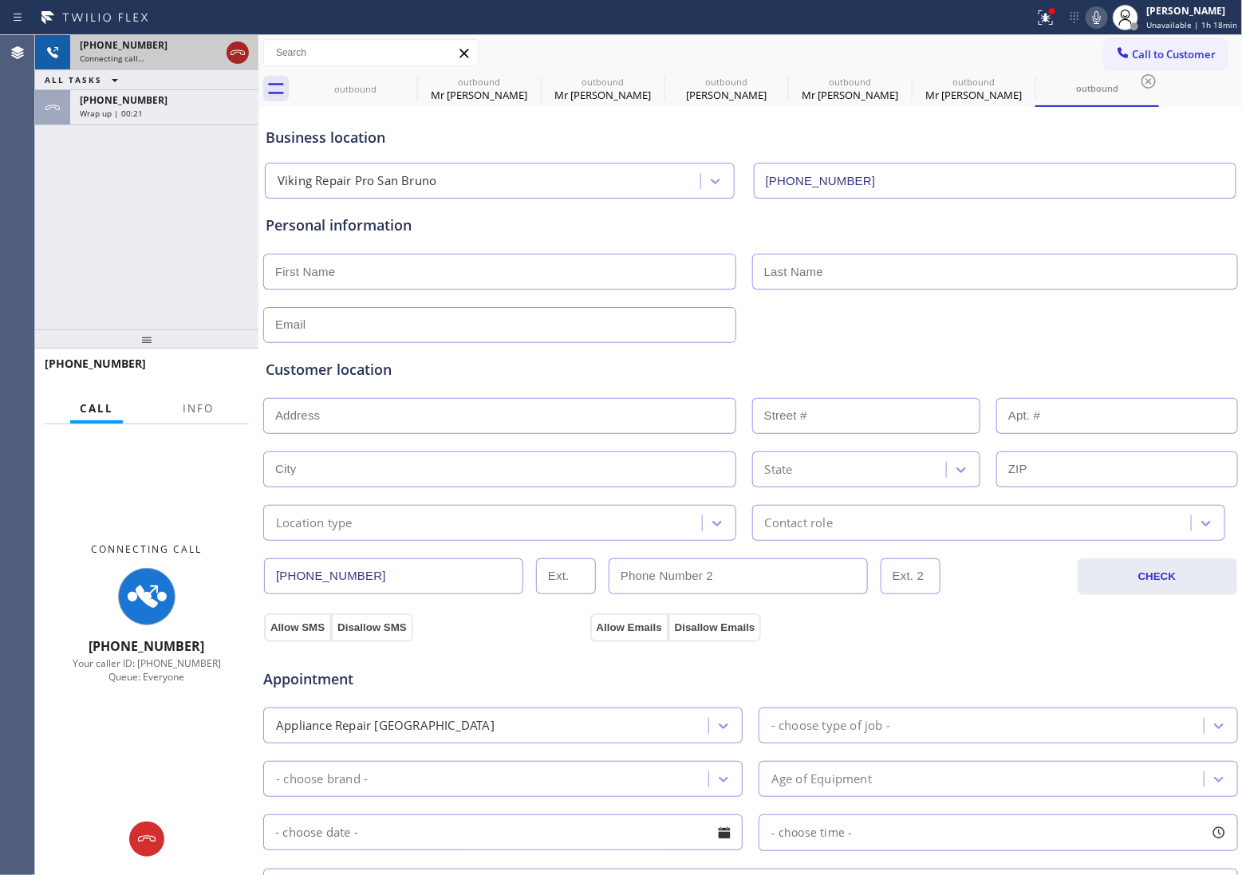
click at [246, 41] on div at bounding box center [237, 52] width 29 height 35
click at [239, 49] on icon at bounding box center [237, 52] width 19 height 19
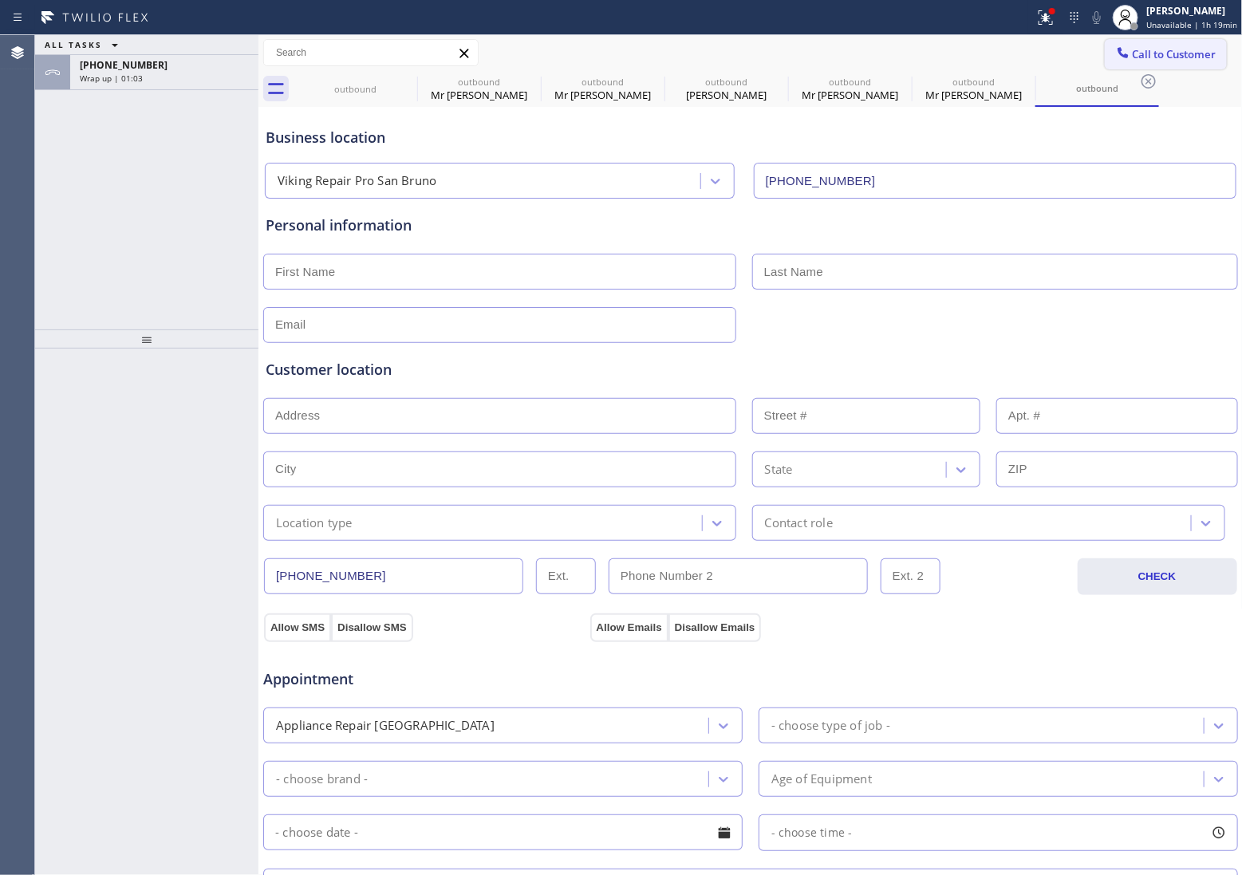
click at [1143, 56] on span "Call to Customer" at bounding box center [1175, 54] width 84 height 14
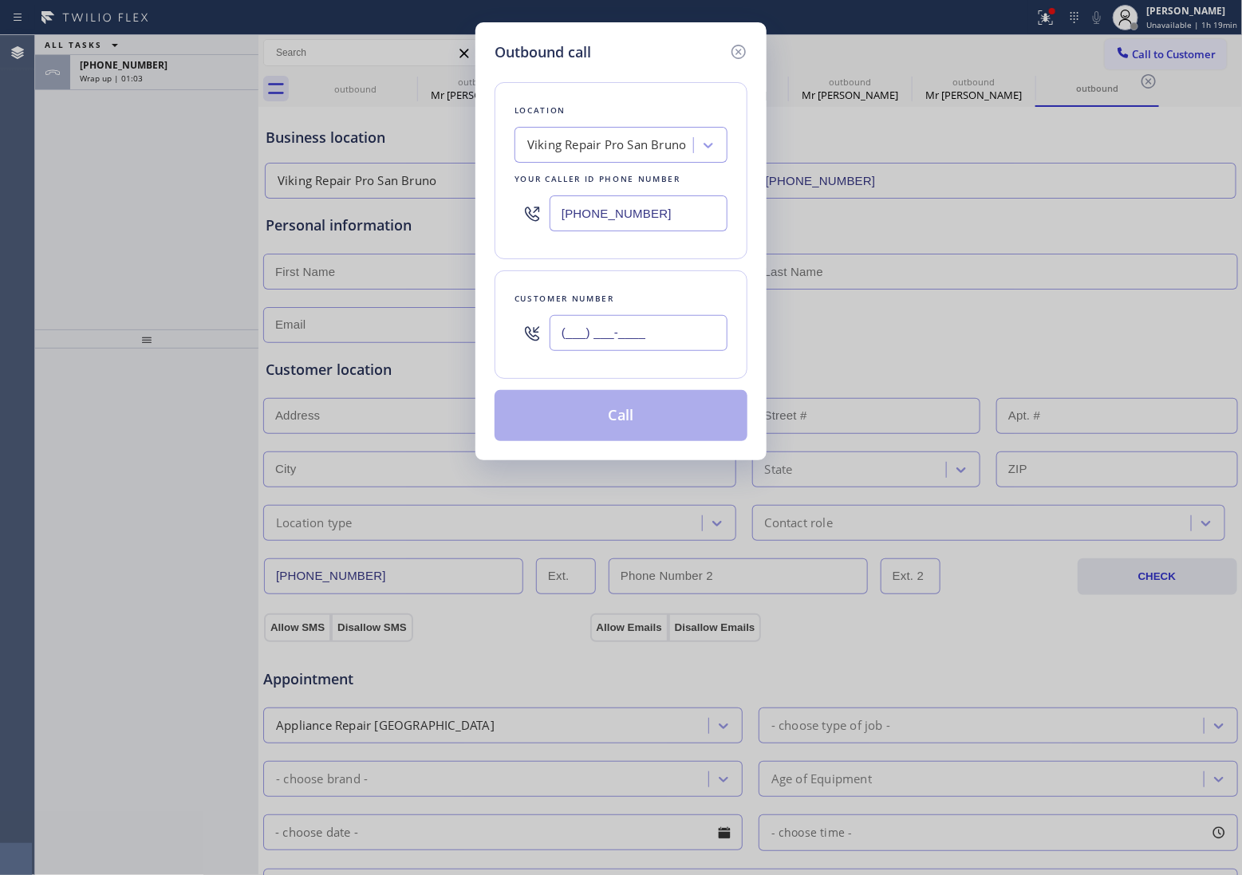
drag, startPoint x: 674, startPoint y: 322, endPoint x: 654, endPoint y: 278, distance: 48.2
click at [673, 322] on input "(___) ___-____" at bounding box center [639, 333] width 178 height 36
paste input "562) 477-2533"
type input "[PHONE_NUMBER]"
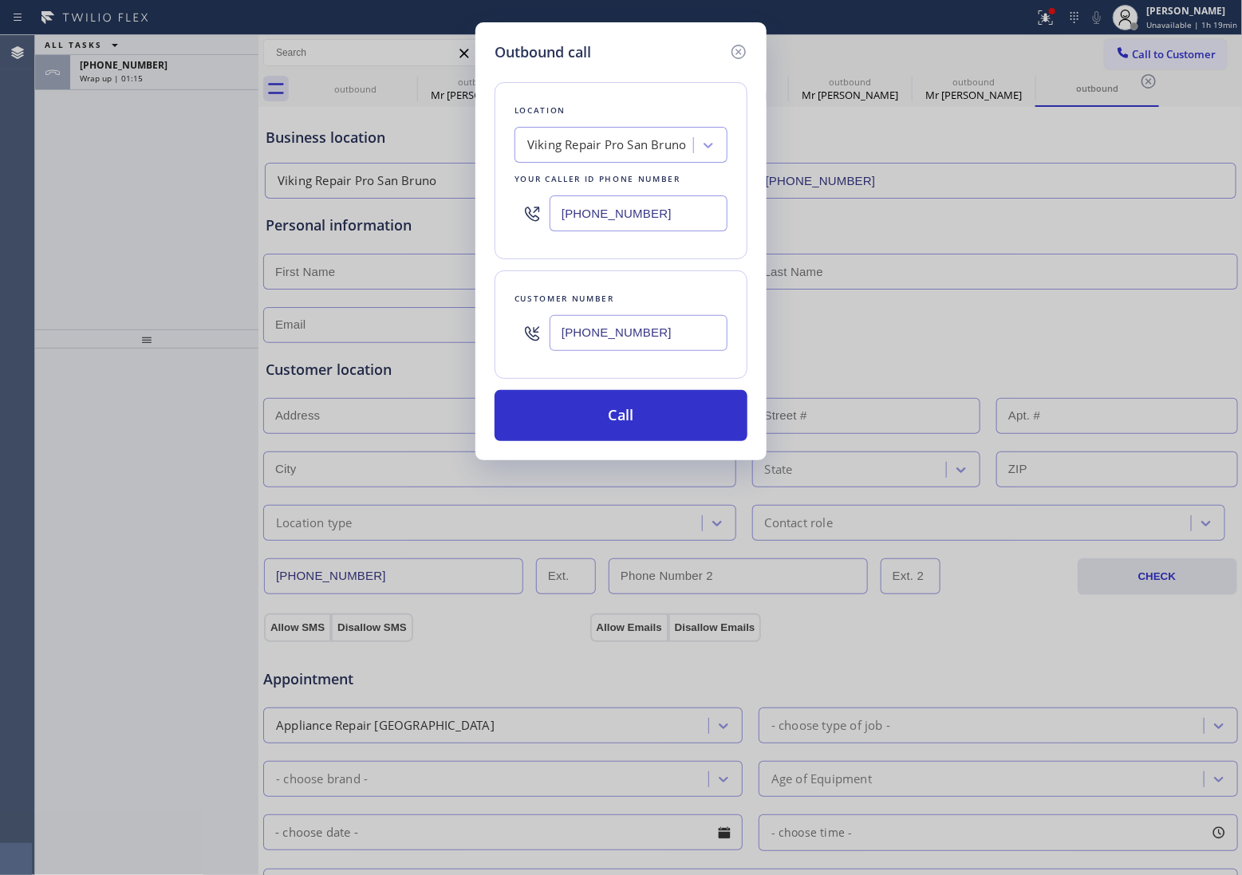
click at [584, 218] on input "[PHONE_NUMBER]" at bounding box center [639, 213] width 178 height 36
paste input "888) 553-860"
type input "[PHONE_NUMBER]"
click at [661, 341] on input "[PHONE_NUMBER]" at bounding box center [639, 333] width 178 height 36
click at [687, 429] on button "Call" at bounding box center [621, 415] width 253 height 51
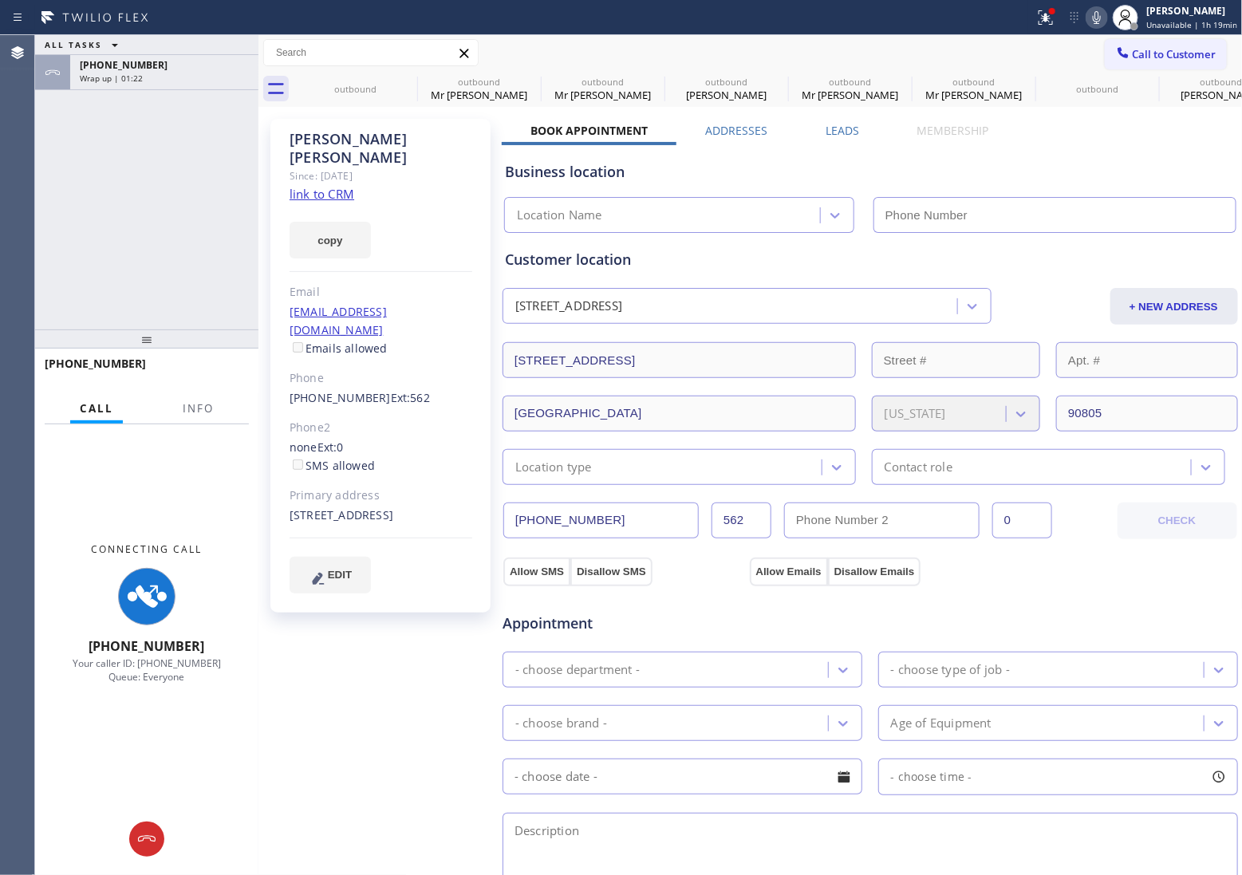
type input "[PHONE_NUMBER]"
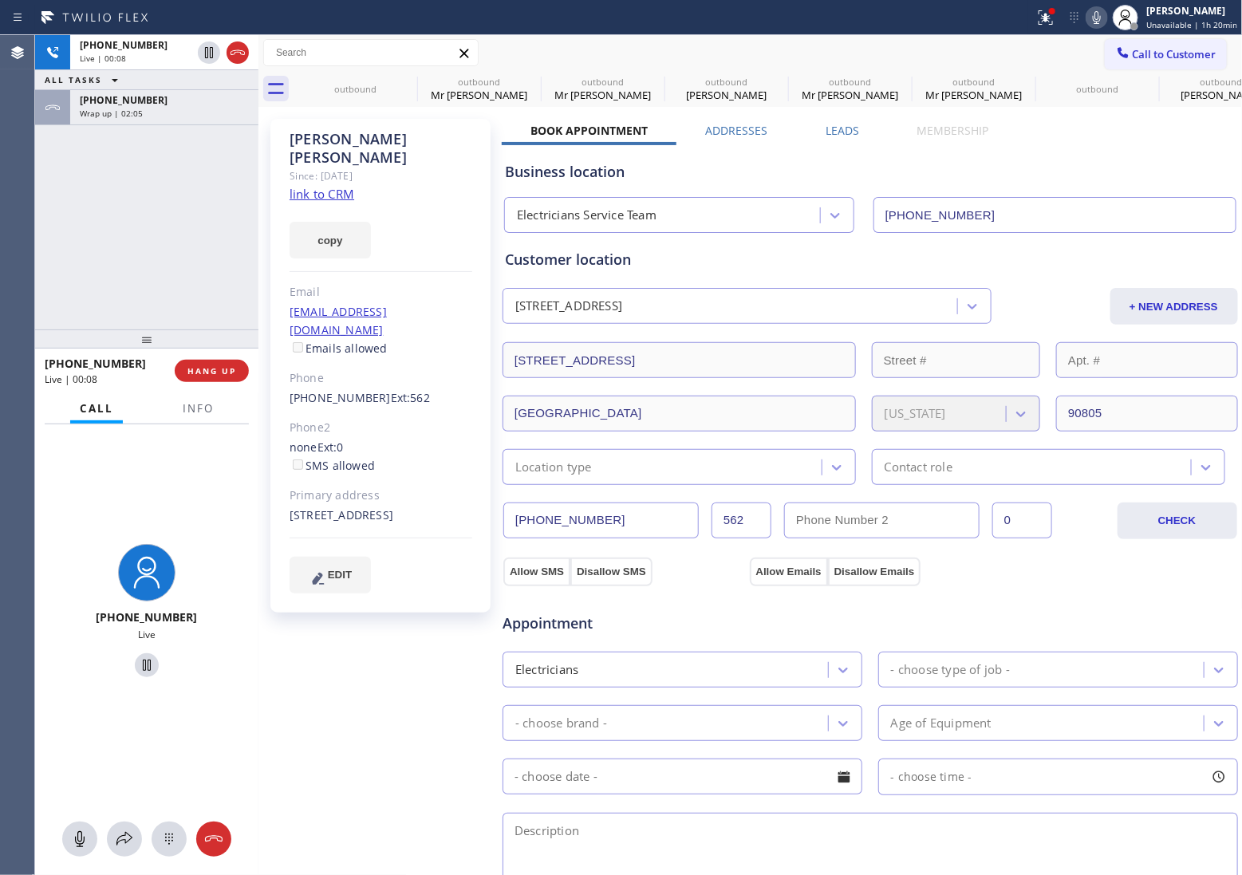
drag, startPoint x: 235, startPoint y: 60, endPoint x: 289, endPoint y: 56, distance: 53.6
click at [235, 58] on icon at bounding box center [237, 52] width 19 height 19
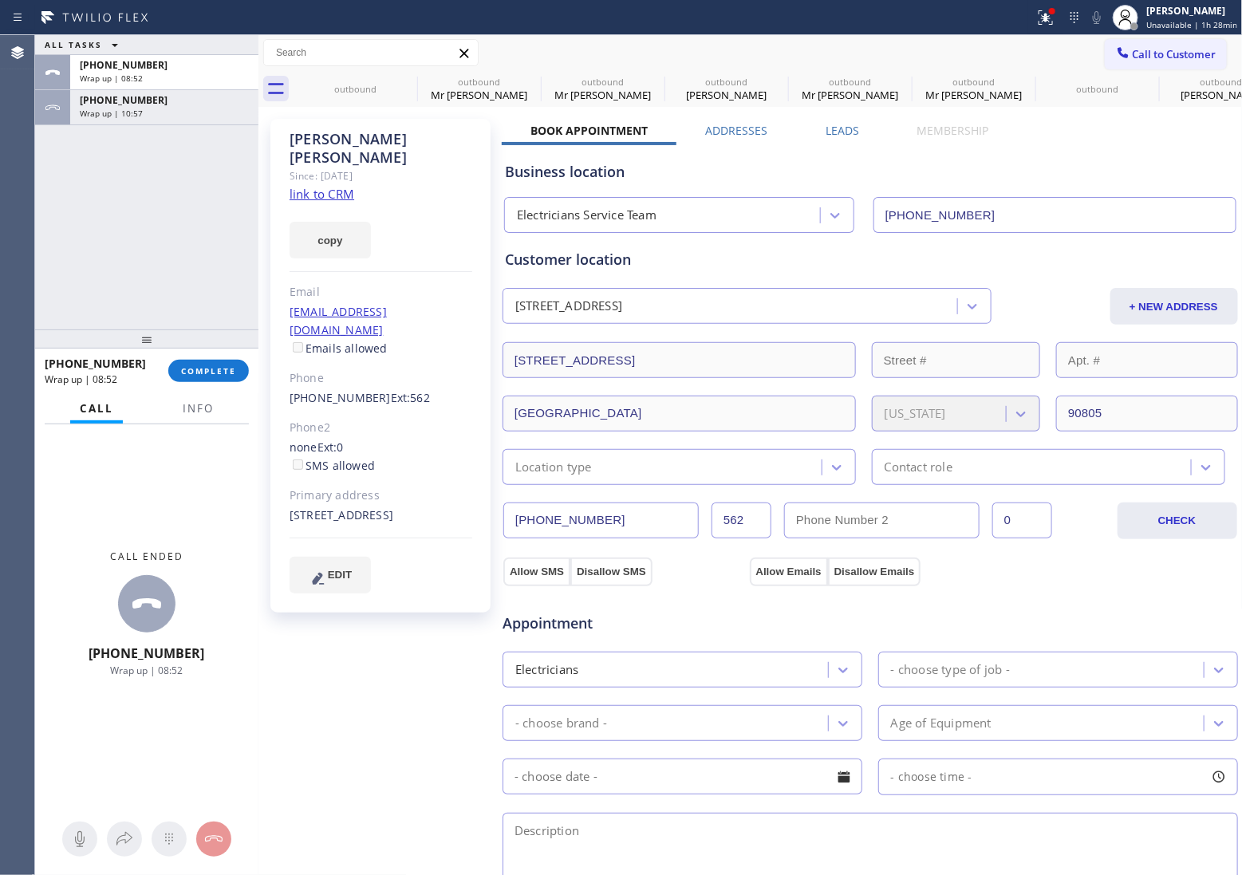
click at [17, 191] on div "Agent Desktop" at bounding box center [17, 455] width 34 height 840
click at [1170, 52] on span "Call to Customer" at bounding box center [1175, 54] width 84 height 14
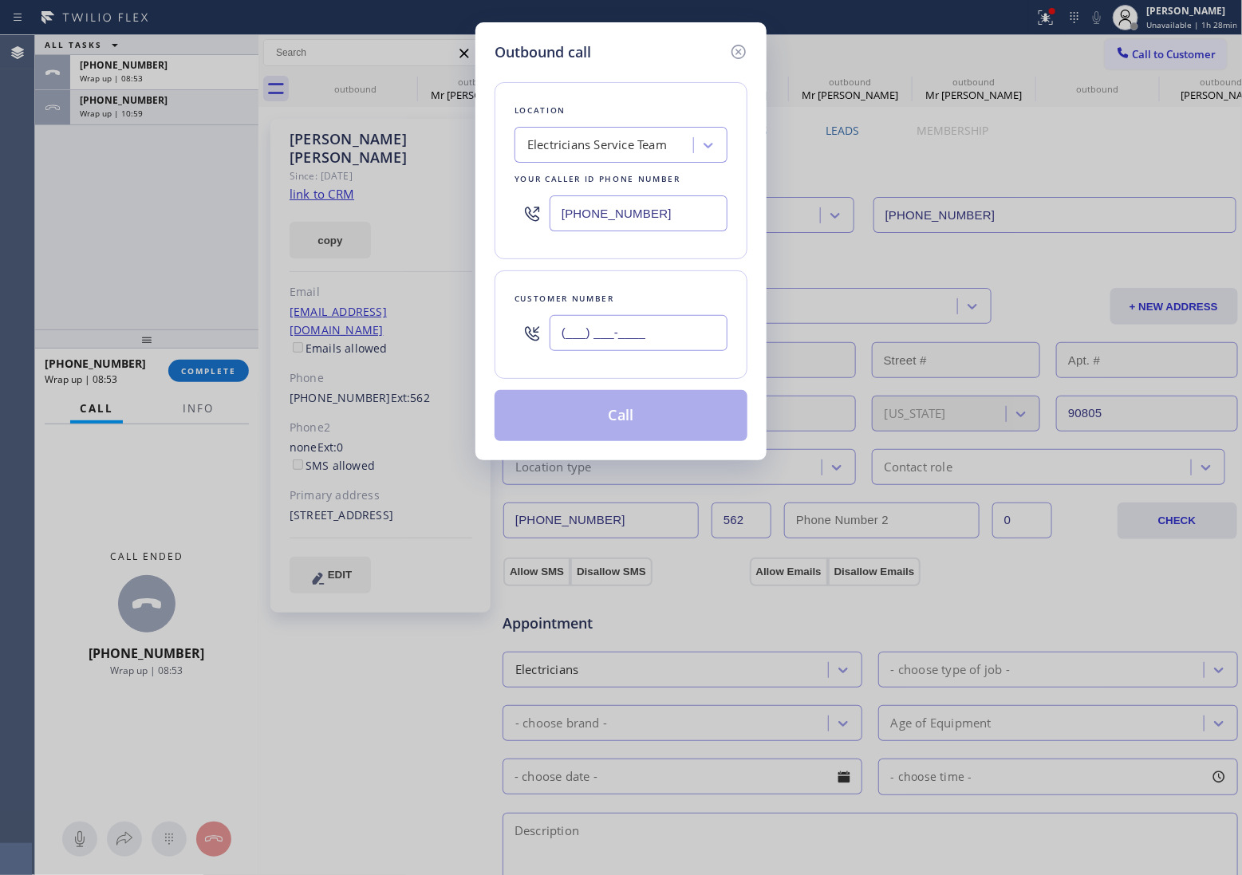
click at [678, 327] on input "(___) ___-____" at bounding box center [639, 333] width 178 height 36
paste input "847) 445-6425"
type input "[PHONE_NUMBER]"
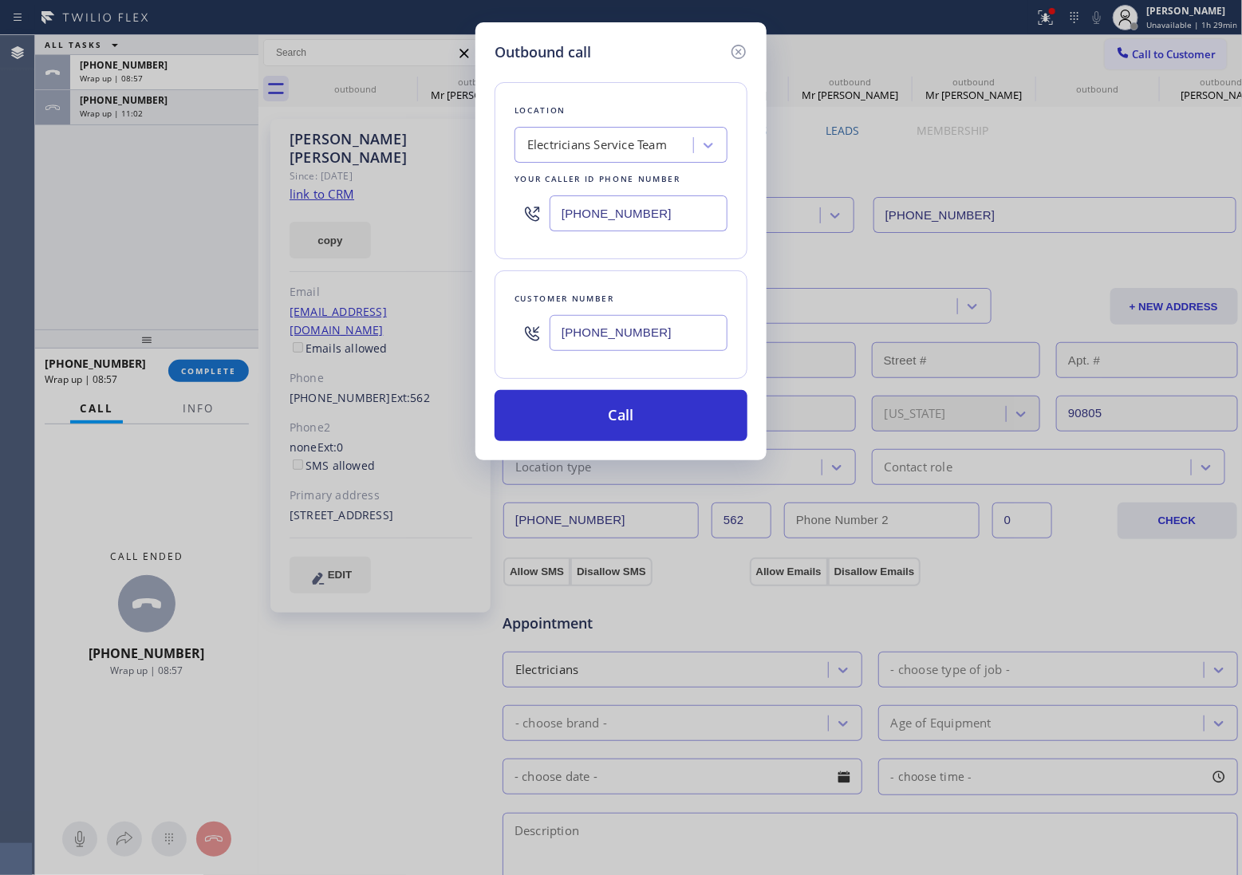
click at [18, 216] on div "Outbound call Location Electricians Service Team Your caller id phone number [P…" at bounding box center [621, 437] width 1242 height 875
click at [606, 224] on input "[PHONE_NUMBER]" at bounding box center [639, 213] width 178 height 36
paste input "33) 692-2271"
type input "[PHONE_NUMBER]"
click at [637, 412] on button "Call" at bounding box center [621, 415] width 253 height 51
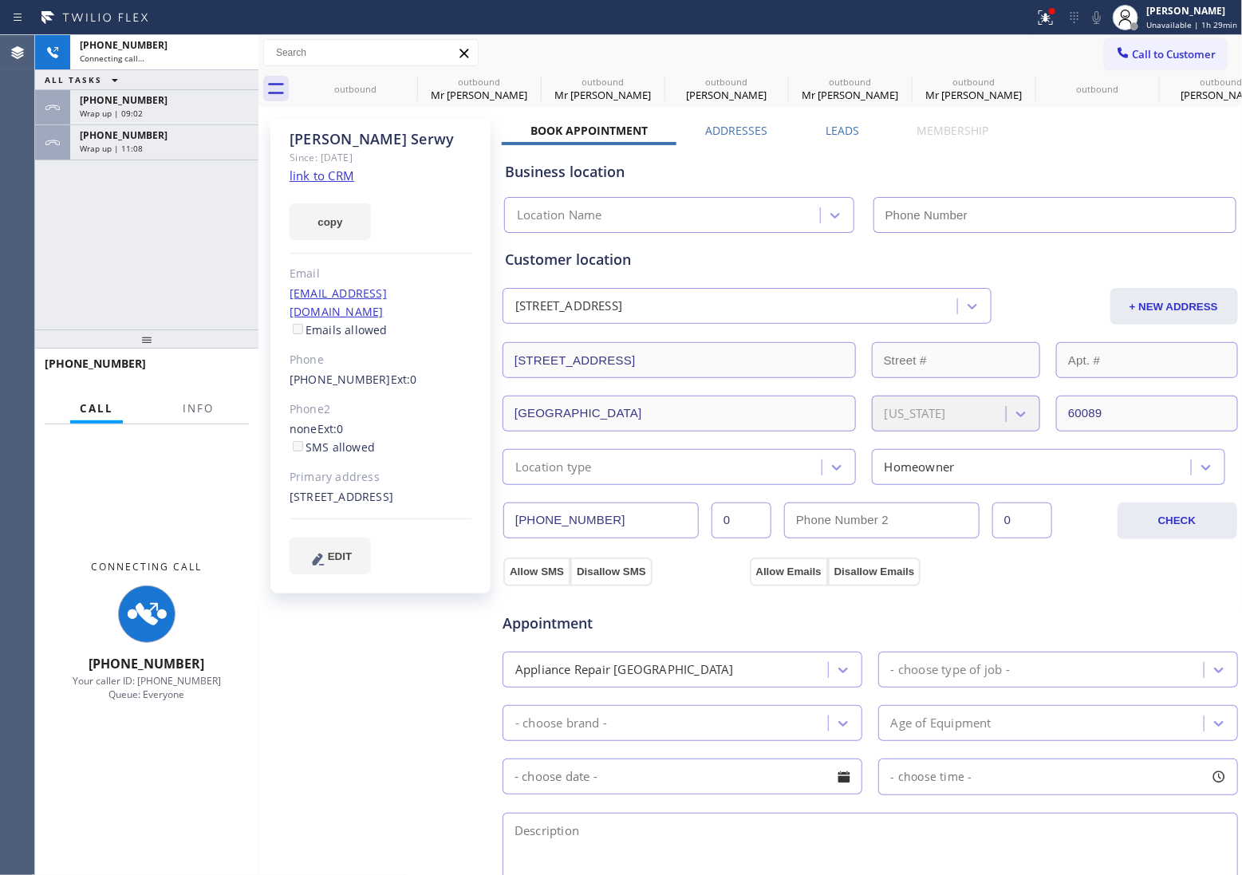
type input "[PHONE_NUMBER]"
click at [321, 170] on link "link to CRM" at bounding box center [322, 176] width 65 height 16
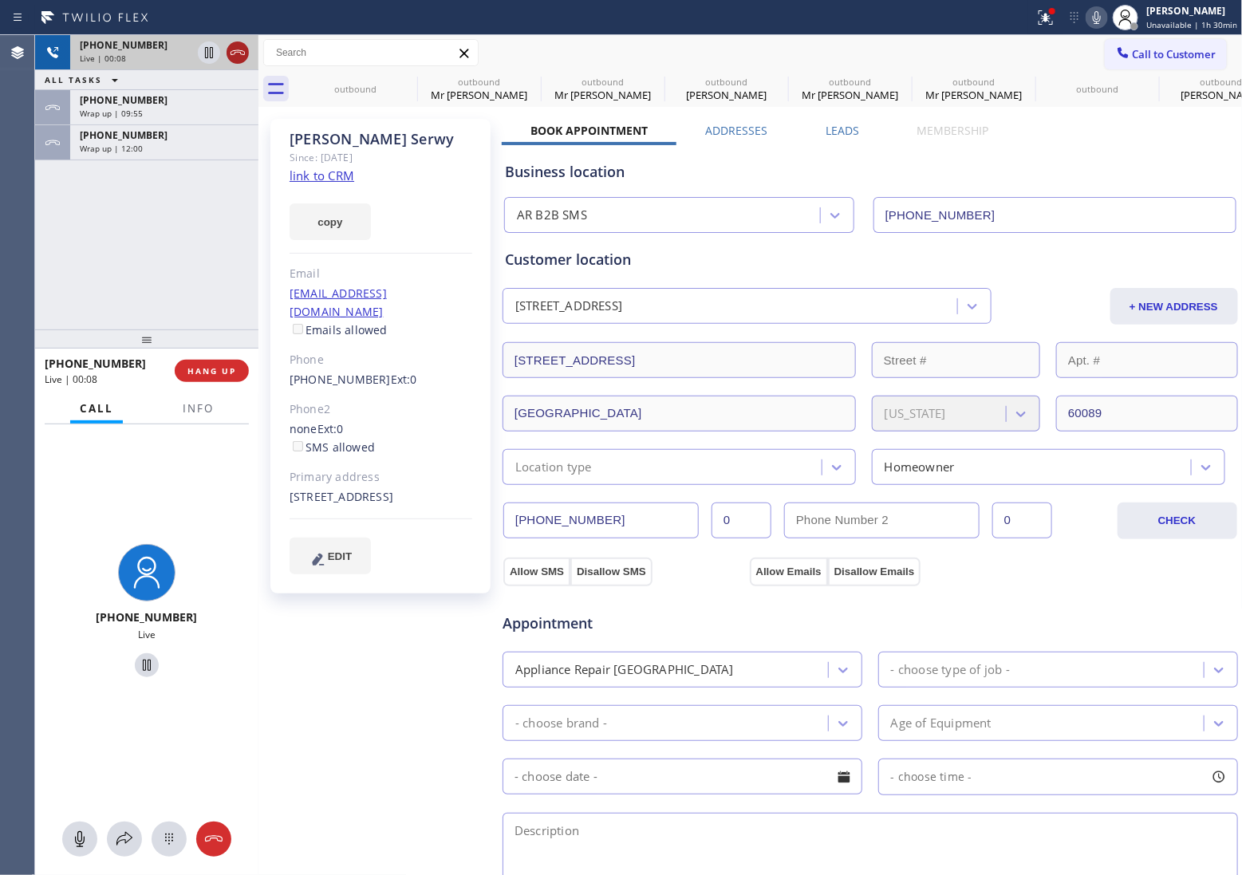
click at [245, 53] on div at bounding box center [223, 52] width 57 height 35
click at [245, 53] on icon at bounding box center [237, 52] width 19 height 19
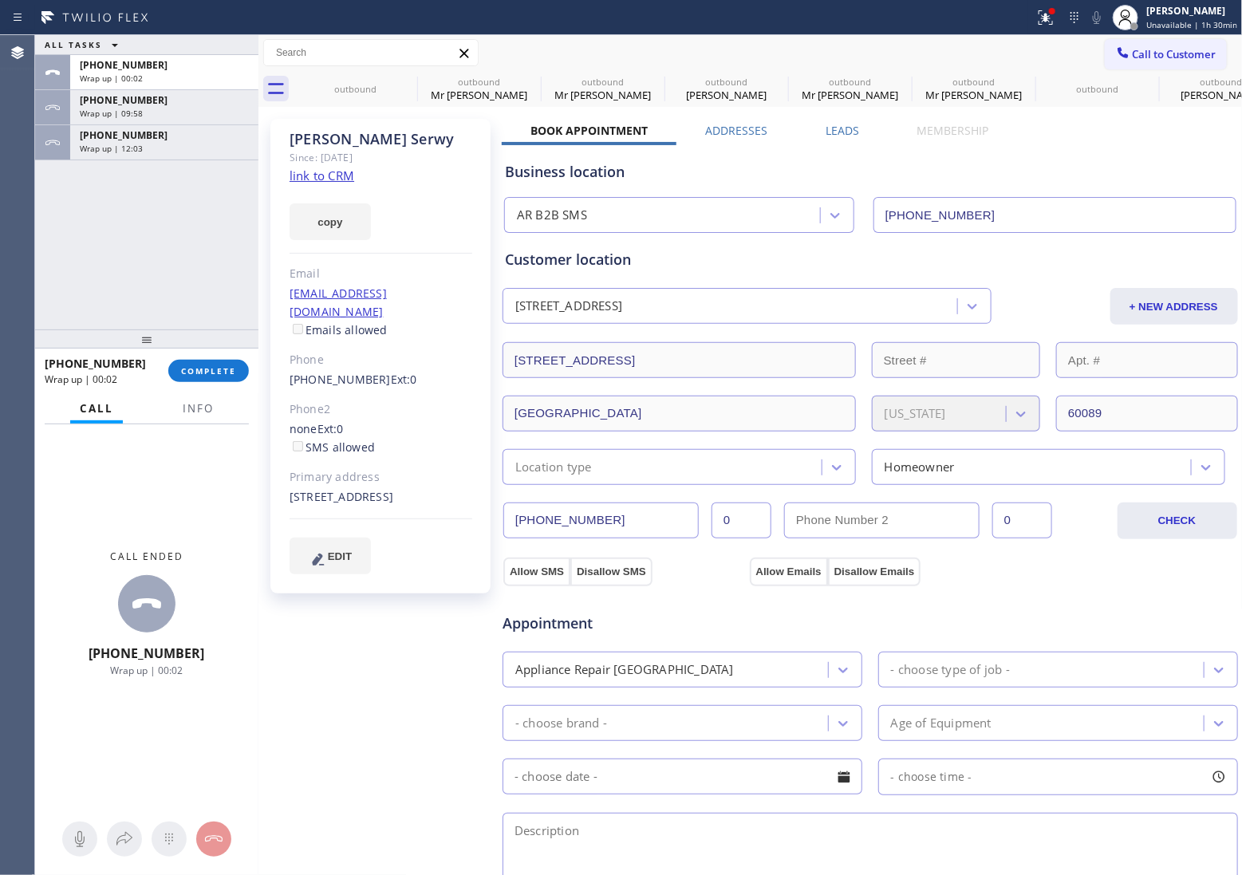
drag, startPoint x: 13, startPoint y: 246, endPoint x: 673, endPoint y: 1, distance: 703.8
click at [18, 245] on div "Agent Desktop" at bounding box center [17, 455] width 34 height 840
click at [1167, 62] on button "Call to Customer" at bounding box center [1166, 54] width 122 height 30
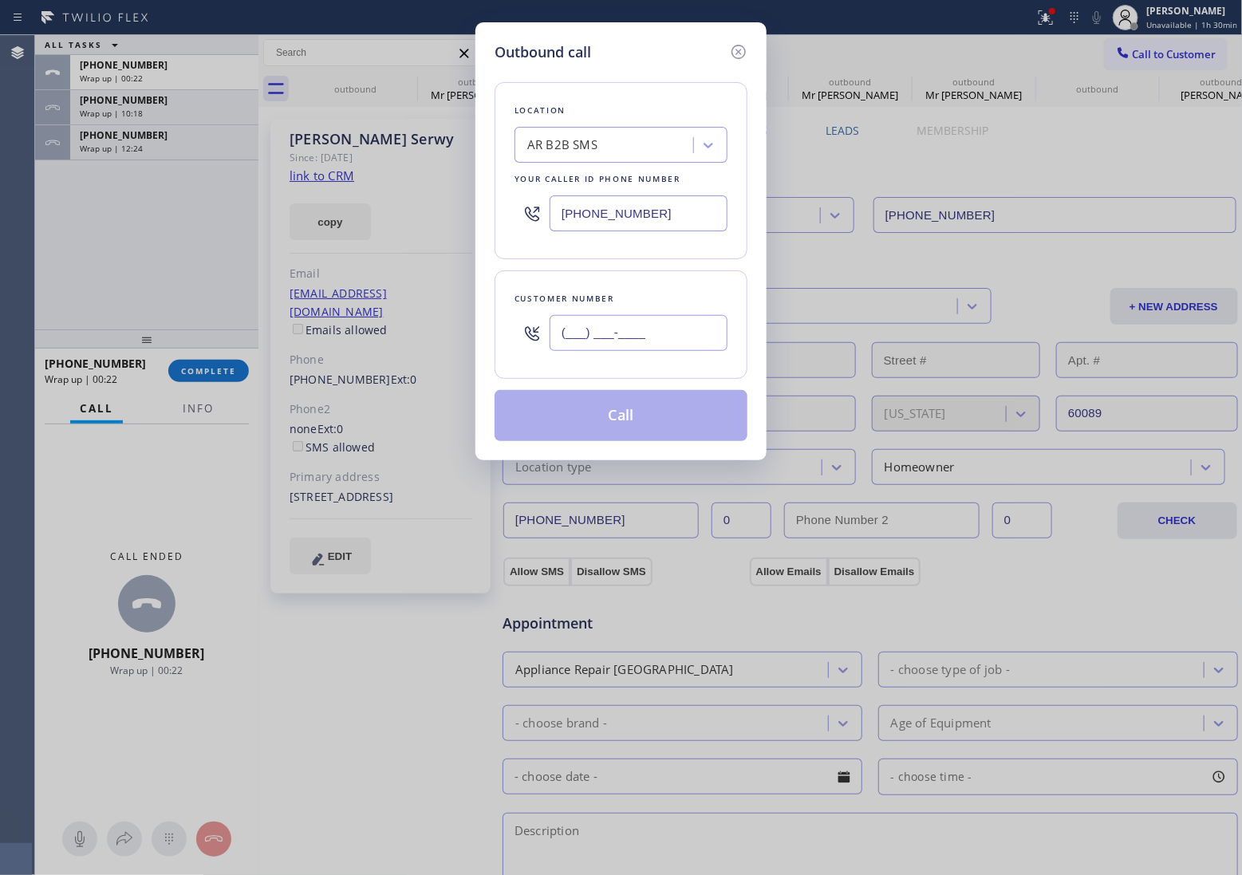
click at [663, 333] on input "(___) ___-____" at bounding box center [639, 333] width 178 height 36
paste input "847) 445-6425"
type input "[PHONE_NUMBER]"
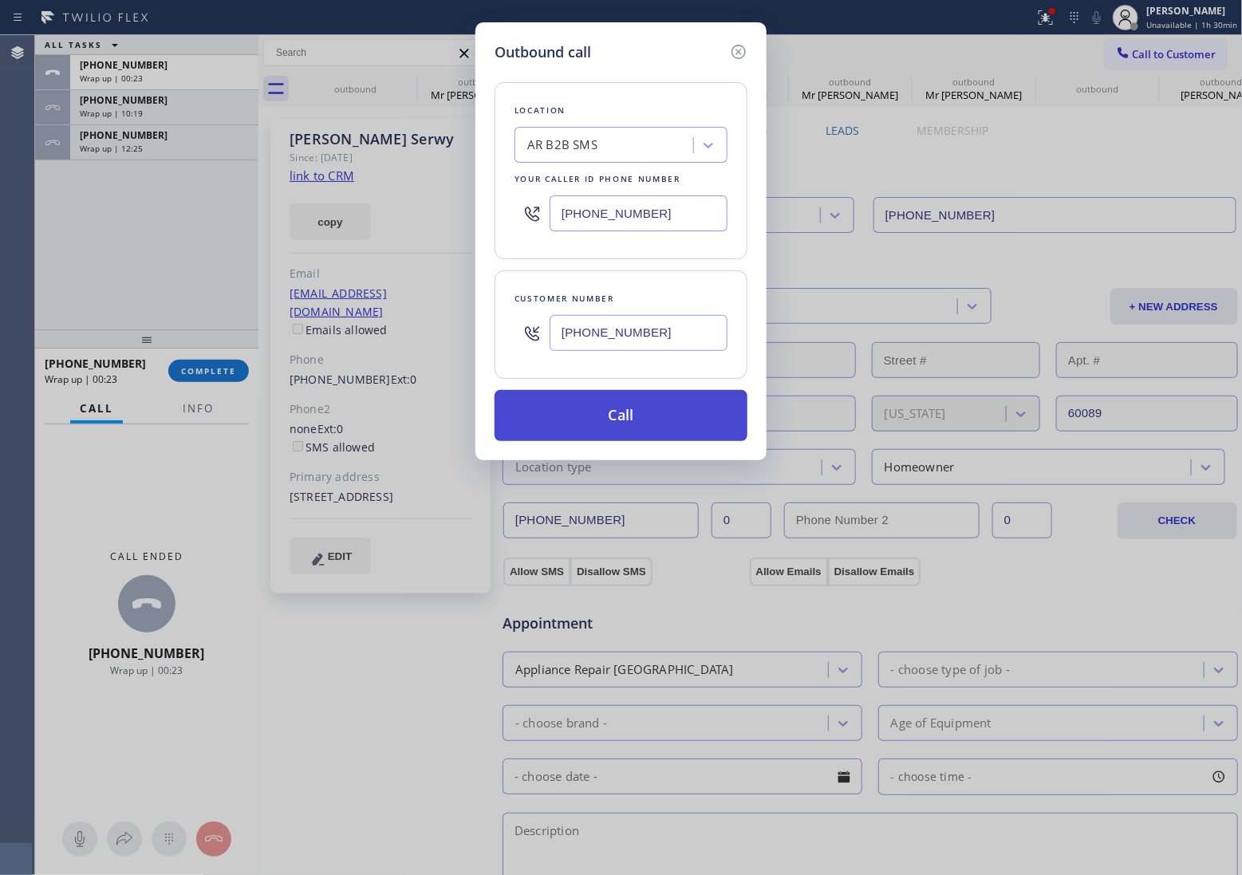
click at [612, 412] on button "Call" at bounding box center [621, 415] width 253 height 51
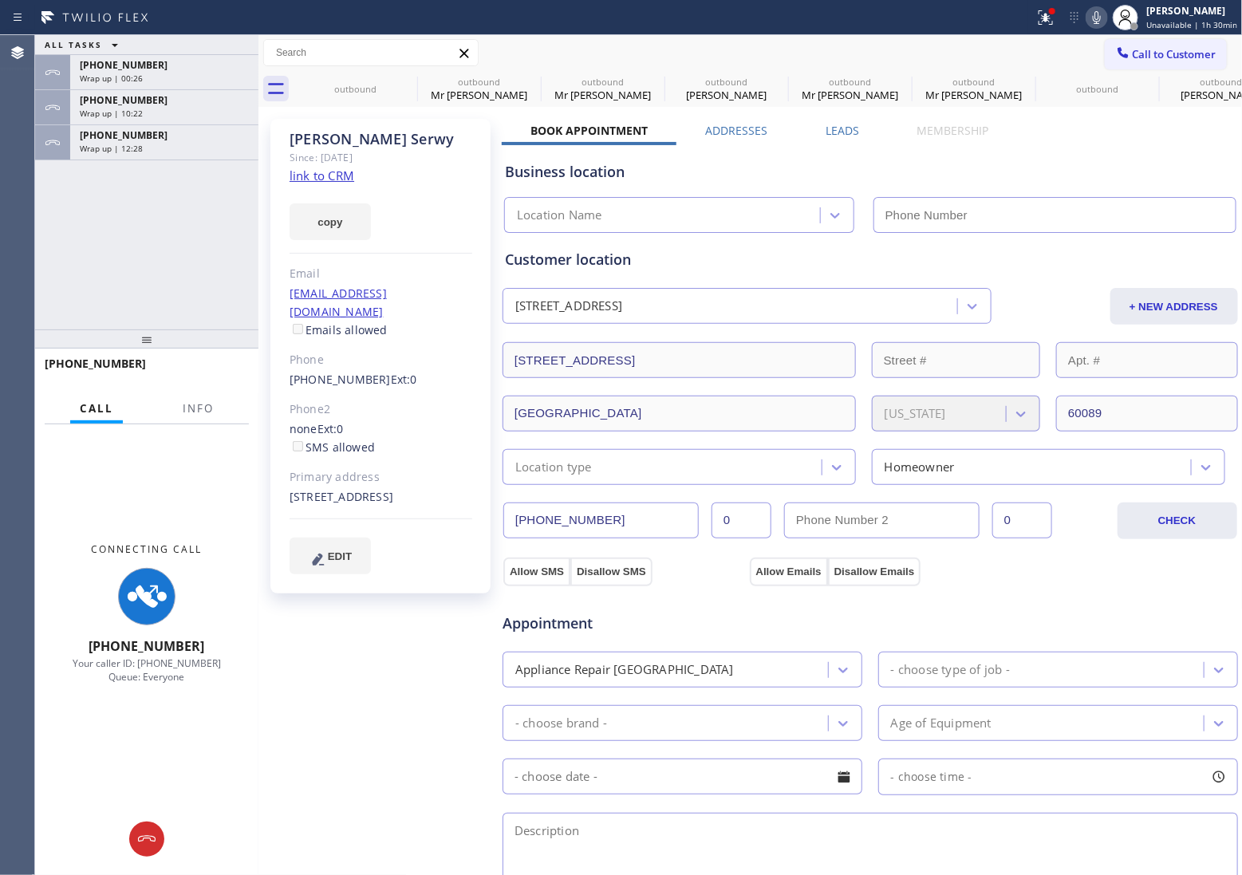
type input "[PHONE_NUMBER]"
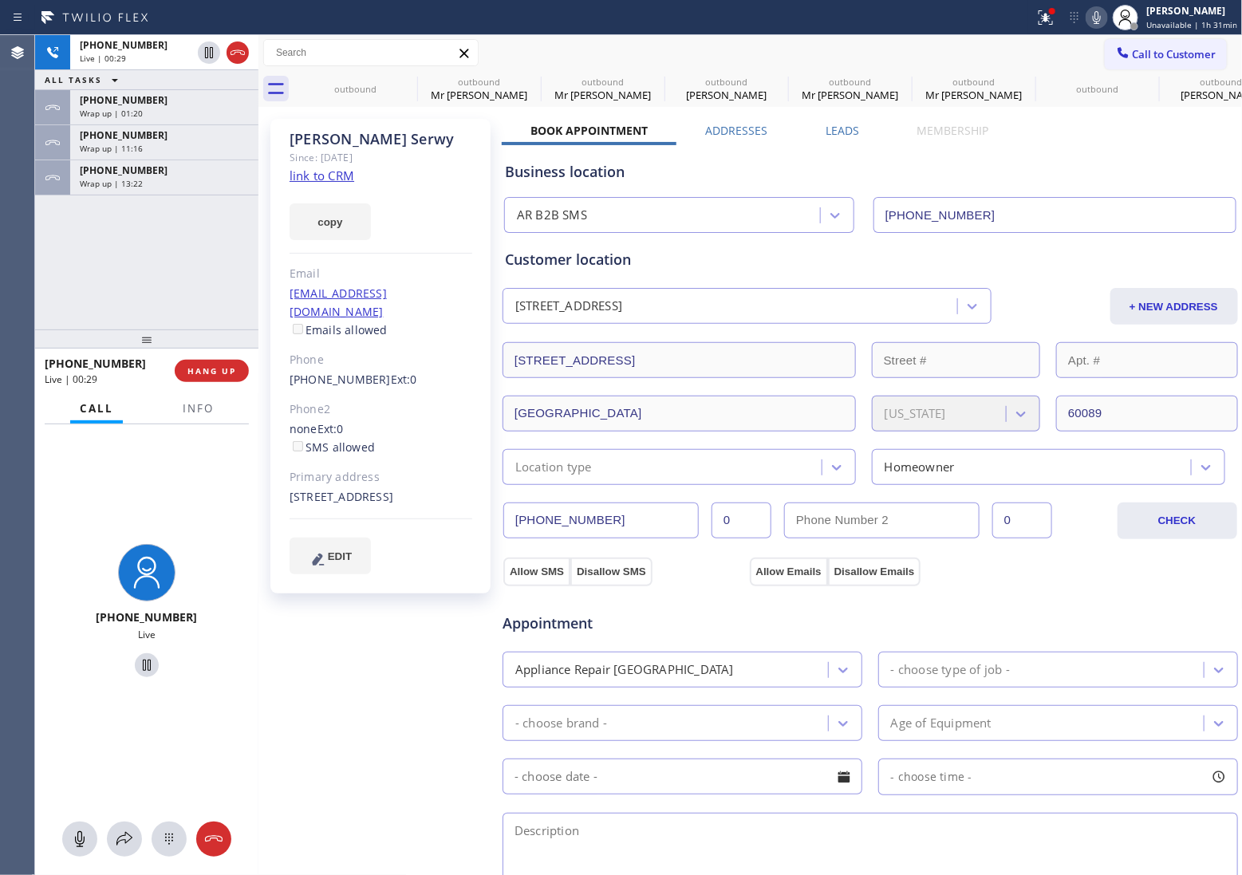
click at [331, 495] on div "[STREET_ADDRESS]" at bounding box center [381, 497] width 183 height 18
click at [332, 495] on div "[STREET_ADDRESS]" at bounding box center [381, 497] width 183 height 18
copy div "60089"
click at [219, 369] on span "HANG UP" at bounding box center [211, 370] width 49 height 11
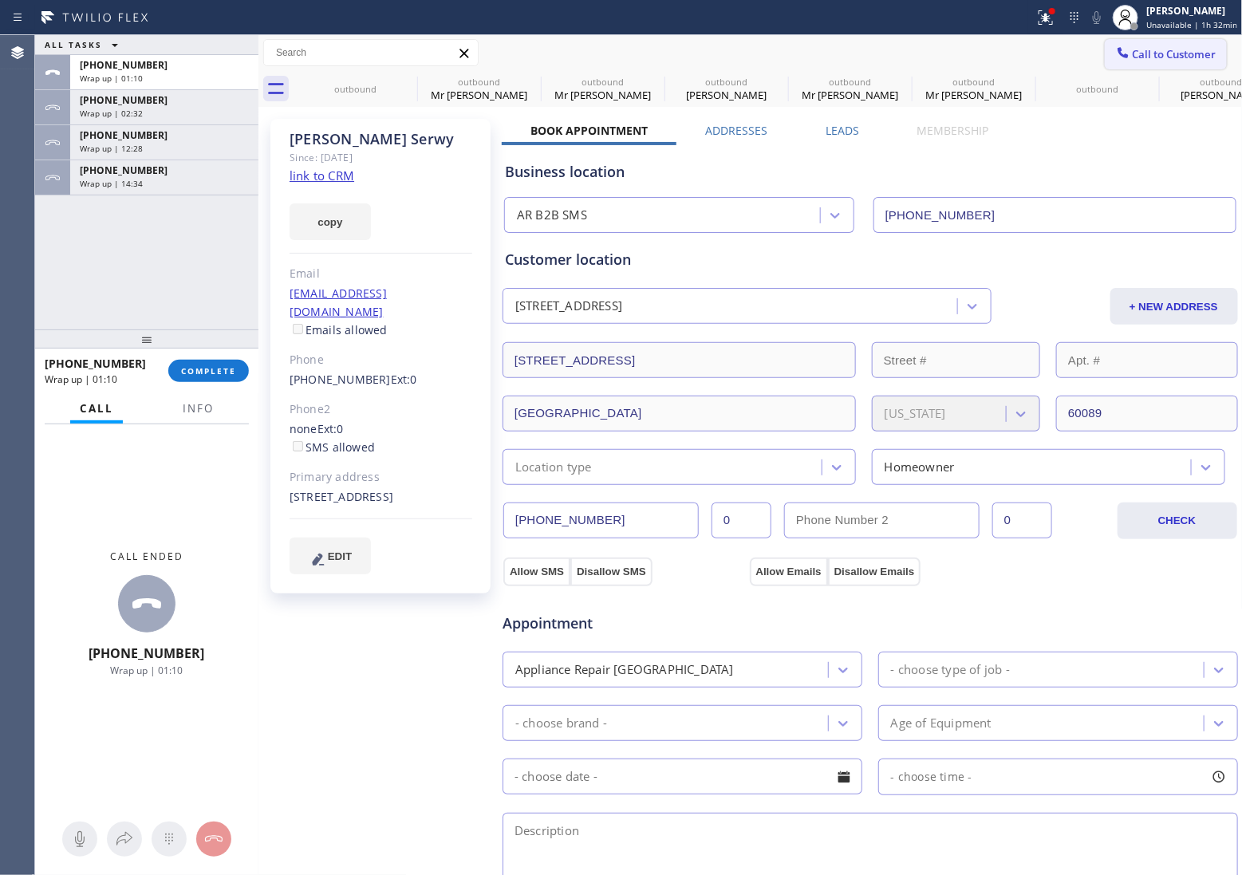
click at [1174, 61] on button "Call to Customer" at bounding box center [1166, 54] width 122 height 30
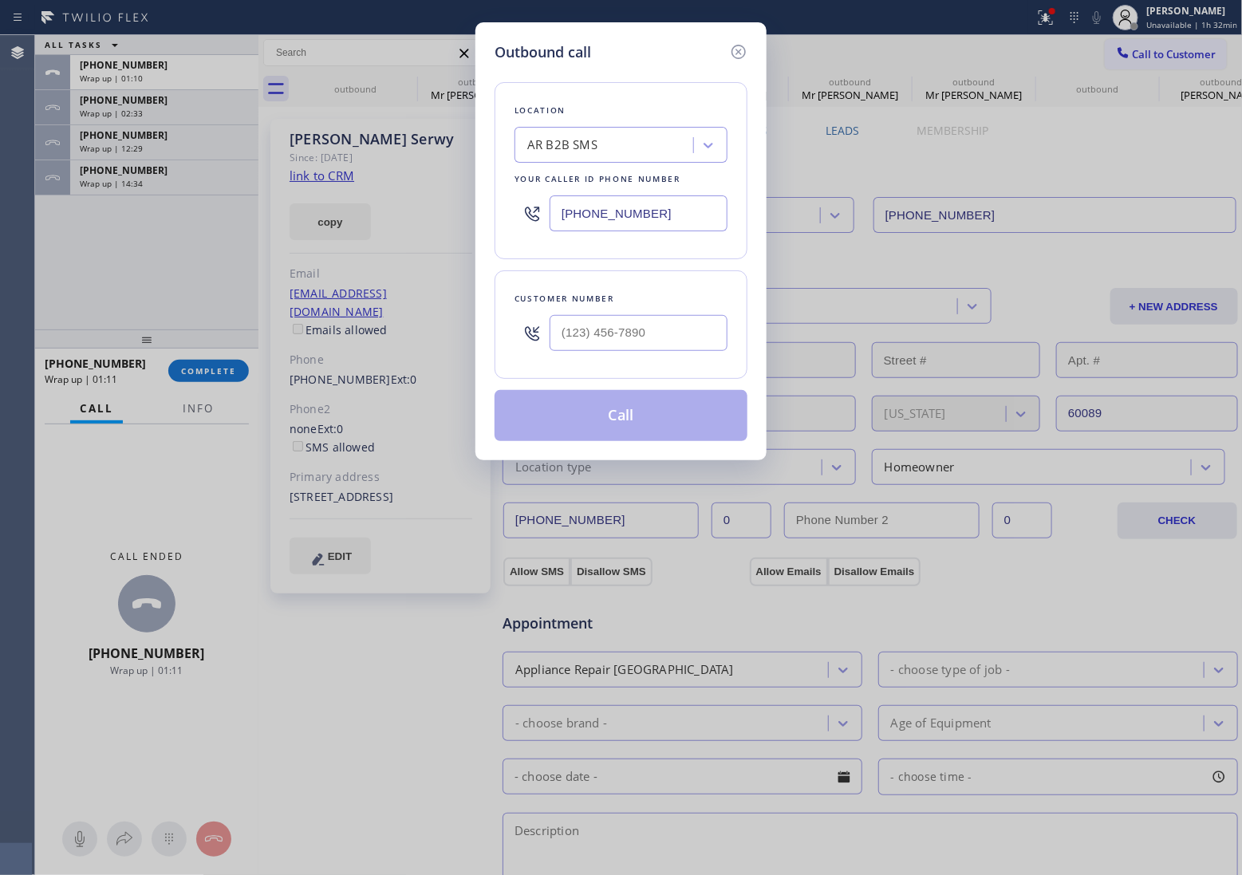
click at [619, 214] on input "[PHONE_NUMBER]" at bounding box center [639, 213] width 178 height 36
paste input "626) 774-8048"
type input "[PHONE_NUMBER]"
type input "(___) ___-____"
click at [645, 341] on input "(___) ___-____" at bounding box center [639, 333] width 178 height 36
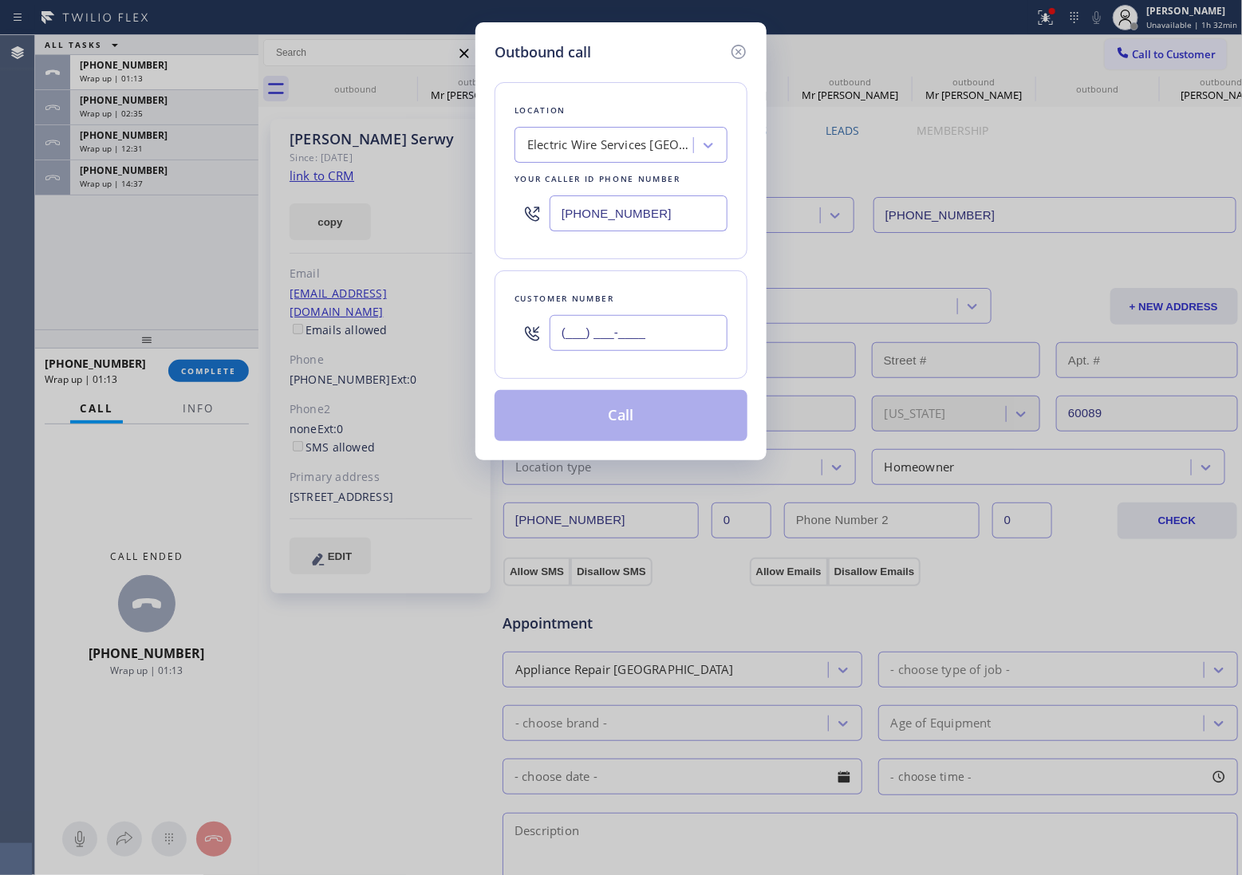
paste input "626) 827-5306"
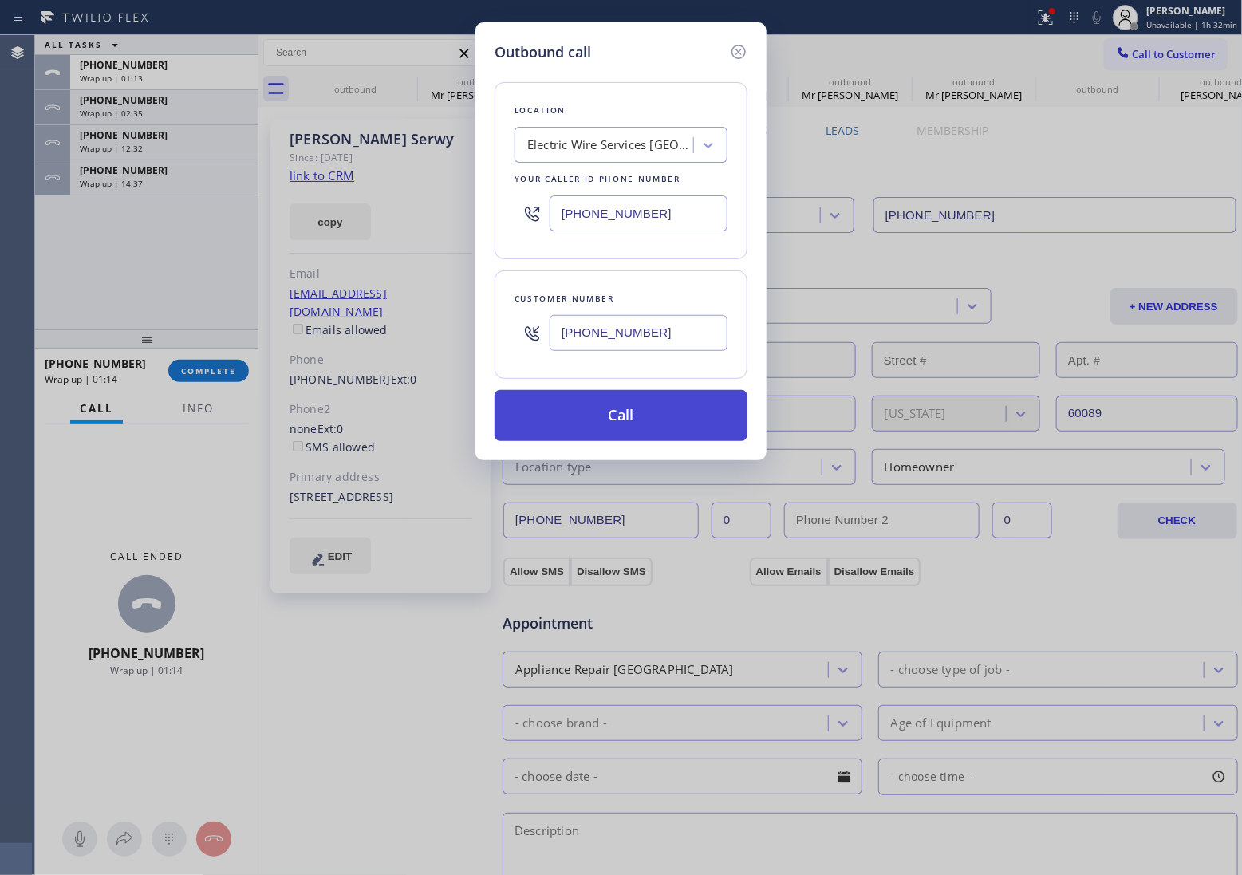
type input "[PHONE_NUMBER]"
click at [688, 424] on button "Call" at bounding box center [621, 415] width 253 height 51
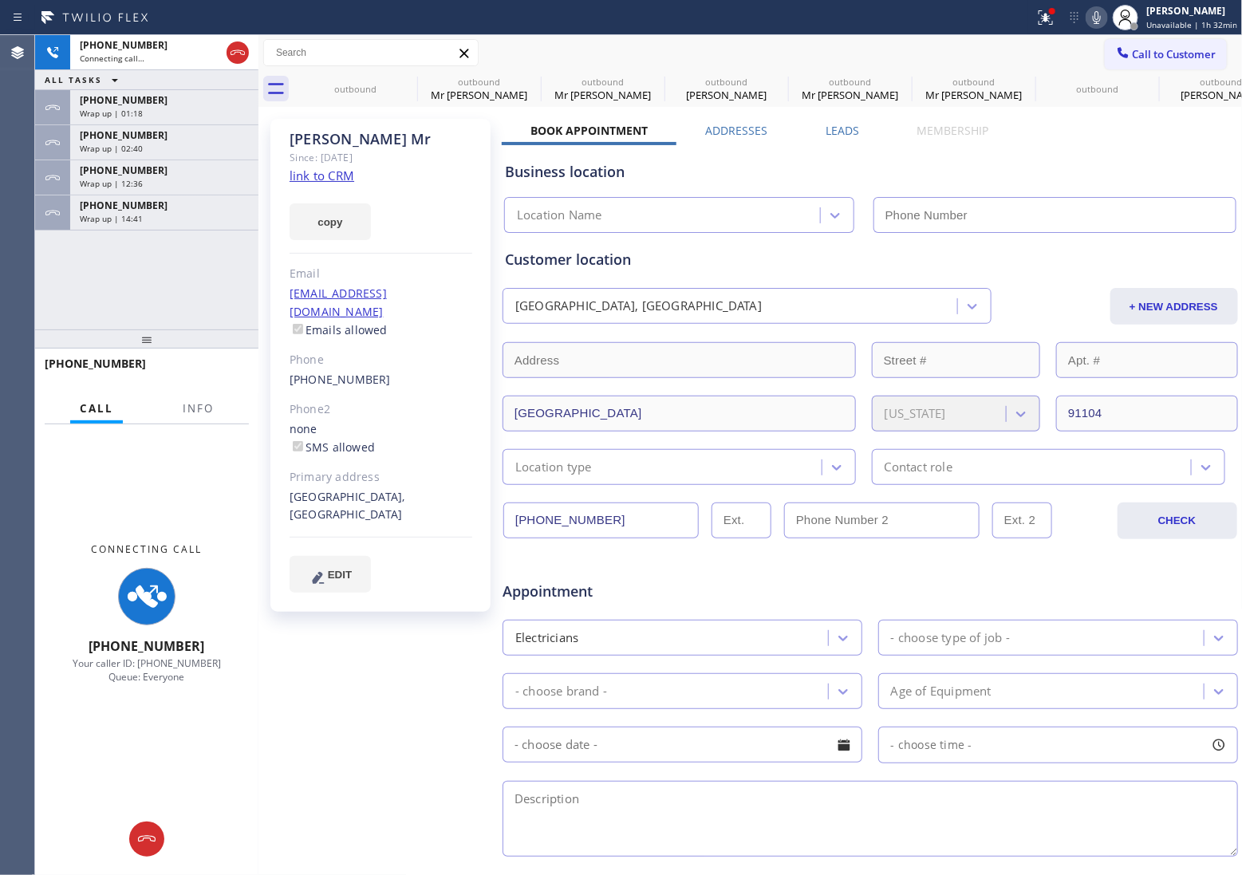
type input "[PHONE_NUMBER]"
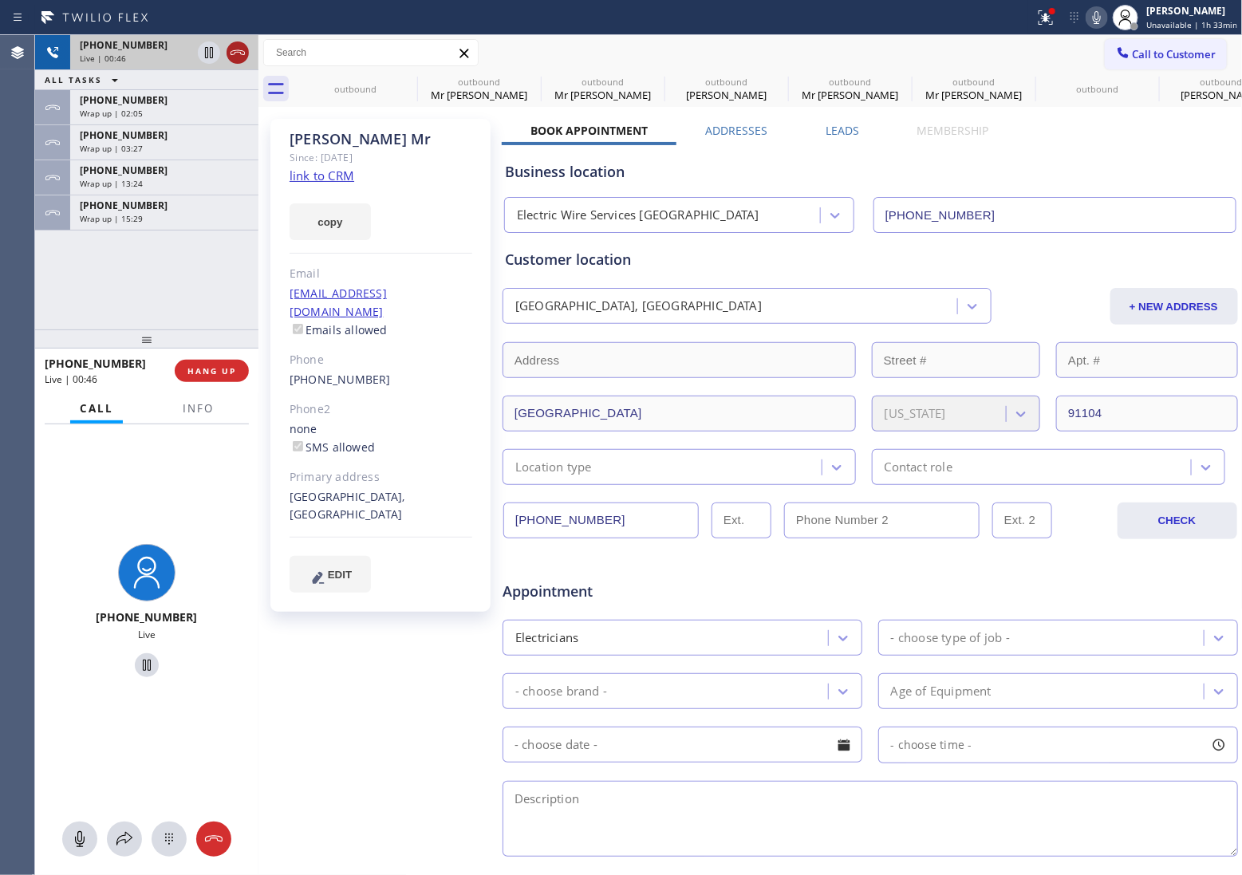
click at [246, 57] on icon at bounding box center [237, 52] width 19 height 19
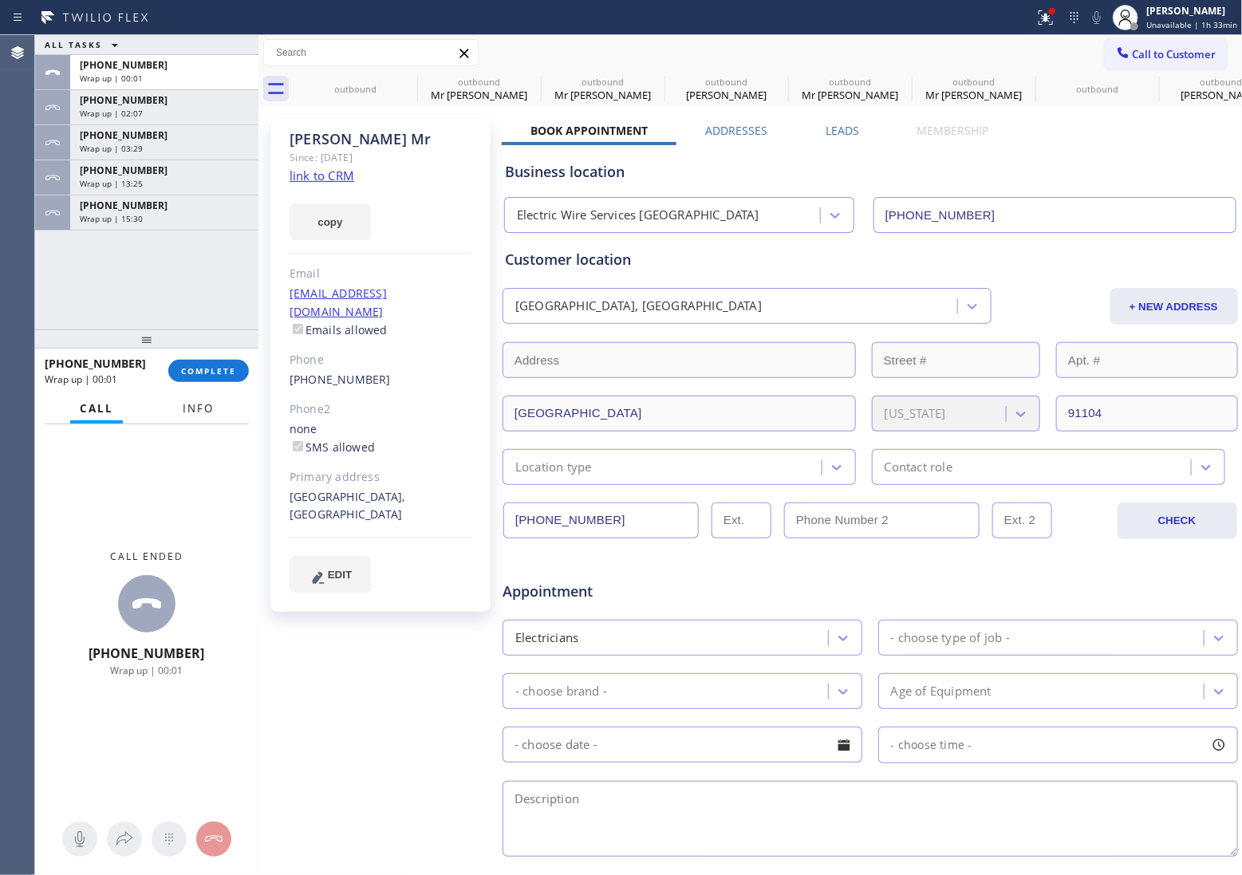
click at [200, 403] on span "Info" at bounding box center [198, 408] width 31 height 14
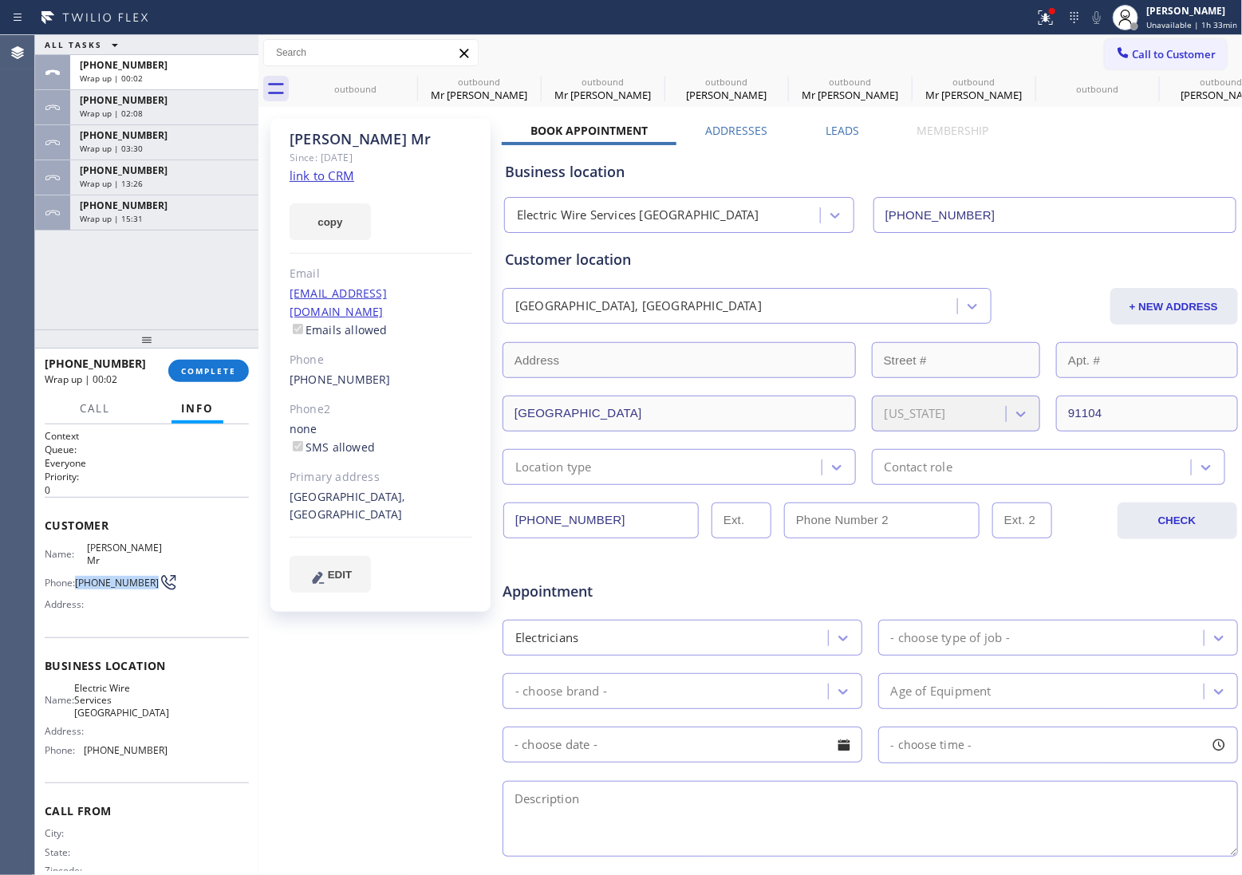
drag, startPoint x: 98, startPoint y: 573, endPoint x: 78, endPoint y: 563, distance: 22.1
click at [78, 577] on span "[PHONE_NUMBER]" at bounding box center [117, 583] width 84 height 12
copy span "[PHONE_NUMBER]"
drag, startPoint x: 1147, startPoint y: 54, endPoint x: 696, endPoint y: 285, distance: 506.3
click at [1130, 66] on button "Call to Customer" at bounding box center [1166, 54] width 122 height 30
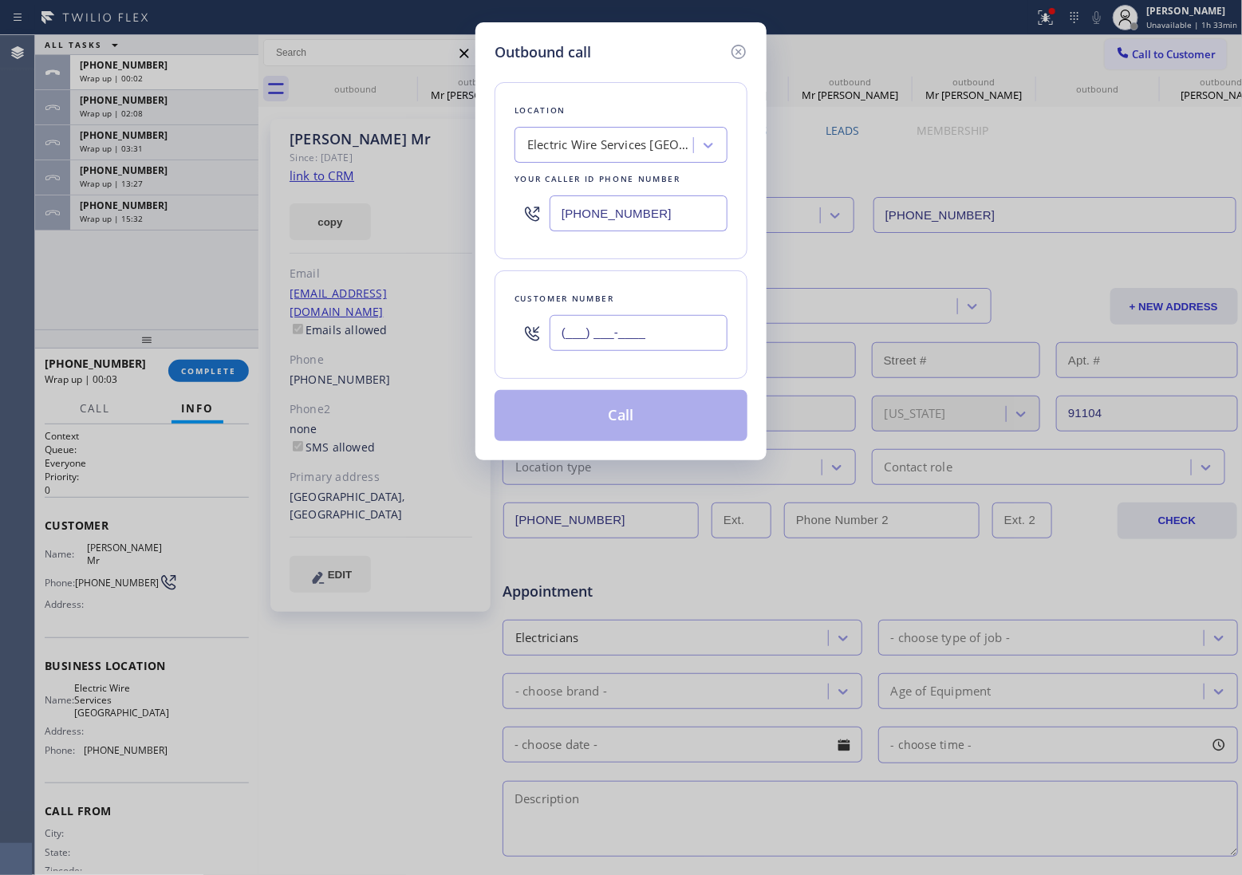
click at [636, 328] on input "(___) ___-____" at bounding box center [639, 333] width 178 height 36
paste input "626) 827-5306"
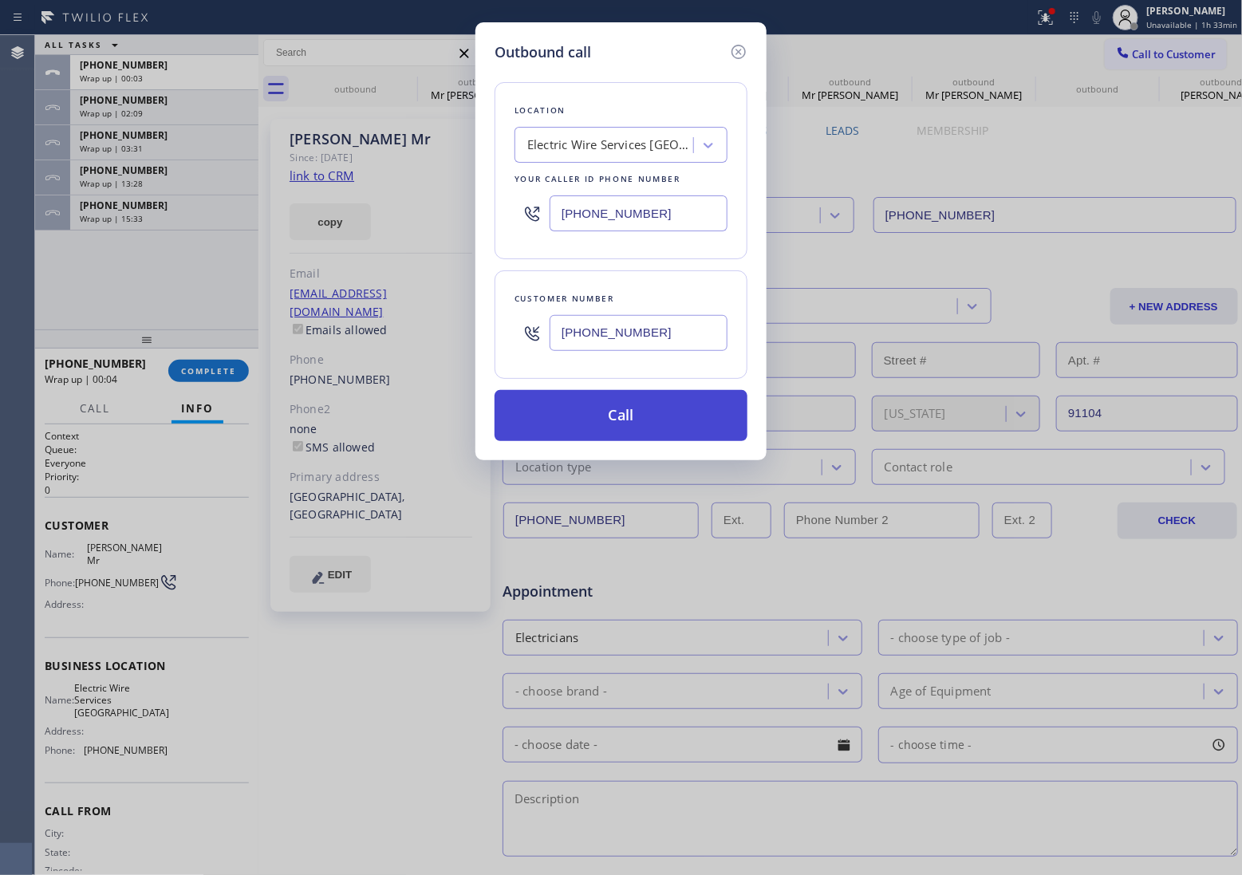
type input "[PHONE_NUMBER]"
click at [624, 427] on button "Call" at bounding box center [621, 415] width 253 height 51
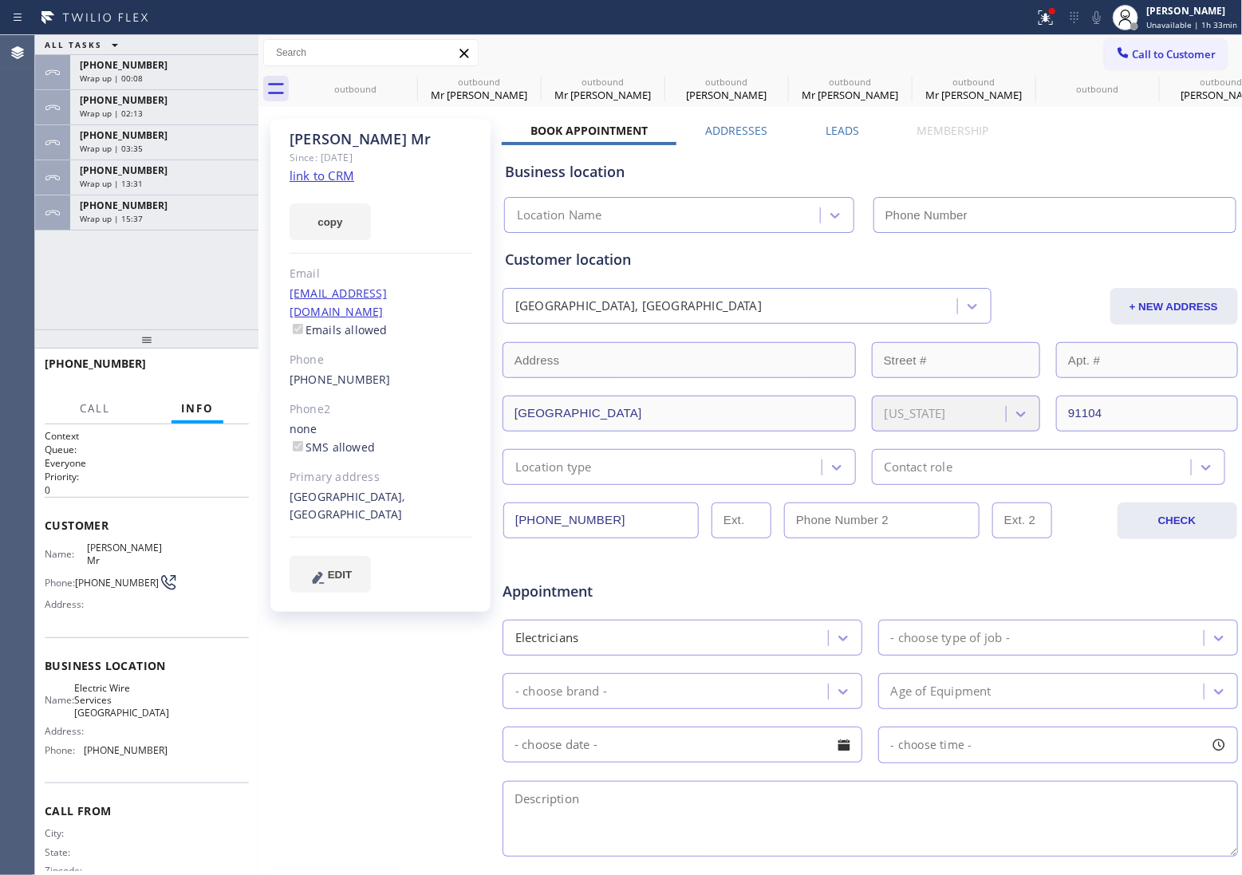
type input "[PHONE_NUMBER]"
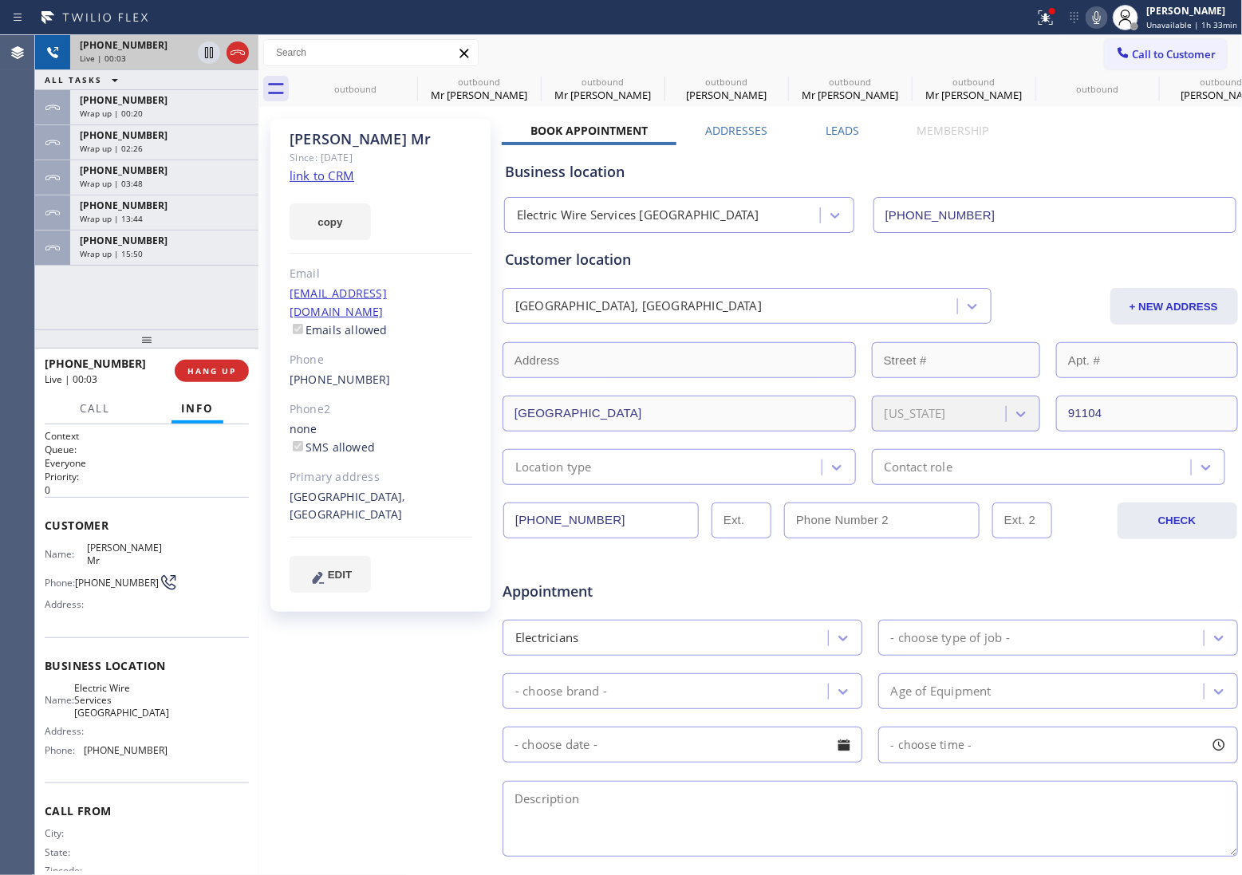
click at [252, 49] on div "[PHONE_NUMBER] Live | 00:03" at bounding box center [146, 52] width 223 height 35
click at [242, 52] on icon at bounding box center [237, 52] width 19 height 19
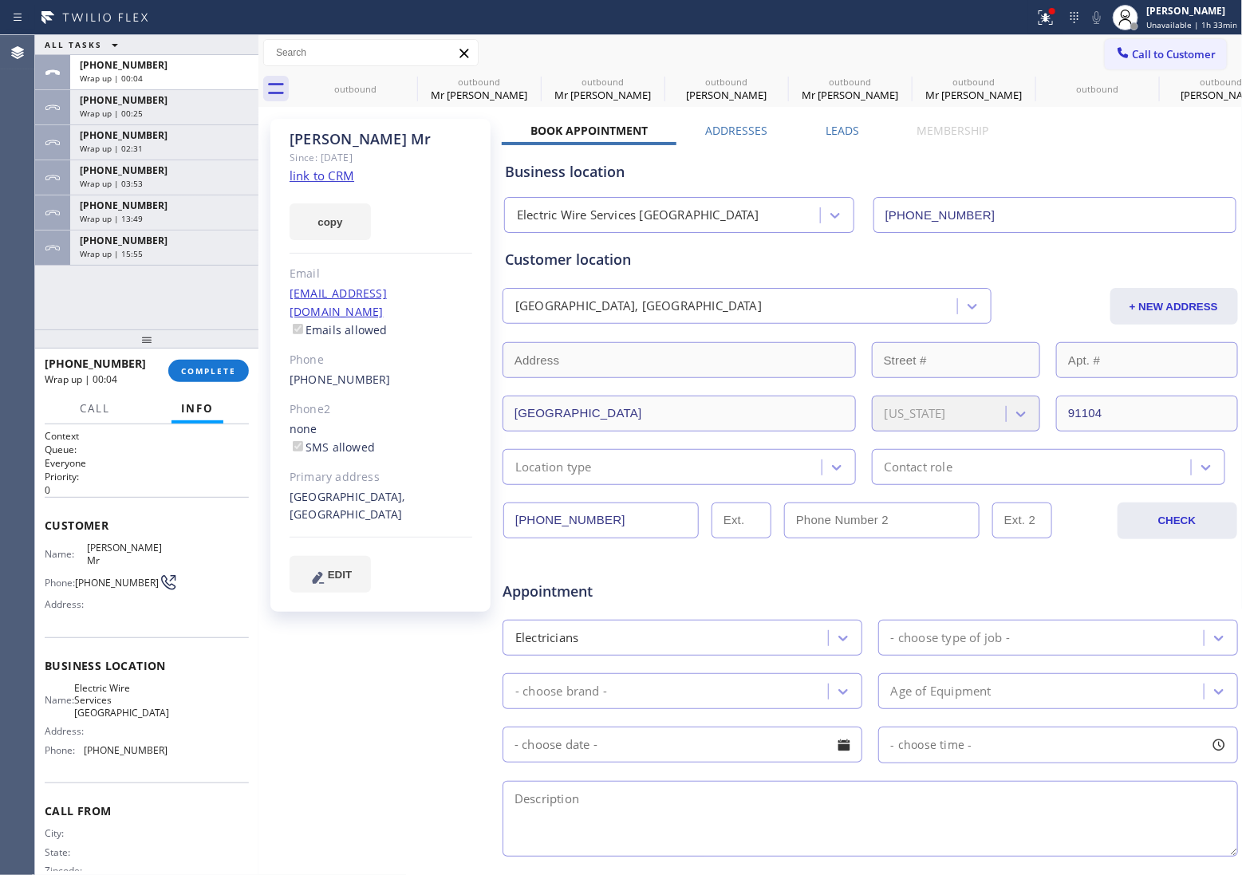
click at [56, 306] on div "ALL TASKS ALL TASKS ACTIVE TASKS TASKS IN WRAP UP [PHONE_NUMBER] Wrap up | 00:0…" at bounding box center [146, 182] width 223 height 294
click at [215, 376] on span "COMPLETE" at bounding box center [208, 370] width 55 height 11
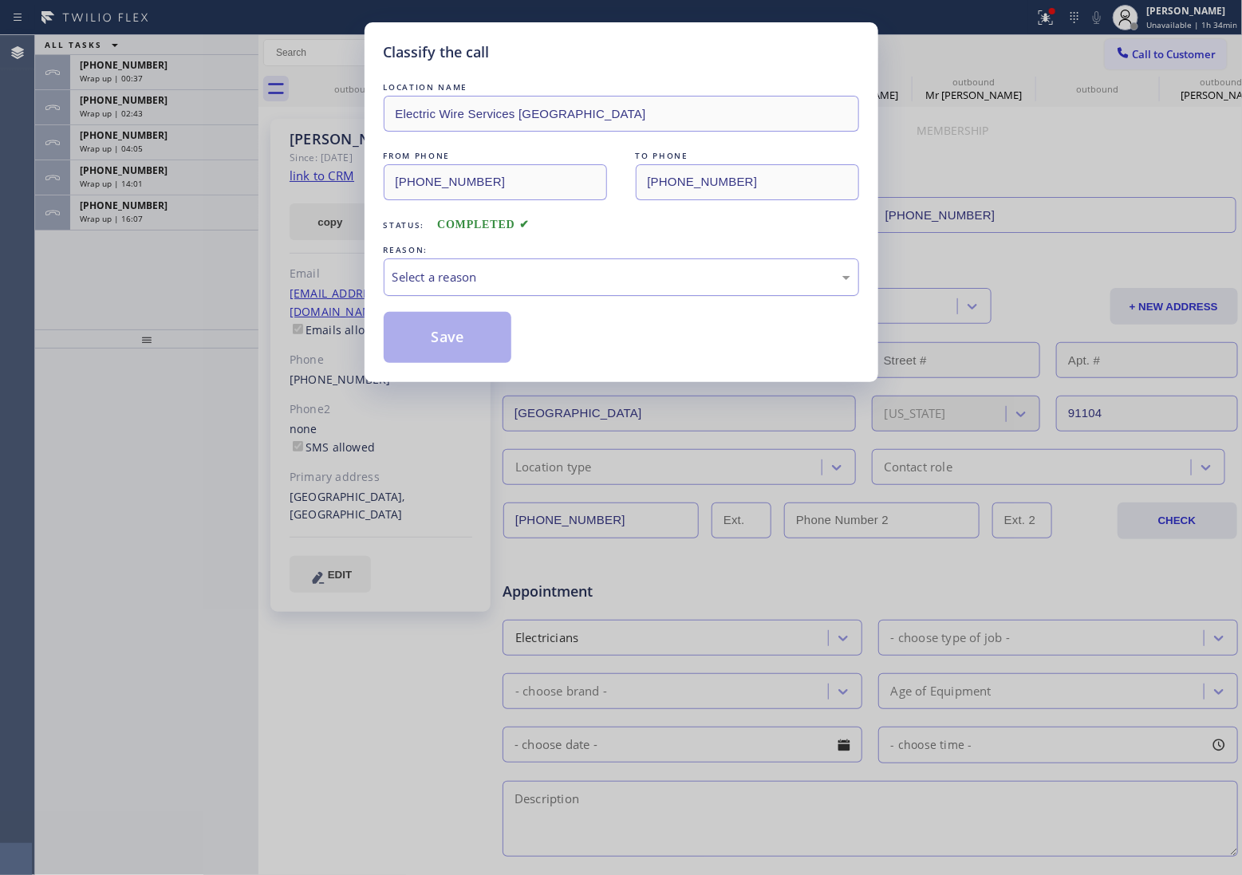
click at [501, 293] on div "Select a reason" at bounding box center [622, 277] width 476 height 37
click at [472, 339] on button "Save" at bounding box center [448, 337] width 128 height 51
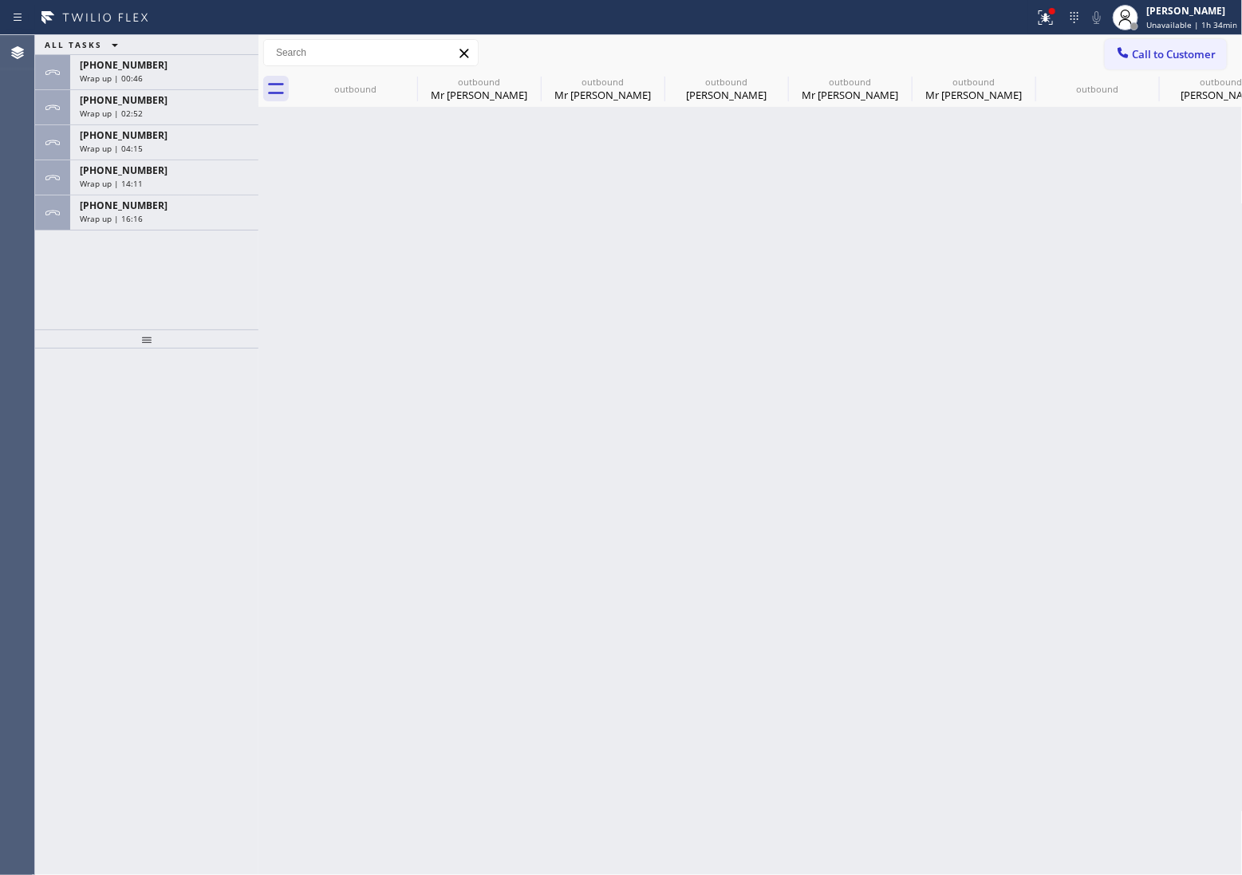
click at [49, 308] on div "ALL TASKS ALL TASKS ACTIVE TASKS TASKS IN WRAP UP [PHONE_NUMBER] Wrap up | 00:4…" at bounding box center [146, 182] width 223 height 294
click at [152, 211] on div "[PHONE_NUMBER]" at bounding box center [164, 206] width 169 height 14
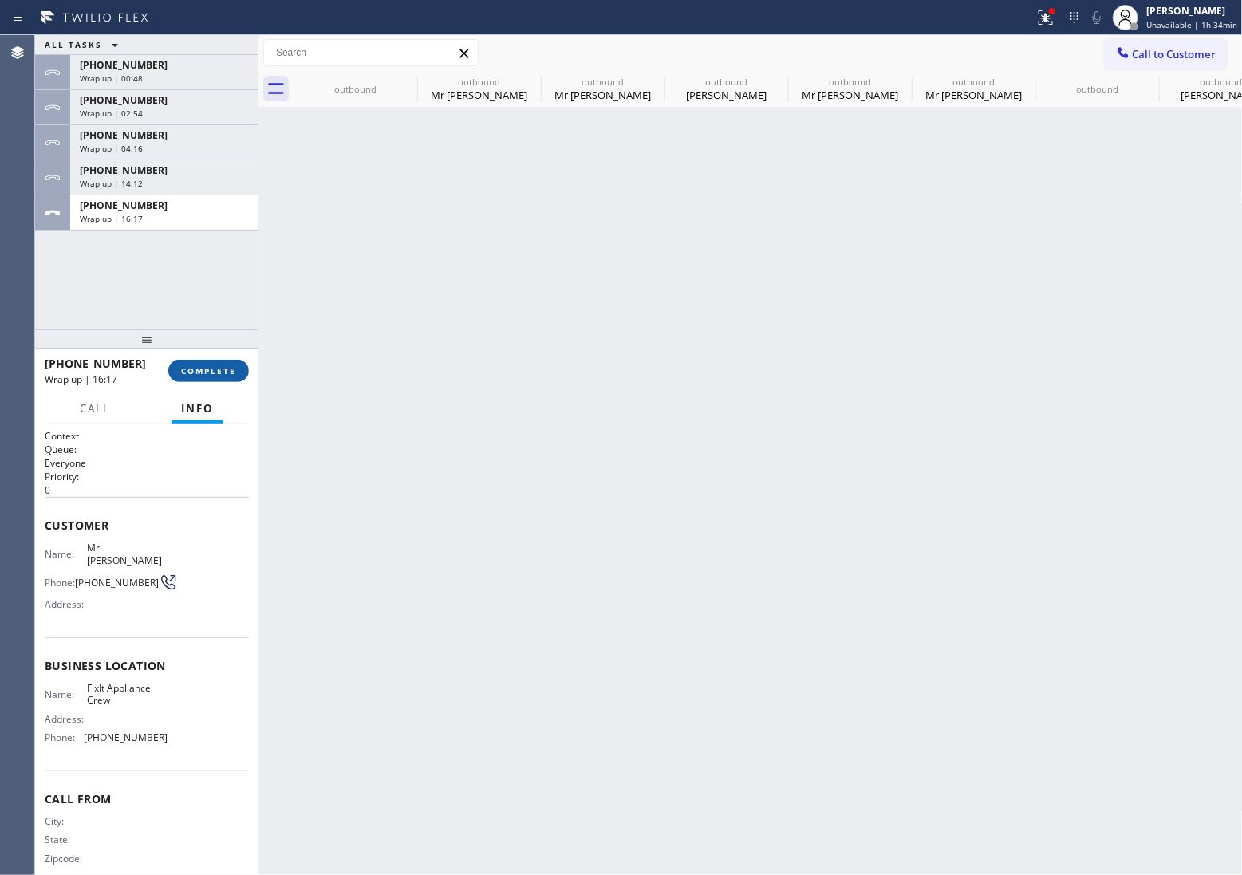
click at [236, 376] on button "COMPLETE" at bounding box center [208, 371] width 81 height 22
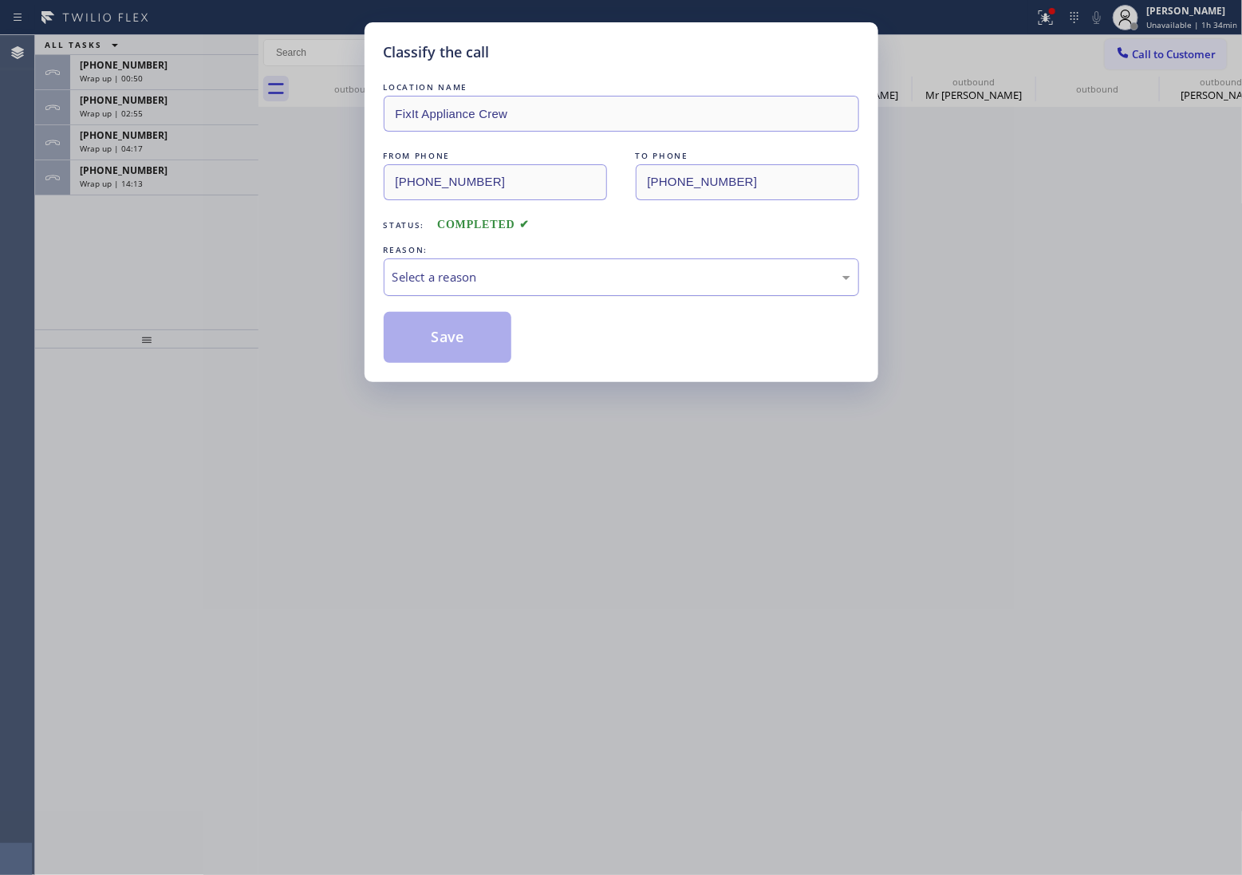
click at [476, 258] on div "REASON:" at bounding box center [622, 250] width 476 height 17
click at [488, 278] on div "Select a reason" at bounding box center [622, 277] width 458 height 18
click at [465, 341] on button "Save" at bounding box center [448, 337] width 128 height 51
type input "[PHONE_NUMBER]"
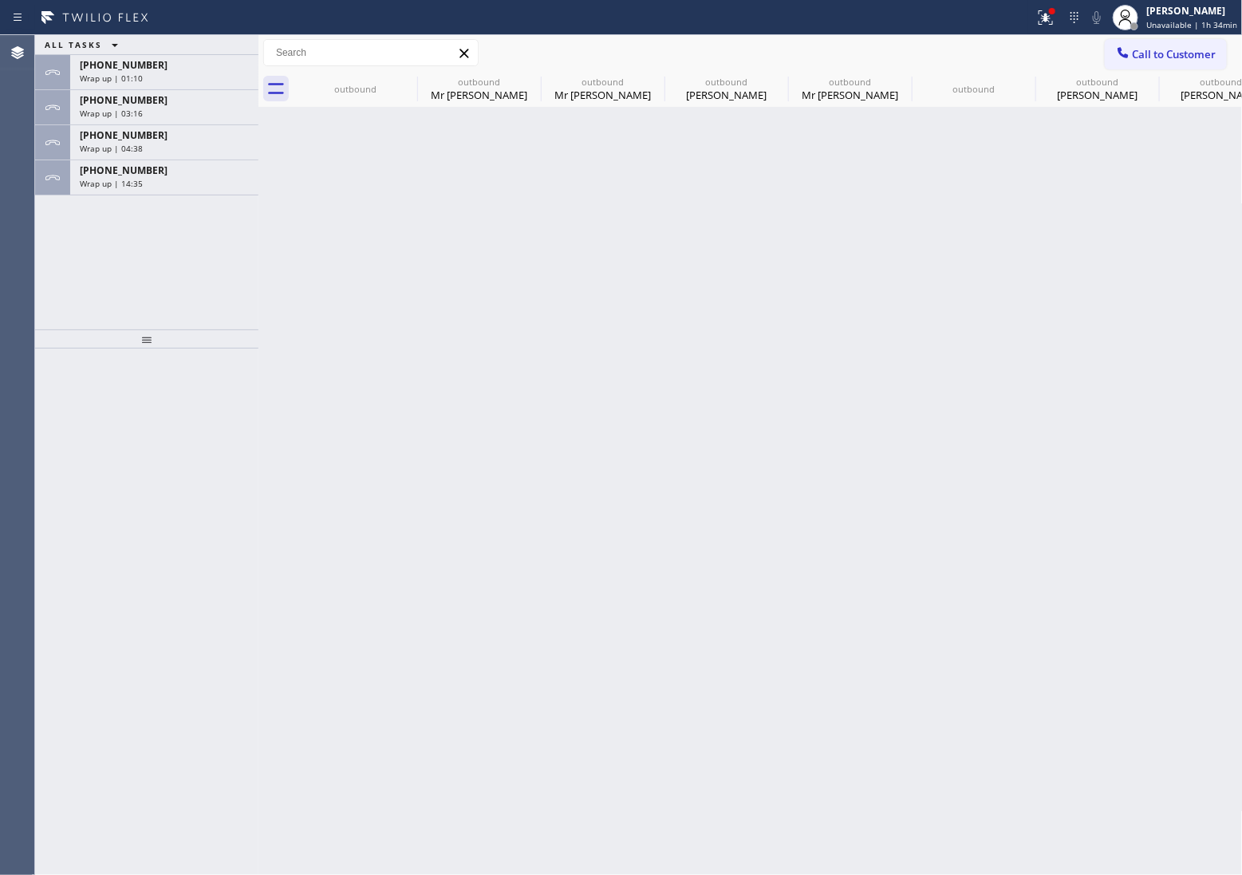
drag, startPoint x: 60, startPoint y: 408, endPoint x: 89, endPoint y: 368, distance: 49.2
click at [60, 408] on div at bounding box center [146, 612] width 223 height 527
click at [186, 157] on div "[PHONE_NUMBER] Wrap up | 04:39" at bounding box center [161, 142] width 182 height 35
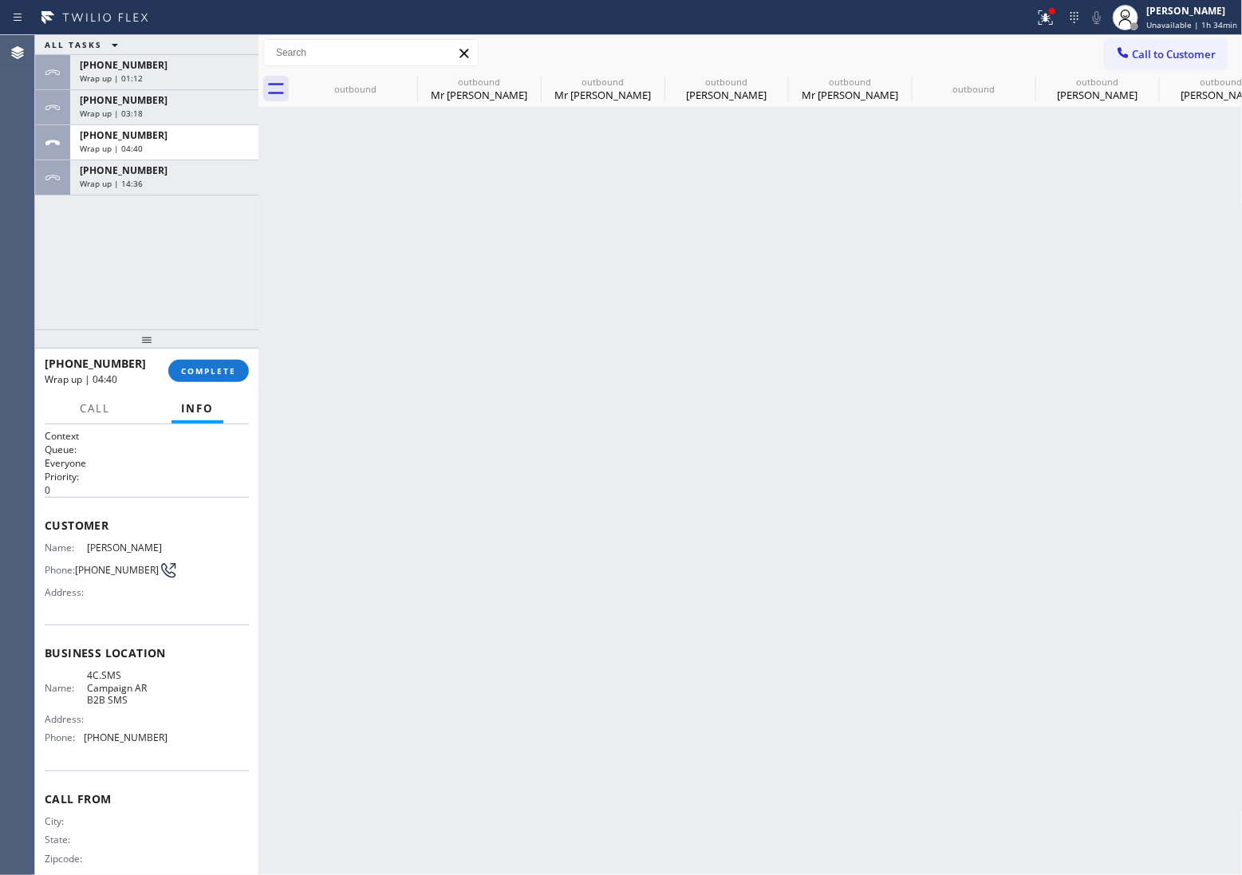
drag, startPoint x: 185, startPoint y: 172, endPoint x: 194, endPoint y: 199, distance: 29.3
click at [185, 172] on div "[PHONE_NUMBER]" at bounding box center [164, 171] width 169 height 14
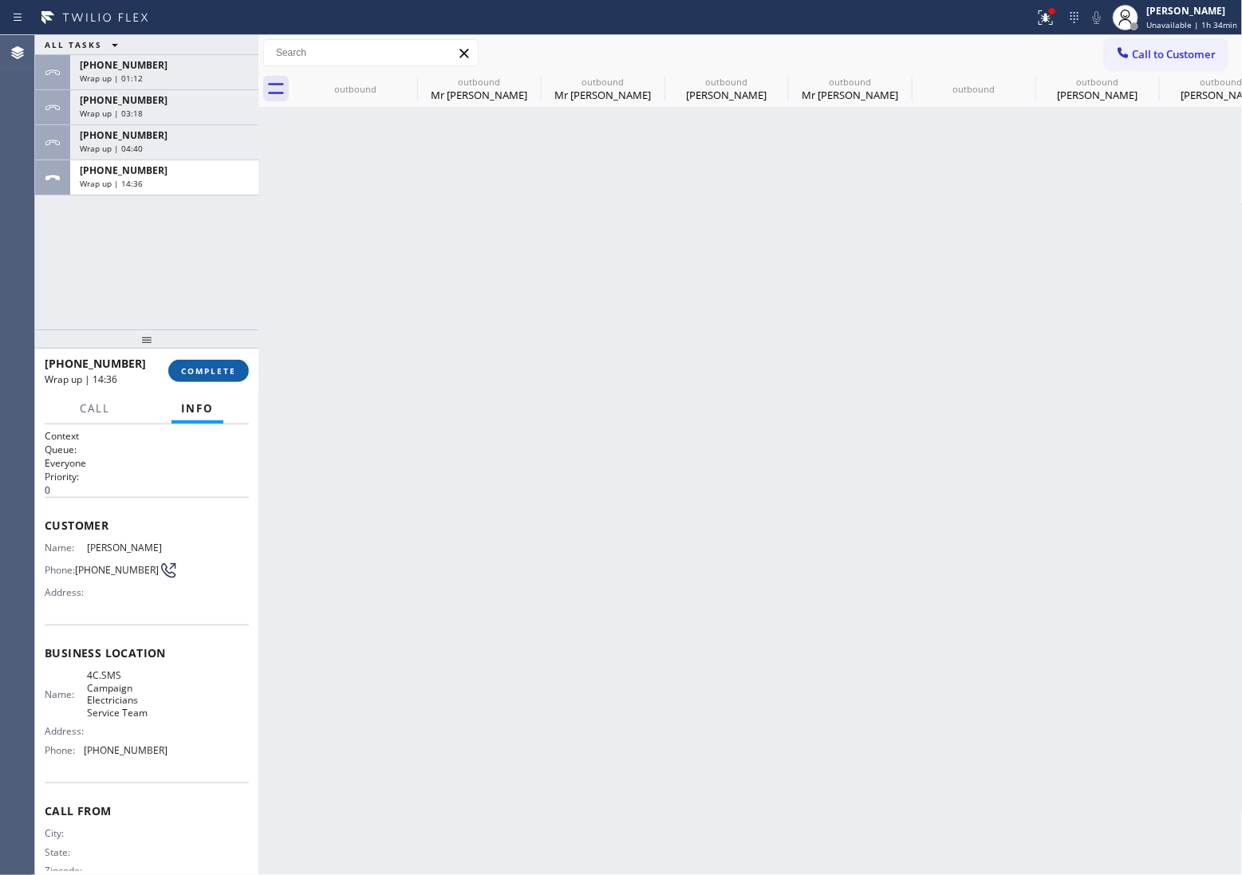
click at [220, 368] on span "COMPLETE" at bounding box center [208, 370] width 55 height 11
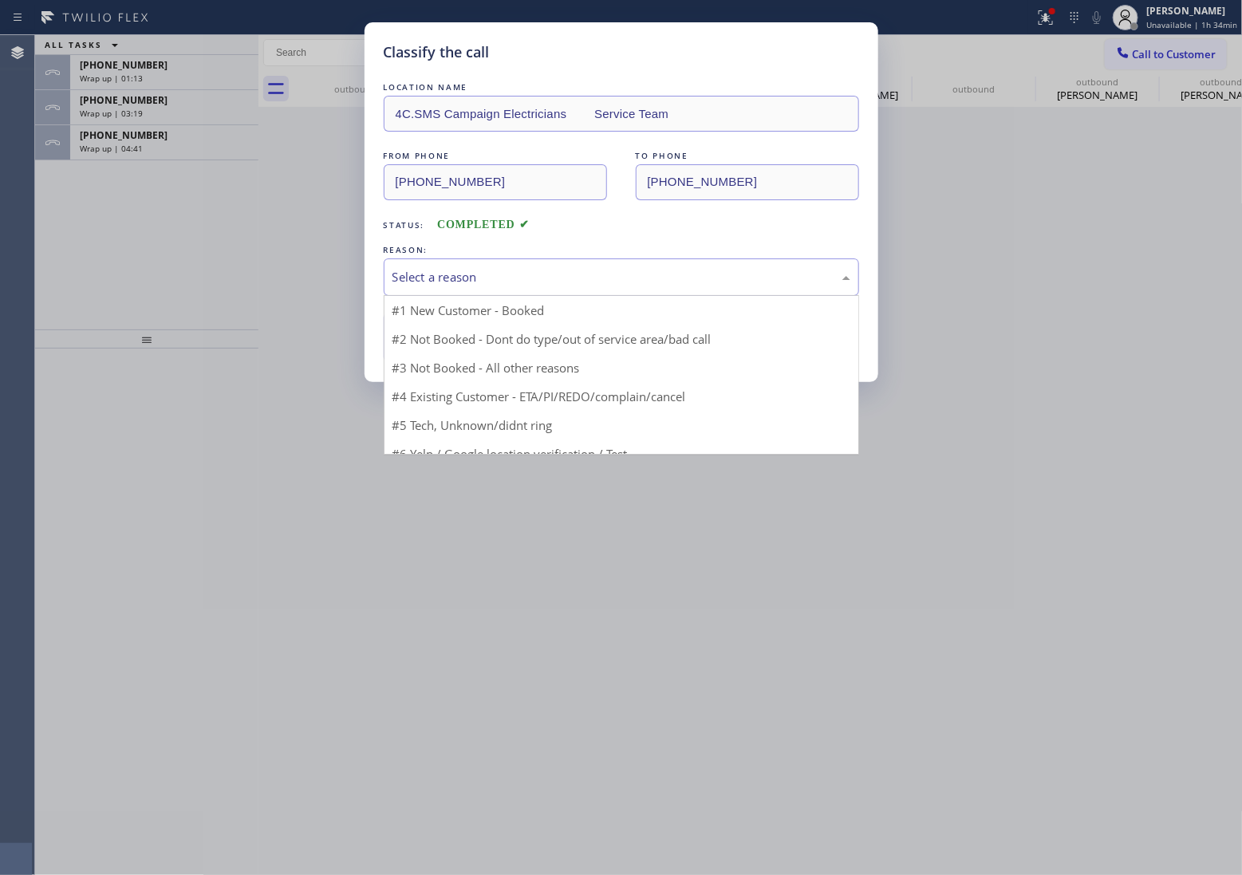
click at [512, 272] on div "Select a reason" at bounding box center [622, 277] width 458 height 18
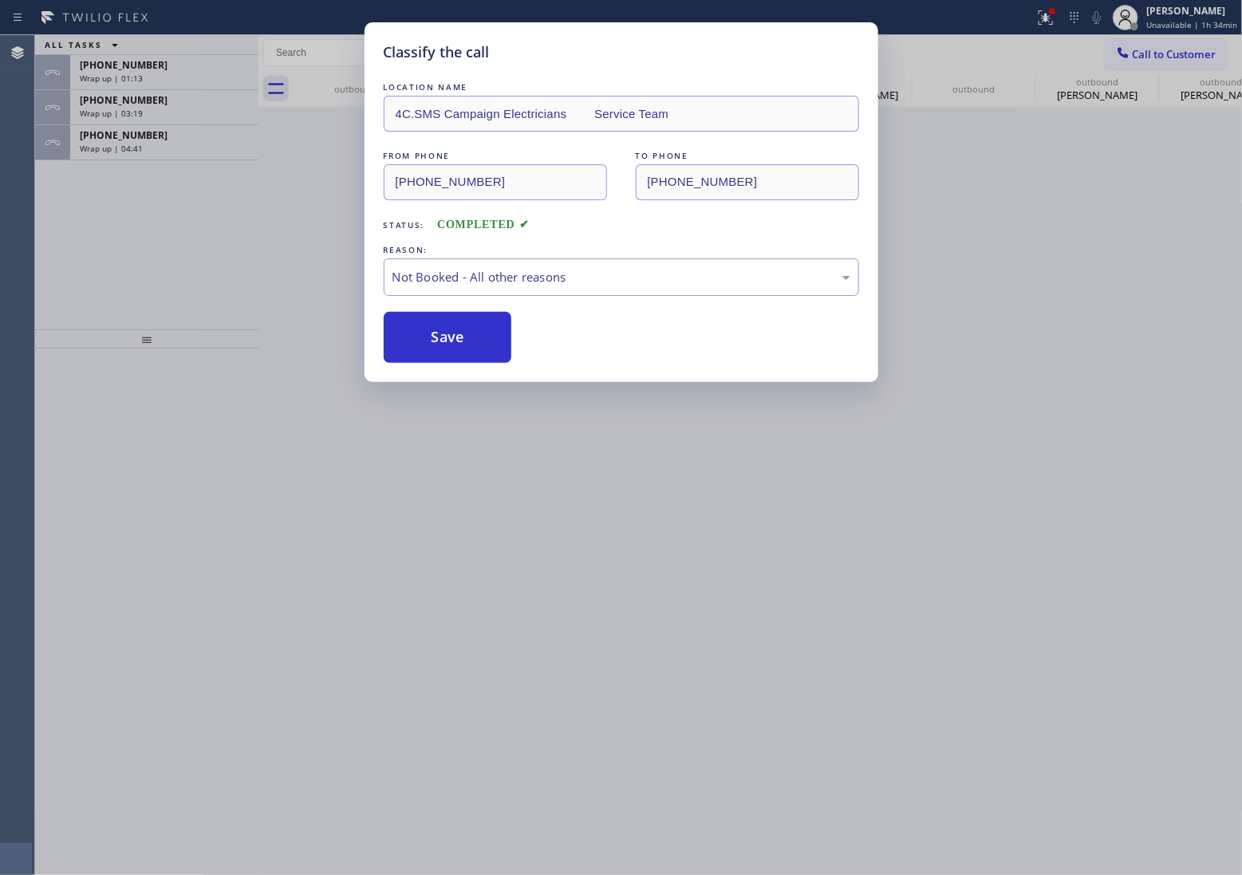
click at [468, 345] on button "Save" at bounding box center [448, 337] width 128 height 51
type input "[PHONE_NUMBER]"
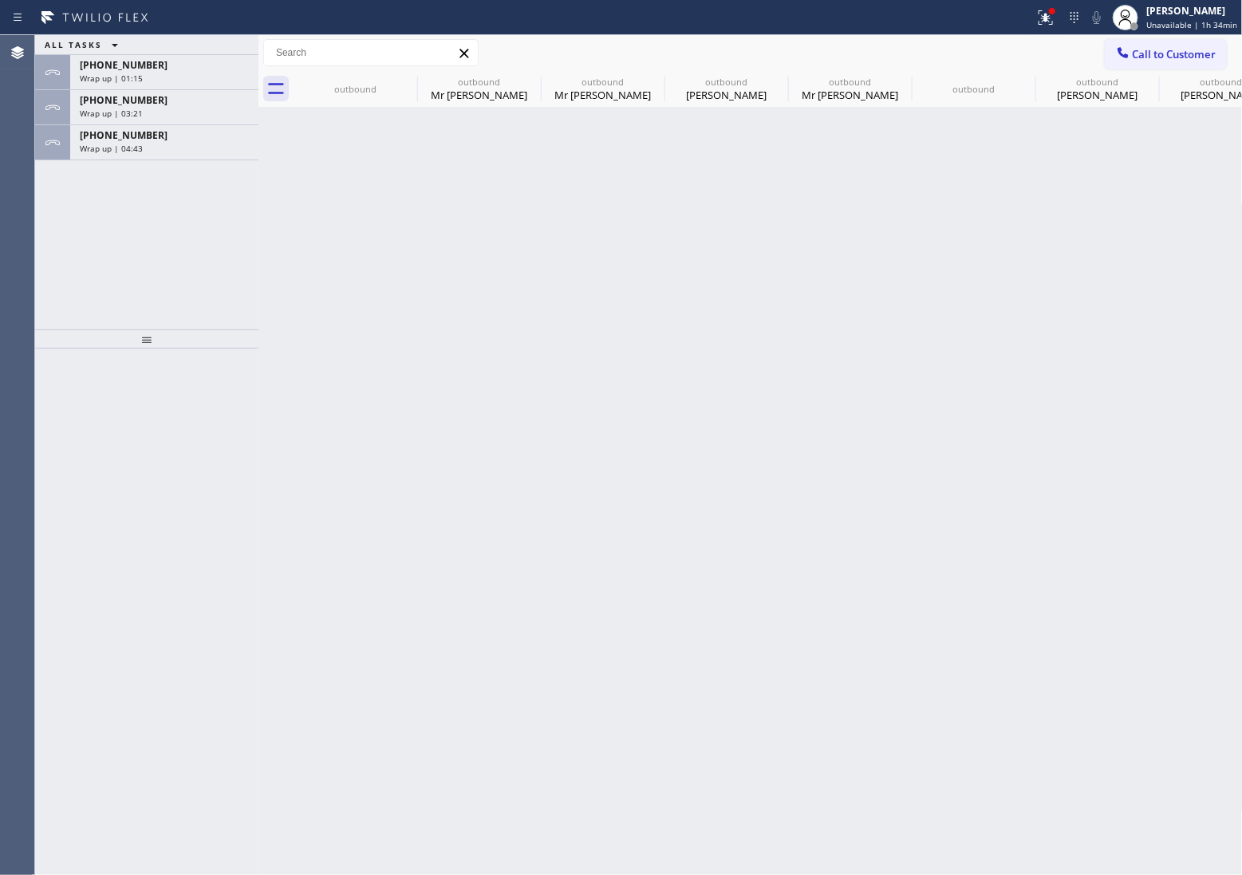
click at [436, 345] on div "Back to Dashboard Change Sender ID Customers Technicians Select a contact Outbo…" at bounding box center [751, 455] width 985 height 840
drag, startPoint x: 45, startPoint y: 228, endPoint x: 100, endPoint y: 208, distance: 58.6
click at [45, 228] on div "ALL TASKS ALL TASKS ACTIVE TASKS TASKS IN WRAP UP [PHONE_NUMBER] Wrap up | 02:0…" at bounding box center [146, 182] width 223 height 294
click at [124, 152] on span "Wrap up | 05:29" at bounding box center [111, 148] width 63 height 11
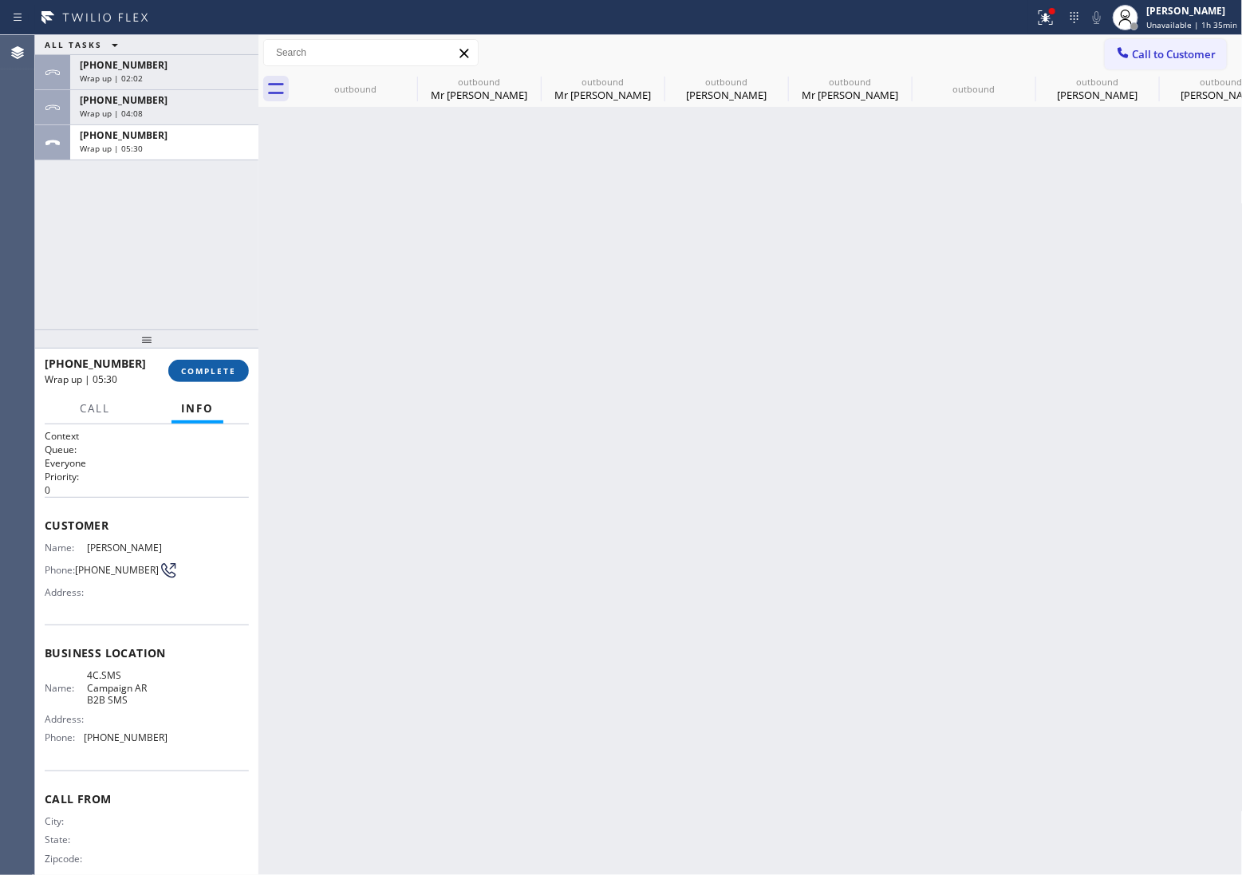
click at [220, 360] on button "COMPLETE" at bounding box center [208, 371] width 81 height 22
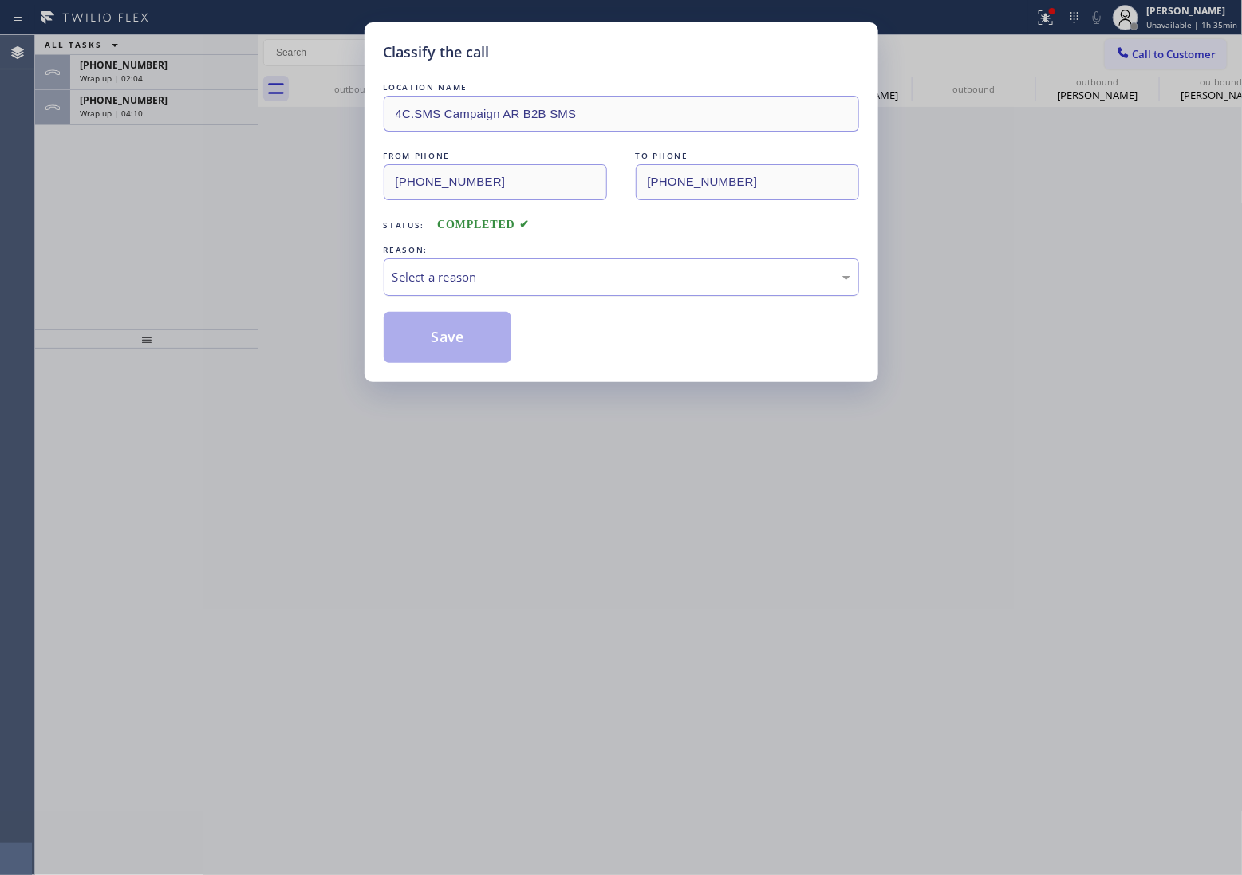
click at [491, 277] on div "Select a reason" at bounding box center [622, 277] width 458 height 18
click at [452, 341] on button "Save" at bounding box center [448, 337] width 128 height 51
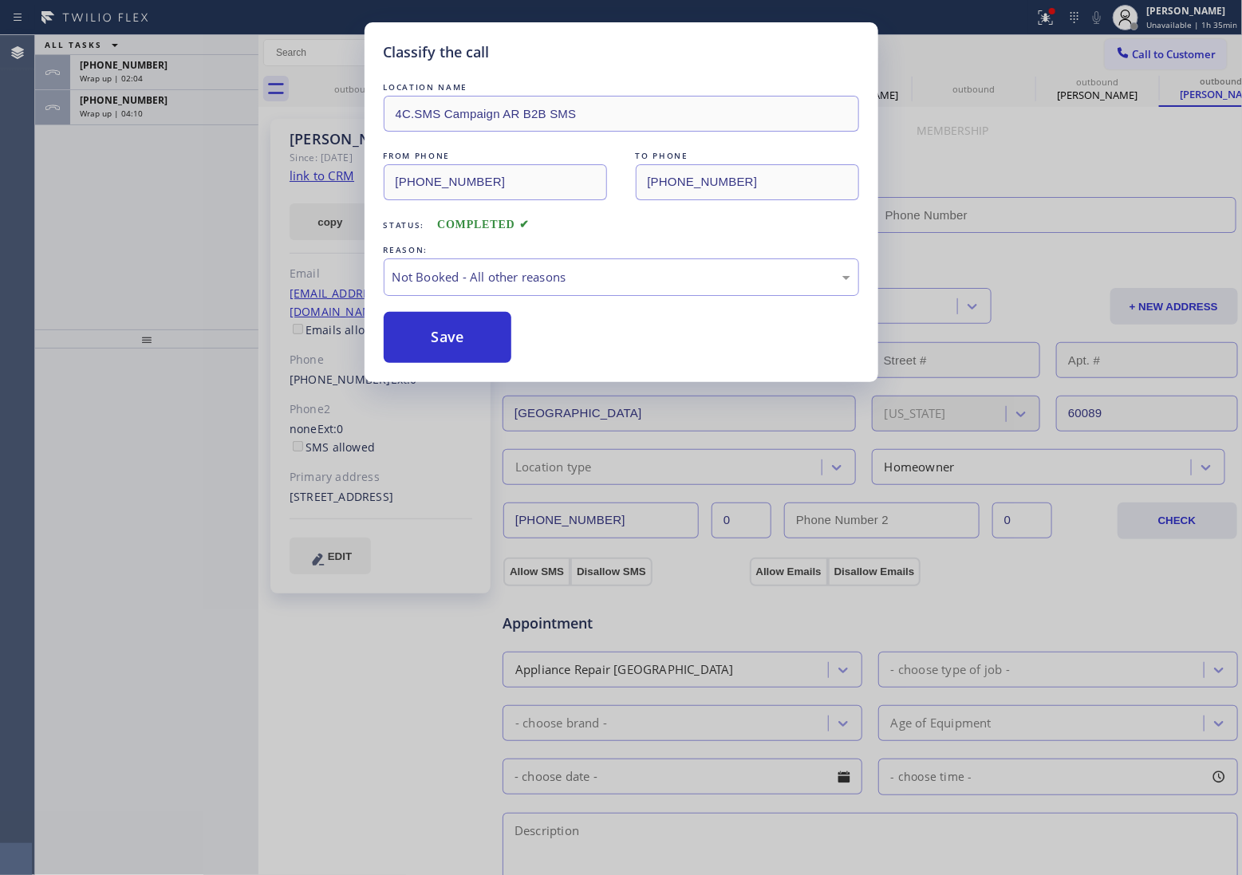
type input "[PHONE_NUMBER]"
click at [104, 108] on span "Wrap up | 04:11" at bounding box center [111, 113] width 63 height 11
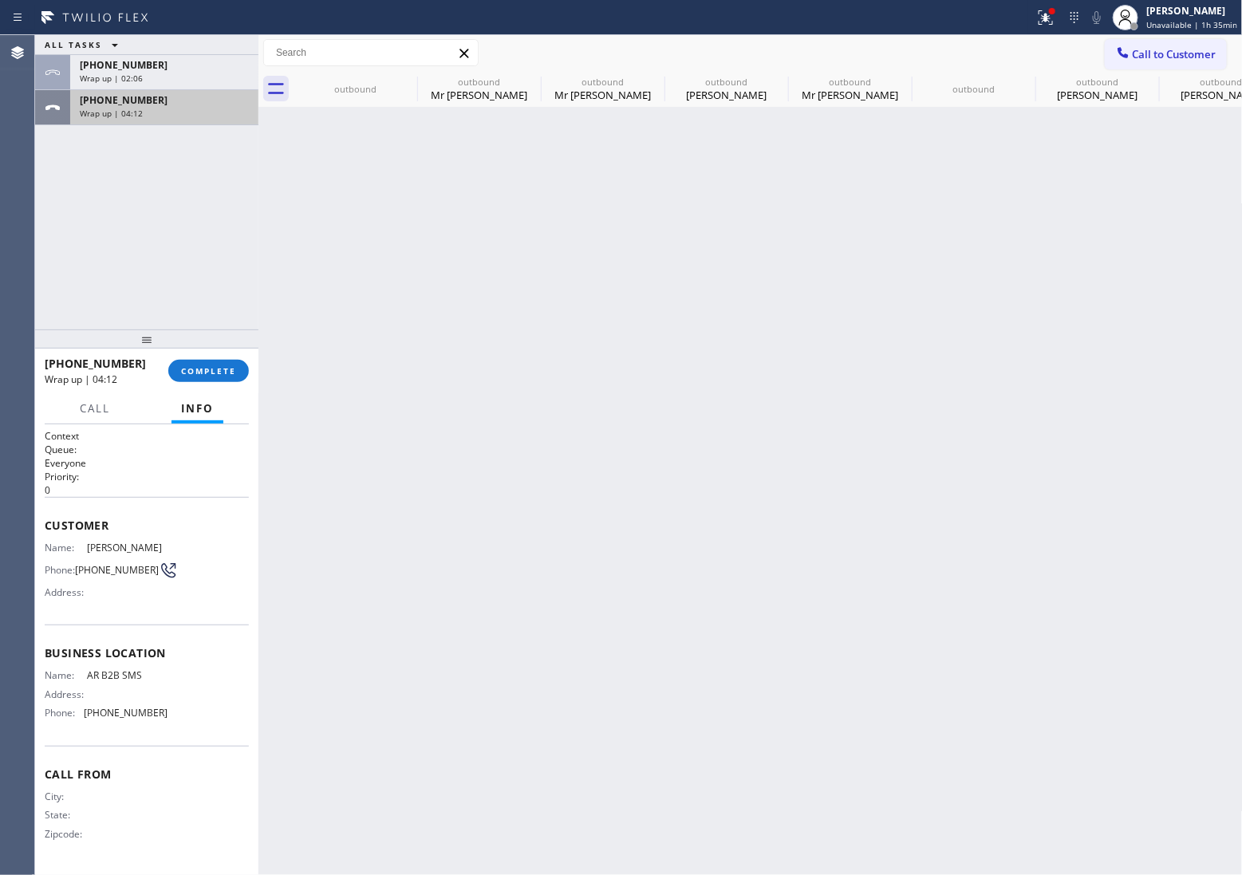
click at [104, 108] on span "Wrap up | 04:12" at bounding box center [111, 113] width 63 height 11
click at [104, 108] on span "Wrap up | 04:13" at bounding box center [111, 113] width 63 height 11
click at [222, 373] on span "COMPLETE" at bounding box center [208, 370] width 55 height 11
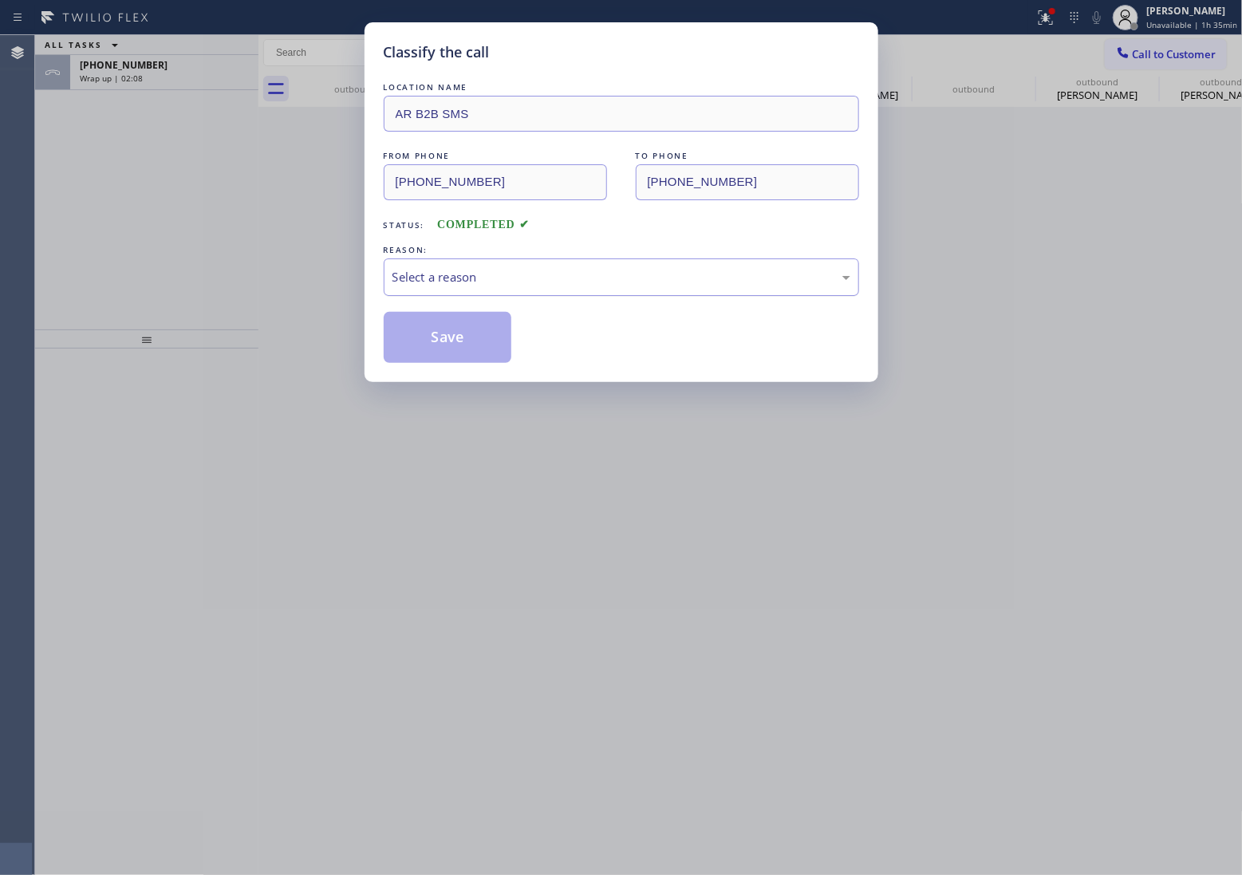
click at [552, 284] on div "Select a reason" at bounding box center [622, 277] width 458 height 18
click at [453, 336] on button "Save" at bounding box center [448, 337] width 128 height 51
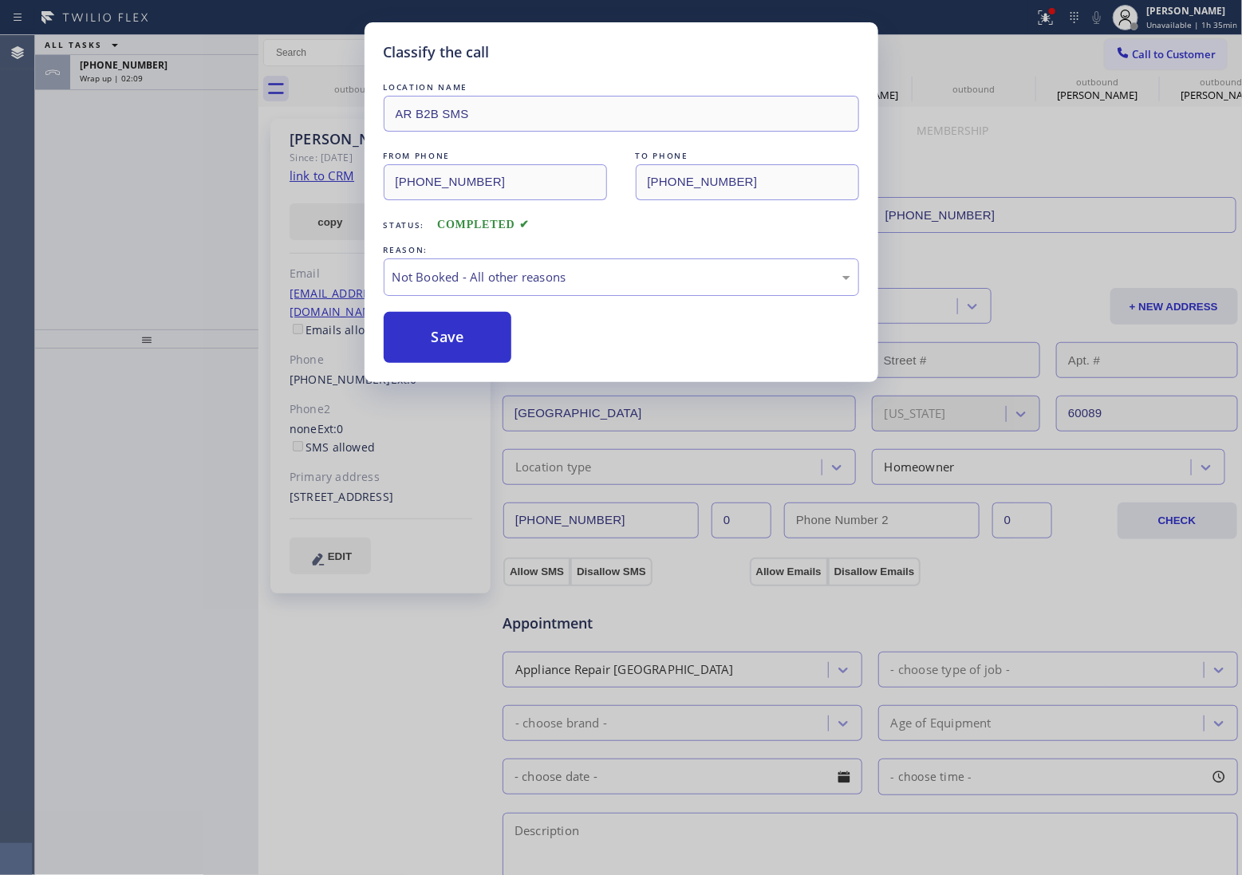
click at [105, 62] on div "Classify the call LOCATION NAME Local Plumbing Service & Hydrojetting Repair FR…" at bounding box center [638, 455] width 1207 height 840
click at [105, 62] on span "[PHONE_NUMBER]" at bounding box center [124, 65] width 88 height 14
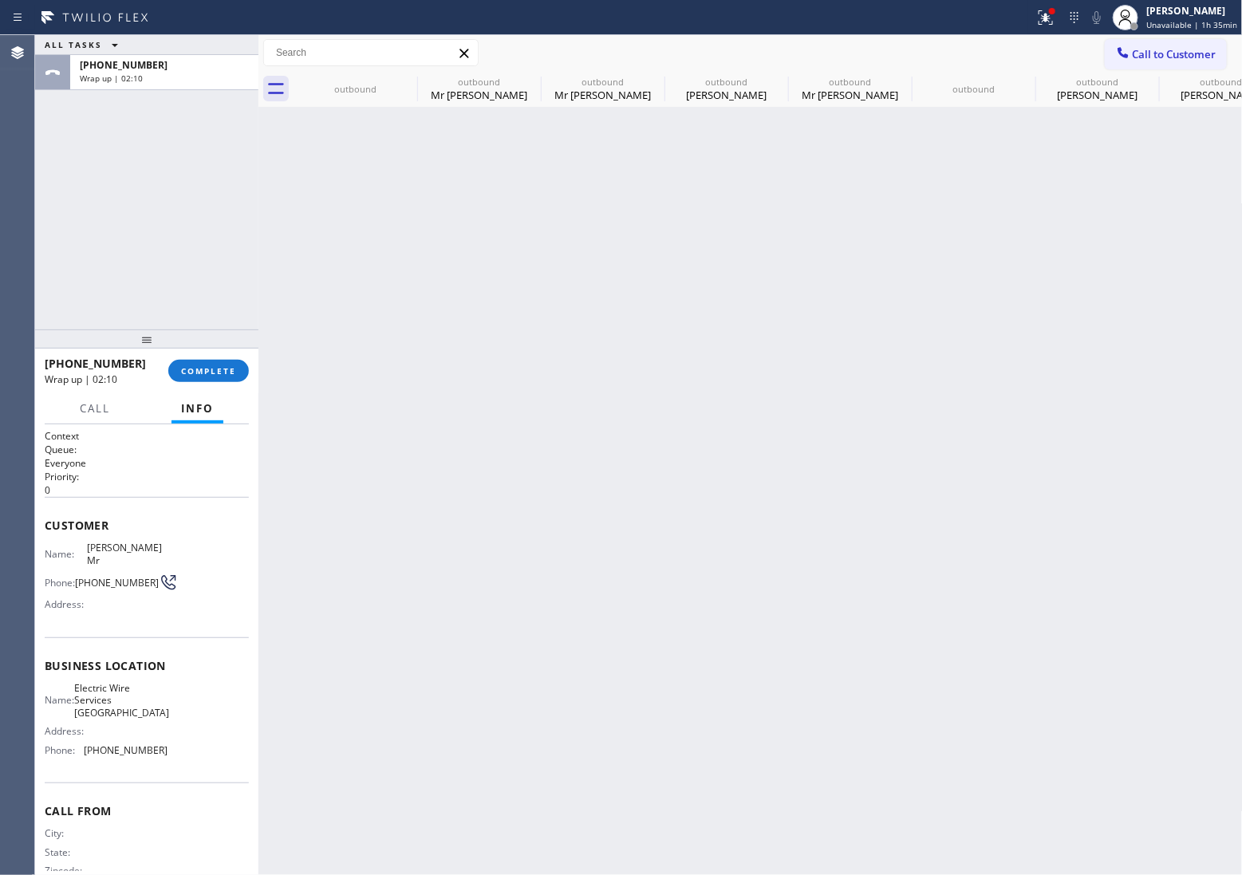
click at [105, 62] on span "[PHONE_NUMBER]" at bounding box center [124, 65] width 88 height 14
click at [106, 64] on span "[PHONE_NUMBER]" at bounding box center [124, 65] width 88 height 14
click at [108, 65] on span "[PHONE_NUMBER]" at bounding box center [124, 65] width 88 height 14
click at [216, 369] on span "COMPLETE" at bounding box center [208, 370] width 55 height 11
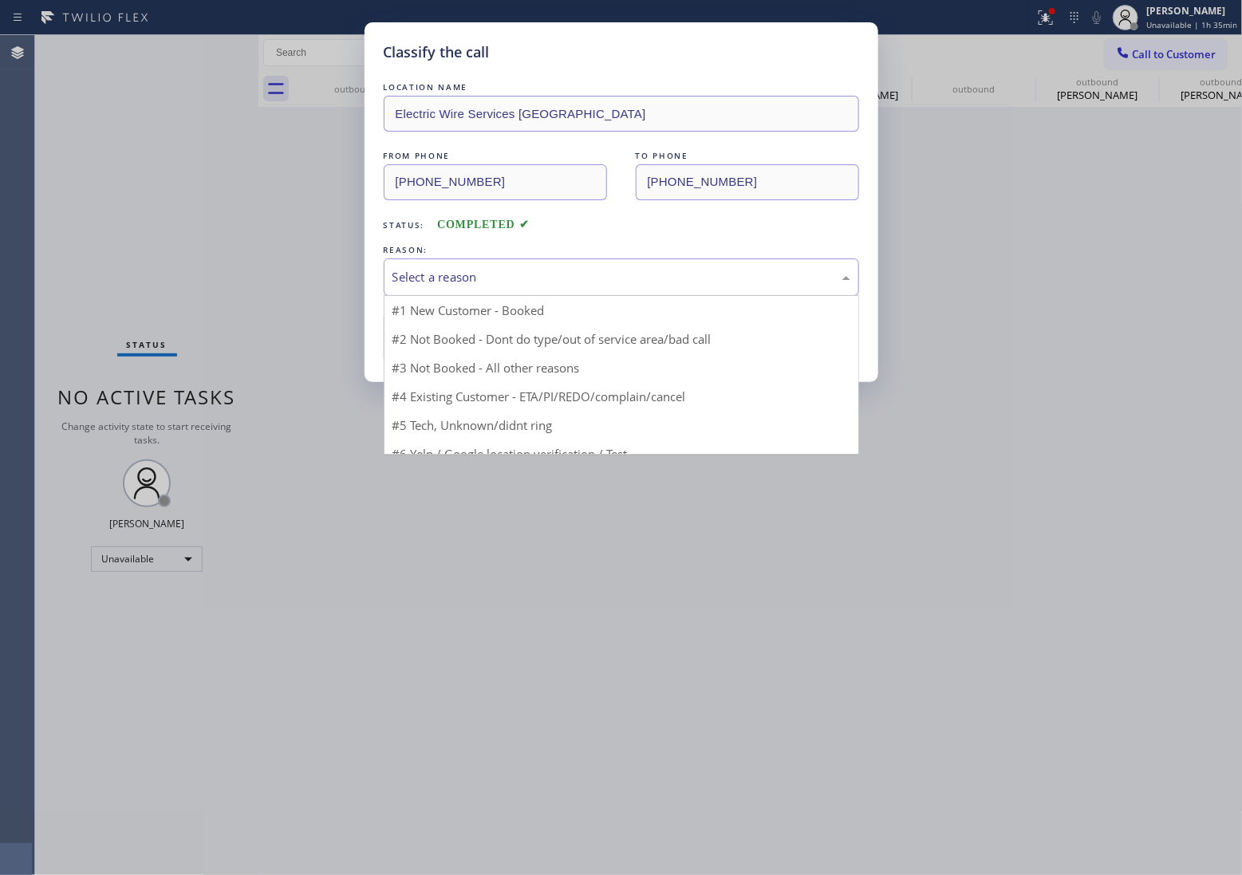
click at [487, 279] on div "Select a reason" at bounding box center [622, 277] width 458 height 18
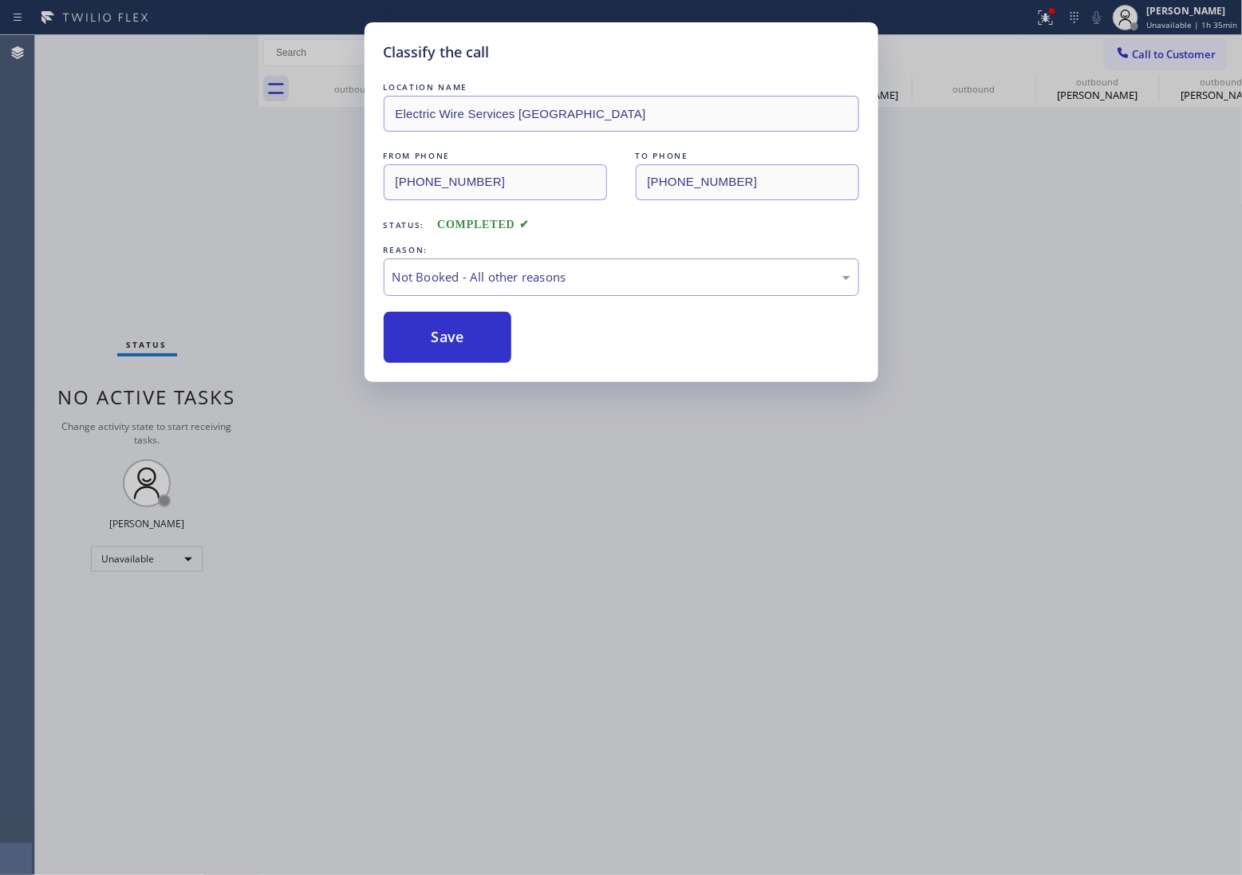
click at [433, 348] on button "Save" at bounding box center [448, 337] width 128 height 51
type input "[PHONE_NUMBER]"
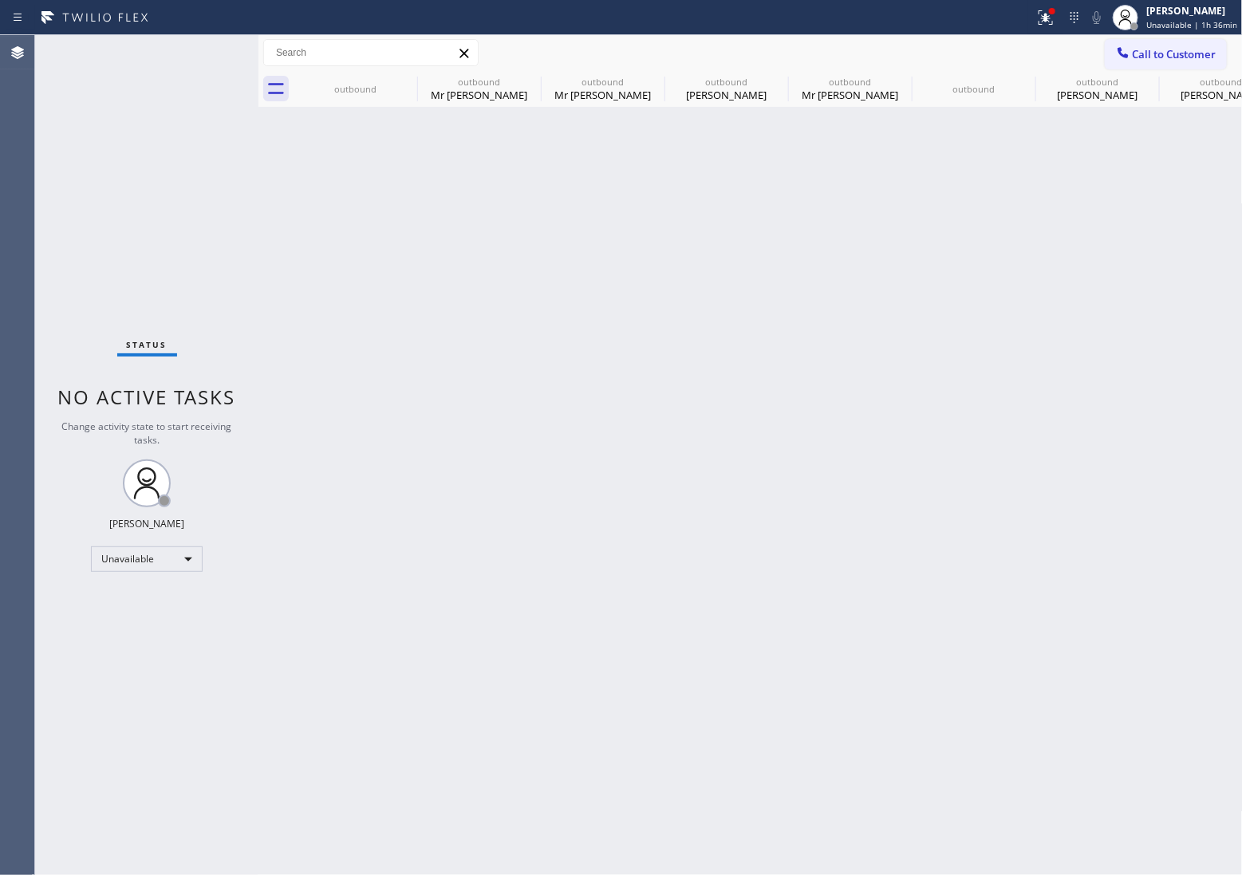
click at [8, 117] on div "Agent Desktop" at bounding box center [17, 455] width 34 height 840
click at [1169, 61] on span "Call to Customer" at bounding box center [1175, 54] width 84 height 14
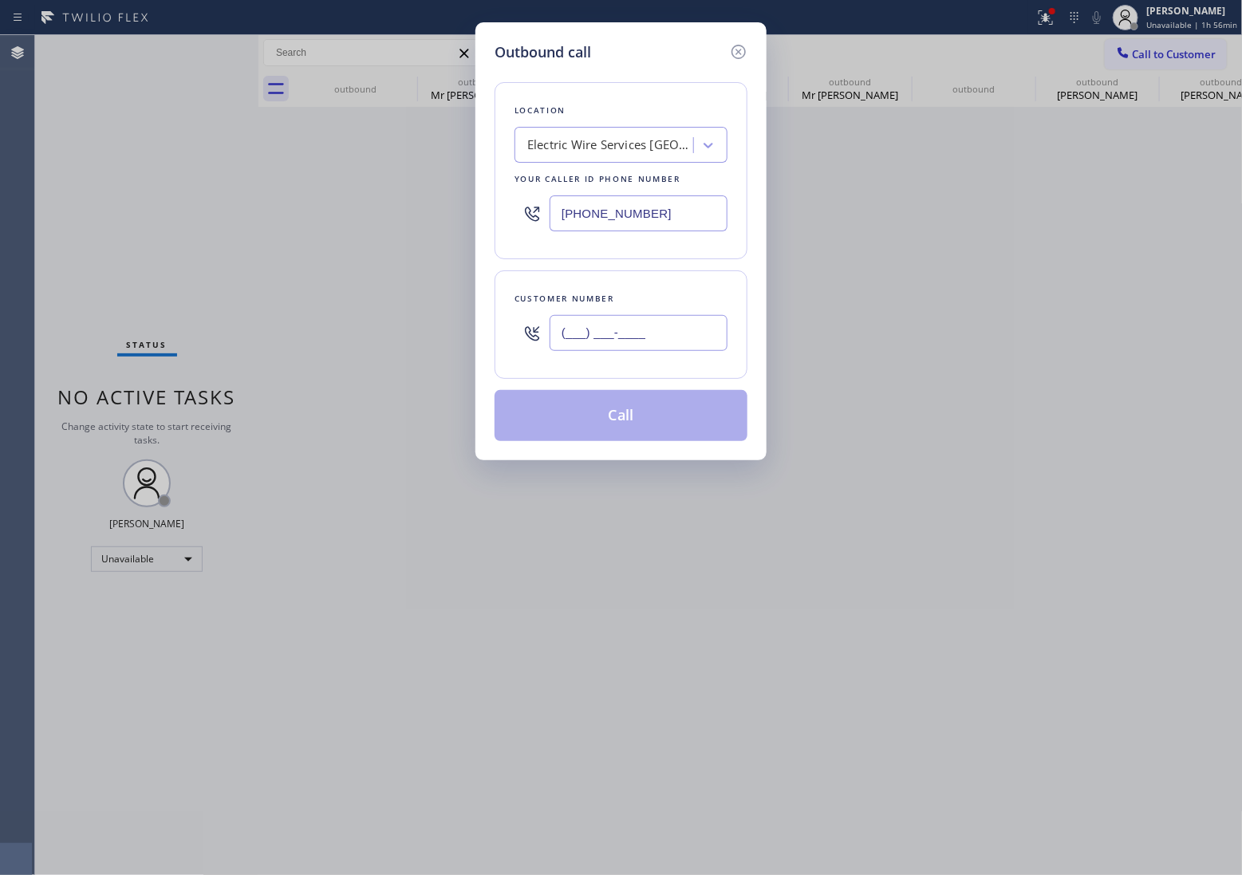
click at [683, 322] on input "(___) ___-____" at bounding box center [639, 333] width 178 height 36
paste input "206) 355-9890"
type input "[PHONE_NUMBER]"
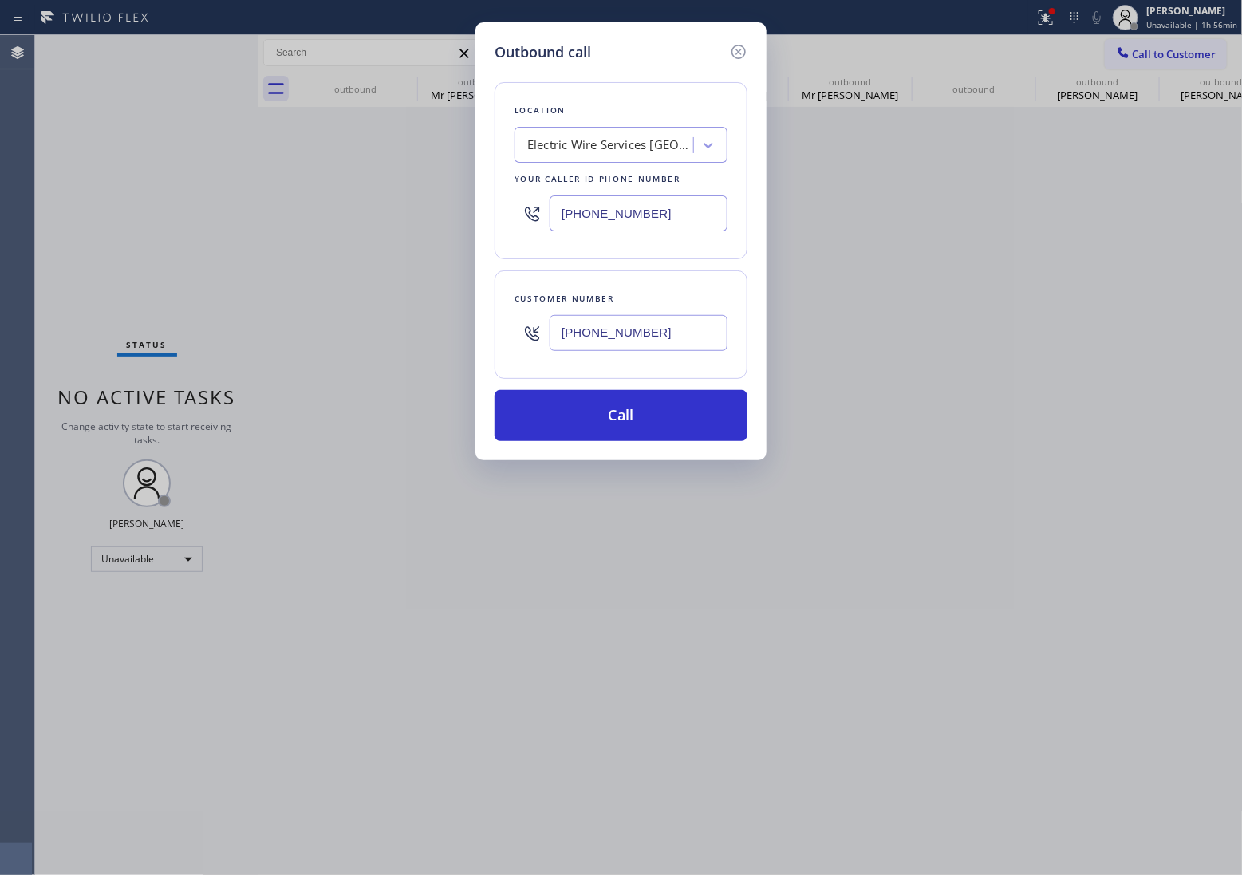
click at [660, 218] on input "[PHONE_NUMBER]" at bounding box center [639, 213] width 178 height 36
paste input "206) 445-7361"
type input "[PHONE_NUMBER]"
click at [30, 140] on div "Outbound call Location [GEOGRAPHIC_DATA] Appliance Specialist Your caller id ph…" at bounding box center [621, 437] width 1242 height 875
click at [46, 237] on div "Outbound call Location [GEOGRAPHIC_DATA] Appliance Specialist Your caller id ph…" at bounding box center [621, 437] width 1242 height 875
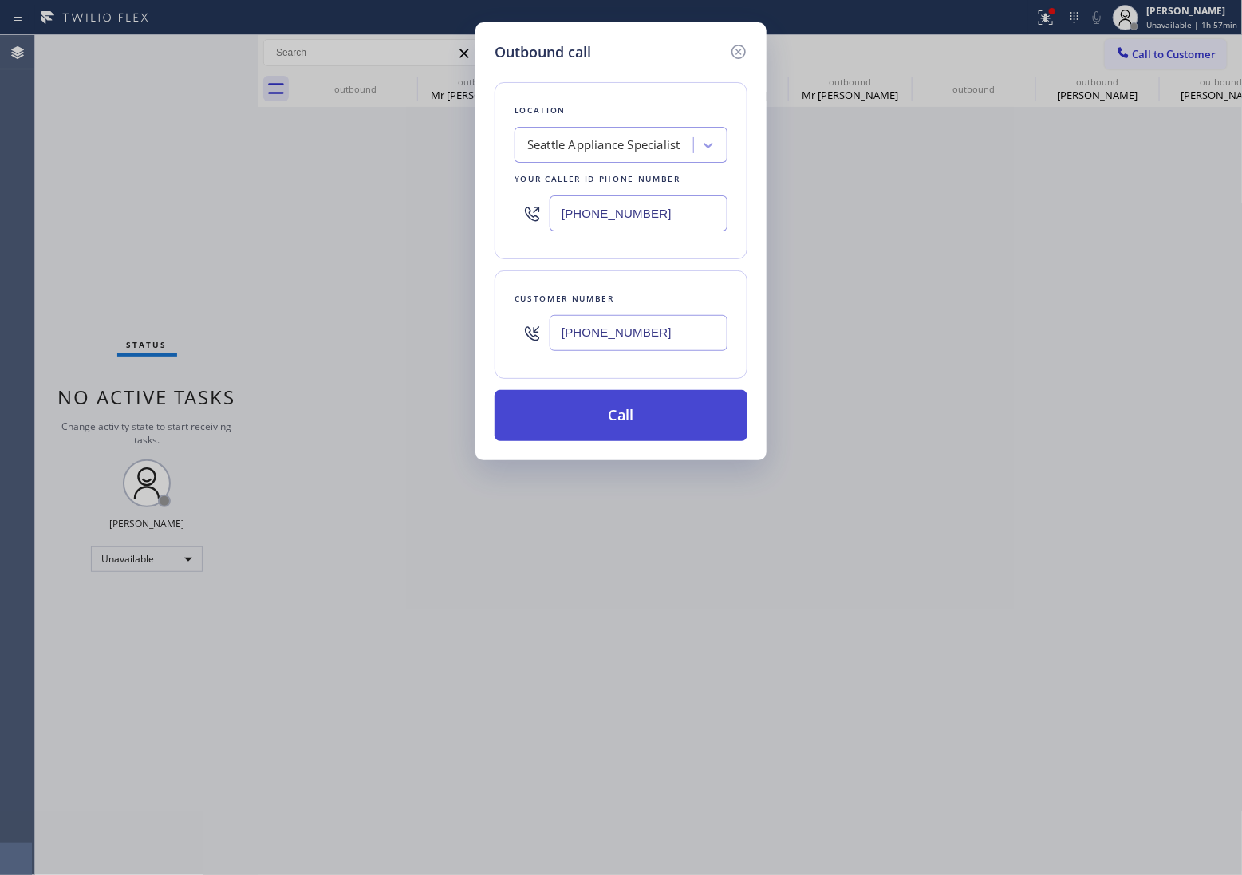
click at [636, 401] on button "Call" at bounding box center [621, 415] width 253 height 51
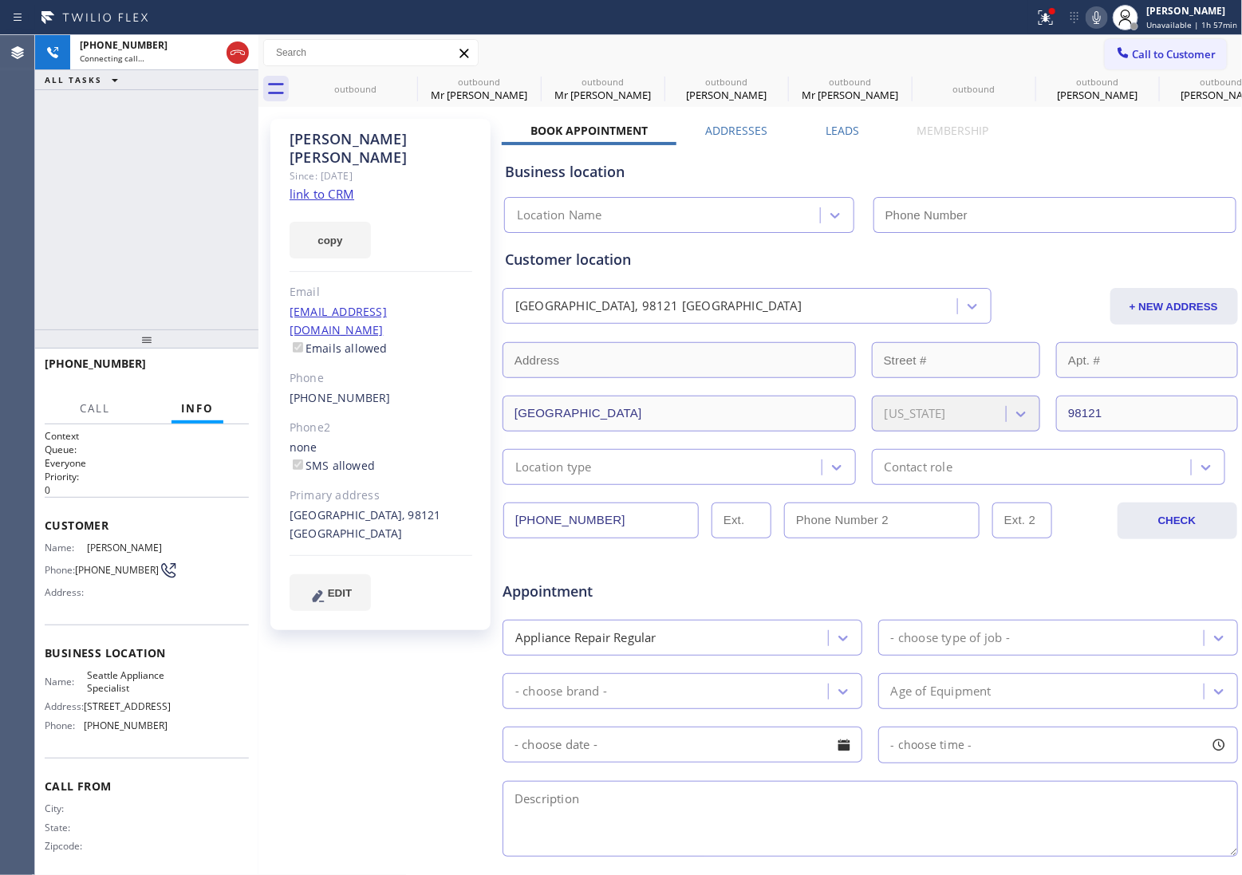
click at [45, 174] on div "[PHONE_NUMBER] Connecting call… ALL TASKS ALL TASKS ACTIVE TASKS TASKS IN WRAP …" at bounding box center [146, 182] width 223 height 294
type input "[PHONE_NUMBER]"
drag, startPoint x: 219, startPoint y: 363, endPoint x: 160, endPoint y: 484, distance: 134.5
click at [219, 372] on button "HANG UP" at bounding box center [212, 371] width 74 height 22
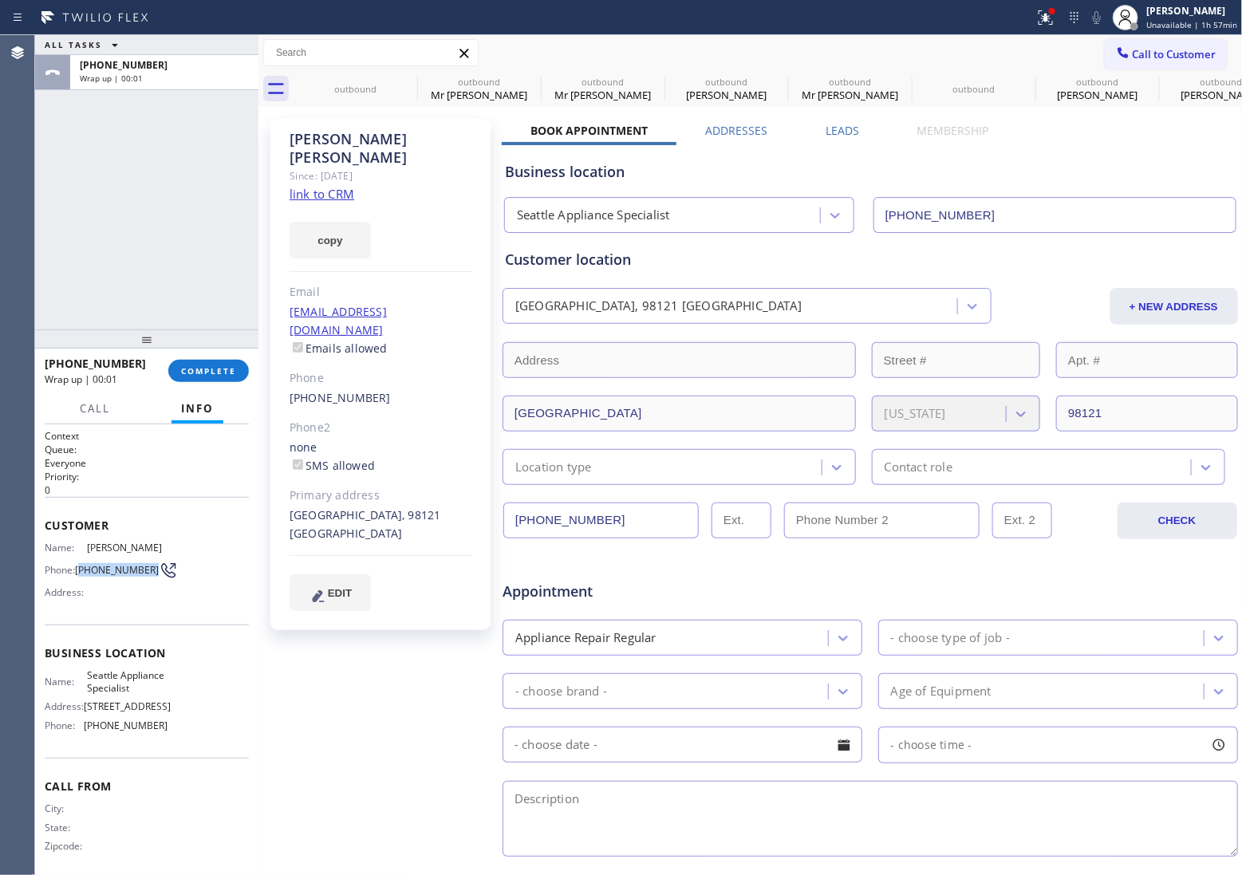
drag, startPoint x: 101, startPoint y: 578, endPoint x: 1033, endPoint y: 180, distance: 1014.4
click at [81, 565] on span "[PHONE_NUMBER]" at bounding box center [117, 570] width 84 height 12
copy span "206) 355-9890"
click at [1131, 41] on button "Call to Customer" at bounding box center [1166, 54] width 122 height 30
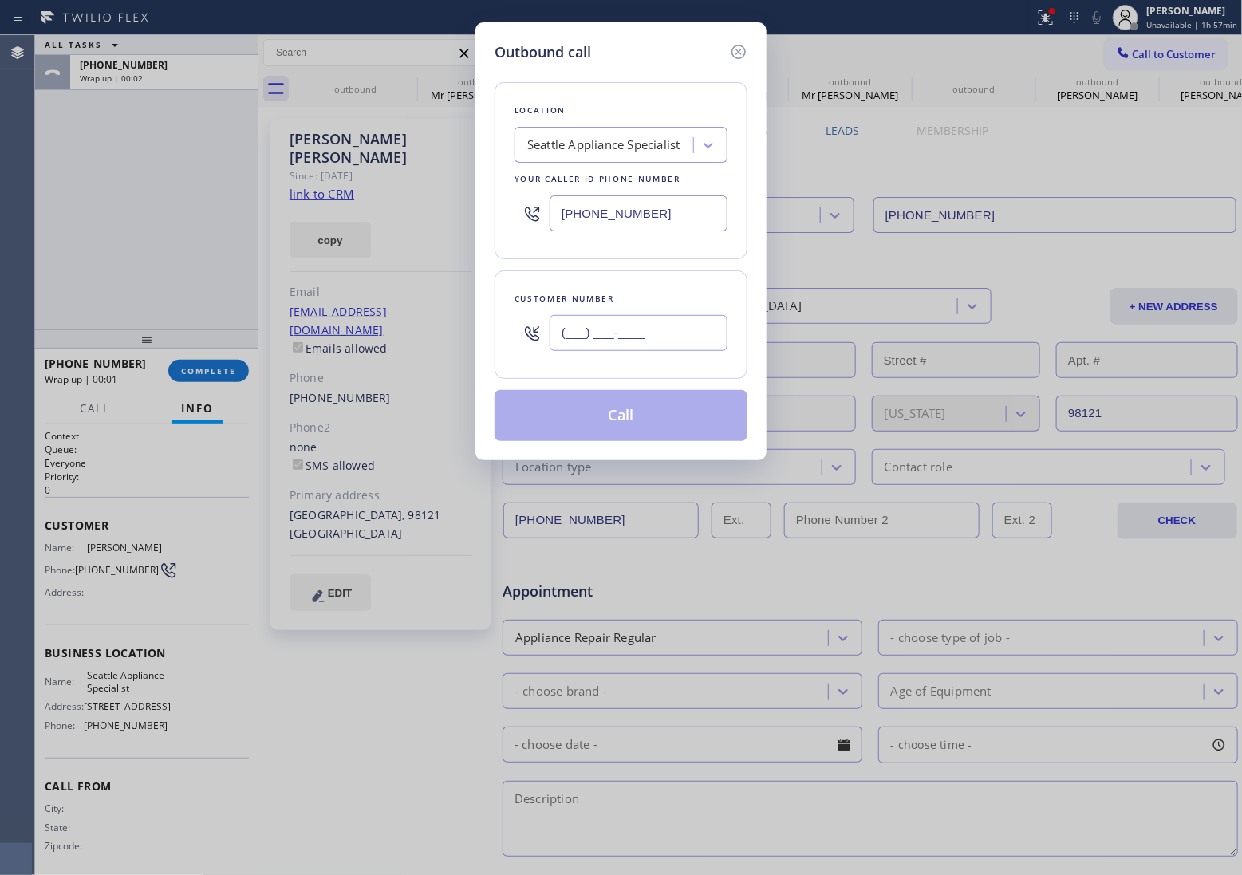
drag, startPoint x: 635, startPoint y: 325, endPoint x: 634, endPoint y: 256, distance: 68.6
click at [634, 325] on input "(___) ___-____" at bounding box center [639, 333] width 178 height 36
paste input "206) 355-9890"
type input "[PHONE_NUMBER]"
click at [600, 127] on div "Seattle Appliance Specialist" at bounding box center [621, 145] width 213 height 36
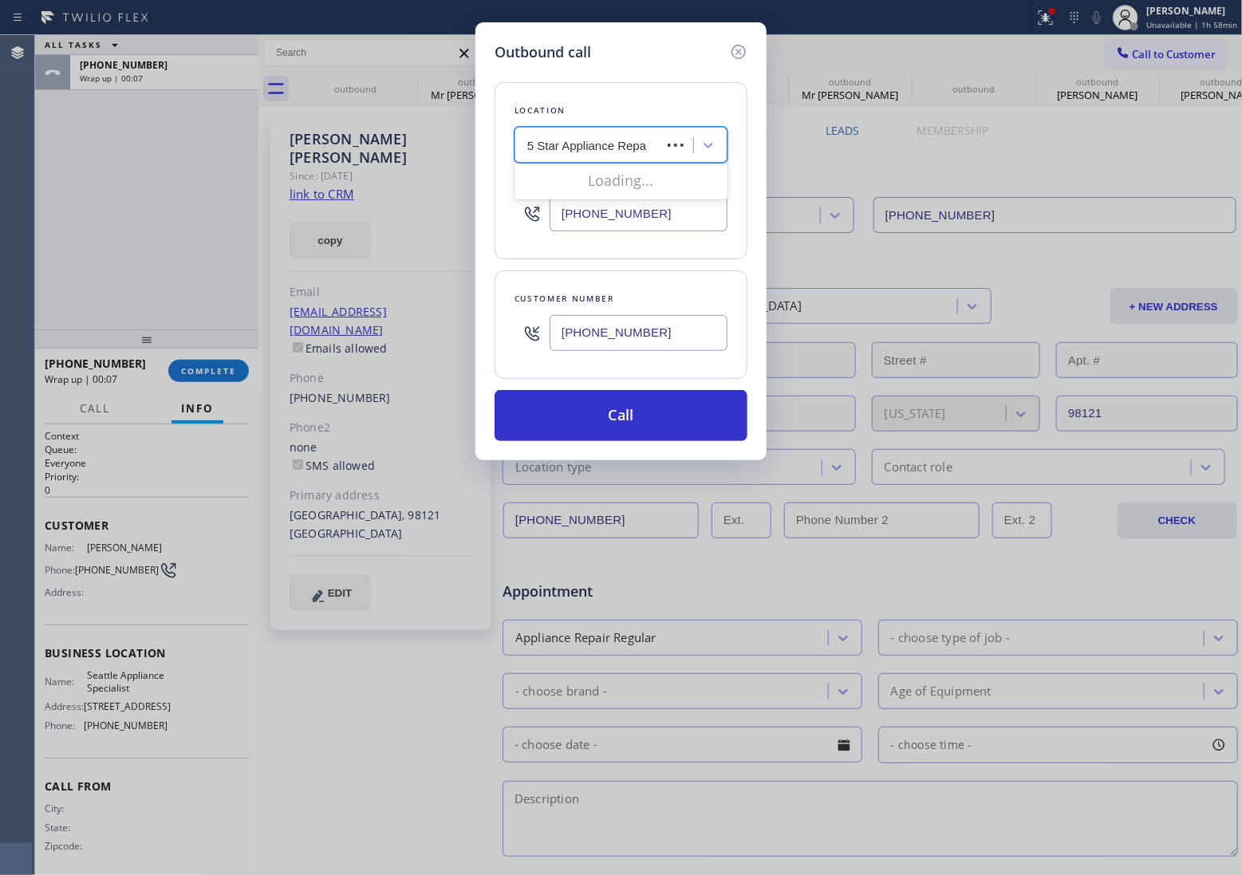
type input "5 Star Appliance Repai"
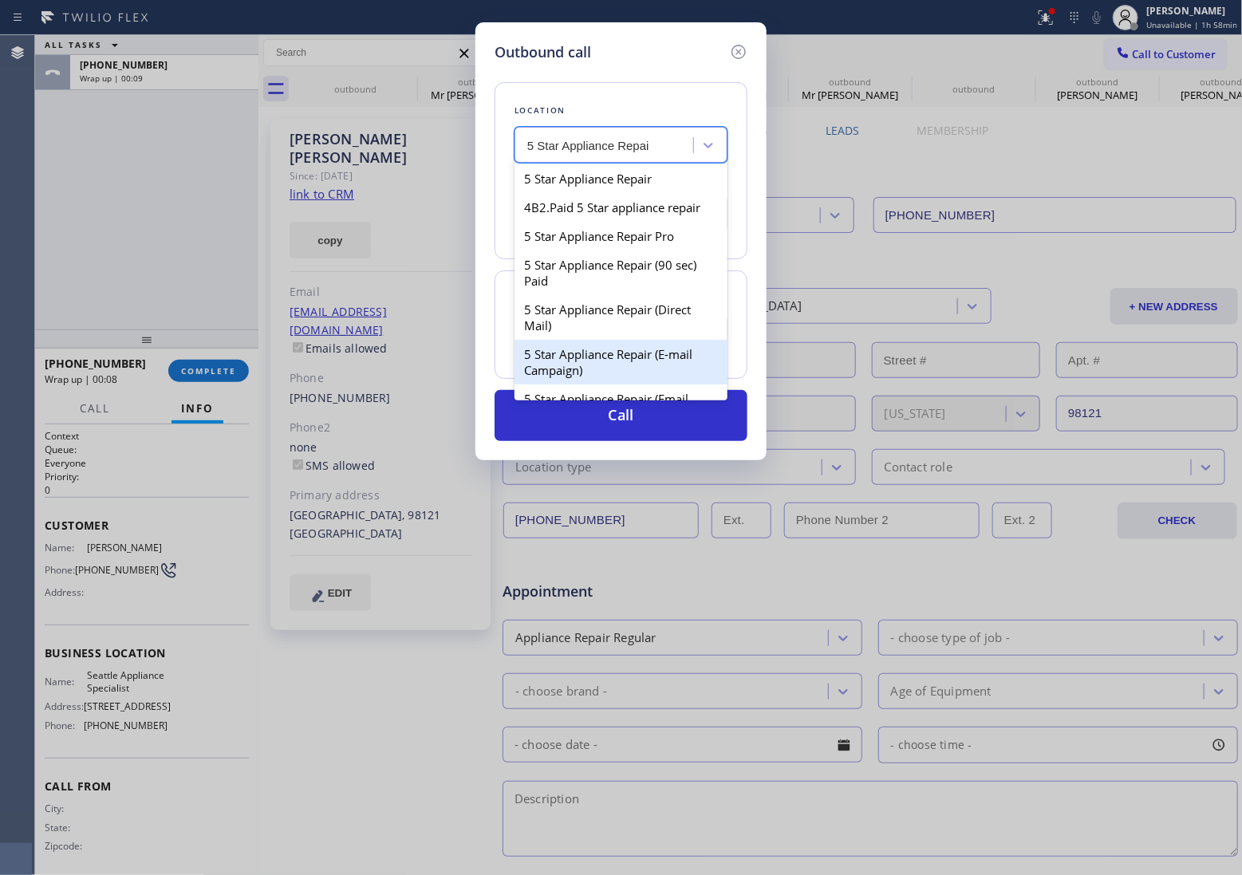
click at [621, 360] on div "5 Star Appliance Repair (E-mail Campaign)" at bounding box center [621, 362] width 213 height 45
type input "[PHONE_NUMBER]"
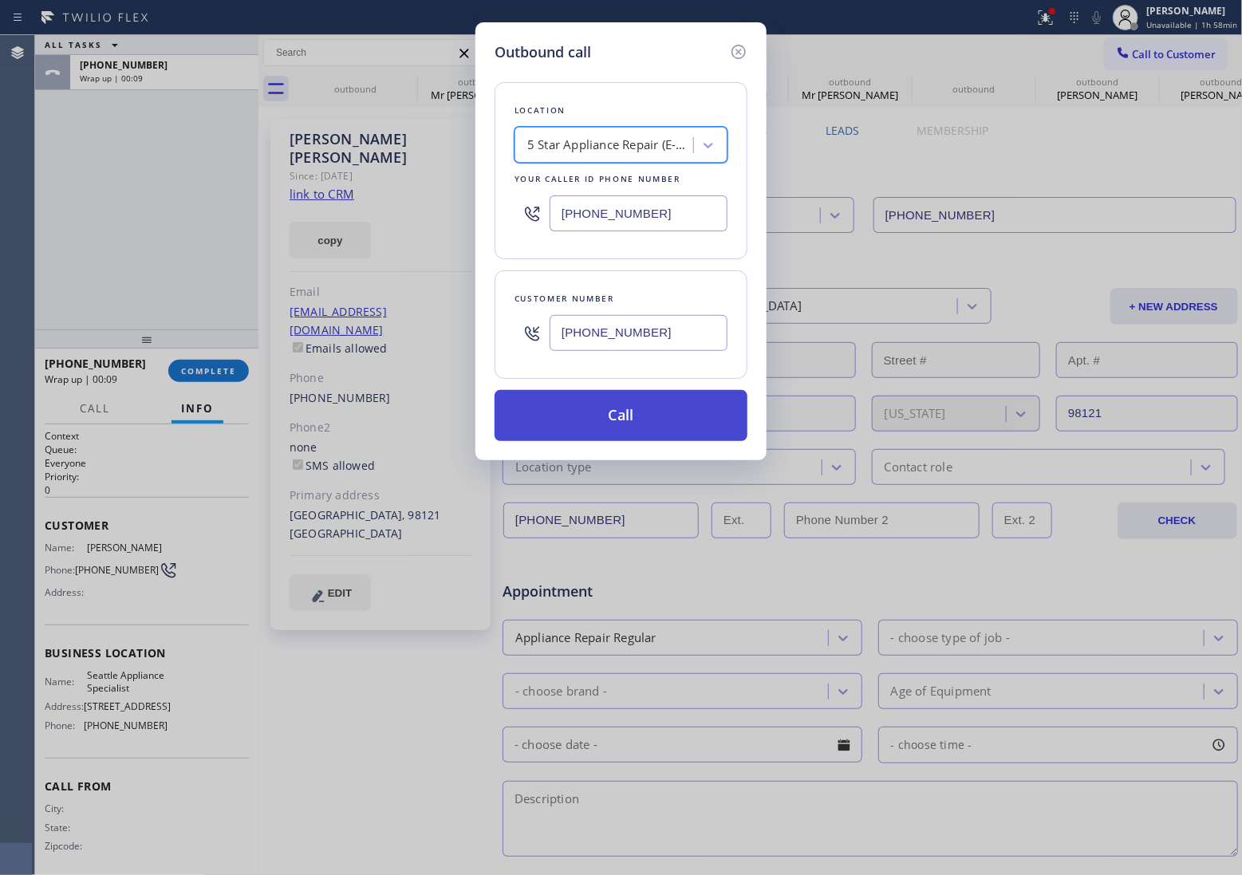
click at [641, 407] on button "Call" at bounding box center [621, 415] width 253 height 51
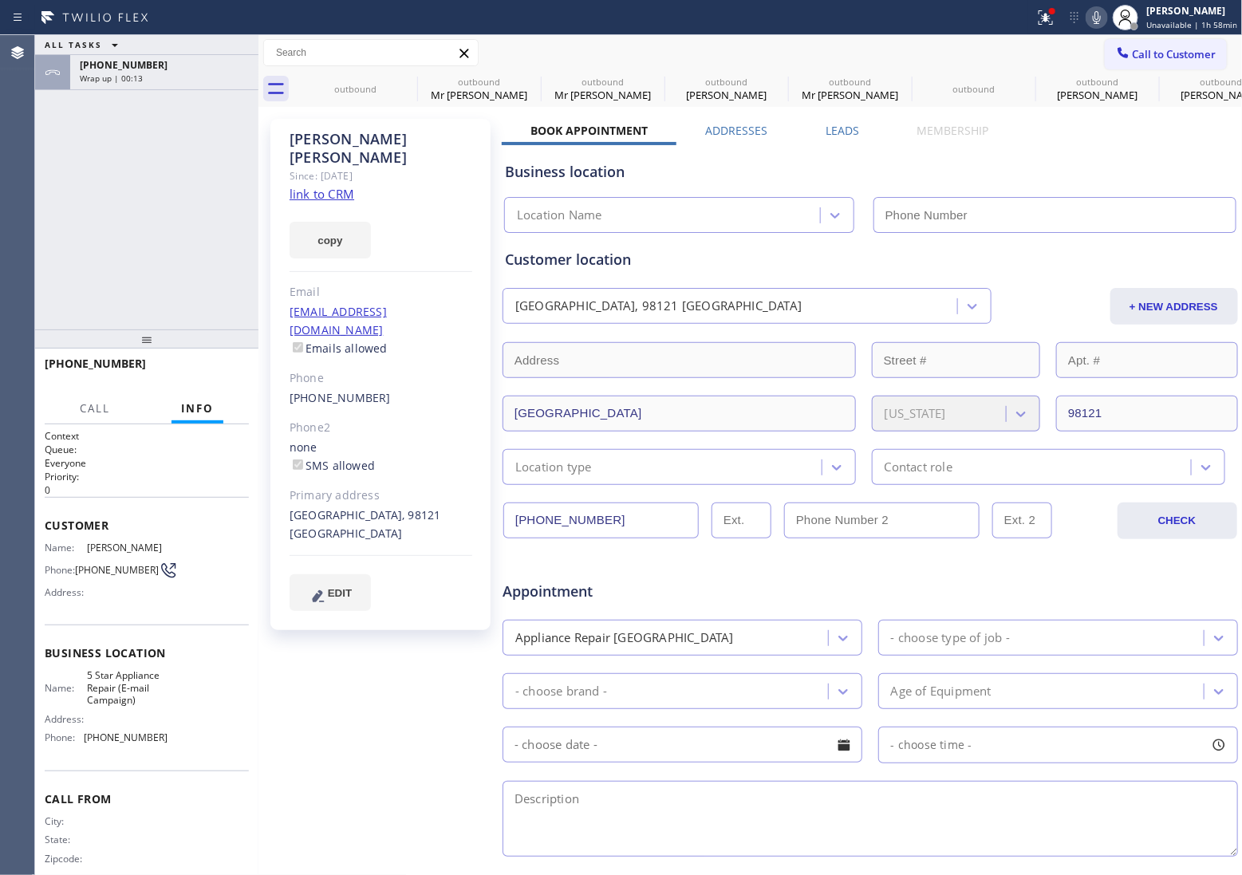
type input "[PHONE_NUMBER]"
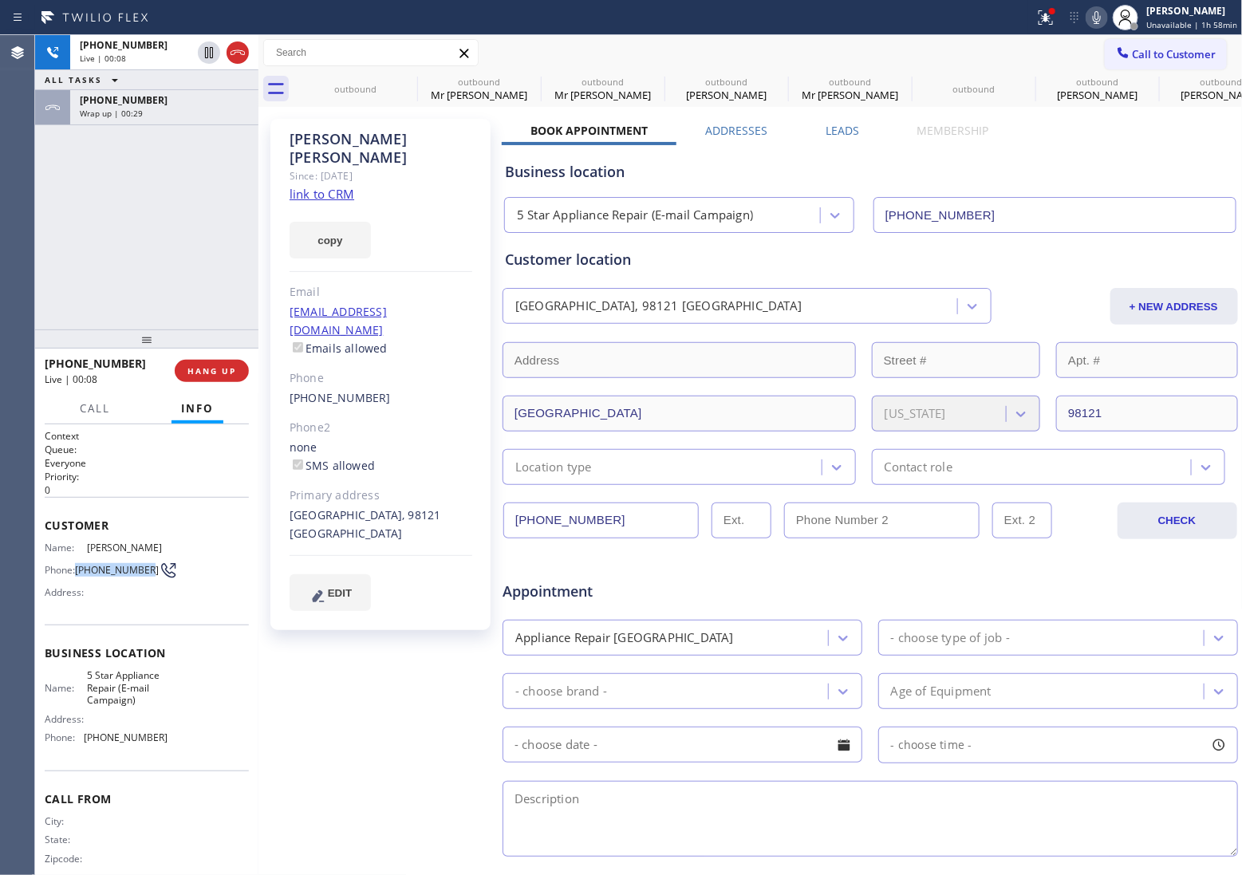
drag, startPoint x: 94, startPoint y: 578, endPoint x: 78, endPoint y: 564, distance: 21.5
click at [78, 564] on span "[PHONE_NUMBER]" at bounding box center [117, 570] width 84 height 12
click at [109, 570] on span "[PHONE_NUMBER]" at bounding box center [117, 570] width 84 height 12
drag, startPoint x: 106, startPoint y: 575, endPoint x: 81, endPoint y: 561, distance: 29.3
click at [81, 564] on span "[PHONE_NUMBER]" at bounding box center [117, 570] width 84 height 12
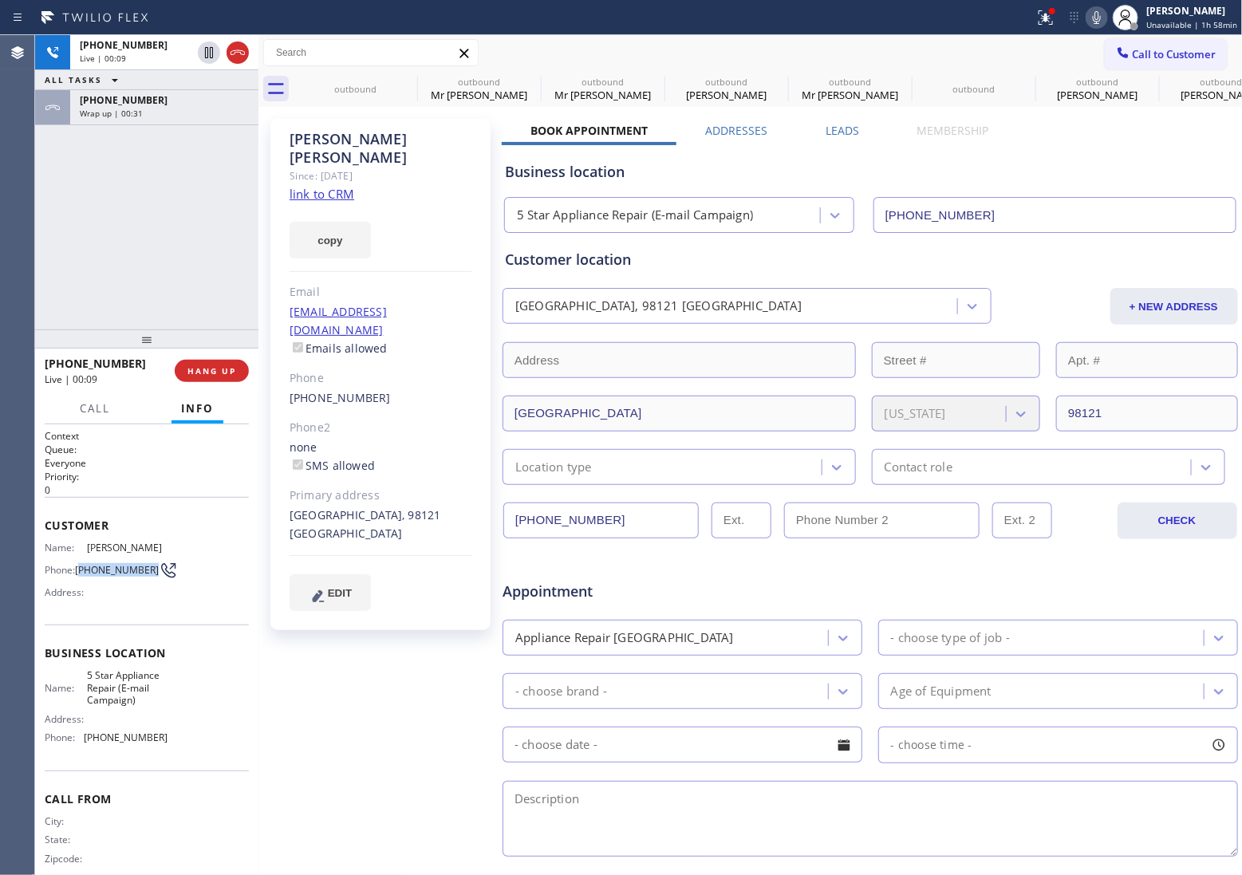
copy span "206) 355-9890"
click at [202, 373] on span "HANG UP" at bounding box center [211, 370] width 49 height 11
drag, startPoint x: 1179, startPoint y: 49, endPoint x: 910, endPoint y: 182, distance: 300.4
click at [1166, 64] on button "Call to Customer" at bounding box center [1166, 54] width 122 height 30
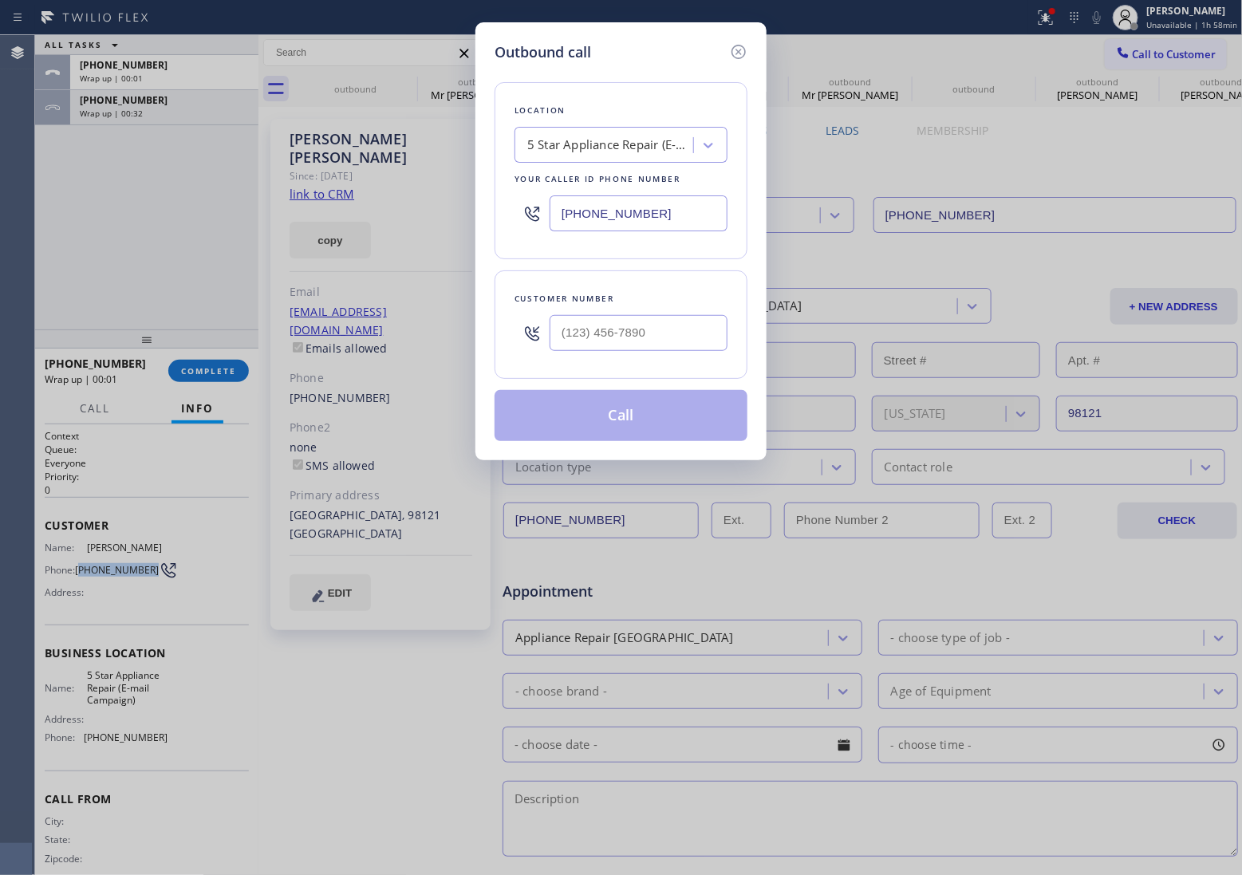
click at [625, 343] on input "text" at bounding box center [639, 333] width 178 height 36
paste input "206) 355-9890"
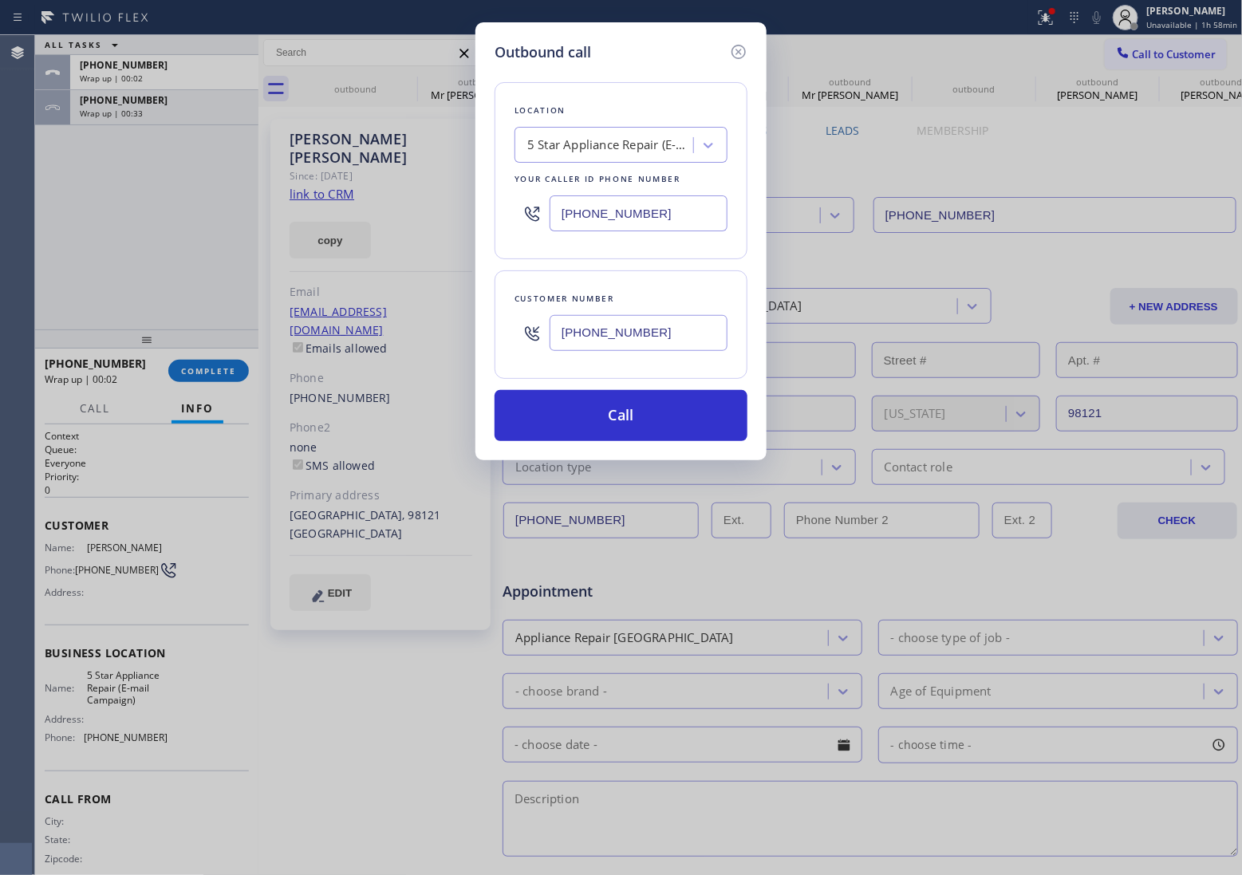
type input "[PHONE_NUMBER]"
click at [598, 214] on input "[PHONE_NUMBER]" at bounding box center [639, 213] width 178 height 36
paste input "206) 445-7361"
type input "[PHONE_NUMBER]"
click at [644, 328] on input "[PHONE_NUMBER]" at bounding box center [639, 333] width 178 height 36
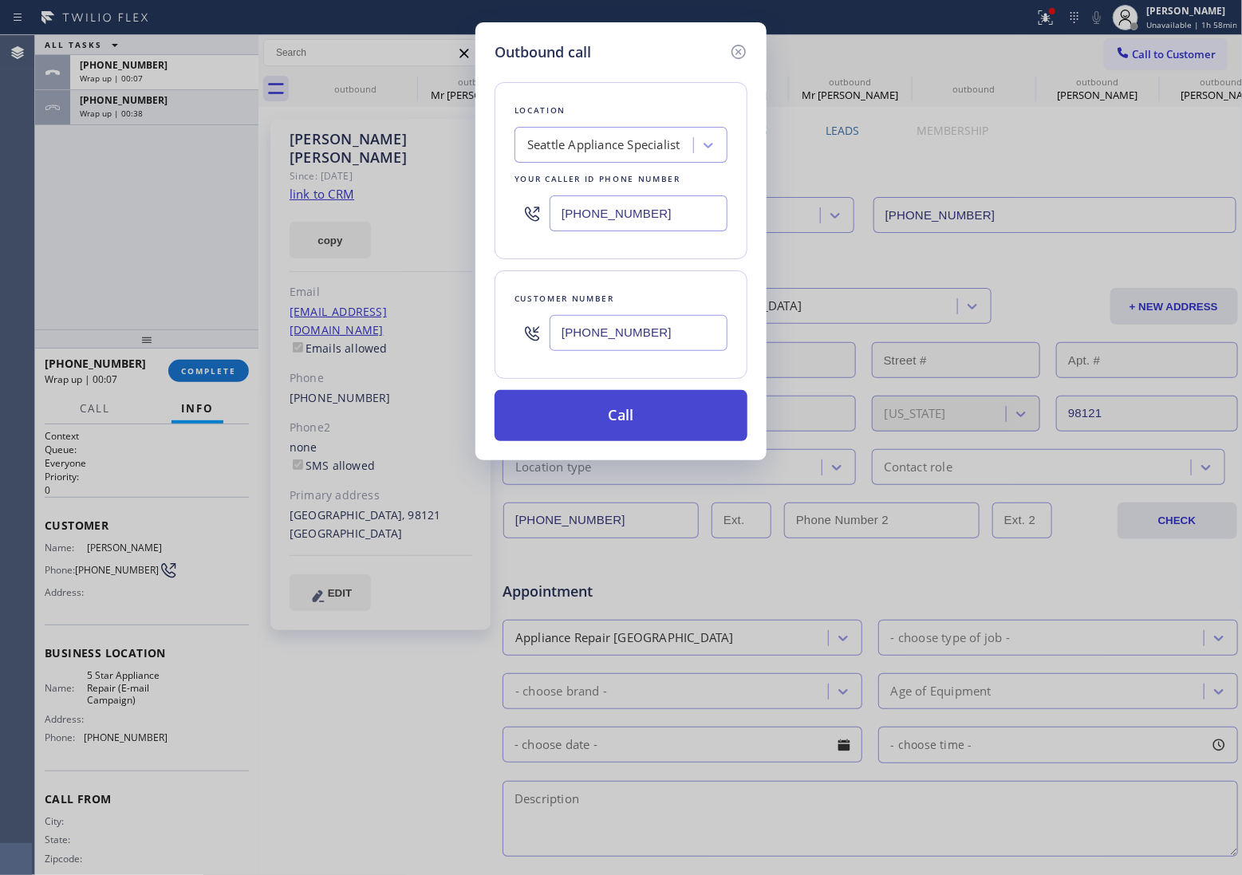
click at [653, 412] on button "Call" at bounding box center [621, 415] width 253 height 51
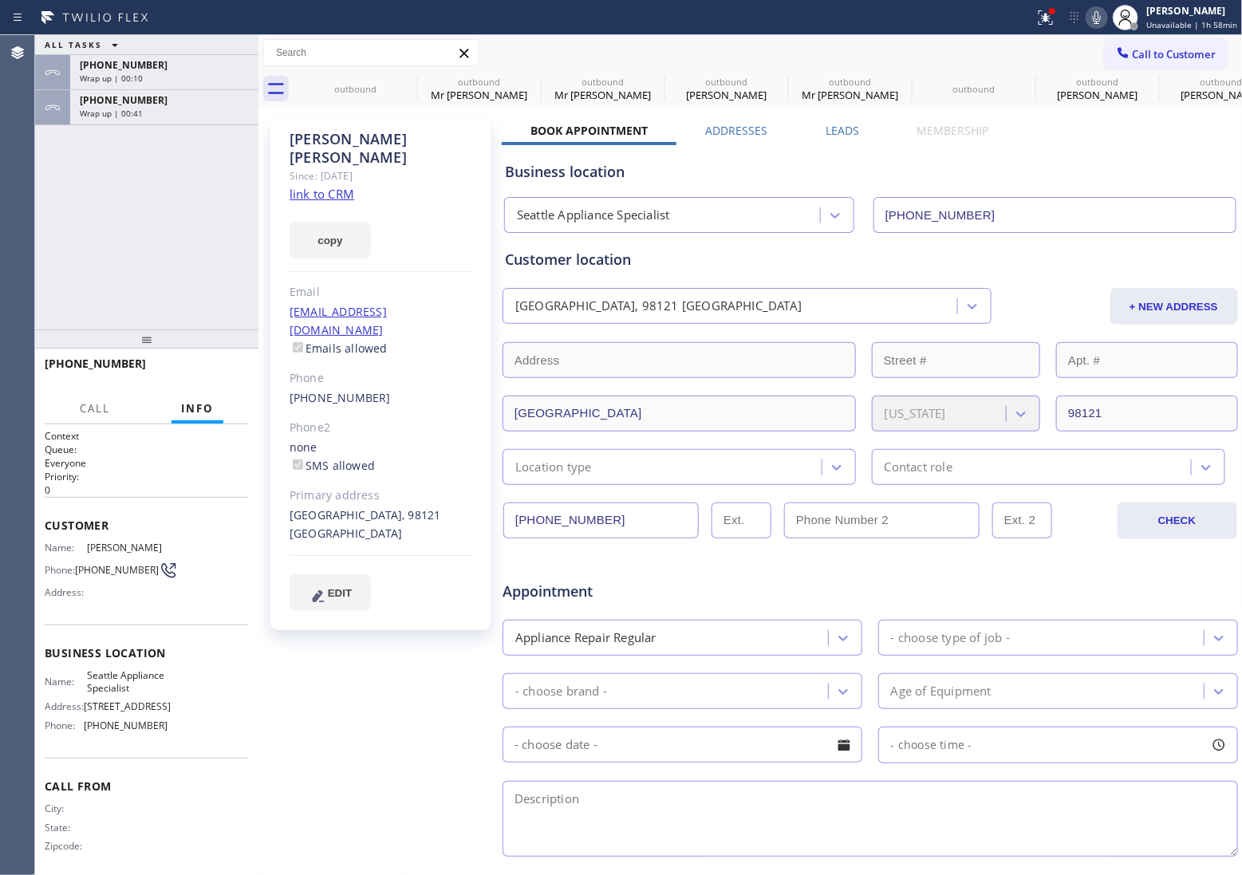
type input "[PHONE_NUMBER]"
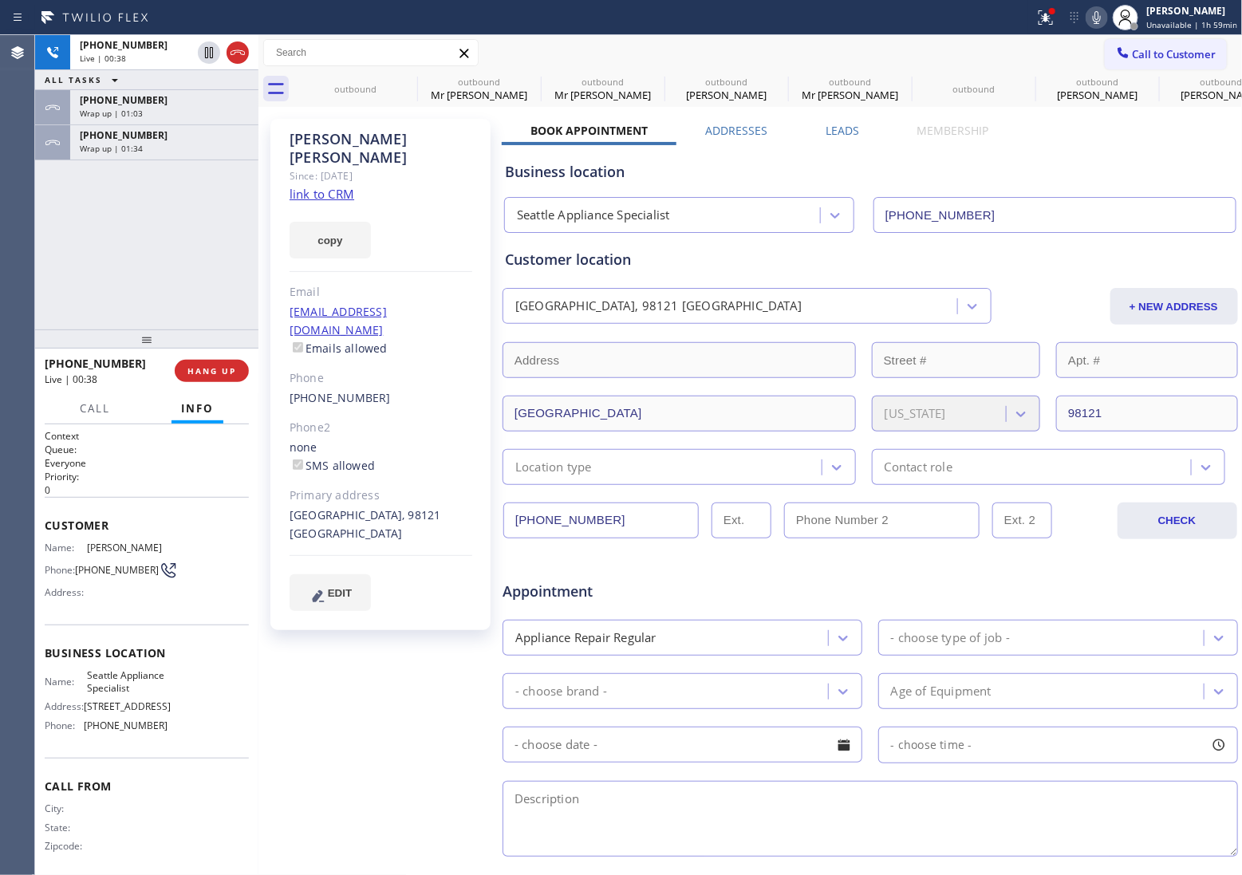
click at [243, 49] on icon at bounding box center [237, 52] width 19 height 19
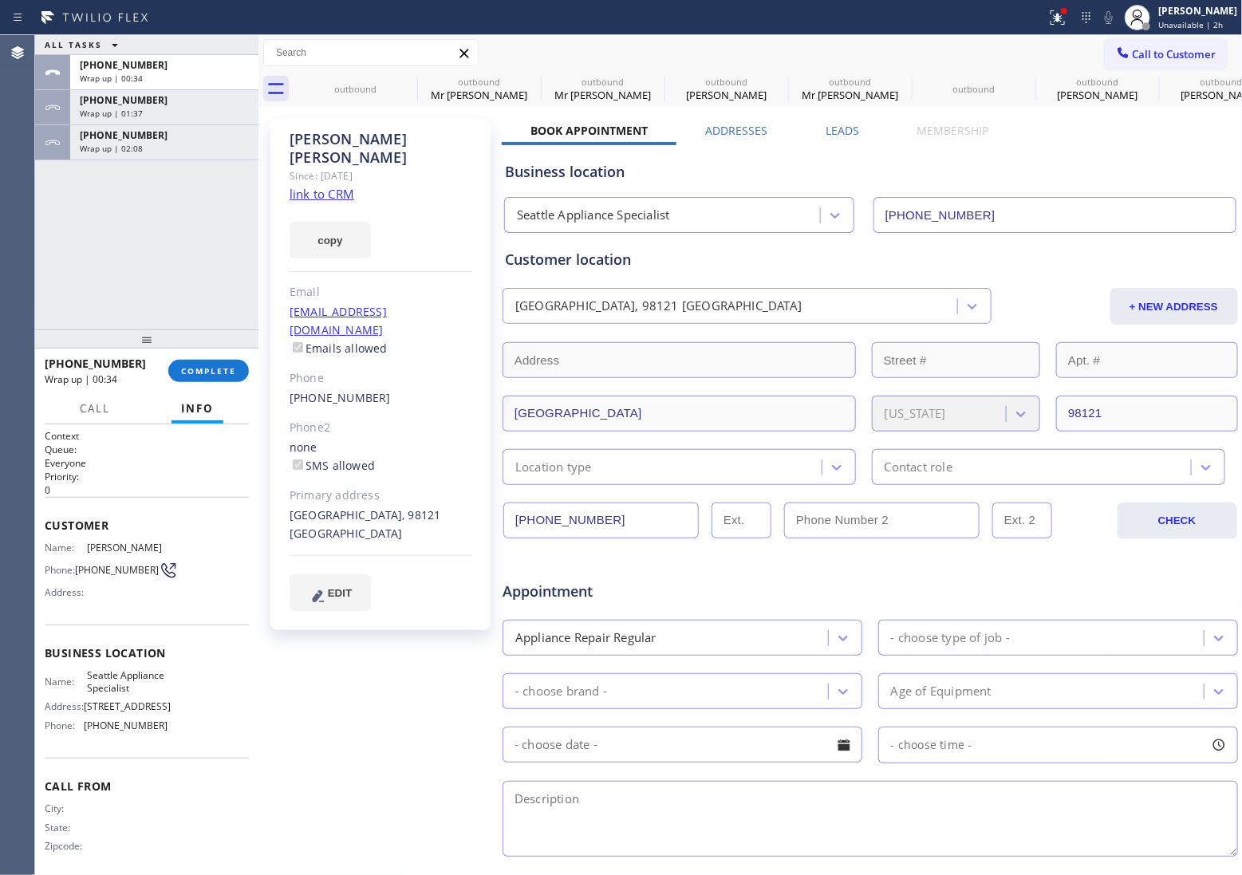
click at [1195, 48] on span "Call to Customer" at bounding box center [1175, 54] width 84 height 14
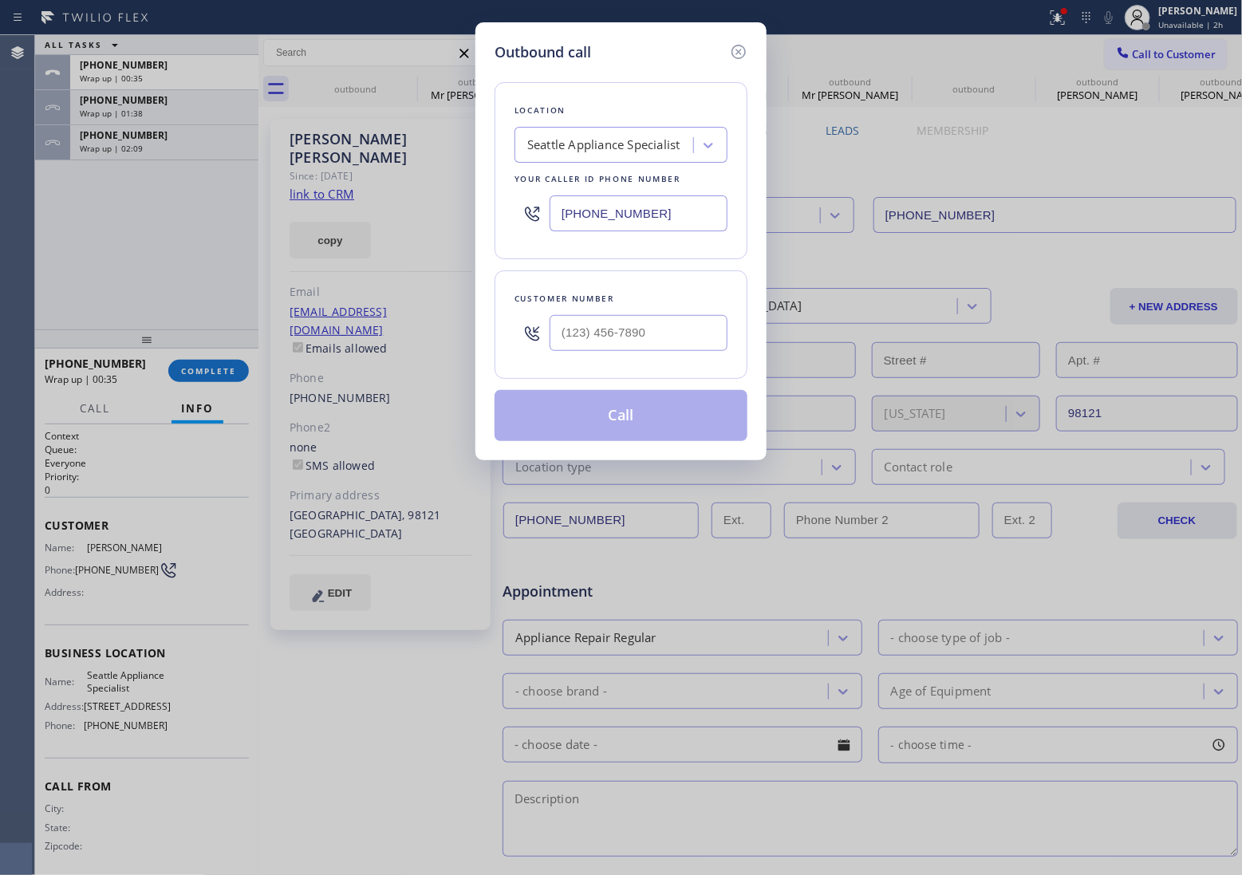
click at [658, 198] on input "[PHONE_NUMBER]" at bounding box center [639, 213] width 178 height 36
click at [651, 224] on input "[PHONE_NUMBER]" at bounding box center [639, 213] width 178 height 36
paste input "424) 301-8950"
type input "[PHONE_NUMBER]"
type input "(___) ___-____"
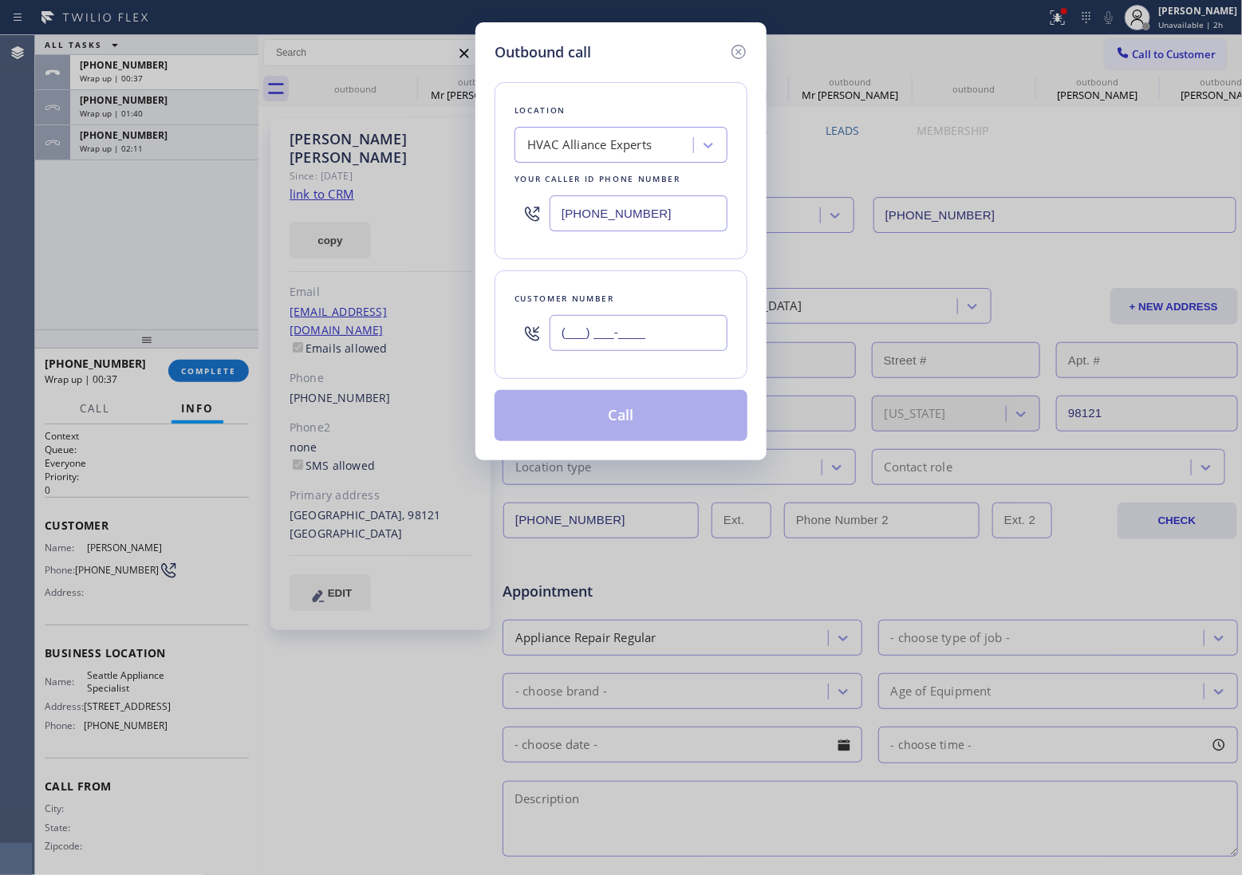
click at [682, 324] on input "(___) ___-____" at bounding box center [639, 333] width 178 height 36
paste input "310) 892-0519"
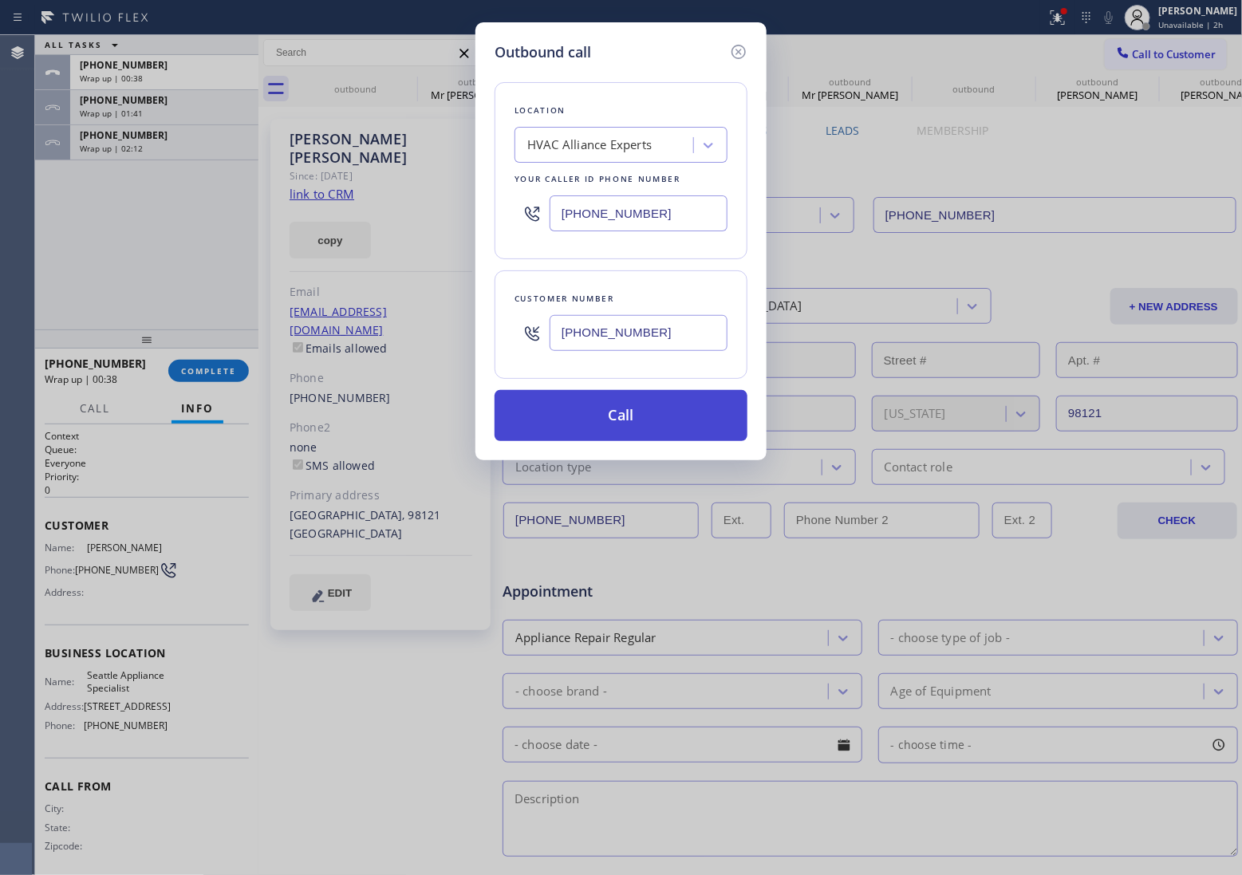
type input "[PHONE_NUMBER]"
click at [665, 427] on button "Call" at bounding box center [621, 415] width 253 height 51
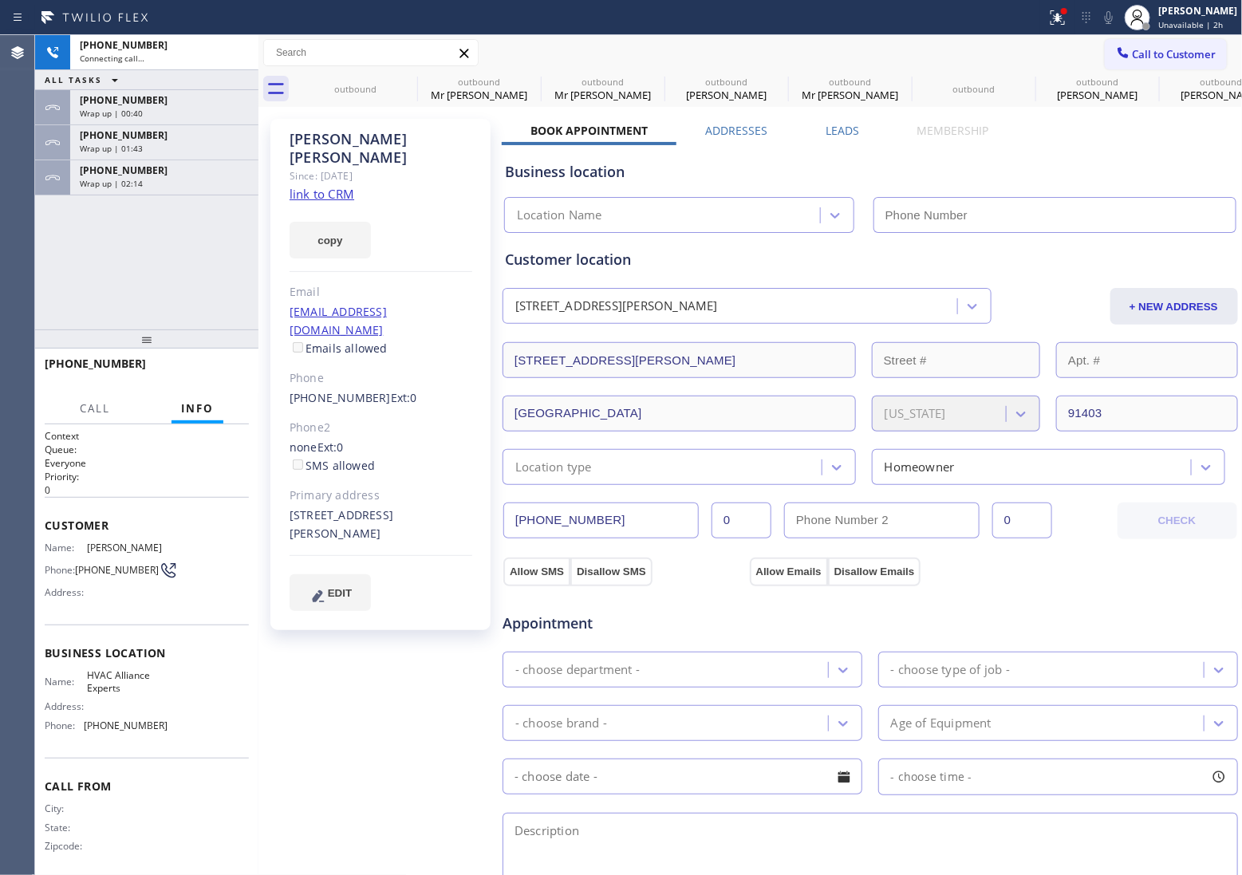
click at [37, 270] on div "[PHONE_NUMBER] Connecting call… ALL TASKS ALL TASKS ACTIVE TASKS TASKS IN WRAP …" at bounding box center [146, 182] width 223 height 294
click at [312, 186] on link "link to CRM" at bounding box center [322, 194] width 65 height 16
type input "[PHONE_NUMBER]"
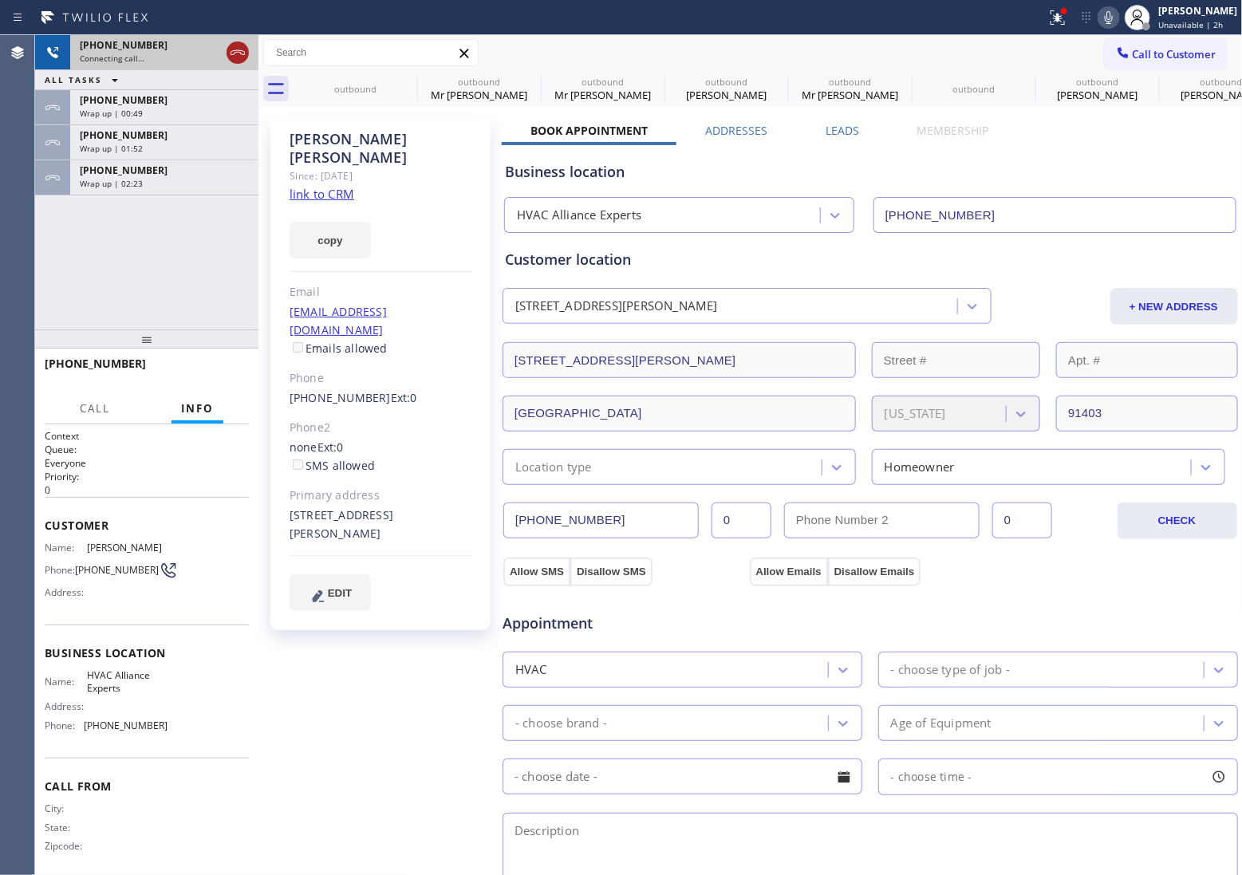
click at [234, 45] on icon at bounding box center [237, 52] width 19 height 19
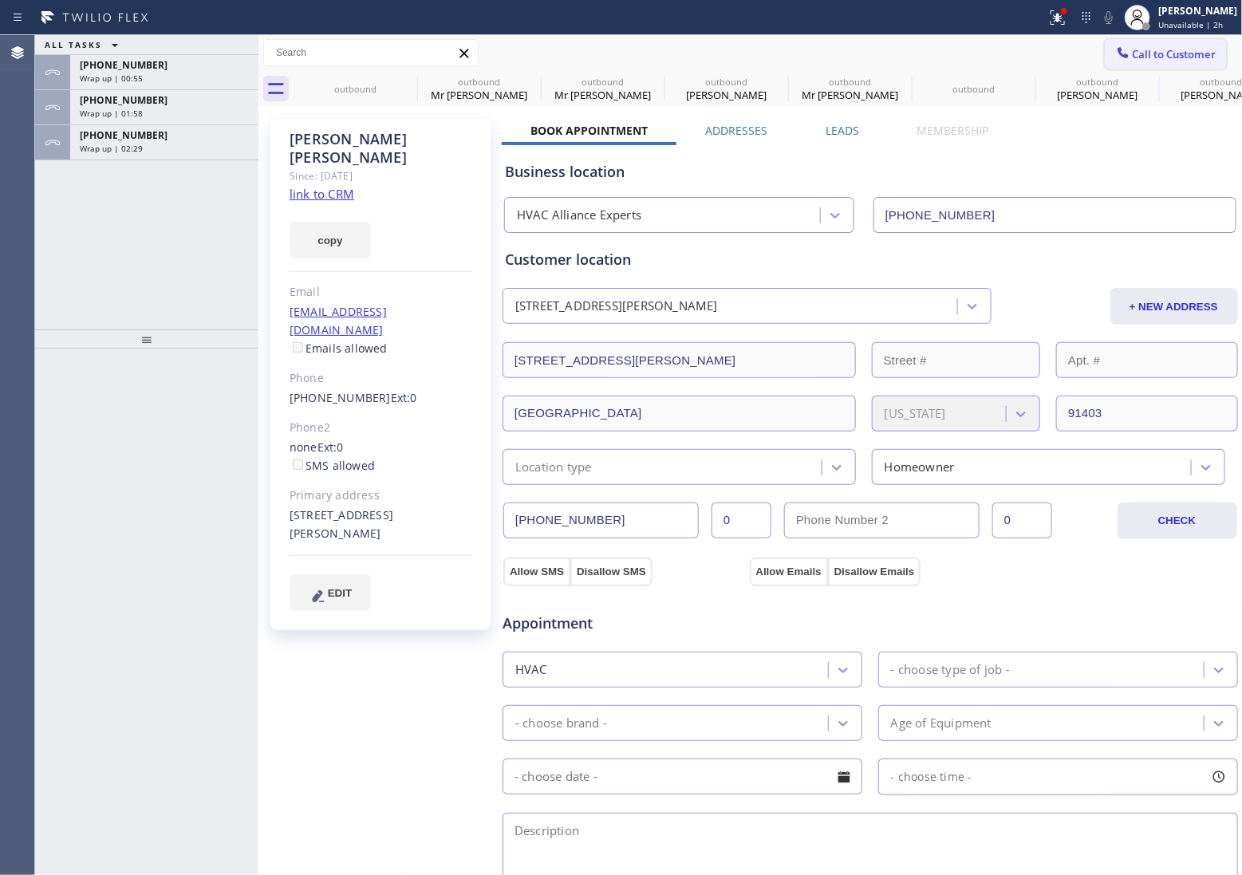
click at [1149, 47] on span "Call to Customer" at bounding box center [1175, 54] width 84 height 14
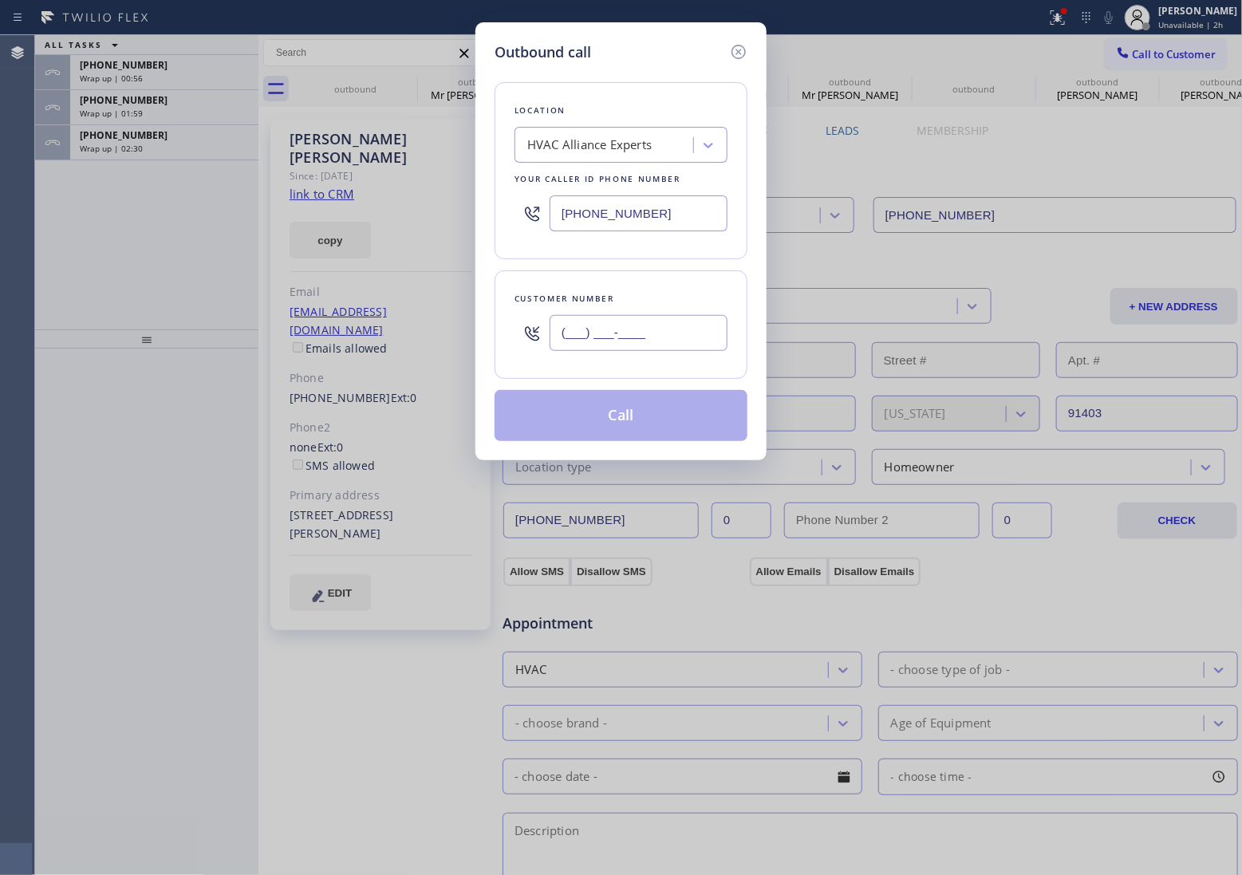
click at [683, 331] on input "(___) ___-____" at bounding box center [639, 333] width 178 height 36
paste input "206) 355-9890"
type input "[PHONE_NUMBER]"
click at [611, 156] on div "HVAC Alliance Experts" at bounding box center [606, 146] width 174 height 28
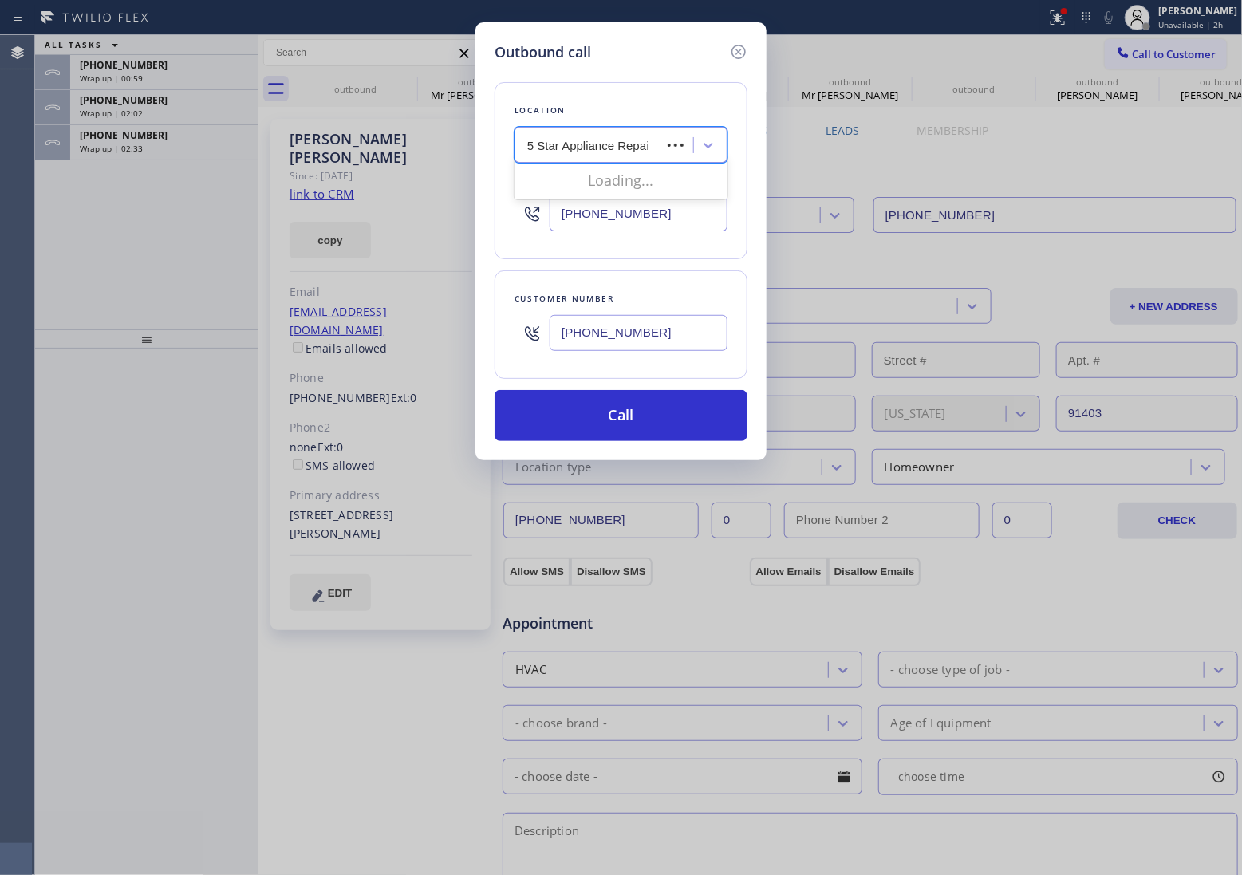
type input "5 Star Appliance Repair"
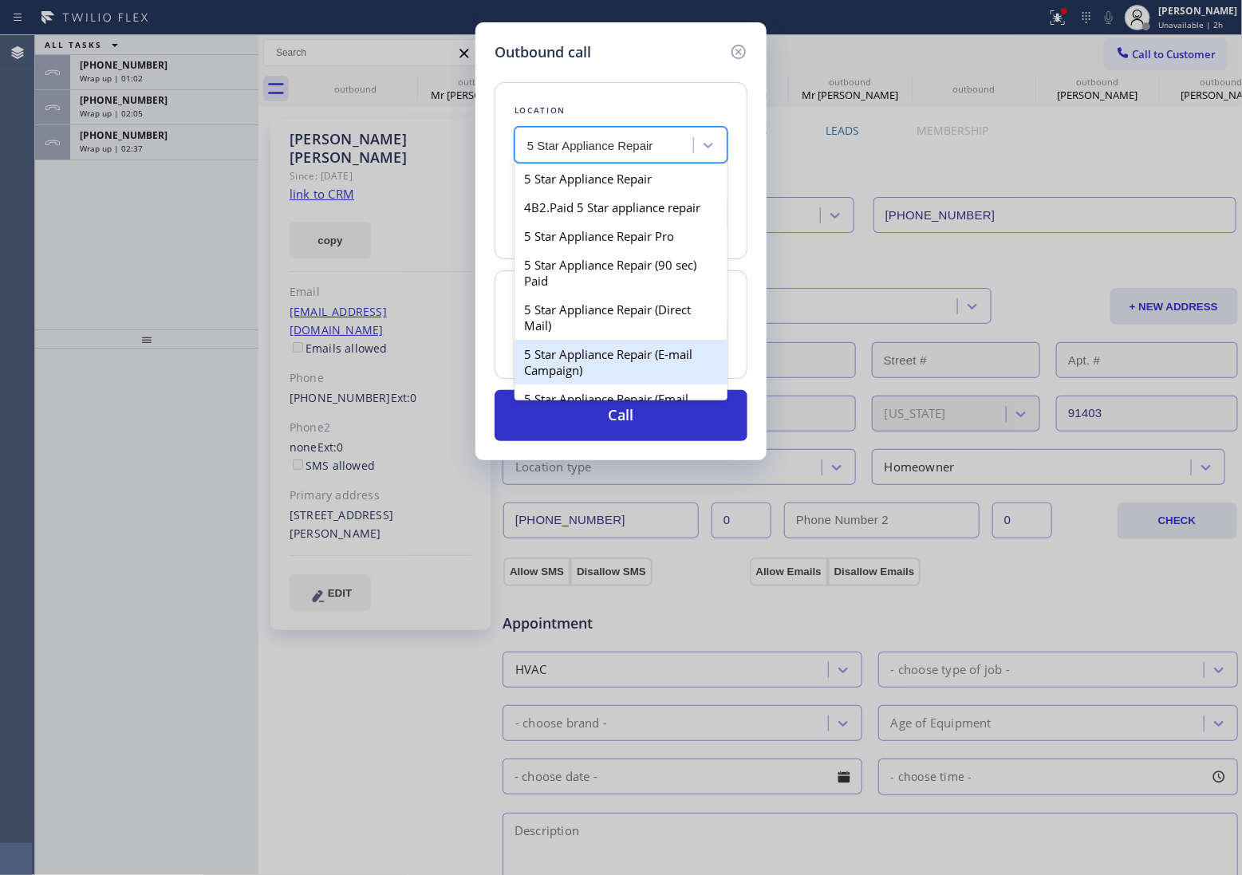
click at [666, 369] on div "5 Star Appliance Repair (E-mail Campaign)" at bounding box center [621, 362] width 213 height 45
type input "[PHONE_NUMBER]"
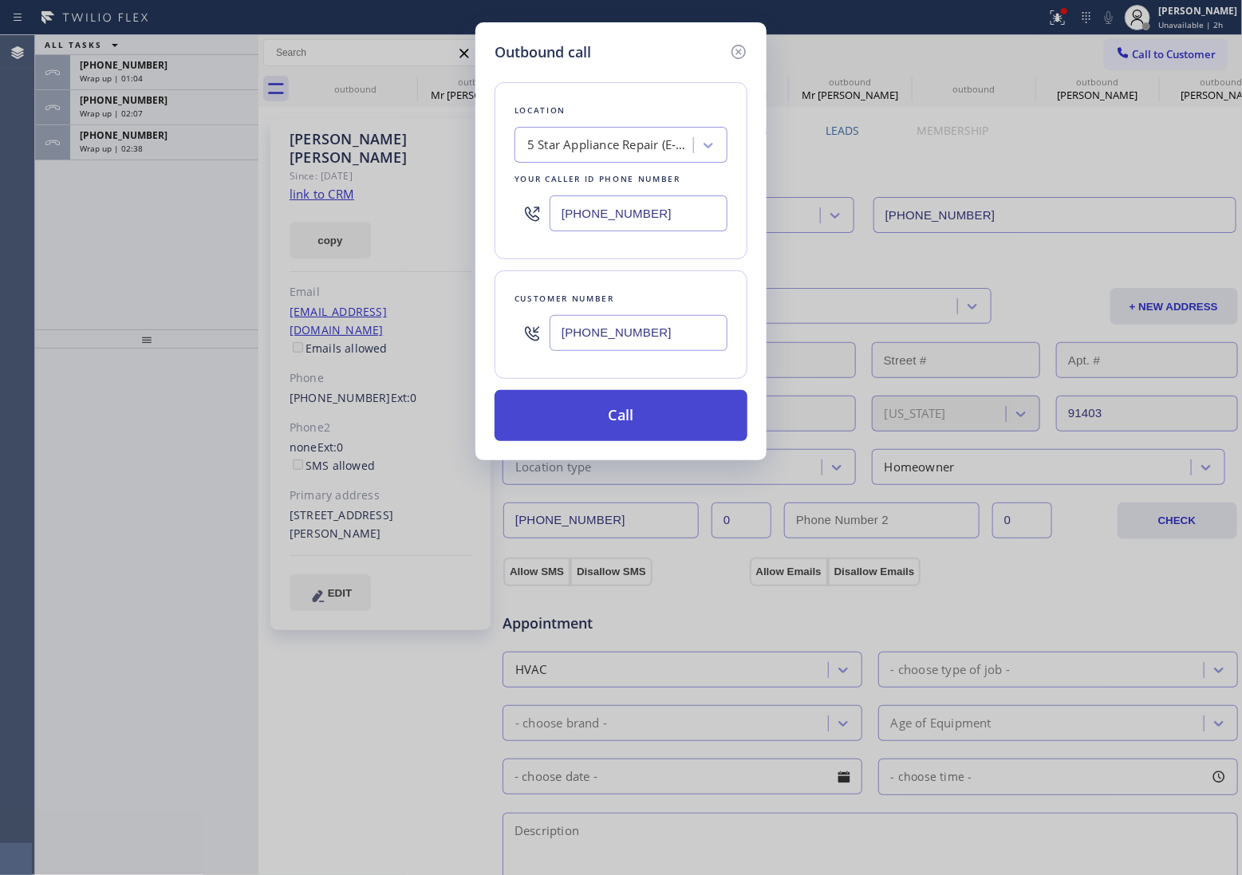
click at [681, 429] on button "Call" at bounding box center [621, 415] width 253 height 51
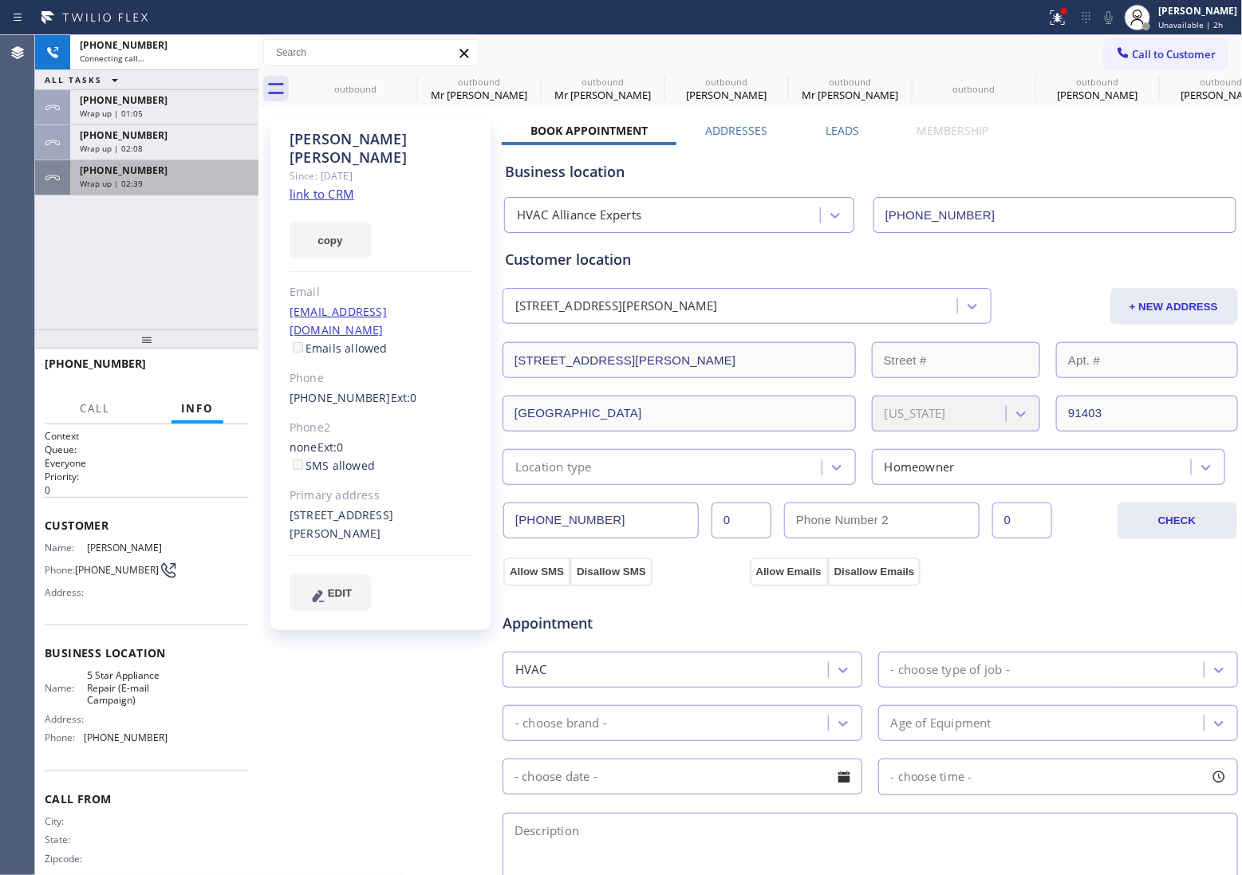
click at [164, 181] on div "Wrap up | 02:39" at bounding box center [164, 183] width 169 height 11
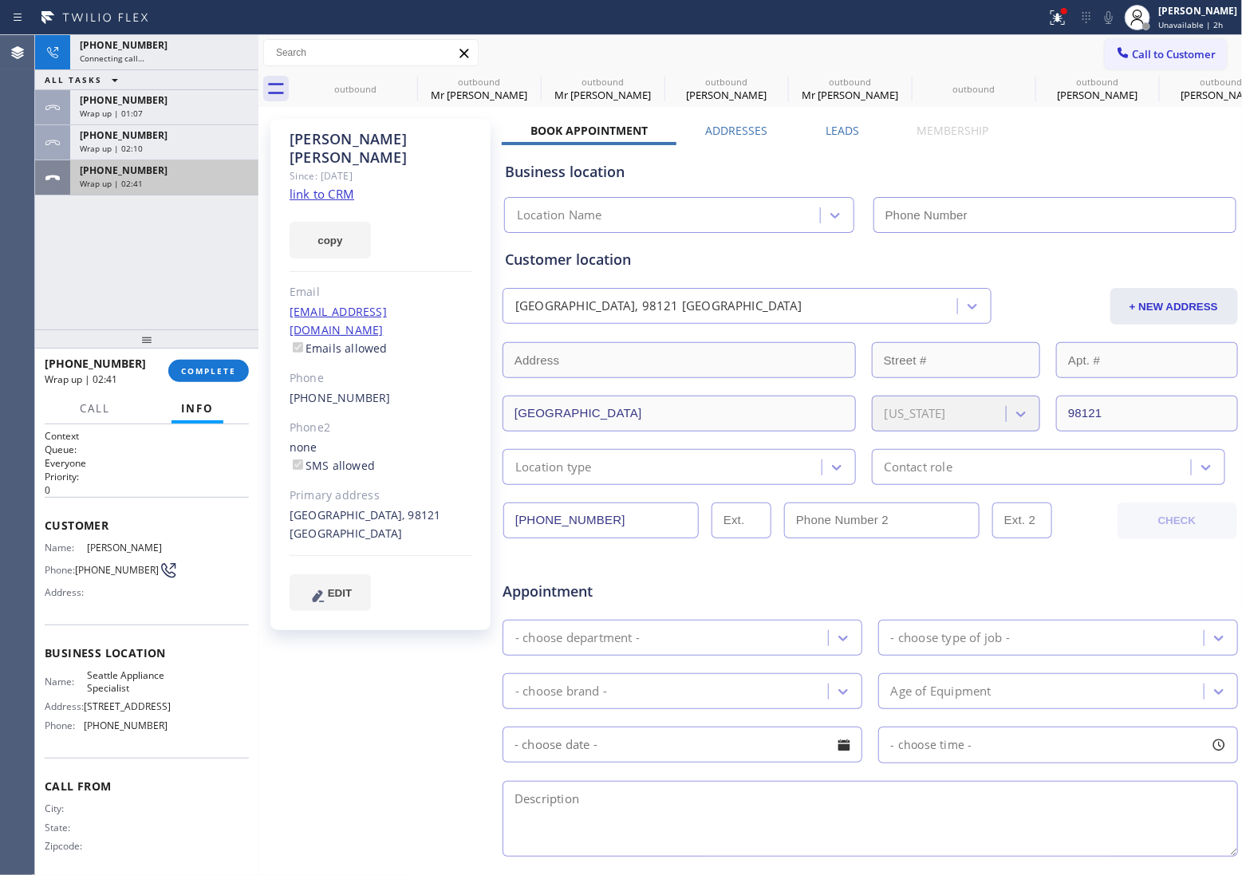
click at [164, 181] on div "Wrap up | 02:41" at bounding box center [164, 183] width 169 height 11
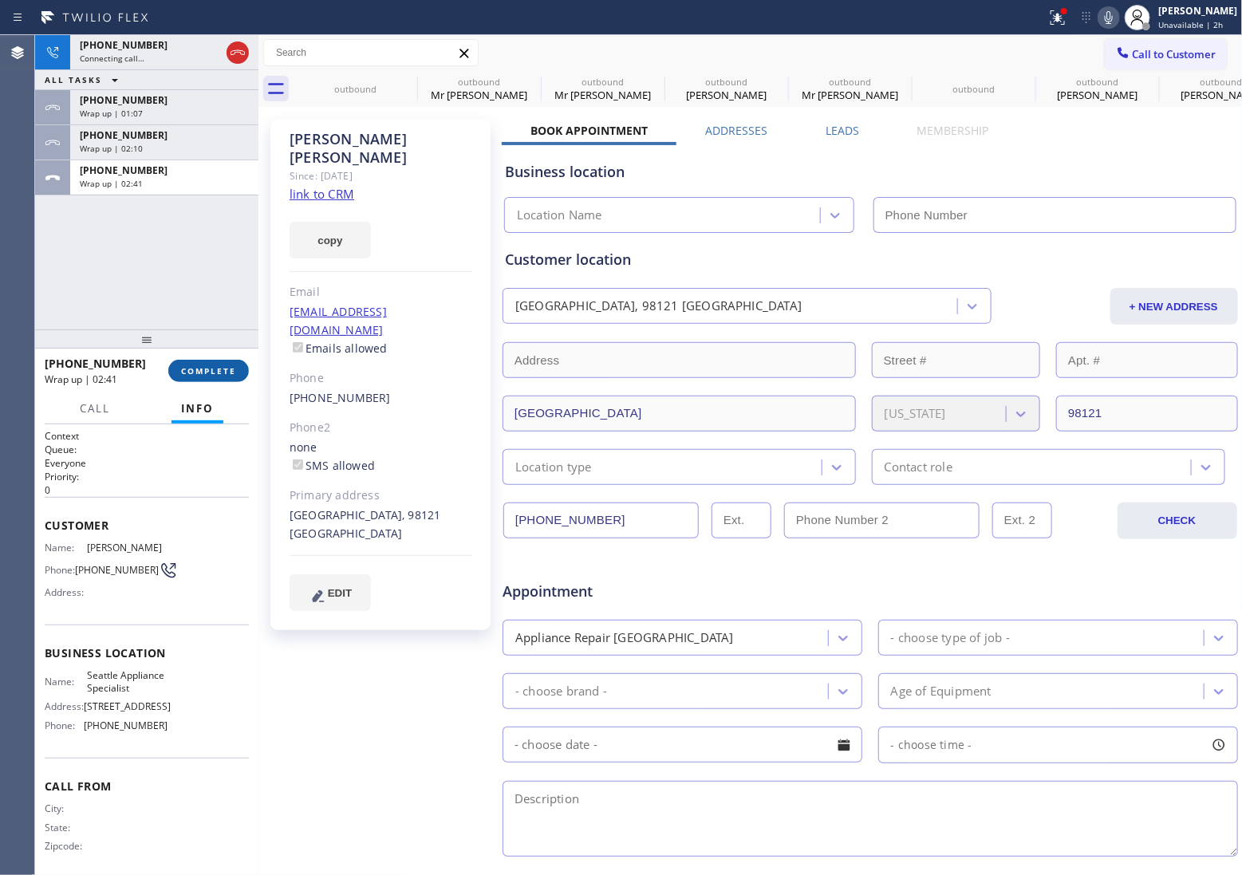
click at [211, 359] on div "[PHONE_NUMBER] Wrap up | 02:41 COMPLETE" at bounding box center [147, 370] width 204 height 41
click at [211, 363] on button "COMPLETE" at bounding box center [208, 371] width 81 height 22
type input "[PHONE_NUMBER]"
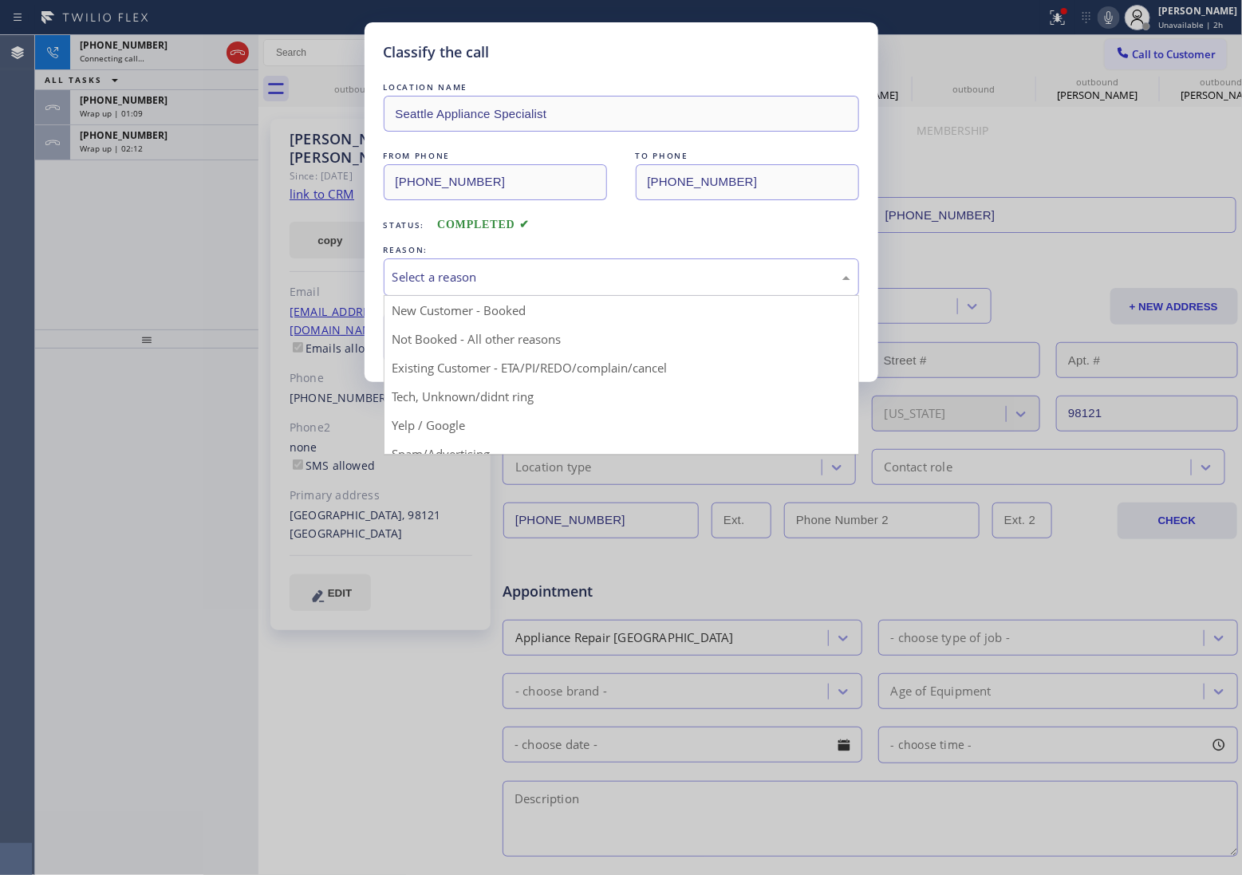
click at [503, 281] on div "Select a reason" at bounding box center [622, 277] width 458 height 18
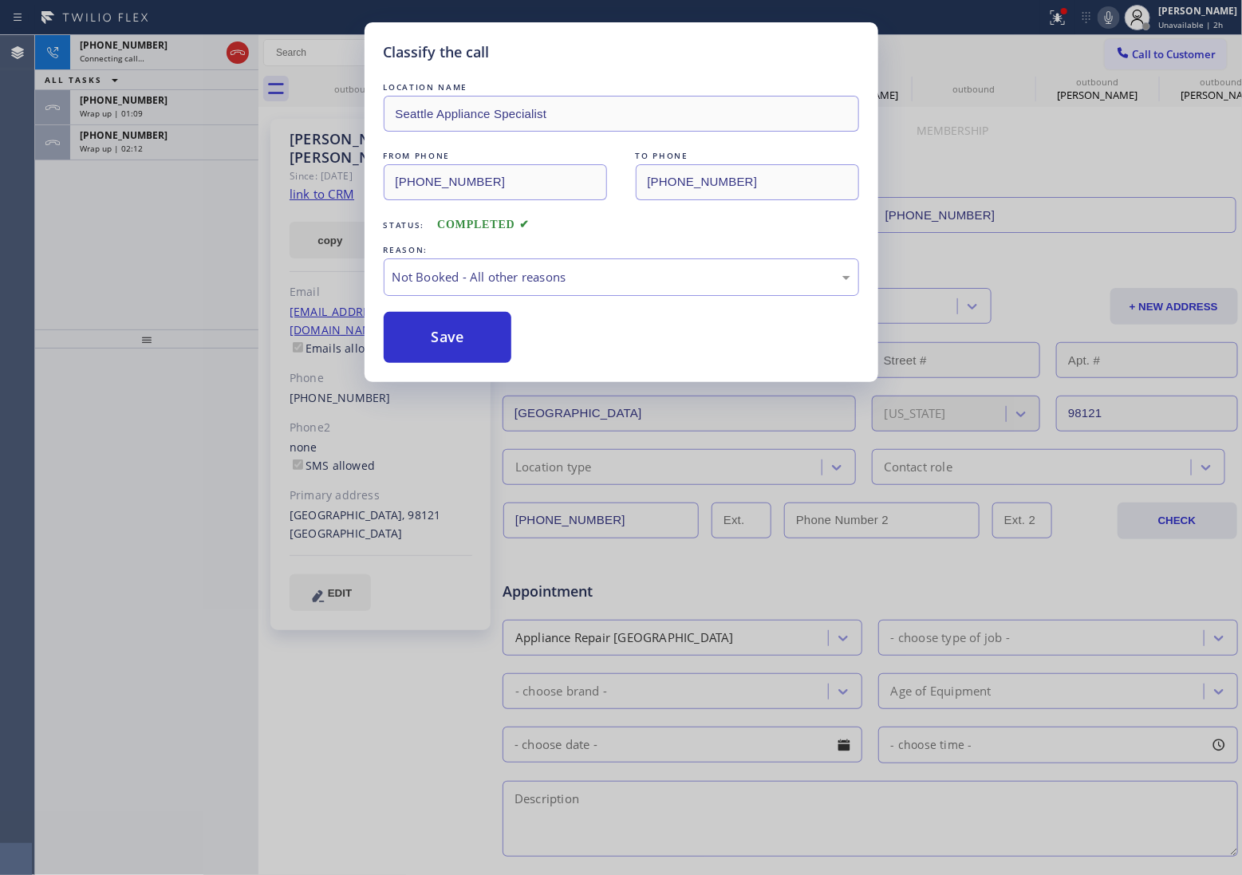
click at [468, 345] on button "Save" at bounding box center [448, 337] width 128 height 51
click at [96, 152] on span "Wrap up | 02:14" at bounding box center [111, 148] width 63 height 11
click at [94, 152] on span "Wrap up | 02:14" at bounding box center [111, 148] width 63 height 11
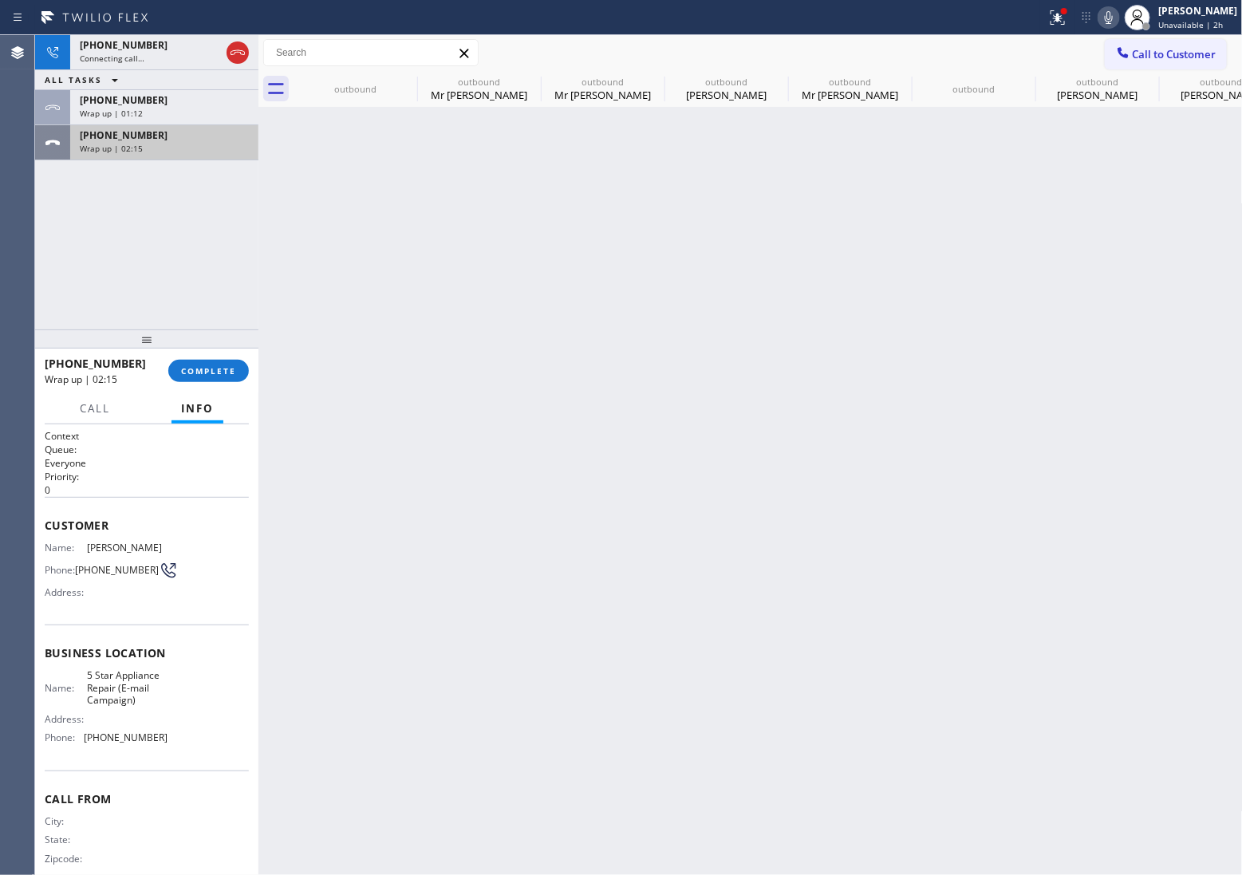
click at [94, 152] on span "Wrap up | 02:15" at bounding box center [111, 148] width 63 height 11
click at [212, 377] on button "COMPLETE" at bounding box center [208, 371] width 81 height 22
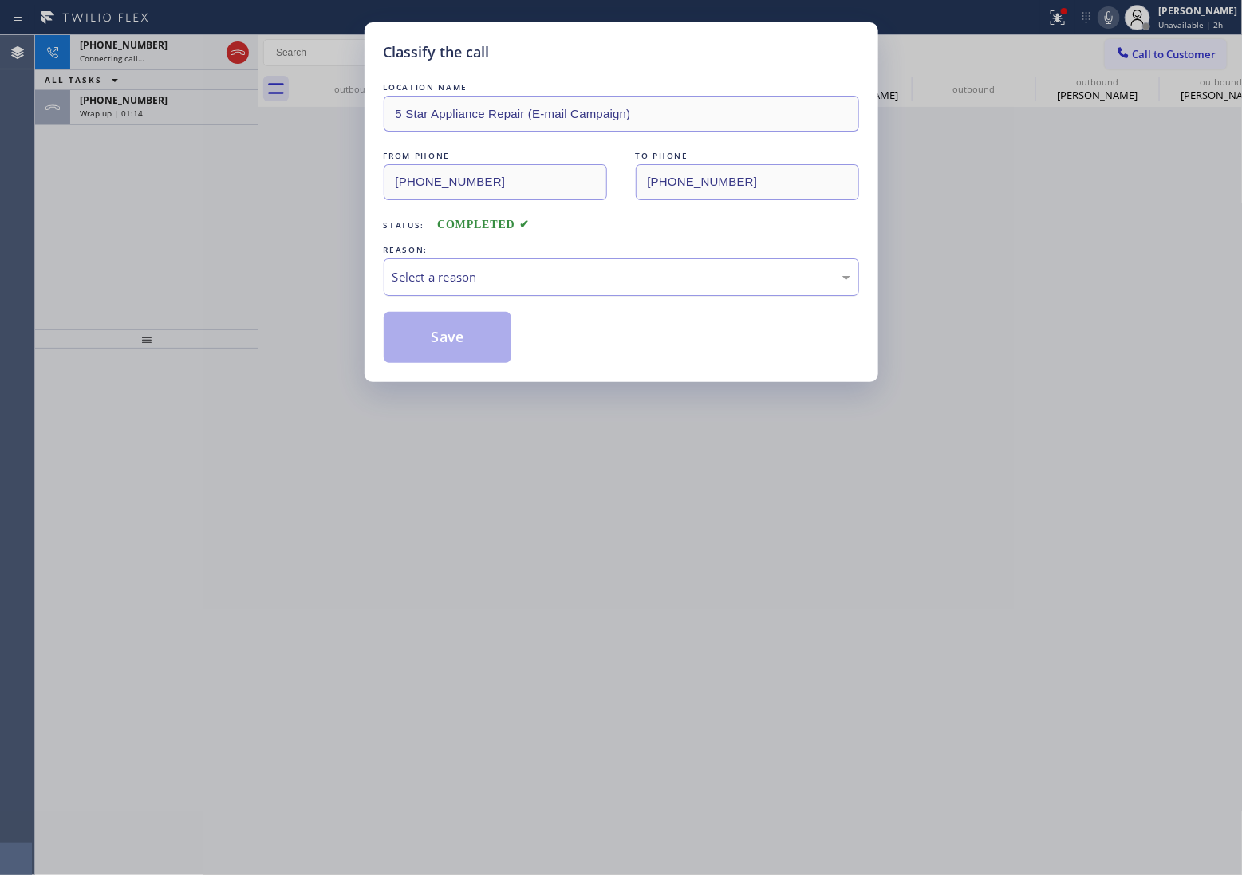
click at [535, 279] on div "Select a reason" at bounding box center [622, 277] width 458 height 18
click at [485, 344] on button "Save" at bounding box center [448, 337] width 128 height 51
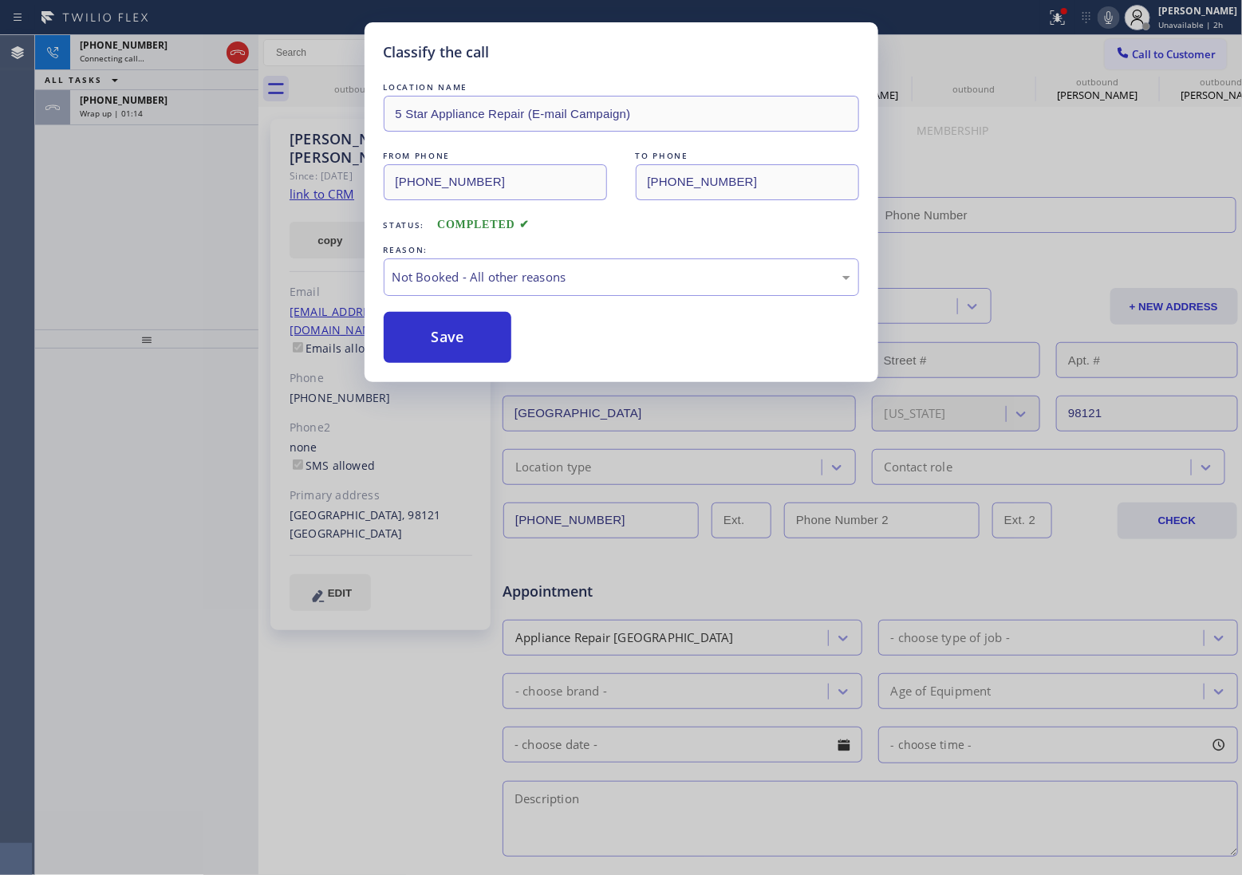
type input "[PHONE_NUMBER]"
click at [169, 114] on div "Classify the call LOCATION NAME 5 Star Appliance Repair (E-mail Campaign) FROM …" at bounding box center [621, 437] width 1242 height 875
click at [463, 341] on div "Back to Dashboard Change Sender ID Customers Technicians Select a contact Outbo…" at bounding box center [751, 455] width 985 height 840
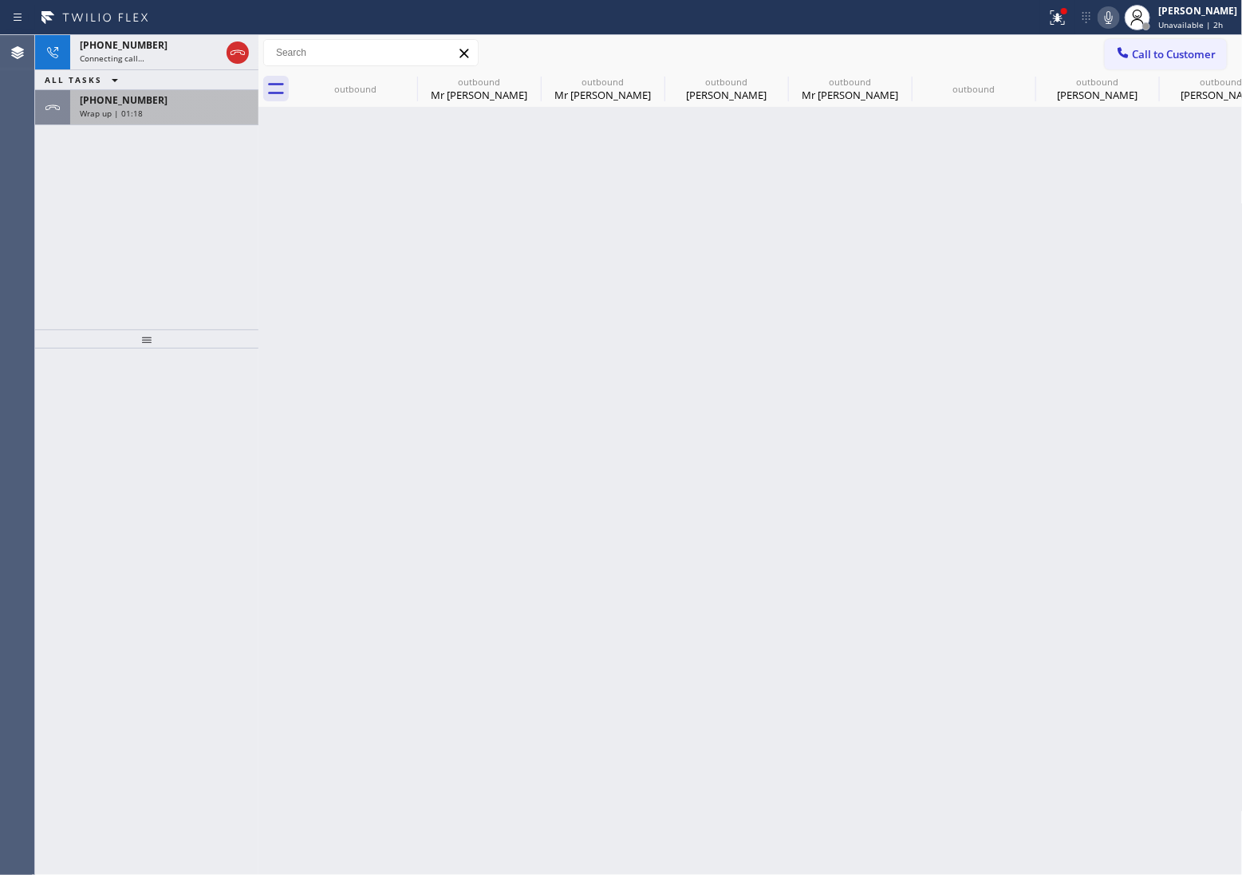
click at [140, 105] on span "[PHONE_NUMBER]" at bounding box center [124, 100] width 88 height 14
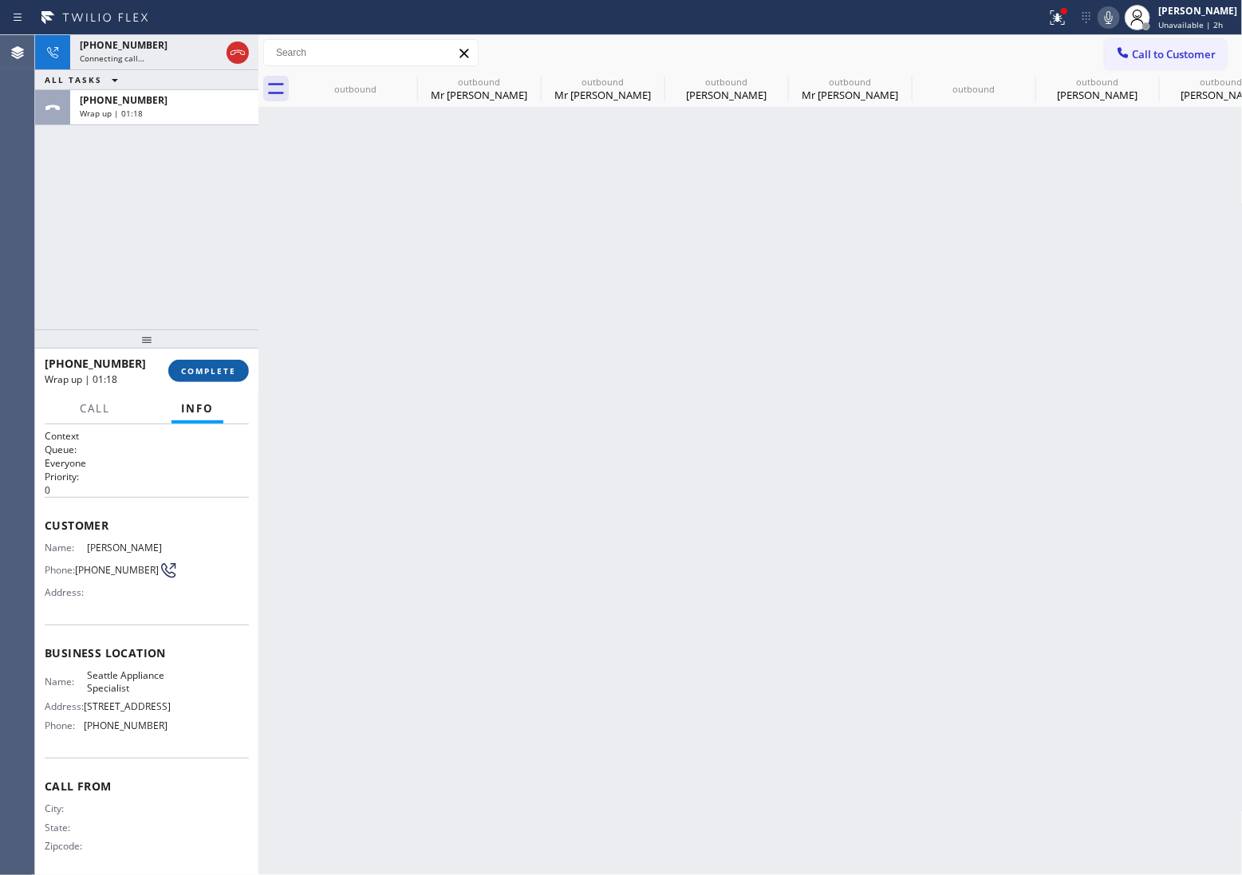
click at [231, 372] on span "COMPLETE" at bounding box center [208, 370] width 55 height 11
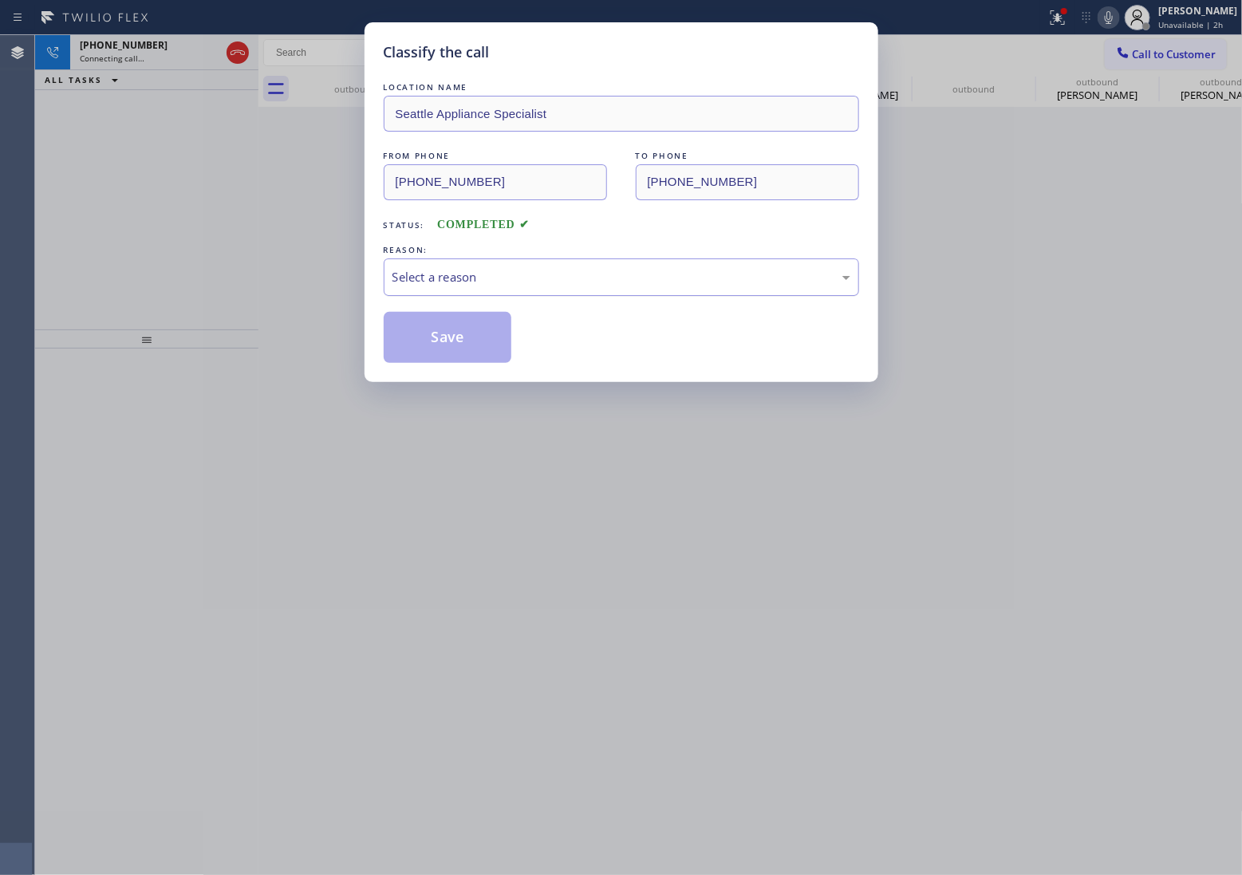
click at [507, 280] on div "Select a reason" at bounding box center [622, 277] width 458 height 18
click at [468, 341] on button "Save" at bounding box center [448, 337] width 128 height 51
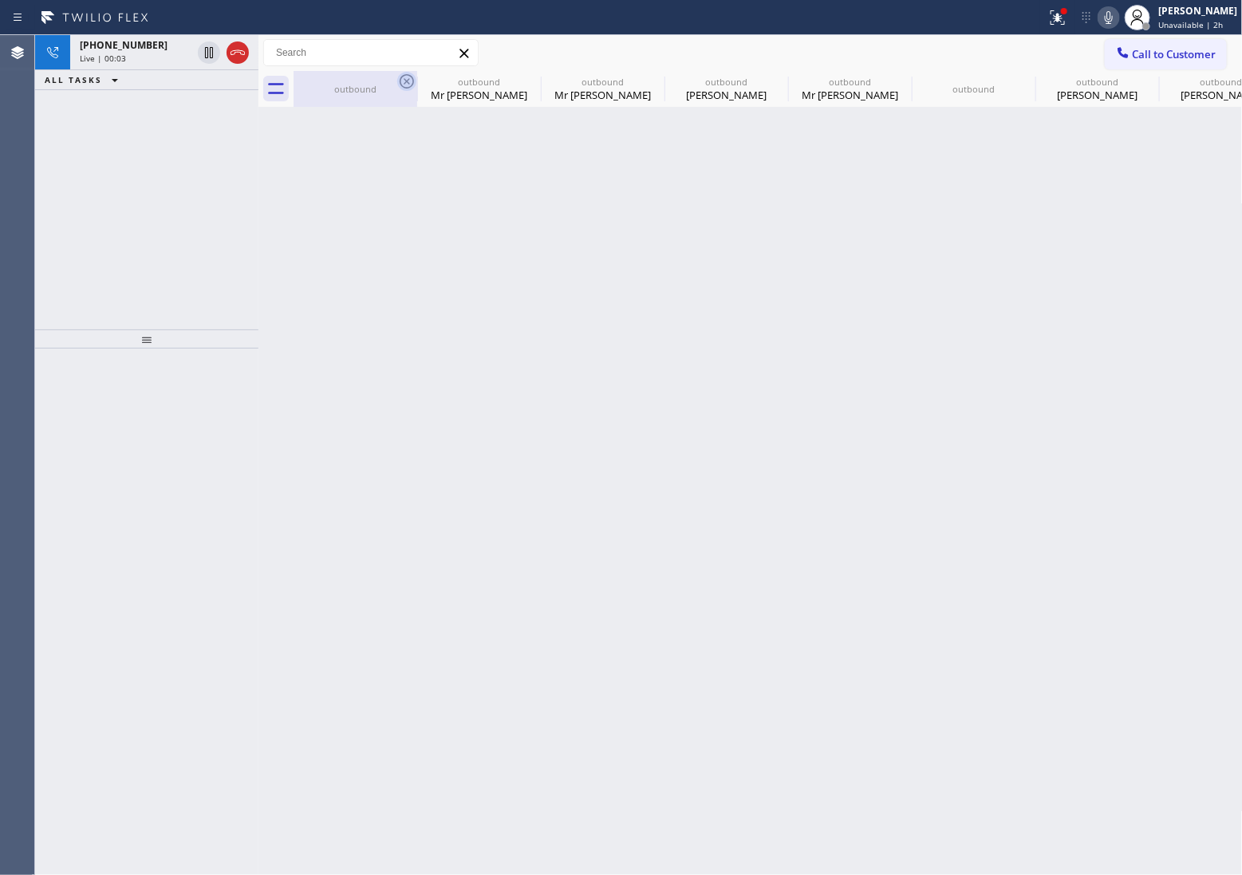
click at [412, 81] on icon at bounding box center [407, 81] width 14 height 14
click at [0, 0] on icon at bounding box center [0, 0] width 0 height 0
click at [892, 78] on icon at bounding box center [901, 81] width 19 height 19
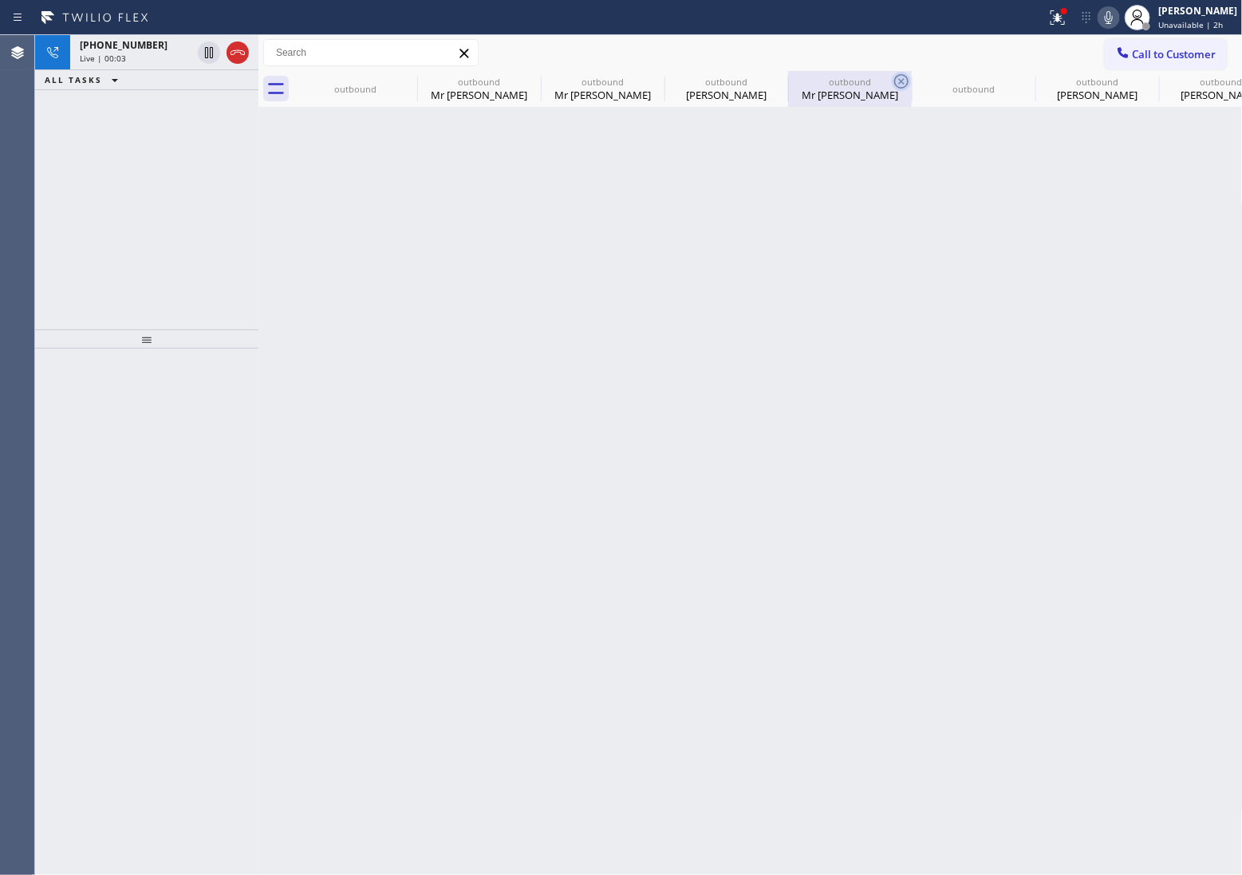
click at [0, 0] on icon at bounding box center [0, 0] width 0 height 0
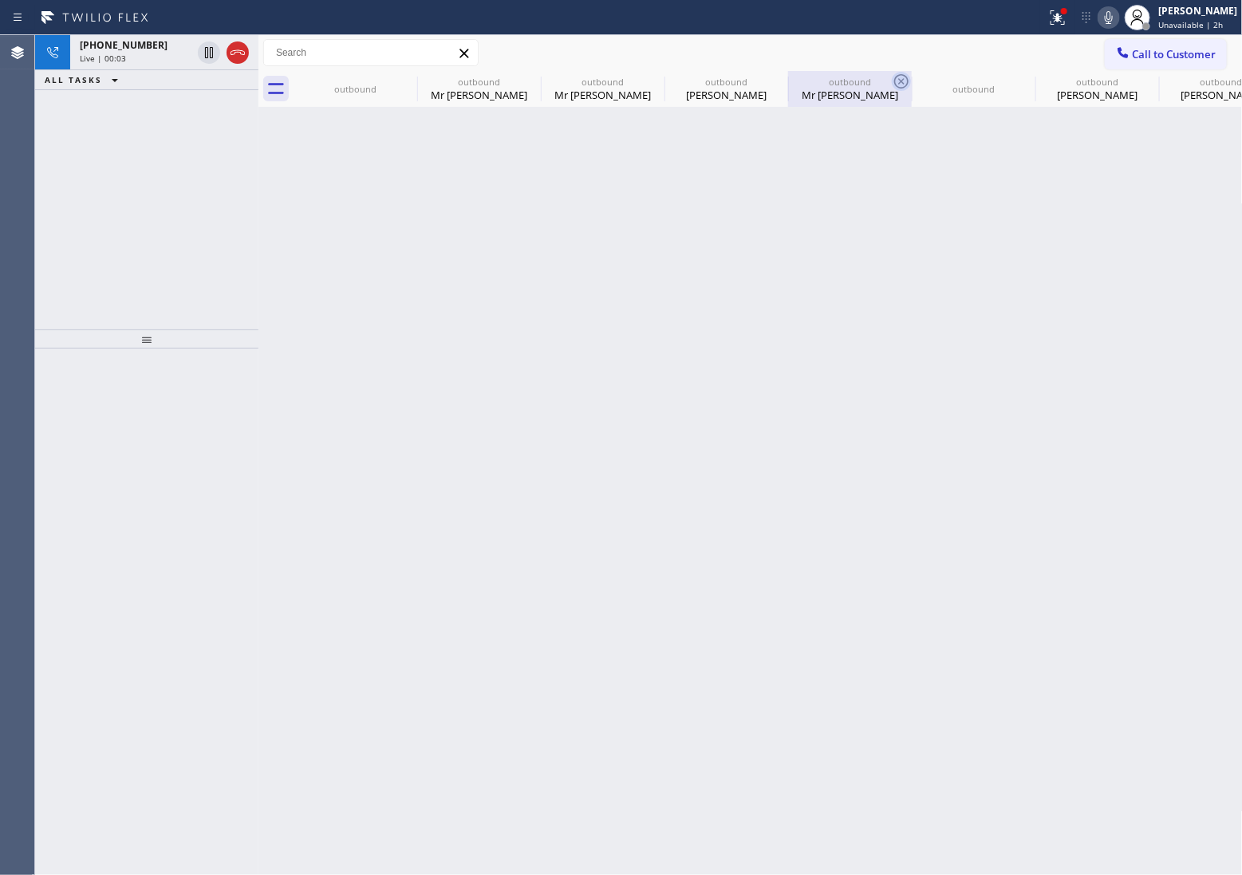
click at [0, 0] on icon at bounding box center [0, 0] width 0 height 0
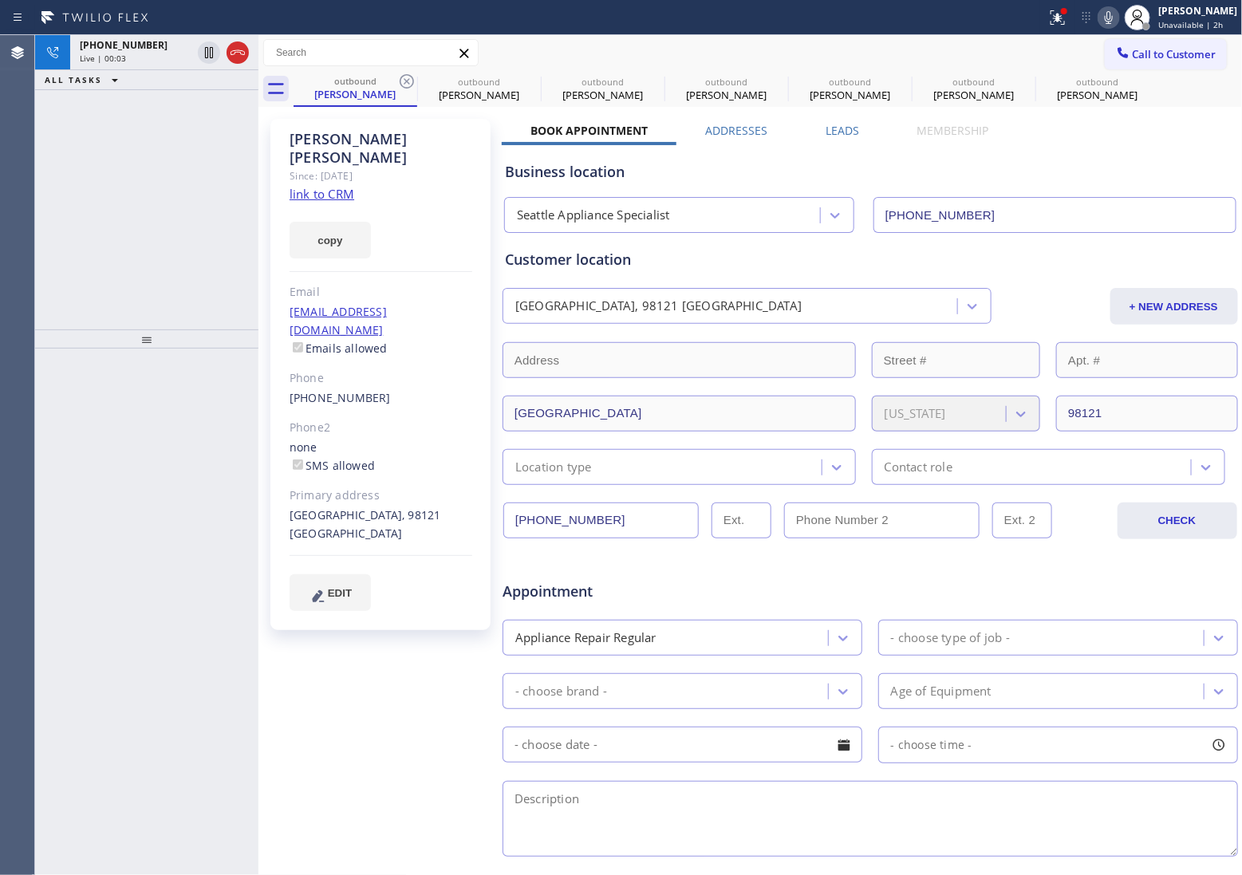
click at [405, 78] on icon at bounding box center [406, 81] width 19 height 19
click at [0, 0] on icon at bounding box center [0, 0] width 0 height 0
click at [238, 52] on icon at bounding box center [238, 52] width 14 height 5
type input "[PHONE_NUMBER]"
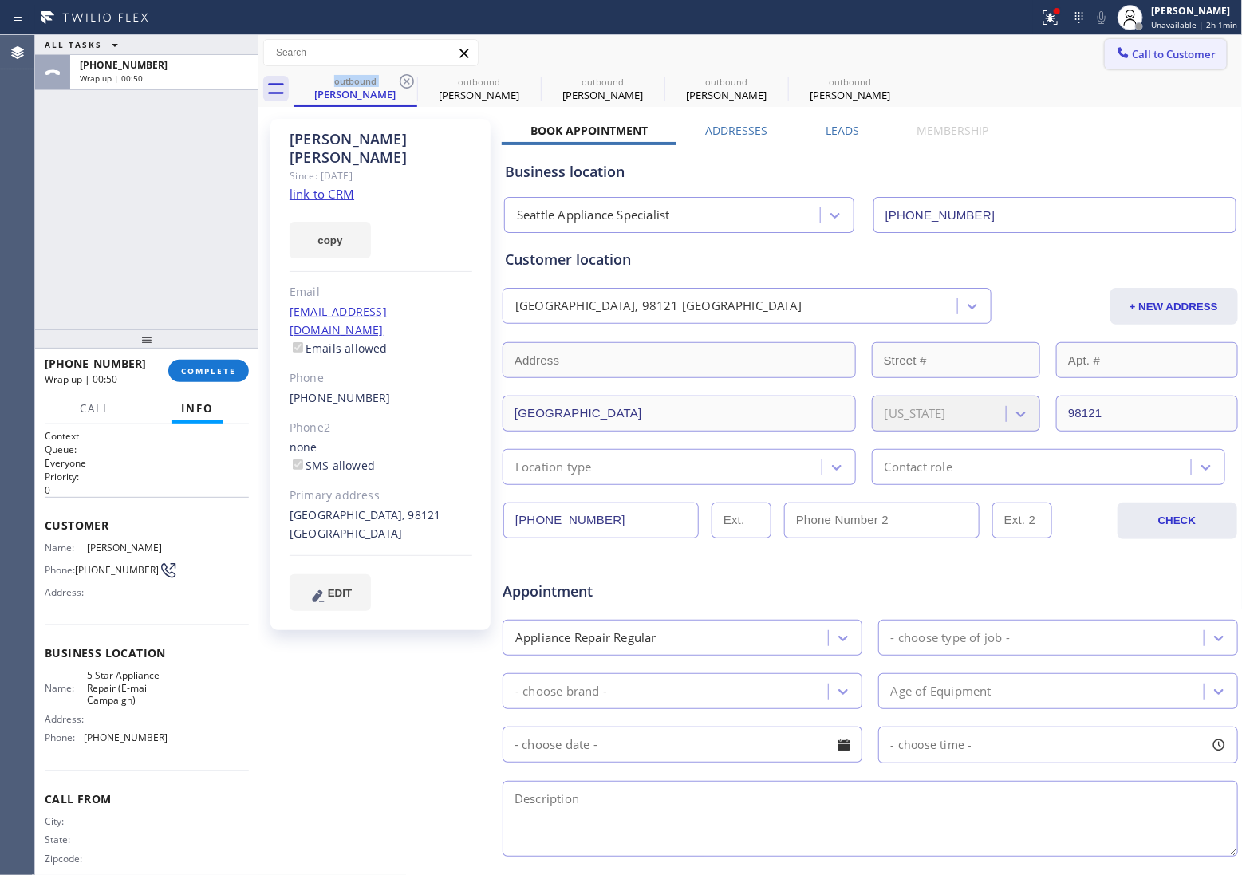
drag, startPoint x: 1171, startPoint y: 52, endPoint x: 1114, endPoint y: 77, distance: 62.9
click at [1170, 52] on span "Call to Customer" at bounding box center [1175, 54] width 84 height 14
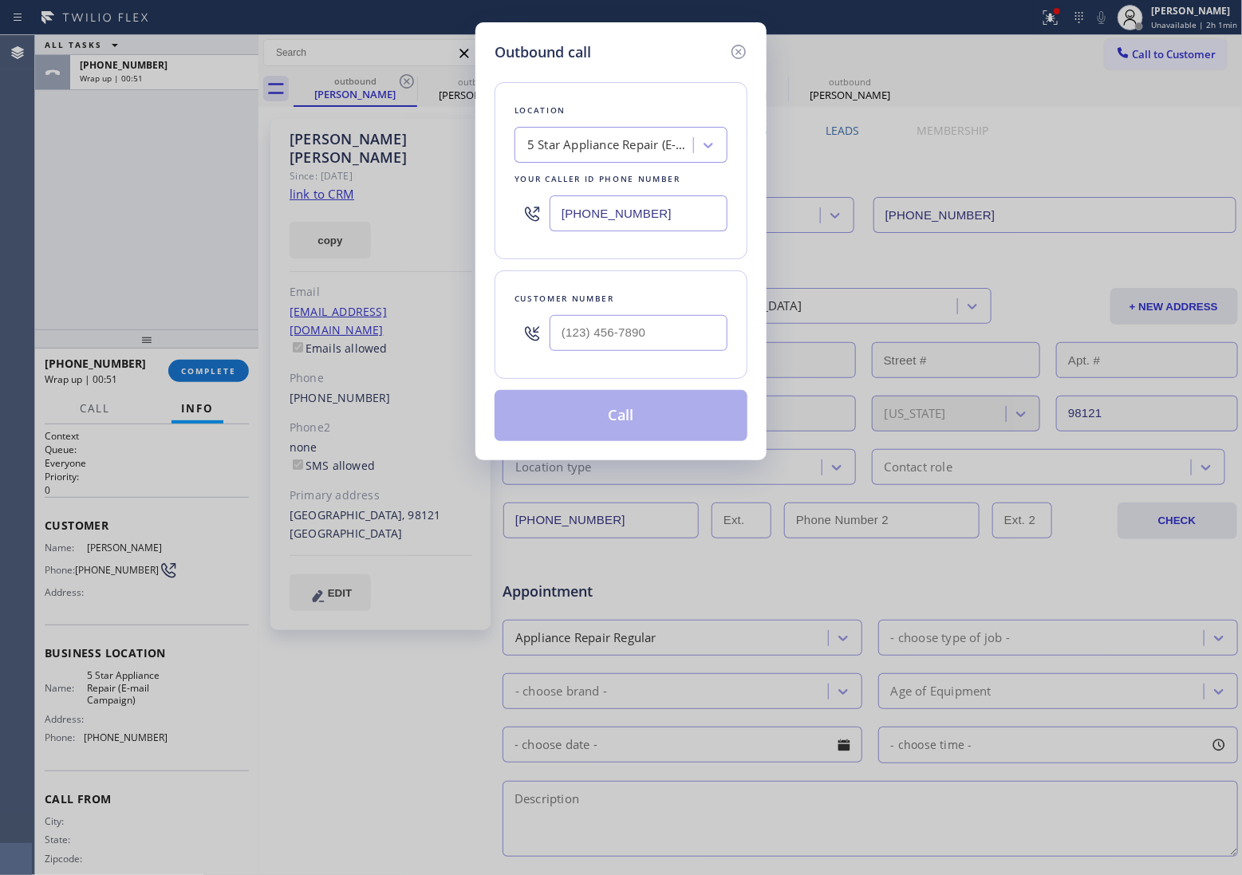
click at [672, 215] on input "[PHONE_NUMBER]" at bounding box center [639, 213] width 178 height 36
paste input "33) 692-2271"
type input "[PHONE_NUMBER]"
type input "(___) ___-____"
click at [649, 306] on div "Customer number" at bounding box center [621, 298] width 213 height 17
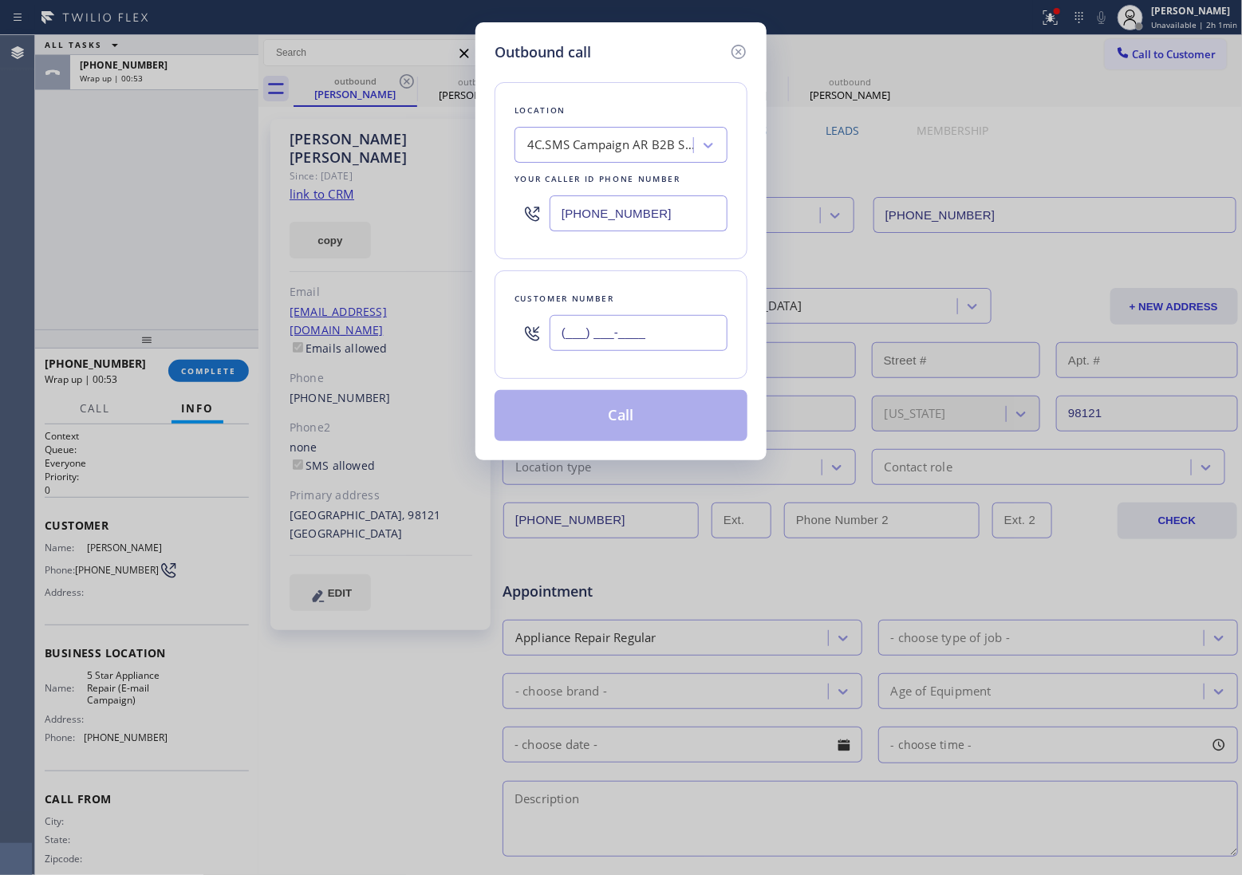
click at [654, 336] on input "(___) ___-____" at bounding box center [639, 333] width 178 height 36
paste input "510) 410-7083"
type input "[PHONE_NUMBER]"
click at [650, 419] on button "Call" at bounding box center [621, 415] width 253 height 51
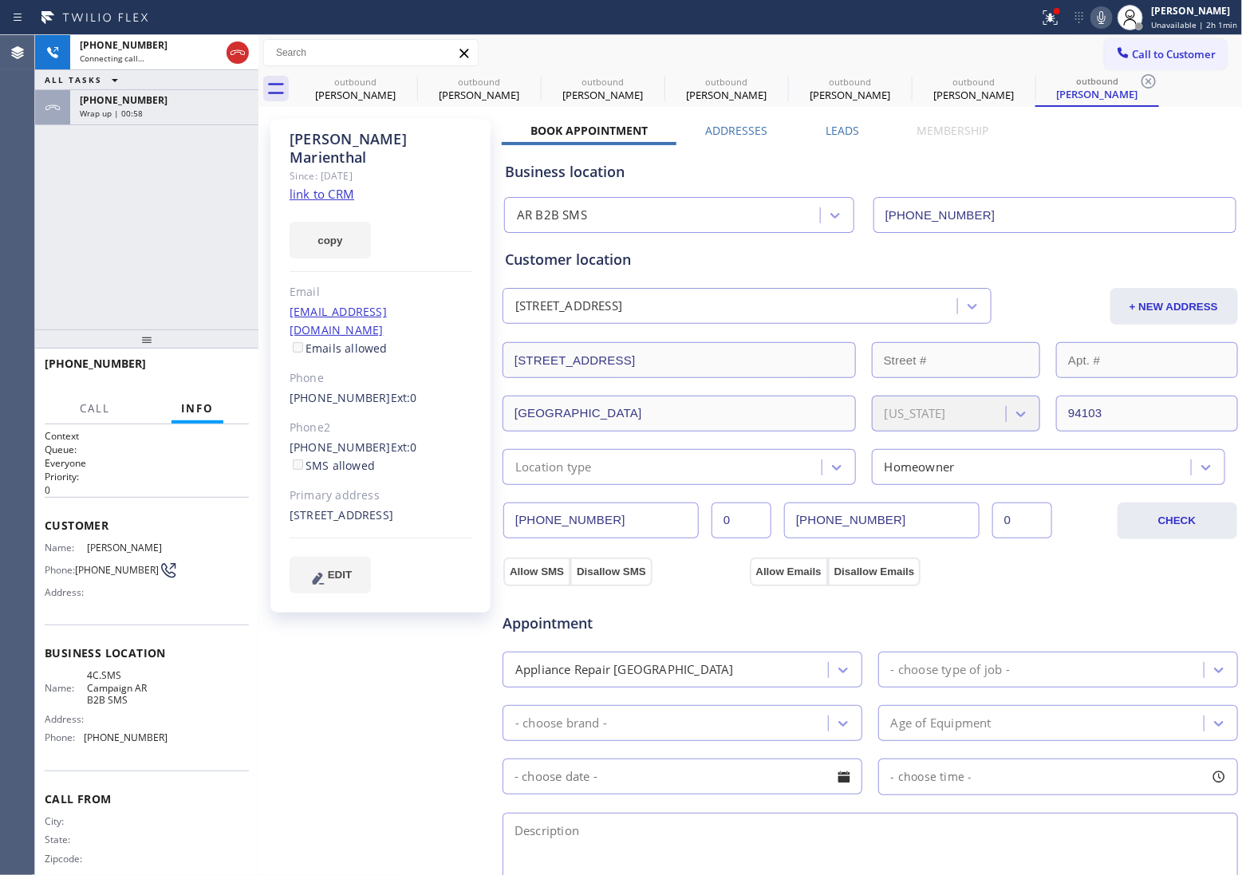
type input "[PHONE_NUMBER]"
click at [332, 186] on link "link to CRM" at bounding box center [322, 194] width 65 height 16
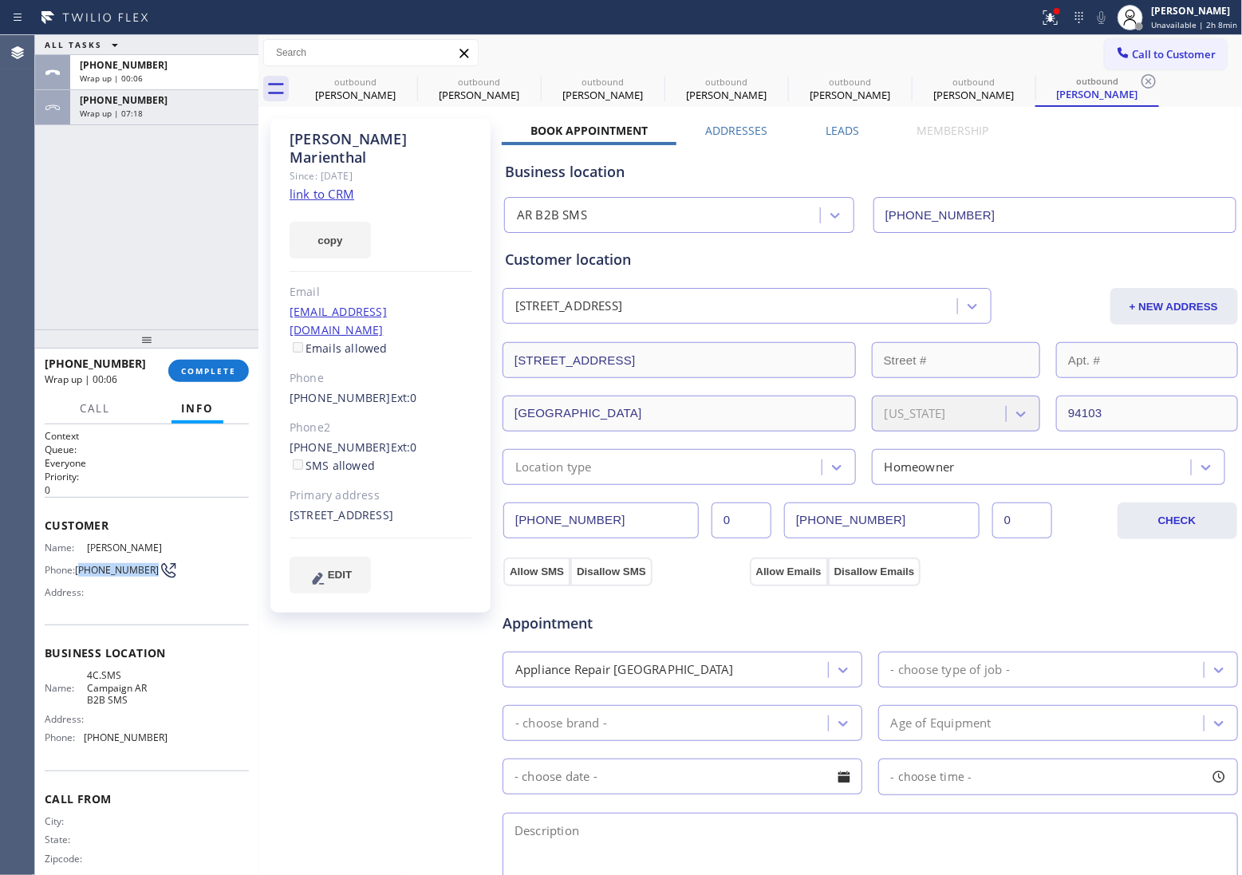
drag, startPoint x: 101, startPoint y: 570, endPoint x: 81, endPoint y: 559, distance: 23.3
click at [81, 564] on span "[PHONE_NUMBER]" at bounding box center [117, 570] width 84 height 12
copy span "510) 410-7083"
drag, startPoint x: 1155, startPoint y: 45, endPoint x: 643, endPoint y: 294, distance: 568.4
click at [1151, 49] on button "Call to Customer" at bounding box center [1166, 54] width 122 height 30
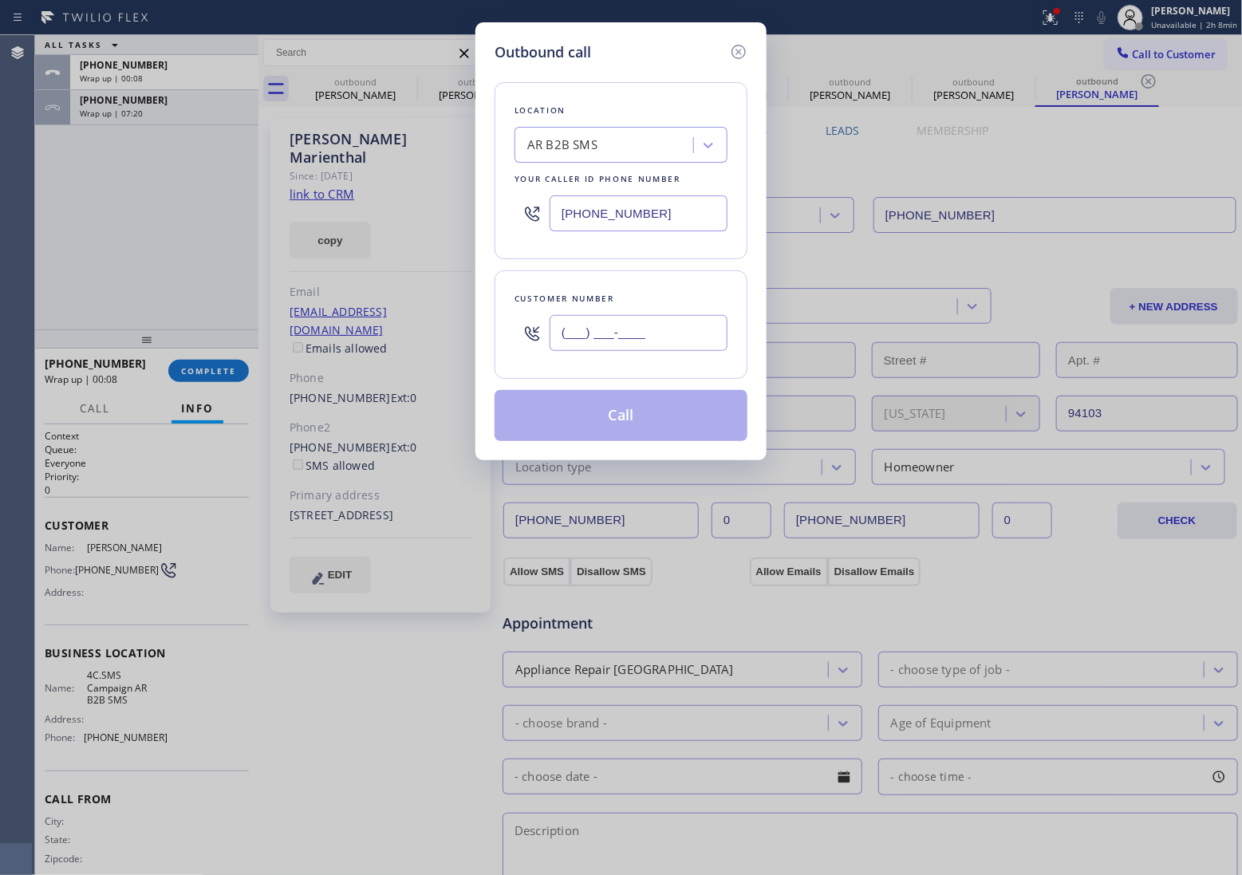
click at [634, 337] on input "(___) ___-____" at bounding box center [639, 333] width 178 height 36
paste input "510) 410-7083"
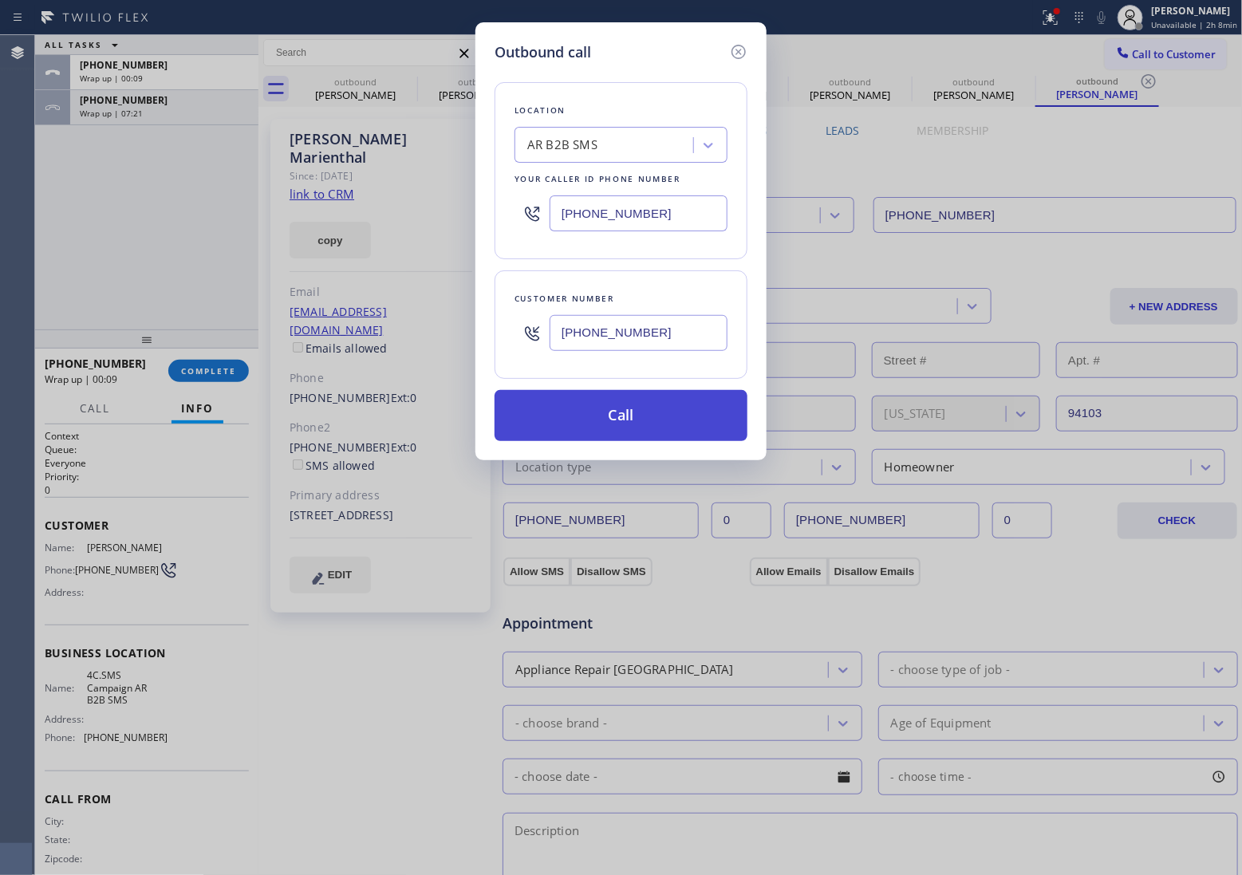
type input "[PHONE_NUMBER]"
click at [664, 427] on button "Call" at bounding box center [621, 415] width 253 height 51
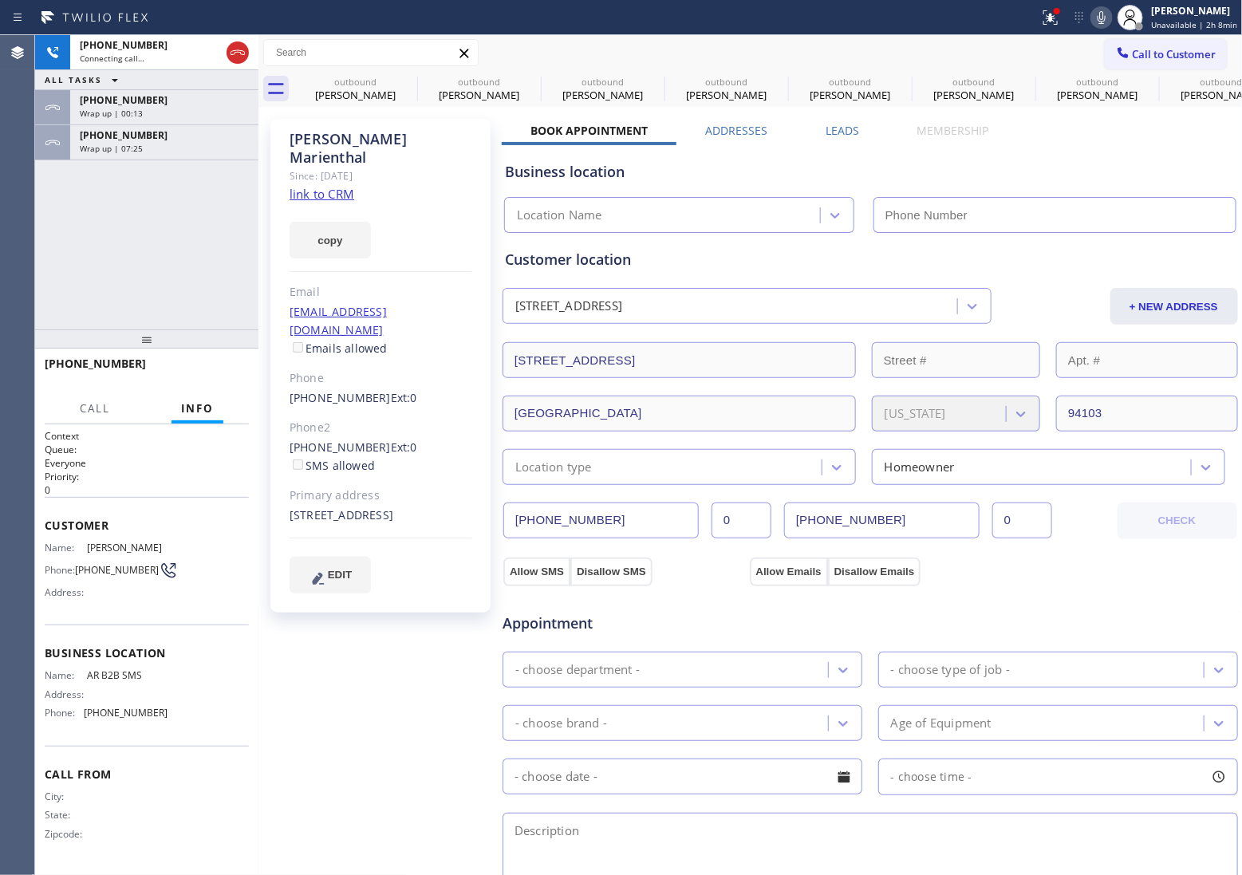
type input "[PHONE_NUMBER]"
click at [53, 244] on div "[PHONE_NUMBER] Live | 00:01 ALL TASKS ALL TASKS ACTIVE TASKS TASKS IN WRAP UP […" at bounding box center [146, 182] width 223 height 294
click at [225, 373] on span "HANG UP" at bounding box center [211, 370] width 49 height 11
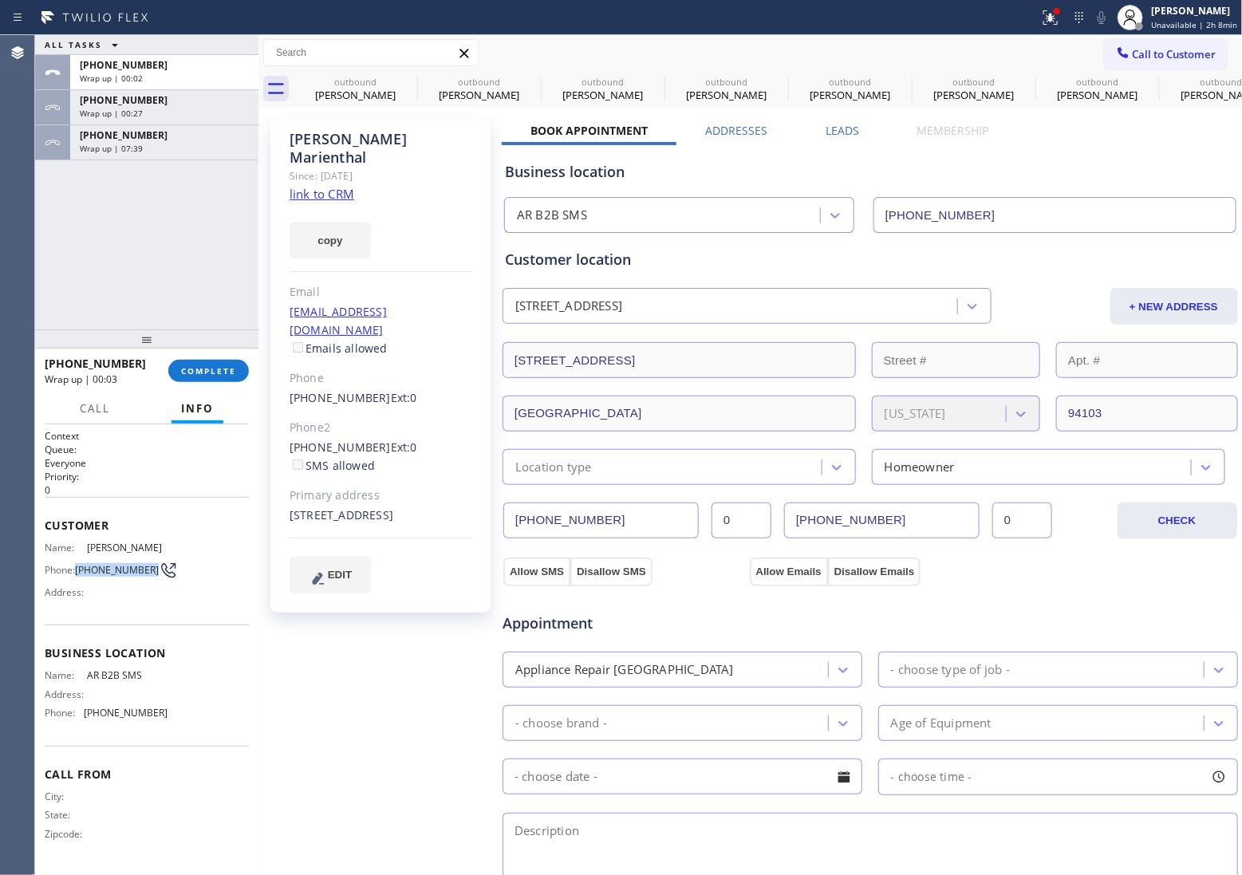
drag, startPoint x: 80, startPoint y: 564, endPoint x: 146, endPoint y: 572, distance: 66.7
click at [146, 572] on span "[PHONE_NUMBER]" at bounding box center [117, 570] width 84 height 12
copy span "[PHONE_NUMBER]"
click at [1165, 45] on button "Call to Customer" at bounding box center [1166, 54] width 122 height 30
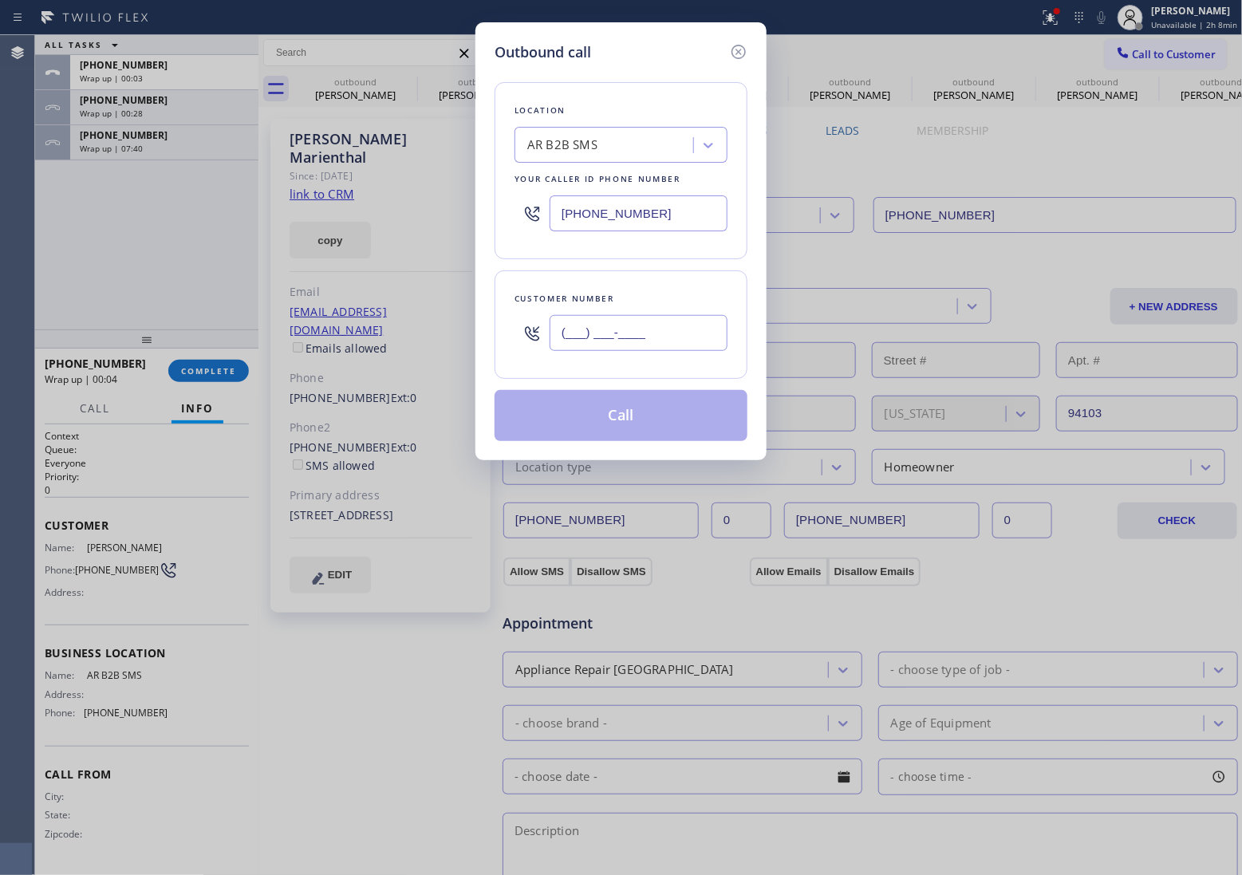
drag, startPoint x: 676, startPoint y: 336, endPoint x: 685, endPoint y: 349, distance: 16.2
click at [675, 337] on input "(___) ___-____" at bounding box center [639, 333] width 178 height 36
paste input "510) 410-7083"
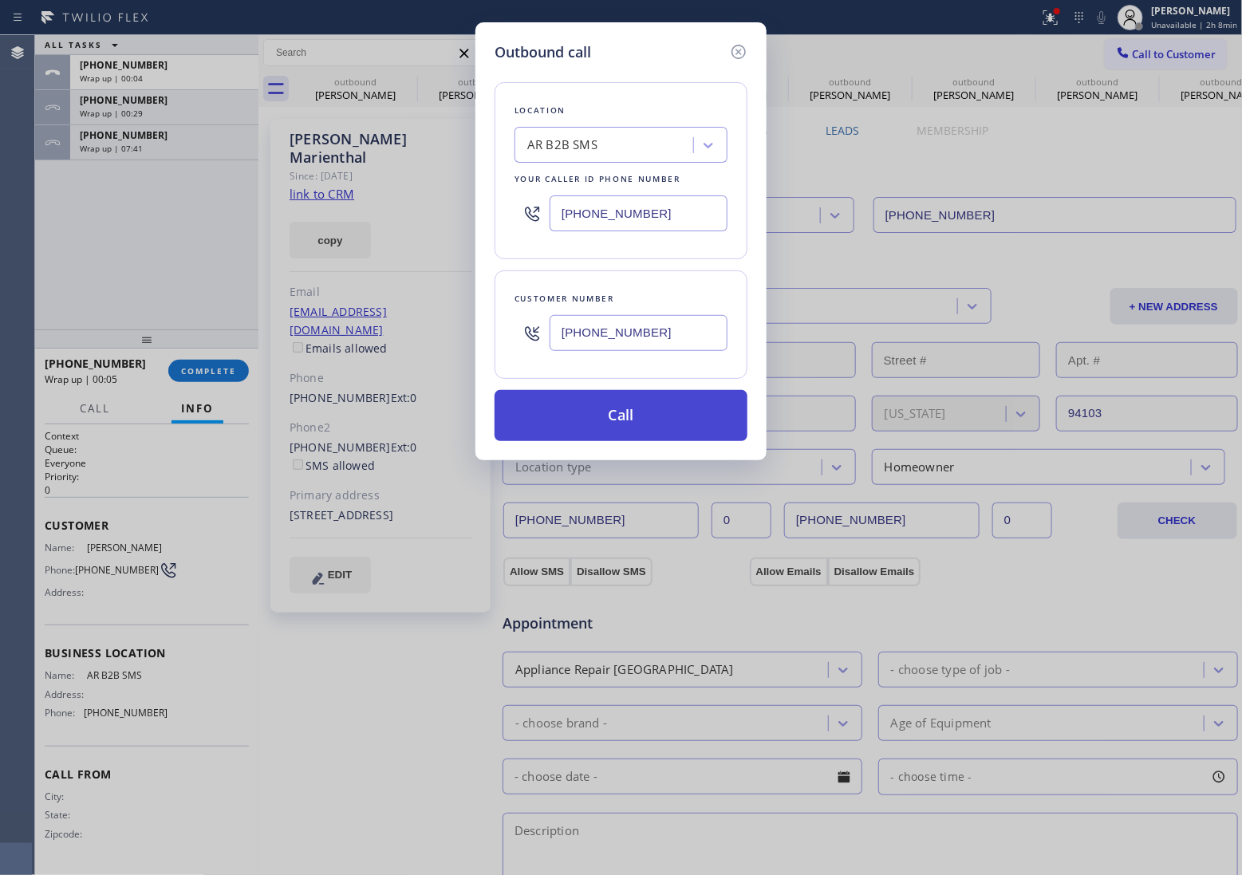
type input "[PHONE_NUMBER]"
click at [650, 432] on button "Call" at bounding box center [621, 415] width 253 height 51
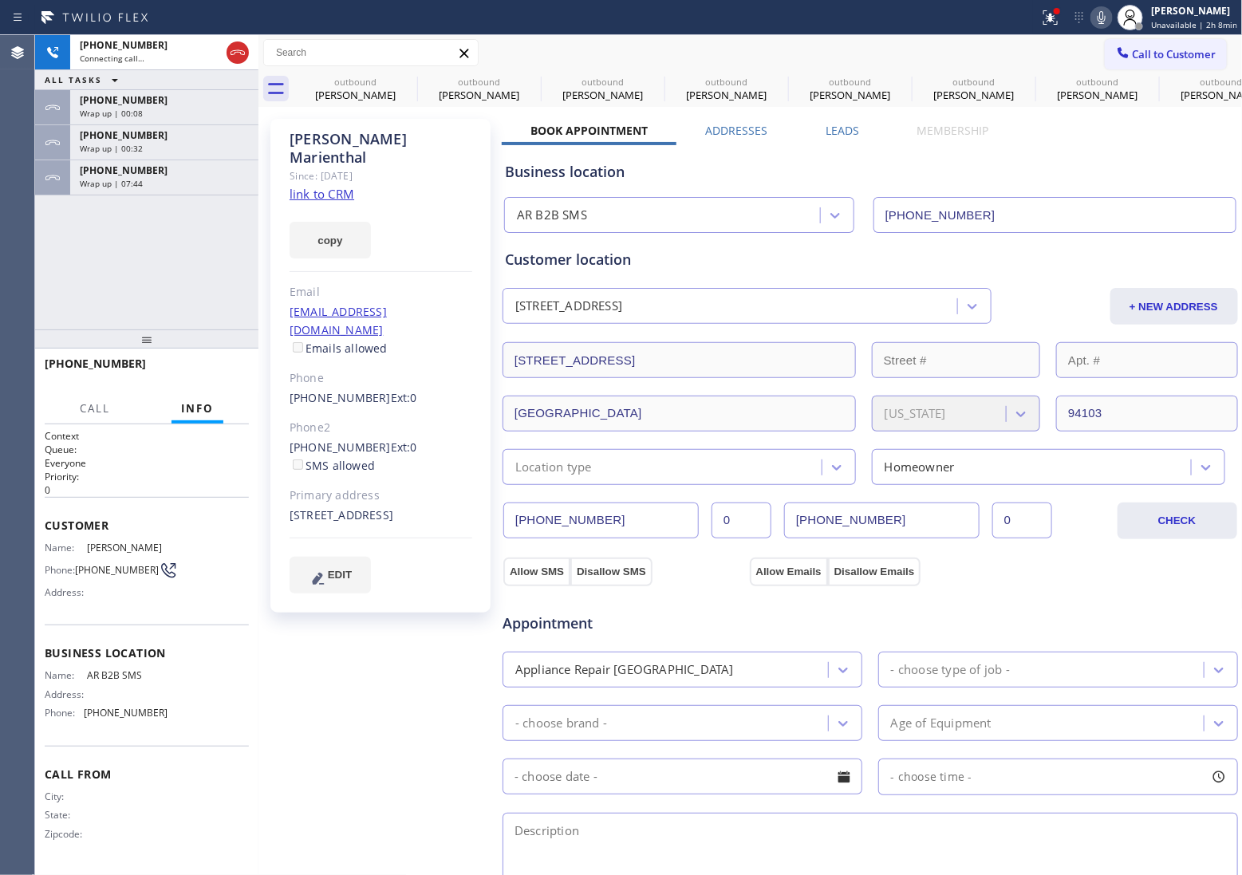
type input "[PHONE_NUMBER]"
copy div "510) 410-7083"
drag, startPoint x: 82, startPoint y: 567, endPoint x: 150, endPoint y: 566, distance: 67.8
click at [150, 566] on div "Phone: [PHONE_NUMBER]" at bounding box center [106, 570] width 123 height 19
click at [40, 272] on div "[PHONE_NUMBER] Live | 03:49 ALL TASKS ALL TASKS ACTIVE TASKS TASKS IN WRAP UP […" at bounding box center [146, 182] width 223 height 294
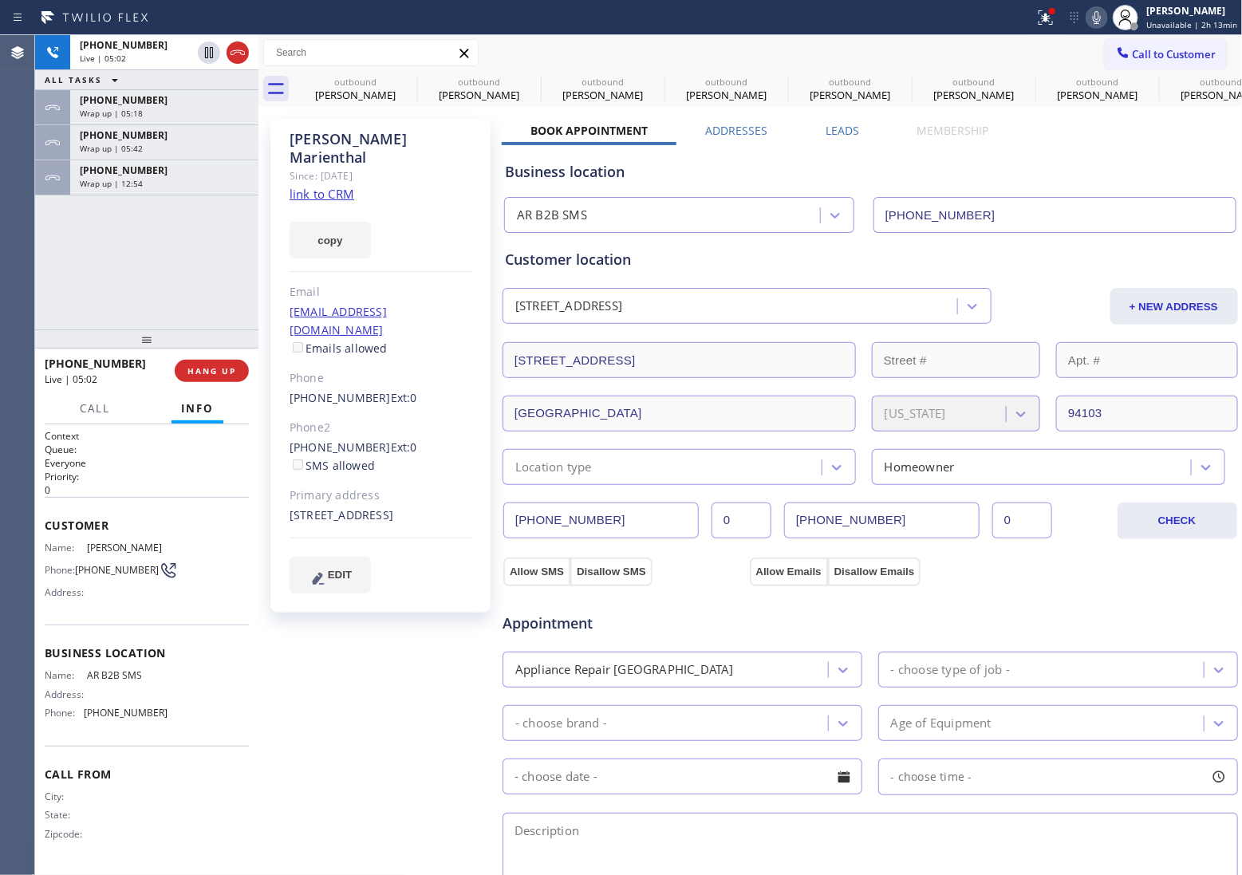
click at [33, 287] on div "Agent Desktop" at bounding box center [17, 455] width 34 height 840
drag, startPoint x: 452, startPoint y: 290, endPoint x: 288, endPoint y: 296, distance: 164.5
click at [288, 296] on div "[PERSON_NAME] Since: [DATE] link to CRM copy Email [EMAIL_ADDRESS][DOMAIN_NAME]…" at bounding box center [380, 366] width 220 height 494
click at [46, 260] on div "[PHONE_NUMBER] Live | 06:32 ALL TASKS ALL TASKS ACTIVE TASKS TASKS IN WRAP UP […" at bounding box center [146, 182] width 223 height 294
click at [62, 283] on div "[PHONE_NUMBER] Live | 06:41 ALL TASKS ALL TASKS ACTIVE TASKS TASKS IN WRAP UP […" at bounding box center [146, 182] width 223 height 294
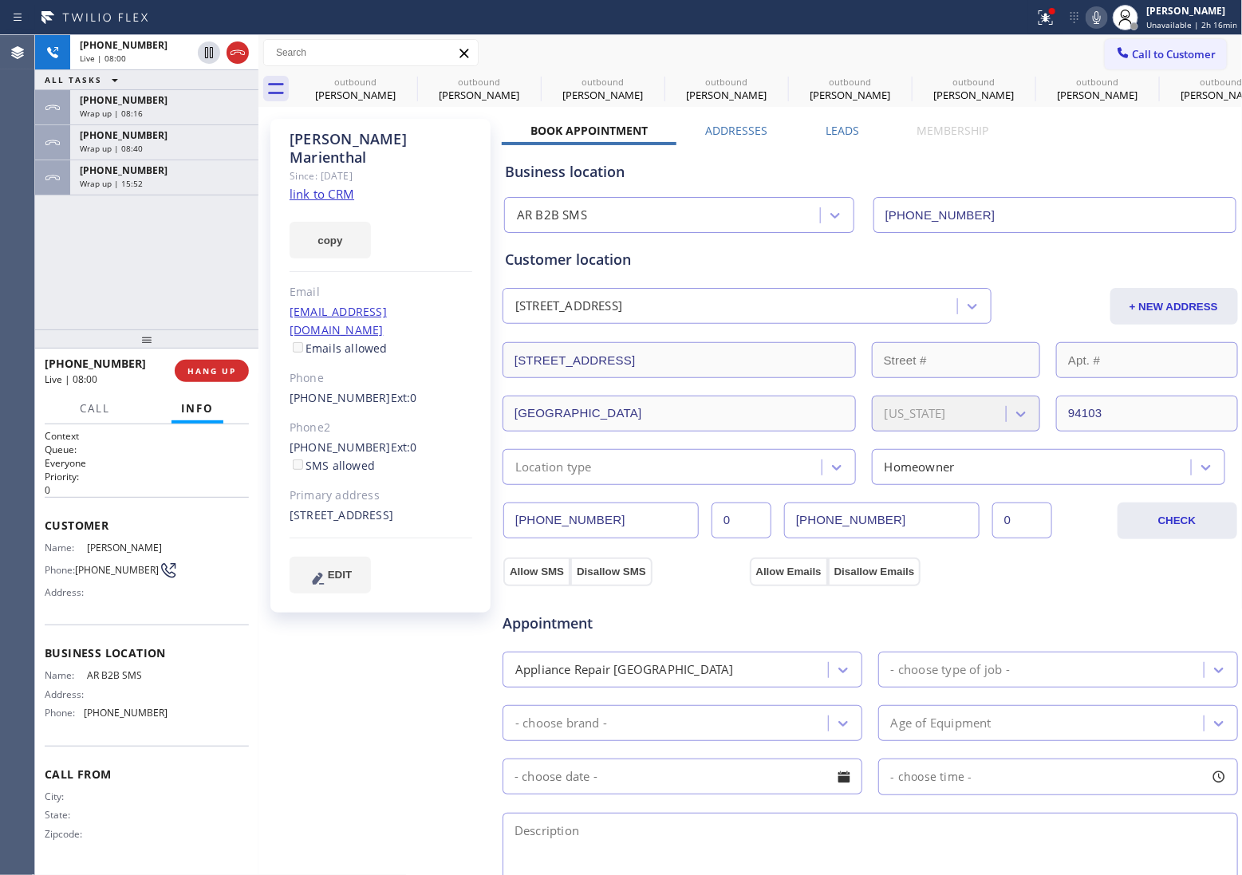
click at [68, 252] on div "[PHONE_NUMBER] Live | 08:00 ALL TASKS ALL TASKS ACTIVE TASKS TASKS IN WRAP UP […" at bounding box center [146, 182] width 223 height 294
click at [37, 271] on div "[PHONE_NUMBER] Live | 08:09 ALL TASKS ALL TASKS ACTIVE TASKS TASKS IN WRAP UP […" at bounding box center [146, 182] width 223 height 294
click at [979, 840] on textarea at bounding box center [871, 851] width 736 height 76
click at [200, 224] on div "[PHONE_NUMBER] Live | 08:23 ALL TASKS ALL TASKS ACTIVE TASKS TASKS IN WRAP UP […" at bounding box center [146, 182] width 223 height 294
click at [215, 367] on span "COMPLETE" at bounding box center [208, 370] width 55 height 11
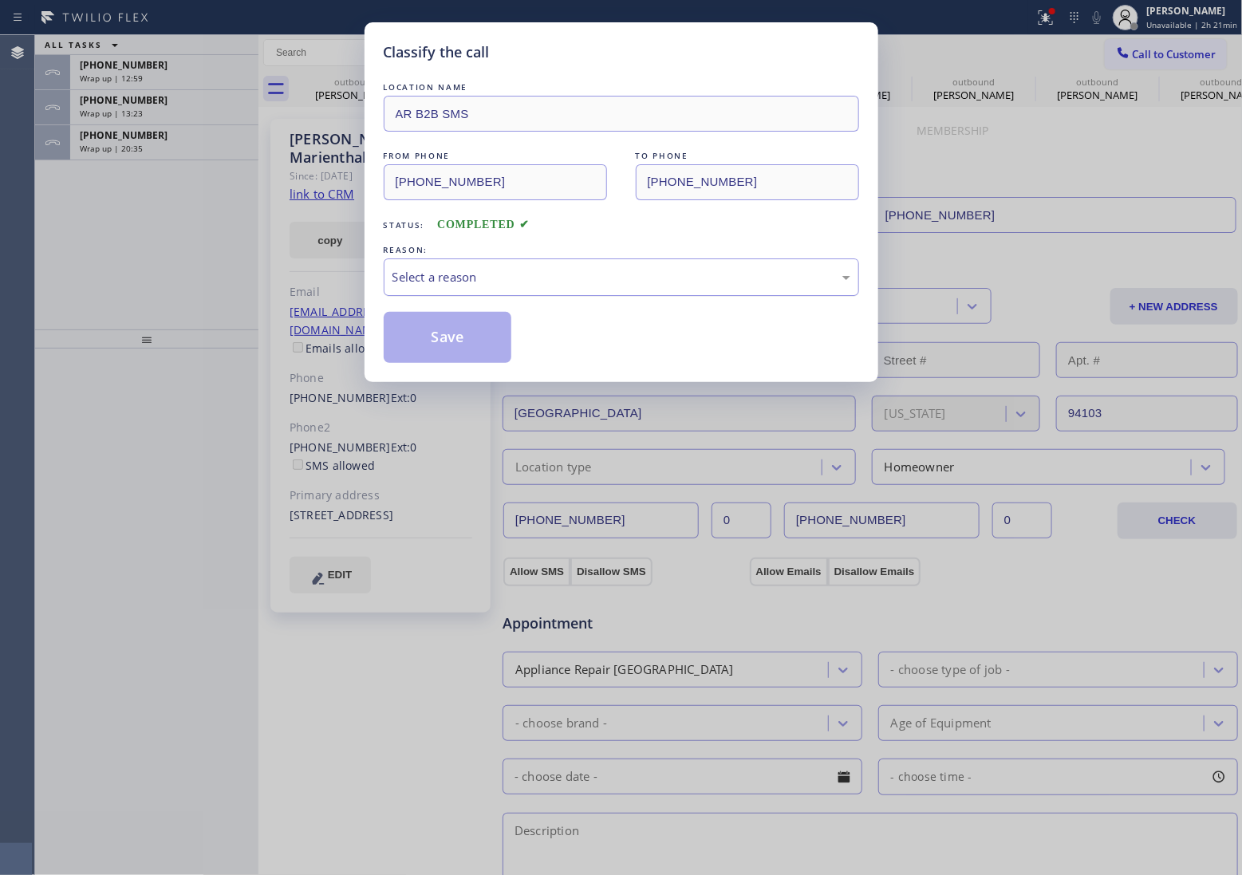
click at [487, 263] on div "Select a reason" at bounding box center [622, 277] width 476 height 37
click at [468, 330] on button "Save" at bounding box center [448, 337] width 128 height 51
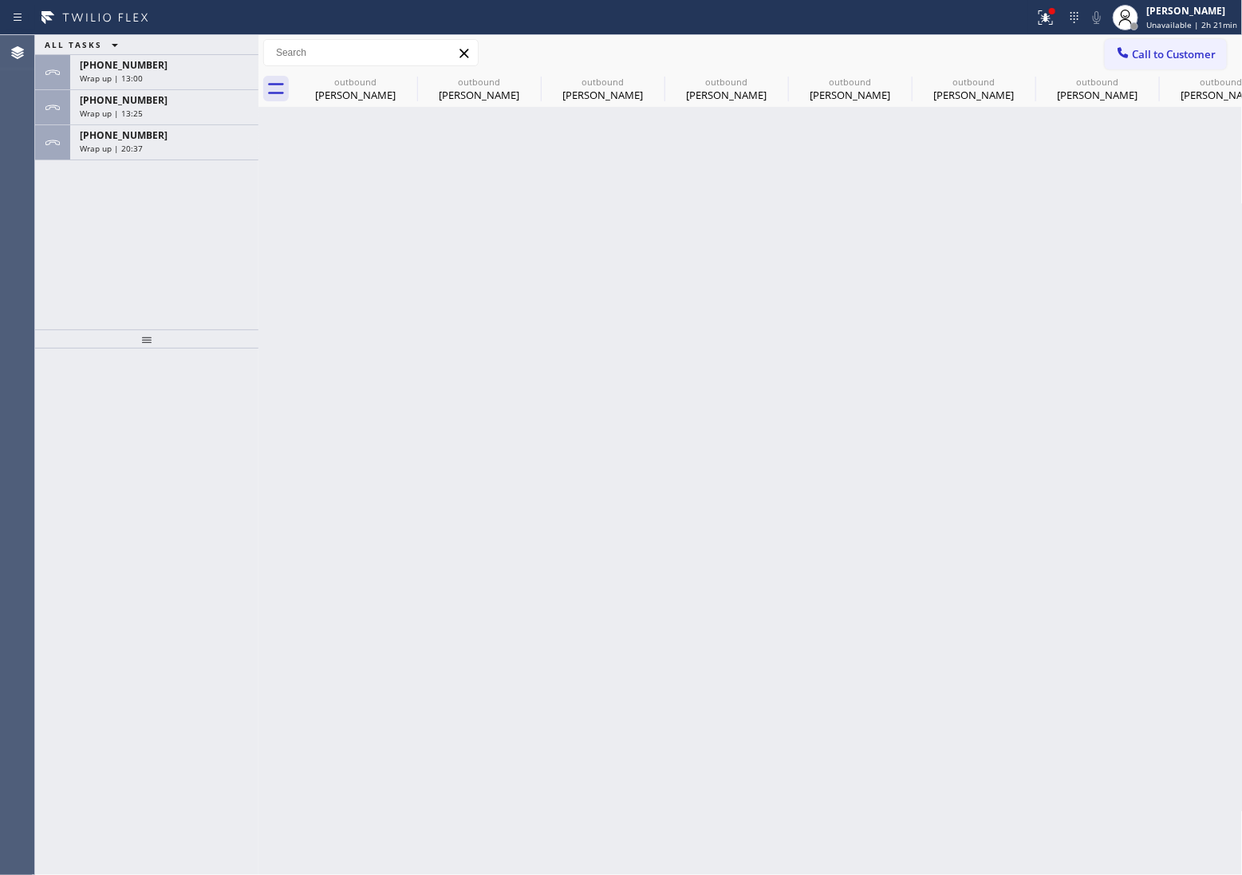
click at [152, 73] on div "Wrap up | 13:00" at bounding box center [164, 78] width 169 height 11
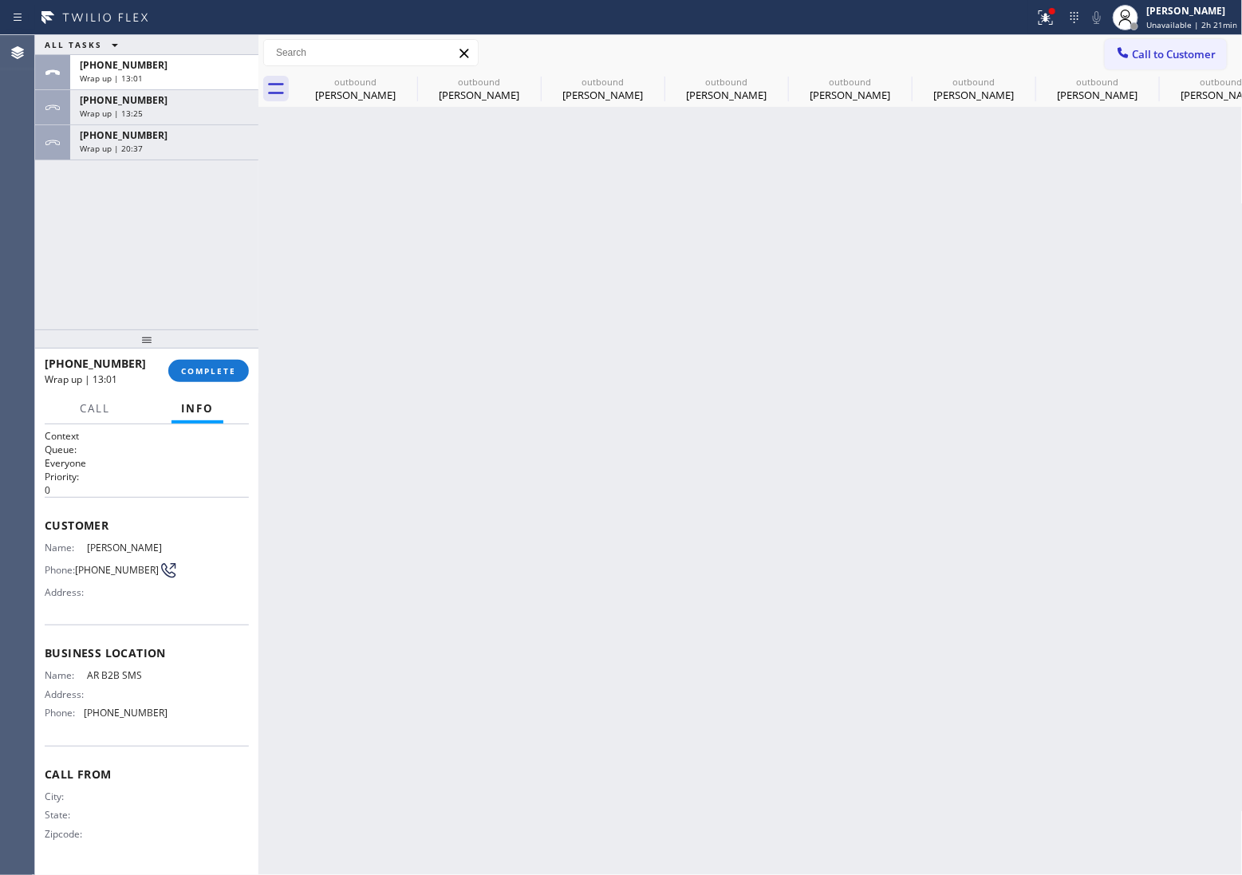
click at [152, 73] on div "Wrap up | 13:01" at bounding box center [164, 78] width 169 height 11
click at [229, 364] on button "COMPLETE" at bounding box center [208, 371] width 81 height 22
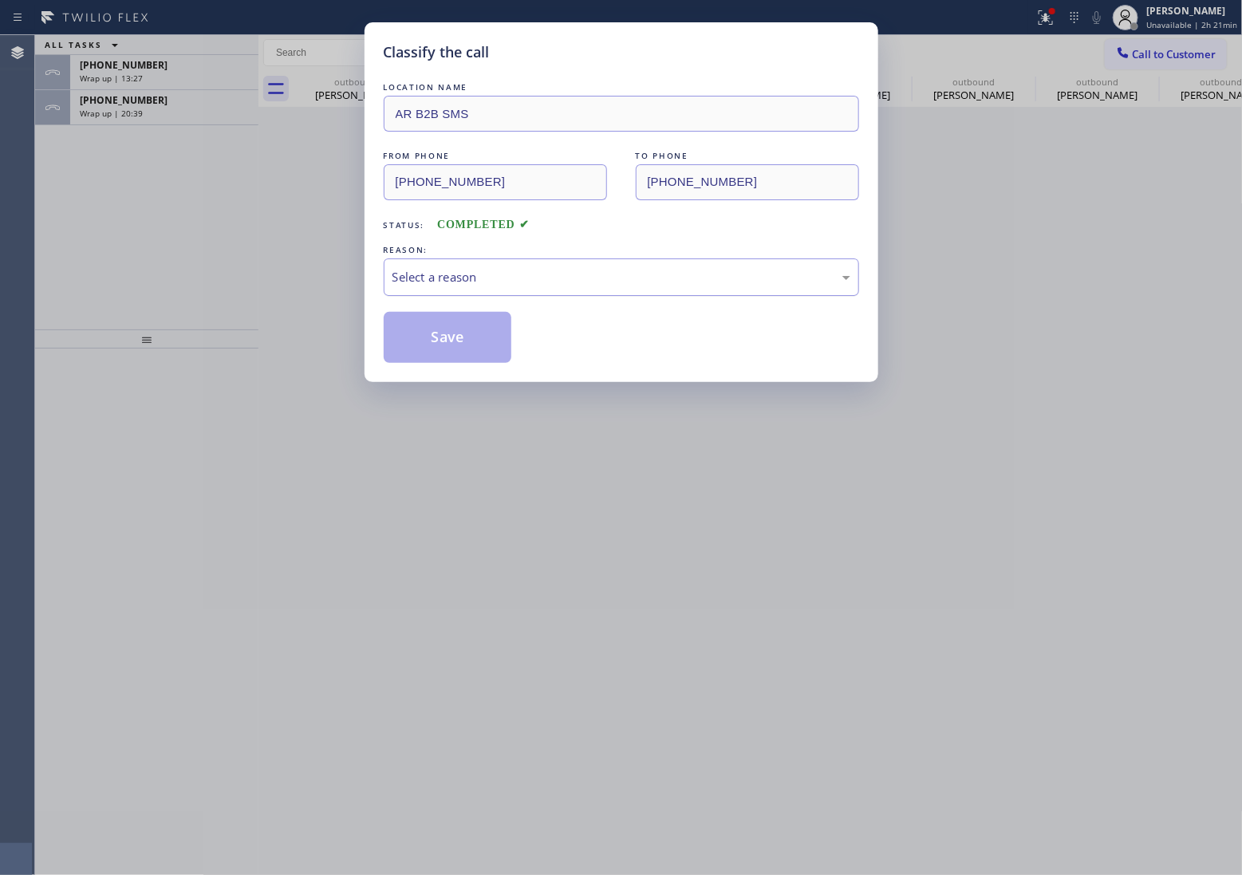
click at [451, 282] on div "Select a reason" at bounding box center [622, 277] width 458 height 18
click at [472, 327] on button "Save" at bounding box center [448, 337] width 128 height 51
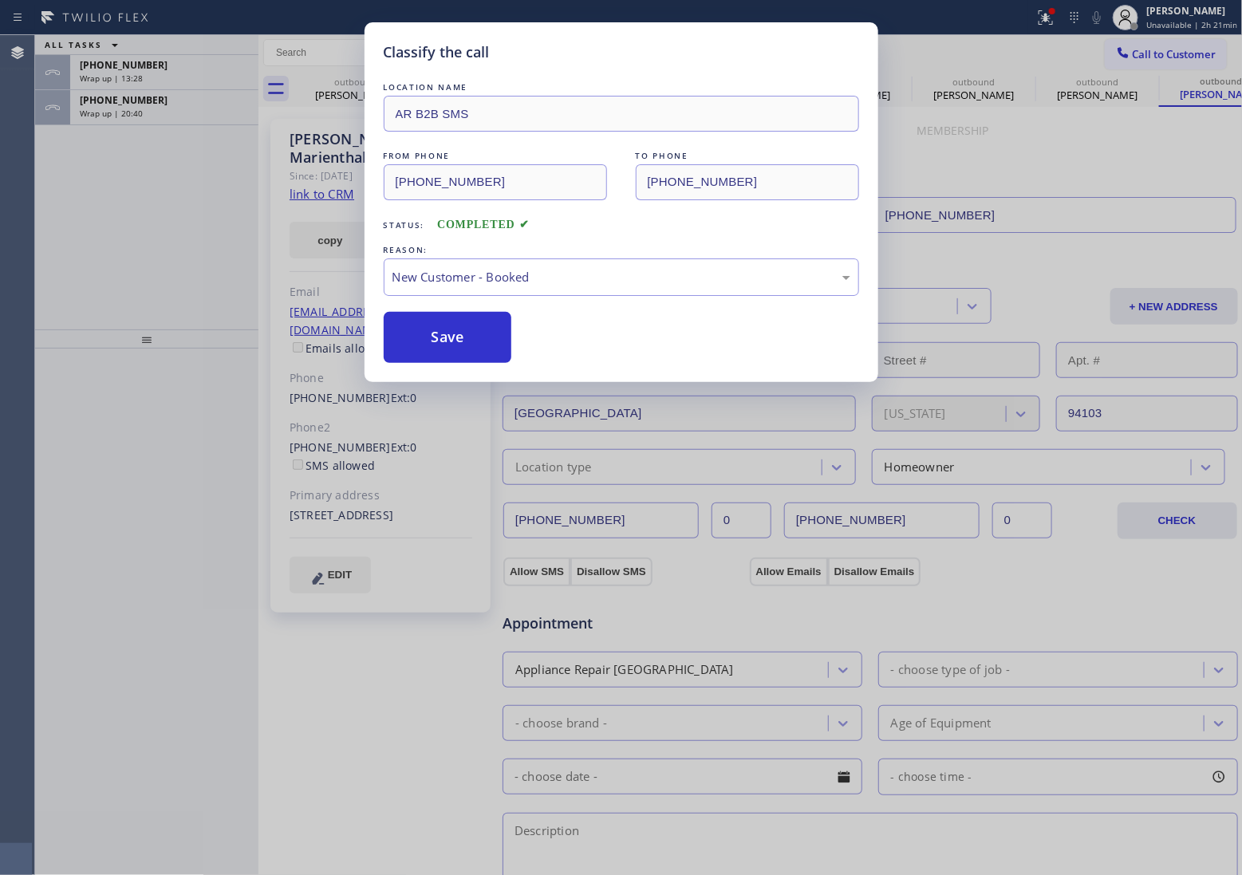
click at [148, 69] on div "Classify the call LOCATION NAME Local Plumbing Service & Hydrojetting Repair FR…" at bounding box center [638, 455] width 1207 height 840
click at [148, 69] on div "[PHONE_NUMBER]" at bounding box center [164, 65] width 169 height 14
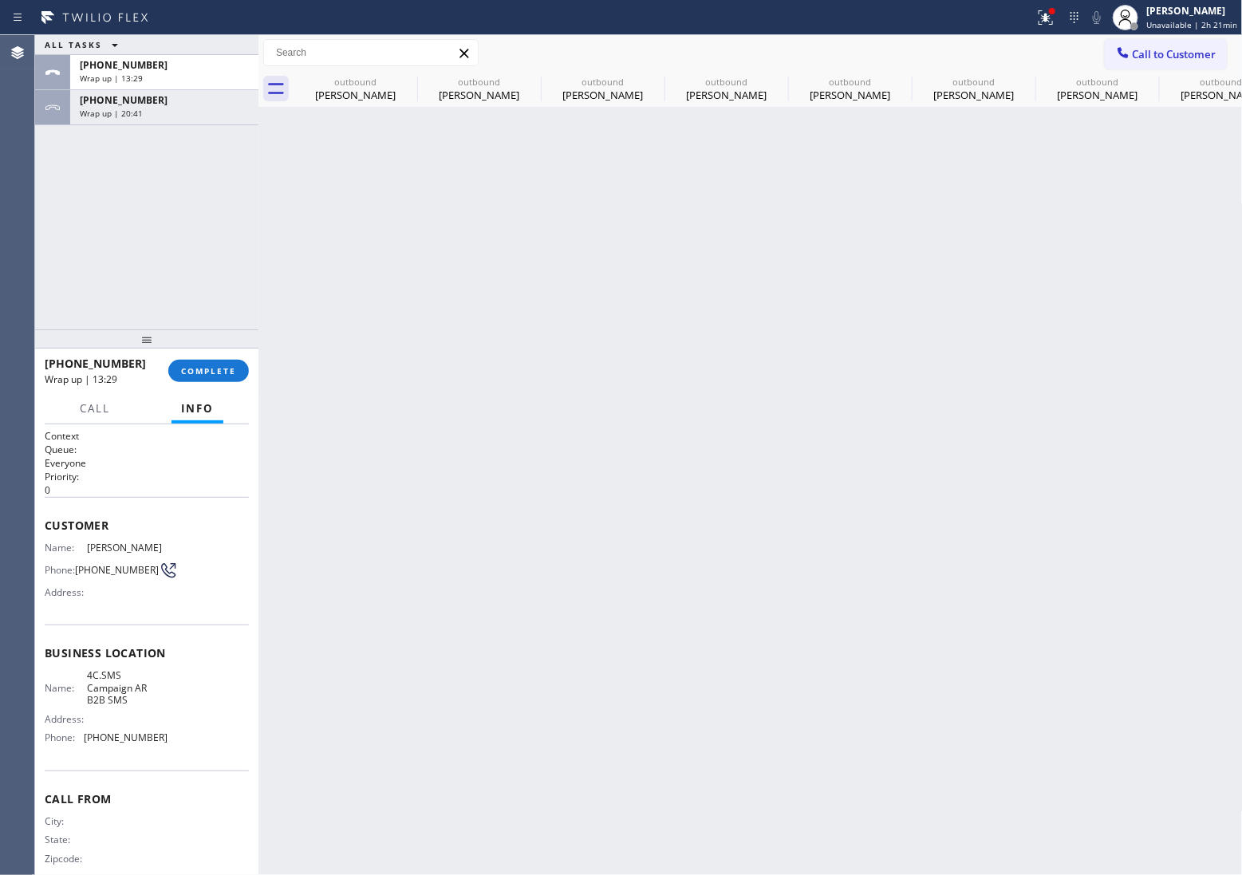
click at [148, 69] on div "[PHONE_NUMBER]" at bounding box center [164, 65] width 169 height 14
click at [206, 375] on span "COMPLETE" at bounding box center [208, 370] width 55 height 11
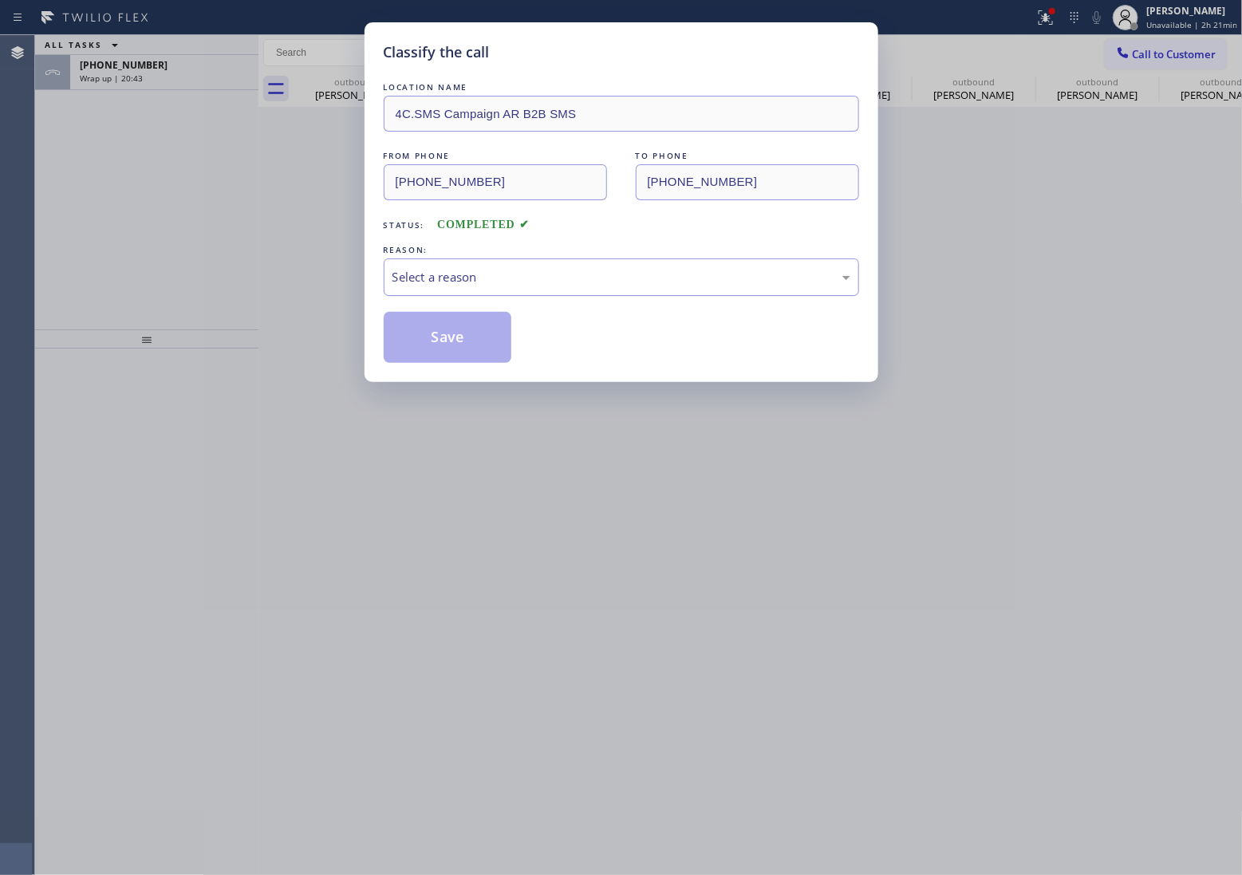
click at [589, 281] on div "Select a reason" at bounding box center [622, 277] width 458 height 18
drag, startPoint x: 476, startPoint y: 328, endPoint x: 369, endPoint y: 268, distance: 122.5
click at [476, 329] on button "Save" at bounding box center [448, 337] width 128 height 51
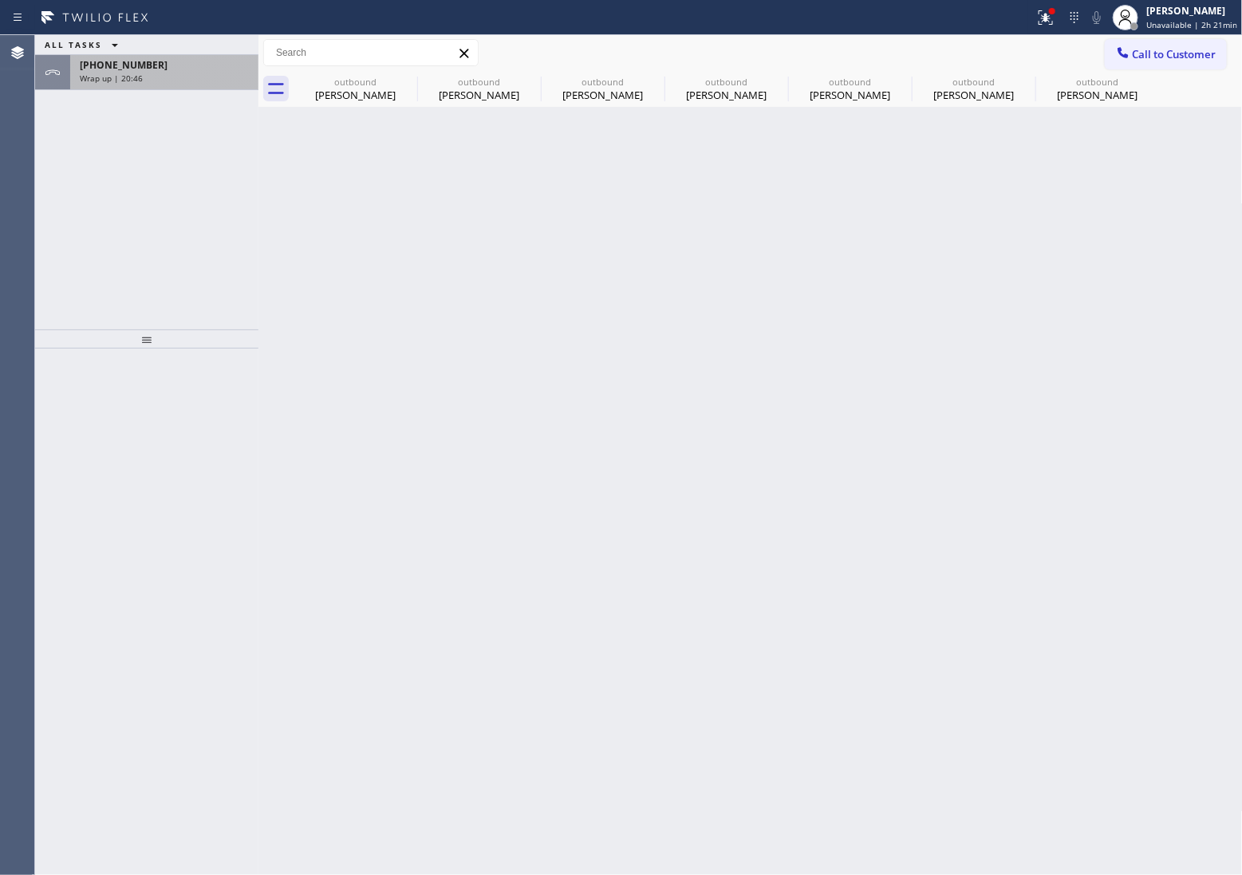
click at [152, 76] on div "Wrap up | 20:46" at bounding box center [164, 78] width 169 height 11
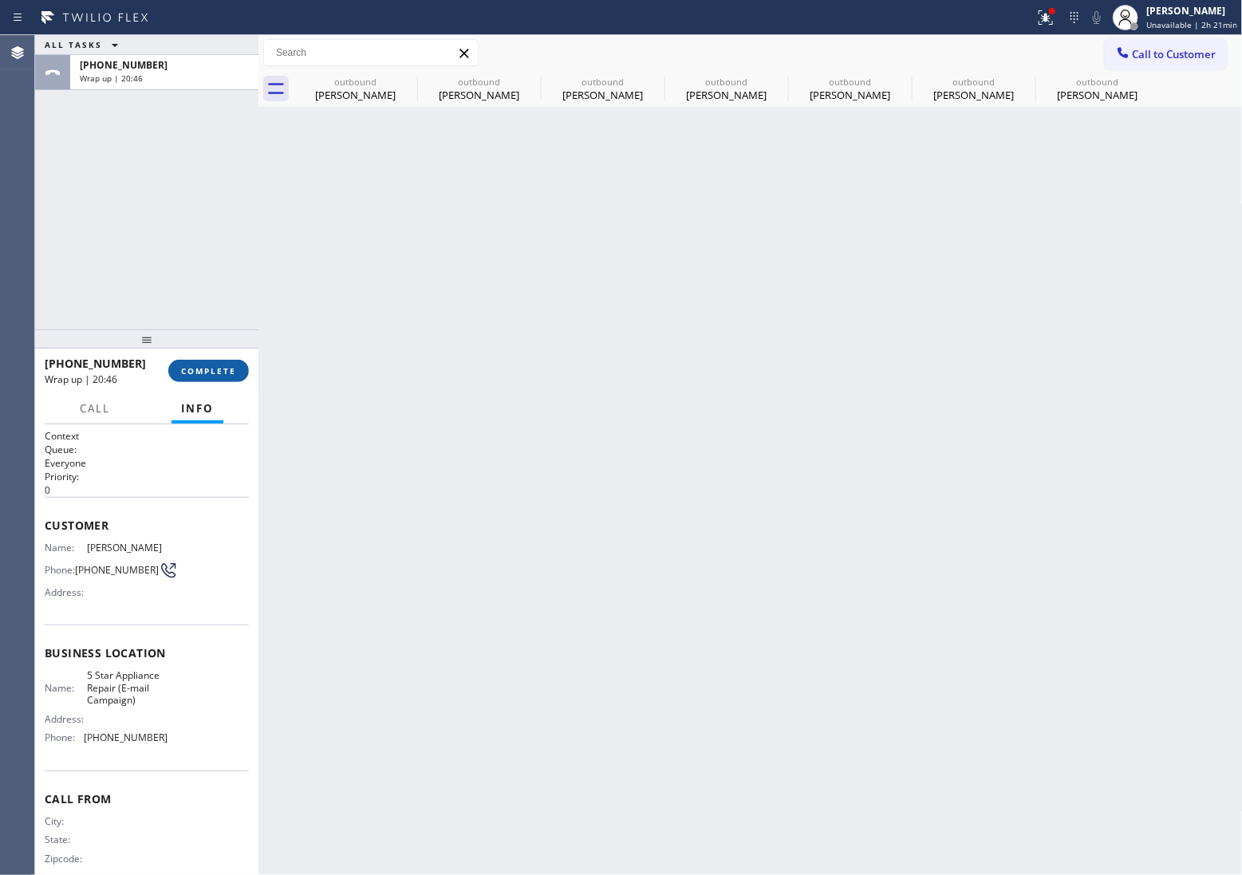
click at [215, 364] on button "COMPLETE" at bounding box center [208, 371] width 81 height 22
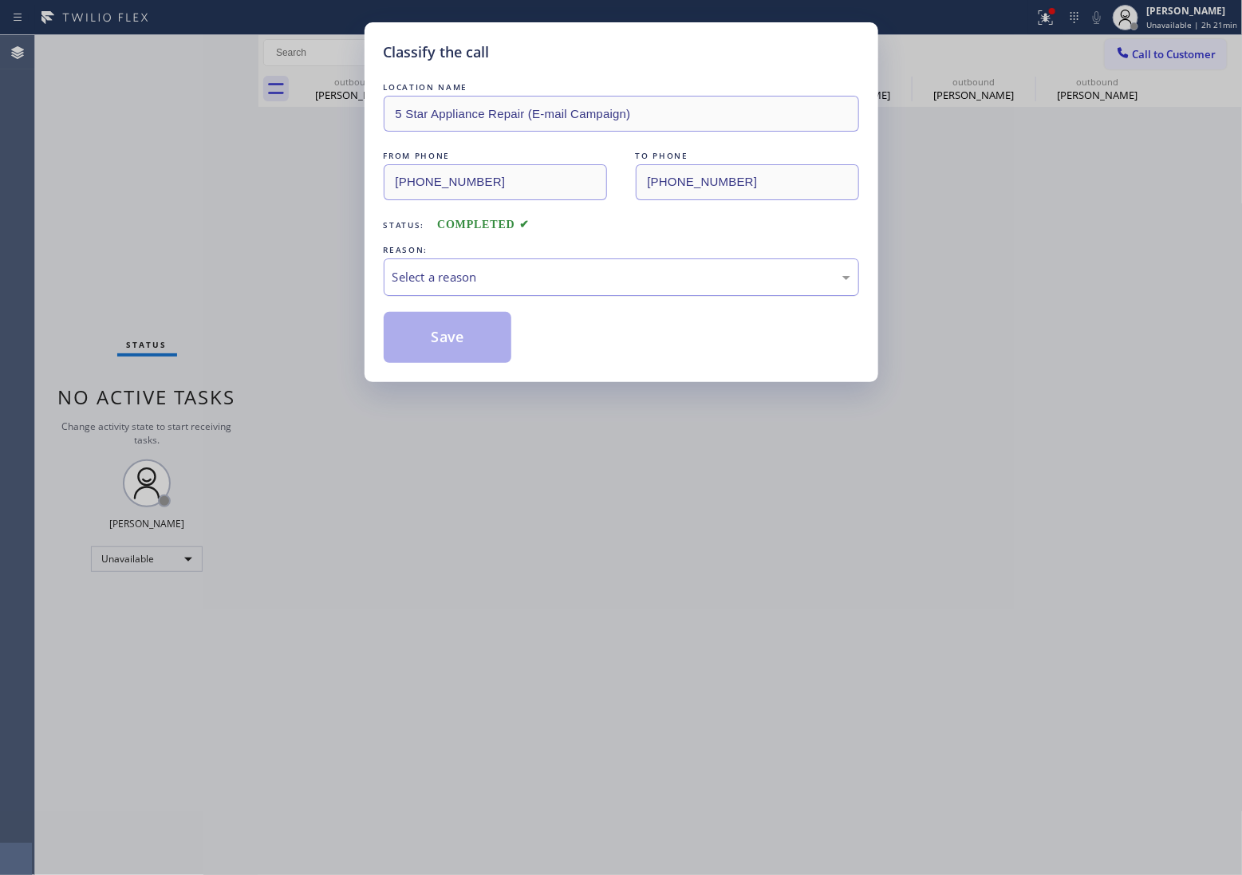
click at [544, 282] on div "Select a reason" at bounding box center [622, 277] width 458 height 18
drag, startPoint x: 443, startPoint y: 329, endPoint x: 456, endPoint y: 344, distance: 19.8
click at [436, 335] on button "Save" at bounding box center [448, 337] width 128 height 51
type input "[PHONE_NUMBER]"
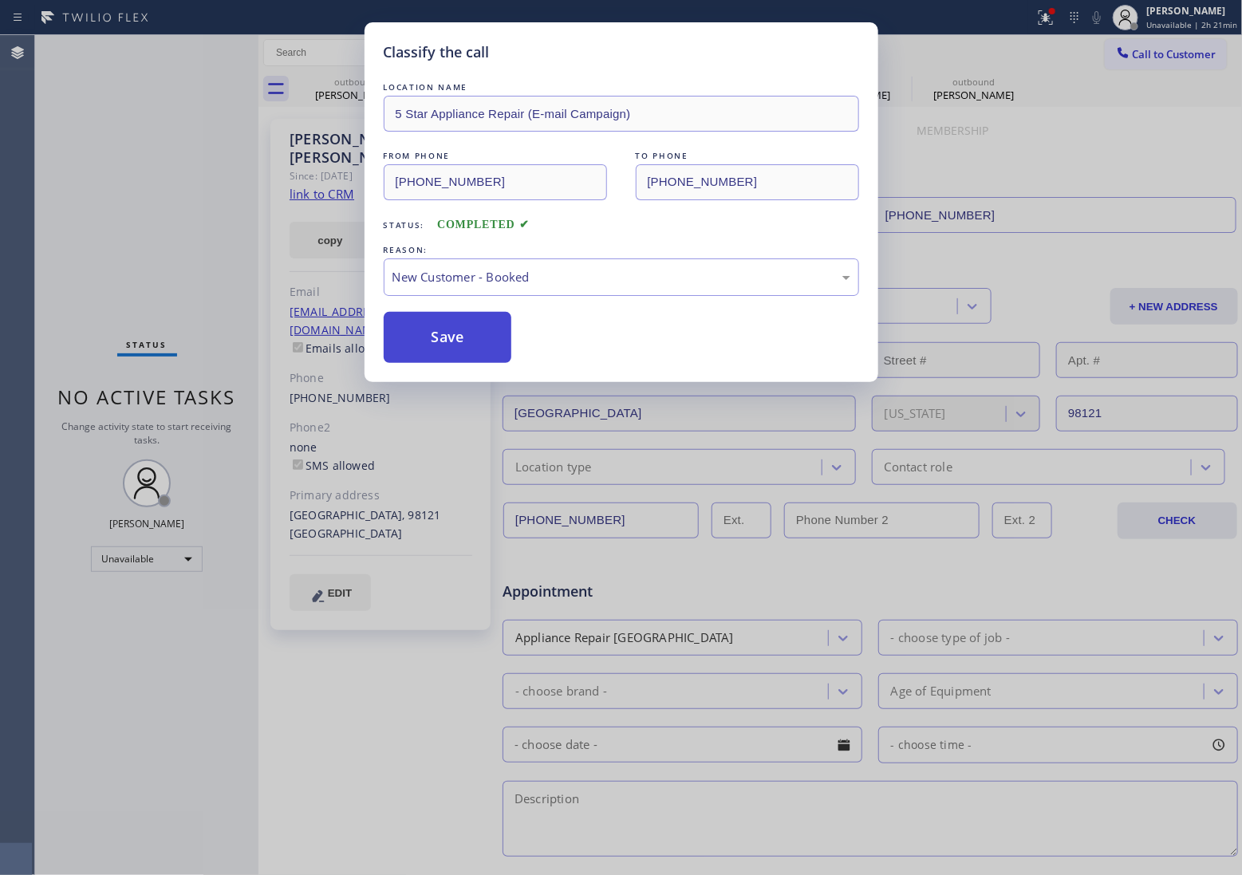
drag, startPoint x: 456, startPoint y: 344, endPoint x: 922, endPoint y: 860, distance: 695.4
click at [471, 348] on button "Save" at bounding box center [448, 337] width 128 height 51
type input "[PHONE_NUMBER]"
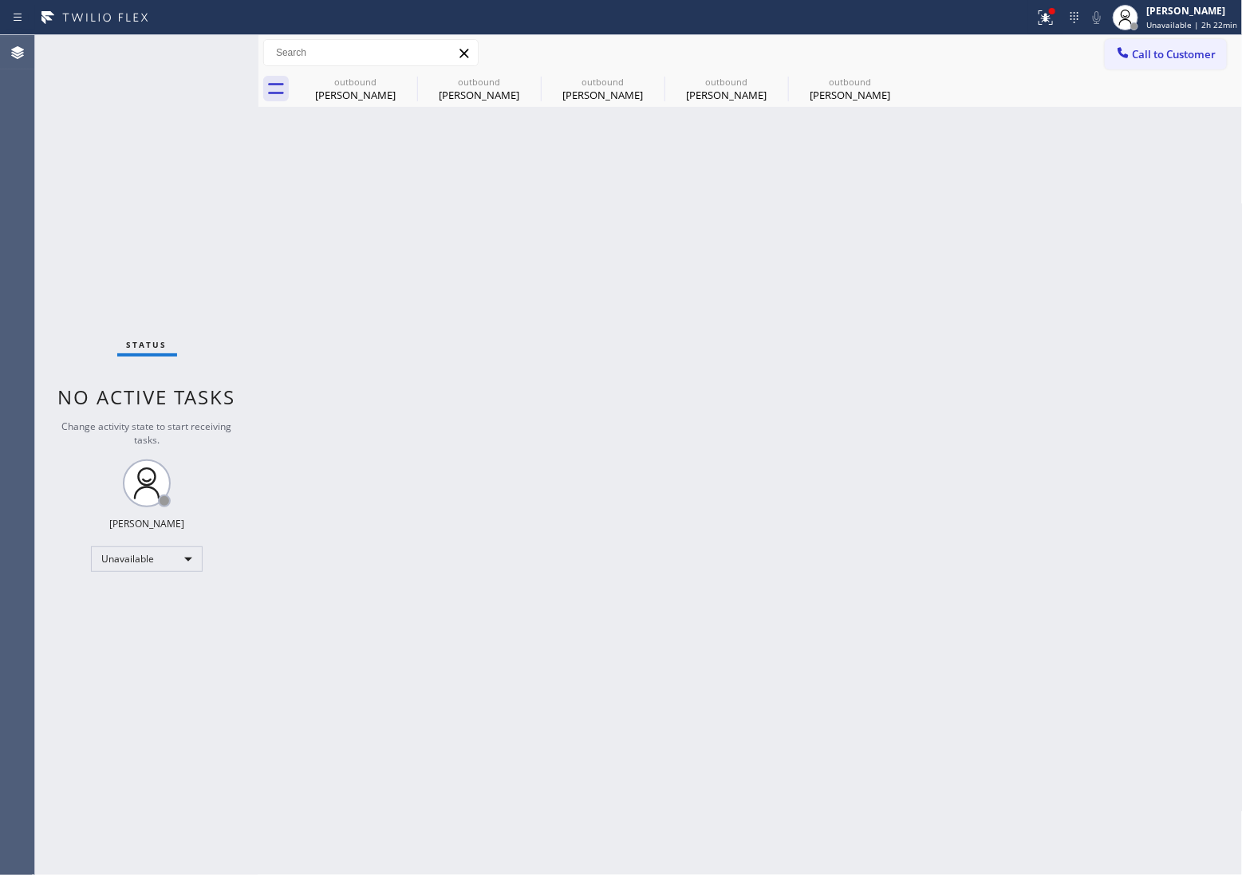
click at [52, 489] on div "Status No active tasks Change activity state to start receiving tasks. [PERSON_…" at bounding box center [146, 455] width 223 height 840
click at [1145, 49] on button "Call to Customer" at bounding box center [1166, 54] width 122 height 30
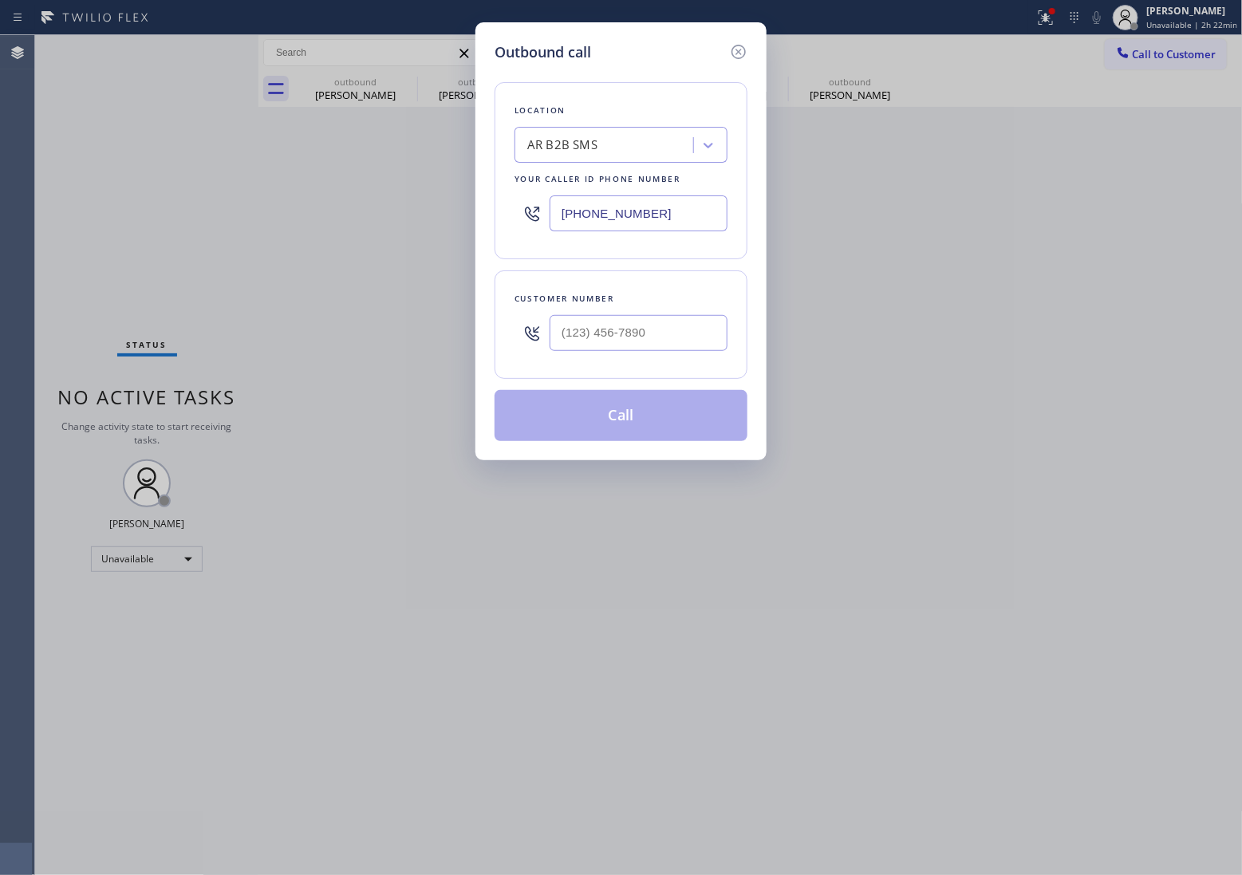
click at [683, 216] on input "[PHONE_NUMBER]" at bounding box center [639, 213] width 178 height 36
paste input "55) 731-4952"
type input "[PHONE_NUMBER]"
type input "(___) ___-____"
click at [663, 331] on input "(___) ___-____" at bounding box center [639, 333] width 178 height 36
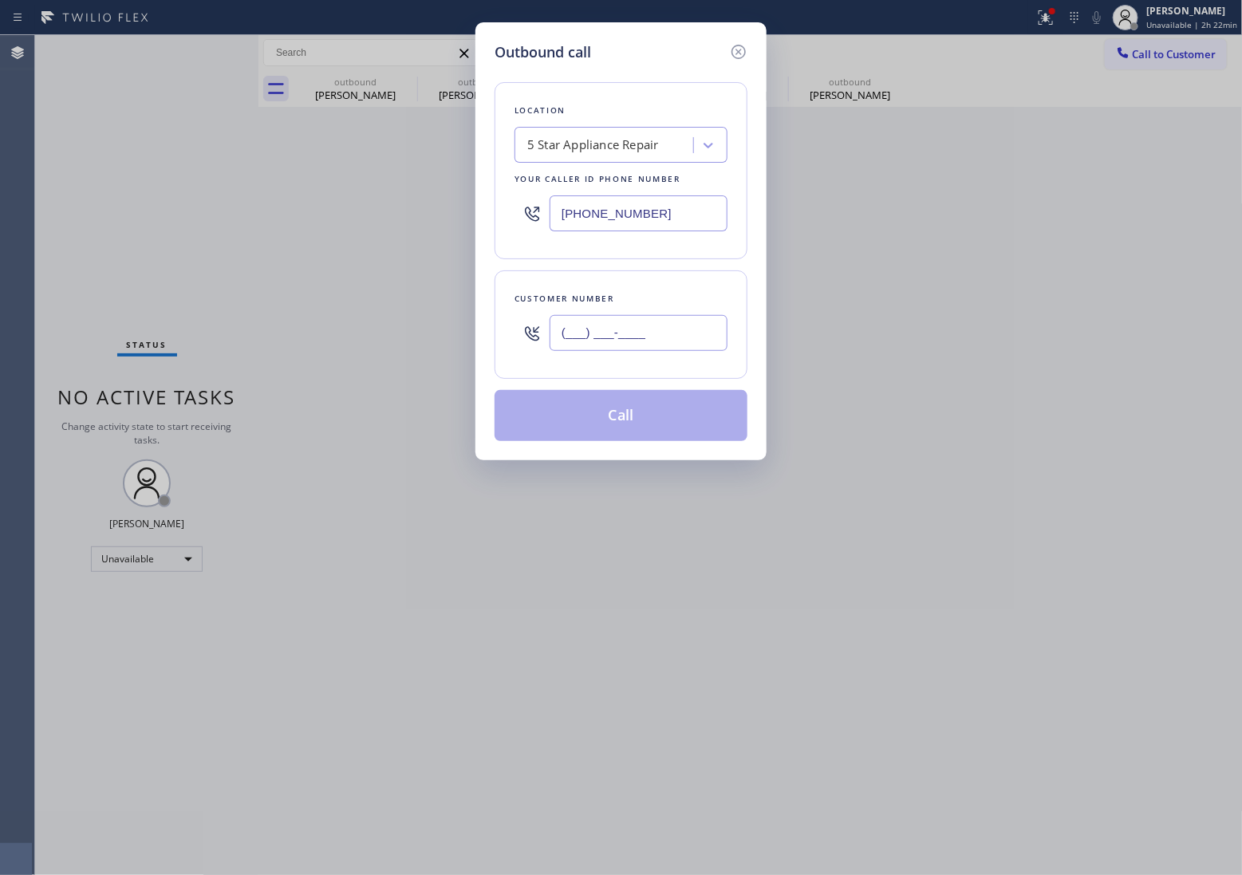
paste input "310) 210-4467"
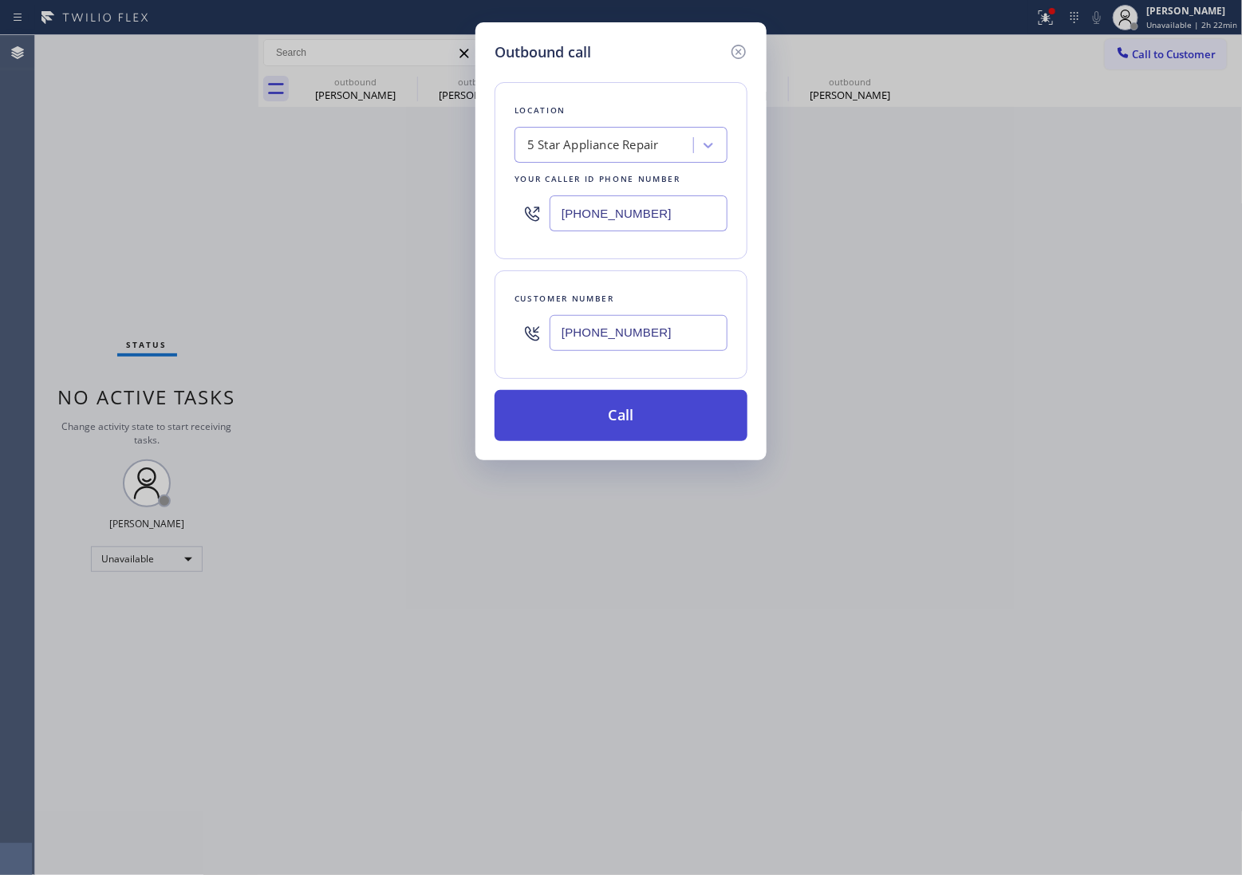
type input "[PHONE_NUMBER]"
click at [638, 412] on button "Call" at bounding box center [621, 415] width 253 height 51
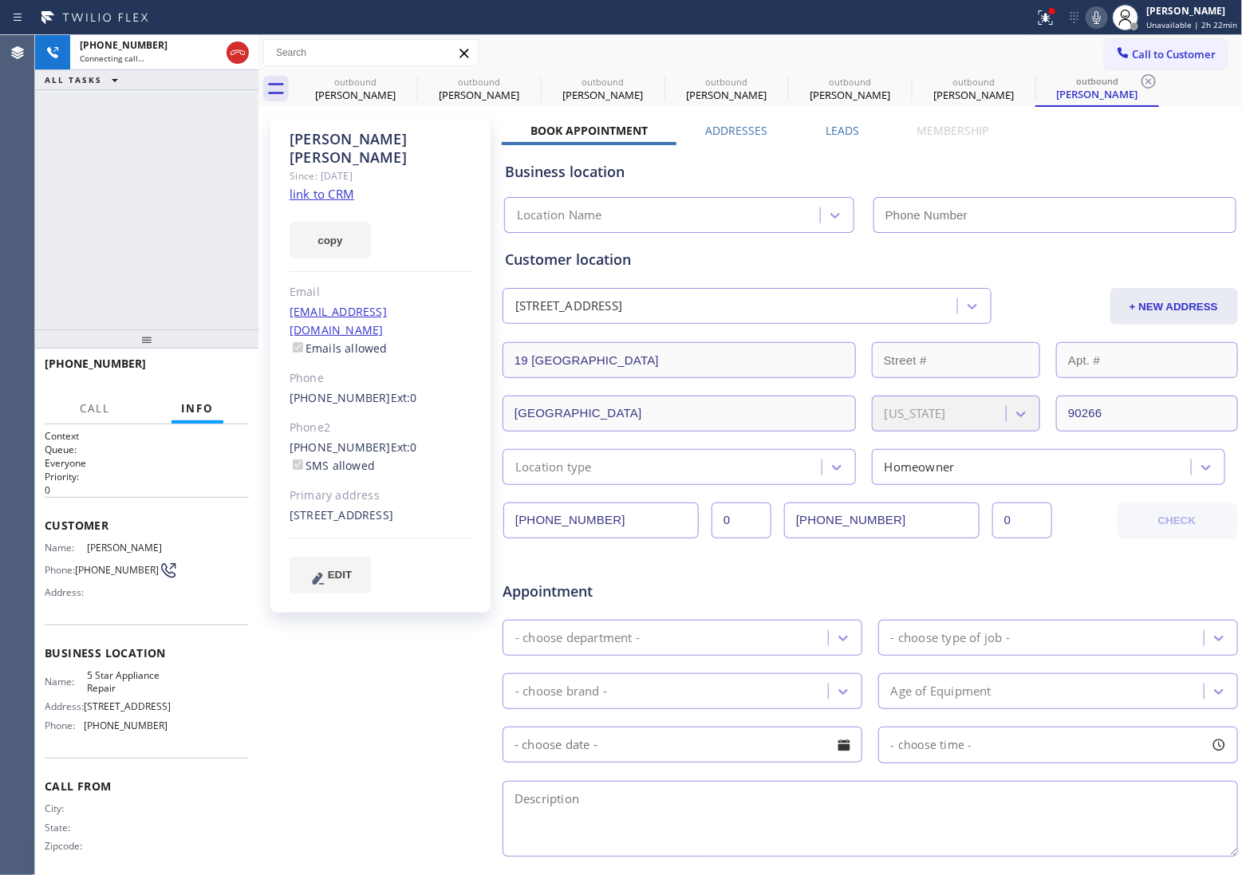
click at [339, 186] on link "link to CRM" at bounding box center [322, 194] width 65 height 16
type input "[PHONE_NUMBER]"
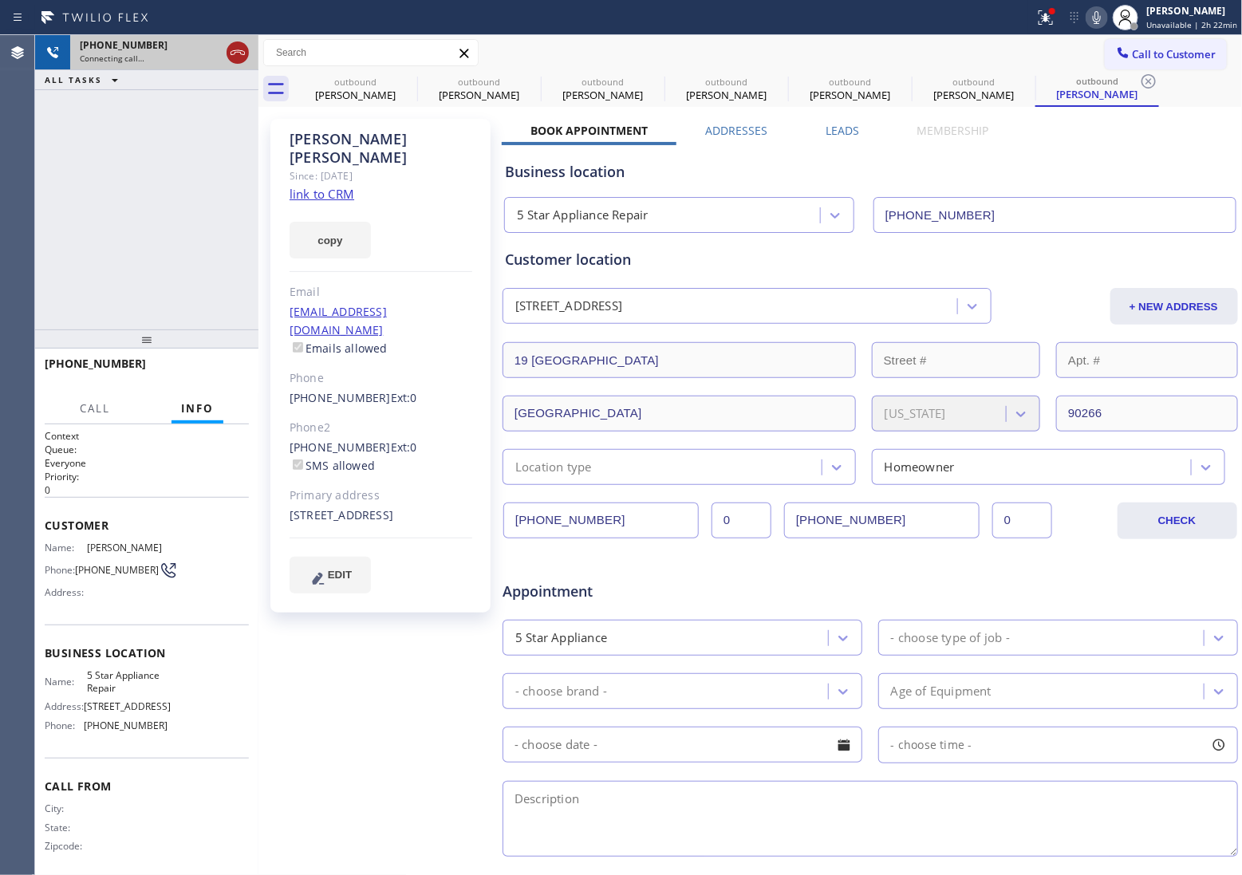
click at [233, 53] on icon at bounding box center [237, 52] width 19 height 19
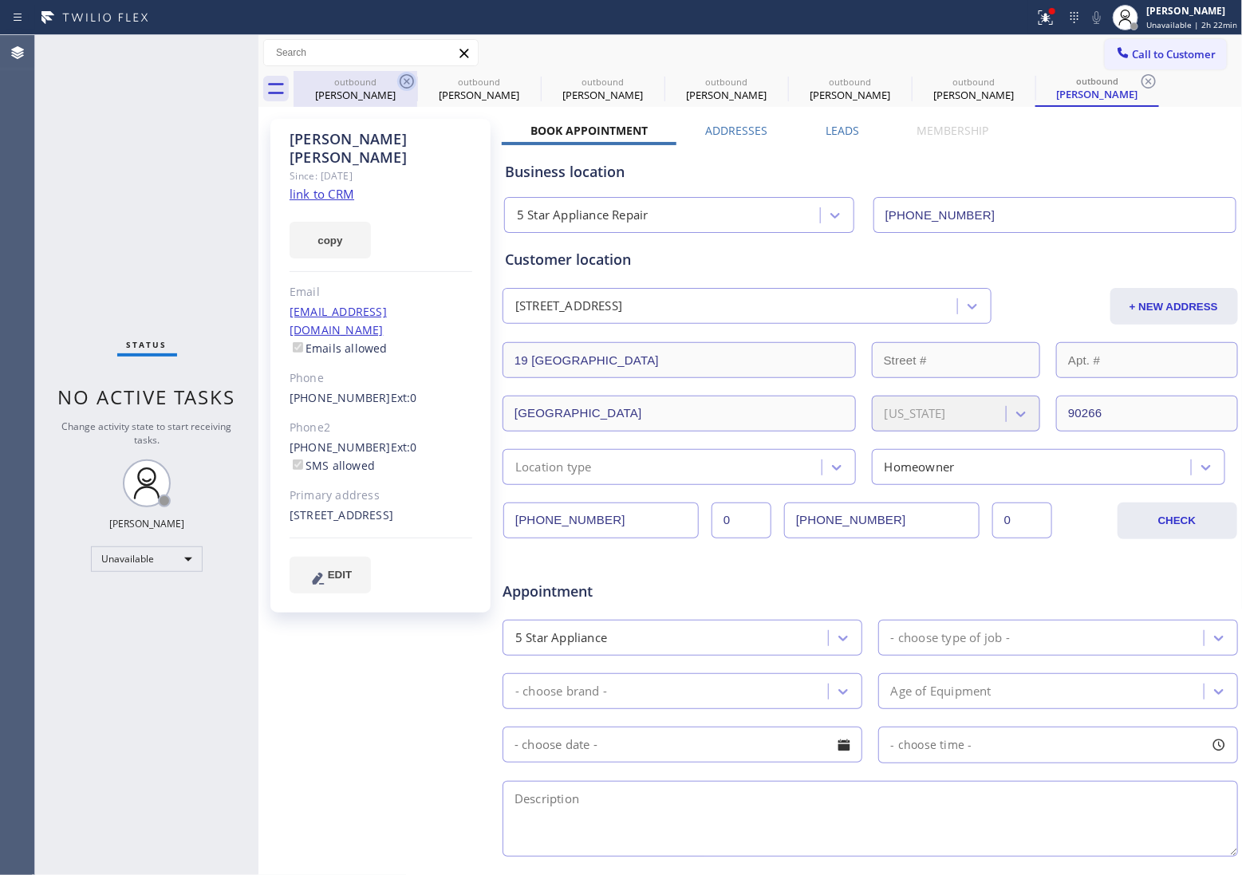
click at [405, 77] on icon at bounding box center [406, 81] width 19 height 19
click at [0, 0] on icon at bounding box center [0, 0] width 0 height 0
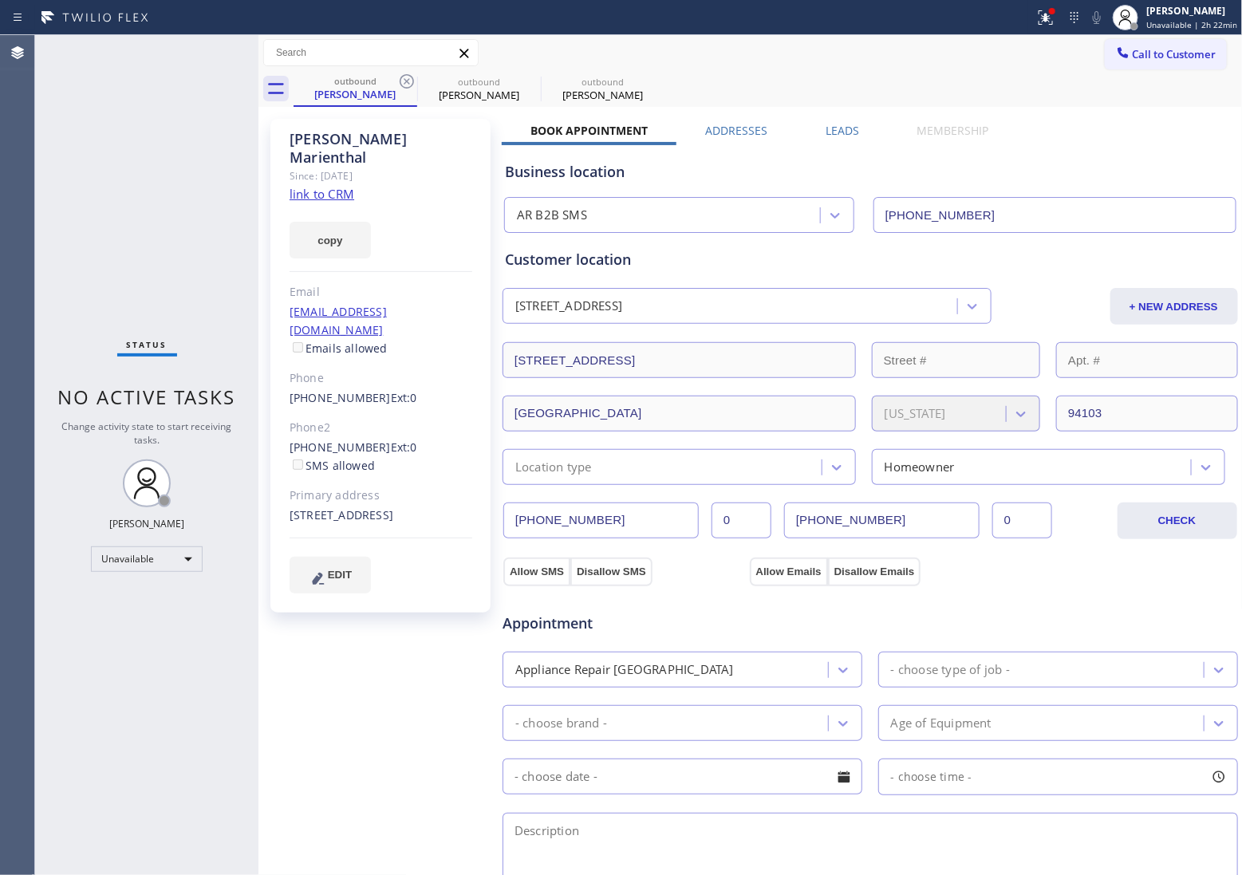
click at [405, 77] on icon at bounding box center [406, 81] width 19 height 19
type input "[PHONE_NUMBER]"
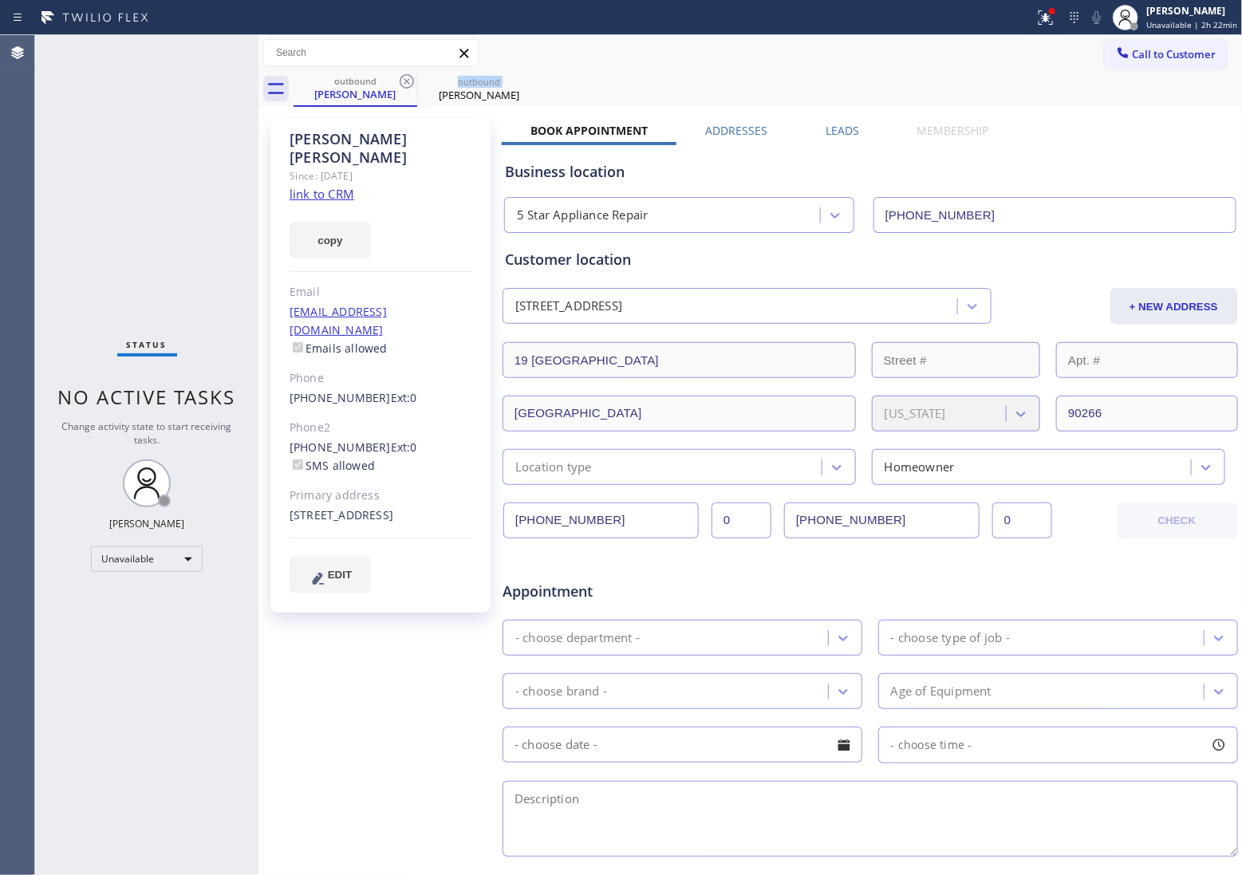
click at [405, 77] on icon at bounding box center [406, 81] width 19 height 19
click at [0, 0] on icon at bounding box center [0, 0] width 0 height 0
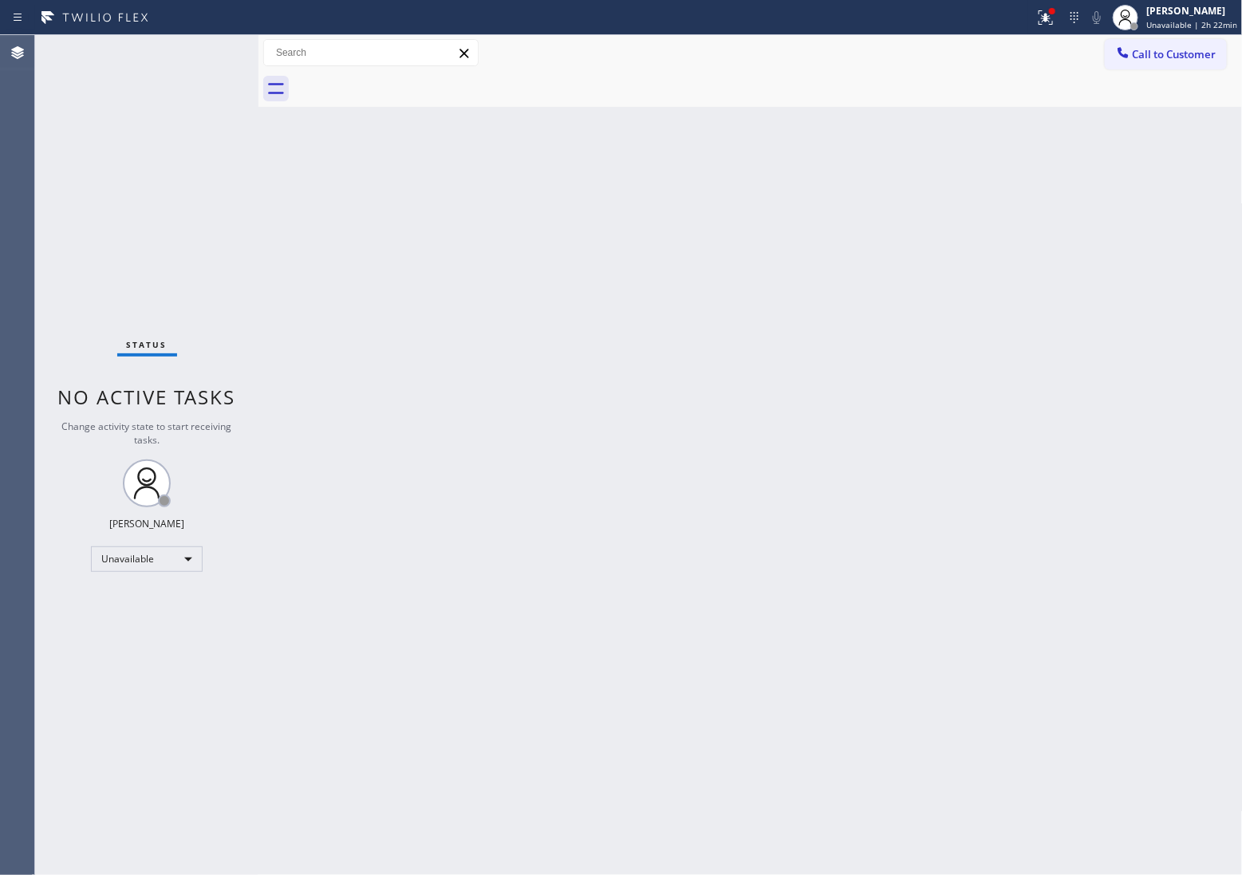
click at [405, 77] on div at bounding box center [768, 89] width 949 height 36
click at [38, 148] on div "Status No active tasks Change activity state to start receiving tasks. [PERSON_…" at bounding box center [146, 455] width 223 height 840
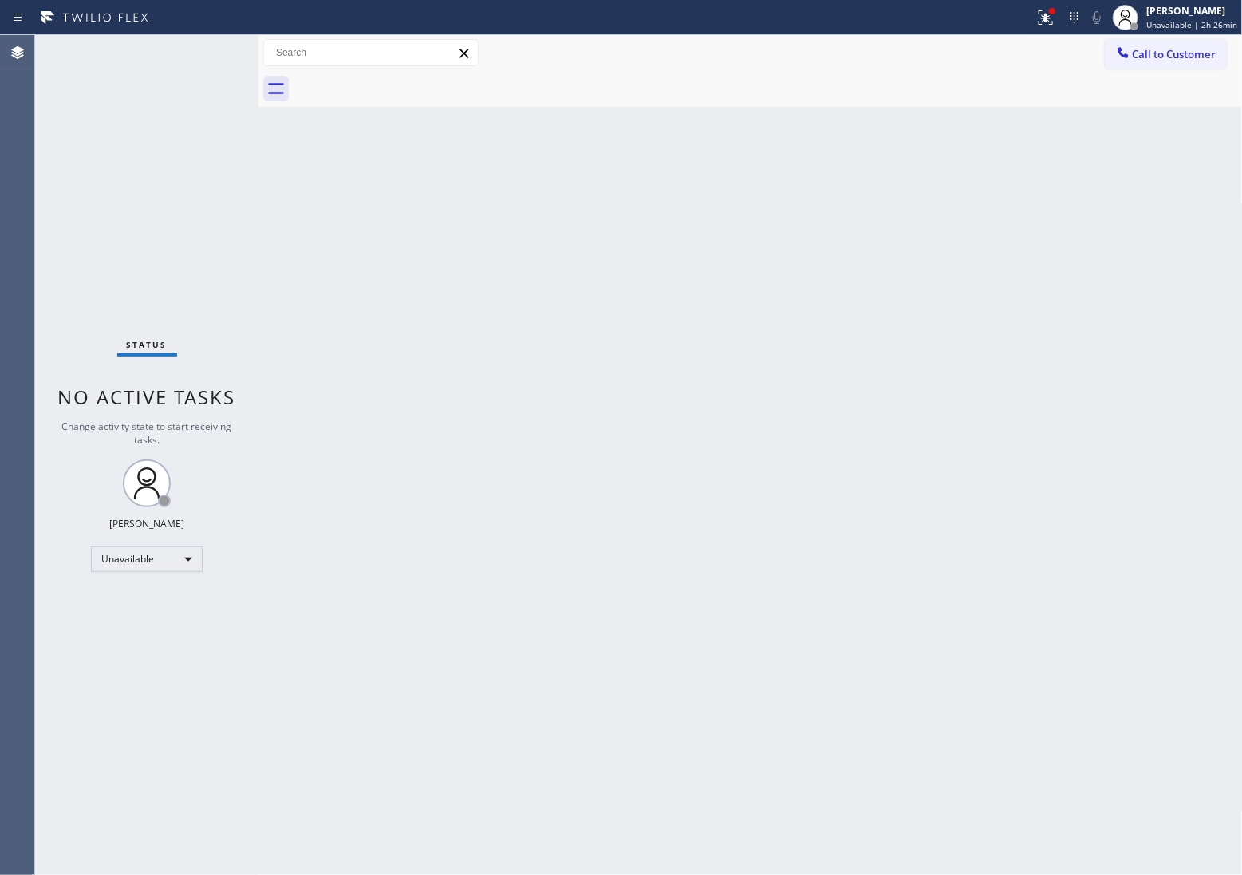
click at [49, 184] on div "Status No active tasks Change activity state to start receiving tasks. [PERSON_…" at bounding box center [146, 455] width 223 height 840
click at [1187, 16] on div "[PERSON_NAME]" at bounding box center [1192, 11] width 91 height 14
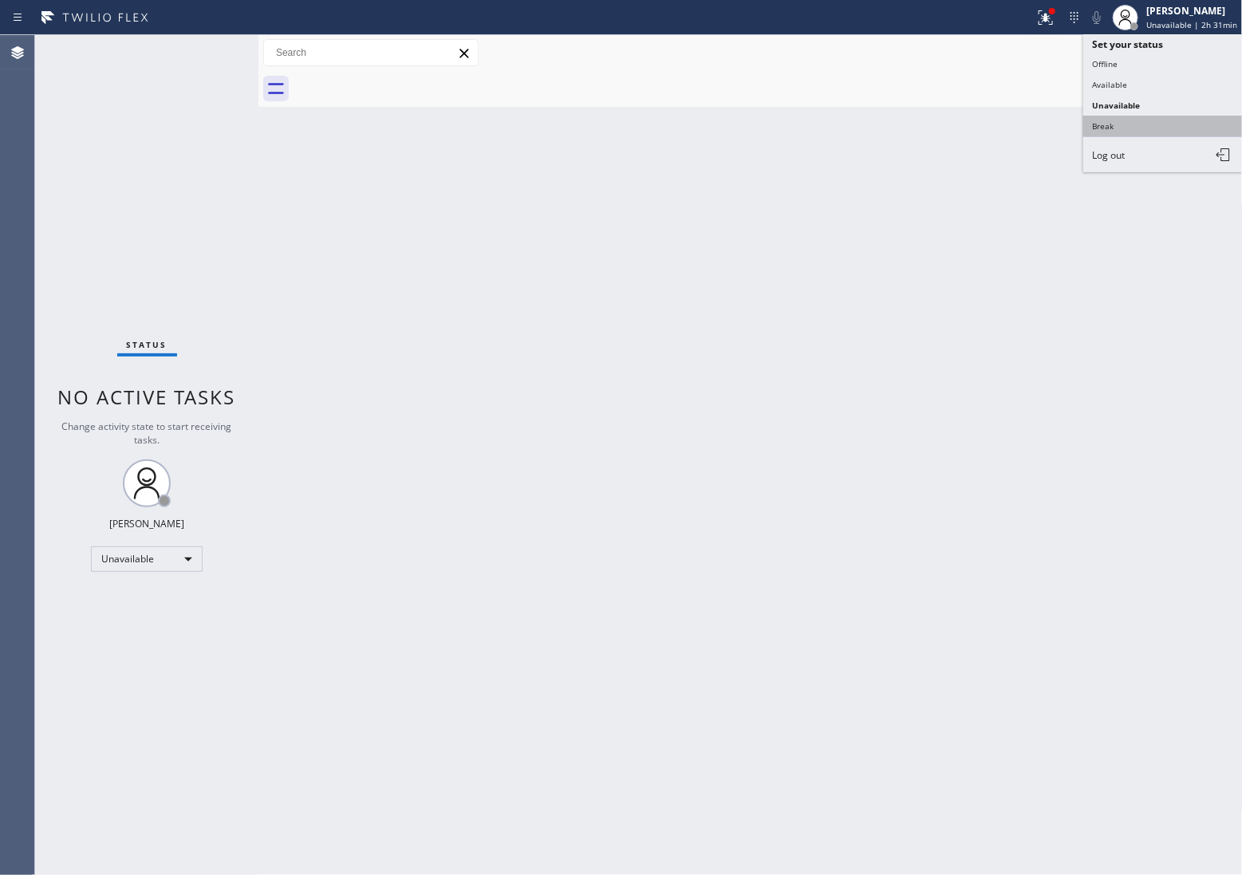
click at [1162, 124] on button "Break" at bounding box center [1163, 126] width 160 height 21
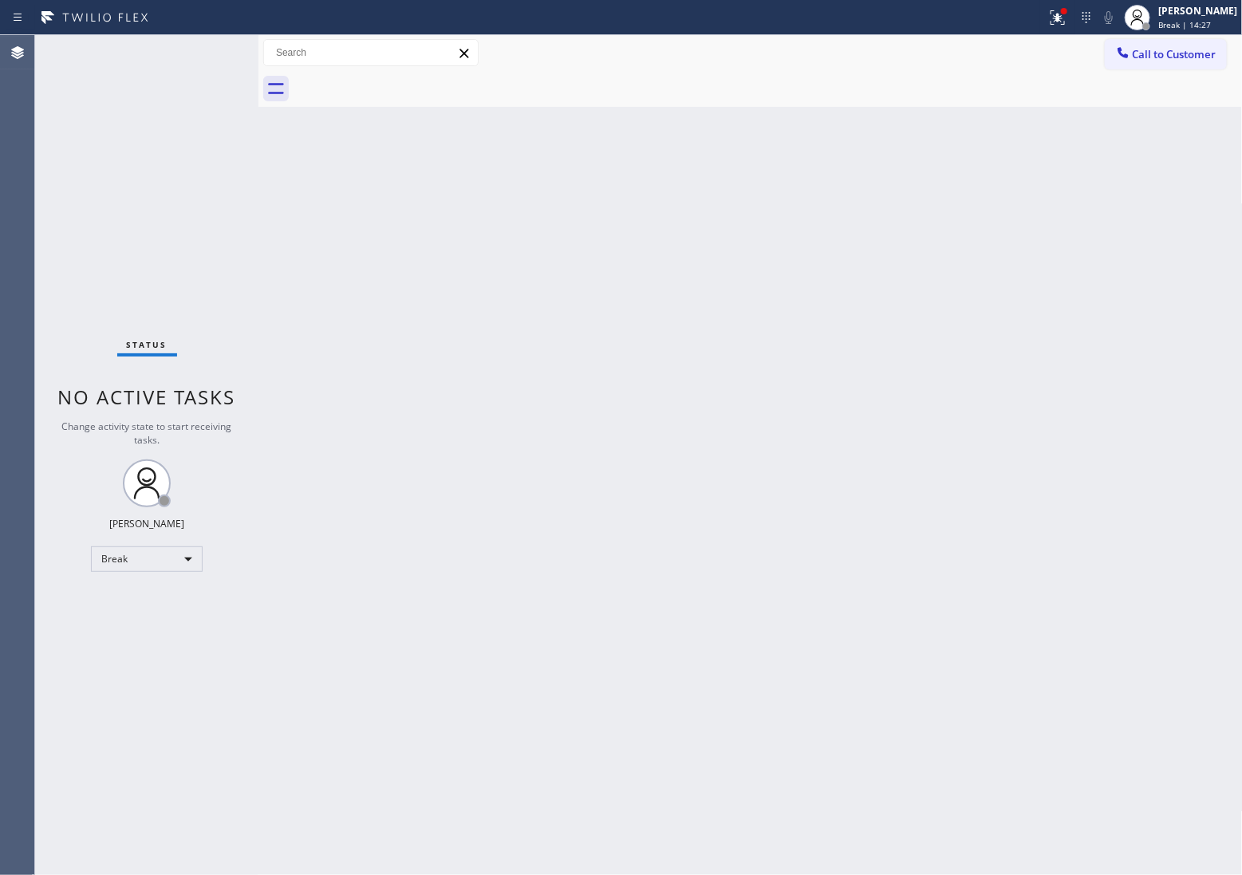
drag, startPoint x: 1190, startPoint y: 30, endPoint x: 1233, endPoint y: 34, distance: 42.6
click at [1185, 20] on div "[PERSON_NAME] Break | 14:27" at bounding box center [1198, 17] width 87 height 28
click at [1157, 102] on button "Unavailable" at bounding box center [1163, 105] width 160 height 21
drag, startPoint x: 57, startPoint y: 192, endPoint x: 77, endPoint y: 181, distance: 23.6
click at [57, 192] on div "Status No active tasks Change activity state to start receiving tasks. [PERSON_…" at bounding box center [146, 455] width 223 height 840
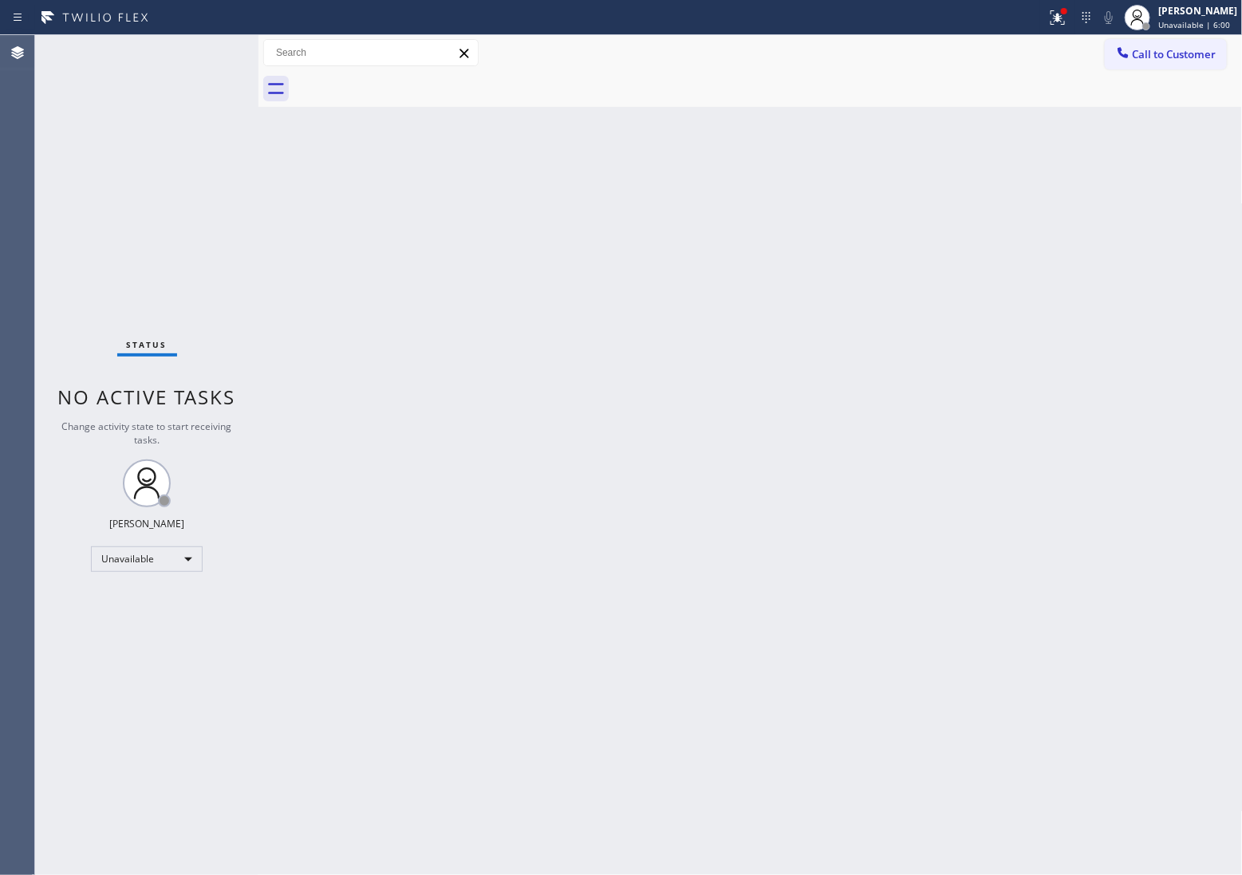
click at [50, 172] on div "Status No active tasks Change activity state to start receiving tasks. [PERSON_…" at bounding box center [146, 455] width 223 height 840
